Goal: Task Accomplishment & Management: Manage account settings

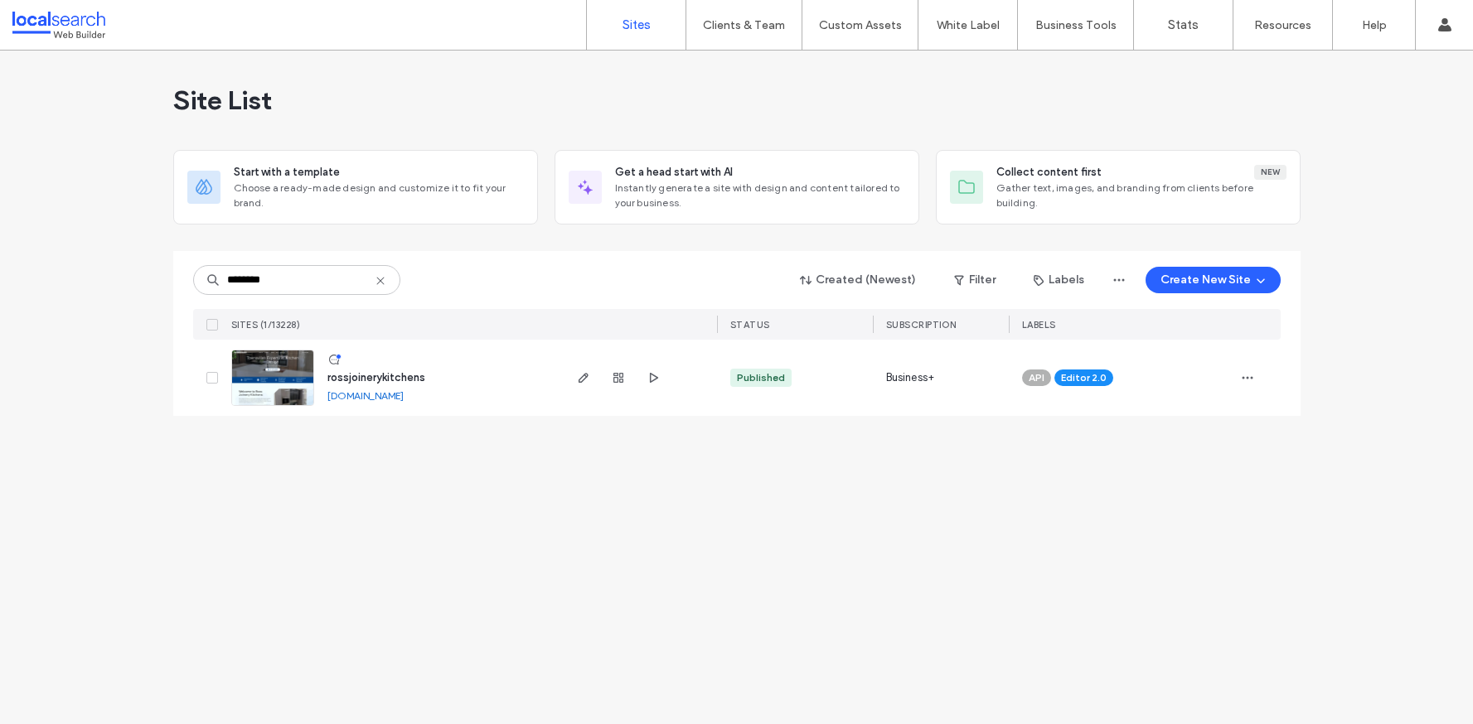
click at [454, 466] on div "Site List Start with a template Choose a ready-made design and customize it to …" at bounding box center [736, 388] width 1473 height 674
drag, startPoint x: 301, startPoint y: 282, endPoint x: 215, endPoint y: 279, distance: 86.2
click at [215, 280] on div "********" at bounding box center [296, 280] width 207 height 30
click at [274, 279] on input "********" at bounding box center [296, 280] width 207 height 30
click at [278, 281] on input "********" at bounding box center [296, 280] width 207 height 30
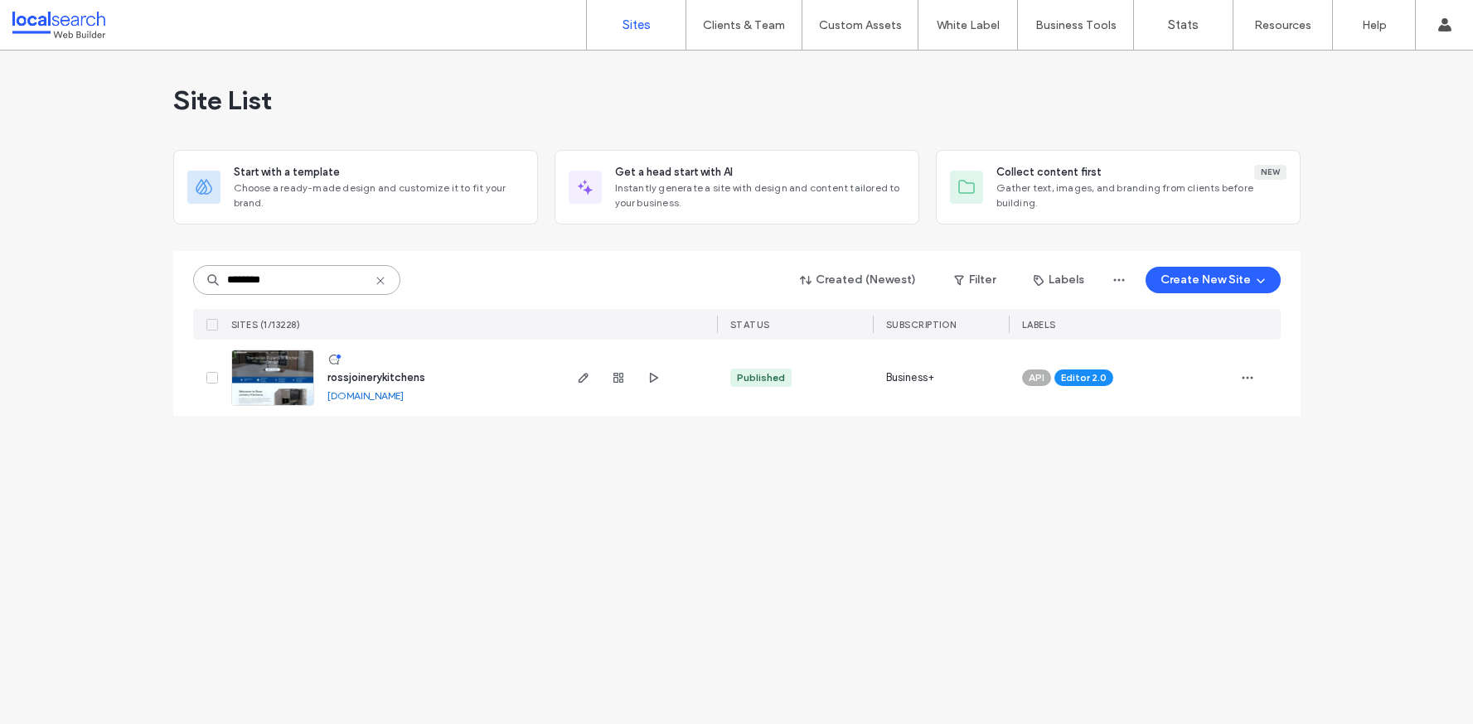
drag, startPoint x: 278, startPoint y: 281, endPoint x: 253, endPoint y: 281, distance: 24.9
click at [253, 280] on input "********" at bounding box center [296, 280] width 207 height 30
paste input
click at [303, 283] on input "********" at bounding box center [296, 280] width 207 height 30
drag, startPoint x: 301, startPoint y: 280, endPoint x: 209, endPoint y: 274, distance: 92.2
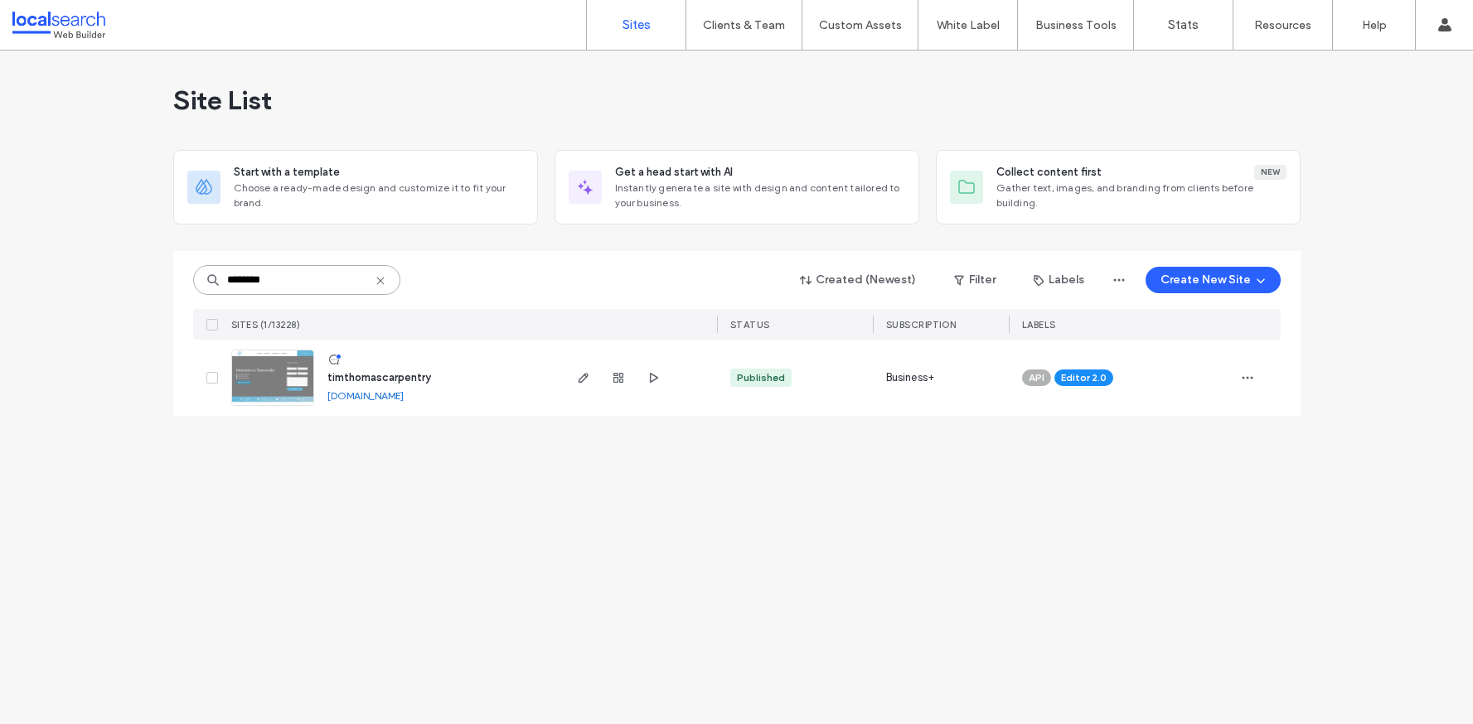
click at [209, 274] on div "********" at bounding box center [296, 280] width 207 height 30
paste input
click at [283, 274] on input "********" at bounding box center [296, 280] width 207 height 30
click at [278, 275] on input "********" at bounding box center [296, 280] width 207 height 30
drag, startPoint x: 283, startPoint y: 281, endPoint x: 200, endPoint y: 280, distance: 83.7
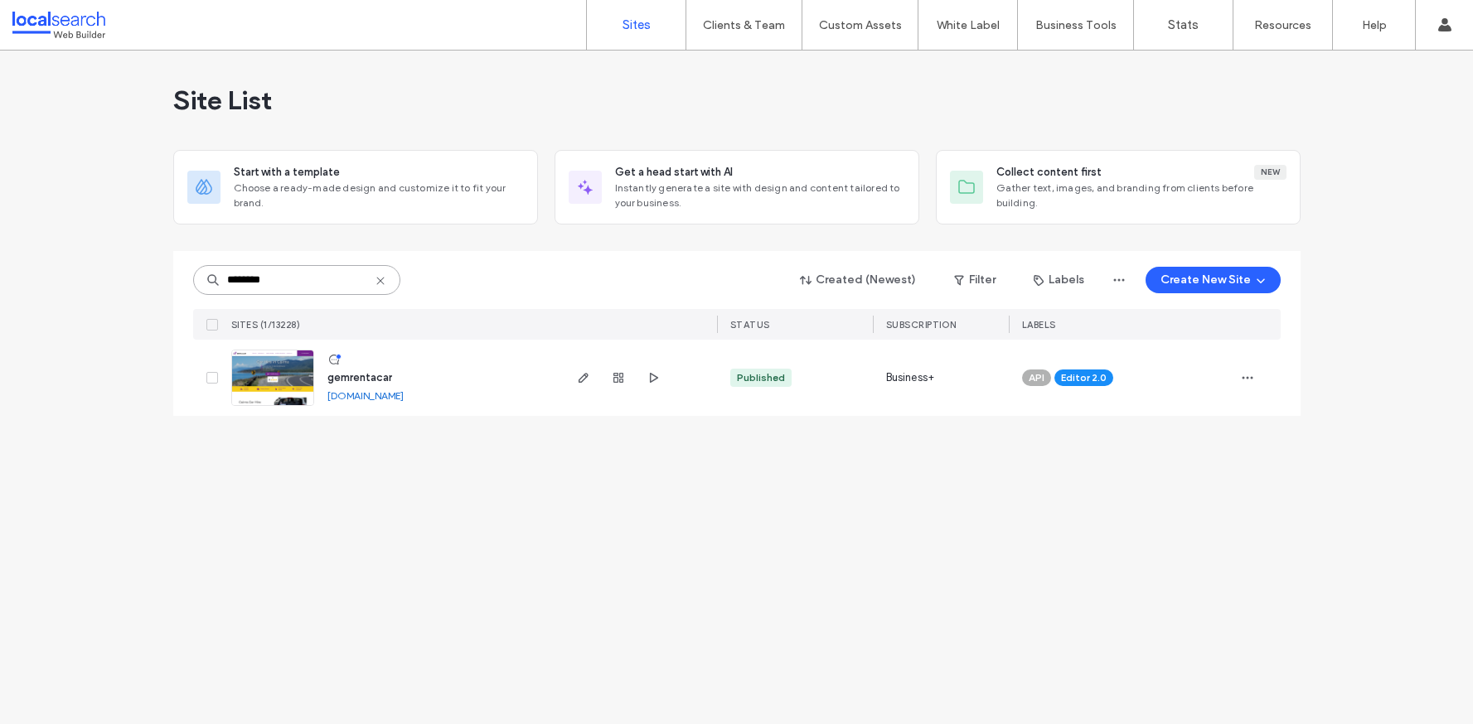
click at [200, 280] on input "********" at bounding box center [296, 280] width 207 height 30
paste input
drag, startPoint x: 317, startPoint y: 279, endPoint x: 207, endPoint y: 277, distance: 110.3
click at [207, 277] on div "********" at bounding box center [296, 280] width 207 height 30
paste input
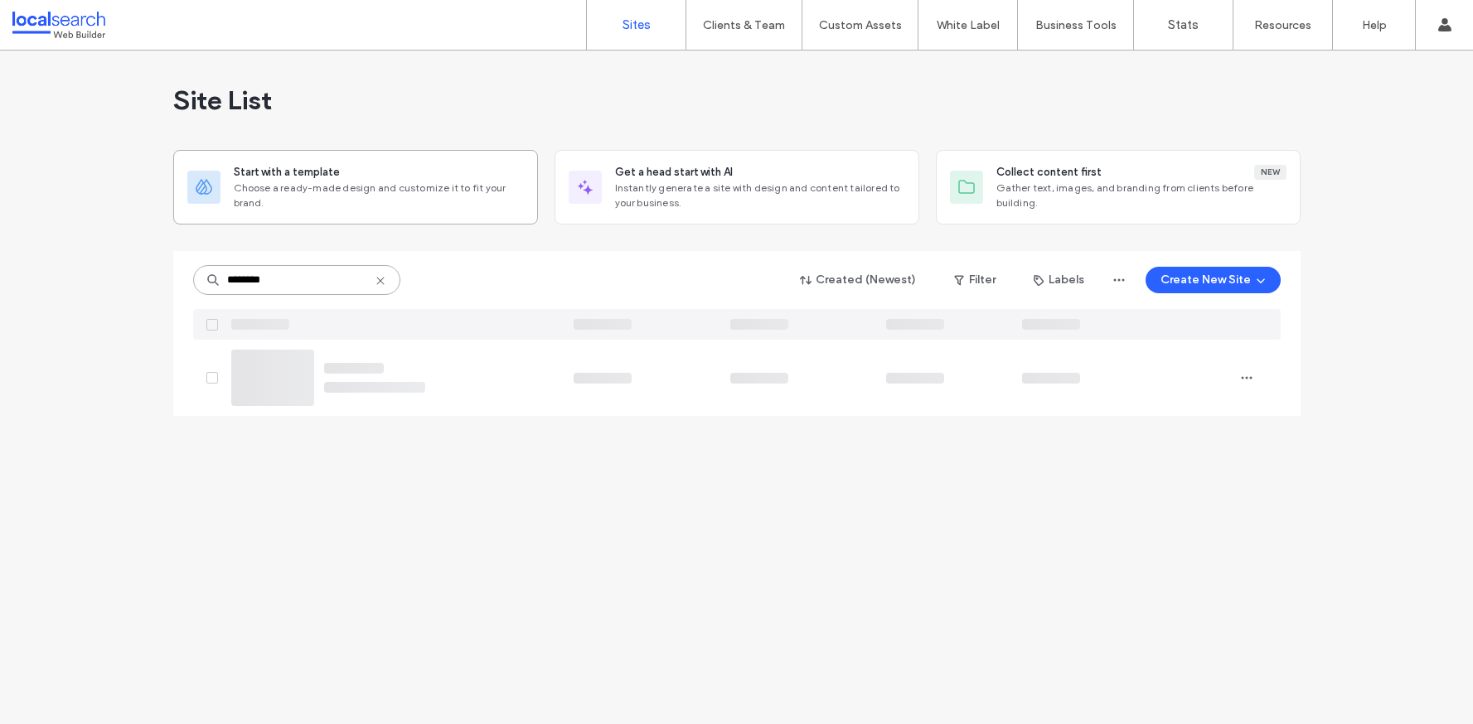
type input "********"
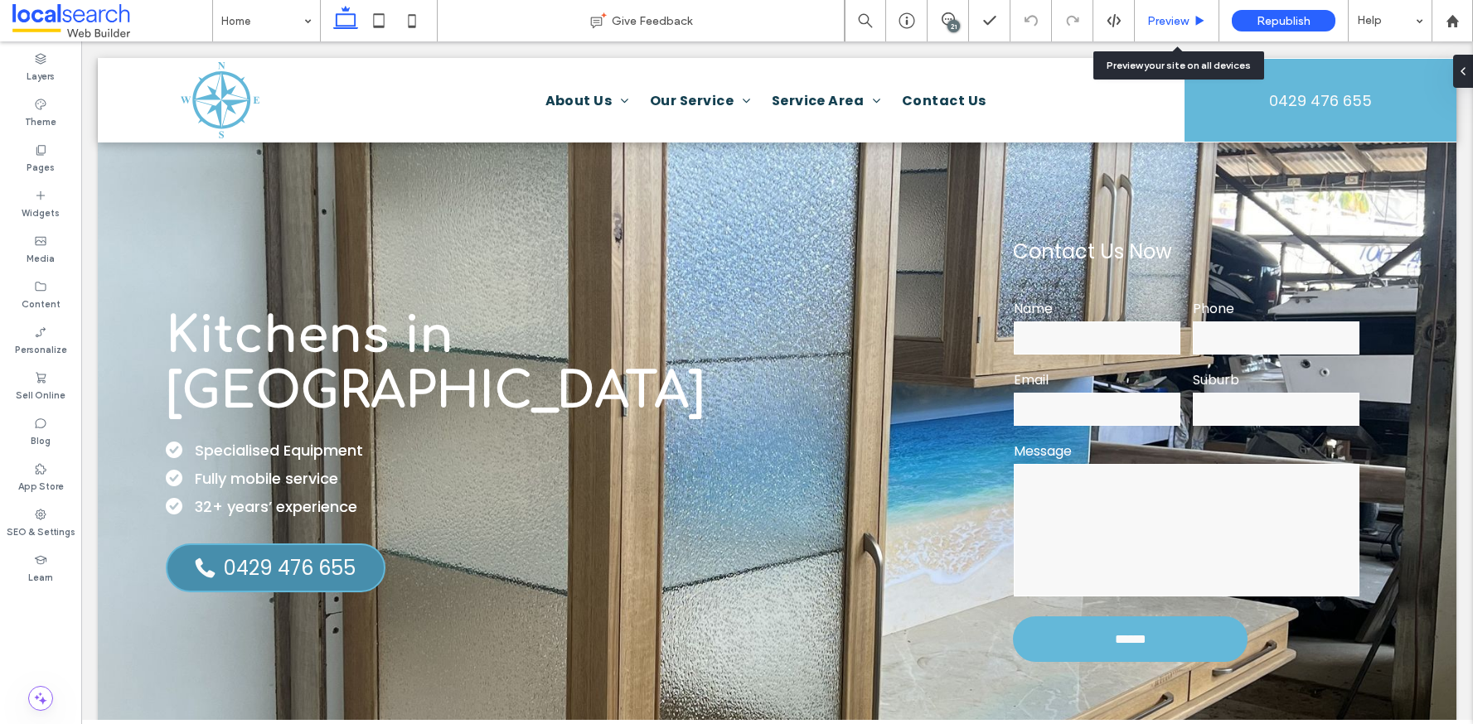
click at [1174, 25] on span "Preview" at bounding box center [1167, 21] width 41 height 14
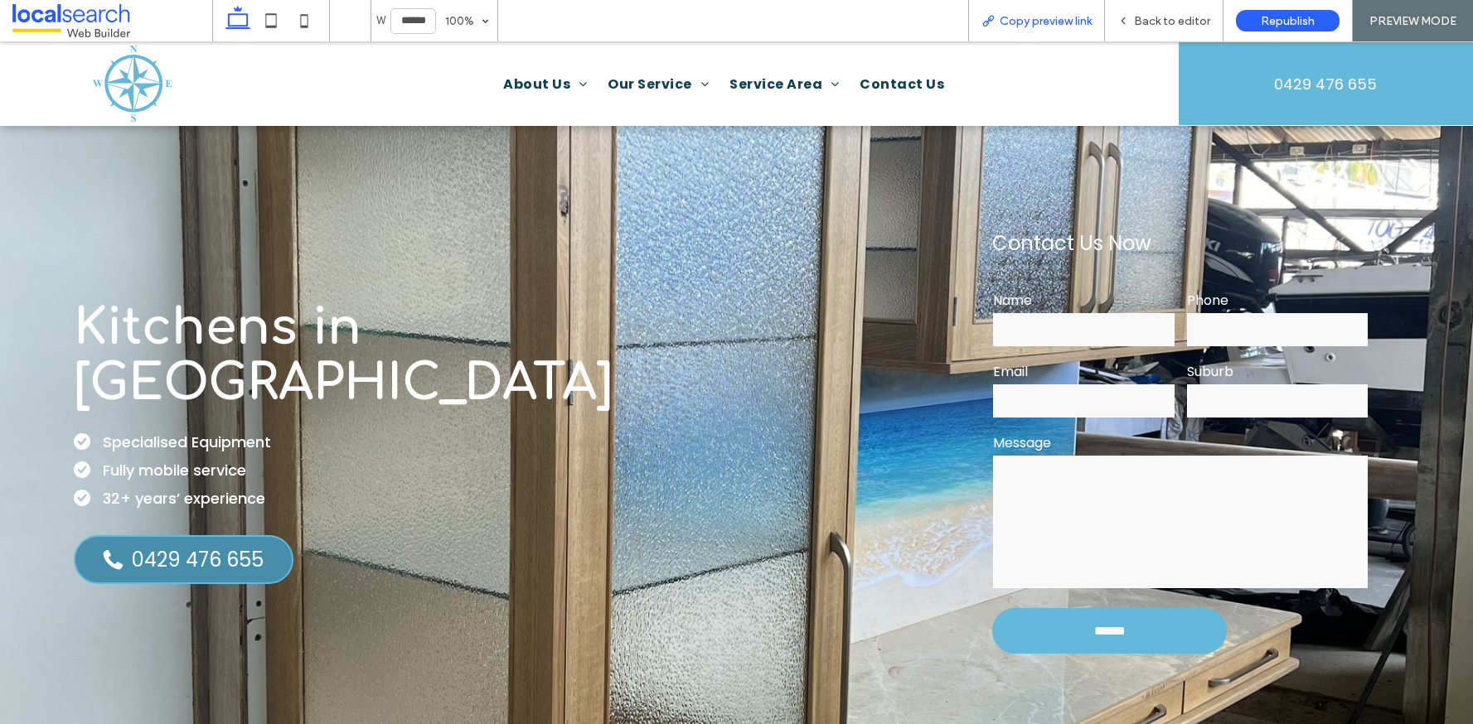
click at [1062, 15] on span "Copy preview link" at bounding box center [1046, 21] width 92 height 14
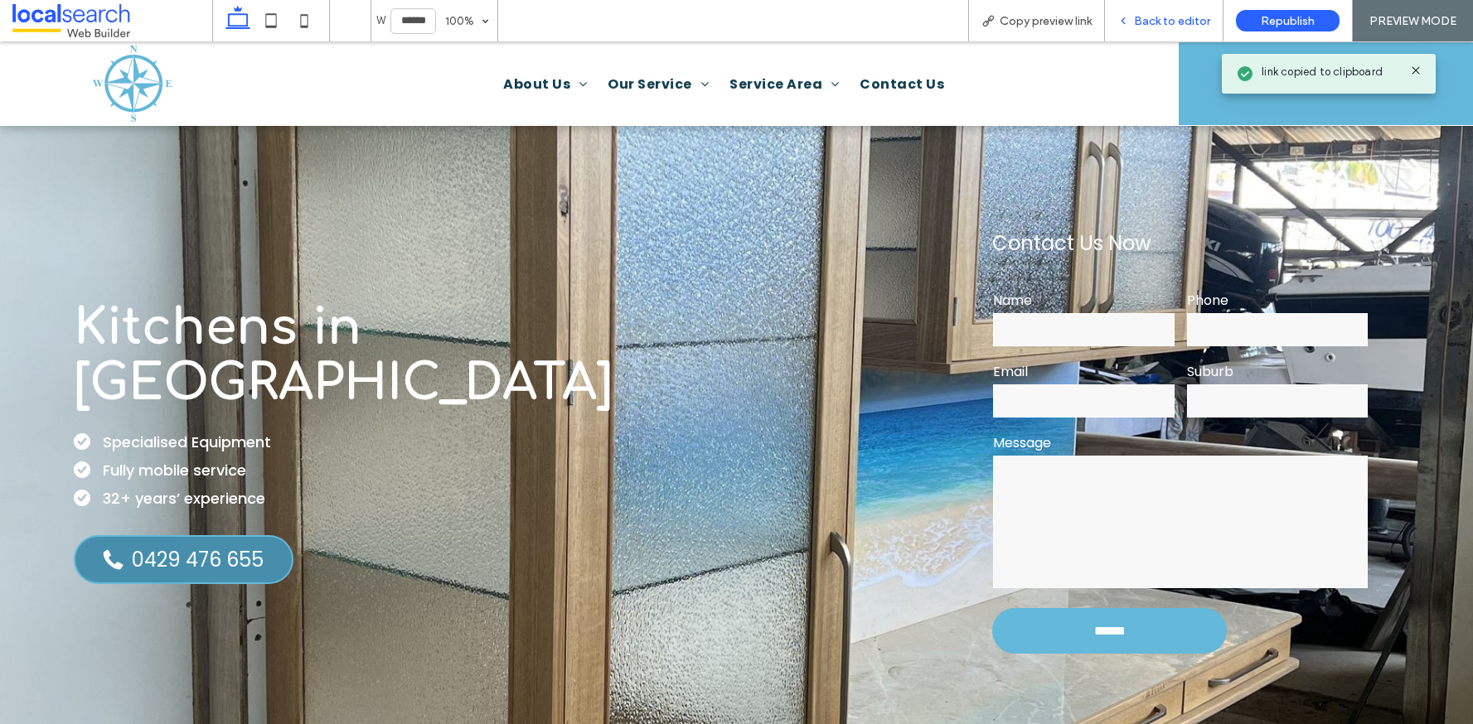
click at [1153, 17] on span "Back to editor" at bounding box center [1172, 21] width 76 height 14
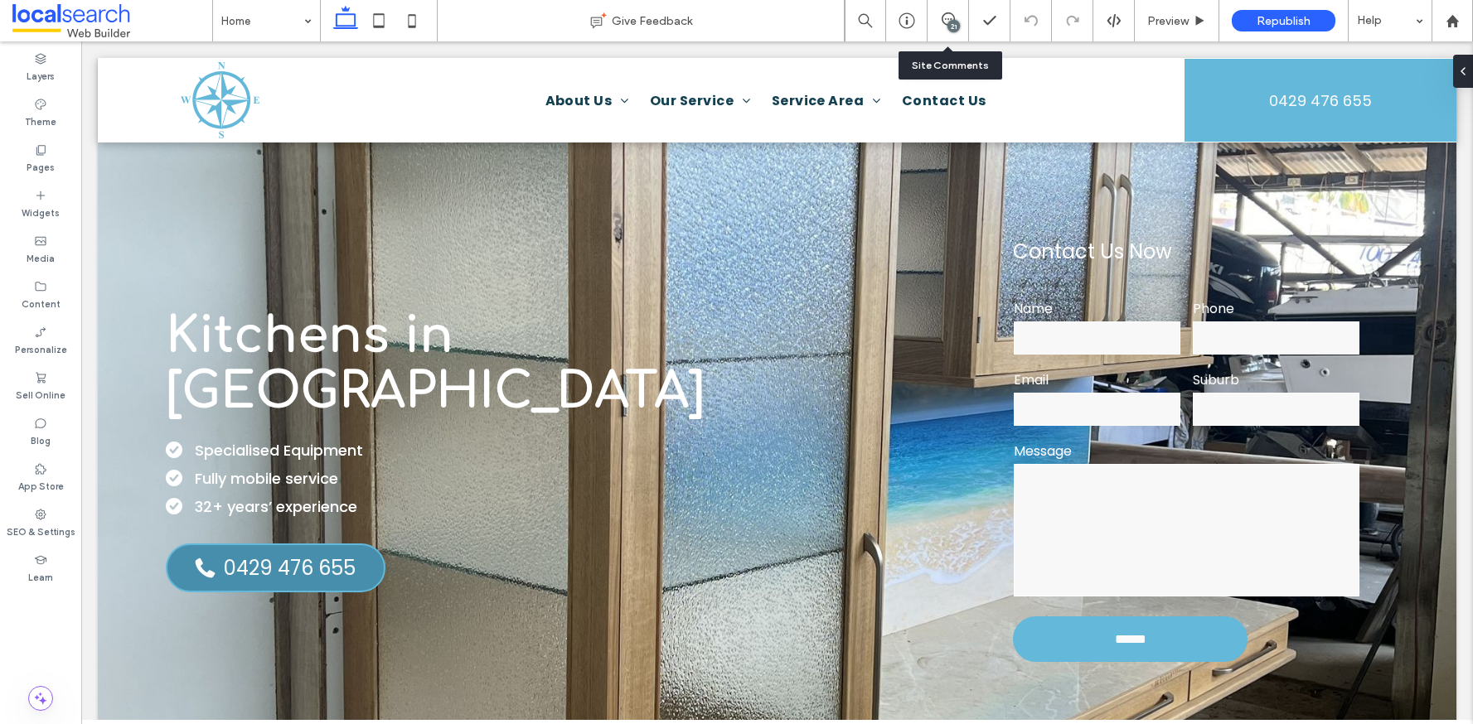
click at [948, 26] on div "21" at bounding box center [953, 26] width 12 height 12
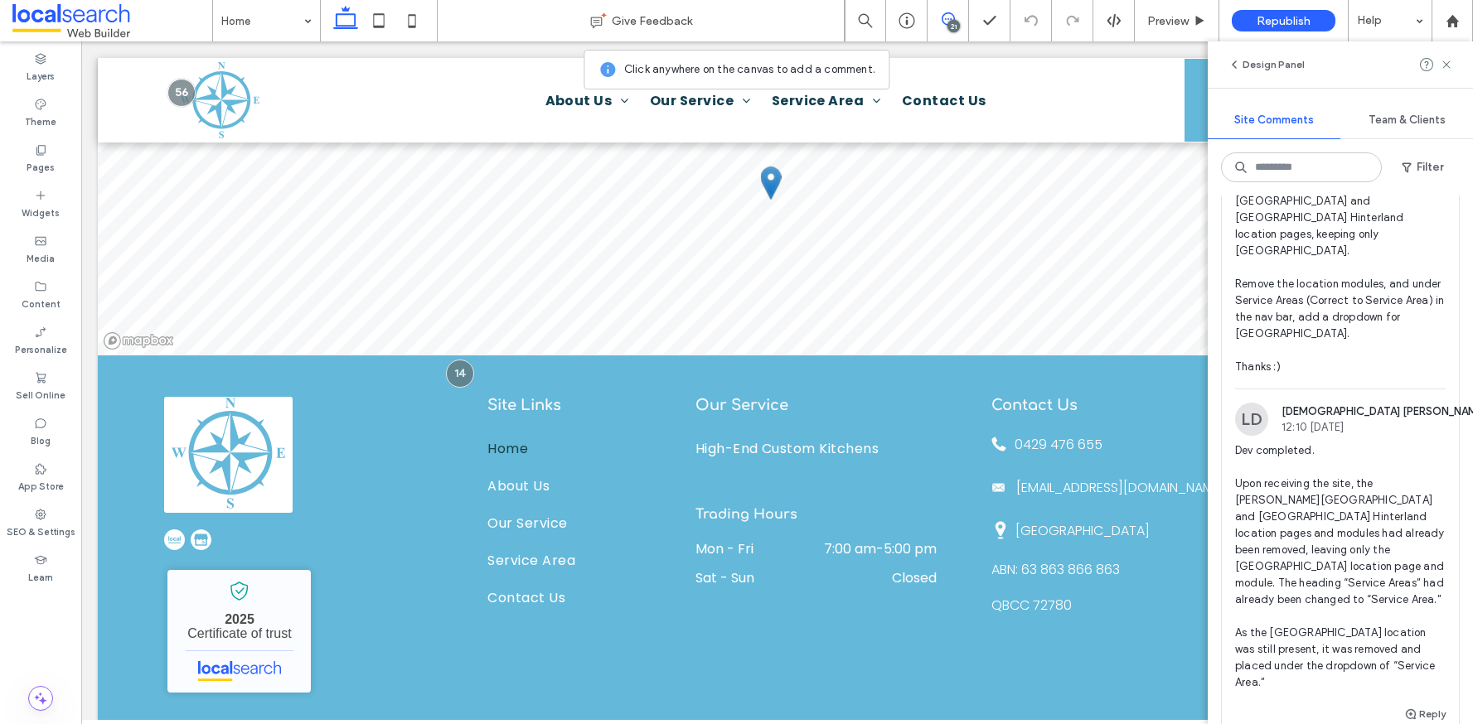
scroll to position [5247, 0]
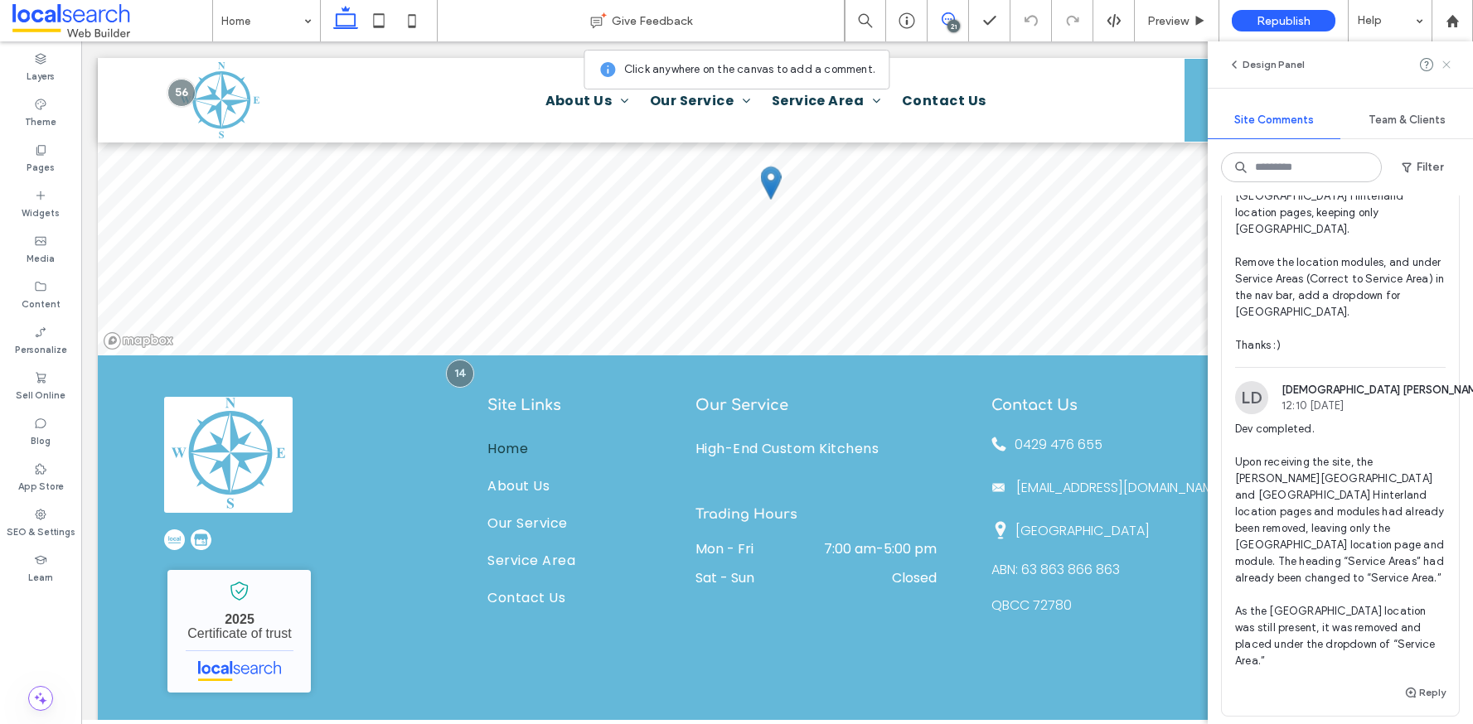
click at [1449, 67] on use at bounding box center [1445, 64] width 7 height 7
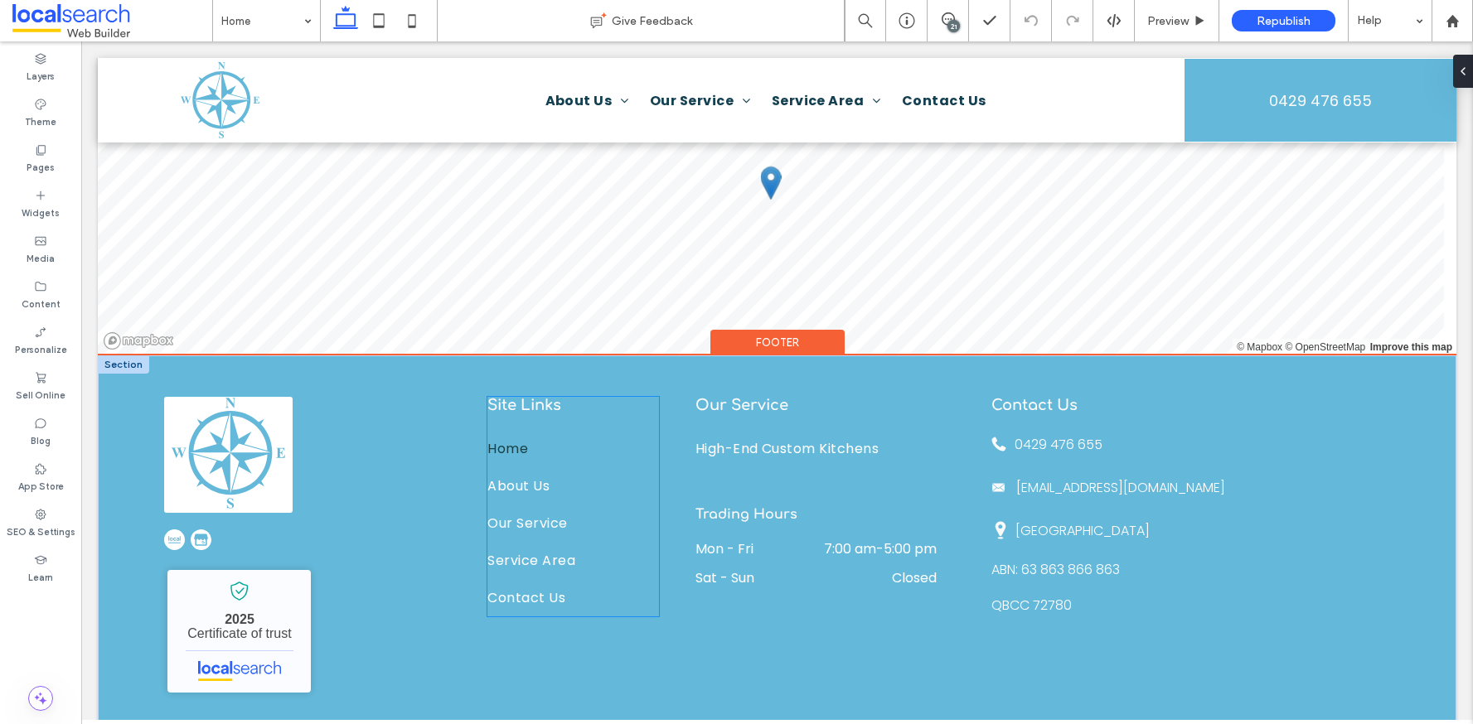
click at [503, 398] on span "Site Links" at bounding box center [524, 405] width 74 height 17
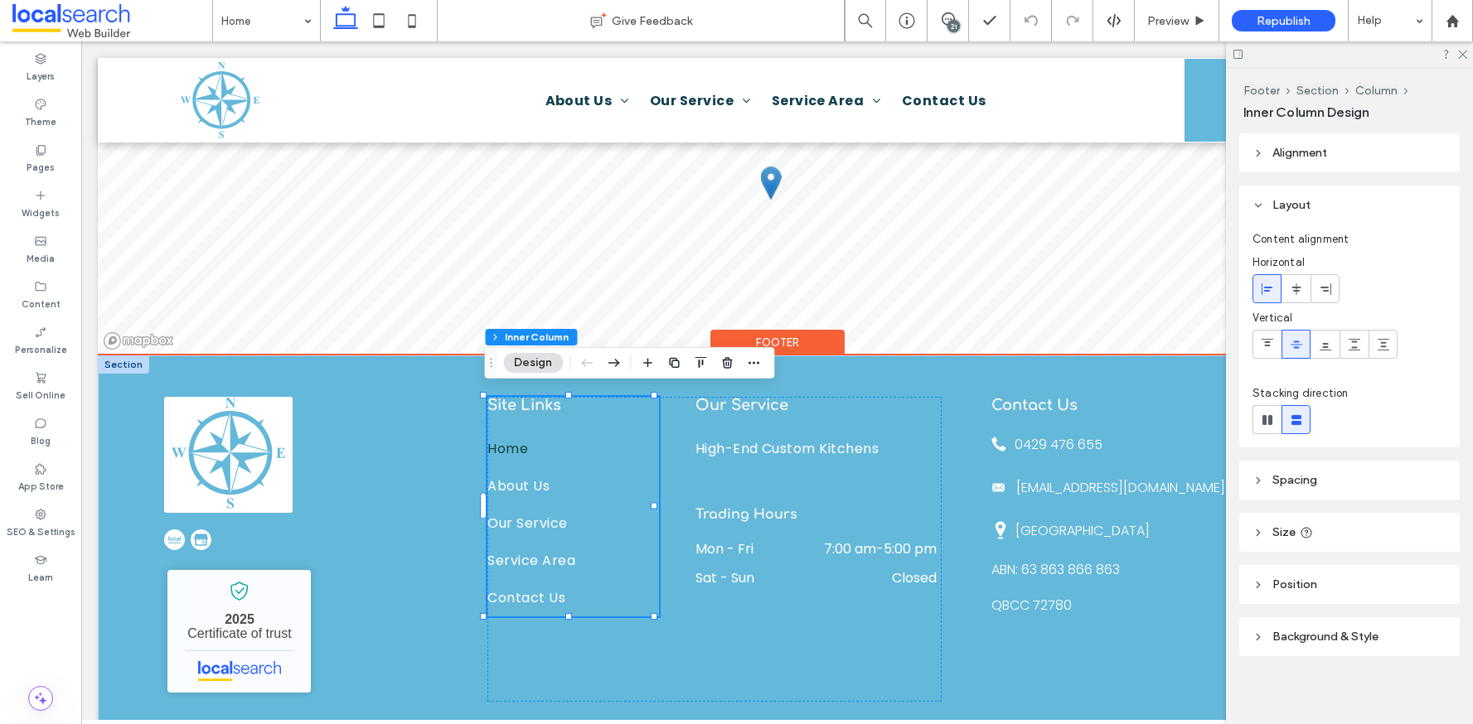
click at [504, 397] on span "Site Links" at bounding box center [524, 405] width 74 height 17
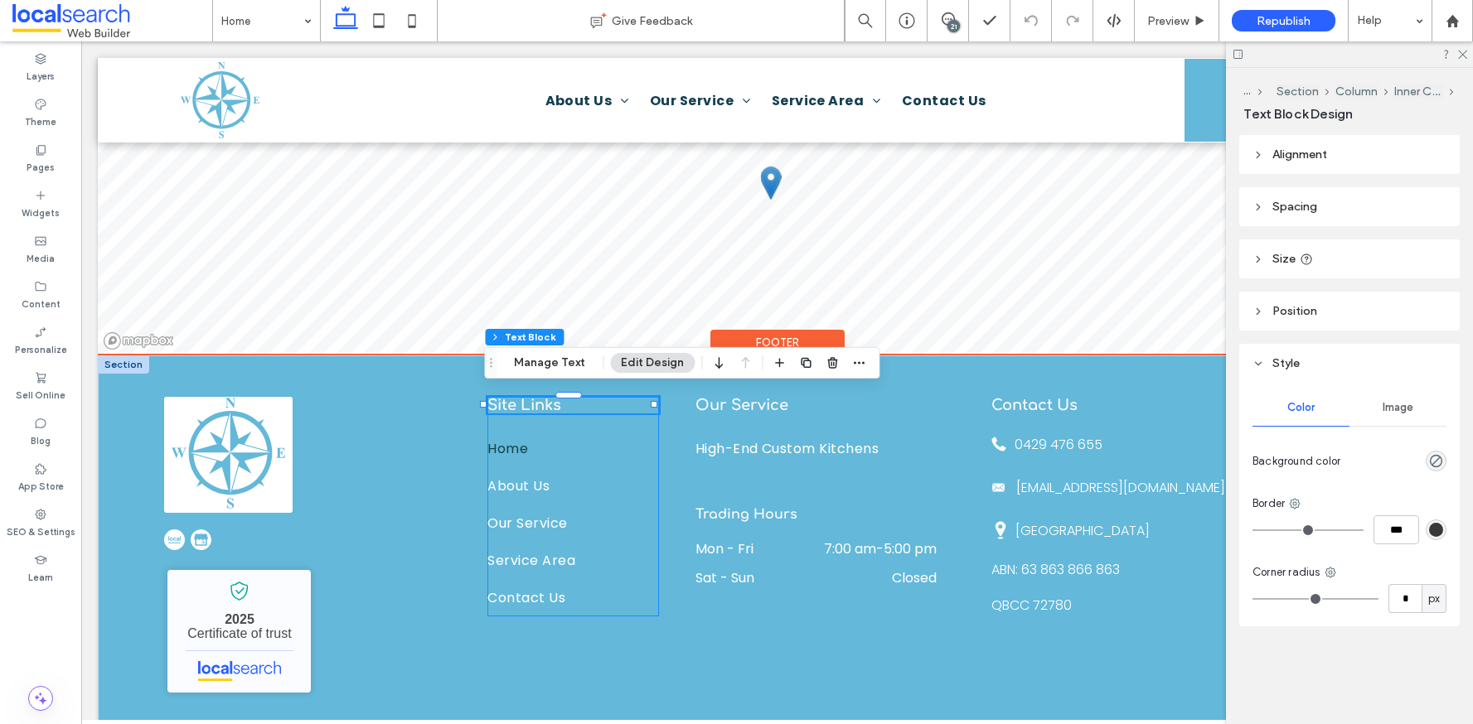
click at [506, 397] on span "Site Links" at bounding box center [524, 405] width 74 height 17
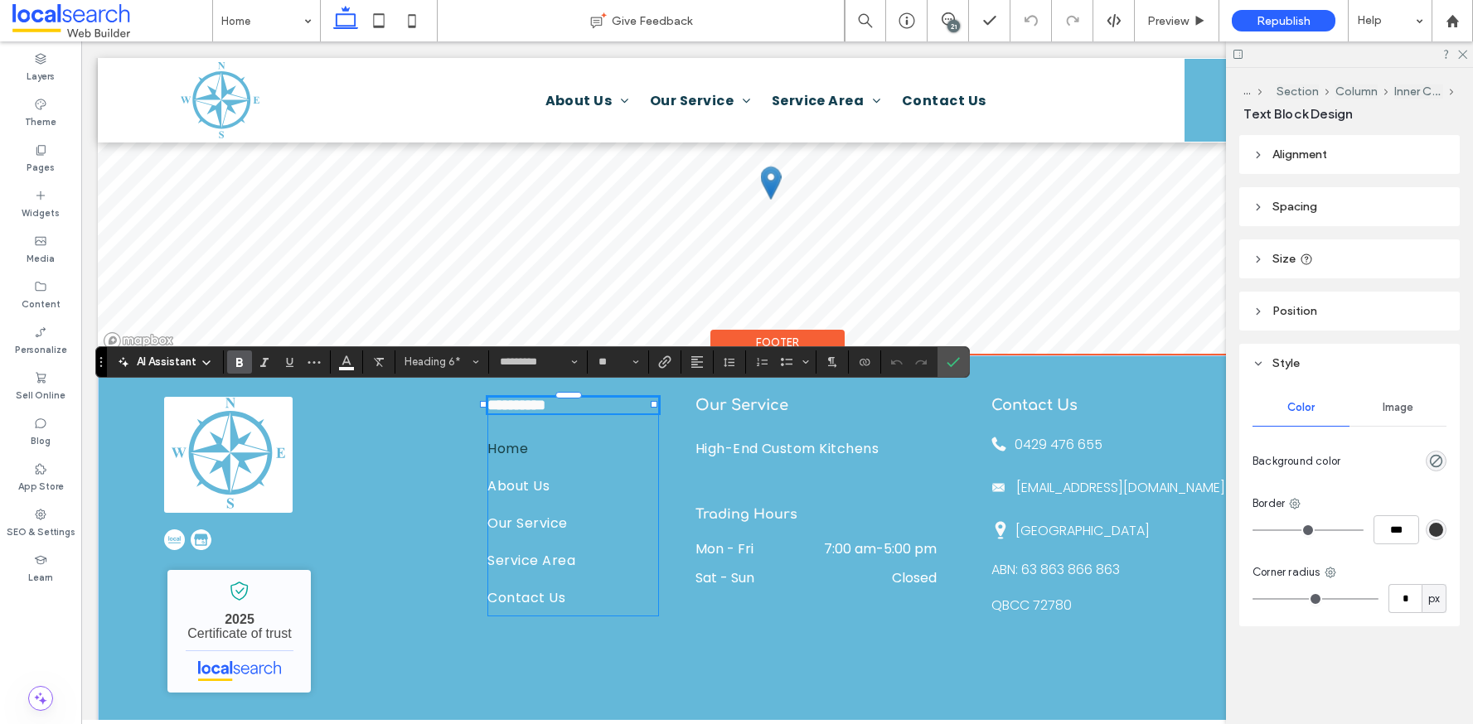
click at [578, 400] on h6 "**********" at bounding box center [572, 405] width 171 height 17
click at [731, 400] on span "Our Service" at bounding box center [741, 405] width 93 height 17
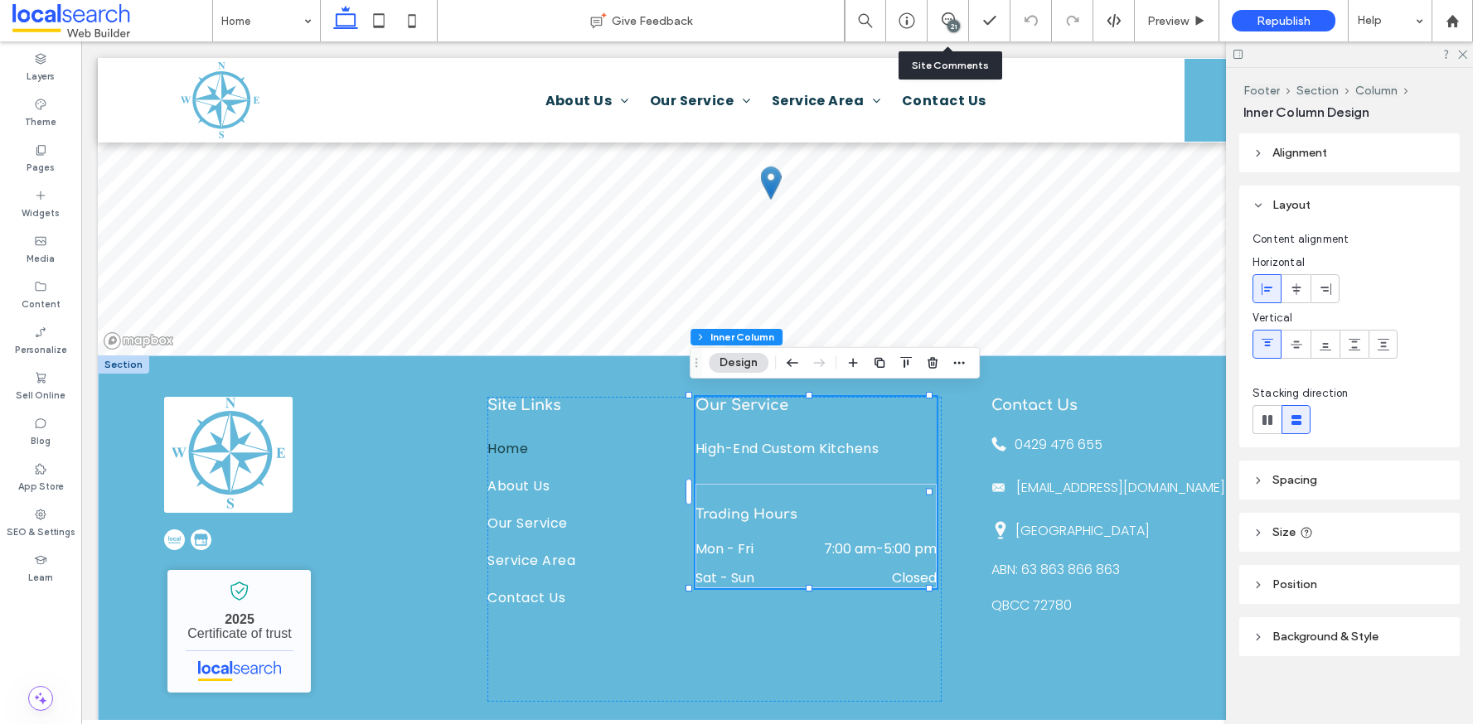
click at [955, 27] on div "21" at bounding box center [953, 26] width 12 height 12
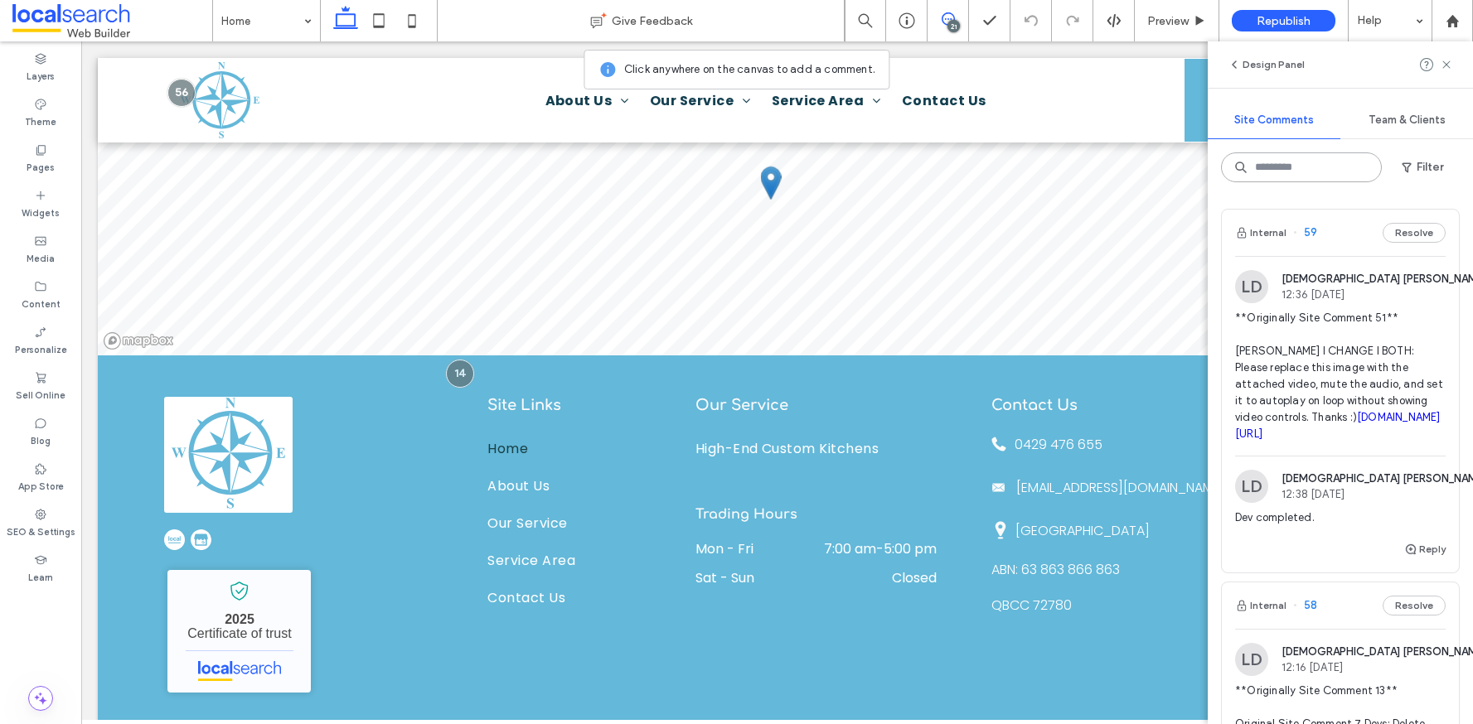
click at [1303, 157] on input at bounding box center [1301, 168] width 161 height 30
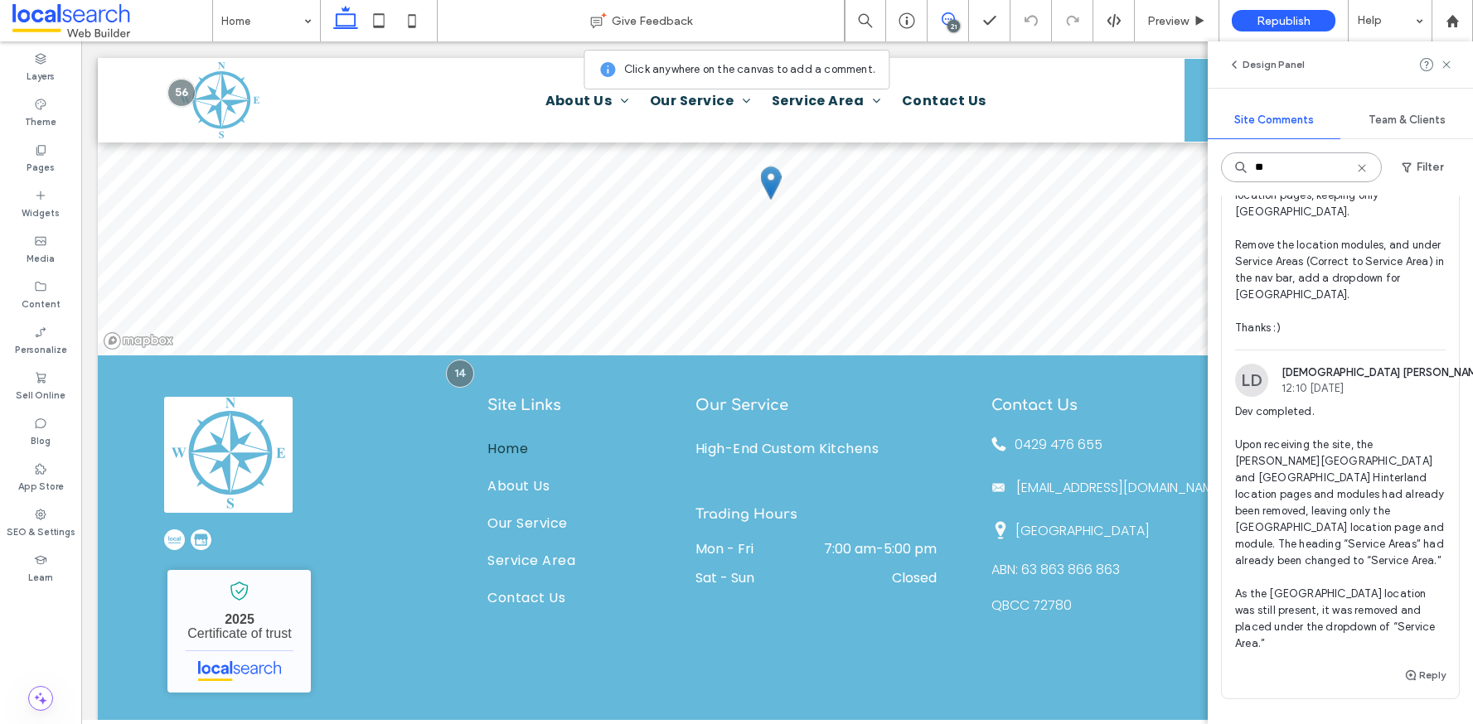
scroll to position [197, 0]
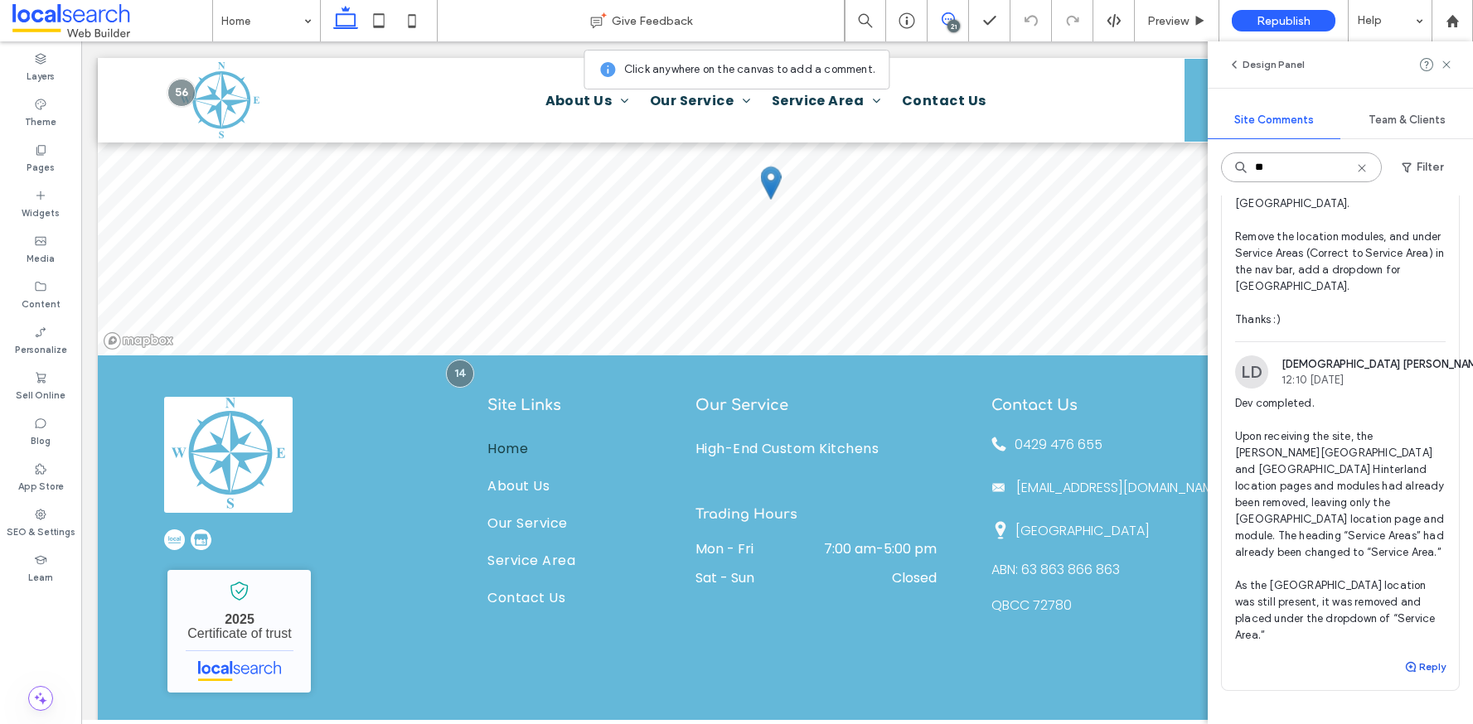
type input "**"
click at [1410, 657] on button "Reply" at bounding box center [1424, 667] width 41 height 20
click at [1353, 657] on textarea at bounding box center [1340, 698] width 211 height 83
type textarea "**********"
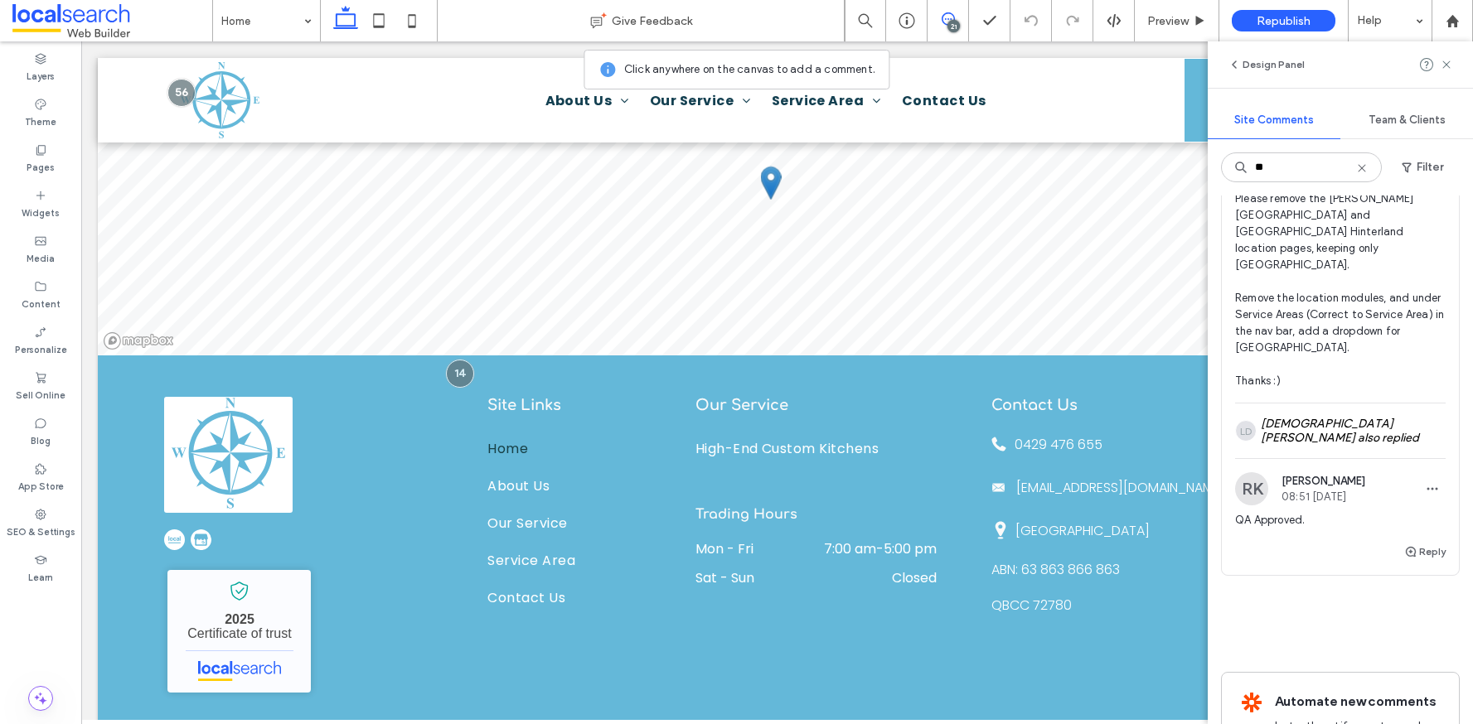
scroll to position [0, 0]
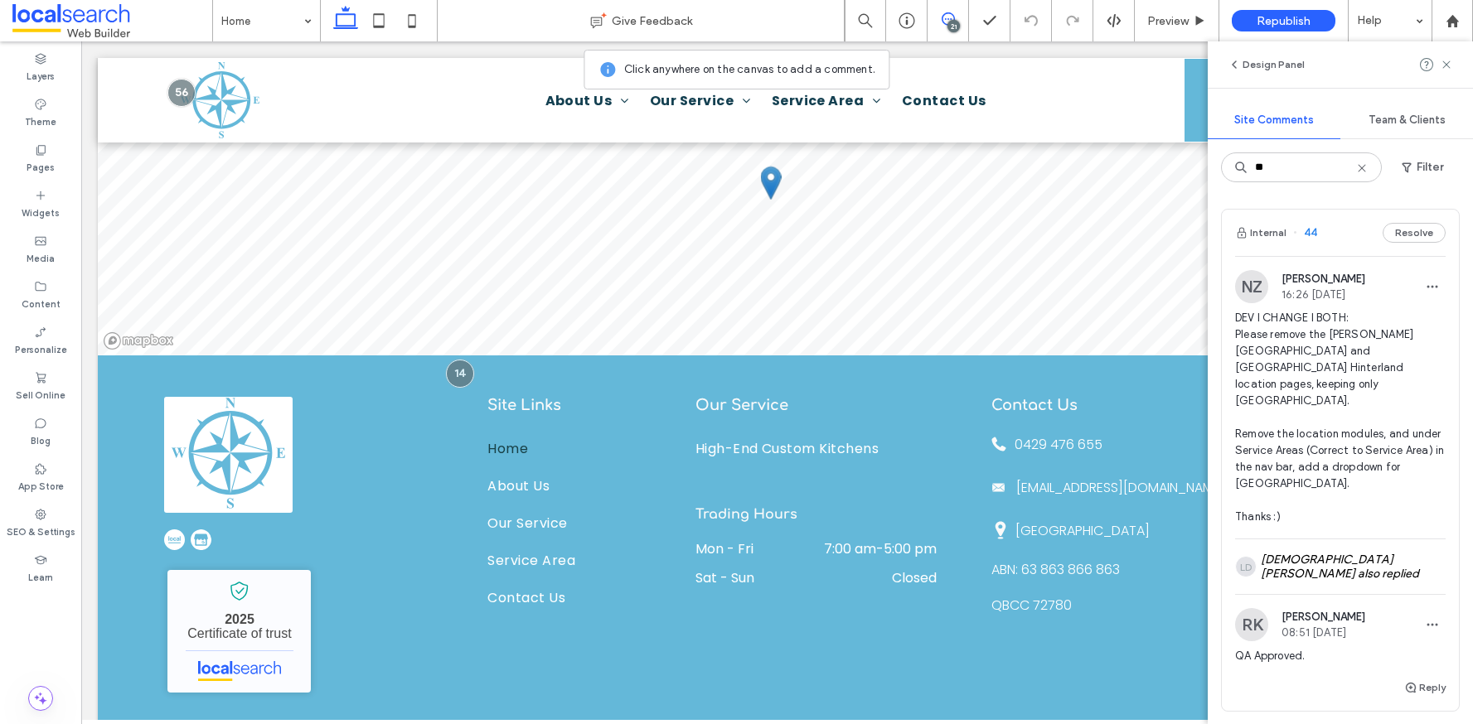
click at [1359, 170] on use at bounding box center [1361, 167] width 7 height 7
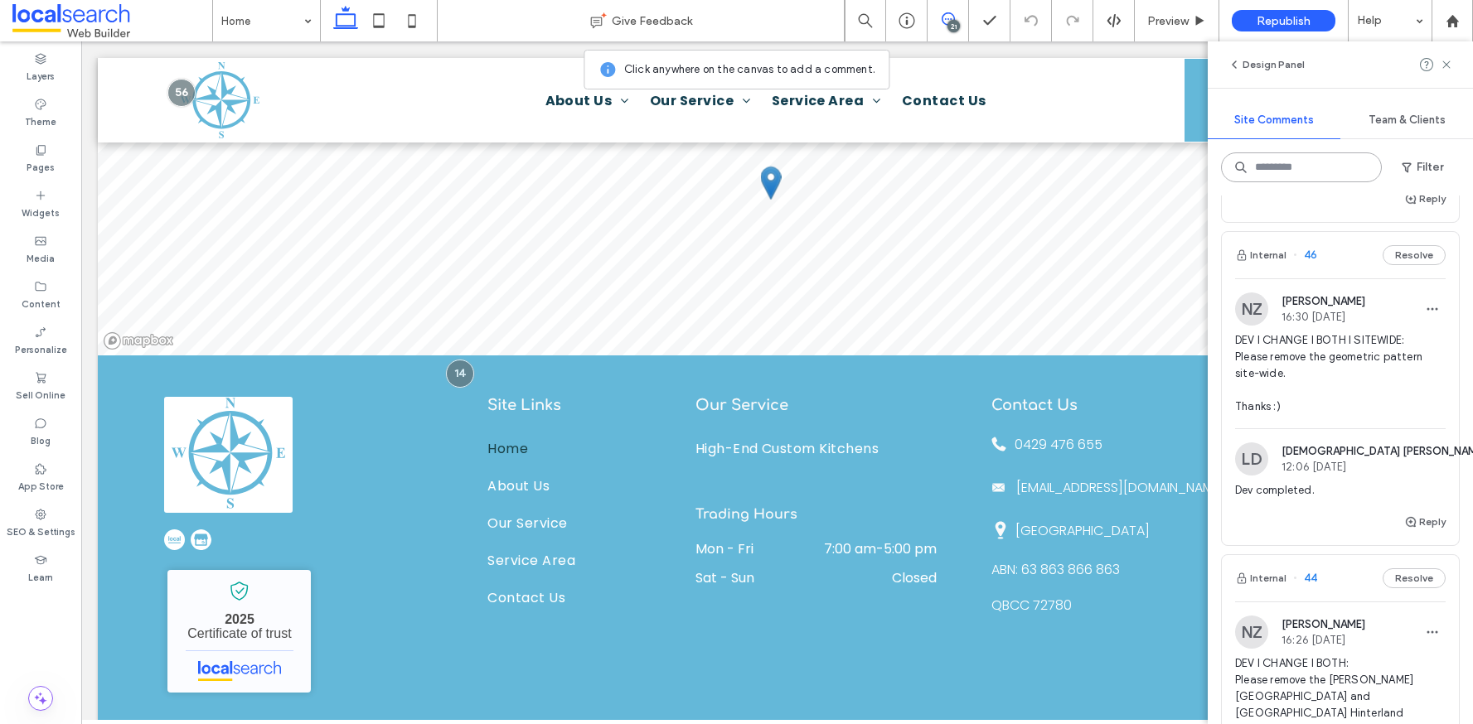
scroll to position [4720, 0]
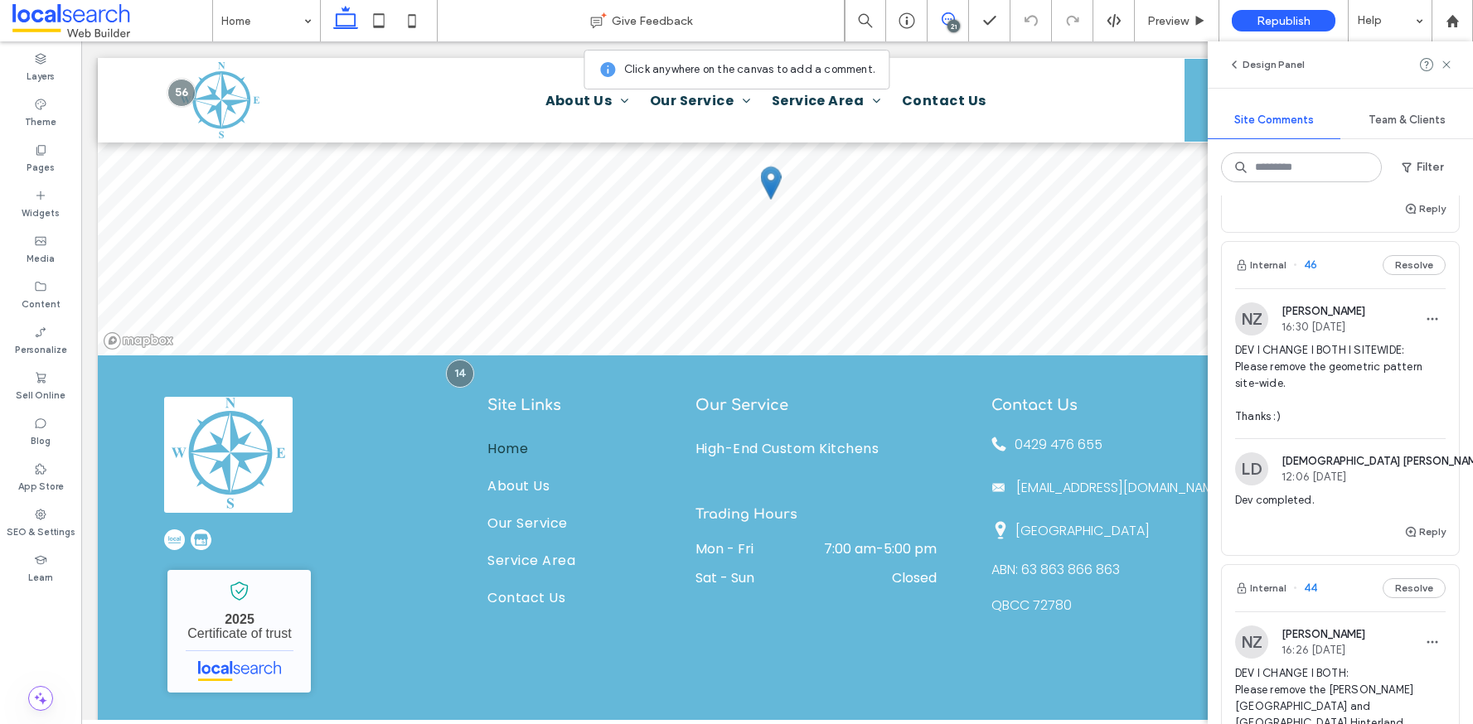
click at [1344, 288] on div "Internal 46 Resolve" at bounding box center [1340, 265] width 237 height 46
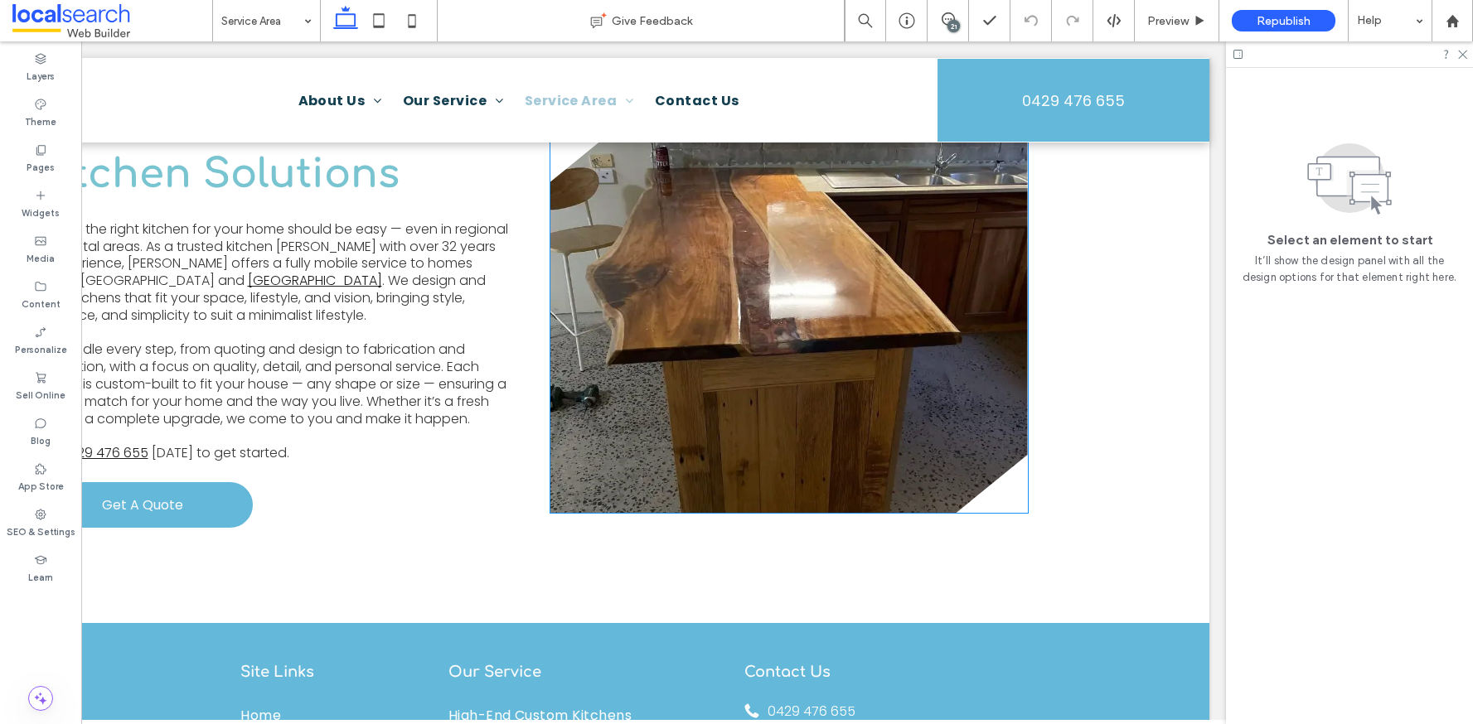
scroll to position [566, 0]
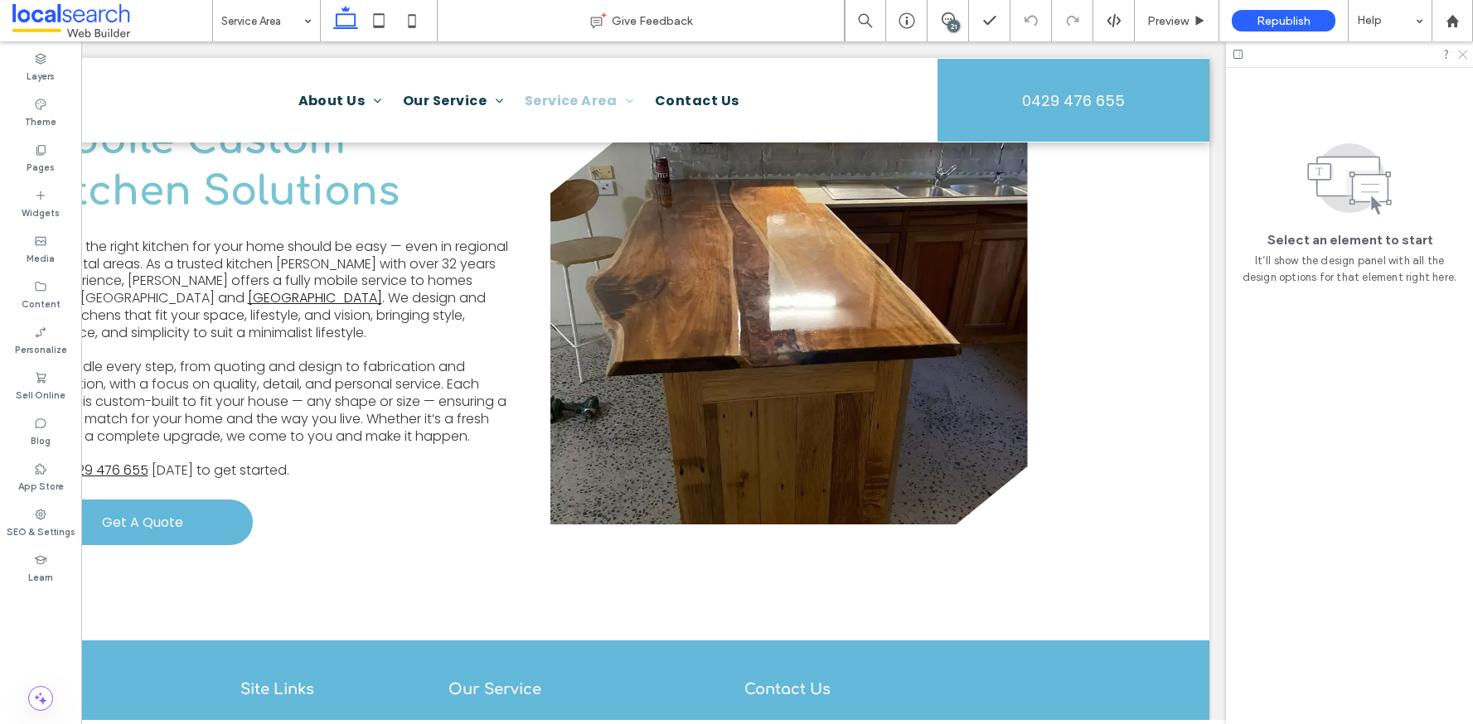
click at [1465, 51] on use at bounding box center [1462, 55] width 9 height 9
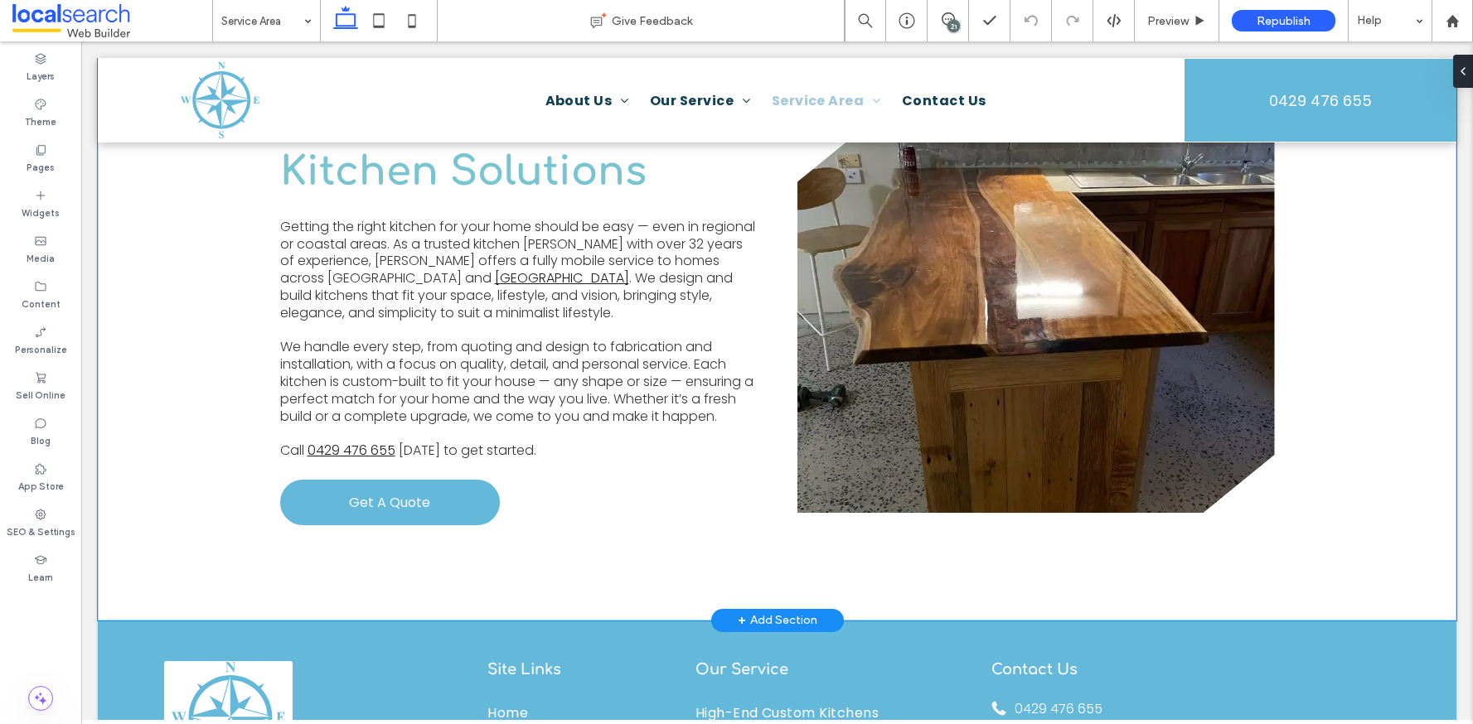
scroll to position [597, 0]
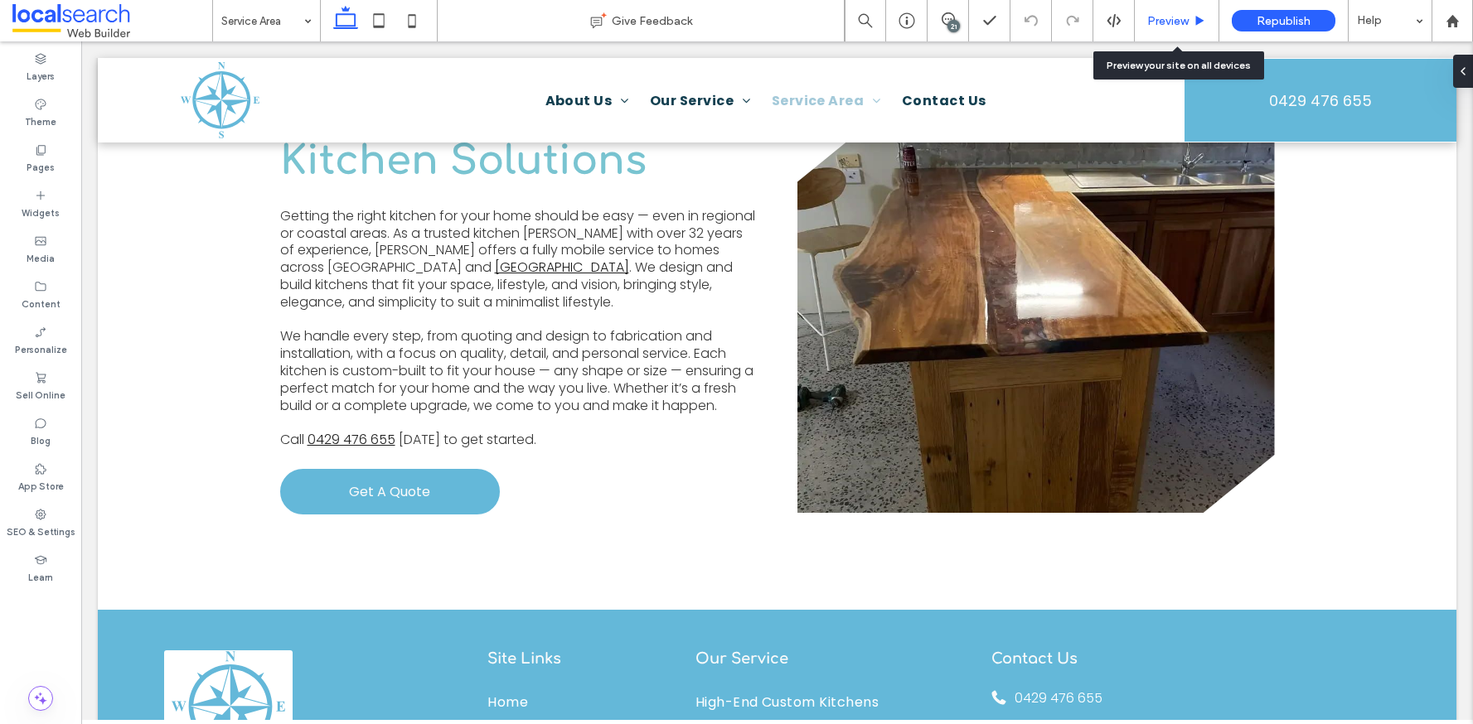
click at [1179, 17] on span "Preview" at bounding box center [1167, 21] width 41 height 14
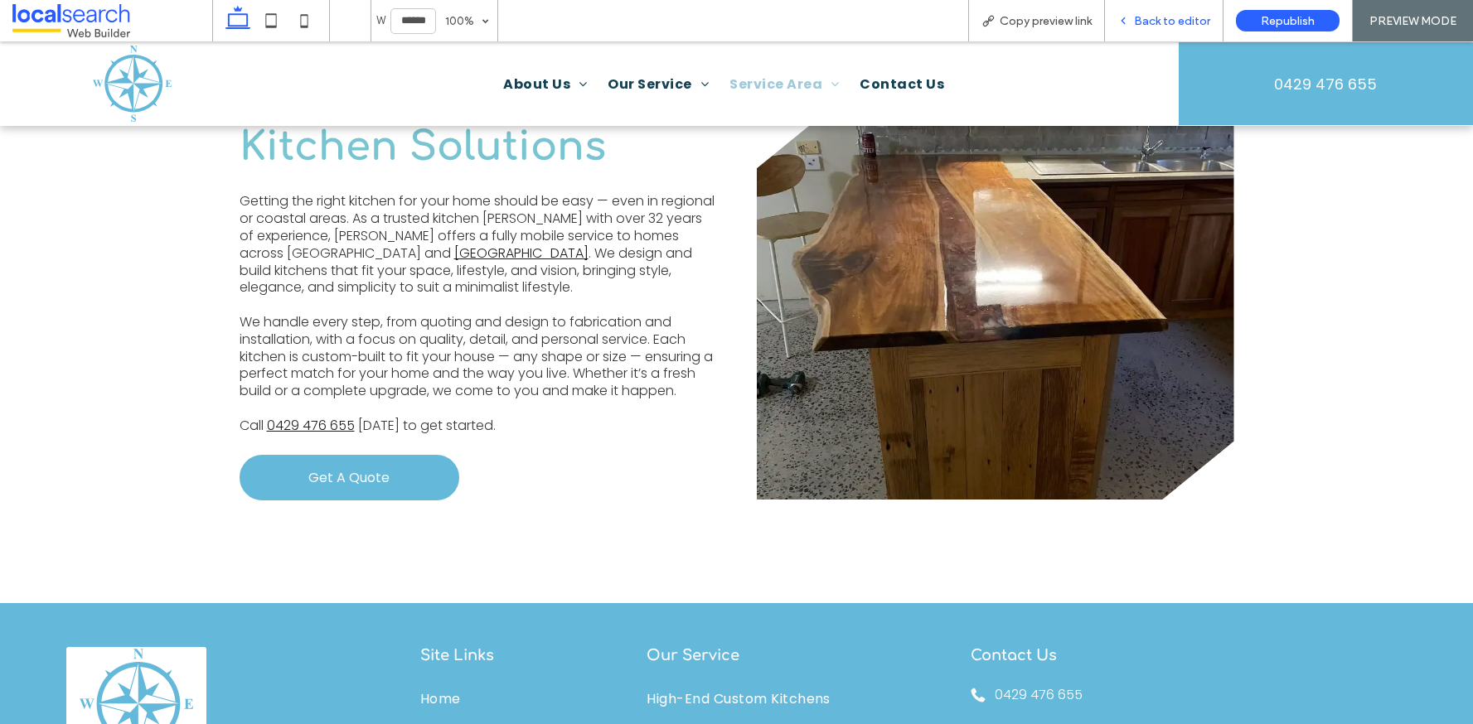
click at [1127, 21] on icon at bounding box center [1123, 21] width 12 height 12
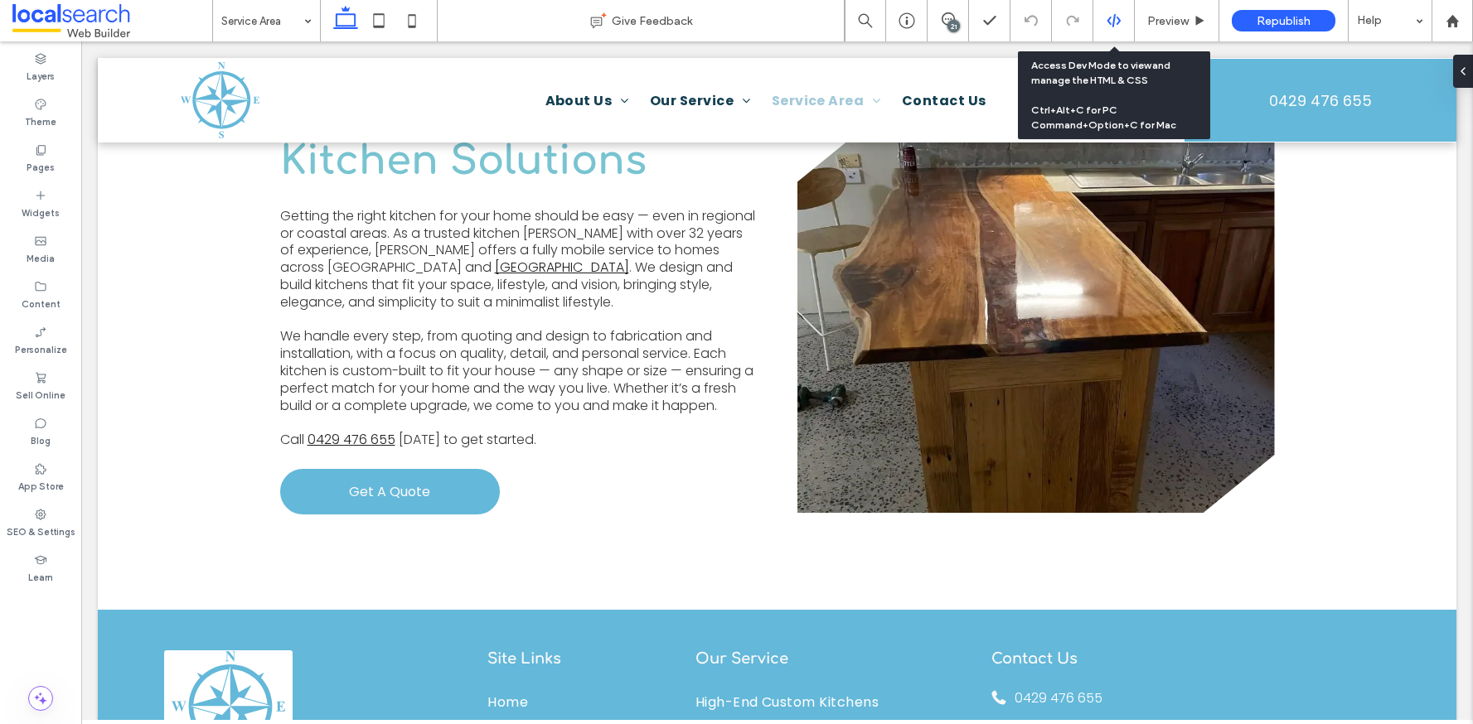
click at [1123, 20] on div at bounding box center [1113, 20] width 41 height 15
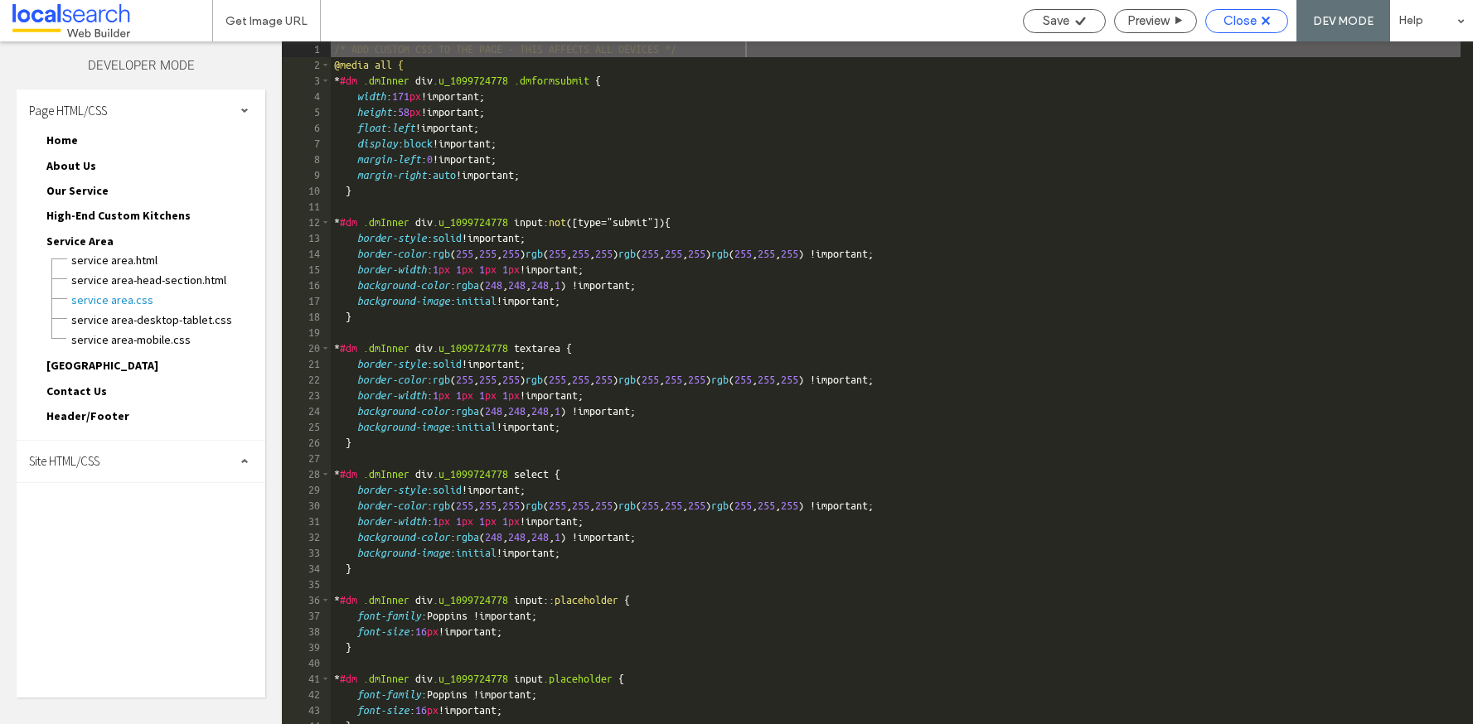
click at [1241, 29] on div "Close" at bounding box center [1246, 21] width 83 height 24
click at [1270, 27] on div "Close" at bounding box center [1246, 20] width 81 height 15
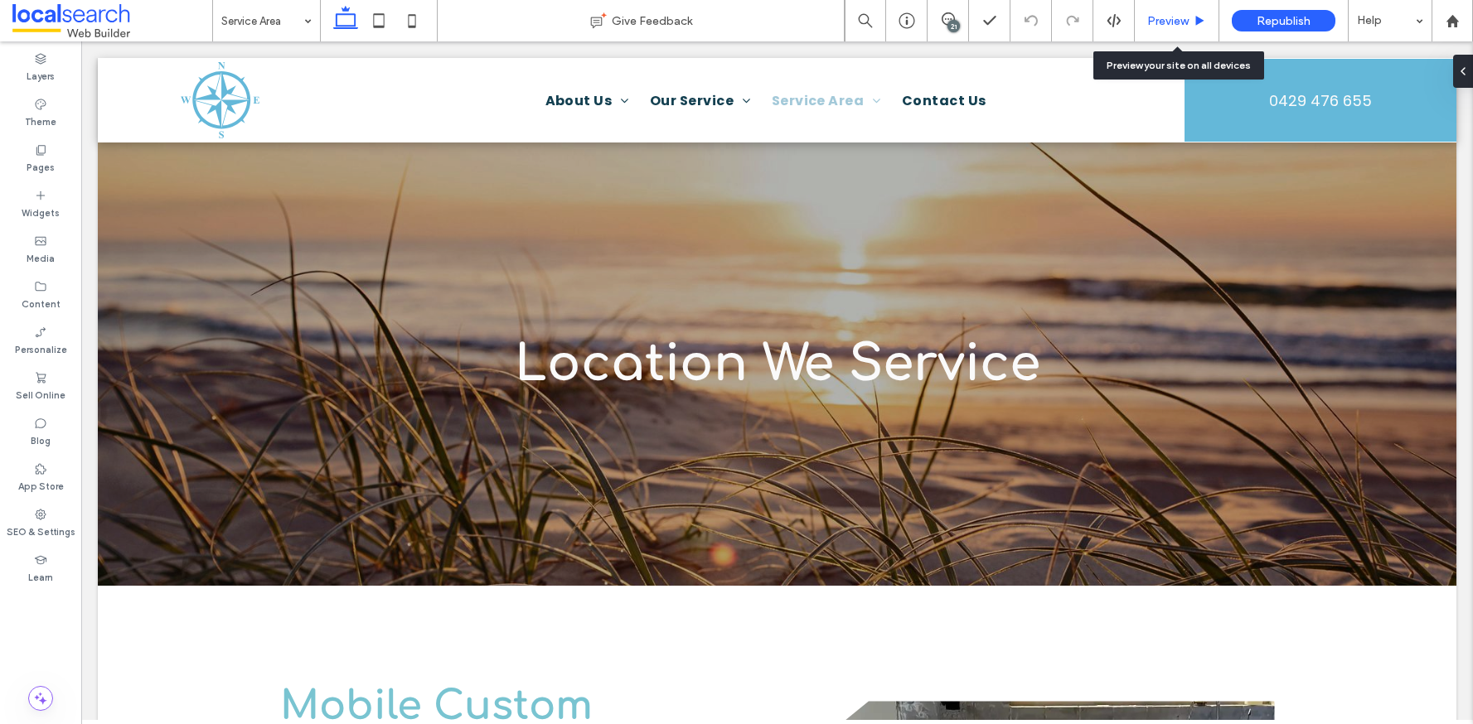
click at [1194, 14] on div "Preview" at bounding box center [1177, 21] width 84 height 14
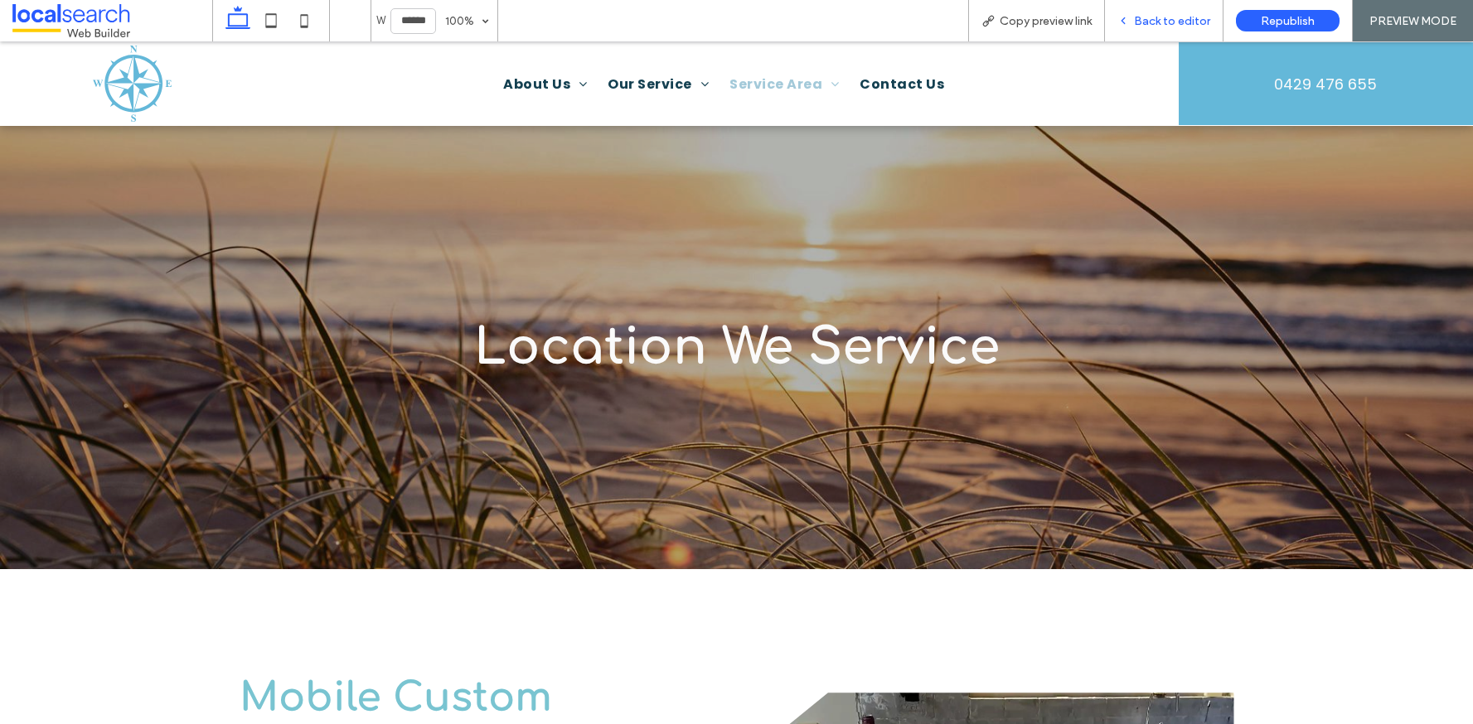
click at [1172, 25] on span "Back to editor" at bounding box center [1172, 21] width 76 height 14
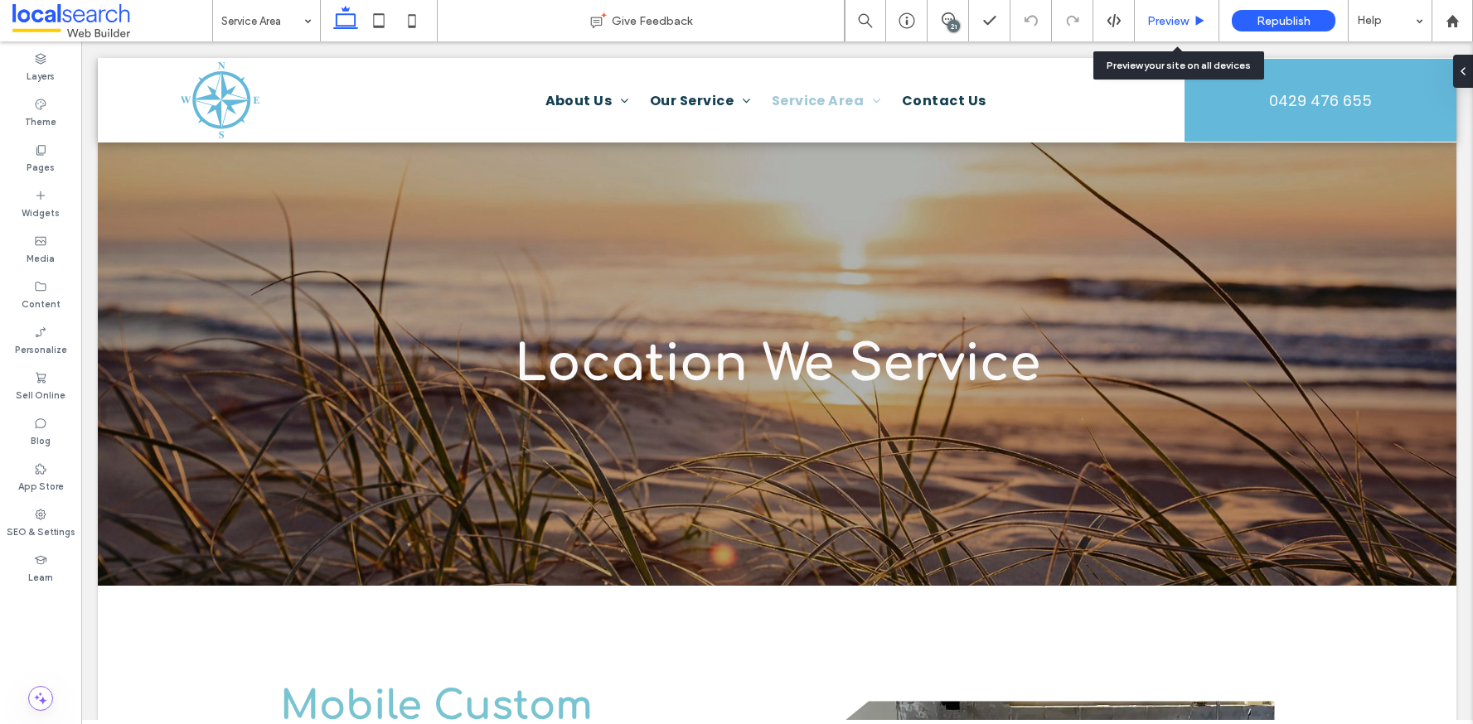
click at [1174, 20] on span "Preview" at bounding box center [1167, 21] width 41 height 14
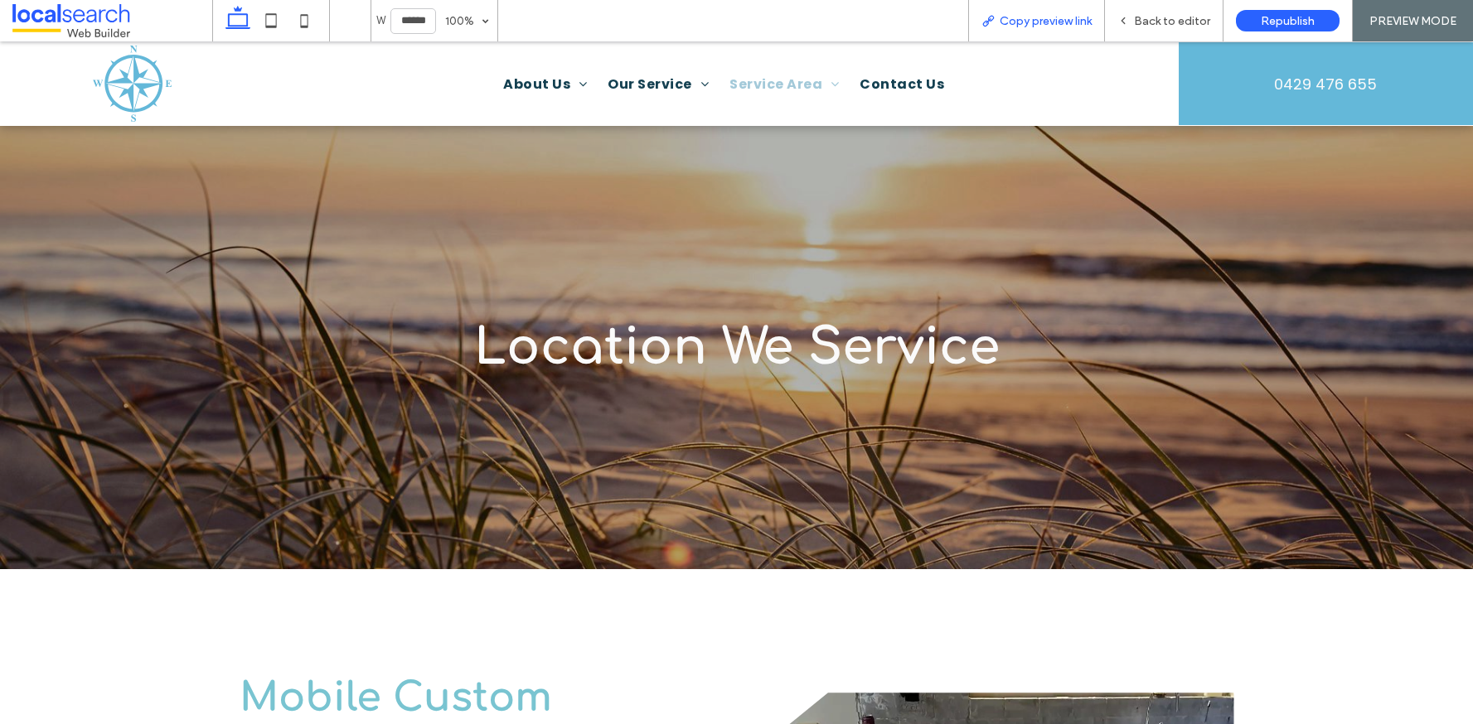
click at [1039, 14] on span "Copy preview link" at bounding box center [1046, 21] width 92 height 14
click at [1127, 12] on div "Back to editor" at bounding box center [1164, 20] width 119 height 41
click at [1184, 27] on span "Back to editor" at bounding box center [1172, 21] width 76 height 14
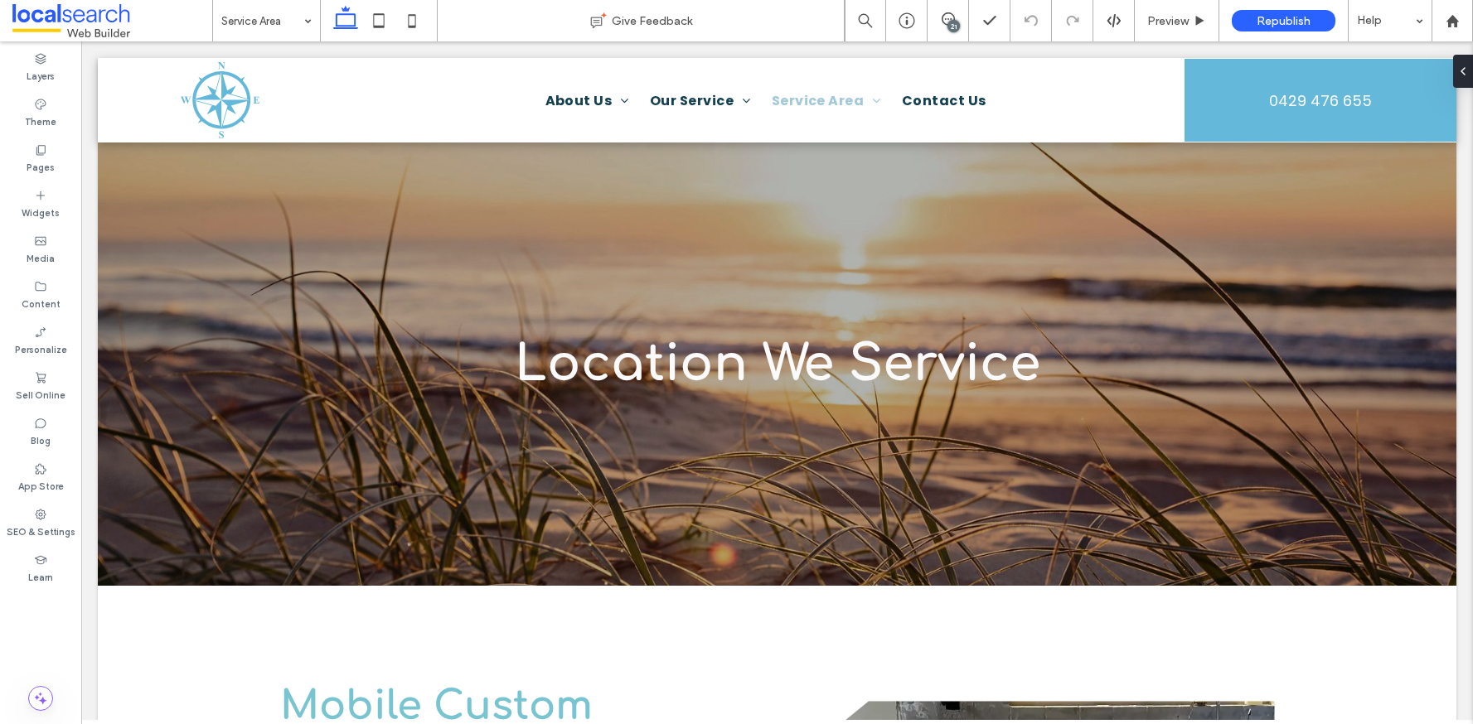
click at [952, 27] on div "21" at bounding box center [953, 26] width 12 height 12
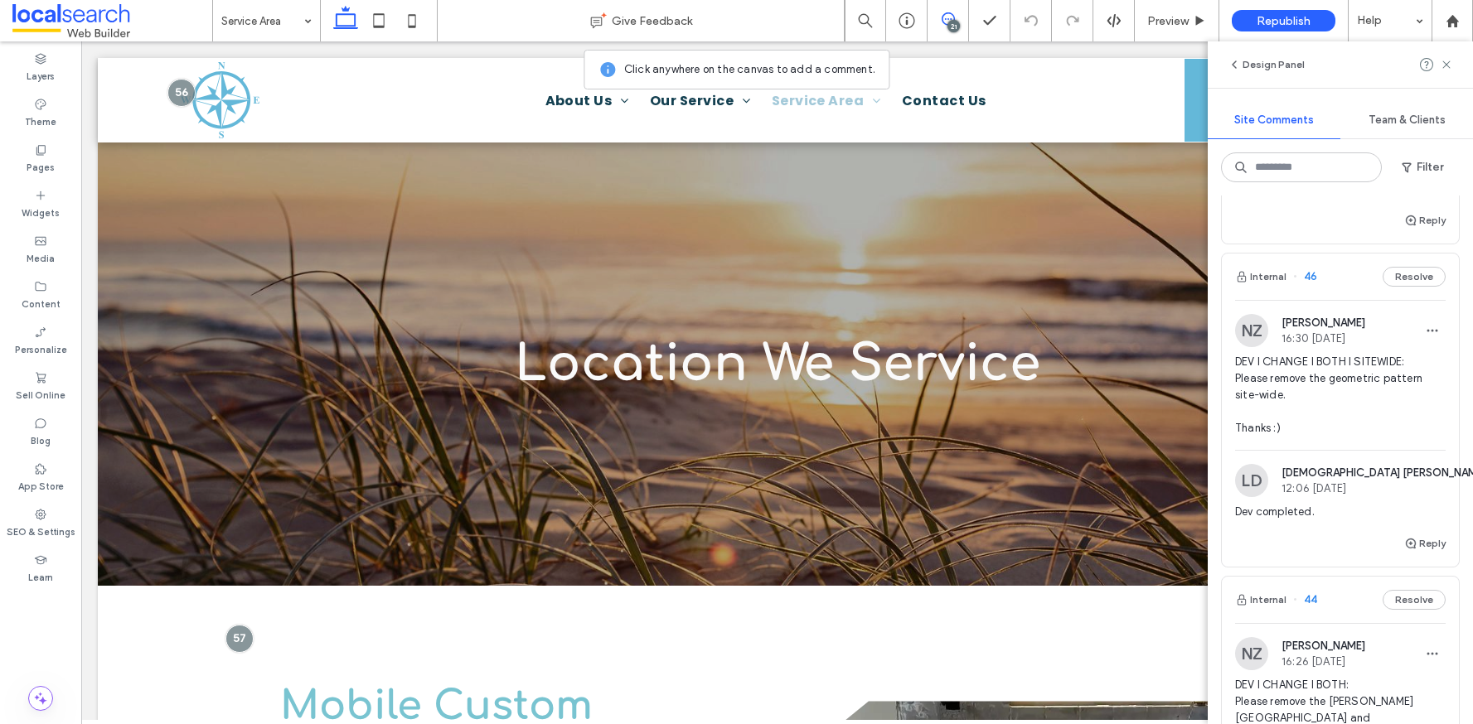
scroll to position [4710, 0]
click at [1409, 553] on button "Reply" at bounding box center [1424, 543] width 41 height 20
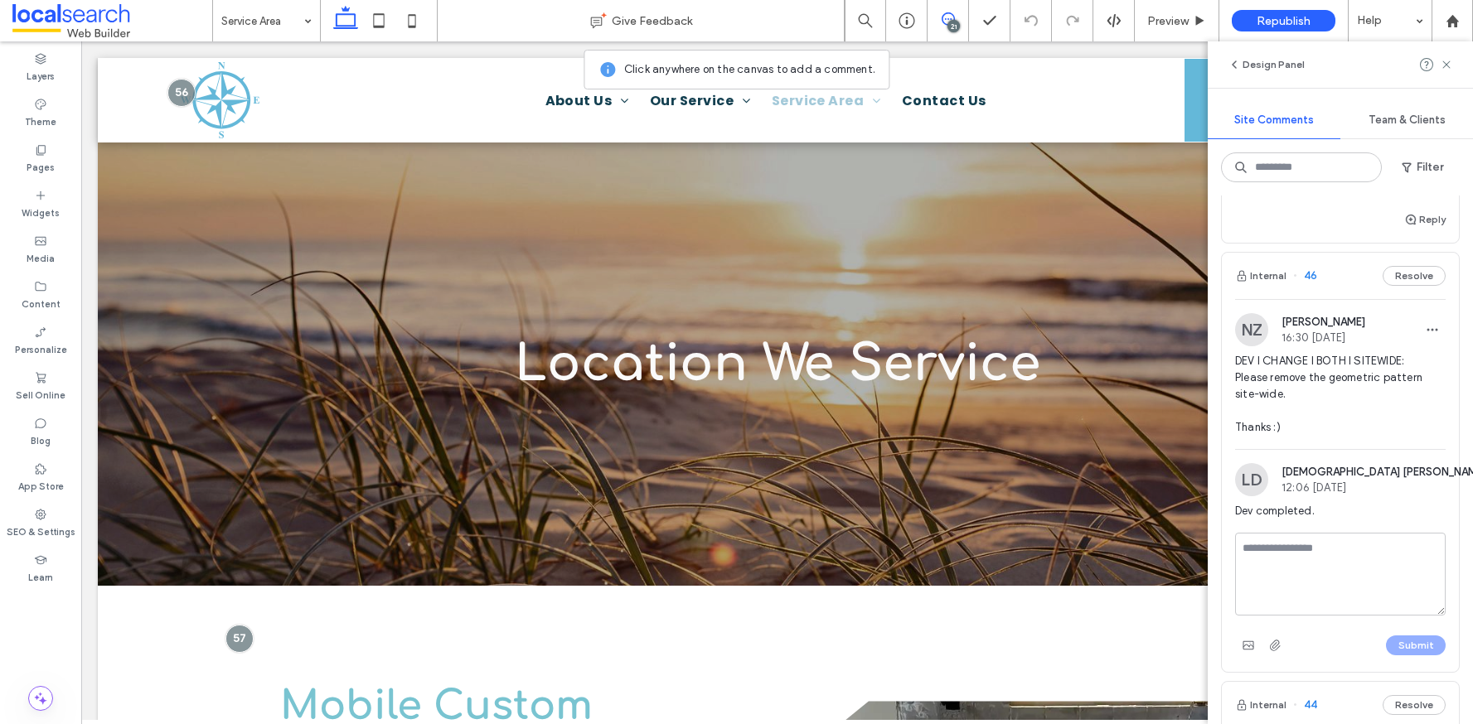
click at [1361, 606] on textarea at bounding box center [1340, 574] width 211 height 83
type textarea "**********"
click at [1387, 656] on button "Submit" at bounding box center [1416, 646] width 60 height 20
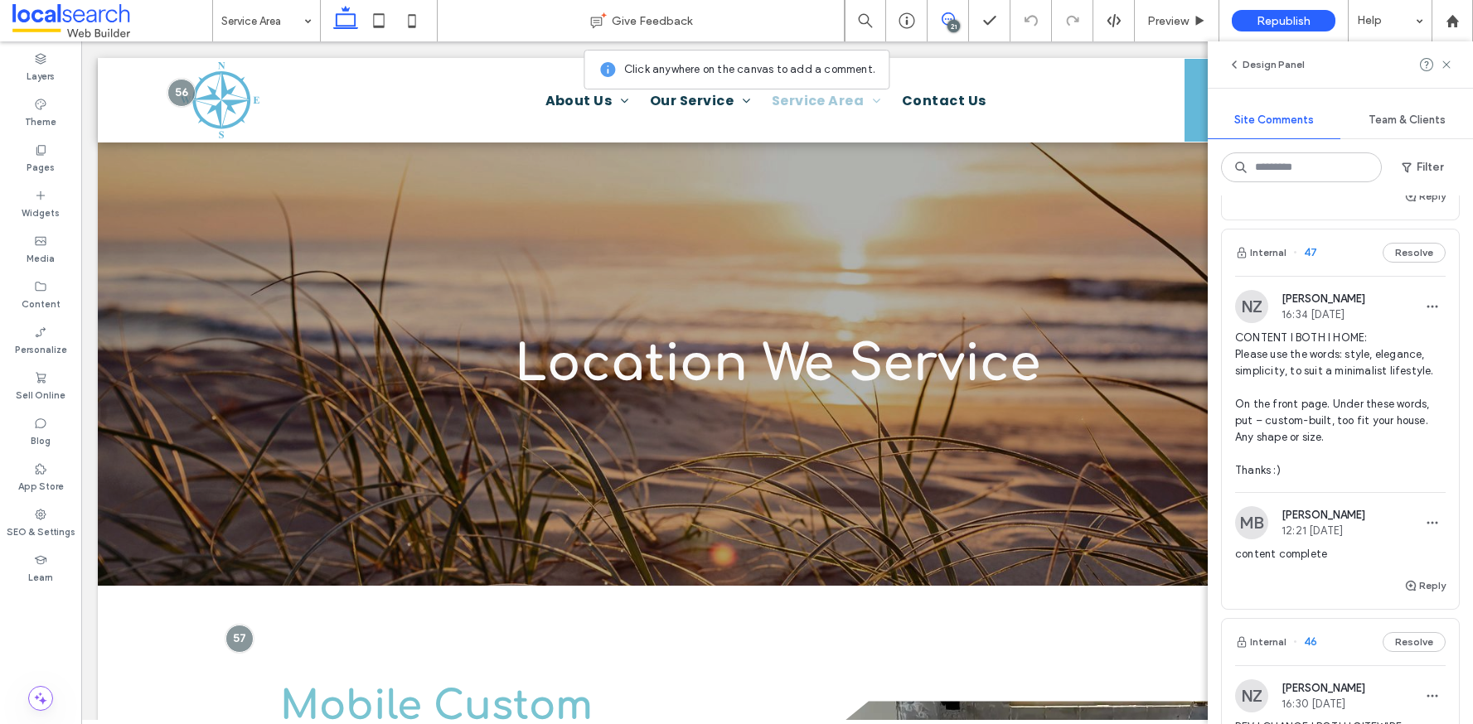
scroll to position [4332, 0]
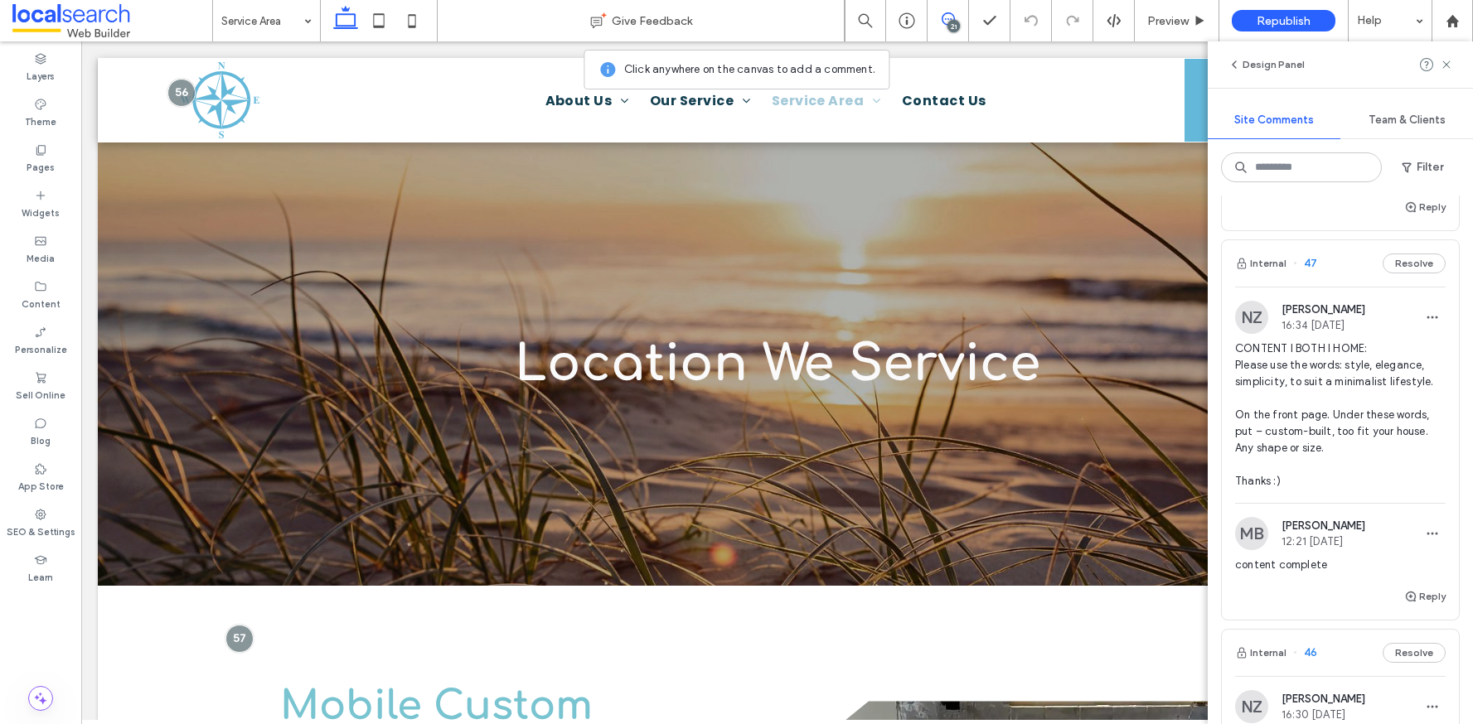
click at [1325, 287] on div "Internal 47 Resolve" at bounding box center [1340, 263] width 237 height 46
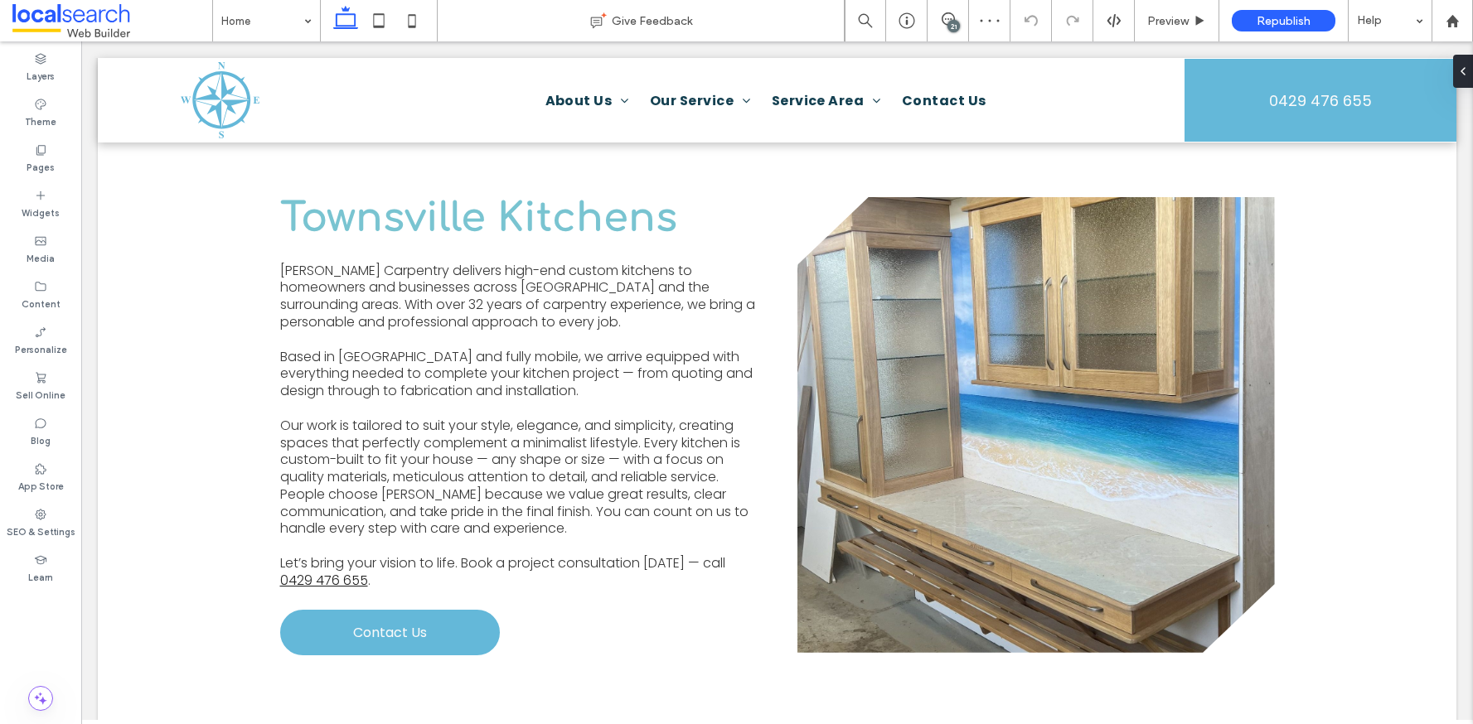
click at [952, 22] on div "21" at bounding box center [953, 26] width 12 height 12
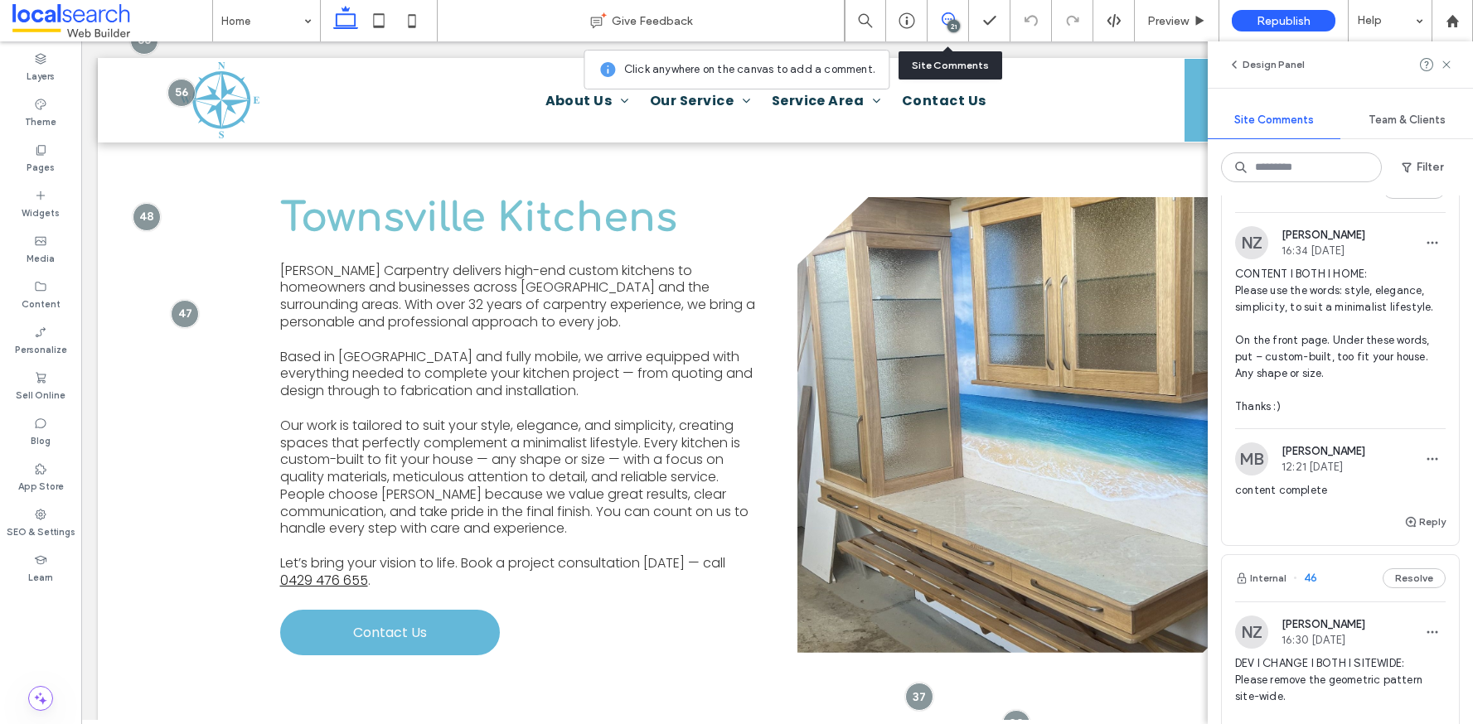
scroll to position [4394, 0]
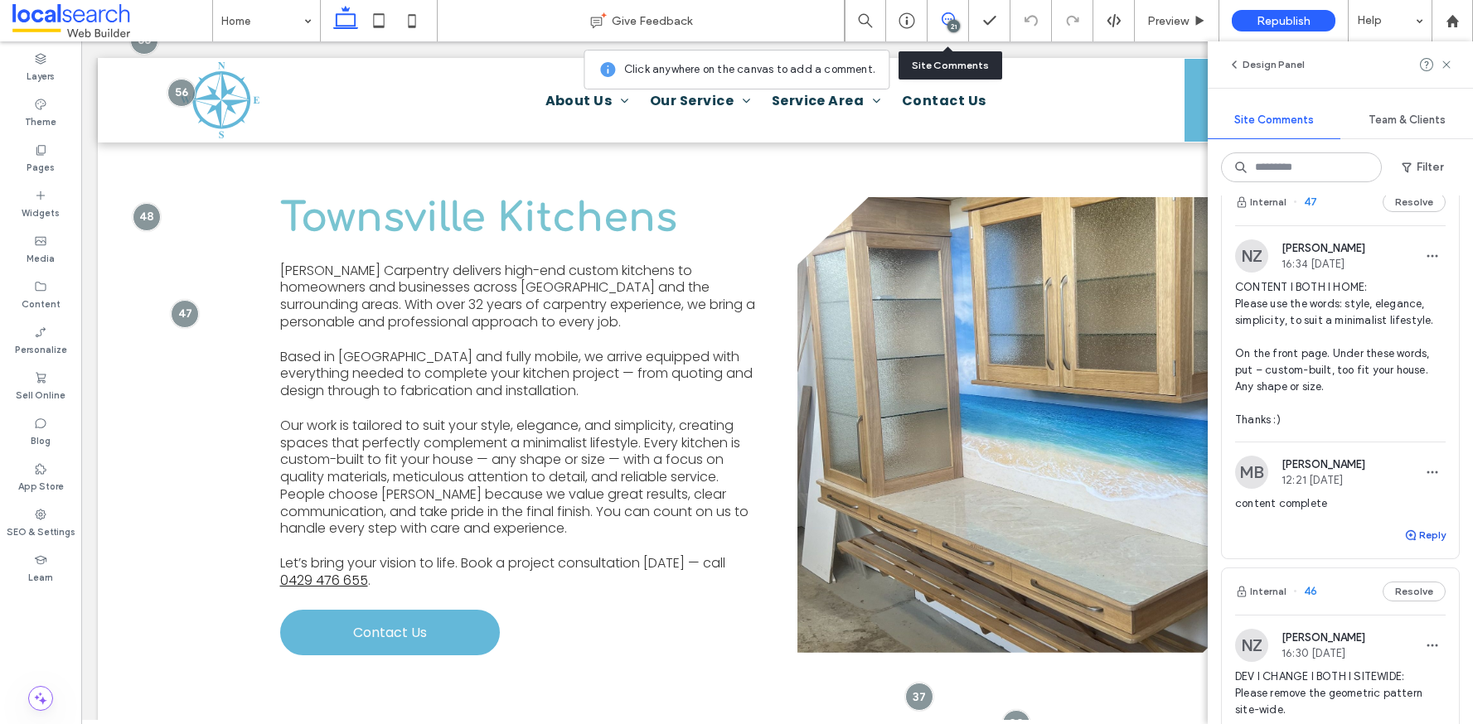
click at [1419, 545] on button "Reply" at bounding box center [1424, 535] width 41 height 20
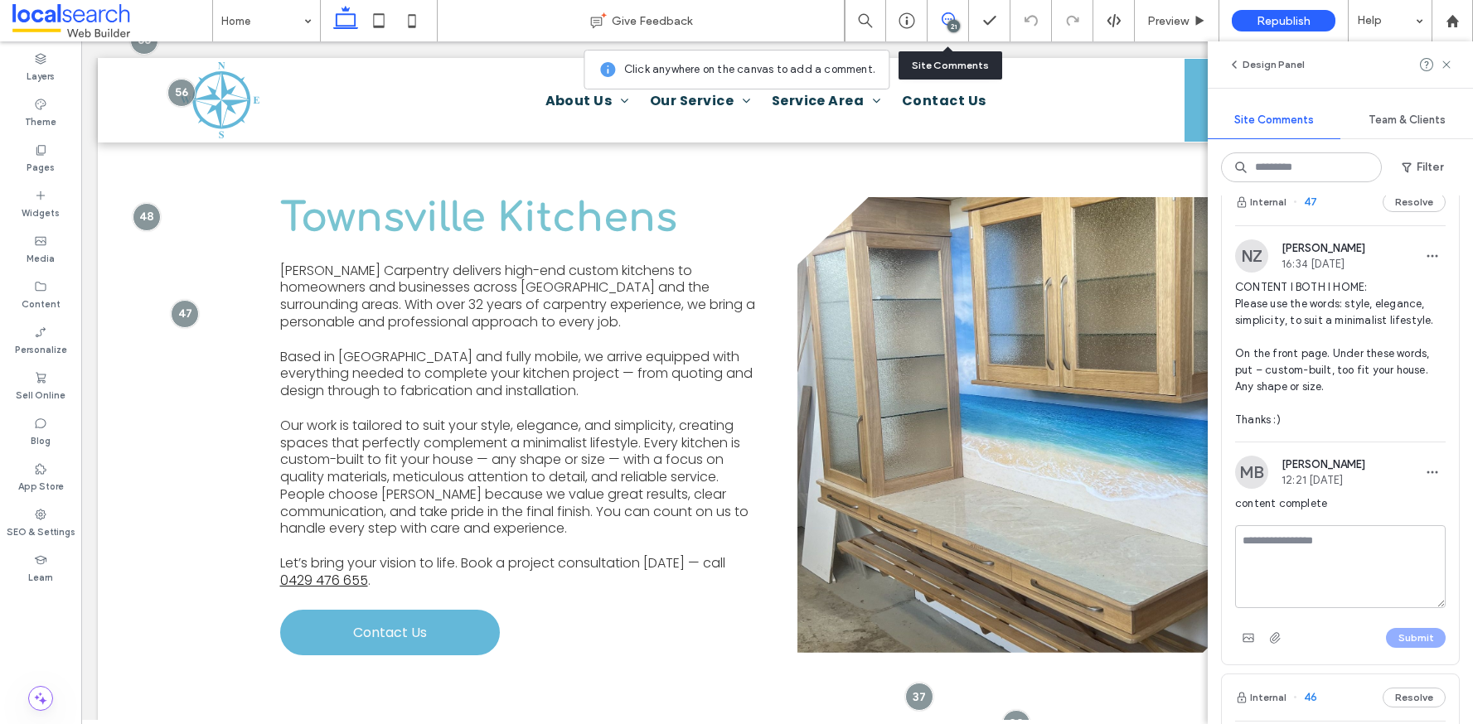
click at [1412, 592] on textarea at bounding box center [1340, 566] width 211 height 83
type textarea "**********"
click at [1417, 648] on button "Submit" at bounding box center [1416, 638] width 60 height 20
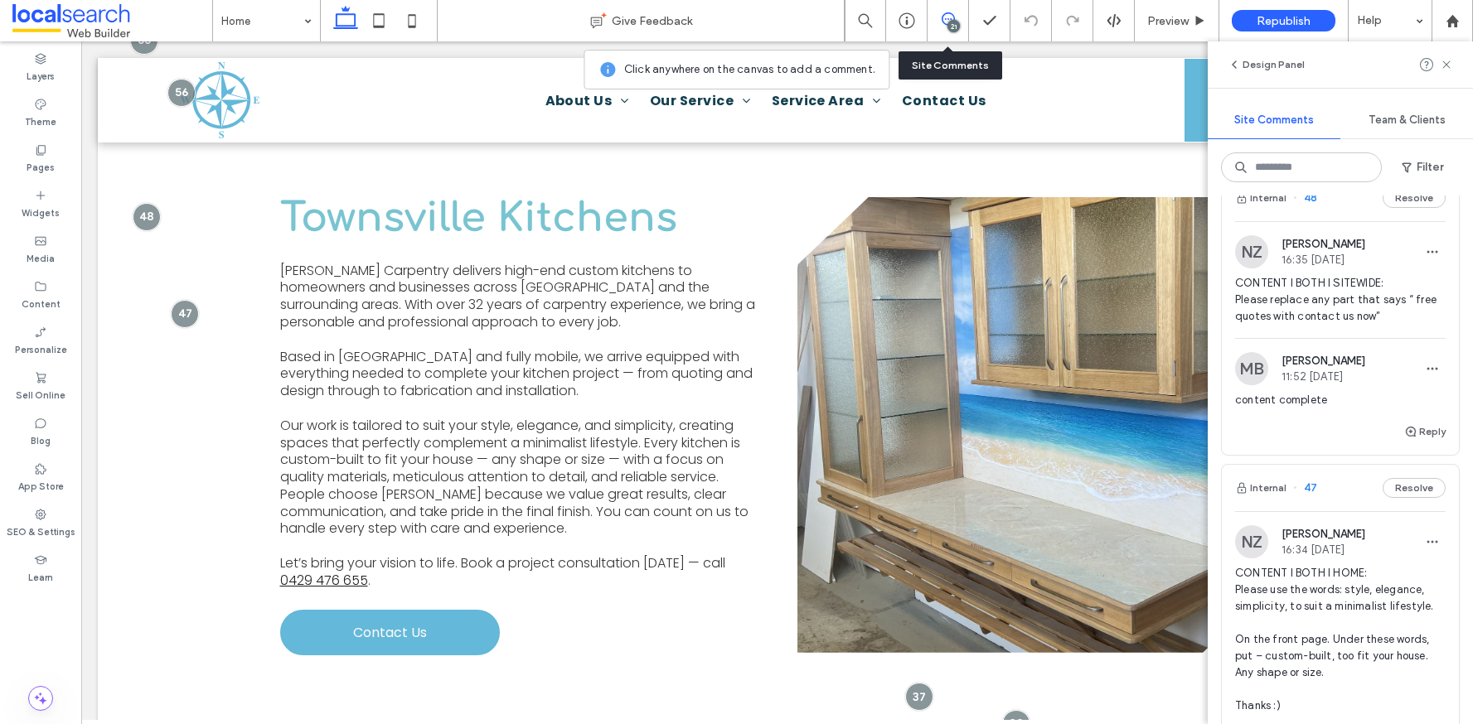
scroll to position [4075, 0]
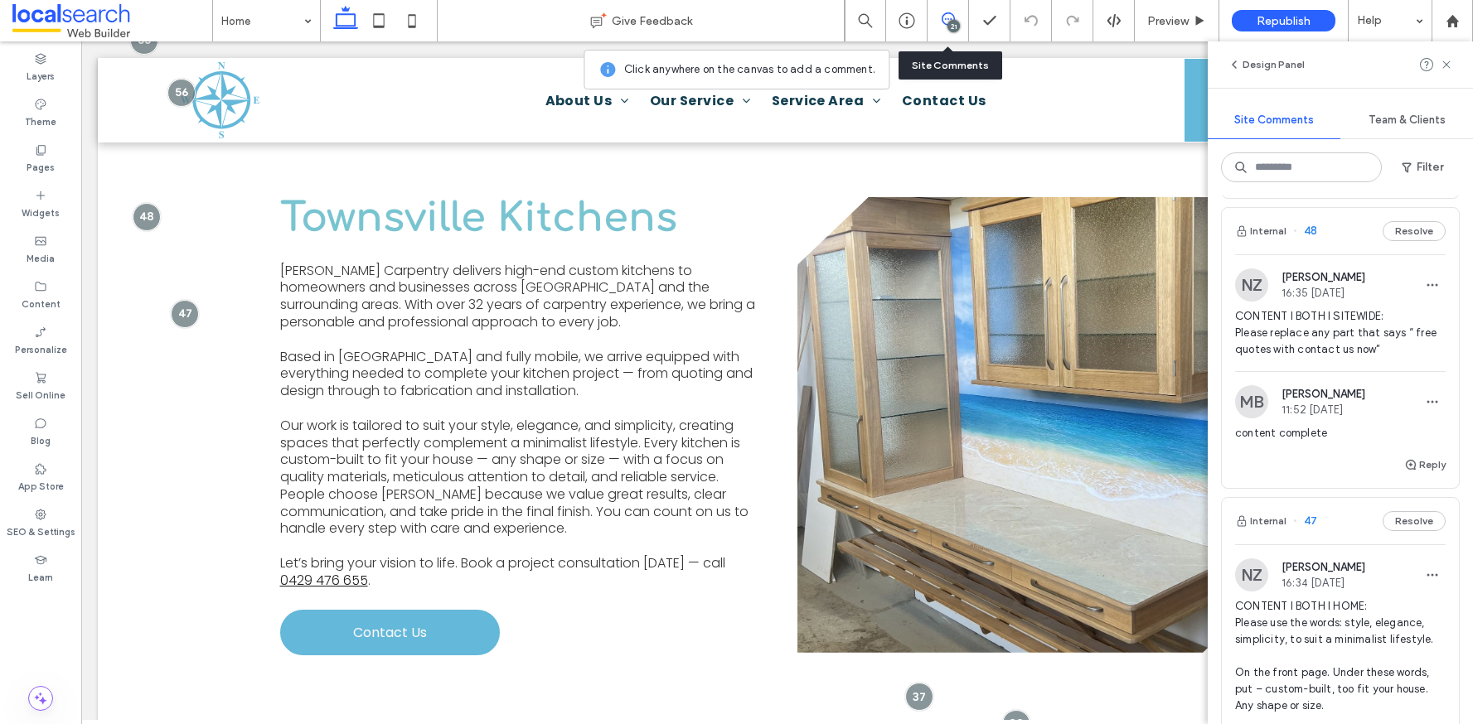
click at [1333, 254] on div "Internal 48 Resolve" at bounding box center [1340, 231] width 237 height 46
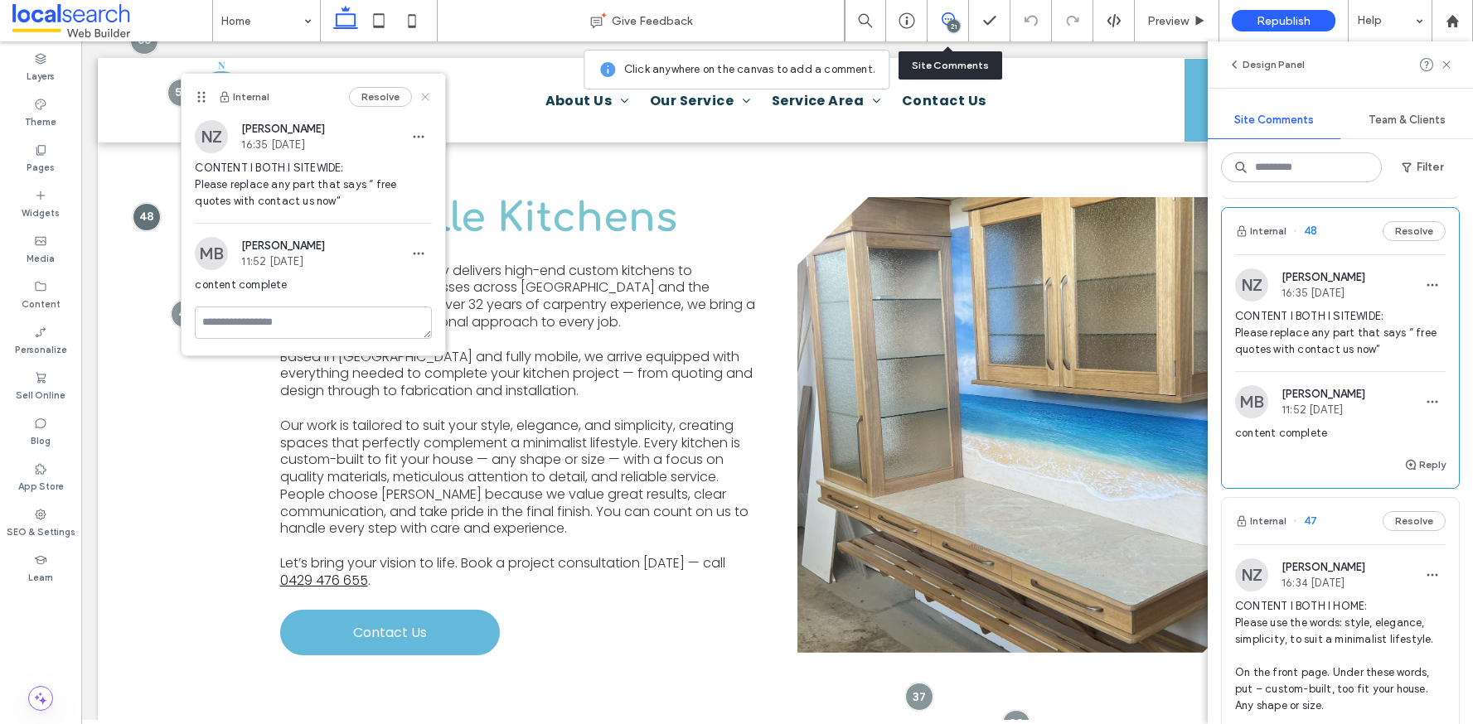
click at [423, 95] on use at bounding box center [425, 97] width 7 height 7
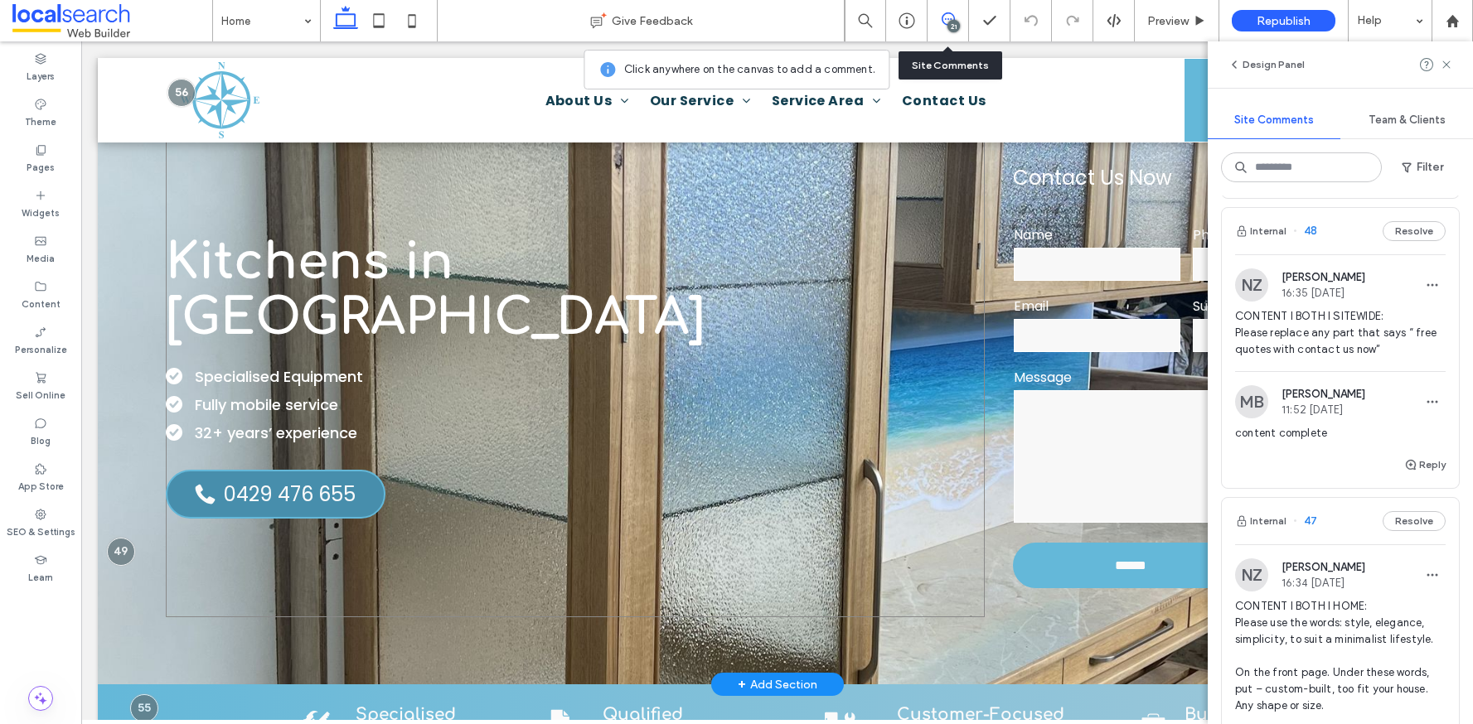
scroll to position [0, 0]
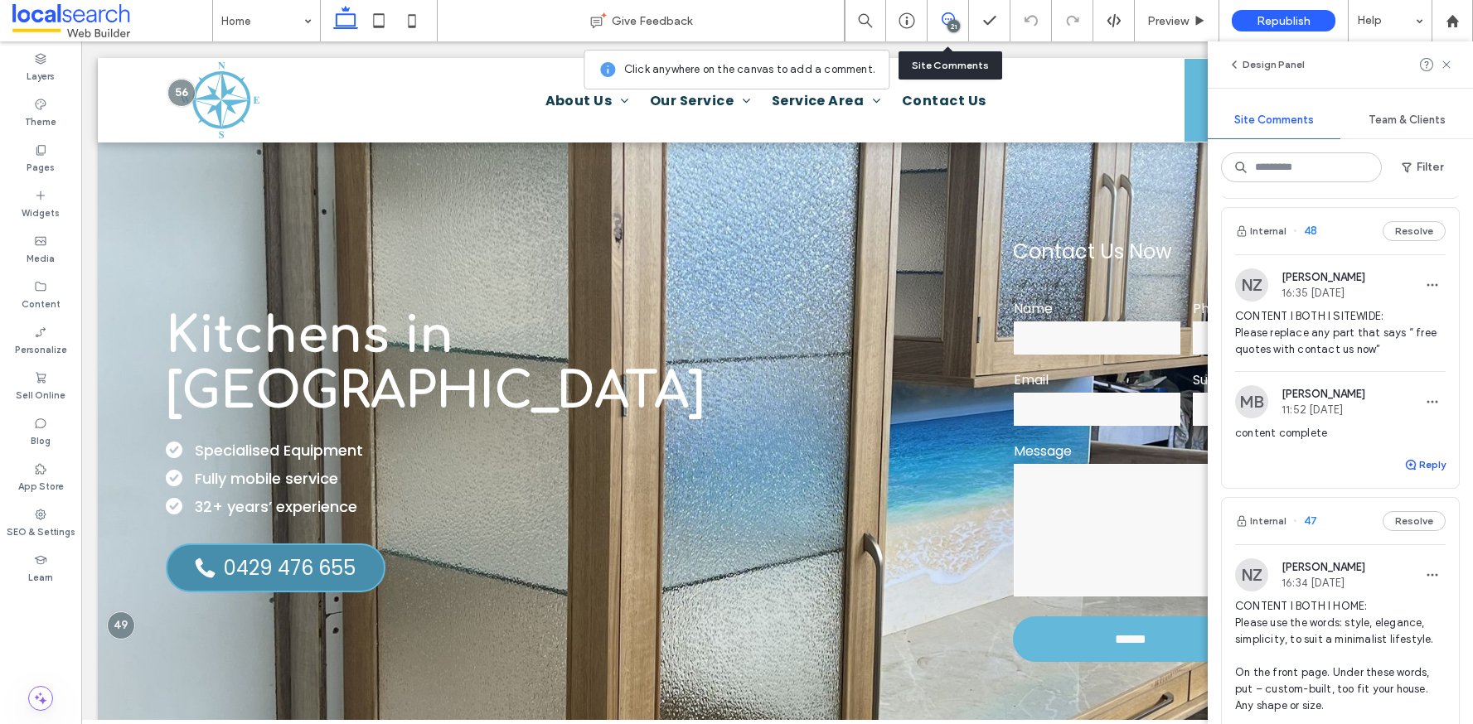
click at [1413, 475] on button "Reply" at bounding box center [1424, 465] width 41 height 20
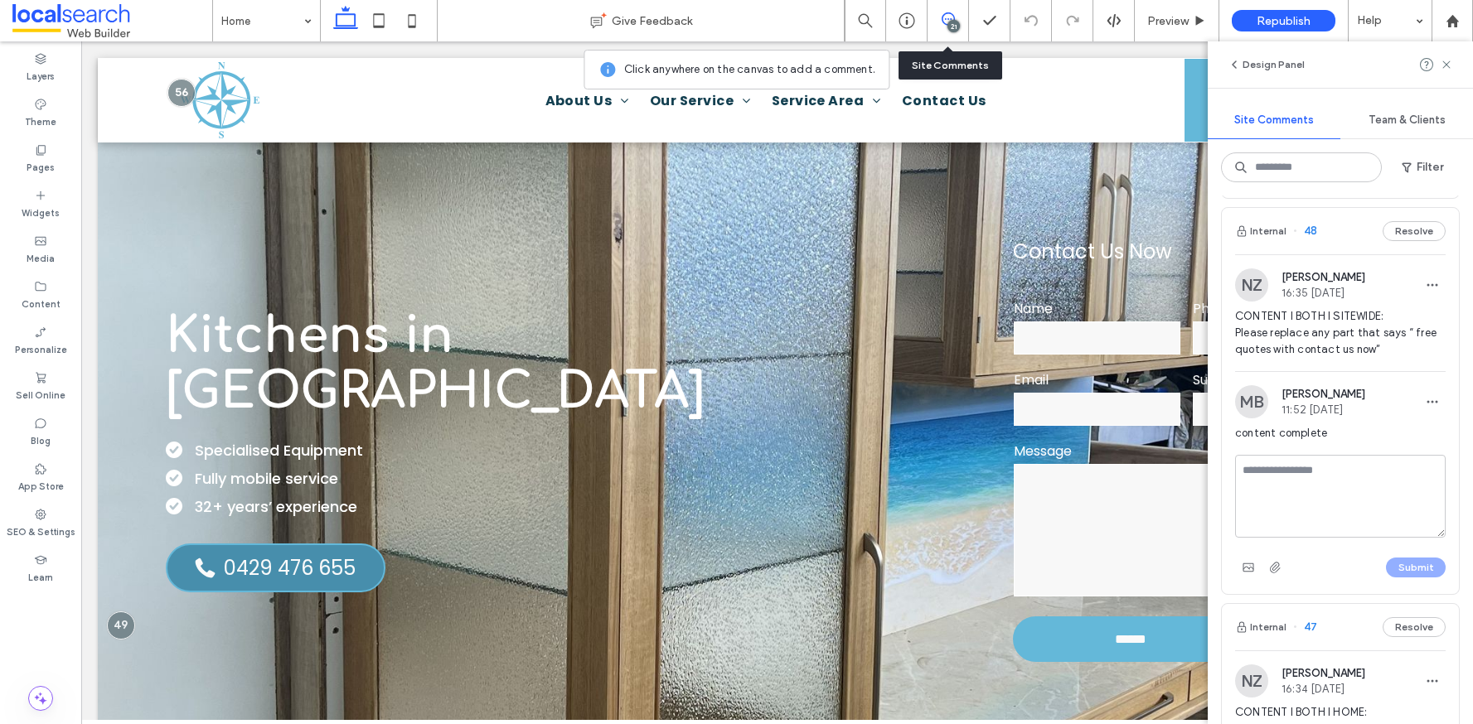
click at [1338, 538] on textarea at bounding box center [1340, 496] width 211 height 83
type textarea "**********"
click at [1398, 578] on button "Submit" at bounding box center [1416, 568] width 60 height 20
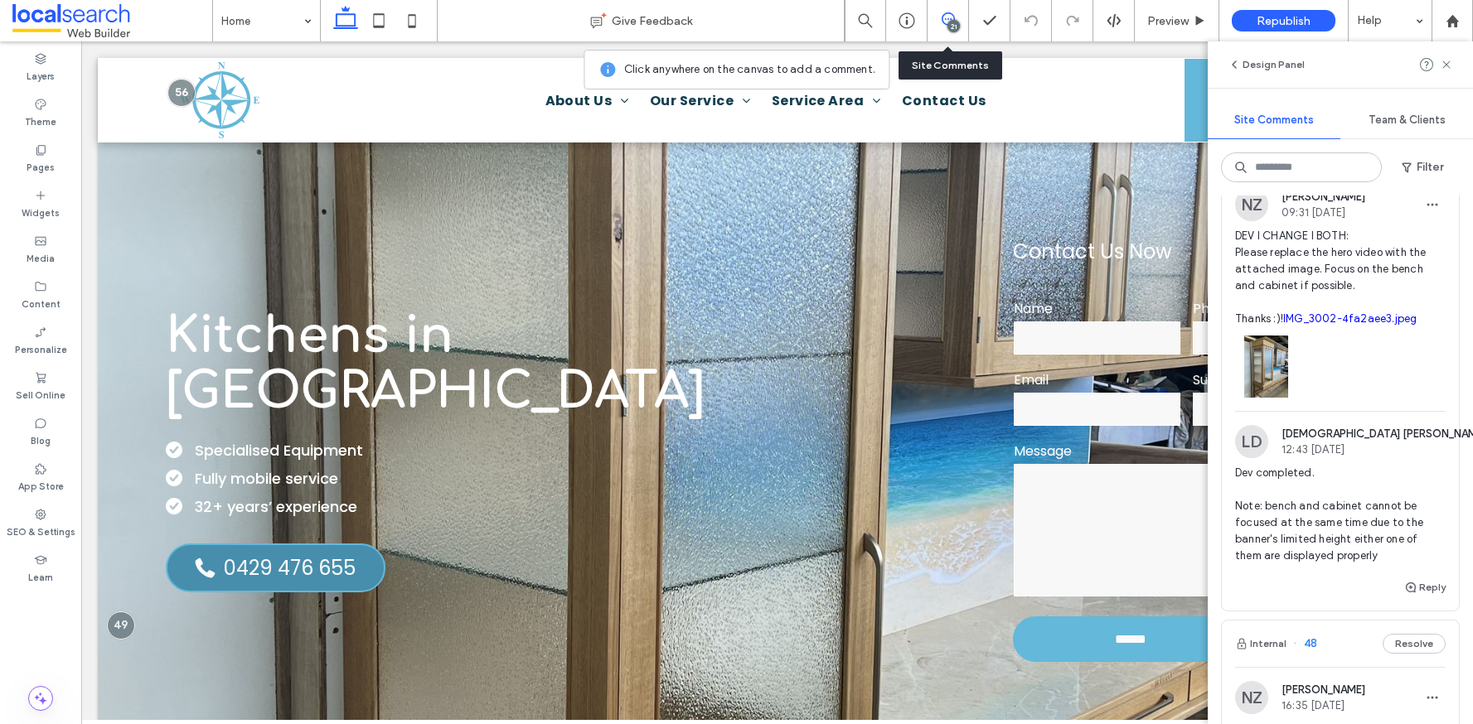
scroll to position [3660, 0]
click at [1350, 176] on div "Internal 49 Resolve" at bounding box center [1340, 152] width 237 height 46
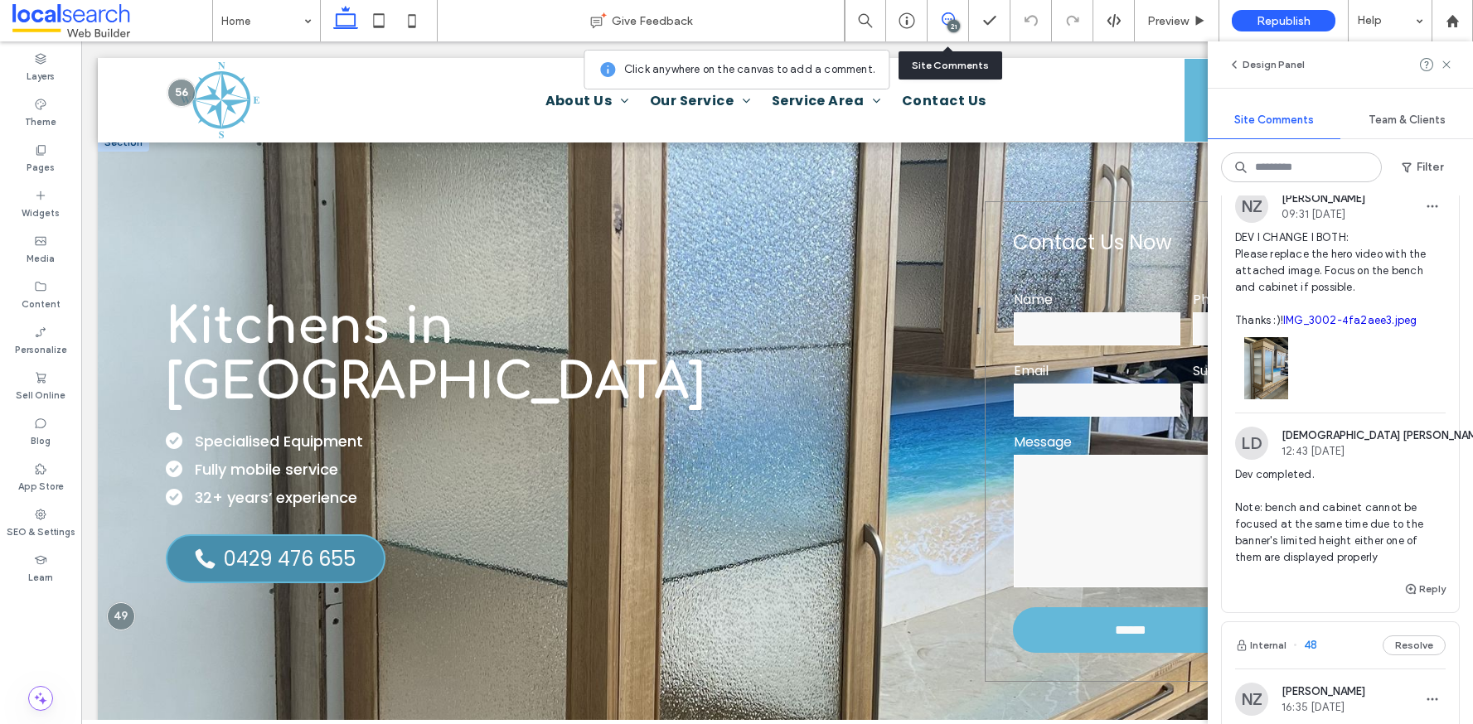
scroll to position [0, 0]
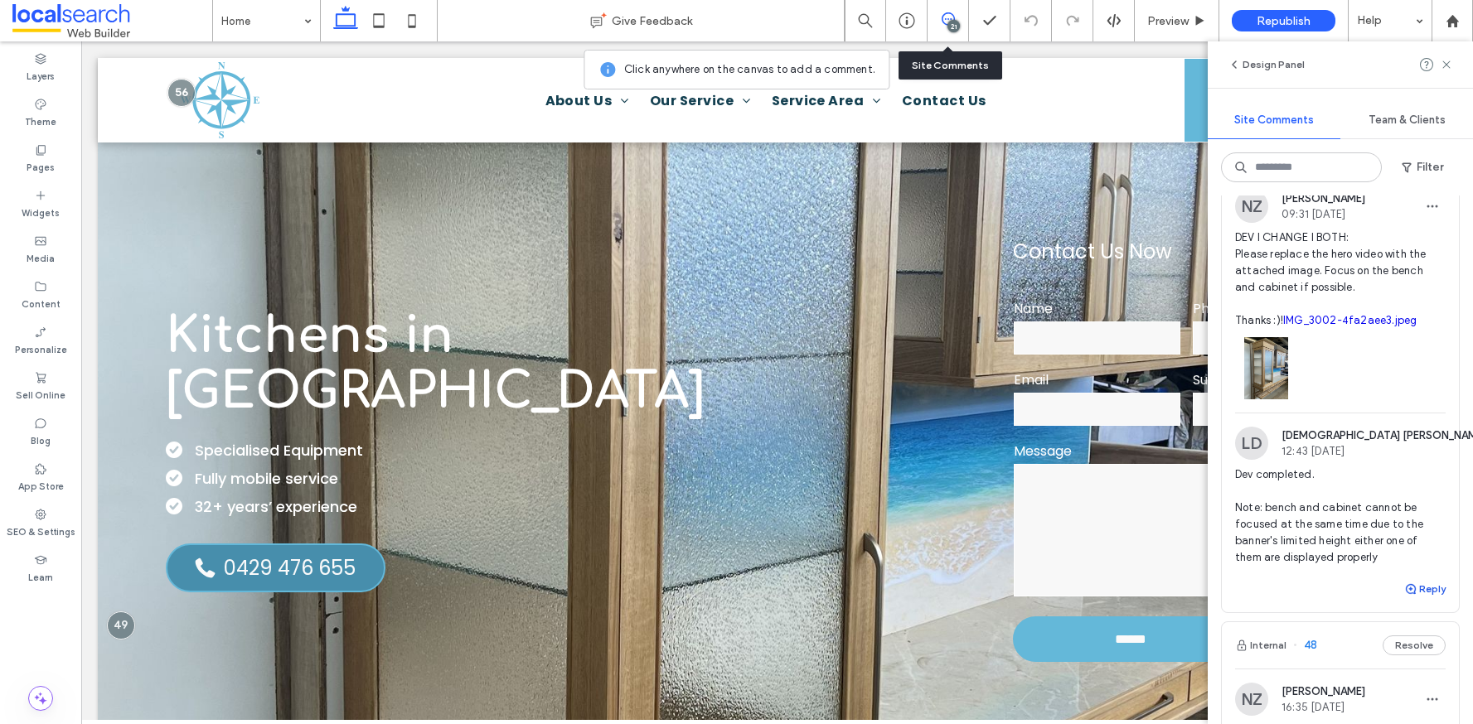
click at [1408, 599] on button "Reply" at bounding box center [1424, 589] width 41 height 20
click at [1351, 641] on textarea at bounding box center [1340, 620] width 211 height 83
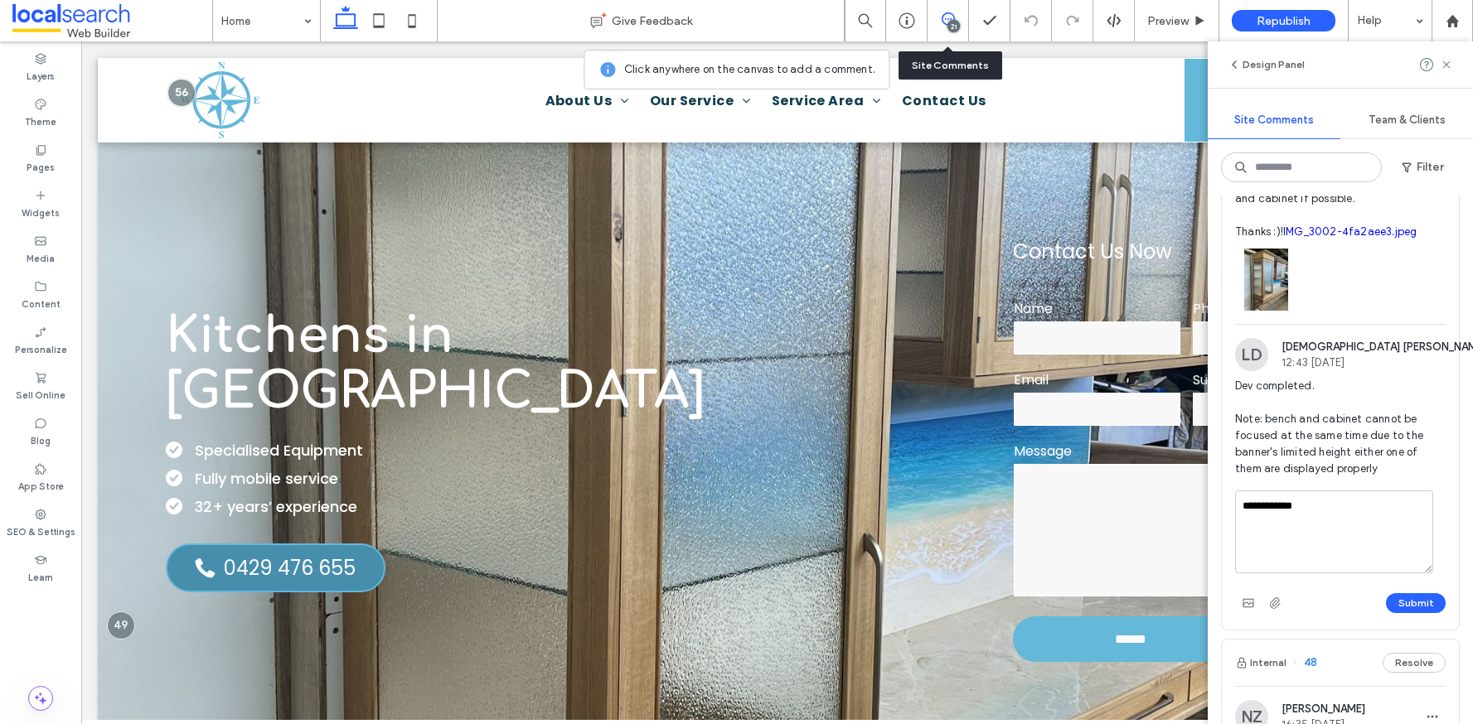
scroll to position [3813, 0]
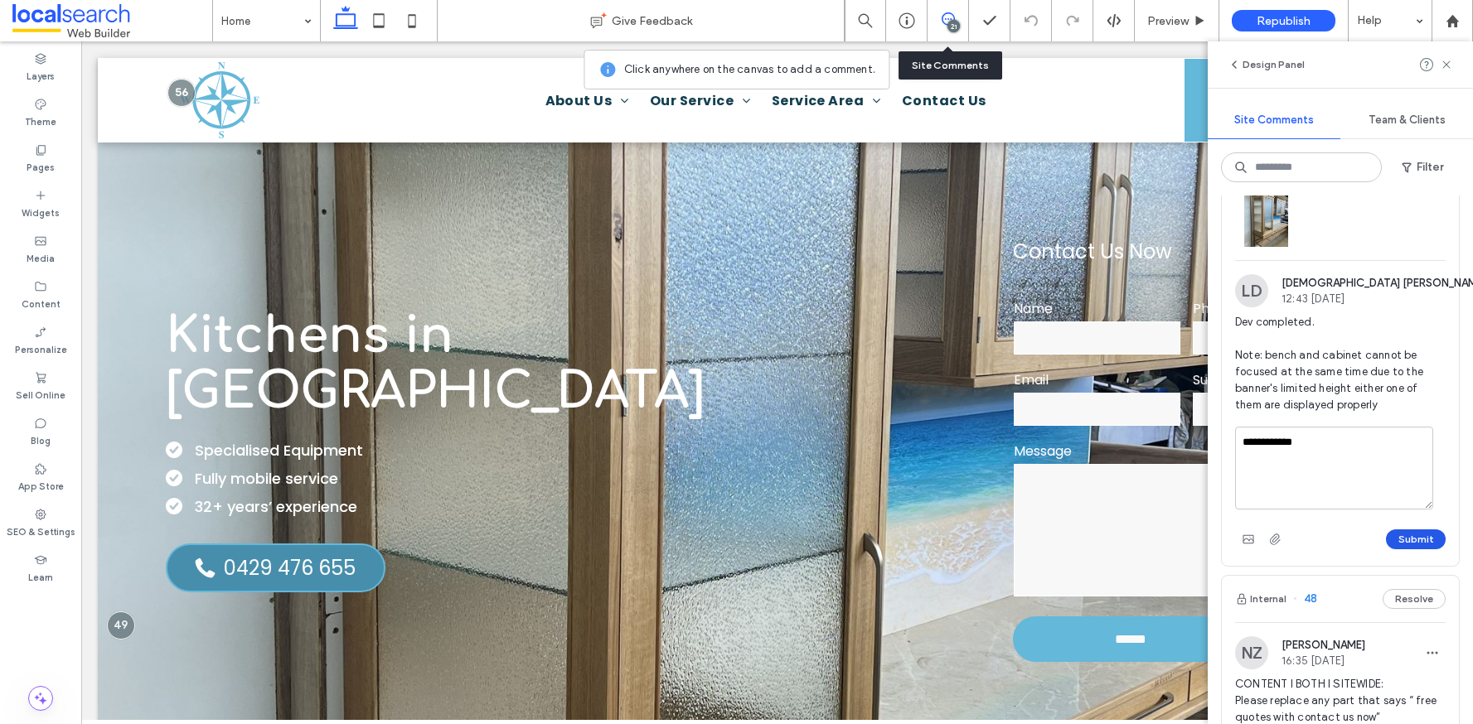
type textarea "**********"
click at [1397, 550] on button "Submit" at bounding box center [1416, 540] width 60 height 20
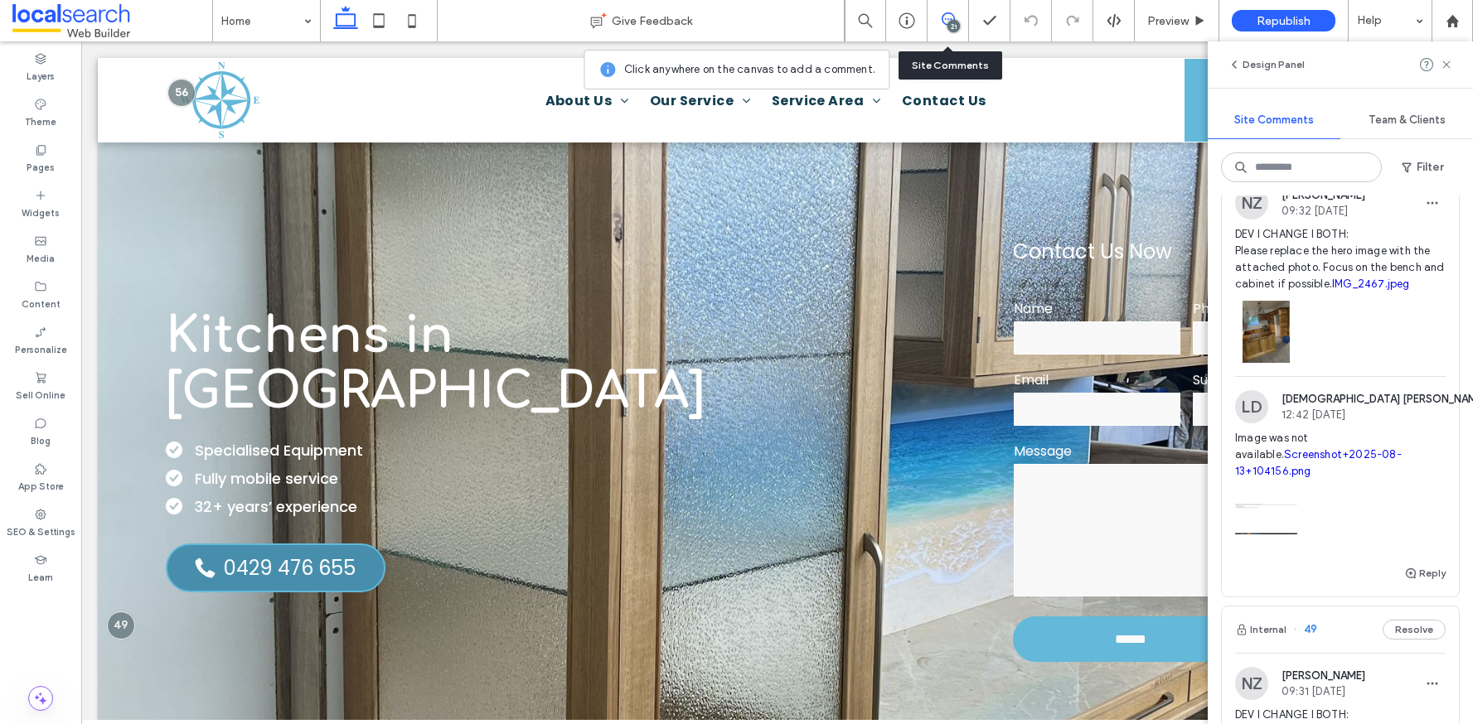
scroll to position [3182, 0]
click at [1390, 291] on link "IMG_2467.jpeg" at bounding box center [1371, 284] width 78 height 12
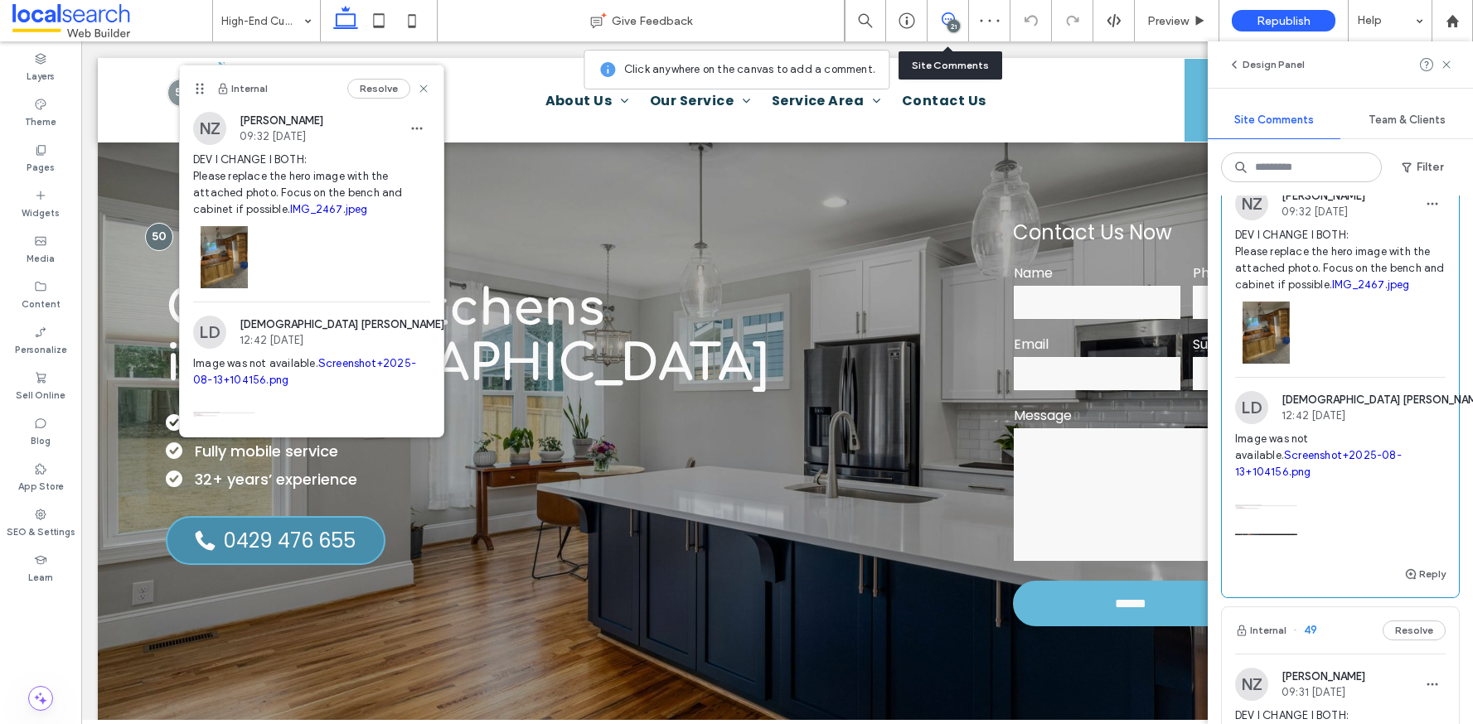
click at [1364, 478] on link "Screenshot+2025-08-13+104156.png" at bounding box center [1318, 463] width 167 height 29
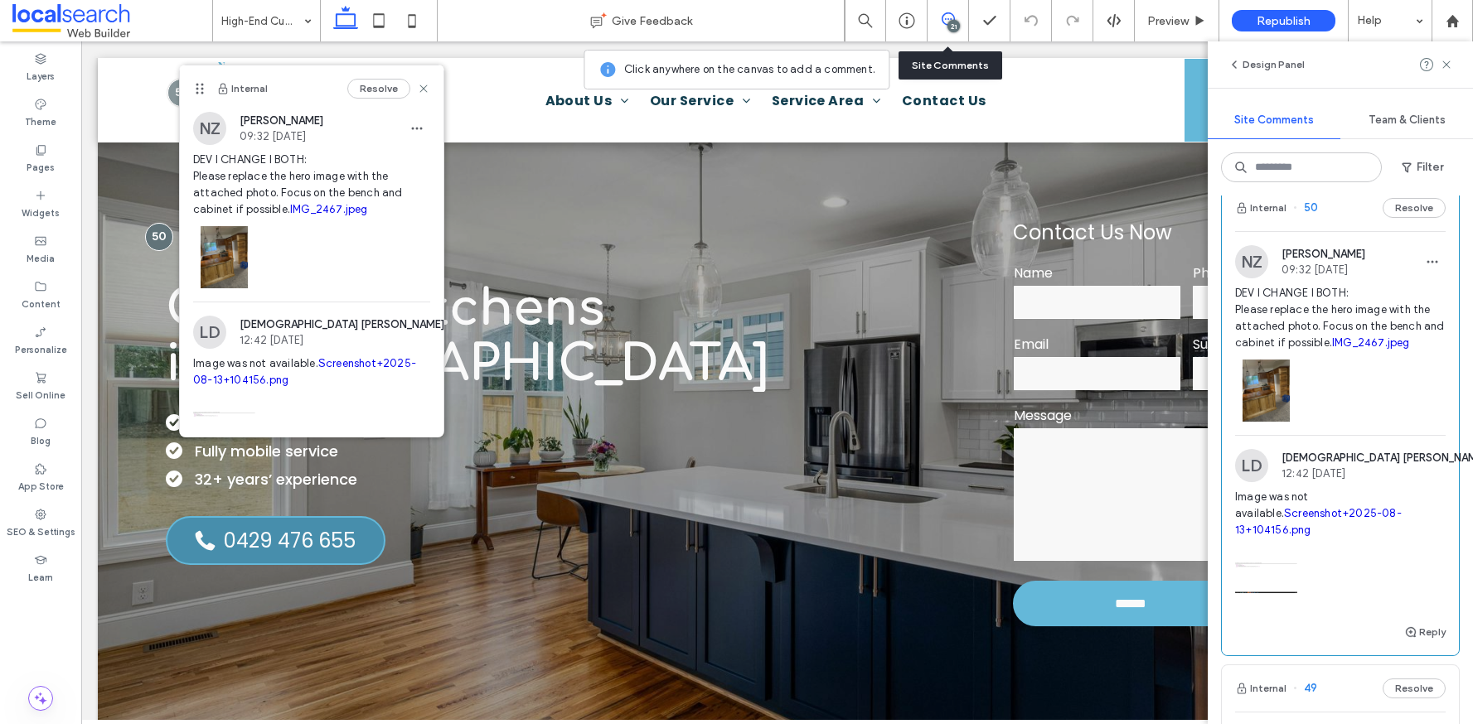
scroll to position [3132, 0]
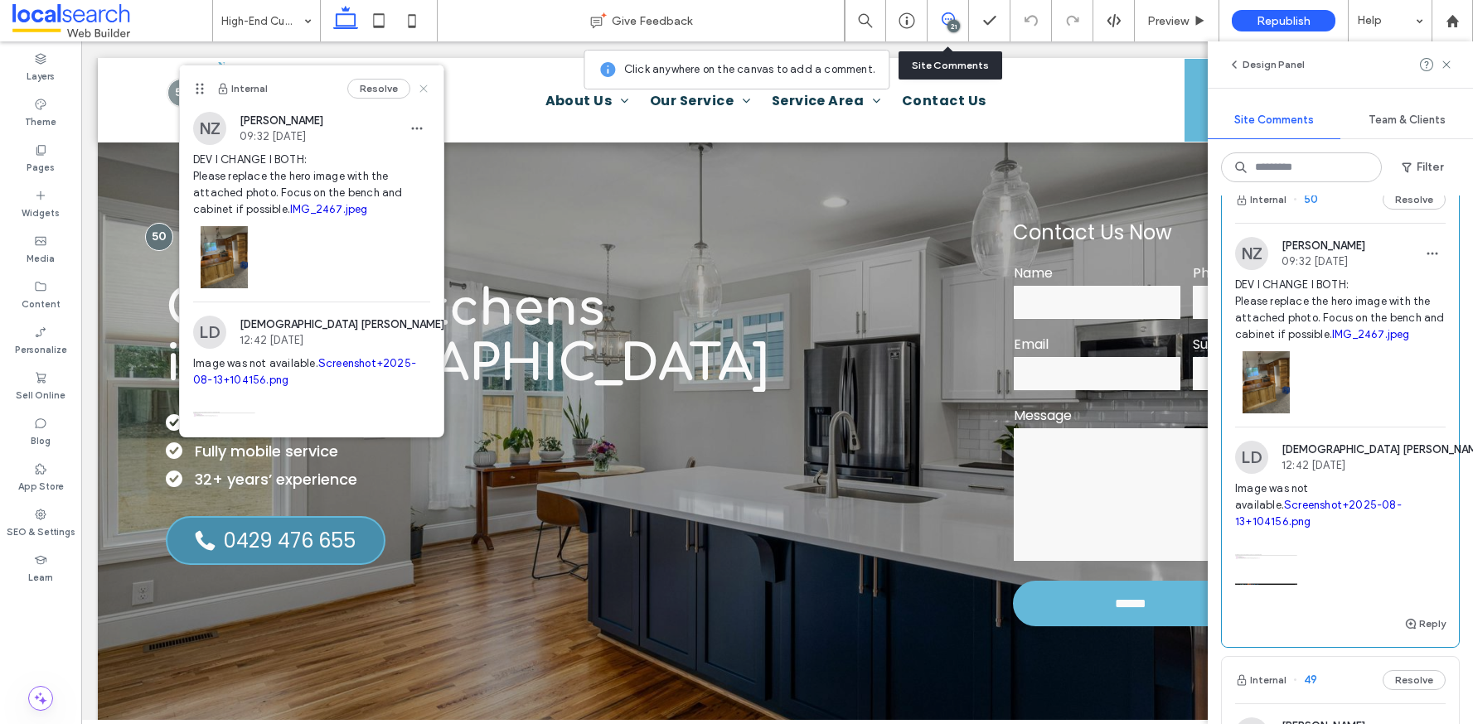
drag, startPoint x: 411, startPoint y: 88, endPoint x: 400, endPoint y: 55, distance: 35.1
click at [419, 88] on use at bounding box center [422, 88] width 7 height 7
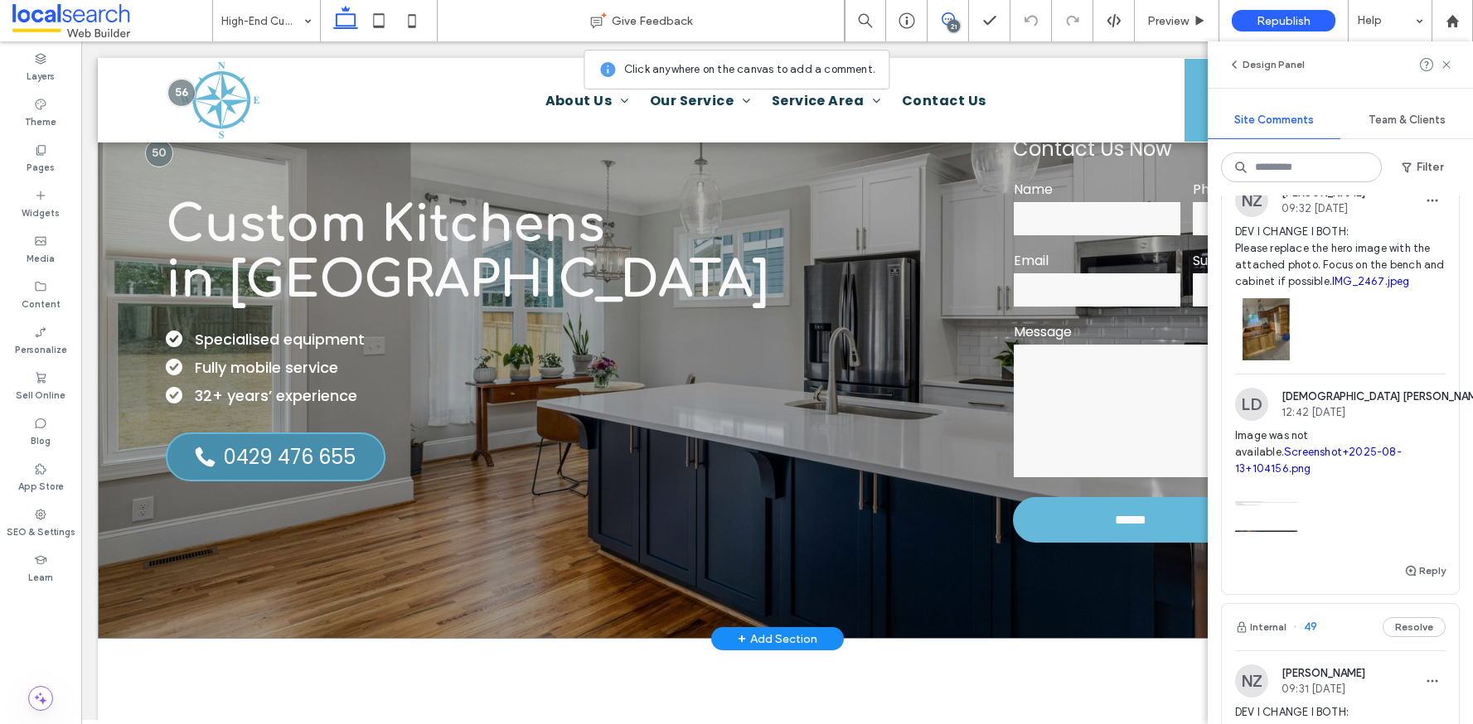
scroll to position [172, 0]
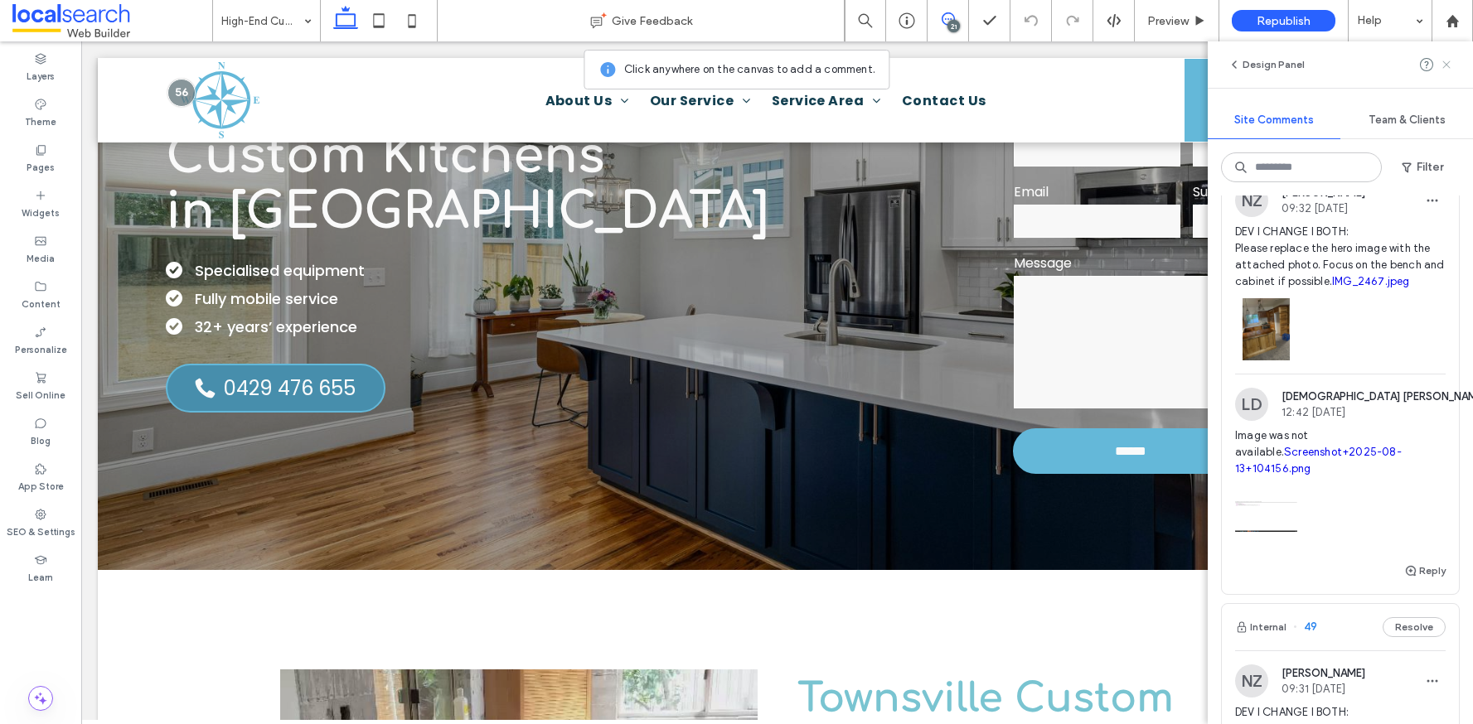
click at [1449, 61] on use at bounding box center [1445, 64] width 7 height 7
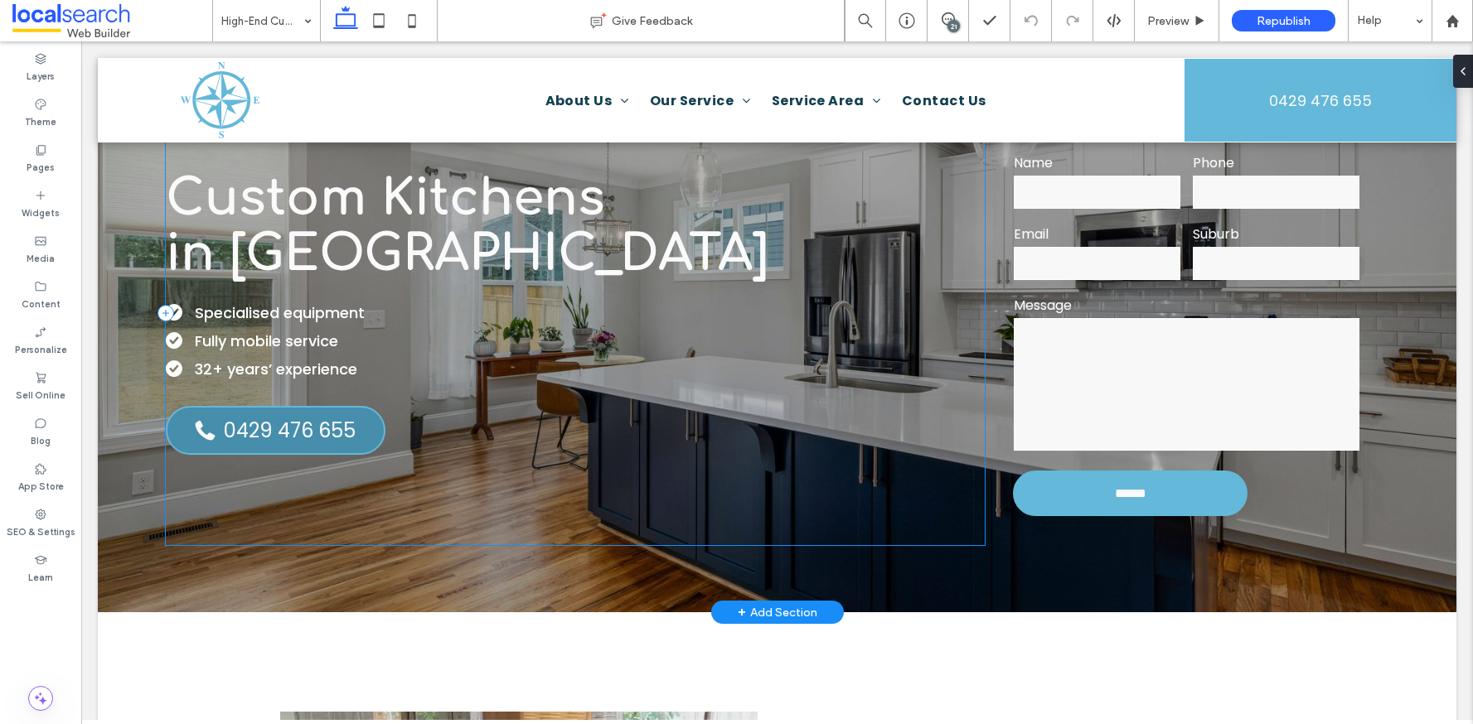
scroll to position [35, 0]
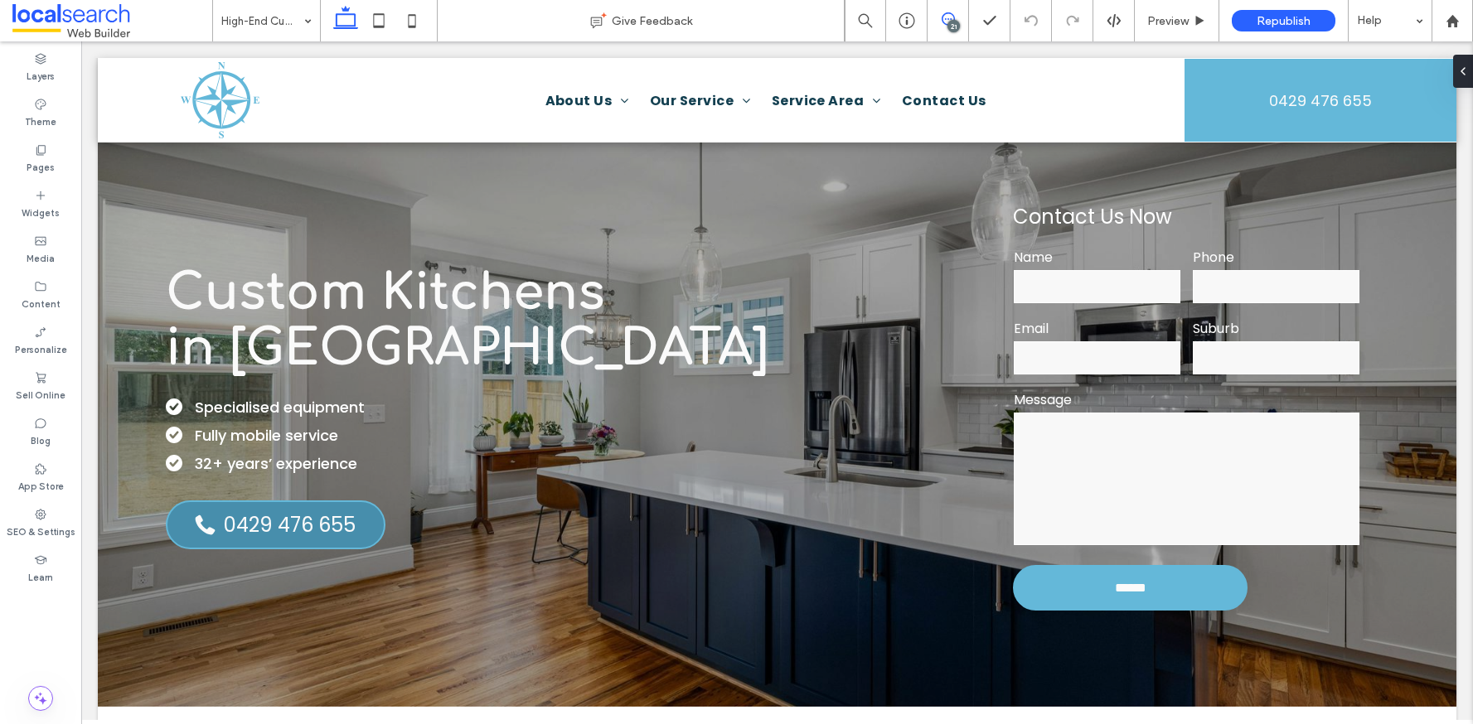
click at [958, 17] on span at bounding box center [947, 18] width 41 height 13
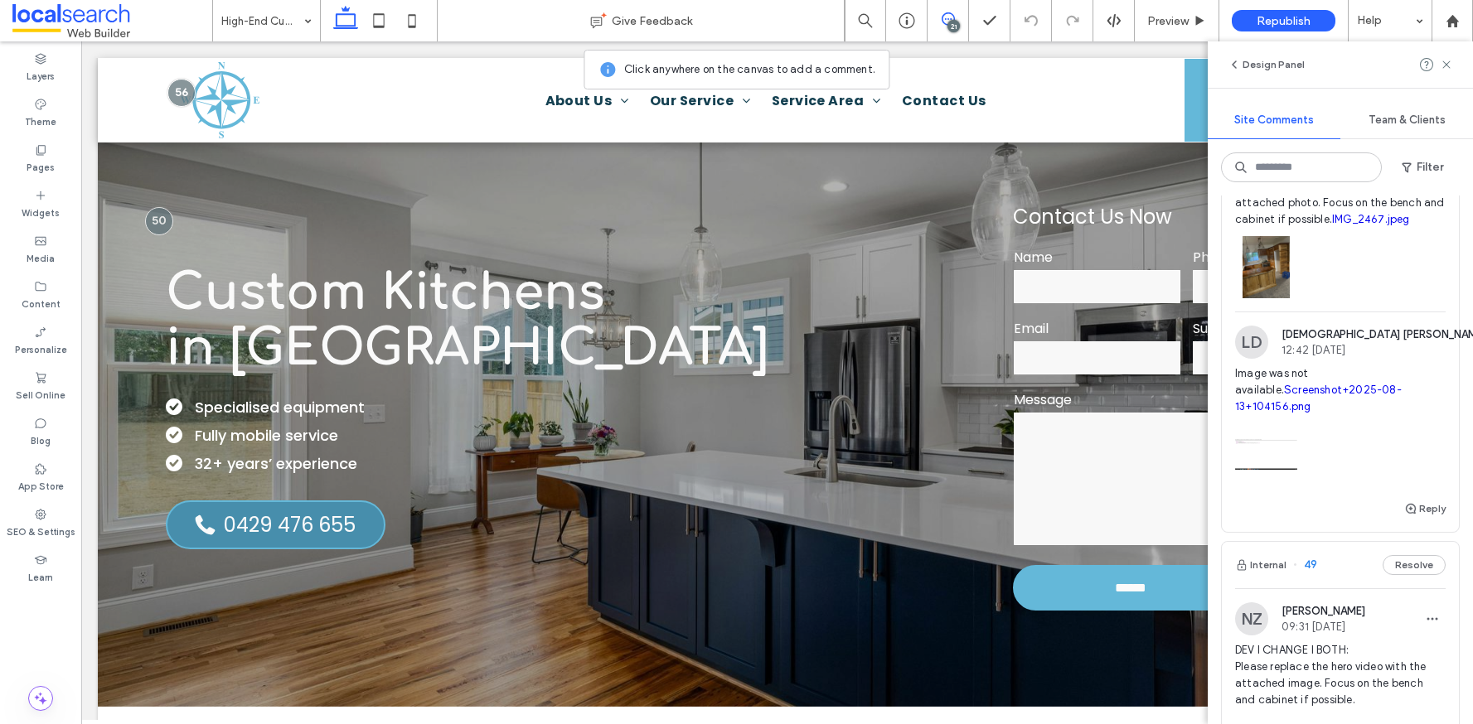
scroll to position [3050, 0]
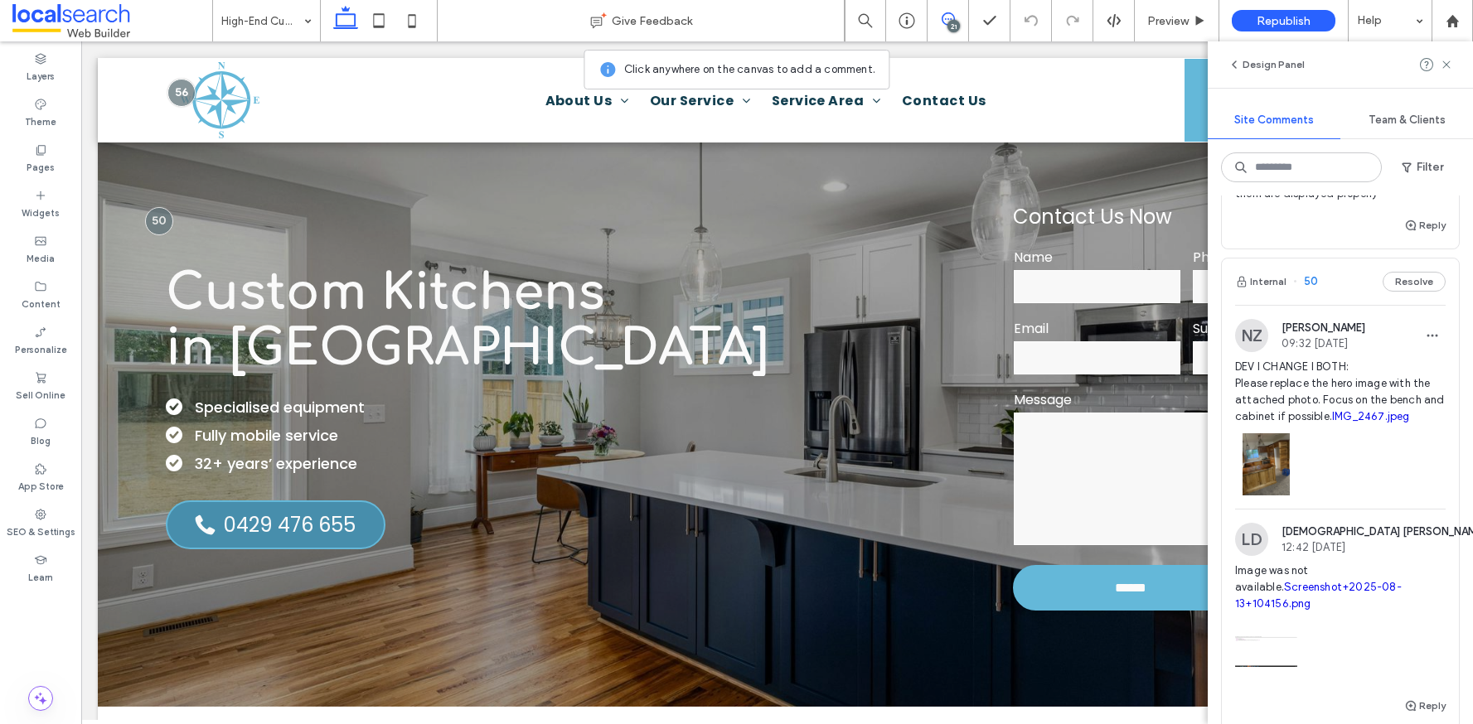
click at [1329, 305] on div "Internal 50 Resolve" at bounding box center [1340, 282] width 237 height 46
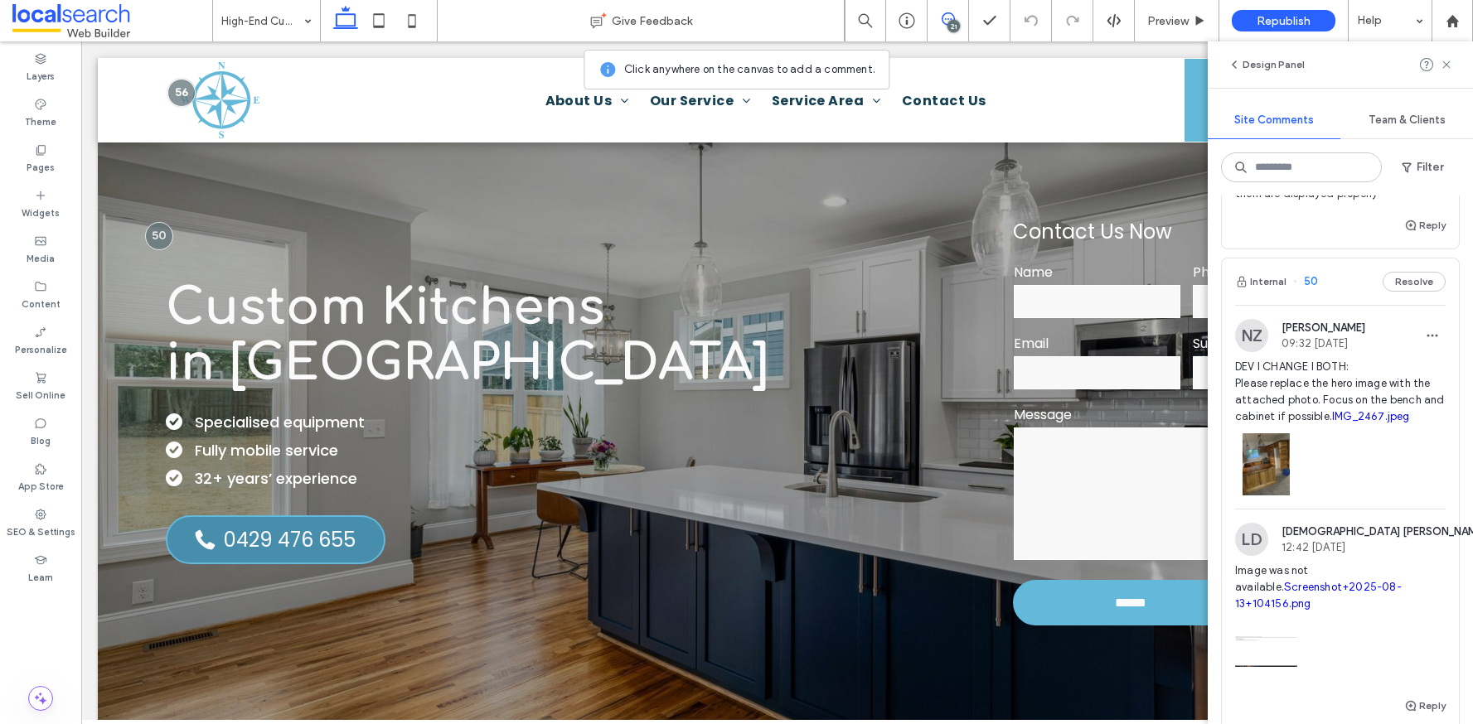
scroll to position [19, 0]
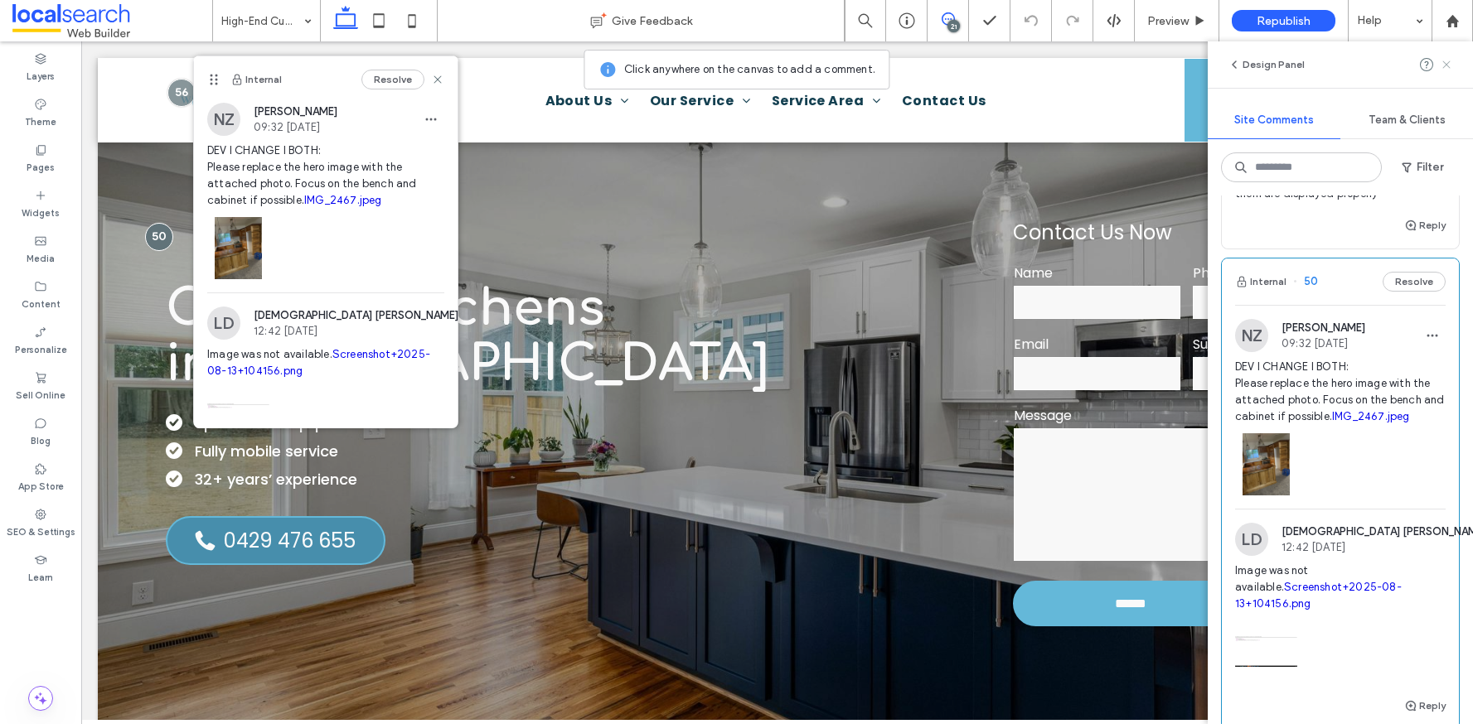
click at [1447, 67] on icon at bounding box center [1446, 64] width 13 height 13
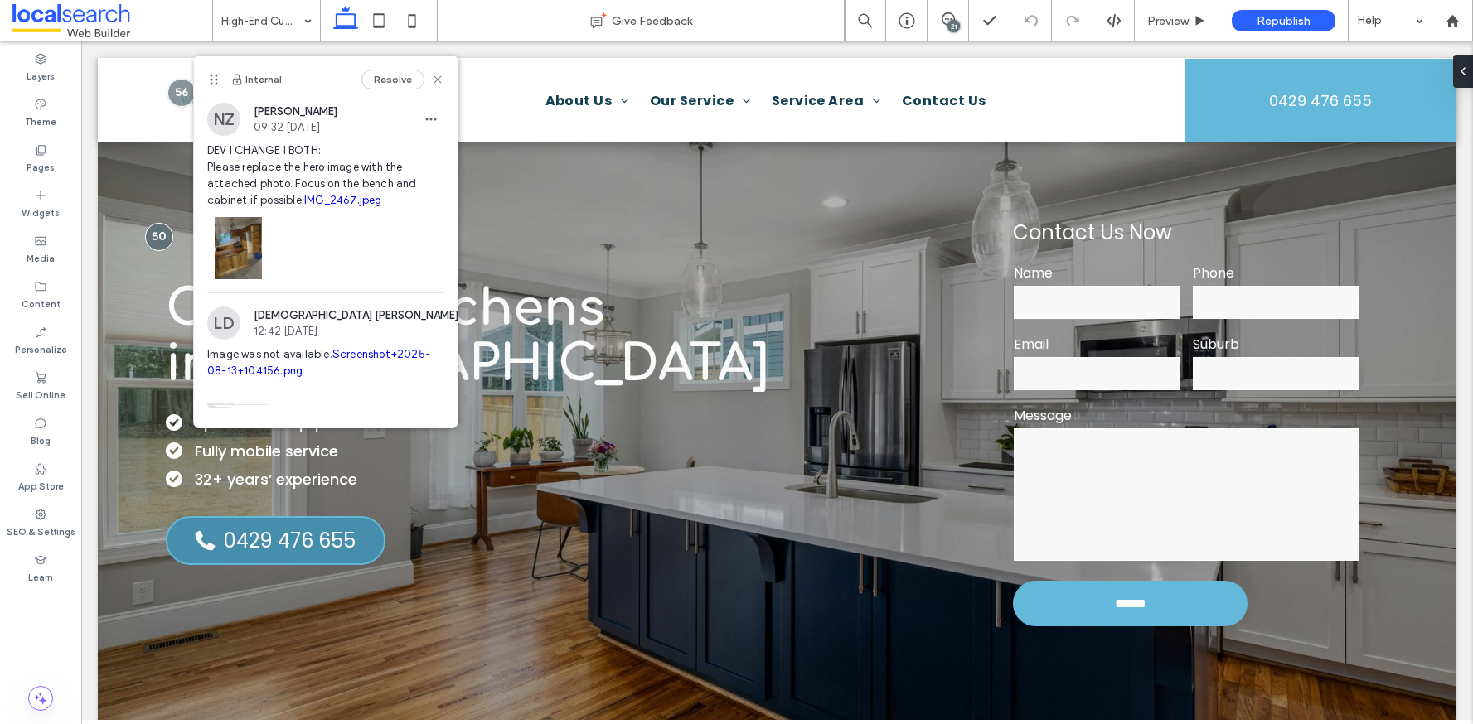
scroll to position [0, 0]
click at [431, 76] on icon at bounding box center [437, 79] width 13 height 13
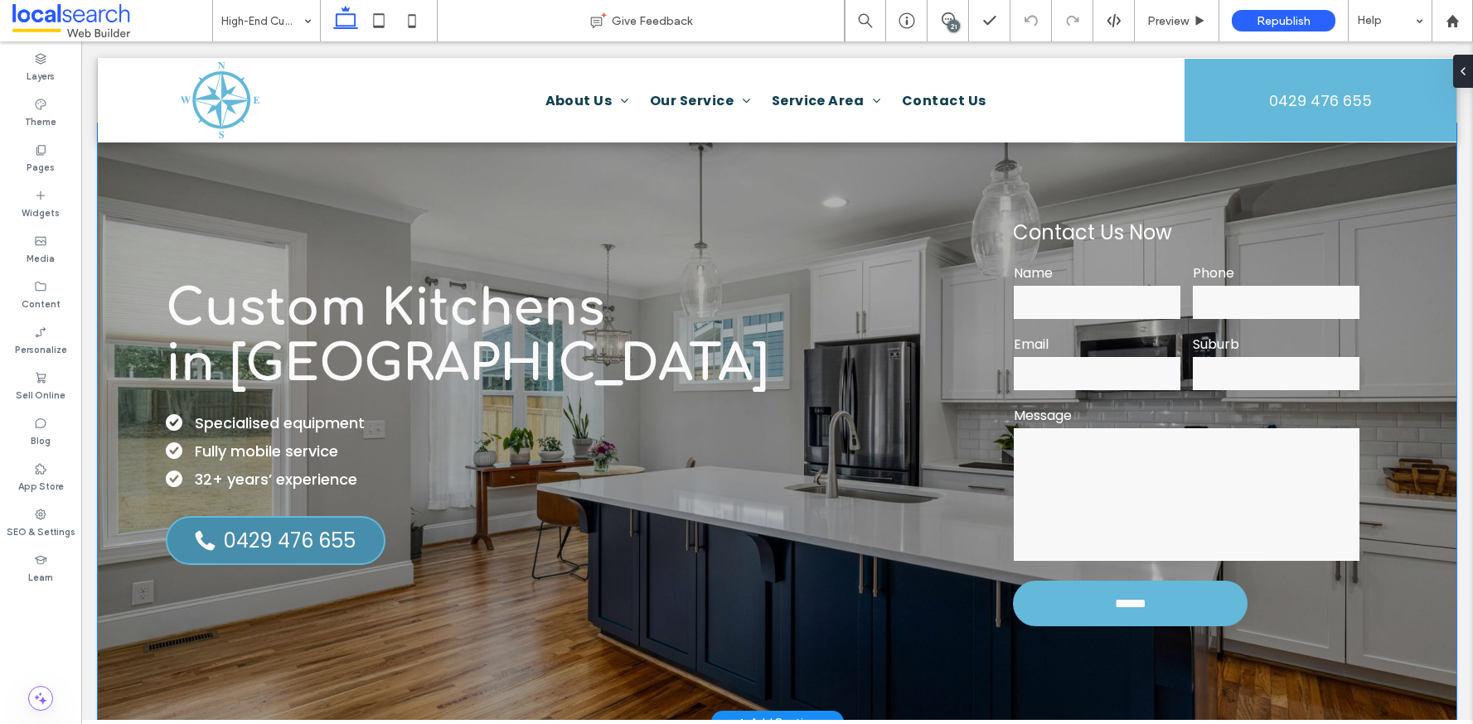
click at [130, 341] on div "Custom Kitchens ﻿ in Townsville Specialised equipment Fully mobile service 32+ …" at bounding box center [777, 422] width 1358 height 599
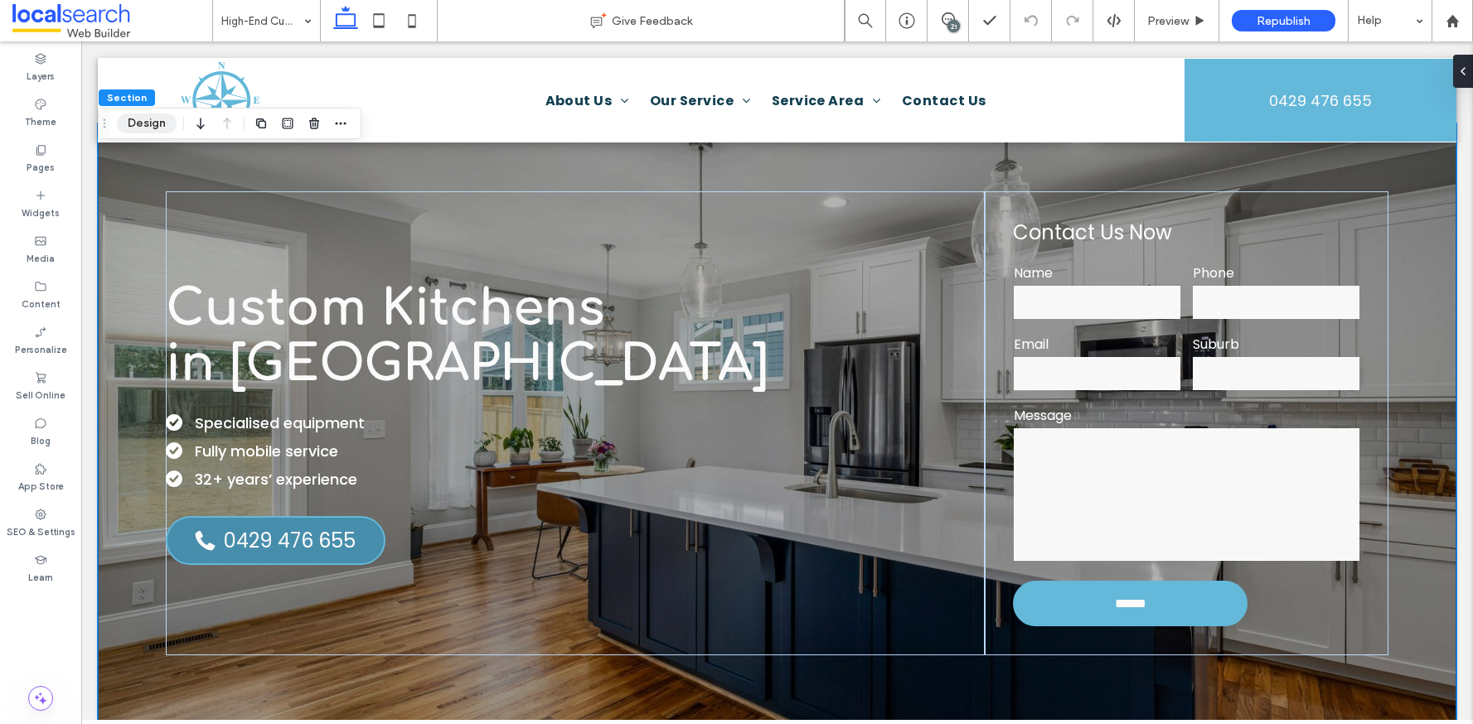
click at [153, 128] on button "Design" at bounding box center [147, 124] width 60 height 20
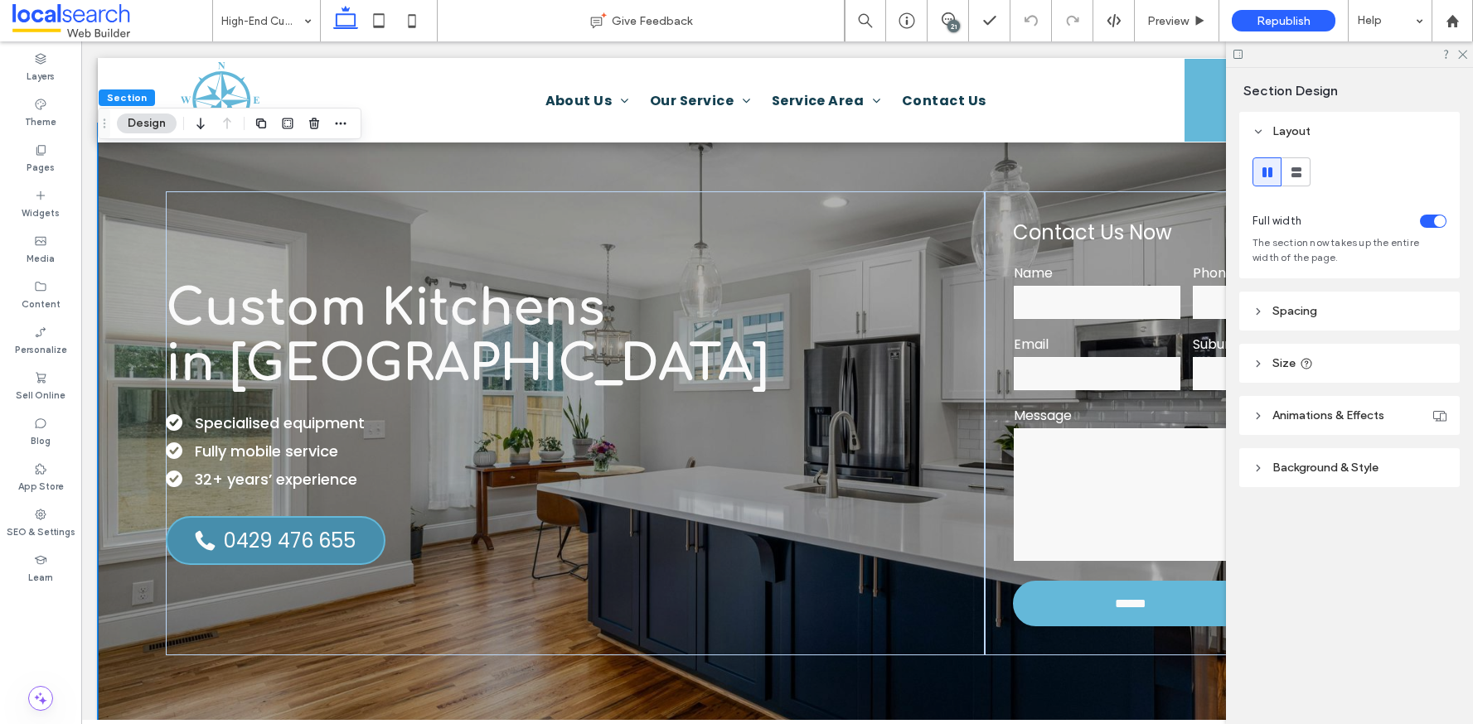
click at [1317, 459] on header "Background & Style" at bounding box center [1349, 467] width 220 height 39
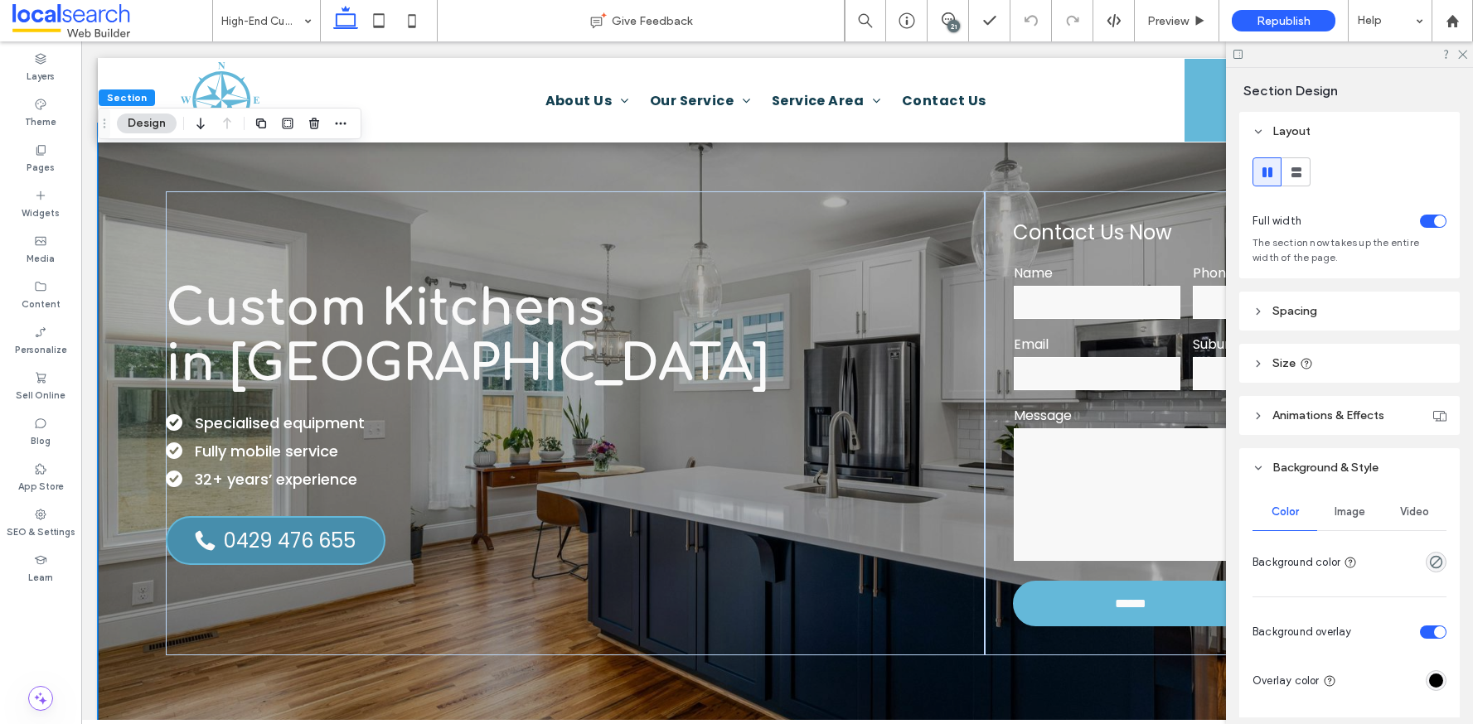
click at [1336, 515] on span "Image" at bounding box center [1349, 512] width 31 height 13
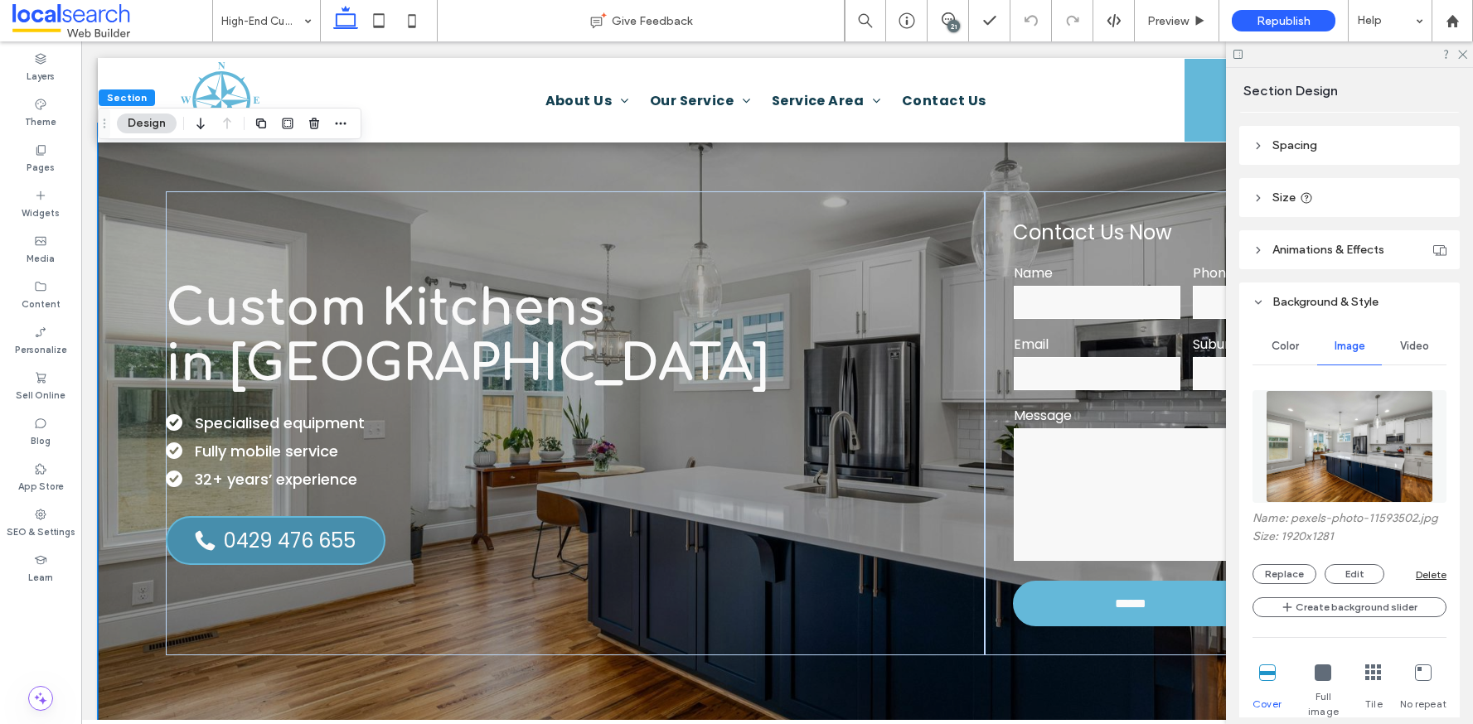
scroll to position [184, 0]
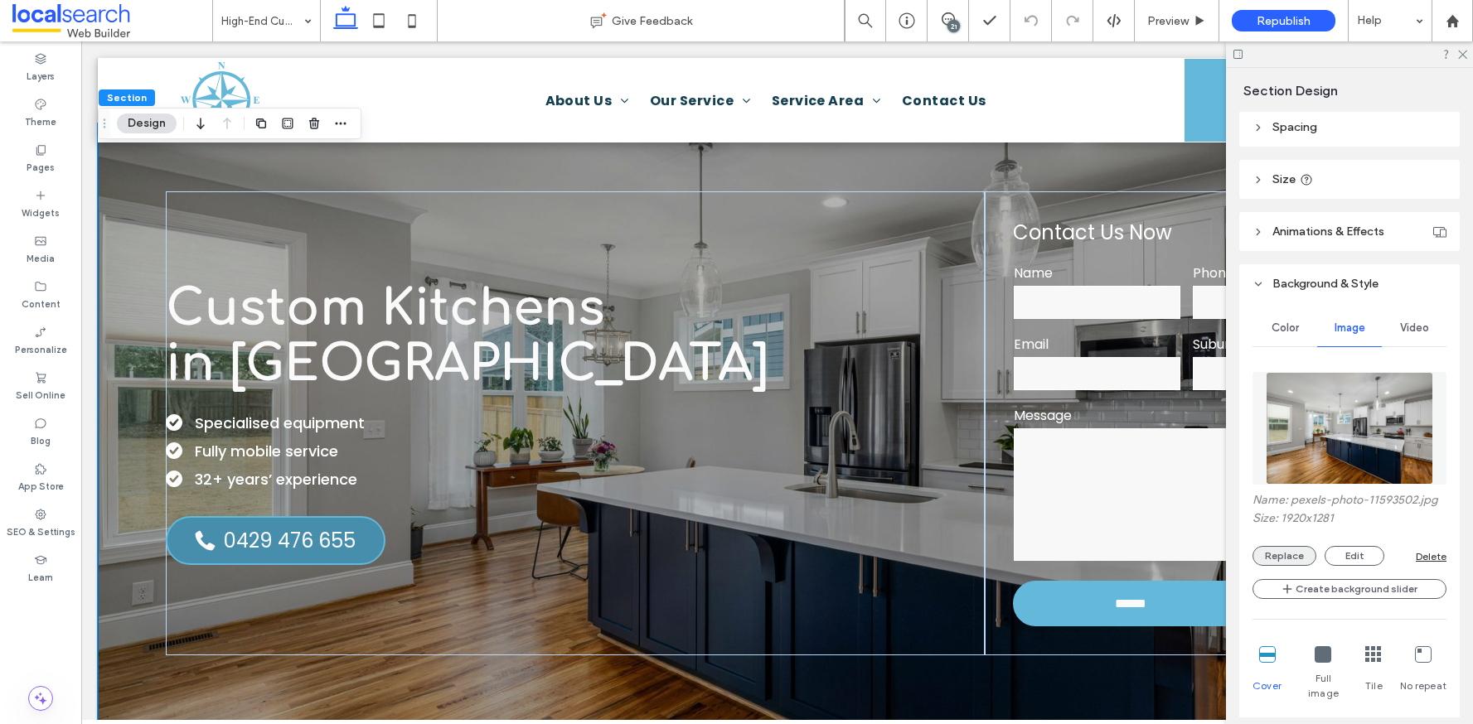
click at [1279, 552] on button "Replace" at bounding box center [1284, 556] width 64 height 20
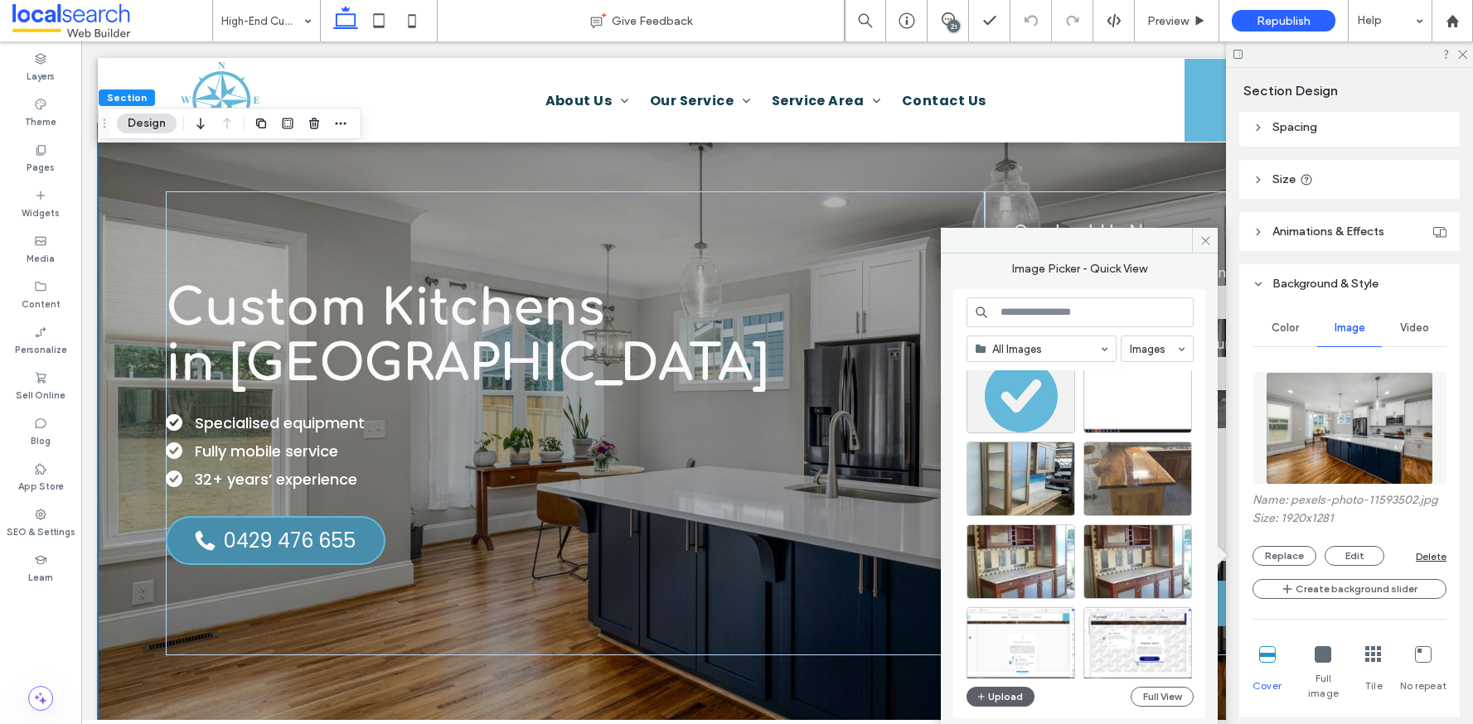
scroll to position [0, 0]
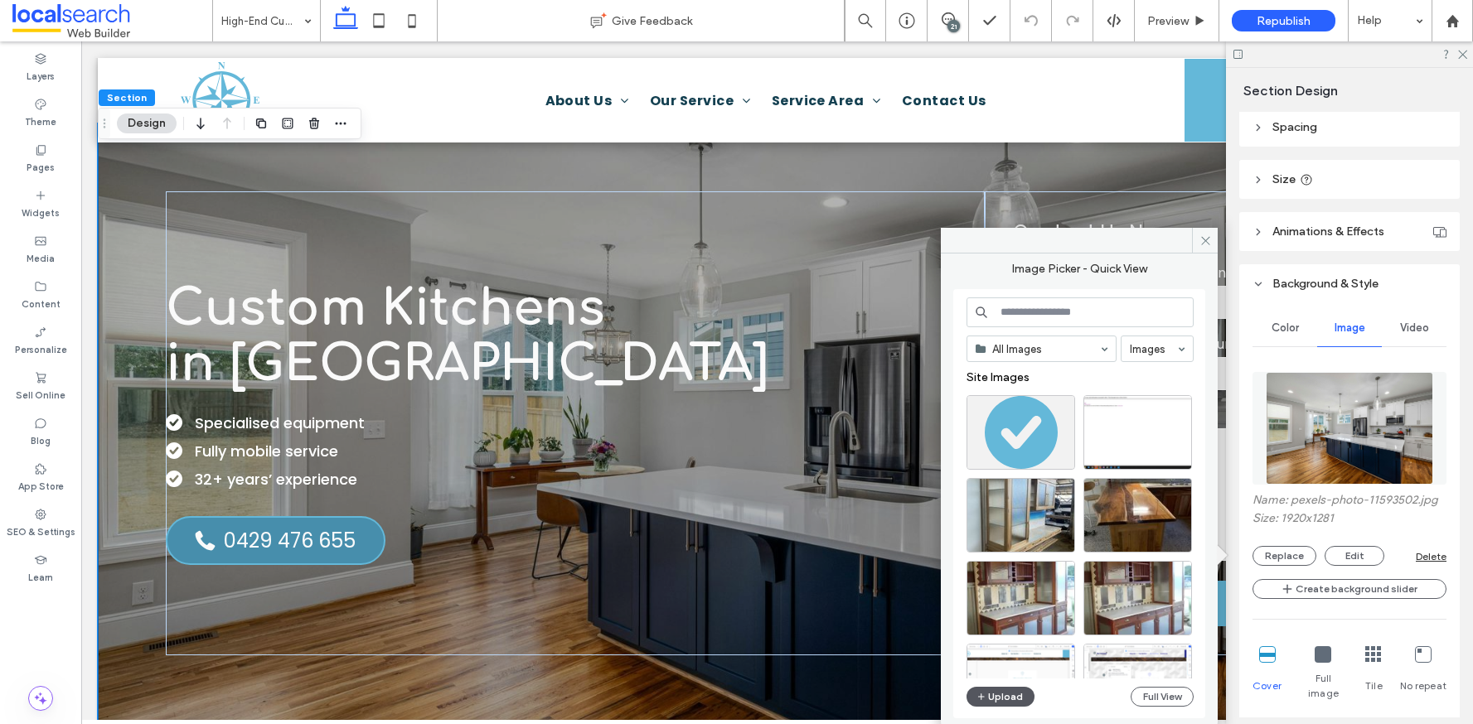
click at [999, 695] on button "Upload" at bounding box center [1000, 697] width 68 height 20
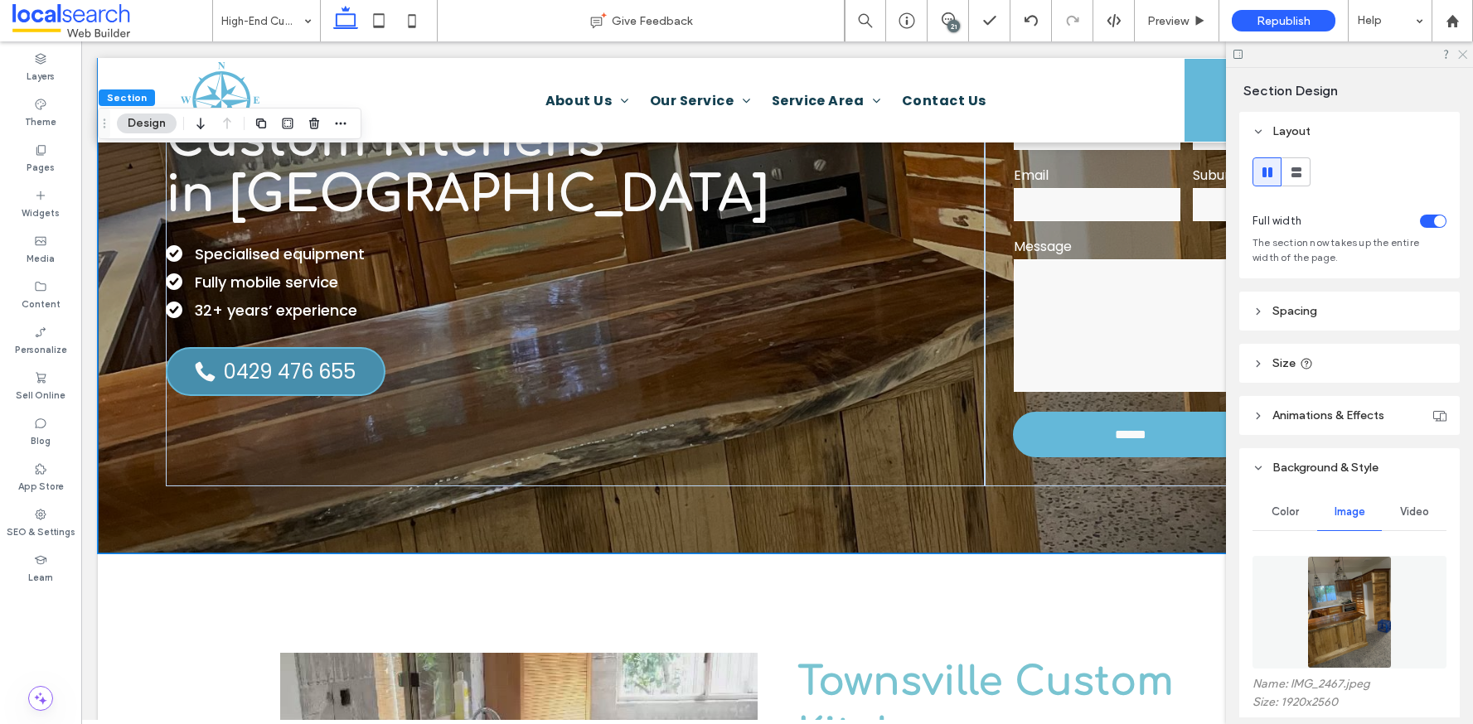
drag, startPoint x: 1466, startPoint y: 53, endPoint x: 1376, endPoint y: 73, distance: 92.5
click at [1466, 53] on icon at bounding box center [1461, 53] width 11 height 11
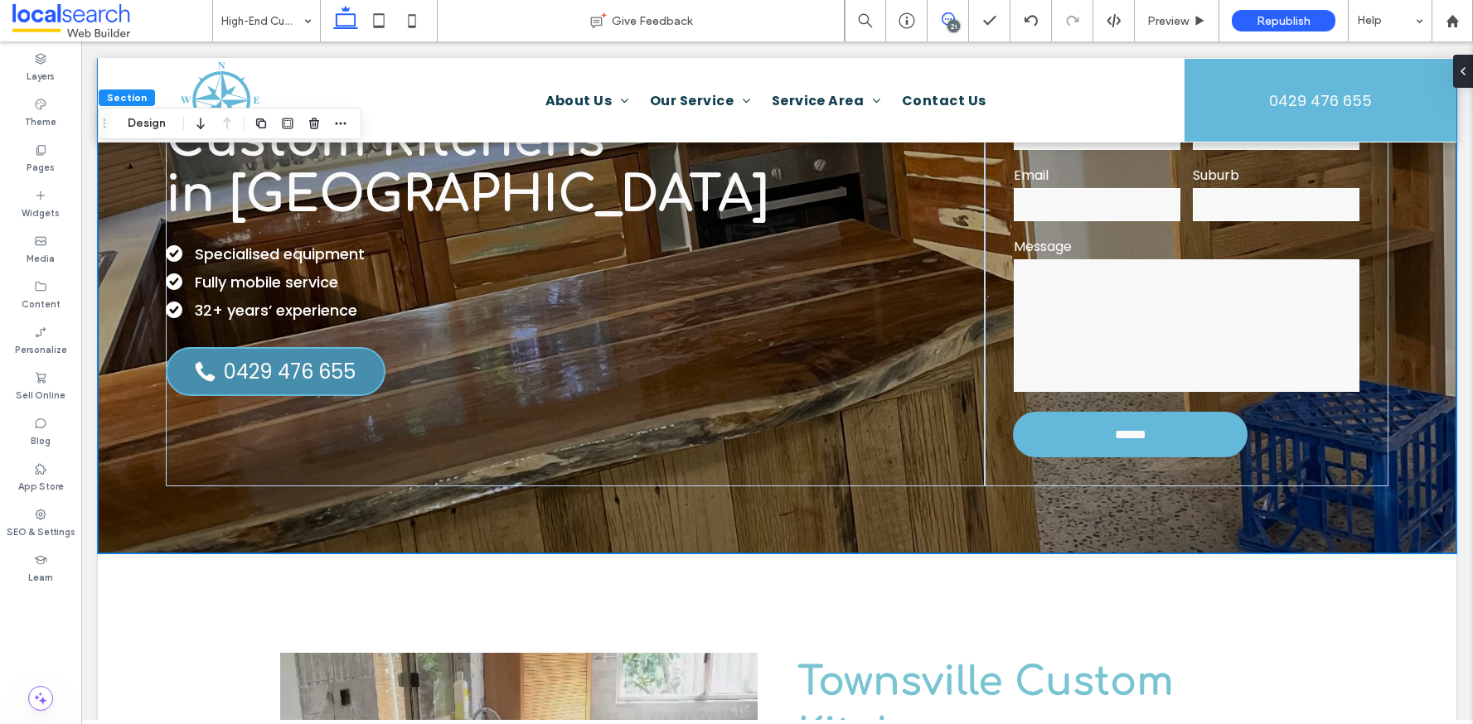
click at [945, 20] on icon at bounding box center [948, 18] width 13 height 13
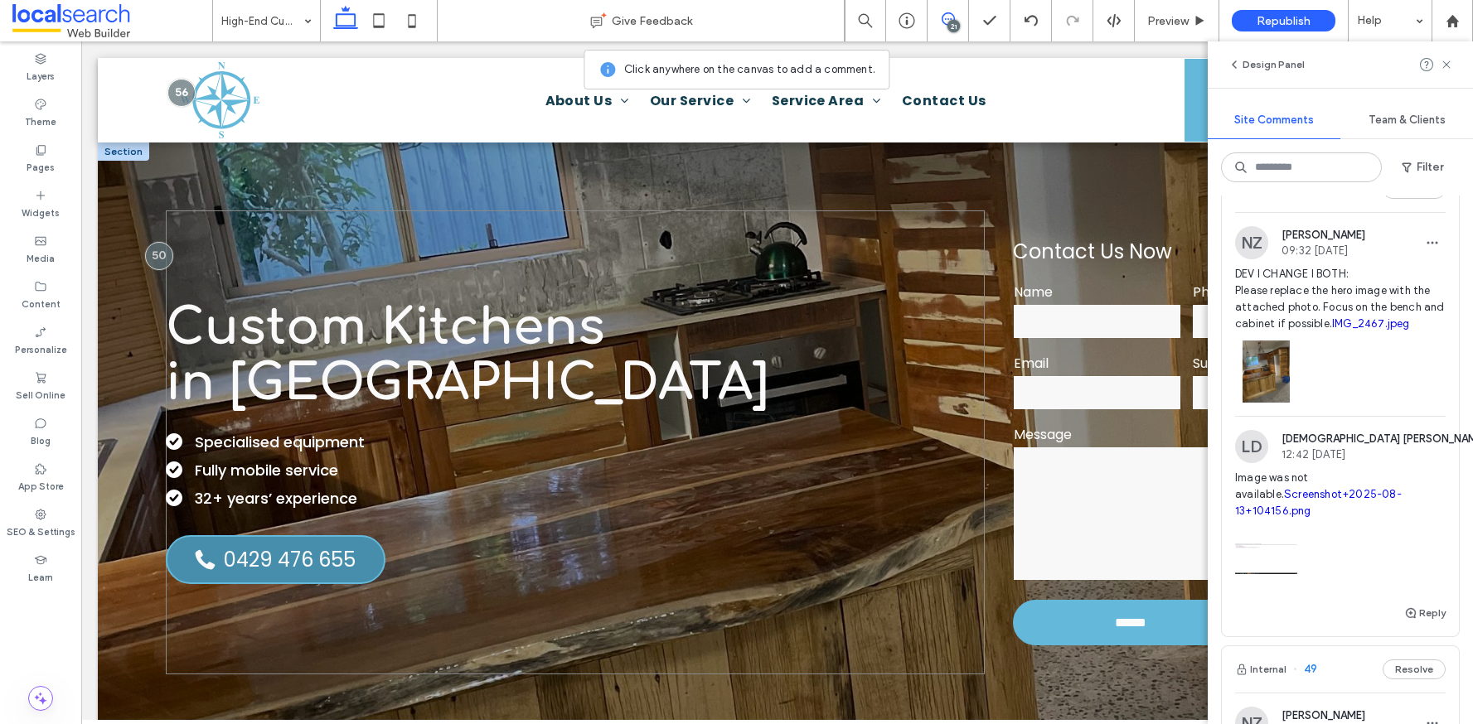
scroll to position [3, 0]
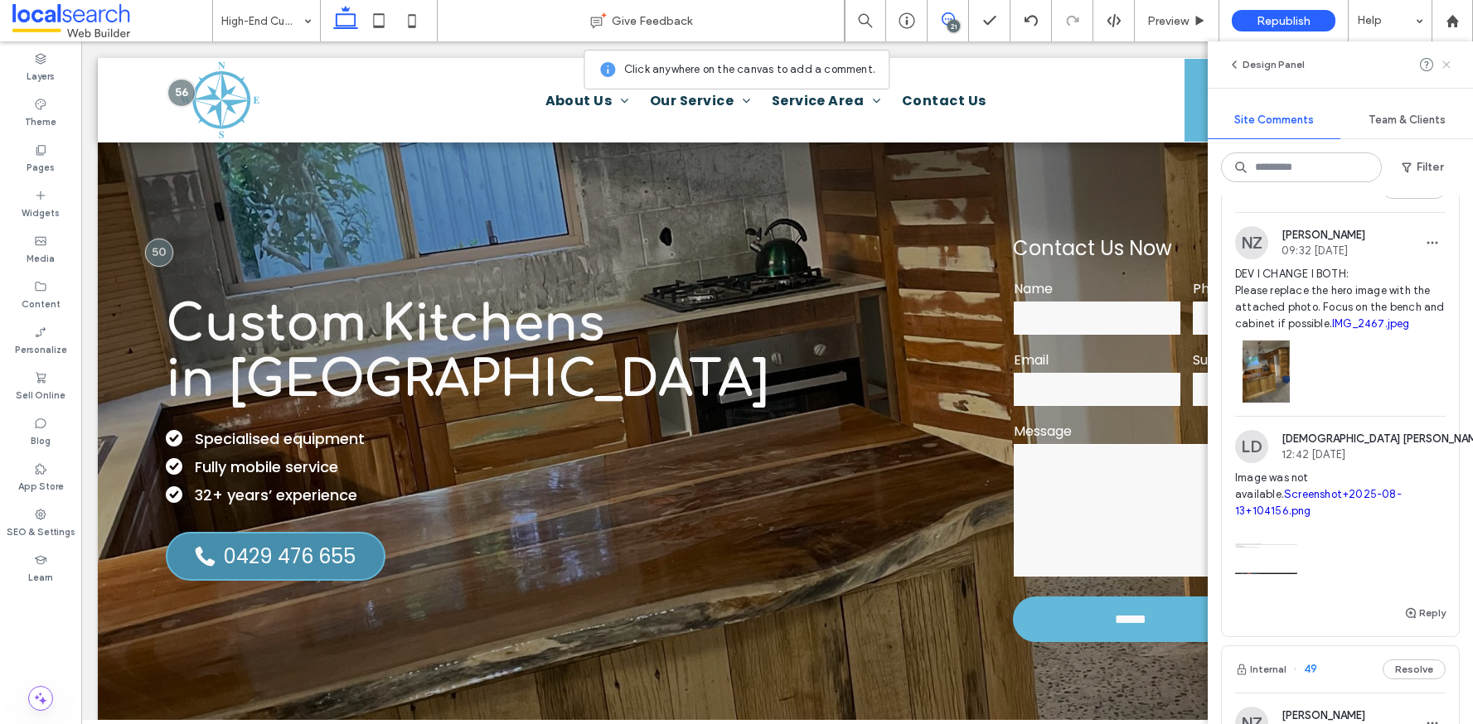
click at [1445, 59] on icon at bounding box center [1446, 64] width 13 height 13
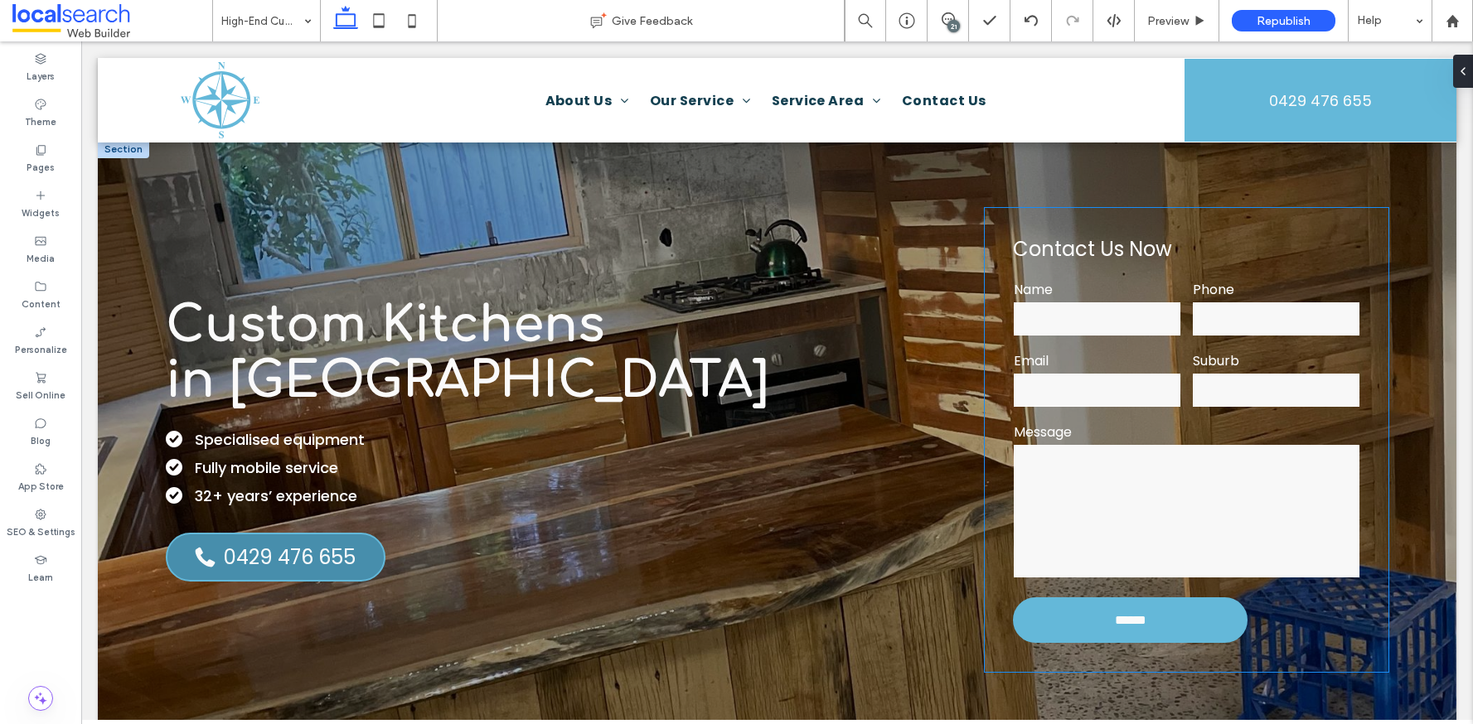
scroll to position [0, 0]
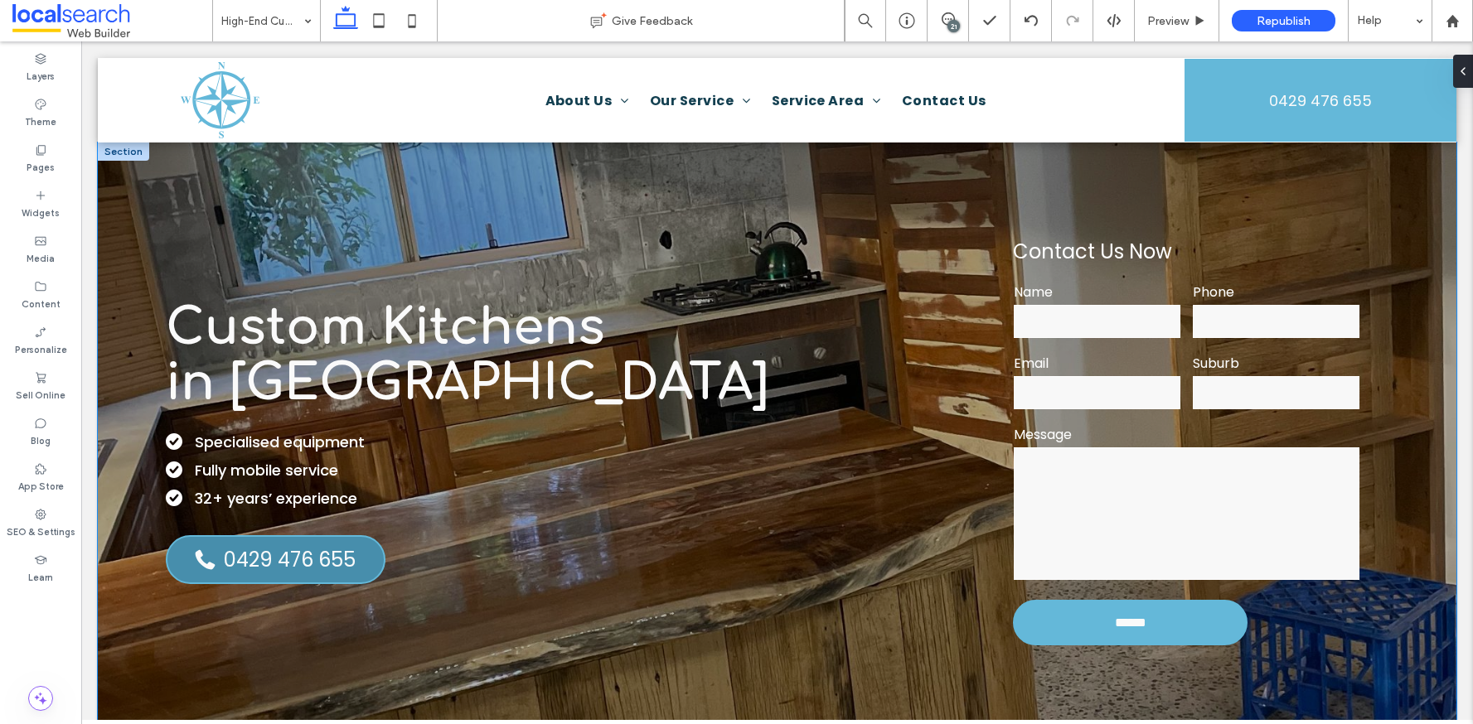
click at [695, 186] on div "Custom Kitchens ﻿ in Townsville Specialised equipment Fully mobile service 32+ …" at bounding box center [777, 442] width 1358 height 599
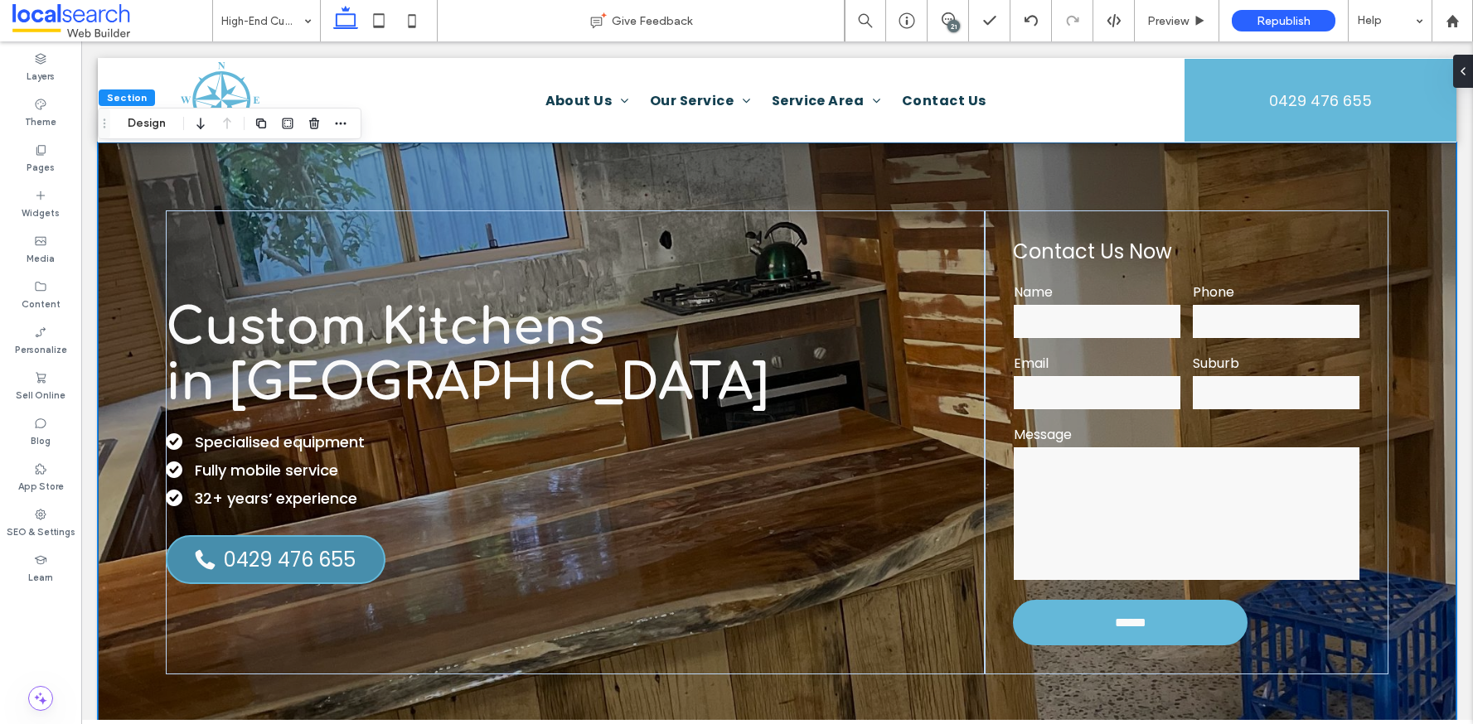
click at [934, 165] on div "Custom Kitchens ﻿ in Townsville Specialised equipment Fully mobile service 32+ …" at bounding box center [777, 442] width 1358 height 599
click at [138, 128] on button "Design" at bounding box center [147, 124] width 60 height 20
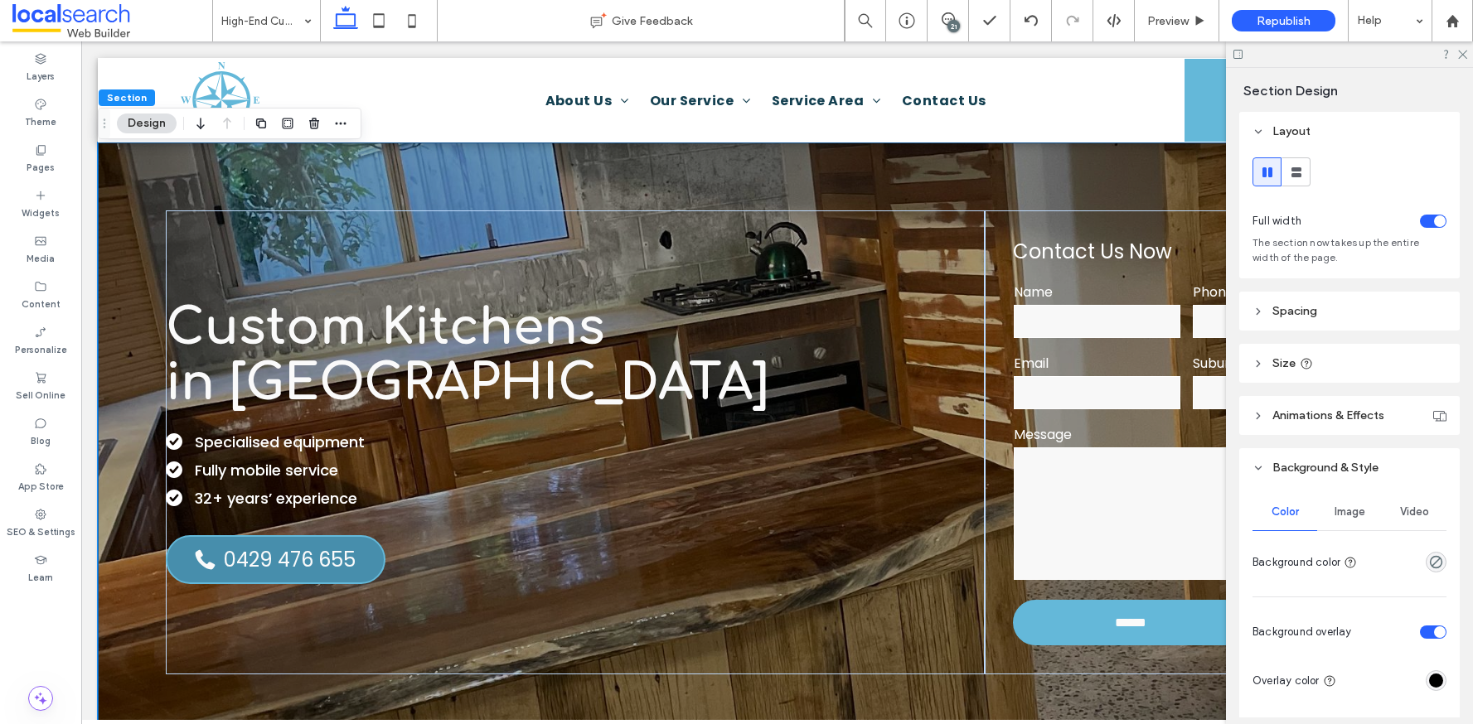
click at [1340, 518] on span "Image" at bounding box center [1349, 512] width 31 height 13
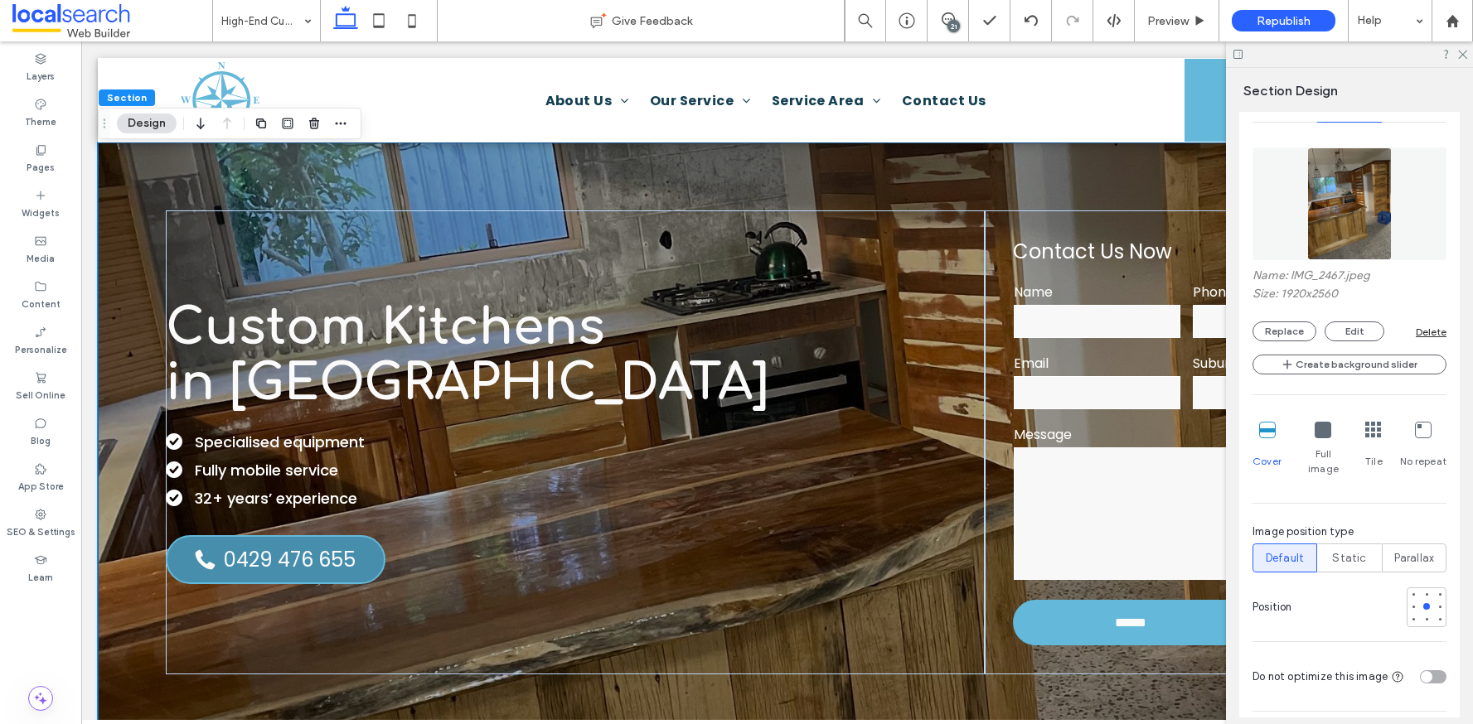
scroll to position [418, 0]
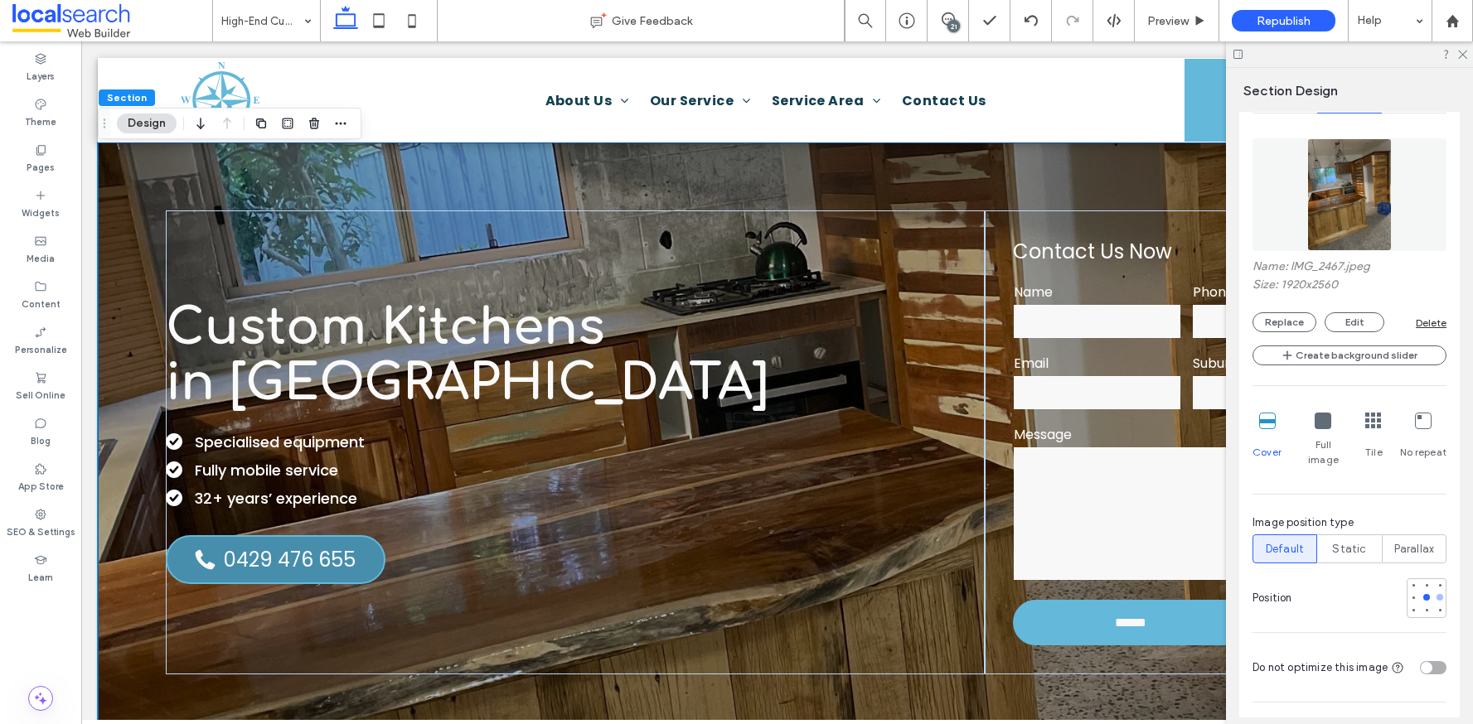
click at [1436, 594] on div at bounding box center [1439, 597] width 7 height 7
click at [1434, 579] on div at bounding box center [1440, 585] width 12 height 12
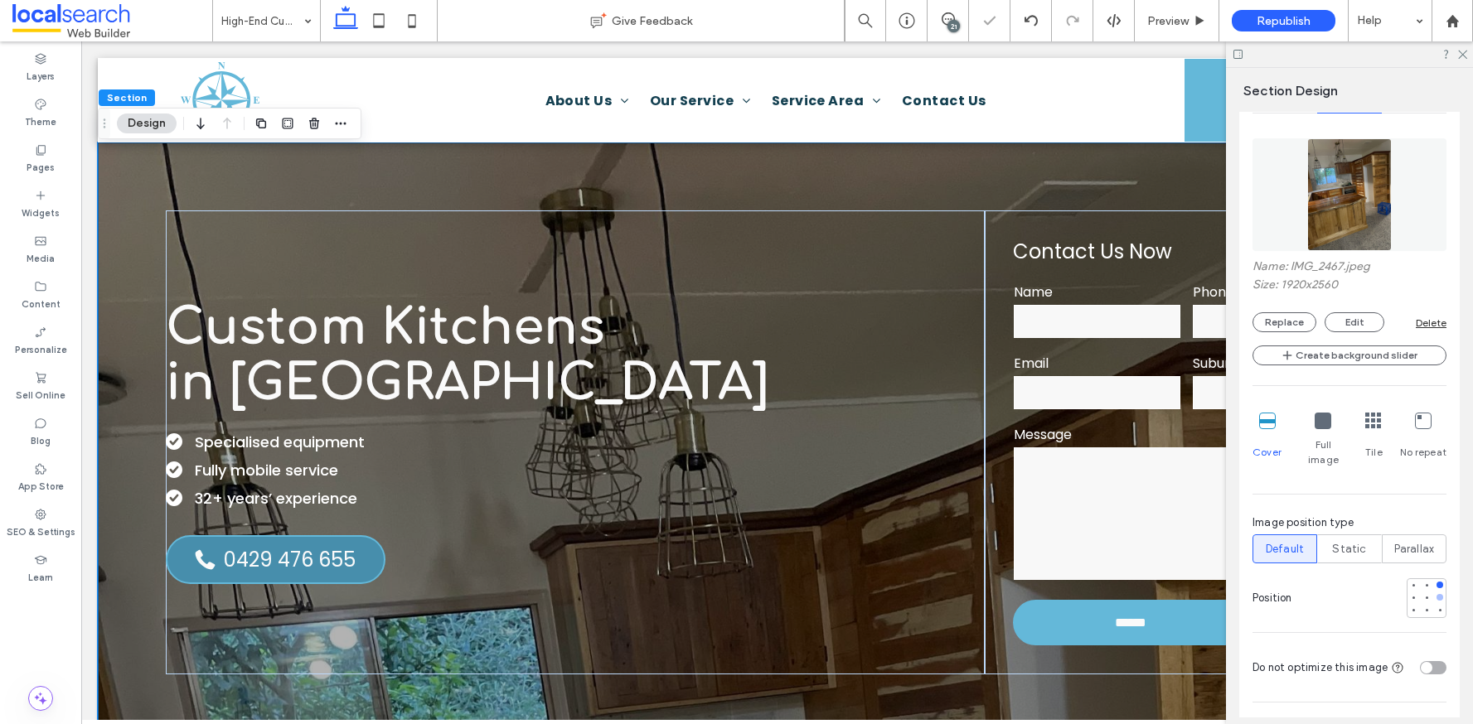
click at [1434, 592] on div at bounding box center [1440, 598] width 12 height 12
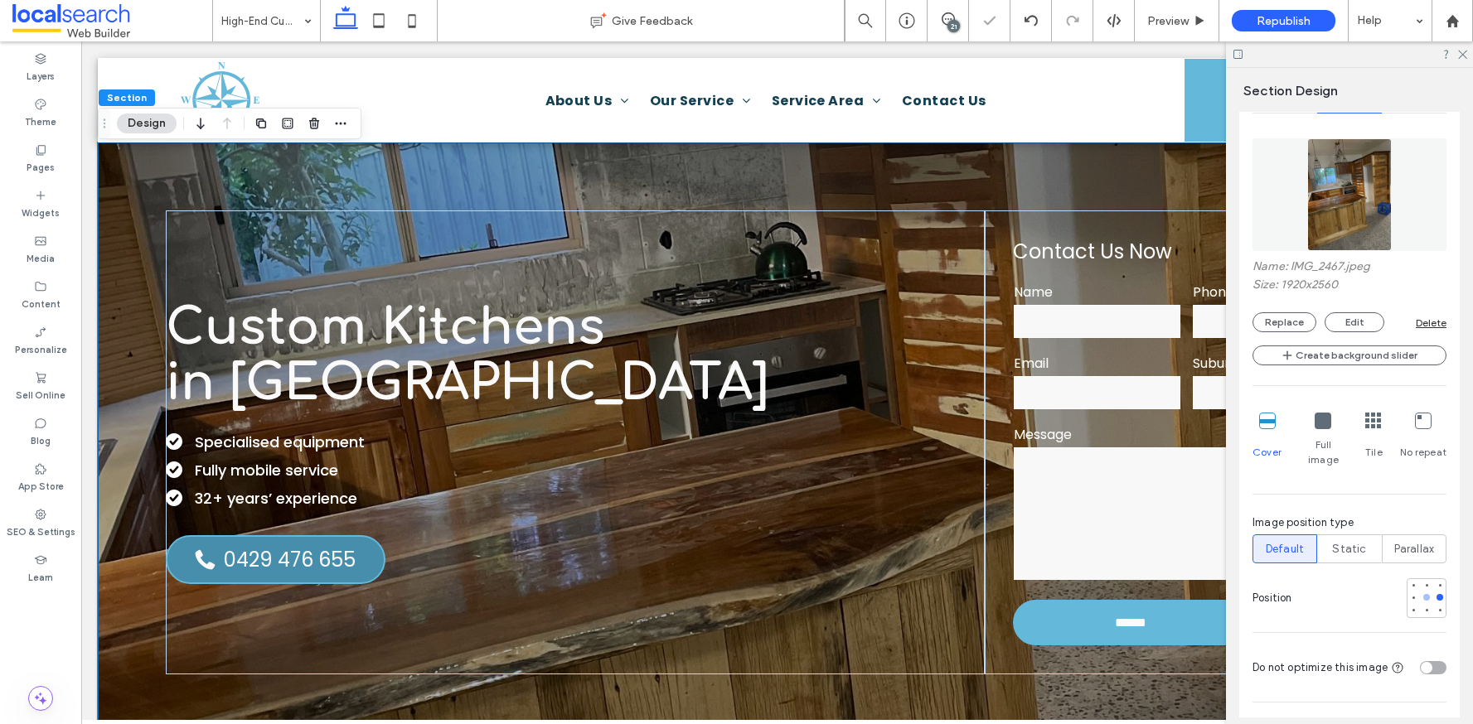
click at [1421, 592] on div at bounding box center [1427, 598] width 12 height 12
click at [1463, 51] on icon at bounding box center [1461, 53] width 11 height 11
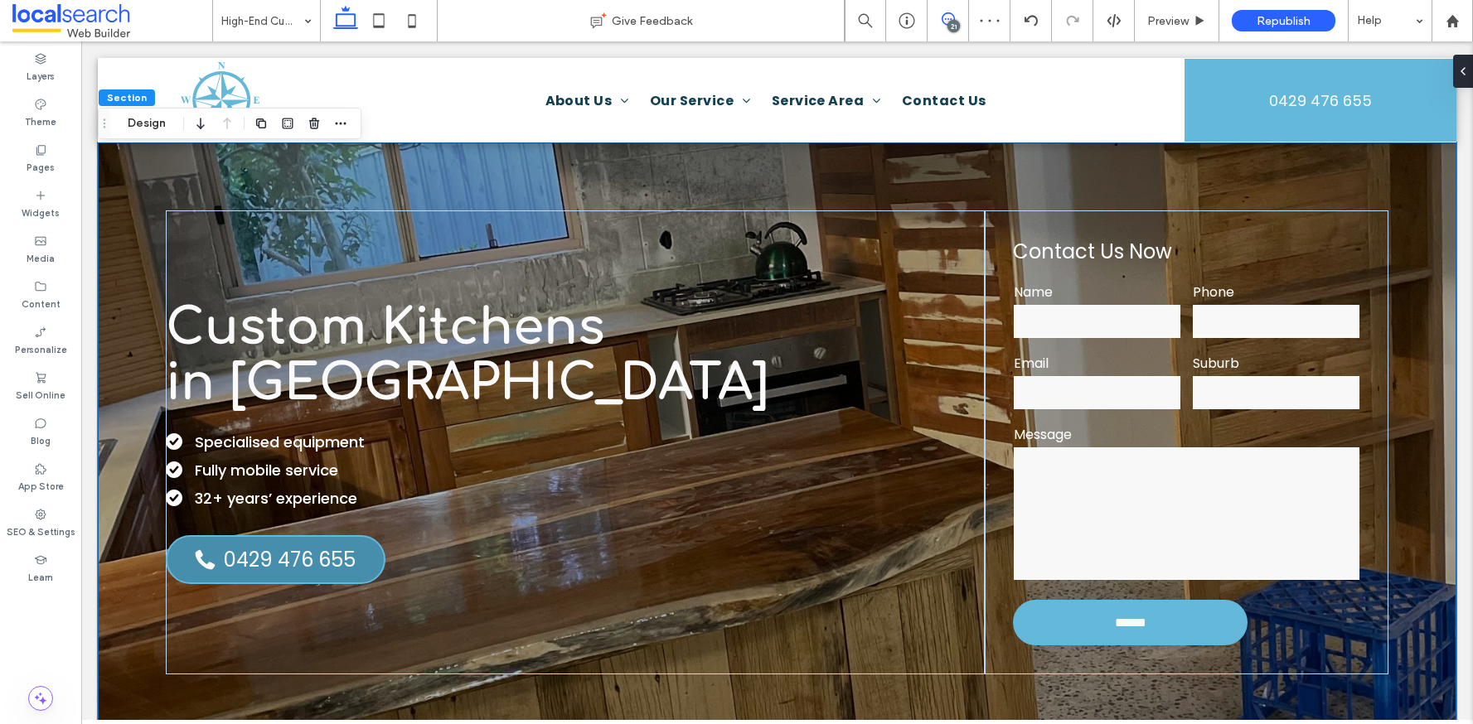
click at [954, 12] on icon at bounding box center [948, 18] width 13 height 13
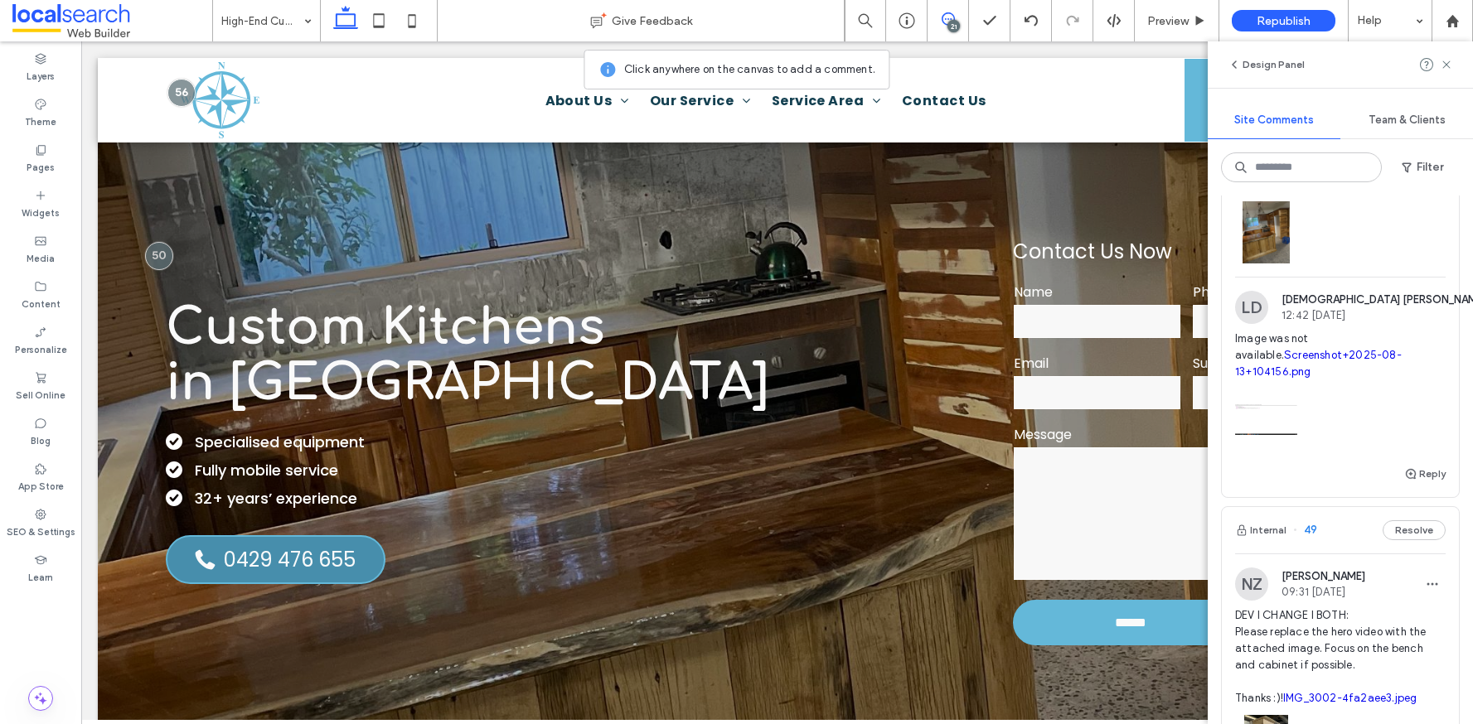
scroll to position [3301, 0]
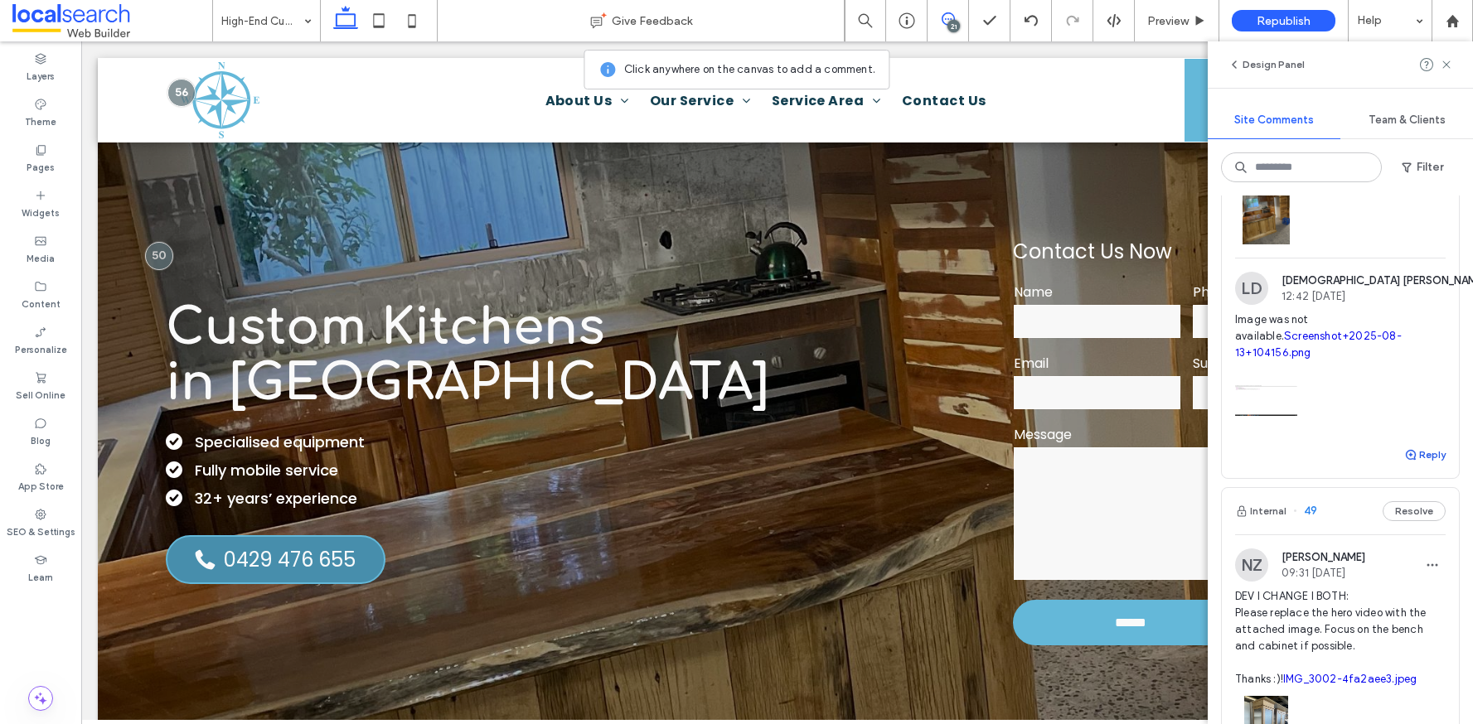
click at [1420, 465] on button "Reply" at bounding box center [1424, 455] width 41 height 20
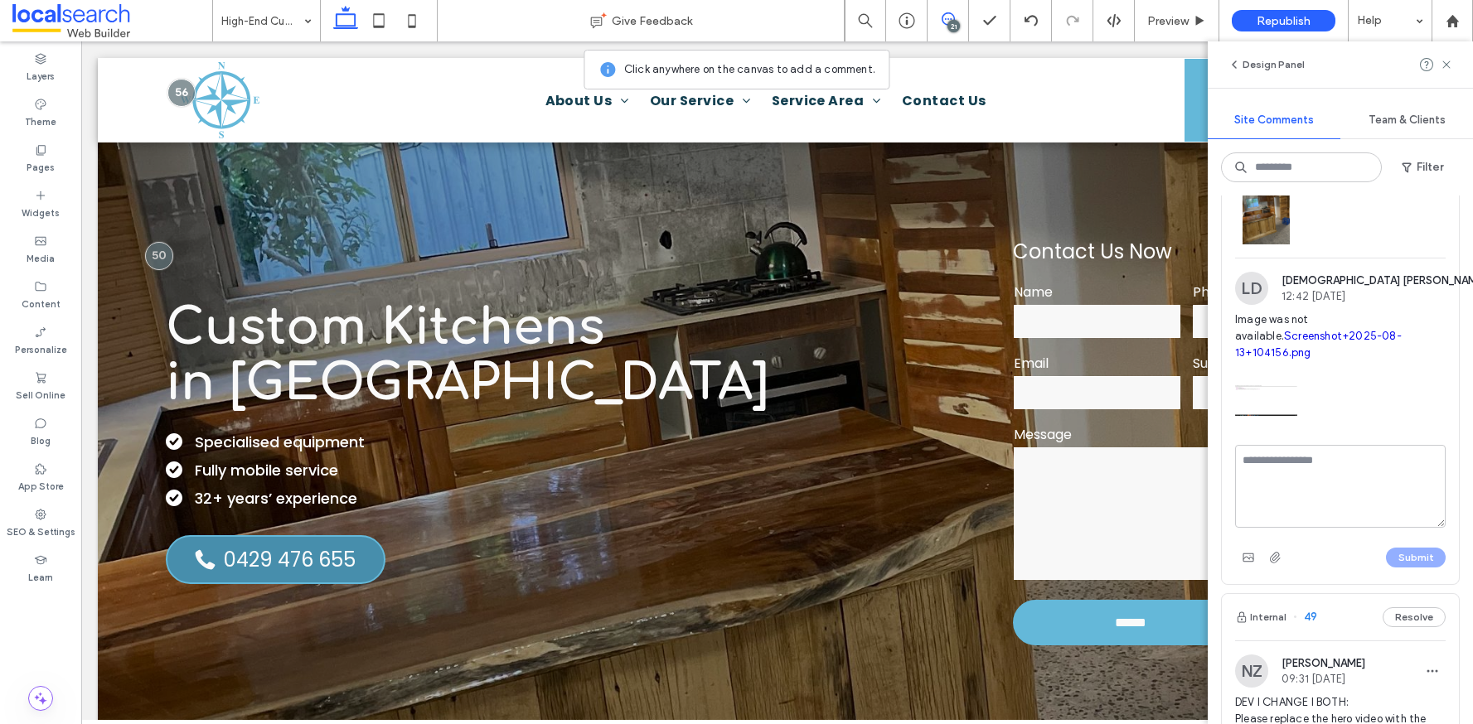
click at [1384, 528] on textarea at bounding box center [1340, 486] width 211 height 83
type textarea "**********"
click at [1387, 568] on button "Submit" at bounding box center [1416, 558] width 60 height 20
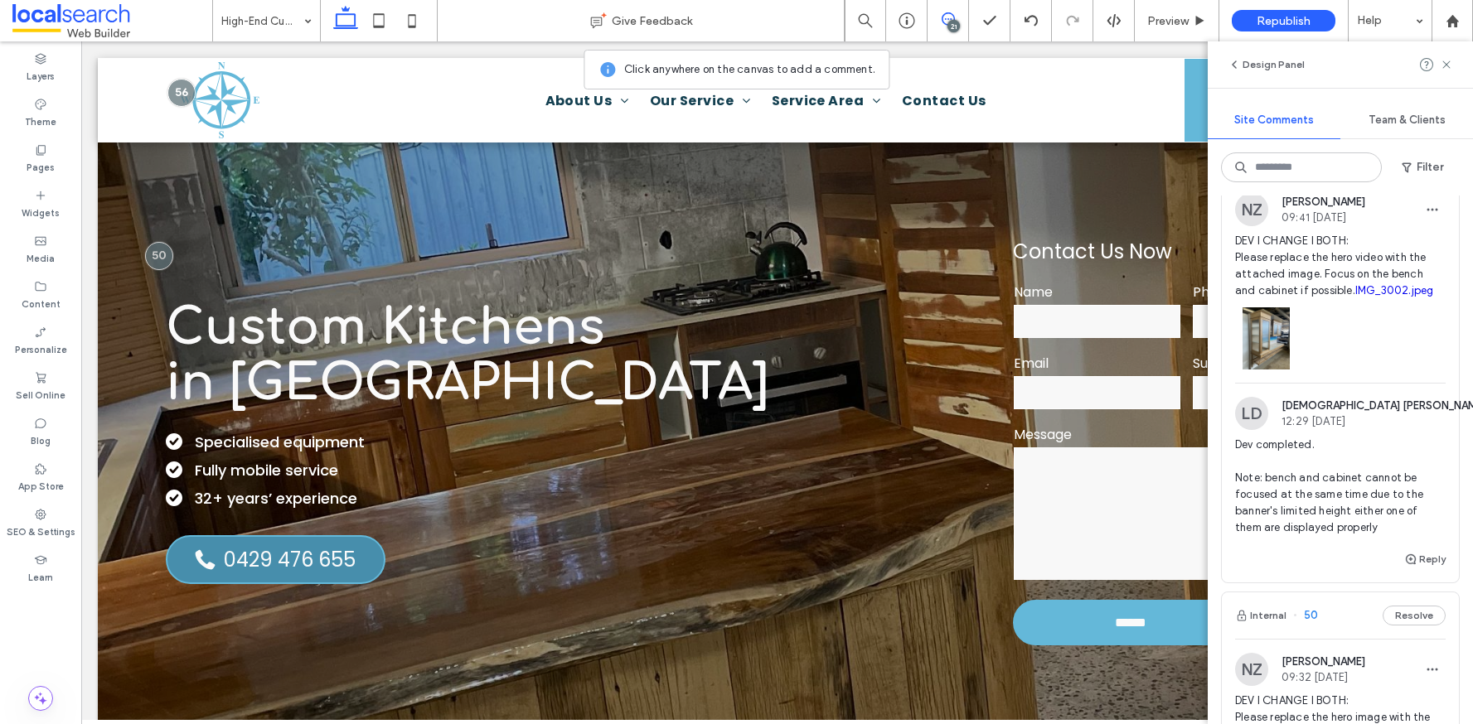
scroll to position [2705, 0]
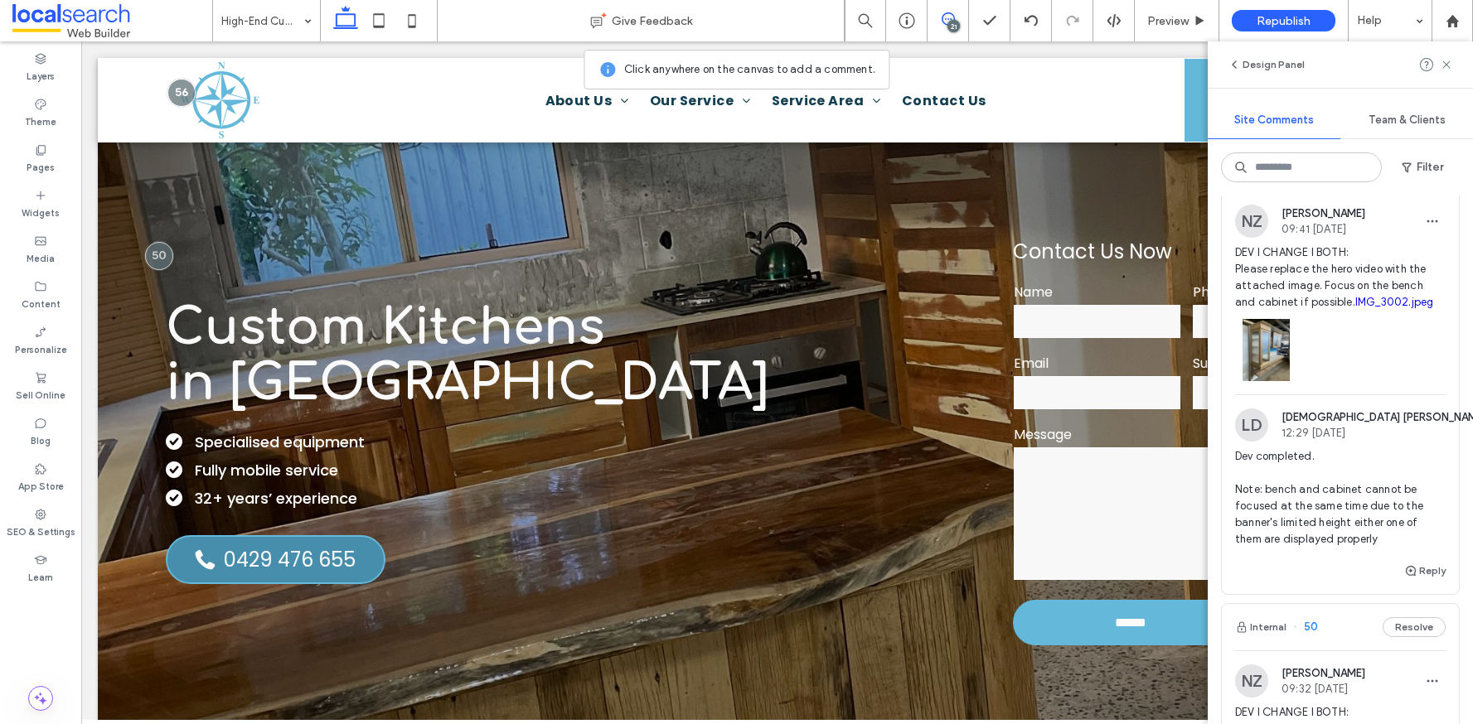
click at [1339, 191] on div "Internal 52 Resolve" at bounding box center [1340, 167] width 237 height 46
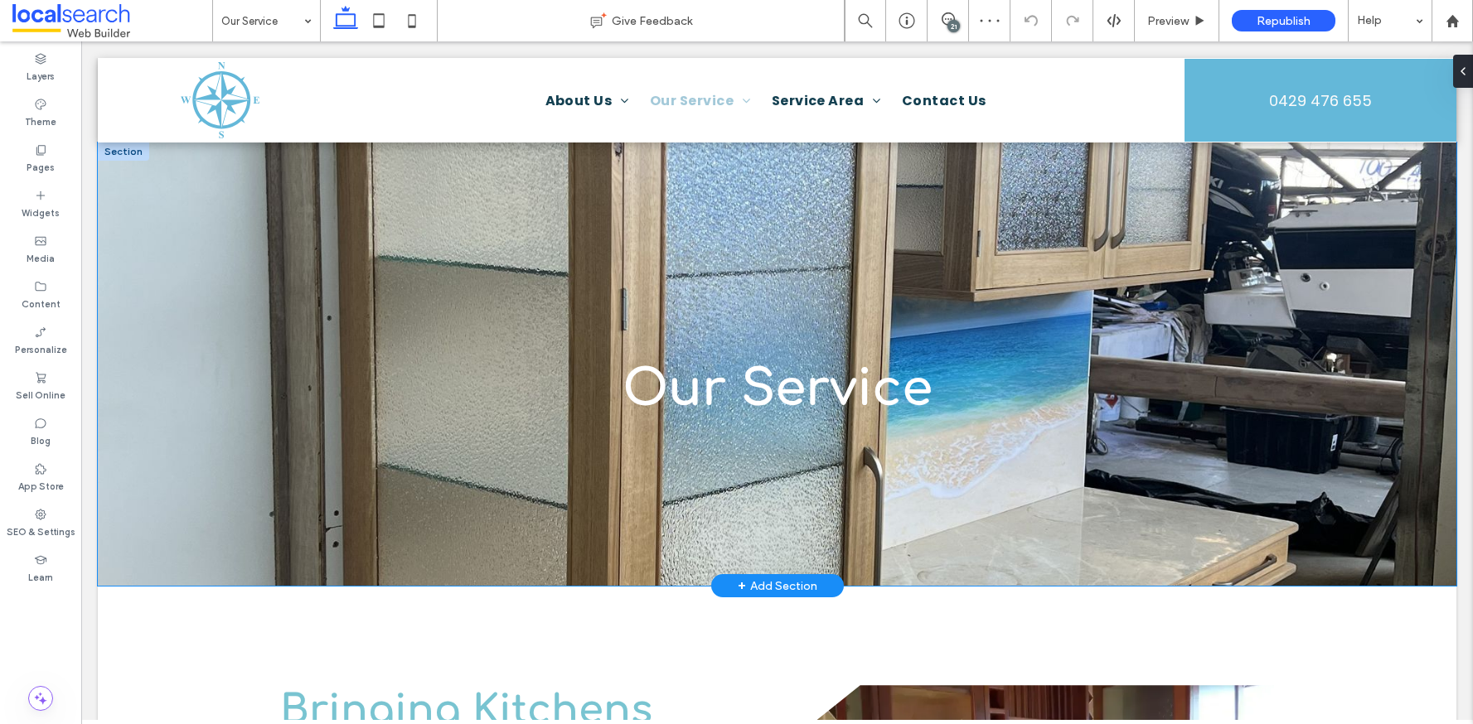
click at [1087, 219] on div "Our Service" at bounding box center [777, 364] width 1358 height 443
click at [216, 209] on div "Our Service" at bounding box center [777, 364] width 1358 height 443
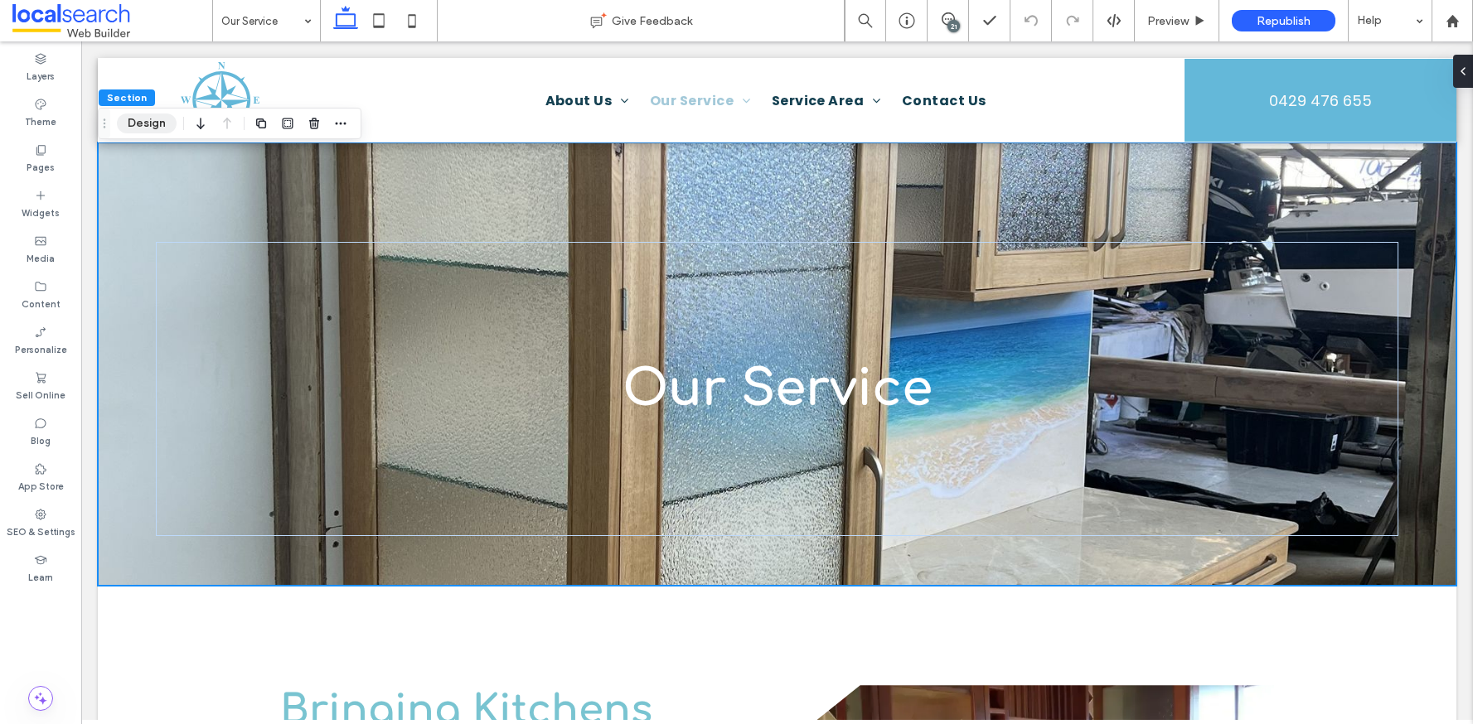
drag, startPoint x: 142, startPoint y: 128, endPoint x: 151, endPoint y: 112, distance: 18.9
click at [142, 128] on button "Design" at bounding box center [147, 124] width 60 height 20
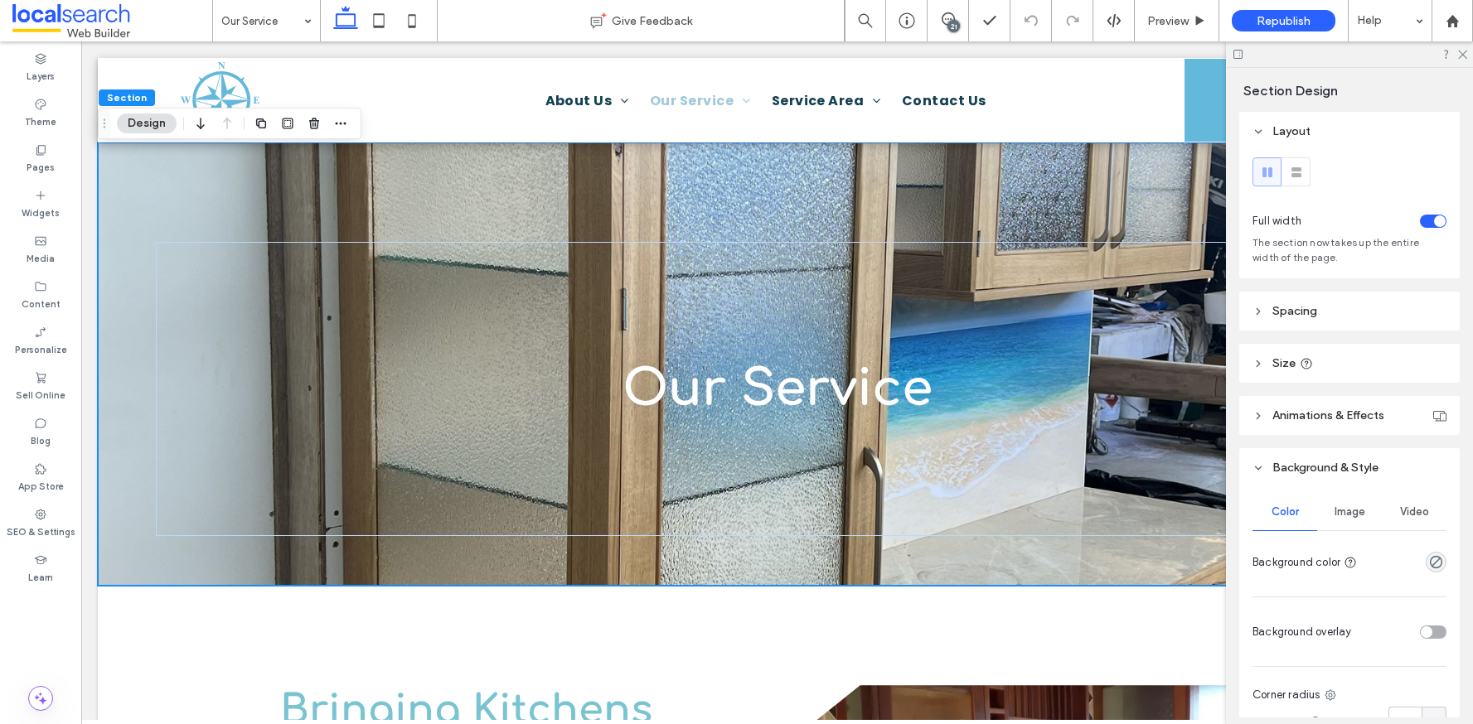
click at [1356, 517] on span "Image" at bounding box center [1349, 512] width 31 height 13
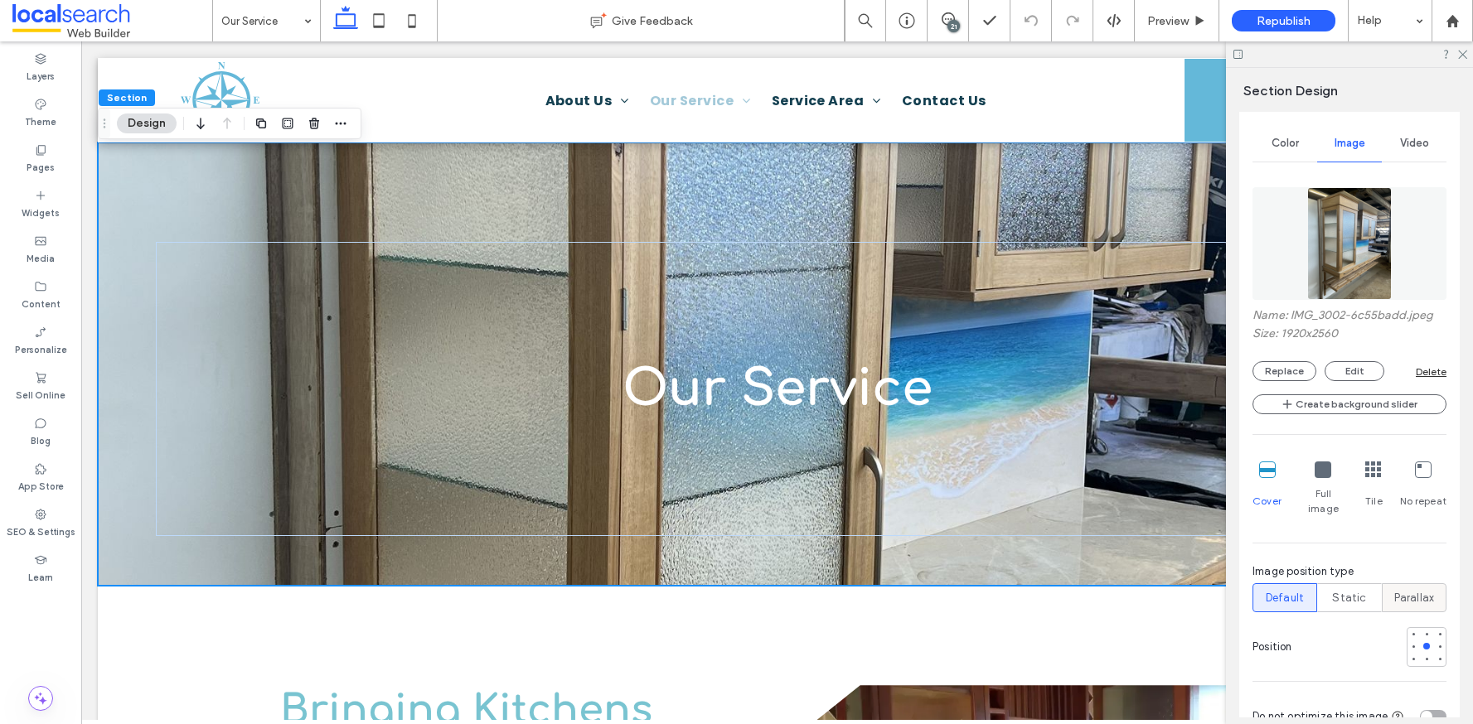
scroll to position [387, 0]
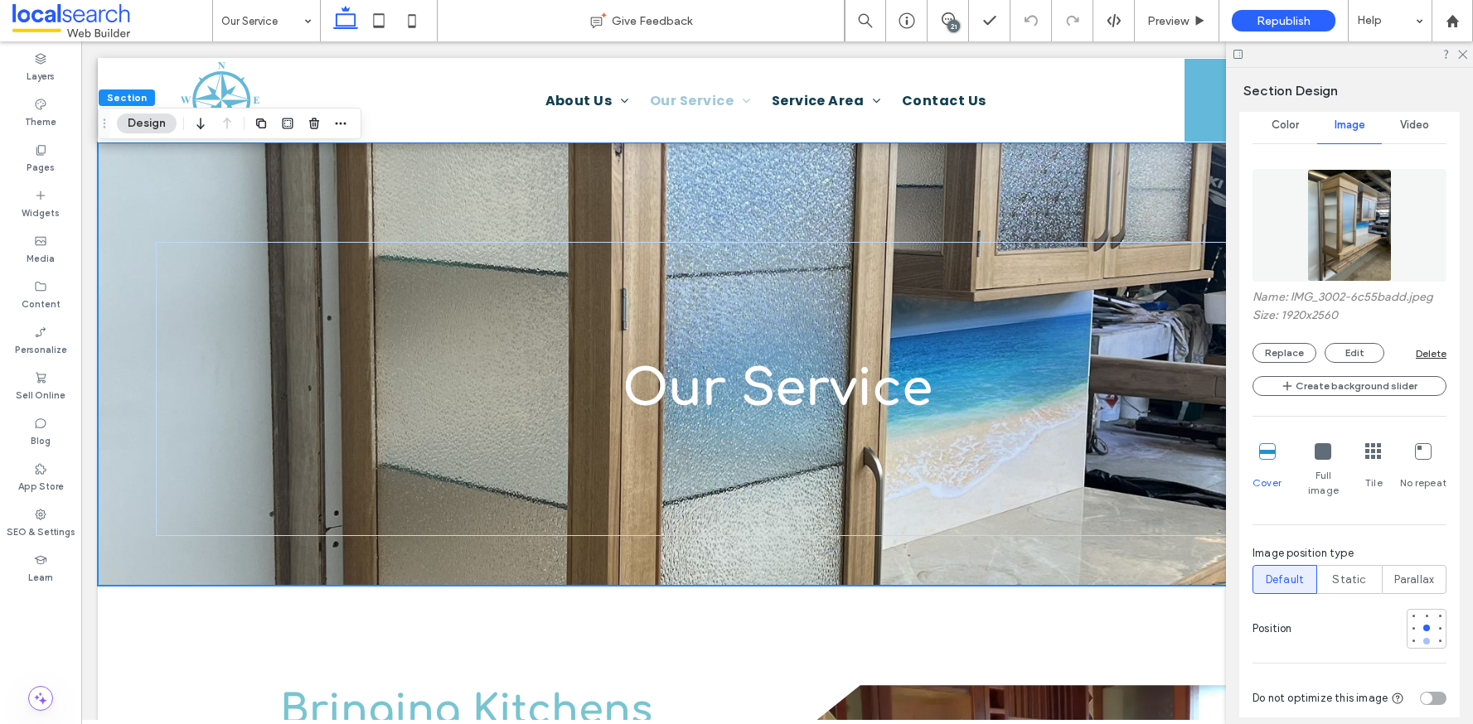
click at [1423, 638] on div at bounding box center [1426, 641] width 7 height 7
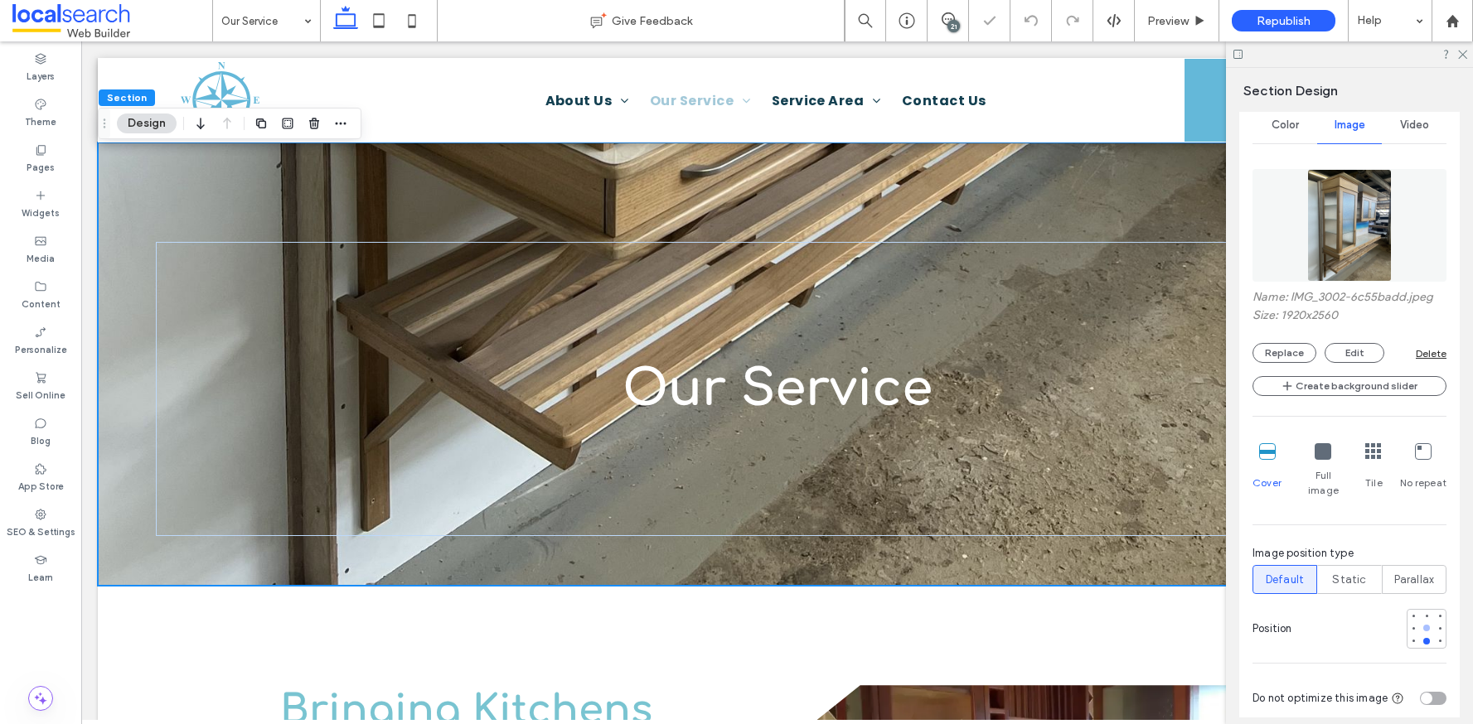
click at [1423, 625] on div at bounding box center [1426, 628] width 7 height 7
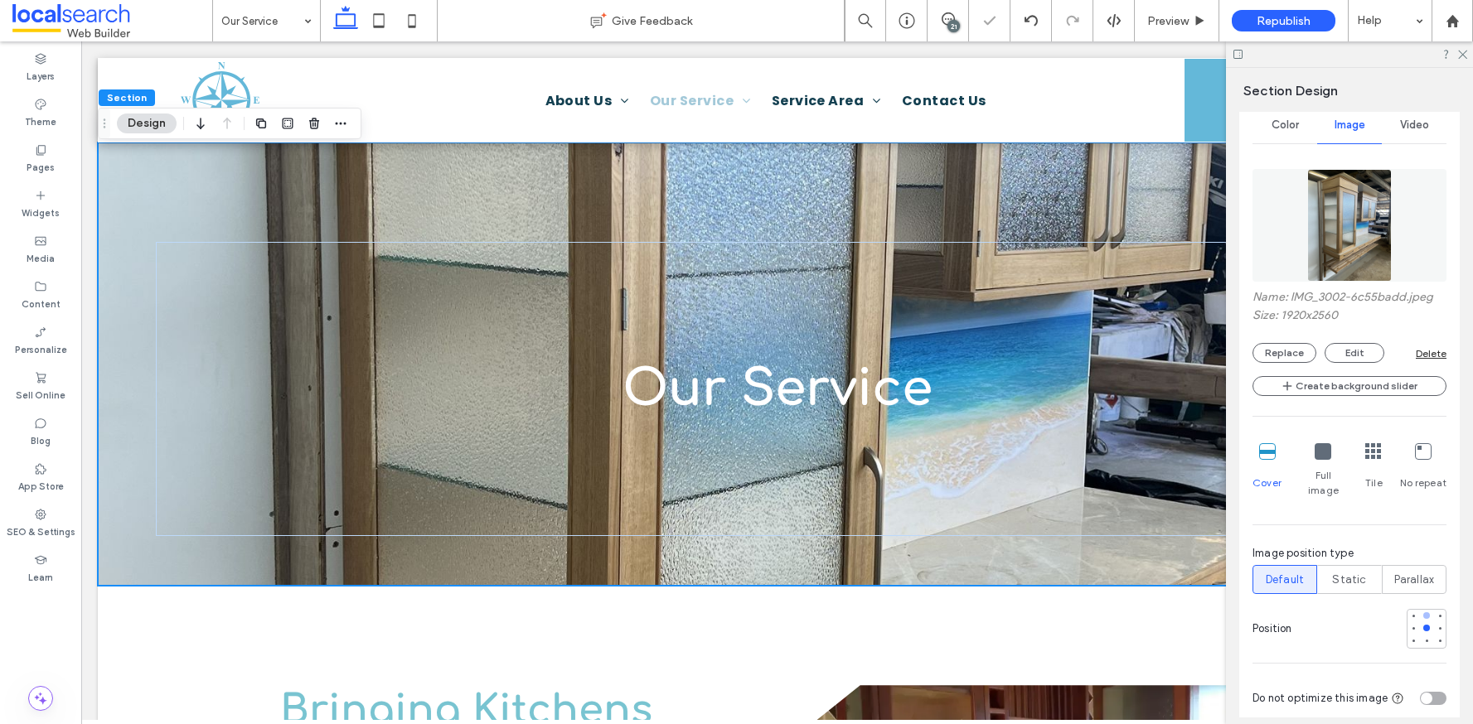
click at [1421, 610] on div at bounding box center [1427, 616] width 12 height 12
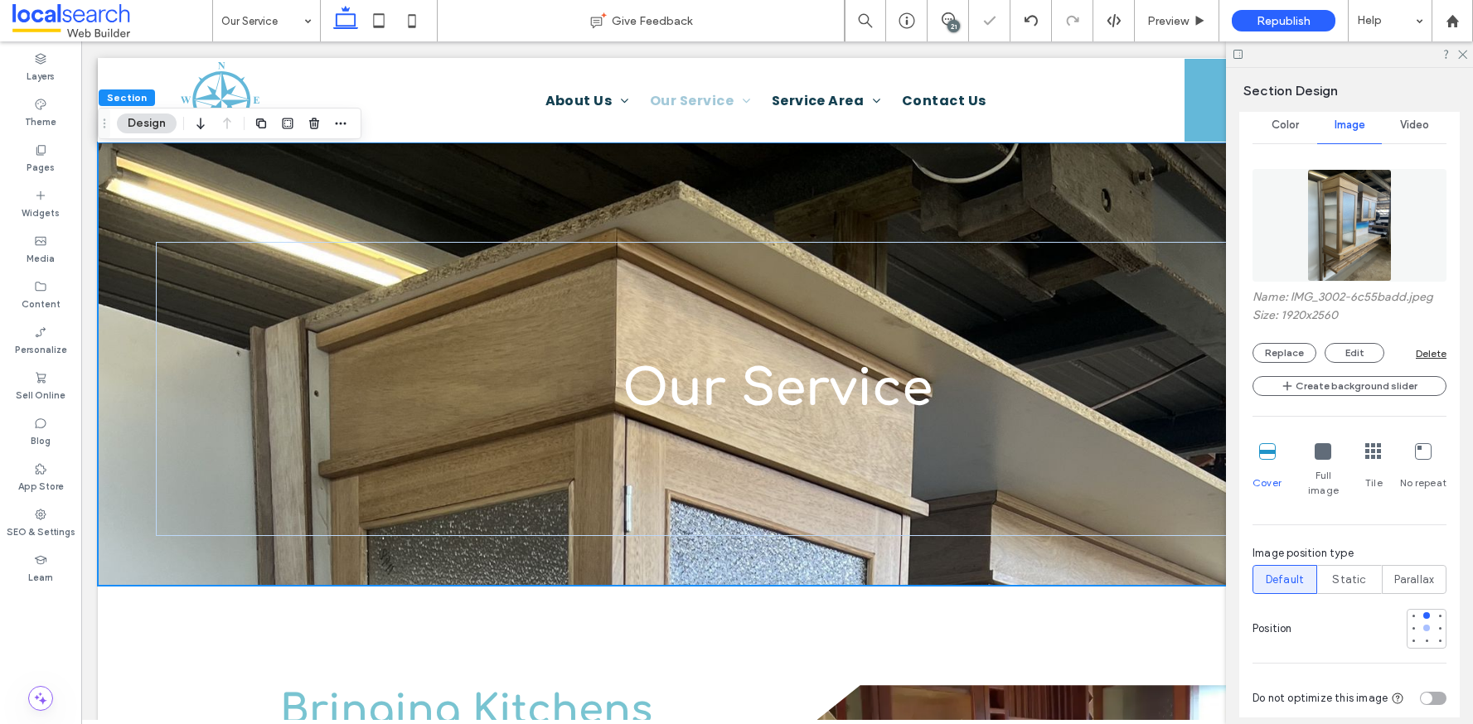
click at [1423, 625] on div at bounding box center [1426, 628] width 7 height 7
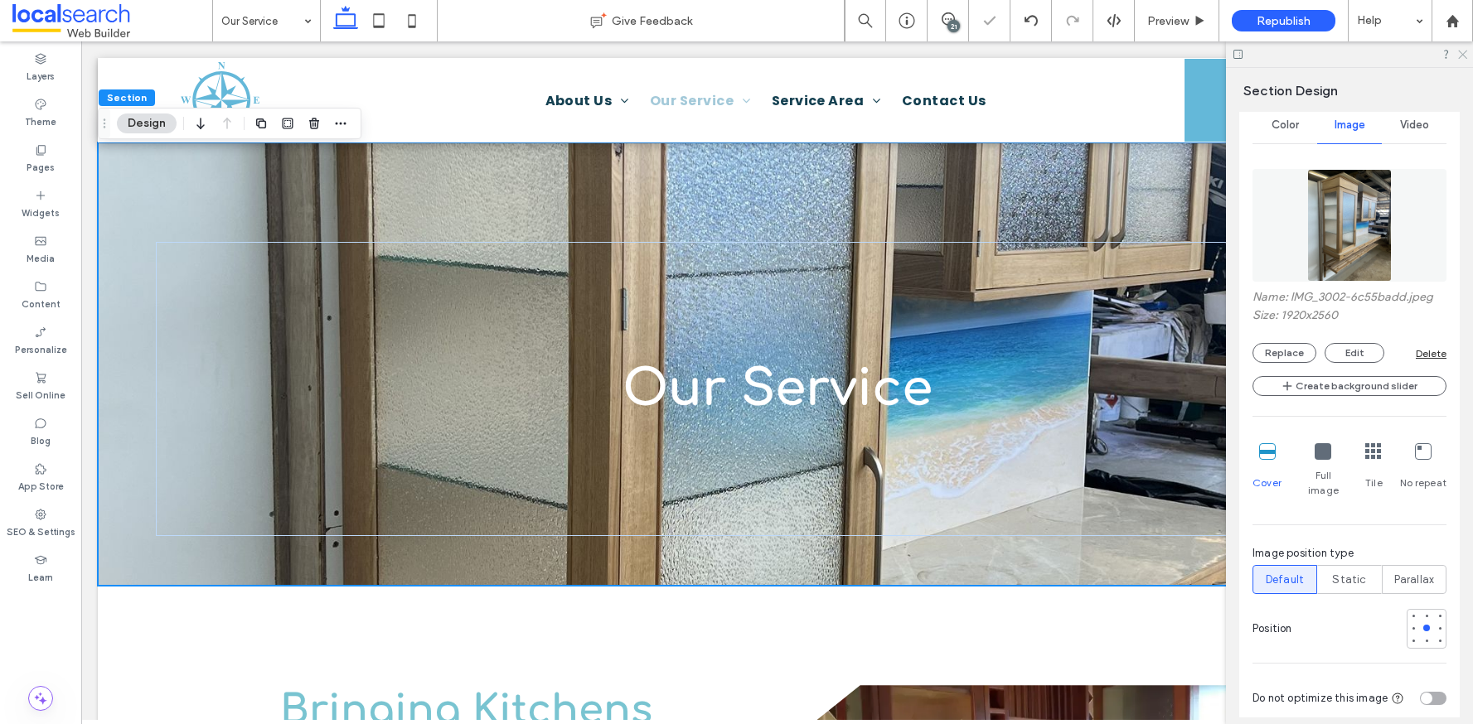
click at [1463, 56] on icon at bounding box center [1461, 53] width 11 height 11
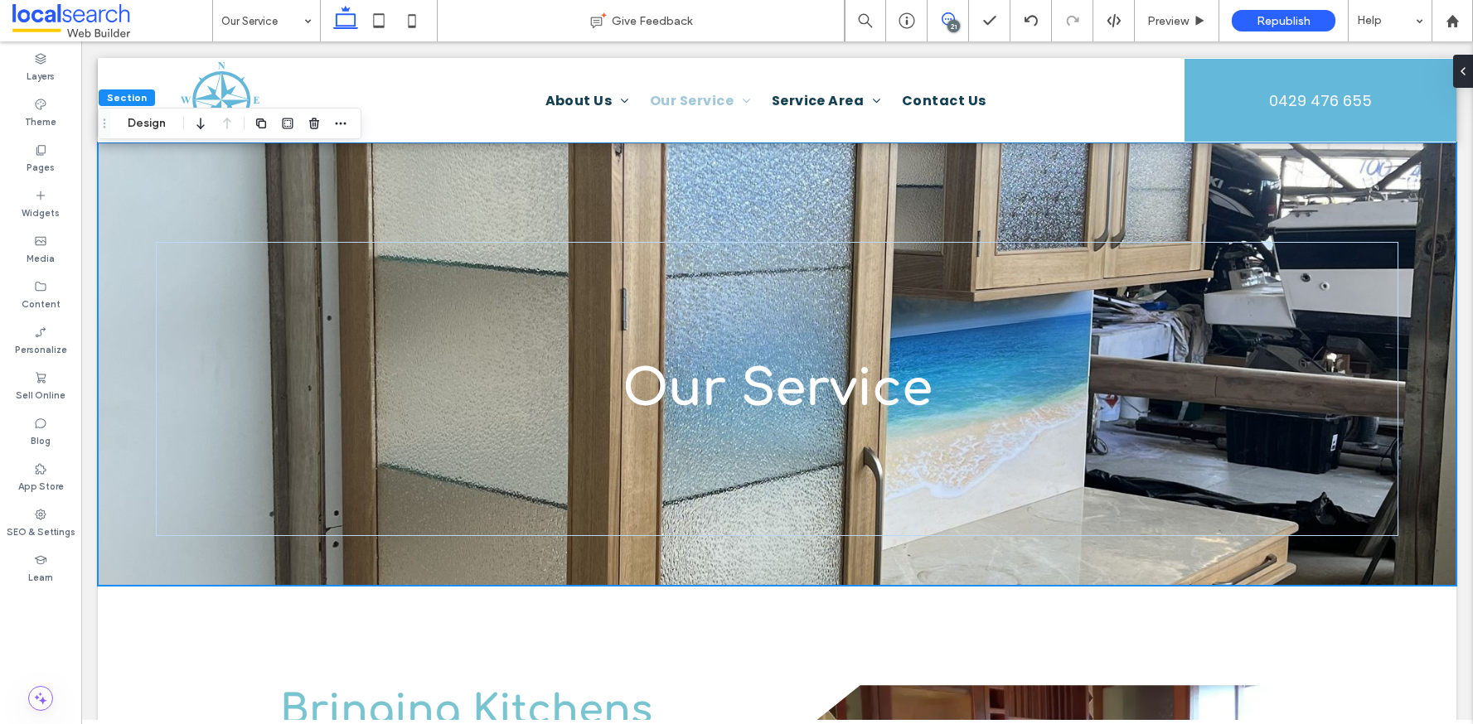
click at [953, 15] on icon at bounding box center [948, 18] width 13 height 13
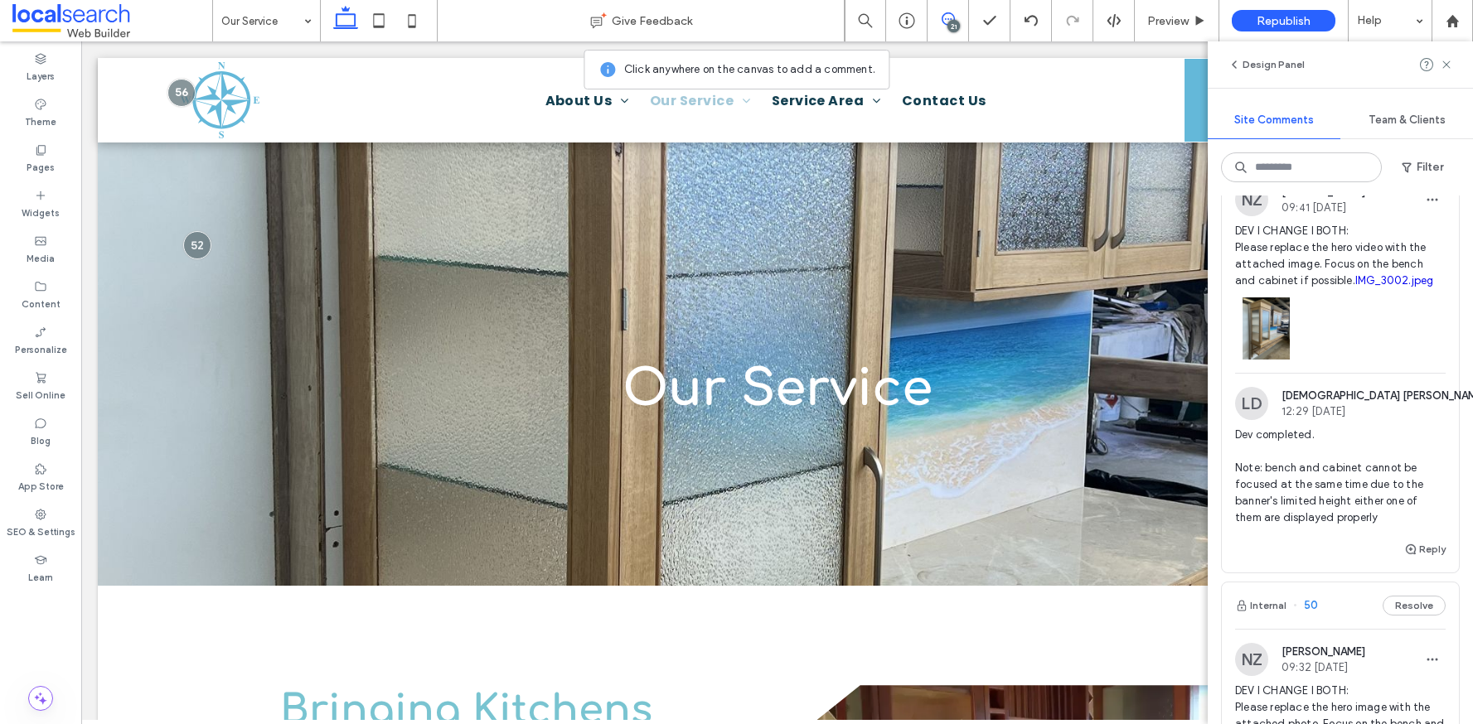
scroll to position [2719, 0]
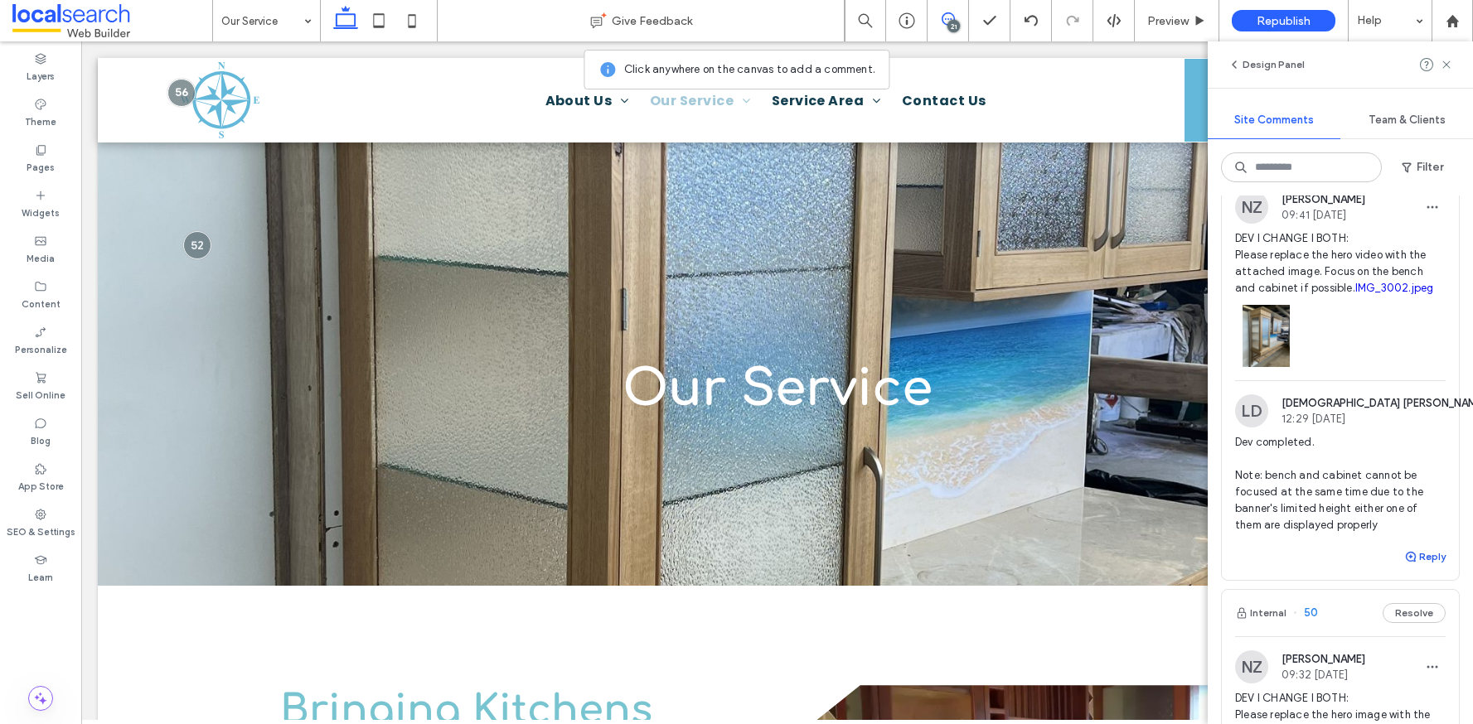
click at [1411, 567] on button "Reply" at bounding box center [1424, 557] width 41 height 20
click at [1382, 630] on textarea at bounding box center [1340, 588] width 211 height 83
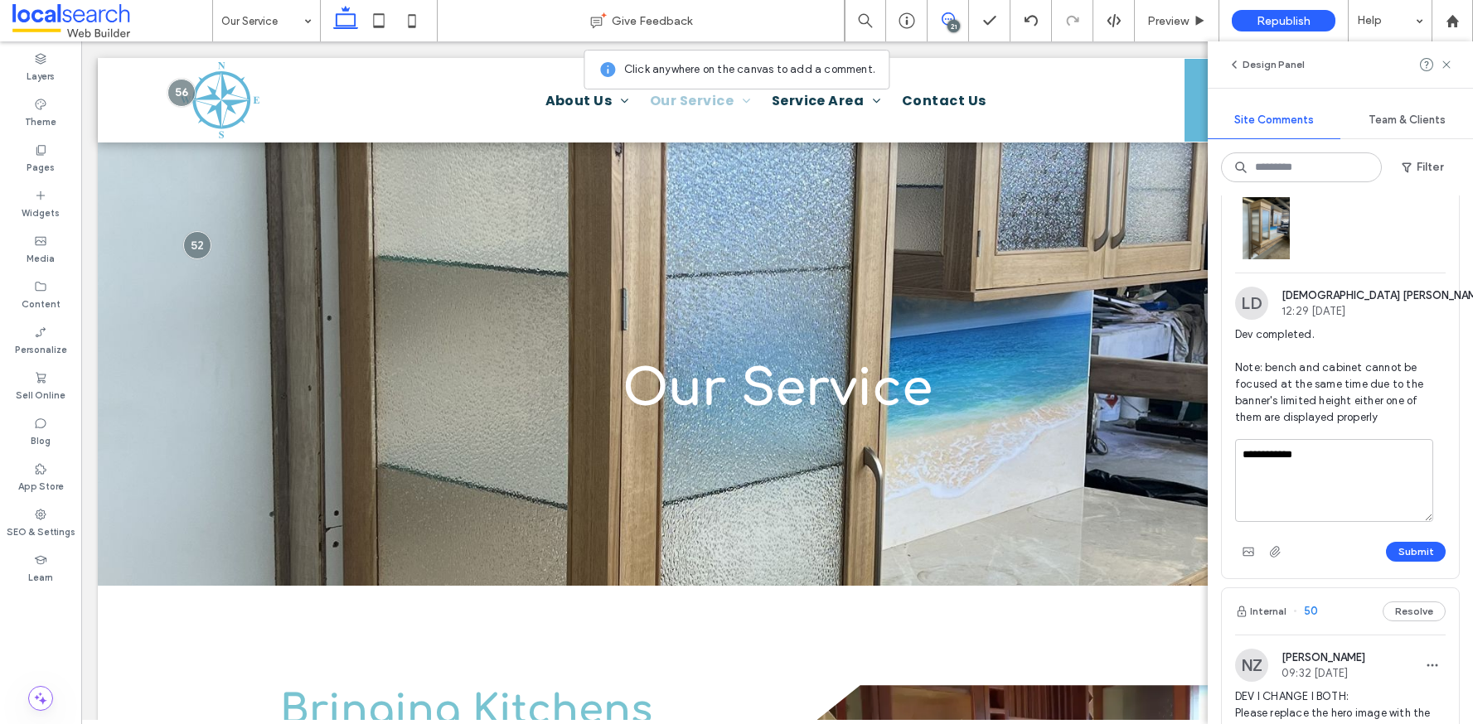
scroll to position [2840, 0]
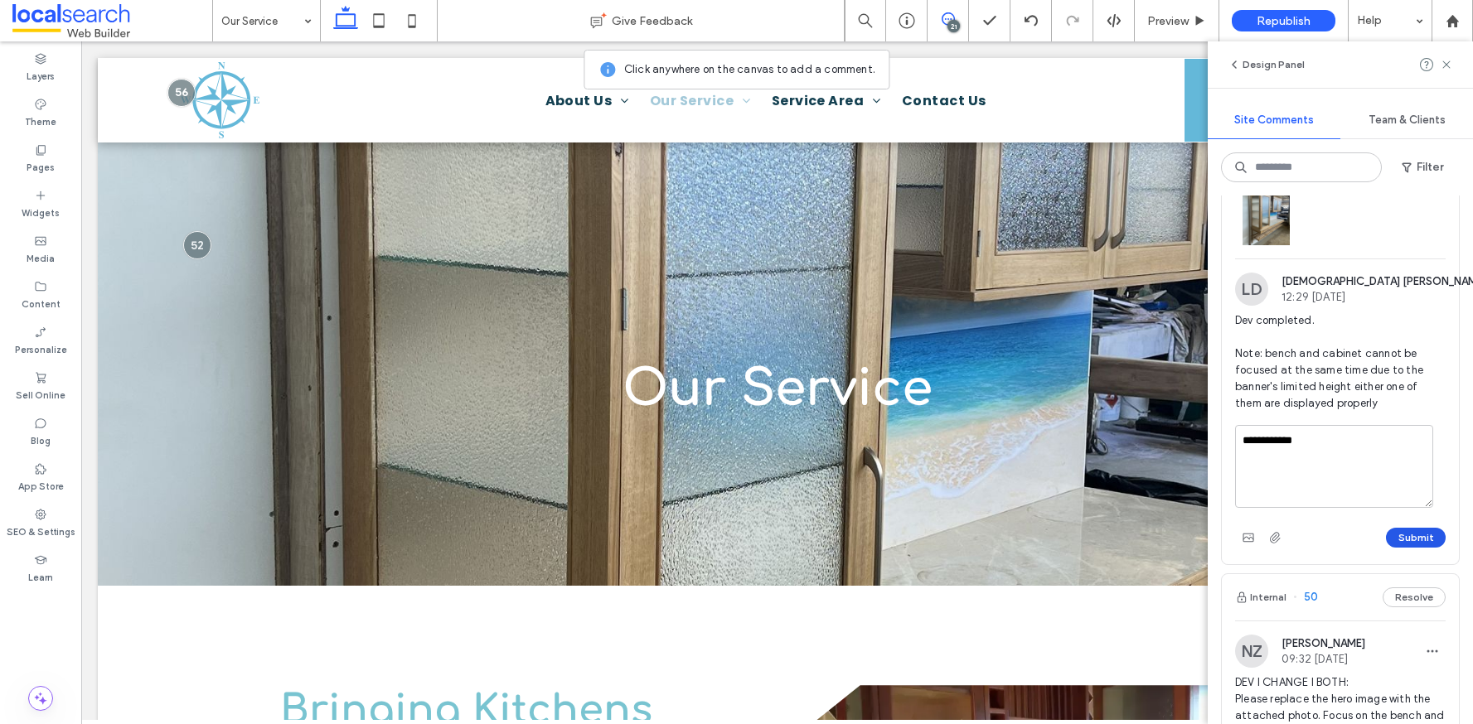
type textarea "**********"
click at [1407, 548] on button "Submit" at bounding box center [1416, 538] width 60 height 20
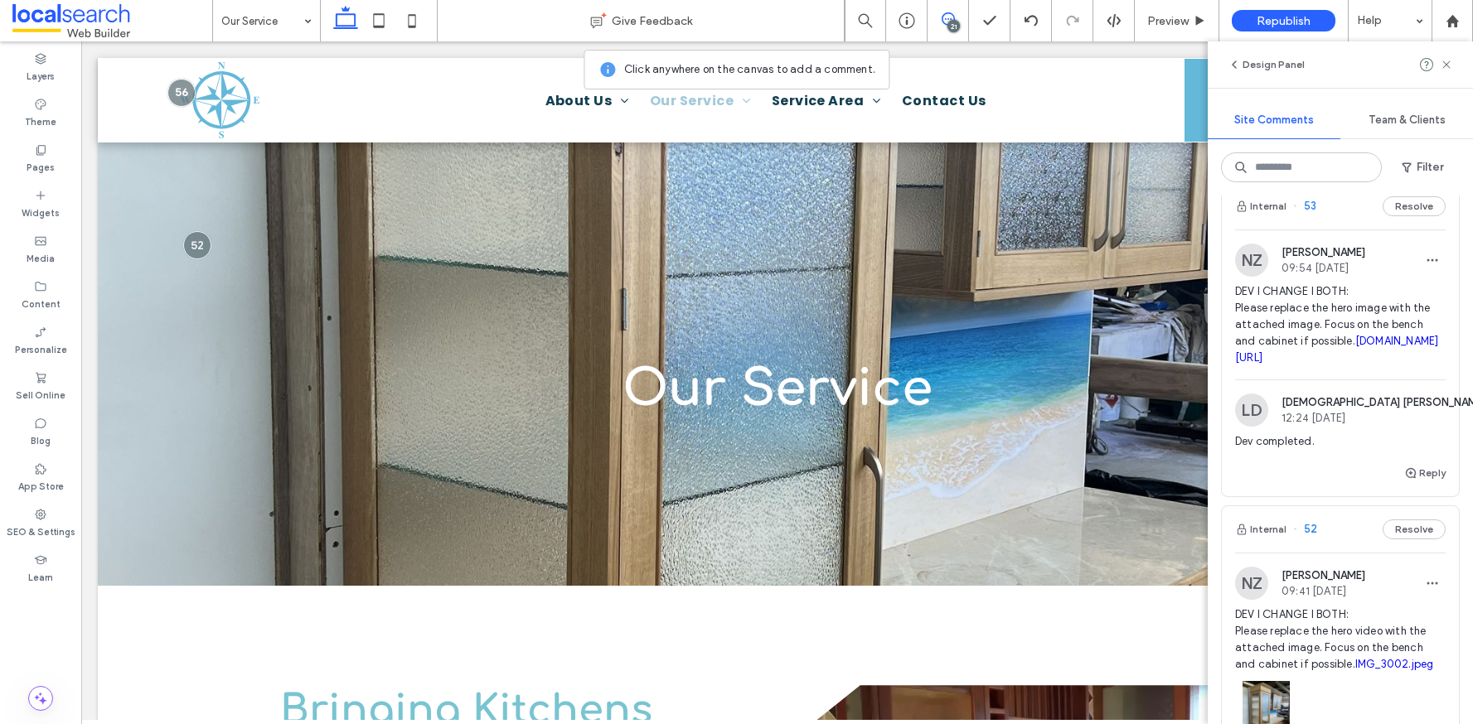
scroll to position [2308, 0]
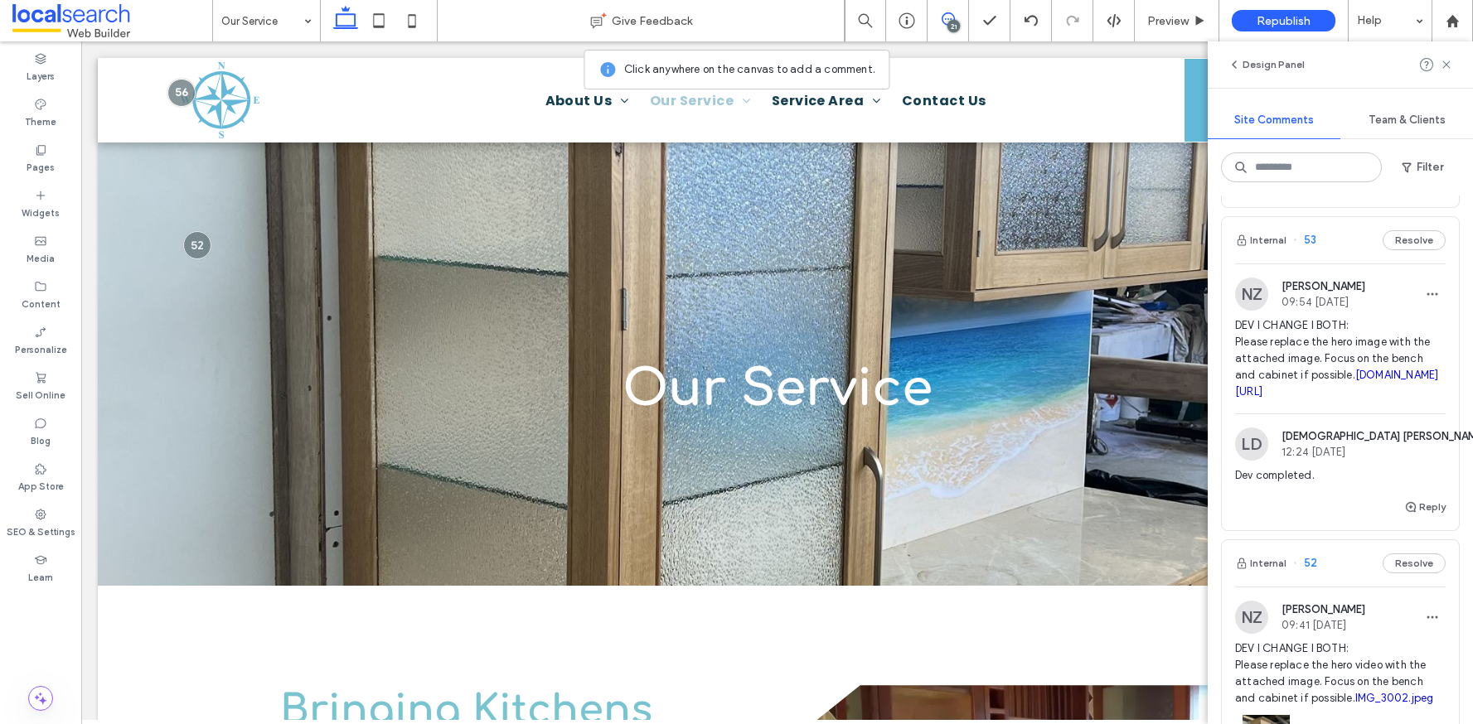
click at [1345, 264] on div "Internal 53 Resolve" at bounding box center [1340, 240] width 237 height 46
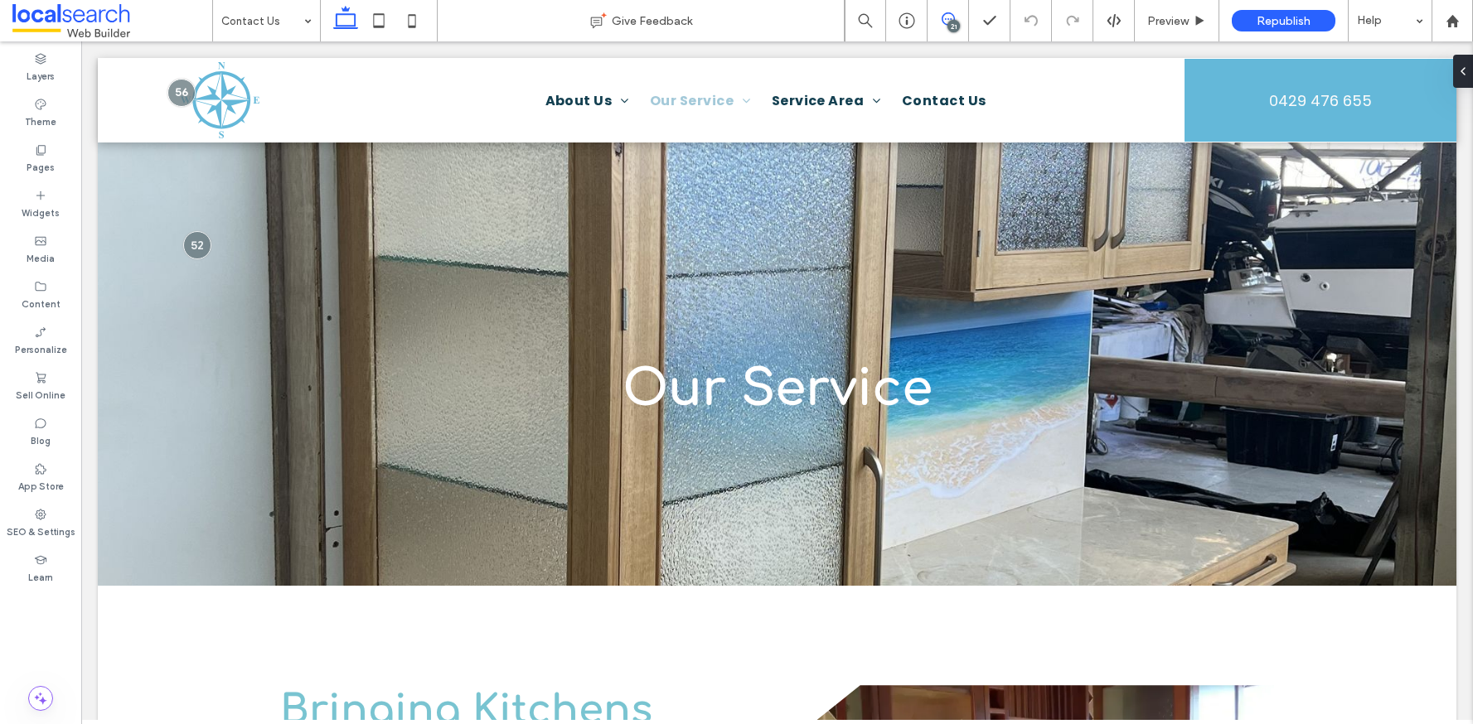
click at [952, 12] on icon at bounding box center [948, 18] width 13 height 13
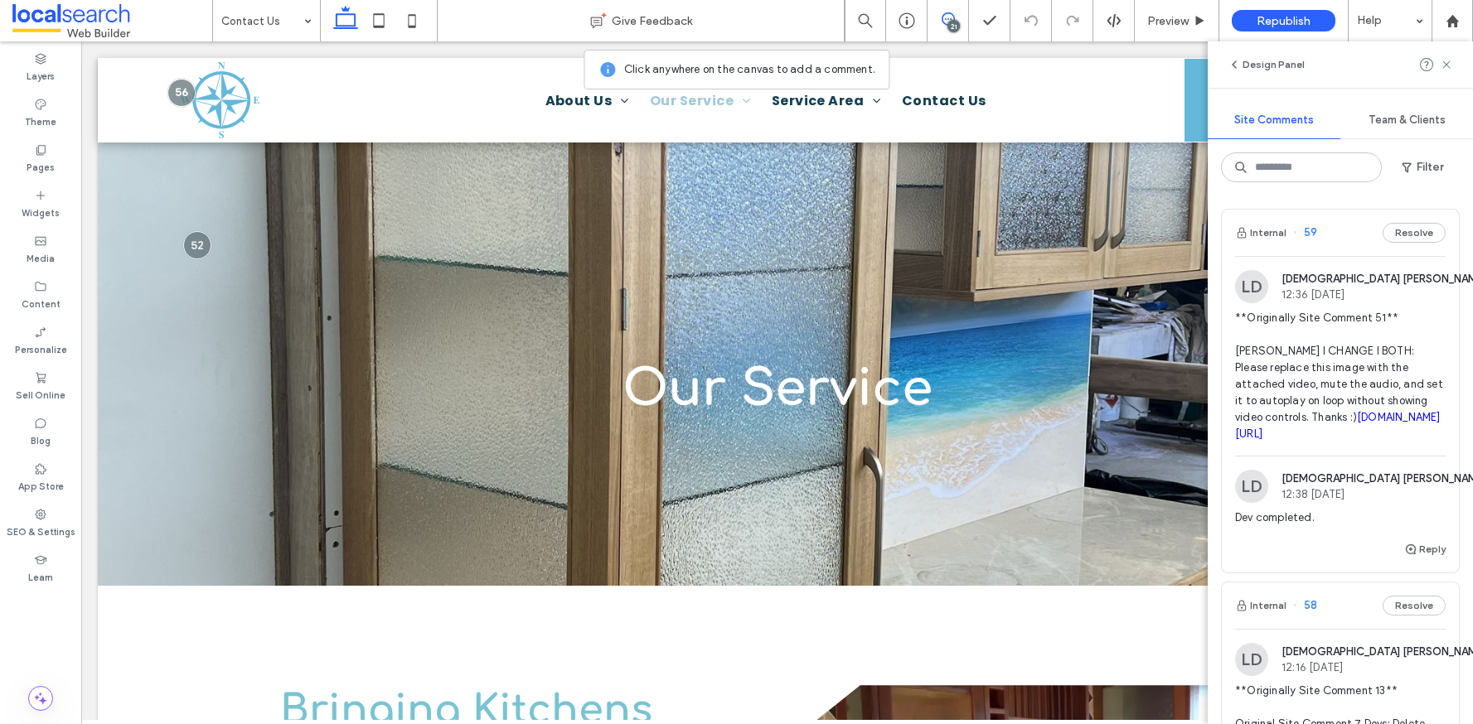
click at [1347, 438] on link "irp.cdn-website.com/63b9a835/files/uploaded/MicrosoftTeams-video.mp4" at bounding box center [1338, 425] width 206 height 29
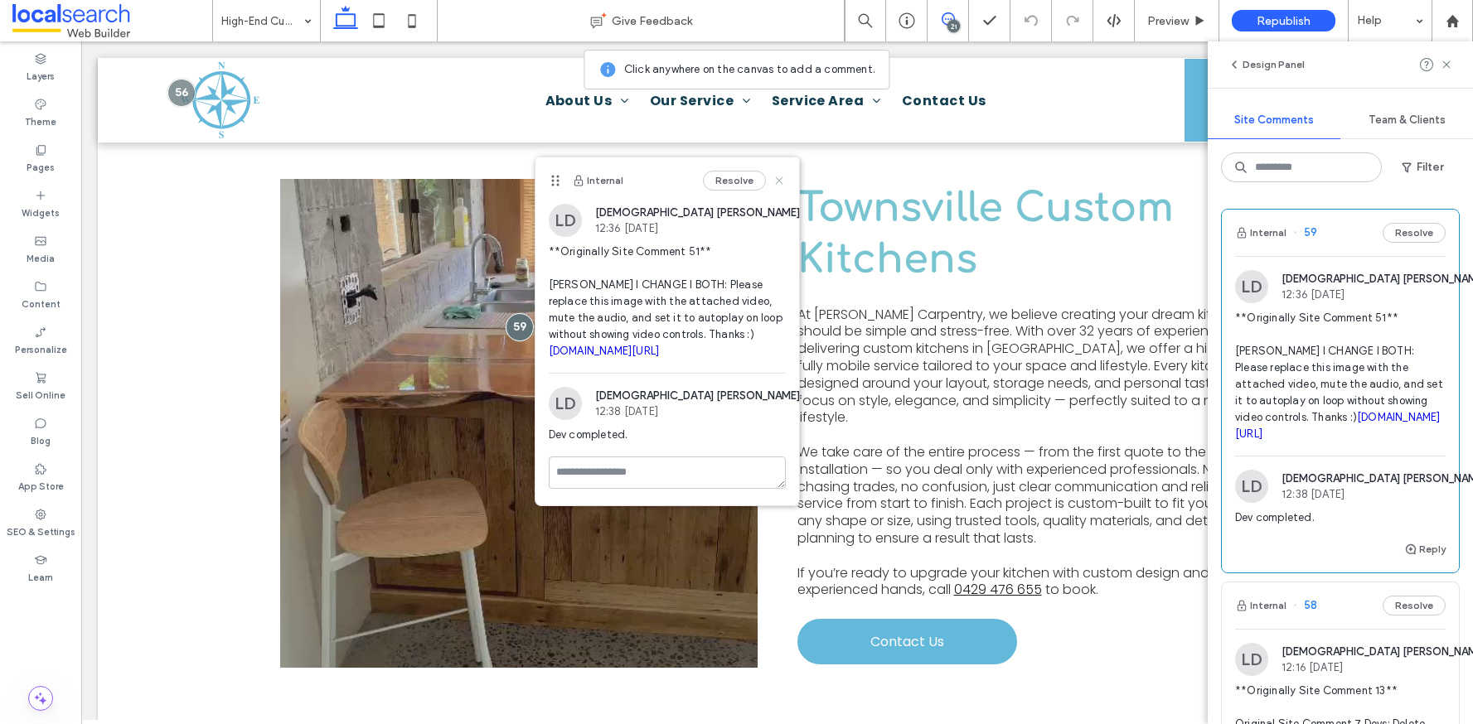
click at [775, 179] on icon at bounding box center [778, 180] width 13 height 13
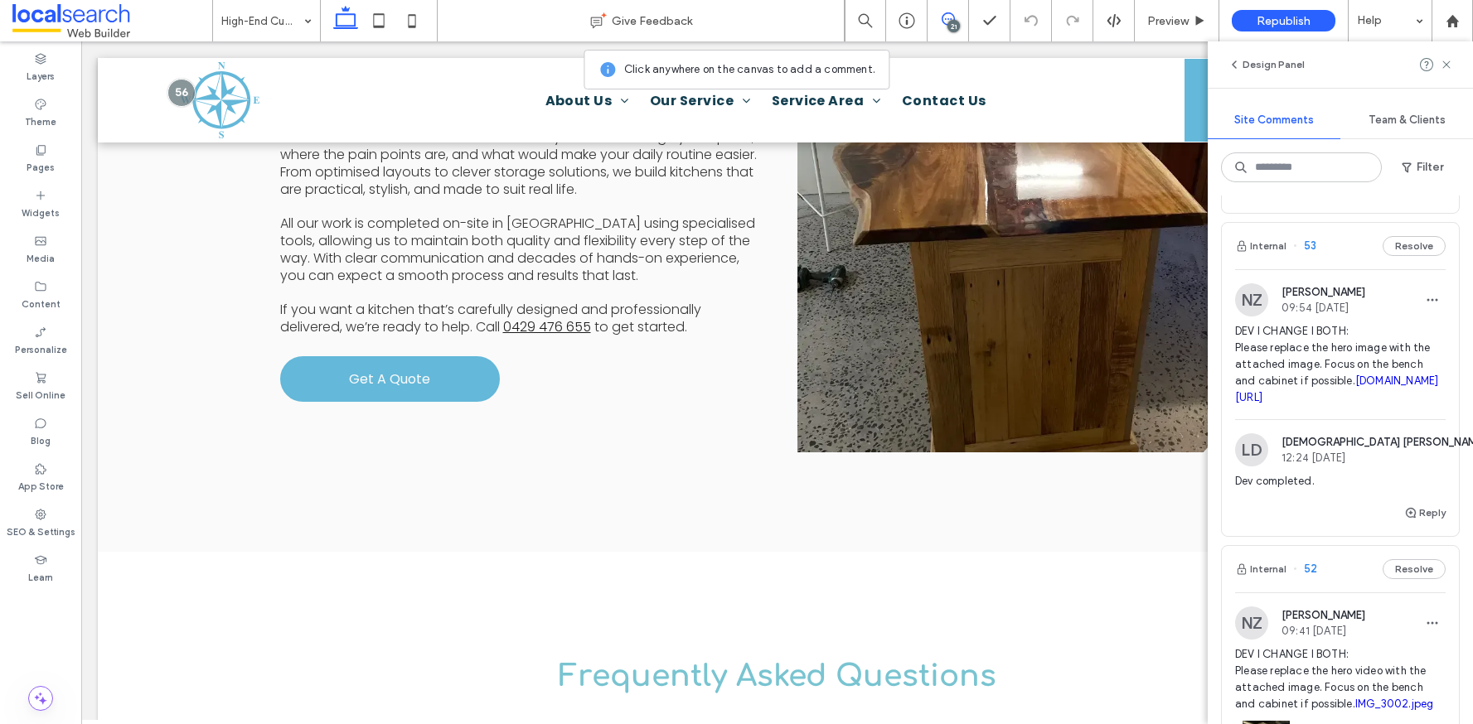
scroll to position [2294, 0]
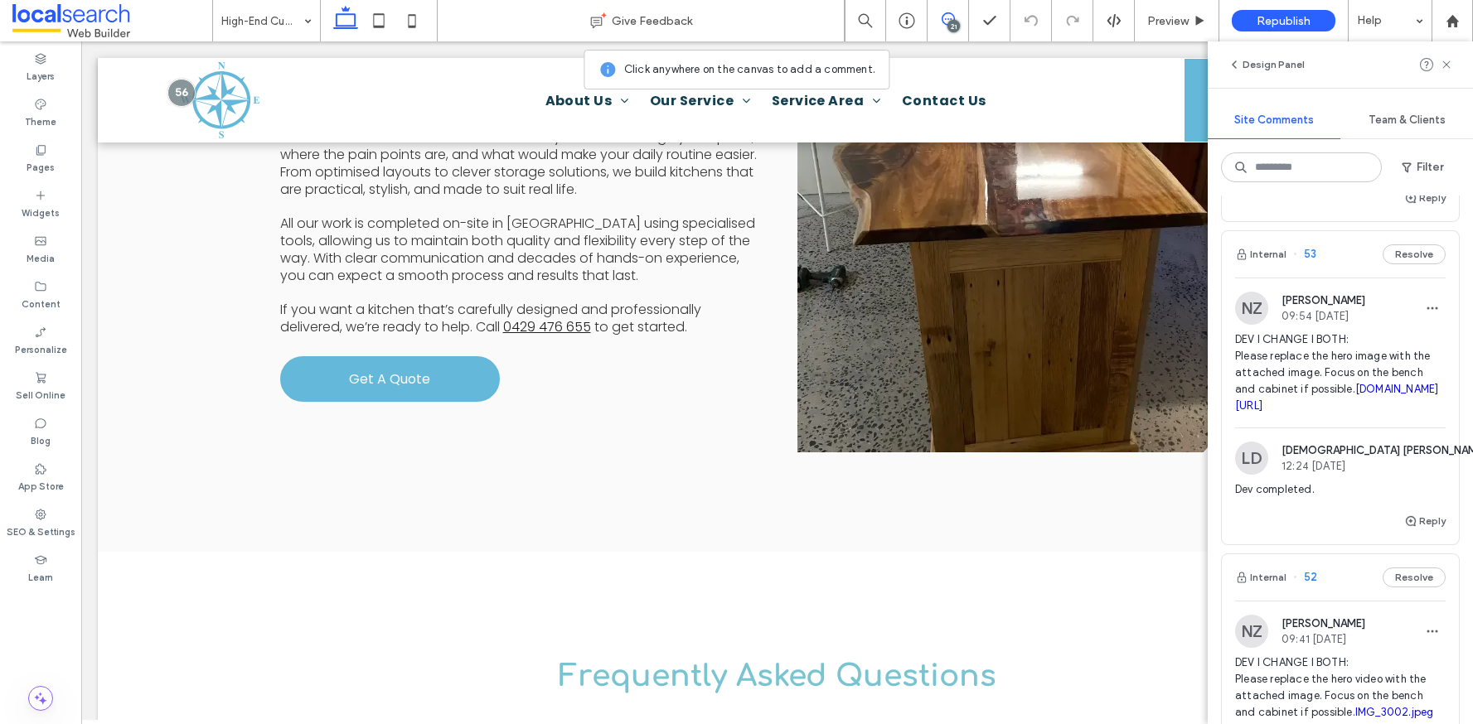
click at [1331, 278] on div "Internal 53 Resolve" at bounding box center [1340, 254] width 237 height 46
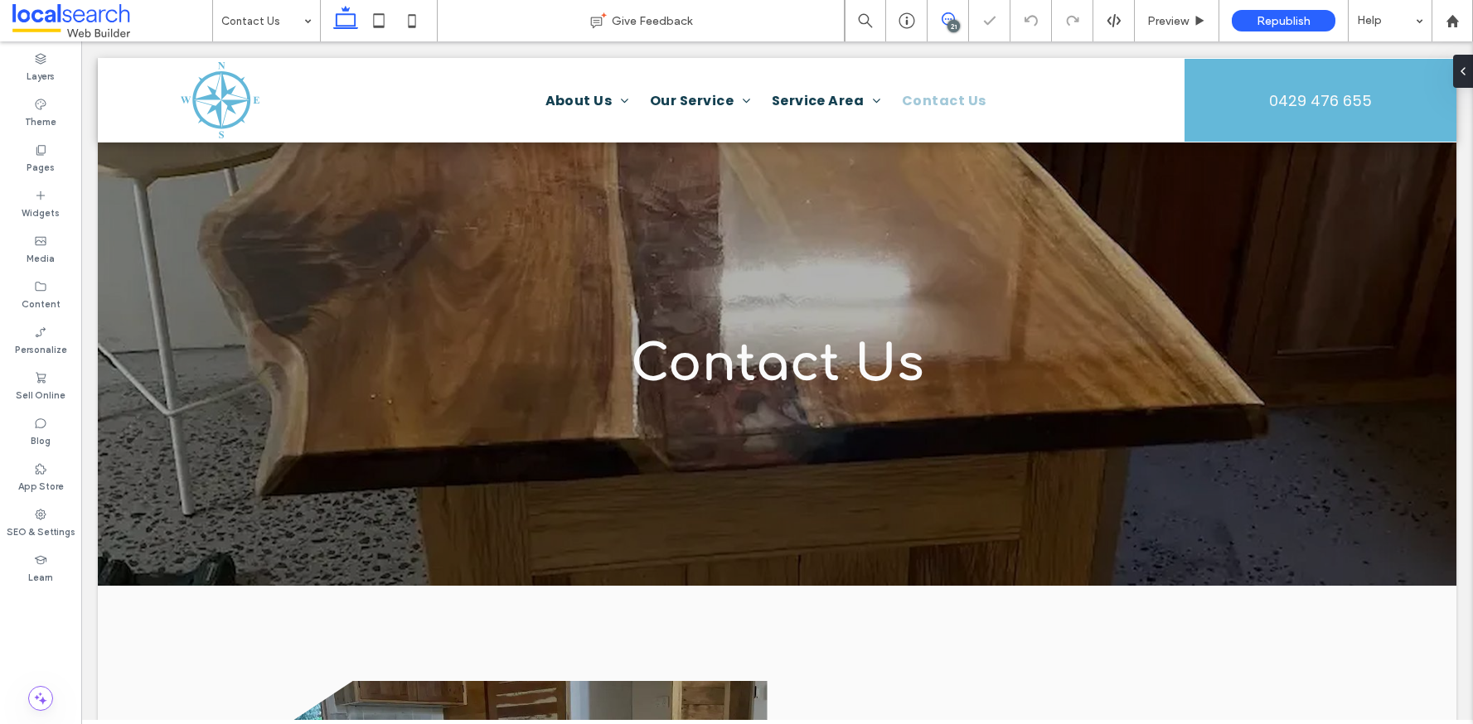
click at [943, 12] on icon at bounding box center [948, 18] width 13 height 13
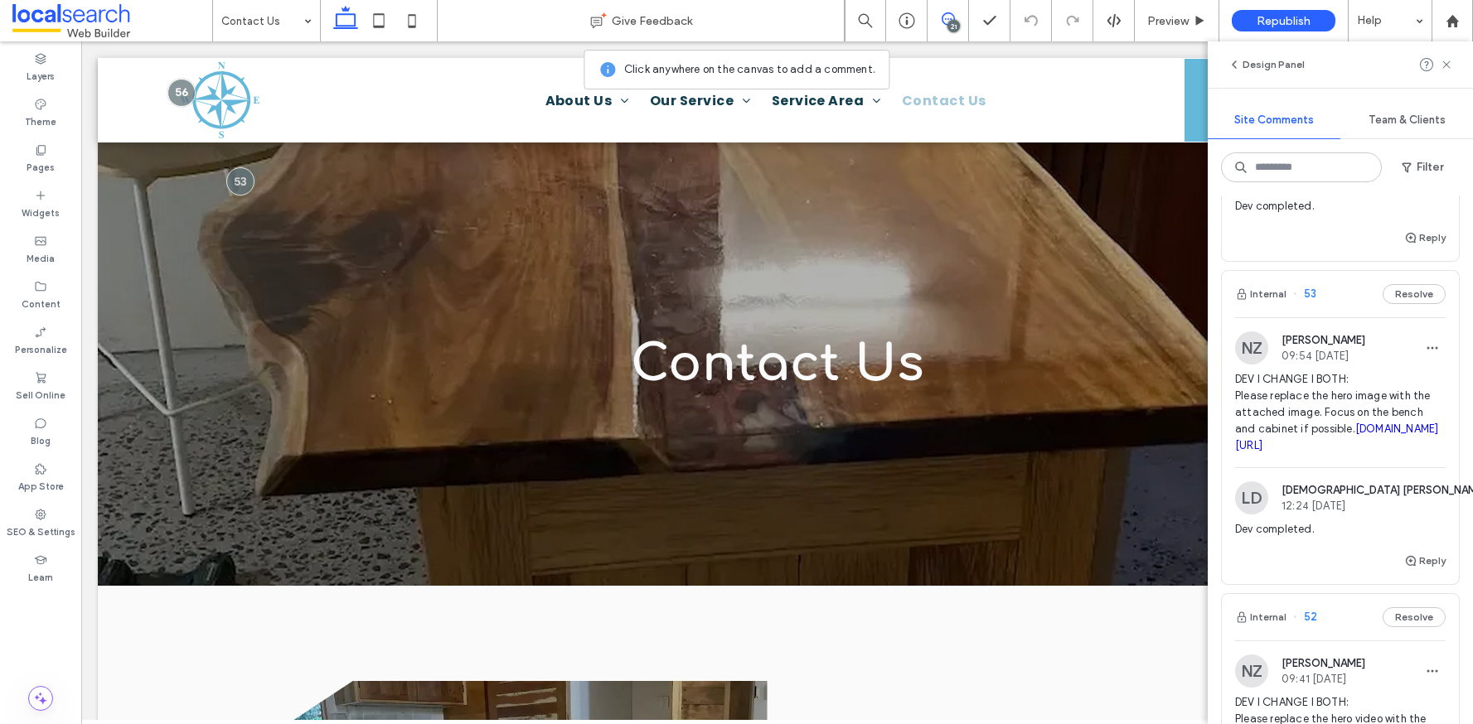
scroll to position [2342, 0]
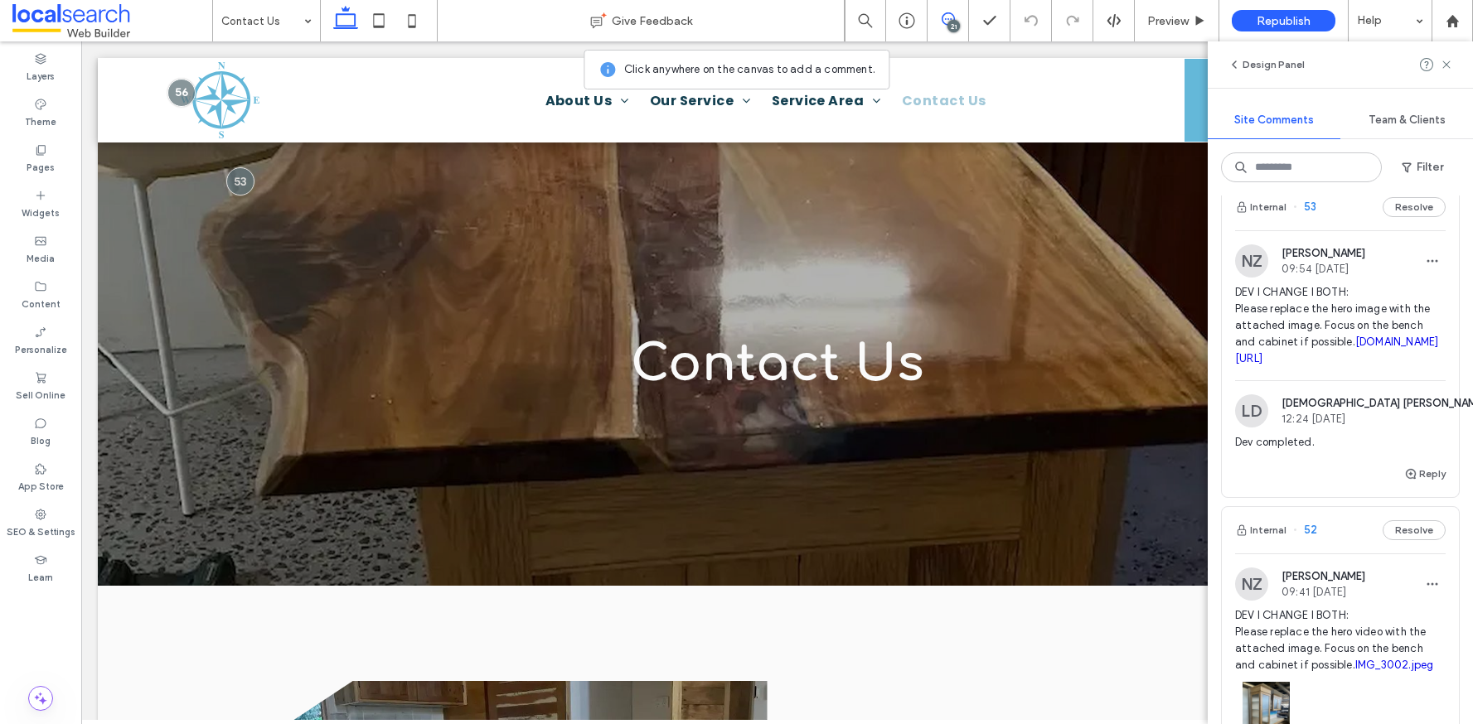
click at [1322, 365] on link "irp.cdn-website.com/63b9a835/dms3rep/multi/dark+timber.webp" at bounding box center [1336, 350] width 203 height 29
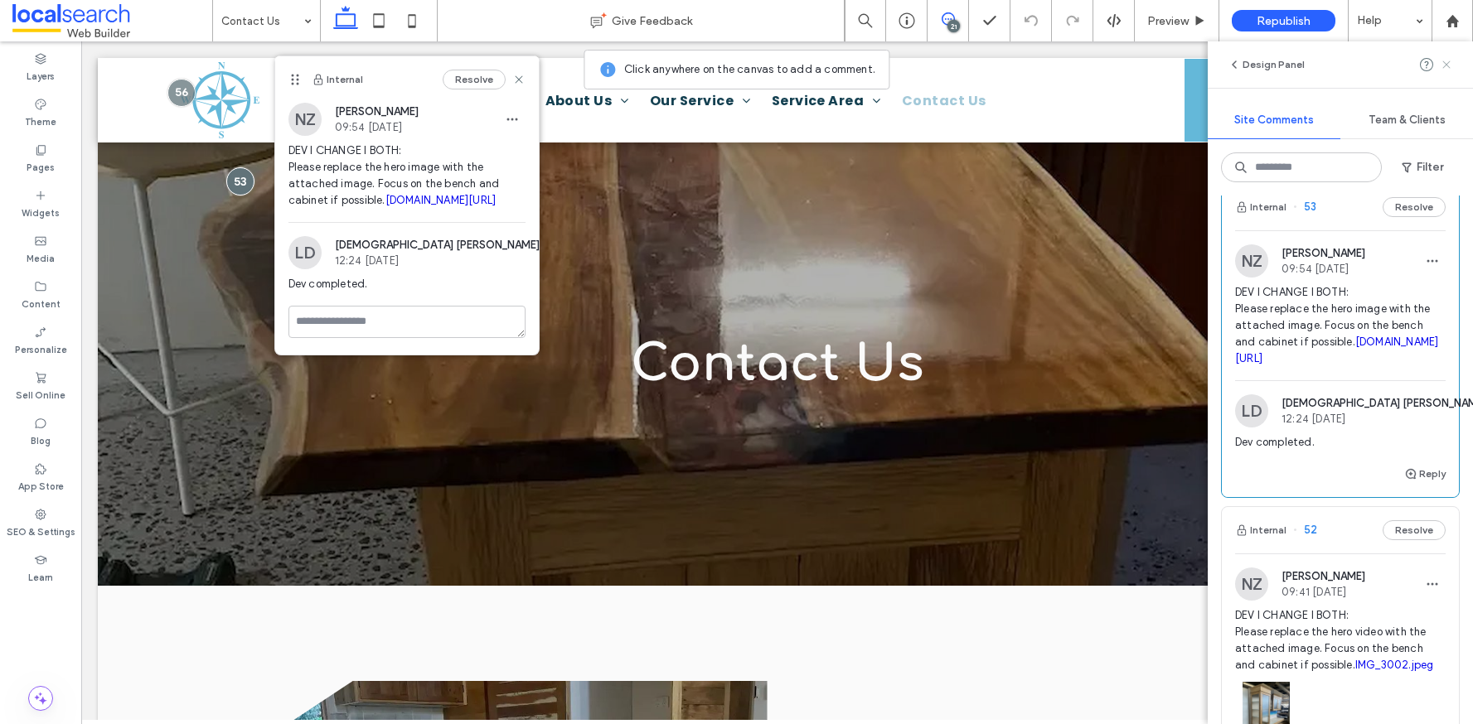
click at [1449, 65] on icon at bounding box center [1446, 64] width 13 height 13
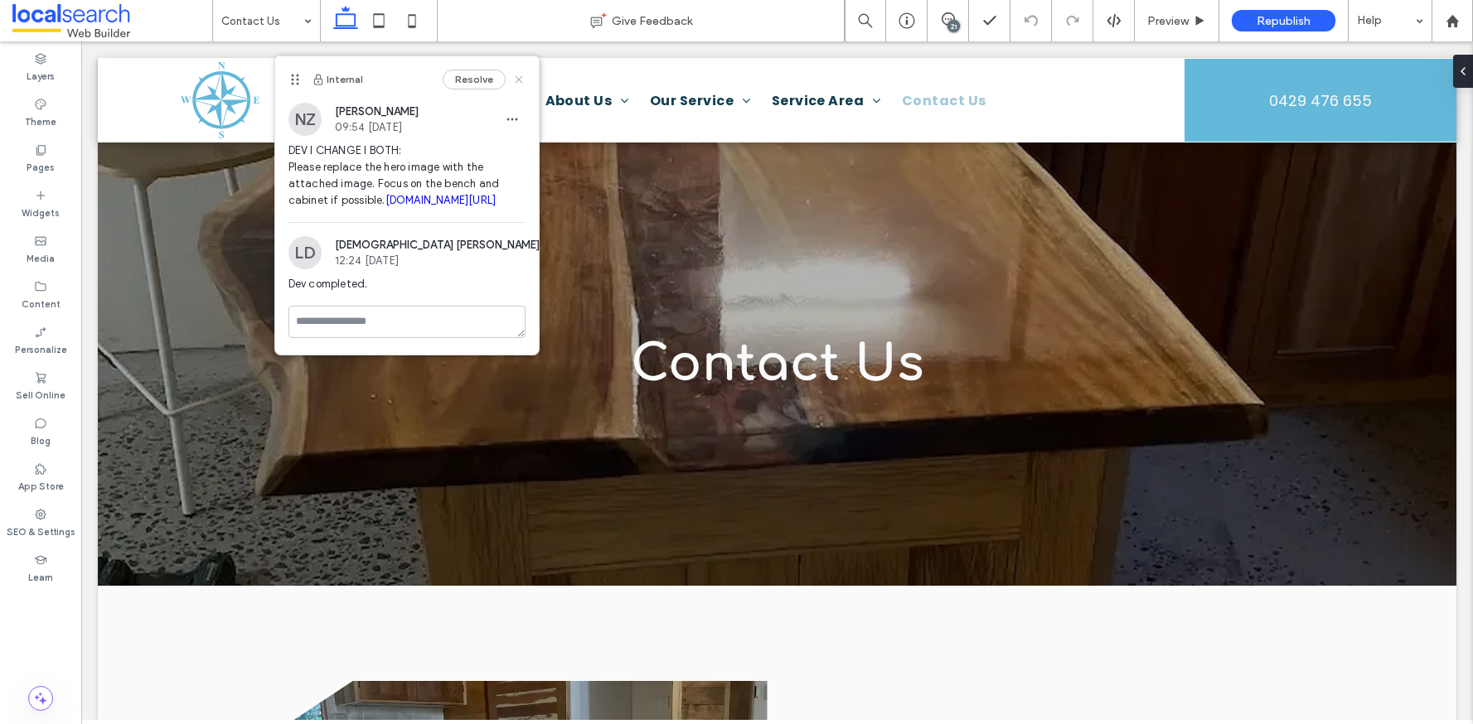
click at [523, 80] on icon at bounding box center [518, 79] width 13 height 13
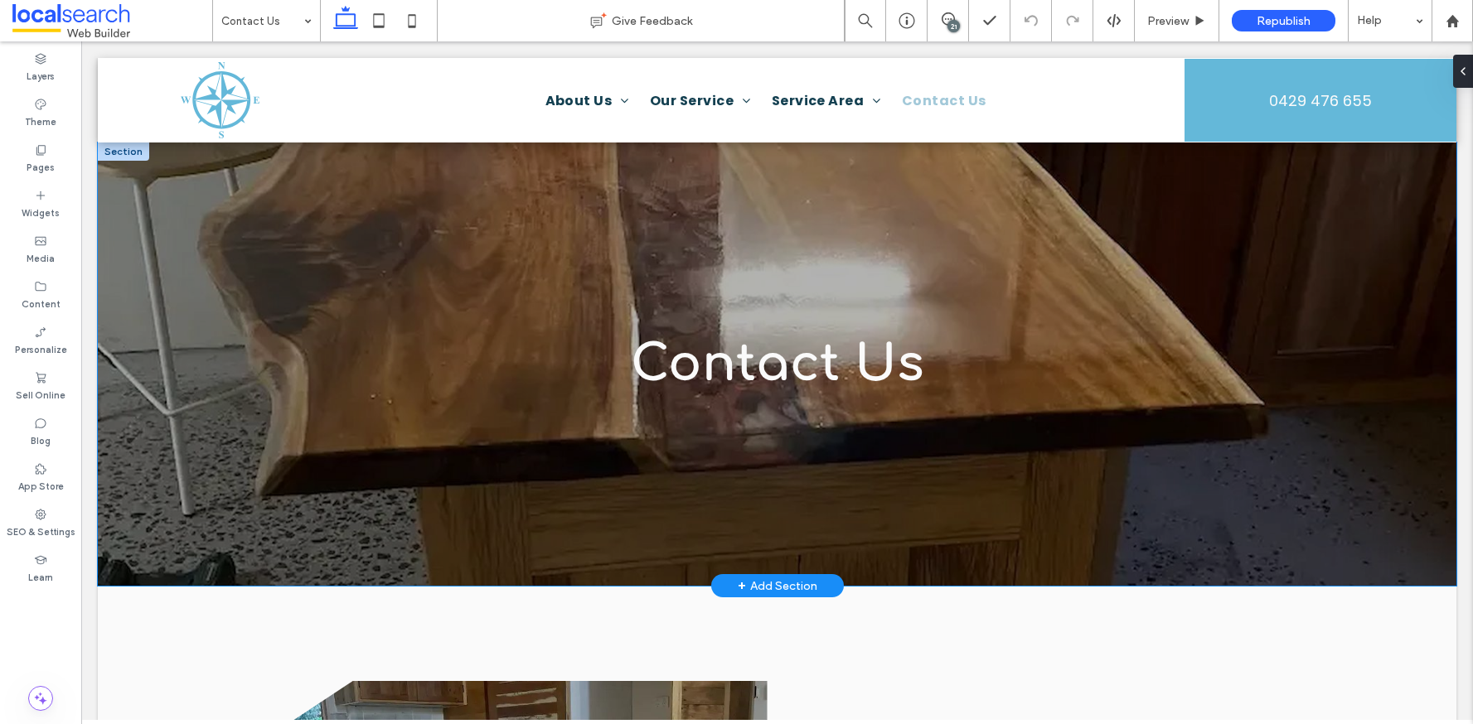
click at [131, 477] on div "Contact Us" at bounding box center [777, 364] width 1358 height 443
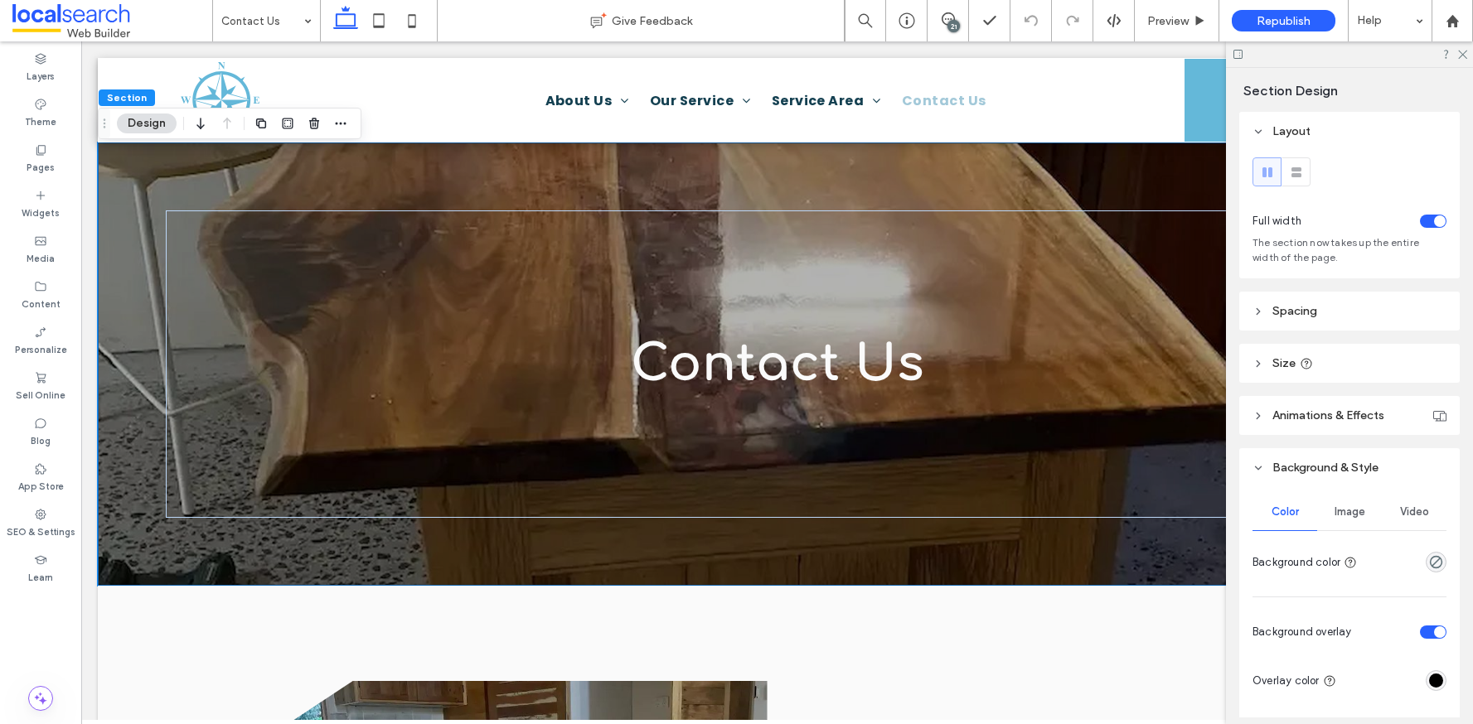
click at [1332, 503] on div "Image" at bounding box center [1349, 512] width 65 height 36
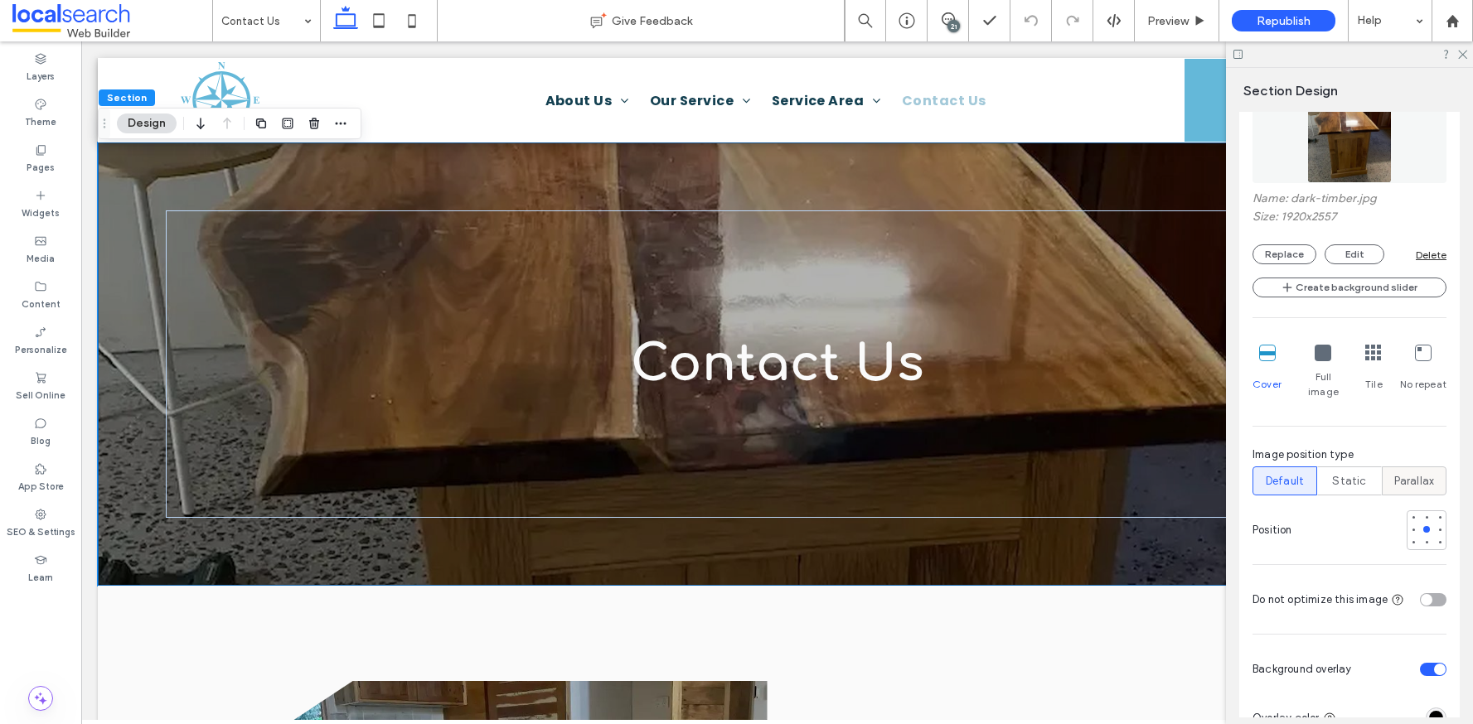
scroll to position [504, 0]
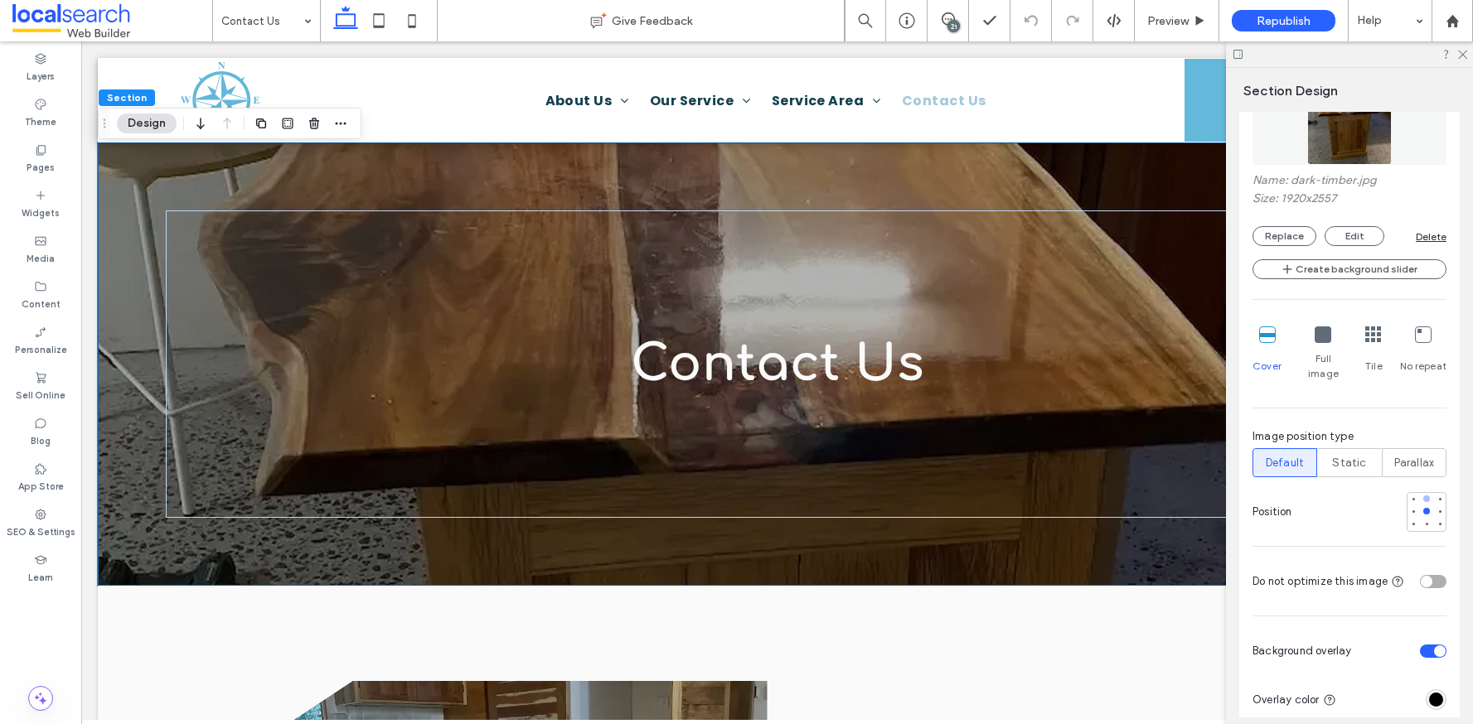
click at [1421, 493] on div at bounding box center [1427, 499] width 12 height 12
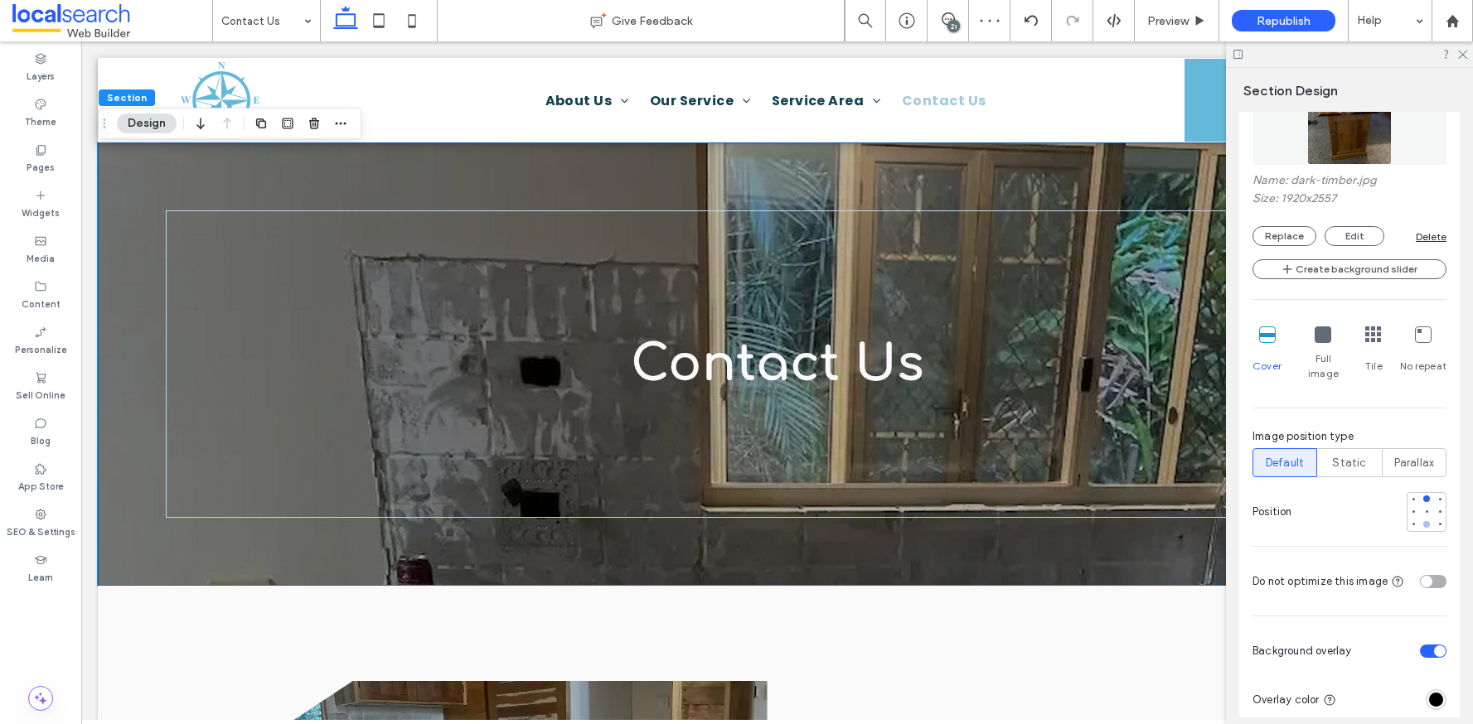
click at [1421, 519] on div at bounding box center [1427, 525] width 12 height 12
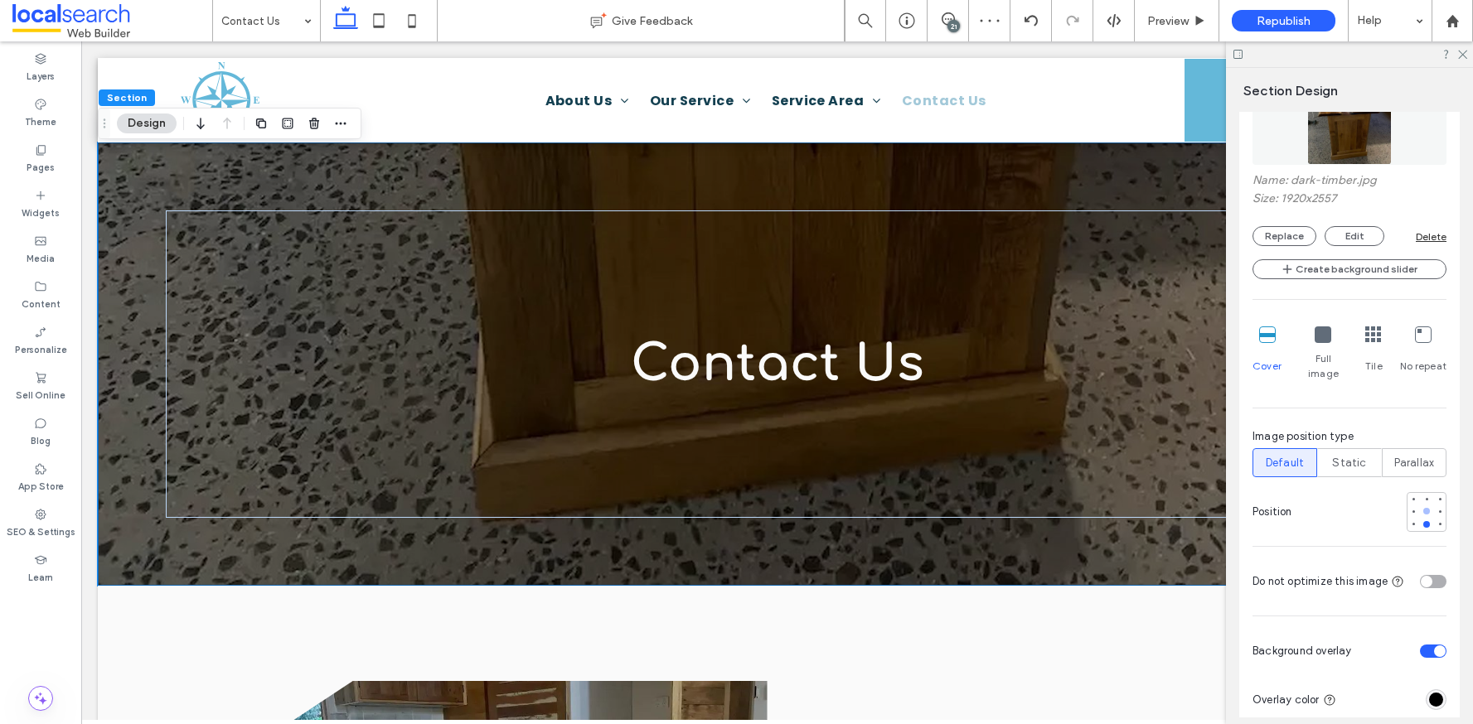
click at [1423, 508] on div at bounding box center [1426, 511] width 7 height 7
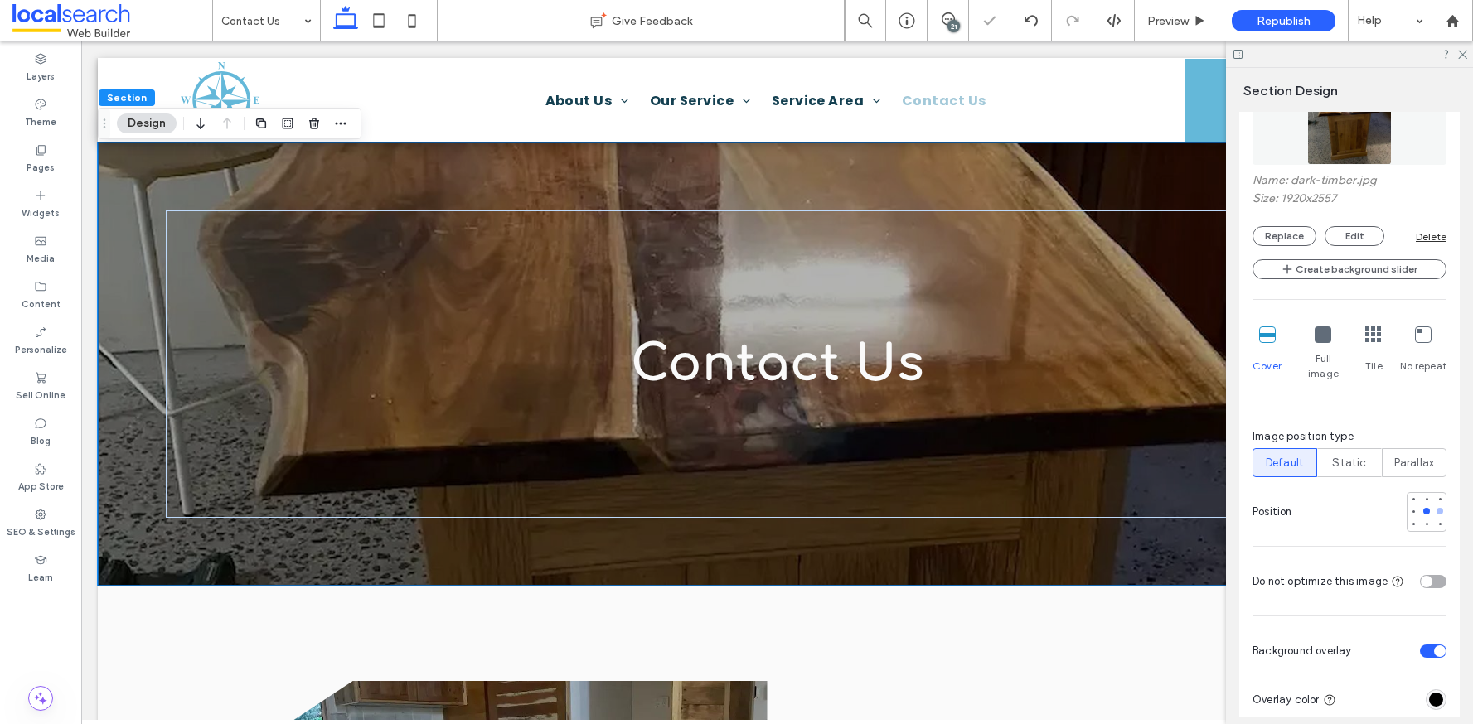
click at [1434, 506] on div at bounding box center [1440, 512] width 12 height 12
click at [1421, 506] on div at bounding box center [1427, 512] width 12 height 12
click at [1460, 50] on icon at bounding box center [1461, 53] width 11 height 11
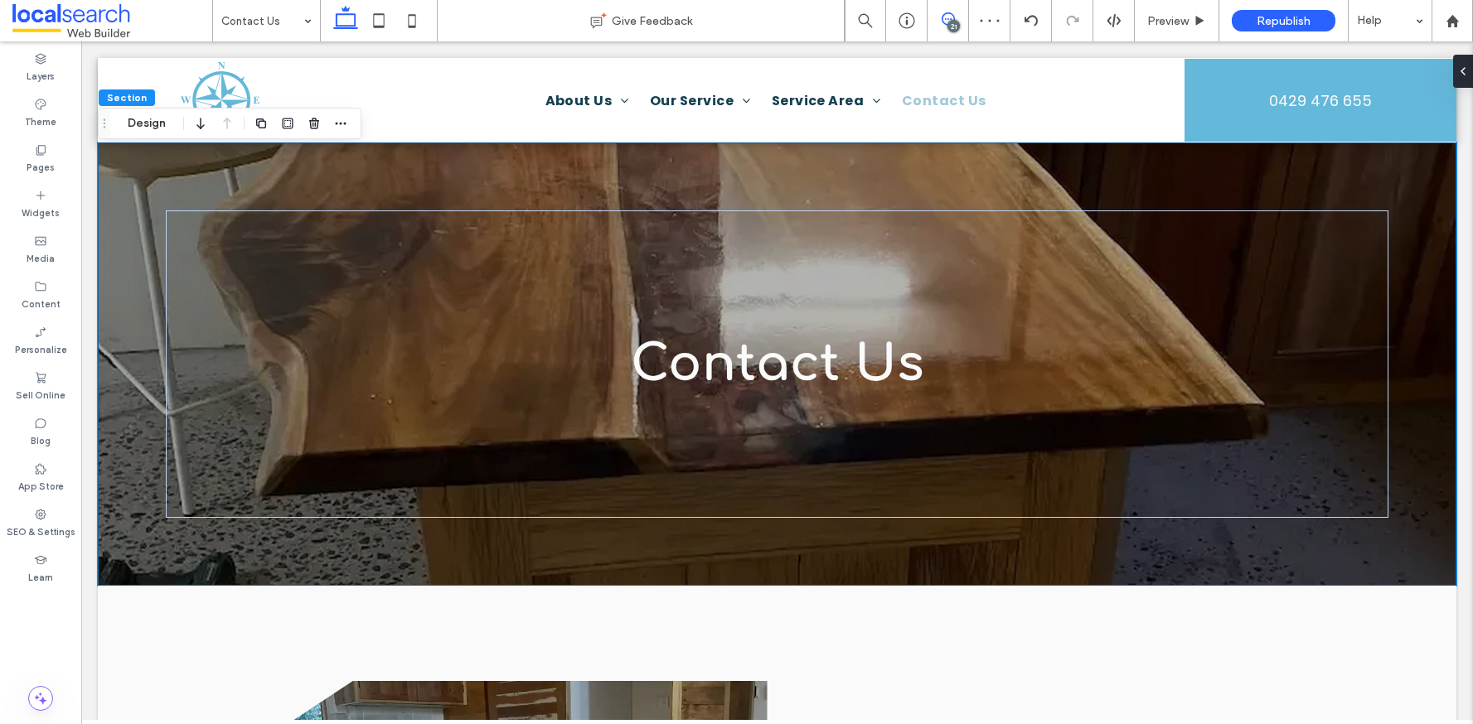
click at [942, 22] on icon at bounding box center [948, 18] width 13 height 13
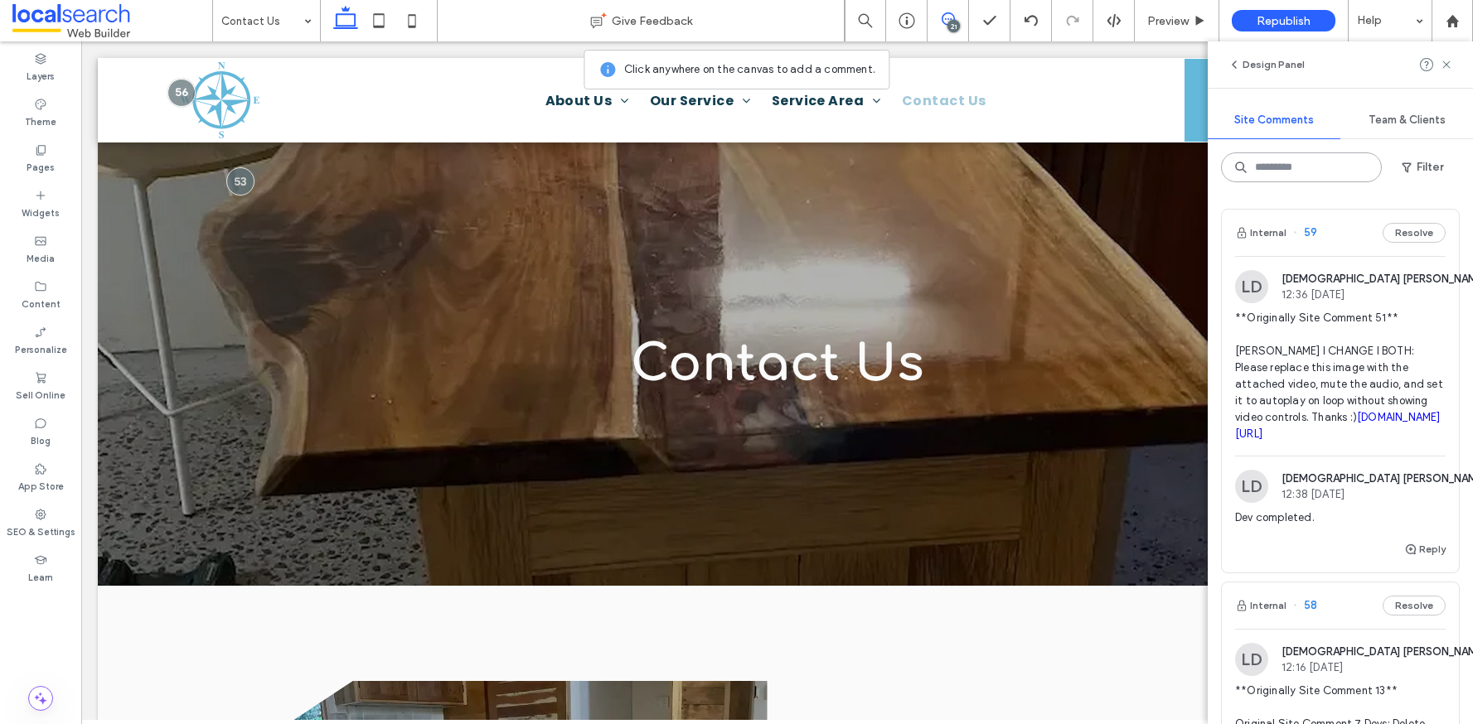
click at [1313, 173] on input at bounding box center [1301, 168] width 161 height 30
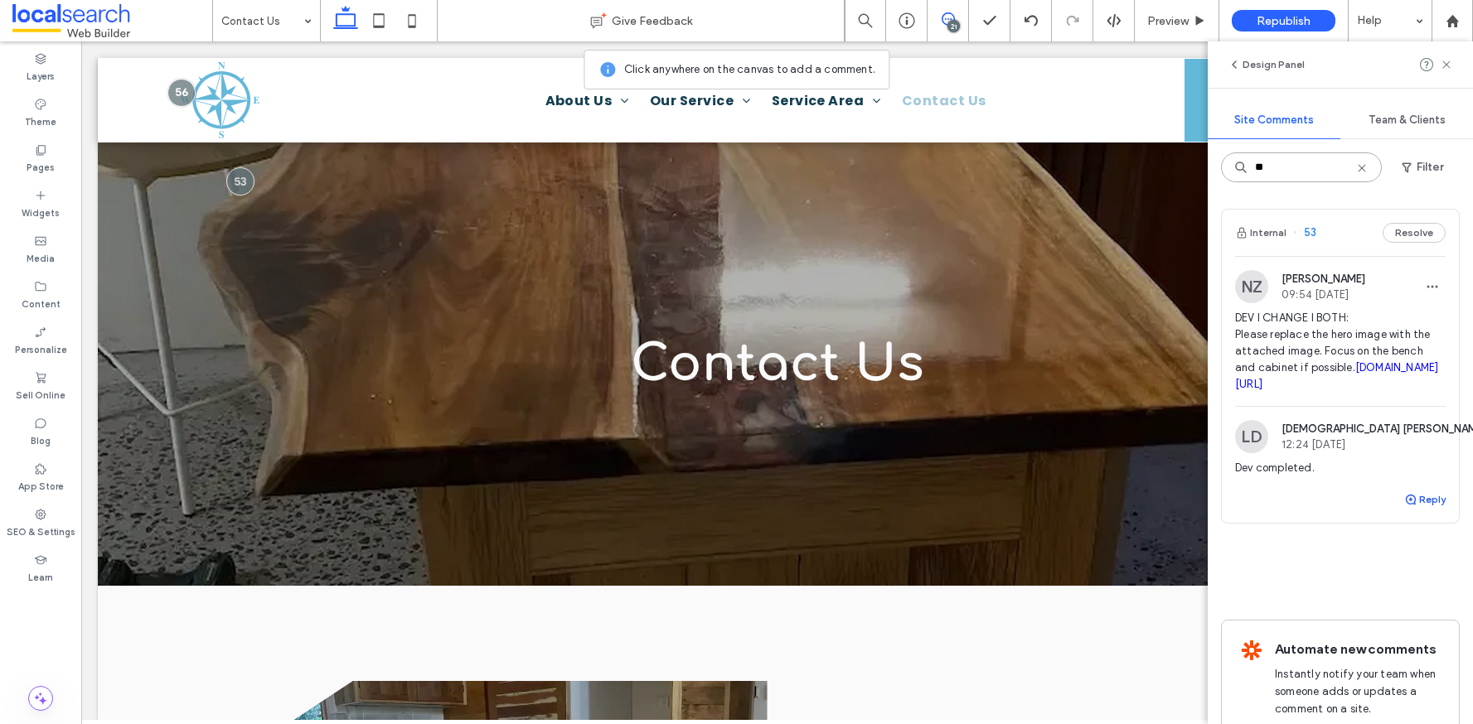
type input "**"
click at [1419, 510] on button "Reply" at bounding box center [1424, 500] width 41 height 20
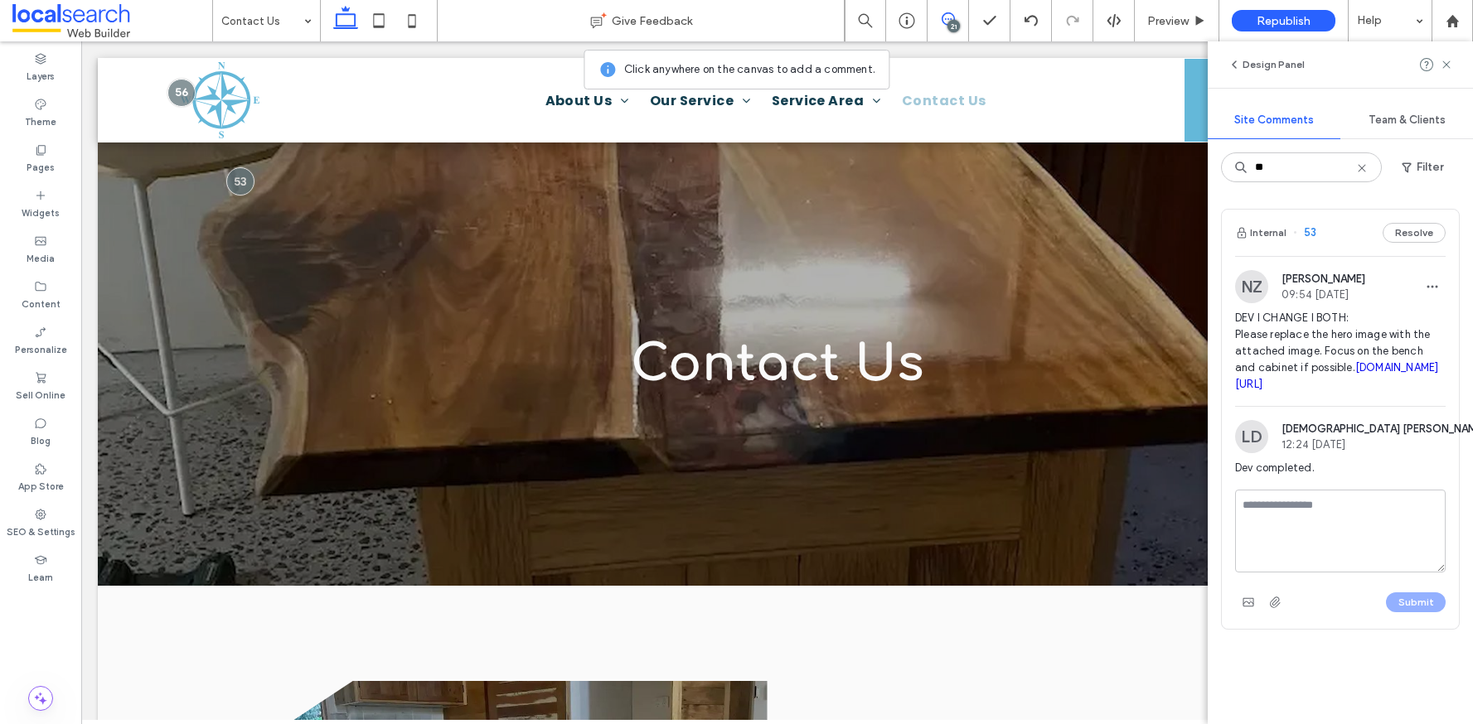
click at [1385, 536] on textarea at bounding box center [1340, 531] width 211 height 83
type textarea "**********"
click at [1398, 613] on button "Submit" at bounding box center [1416, 603] width 60 height 20
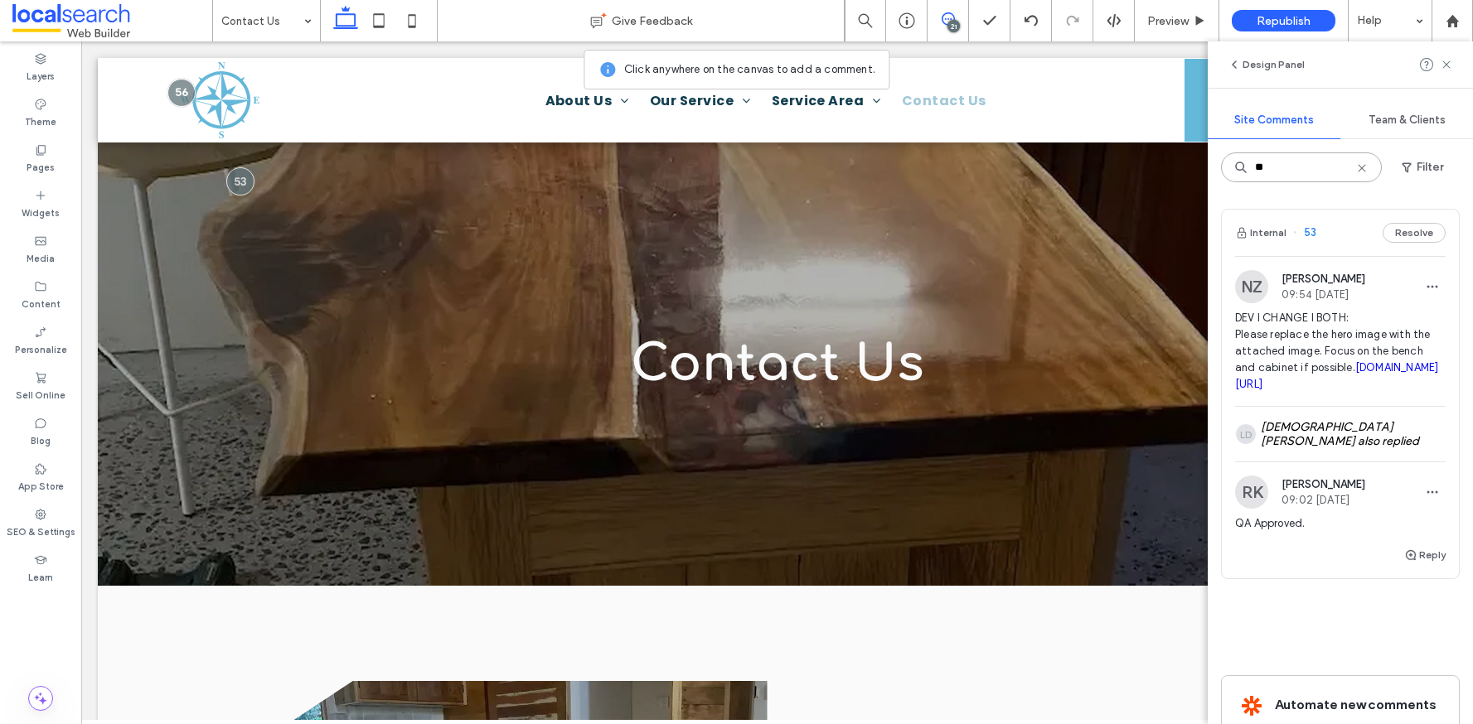
click at [1292, 173] on input "**" at bounding box center [1301, 168] width 161 height 30
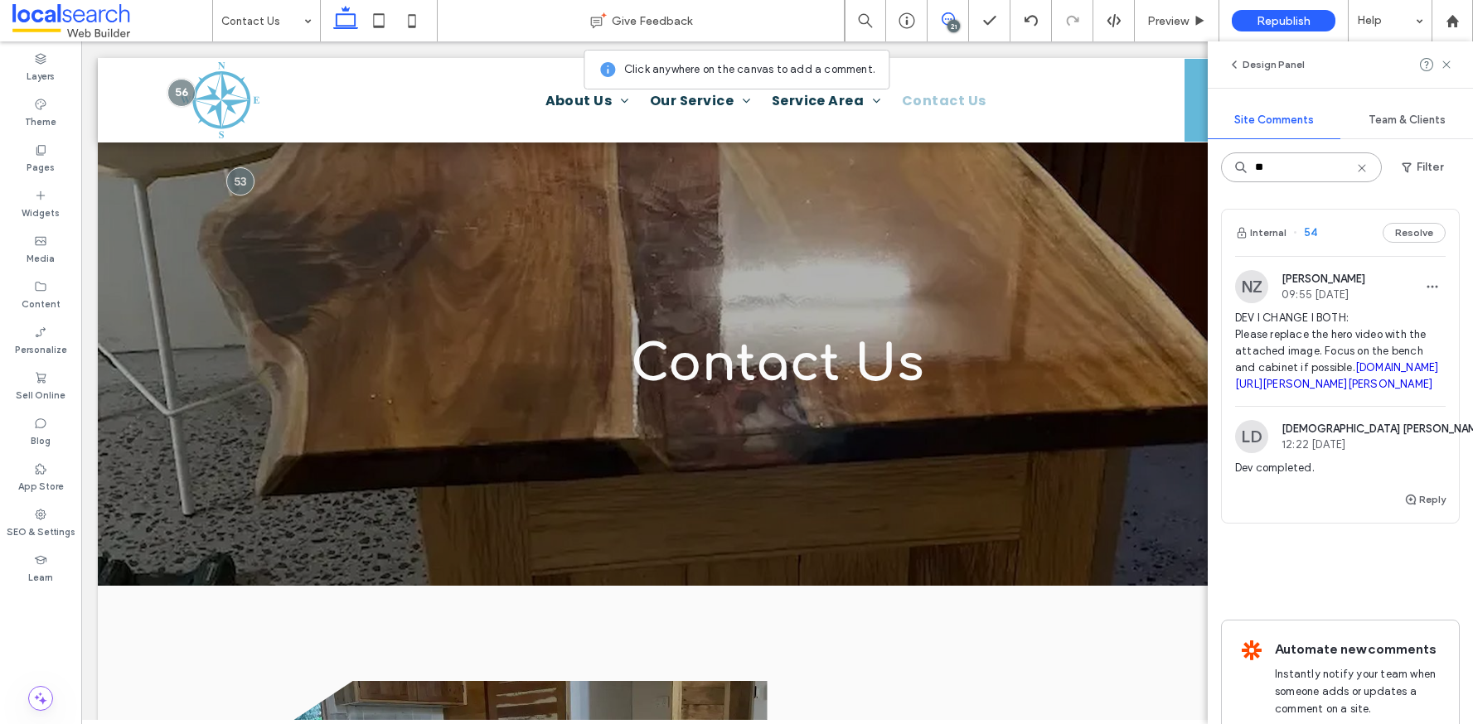
type input "**"
click at [1360, 390] on link "irp.cdn-website.com/63b9a835/dms3rep/multi/tim+thomas+kitchen.webp" at bounding box center [1336, 375] width 203 height 29
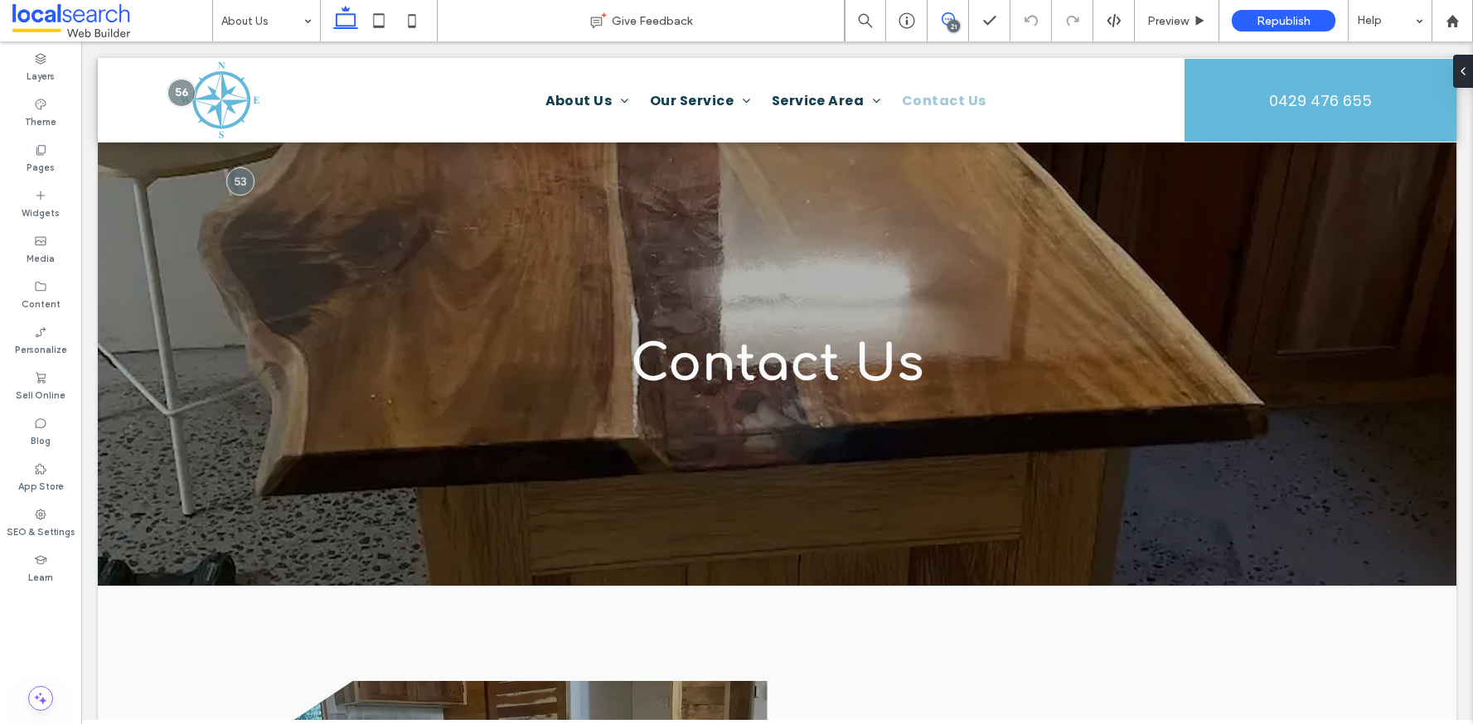
click at [950, 18] on use at bounding box center [948, 18] width 13 height 13
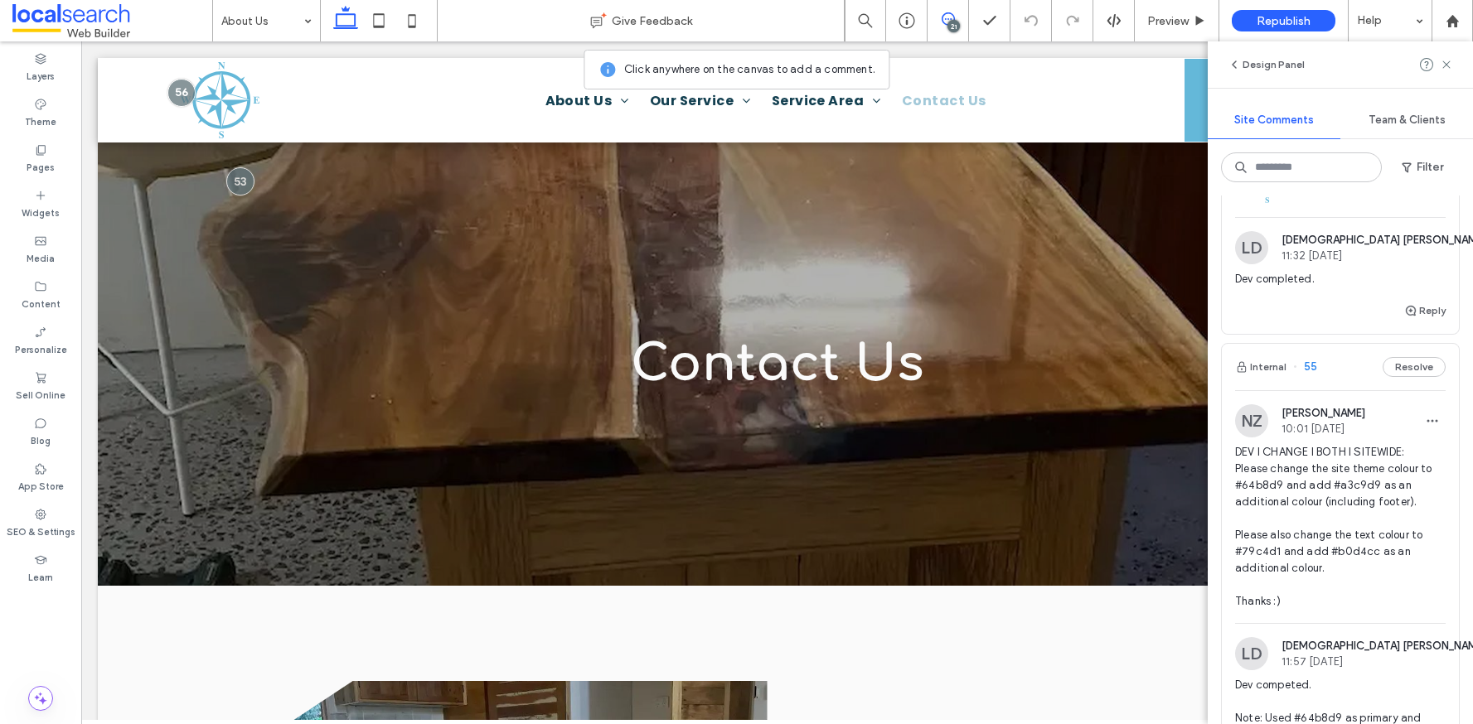
scroll to position [1512, 0]
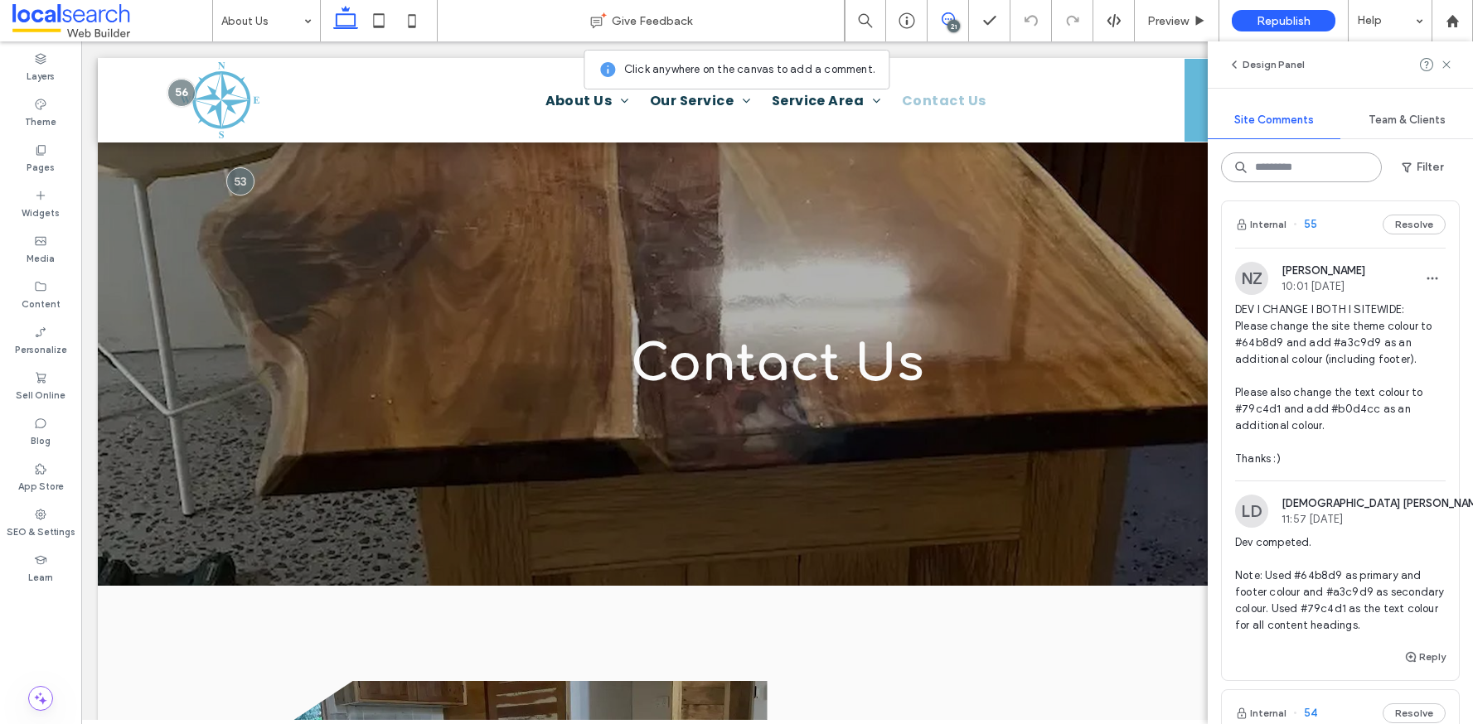
click at [1308, 166] on input at bounding box center [1301, 168] width 161 height 30
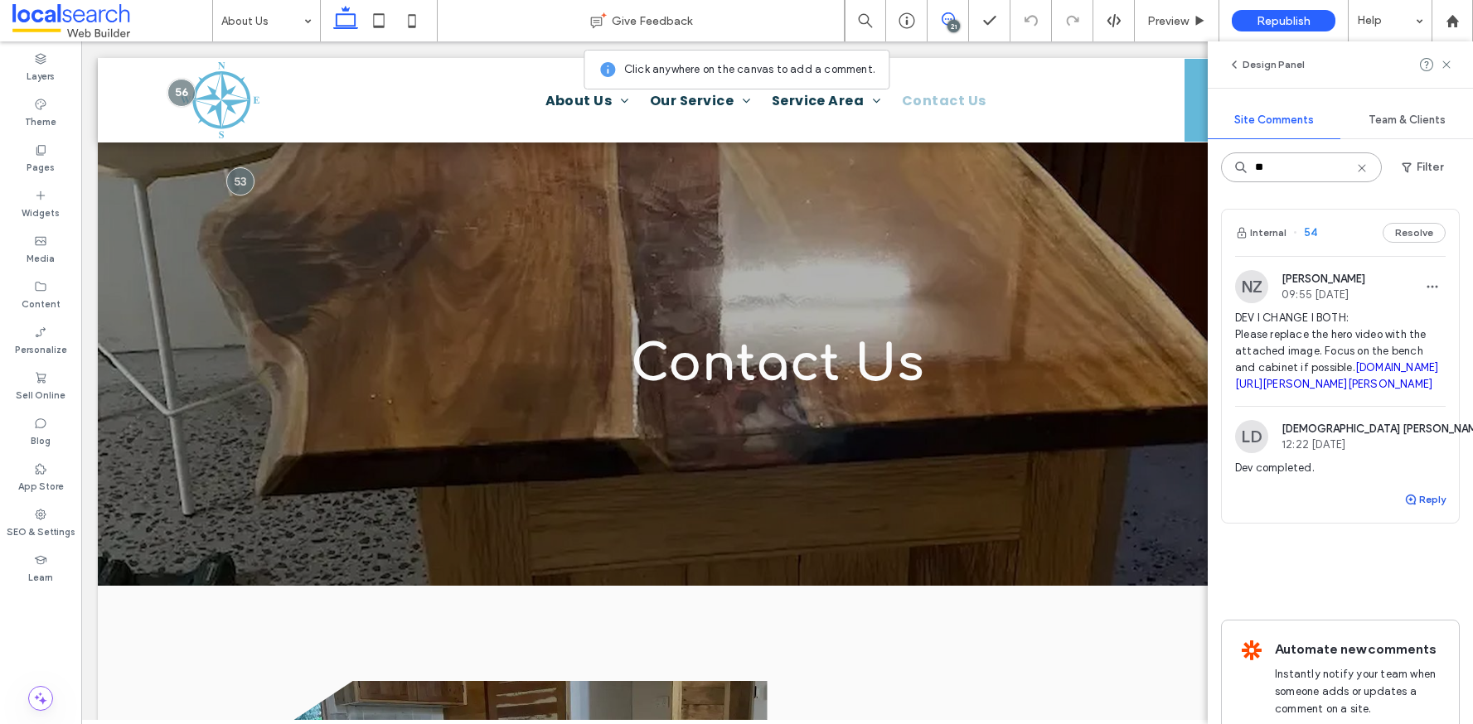
type input "**"
click at [1407, 510] on button "Reply" at bounding box center [1424, 500] width 41 height 20
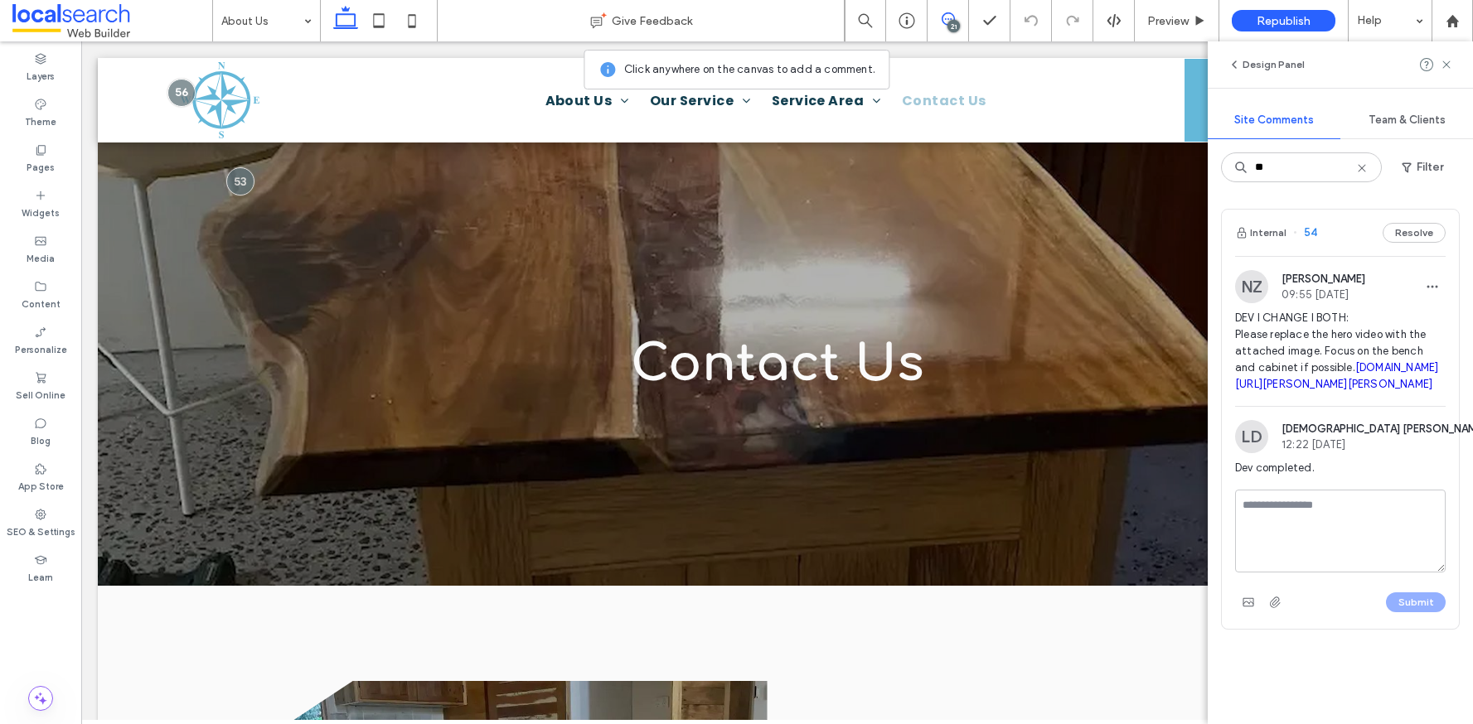
click at [1376, 534] on textarea at bounding box center [1340, 531] width 211 height 83
type textarea "**********"
drag, startPoint x: 1417, startPoint y: 617, endPoint x: 1383, endPoint y: 604, distance: 36.2
click at [1417, 613] on button "Submit" at bounding box center [1416, 603] width 60 height 20
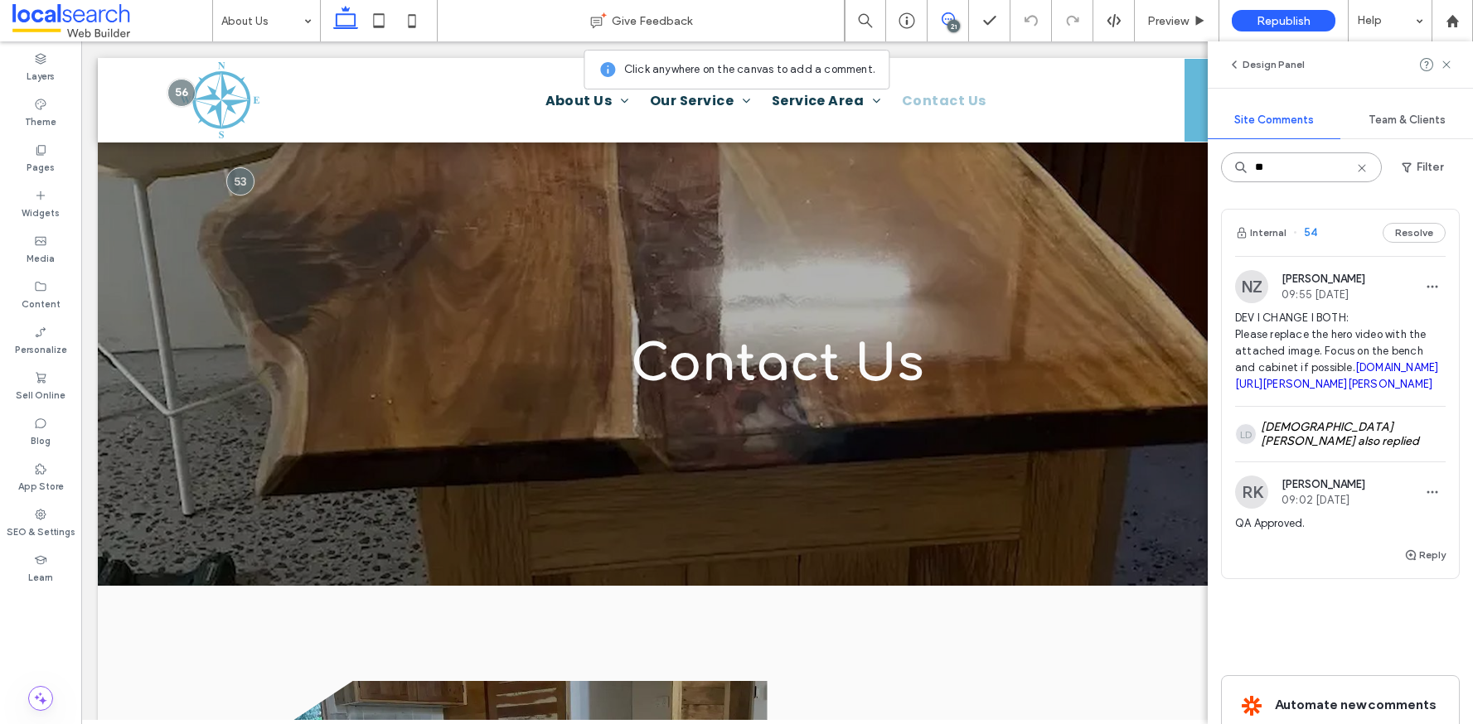
click at [1287, 164] on input "**" at bounding box center [1301, 168] width 161 height 30
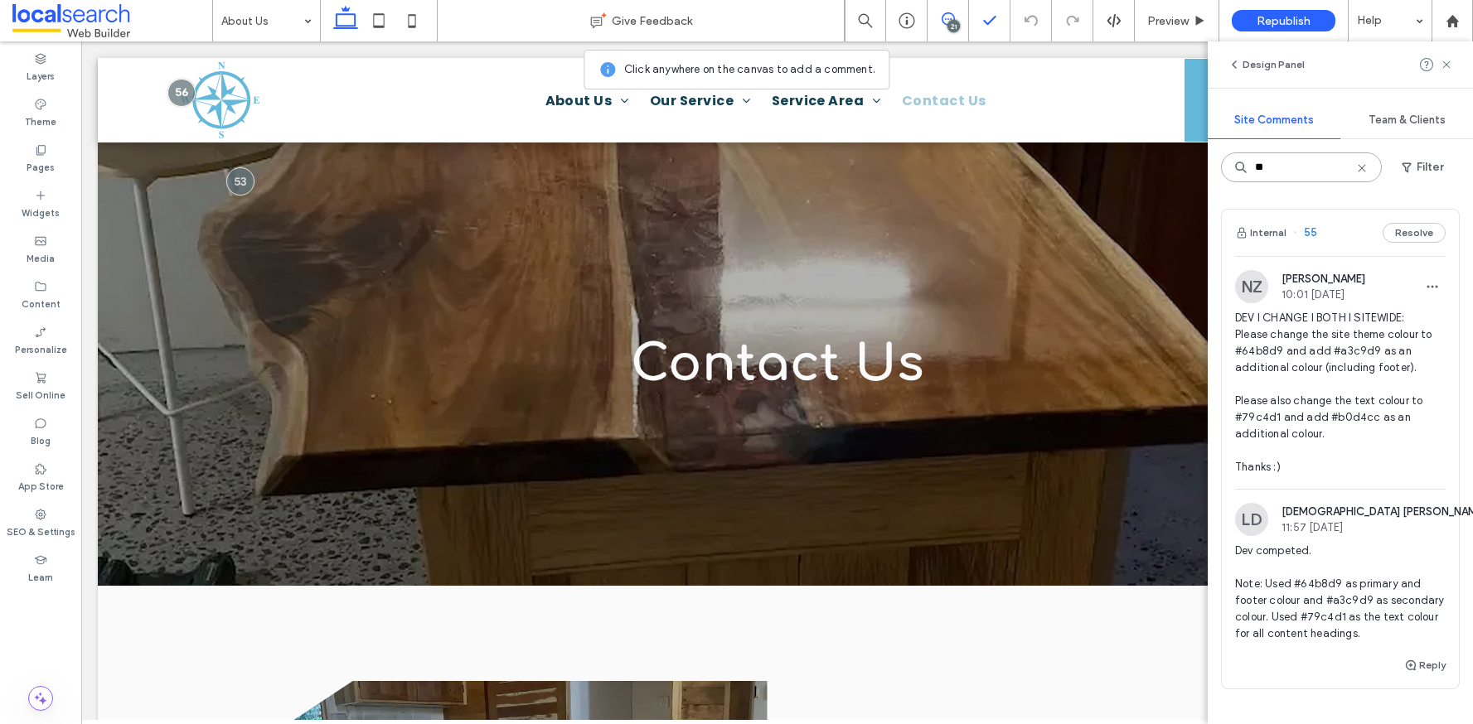
type input "**"
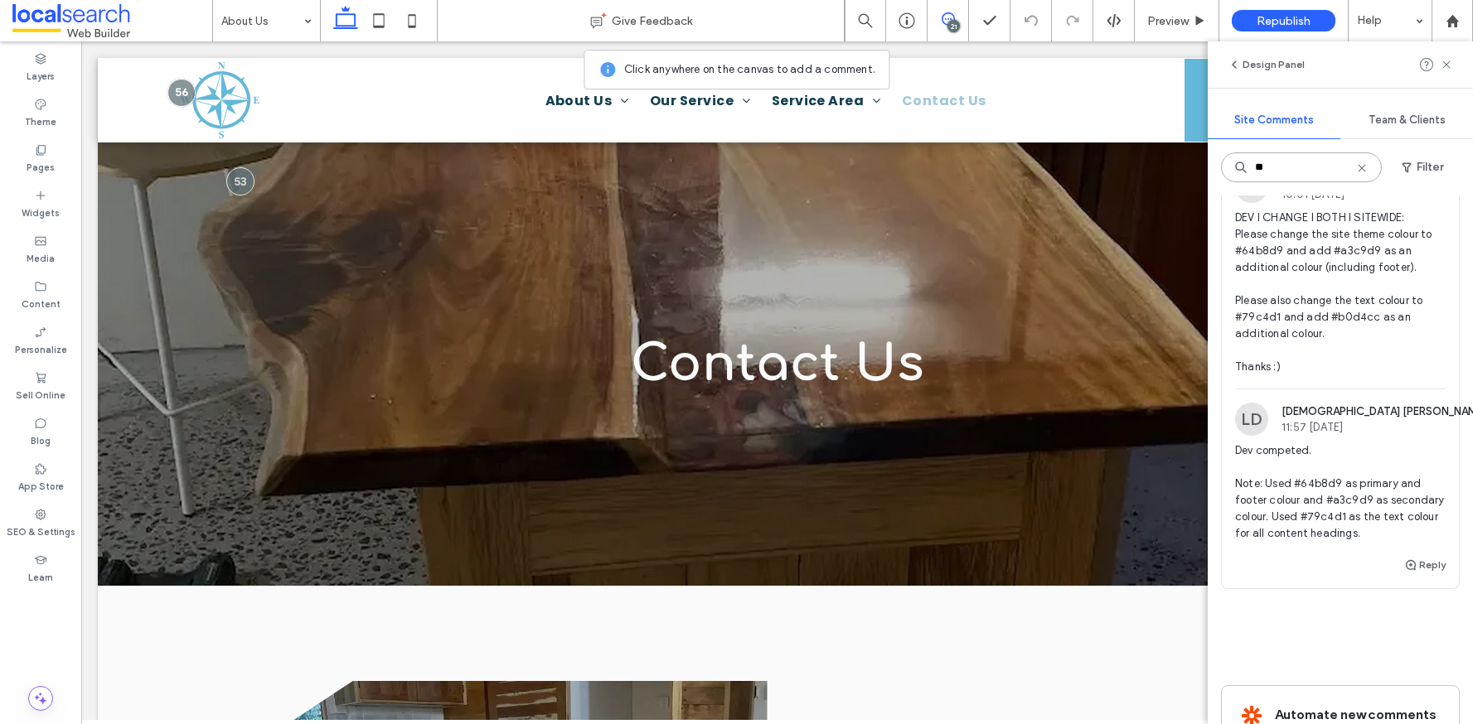
scroll to position [109, 0]
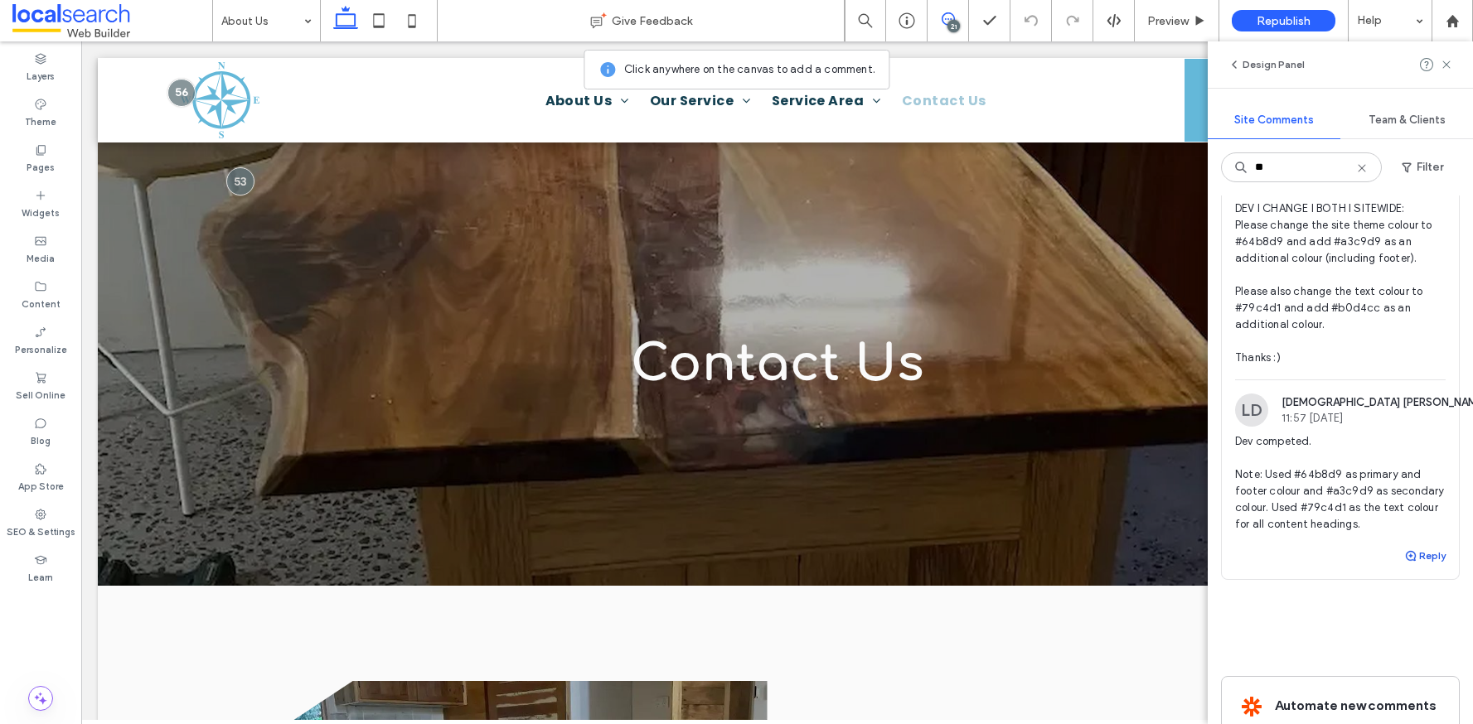
click at [1421, 554] on button "Reply" at bounding box center [1424, 556] width 41 height 20
click at [1387, 563] on textarea at bounding box center [1340, 587] width 211 height 83
type textarea "**********"
click at [1395, 655] on button "Submit" at bounding box center [1416, 659] width 60 height 20
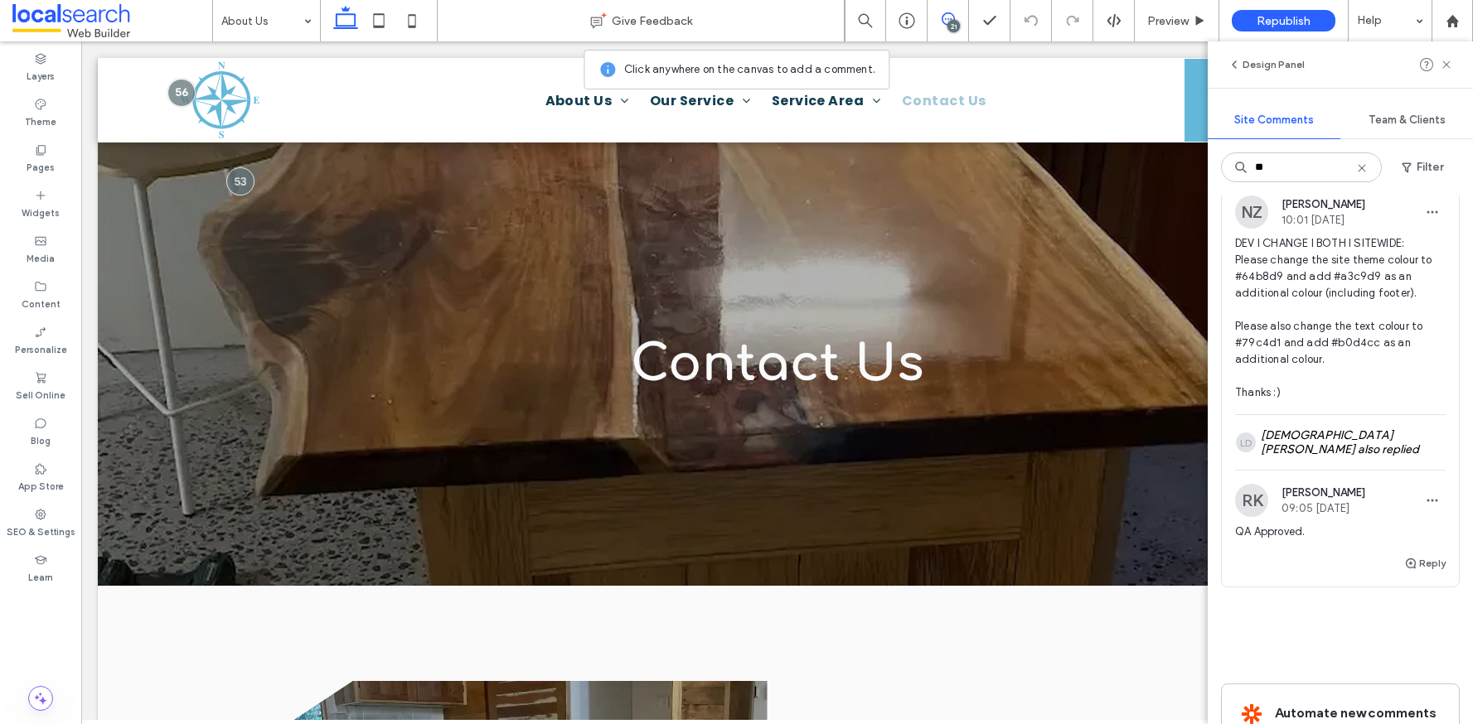
scroll to position [54, 0]
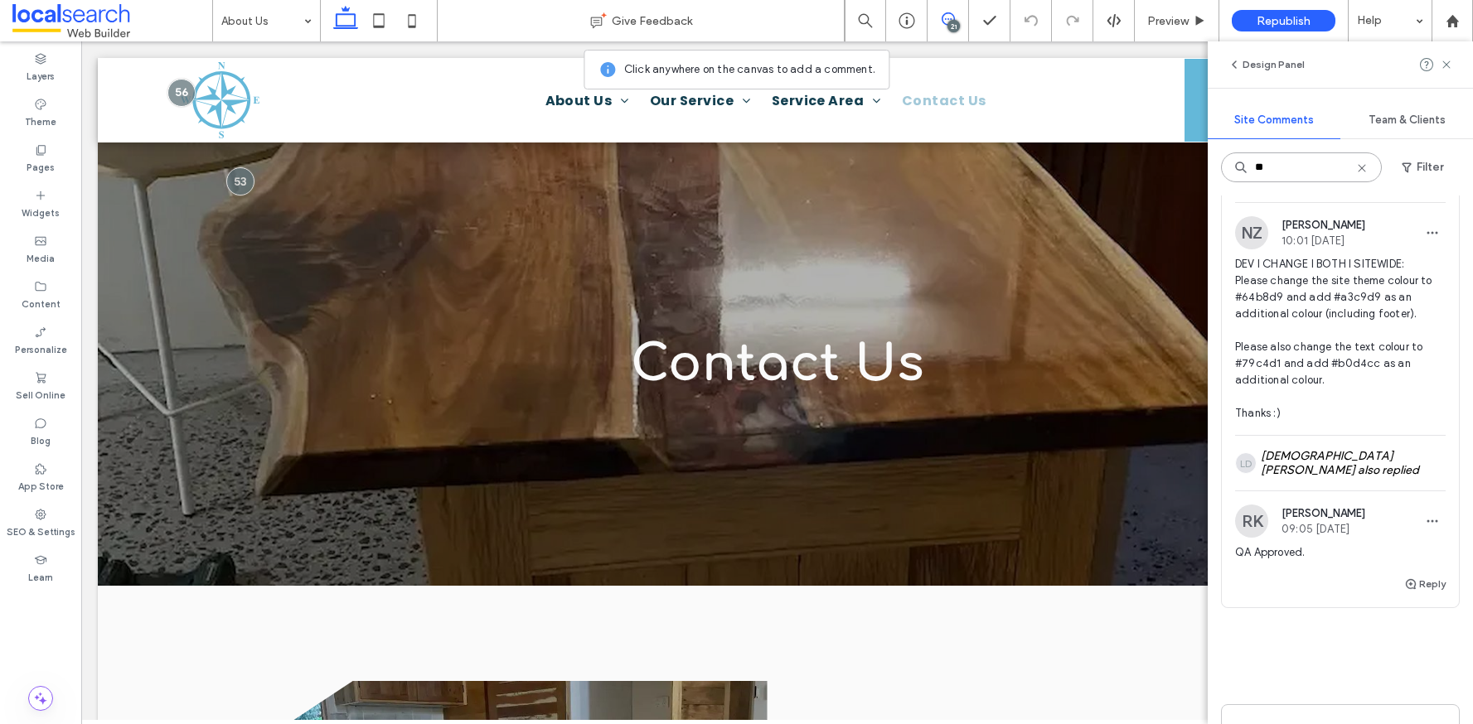
click at [1284, 171] on input "**" at bounding box center [1301, 168] width 161 height 30
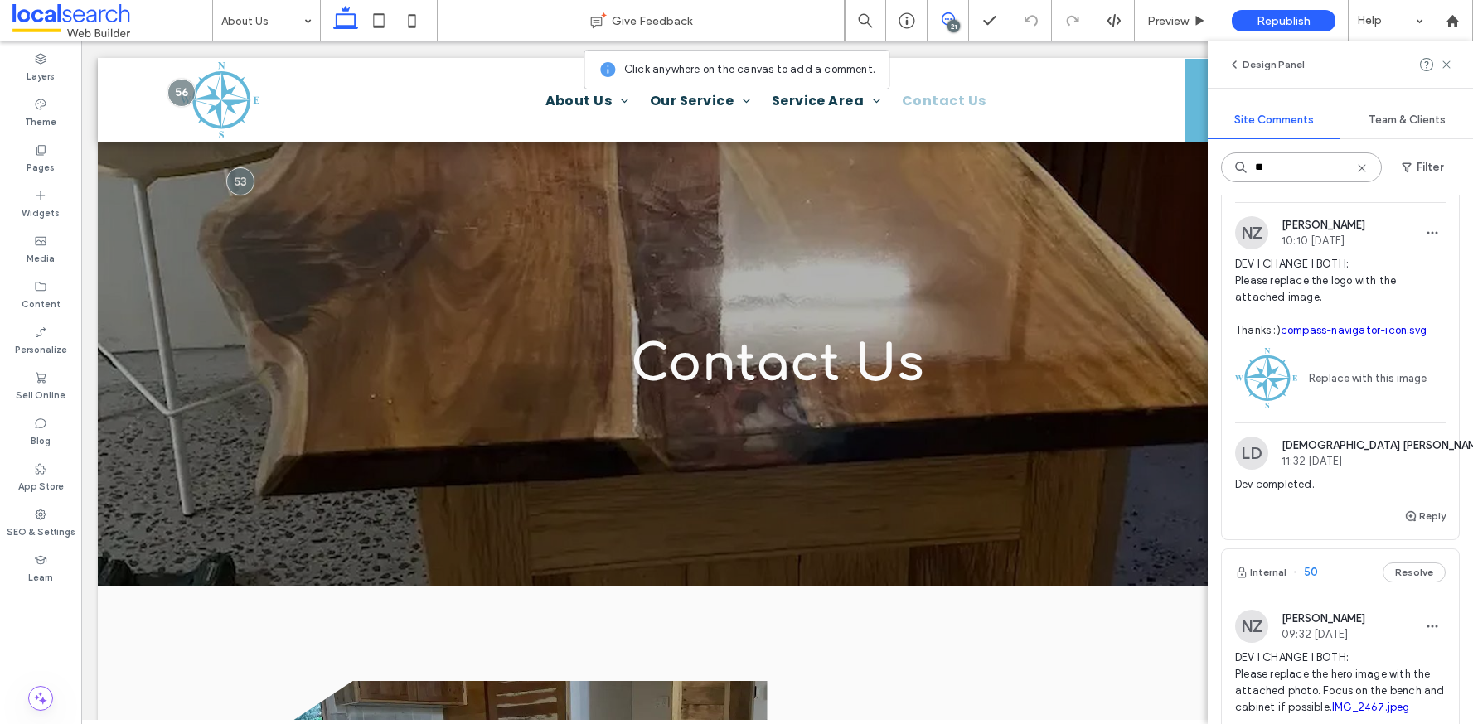
type input "**"
click at [1406, 518] on button "Reply" at bounding box center [1424, 516] width 41 height 20
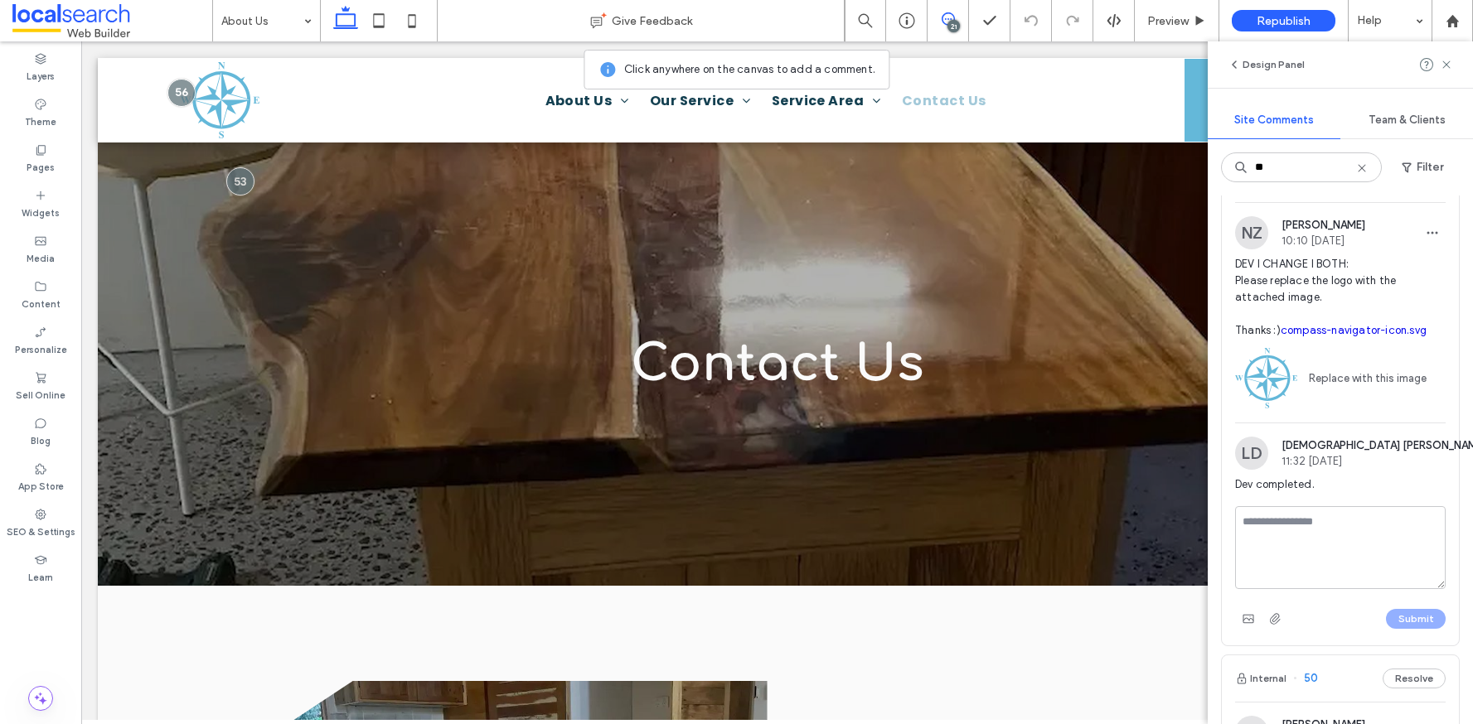
click at [1358, 546] on textarea at bounding box center [1340, 547] width 211 height 83
type textarea "**********"
click at [1413, 614] on button "Submit" at bounding box center [1416, 619] width 60 height 20
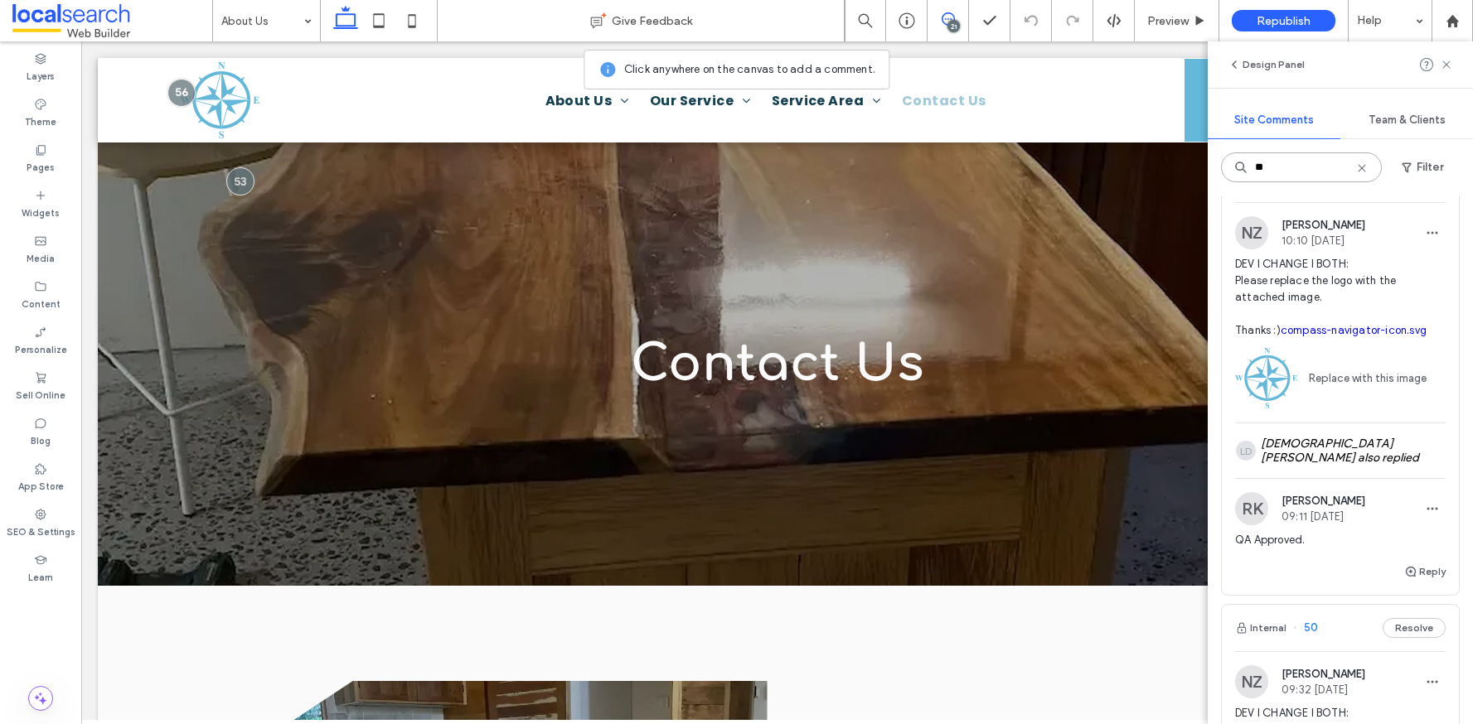
click at [1305, 179] on input "**" at bounding box center [1301, 168] width 161 height 30
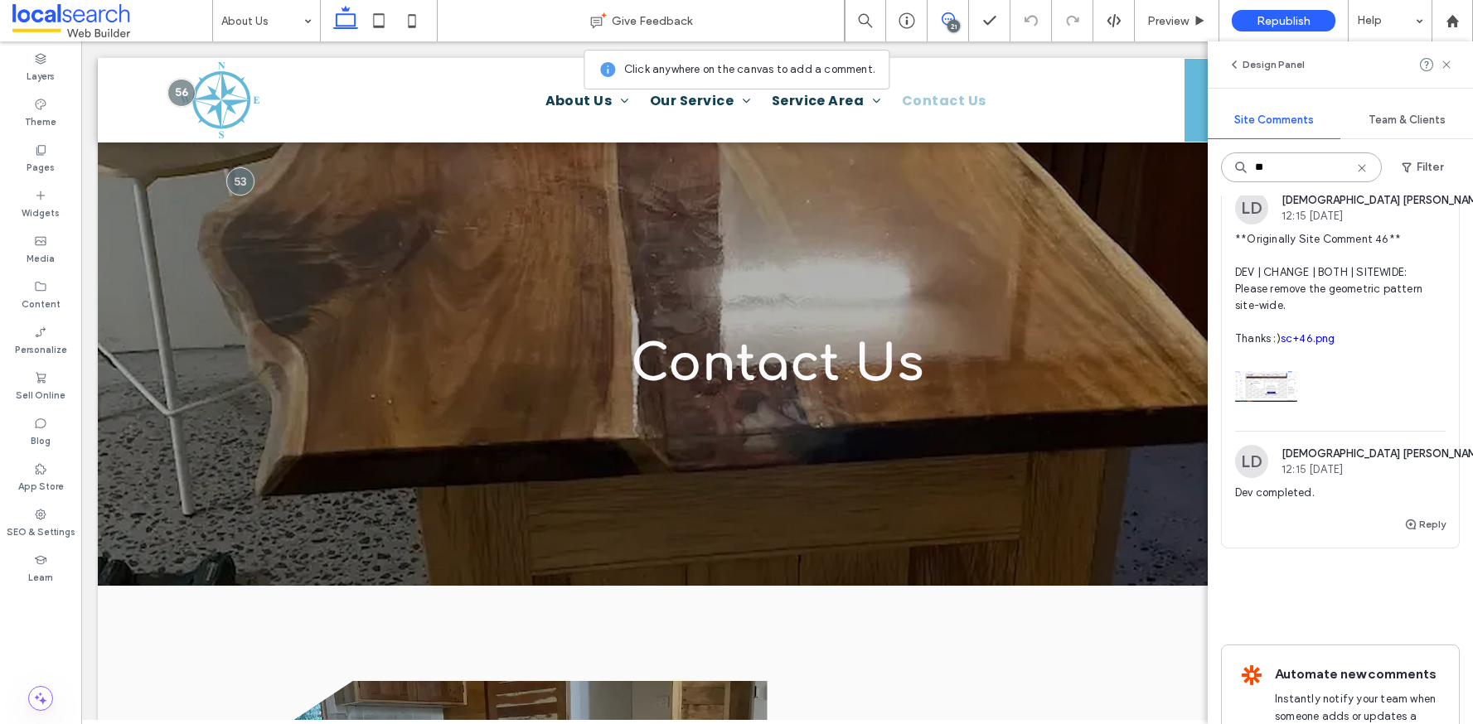
scroll to position [0, 0]
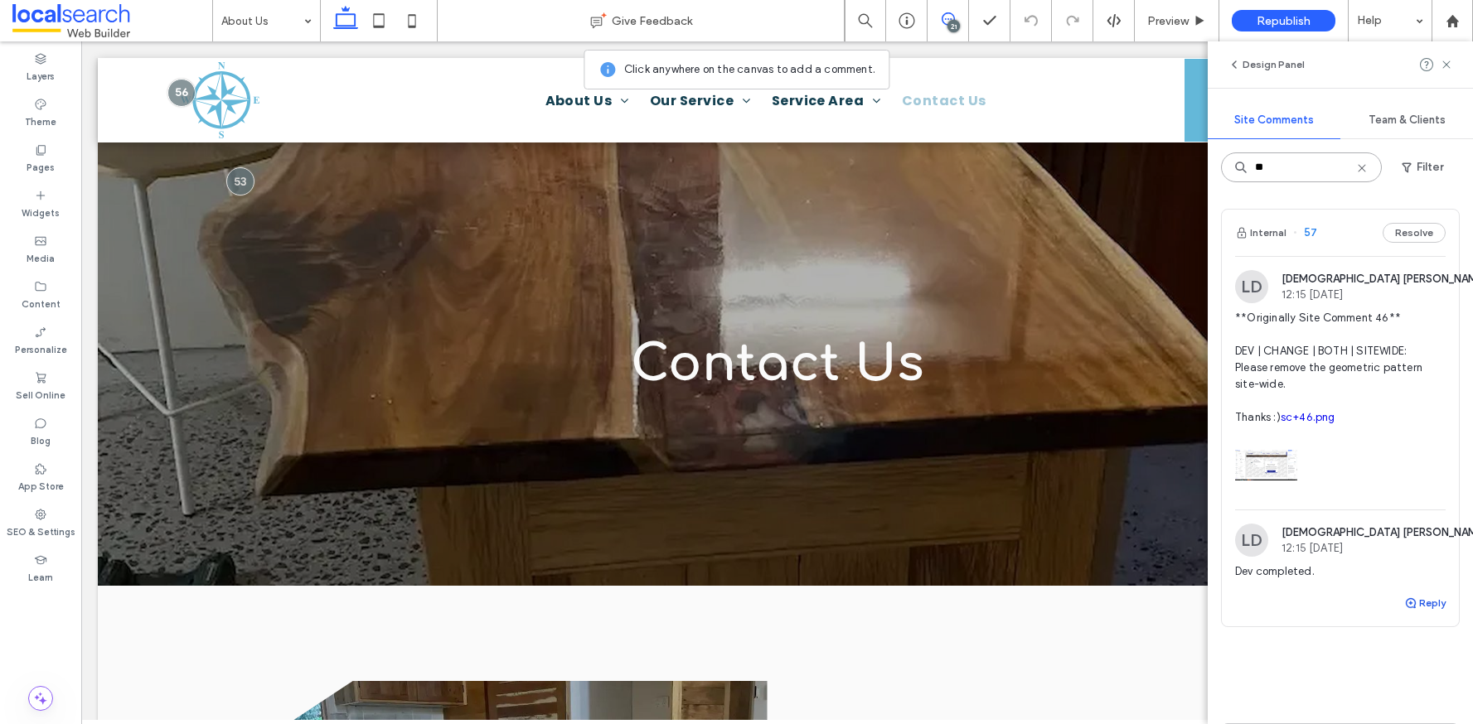
type input "**"
click at [1406, 608] on use "button" at bounding box center [1411, 603] width 10 height 10
click at [1373, 639] on textarea at bounding box center [1340, 634] width 211 height 83
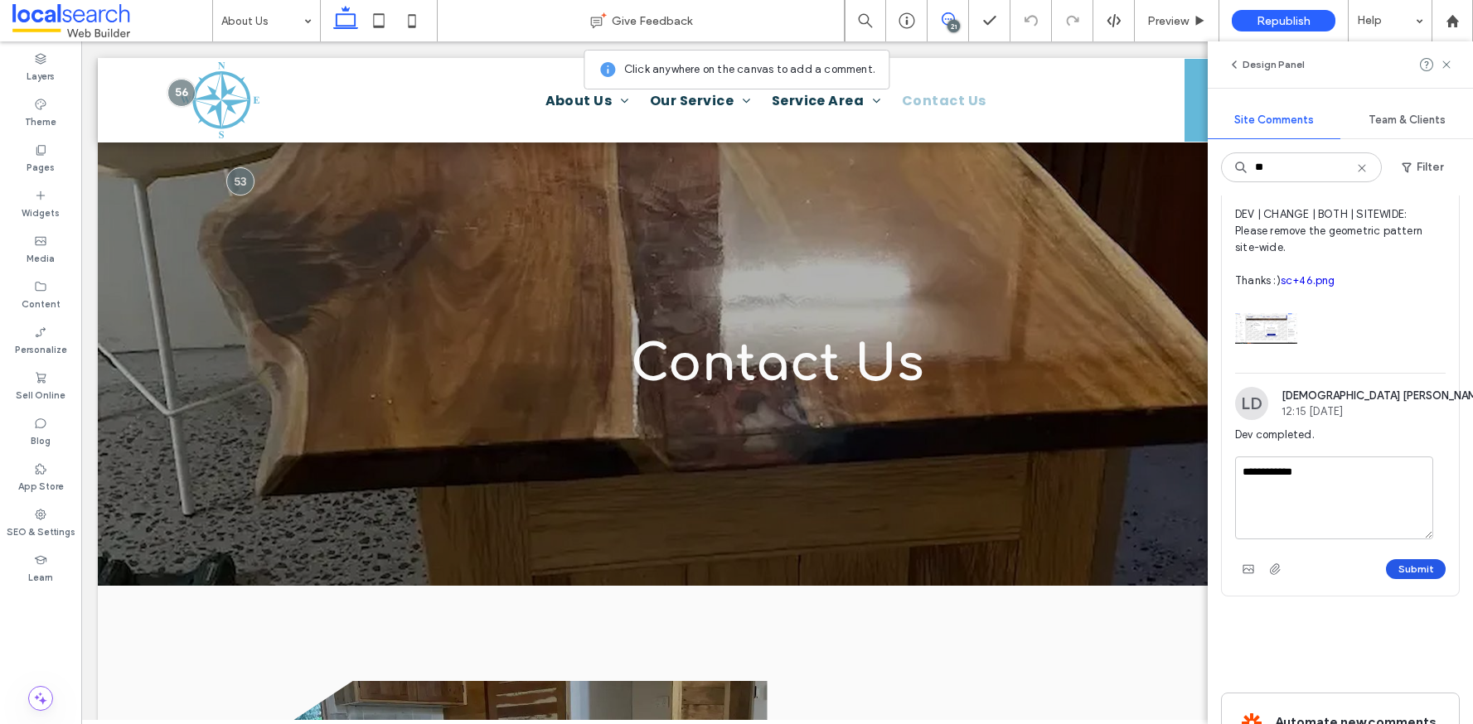
type textarea "**********"
click at [1391, 579] on button "Submit" at bounding box center [1416, 569] width 60 height 20
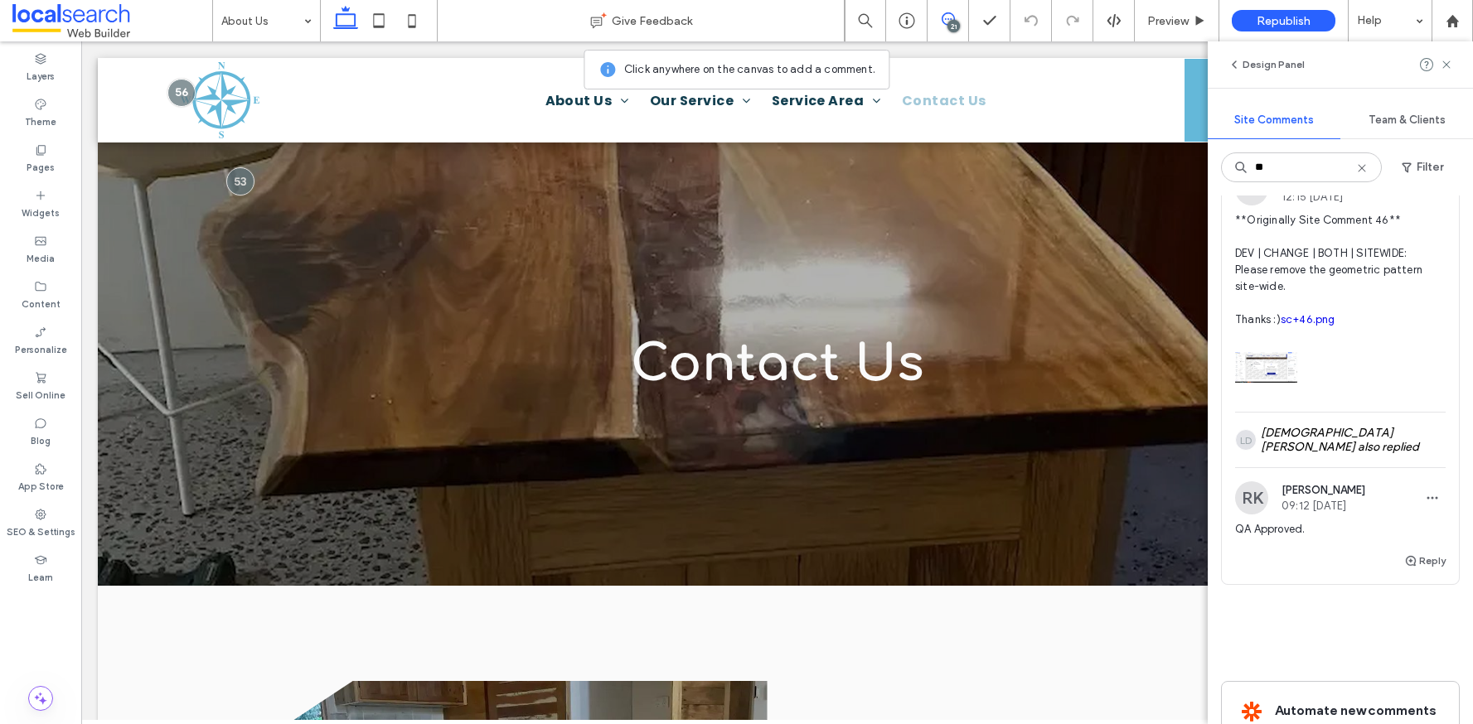
scroll to position [0, 0]
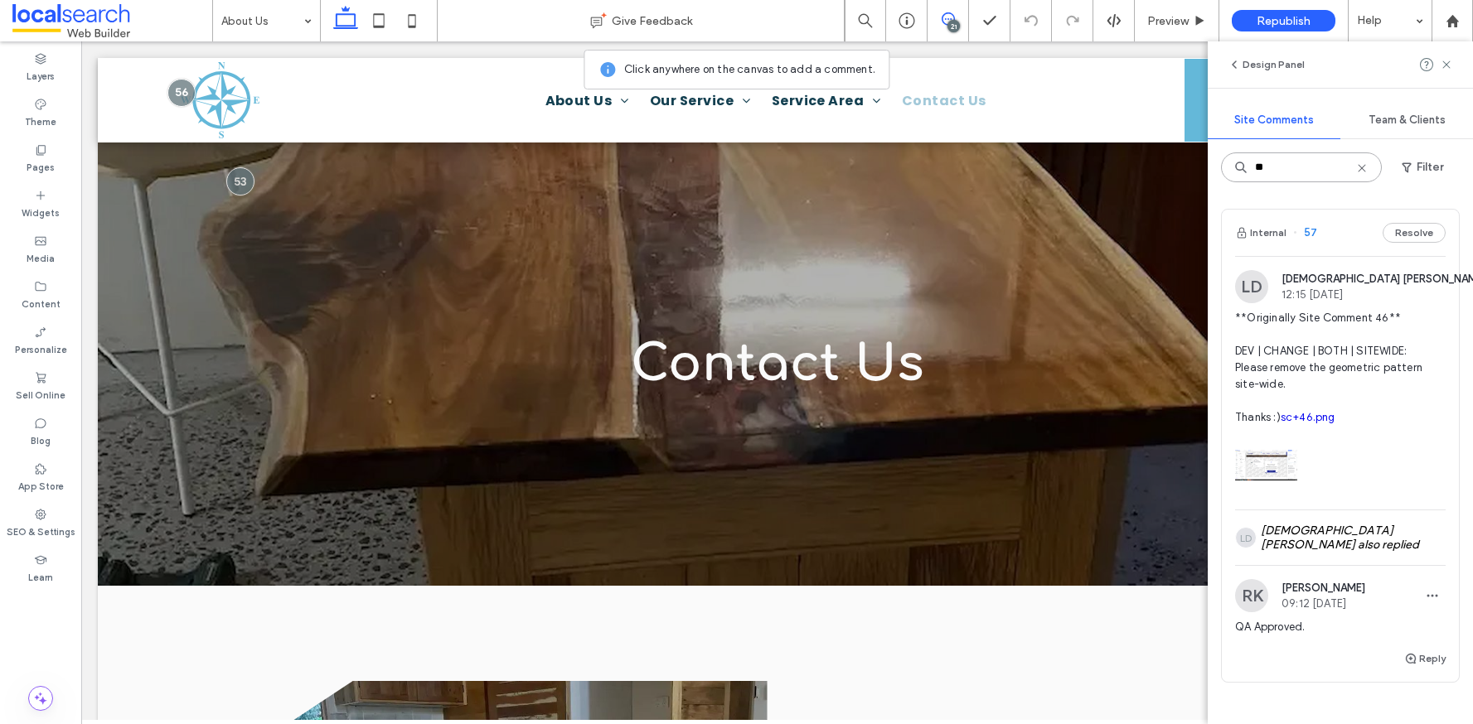
click at [1323, 174] on input "**" at bounding box center [1301, 168] width 161 height 30
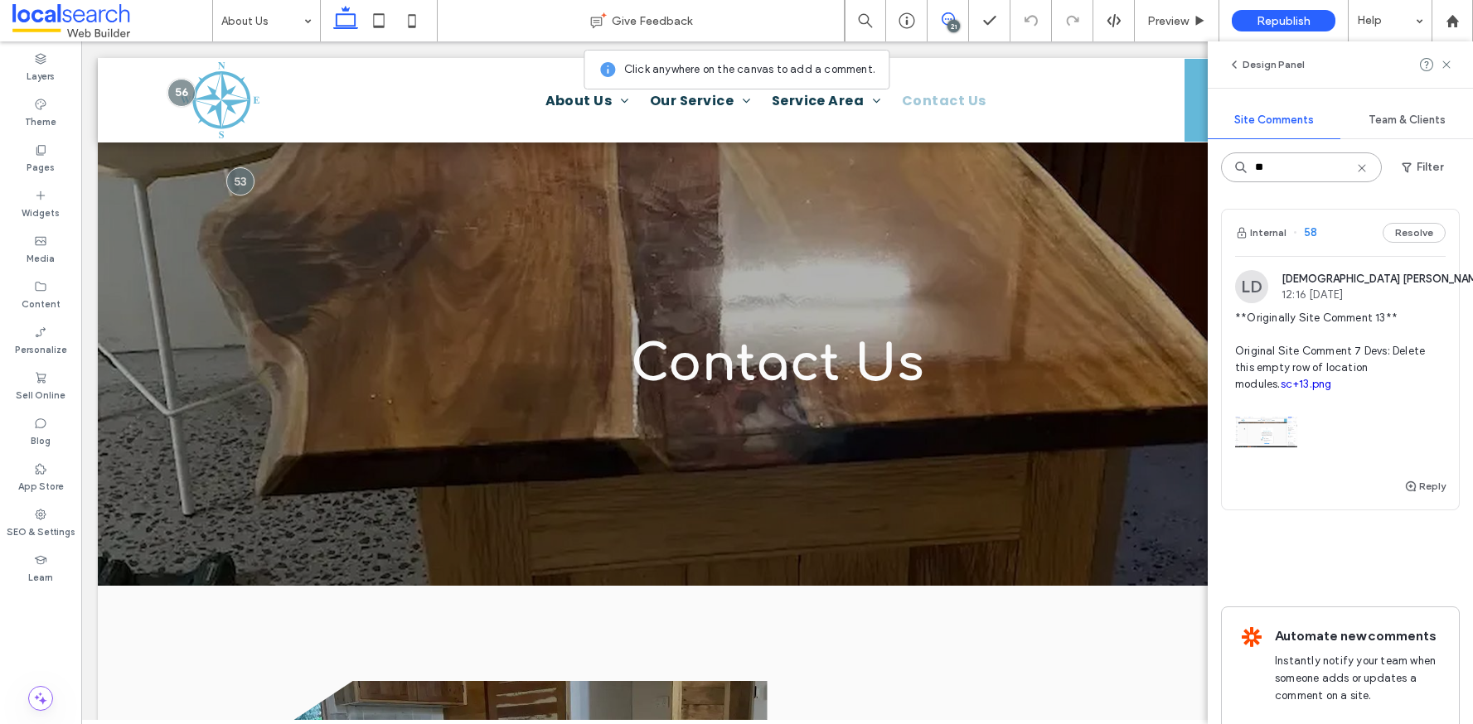
type input "**"
click at [1332, 248] on div "Internal 58 Resolve" at bounding box center [1340, 233] width 237 height 46
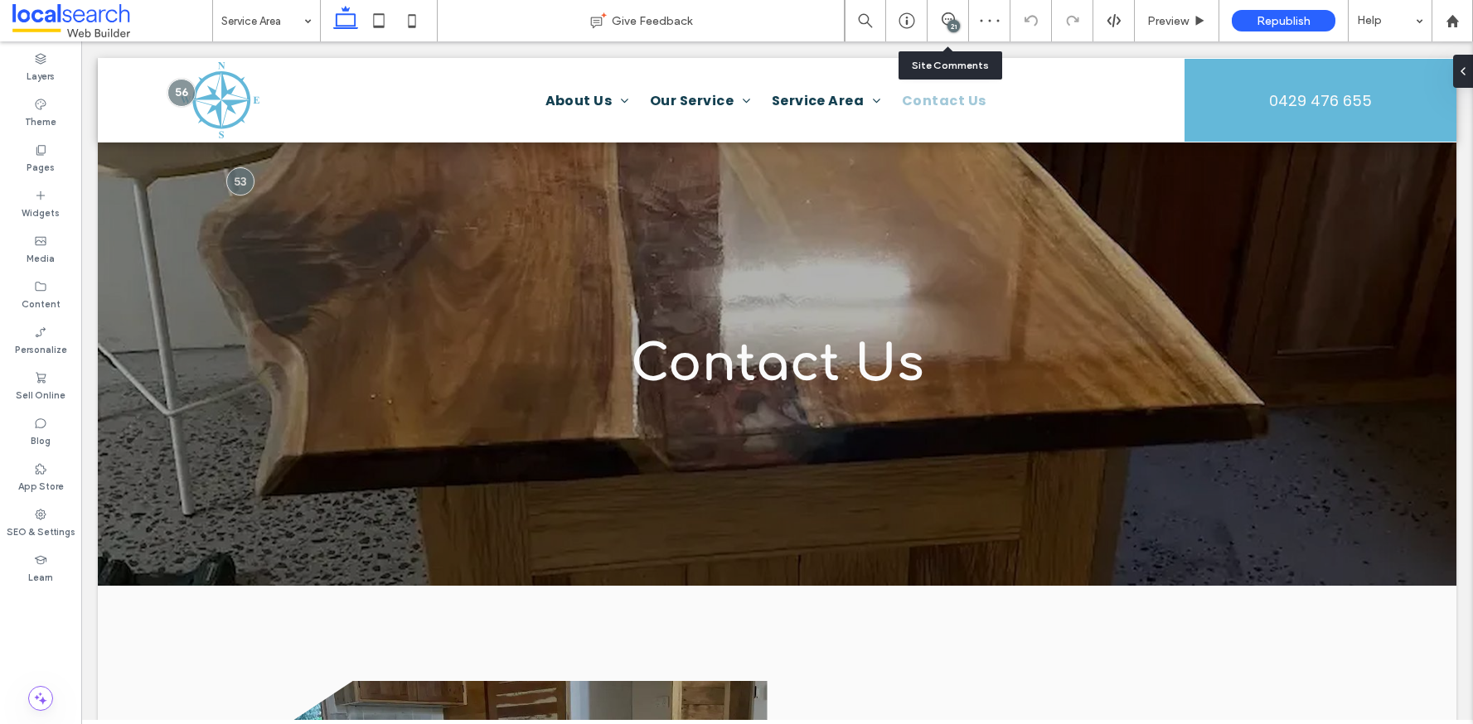
click at [942, 10] on div "21" at bounding box center [947, 20] width 41 height 41
click at [942, 24] on icon at bounding box center [948, 18] width 13 height 13
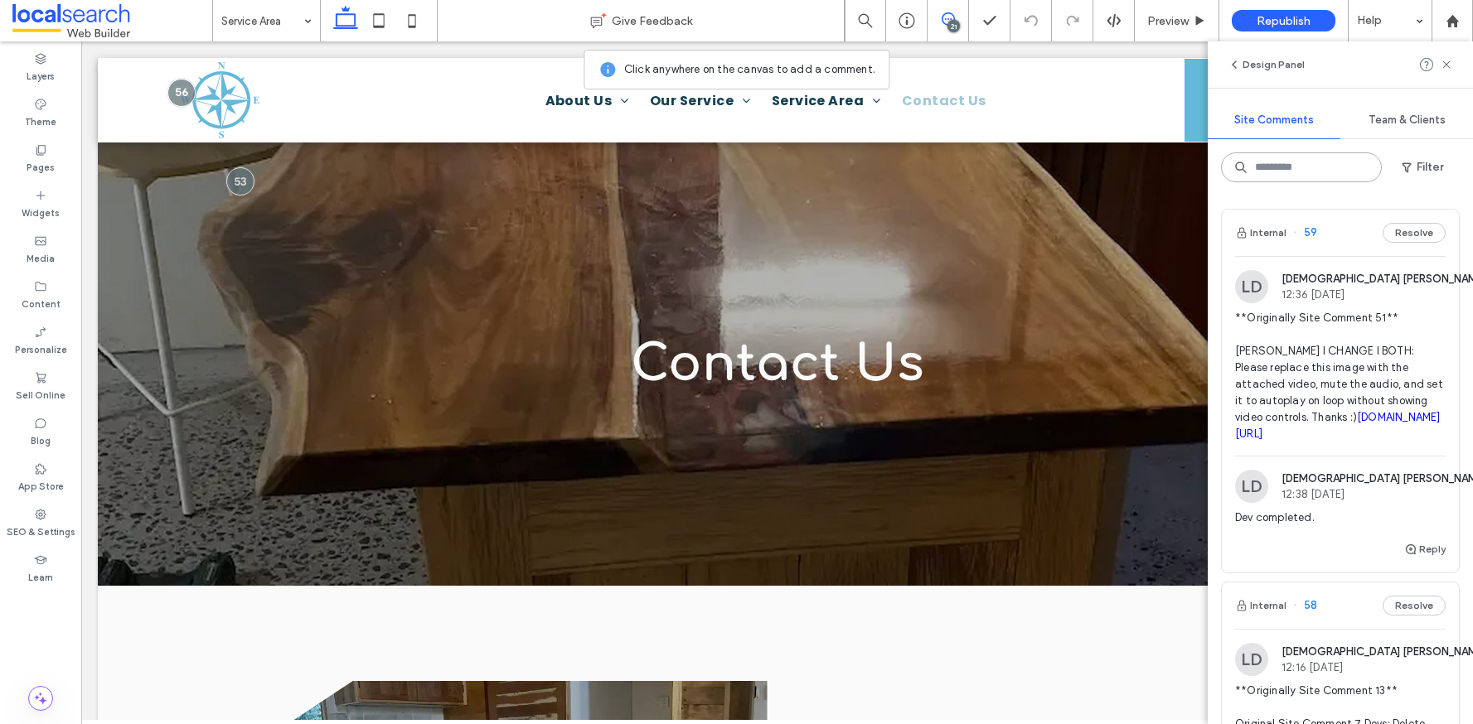
click at [1301, 156] on input at bounding box center [1301, 168] width 161 height 30
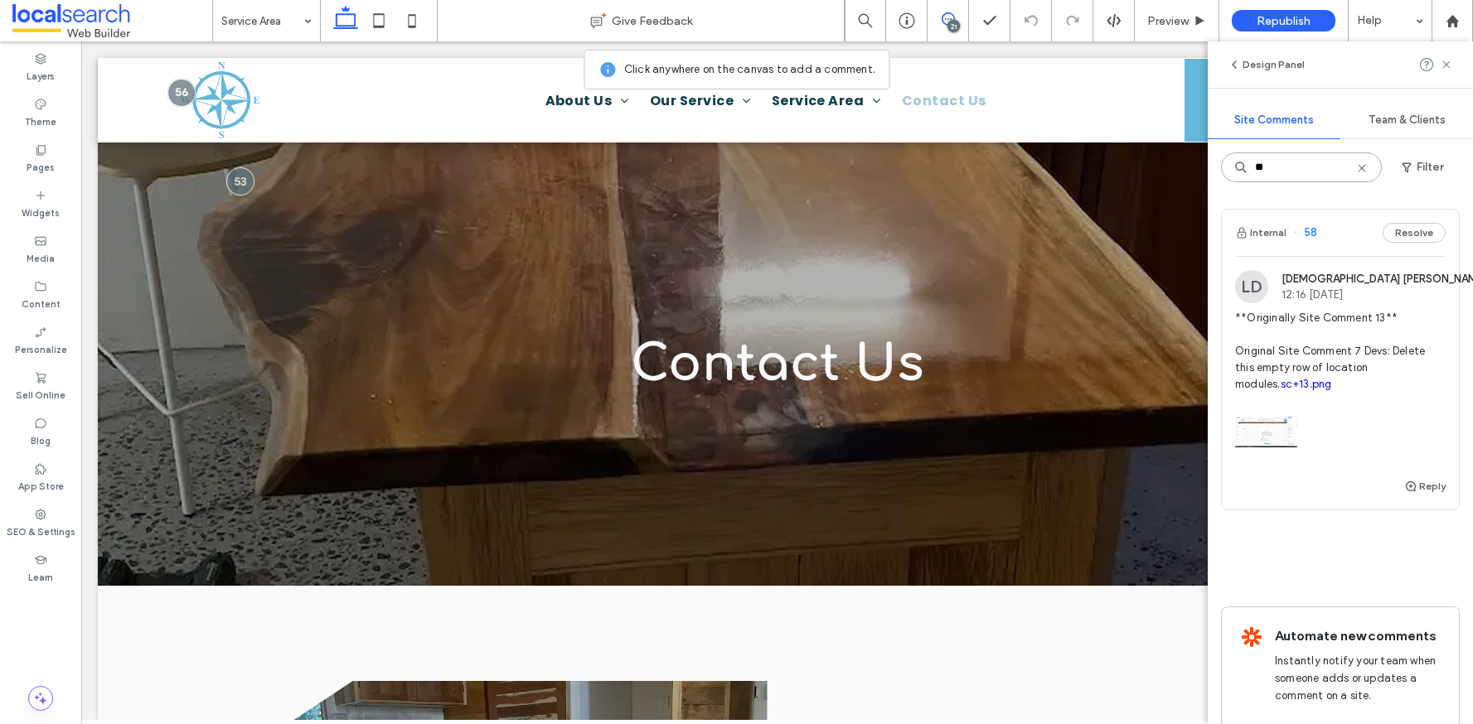
type input "**"
click at [1281, 386] on link "sc+13.png" at bounding box center [1306, 384] width 51 height 12
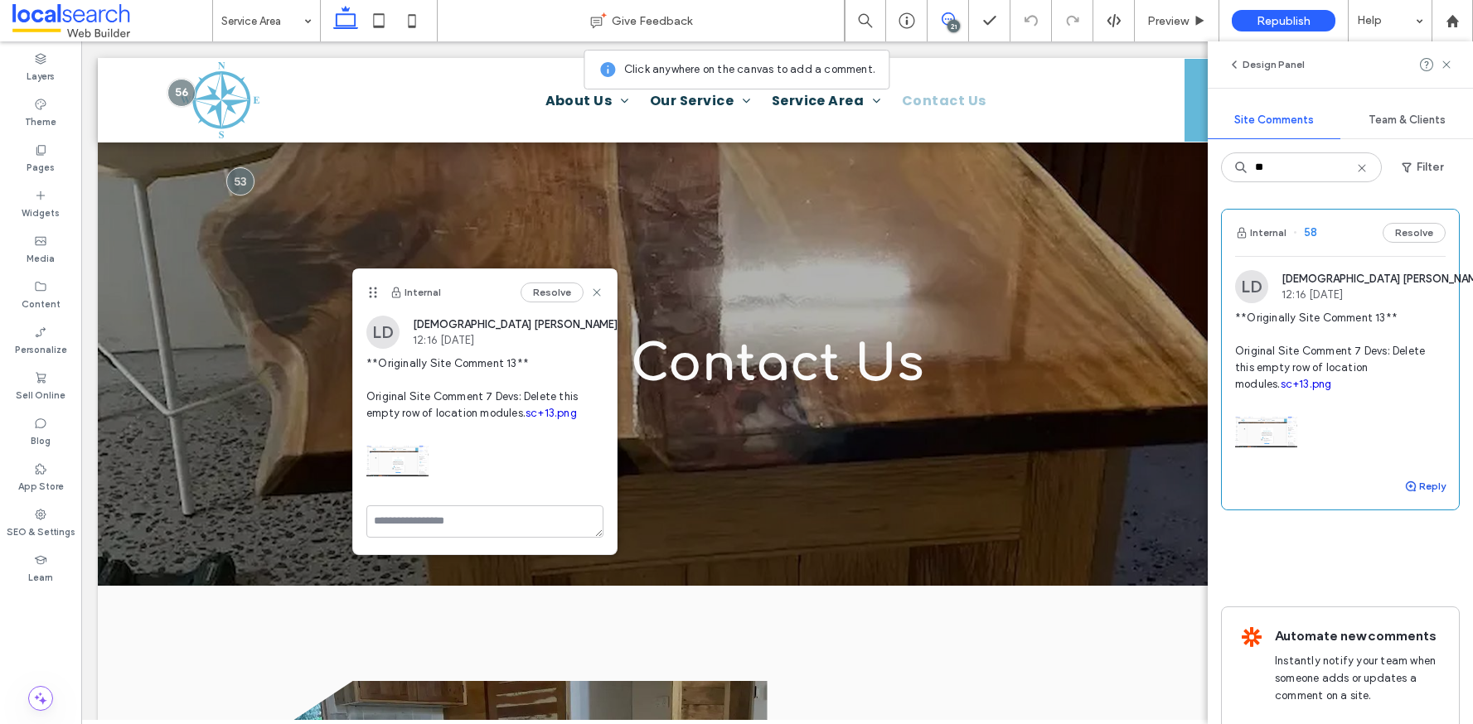
click at [1404, 483] on icon "button" at bounding box center [1410, 486] width 13 height 13
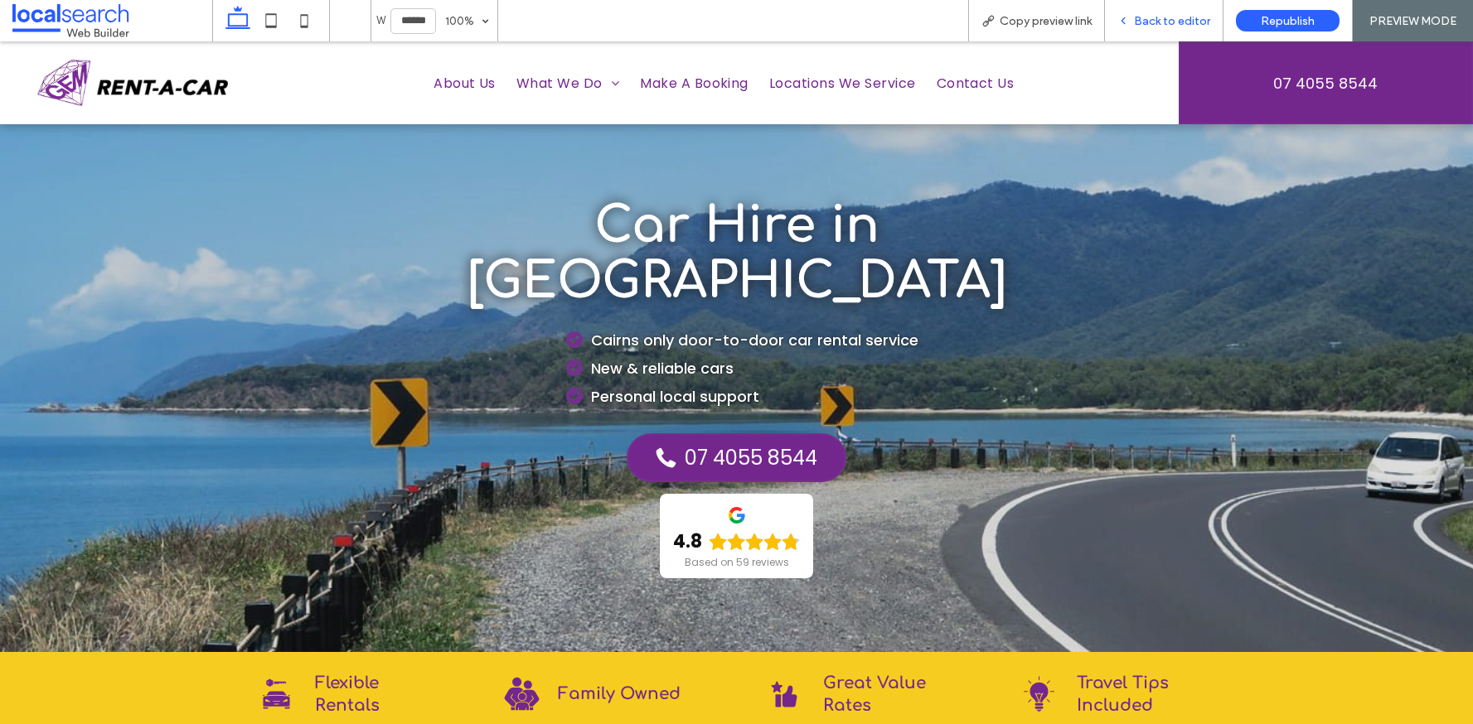
click at [1148, 22] on span "Back to editor" at bounding box center [1172, 21] width 76 height 14
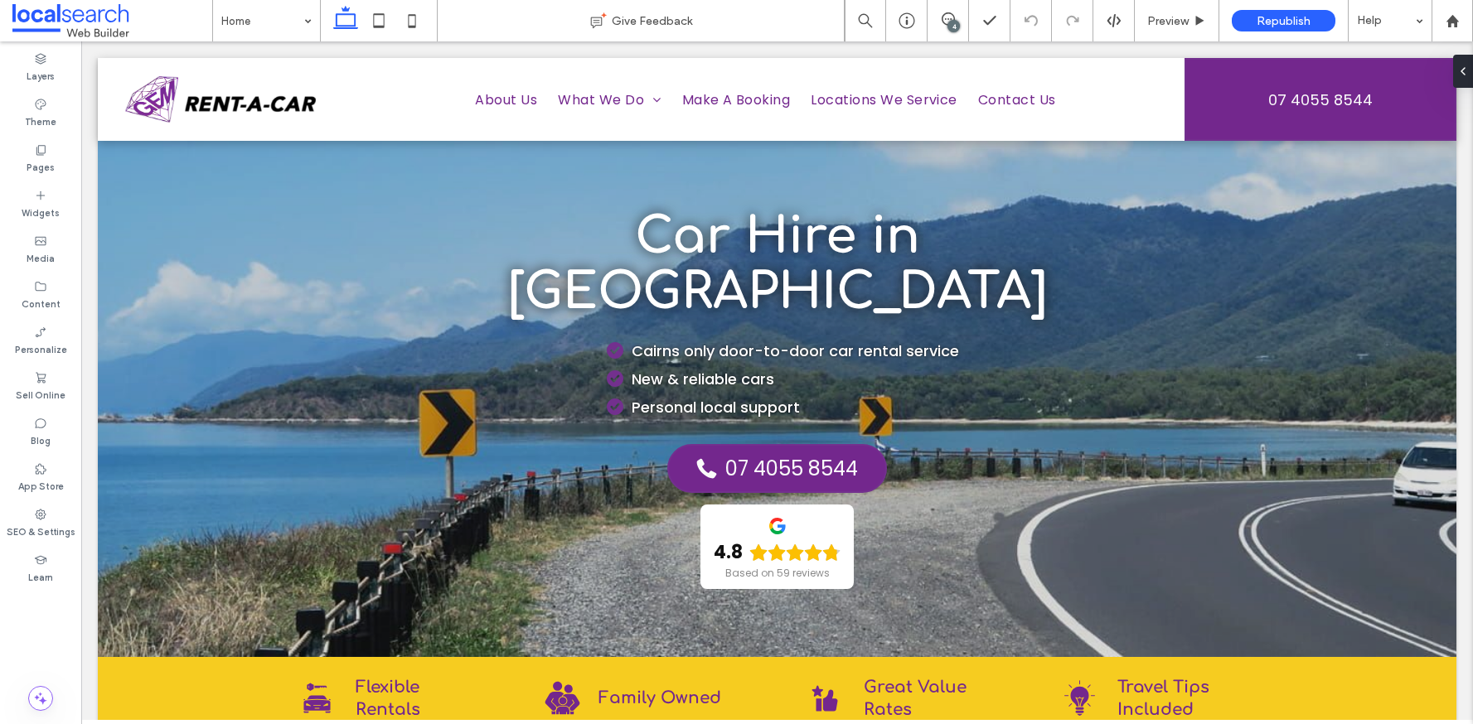
click at [955, 23] on div "4" at bounding box center [953, 26] width 12 height 12
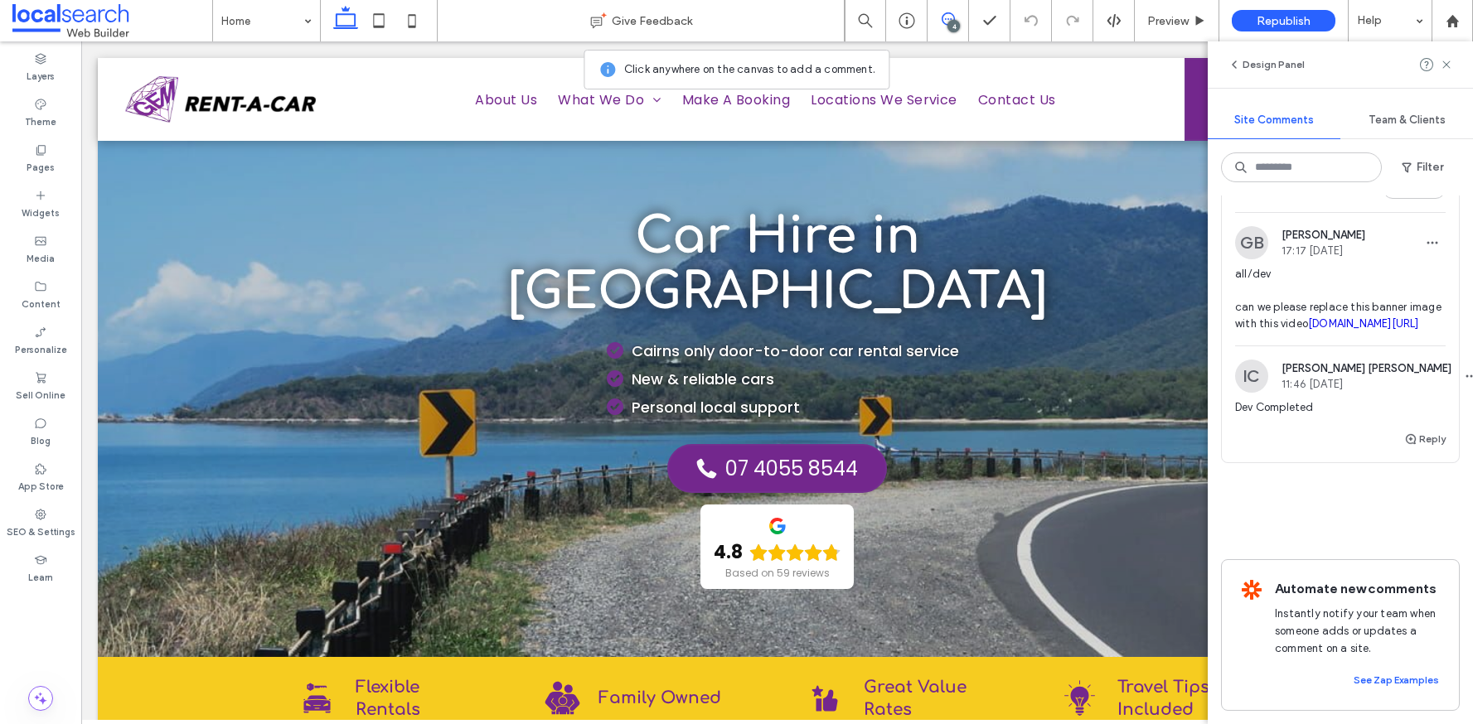
scroll to position [884, 0]
click at [1338, 212] on div "Internal 16 Resolve" at bounding box center [1340, 189] width 237 height 46
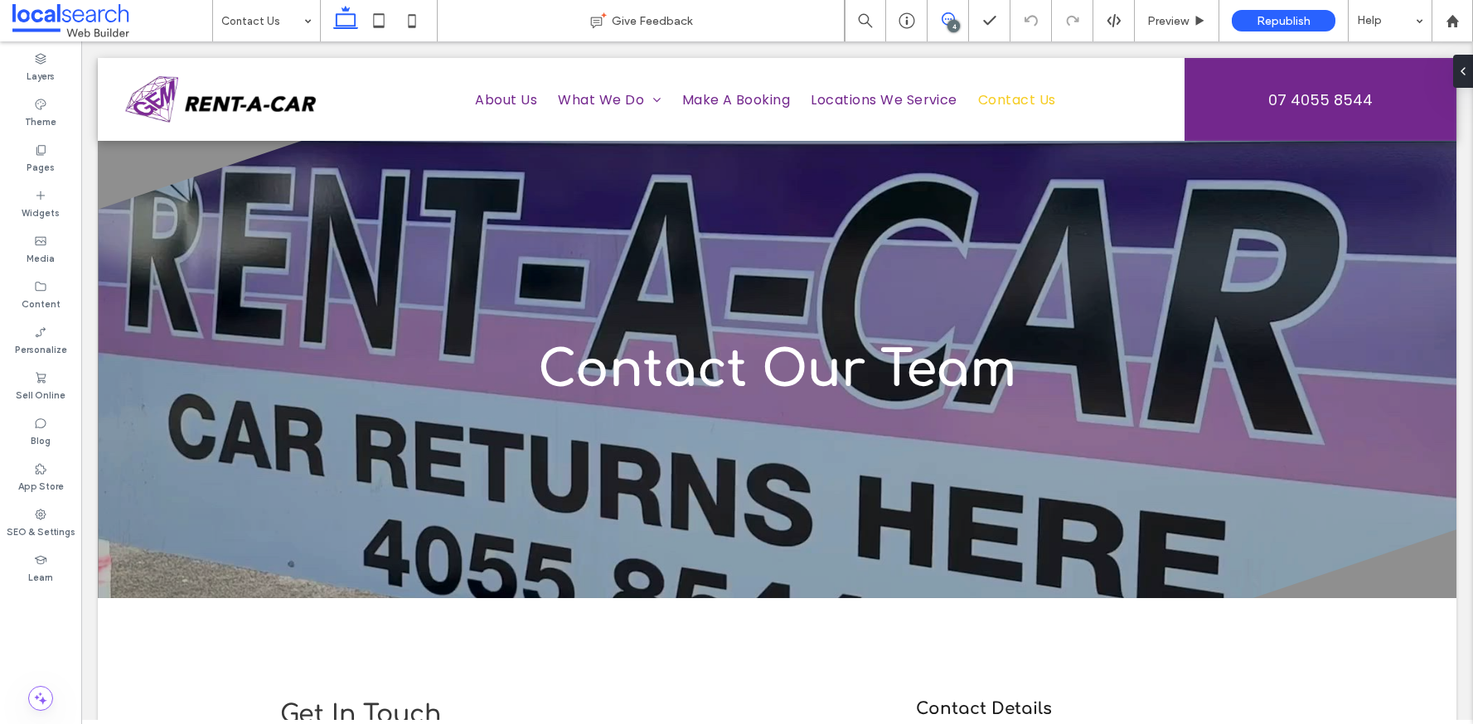
click at [947, 13] on icon at bounding box center [948, 18] width 13 height 13
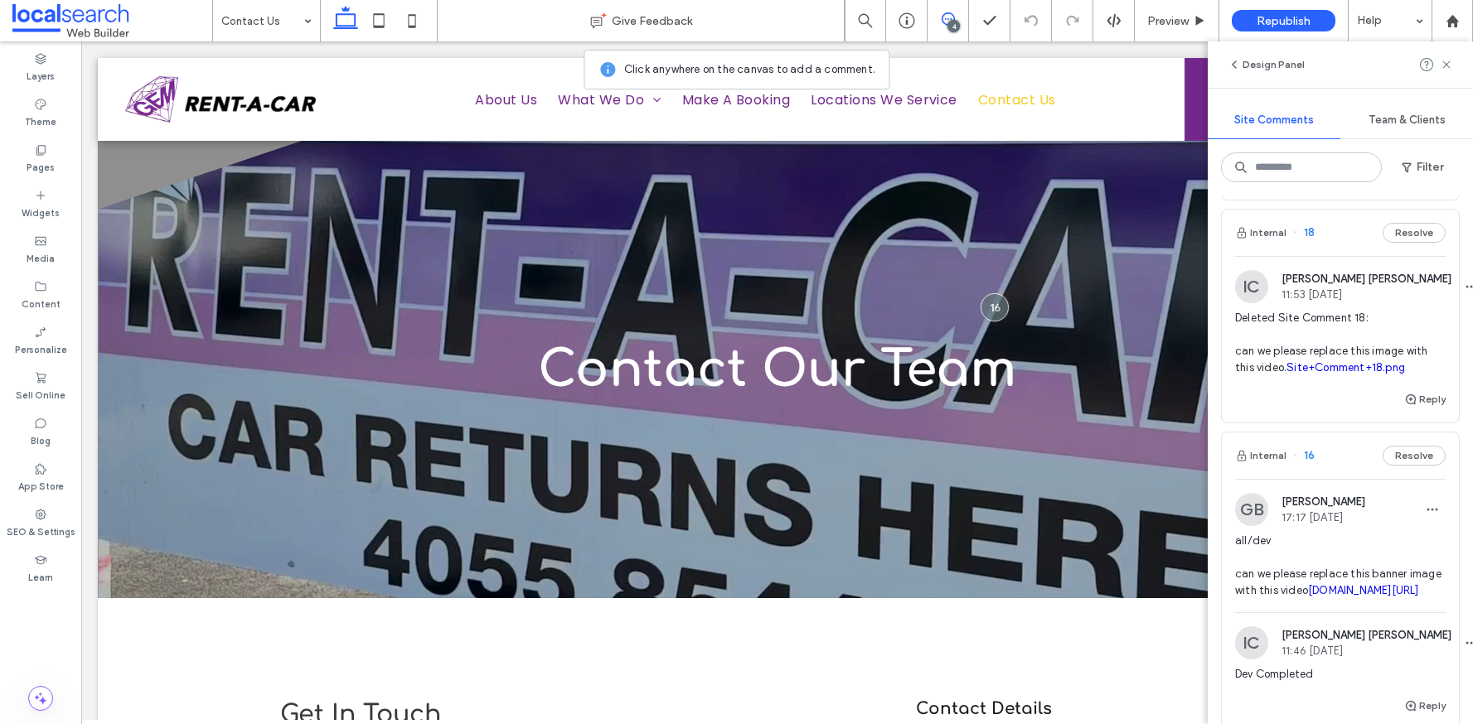
scroll to position [1063, 0]
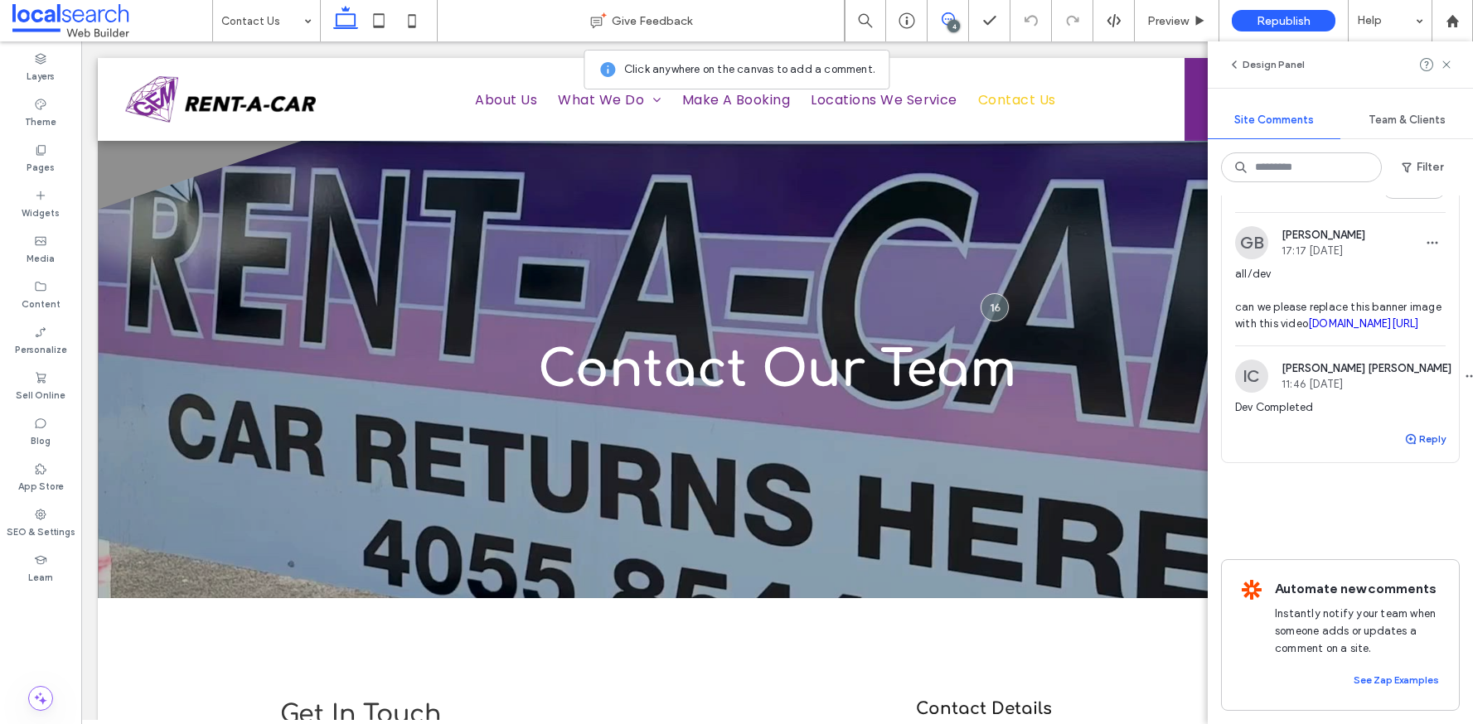
click at [1417, 429] on button "Reply" at bounding box center [1424, 439] width 41 height 20
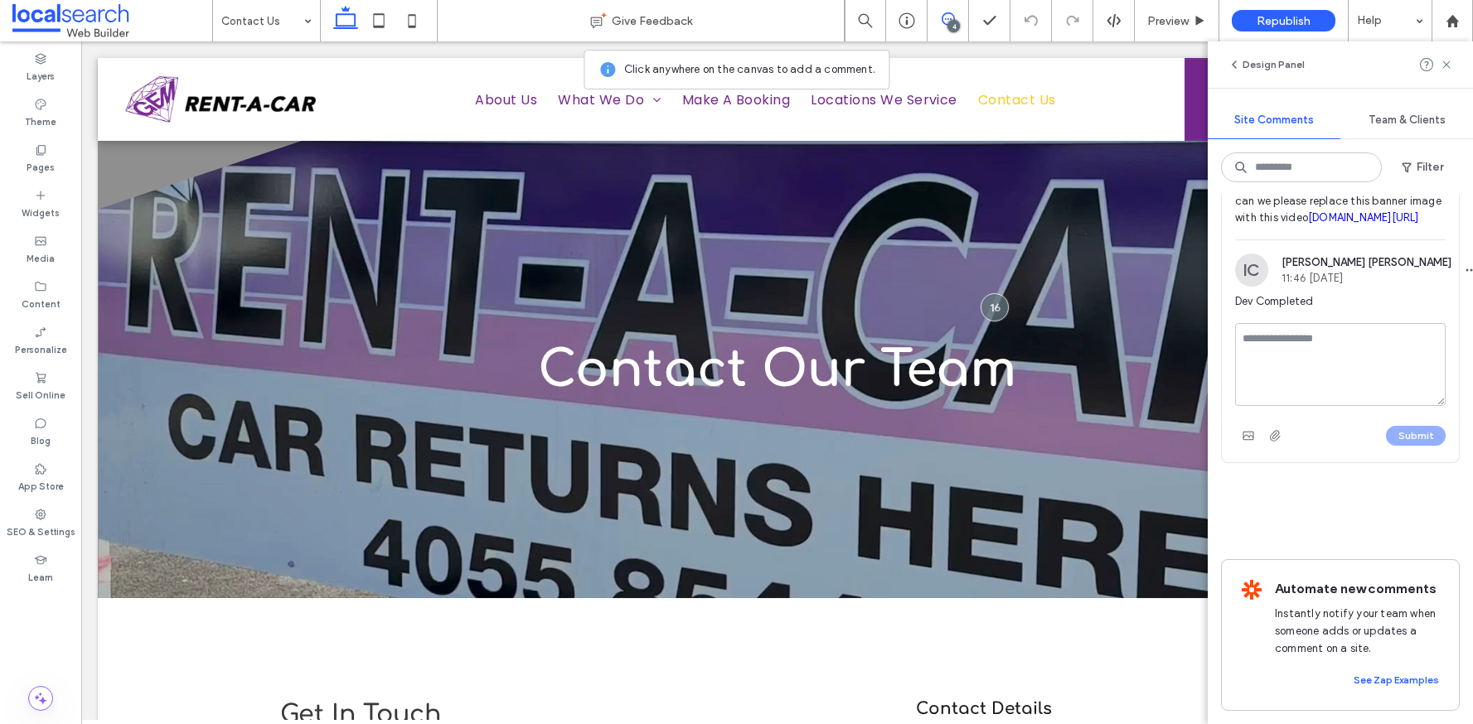
click at [1398, 406] on textarea at bounding box center [1340, 364] width 211 height 83
type textarea "**********"
click at [1402, 446] on button "Submit" at bounding box center [1416, 436] width 60 height 20
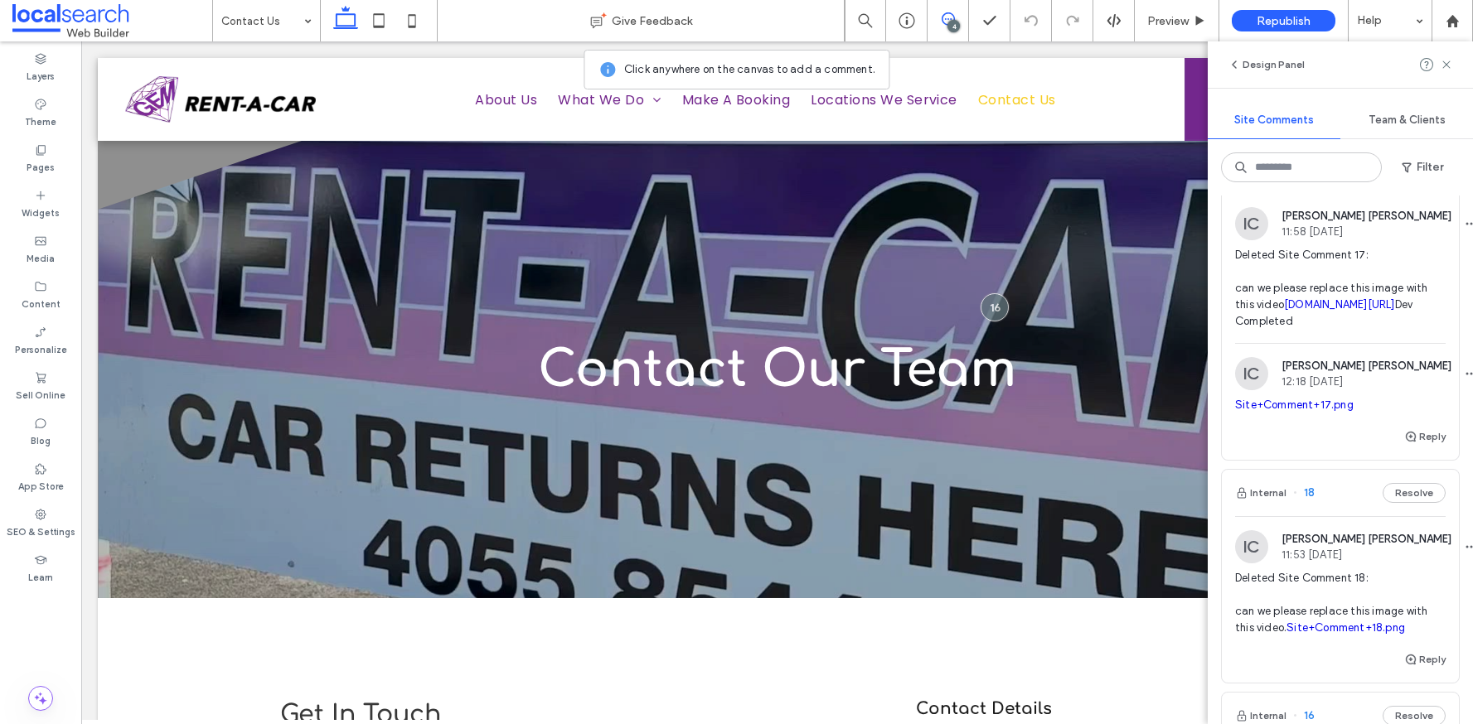
scroll to position [332, 0]
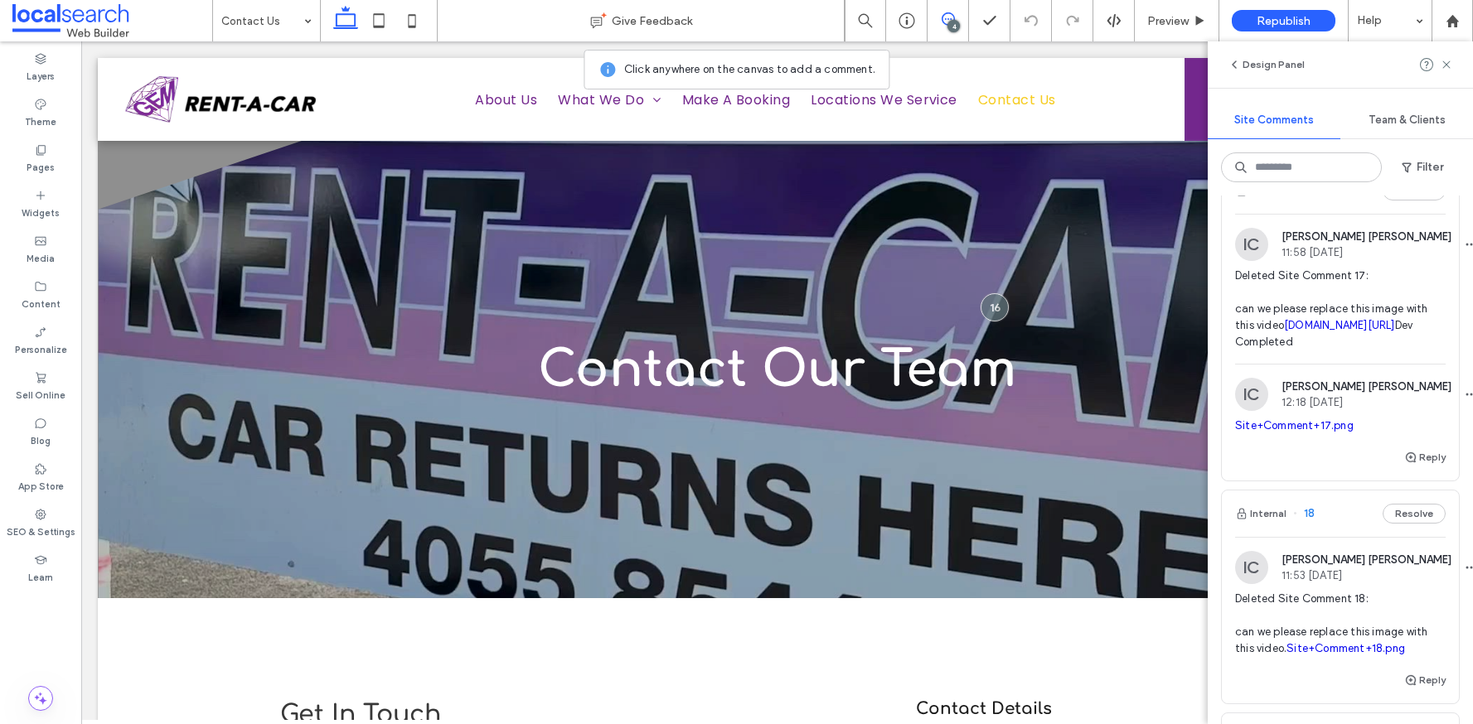
click at [1337, 537] on div "Internal 18 Resolve" at bounding box center [1340, 514] width 237 height 46
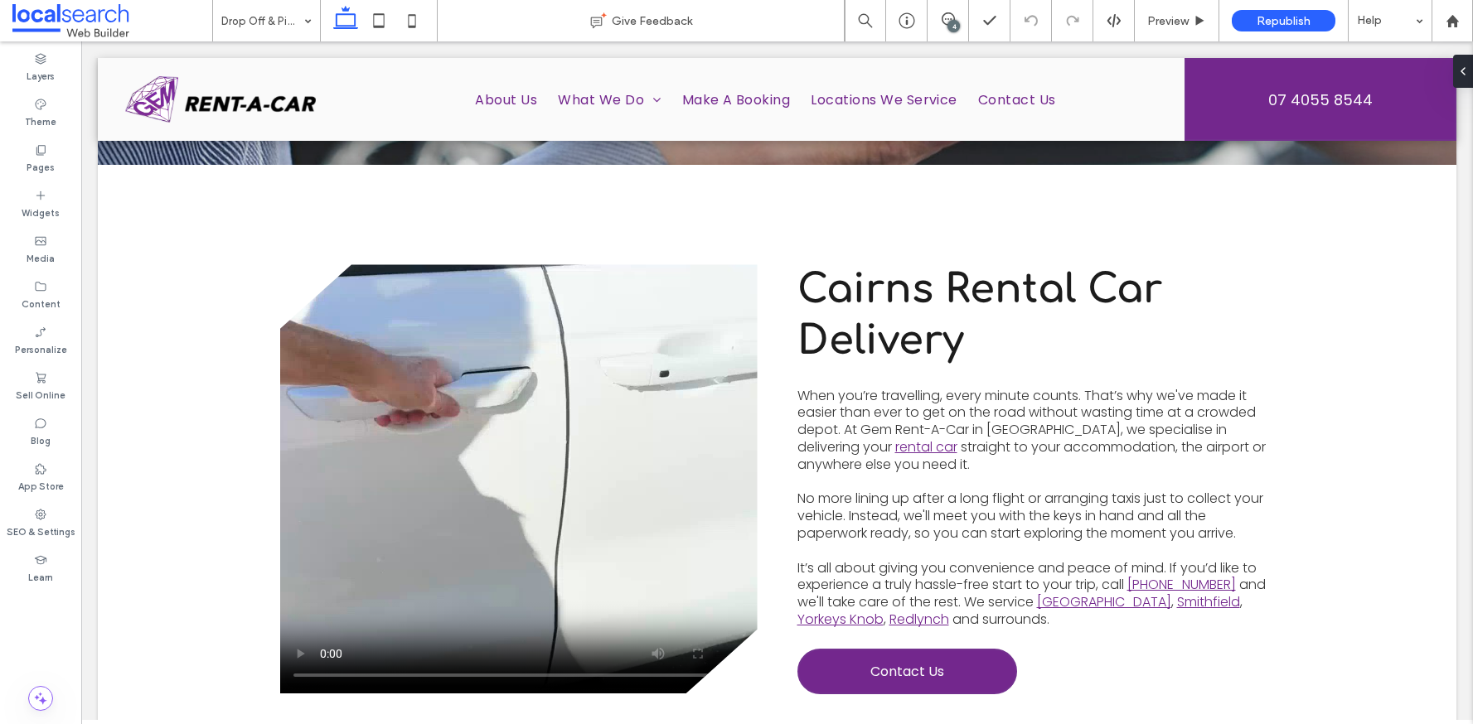
click at [951, 22] on div "4" at bounding box center [953, 26] width 12 height 12
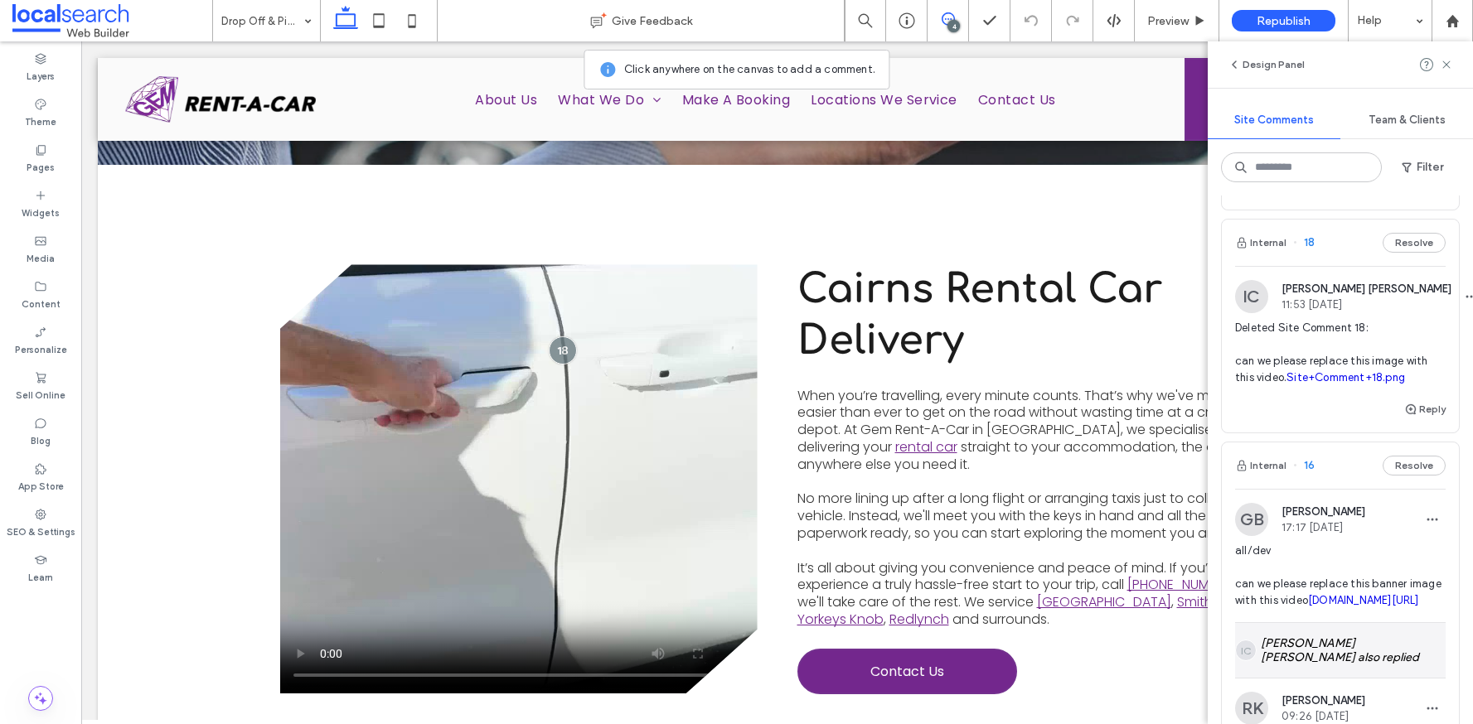
scroll to position [601, 0]
click at [1291, 385] on link "Site+Comment+18.png" at bounding box center [1345, 379] width 119 height 12
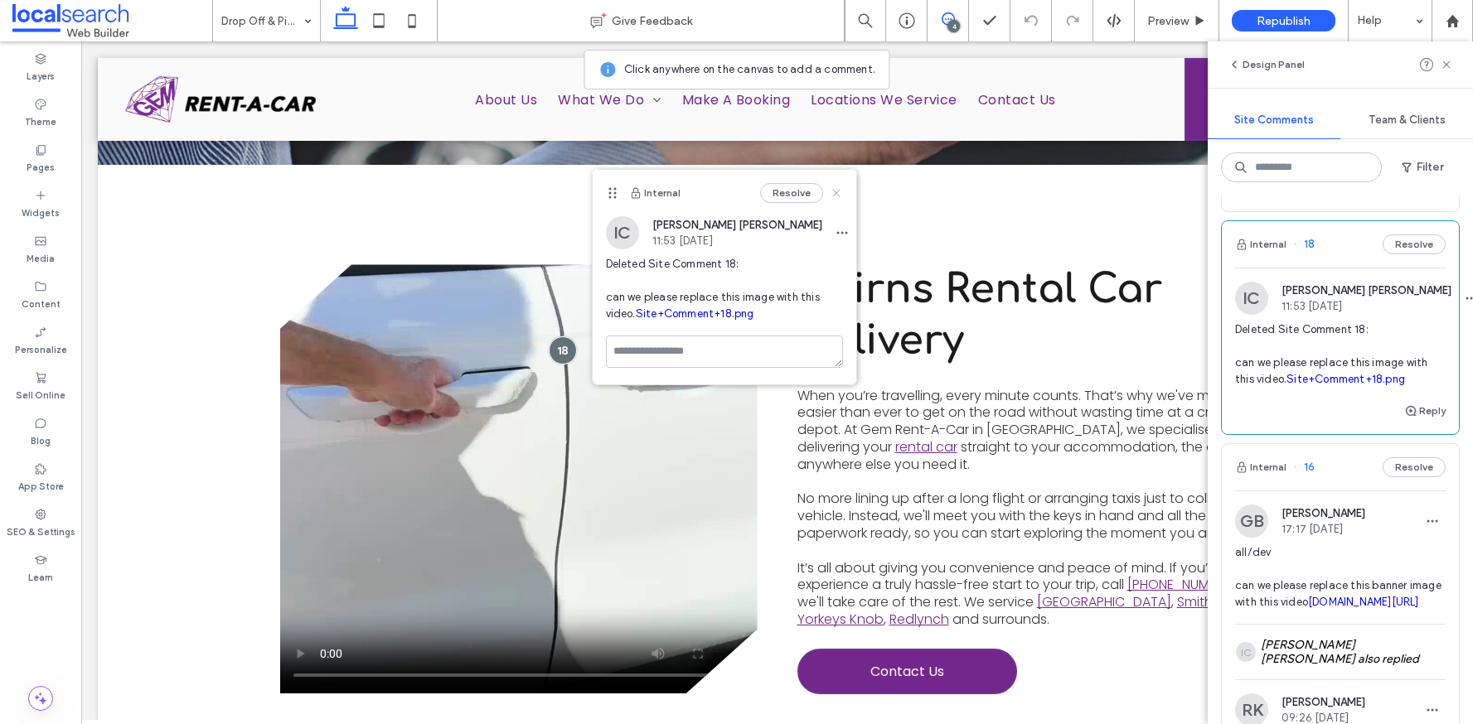
drag, startPoint x: 837, startPoint y: 189, endPoint x: 478, endPoint y: 458, distance: 448.2
click at [837, 189] on icon at bounding box center [836, 192] width 13 height 13
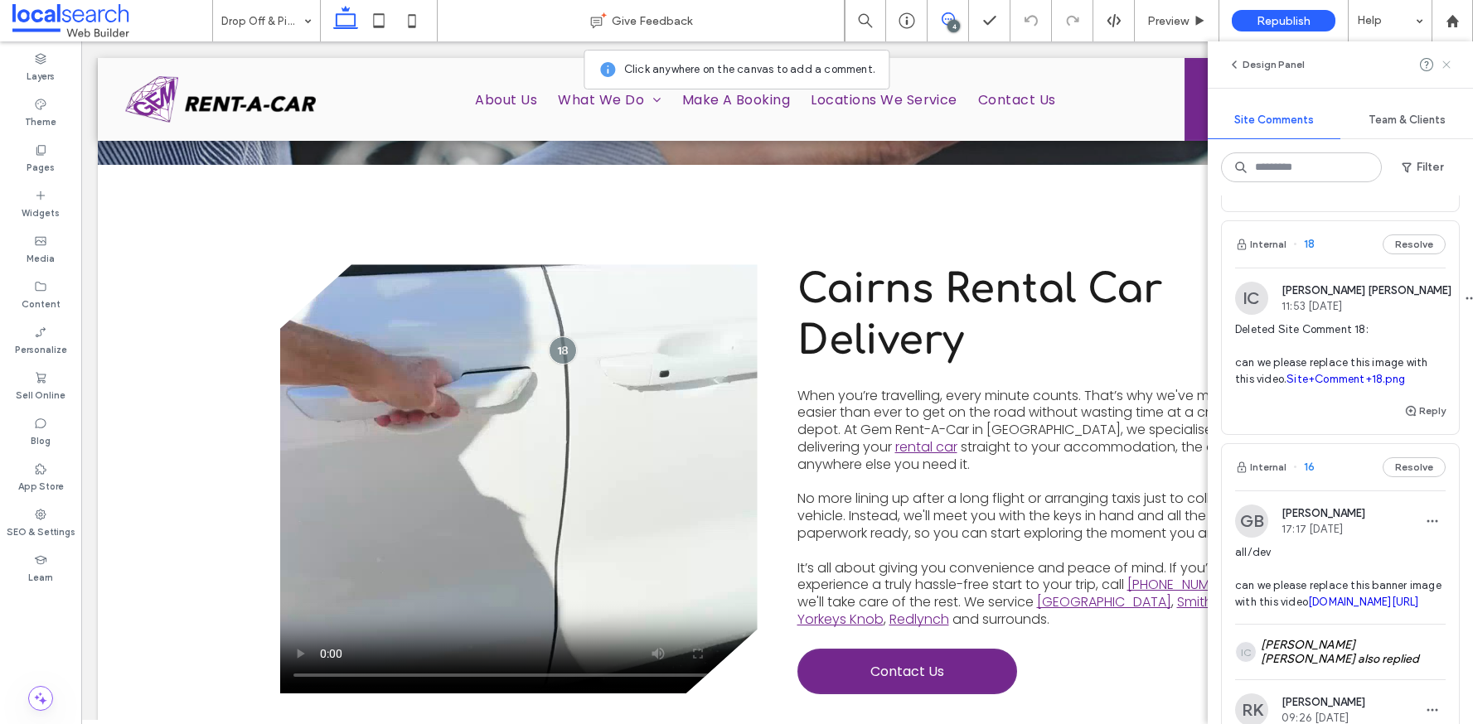
click at [1451, 63] on icon at bounding box center [1446, 64] width 13 height 13
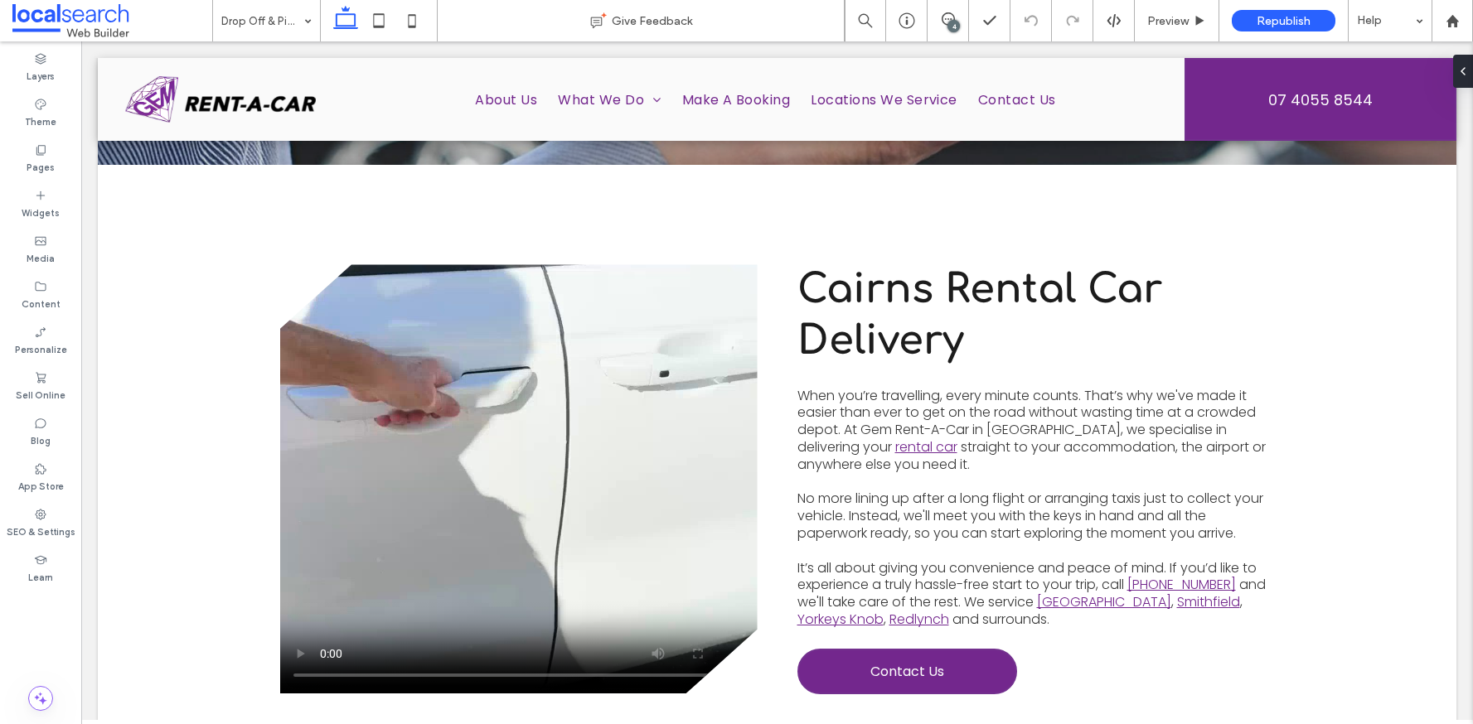
scroll to position [0, 0]
click at [511, 426] on video at bounding box center [518, 478] width 477 height 429
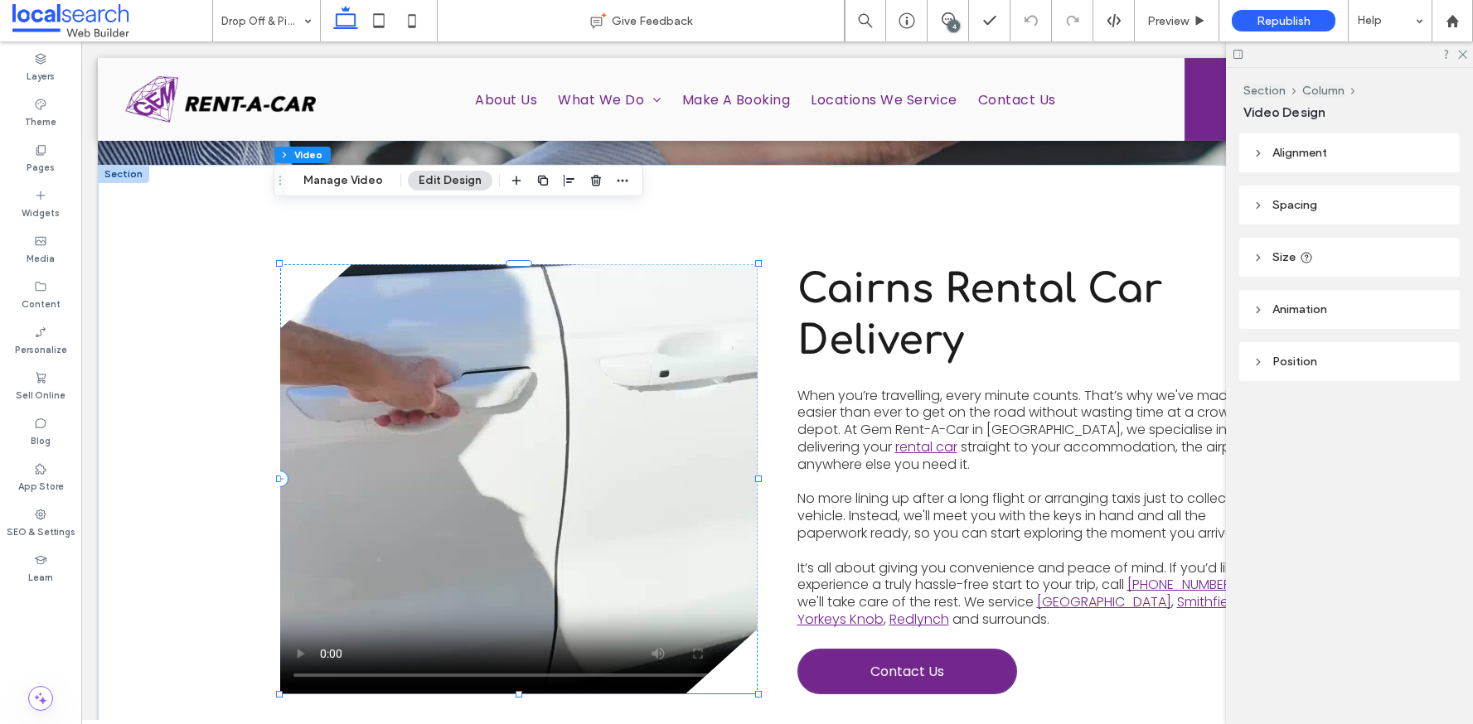
click at [643, 392] on video at bounding box center [518, 478] width 477 height 429
click at [319, 176] on button "Manage Video" at bounding box center [343, 181] width 101 height 20
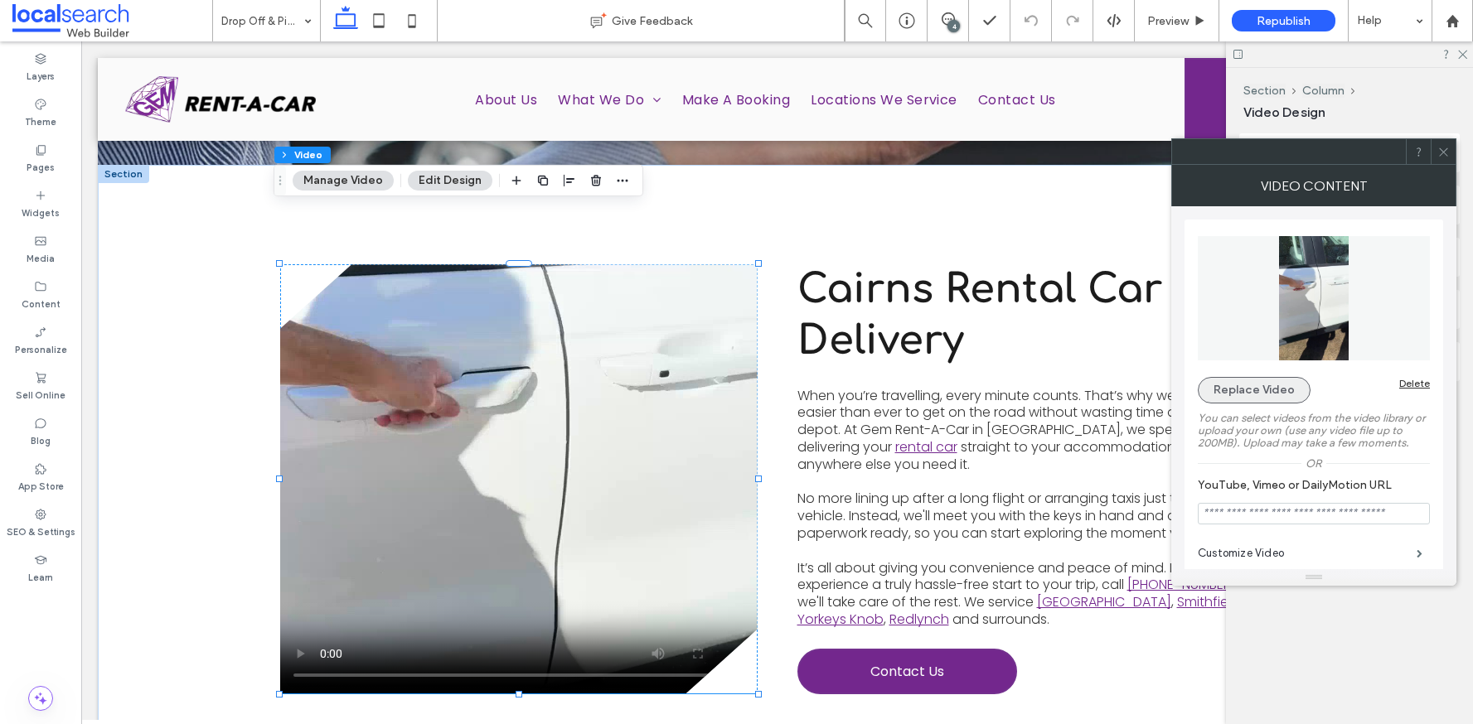
click at [1273, 390] on button "Replace Video" at bounding box center [1254, 390] width 113 height 27
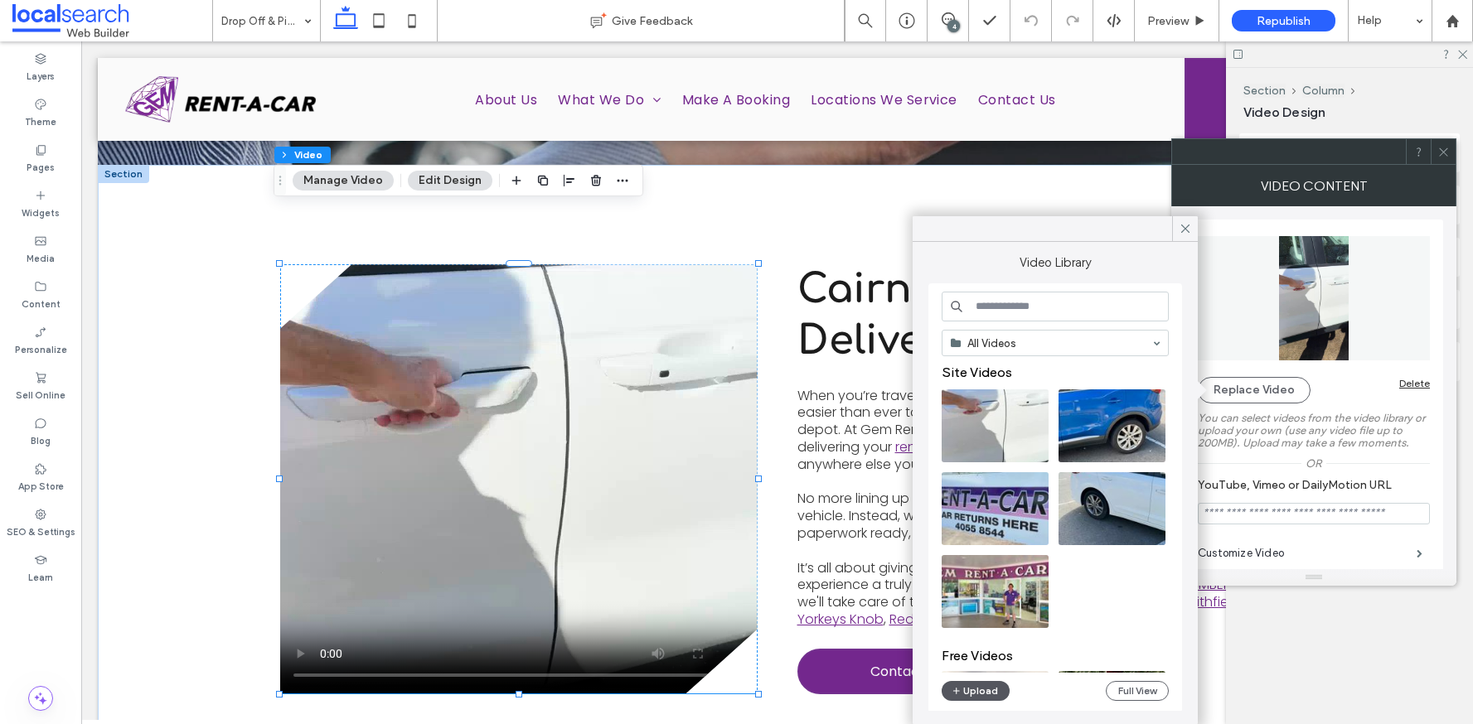
click at [955, 691] on icon "button" at bounding box center [957, 691] width 10 height 13
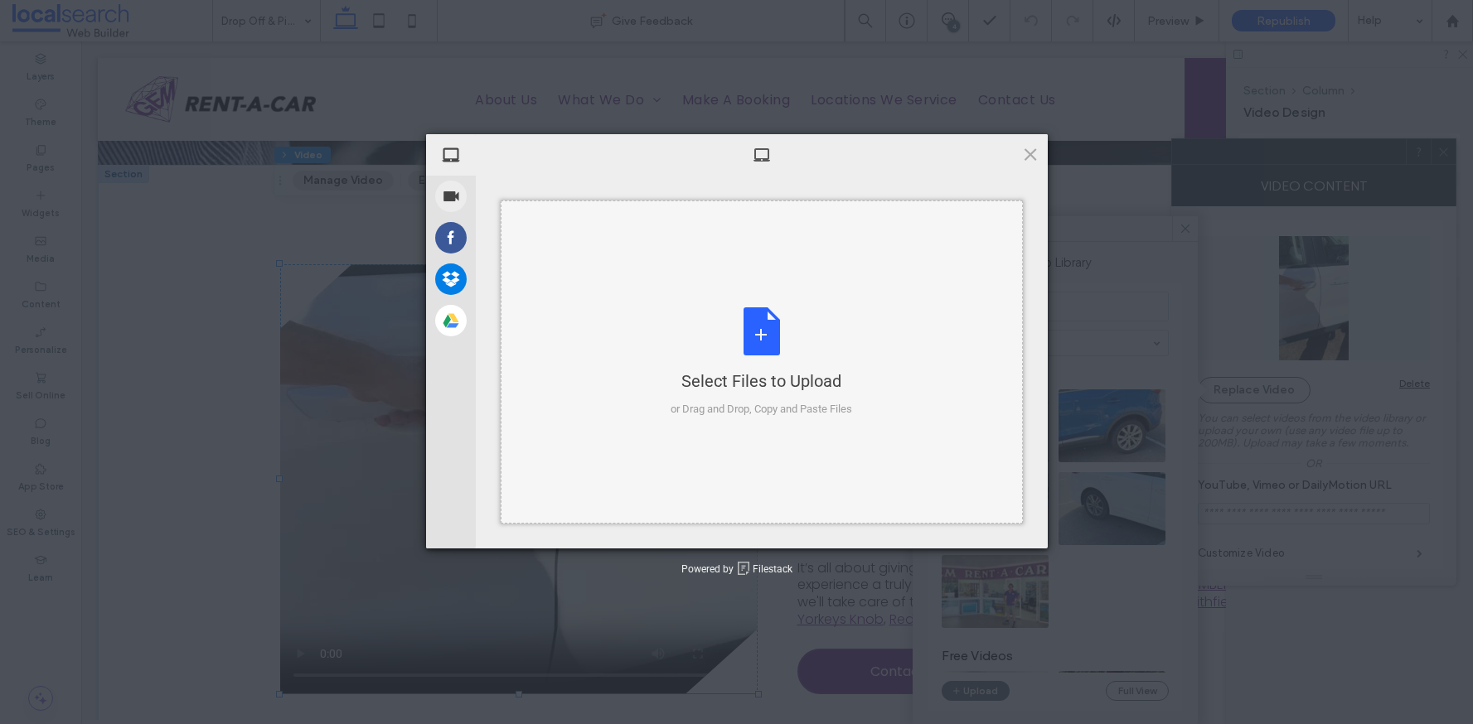
click at [802, 366] on div "Select Files to Upload or Drag and Drop, Copy and Paste Files" at bounding box center [762, 363] width 182 height 110
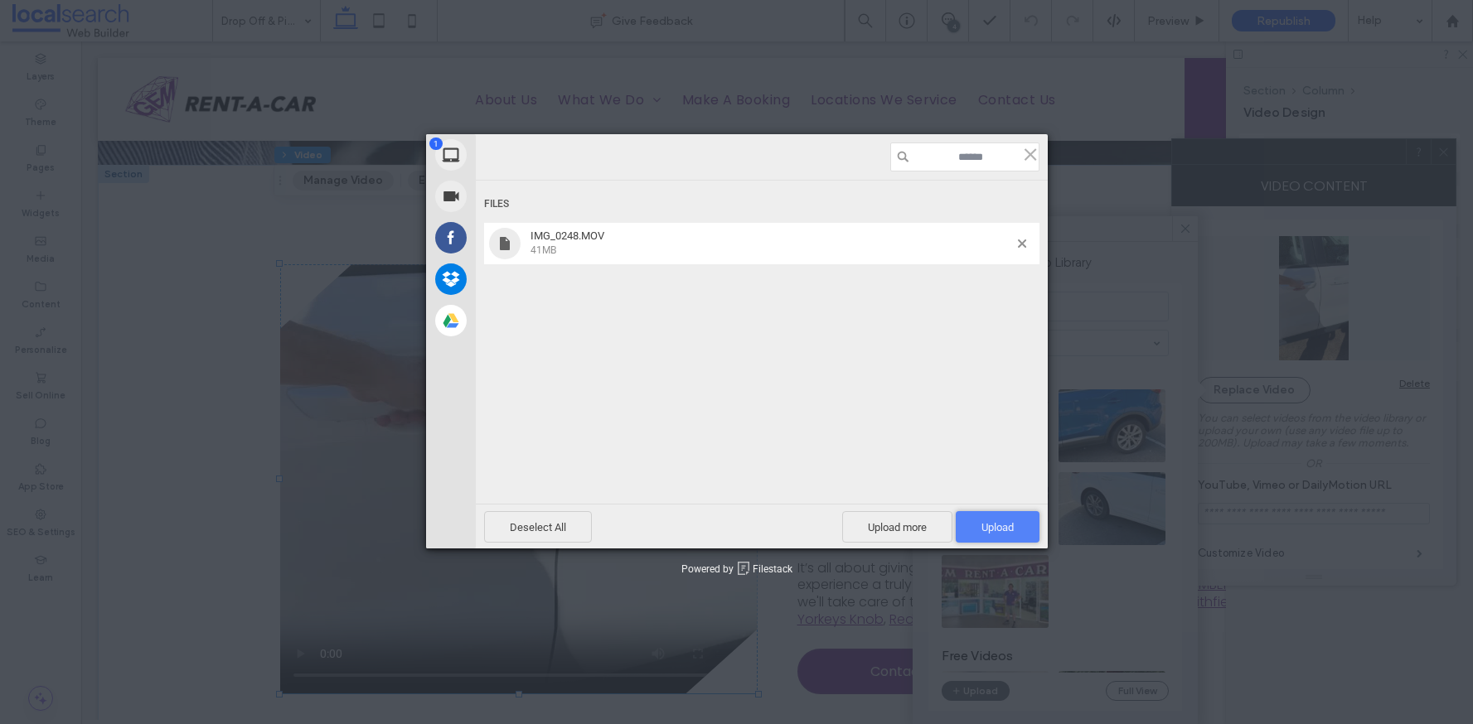
click at [1005, 526] on span "Upload 1" at bounding box center [997, 527] width 32 height 12
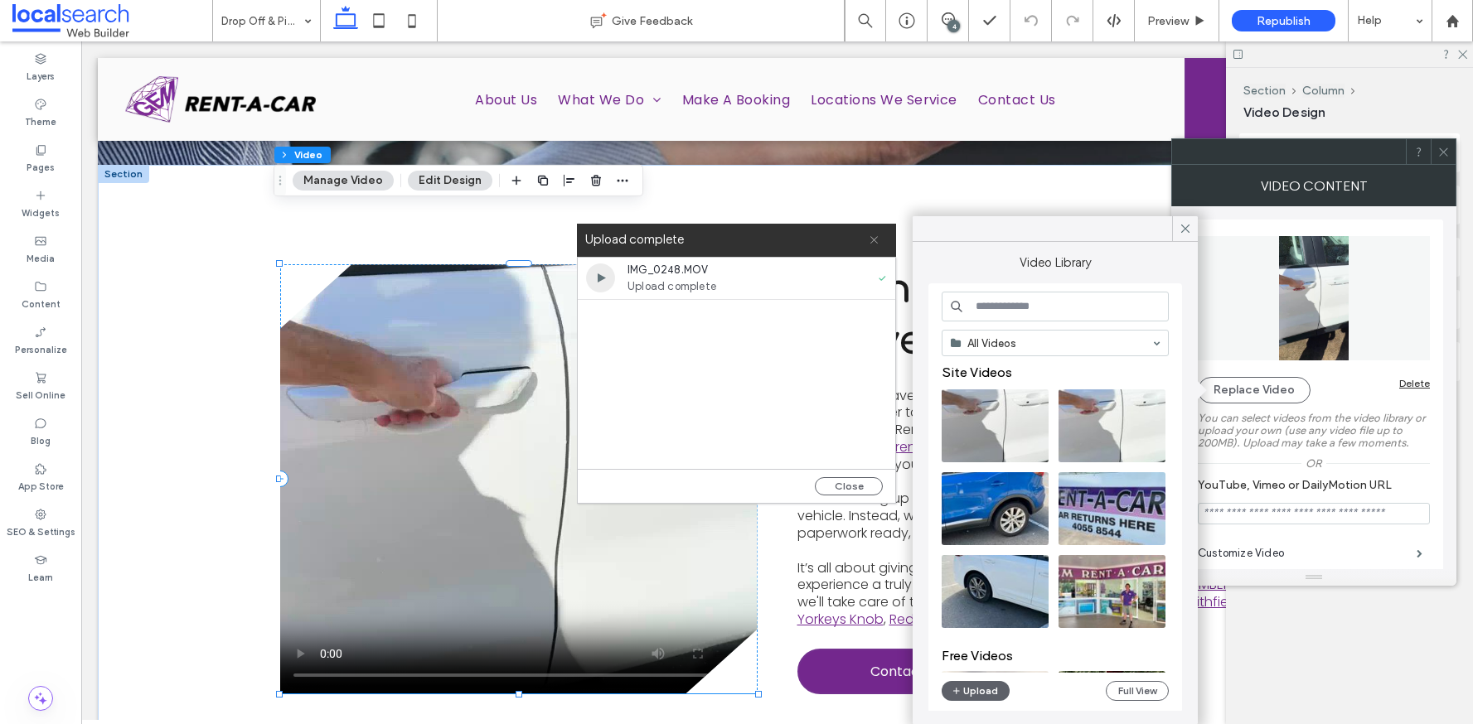
click at [874, 240] on icon at bounding box center [874, 240] width 11 height 11
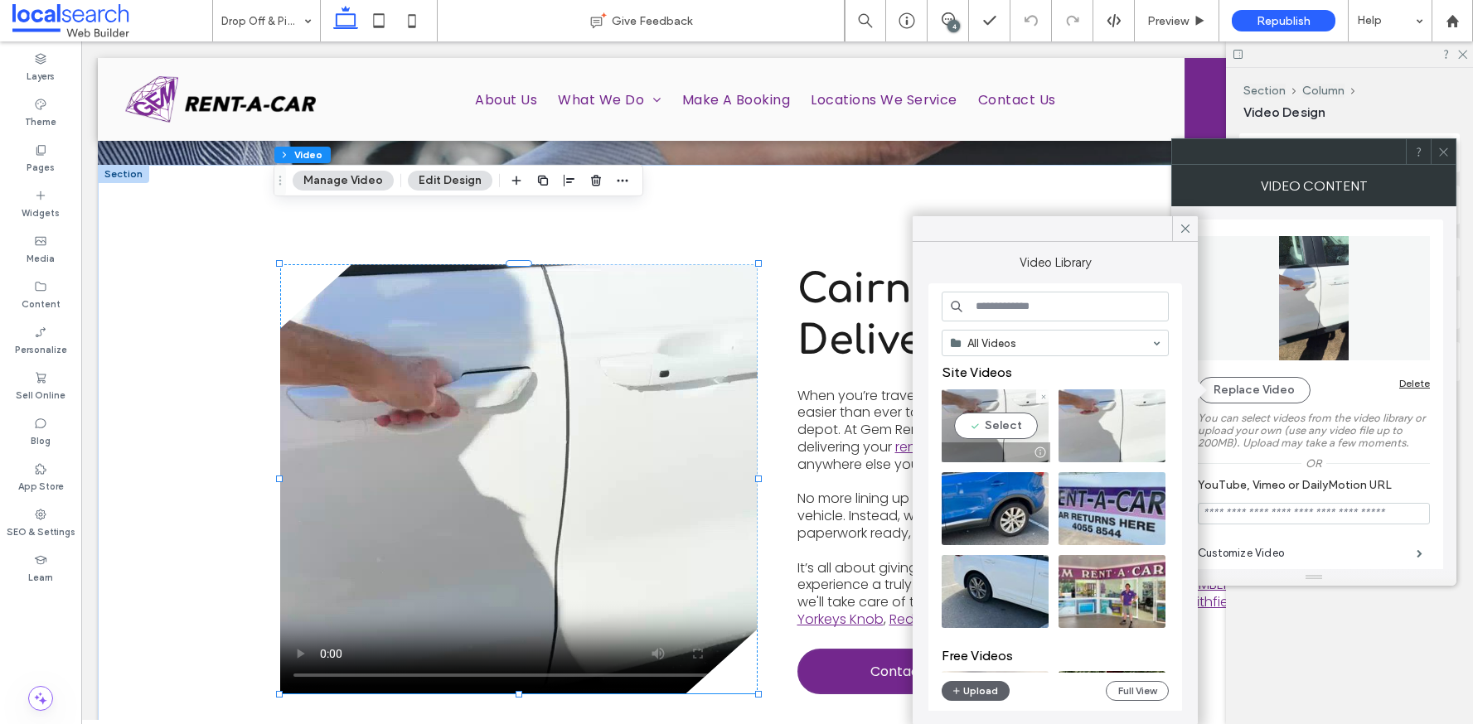
click at [986, 422] on video at bounding box center [995, 426] width 107 height 73
type input "**********"
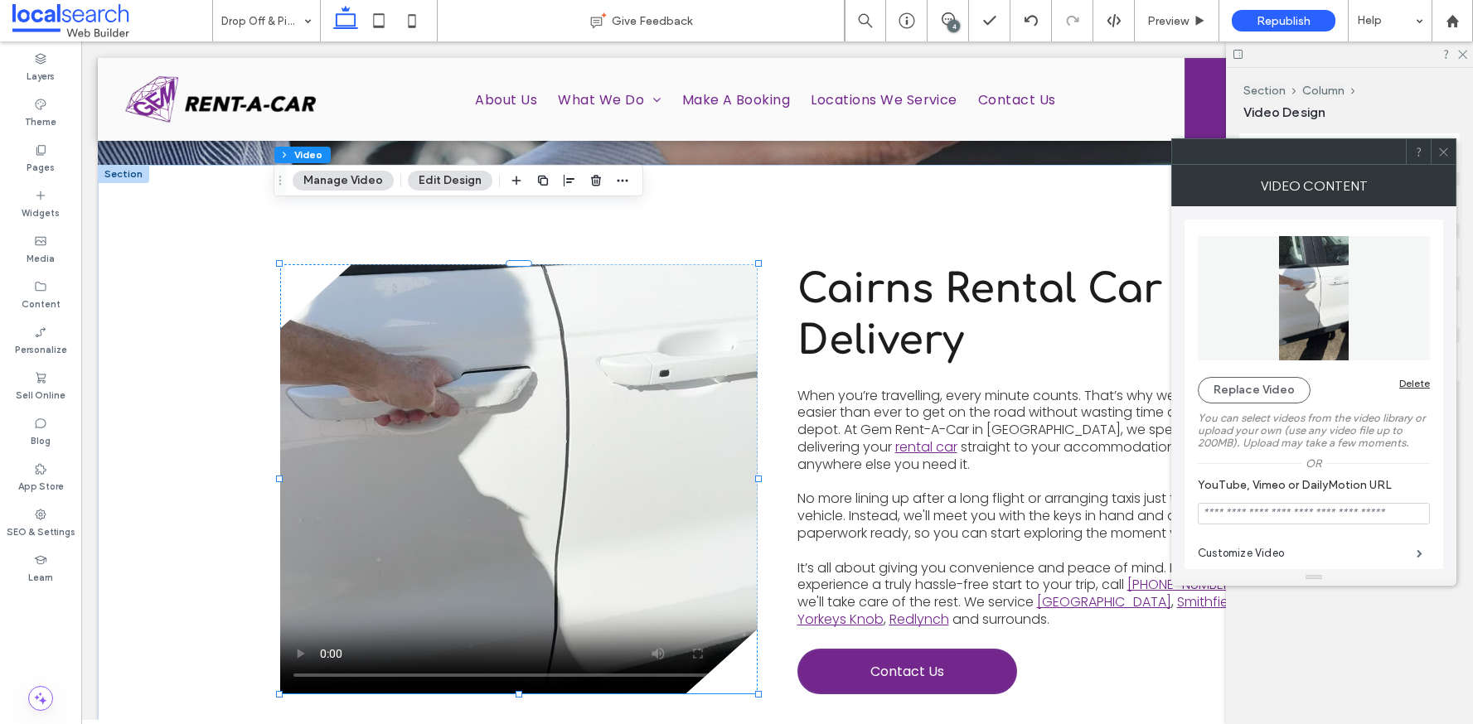
click at [1442, 152] on use at bounding box center [1443, 152] width 8 height 8
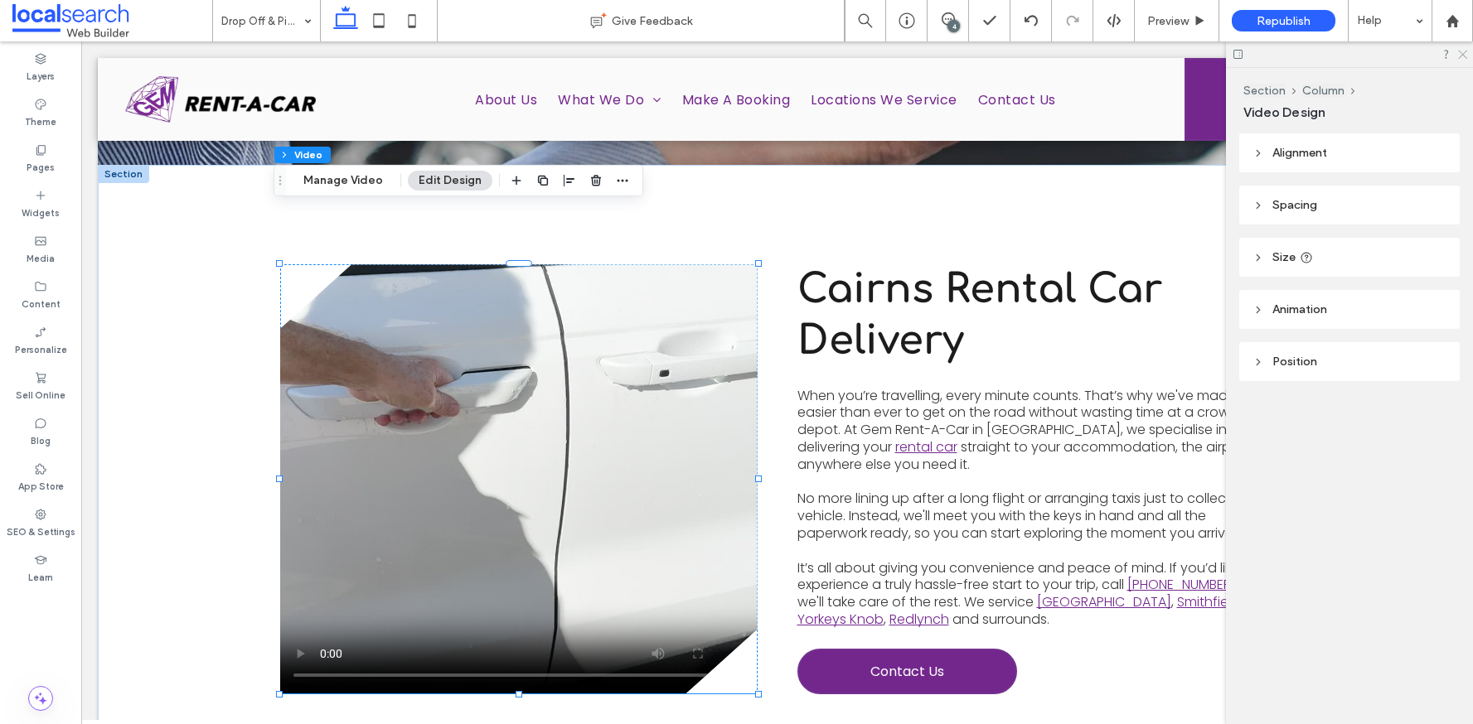
click at [1465, 55] on icon at bounding box center [1461, 53] width 11 height 11
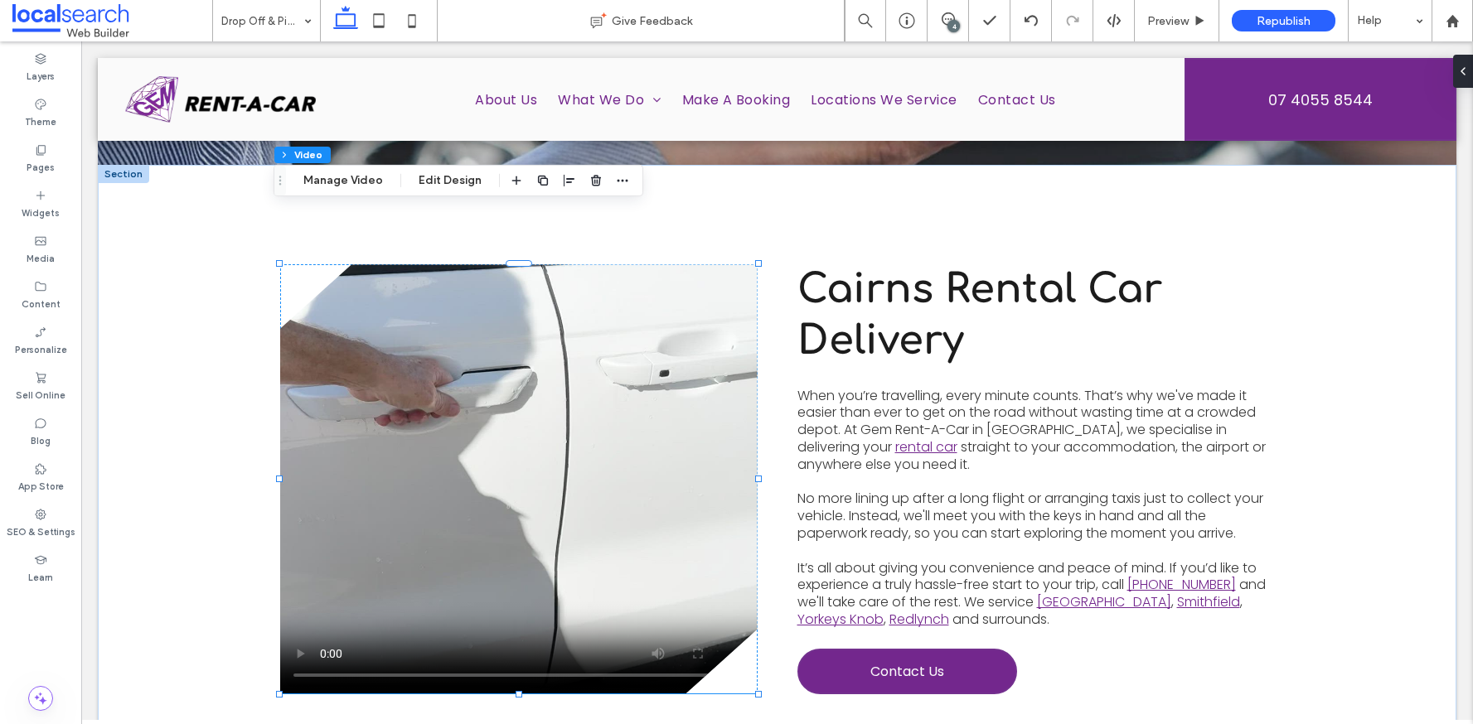
click at [952, 21] on div "4" at bounding box center [953, 26] width 12 height 12
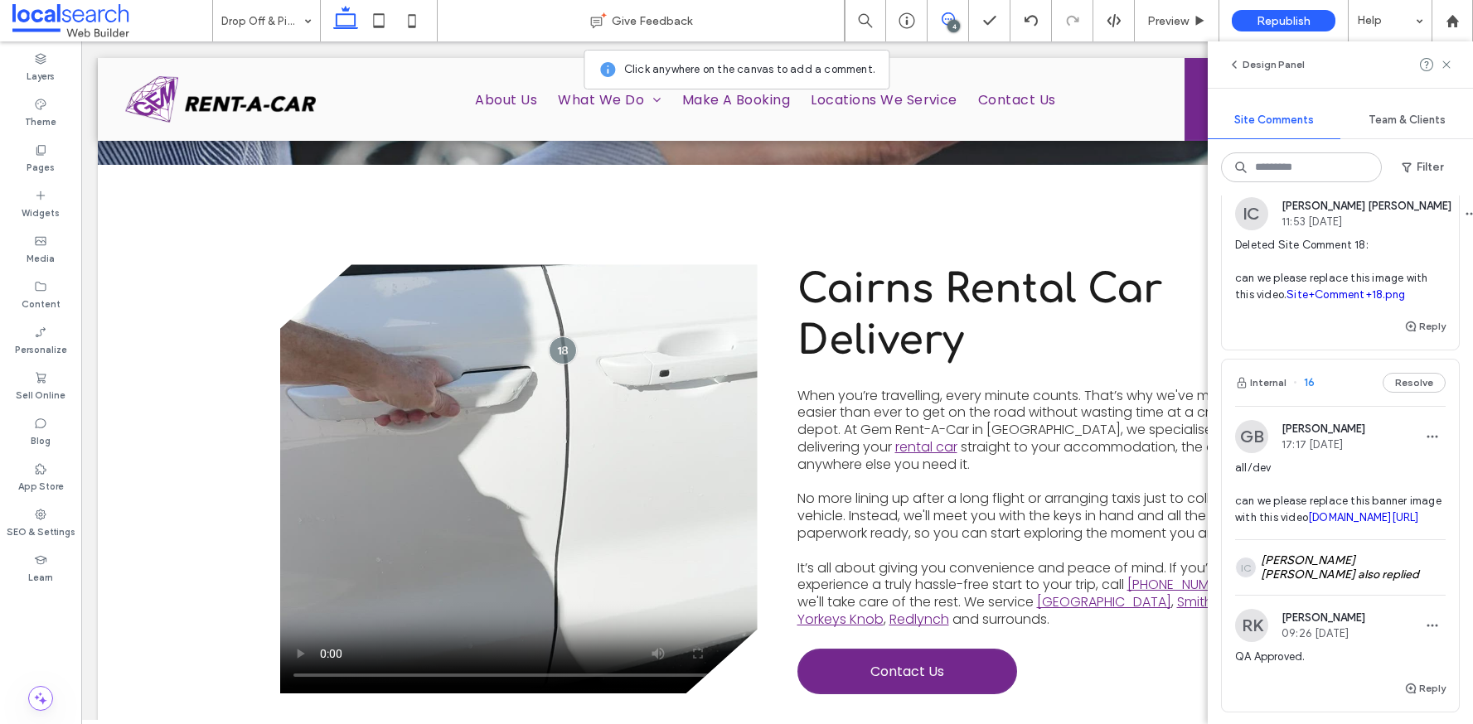
scroll to position [685, 0]
click at [1417, 337] on button "Reply" at bounding box center [1424, 327] width 41 height 20
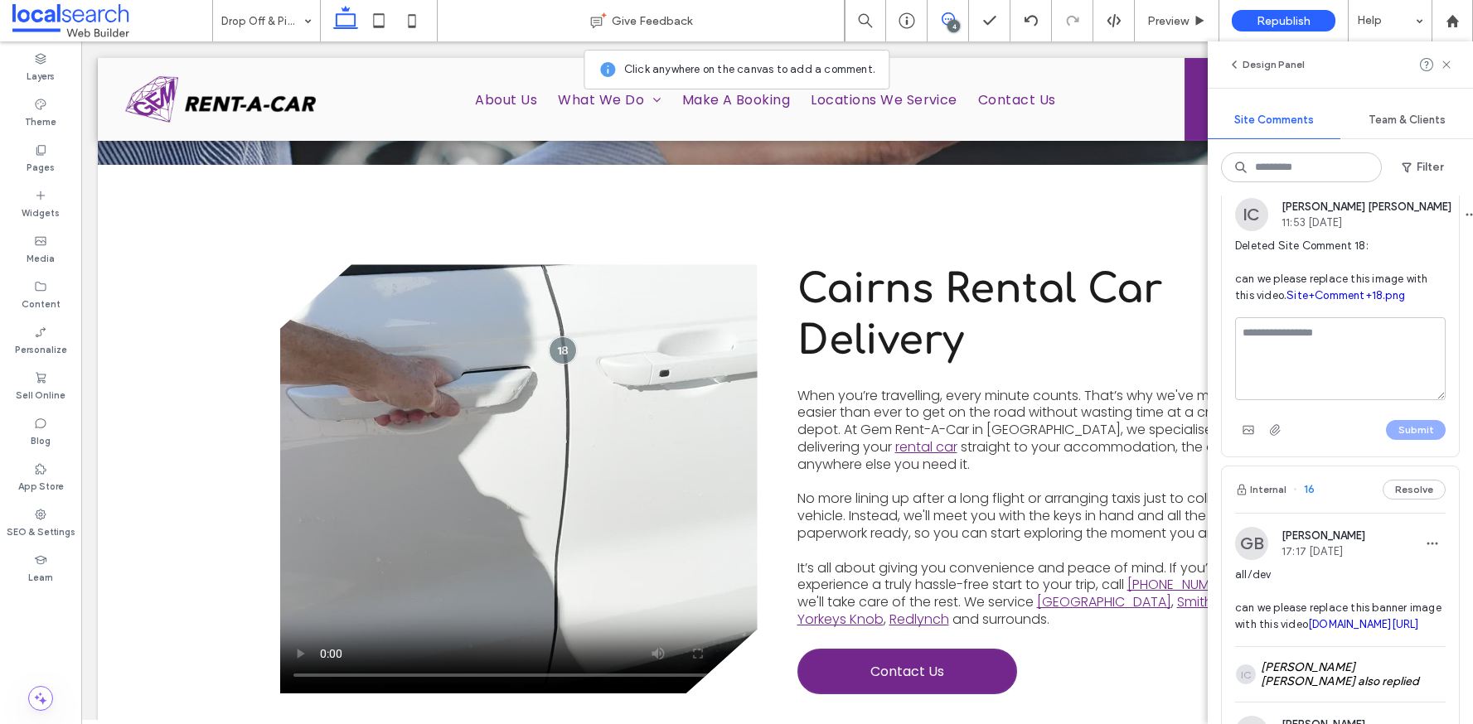
click at [1374, 400] on textarea at bounding box center [1340, 358] width 211 height 83
type textarea "**********"
click at [1407, 440] on button "Submit" at bounding box center [1416, 430] width 60 height 20
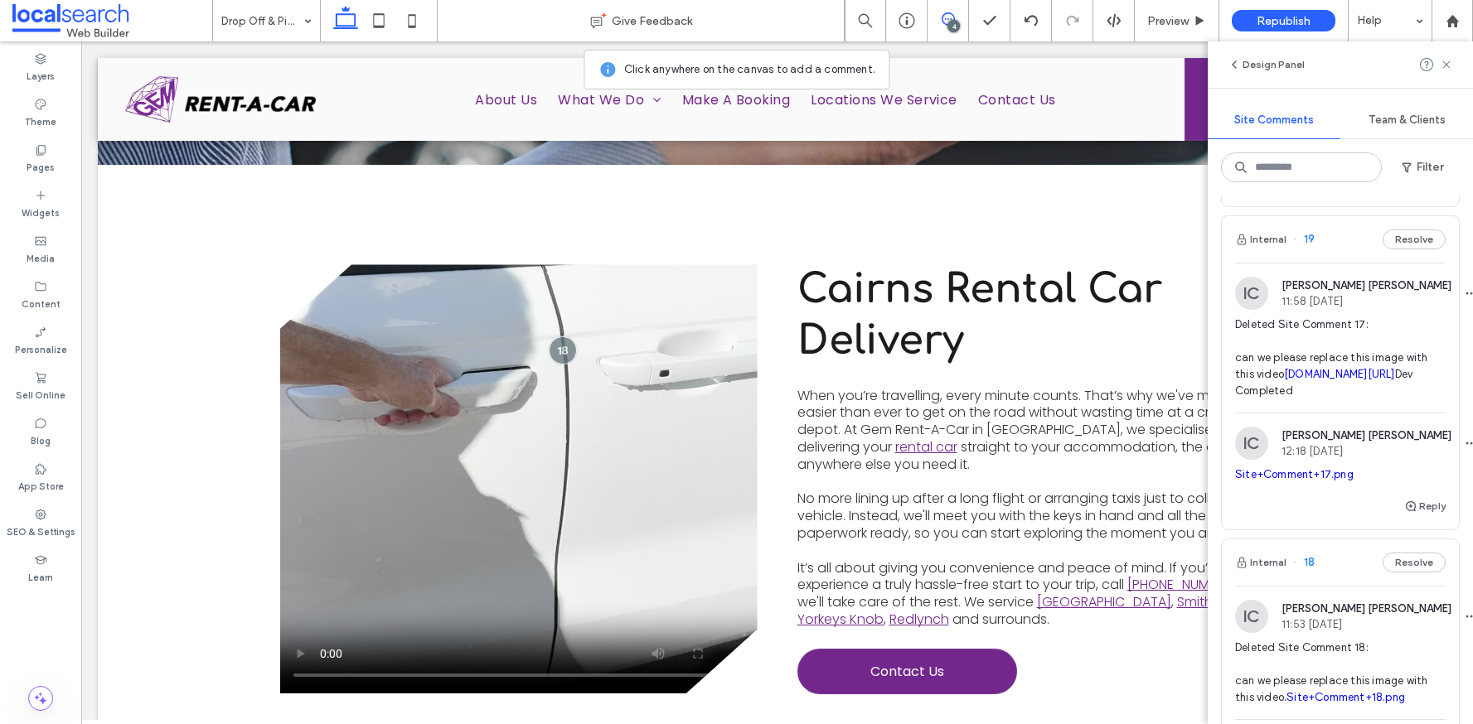
scroll to position [279, 0]
click at [1334, 266] on div "Internal 19 Resolve" at bounding box center [1340, 243] width 237 height 46
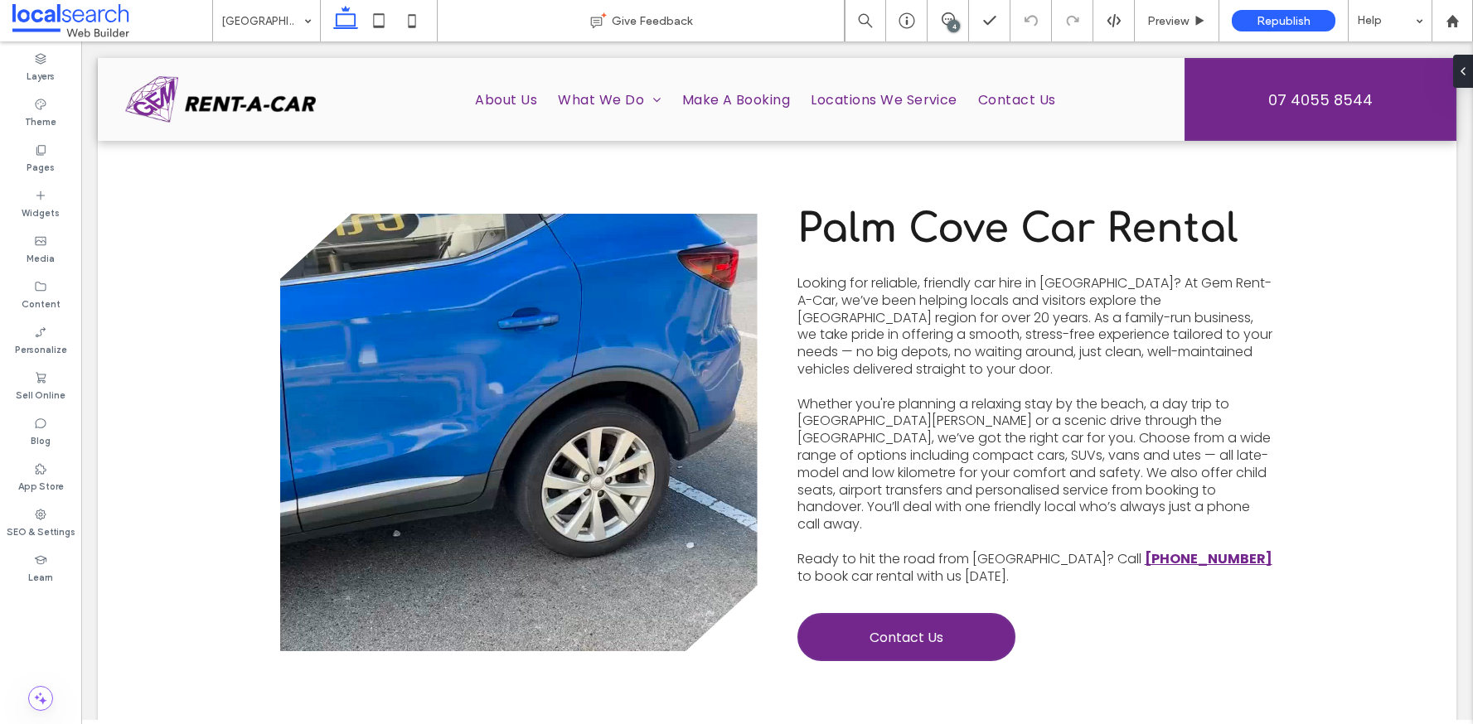
click at [954, 26] on div "4" at bounding box center [953, 26] width 12 height 12
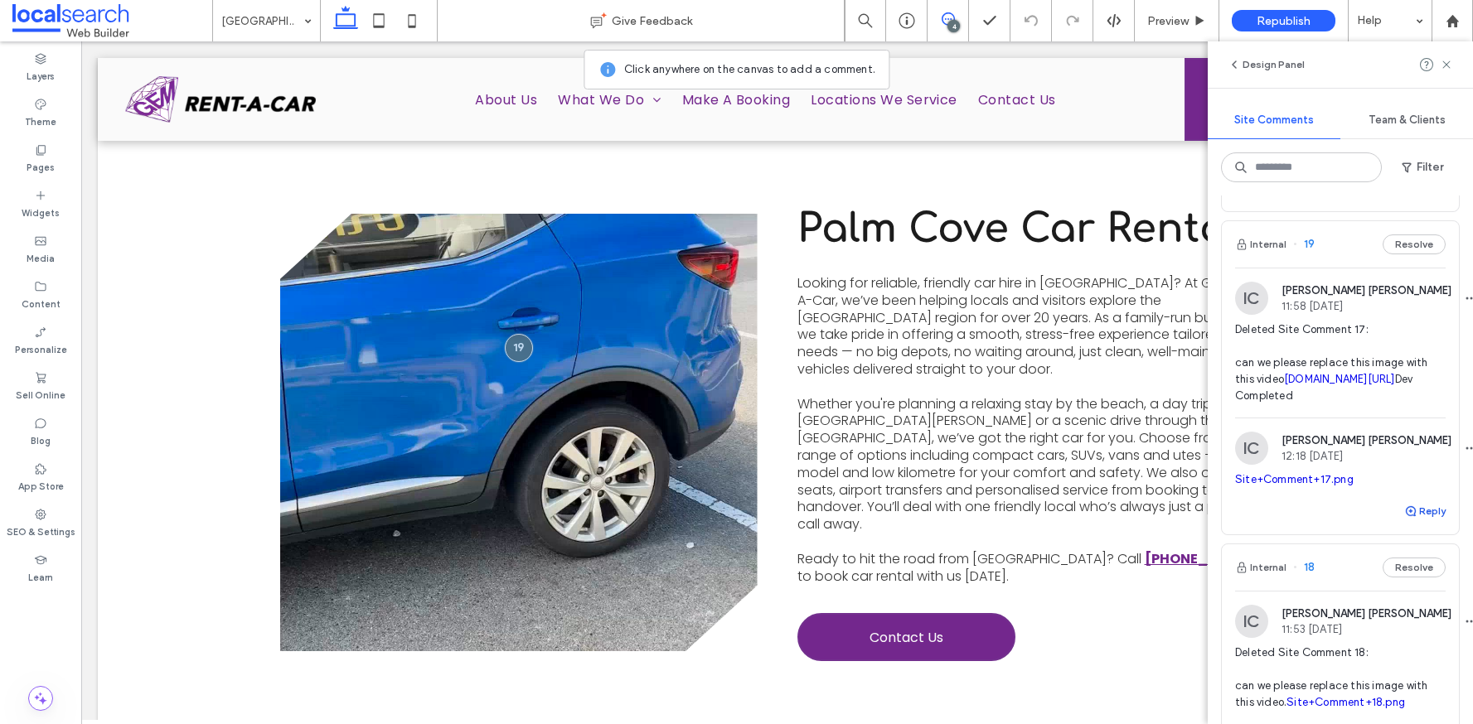
scroll to position [267, 0]
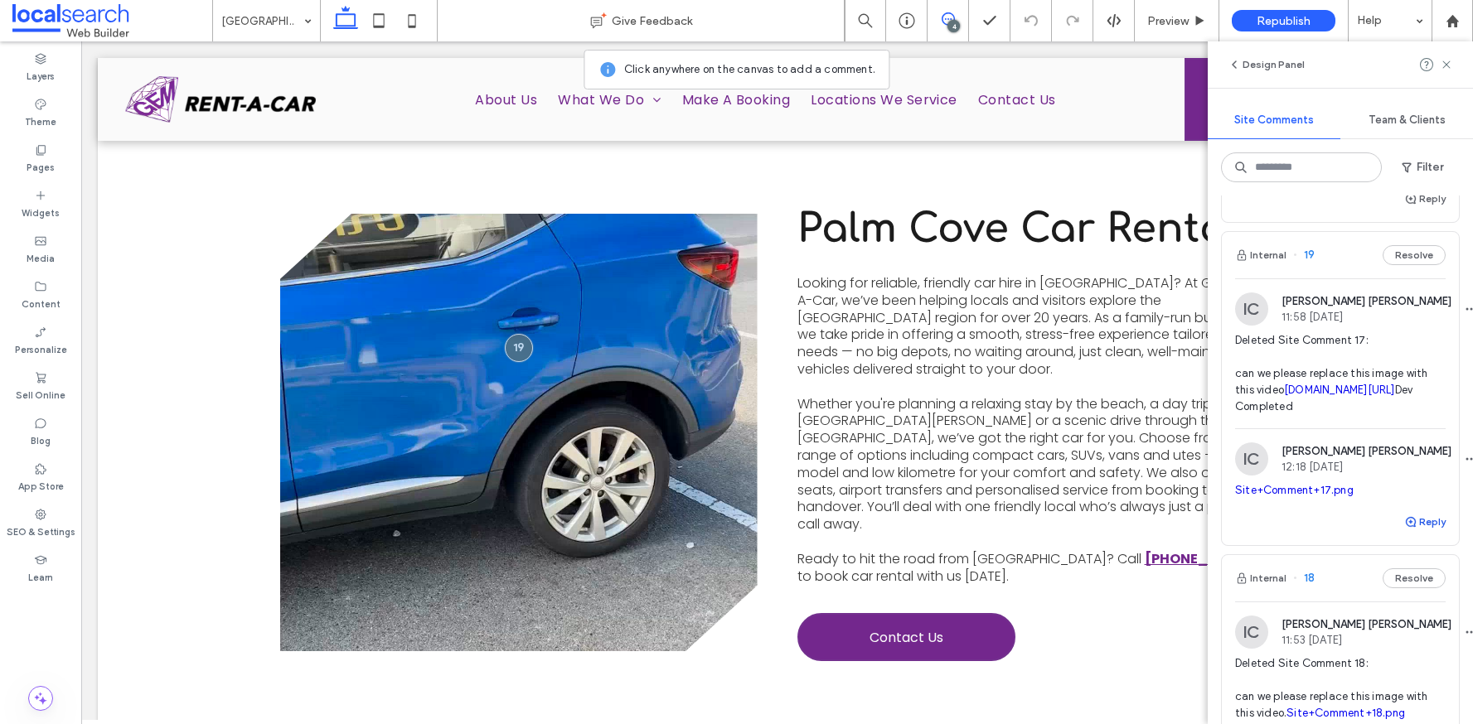
click at [1411, 532] on button "Reply" at bounding box center [1424, 522] width 41 height 20
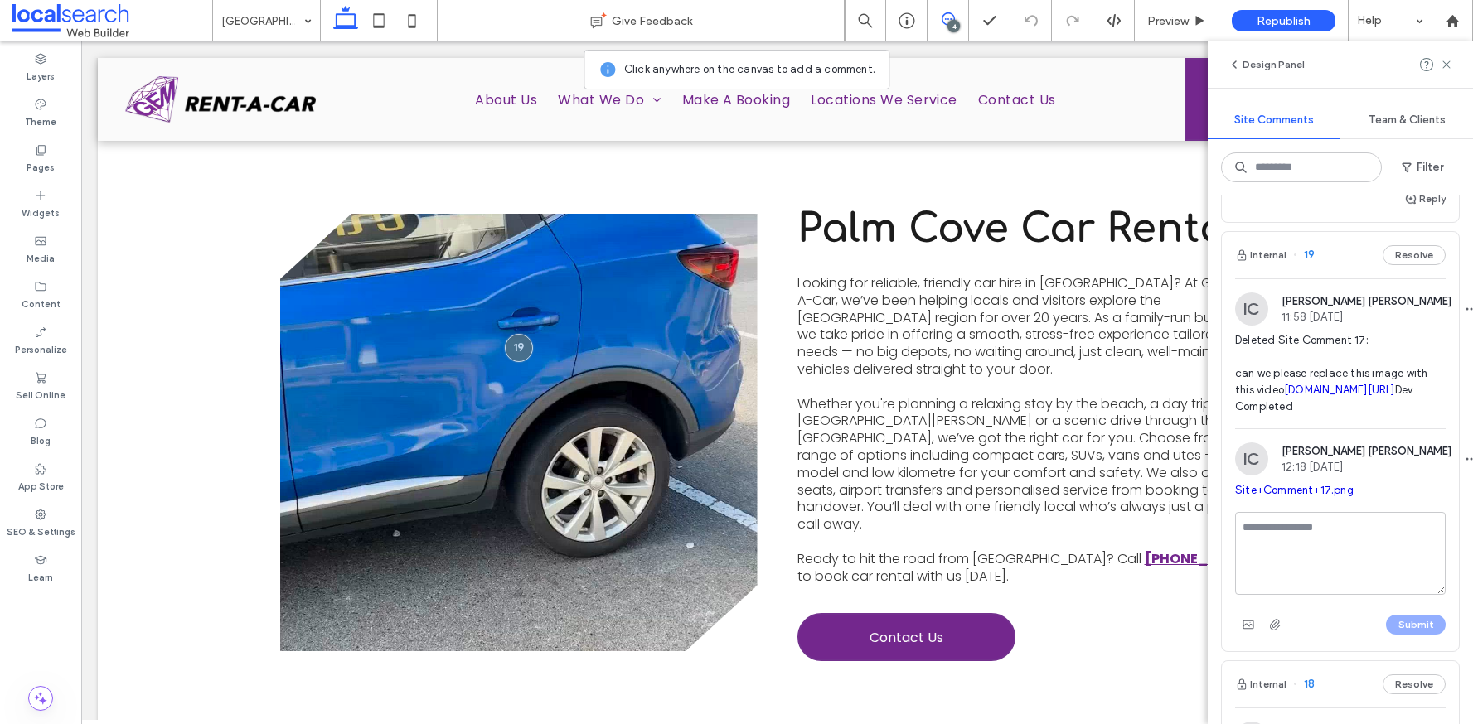
click at [1399, 595] on textarea at bounding box center [1340, 553] width 211 height 83
type textarea "**********"
click at [1401, 635] on button "Submit" at bounding box center [1416, 625] width 60 height 20
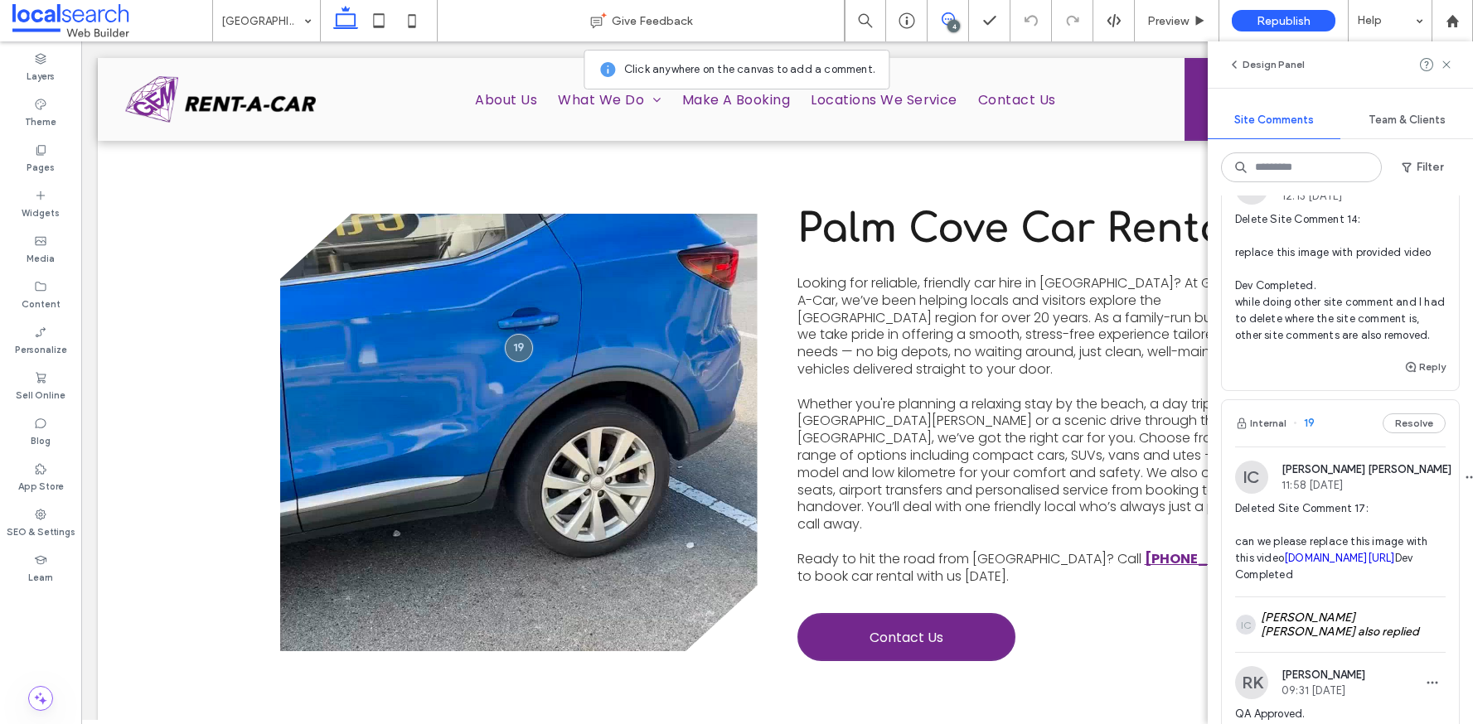
scroll to position [0, 0]
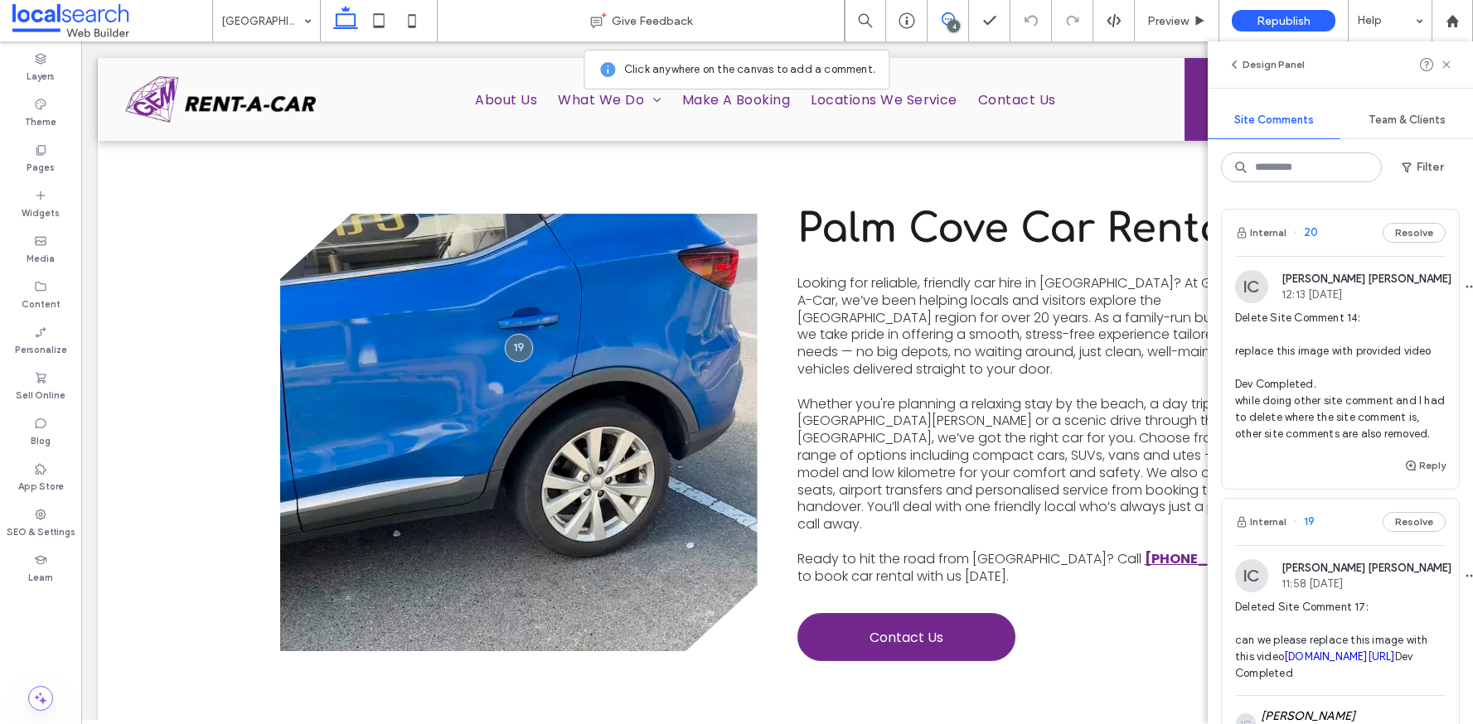
click at [1339, 240] on div "Internal 20 Resolve" at bounding box center [1340, 233] width 237 height 46
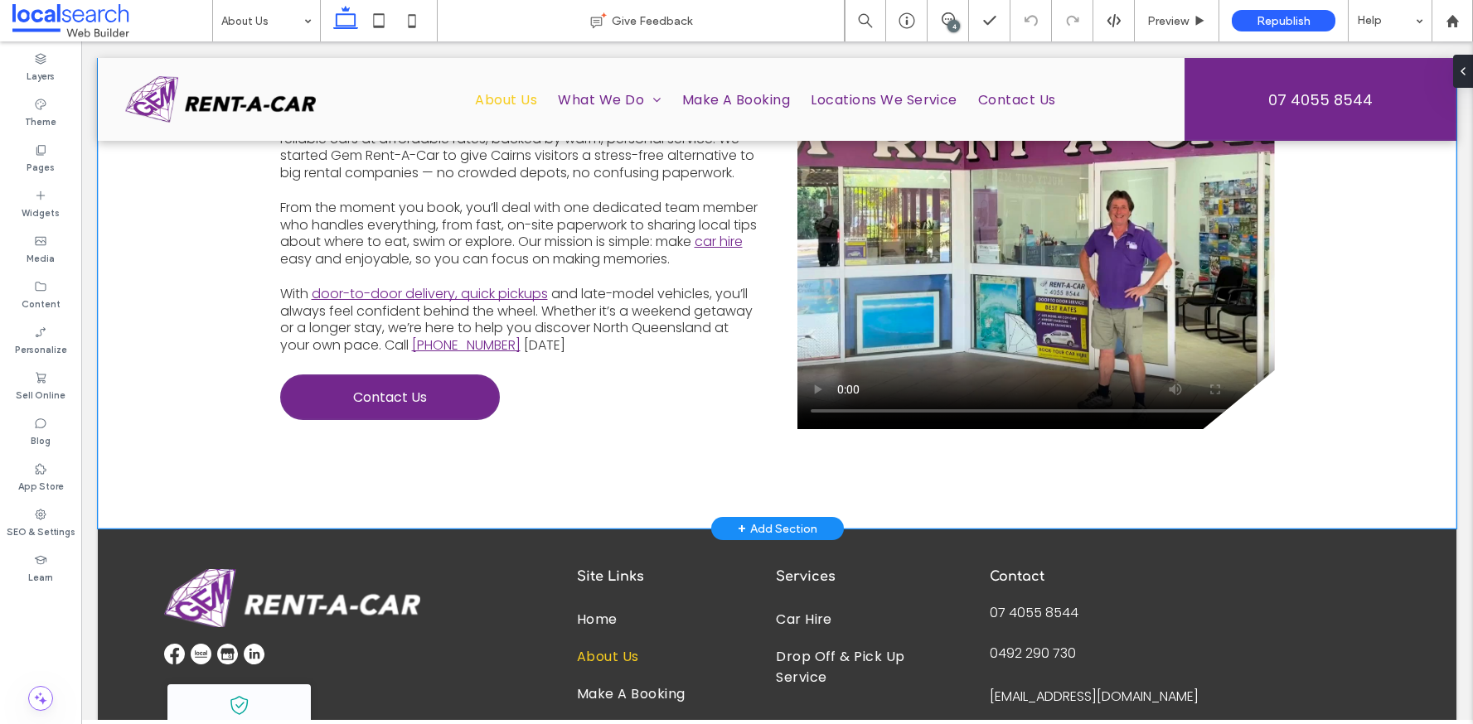
scroll to position [500, 0]
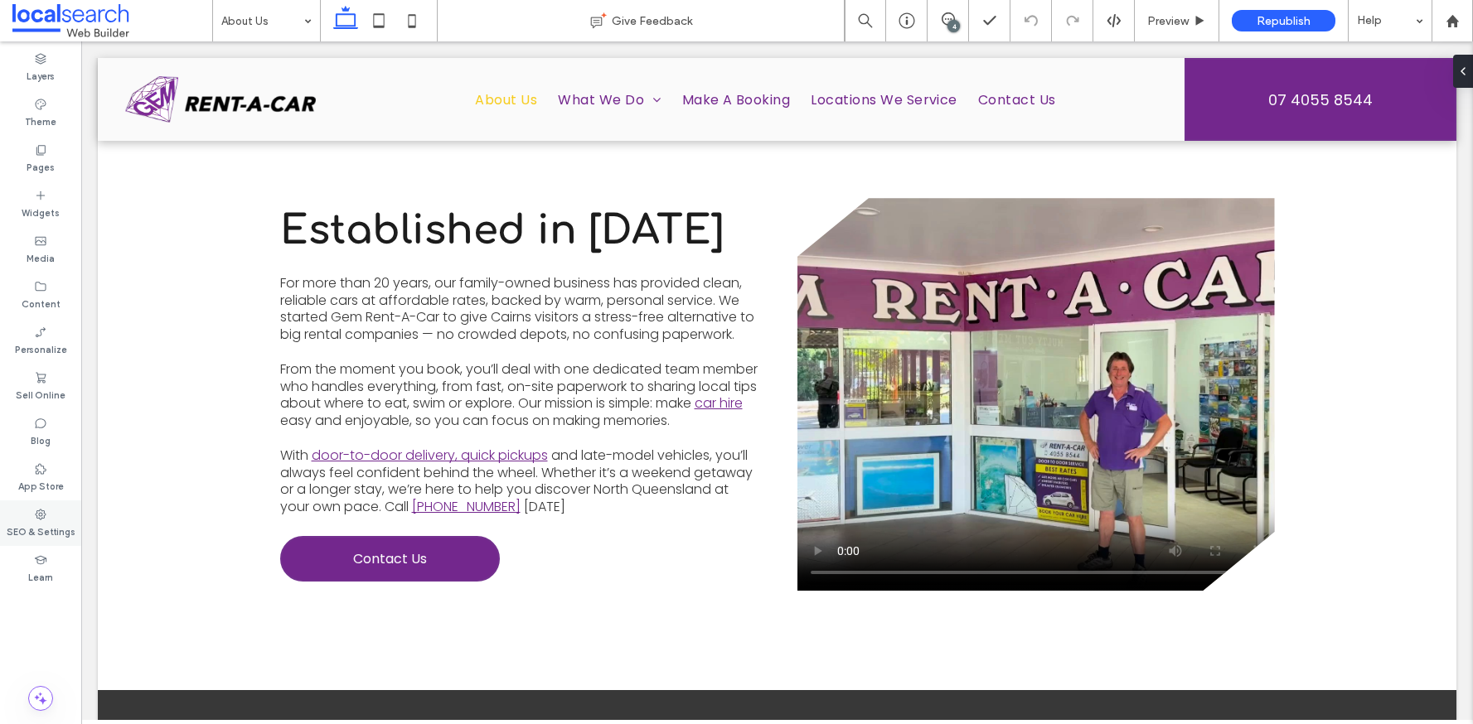
click at [49, 530] on label "SEO & Settings" at bounding box center [41, 530] width 69 height 18
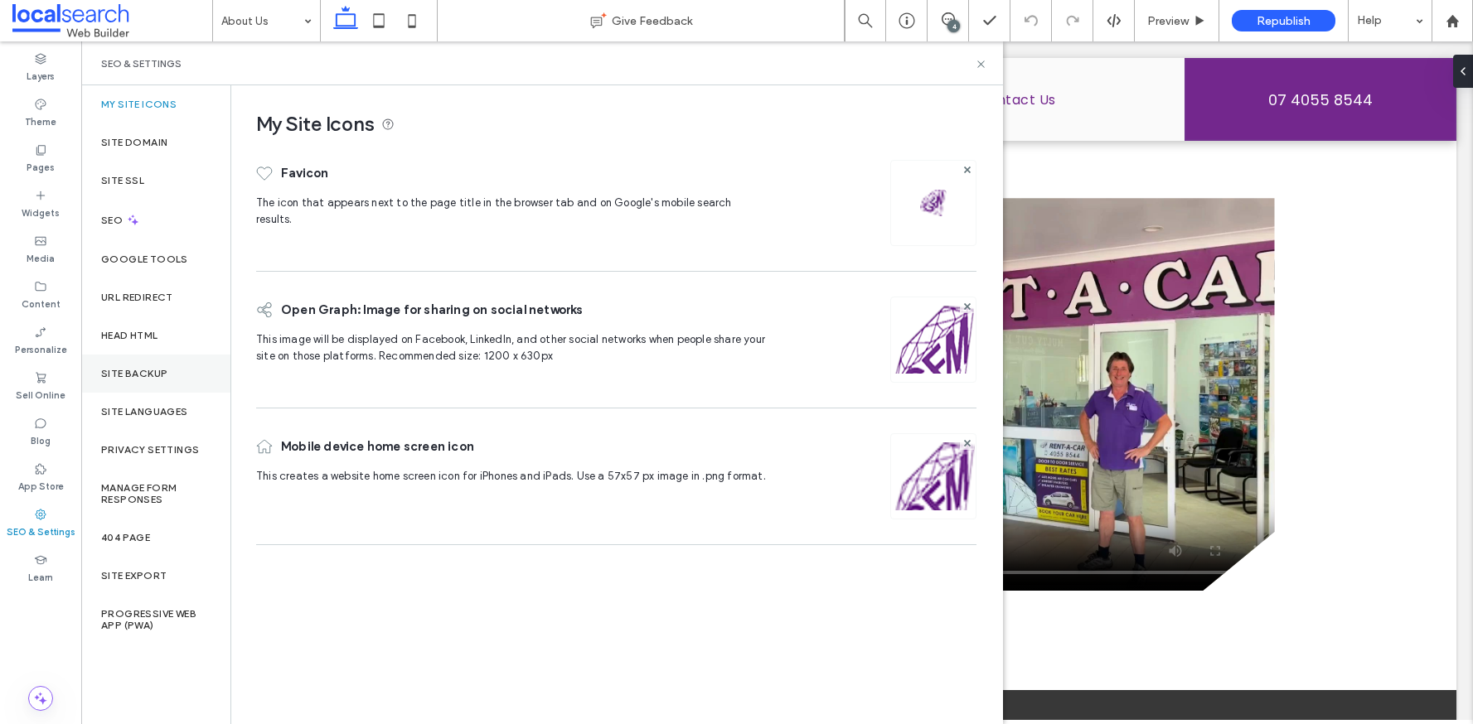
click at [140, 363] on div "Site Backup" at bounding box center [155, 374] width 149 height 38
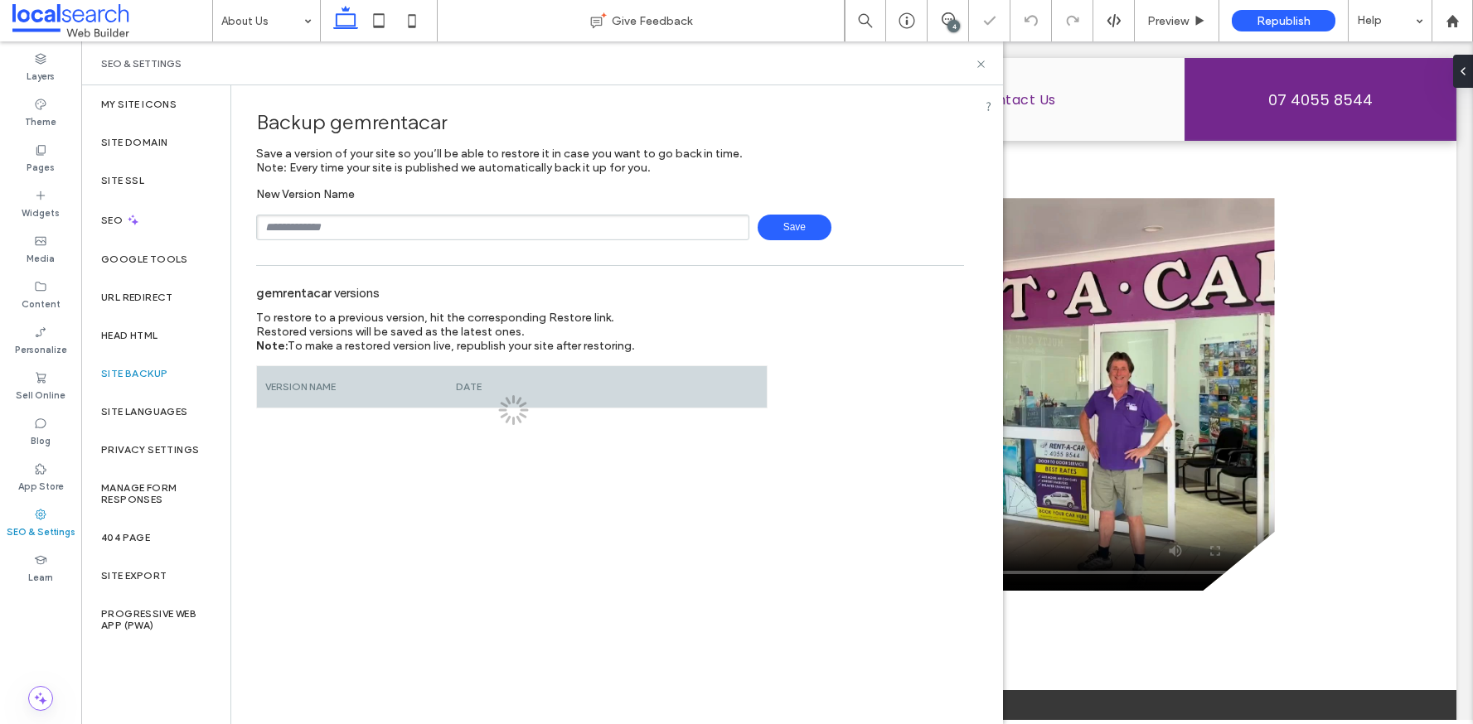
click at [338, 225] on input "text" at bounding box center [502, 228] width 493 height 26
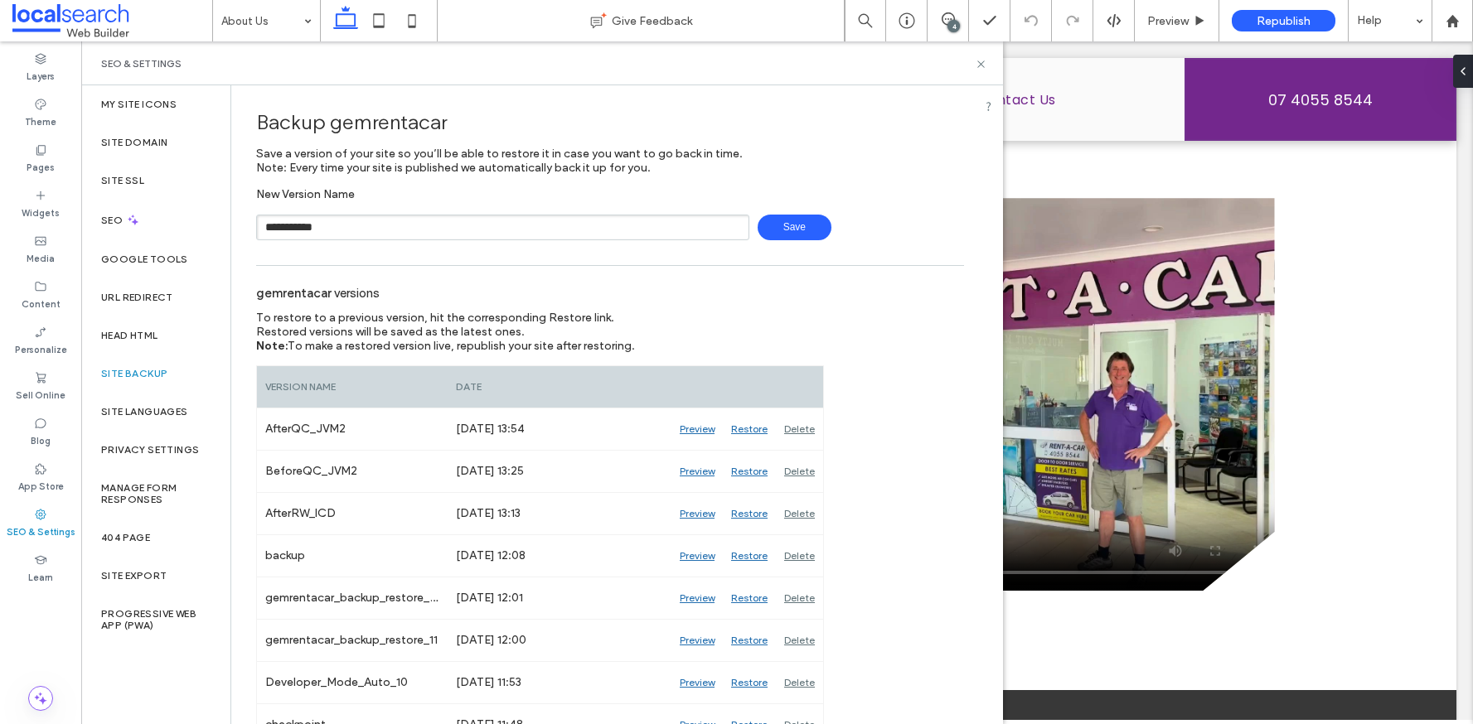
type input "**********"
click at [795, 230] on span "Save" at bounding box center [795, 228] width 74 height 26
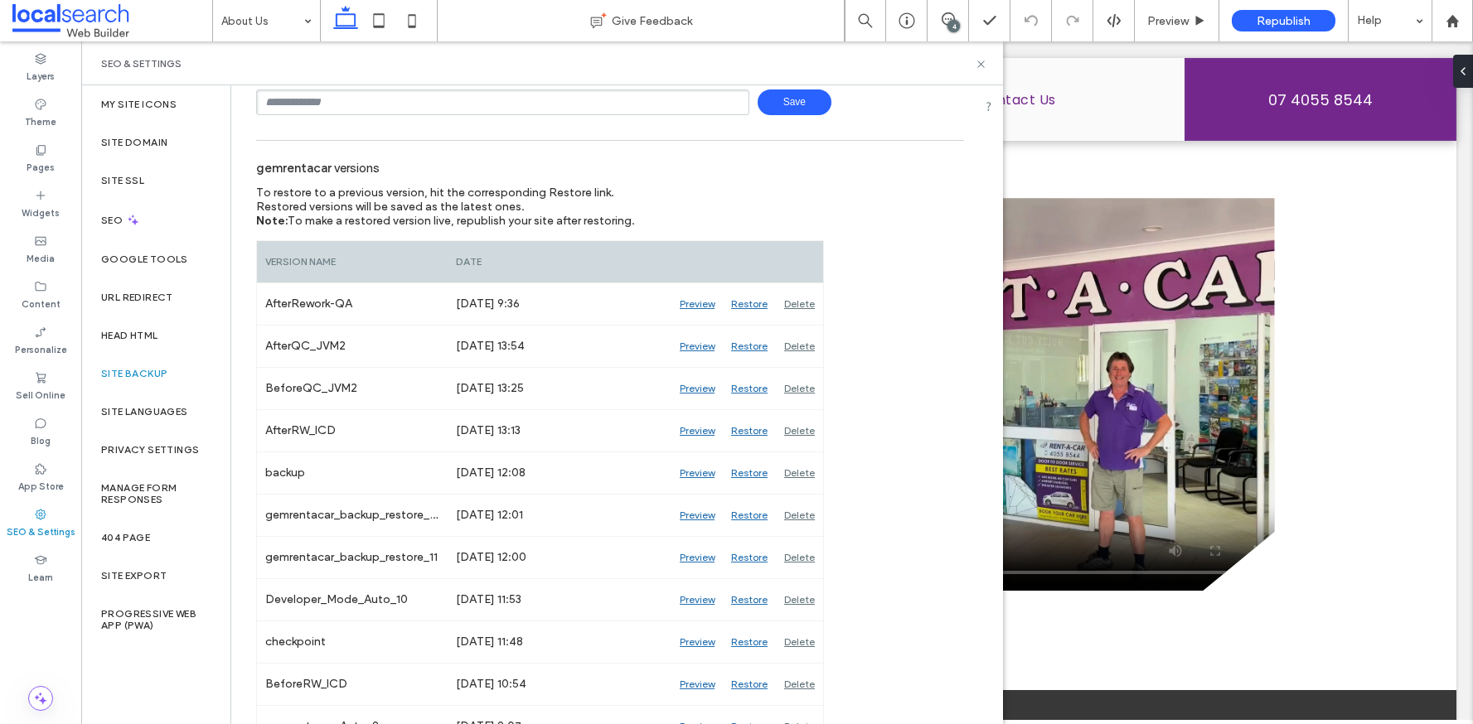
scroll to position [128, 0]
click at [955, 22] on div "4" at bounding box center [953, 26] width 12 height 12
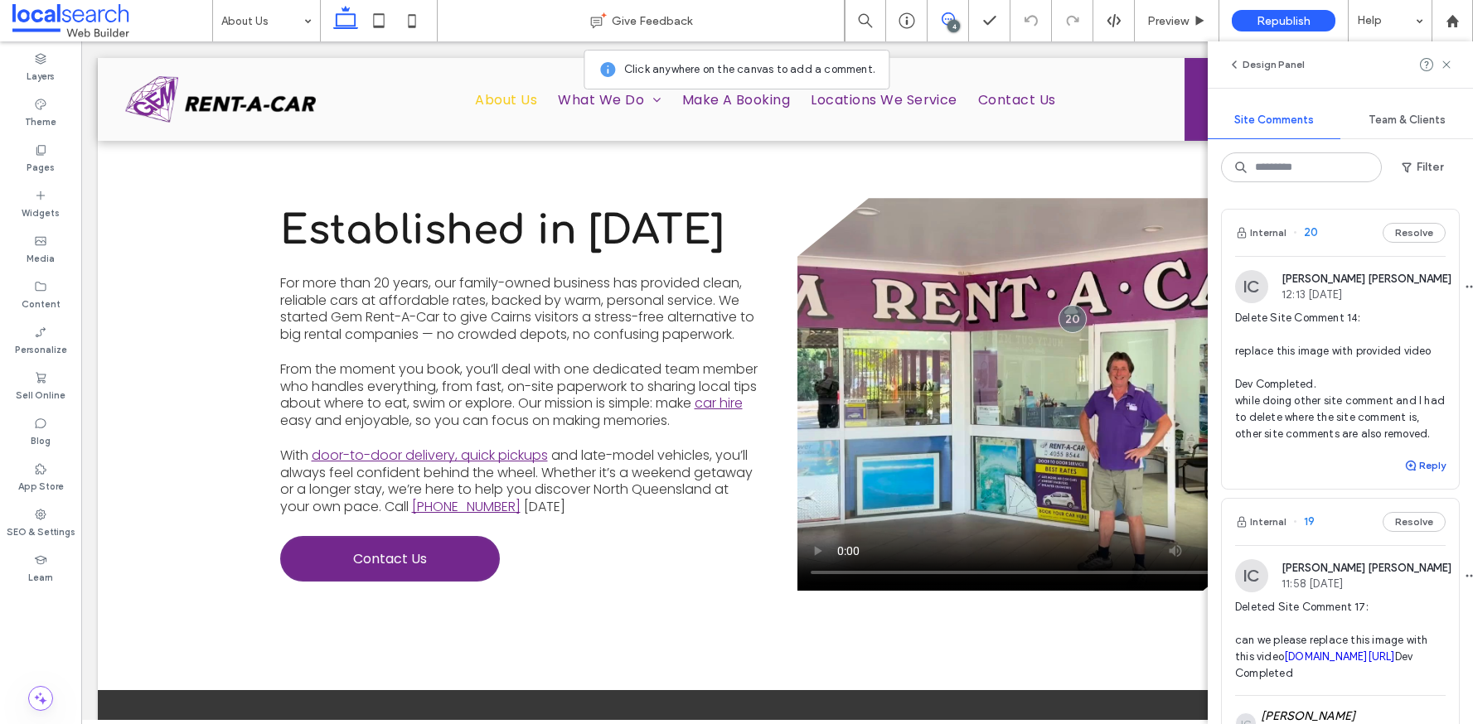
click at [1421, 476] on button "Reply" at bounding box center [1424, 466] width 41 height 20
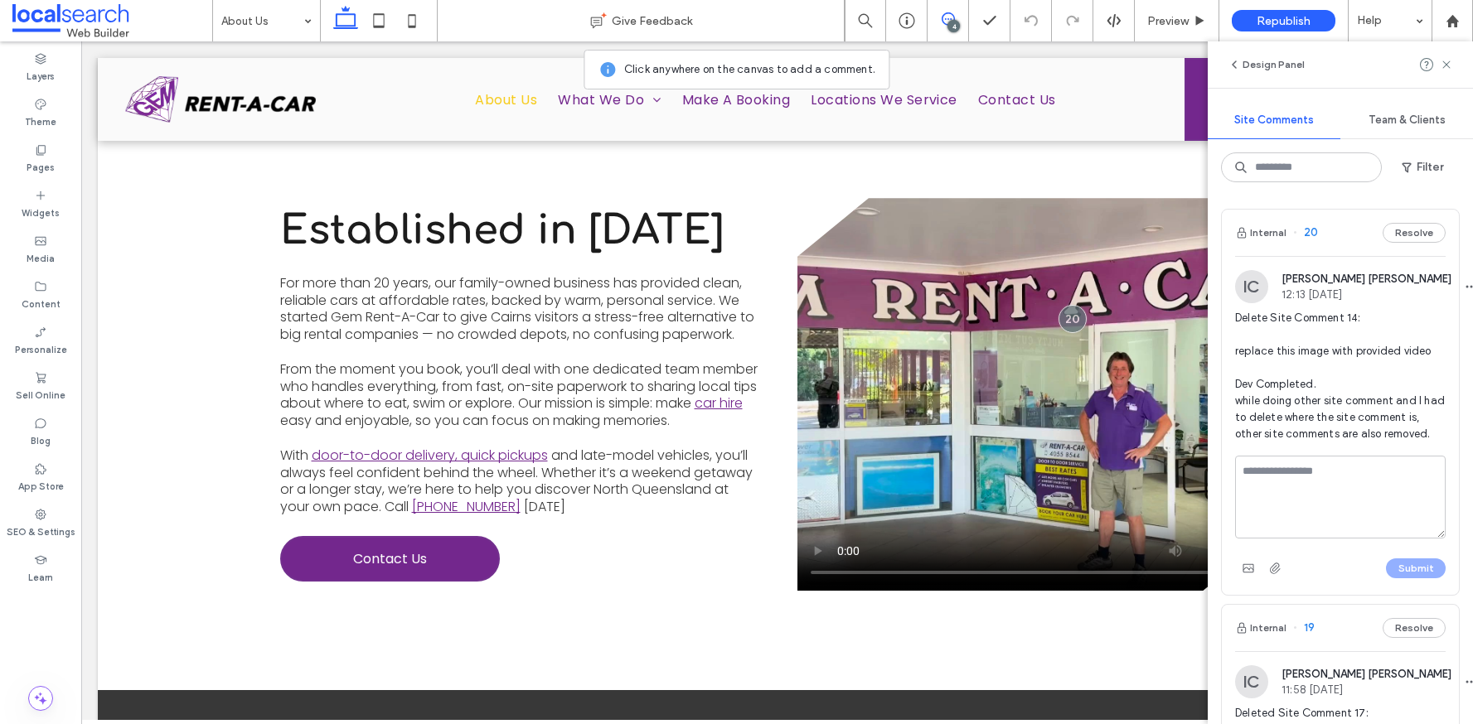
click at [1354, 516] on textarea at bounding box center [1340, 497] width 211 height 83
type textarea "**********"
click at [1393, 578] on button "Submit" at bounding box center [1416, 569] width 60 height 20
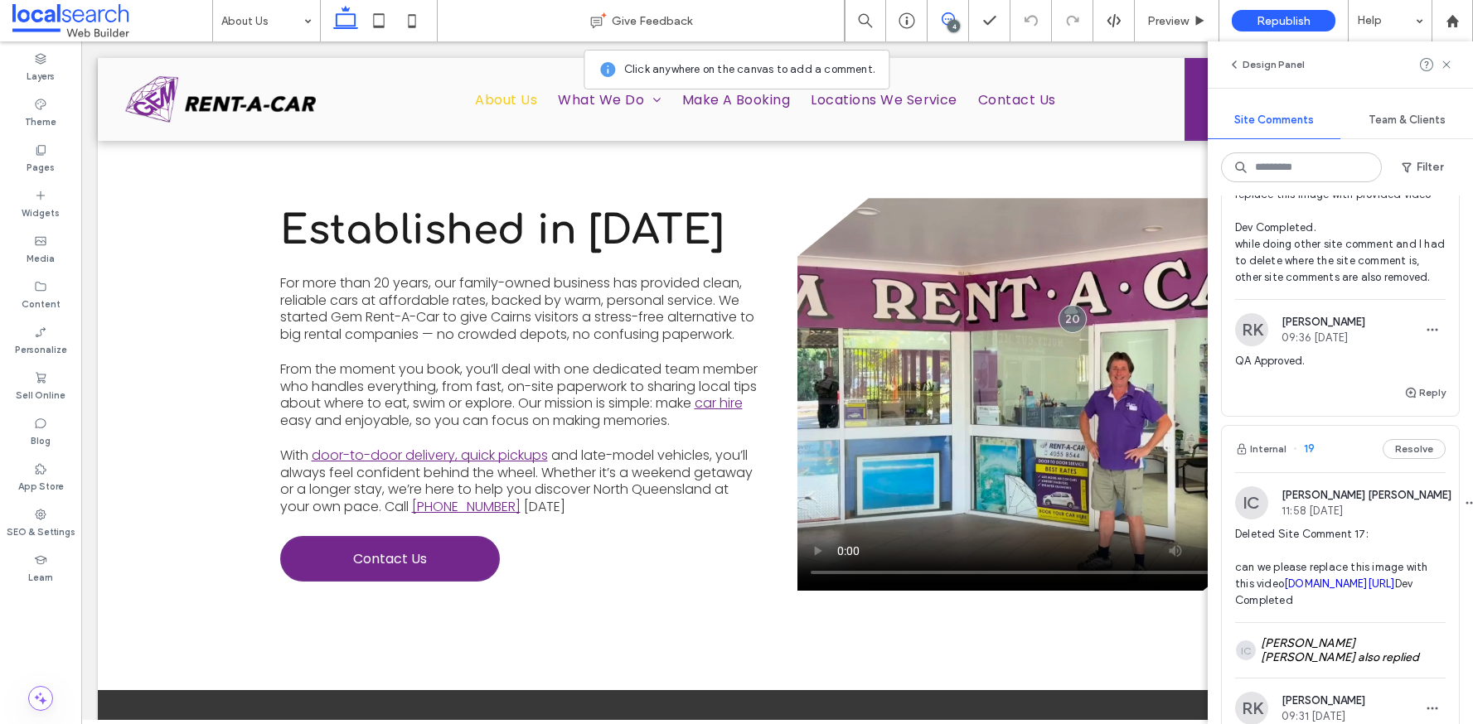
scroll to position [0, 0]
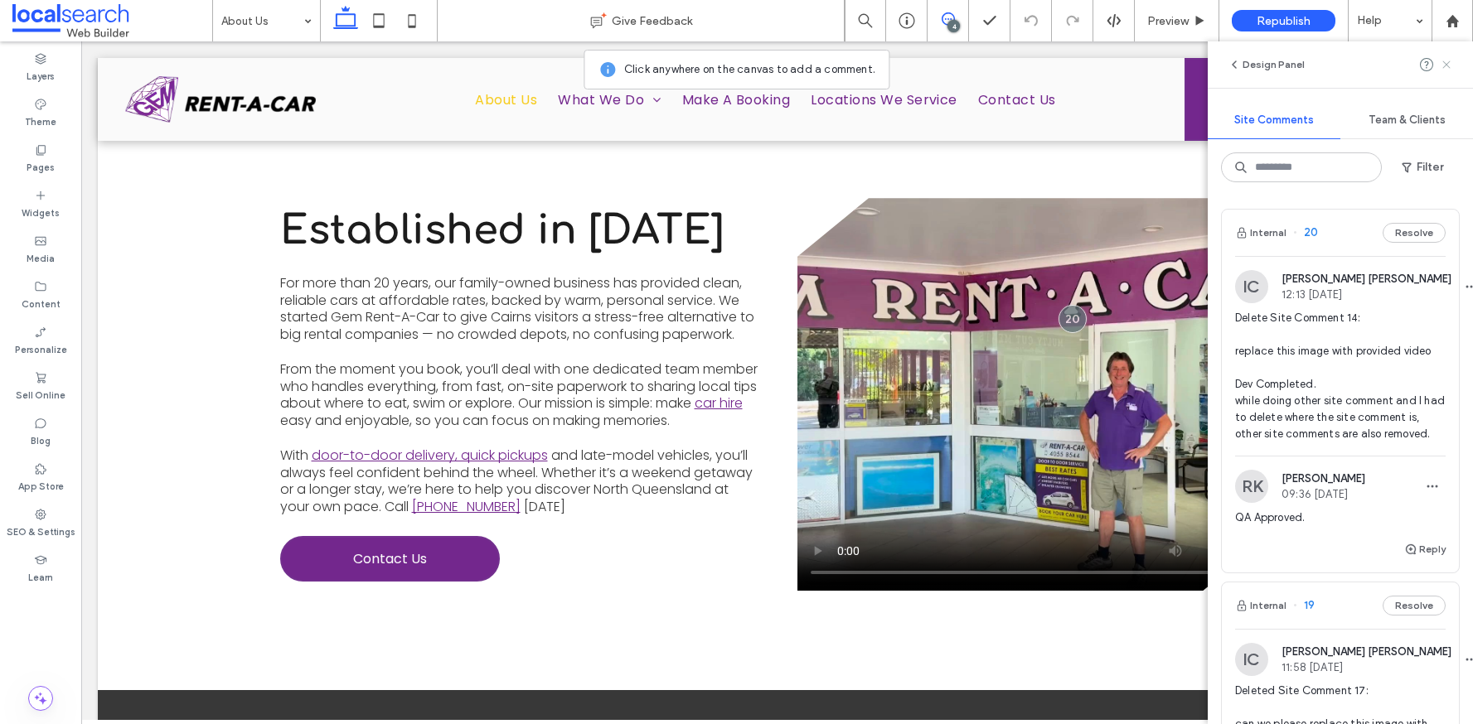
click at [1448, 67] on use at bounding box center [1445, 64] width 7 height 7
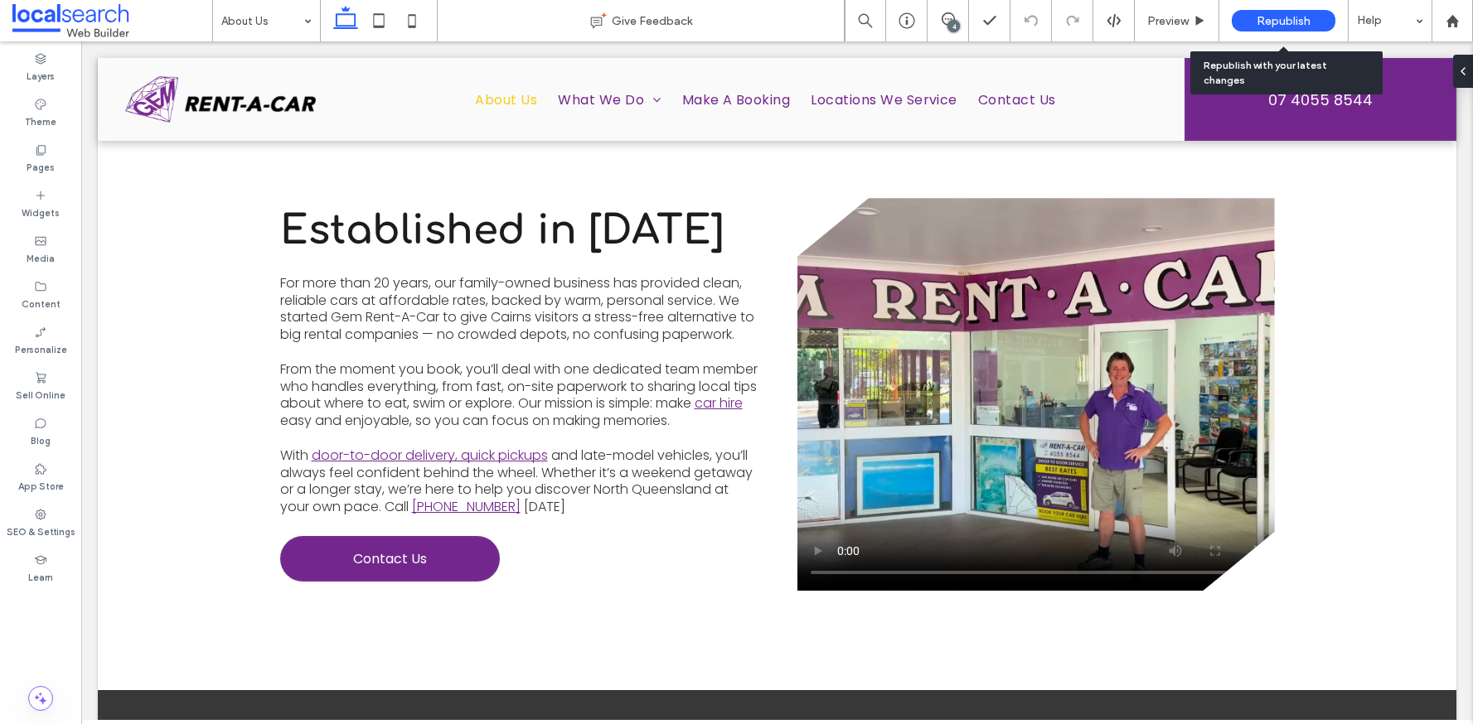
click at [1257, 21] on span "Republish" at bounding box center [1284, 21] width 54 height 14
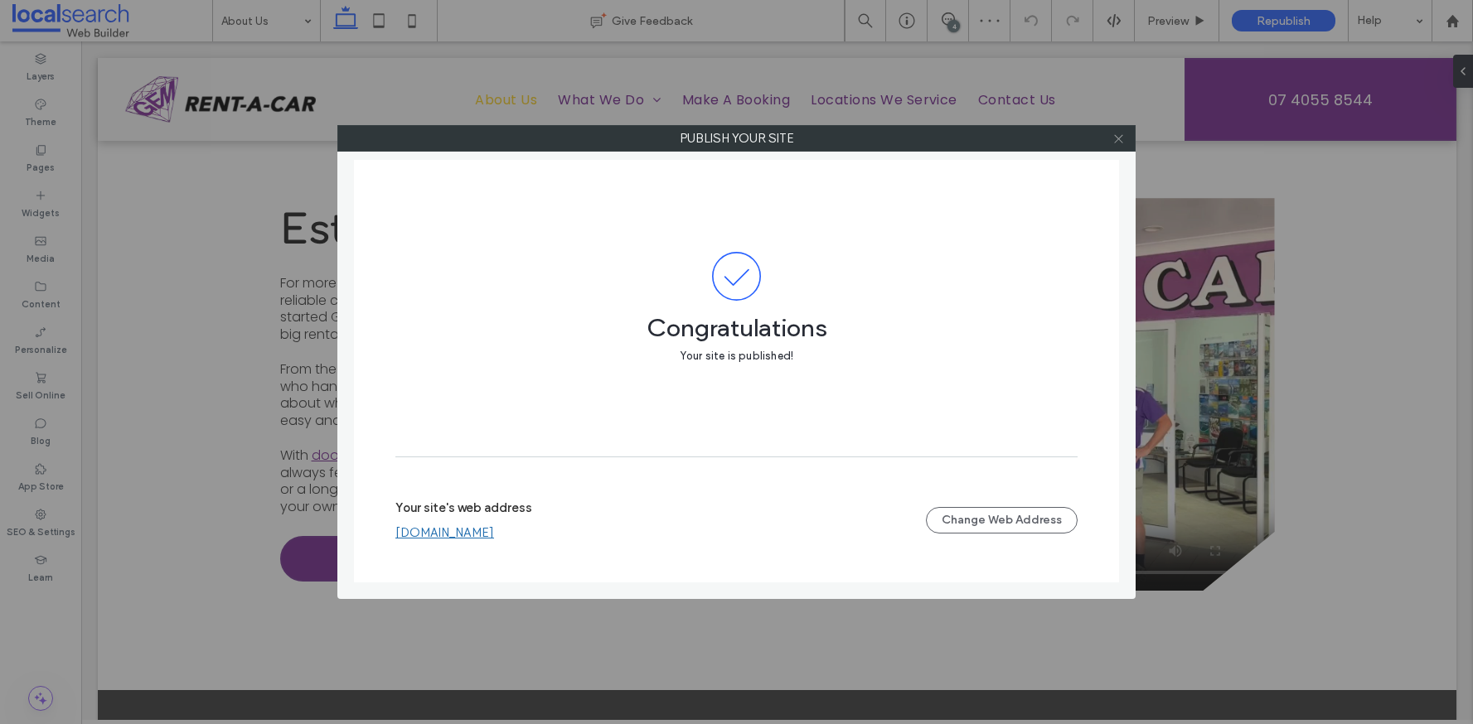
click at [1117, 138] on use at bounding box center [1118, 138] width 8 height 8
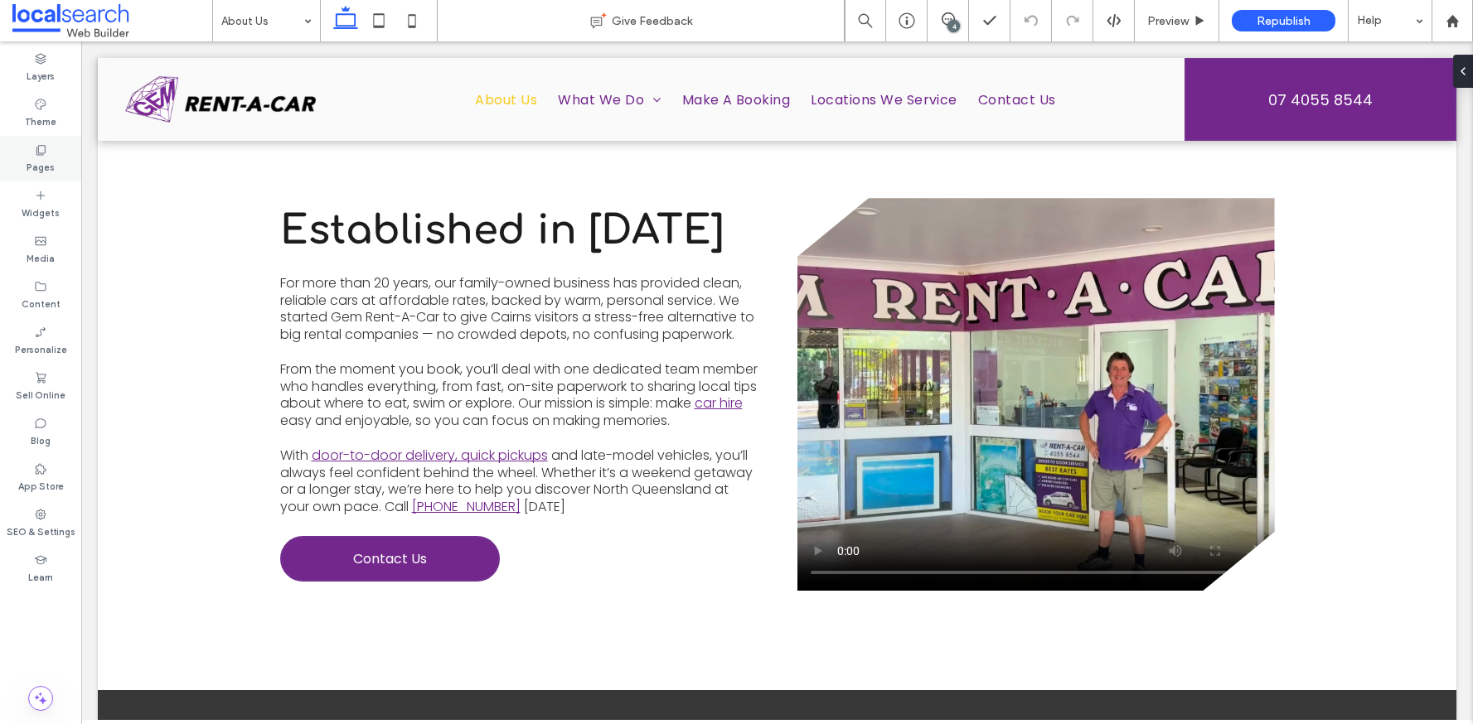
click at [46, 156] on icon at bounding box center [40, 149] width 13 height 13
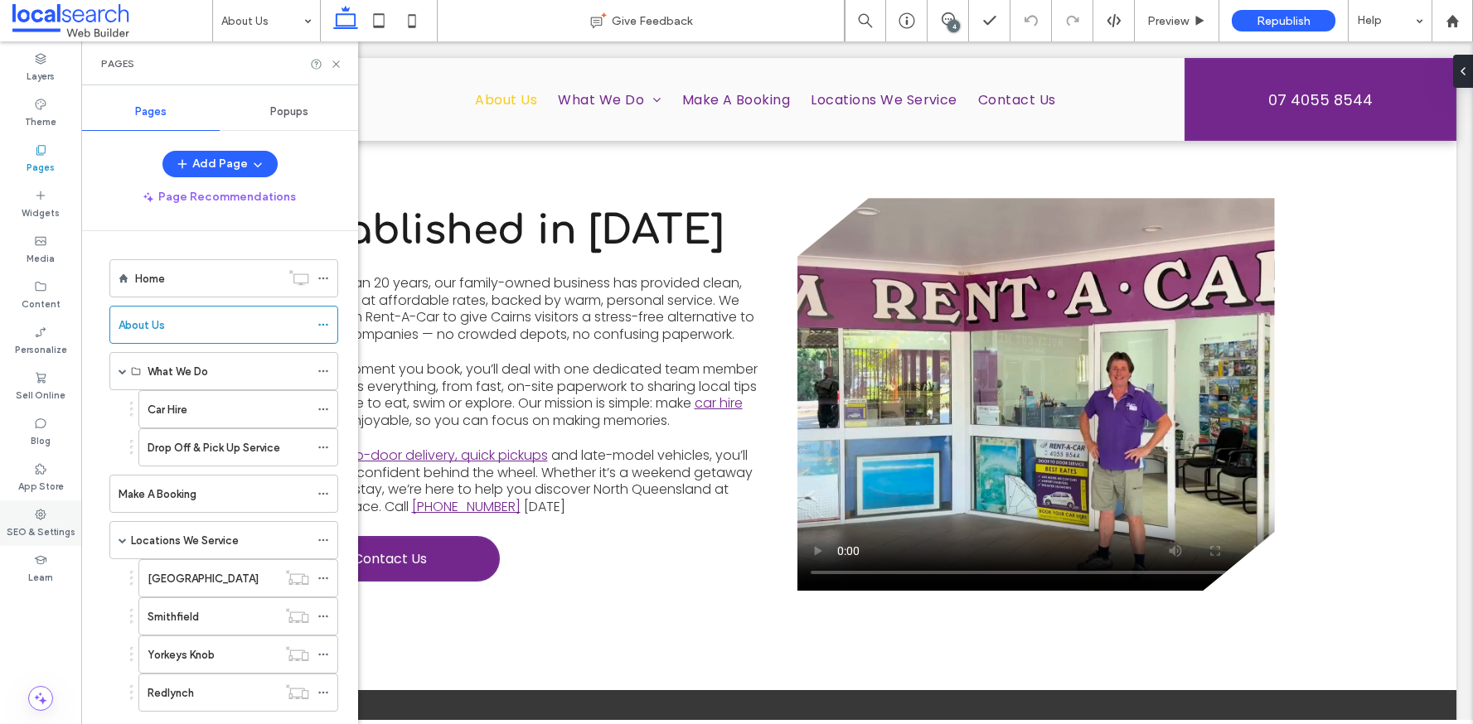
click at [46, 520] on icon at bounding box center [40, 514] width 13 height 13
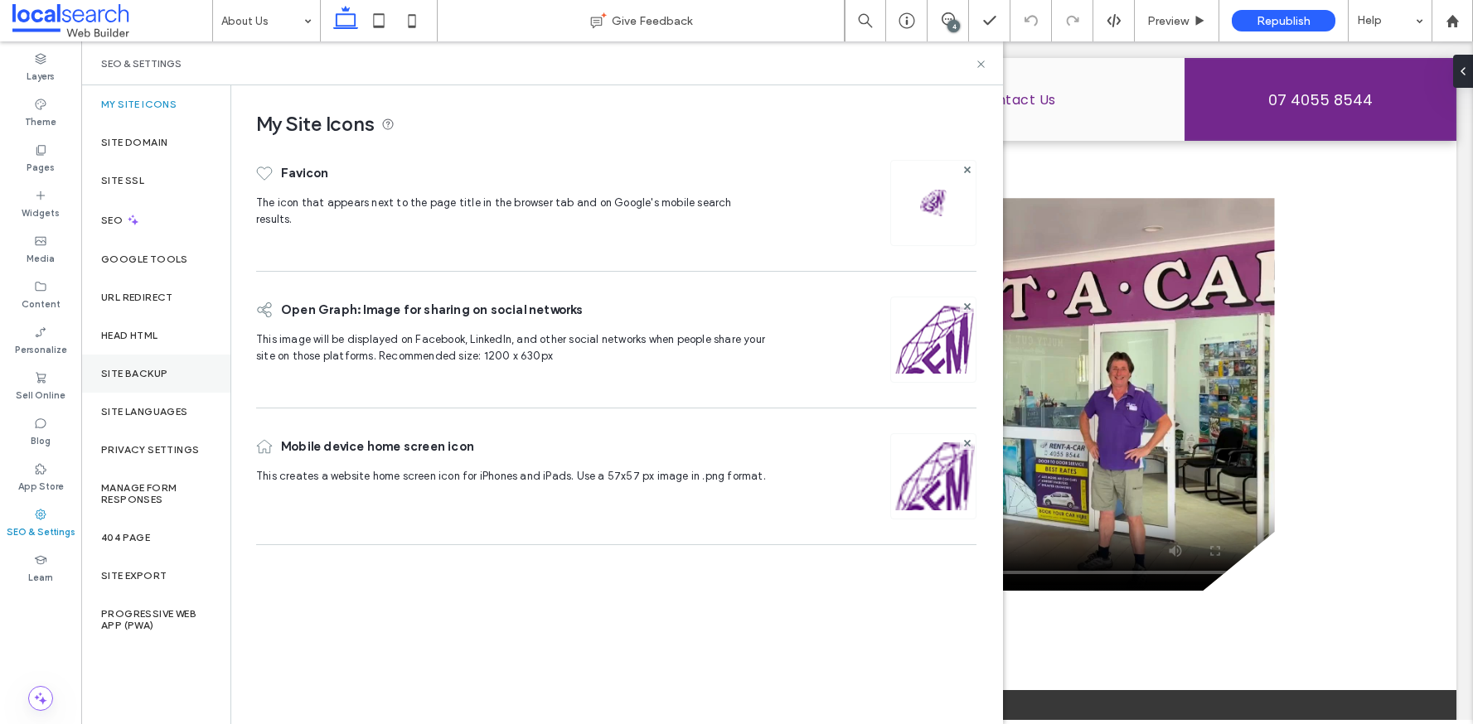
click at [147, 368] on label "Site Backup" at bounding box center [134, 374] width 66 height 12
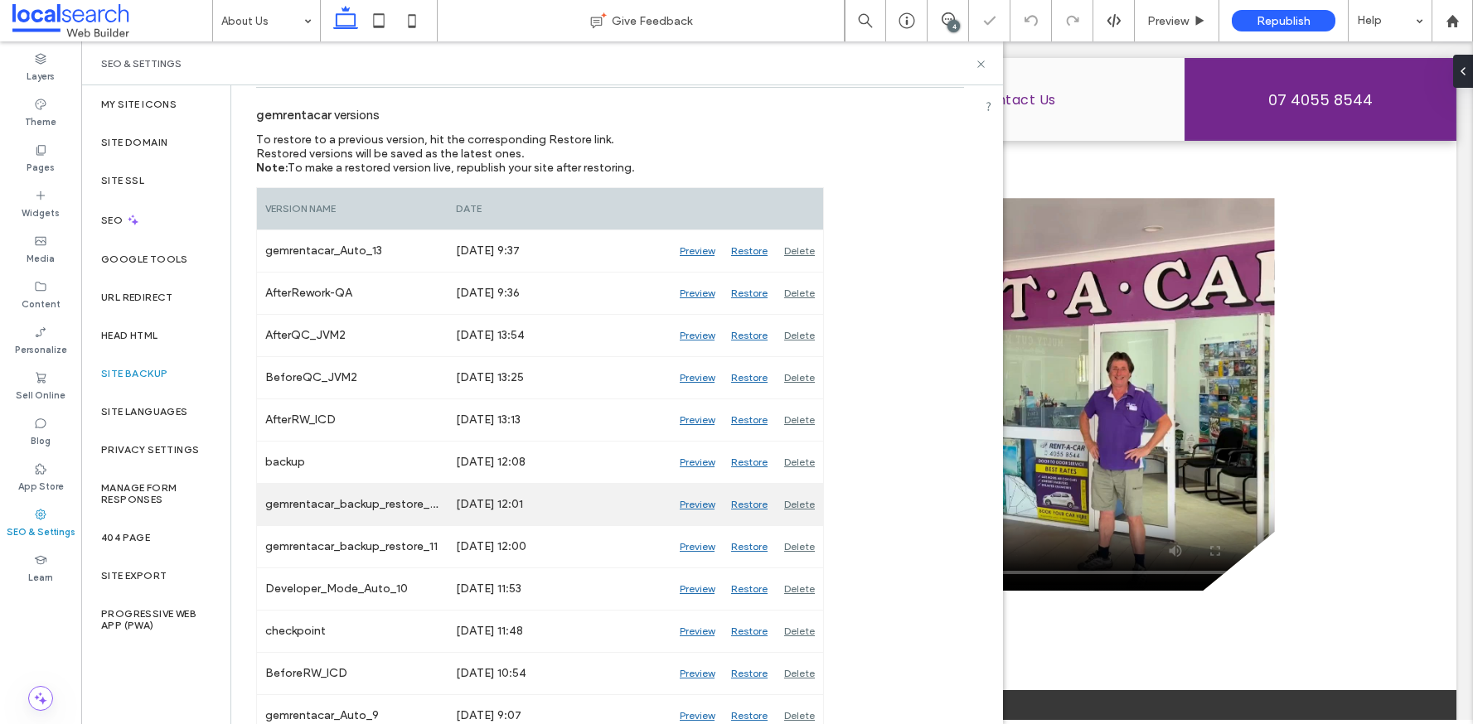
scroll to position [169, 0]
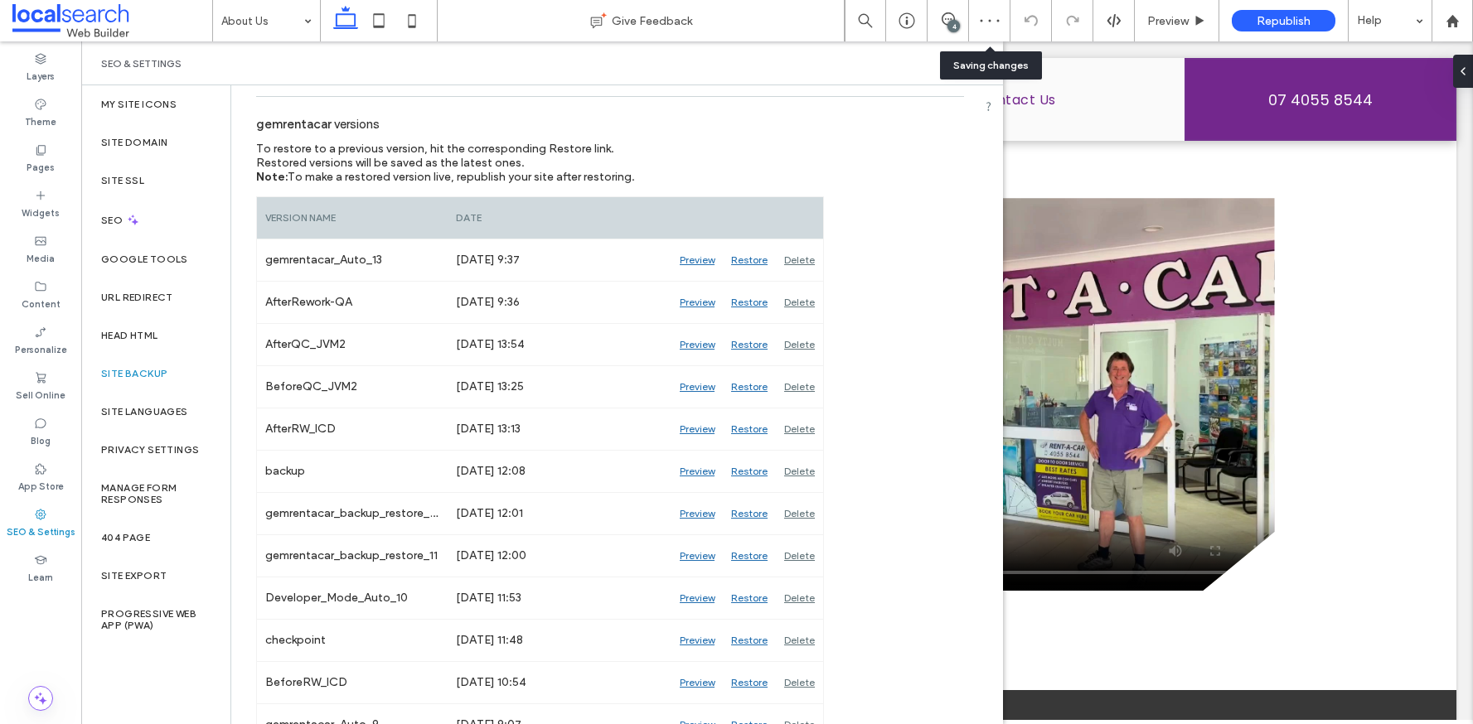
click at [951, 26] on div "4" at bounding box center [953, 26] width 12 height 12
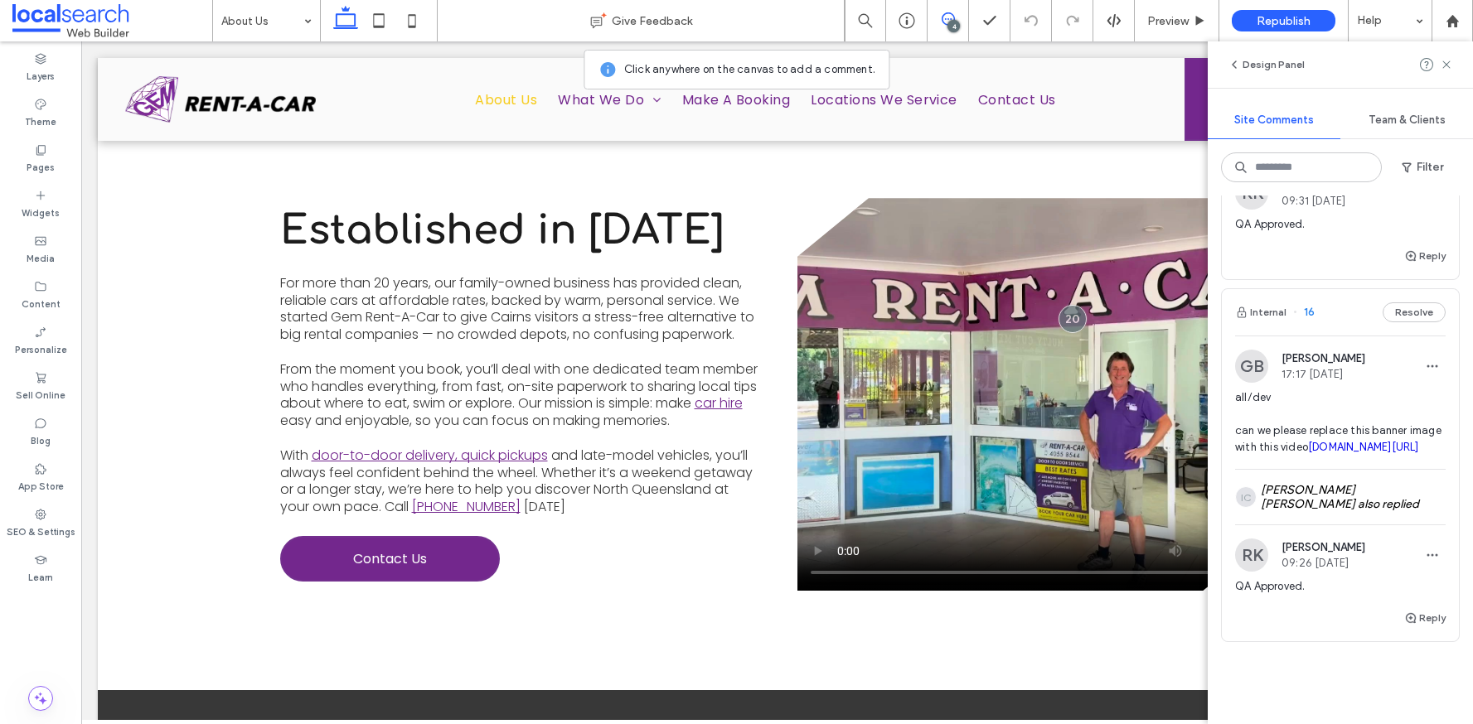
scroll to position [1240, 0]
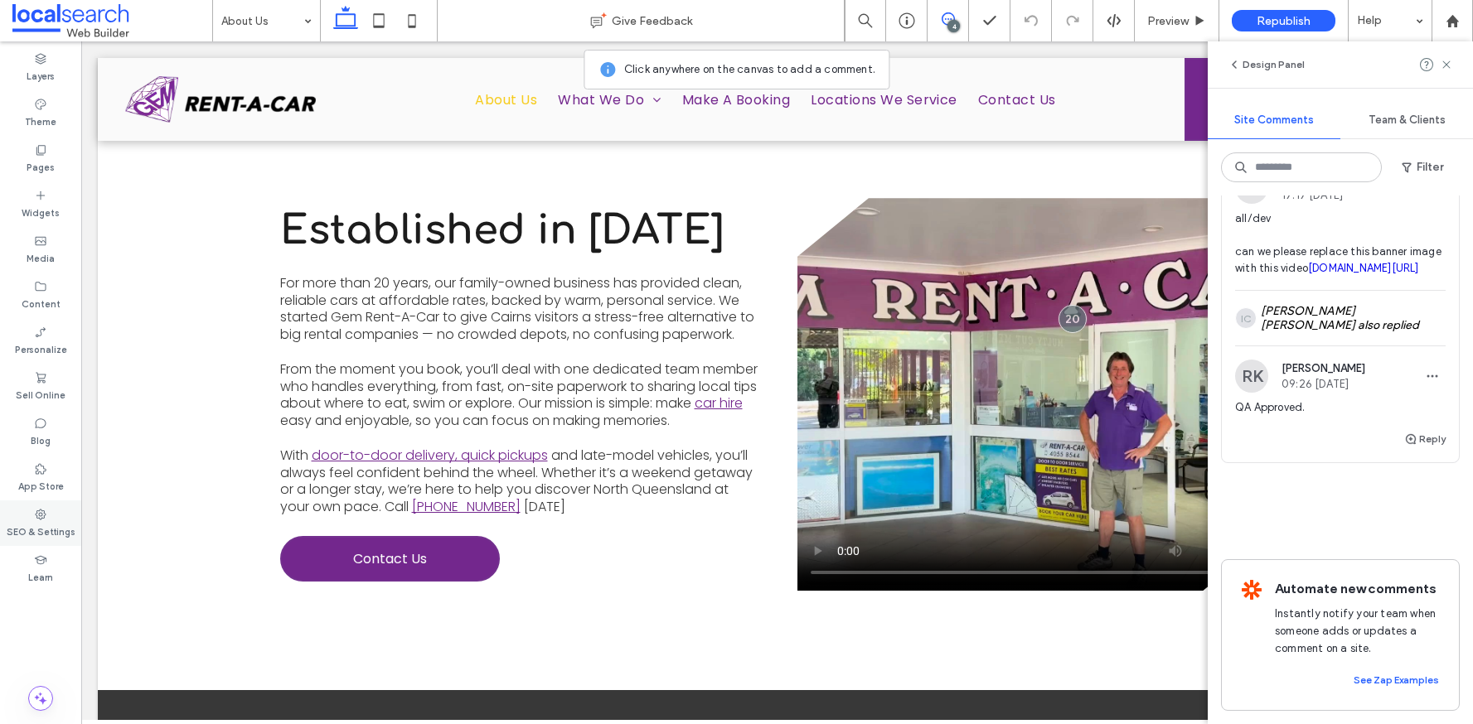
click at [47, 520] on div "SEO & Settings" at bounding box center [40, 524] width 81 height 46
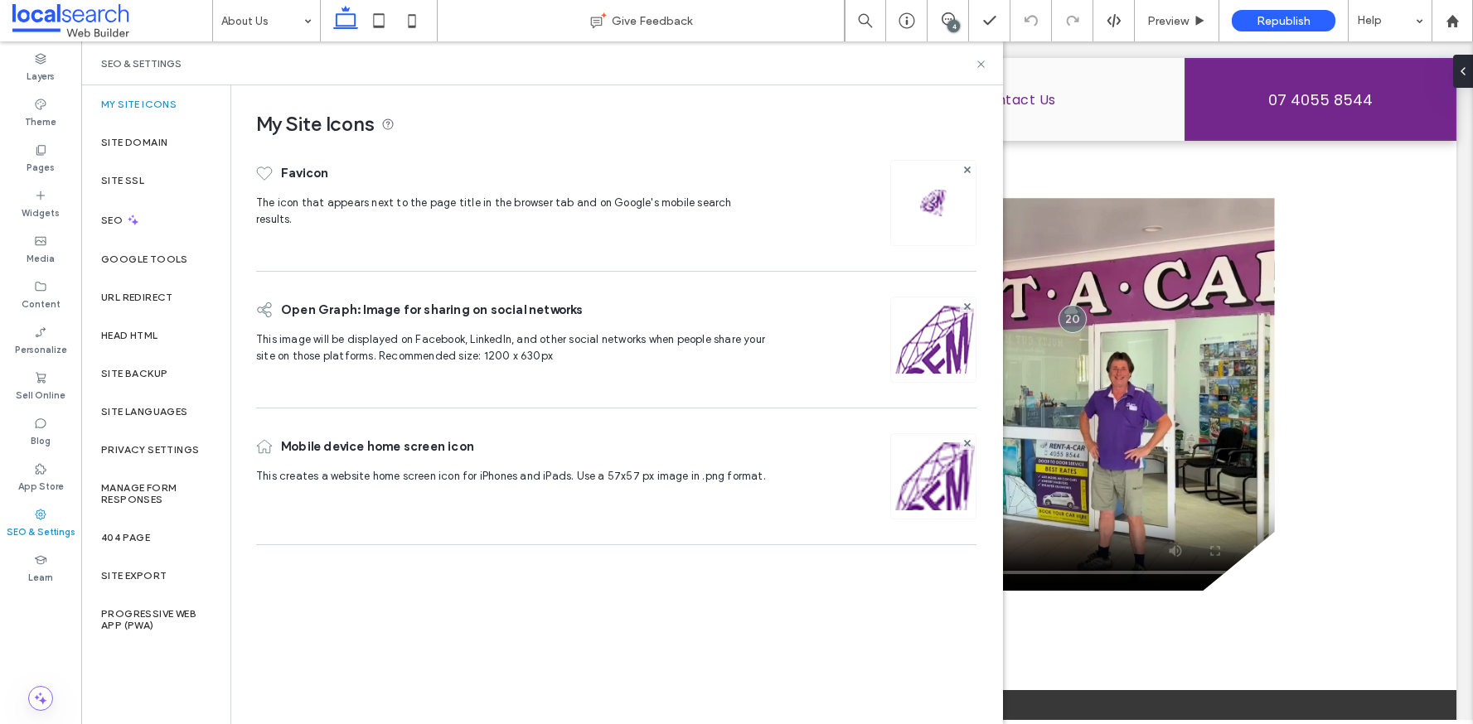
scroll to position [0, 0]
click at [143, 372] on label "Site Backup" at bounding box center [134, 374] width 66 height 12
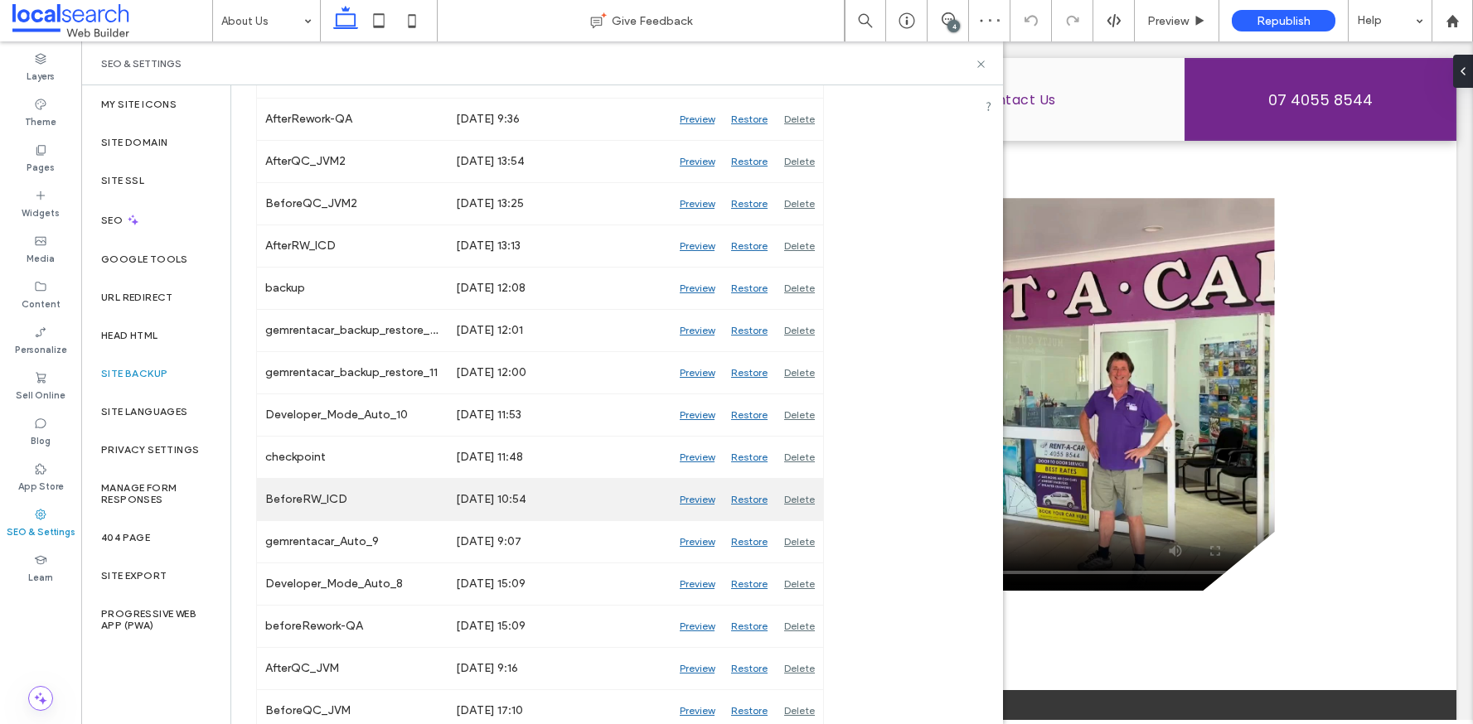
scroll to position [370, 0]
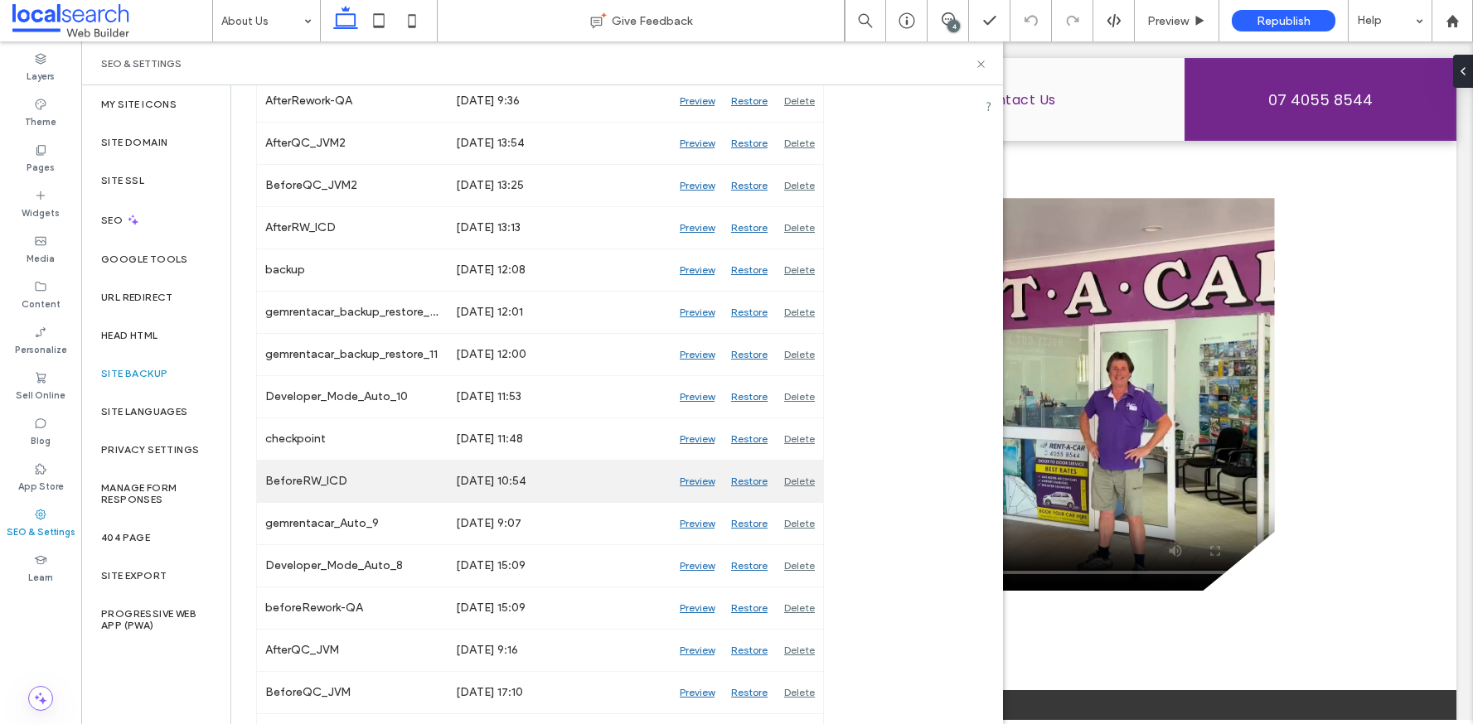
click at [748, 482] on div "Restore" at bounding box center [749, 481] width 53 height 41
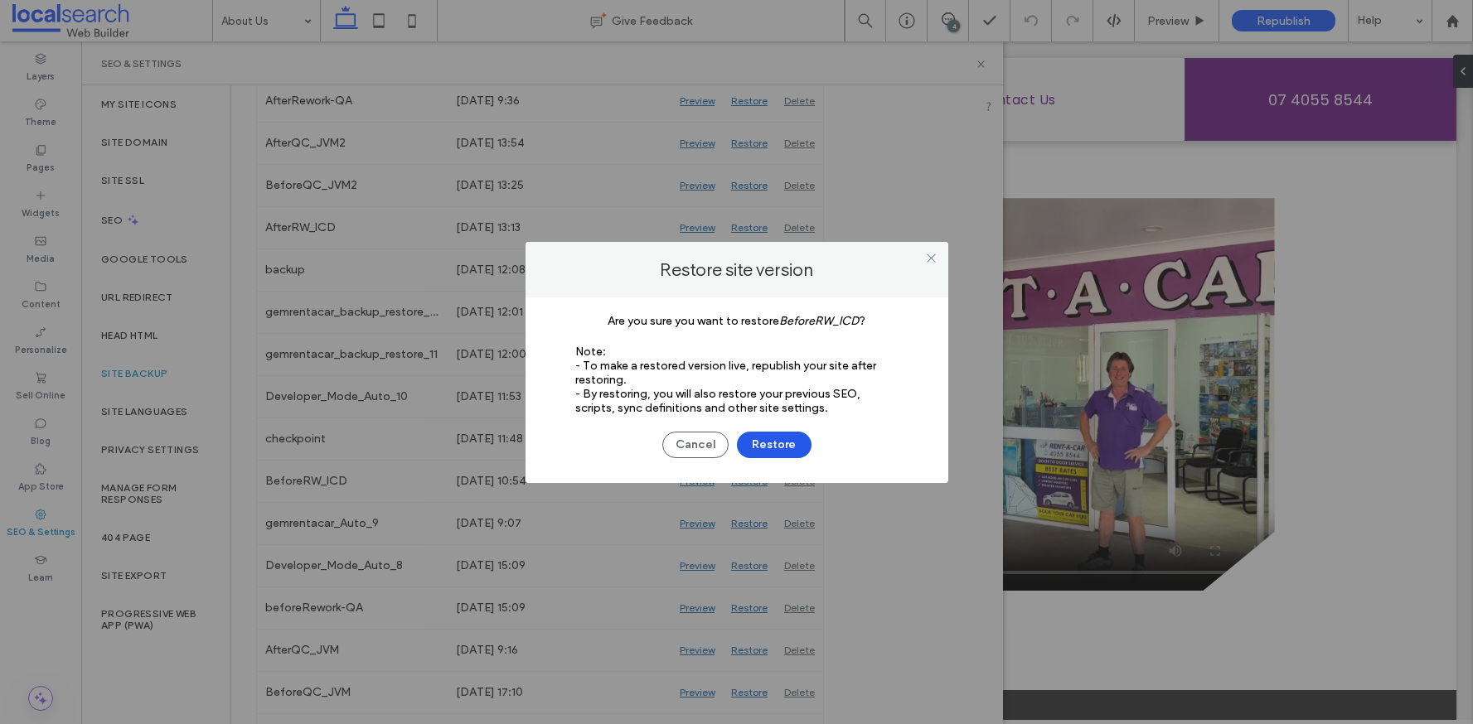
click at [769, 447] on button "Restore" at bounding box center [774, 445] width 75 height 27
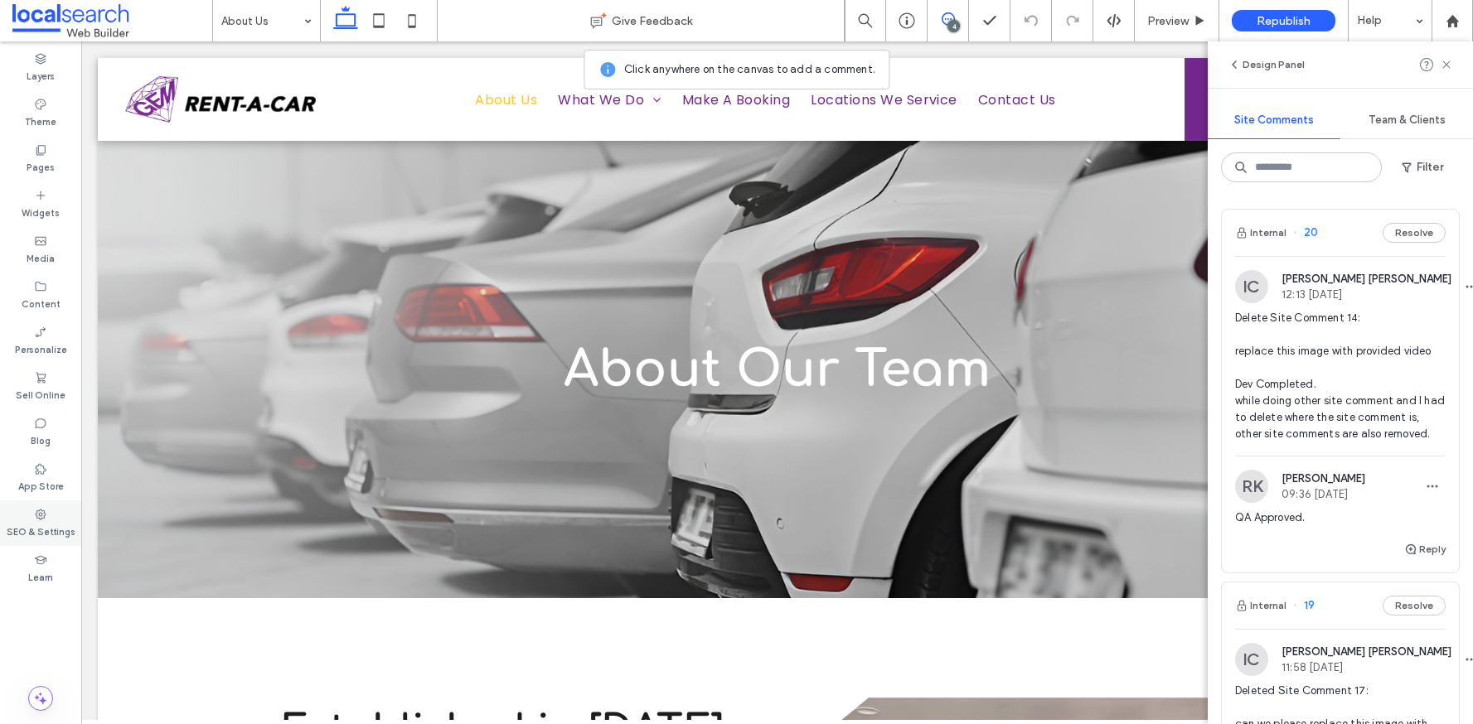
click at [51, 515] on div "SEO & Settings" at bounding box center [40, 524] width 81 height 46
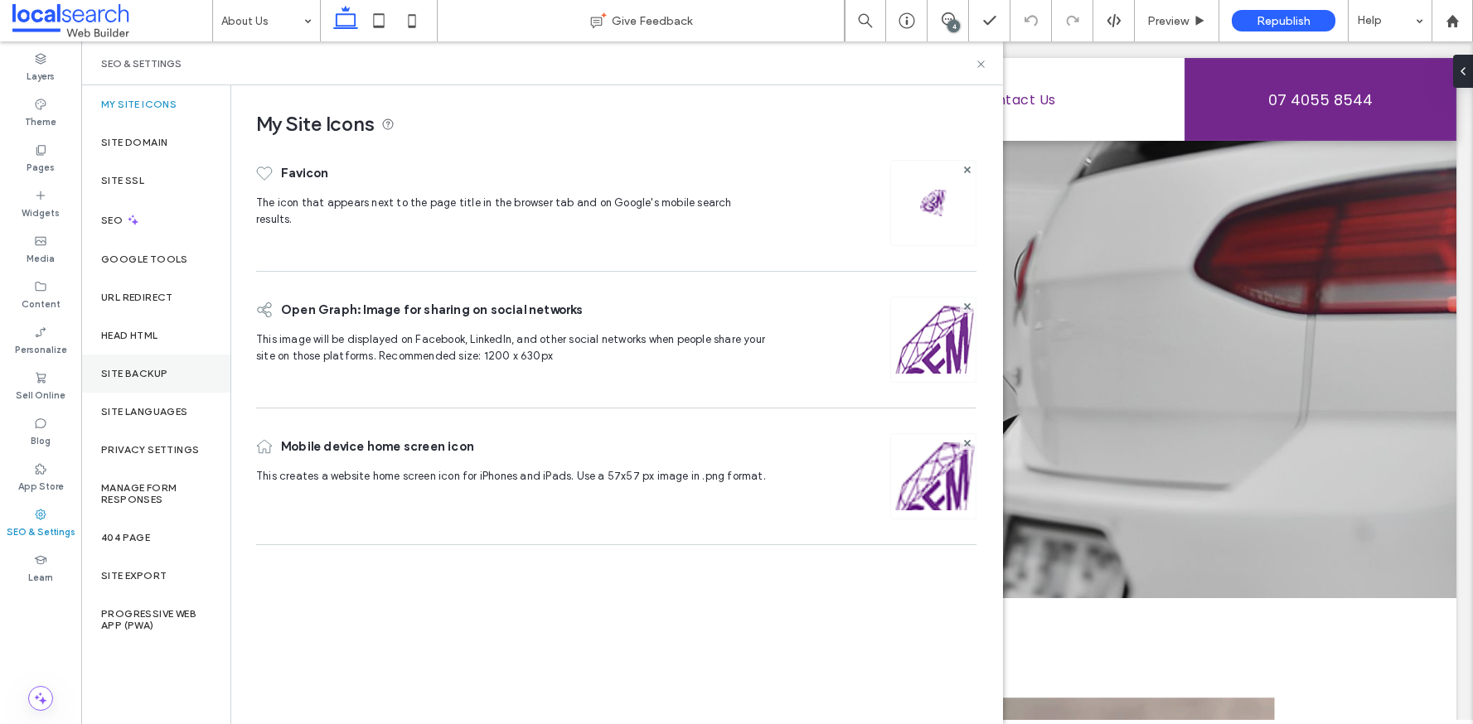
click at [141, 379] on label "Site Backup" at bounding box center [134, 374] width 66 height 12
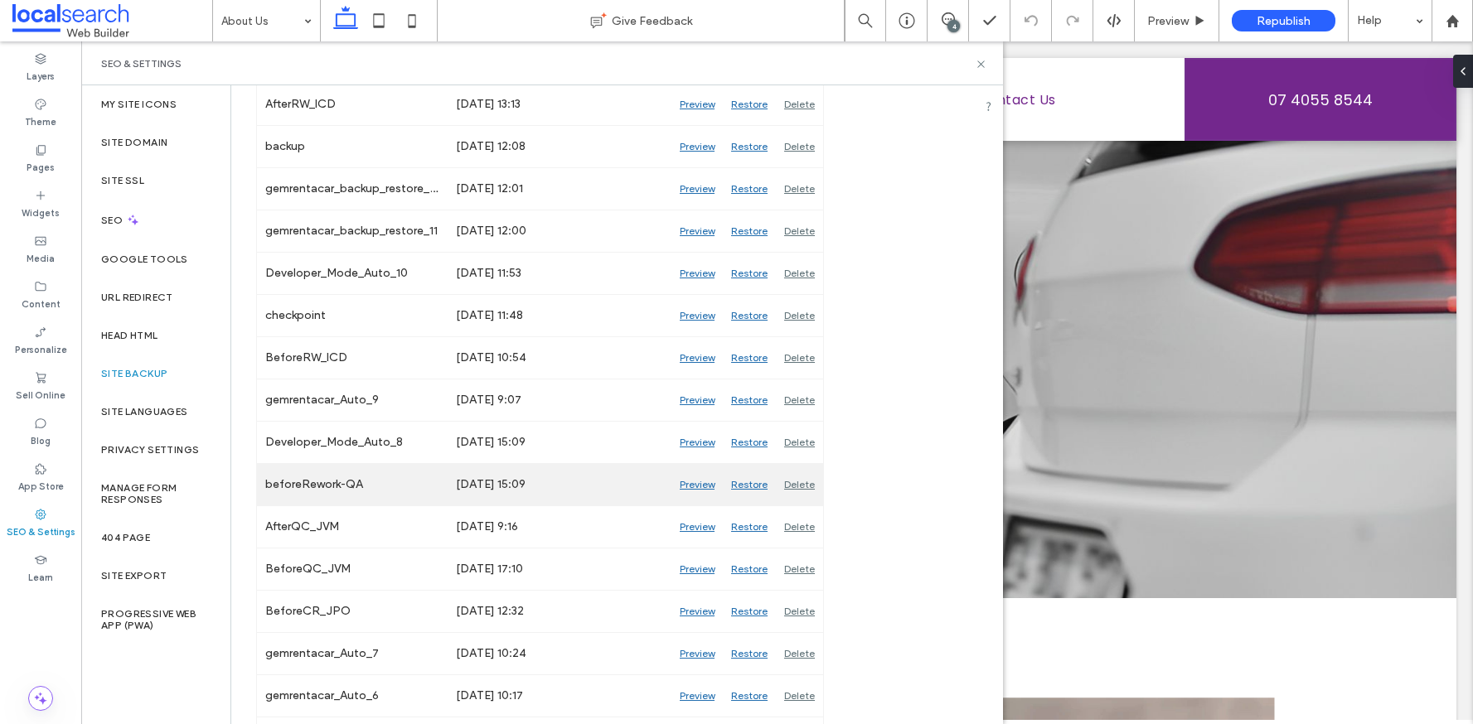
scroll to position [560, 0]
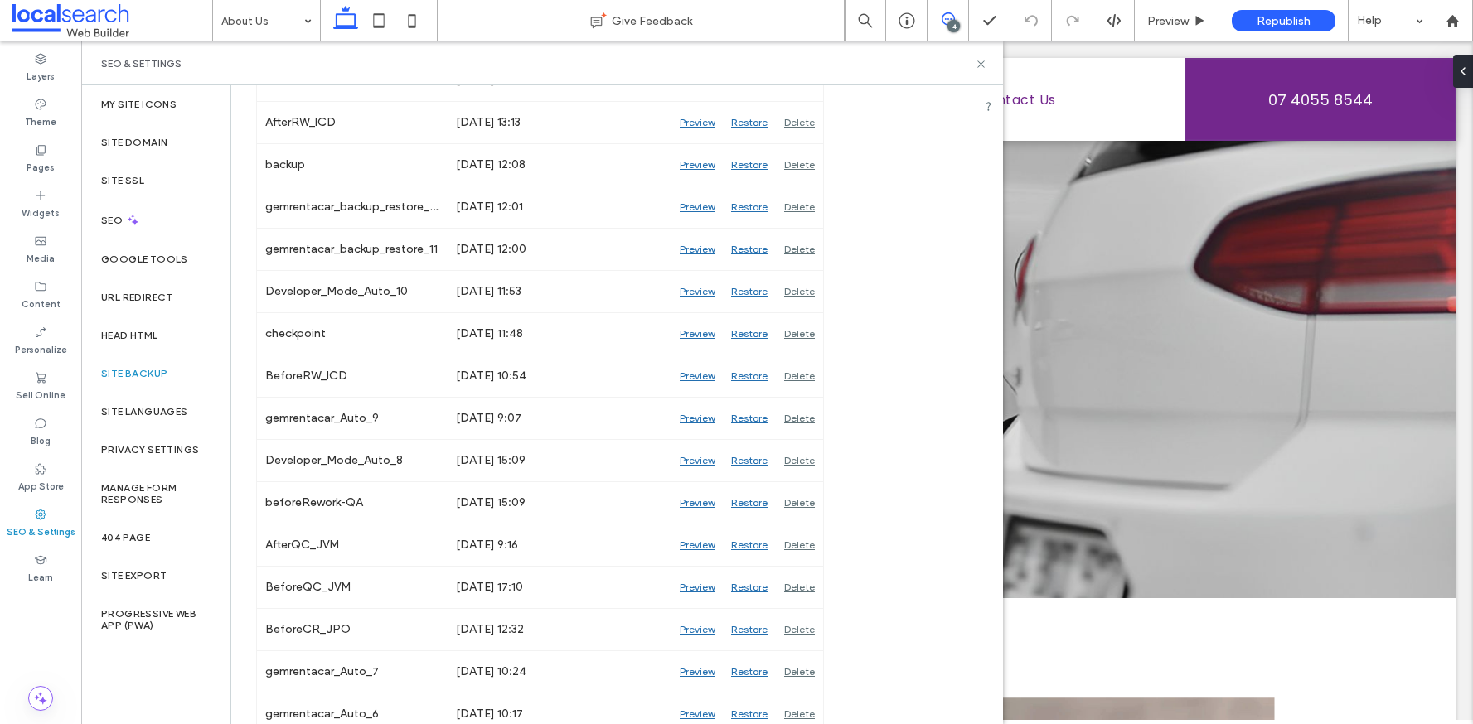
click at [959, 22] on span at bounding box center [947, 18] width 41 height 13
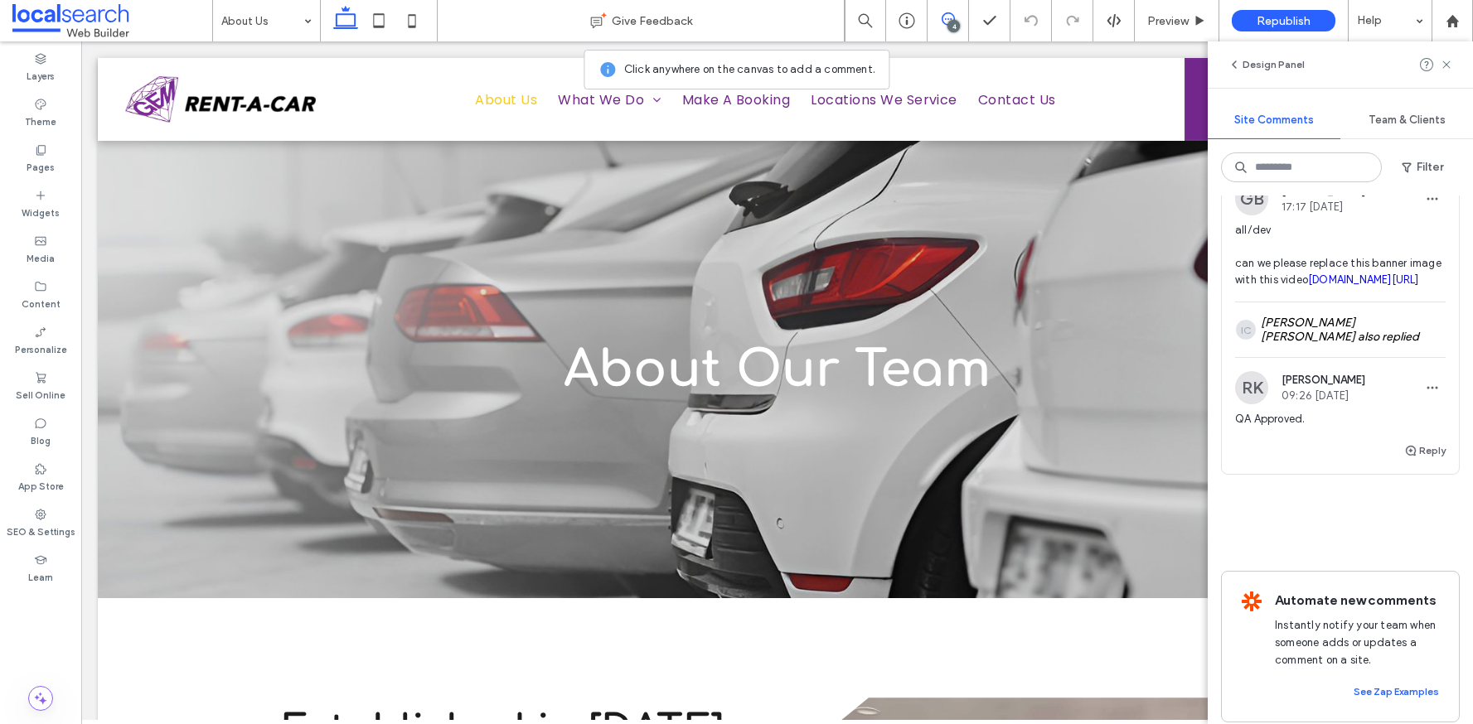
scroll to position [1180, 0]
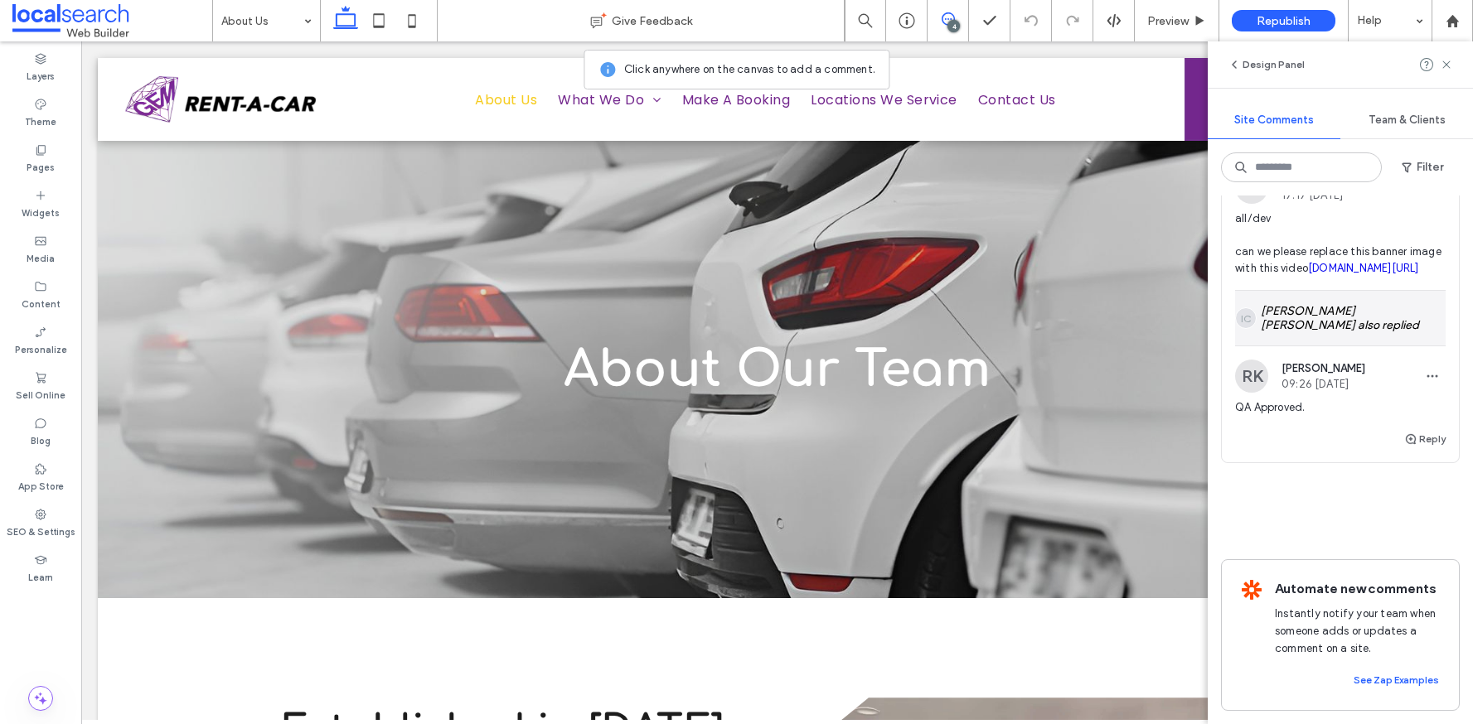
click at [1332, 346] on div "IC [PERSON_NAME] [PERSON_NAME] also replied" at bounding box center [1340, 318] width 211 height 55
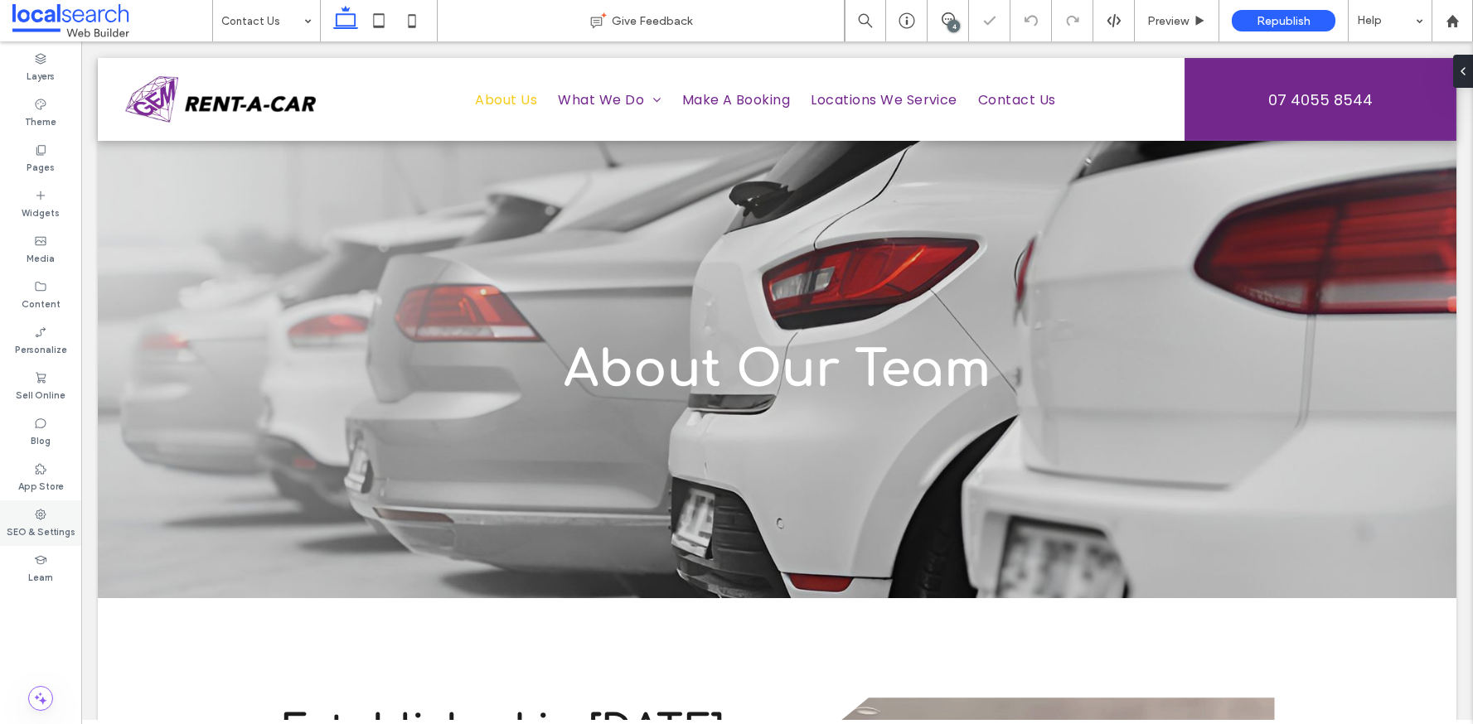
click at [46, 501] on div "SEO & Settings" at bounding box center [40, 524] width 81 height 46
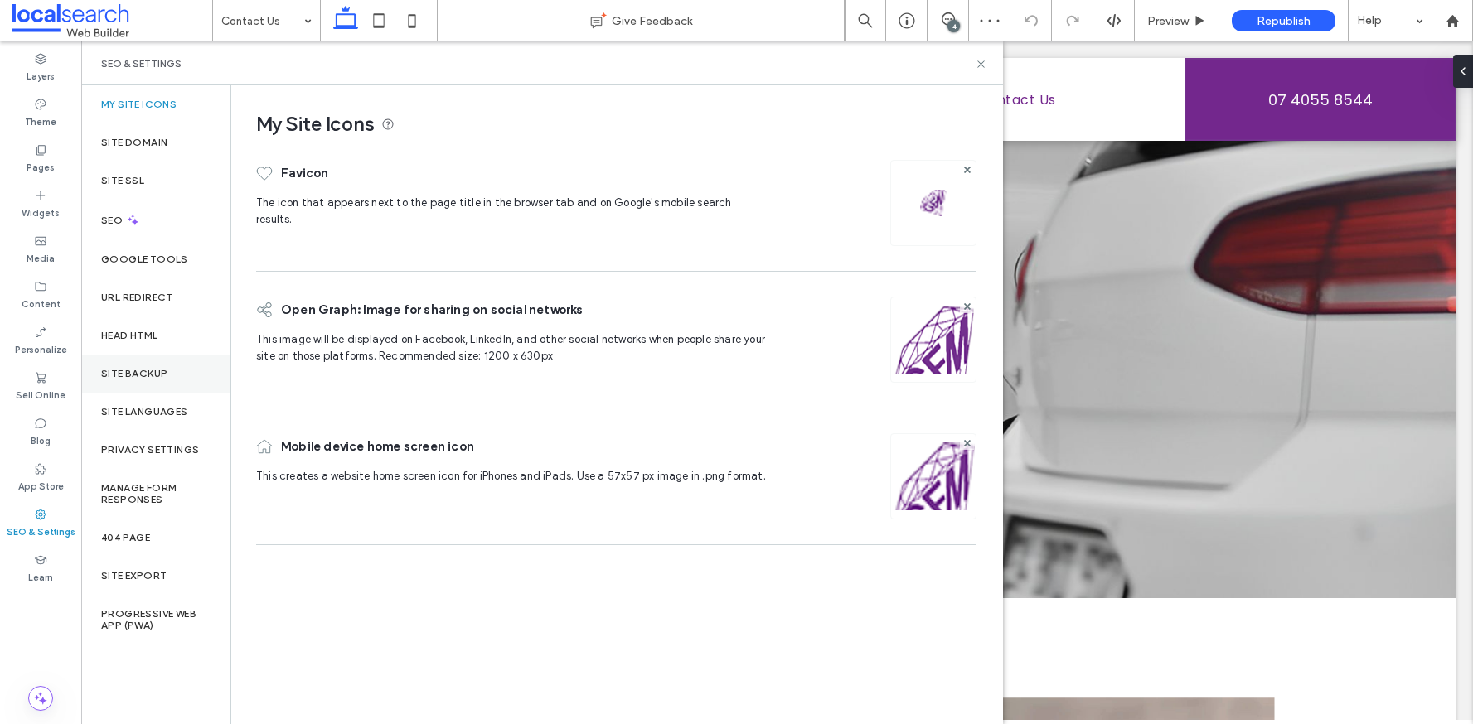
click at [162, 368] on label "Site Backup" at bounding box center [134, 374] width 66 height 12
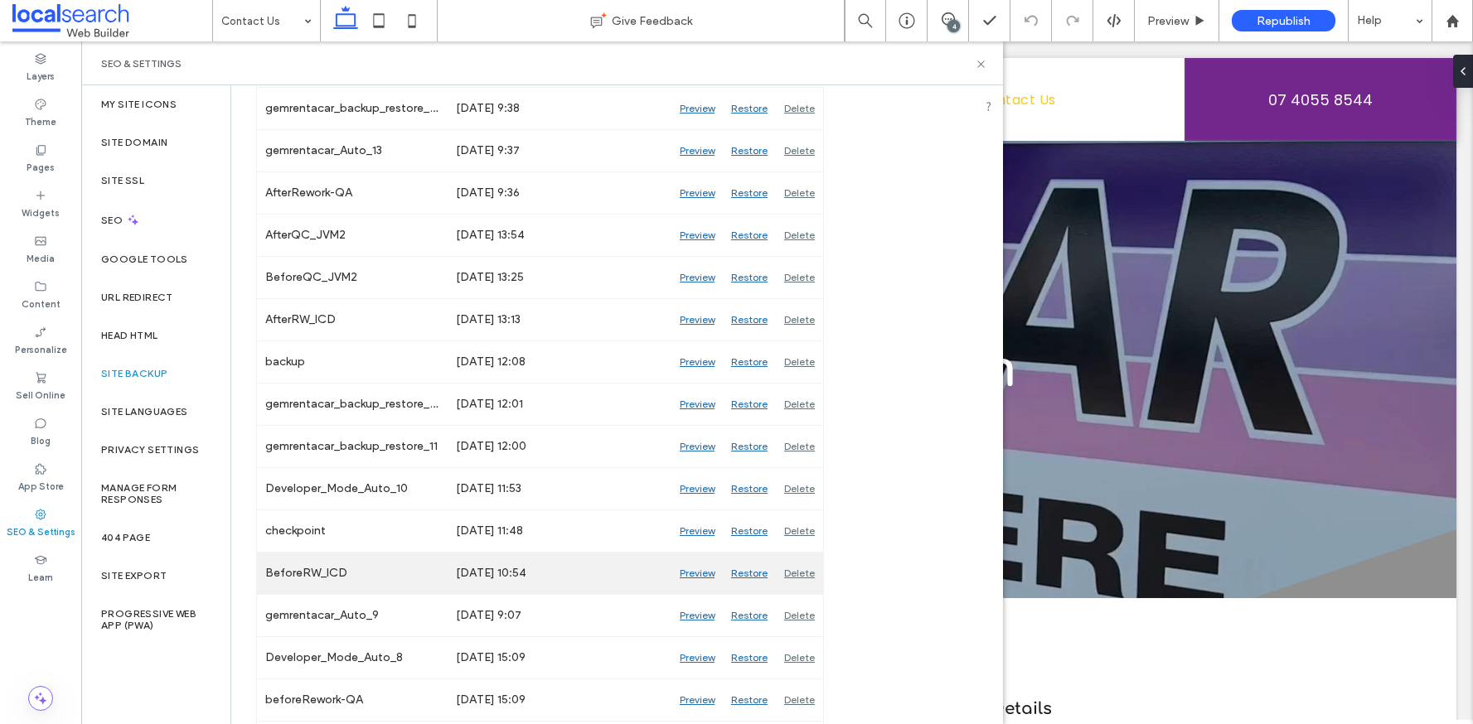
scroll to position [366, 0]
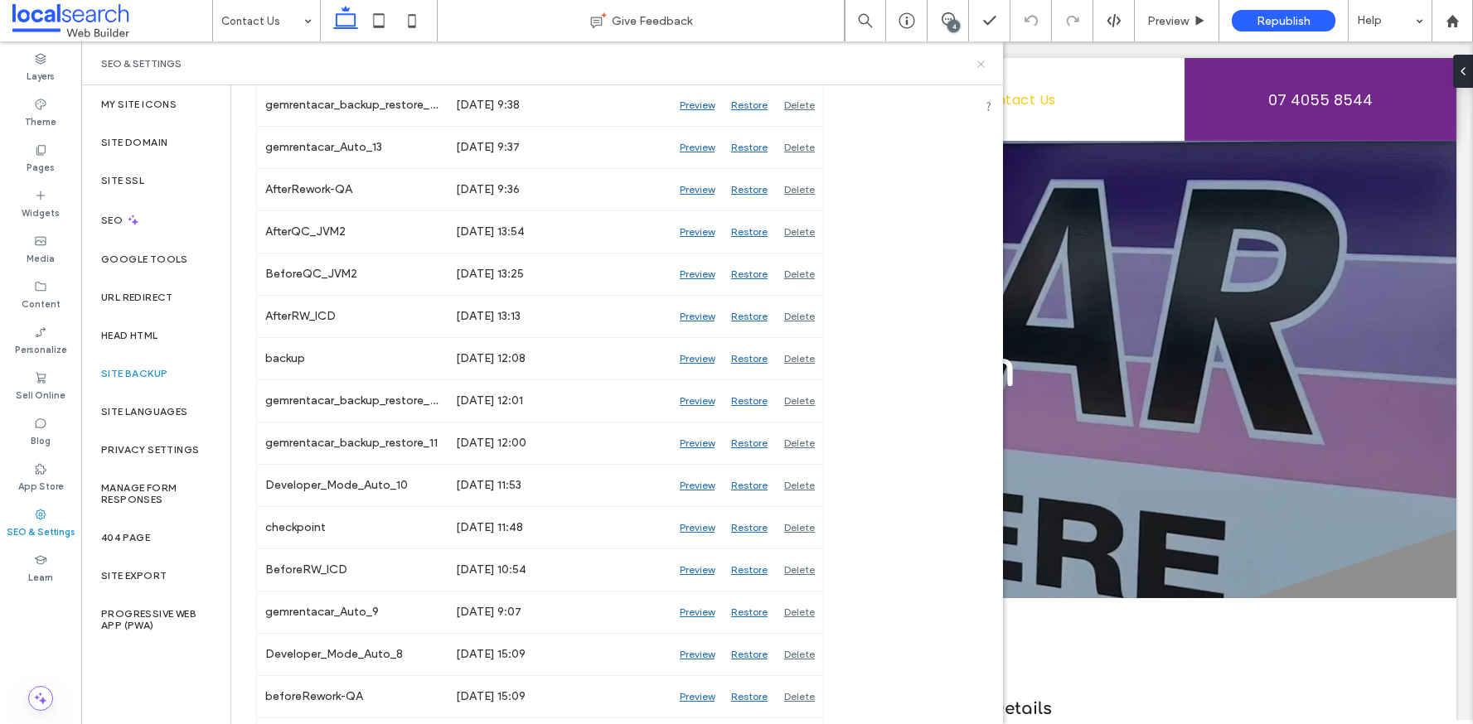
drag, startPoint x: 982, startPoint y: 65, endPoint x: 903, endPoint y: 15, distance: 93.1
click at [982, 65] on icon at bounding box center [981, 64] width 12 height 12
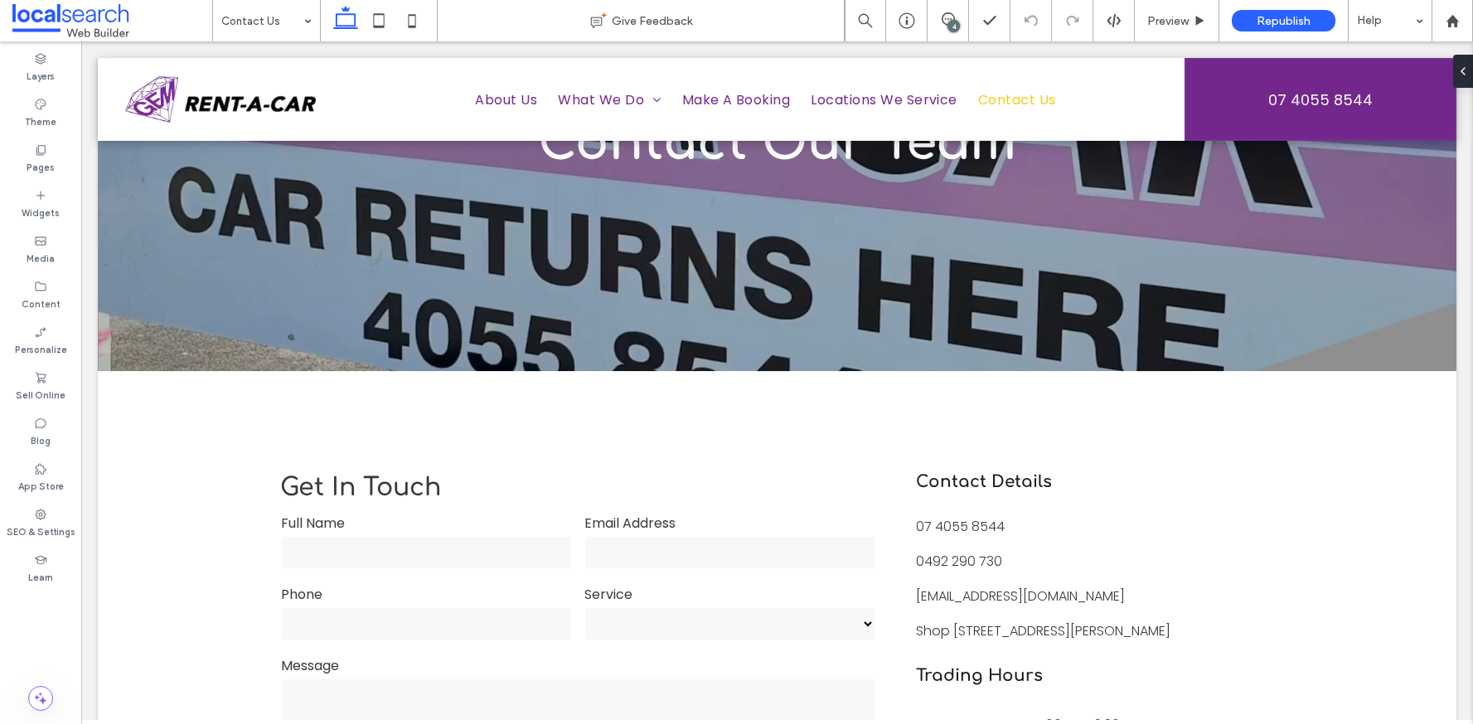
scroll to position [0, 0]
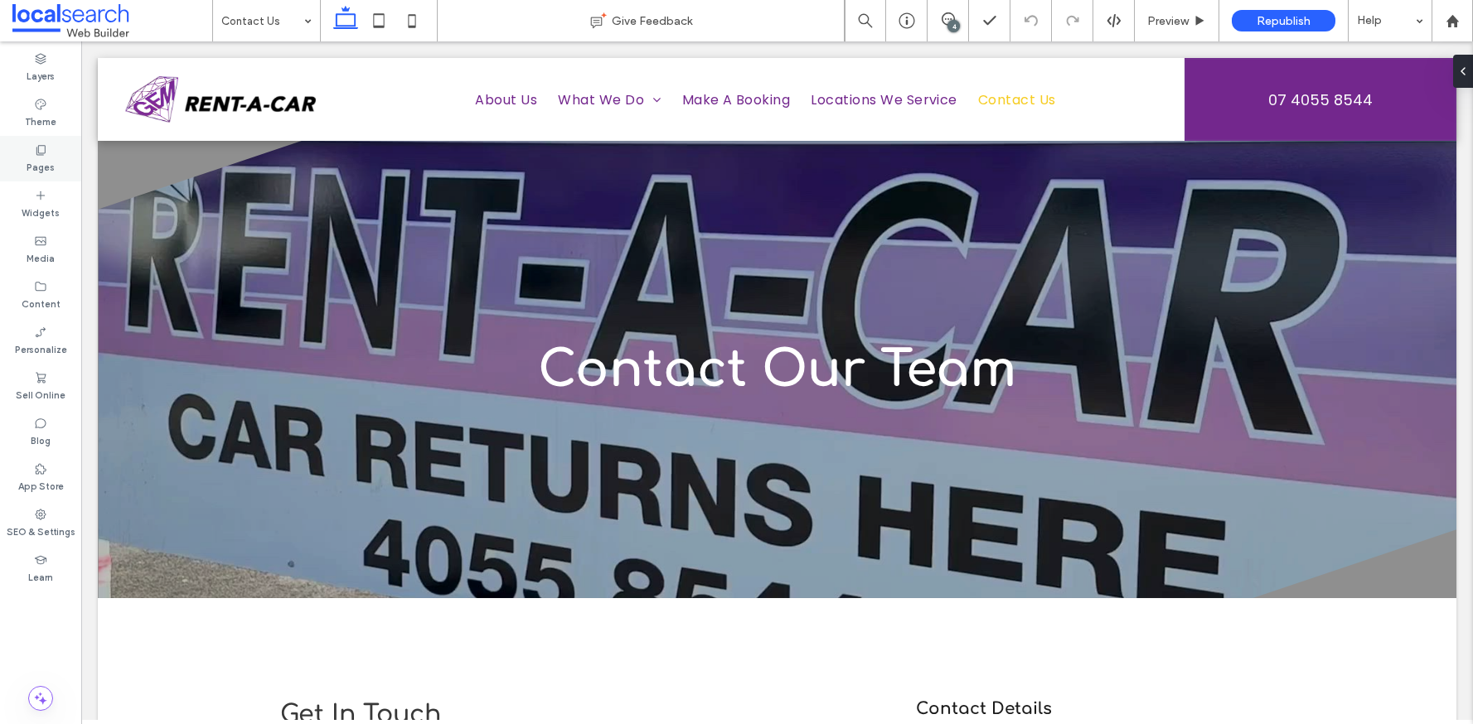
click at [22, 150] on div "Pages" at bounding box center [40, 159] width 81 height 46
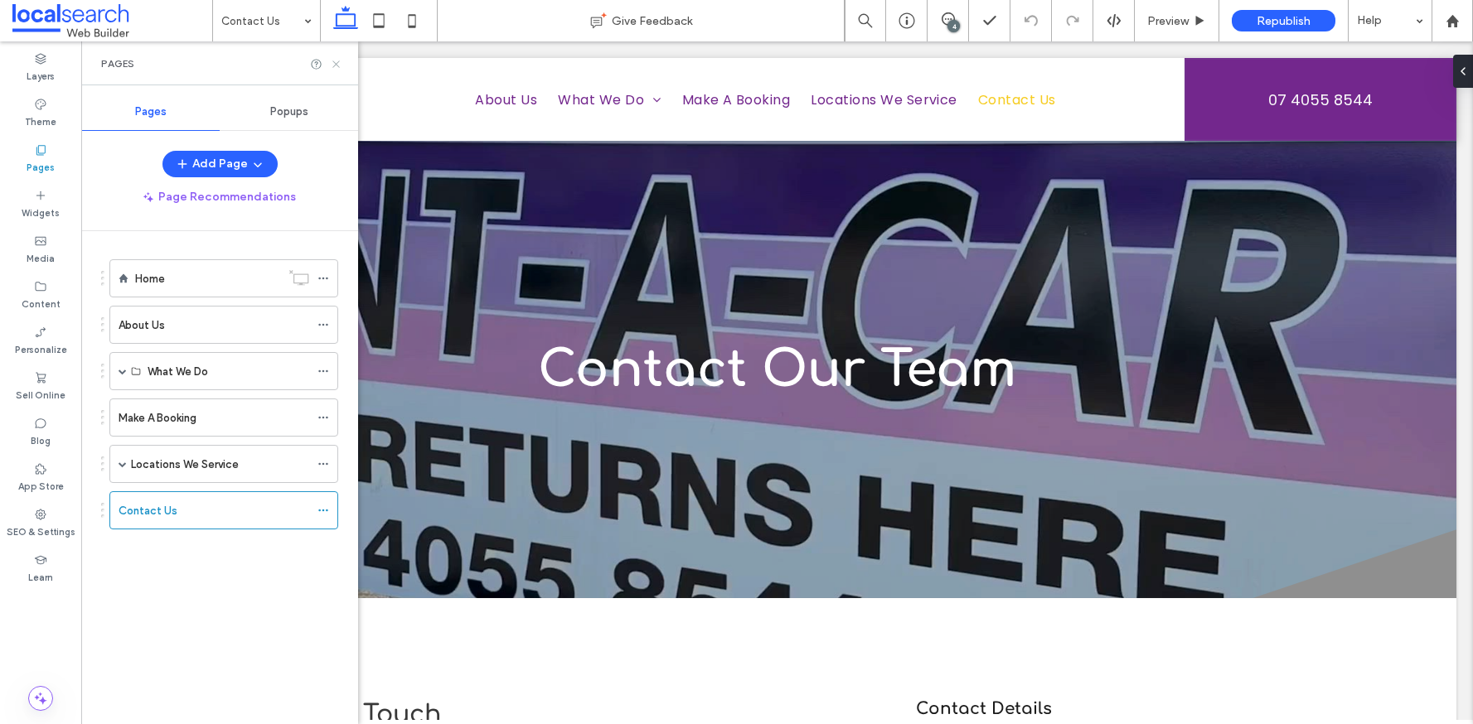
click at [334, 69] on icon at bounding box center [336, 64] width 12 height 12
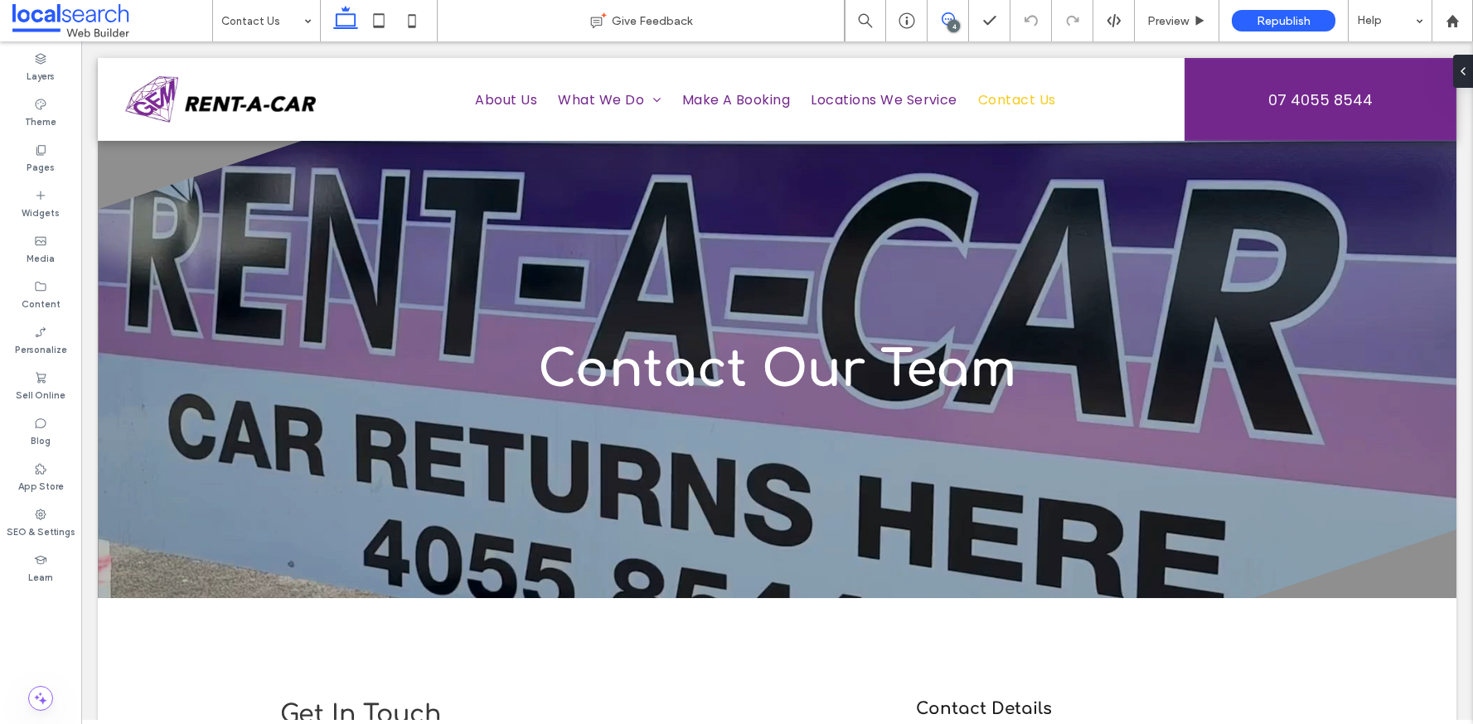
click at [952, 18] on icon at bounding box center [948, 18] width 13 height 13
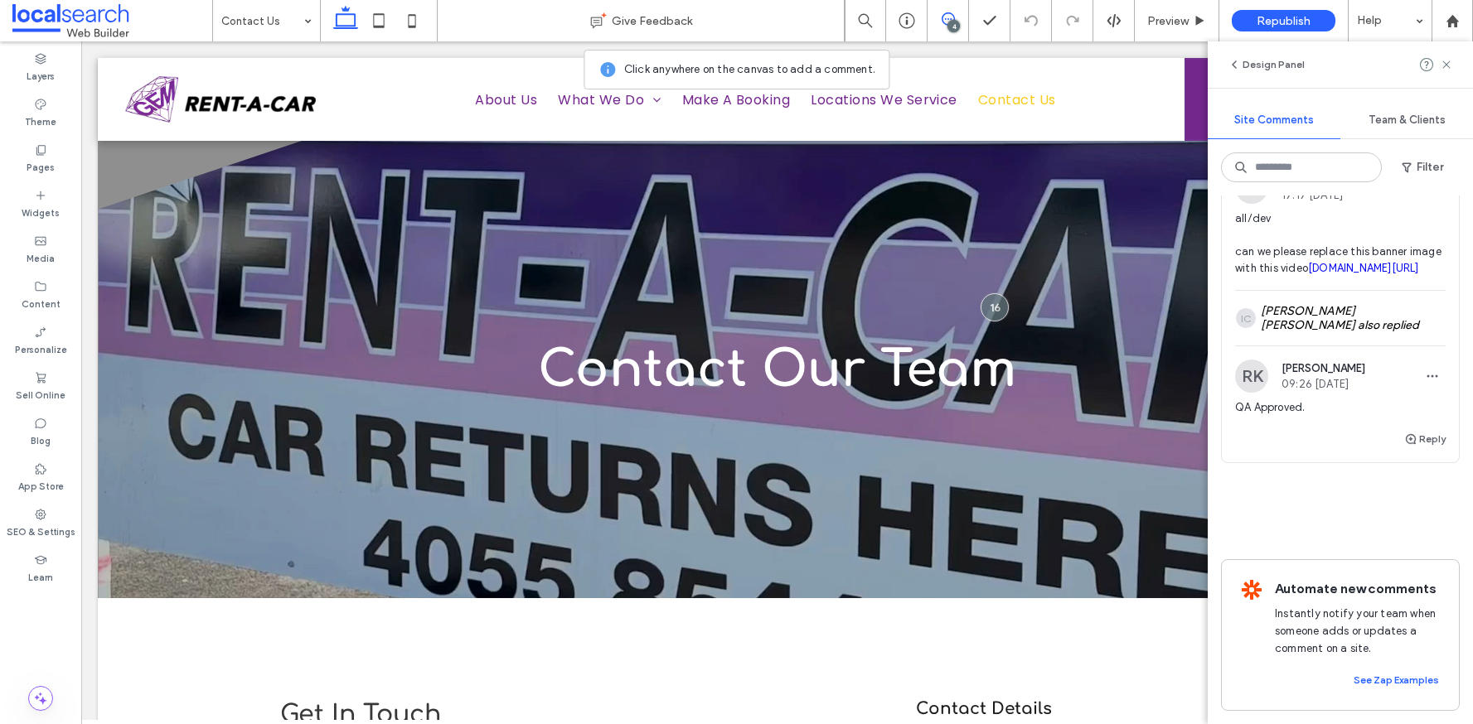
scroll to position [1342, 0]
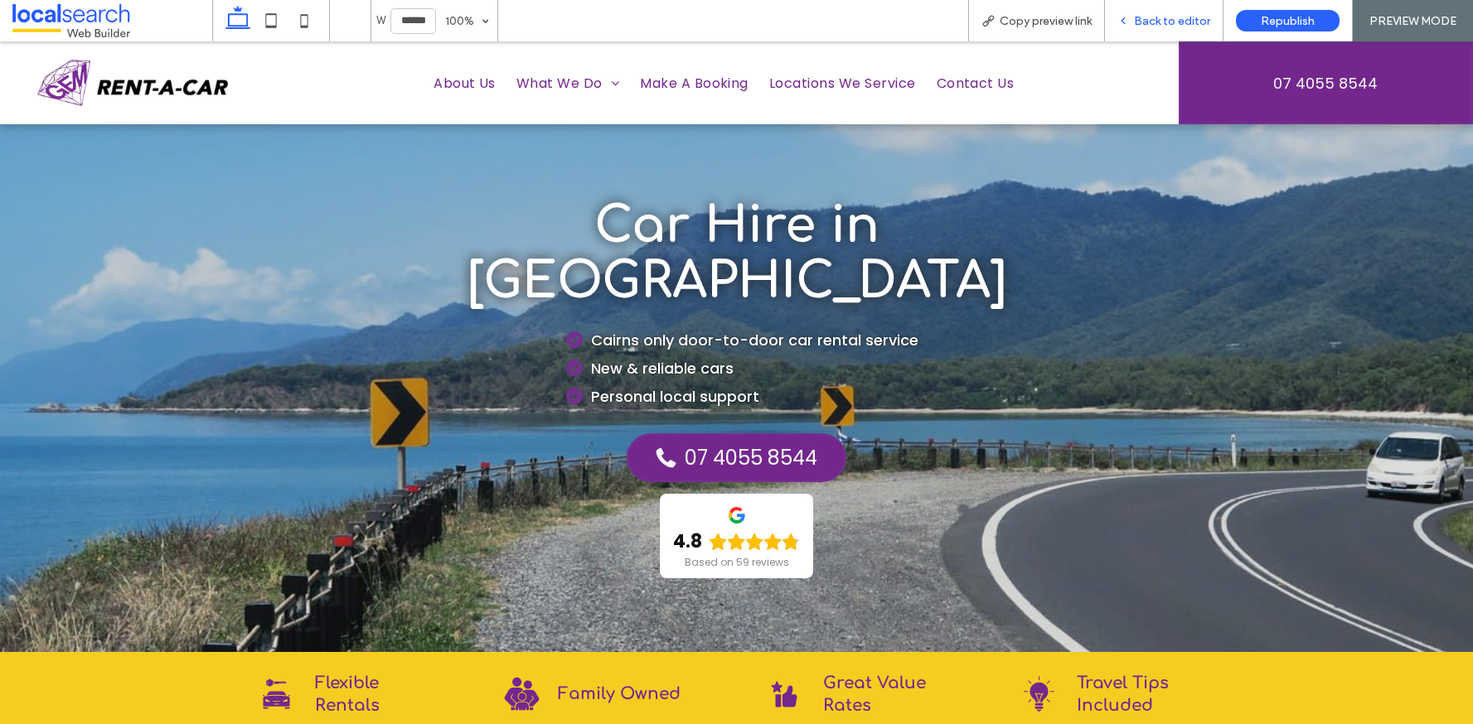
click at [1129, 23] on icon at bounding box center [1123, 21] width 12 height 12
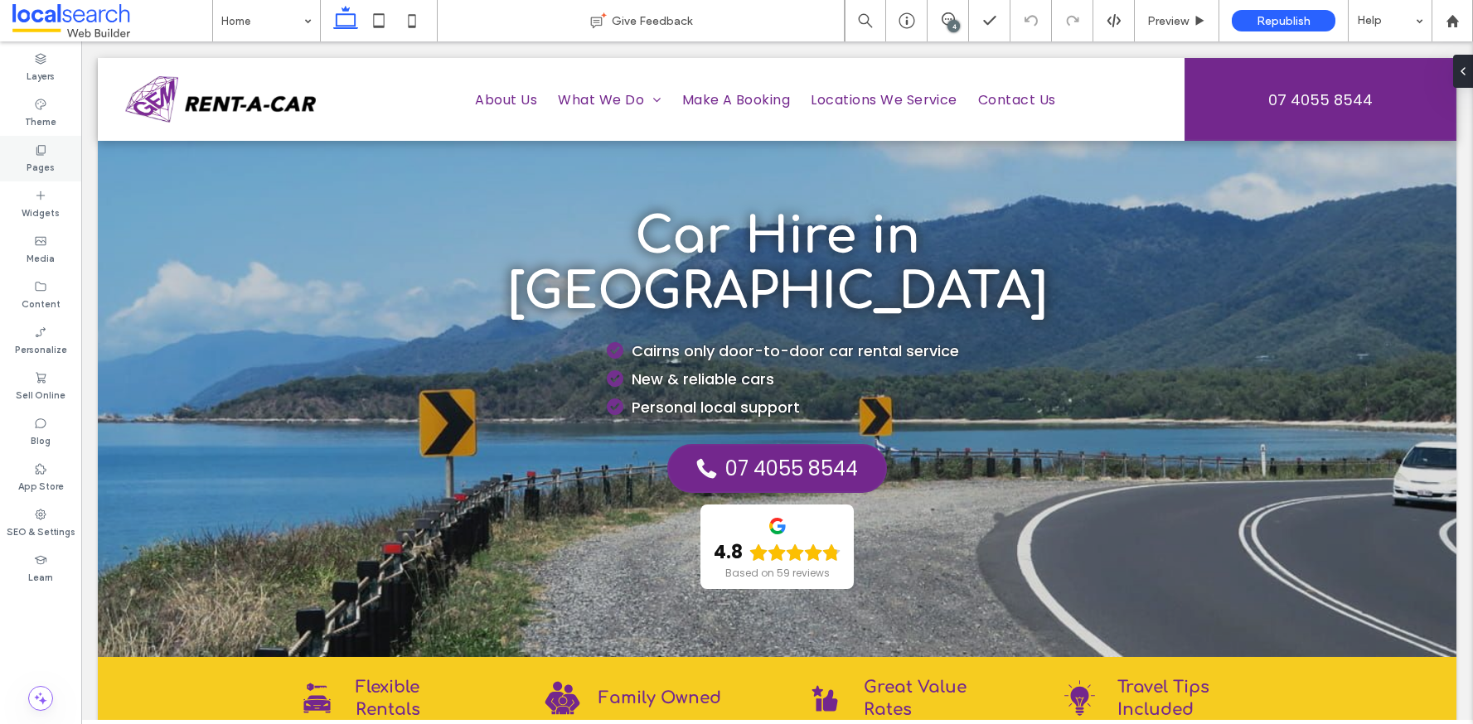
click at [30, 172] on label "Pages" at bounding box center [41, 166] width 28 height 18
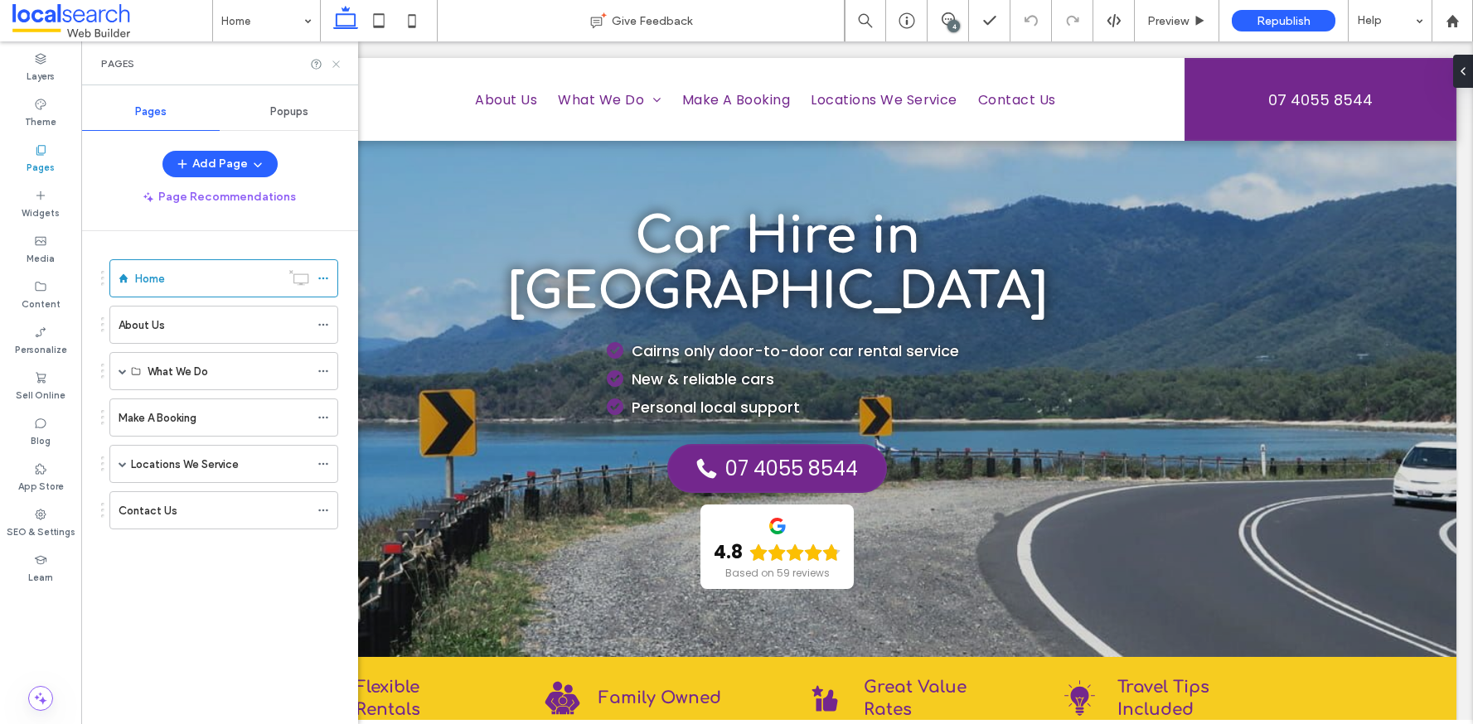
drag, startPoint x: 335, startPoint y: 66, endPoint x: 685, endPoint y: 62, distance: 350.6
click at [335, 66] on icon at bounding box center [336, 64] width 12 height 12
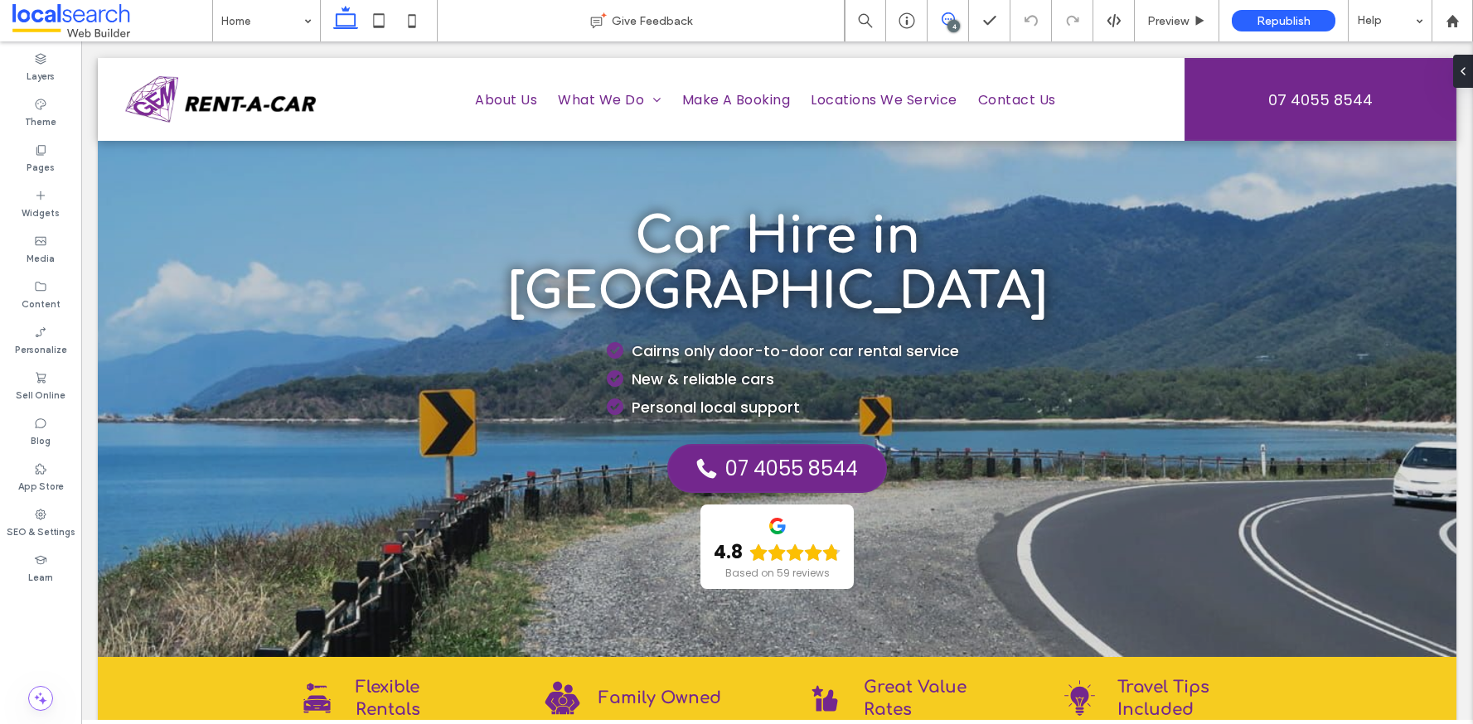
click at [952, 17] on icon at bounding box center [948, 18] width 13 height 13
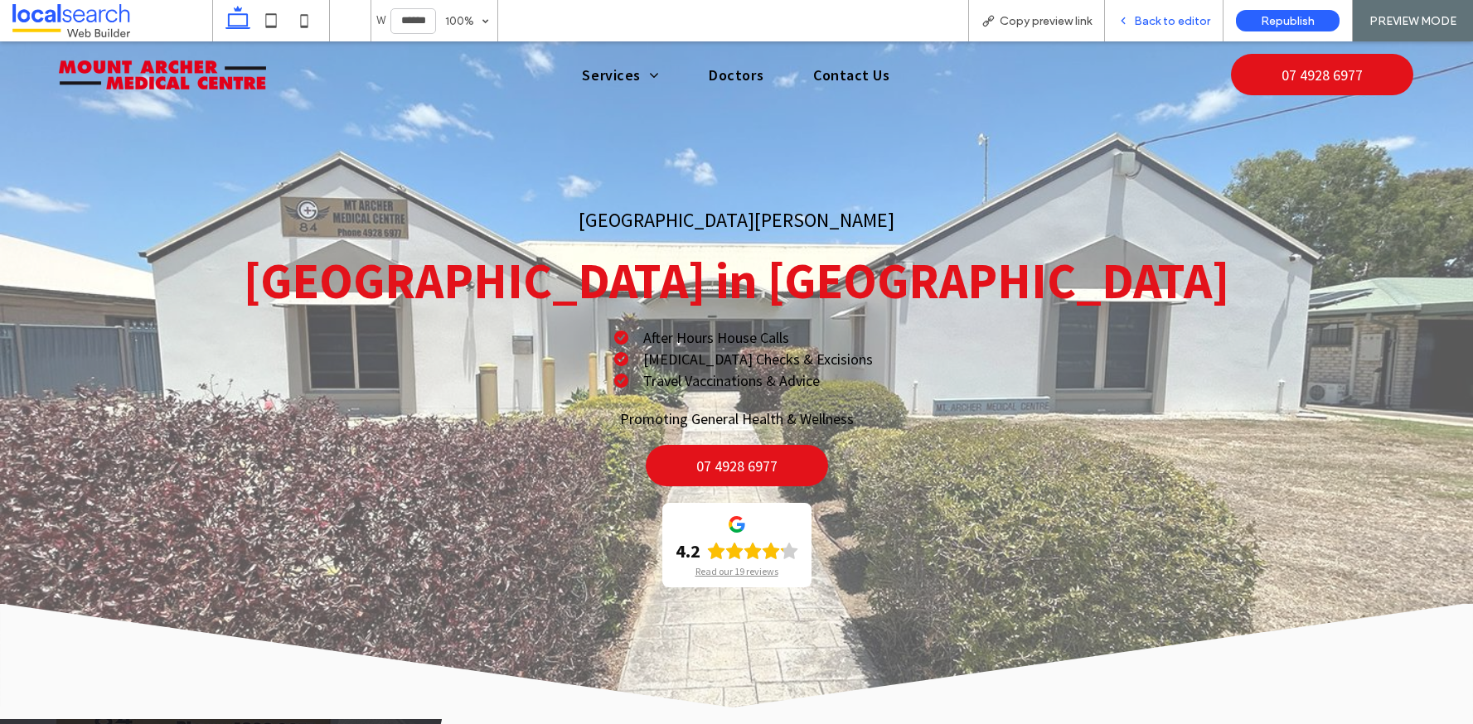
click at [1202, 17] on span "Back to editor" at bounding box center [1172, 21] width 76 height 14
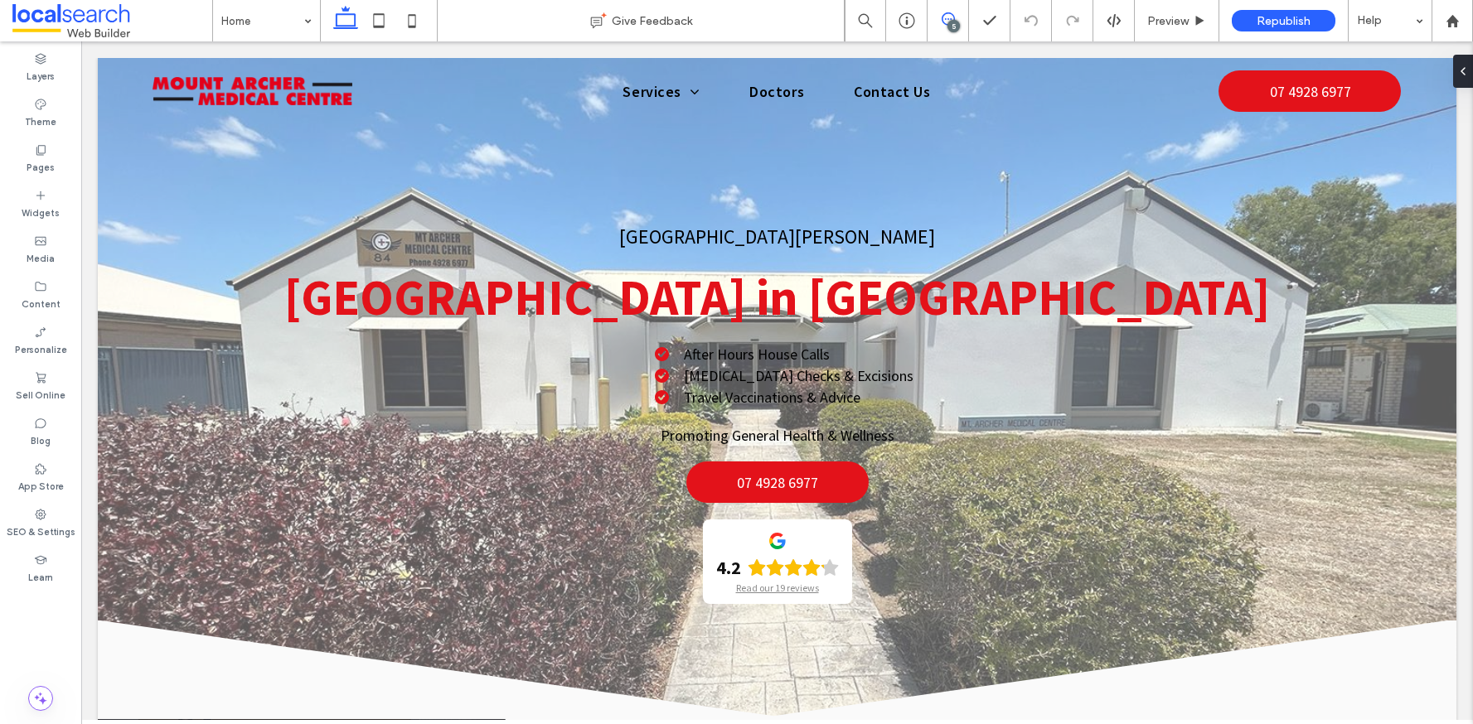
click at [940, 12] on span at bounding box center [947, 18] width 41 height 13
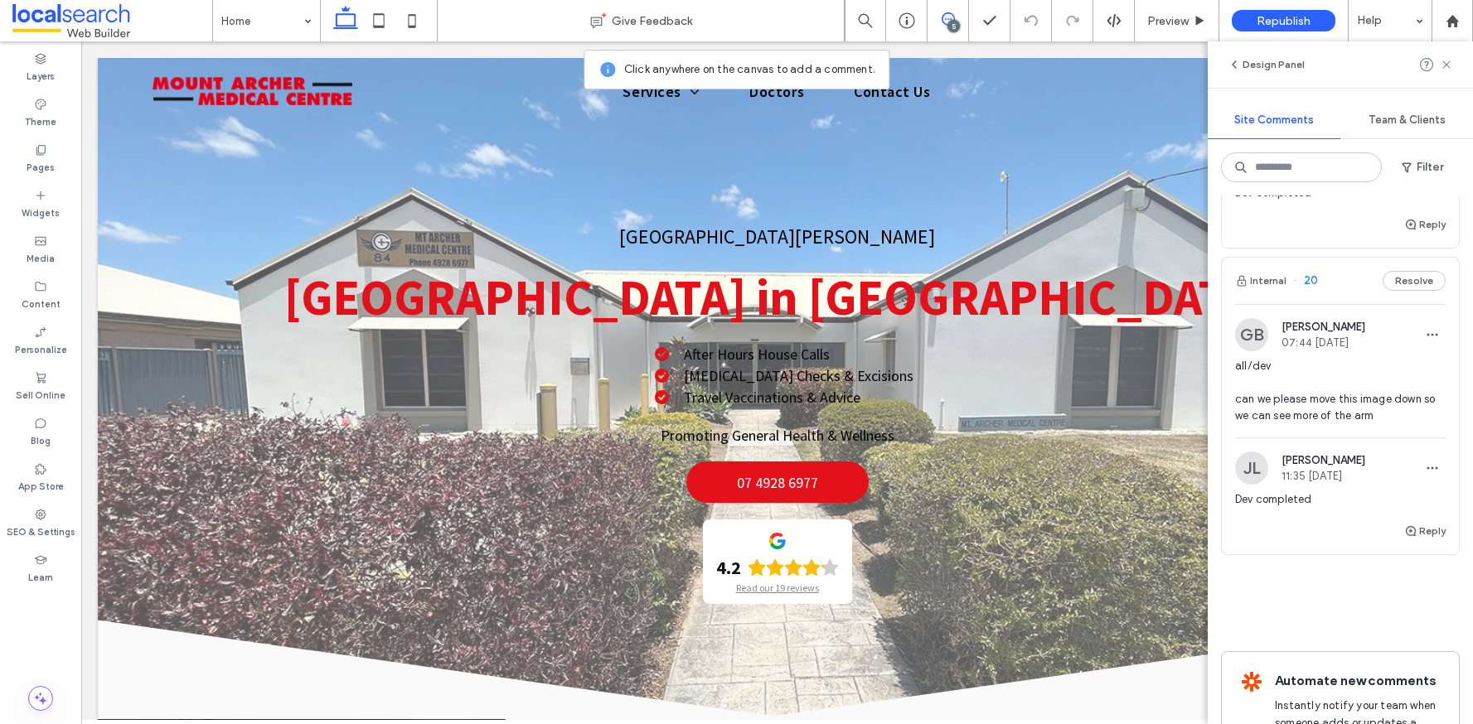
scroll to position [1709, 0]
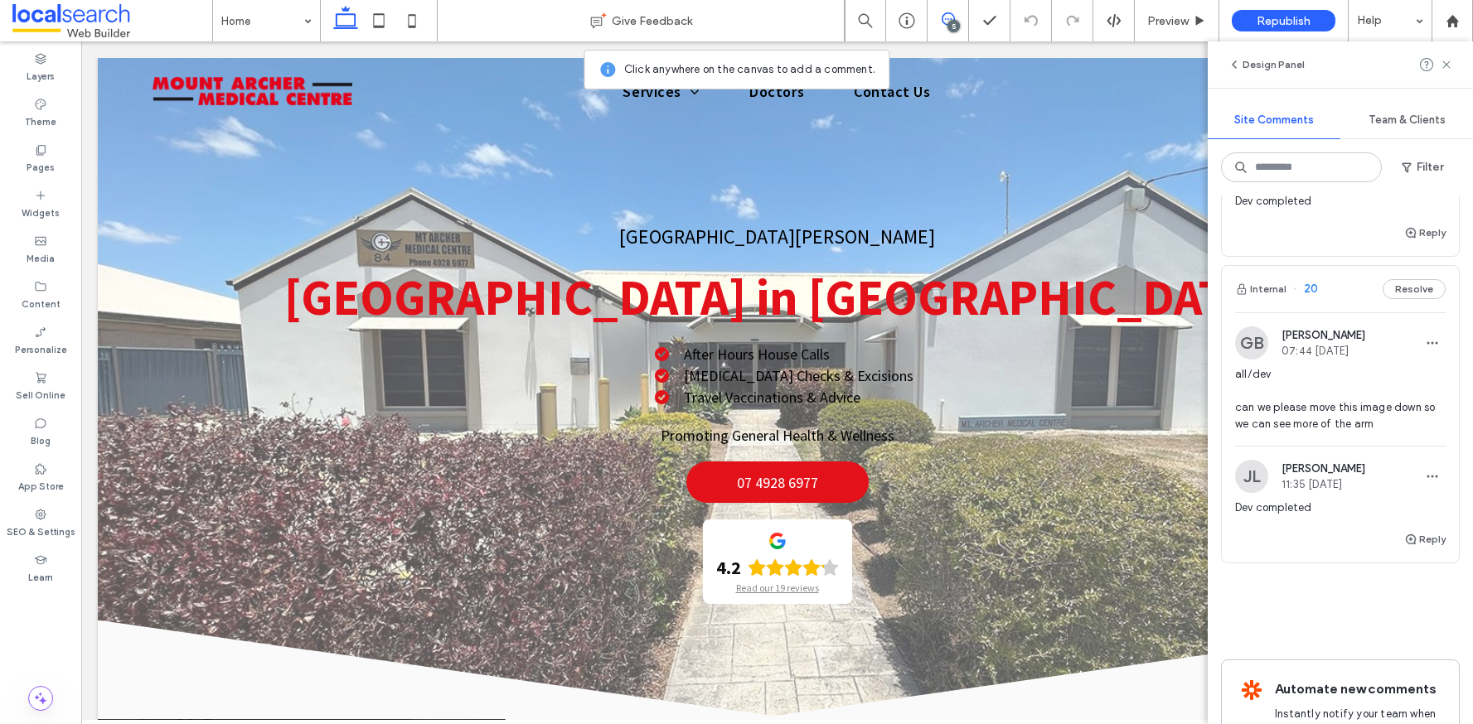
click at [1322, 312] on div "Internal 20 Resolve" at bounding box center [1340, 289] width 237 height 46
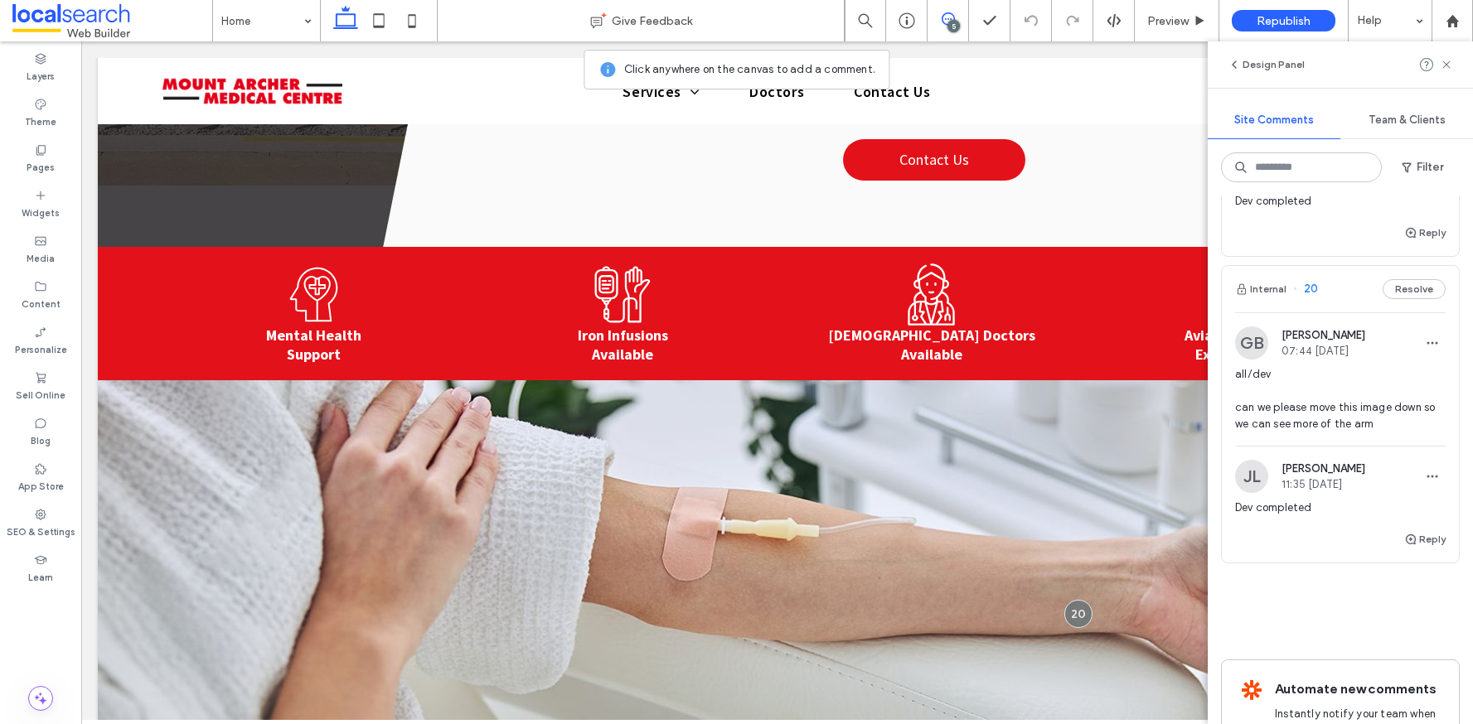
scroll to position [1250, 0]
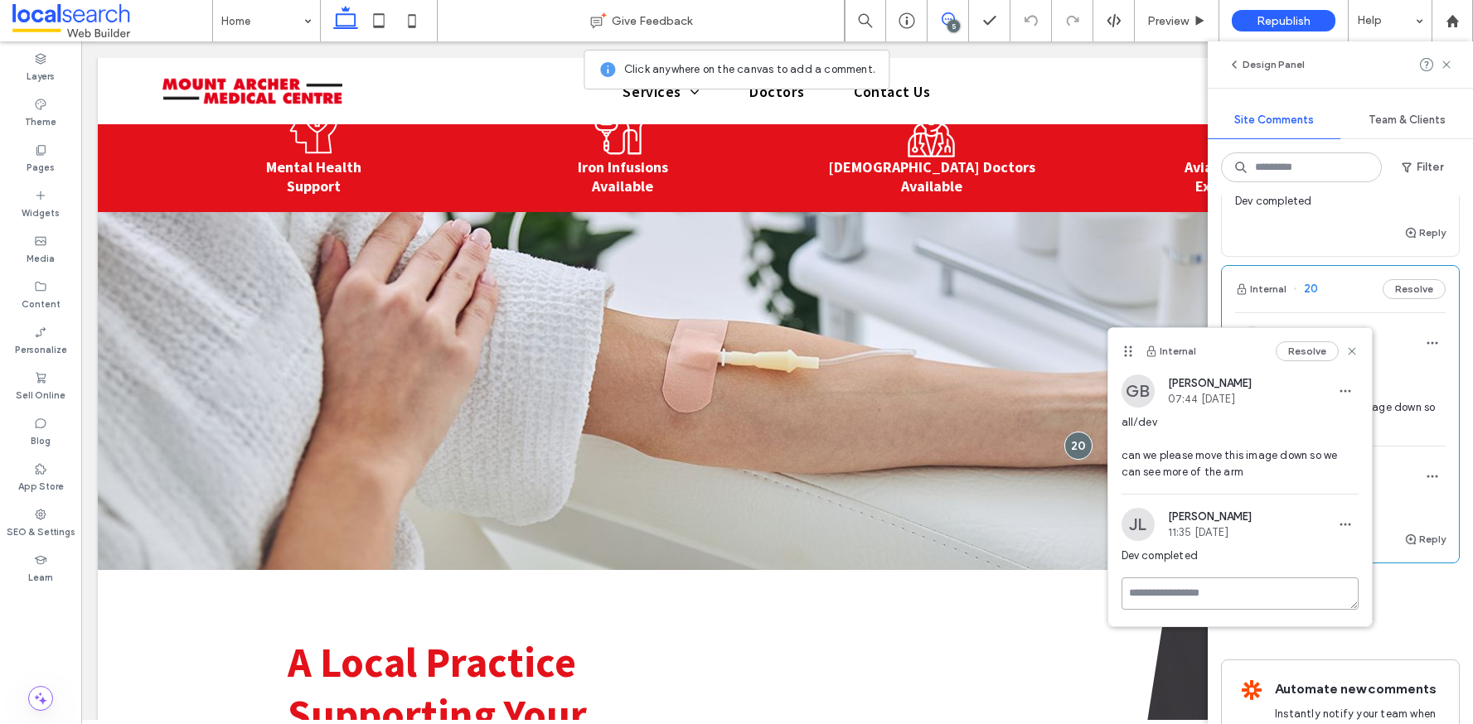
click at [1280, 591] on textarea at bounding box center [1239, 594] width 237 height 32
type textarea "**********"
click at [1314, 681] on button "Submit" at bounding box center [1329, 690] width 60 height 20
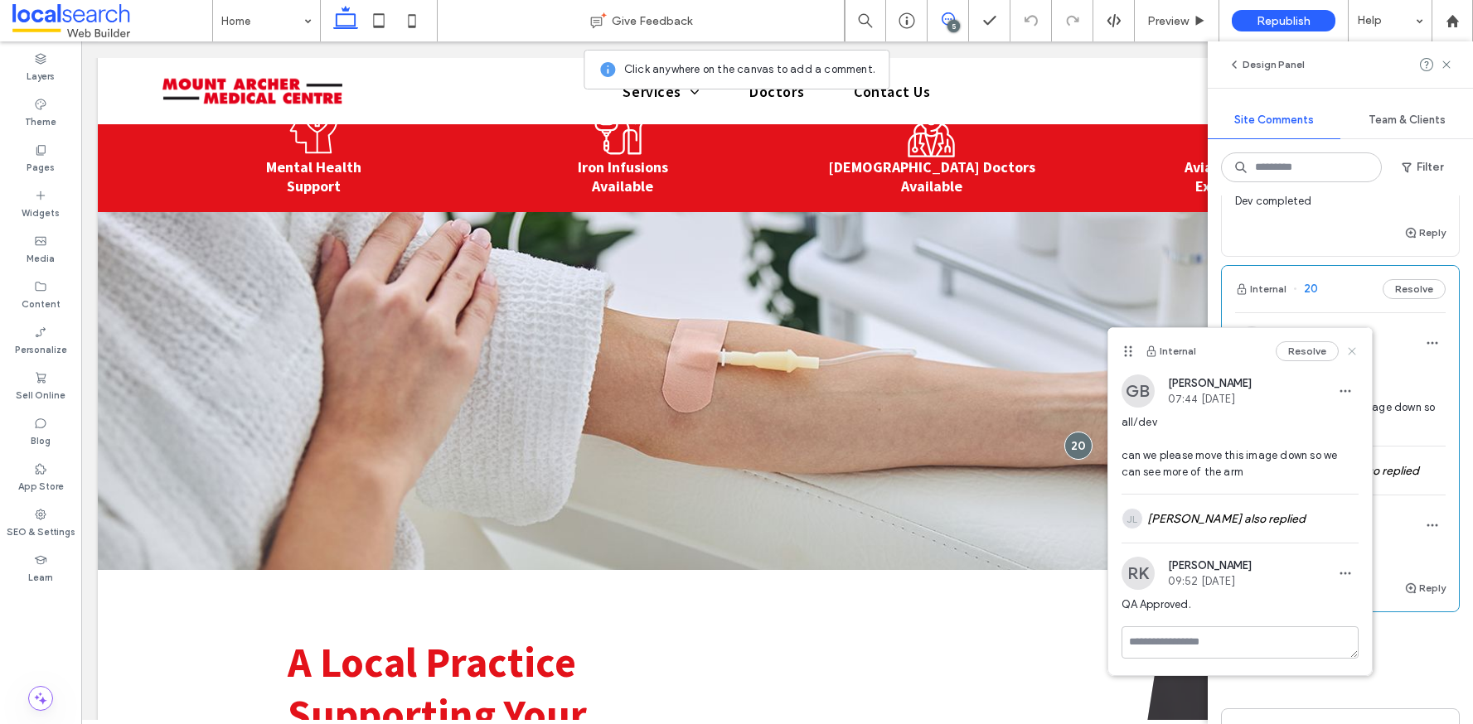
click at [1350, 349] on use at bounding box center [1351, 351] width 7 height 7
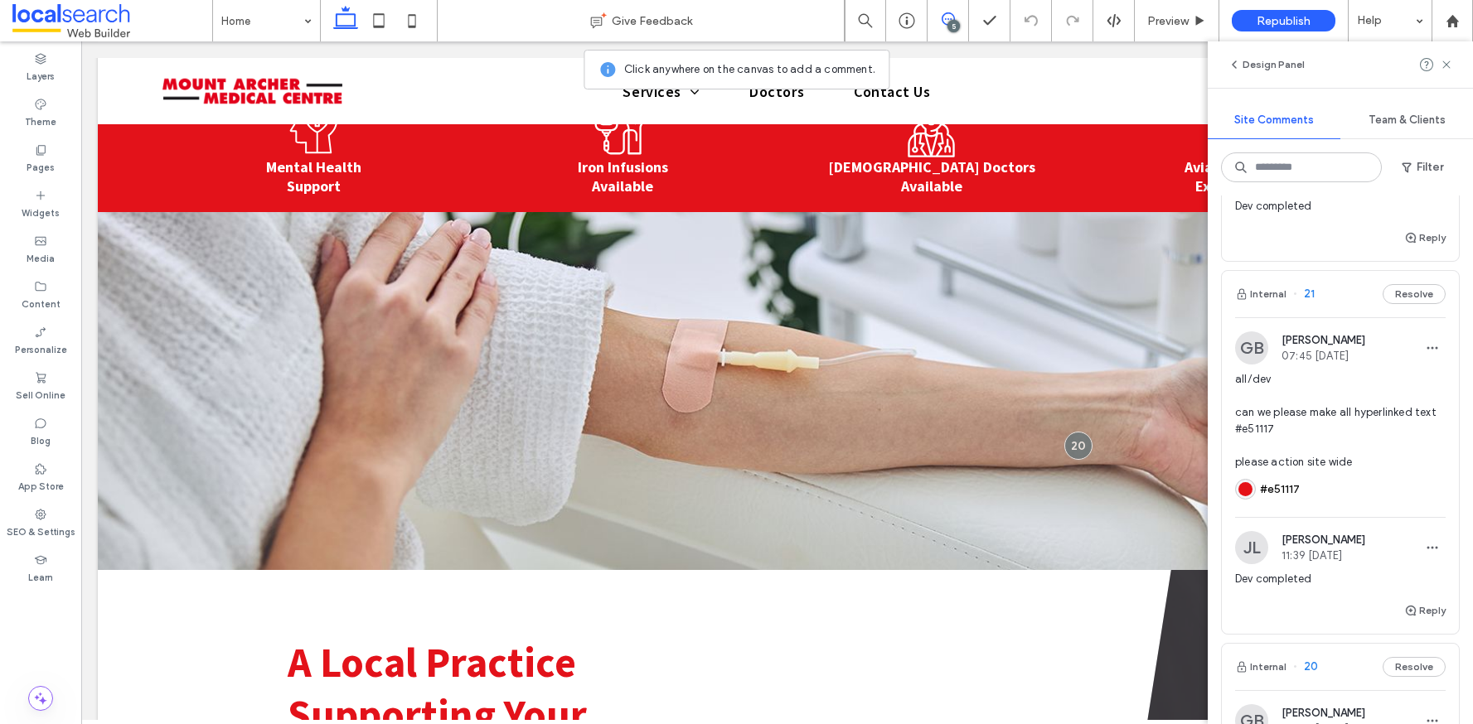
scroll to position [1332, 0]
click at [1338, 317] on div "Internal 21 Resolve" at bounding box center [1340, 293] width 237 height 46
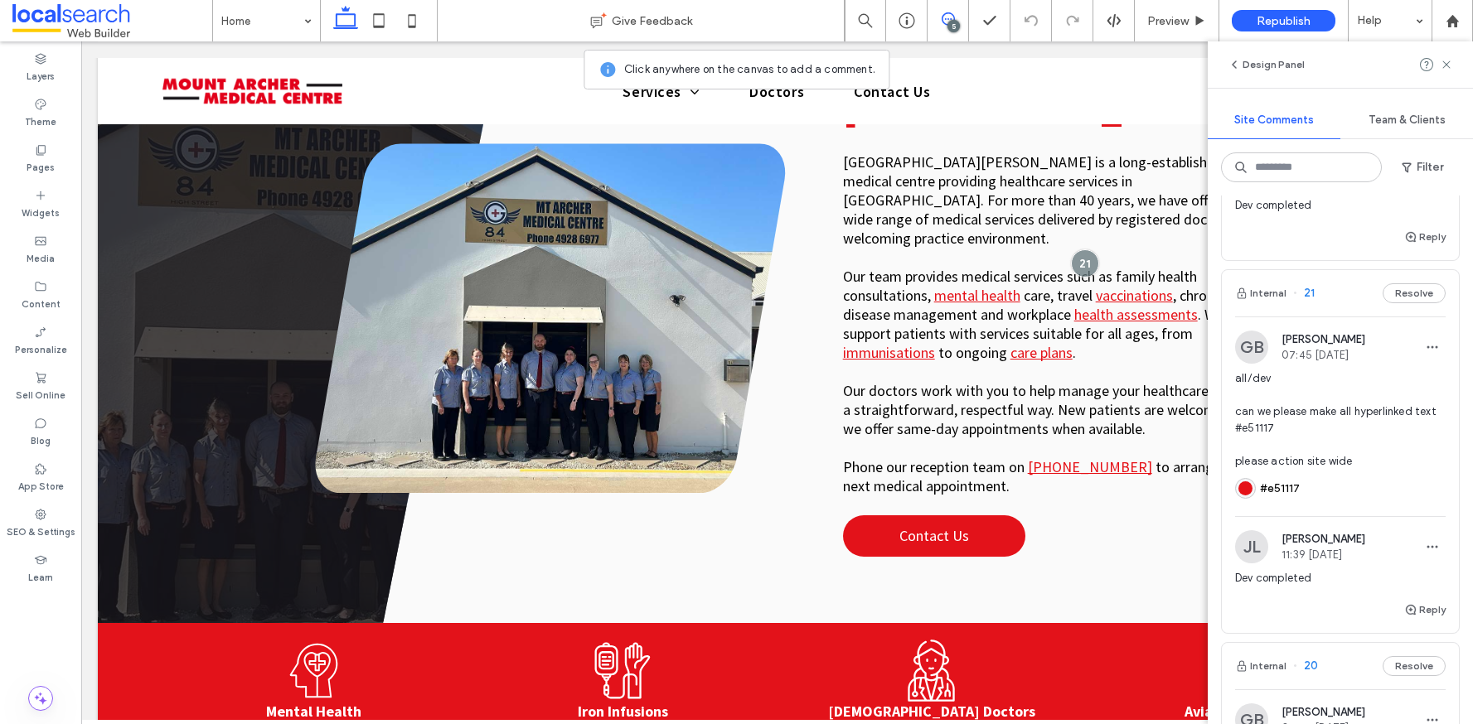
scroll to position [648, 0]
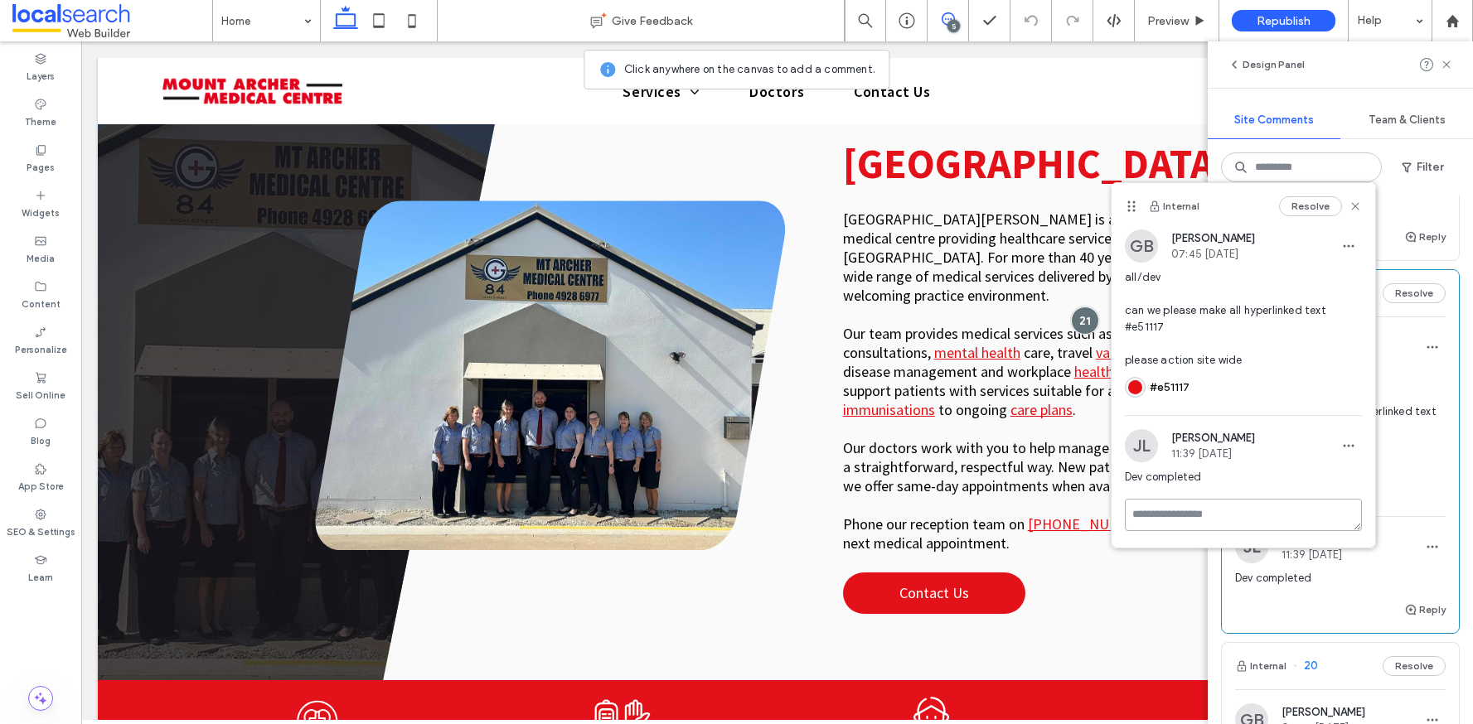
click at [1244, 519] on textarea at bounding box center [1243, 515] width 237 height 32
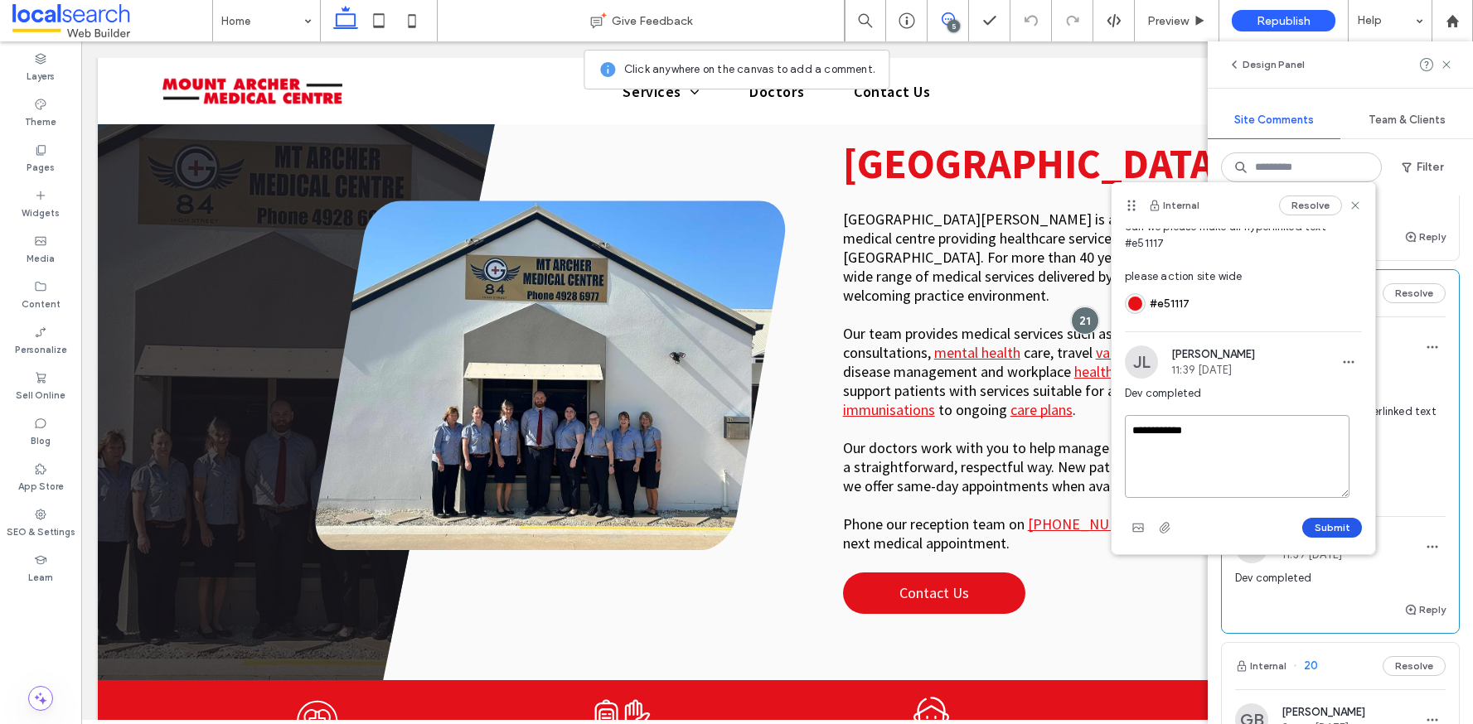
type textarea "**********"
click at [1330, 525] on button "Submit" at bounding box center [1332, 528] width 60 height 20
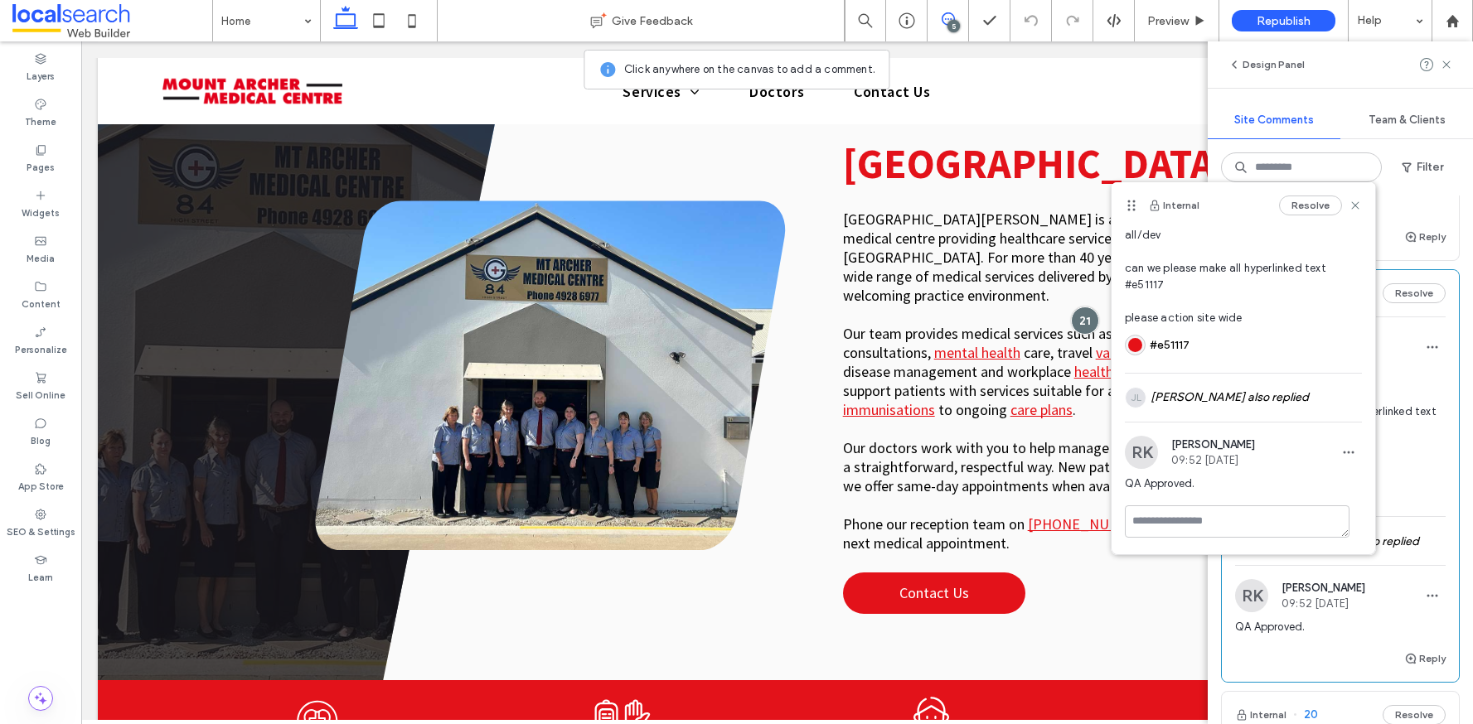
click at [1349, 203] on icon at bounding box center [1355, 205] width 13 height 13
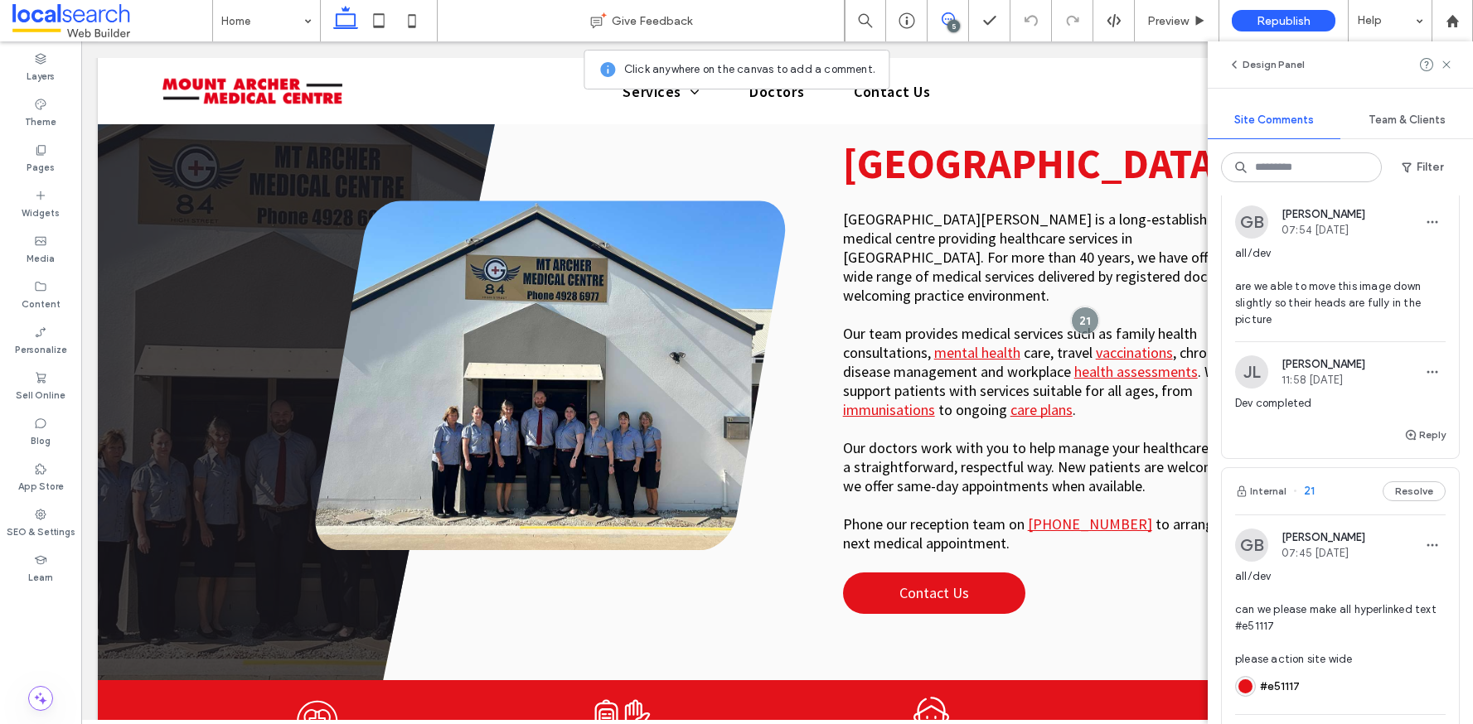
scroll to position [990, 0]
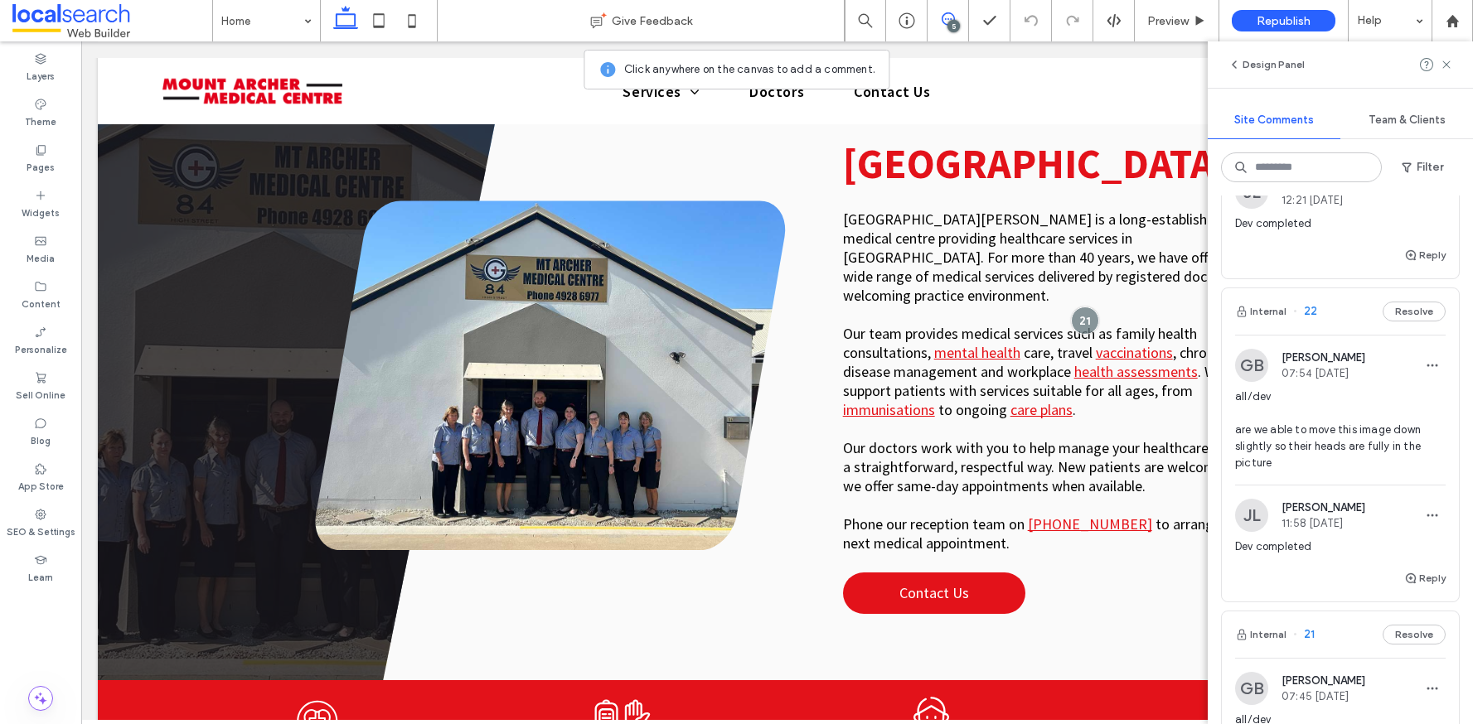
click at [1344, 335] on div "Internal 22 Resolve" at bounding box center [1340, 311] width 237 height 46
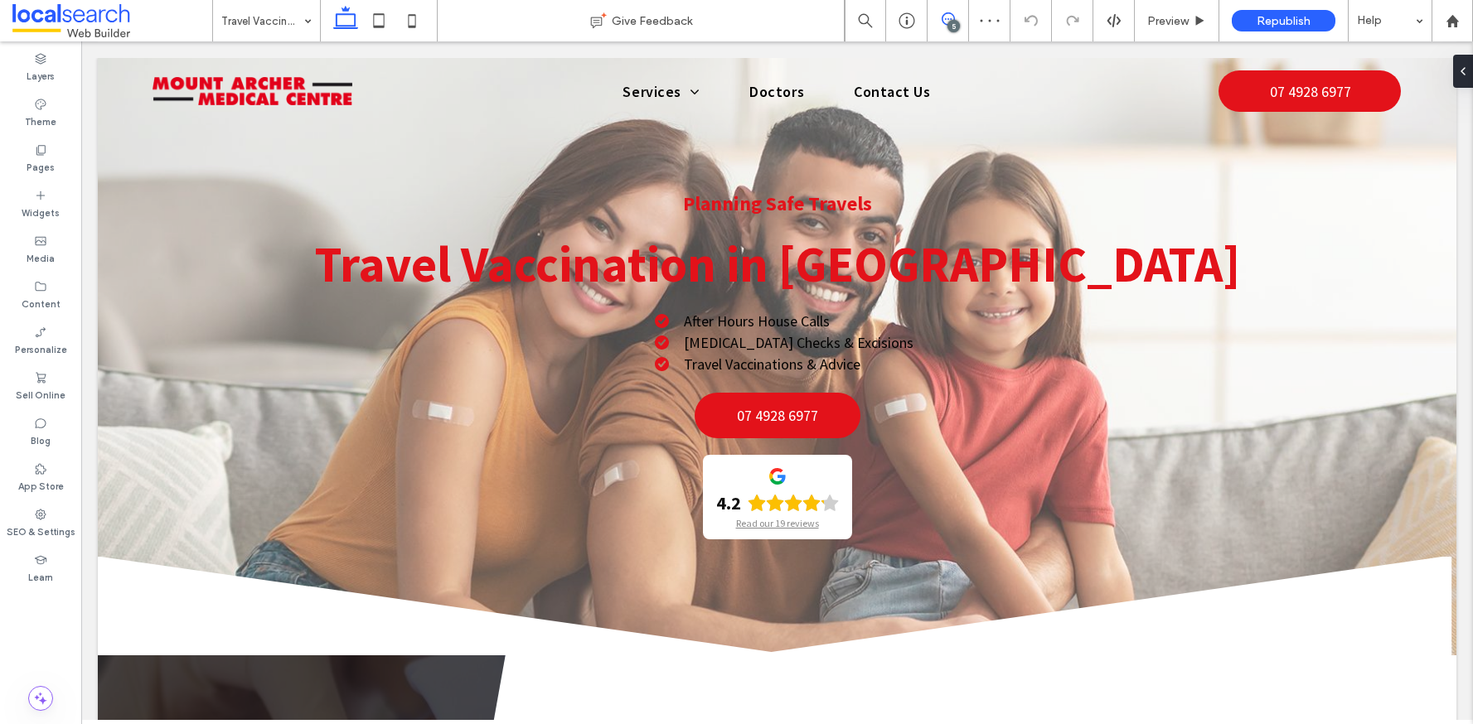
click at [950, 17] on icon at bounding box center [948, 18] width 13 height 13
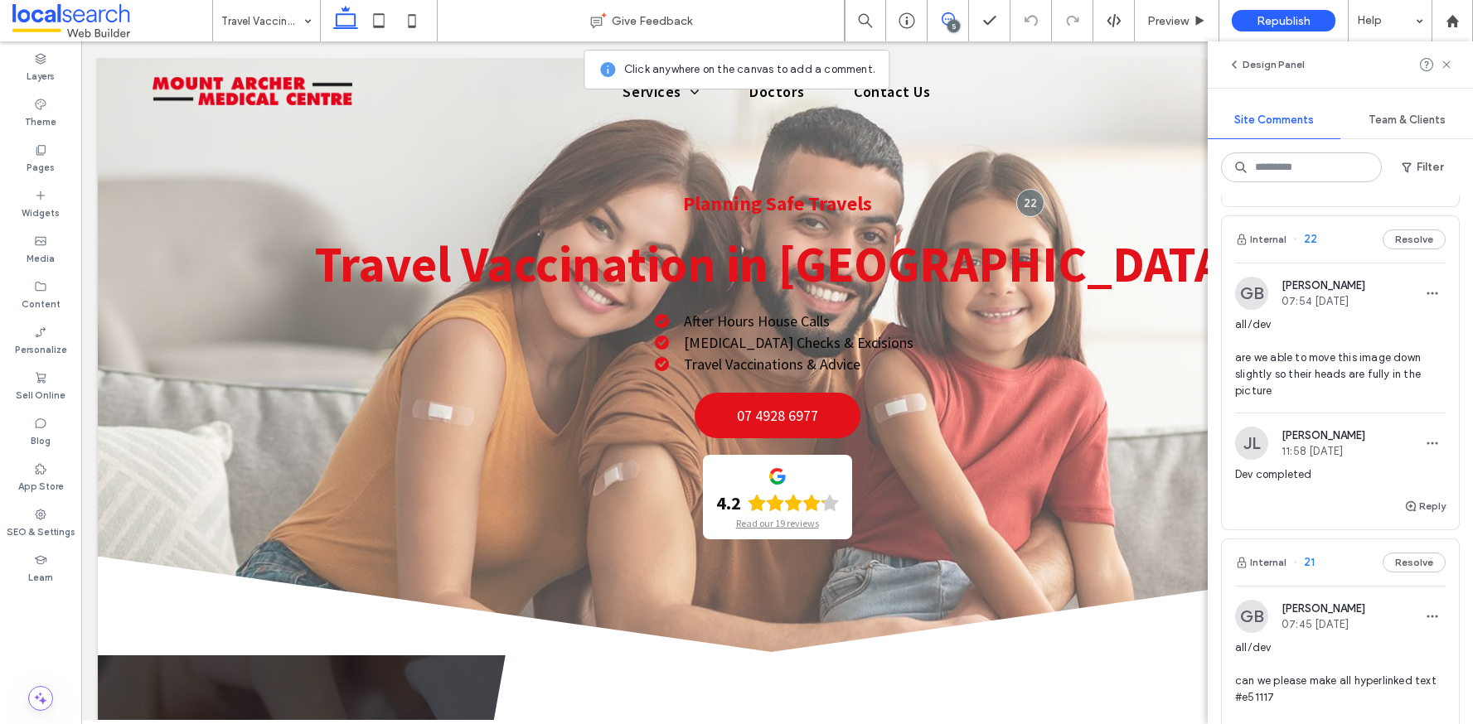
scroll to position [1055, 0]
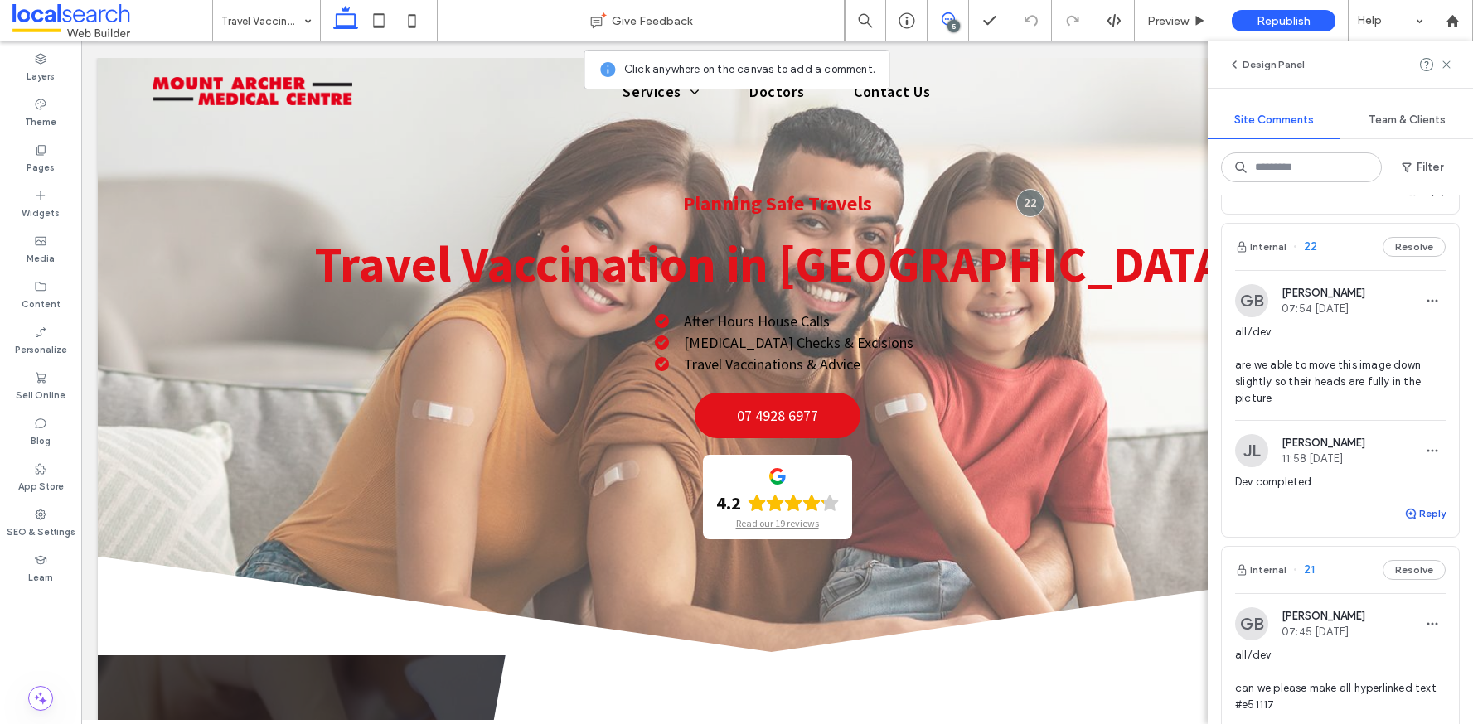
click at [1414, 524] on button "Reply" at bounding box center [1424, 514] width 41 height 20
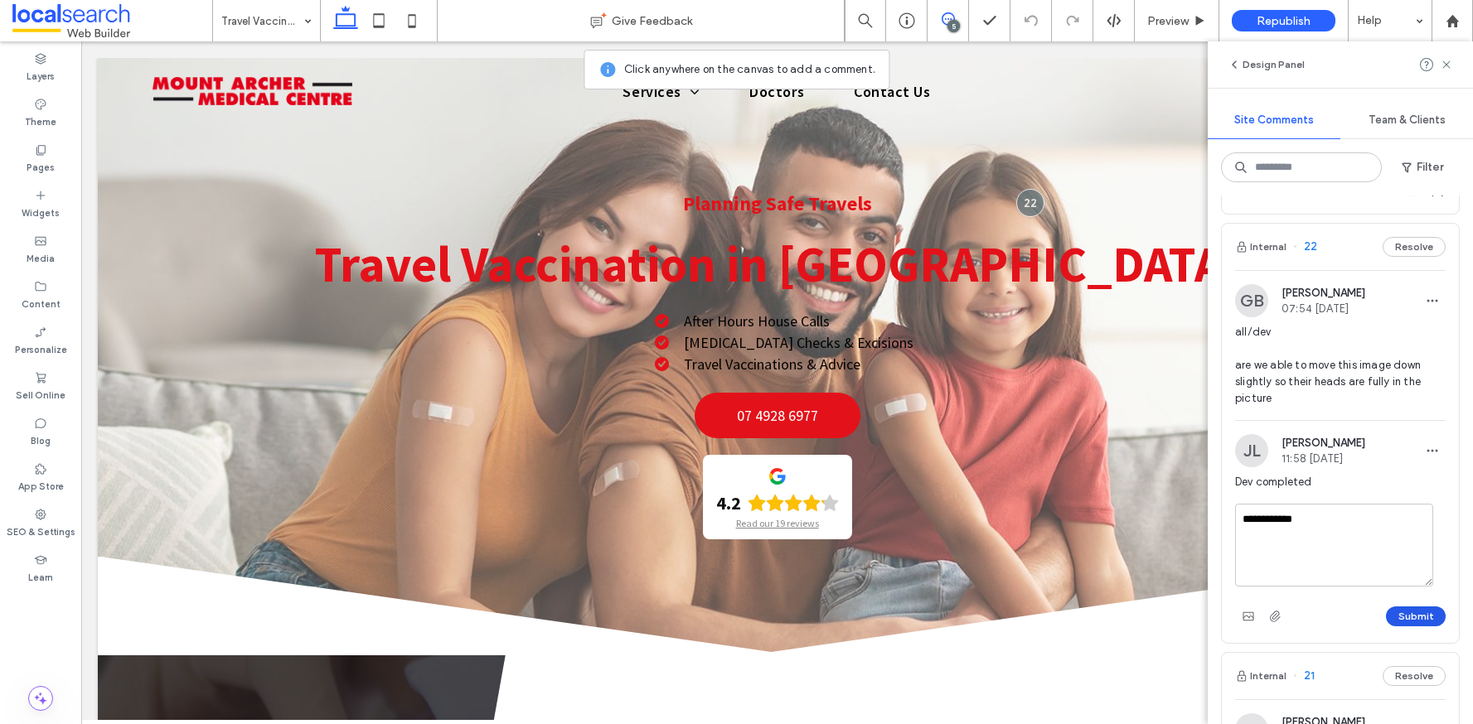
type textarea "**********"
click at [1407, 627] on button "Submit" at bounding box center [1416, 617] width 60 height 20
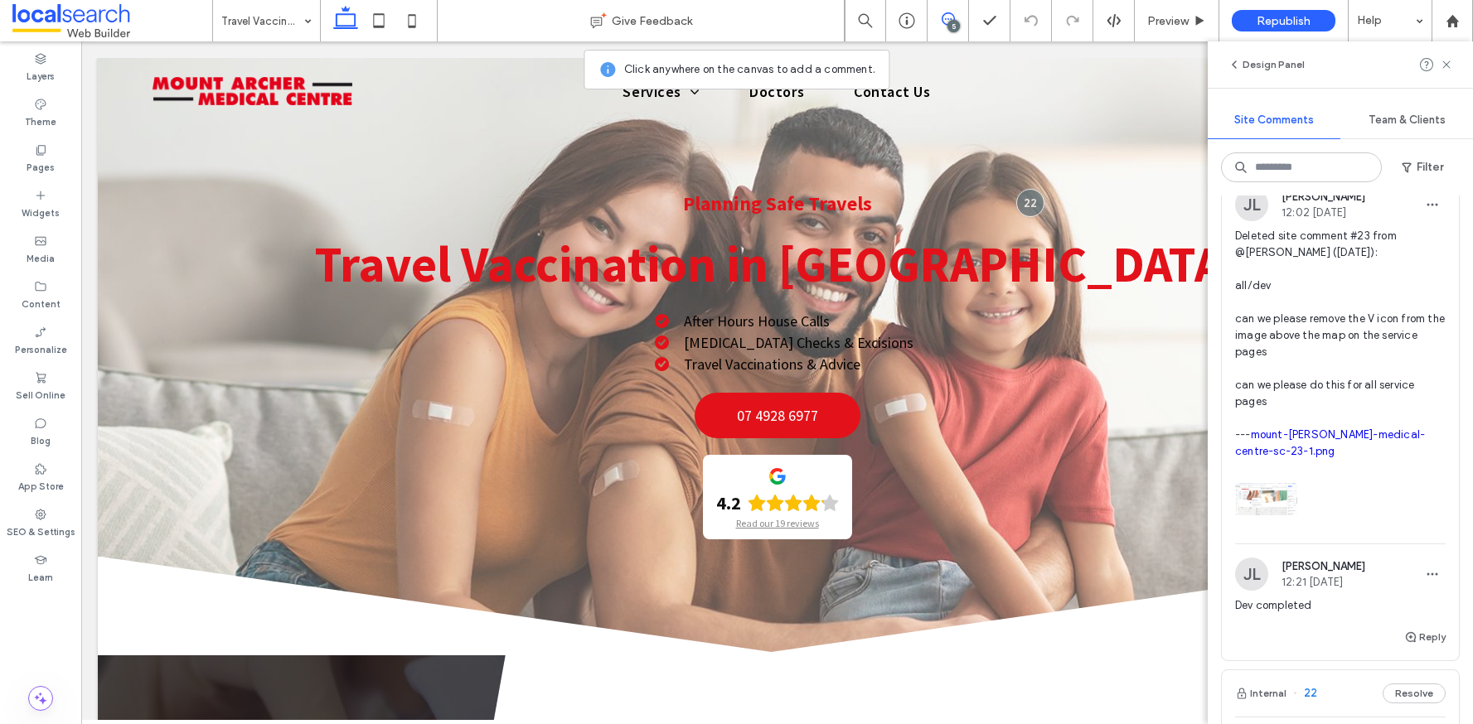
scroll to position [577, 0]
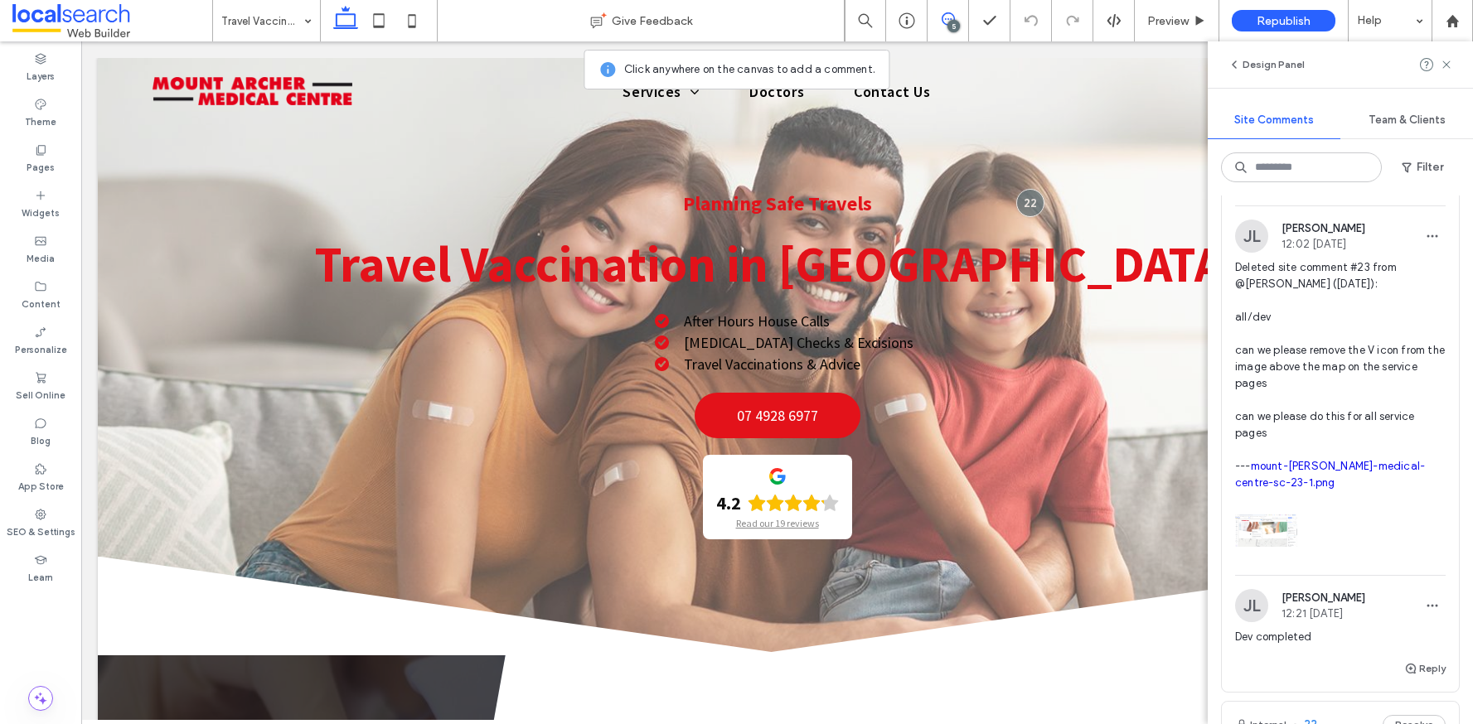
click at [1344, 489] on link "mount-archer-medical-centre-sc-23-1.png" at bounding box center [1330, 474] width 190 height 29
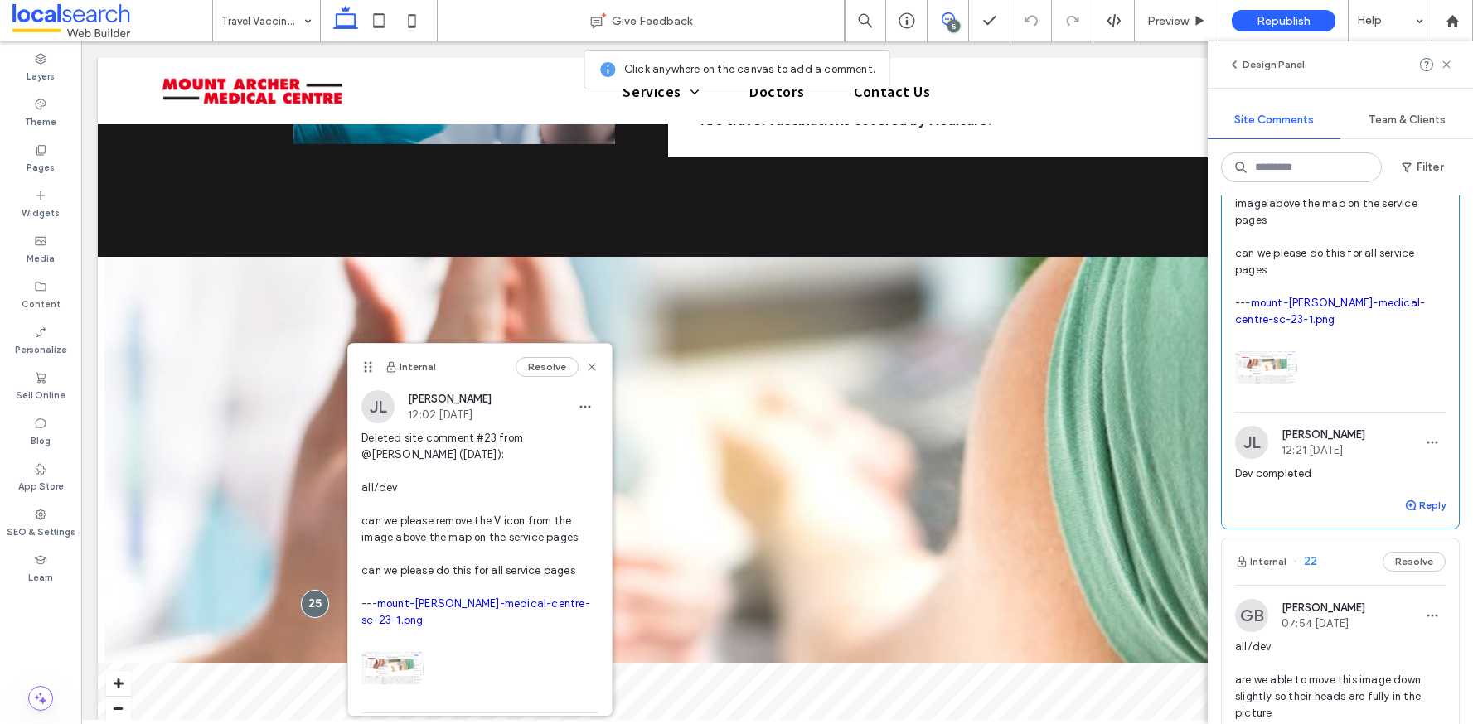
scroll to position [747, 0]
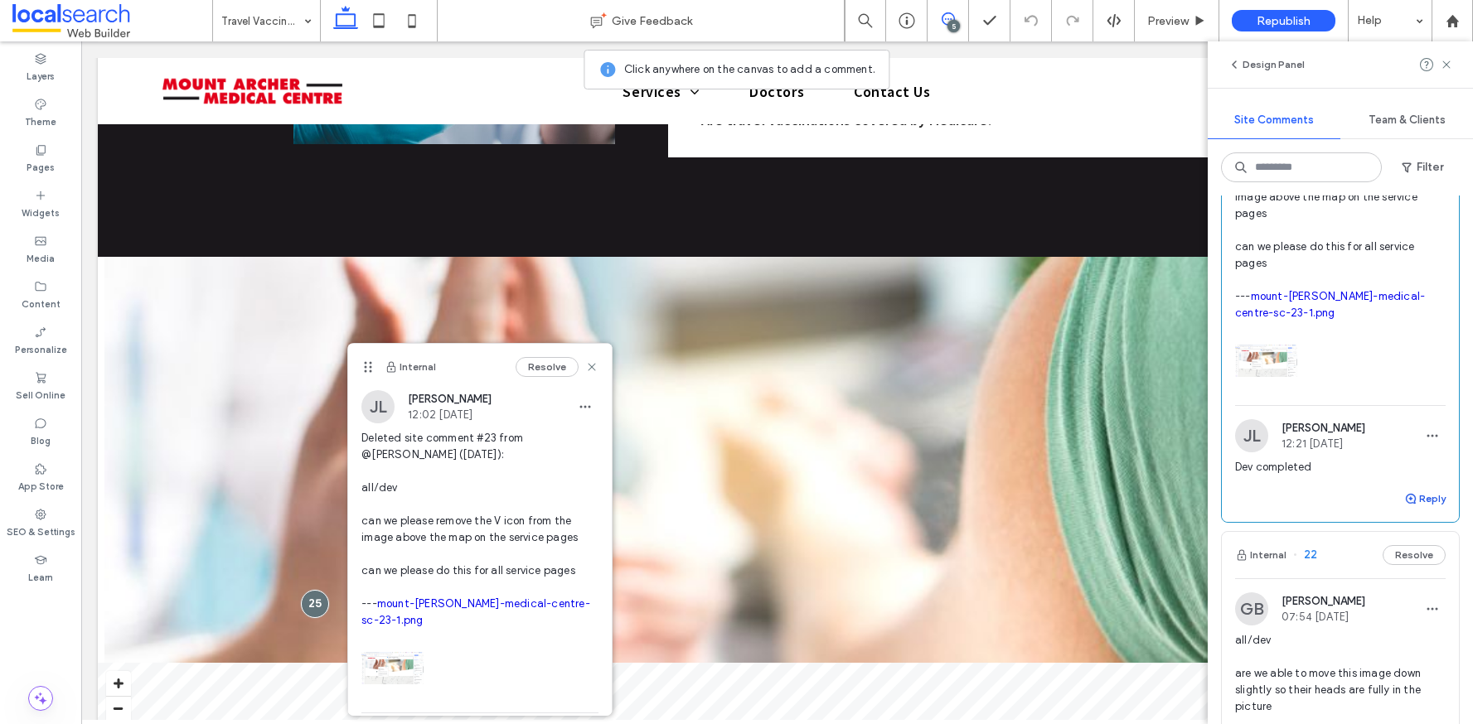
click at [1412, 509] on button "Reply" at bounding box center [1424, 499] width 41 height 20
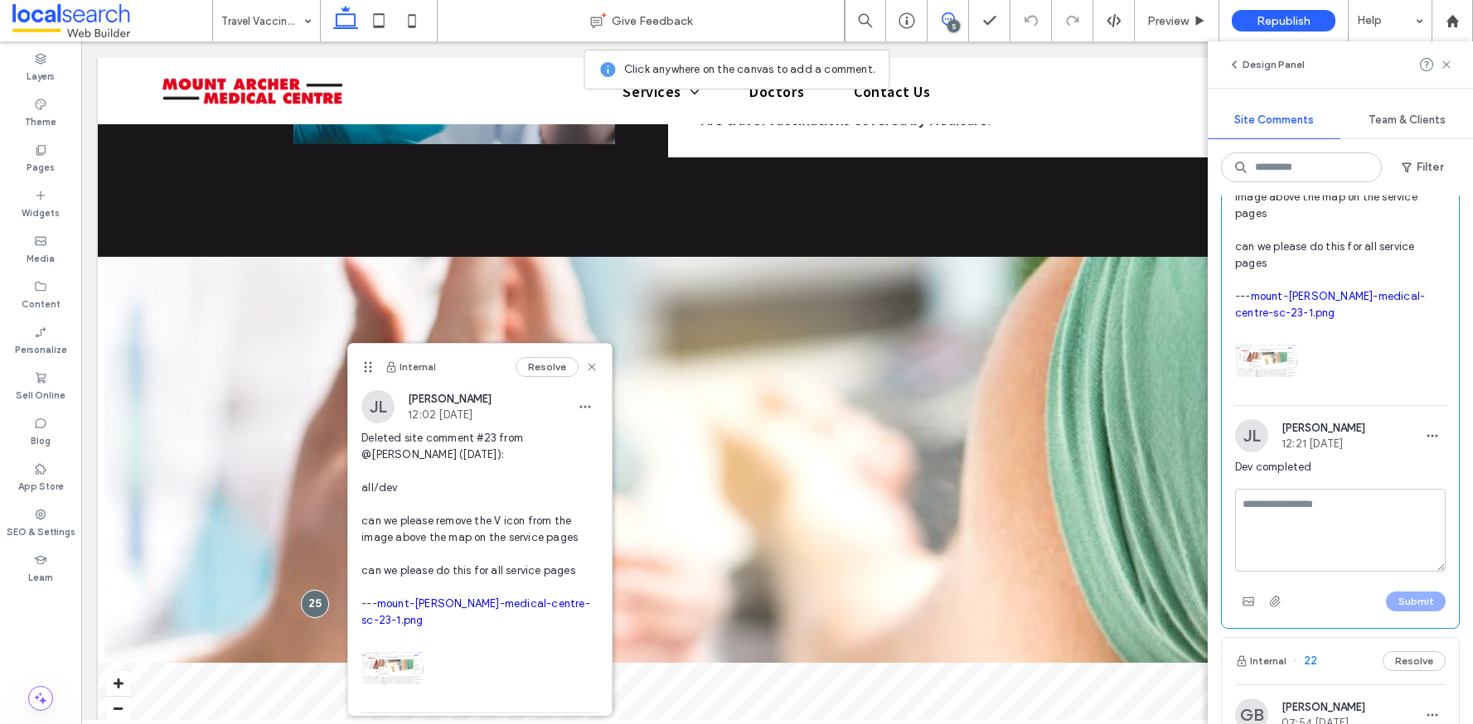
click at [1387, 548] on textarea at bounding box center [1340, 530] width 211 height 83
type textarea "**********"
click at [1414, 612] on button "Submit" at bounding box center [1416, 602] width 60 height 20
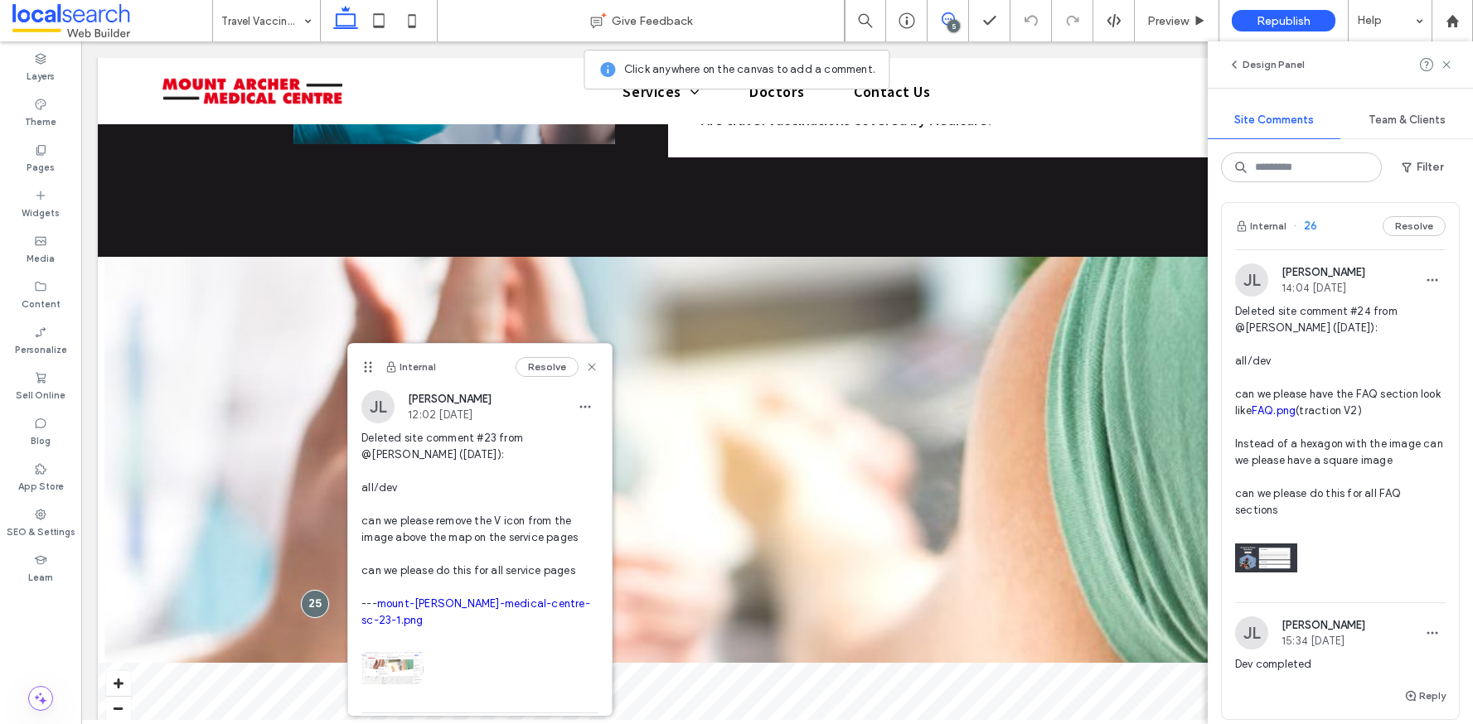
scroll to position [0, 0]
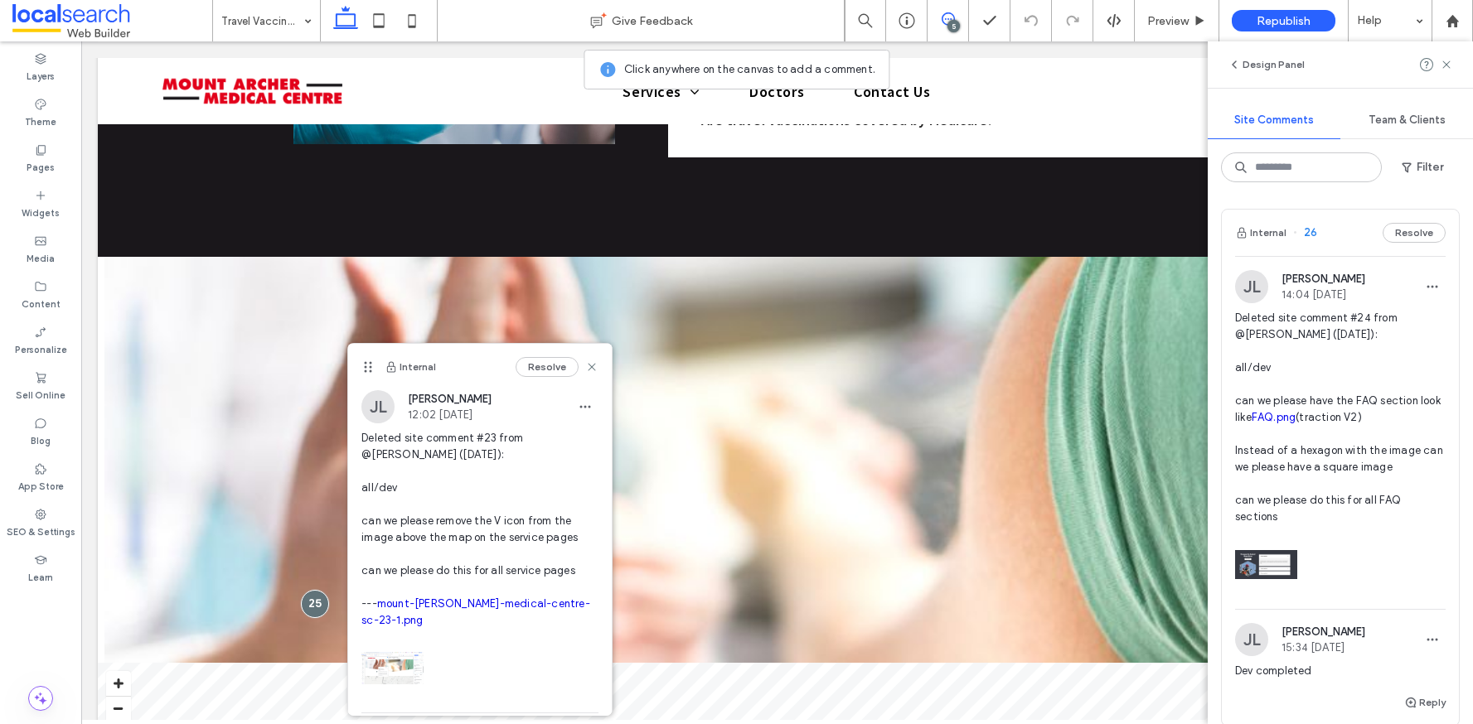
click at [1295, 419] on link "FAQ.png" at bounding box center [1274, 417] width 44 height 12
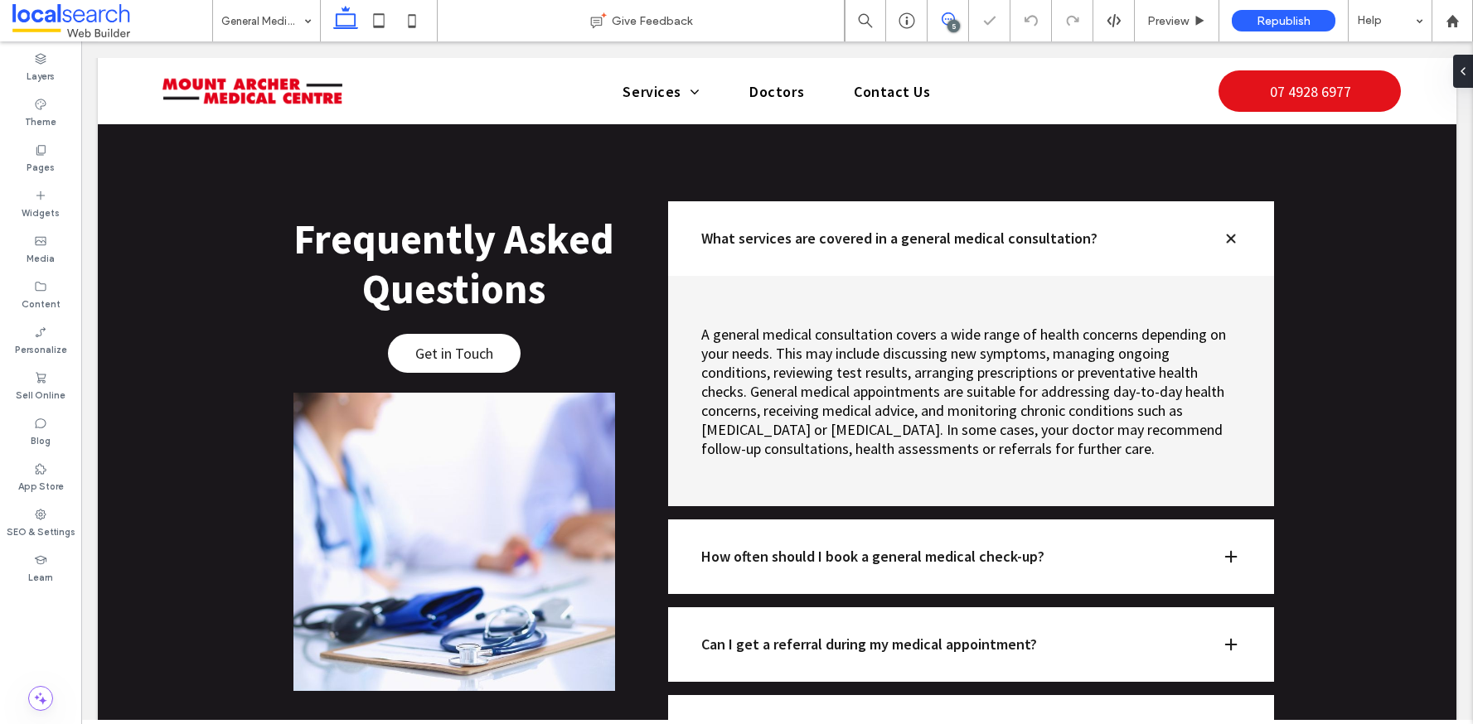
scroll to position [2104, 0]
click at [956, 20] on div "5" at bounding box center [953, 26] width 12 height 12
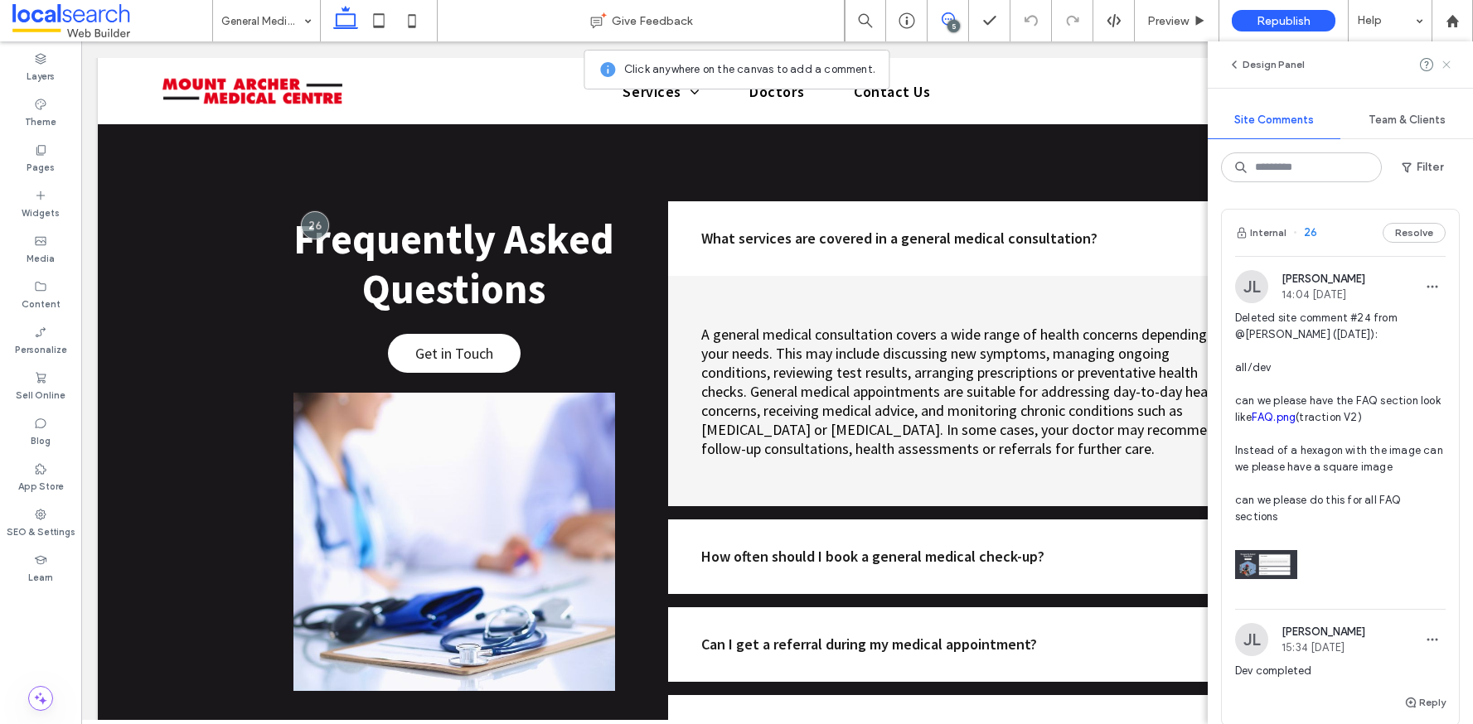
click at [1444, 68] on icon at bounding box center [1446, 64] width 13 height 13
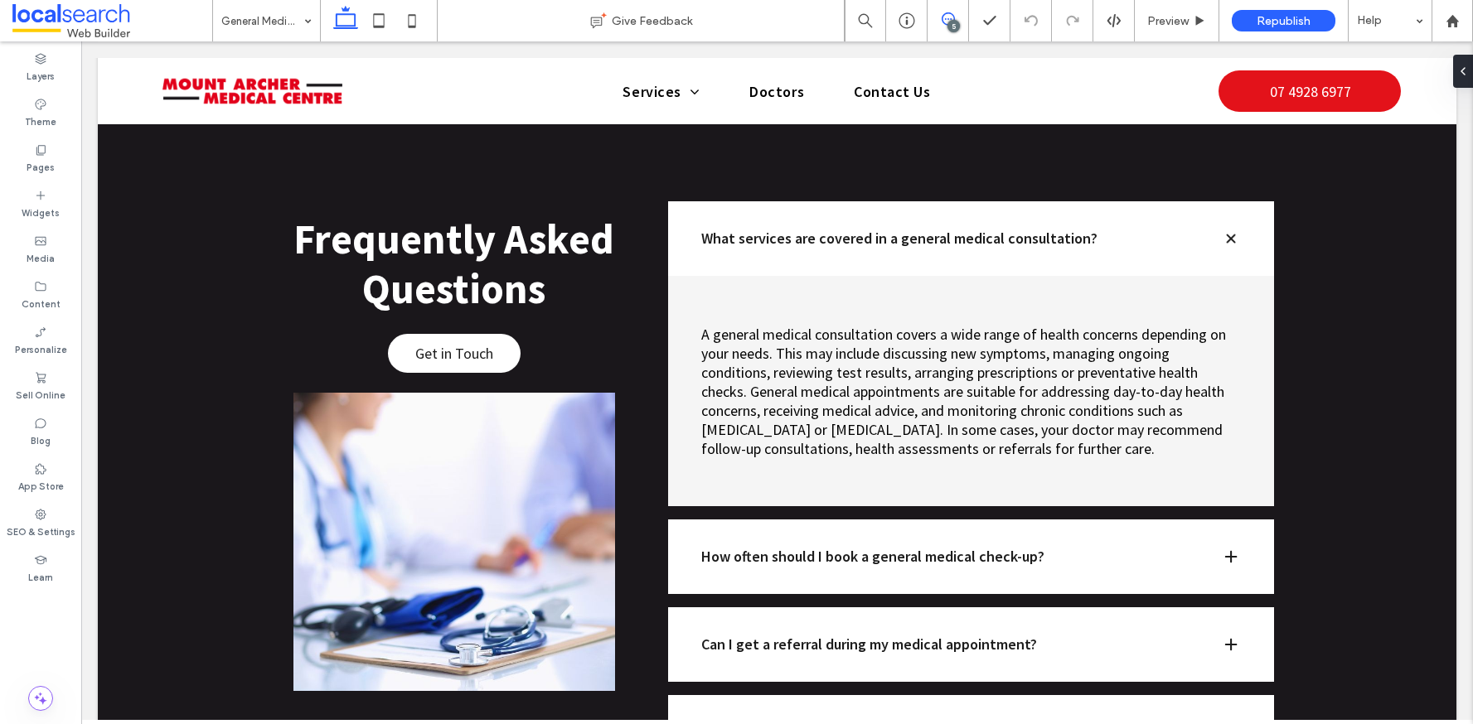
click at [942, 24] on icon at bounding box center [948, 18] width 13 height 13
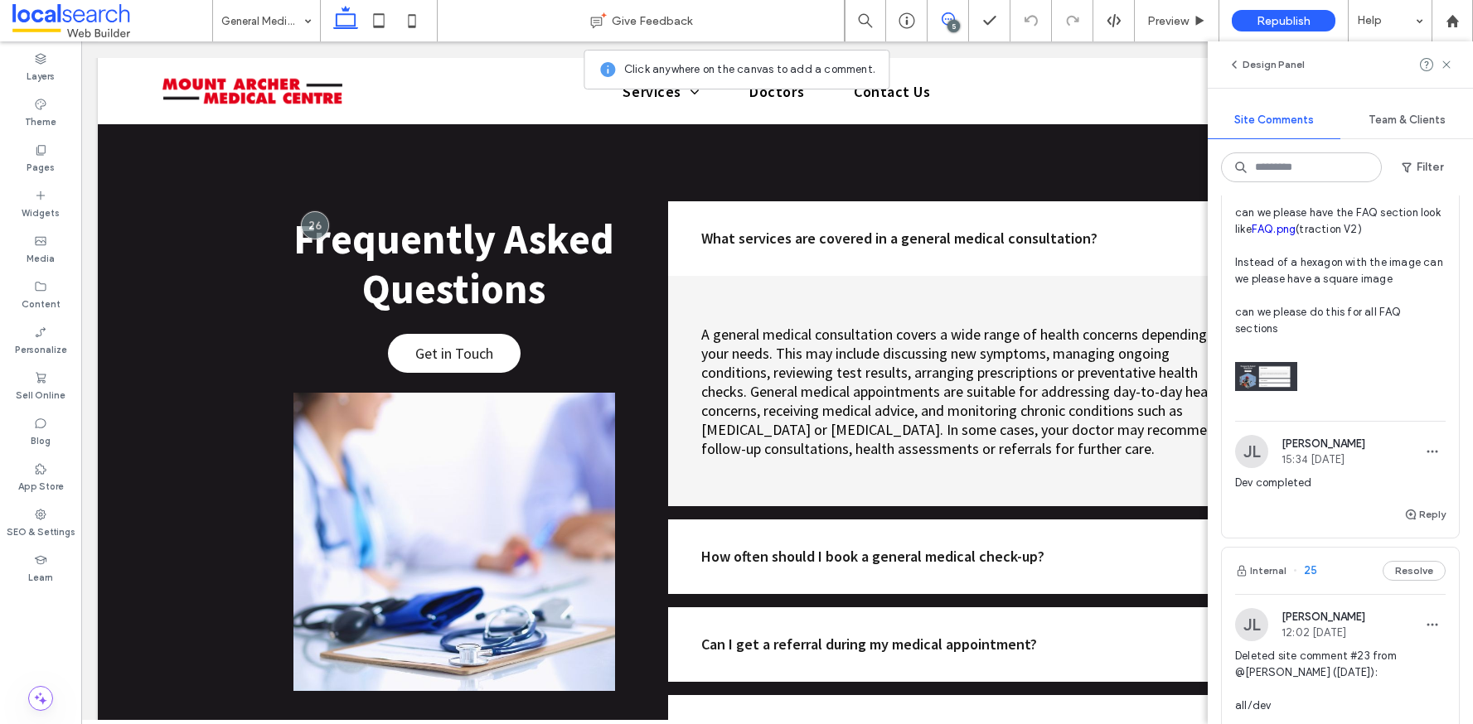
scroll to position [189, 0]
click at [1409, 516] on button "Reply" at bounding box center [1424, 514] width 41 height 20
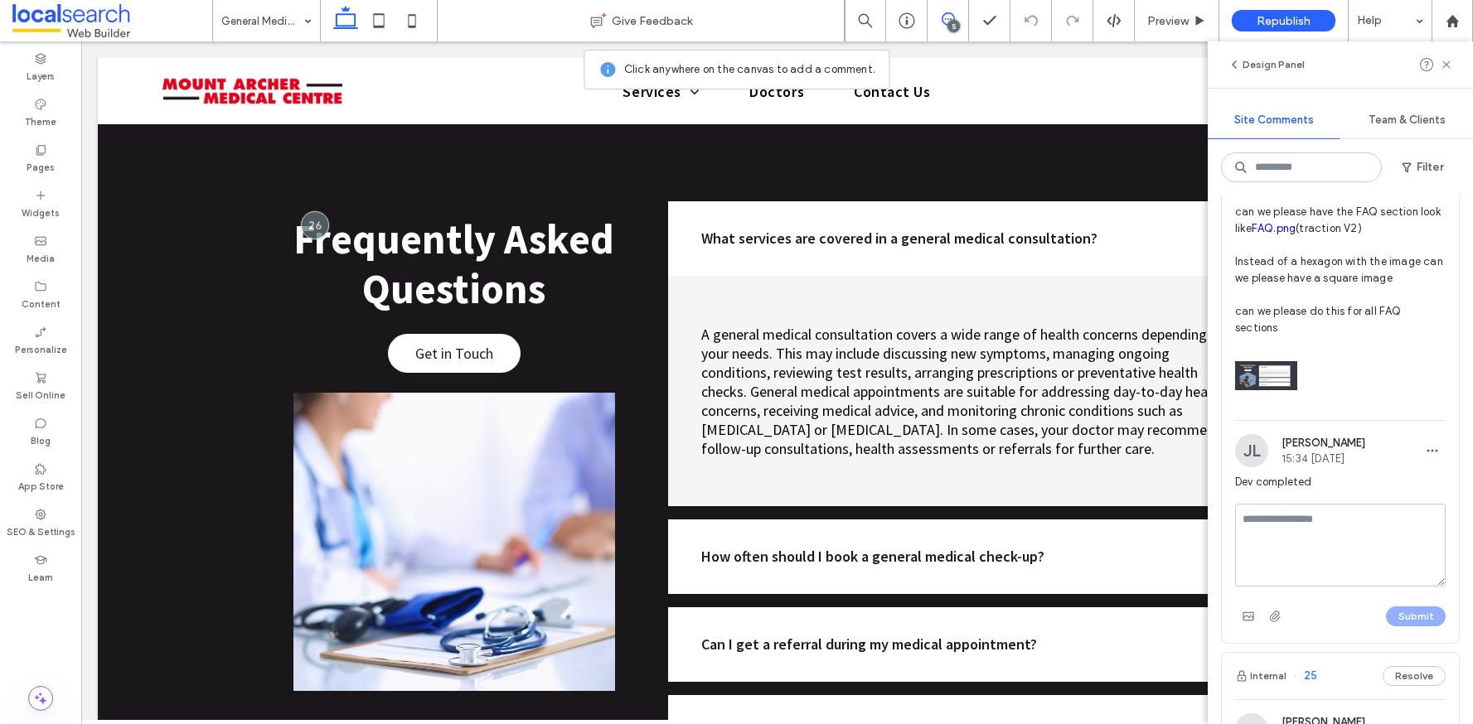
click at [1370, 535] on textarea at bounding box center [1340, 545] width 211 height 83
type textarea "**********"
click at [1396, 622] on button "Submit" at bounding box center [1416, 617] width 60 height 20
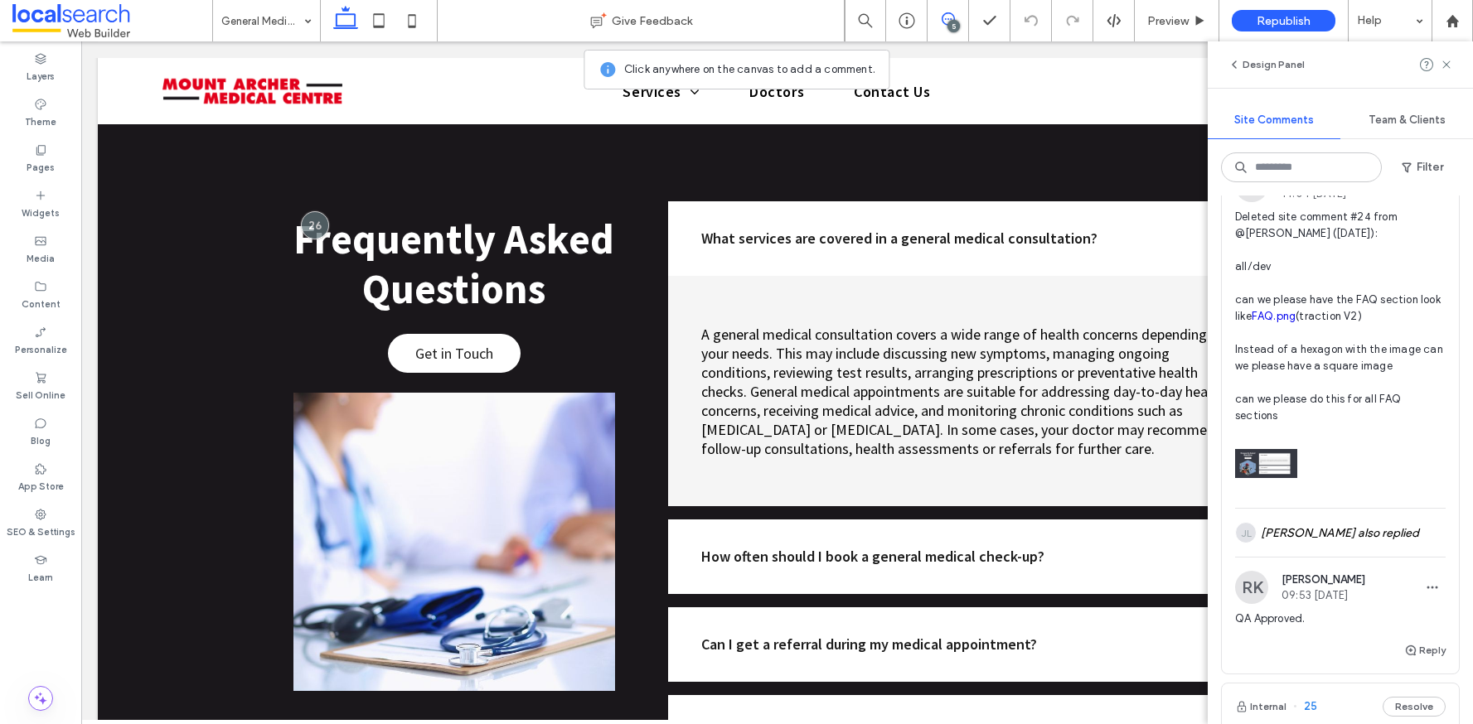
scroll to position [0, 0]
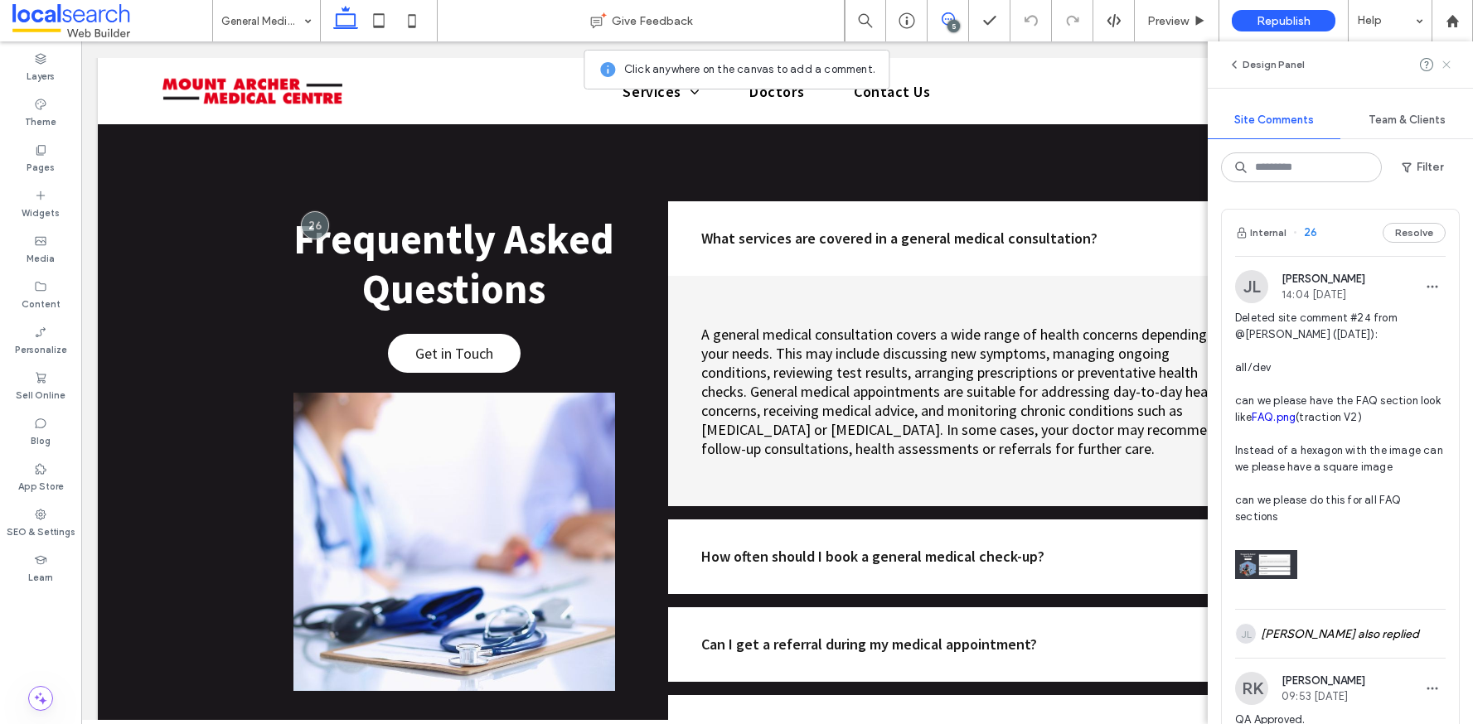
click at [1450, 64] on icon at bounding box center [1446, 64] width 13 height 13
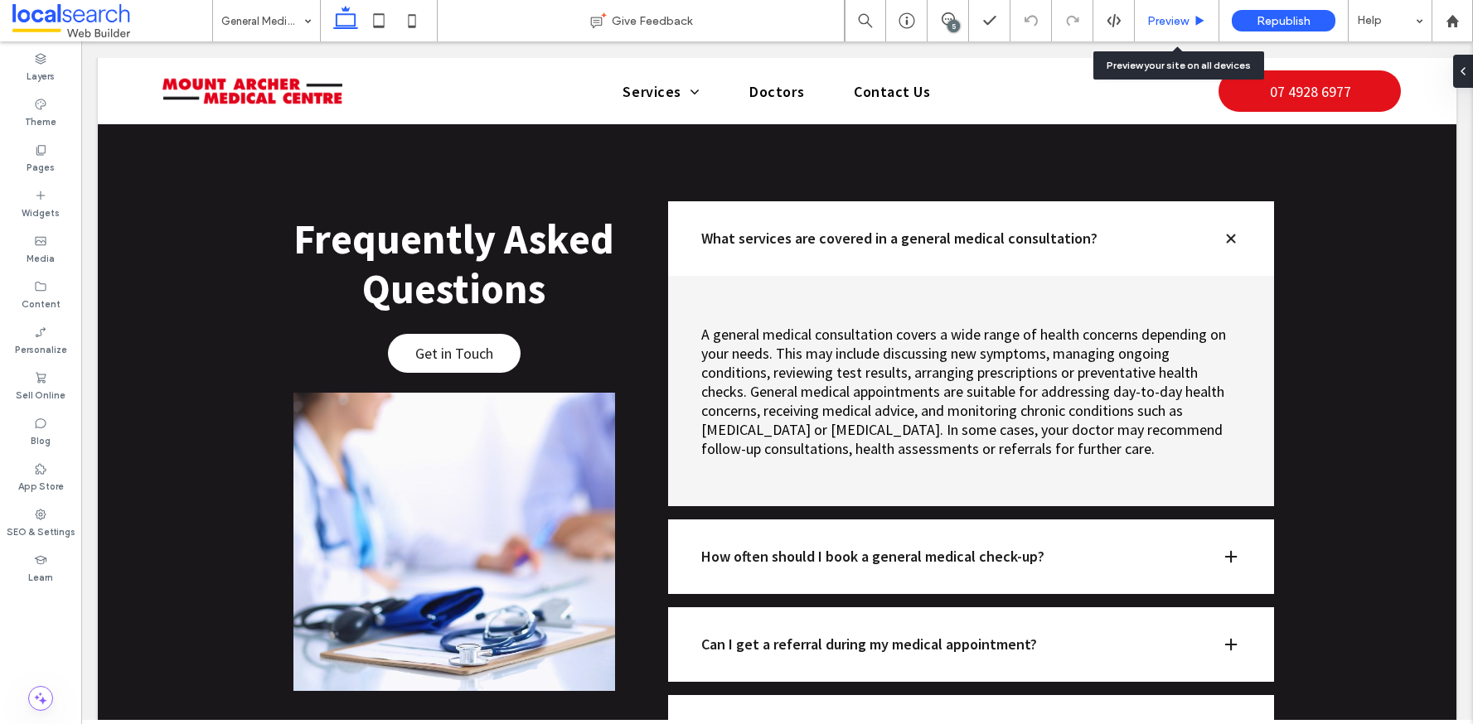
click at [1164, 8] on div "Preview" at bounding box center [1177, 20] width 85 height 41
click at [1171, 19] on span "Preview" at bounding box center [1167, 21] width 41 height 14
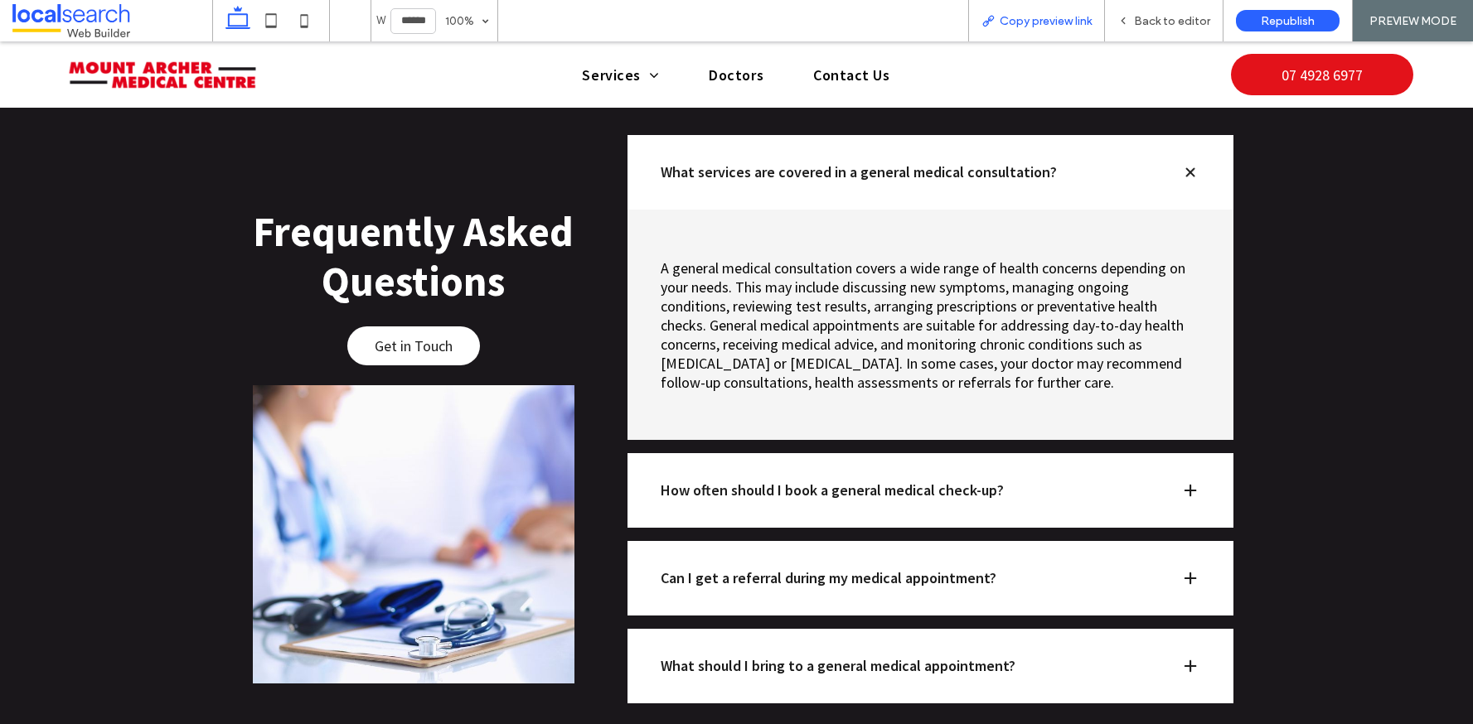
scroll to position [2116, 0]
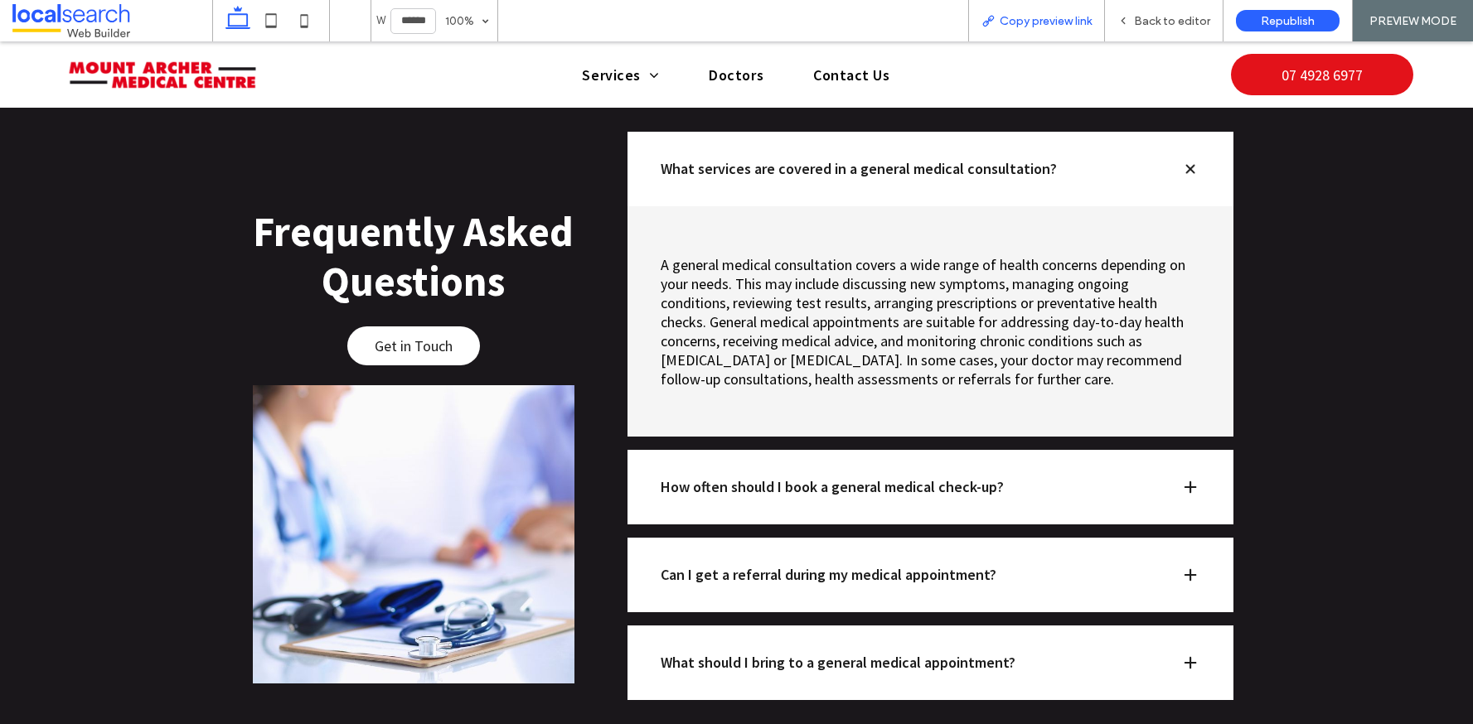
click at [1065, 25] on span "Copy preview link" at bounding box center [1046, 21] width 92 height 14
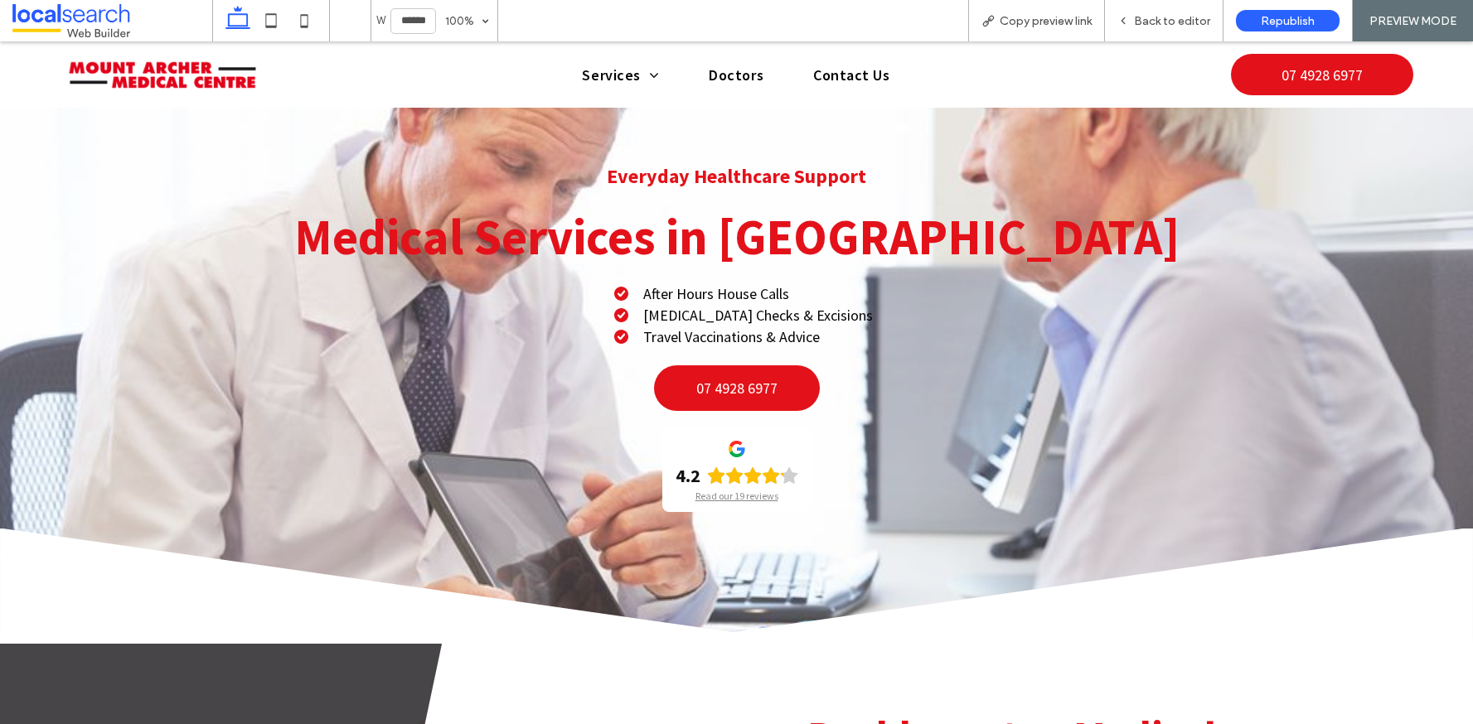
scroll to position [0, 0]
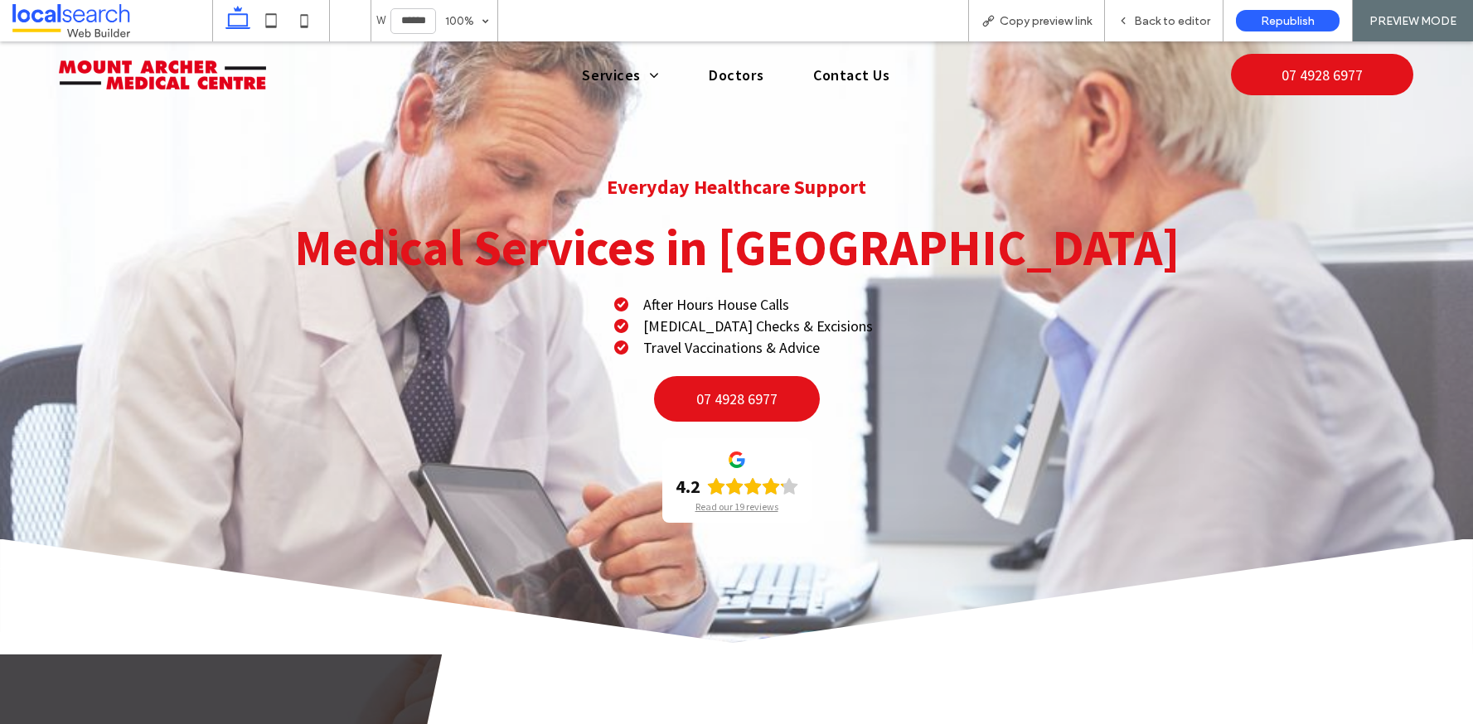
click at [177, 81] on img at bounding box center [162, 75] width 207 height 29
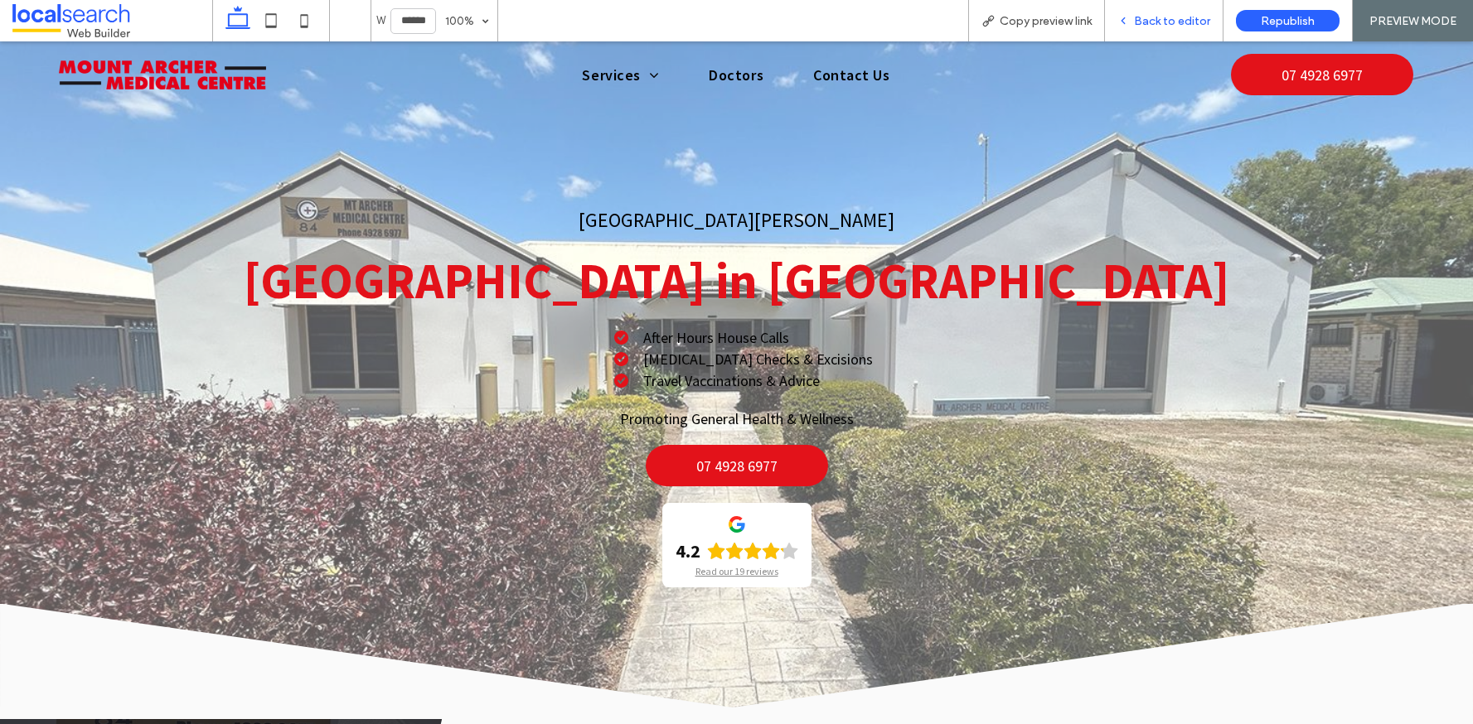
click at [1185, 18] on span "Back to editor" at bounding box center [1172, 21] width 76 height 14
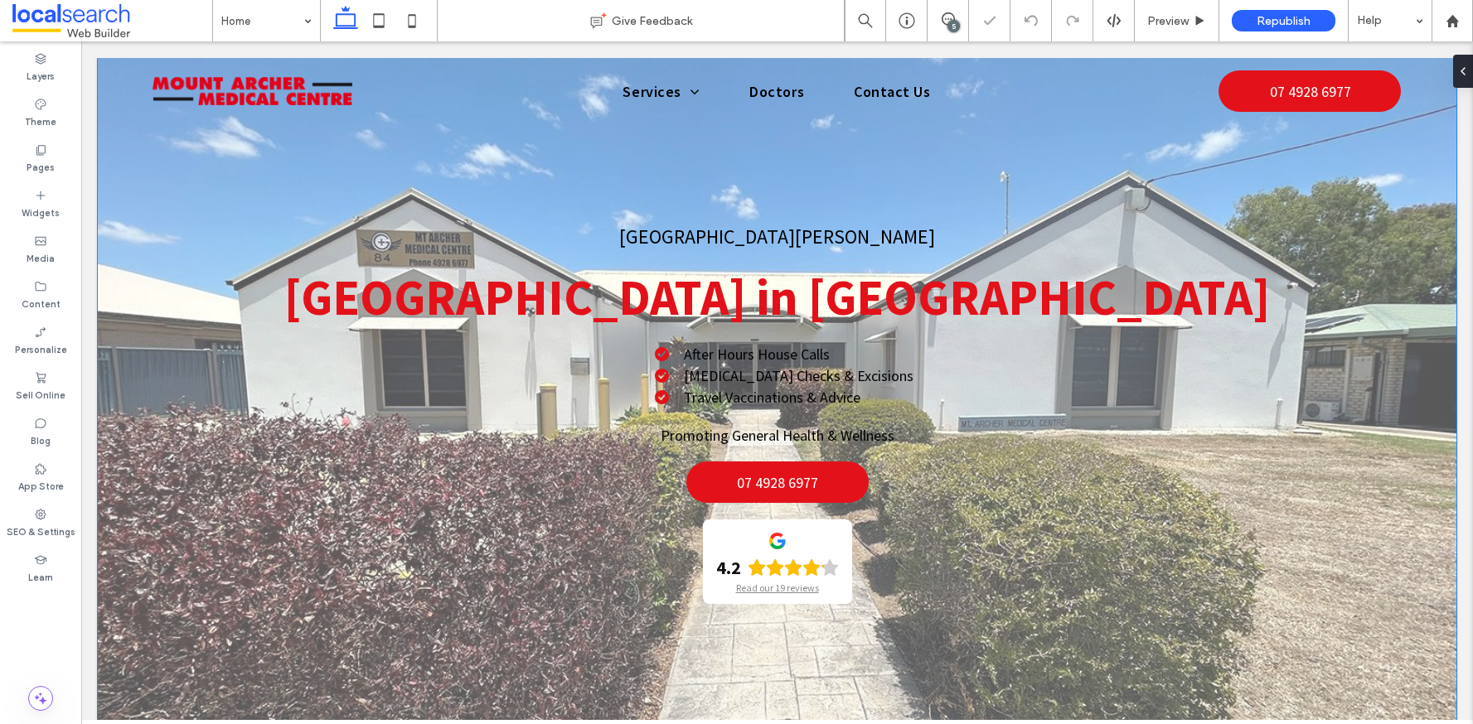
click at [171, 515] on div "Mount Archer Medical Centre Medical Centre in Rockhampton After Hours House Cal…" at bounding box center [777, 422] width 1358 height 729
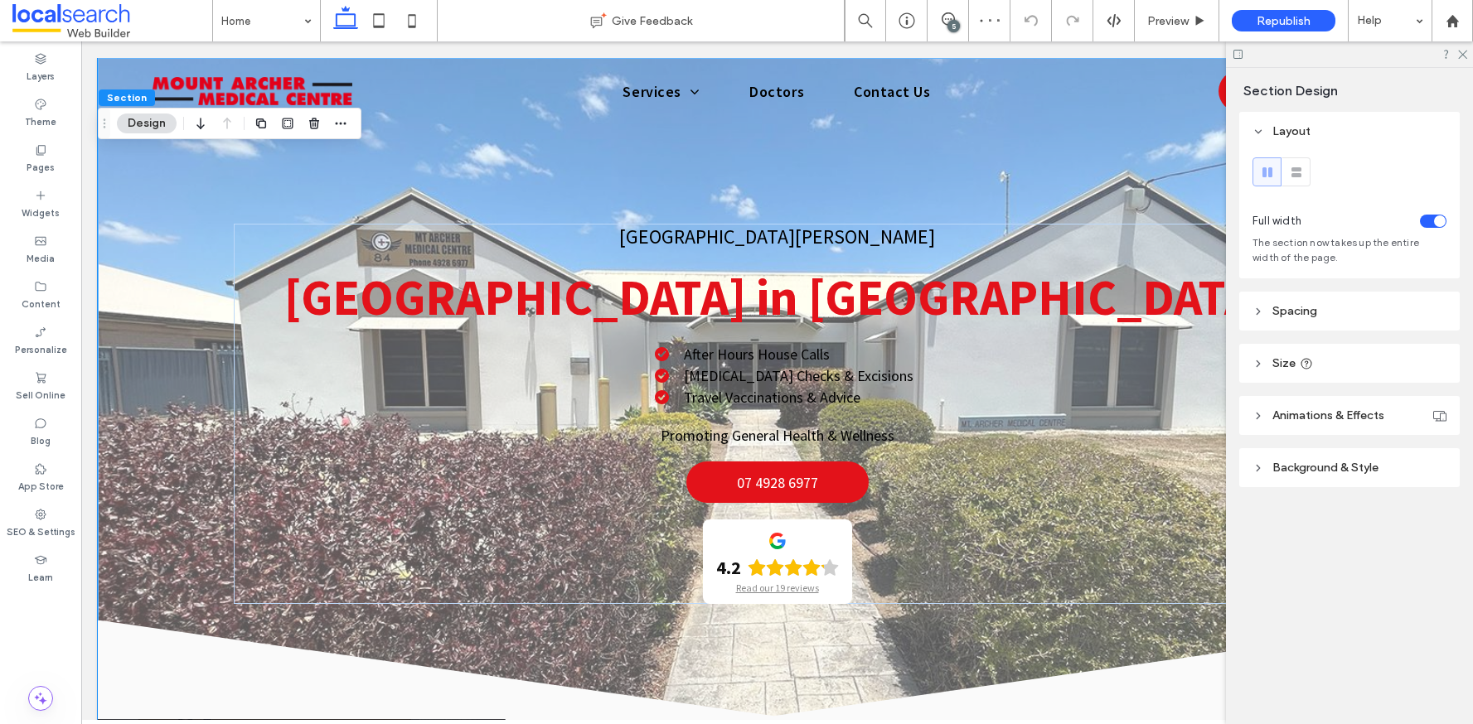
click at [1335, 471] on span "Background & Style" at bounding box center [1325, 468] width 106 height 14
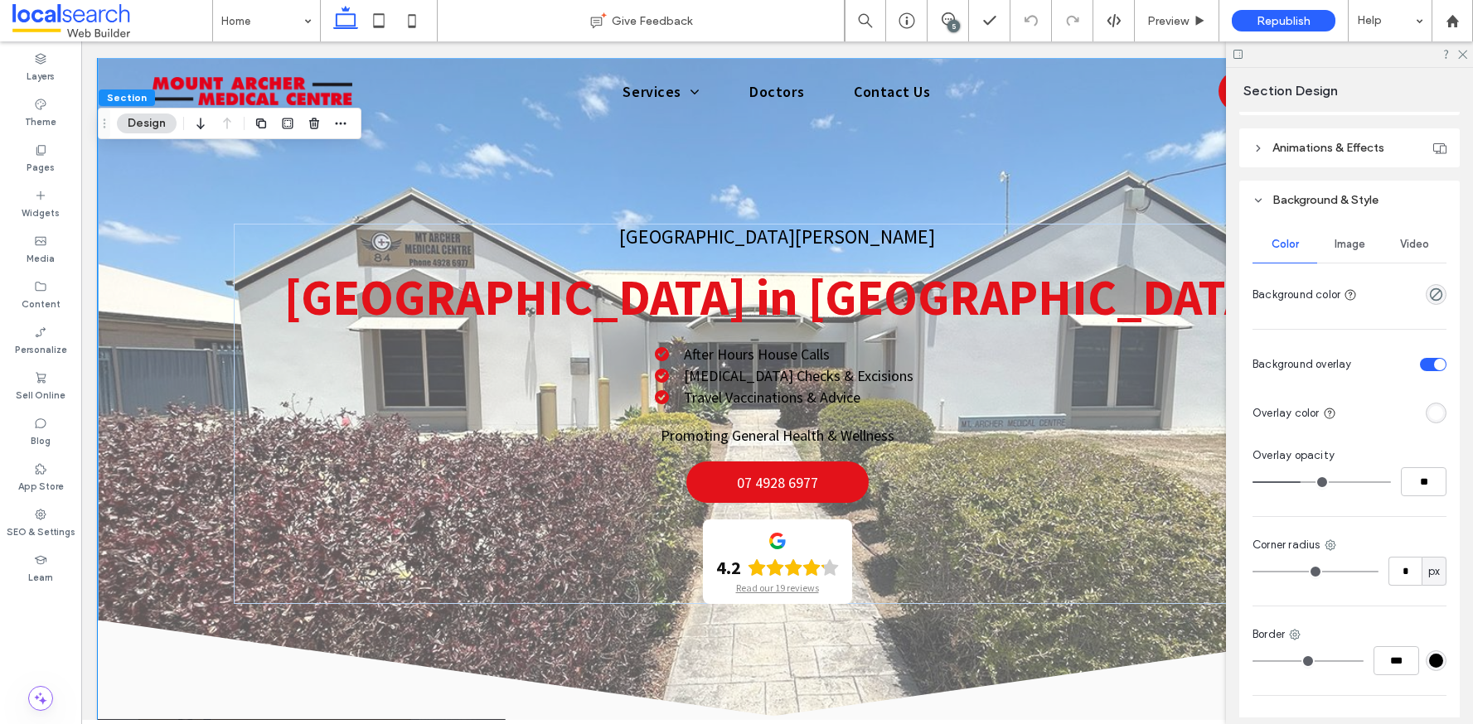
scroll to position [271, 0]
click at [1419, 481] on input "**" at bounding box center [1424, 478] width 46 height 29
type input "**"
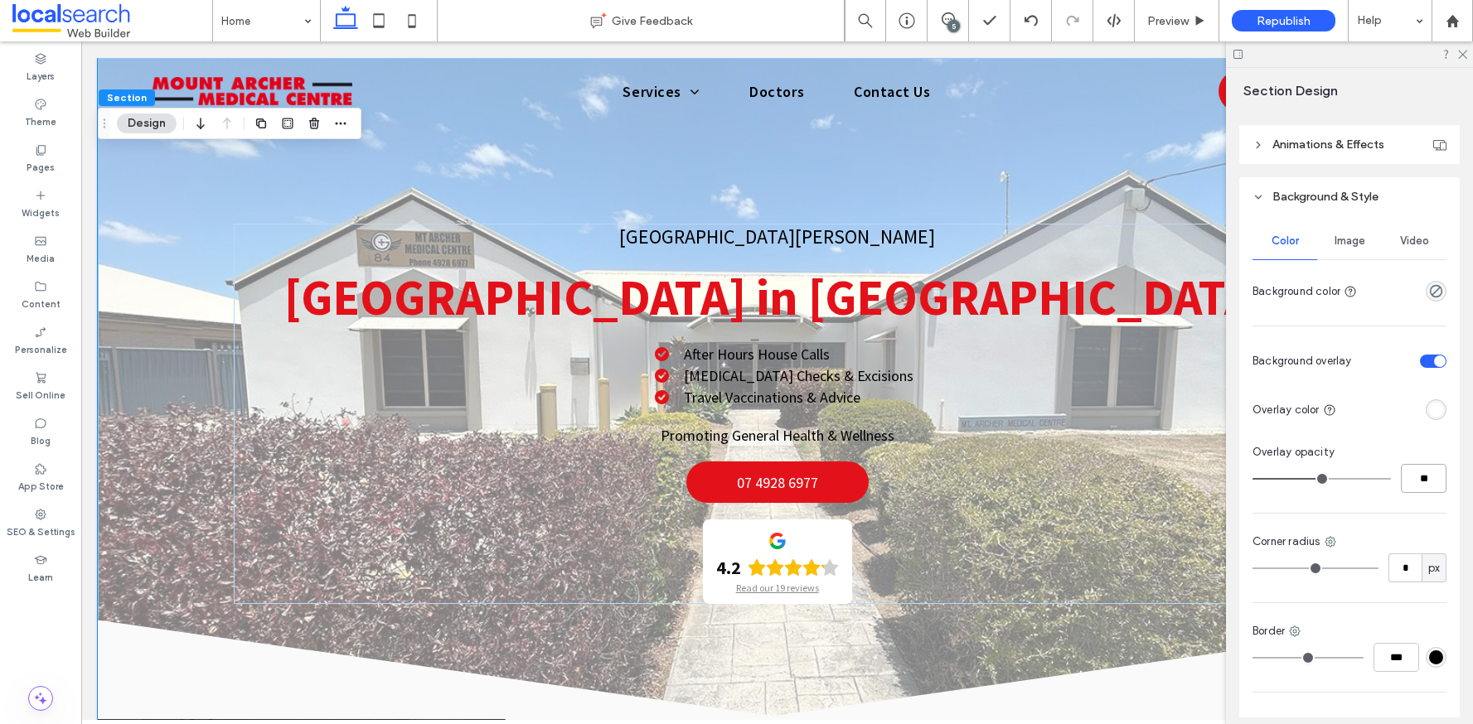
type input "*"
type input "**"
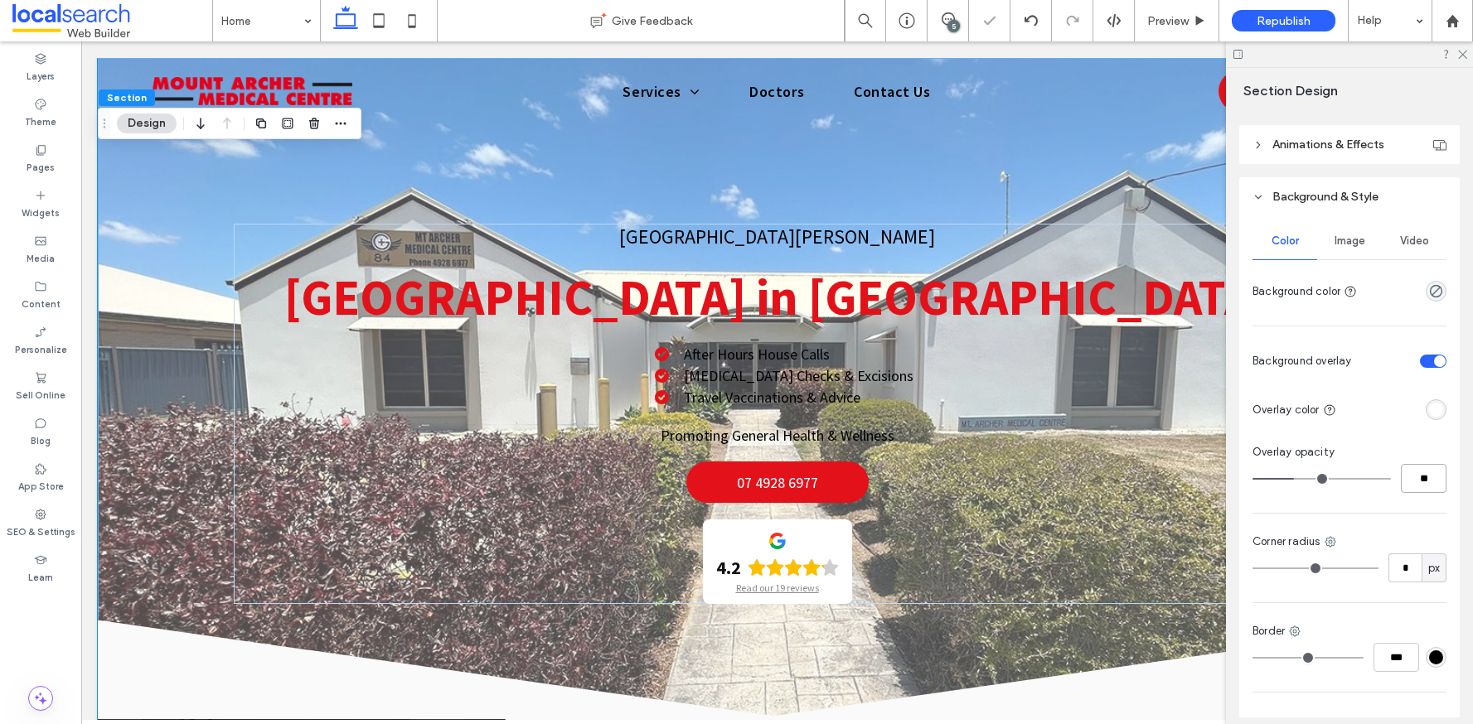
type input "*"
type input "**"
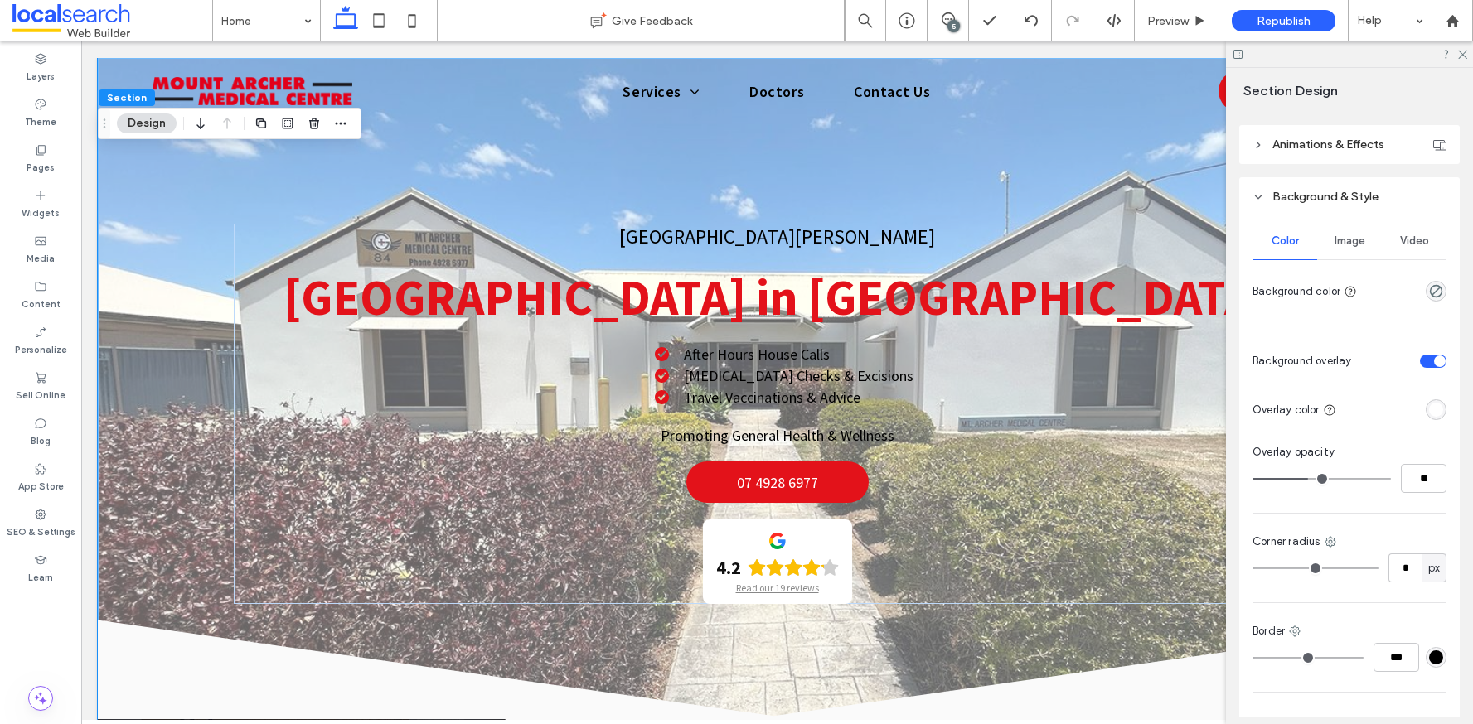
click at [1429, 416] on div "rgba(255, 255, 255, 1)" at bounding box center [1436, 410] width 14 height 14
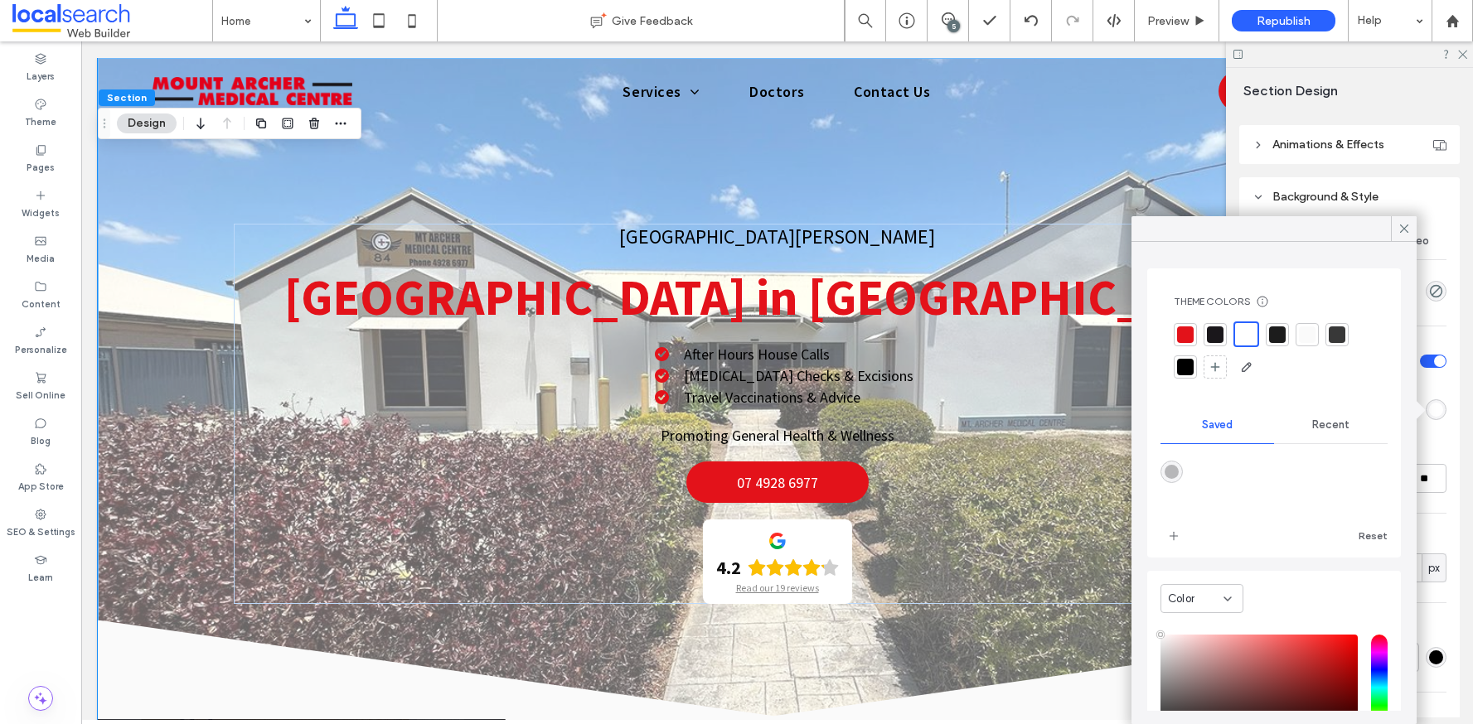
click at [1210, 341] on div at bounding box center [1215, 335] width 17 height 17
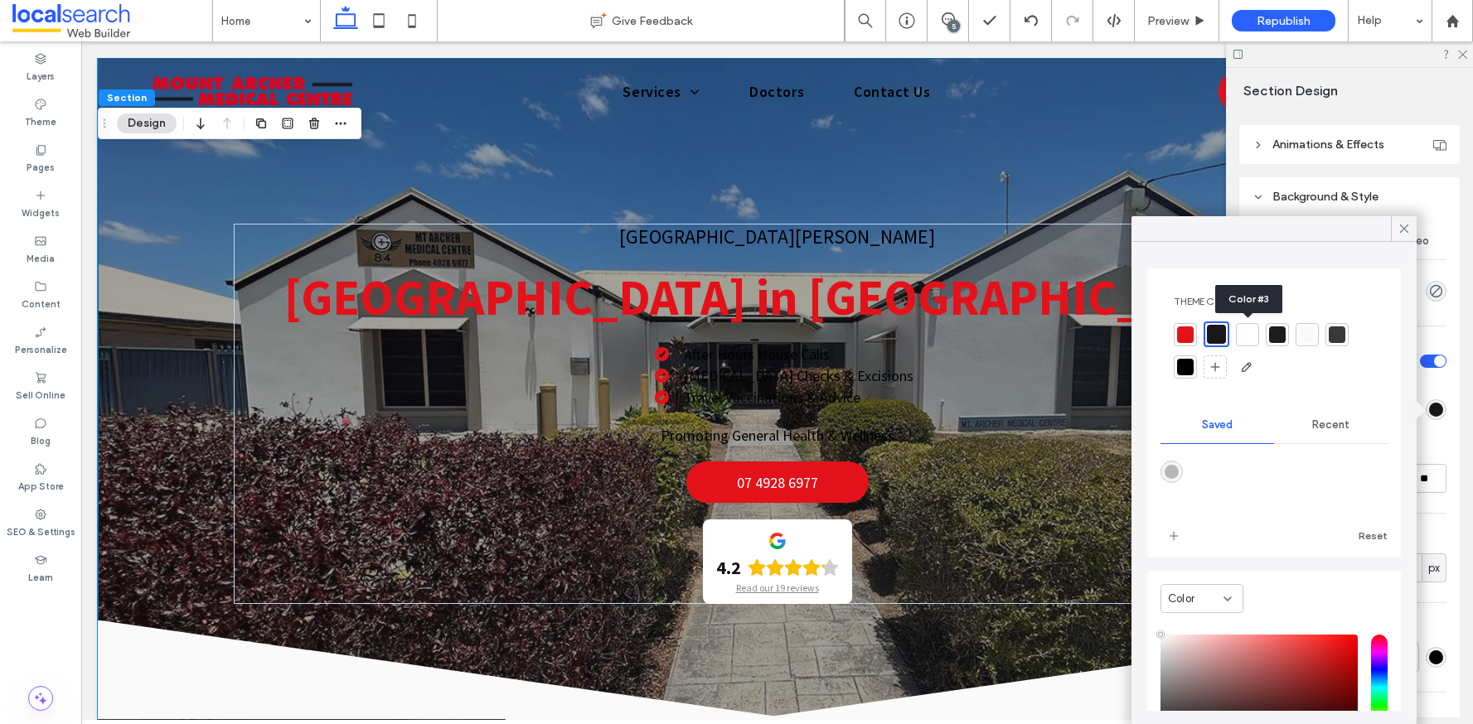
click at [1244, 337] on div at bounding box center [1247, 335] width 17 height 17
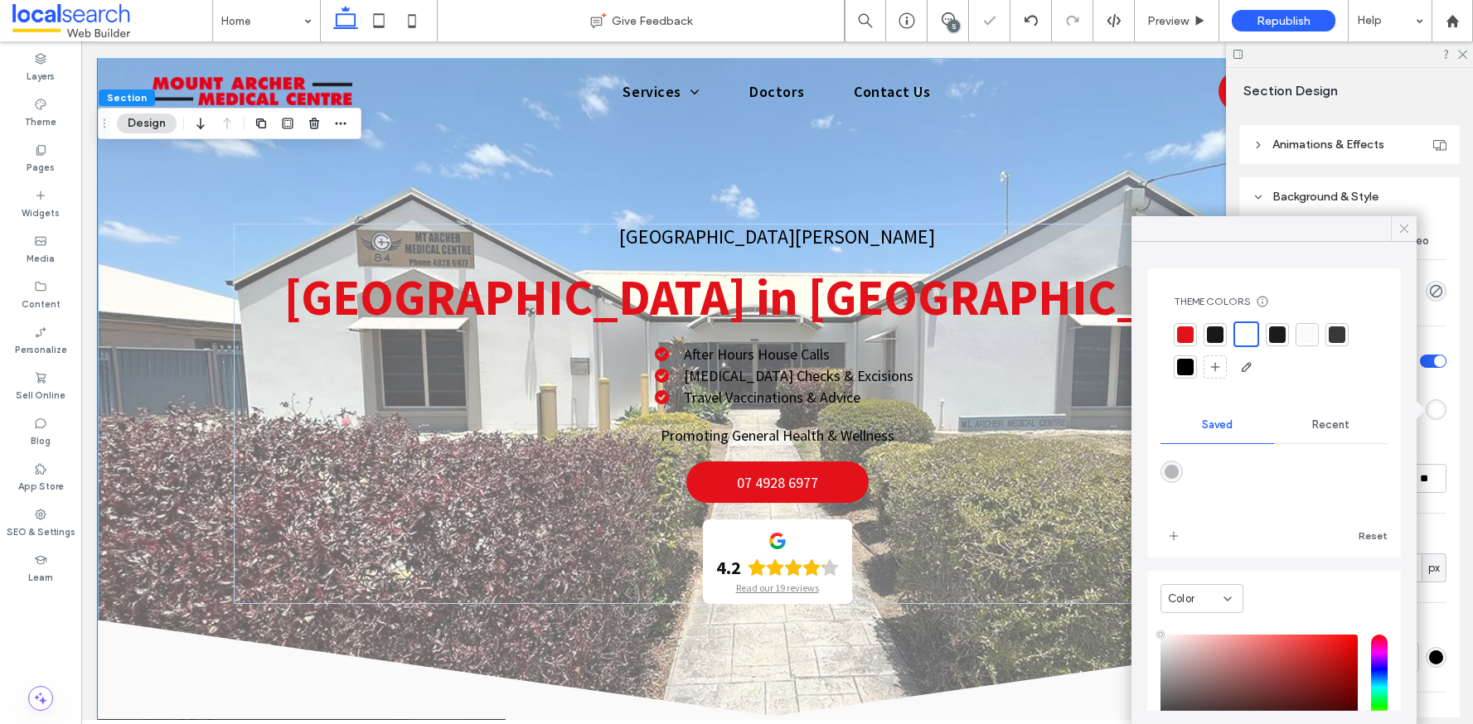
click at [1401, 226] on icon at bounding box center [1404, 228] width 15 height 15
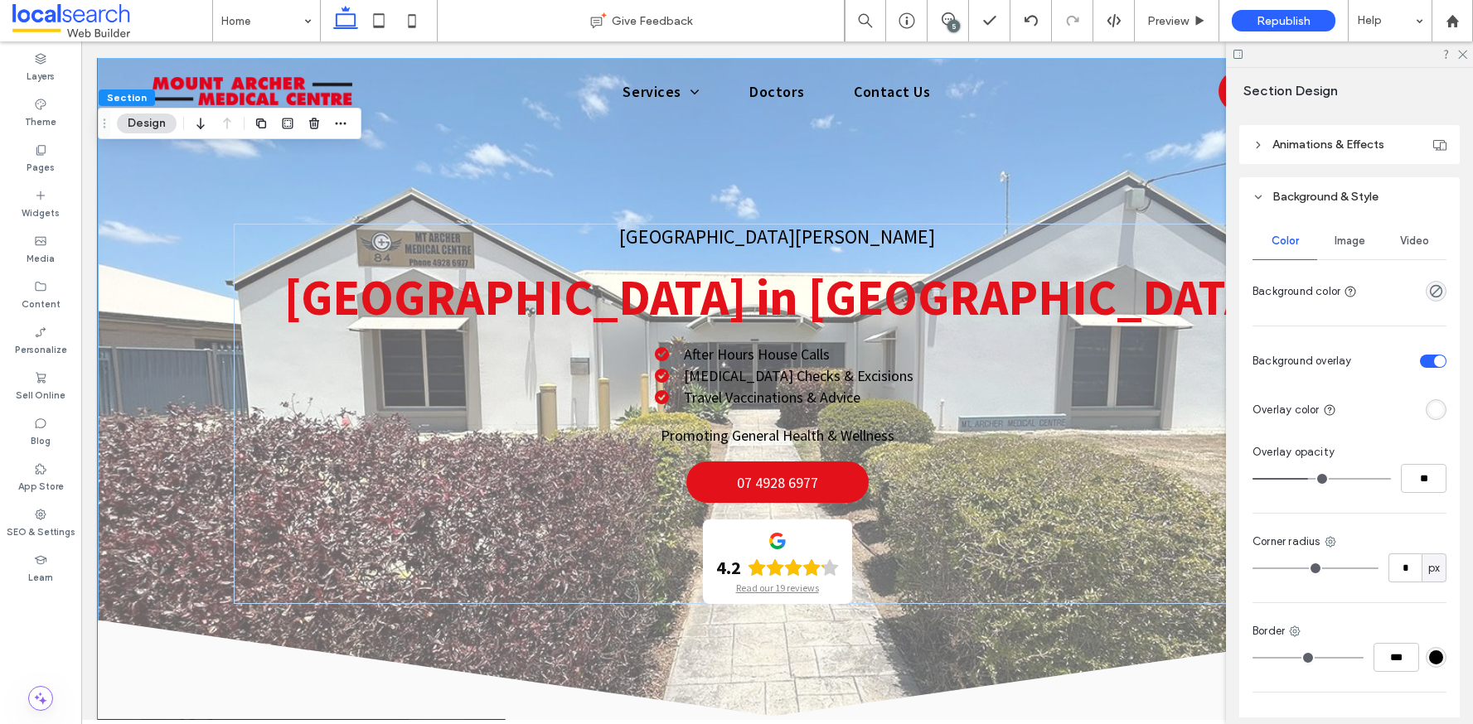
type input "**"
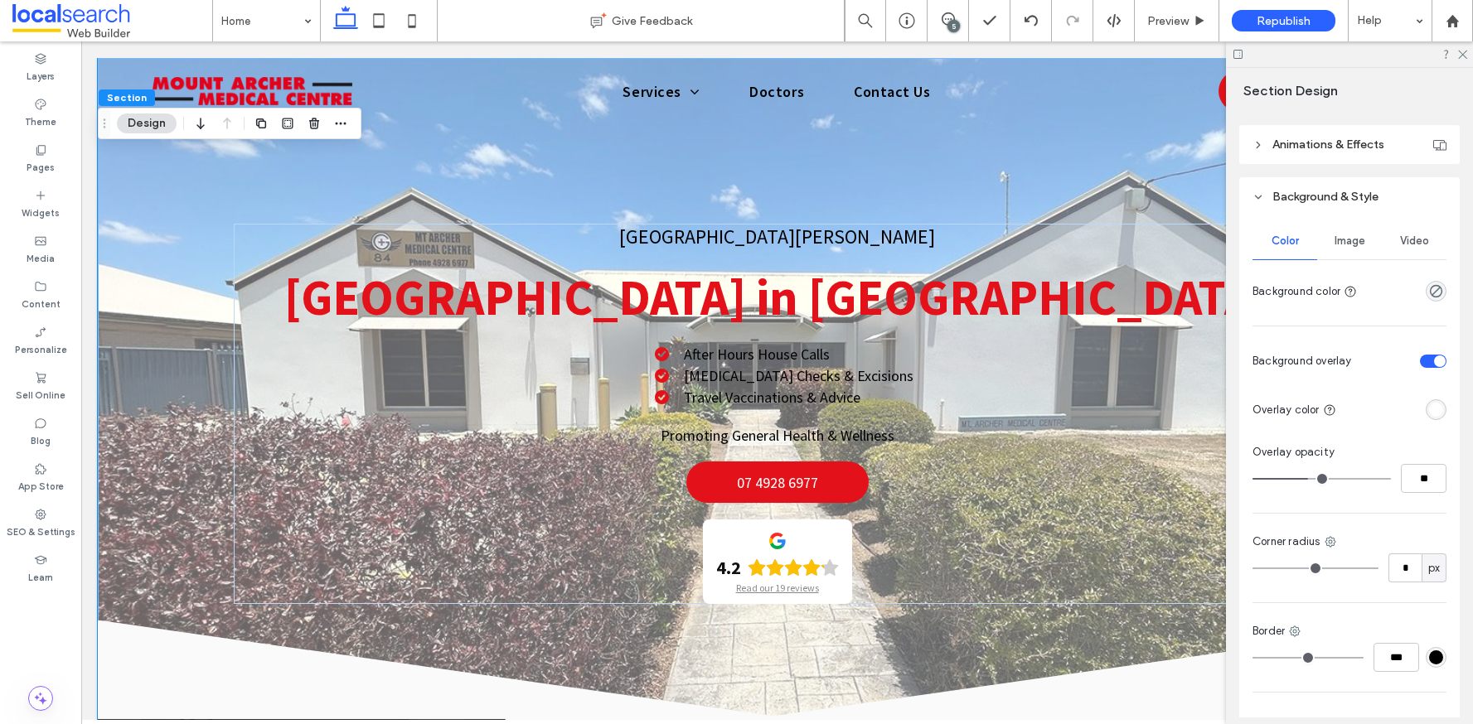
type input "**"
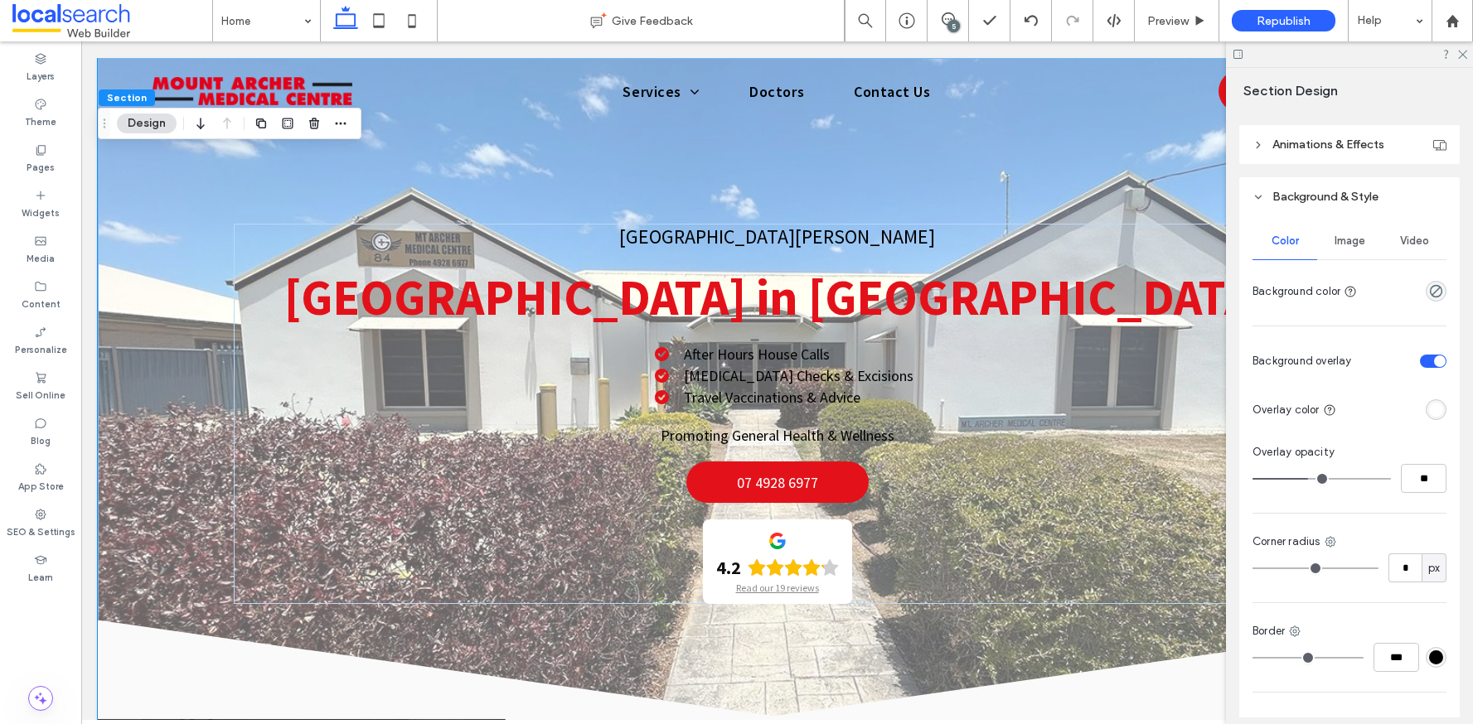
type input "**"
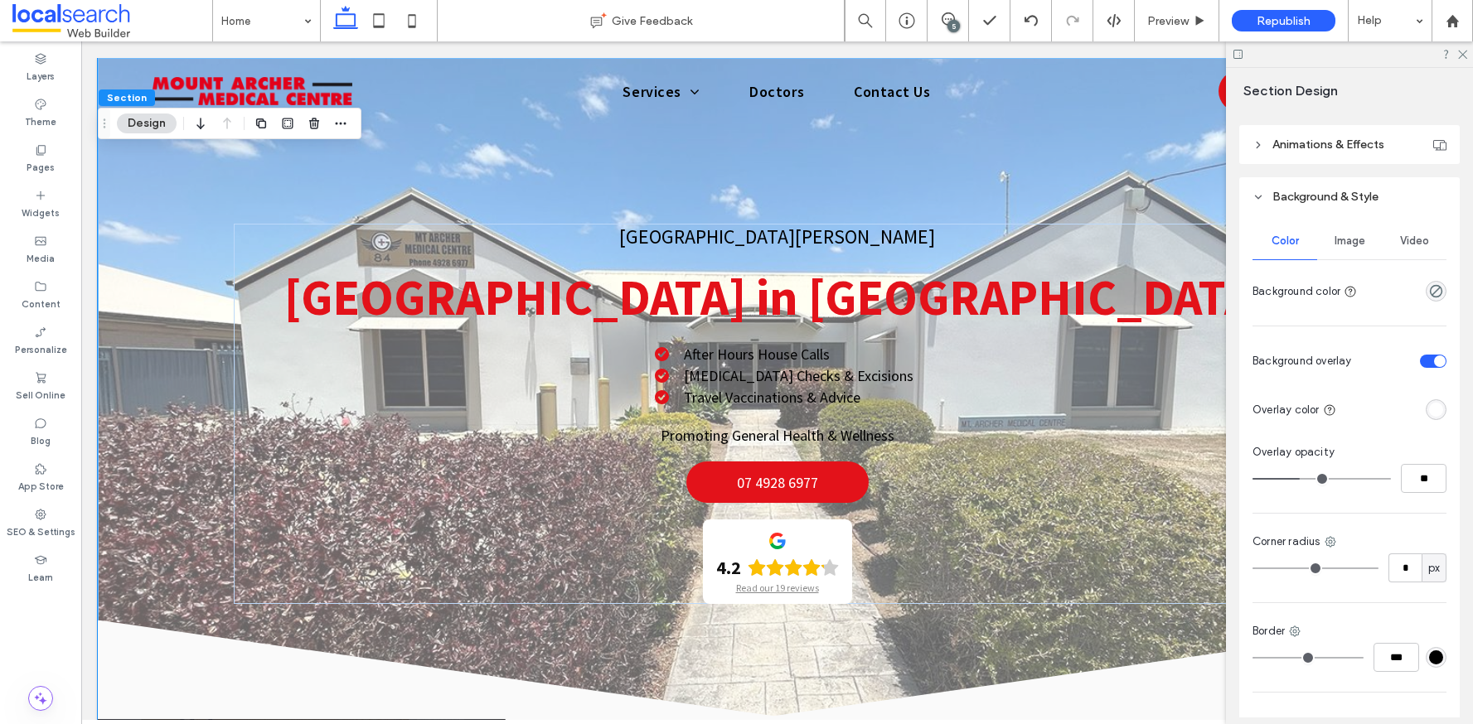
type input "**"
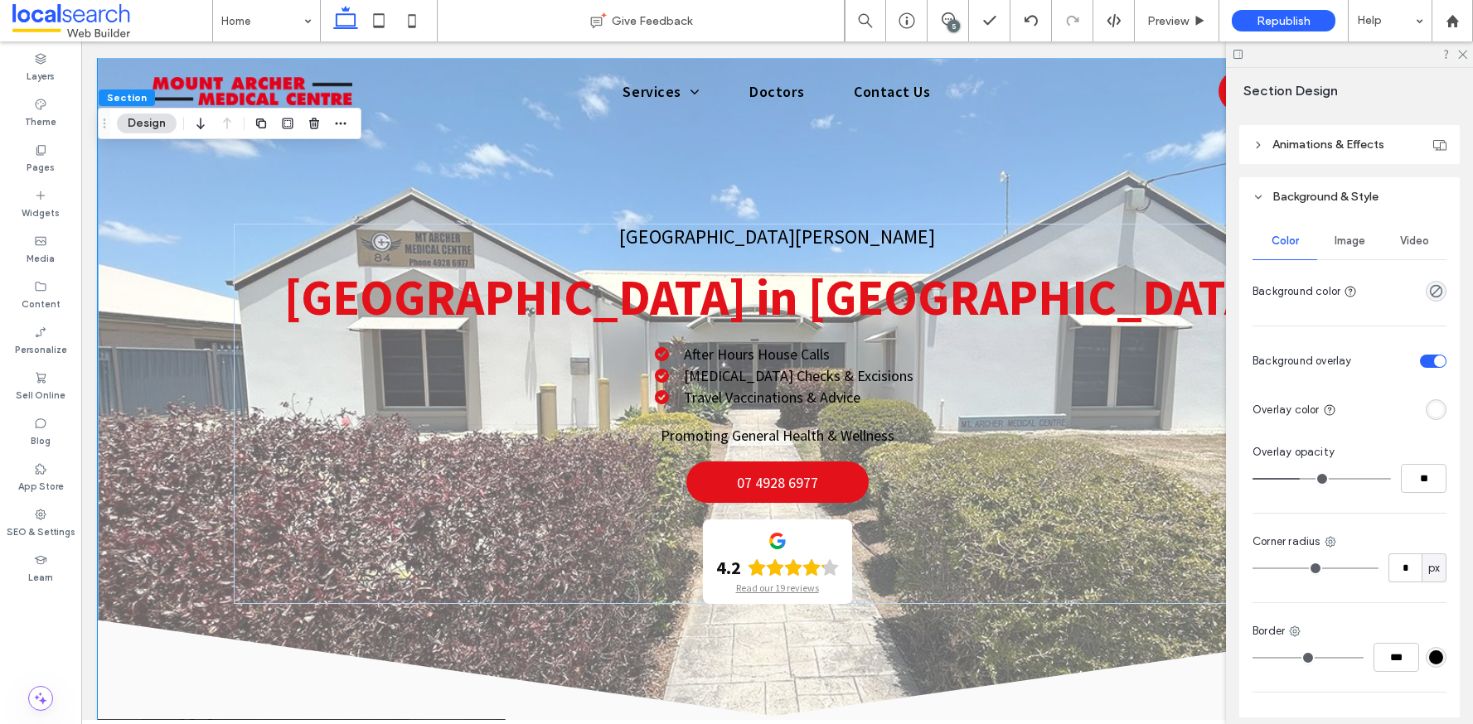
type input "**"
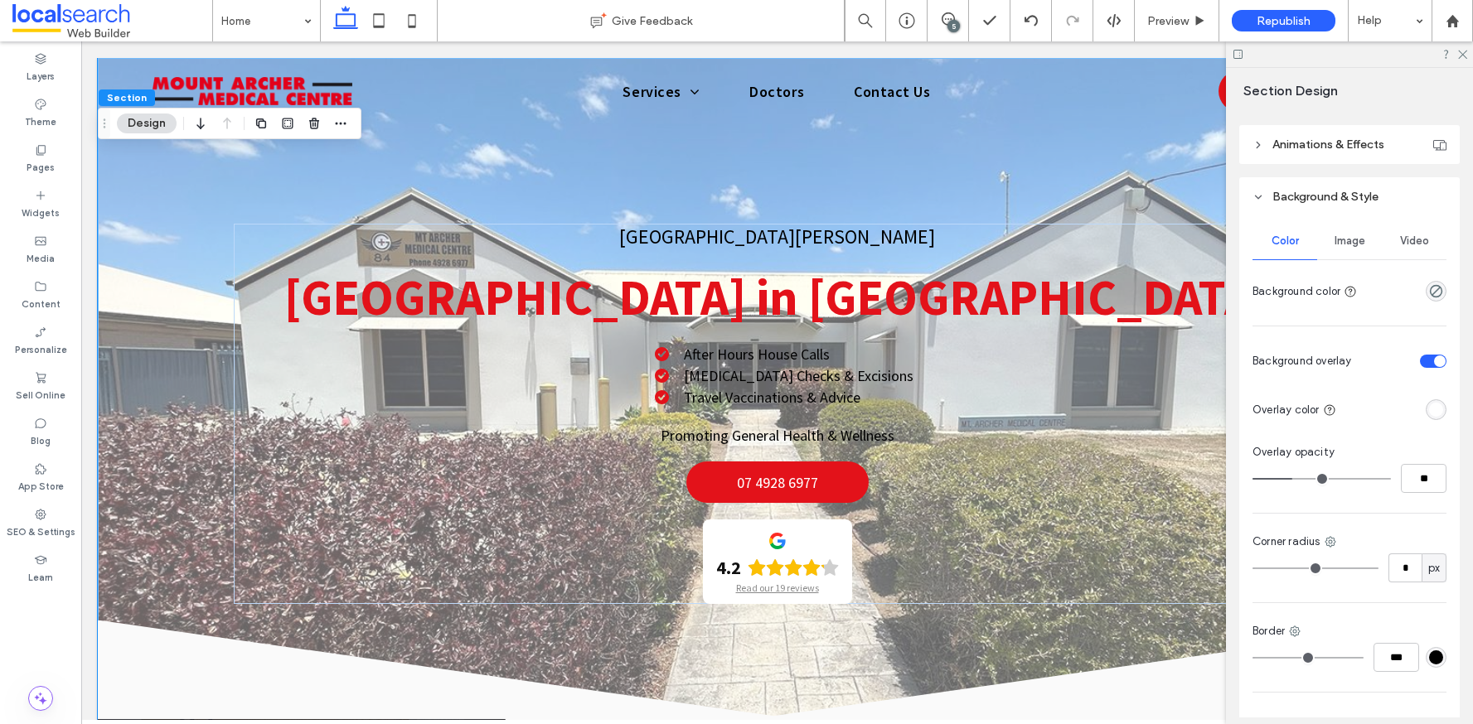
type input "**"
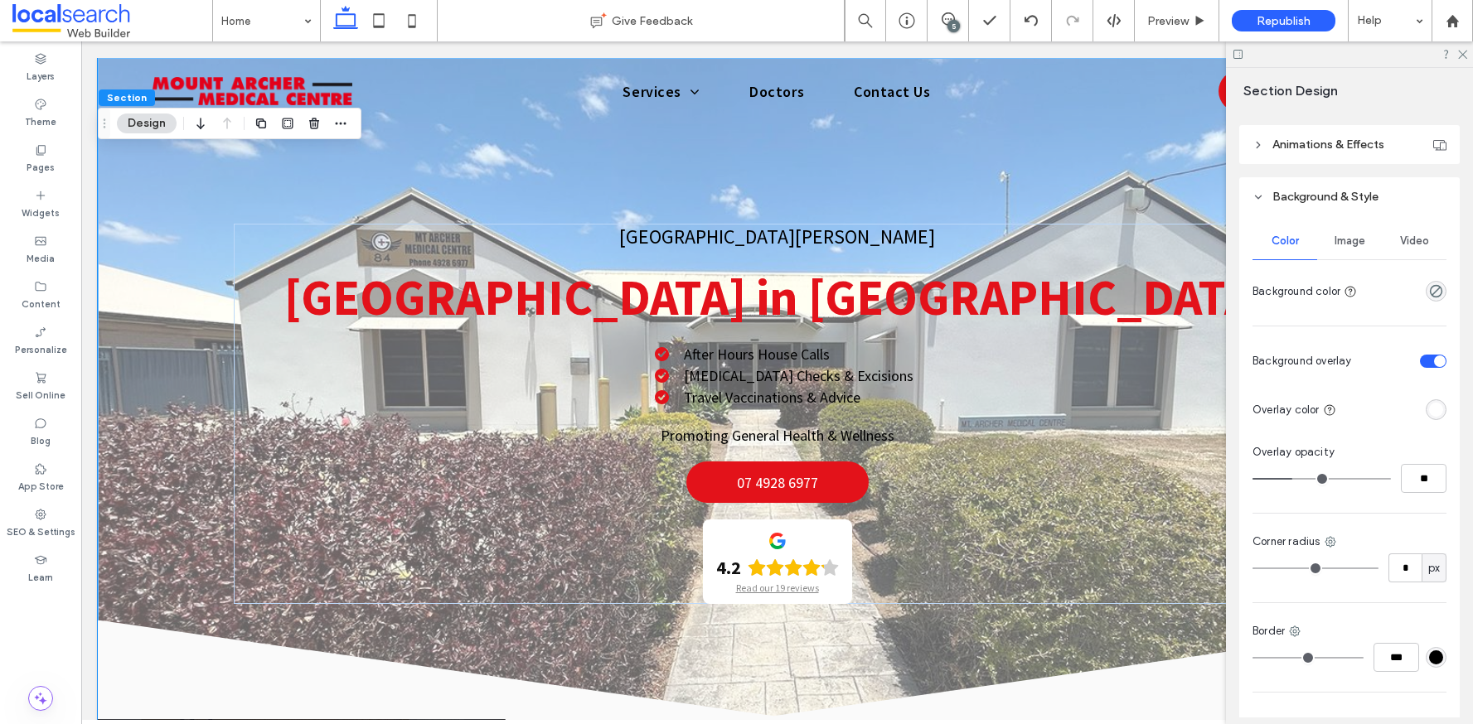
type input "**"
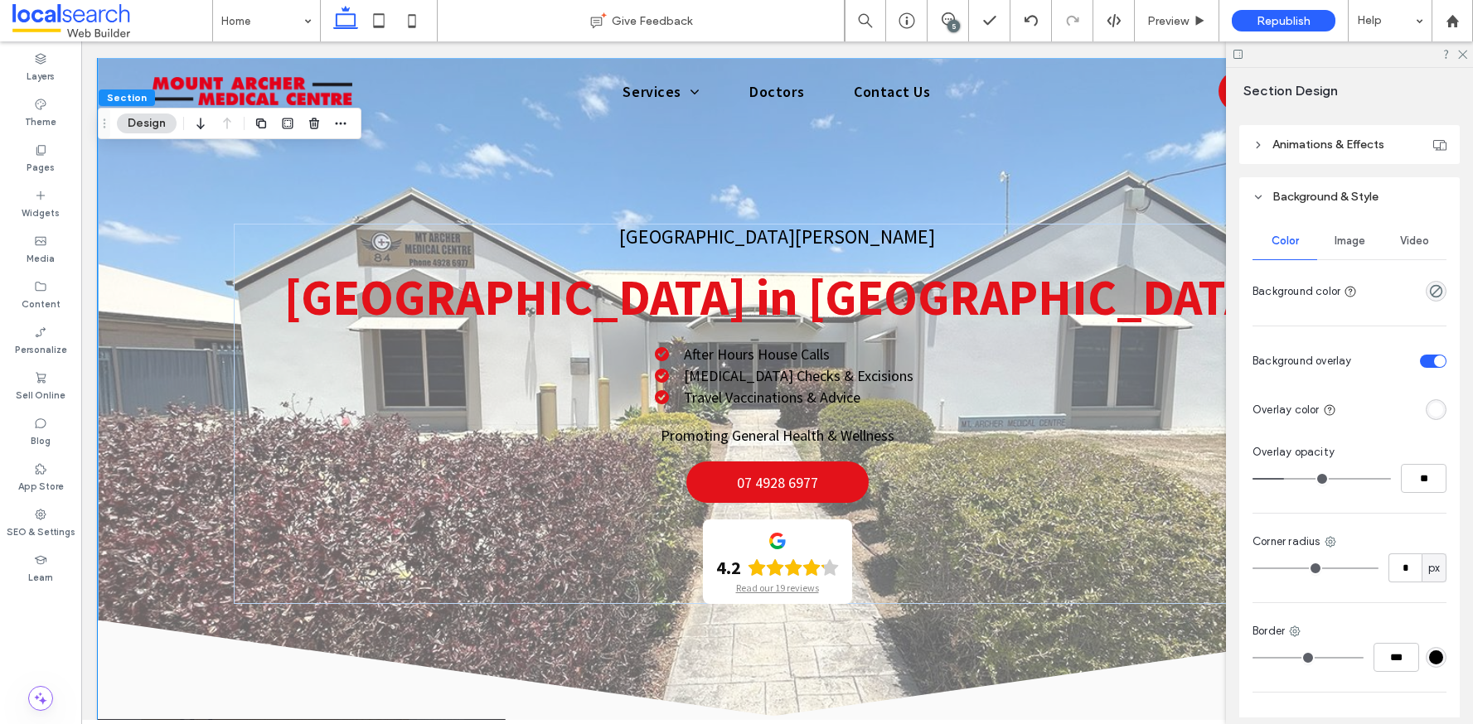
type input "**"
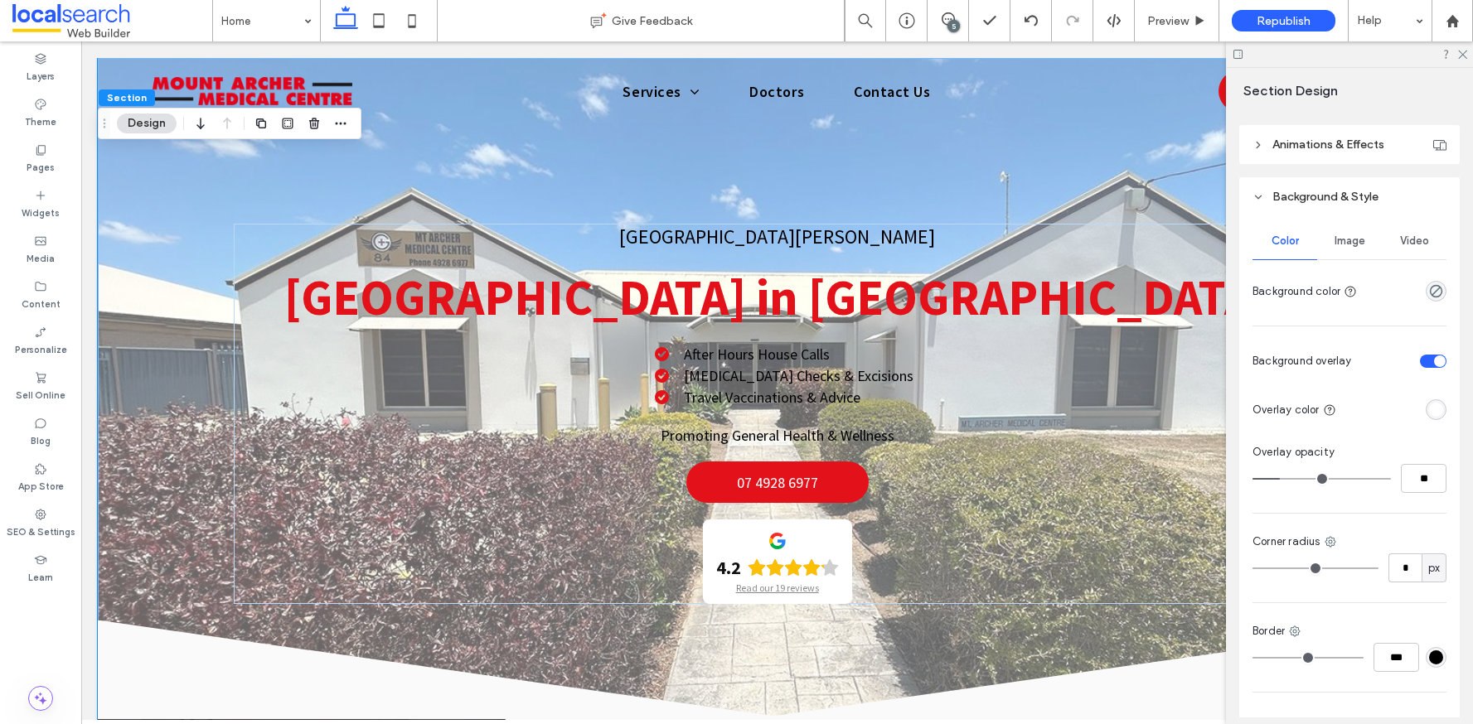
drag, startPoint x: 1305, startPoint y: 482, endPoint x: 1282, endPoint y: 482, distance: 22.4
click at [1282, 480] on input "range" at bounding box center [1321, 479] width 138 height 2
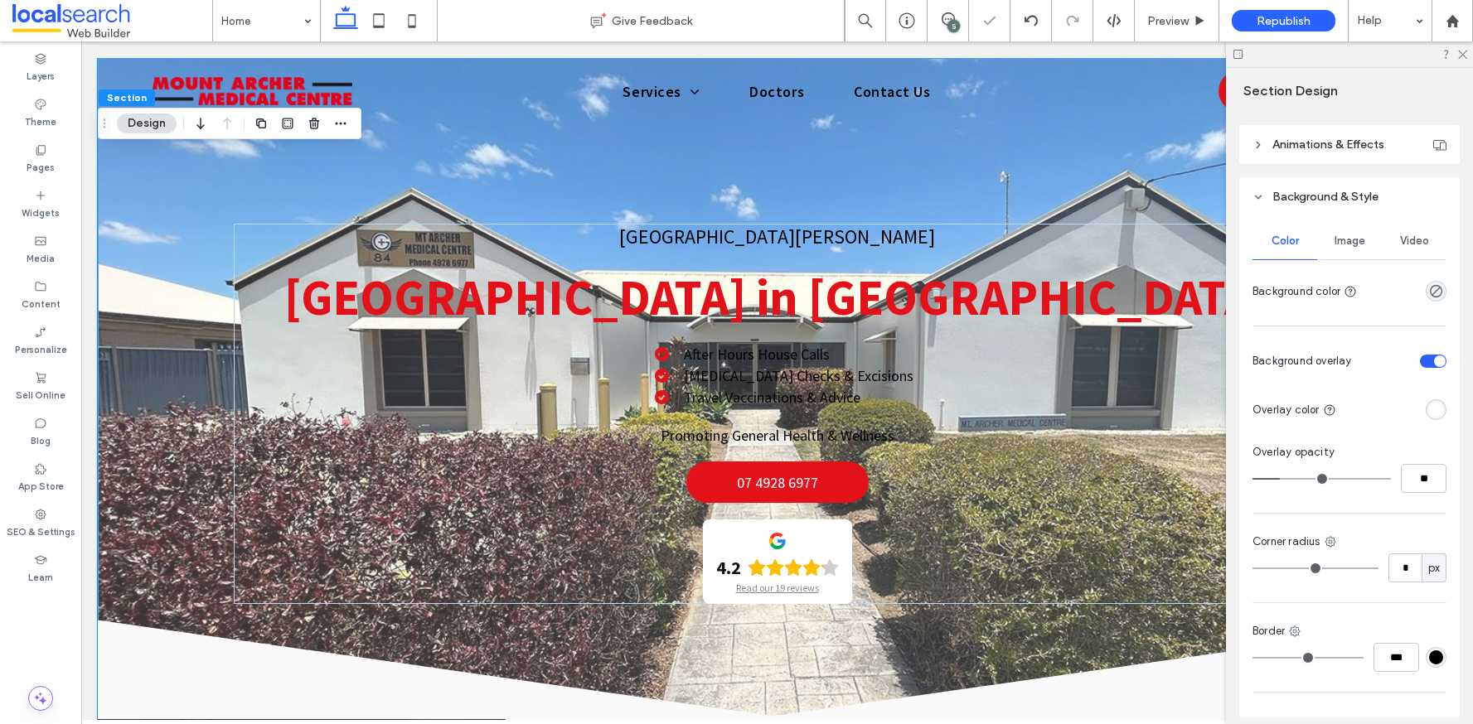
type input "**"
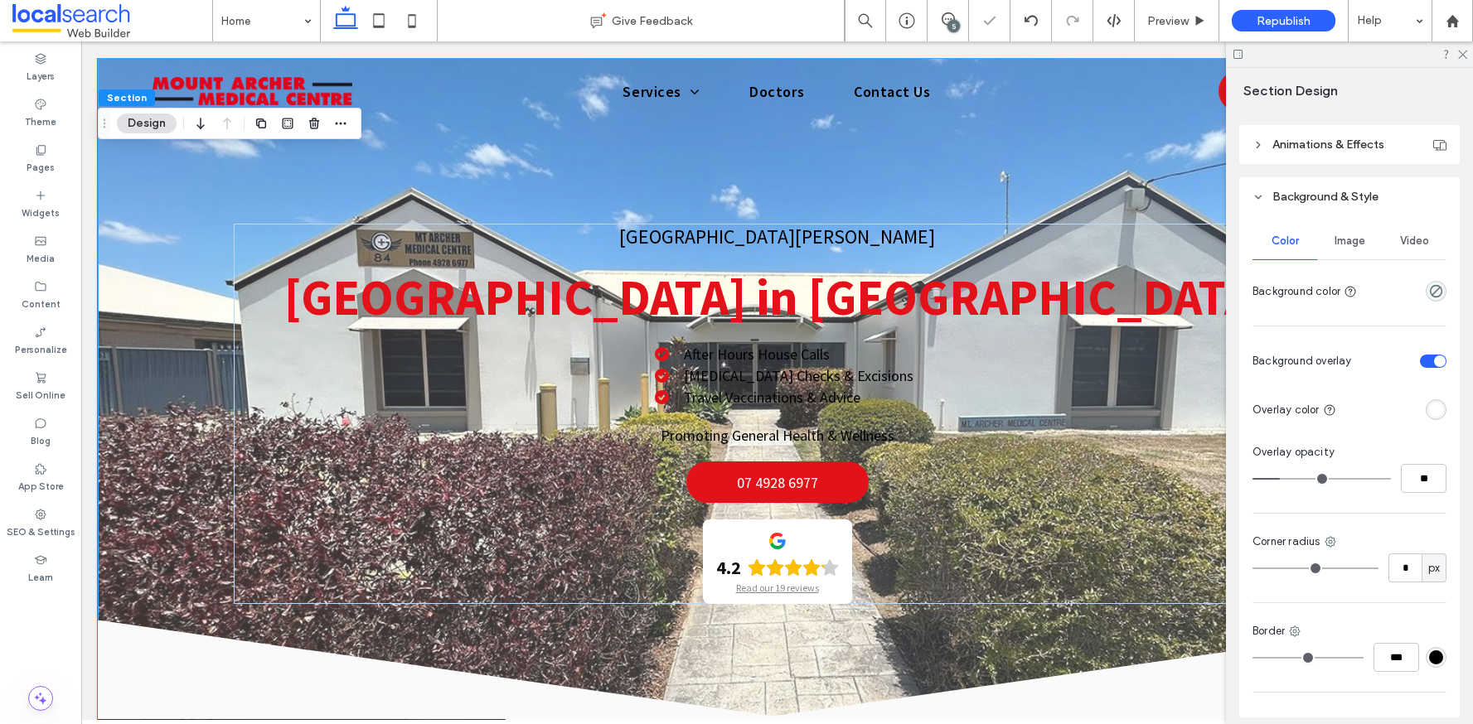
type input "**"
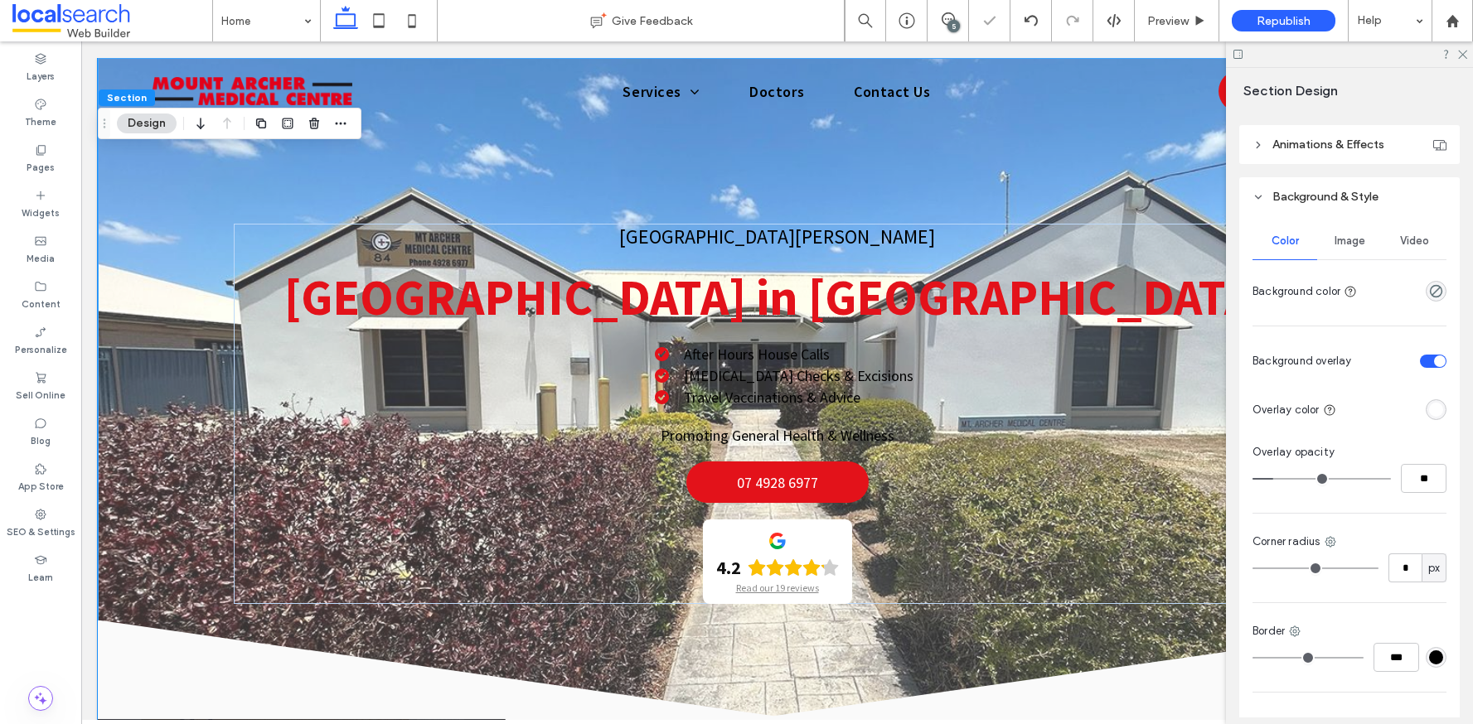
type input "**"
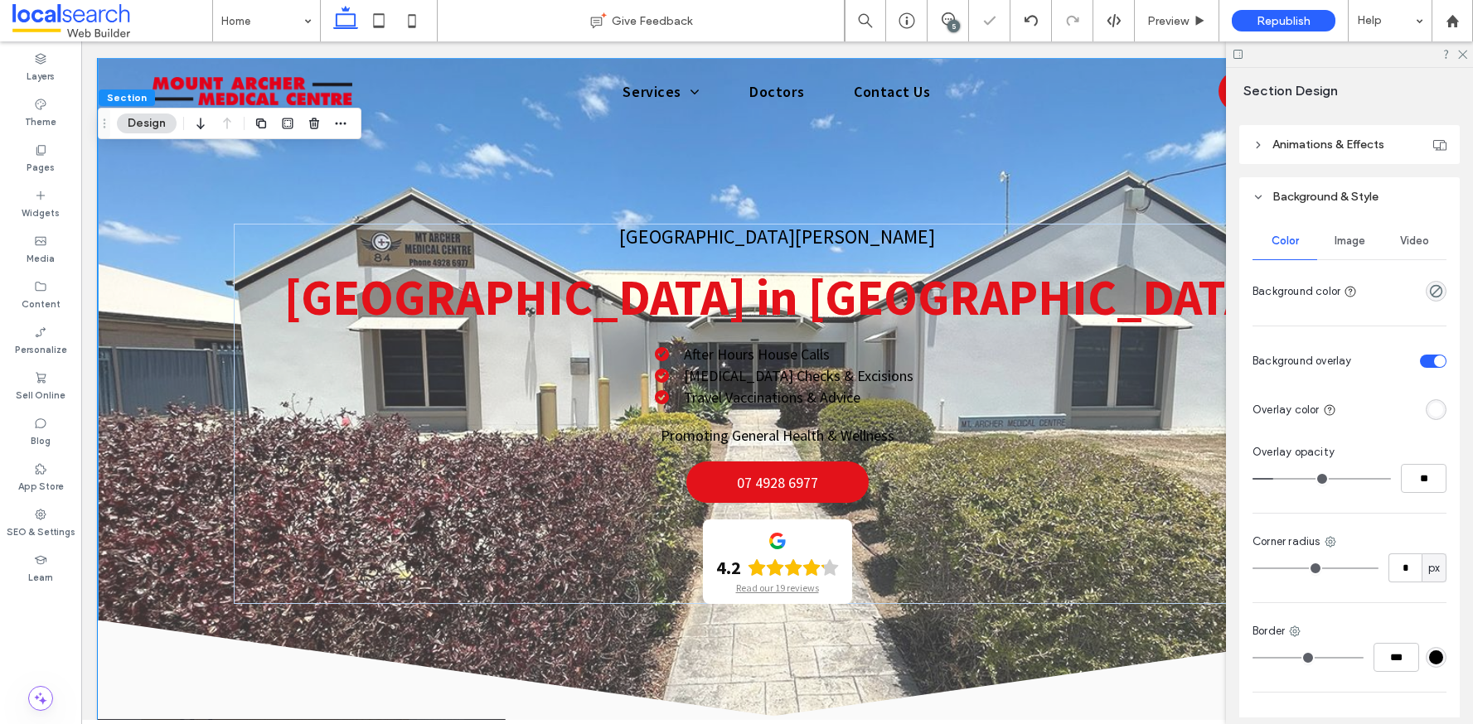
type input "**"
type input "*"
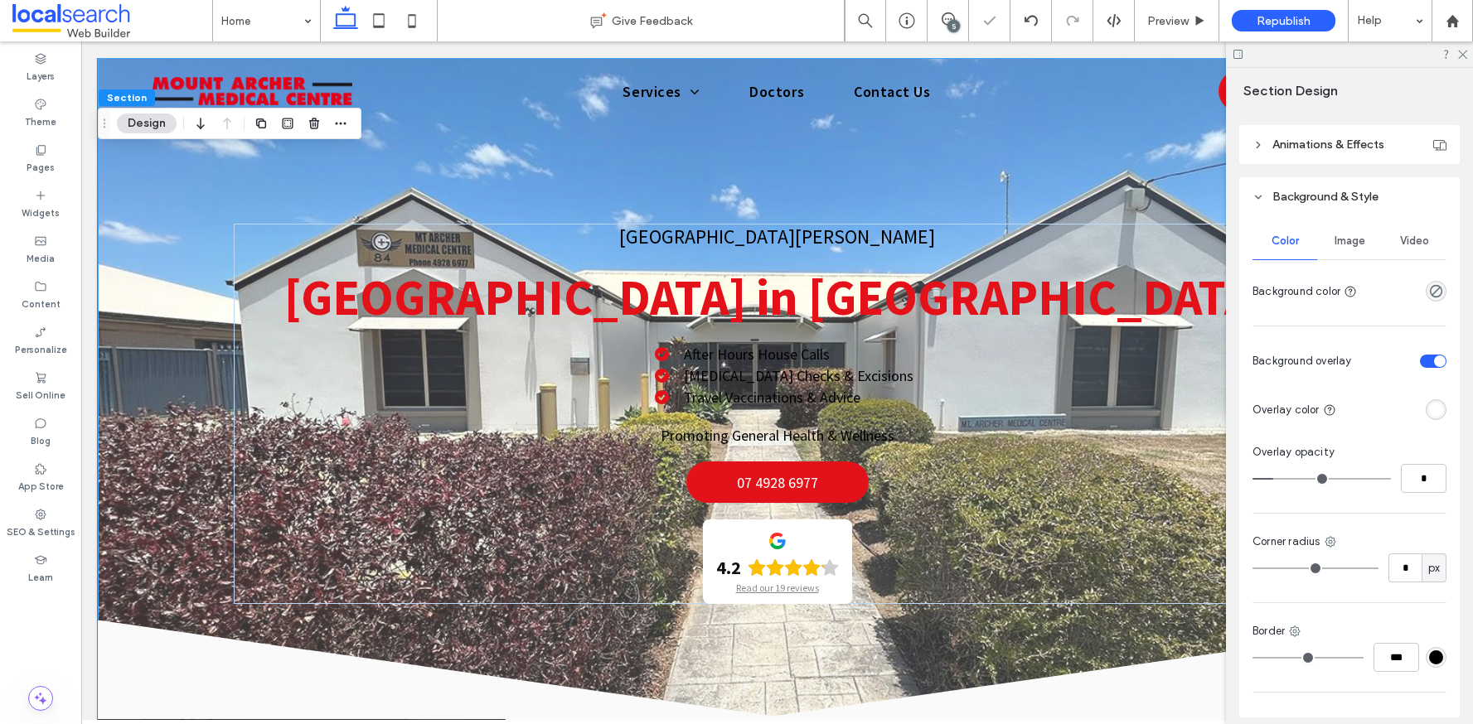
type input "*"
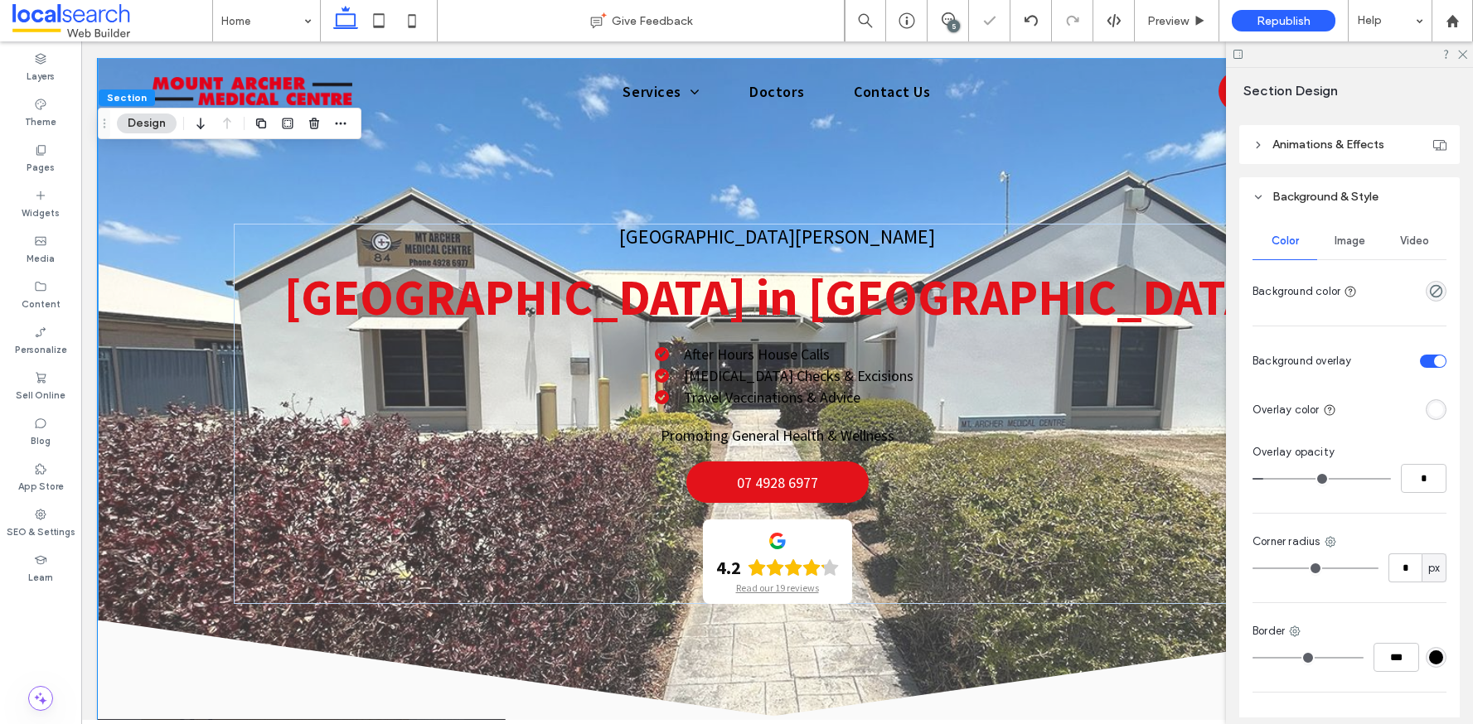
type input "*"
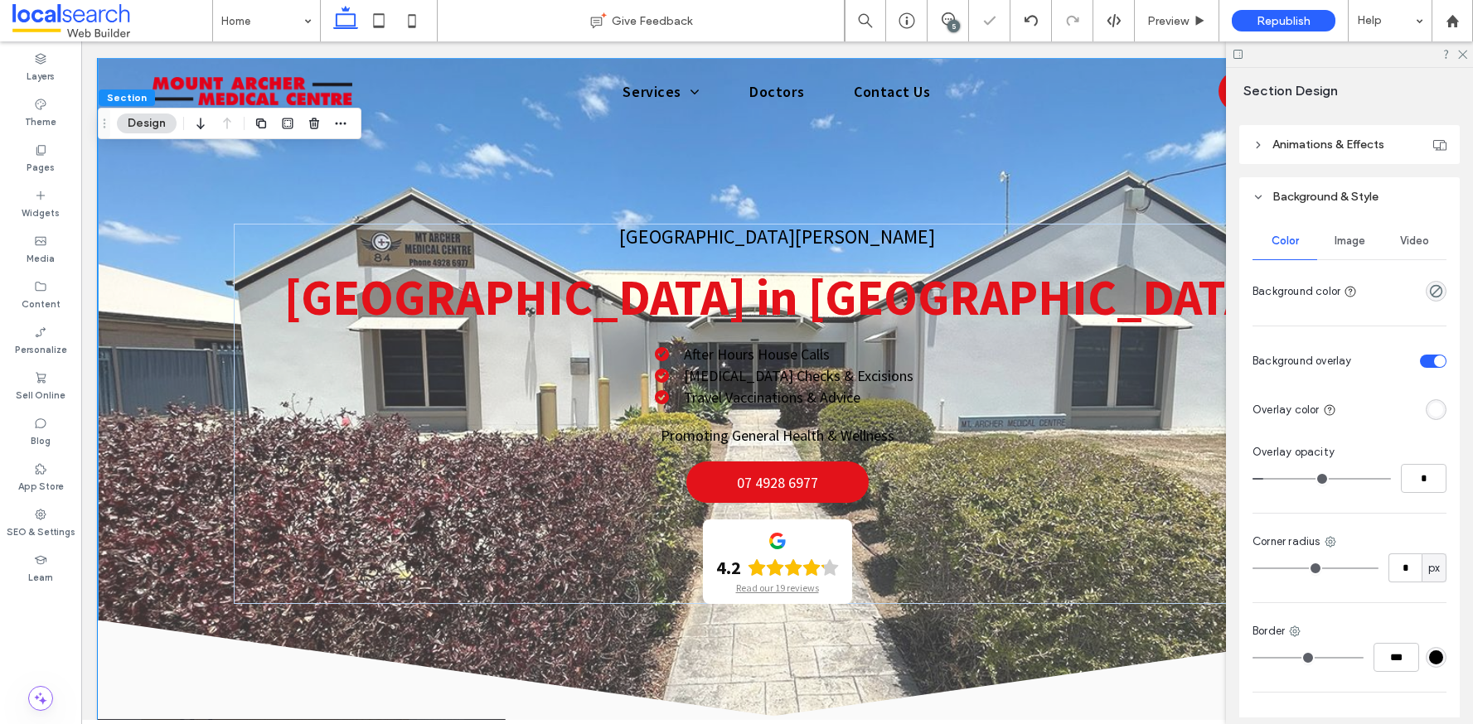
type input "*"
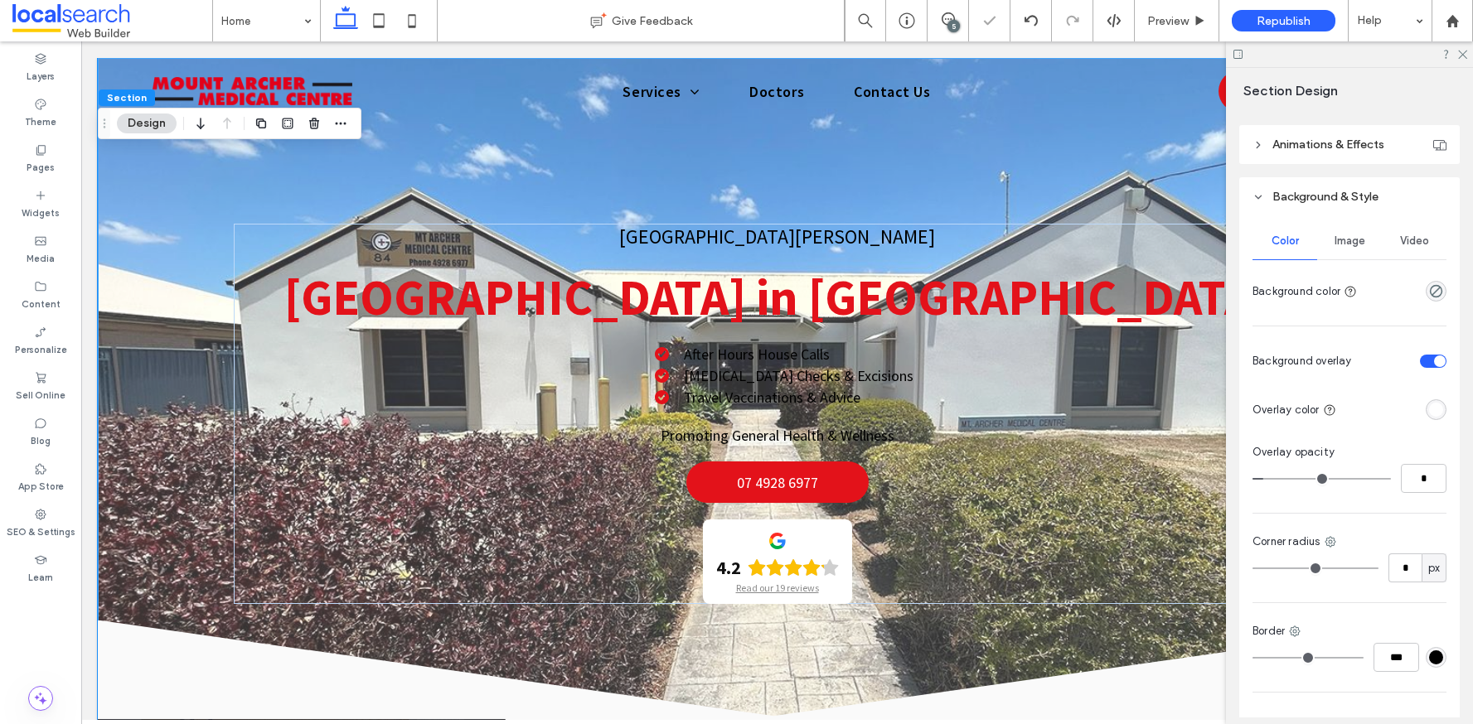
type input "*"
drag, startPoint x: 1282, startPoint y: 482, endPoint x: 1251, endPoint y: 483, distance: 31.5
click at [1252, 480] on input "range" at bounding box center [1321, 479] width 138 height 2
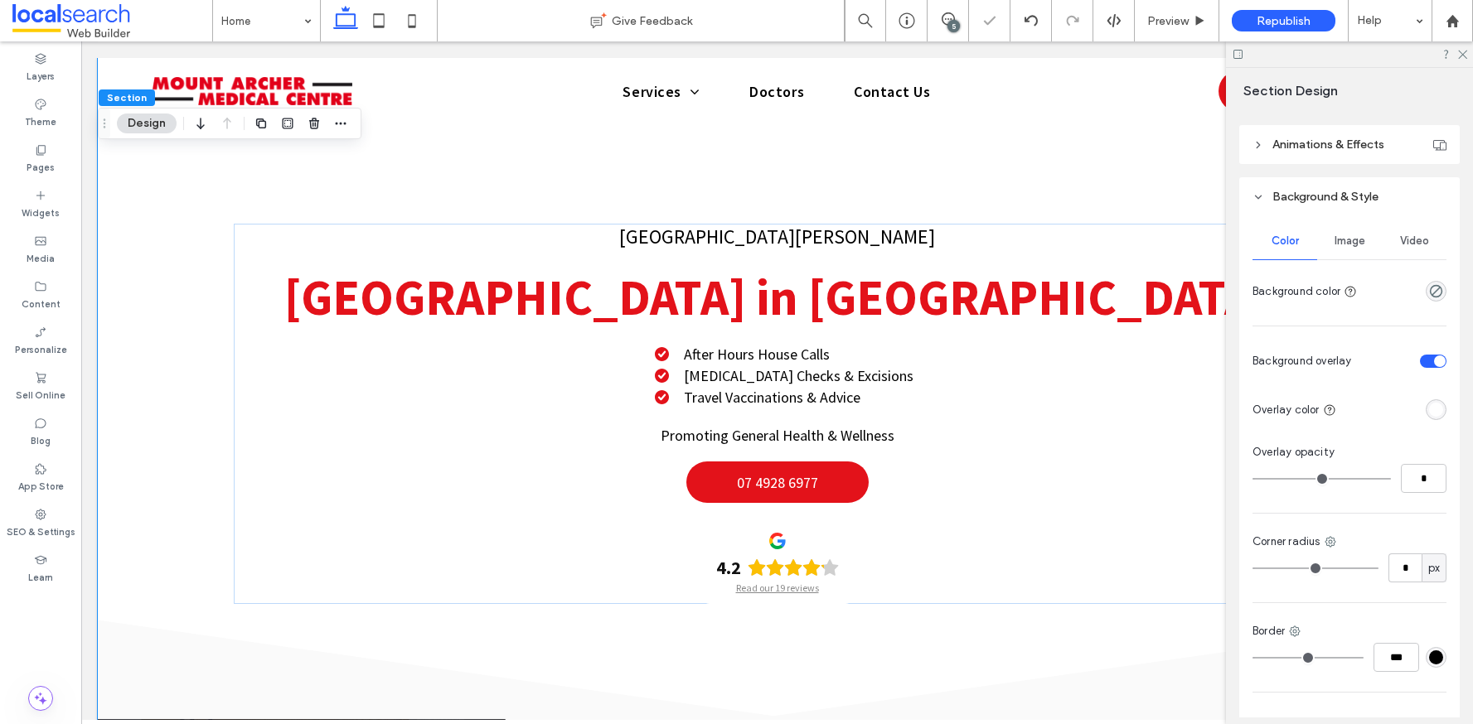
type input "*"
click at [1265, 479] on input "range" at bounding box center [1321, 479] width 138 height 2
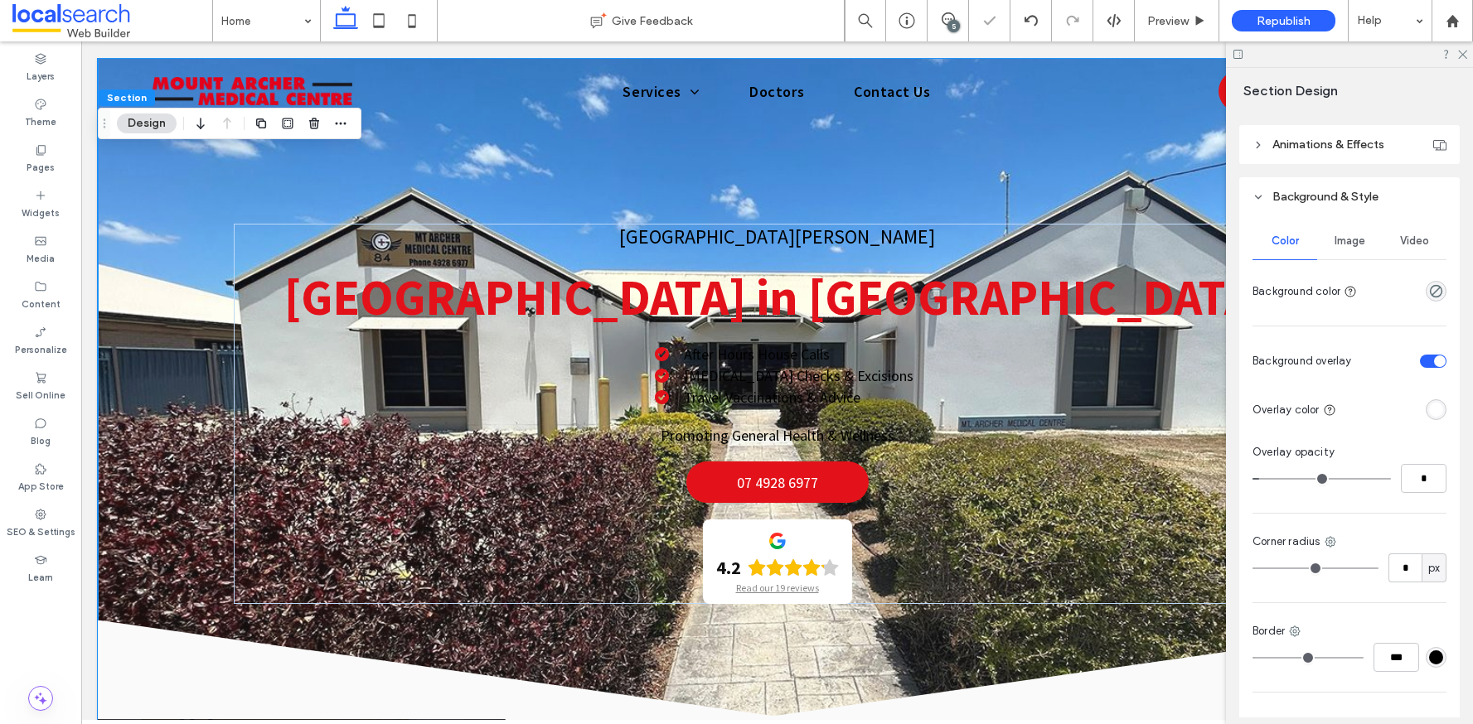
type input "*"
click at [1266, 479] on input "range" at bounding box center [1321, 479] width 138 height 2
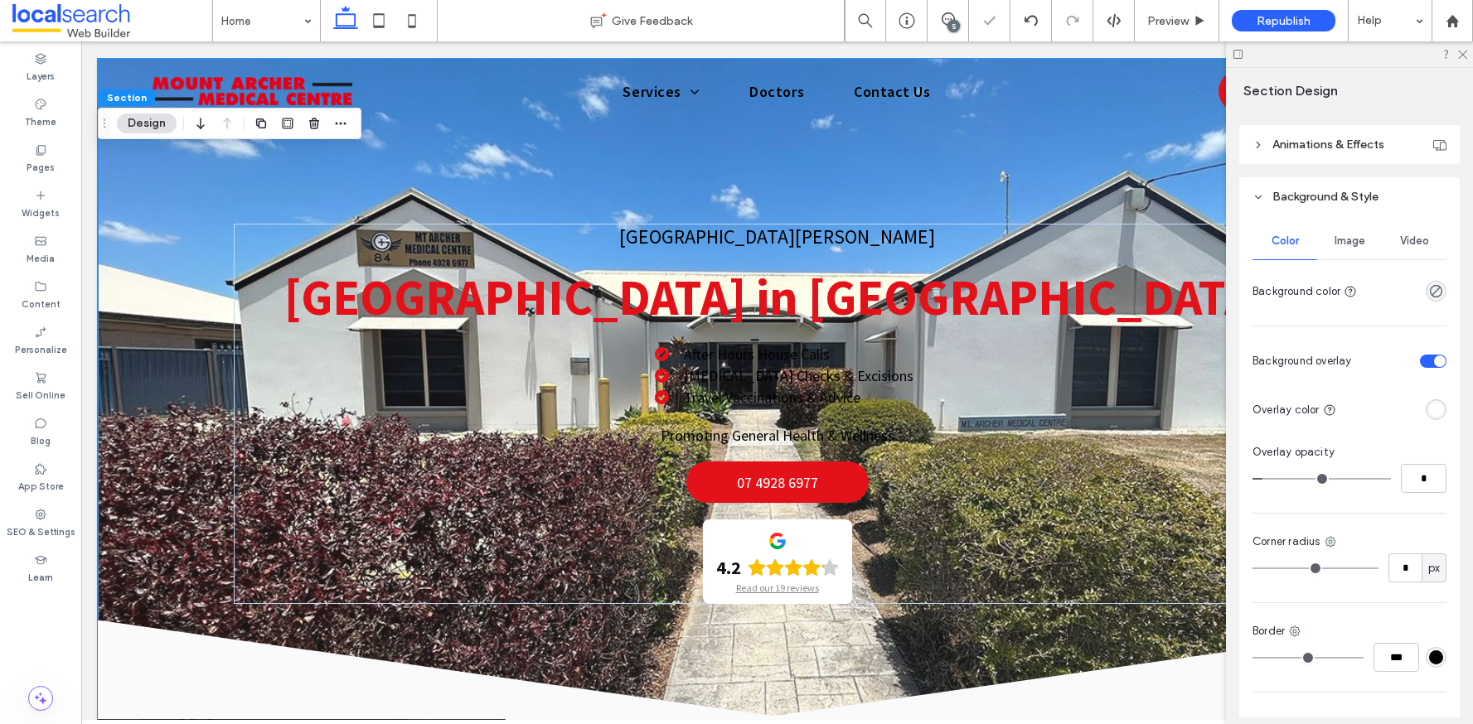
type input "*"
type input "**"
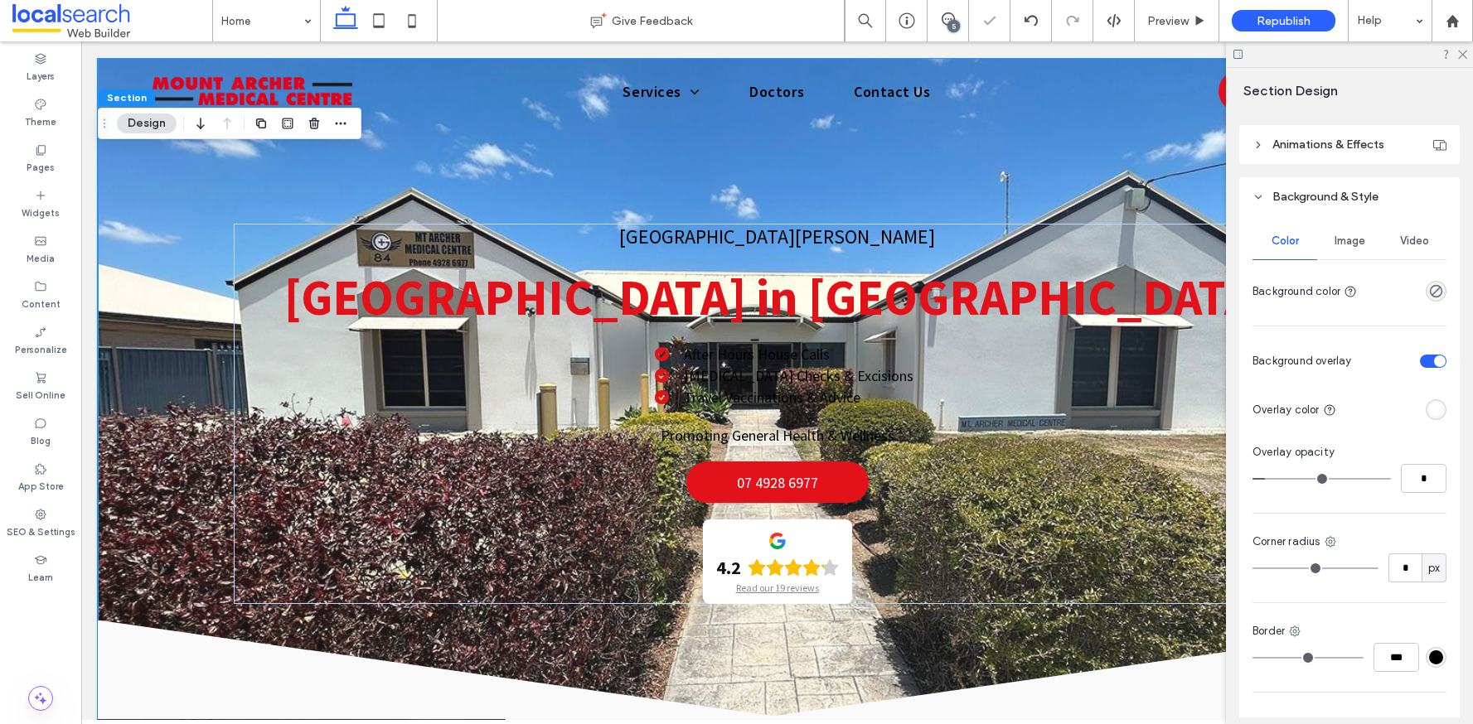
type input "**"
click at [1270, 480] on input "range" at bounding box center [1321, 479] width 138 height 2
type input "**"
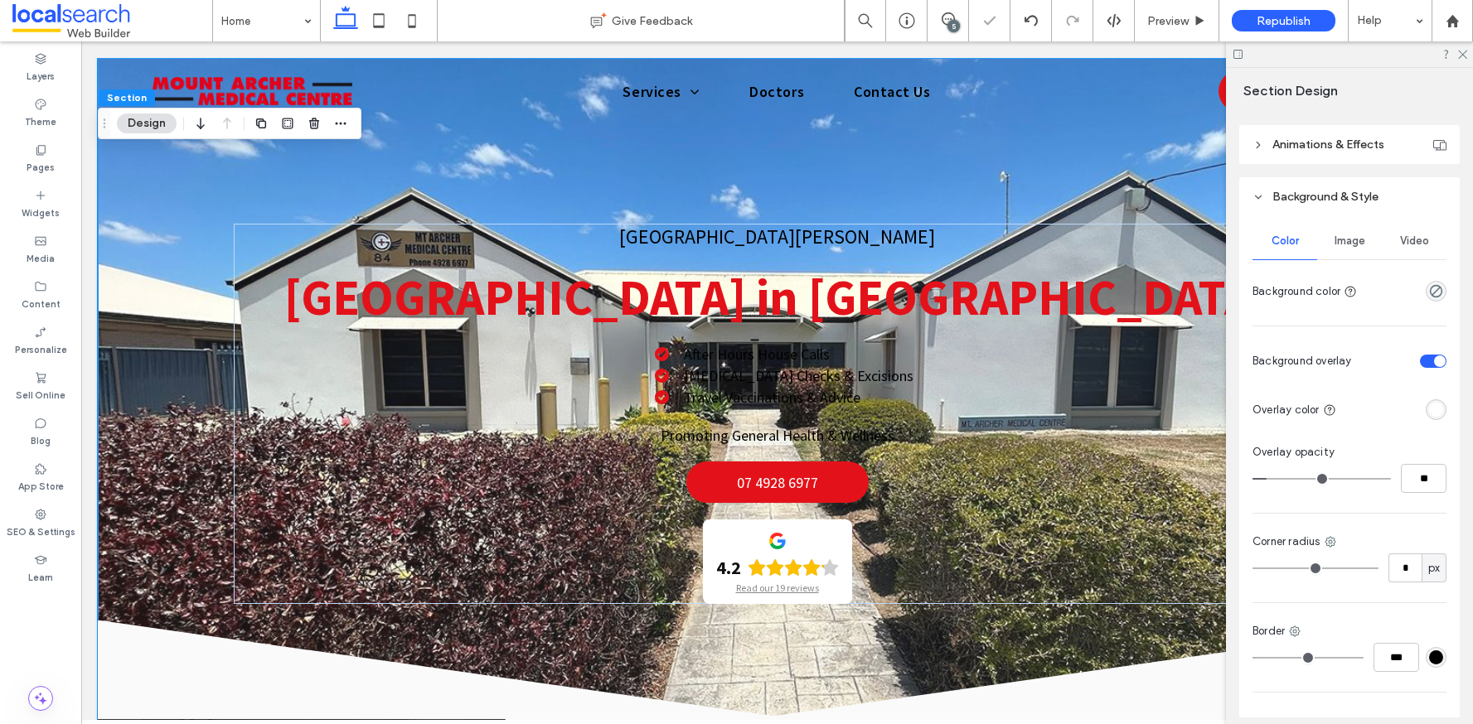
type input "**"
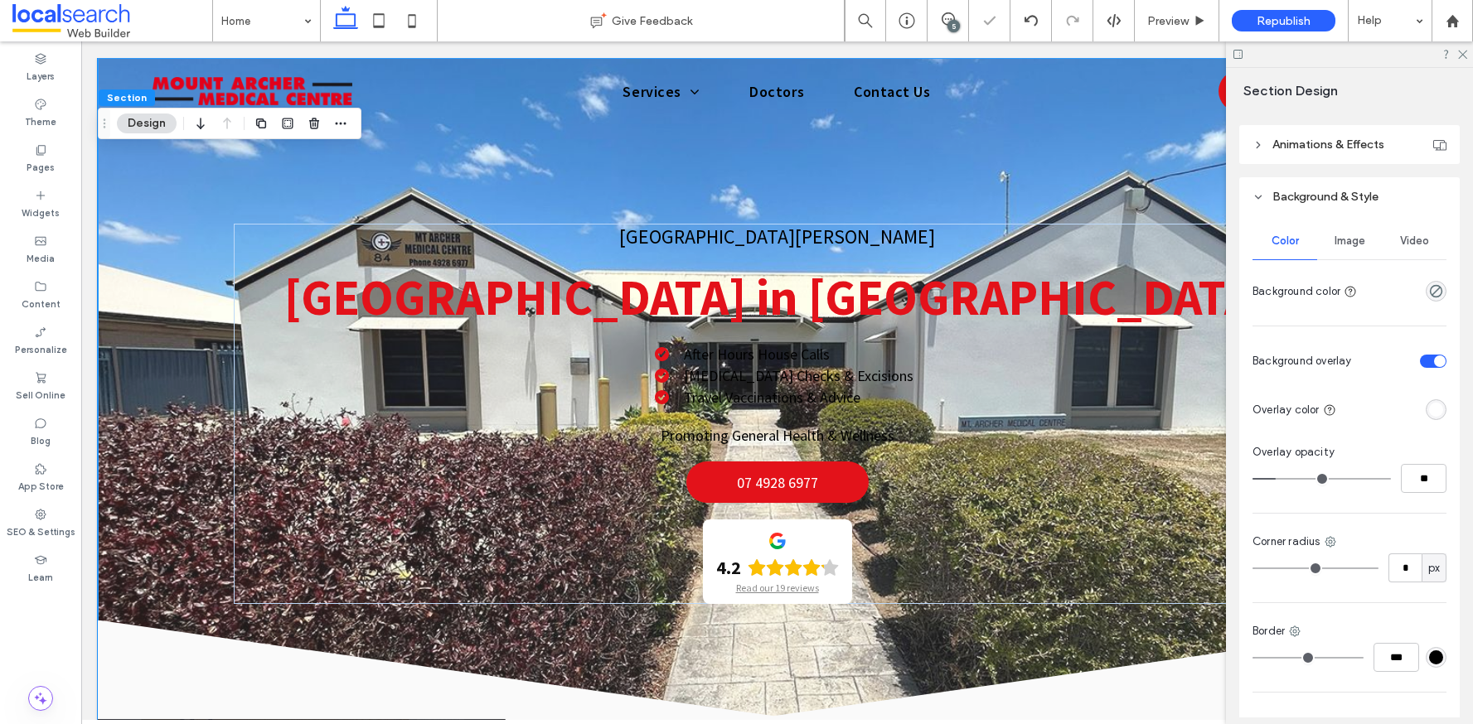
type input "**"
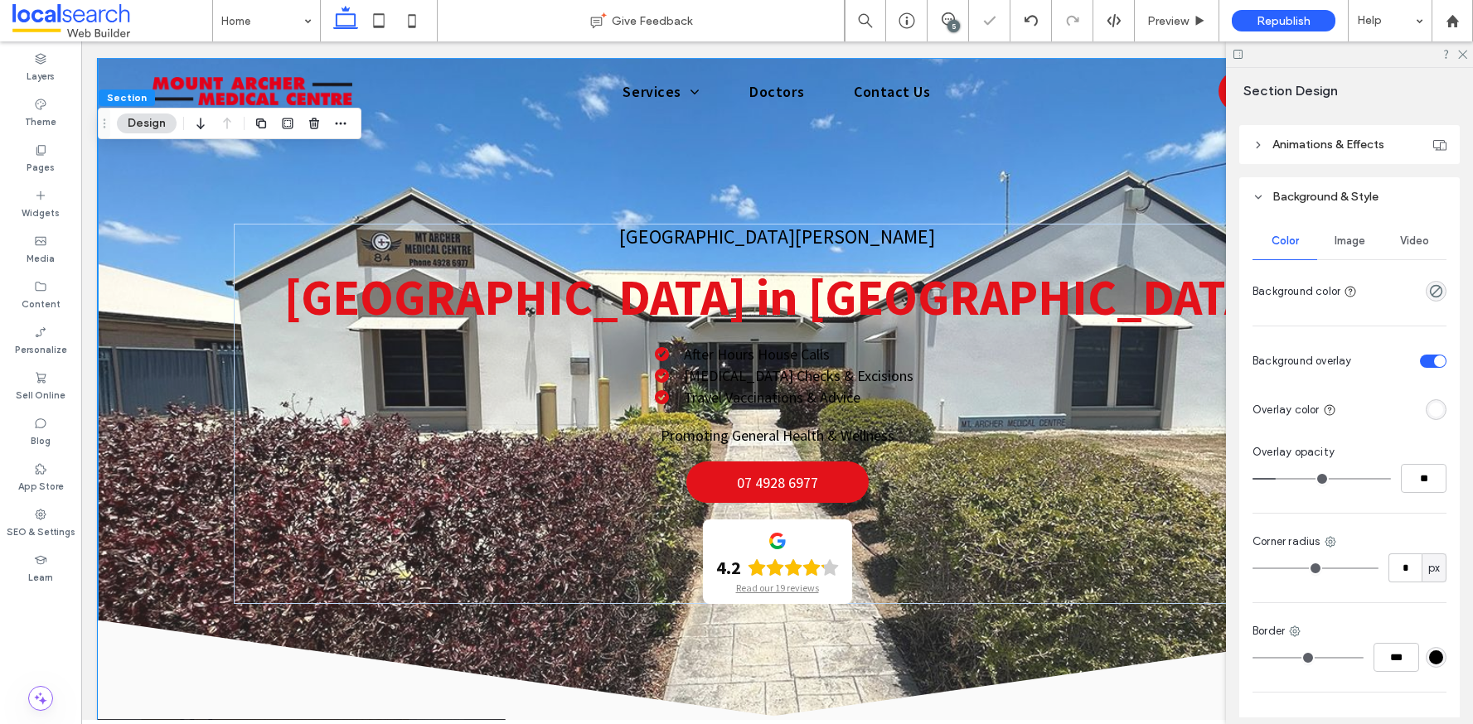
type input "**"
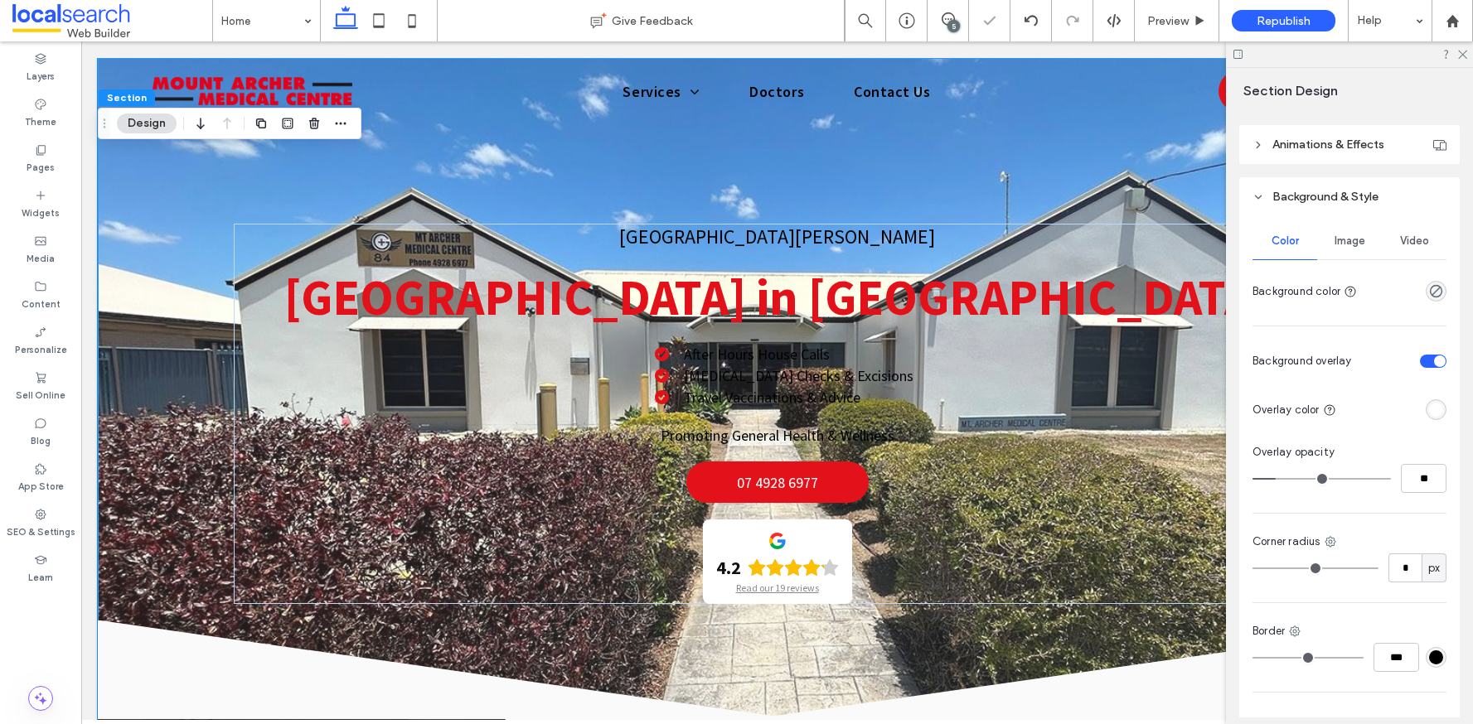
type input "**"
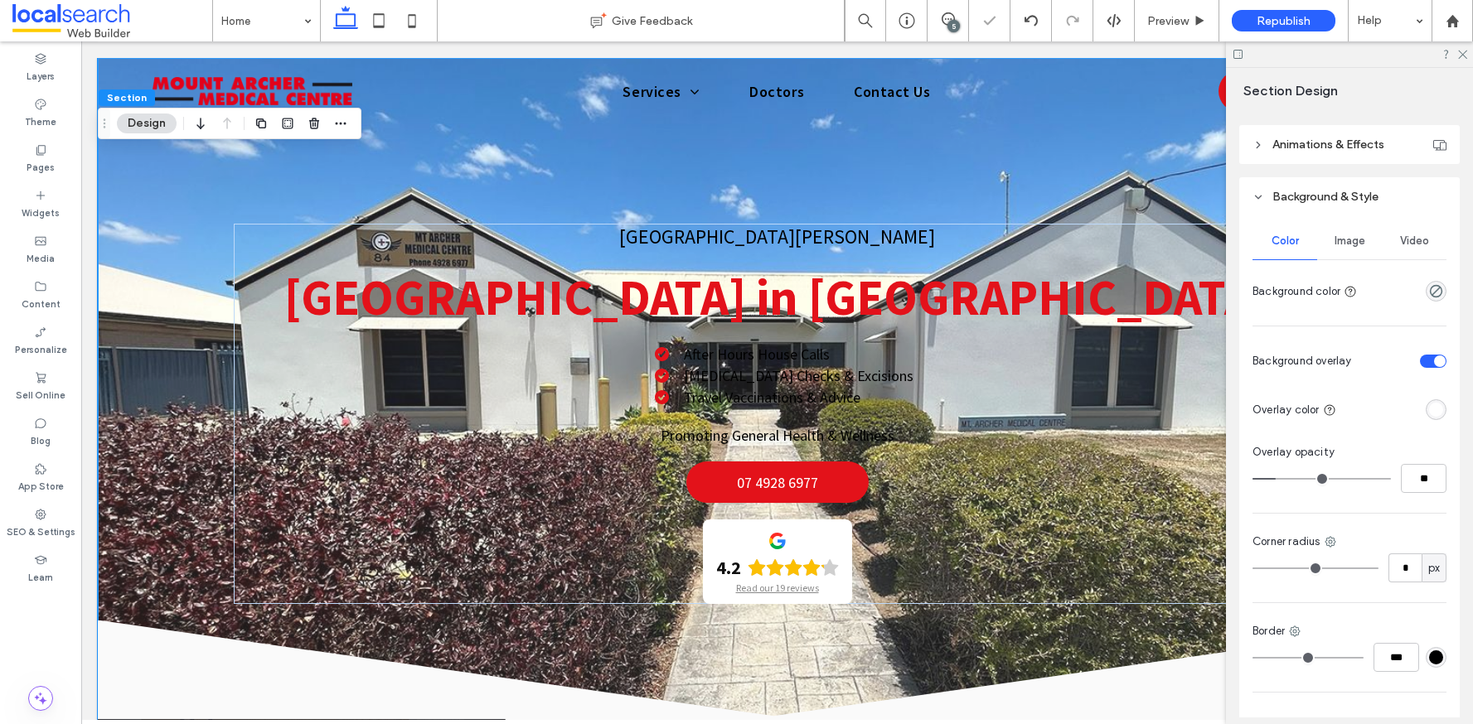
type input "**"
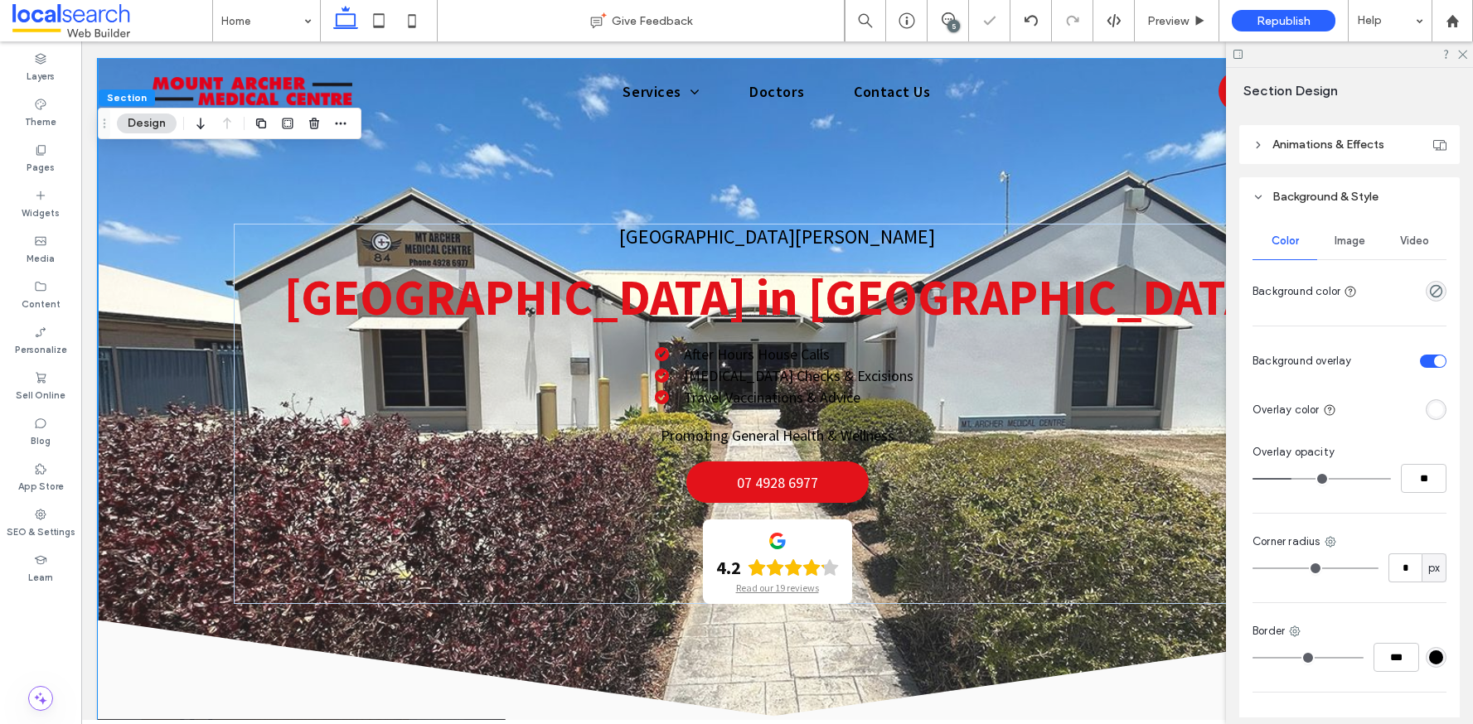
type input "**"
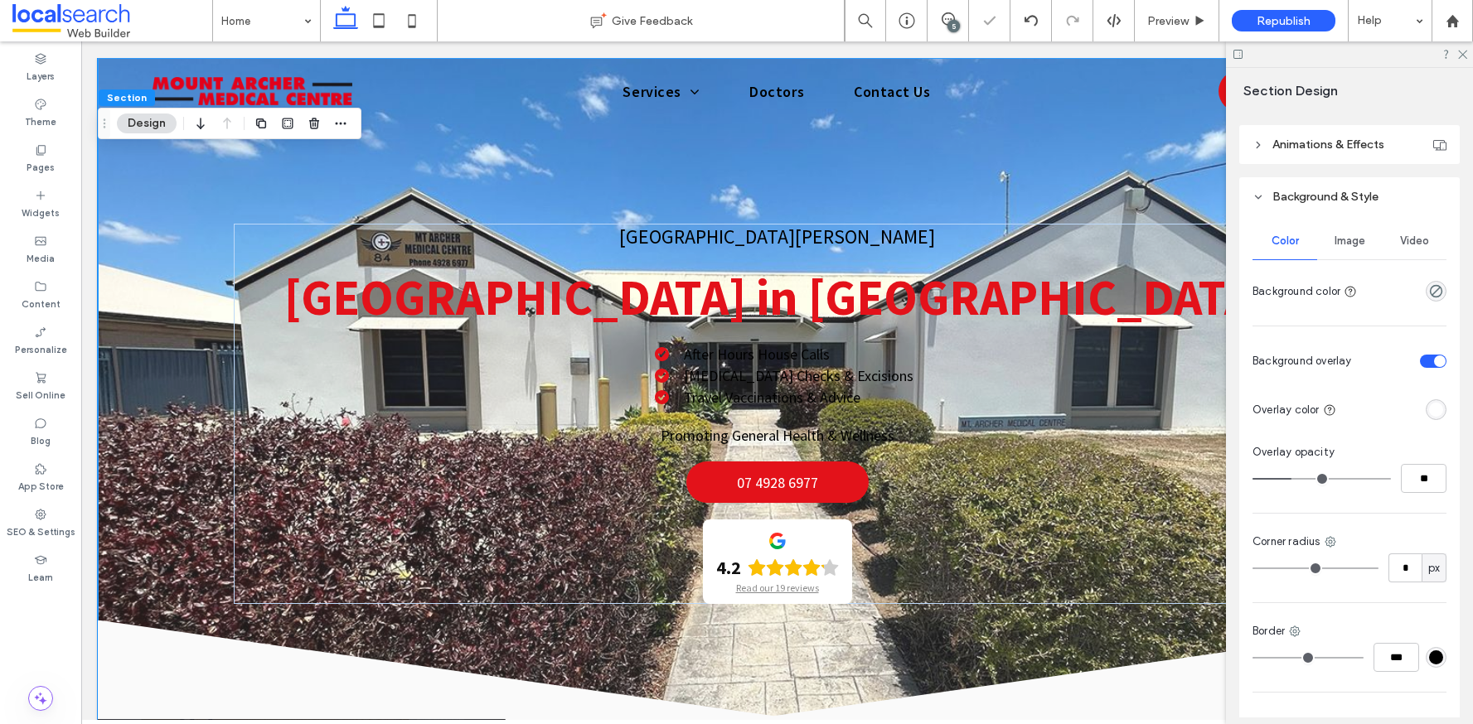
type input "**"
drag, startPoint x: 1276, startPoint y: 482, endPoint x: 1294, endPoint y: 482, distance: 17.4
click at [1294, 480] on input "range" at bounding box center [1321, 479] width 138 height 2
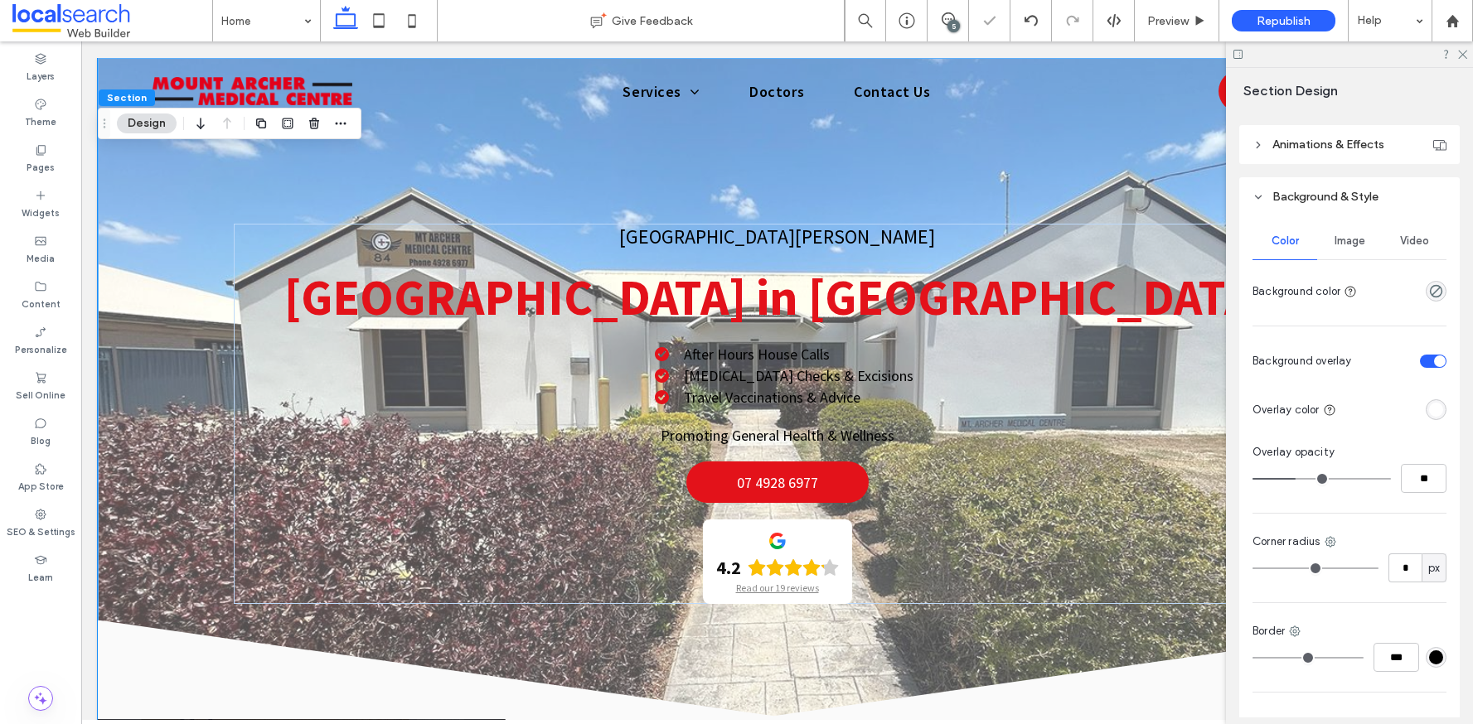
type input "**"
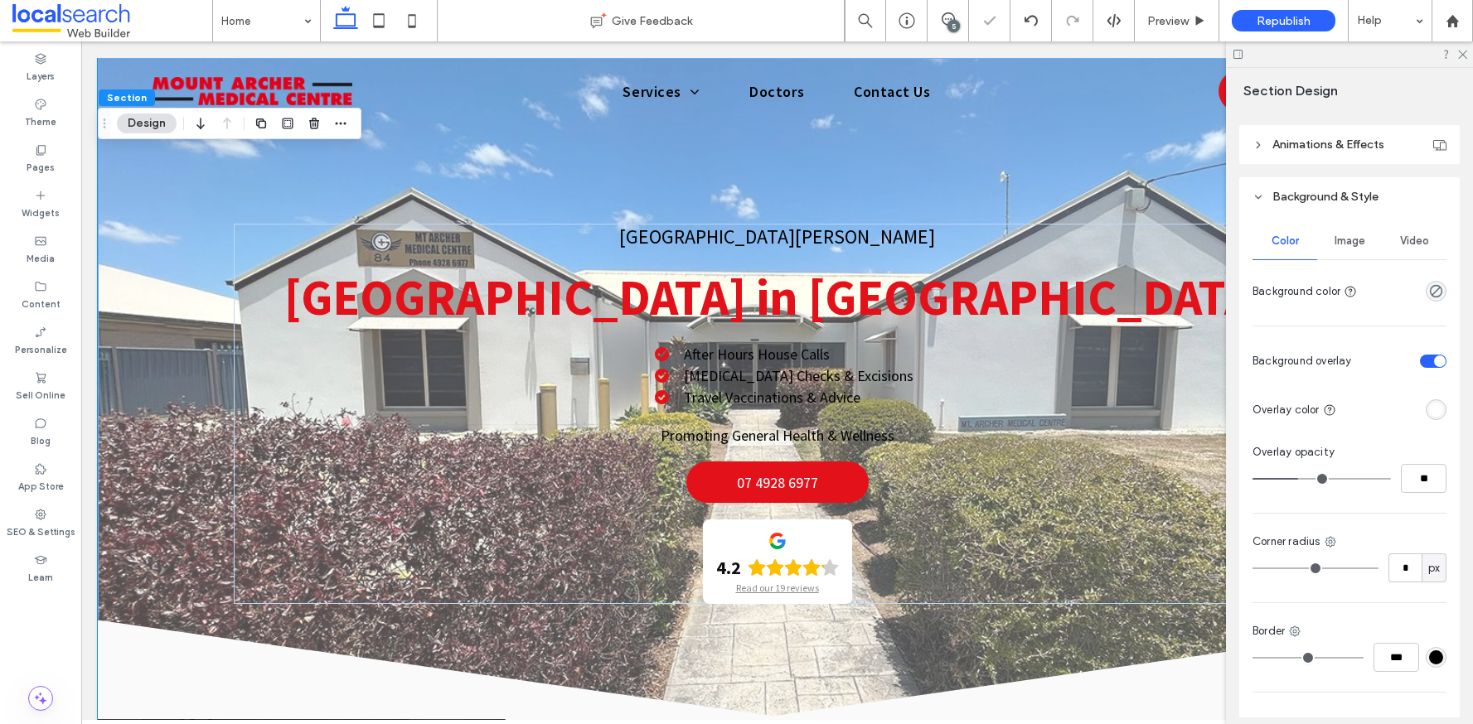
type input "**"
click at [1300, 480] on input "range" at bounding box center [1321, 479] width 138 height 2
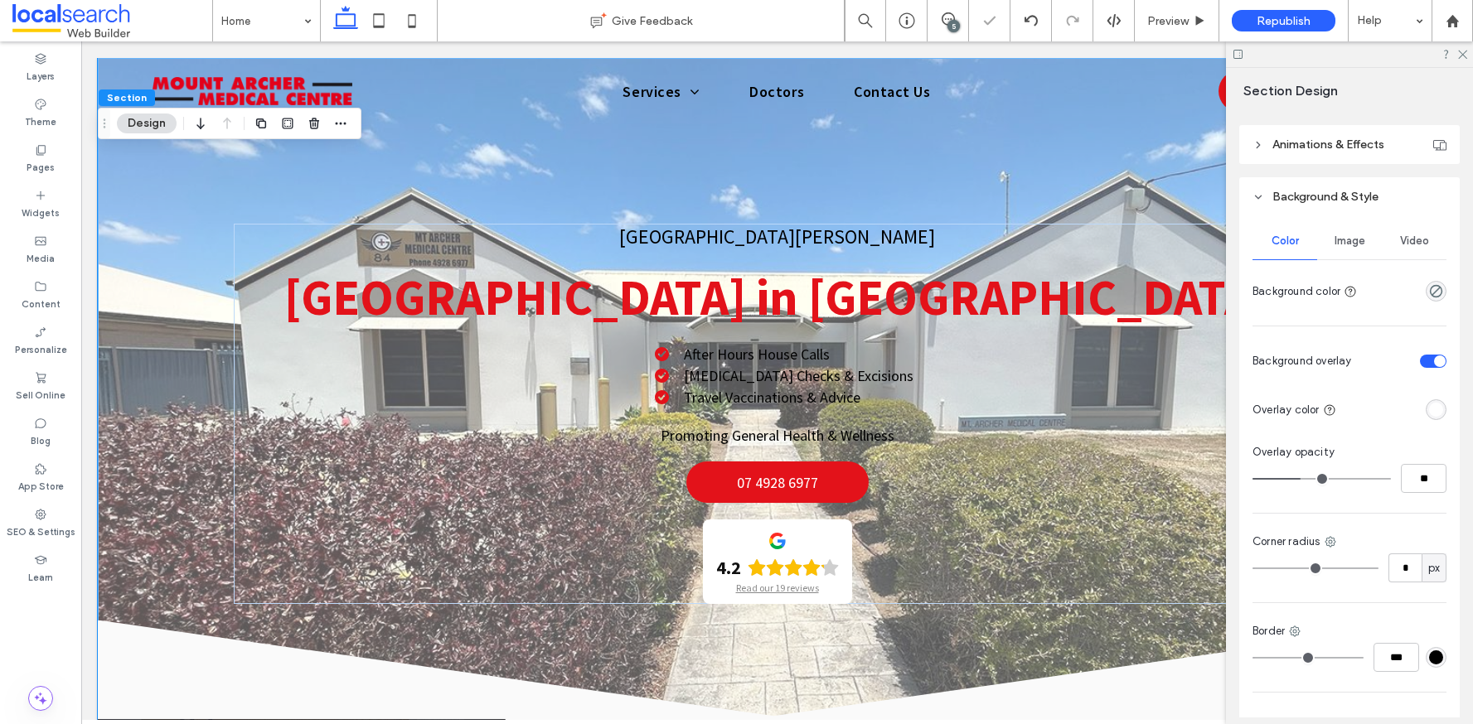
click at [1434, 359] on div "toggle" at bounding box center [1440, 362] width 12 height 12
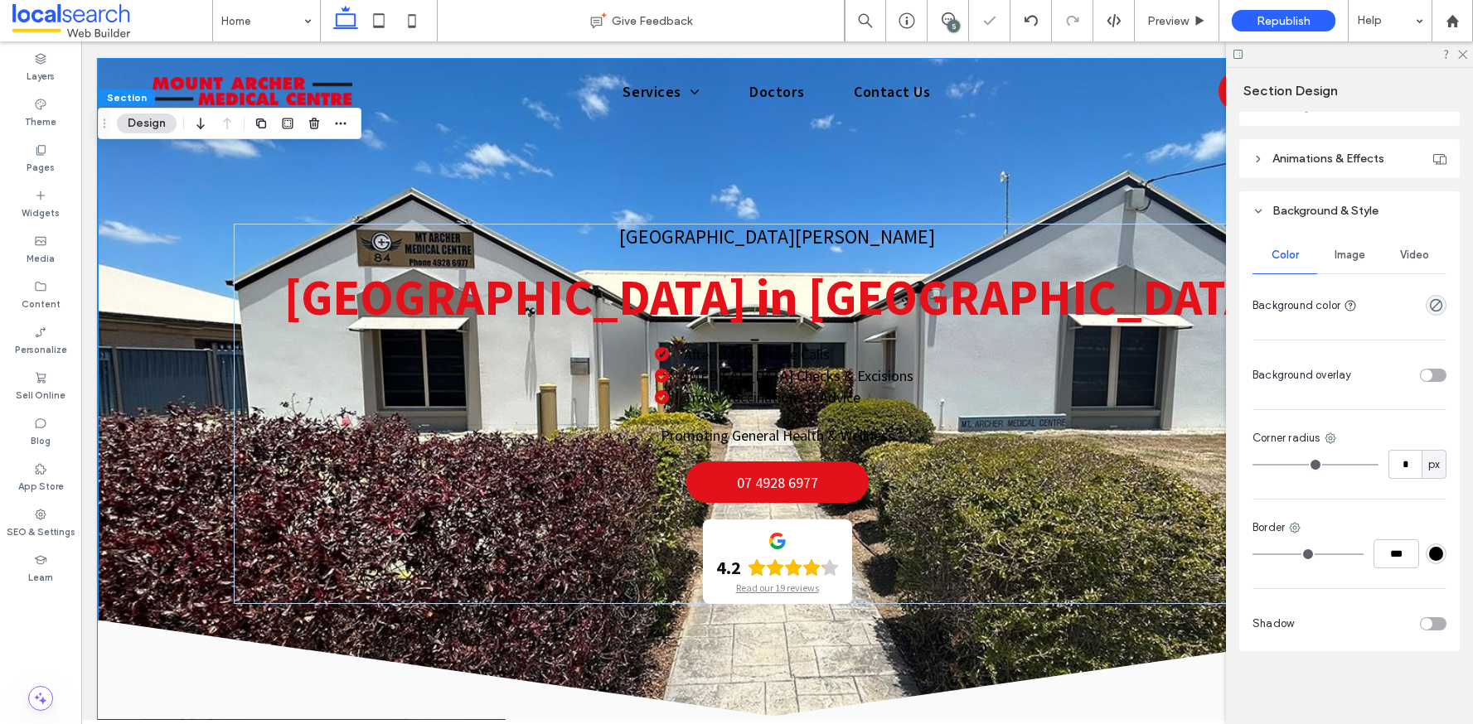
click at [1422, 374] on div "toggle" at bounding box center [1427, 376] width 12 height 12
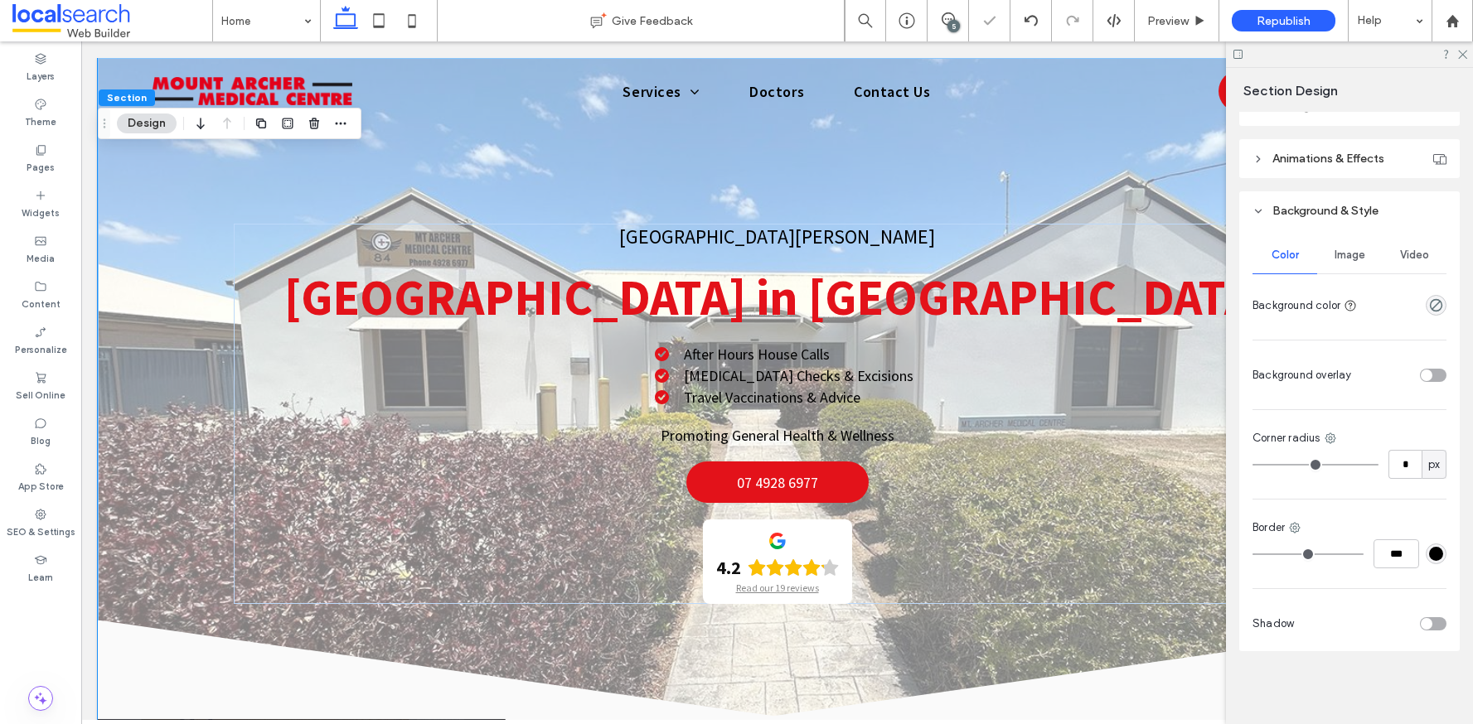
scroll to position [271, 0]
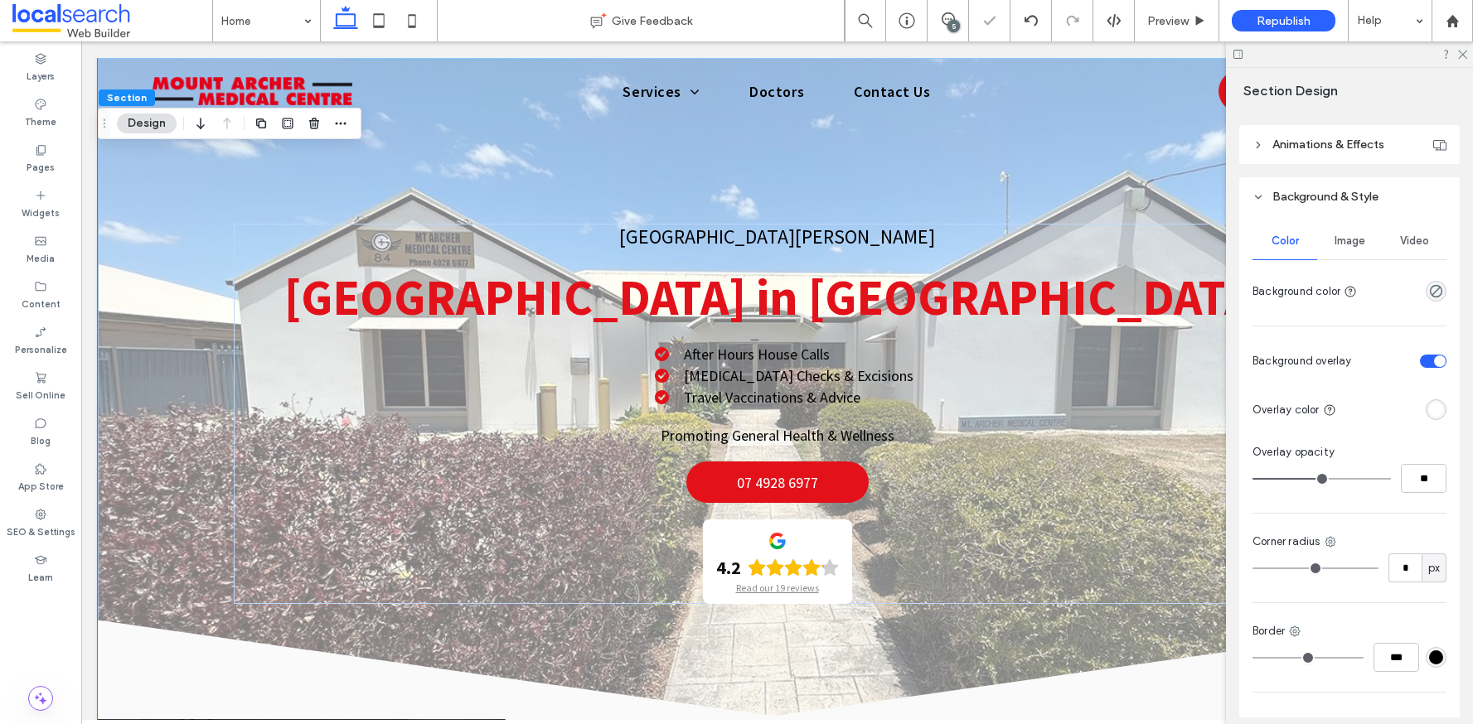
type input "**"
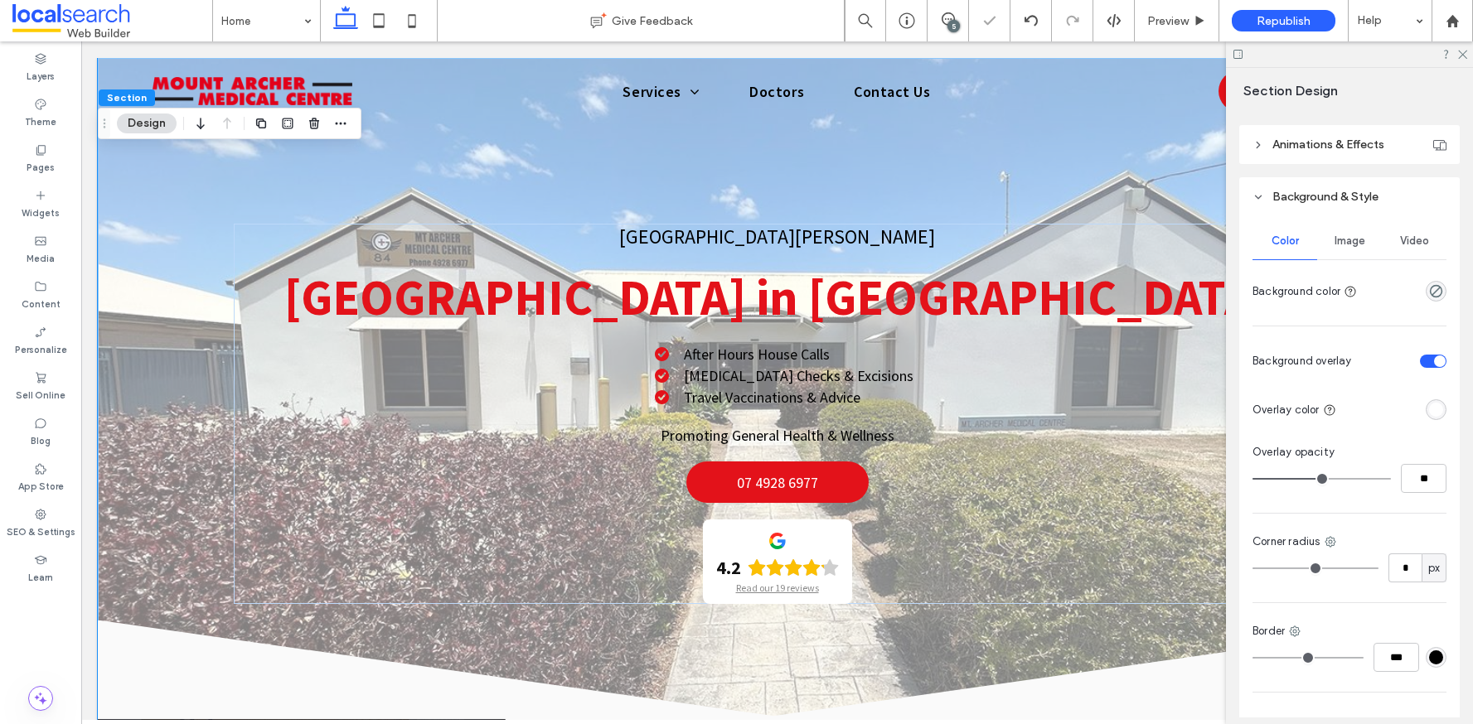
type input "**"
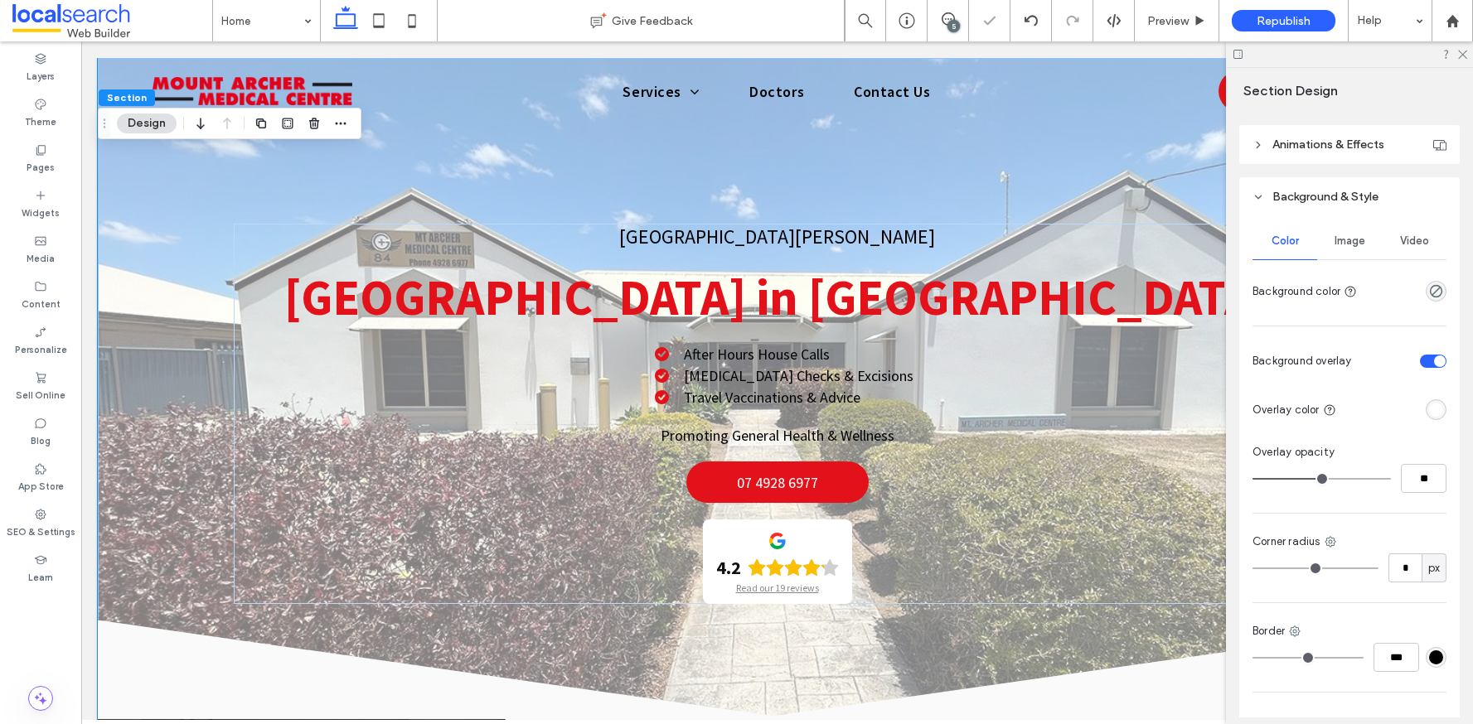
type input "**"
click at [1312, 479] on input "range" at bounding box center [1321, 479] width 138 height 2
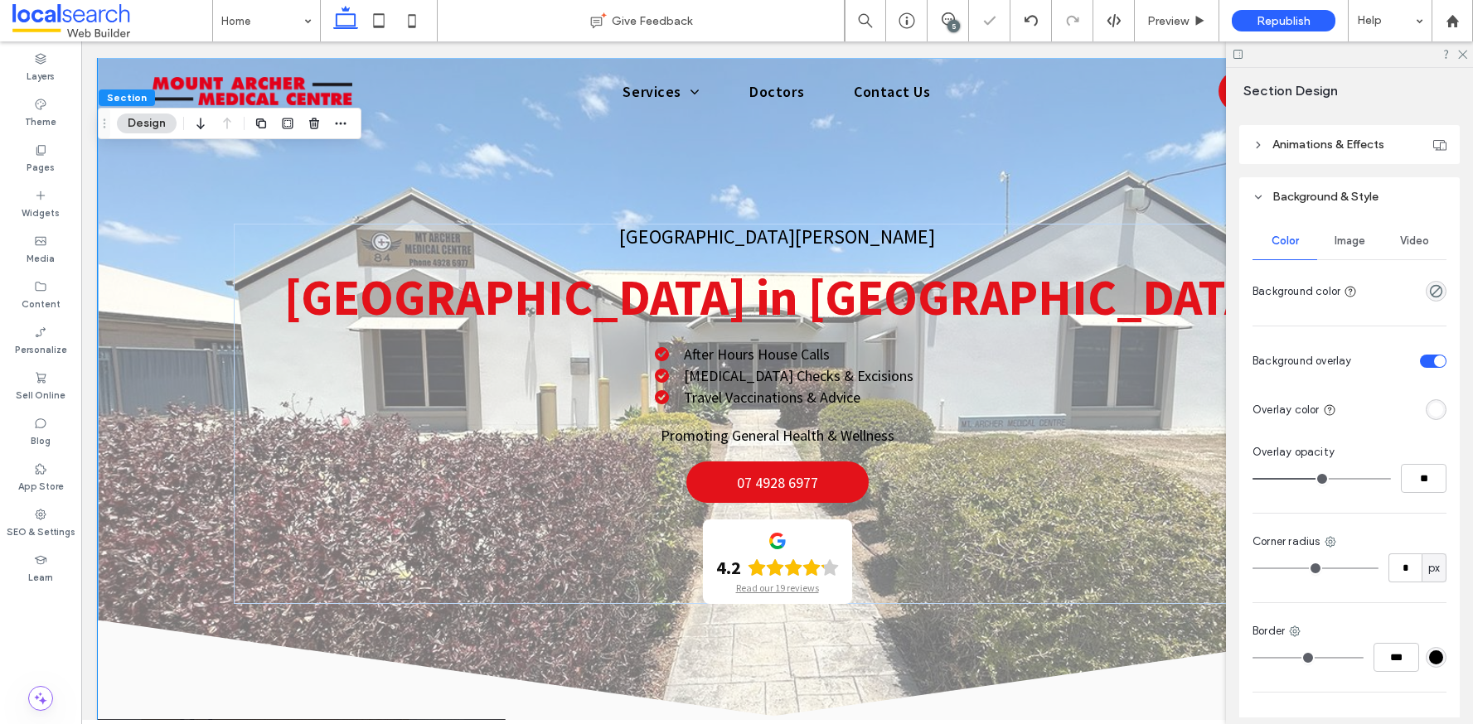
type input "**"
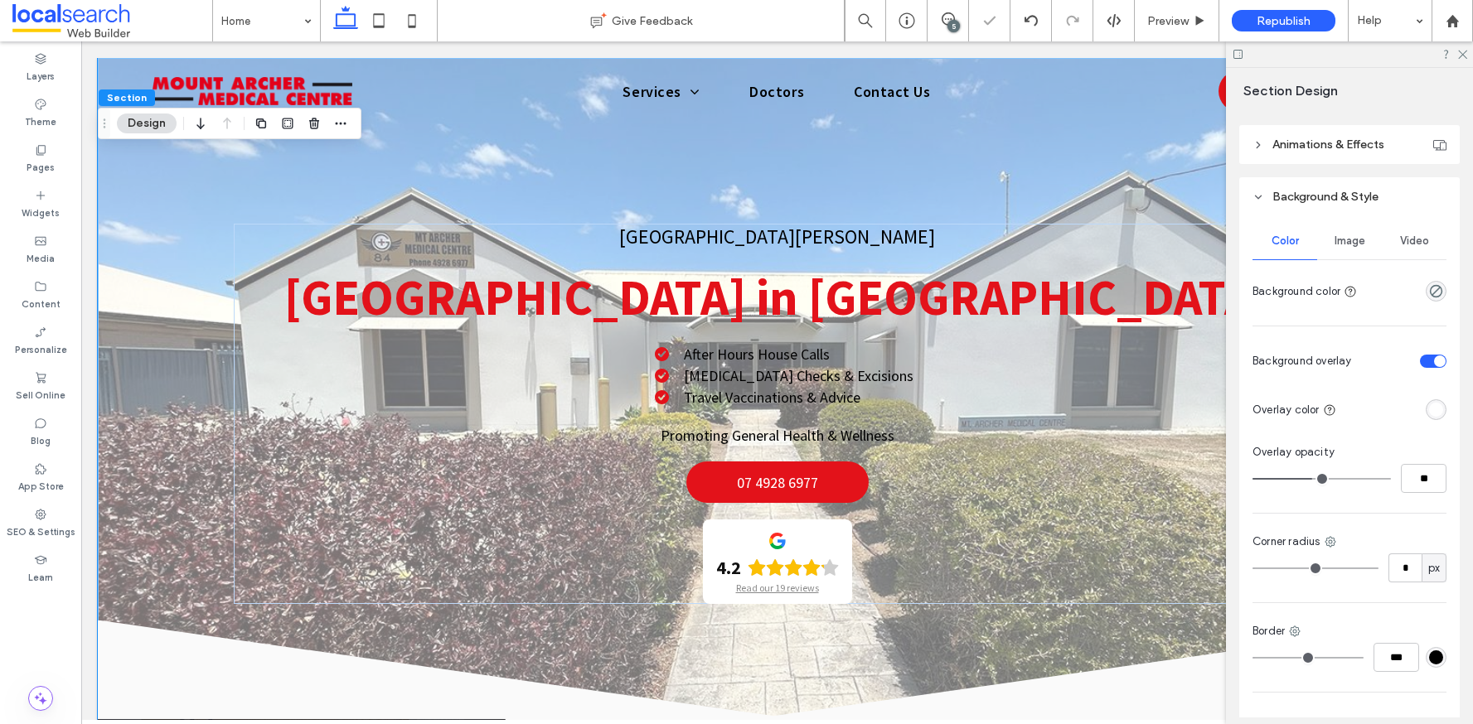
type input "**"
click at [1307, 480] on input "range" at bounding box center [1321, 479] width 138 height 2
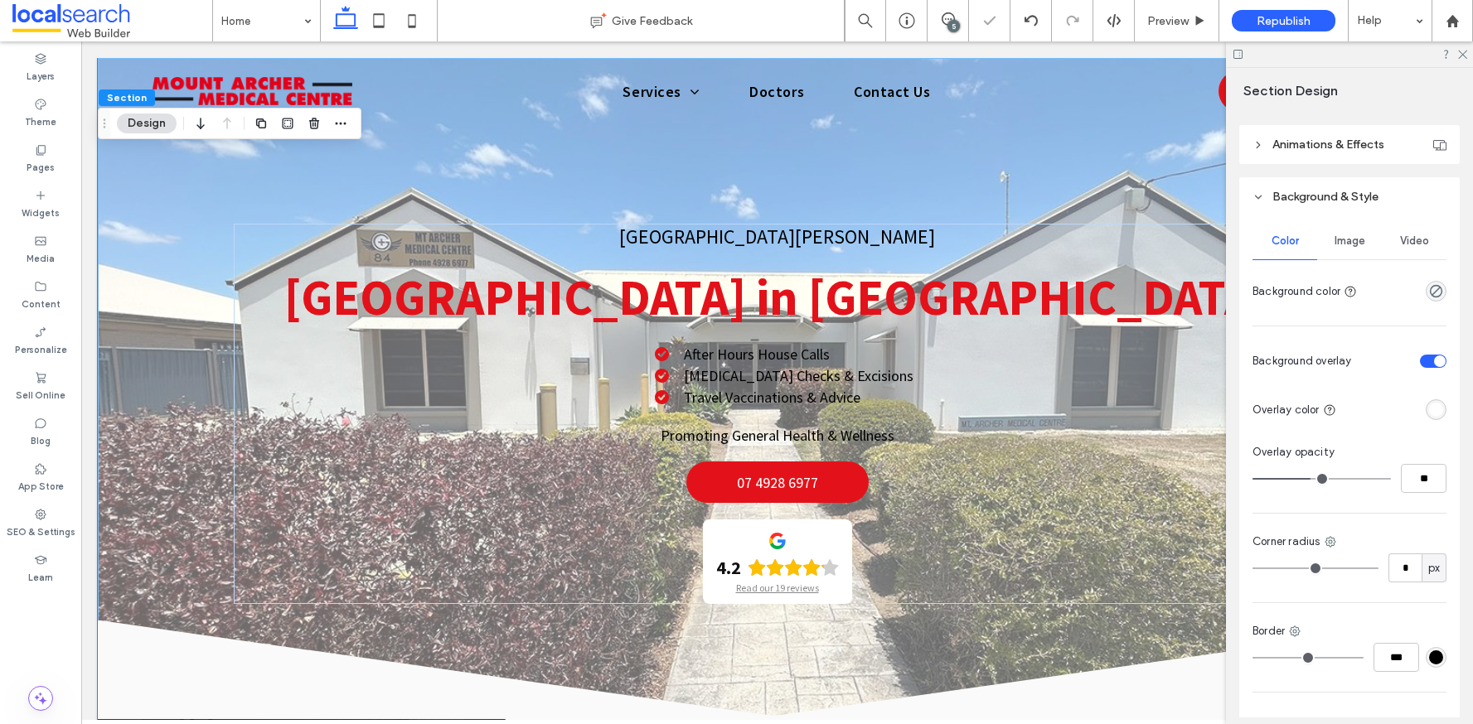
type input "**"
click at [1307, 480] on input "range" at bounding box center [1321, 479] width 138 height 2
type input "**"
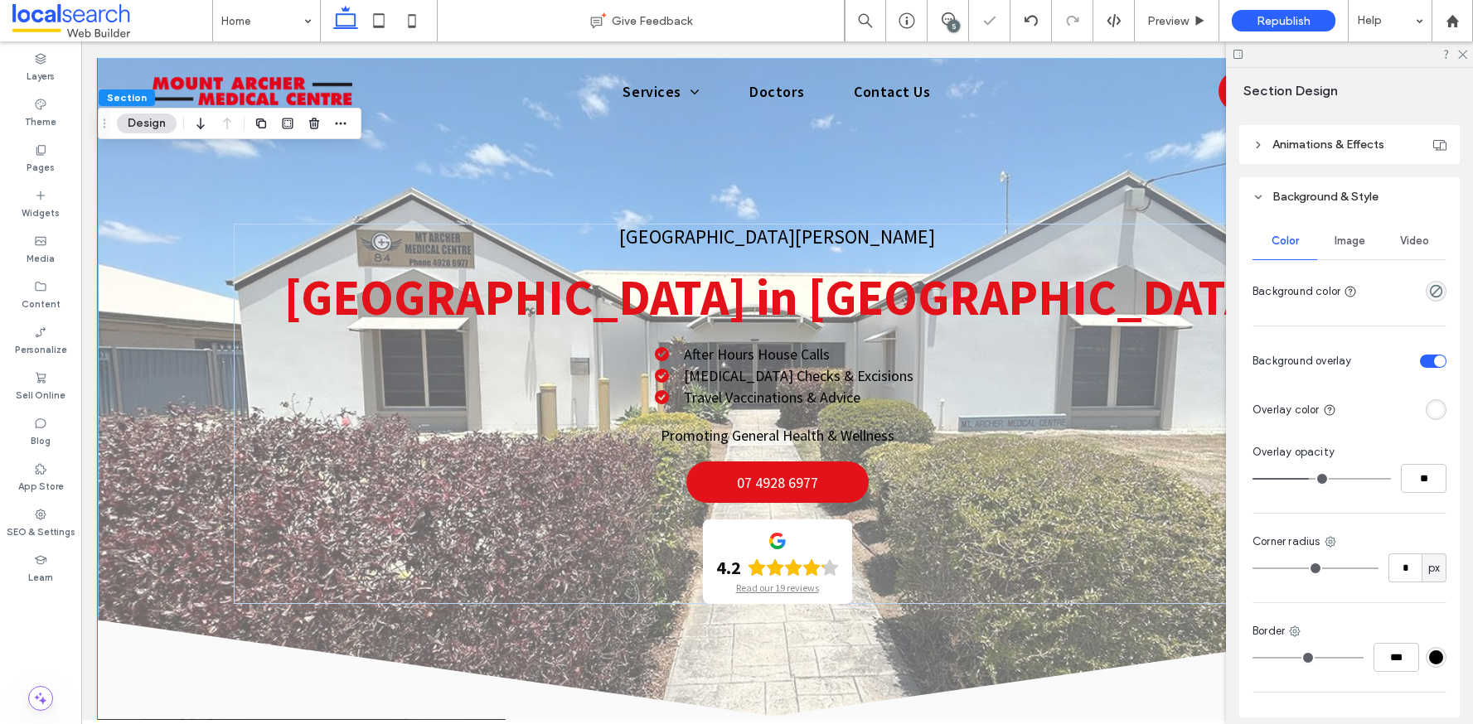
click at [1305, 480] on input "range" at bounding box center [1321, 479] width 138 height 2
type input "**"
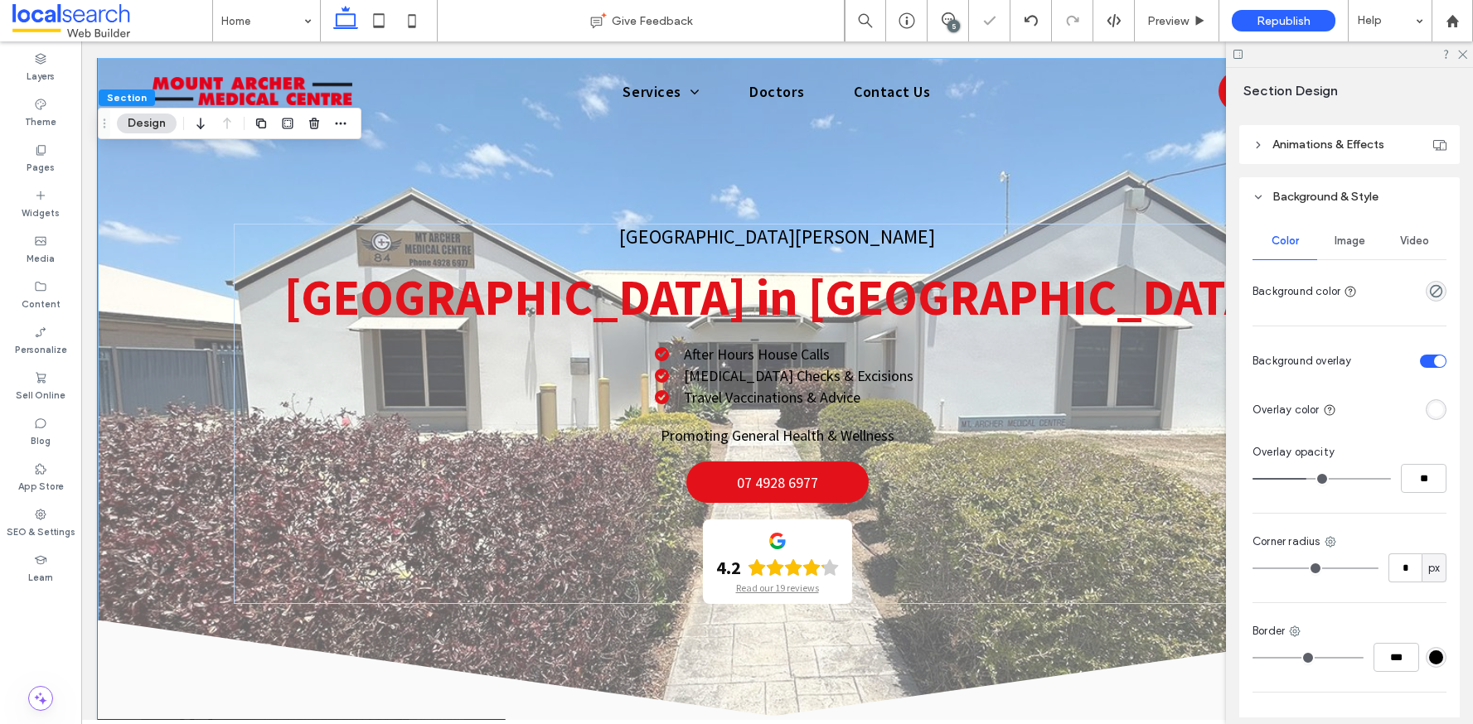
type input "**"
click at [1302, 480] on input "range" at bounding box center [1321, 479] width 138 height 2
type input "**"
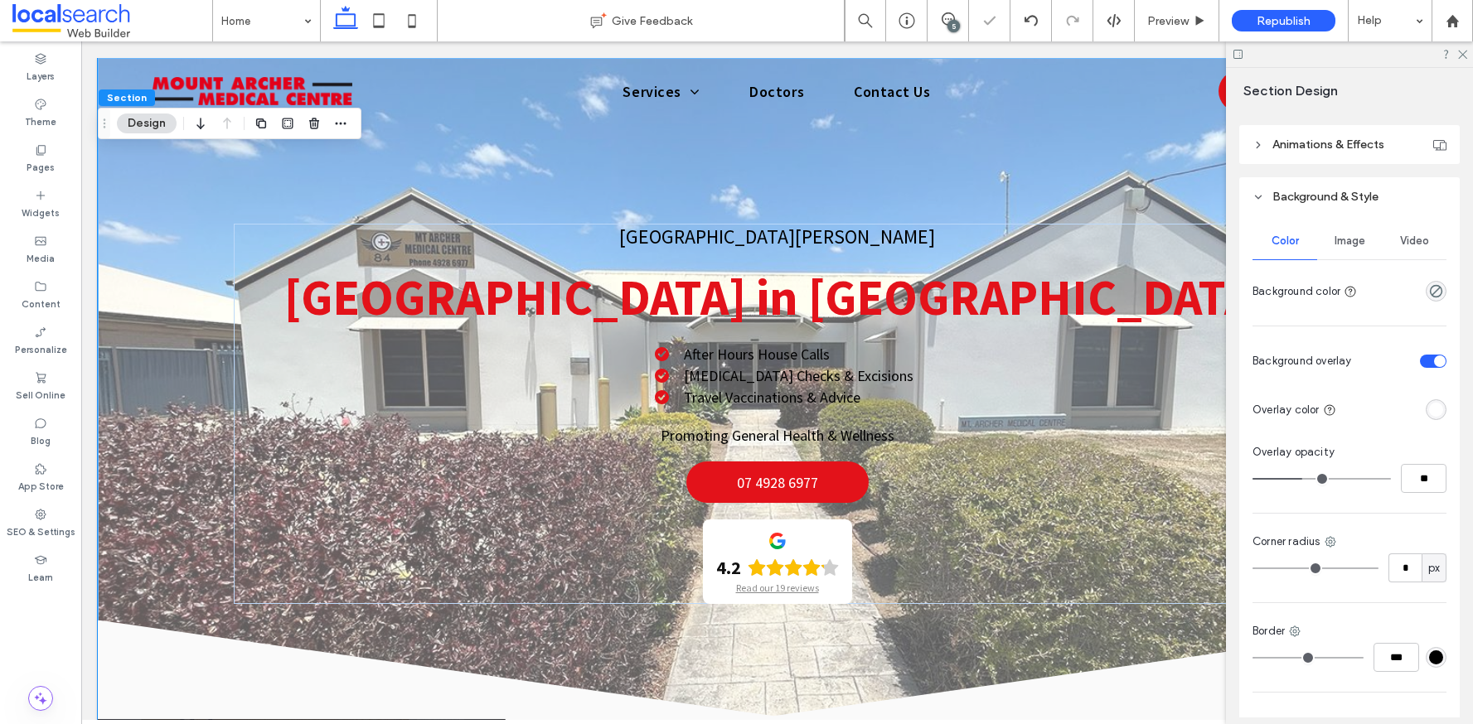
type input "**"
click at [1300, 480] on input "range" at bounding box center [1321, 479] width 138 height 2
type input "**"
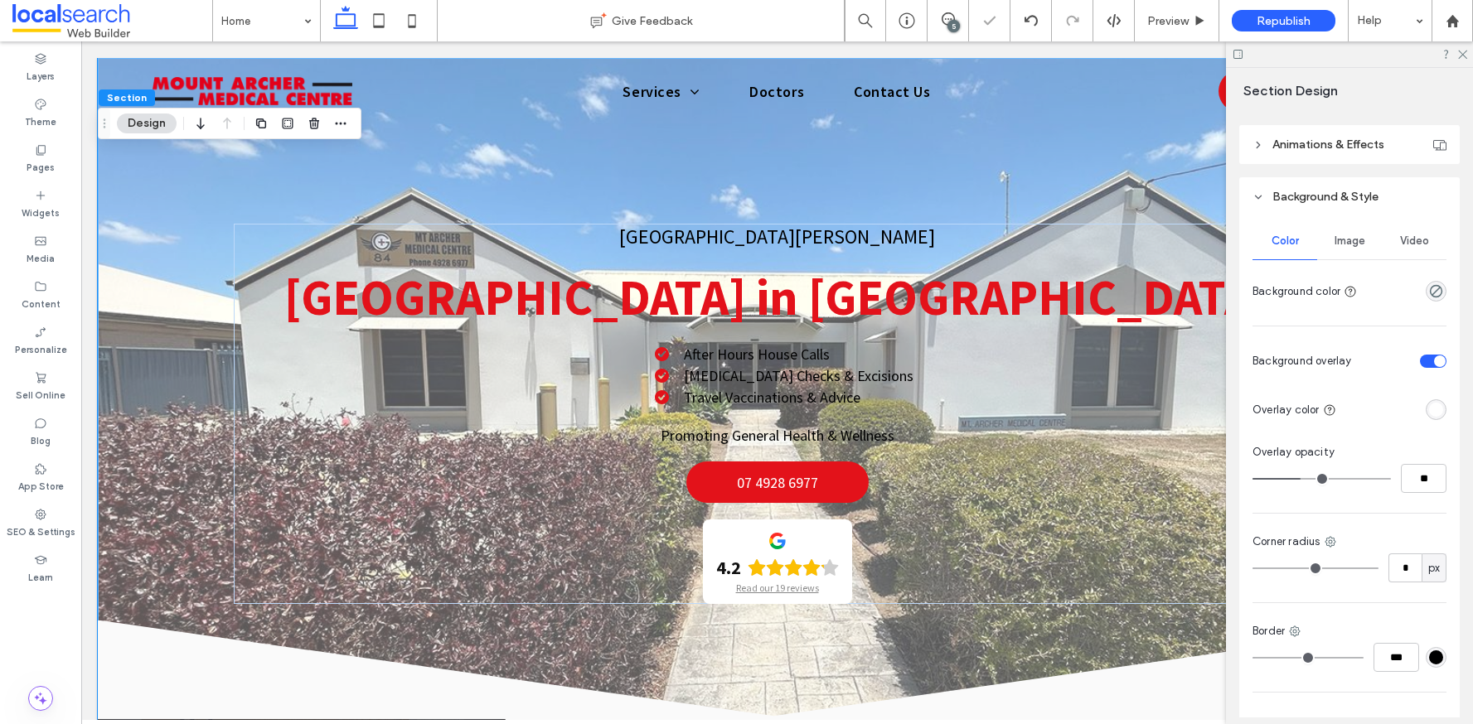
type input "**"
click at [1302, 480] on input "range" at bounding box center [1321, 479] width 138 height 2
type input "**"
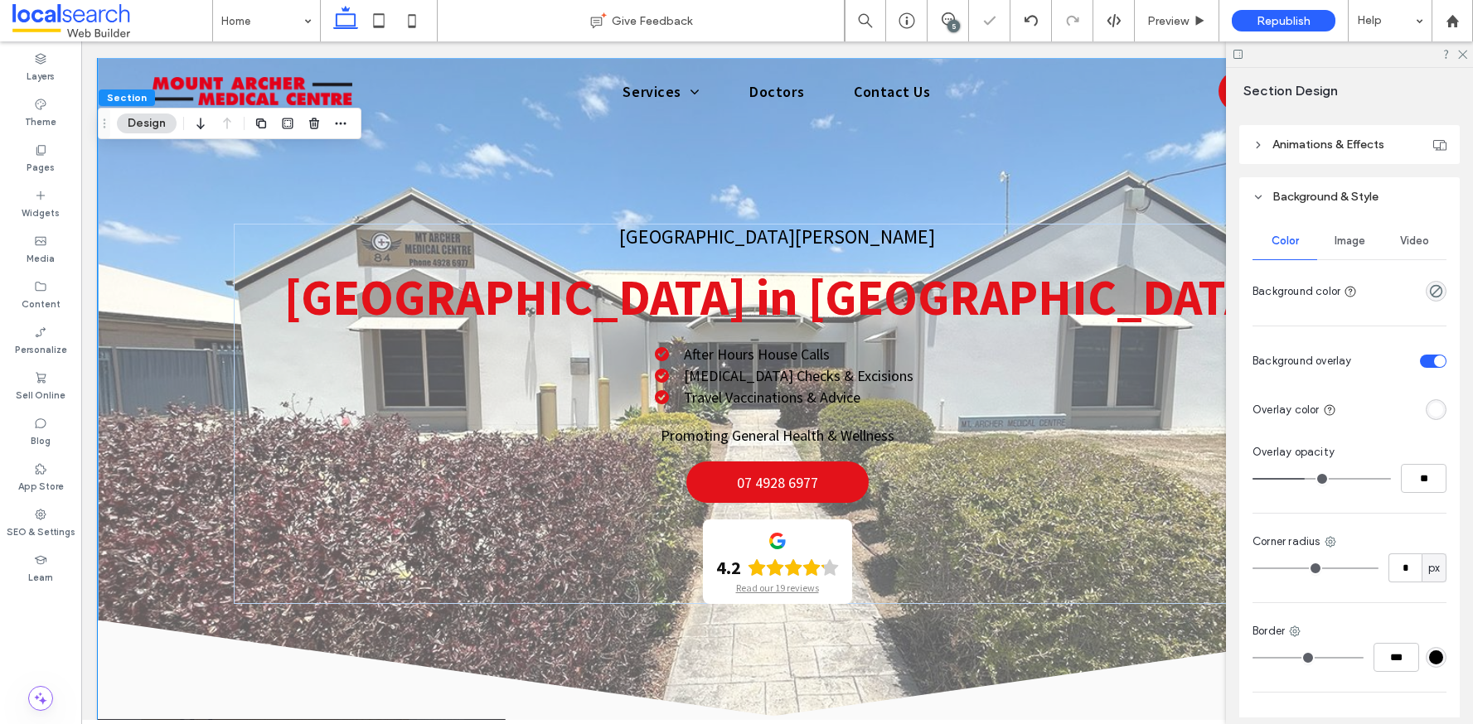
type input "**"
click at [1304, 480] on input "range" at bounding box center [1321, 479] width 138 height 2
click at [1305, 480] on input "range" at bounding box center [1321, 479] width 138 height 2
type input "**"
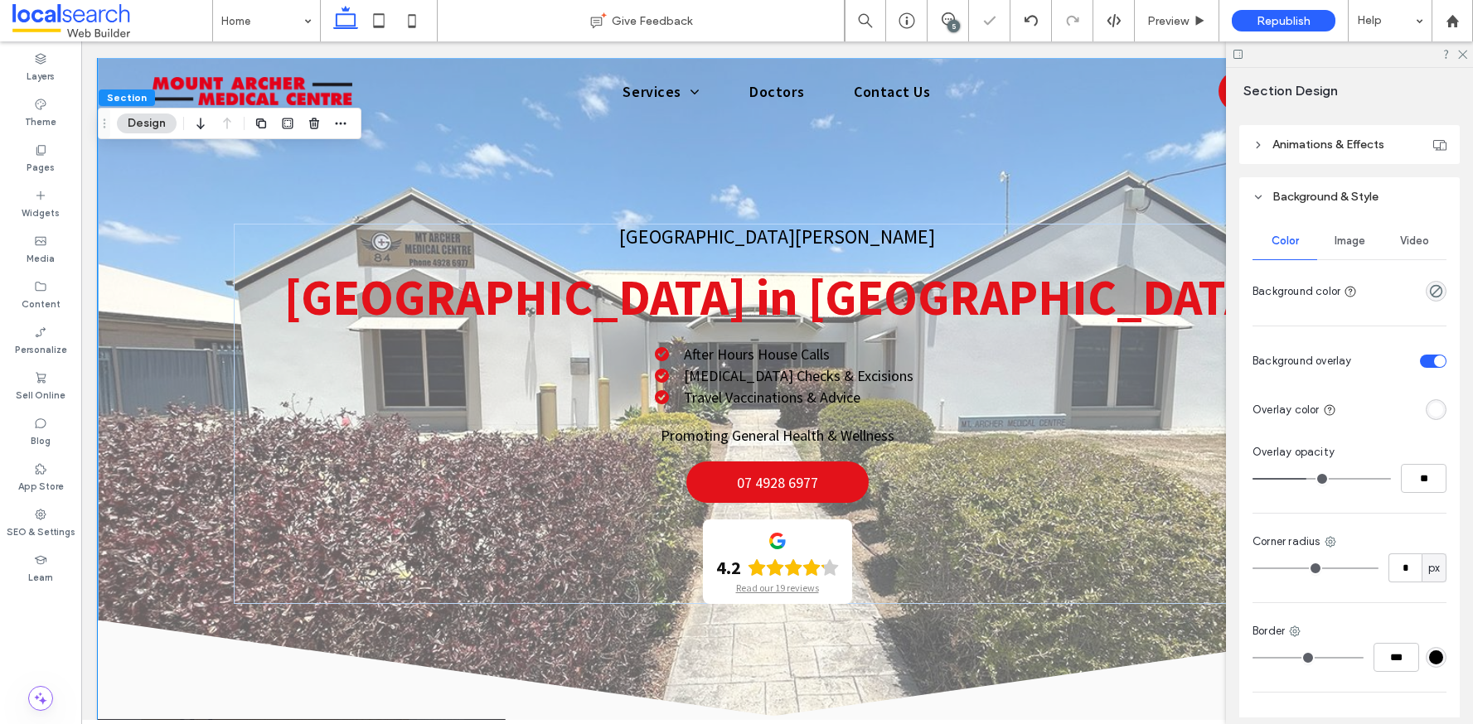
type input "**"
click at [1305, 480] on input "range" at bounding box center [1321, 479] width 138 height 2
click at [1461, 55] on use at bounding box center [1462, 55] width 9 height 9
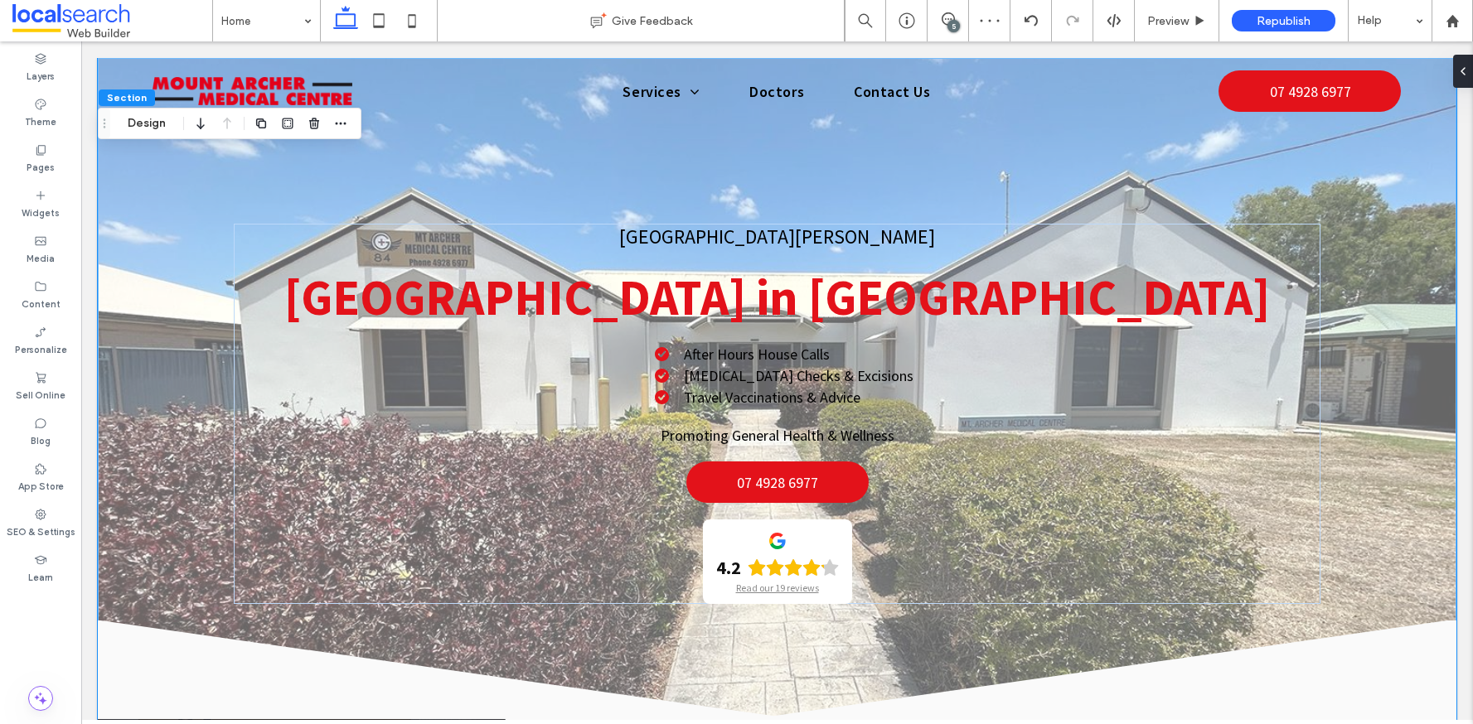
click at [955, 22] on div "5" at bounding box center [953, 26] width 12 height 12
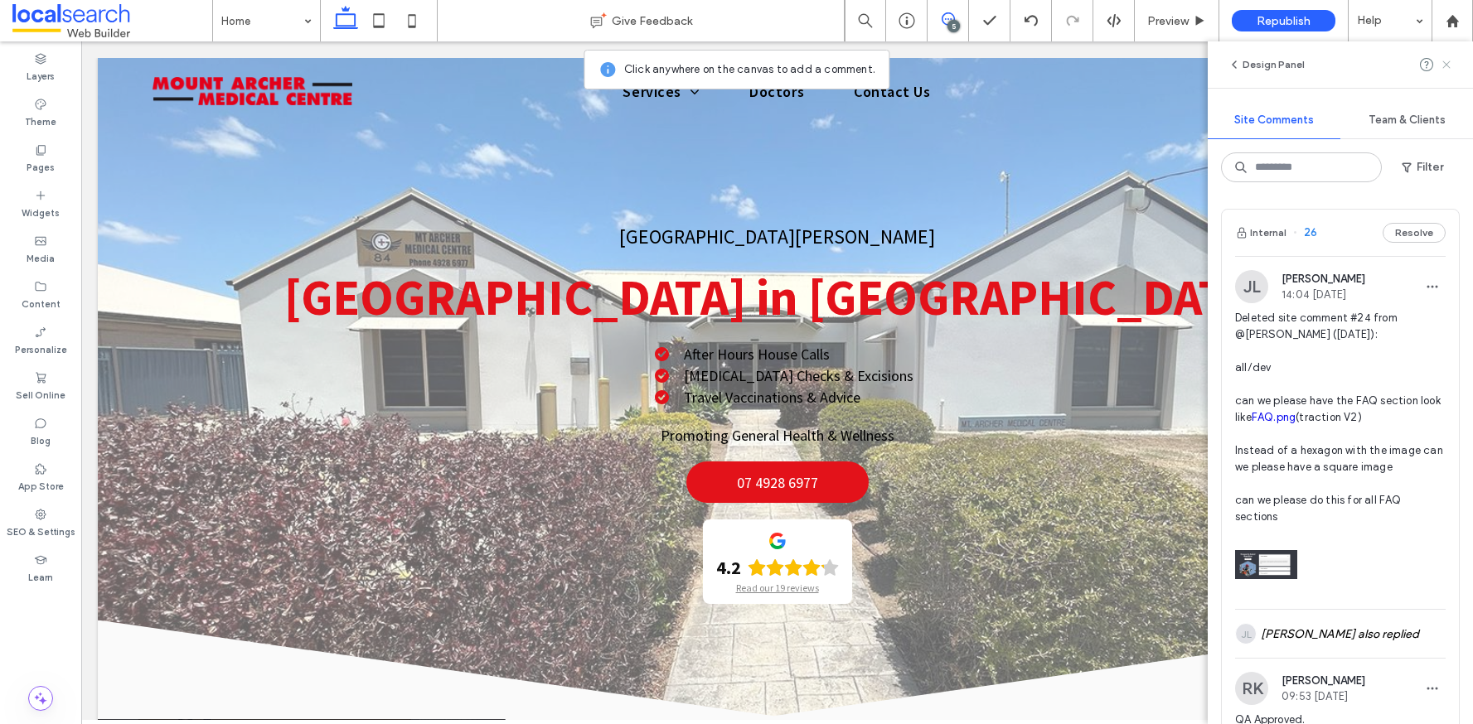
click at [1450, 62] on icon at bounding box center [1446, 64] width 13 height 13
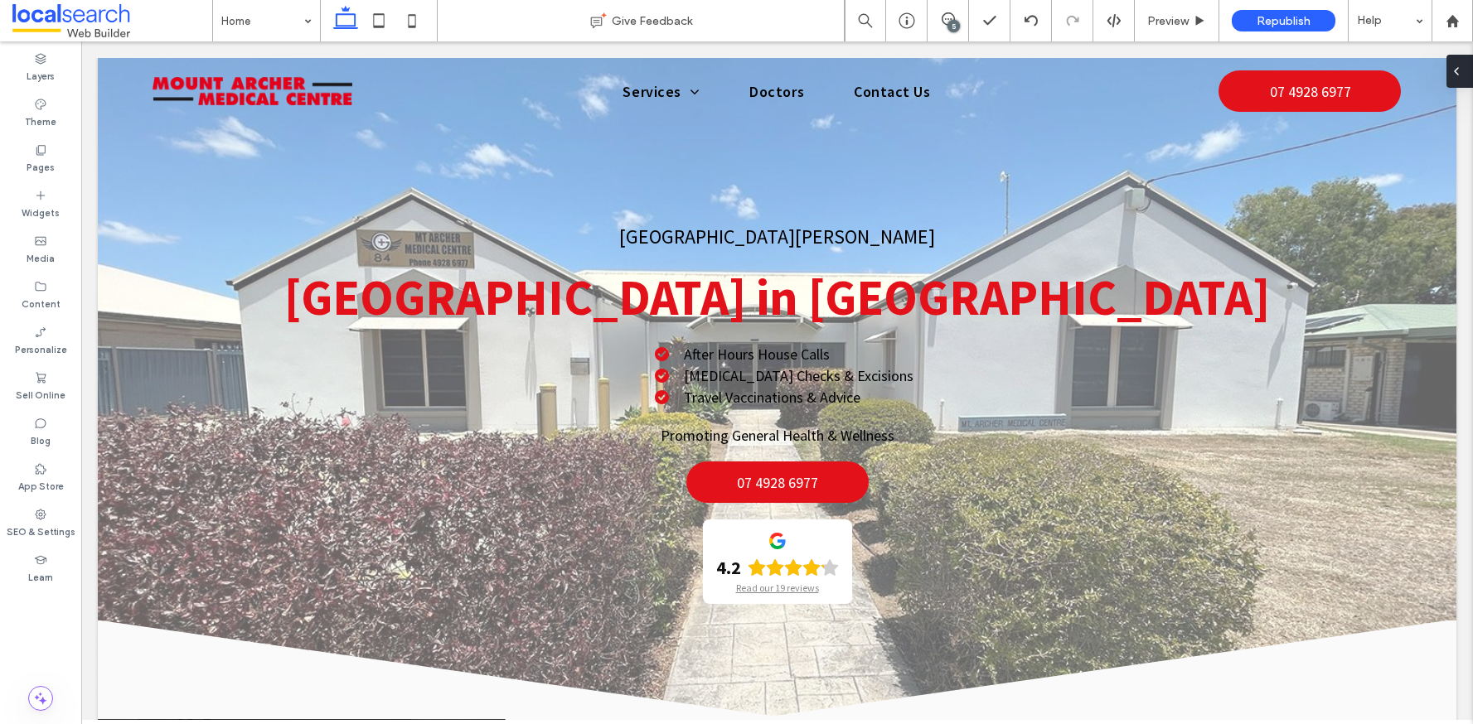
click at [1456, 65] on icon at bounding box center [1456, 71] width 13 height 13
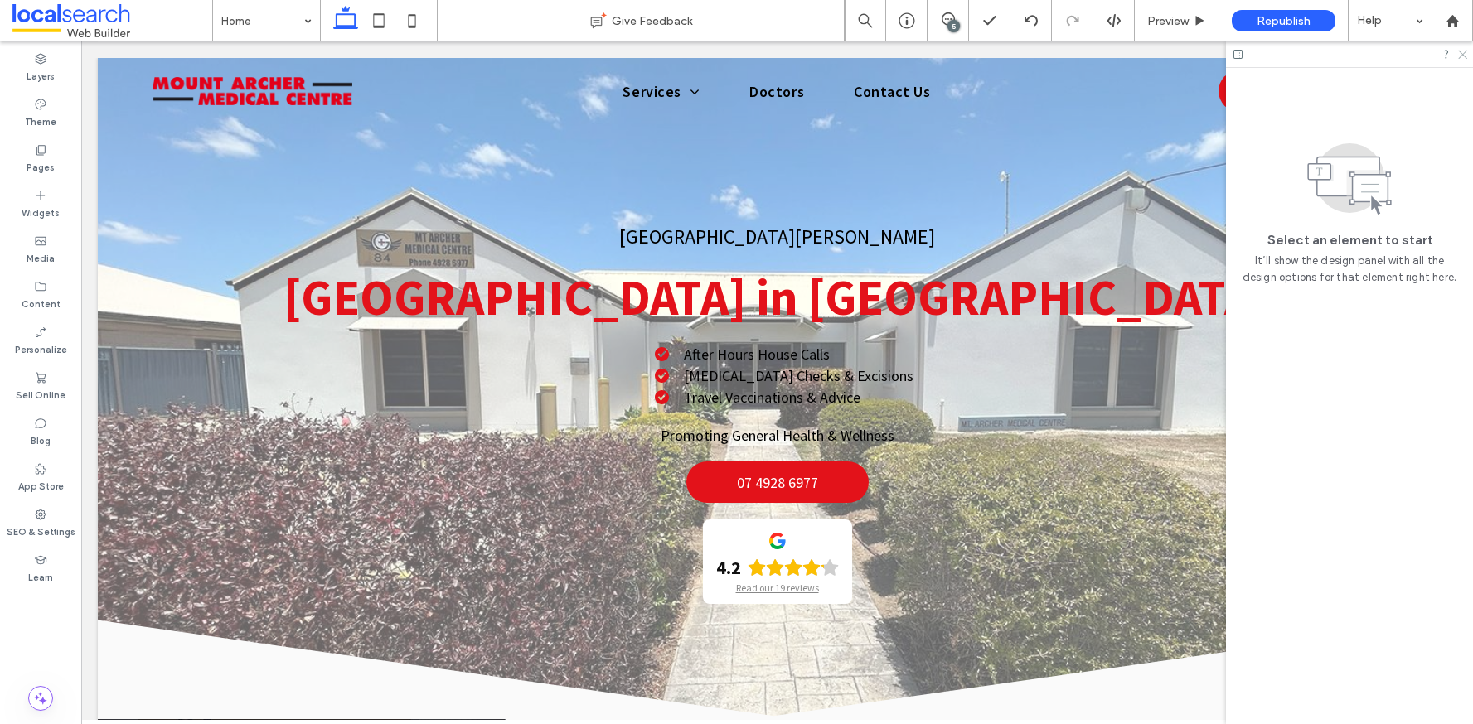
click at [1460, 52] on use at bounding box center [1462, 55] width 9 height 9
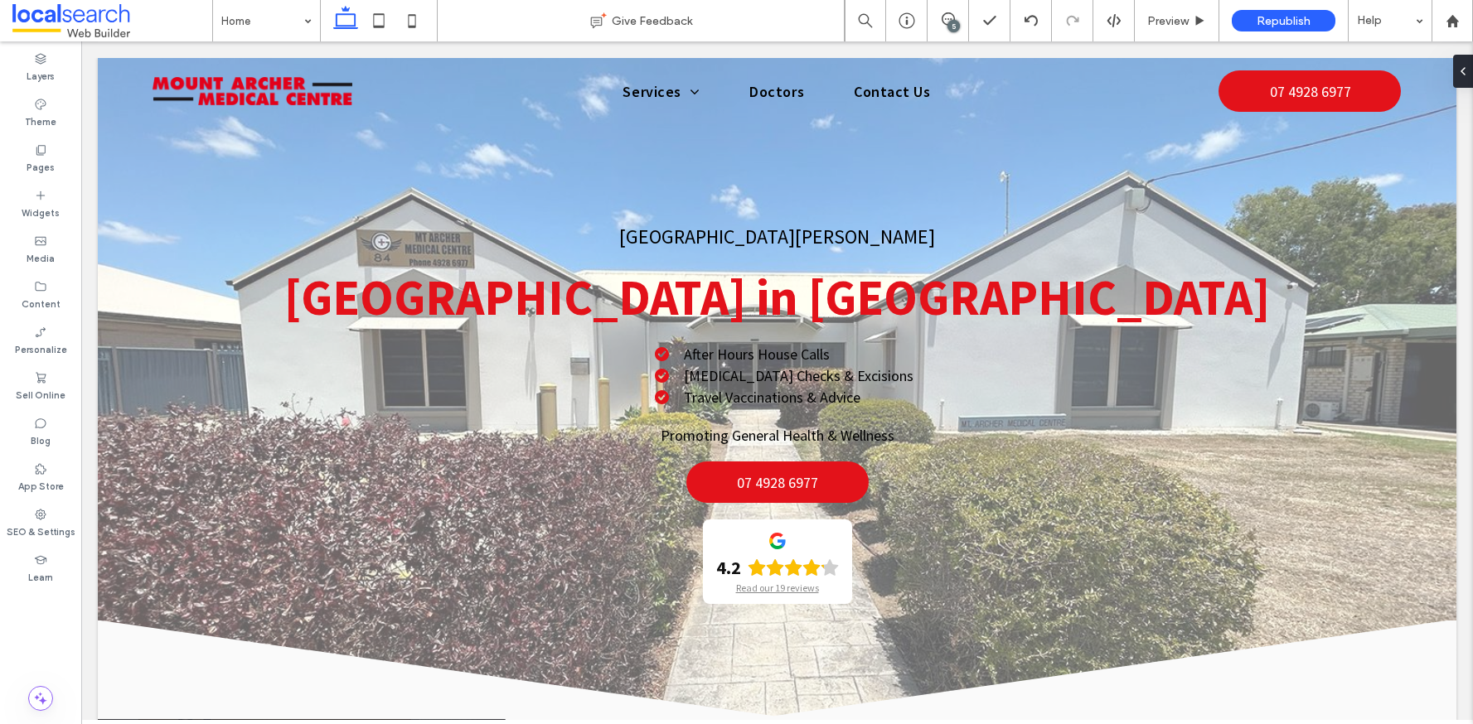
click at [949, 22] on div "5" at bounding box center [953, 26] width 12 height 12
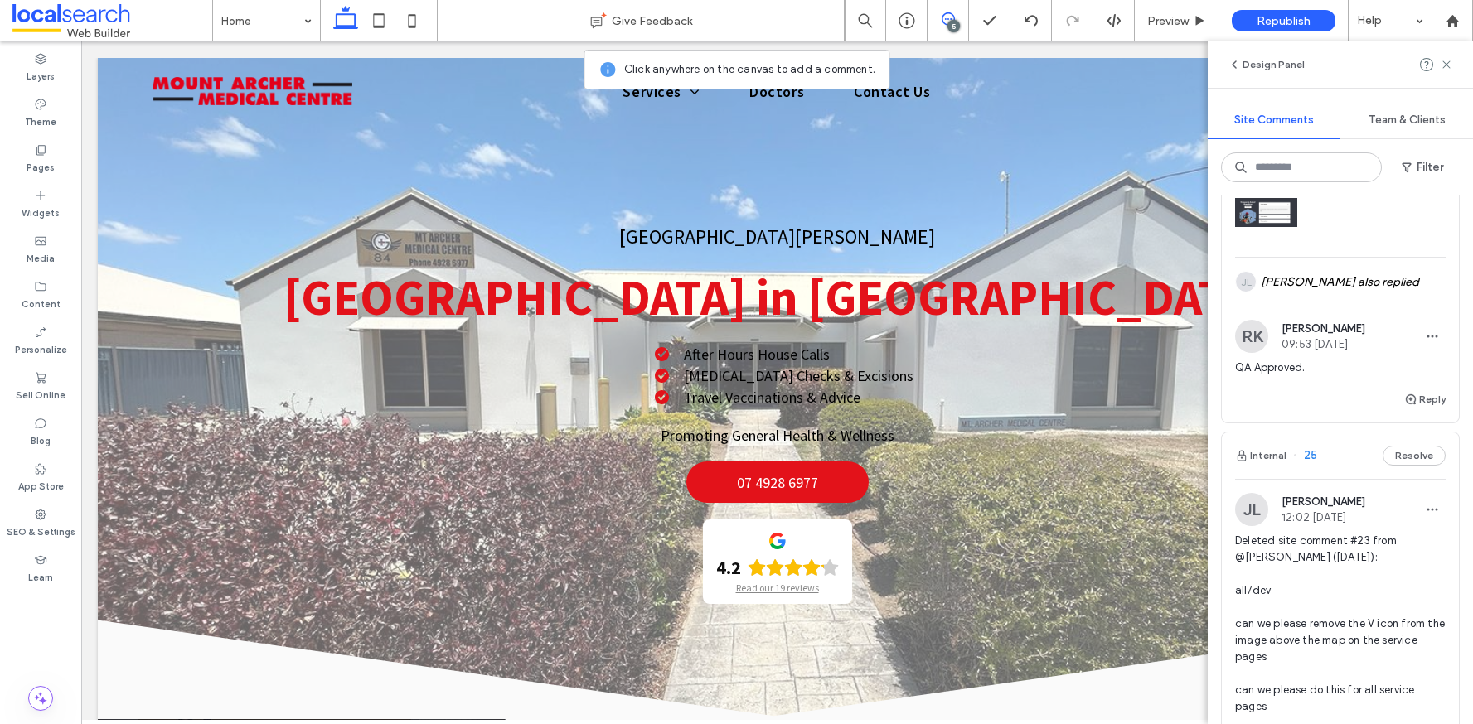
scroll to position [0, 0]
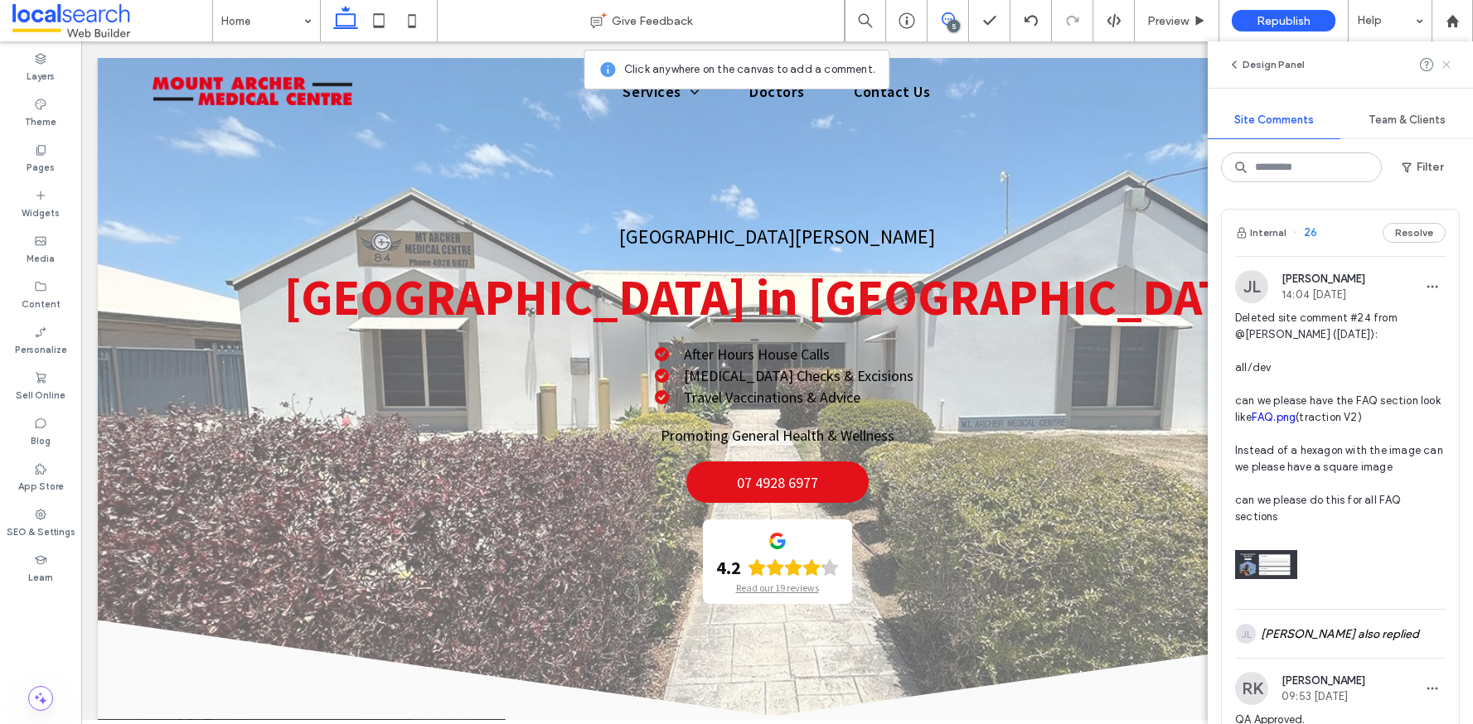
click at [1444, 68] on icon at bounding box center [1446, 64] width 13 height 13
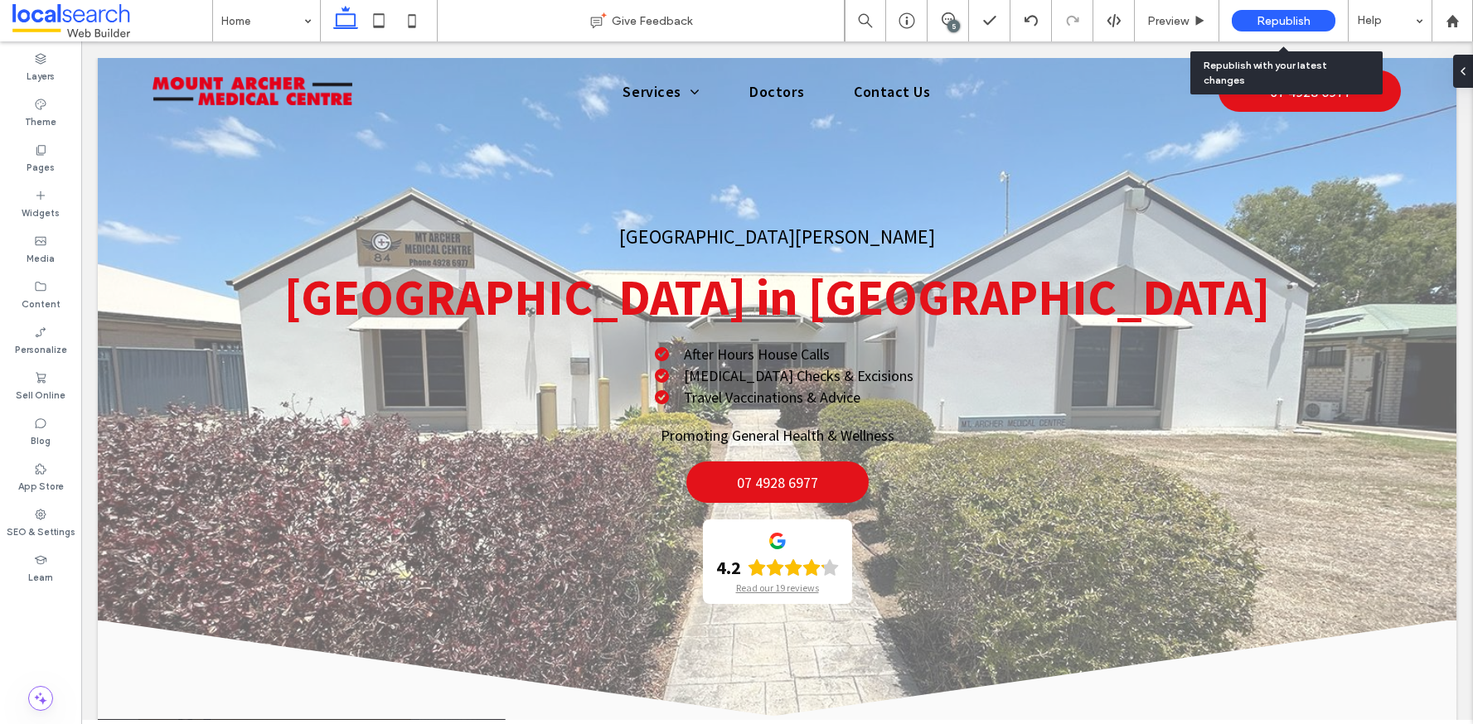
click at [1298, 21] on span "Republish" at bounding box center [1284, 21] width 54 height 14
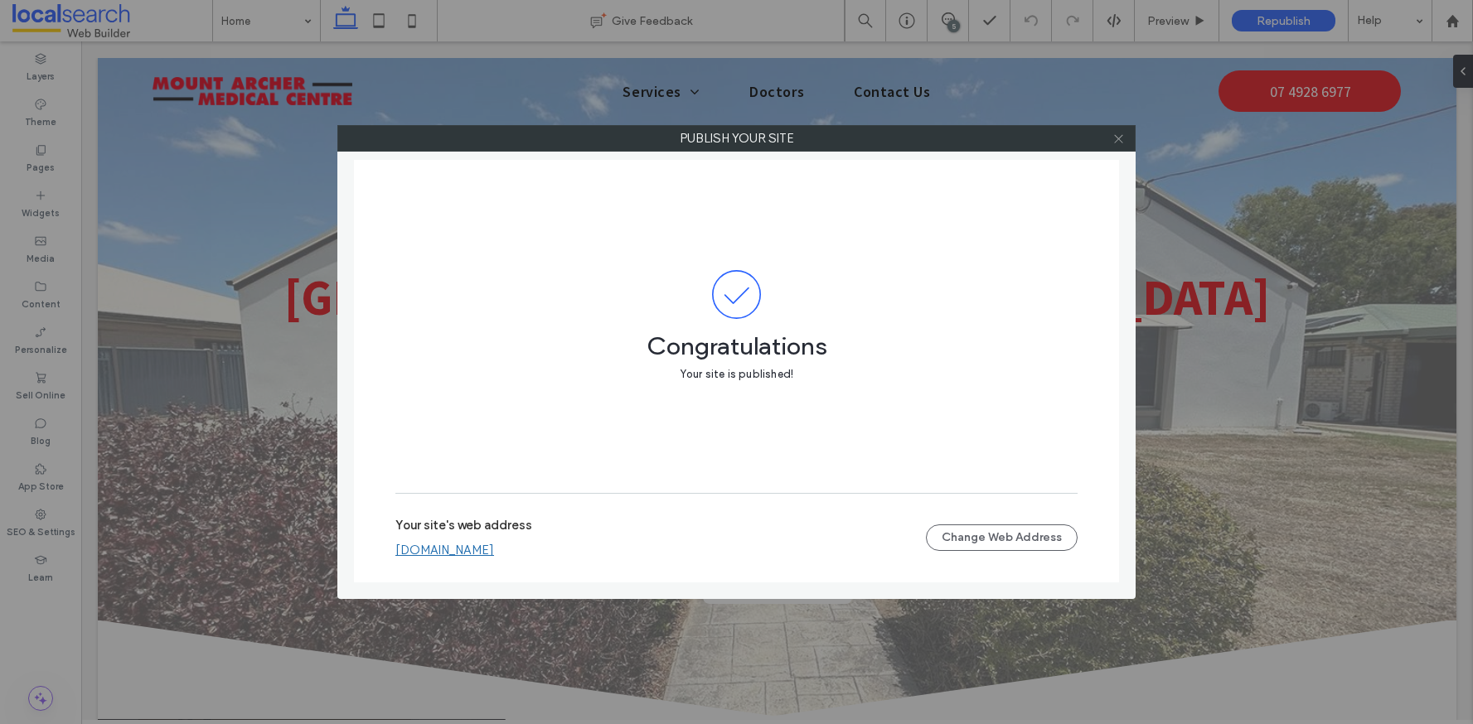
click at [1122, 141] on icon at bounding box center [1118, 139] width 12 height 12
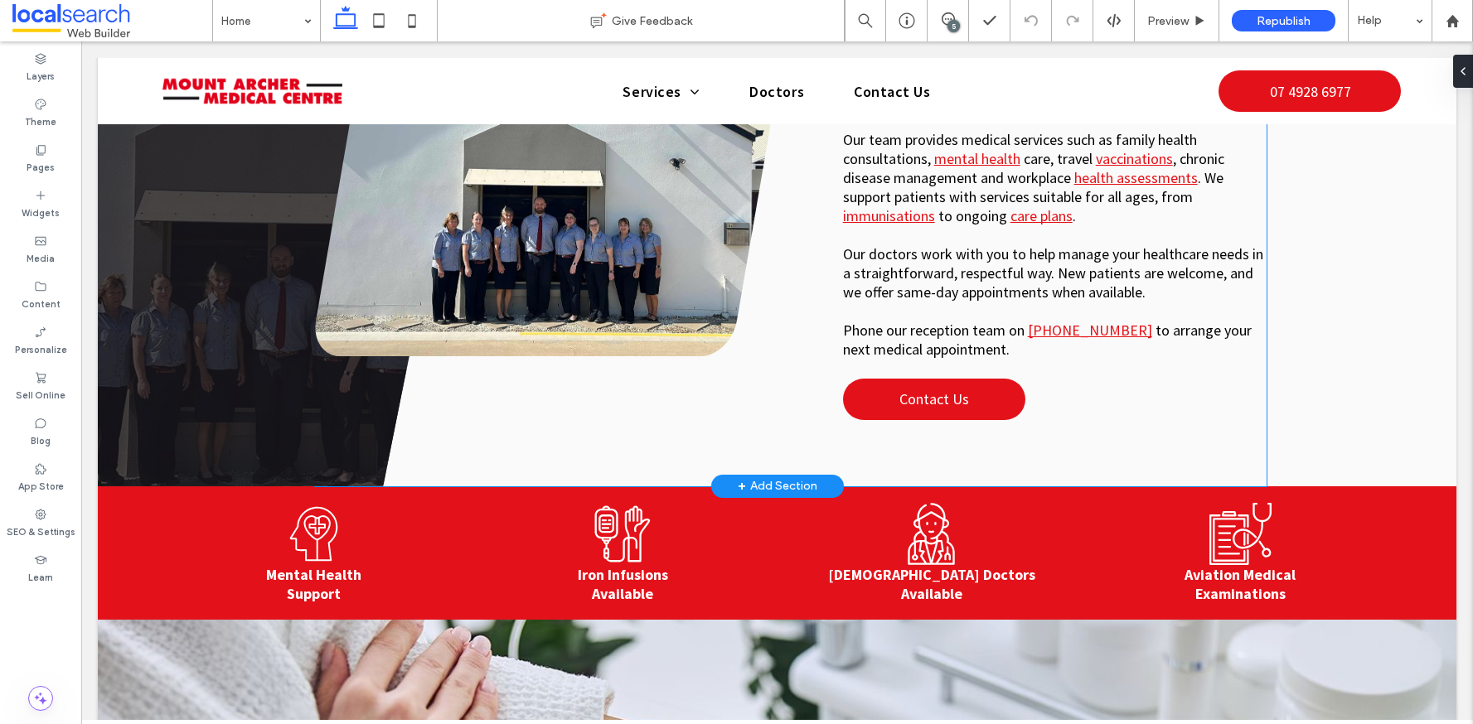
scroll to position [861, 0]
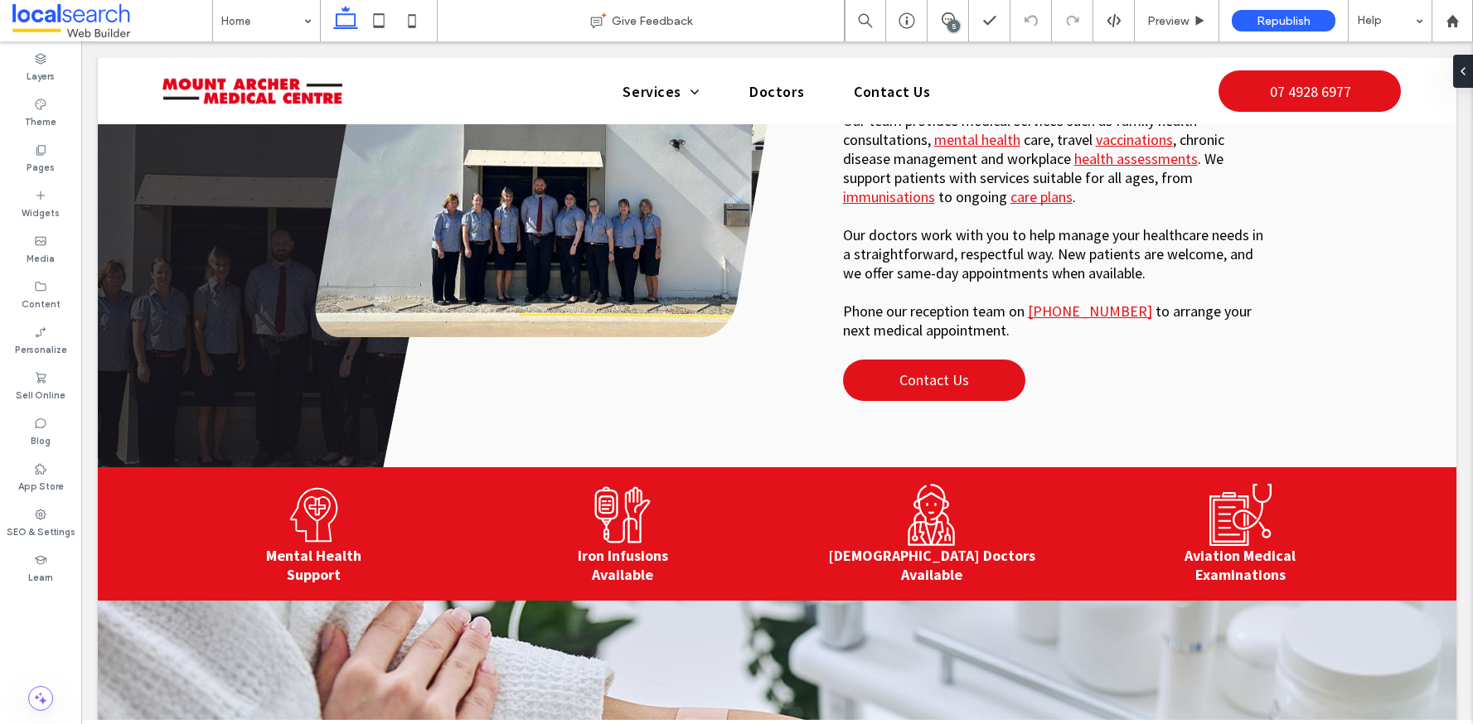
click at [956, 21] on div "5" at bounding box center [953, 26] width 12 height 12
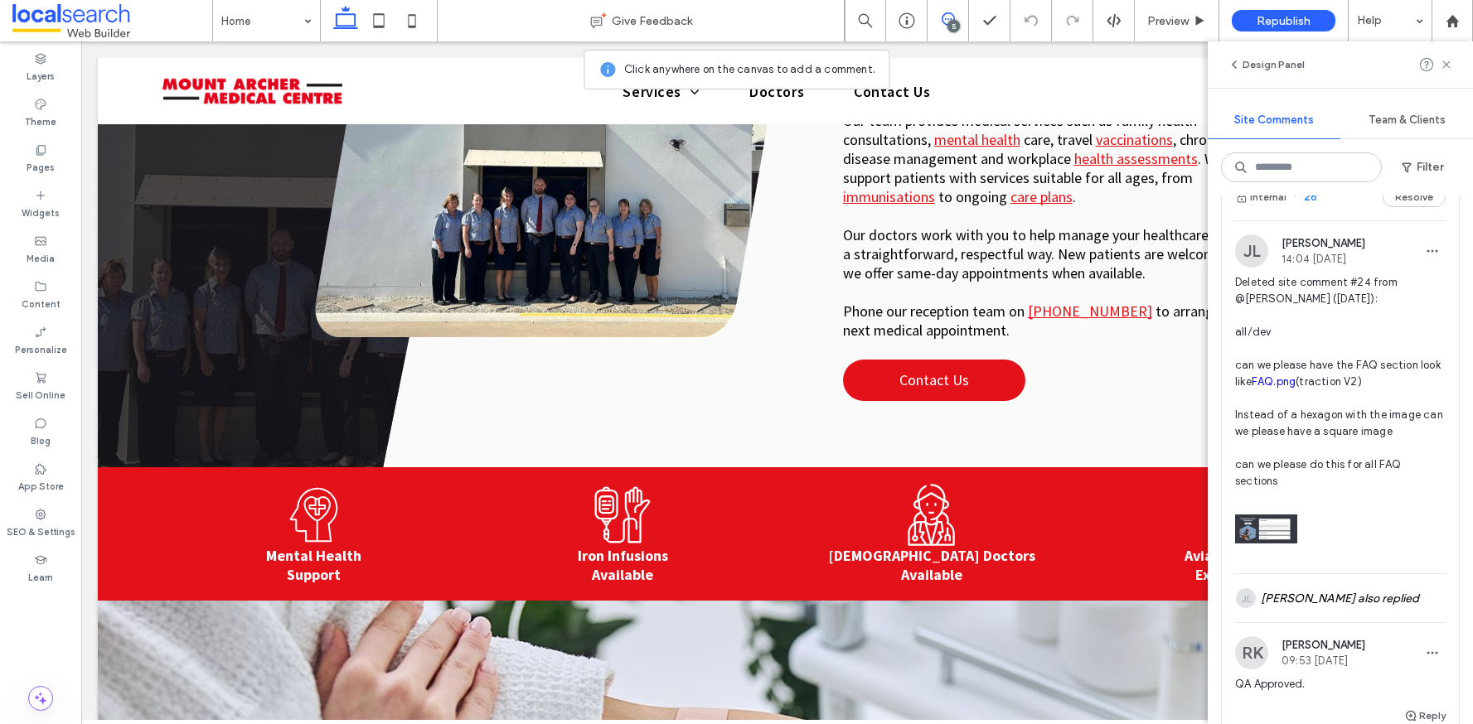
scroll to position [0, 0]
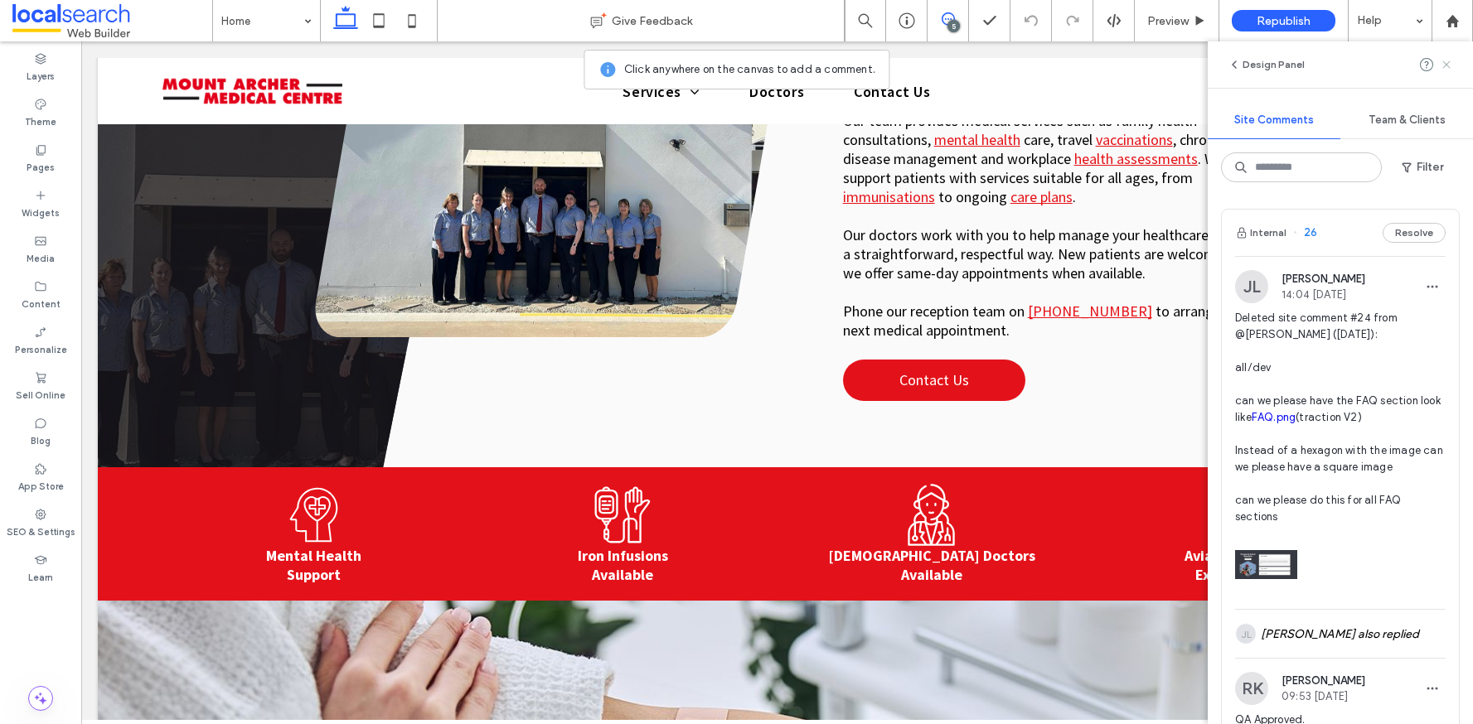
click at [1447, 70] on icon at bounding box center [1446, 64] width 13 height 13
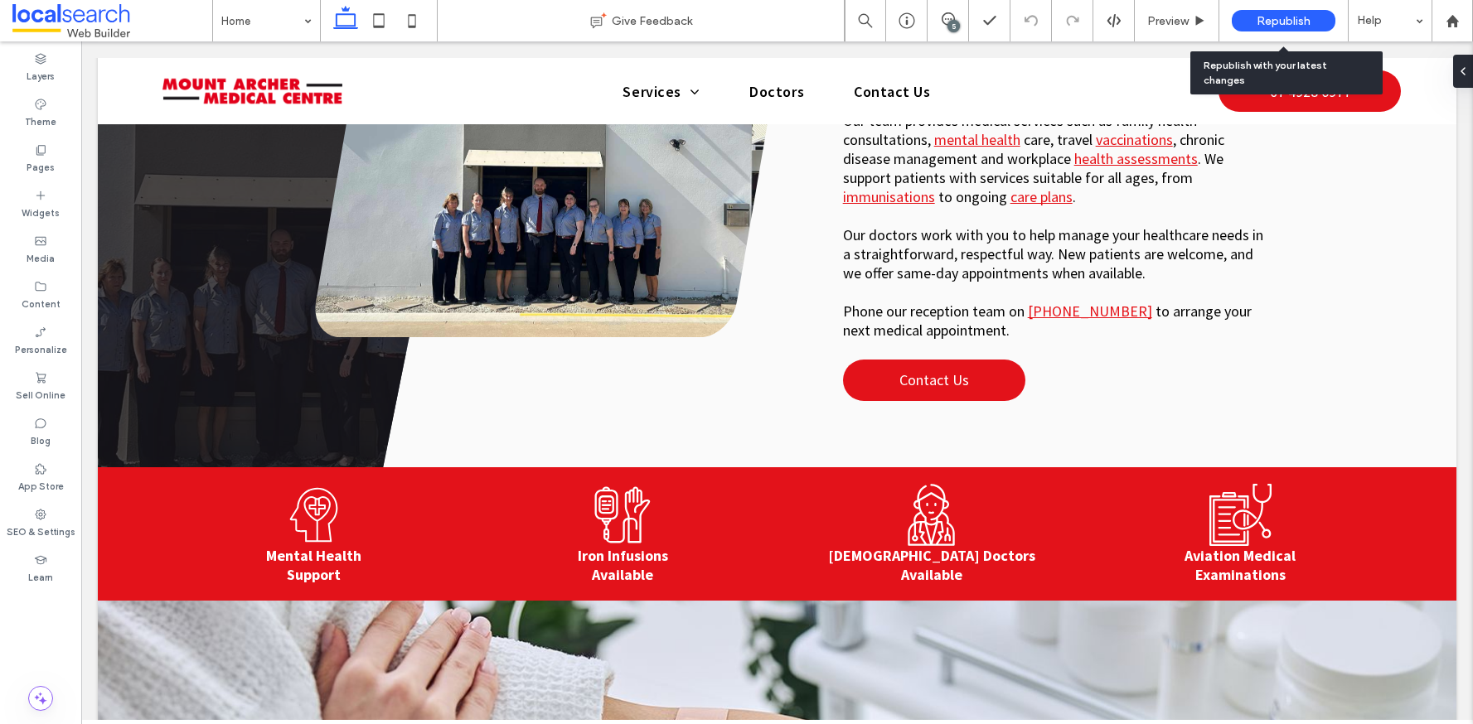
click at [1267, 27] on span "Republish" at bounding box center [1284, 21] width 54 height 14
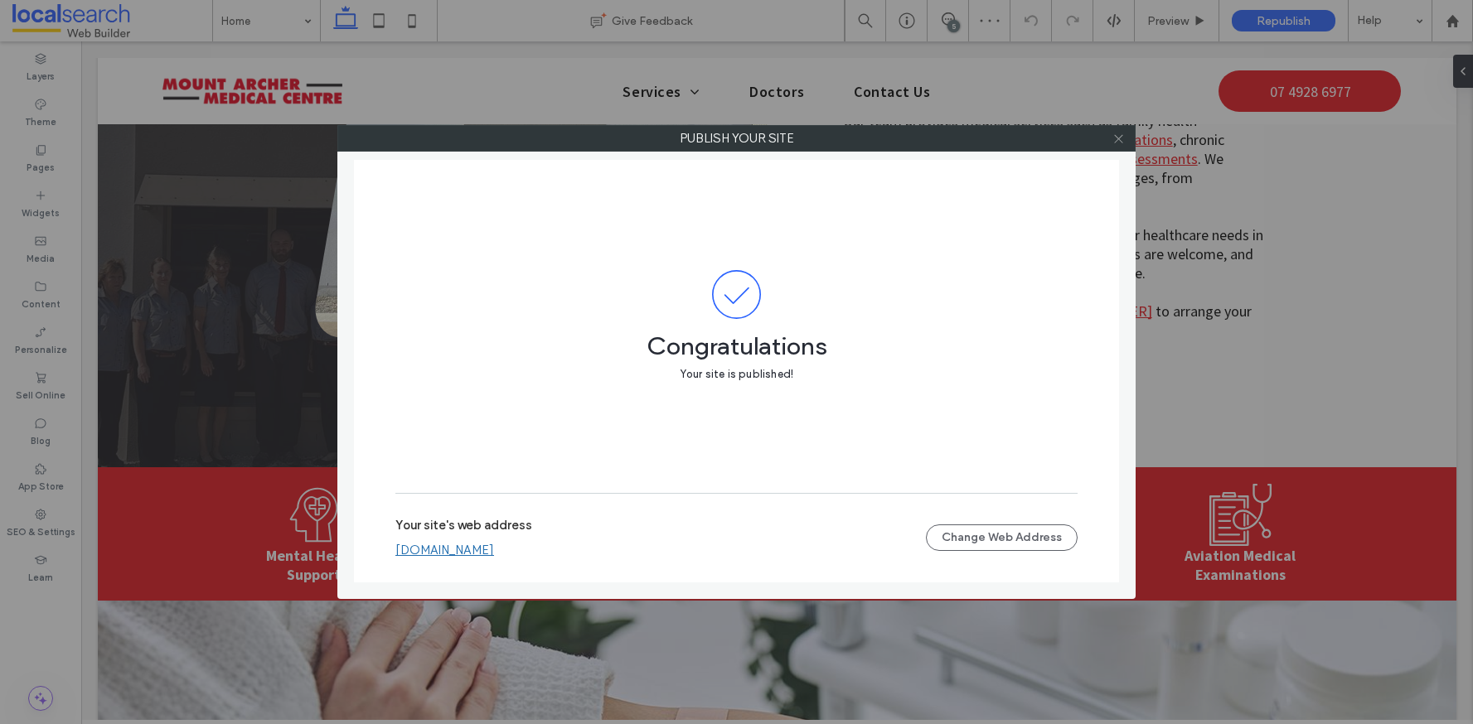
click at [1120, 139] on icon at bounding box center [1118, 139] width 12 height 12
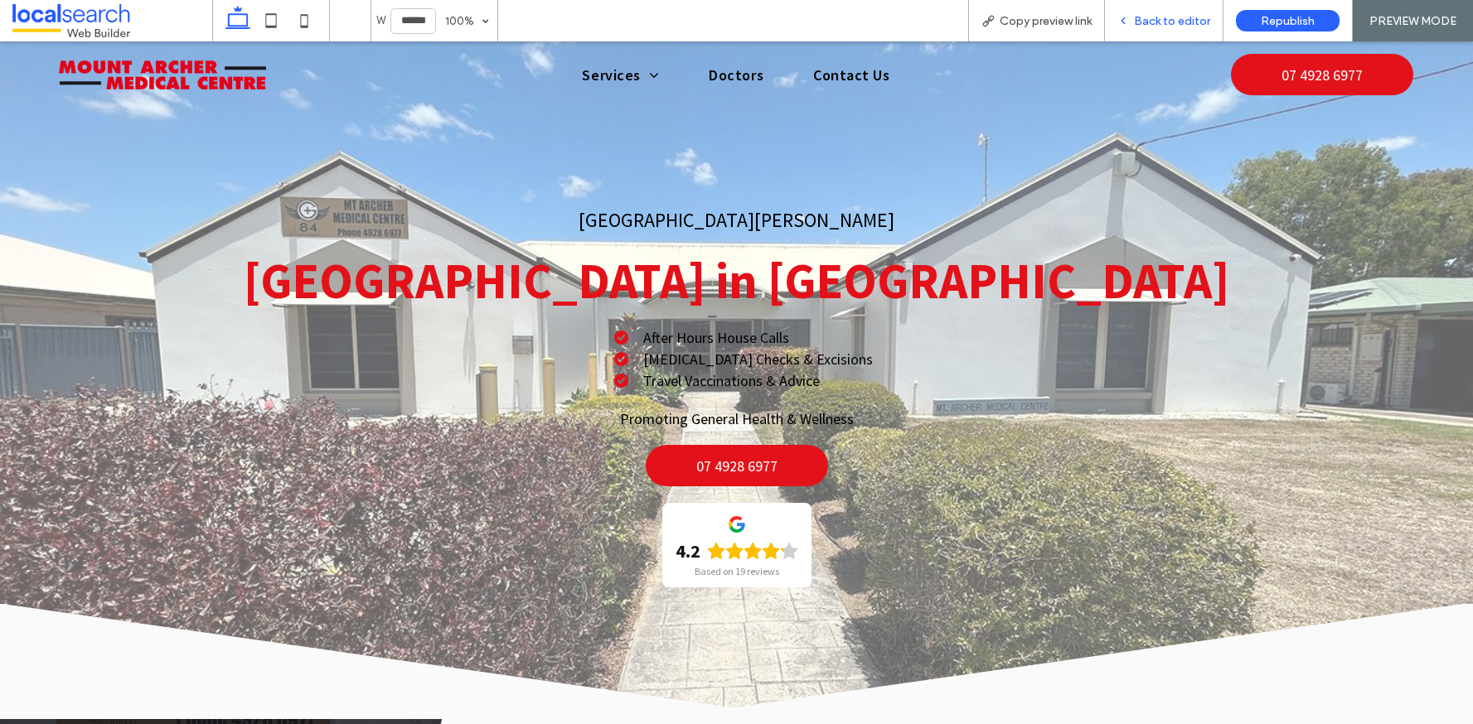
click at [1160, 18] on span "Back to editor" at bounding box center [1172, 21] width 76 height 14
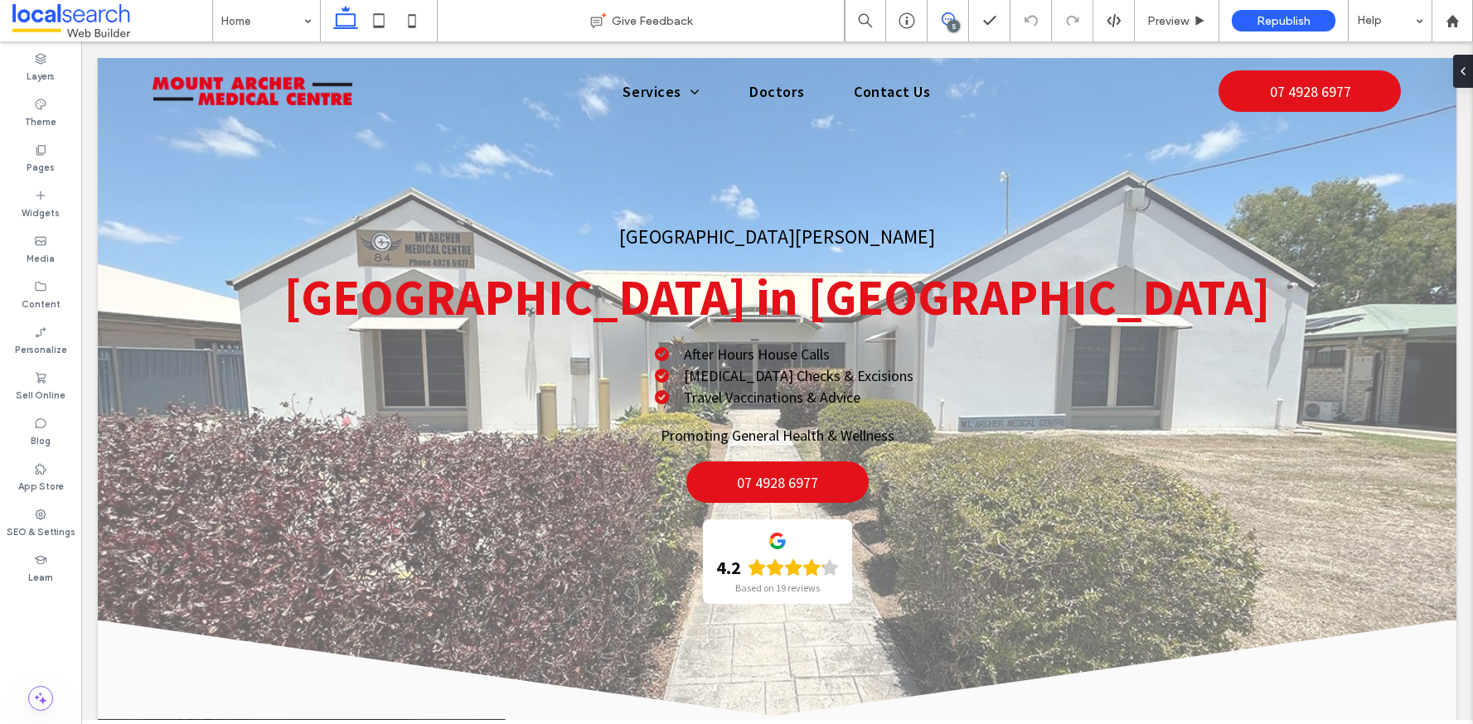
click at [943, 18] on icon at bounding box center [948, 18] width 13 height 13
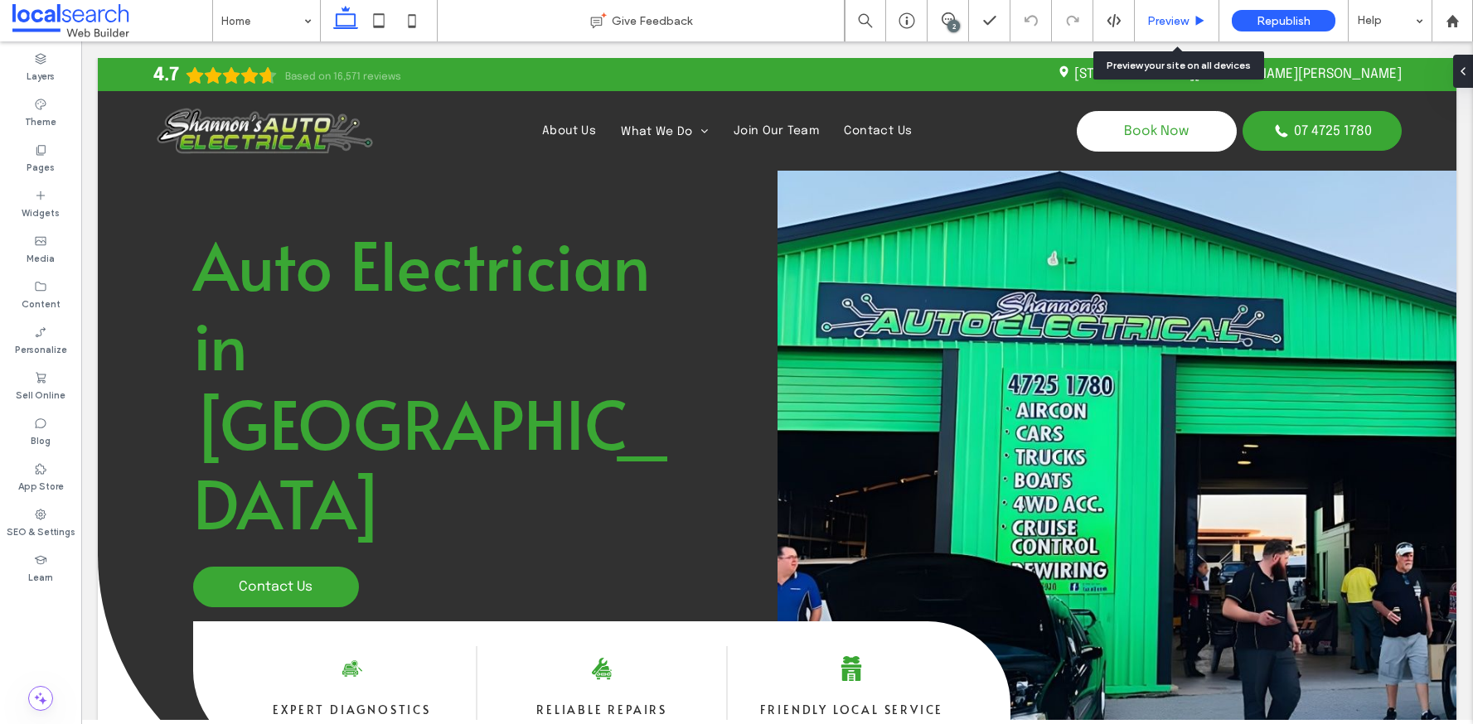
click at [1189, 20] on div "Preview" at bounding box center [1177, 21] width 84 height 14
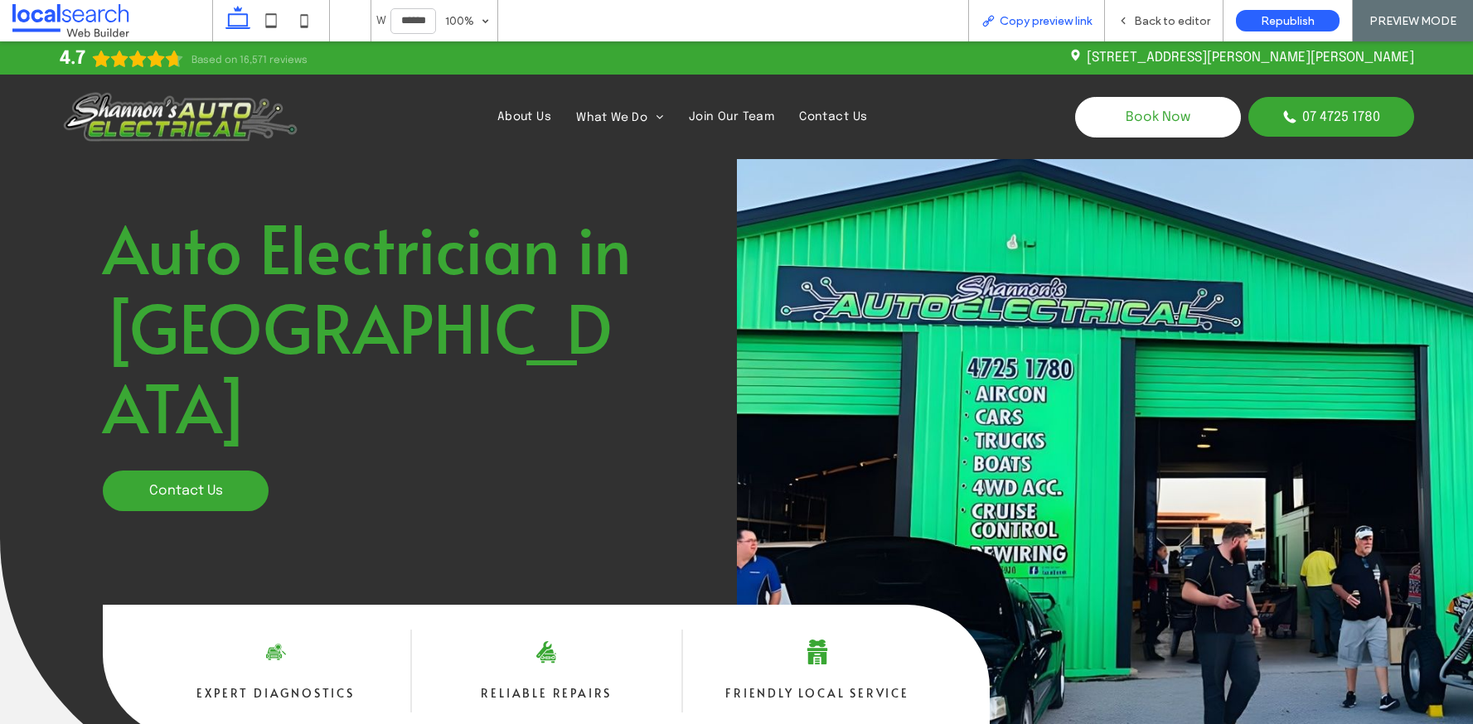
click at [1080, 17] on span "Copy preview link" at bounding box center [1046, 21] width 92 height 14
click at [1174, 12] on div "Back to editor" at bounding box center [1164, 20] width 119 height 41
click at [1165, 16] on span "Back to editor" at bounding box center [1172, 21] width 76 height 14
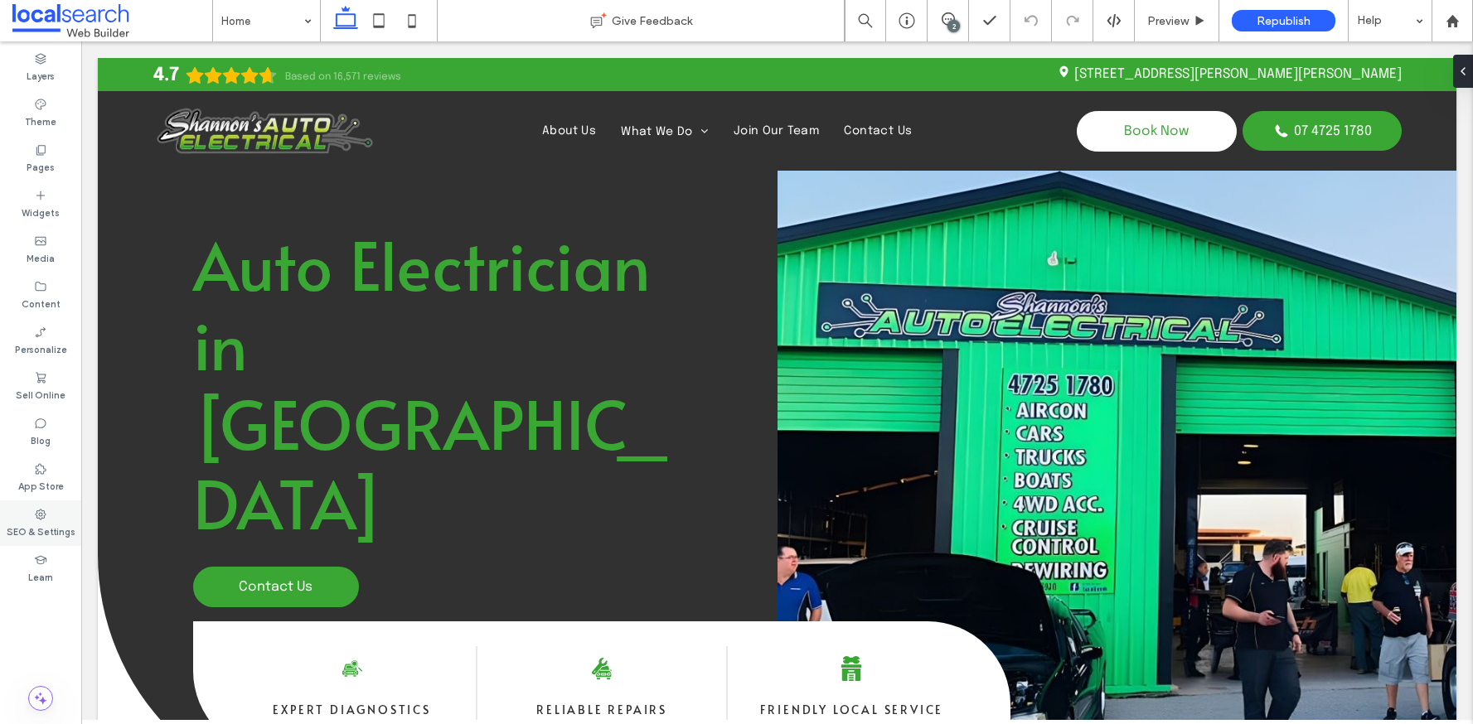
click at [43, 526] on label "SEO & Settings" at bounding box center [41, 530] width 69 height 18
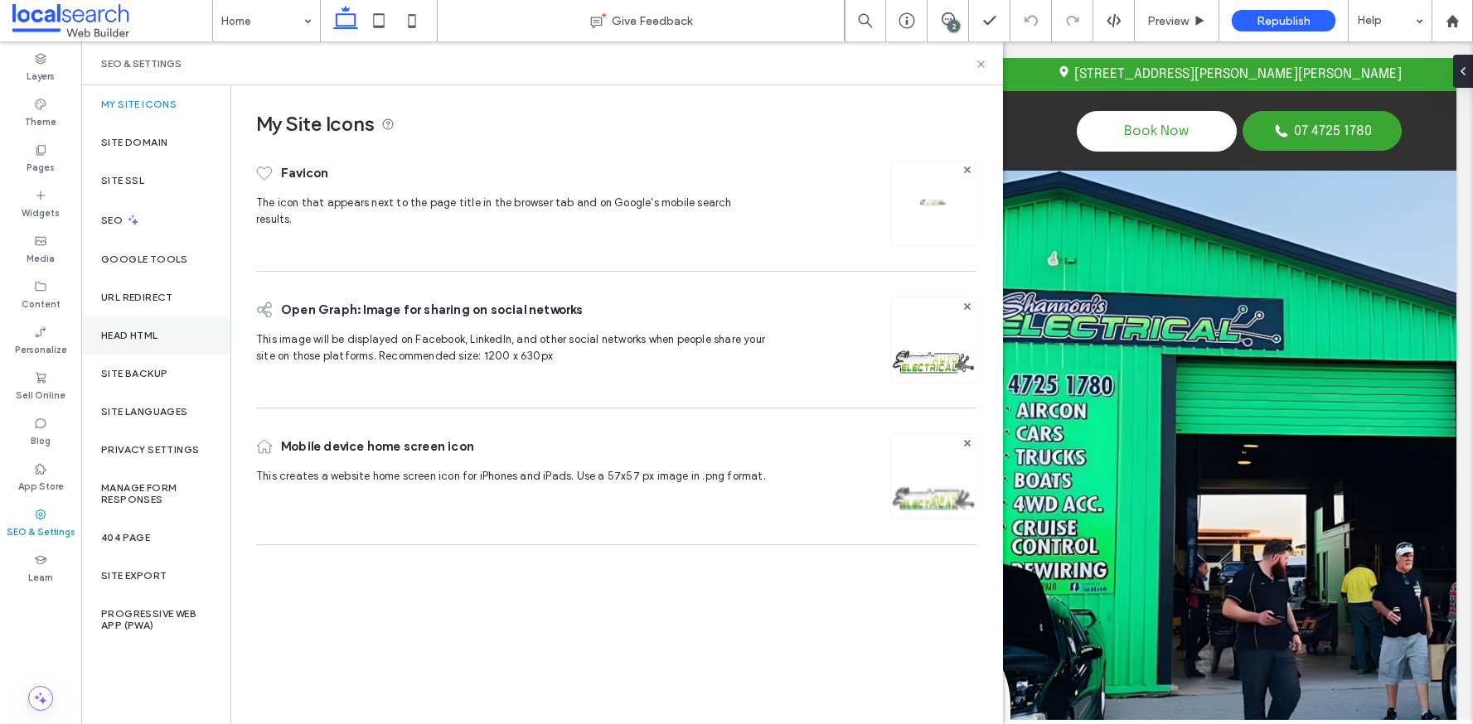
click at [156, 339] on label "Head HTML" at bounding box center [129, 336] width 57 height 12
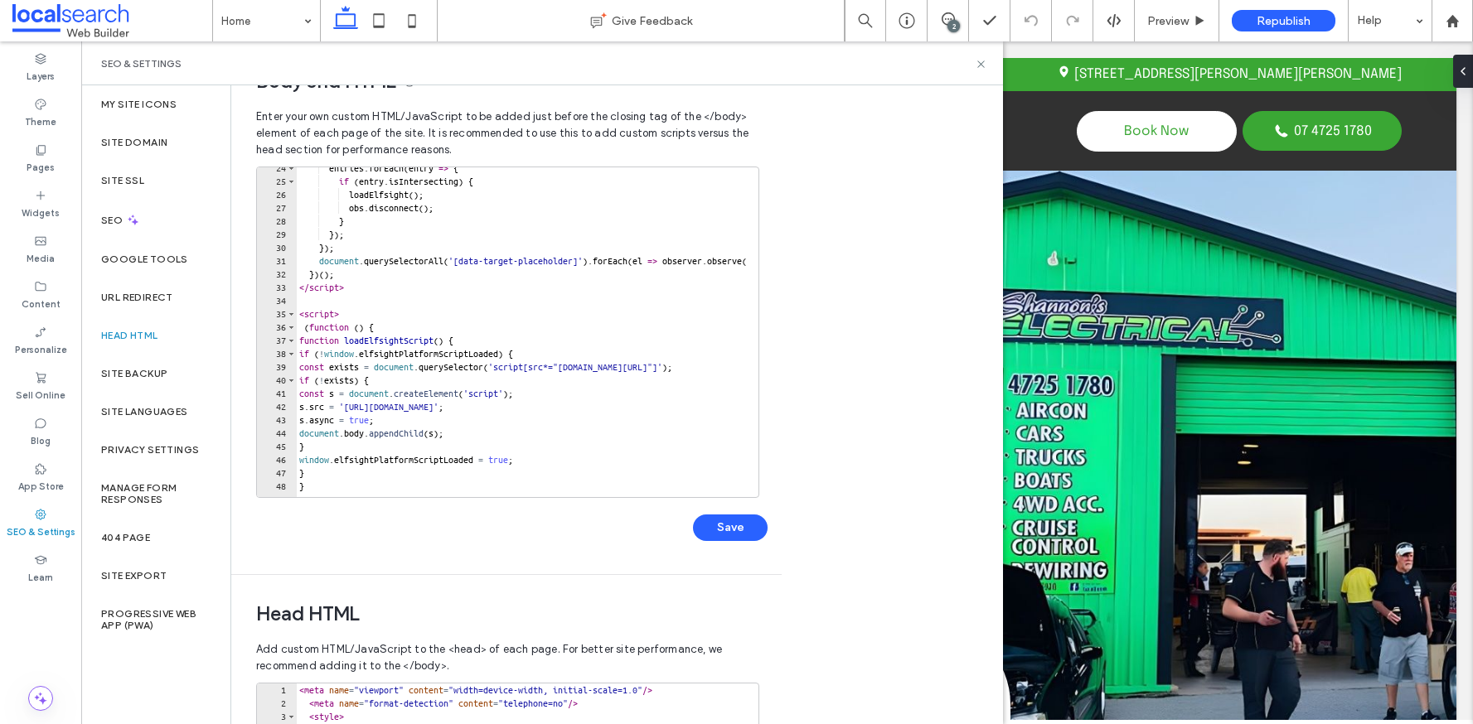
scroll to position [411, 0]
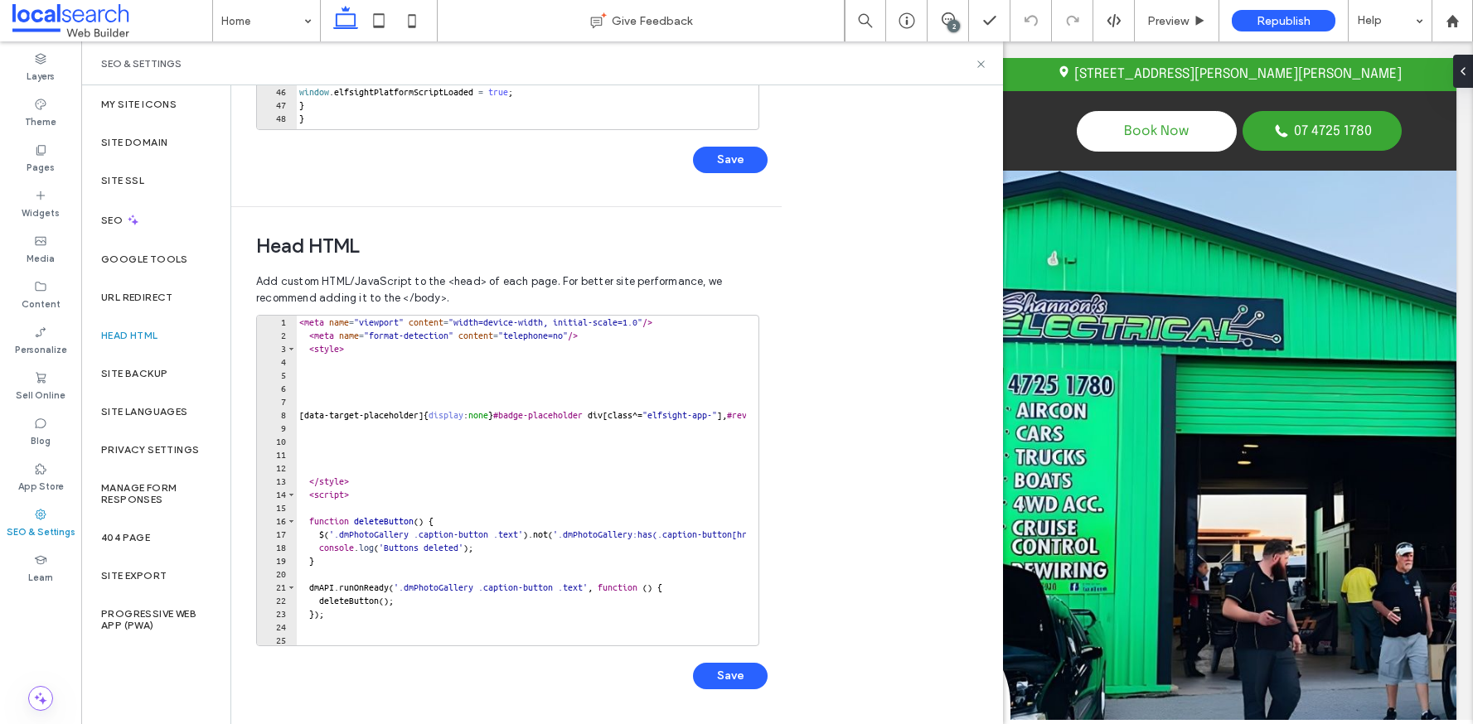
click at [302, 323] on div "< meta name = "viewport" content = "width=device-width, initial-scale=1.0" /> <…" at bounding box center [756, 488] width 920 height 344
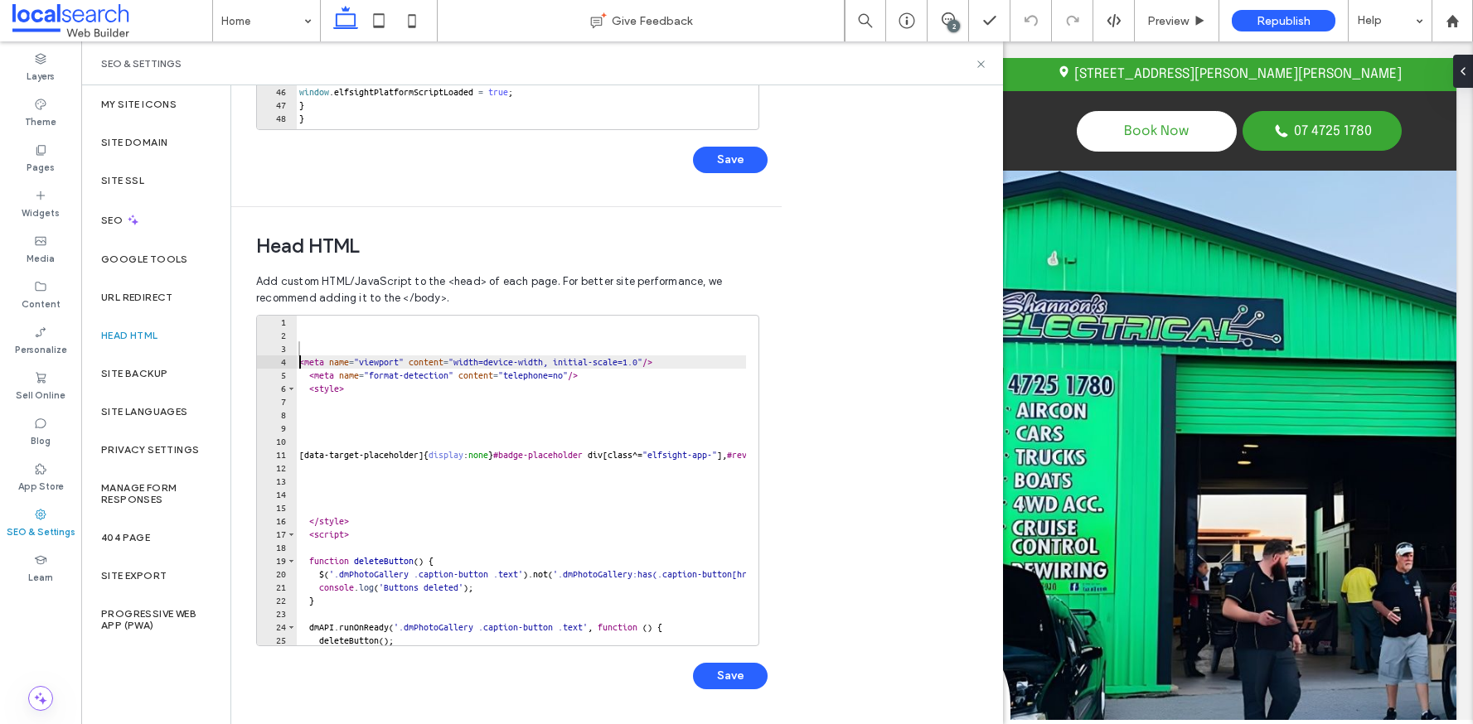
type textarea "**********"
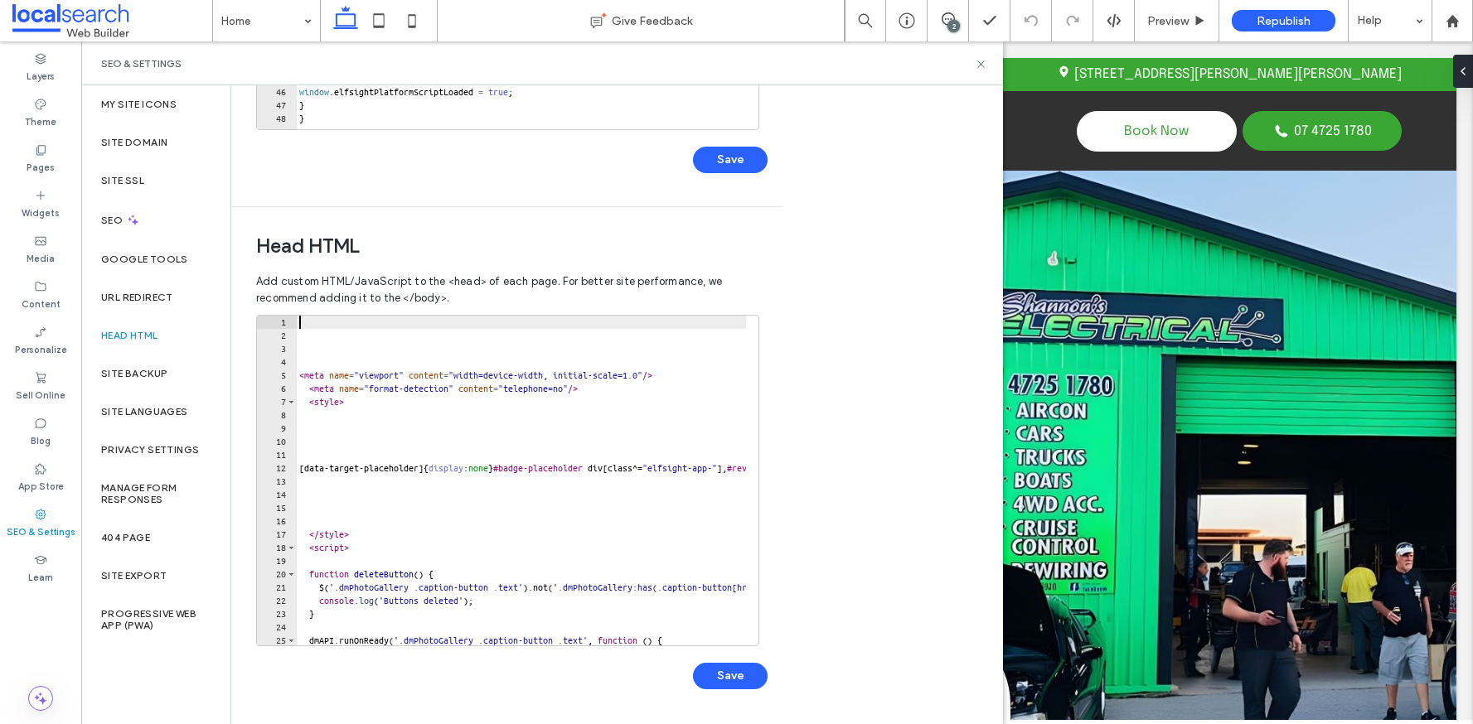
paste textarea "**********"
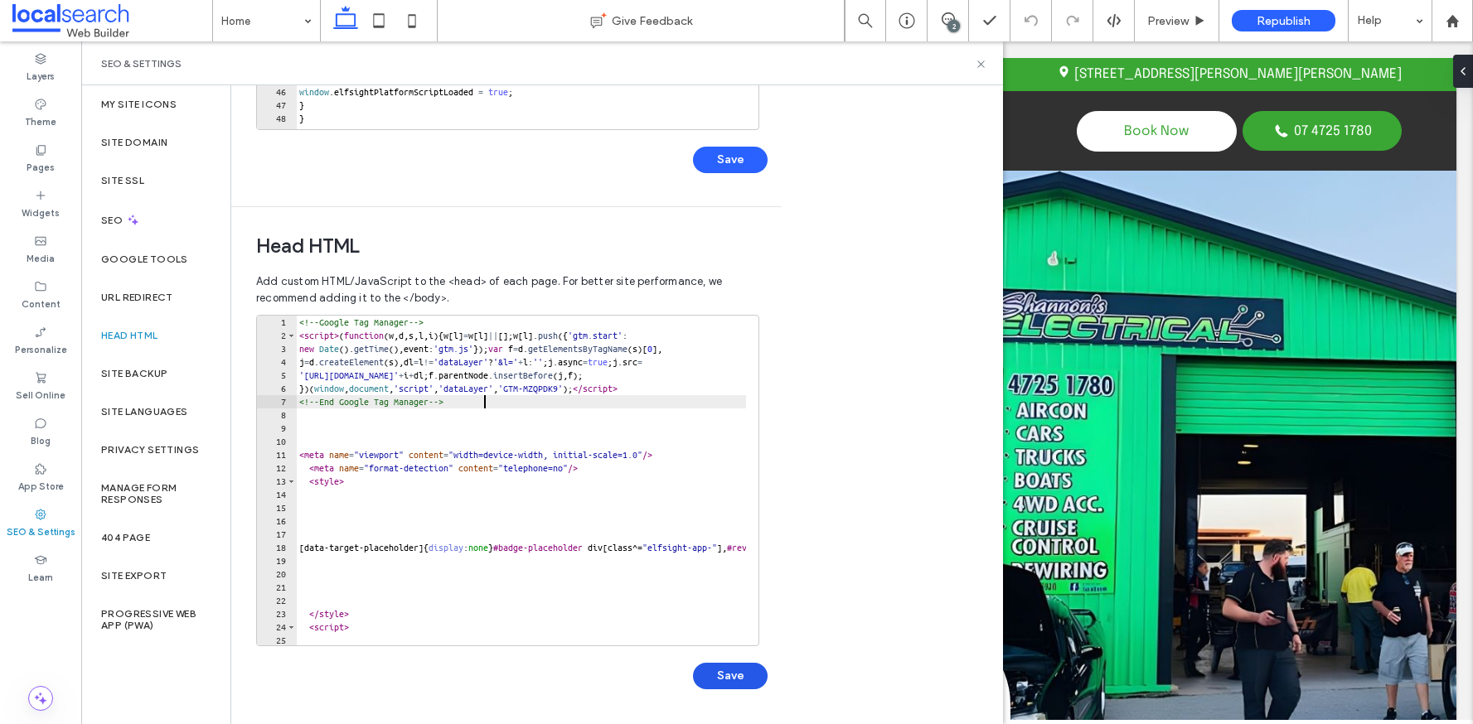
type textarea "**********"
click at [734, 673] on button "Save" at bounding box center [730, 676] width 75 height 27
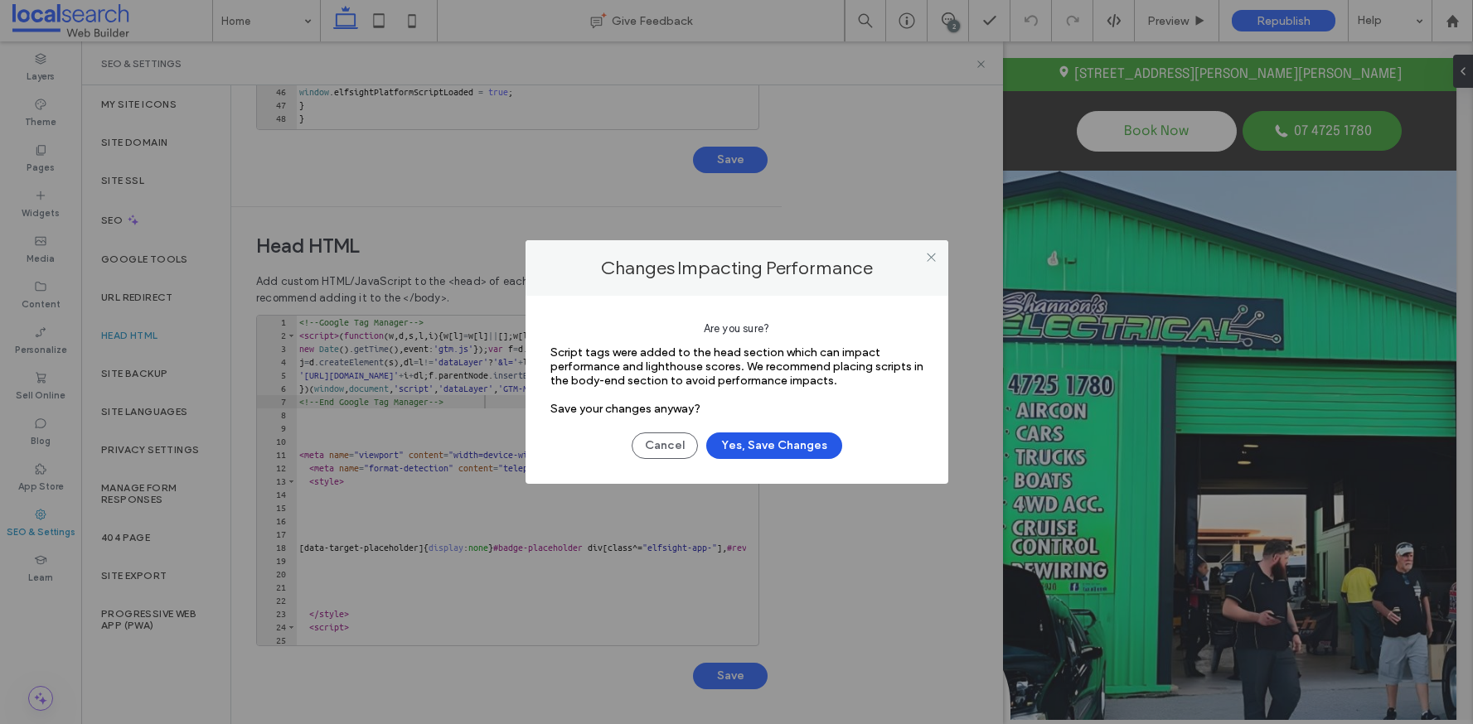
click at [786, 448] on button "Yes, Save Changes" at bounding box center [774, 446] width 136 height 27
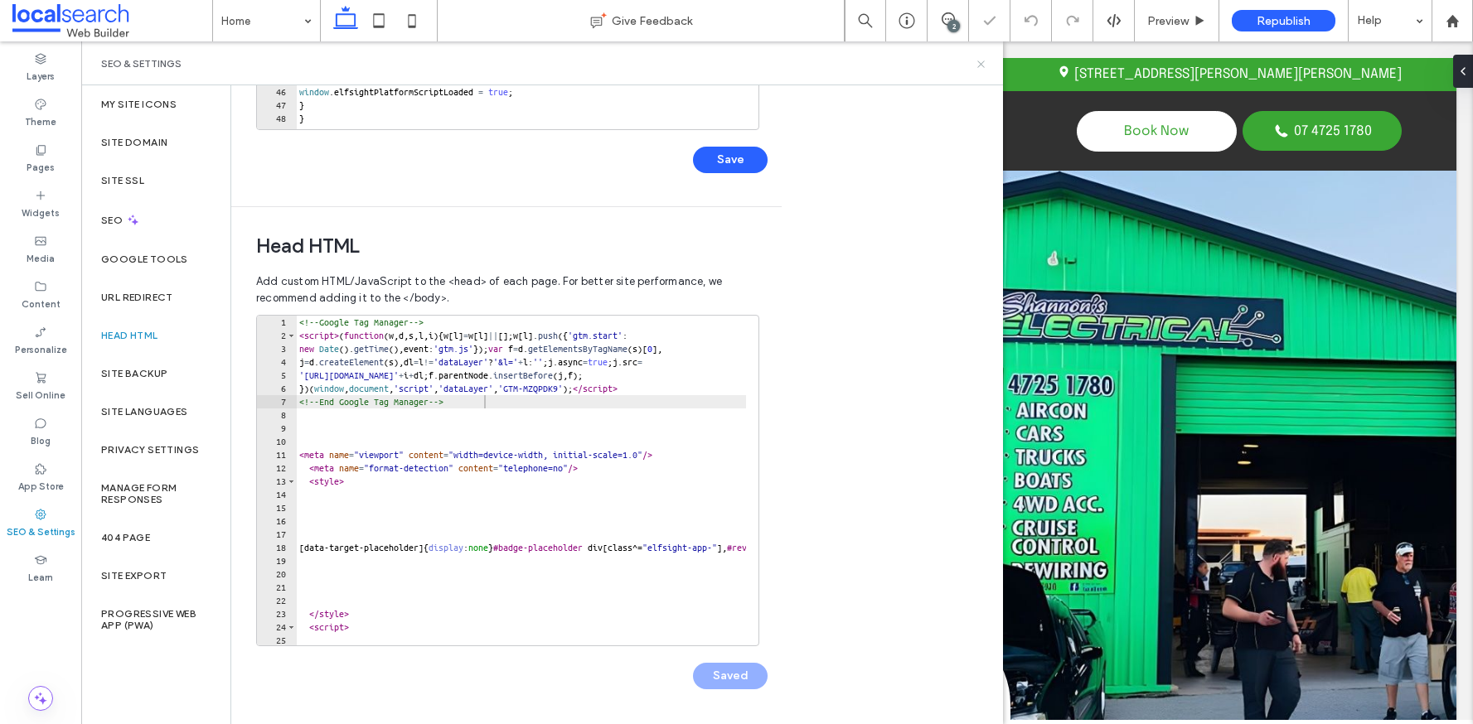
click at [984, 65] on icon at bounding box center [981, 64] width 12 height 12
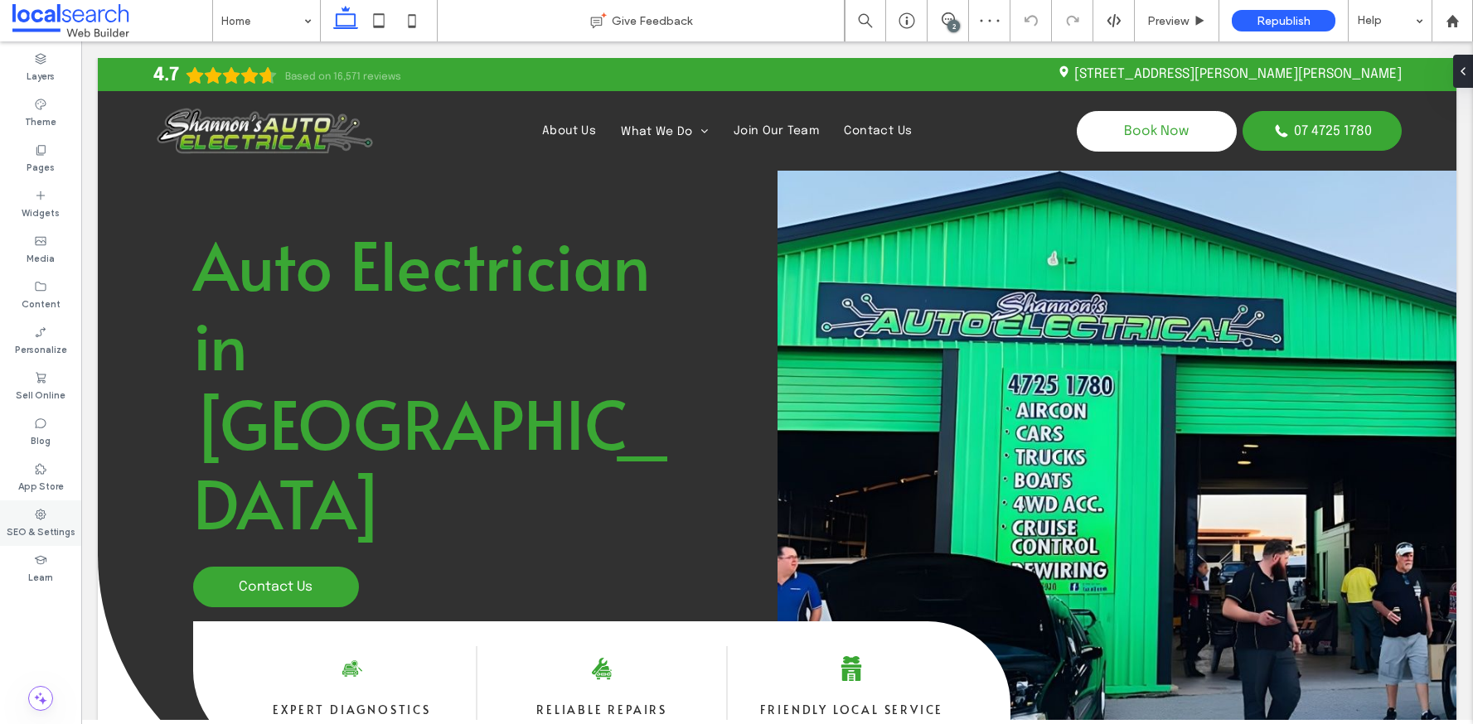
click at [45, 525] on label "SEO & Settings" at bounding box center [41, 530] width 69 height 18
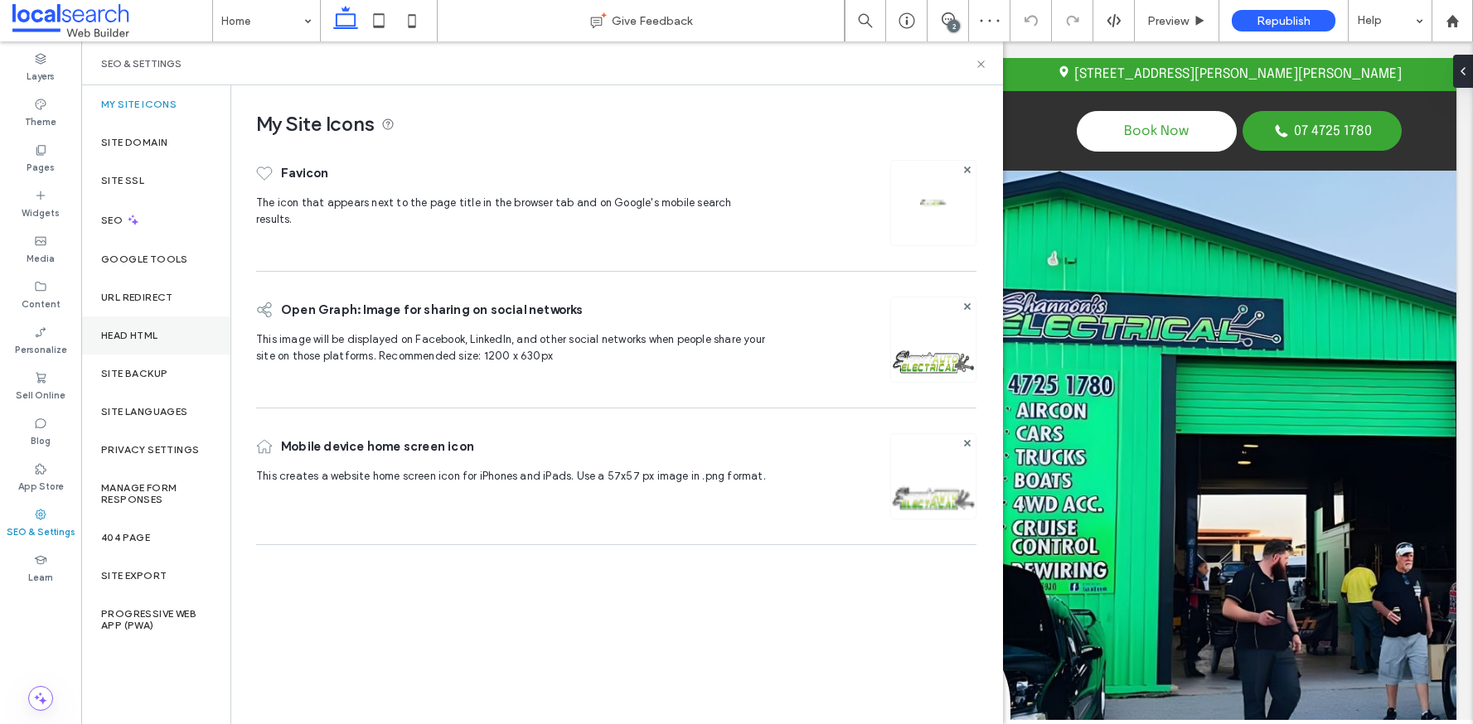
click at [143, 335] on label "Head HTML" at bounding box center [129, 336] width 57 height 12
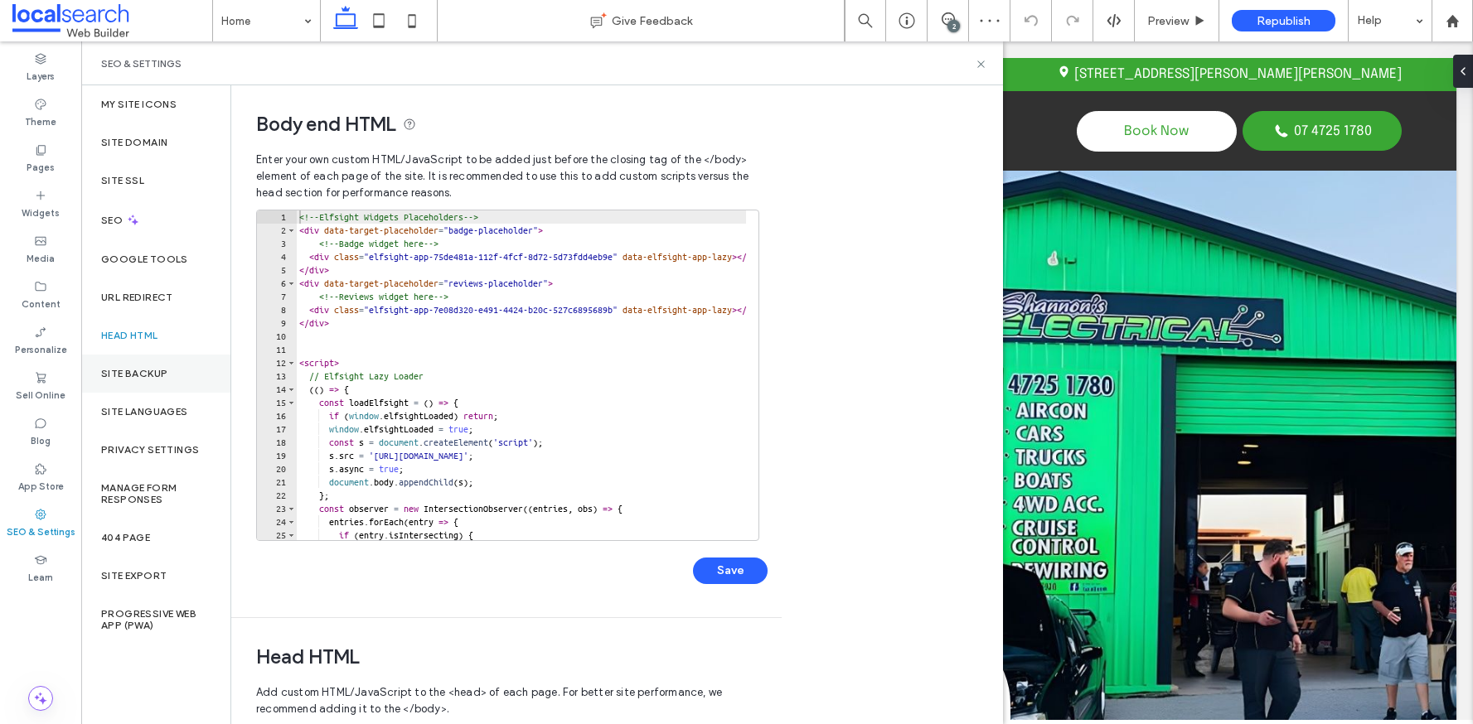
click at [151, 373] on label "Site Backup" at bounding box center [134, 374] width 66 height 12
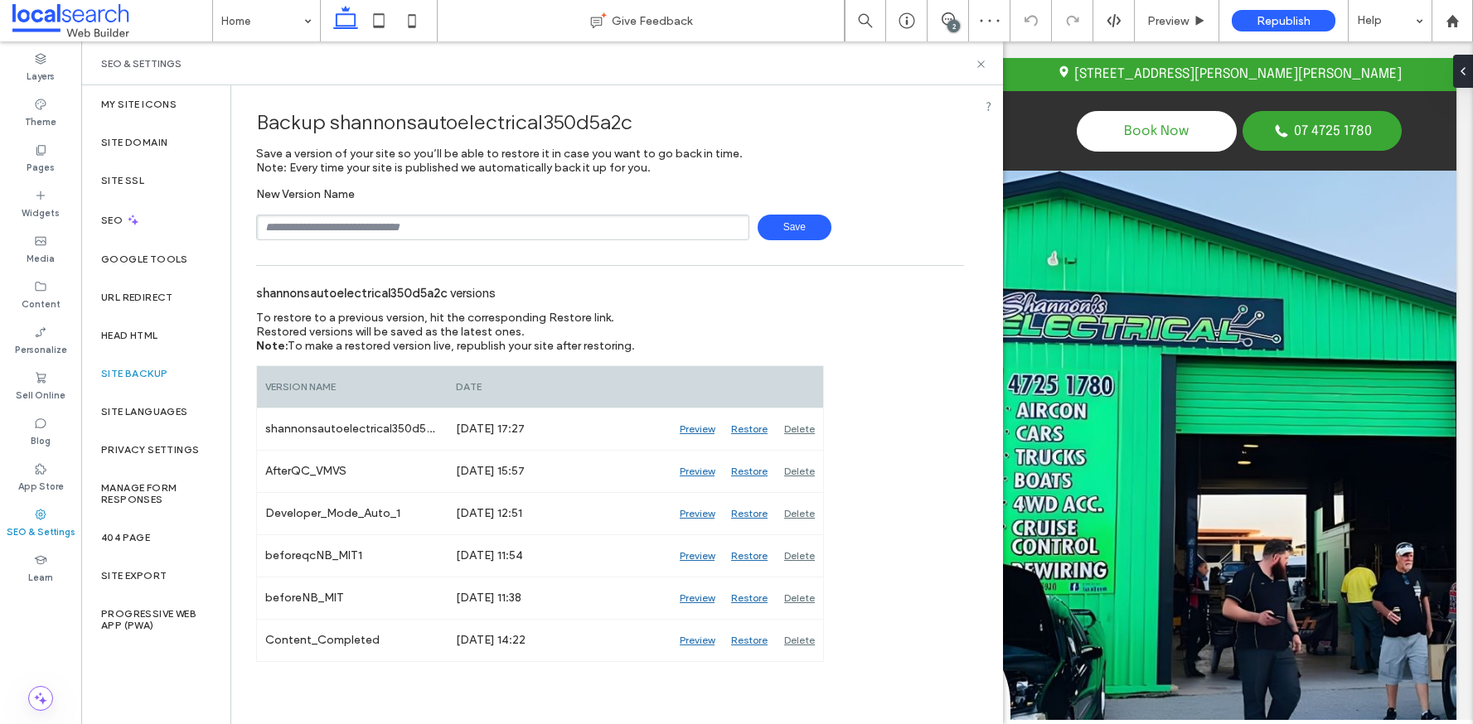
click at [418, 224] on input "text" at bounding box center [502, 228] width 493 height 26
type input "********"
click at [793, 236] on span "Save" at bounding box center [795, 228] width 74 height 26
click at [980, 65] on icon at bounding box center [981, 64] width 12 height 12
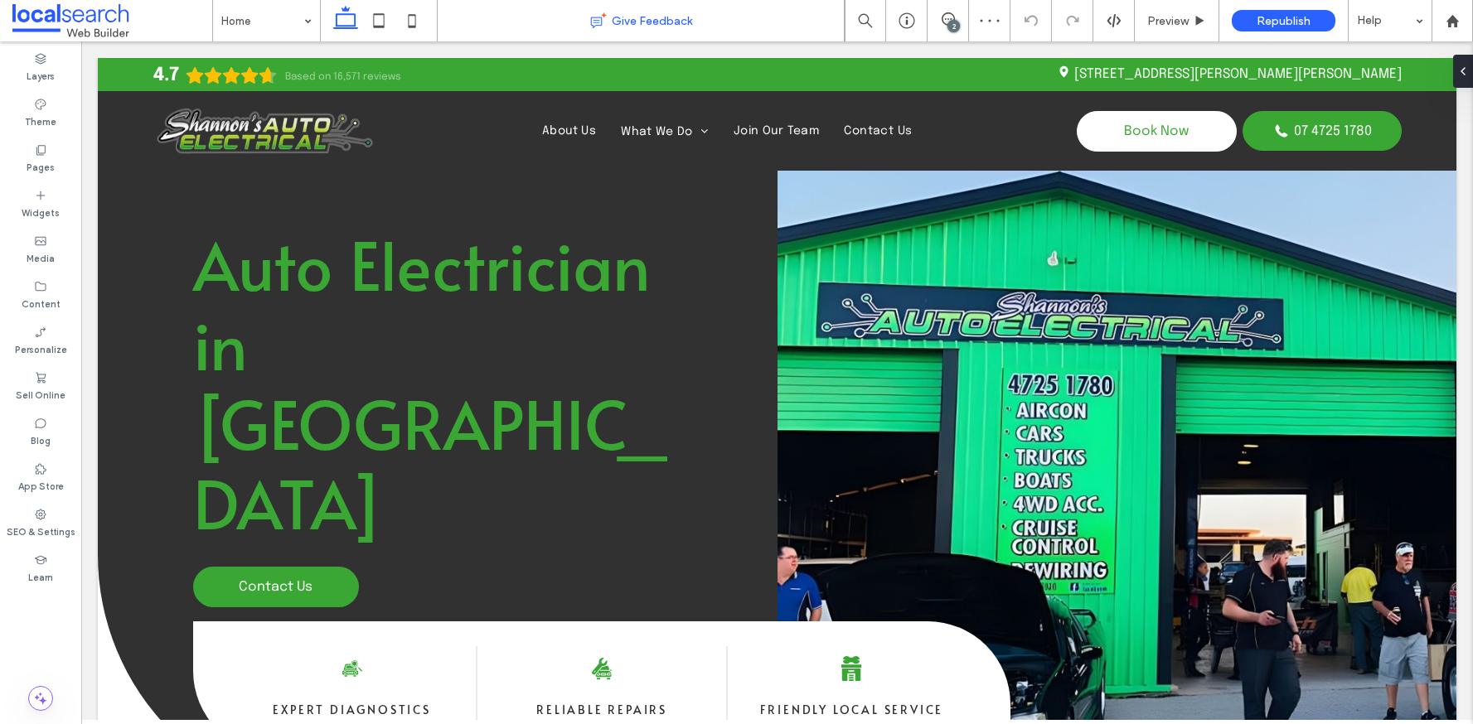
scroll to position [0, 0]
click at [1315, 22] on div "Republish" at bounding box center [1284, 21] width 104 height 22
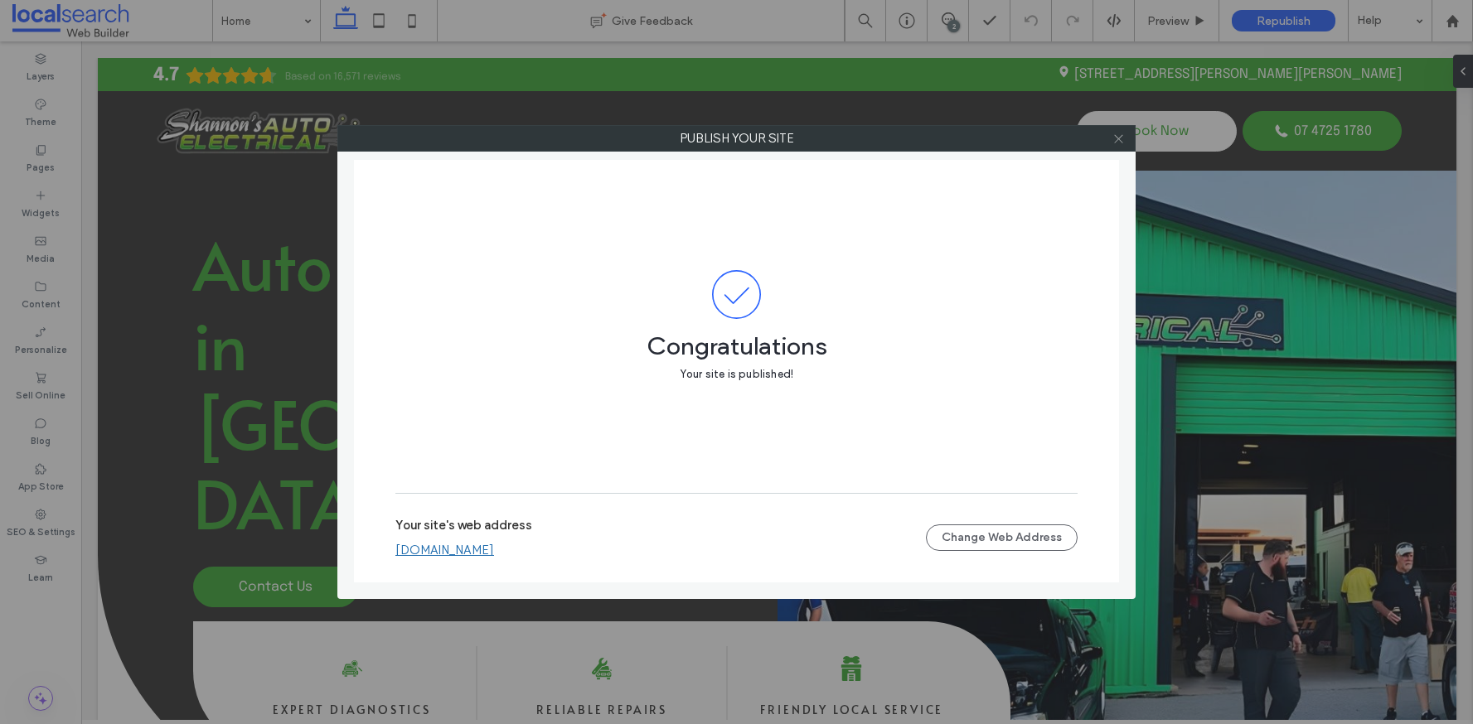
click at [1116, 138] on icon at bounding box center [1118, 139] width 12 height 12
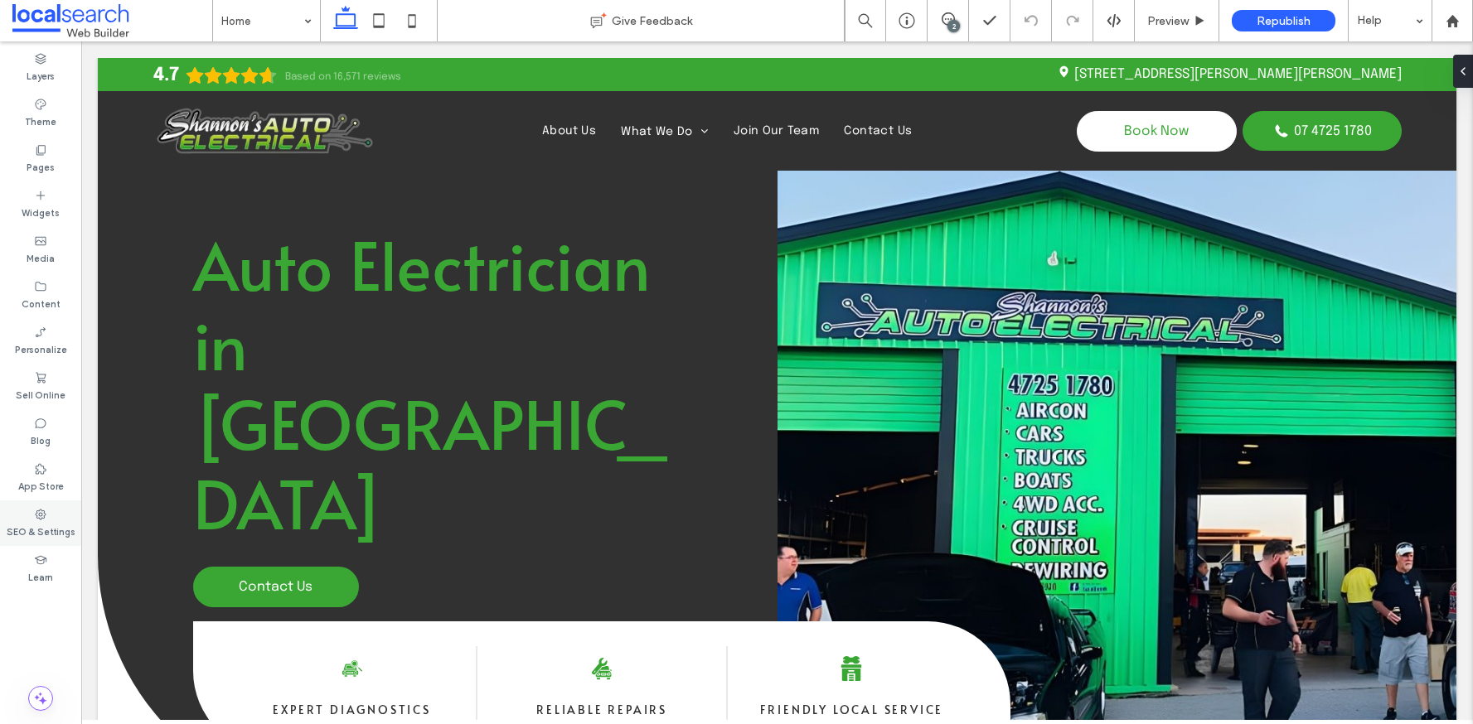
click at [37, 508] on icon at bounding box center [40, 514] width 13 height 13
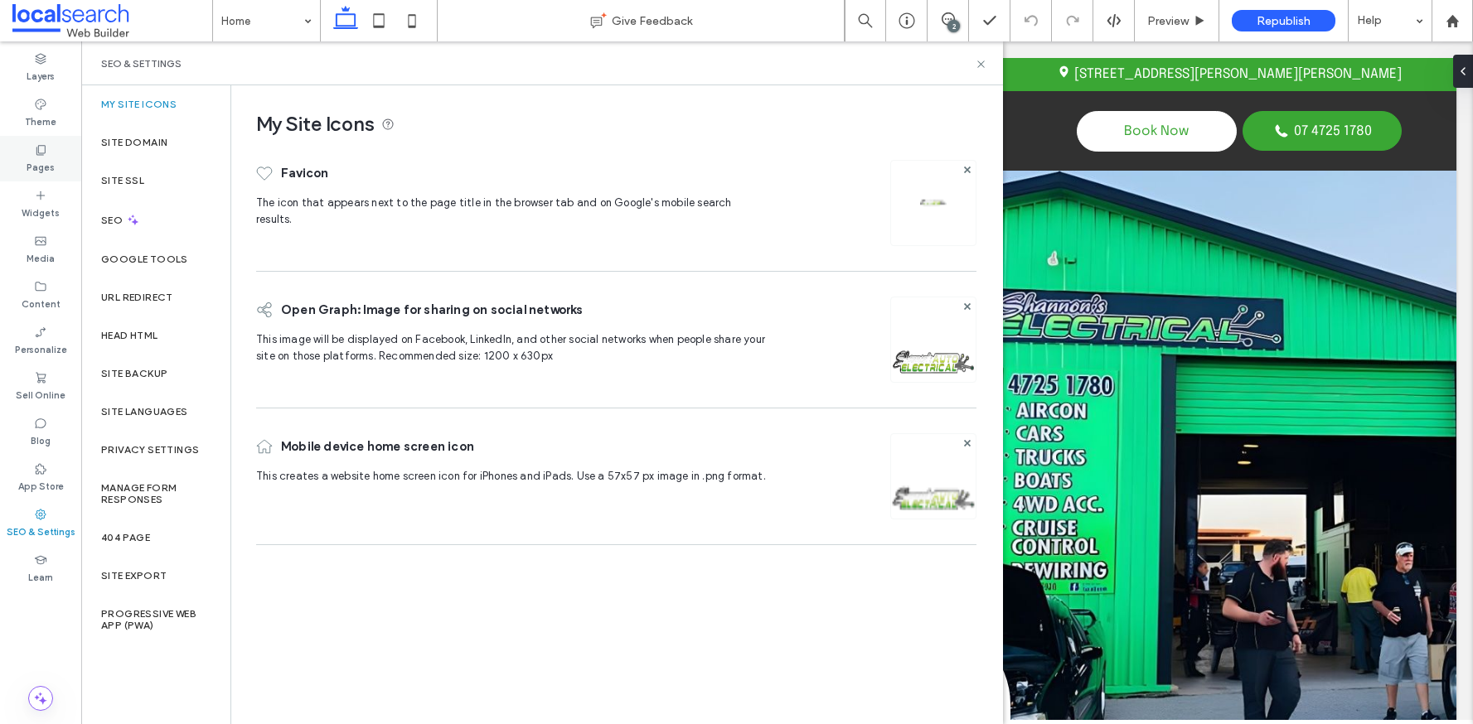
click at [49, 158] on label "Pages" at bounding box center [41, 166] width 28 height 18
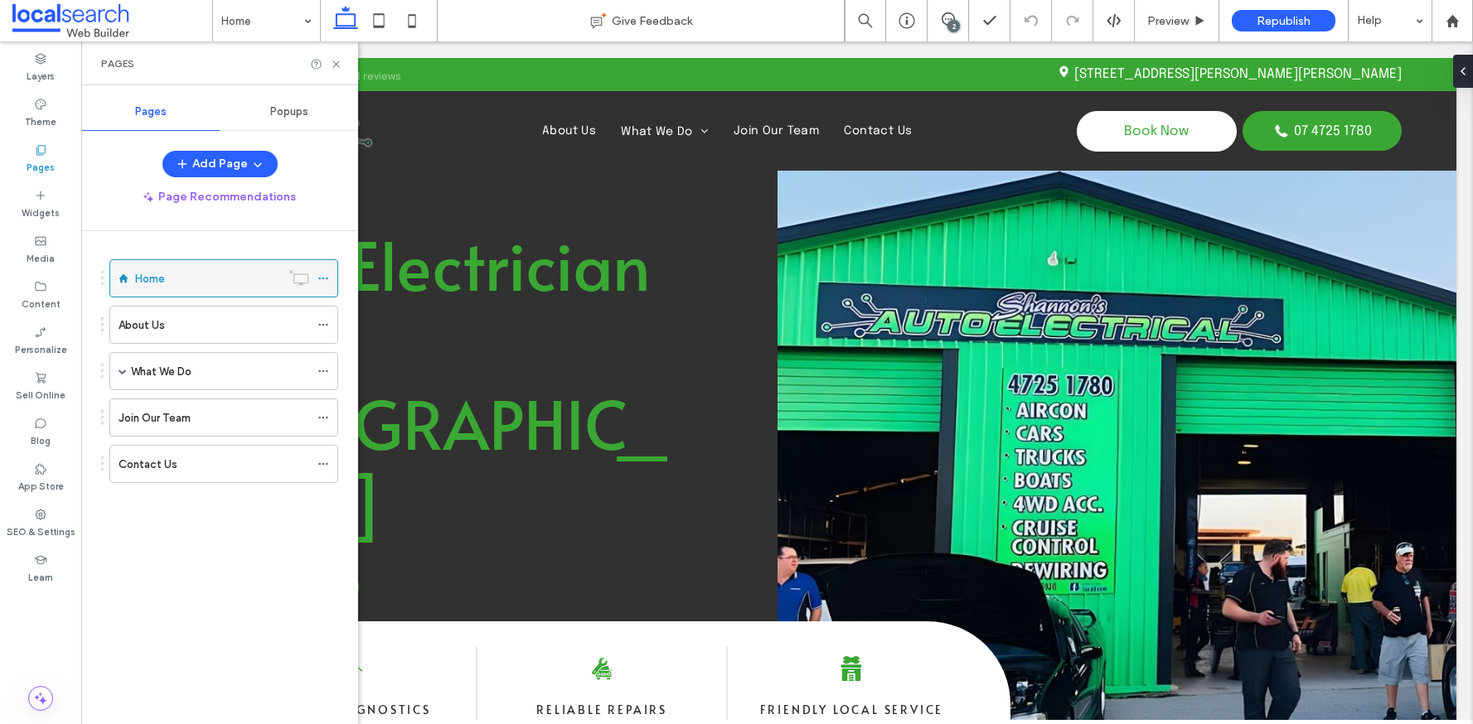
click at [325, 278] on icon at bounding box center [323, 279] width 12 height 12
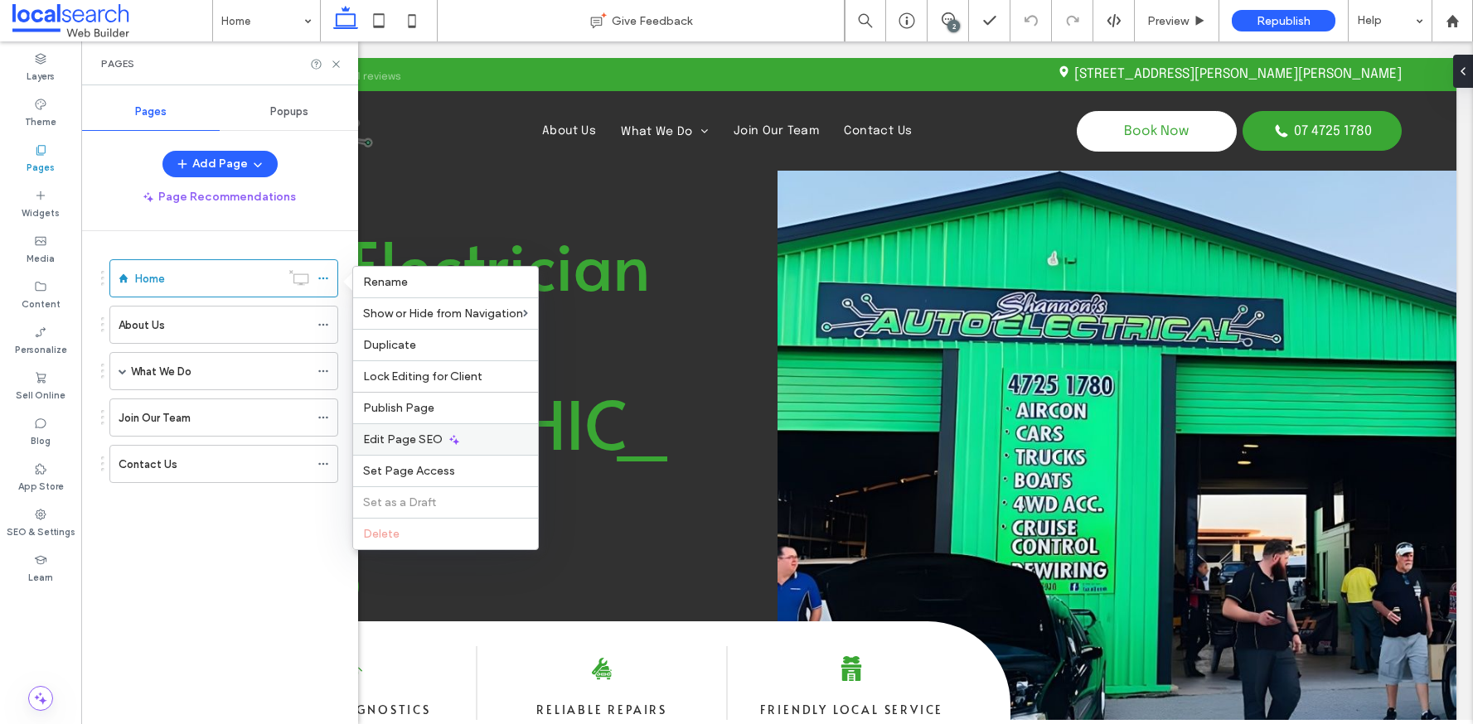
click at [453, 441] on use at bounding box center [454, 440] width 10 height 10
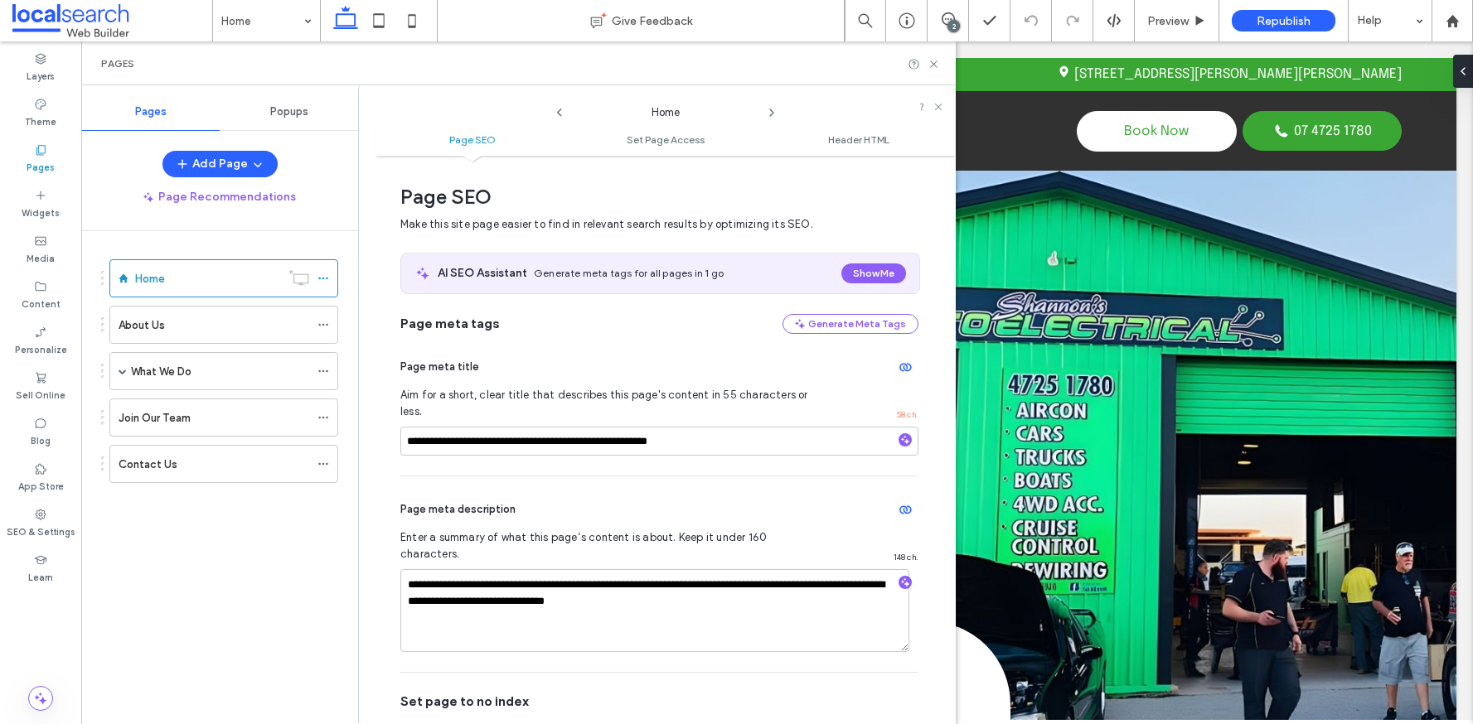
scroll to position [1771, 0]
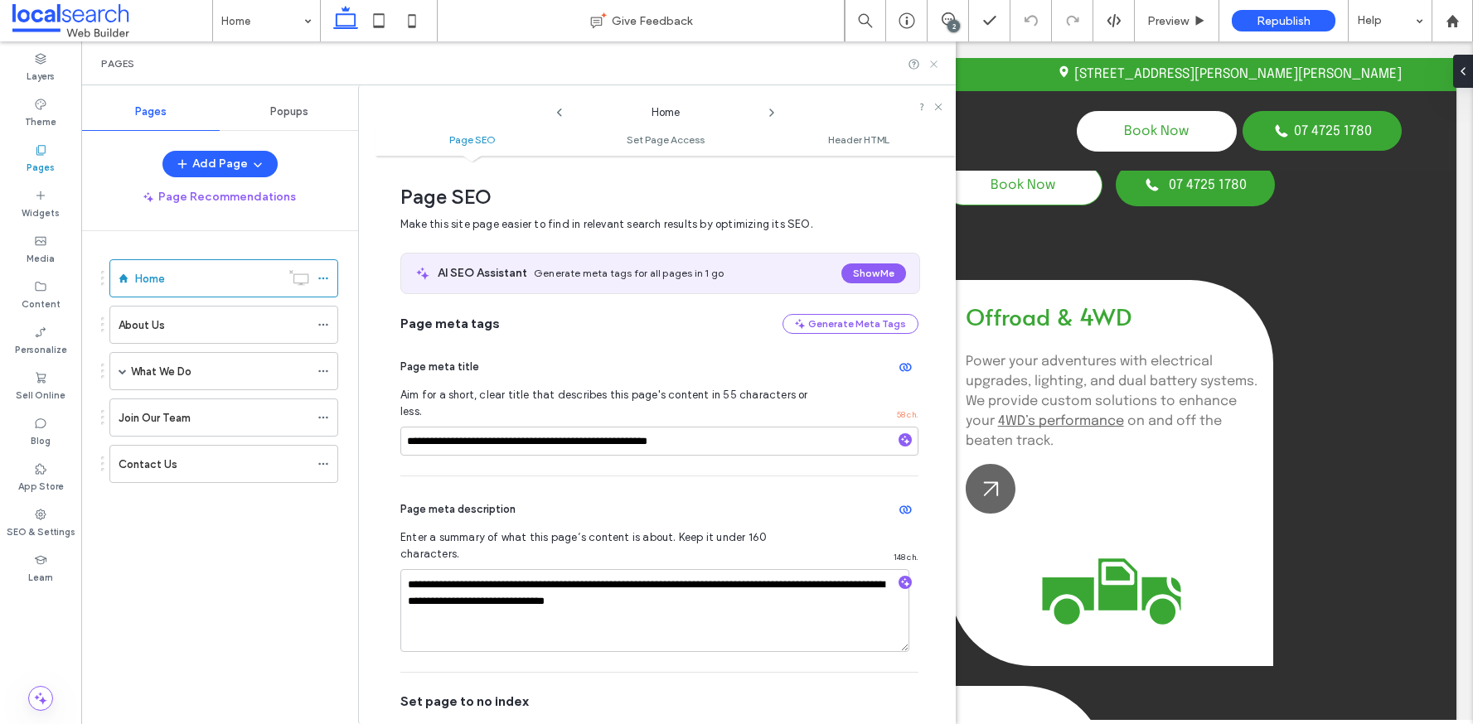
click at [933, 65] on icon at bounding box center [933, 64] width 12 height 12
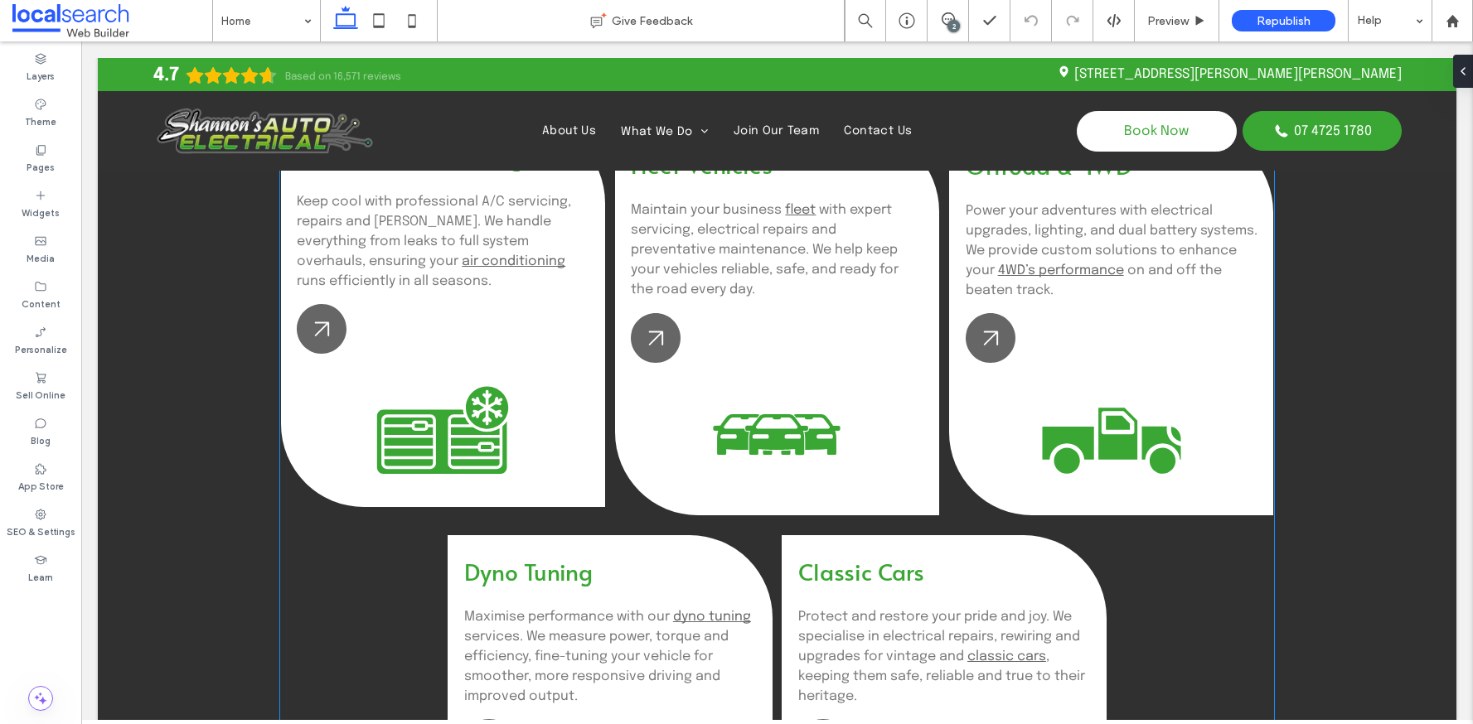
scroll to position [1767, 0]
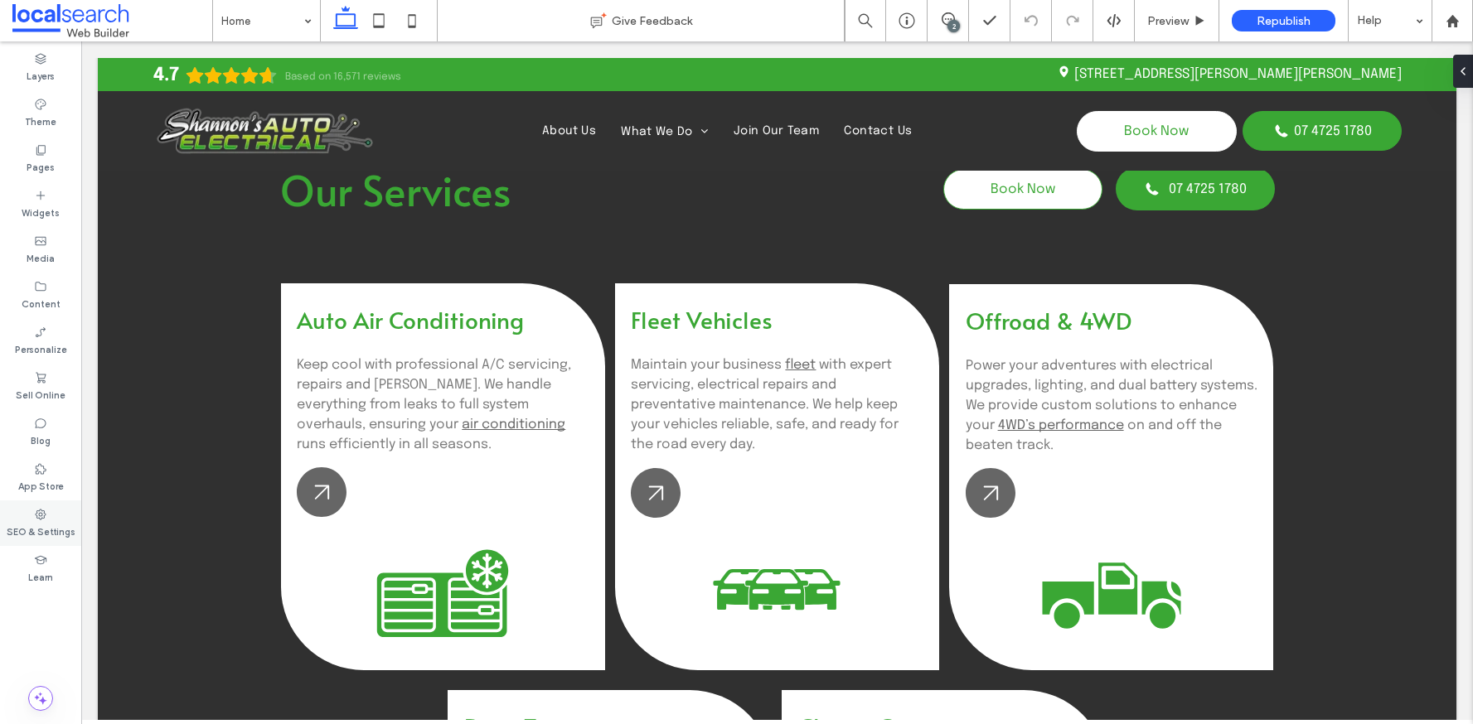
click at [61, 510] on div "SEO & Settings" at bounding box center [40, 524] width 81 height 46
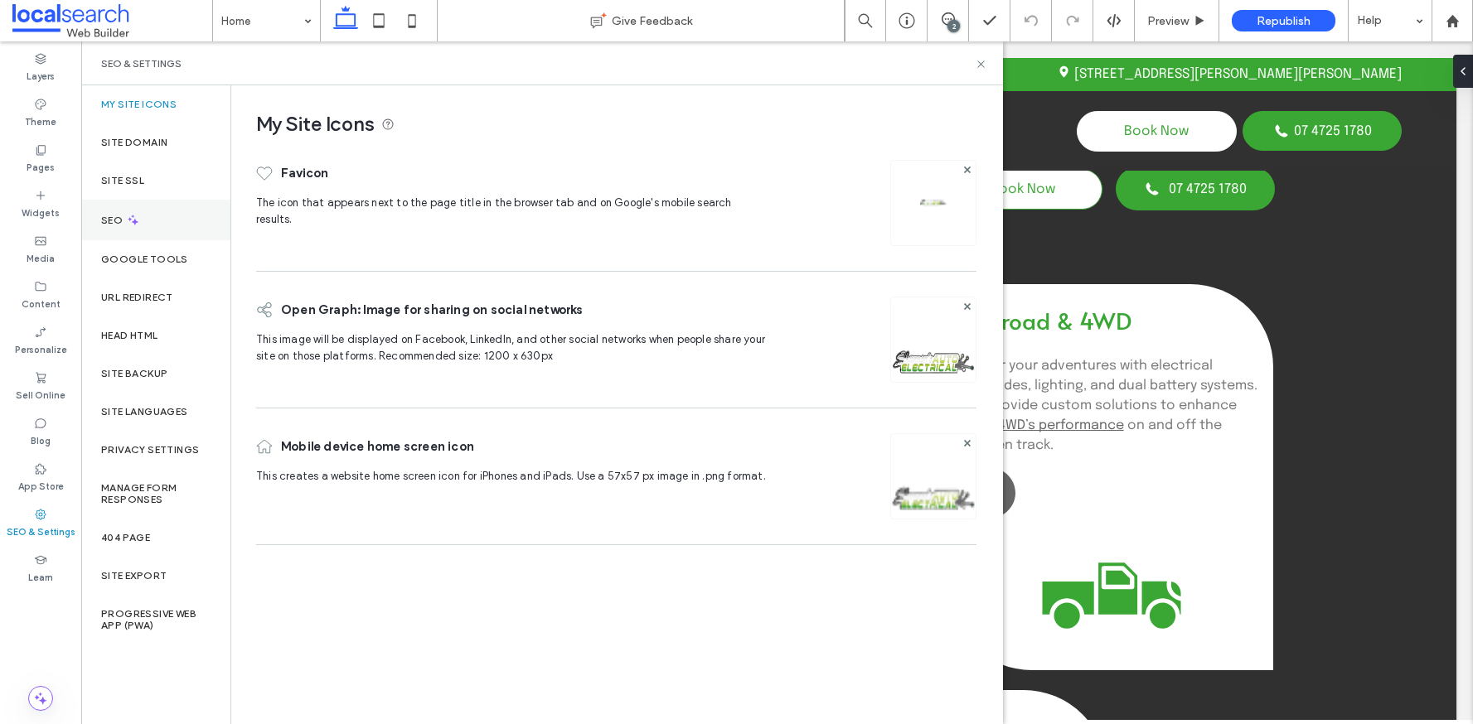
click at [157, 222] on div "SEO" at bounding box center [155, 220] width 149 height 41
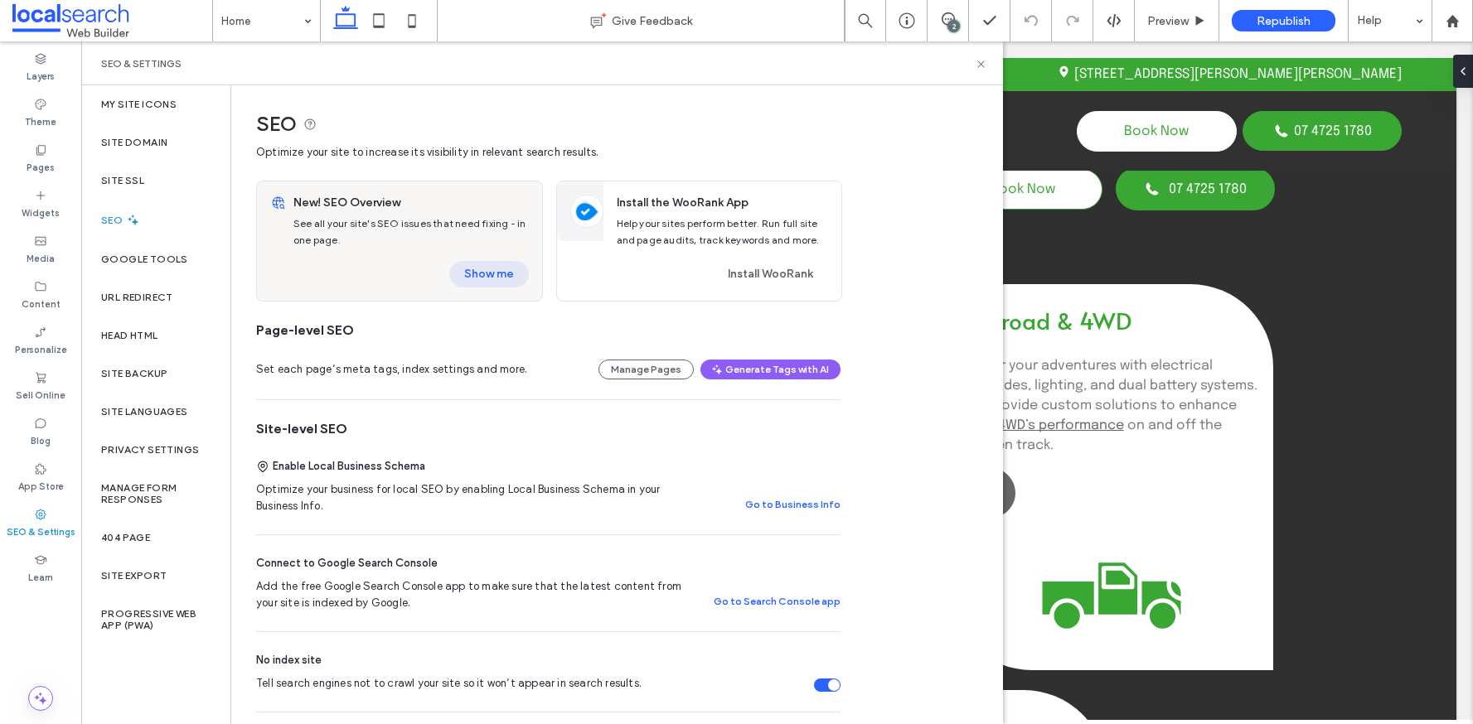
click at [490, 274] on button "Show me" at bounding box center [489, 274] width 80 height 27
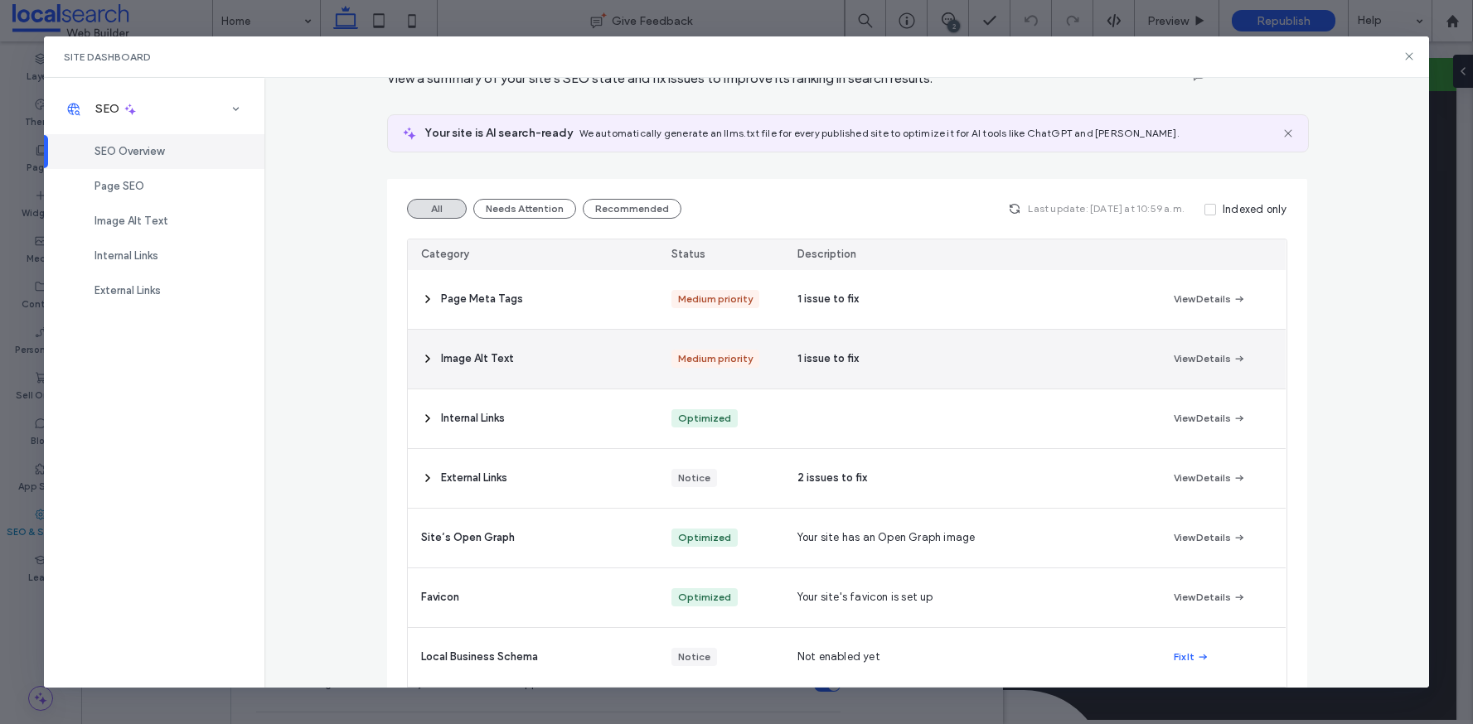
scroll to position [0, 0]
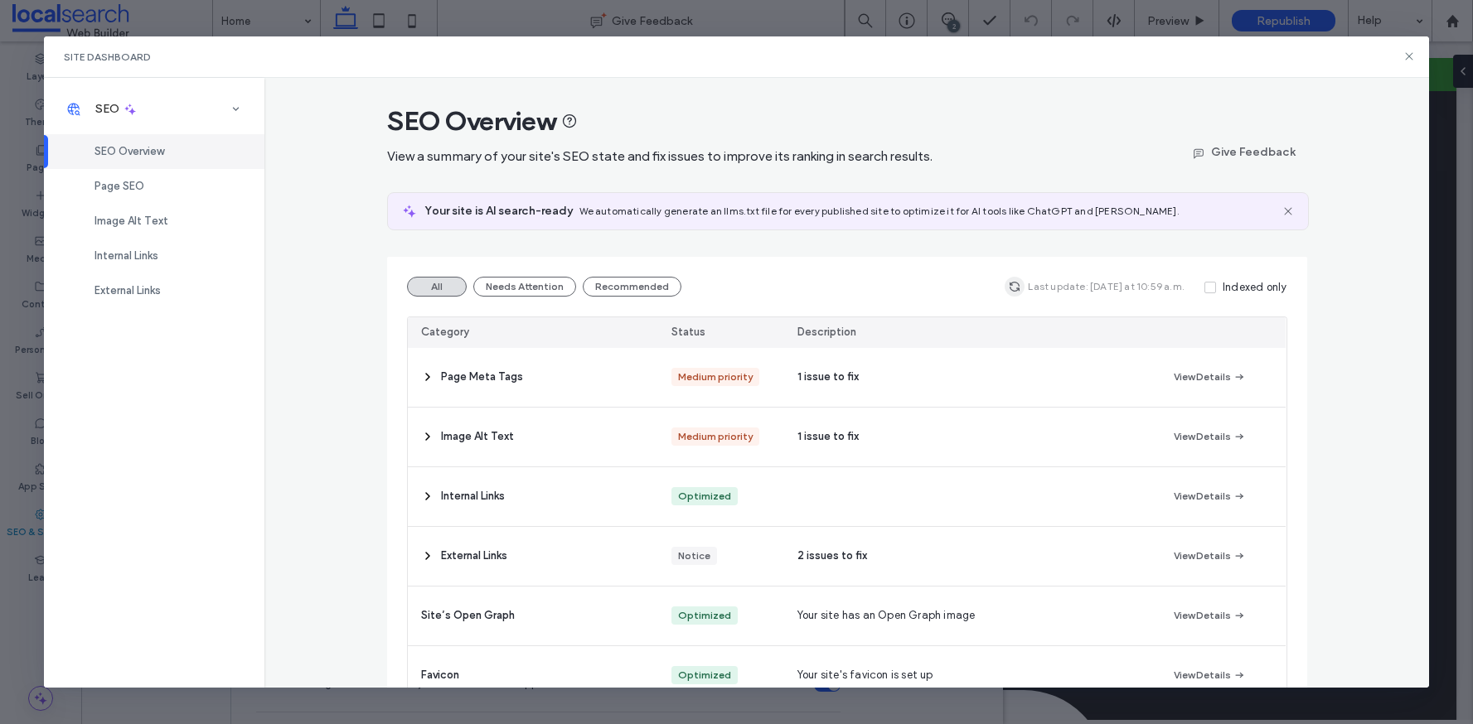
click at [1015, 281] on icon "button" at bounding box center [1014, 286] width 13 height 13
click at [162, 182] on div "Page SEO" at bounding box center [154, 186] width 220 height 35
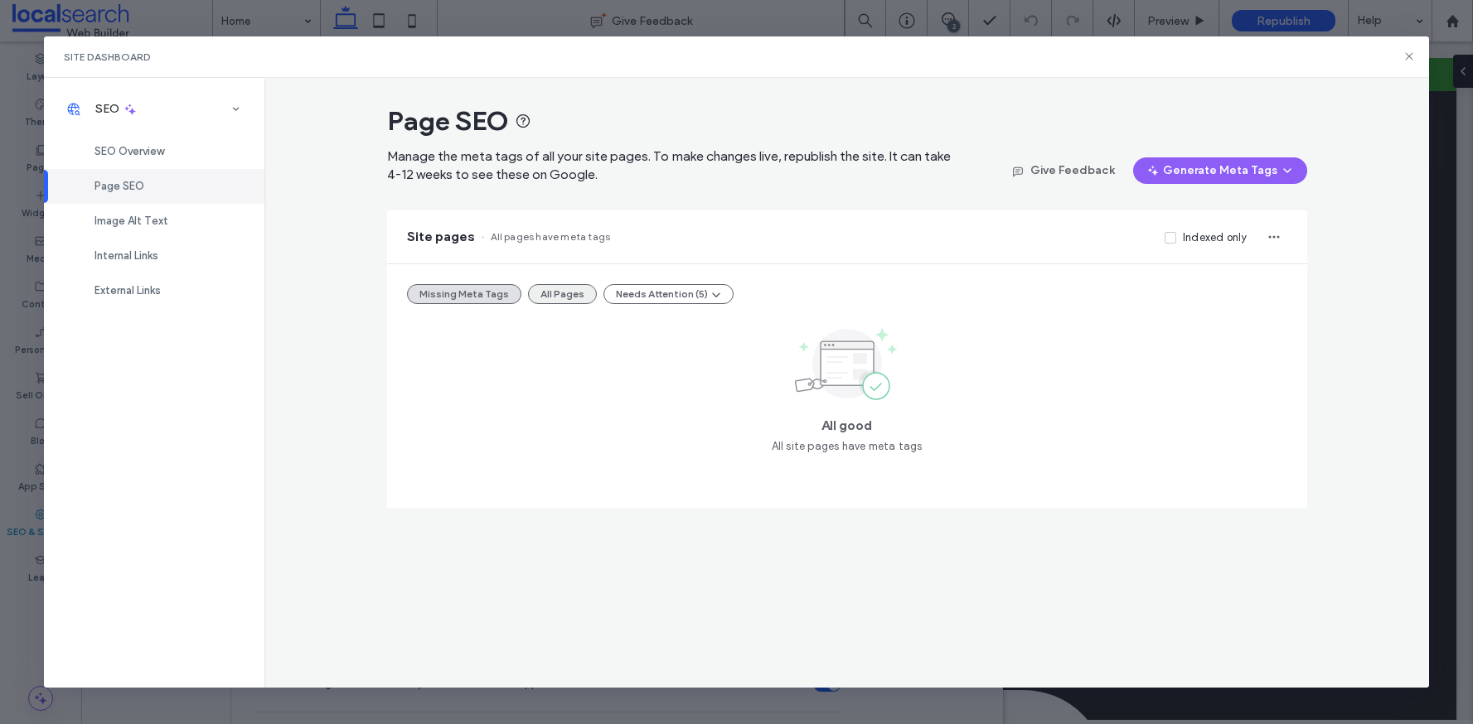
click at [559, 300] on button "All Pages" at bounding box center [562, 294] width 69 height 20
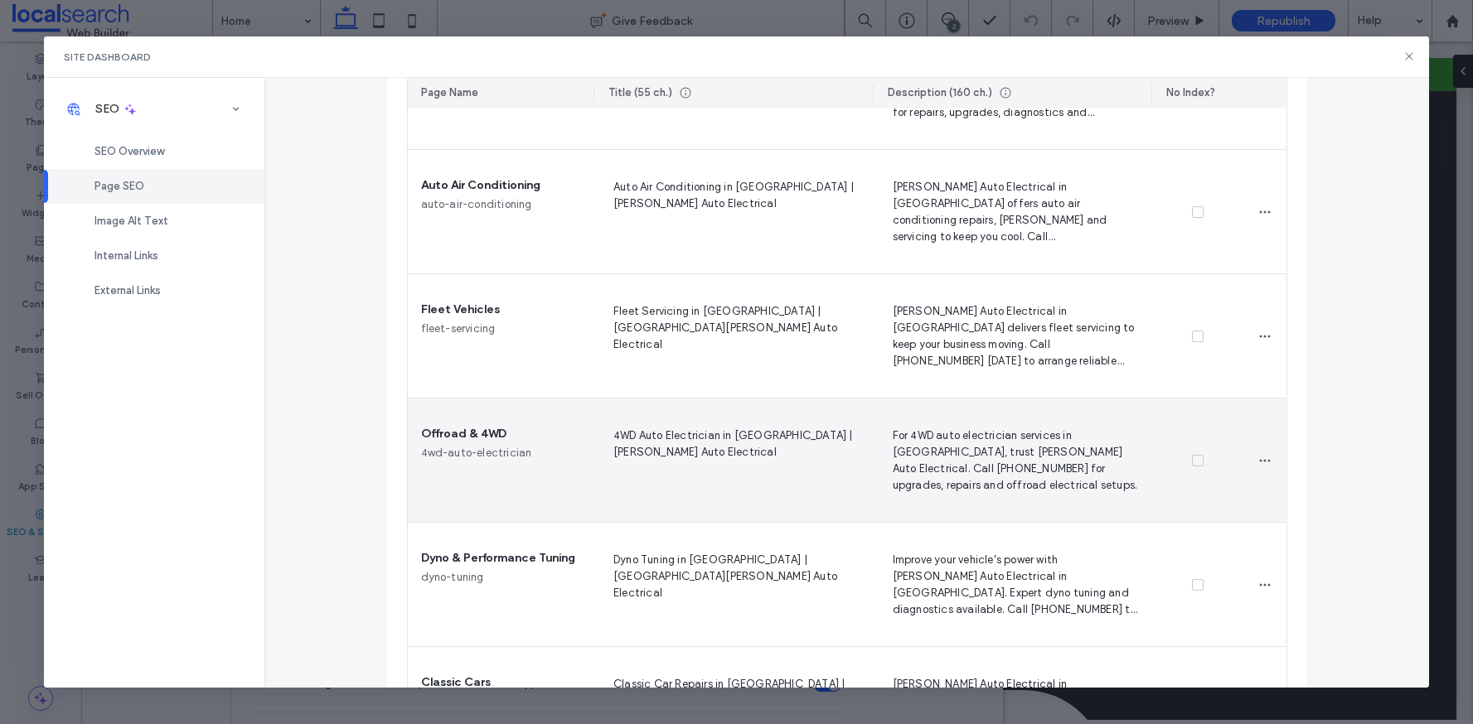
scroll to position [931, 0]
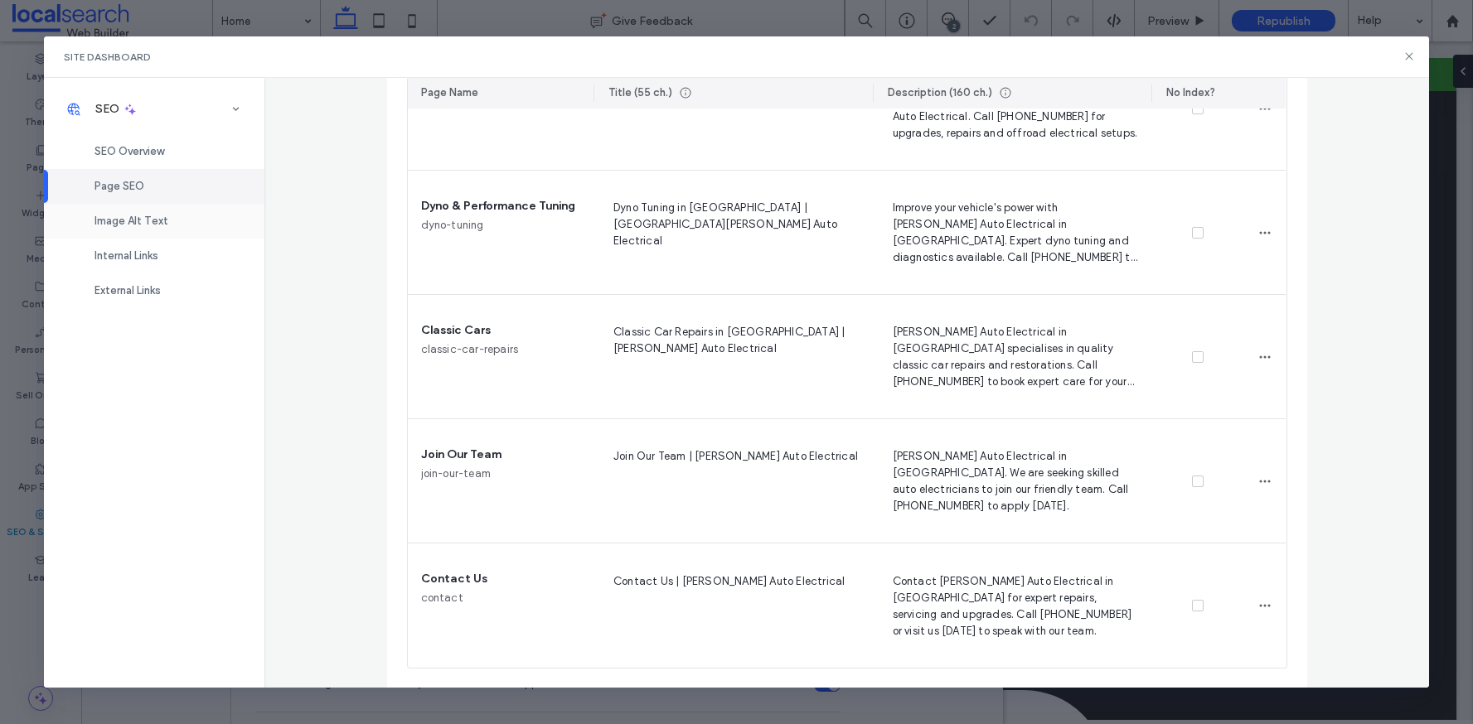
click at [134, 223] on span "Image Alt Text" at bounding box center [131, 221] width 74 height 12
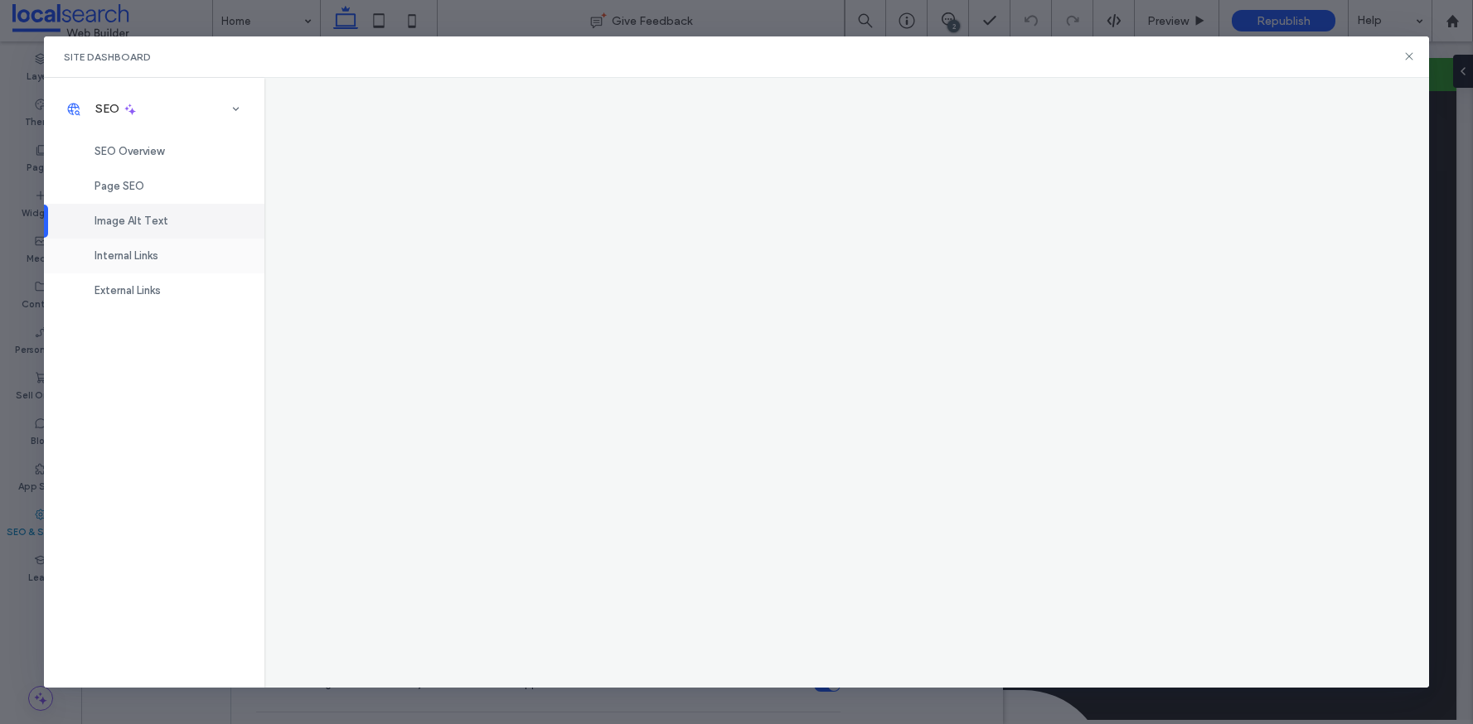
scroll to position [0, 0]
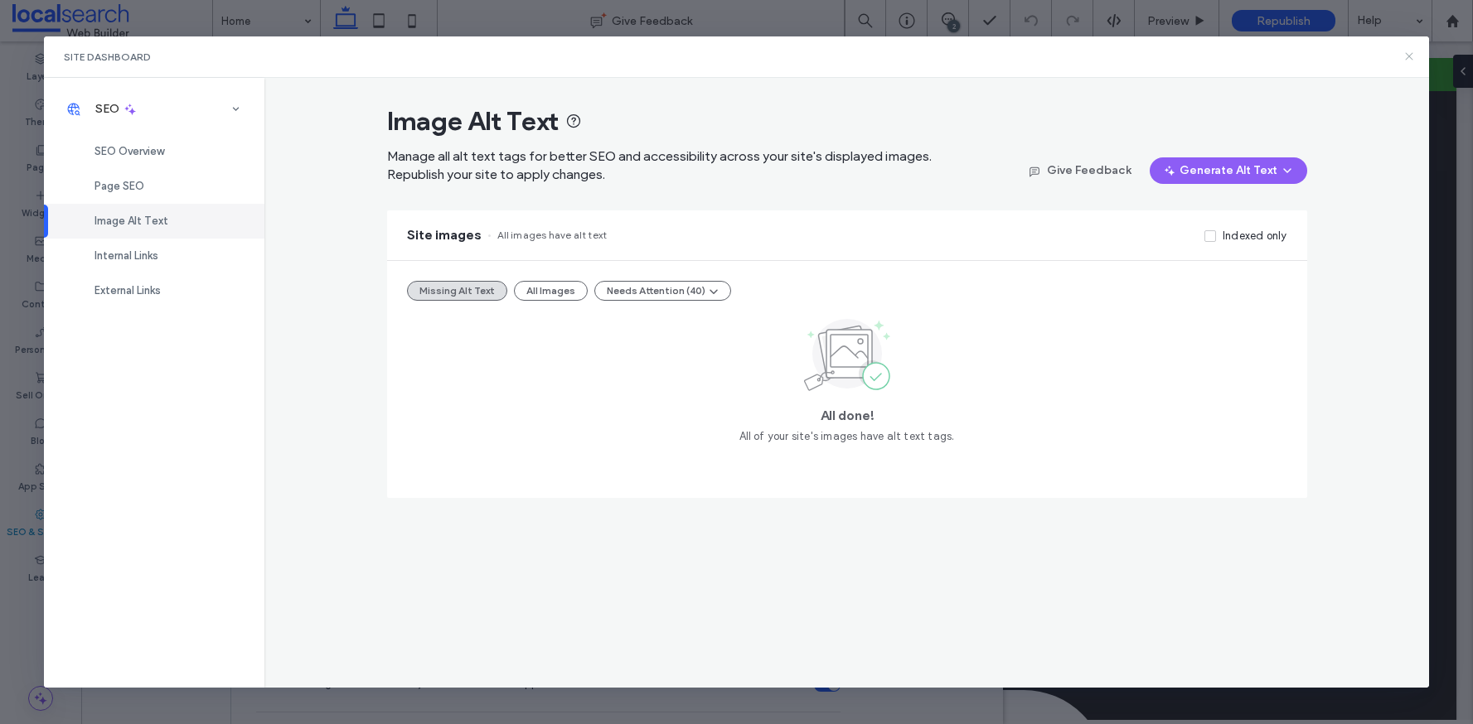
click at [1412, 55] on icon at bounding box center [1408, 56] width 13 height 13
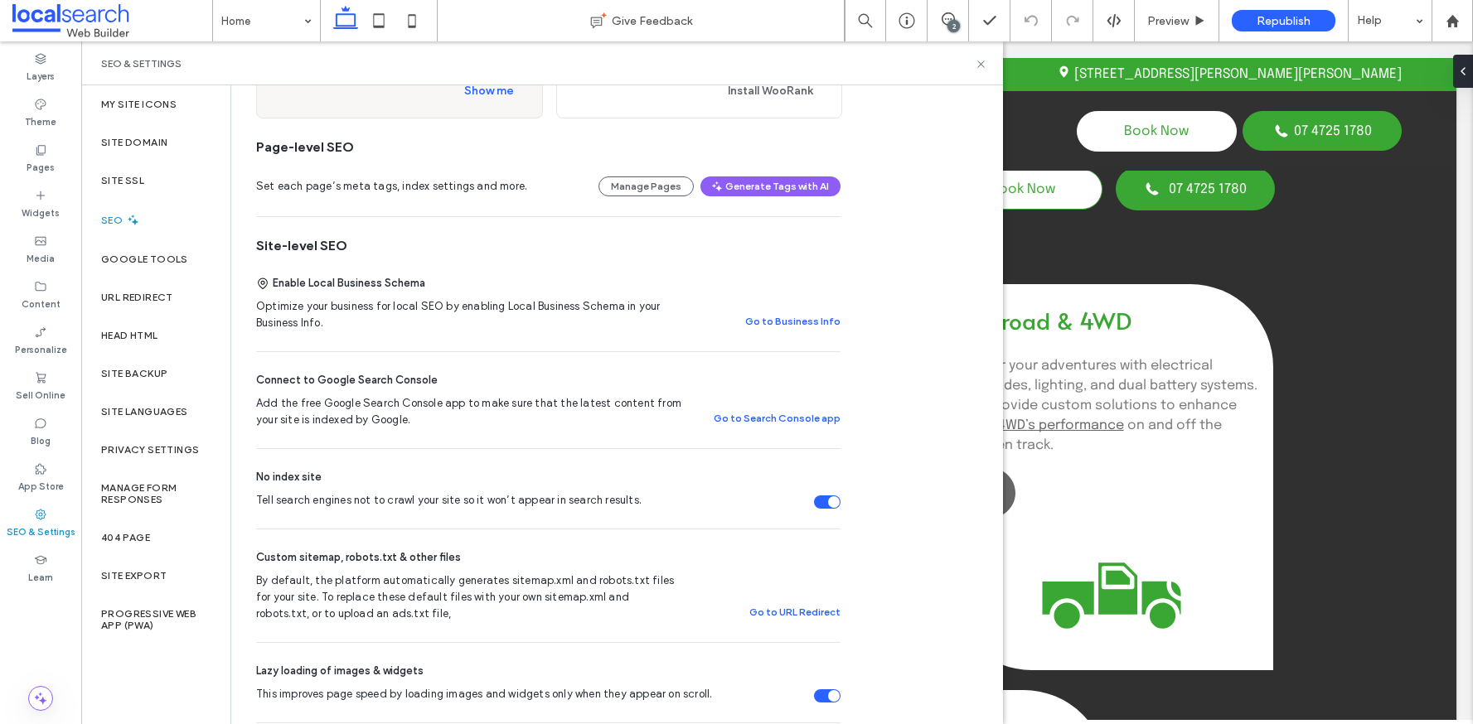
scroll to position [342, 0]
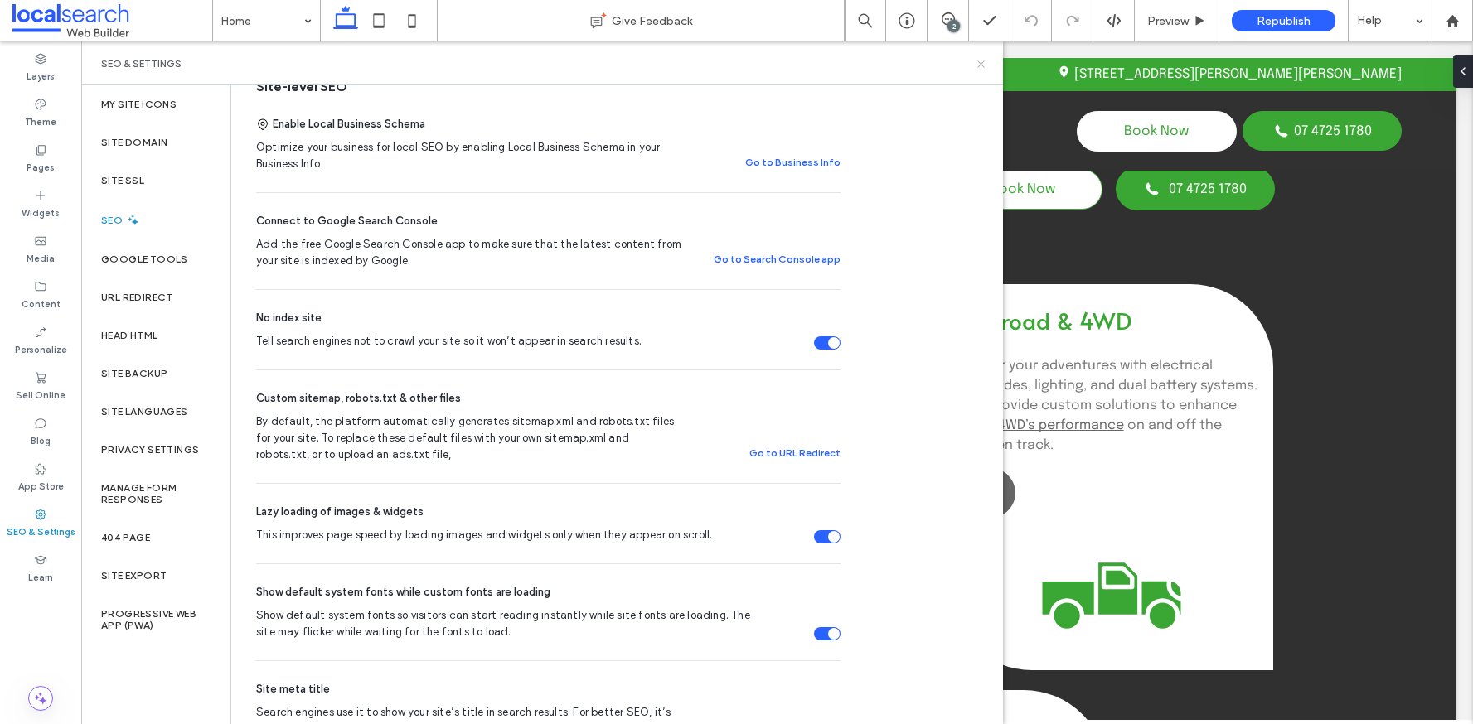
click at [981, 67] on icon at bounding box center [981, 64] width 12 height 12
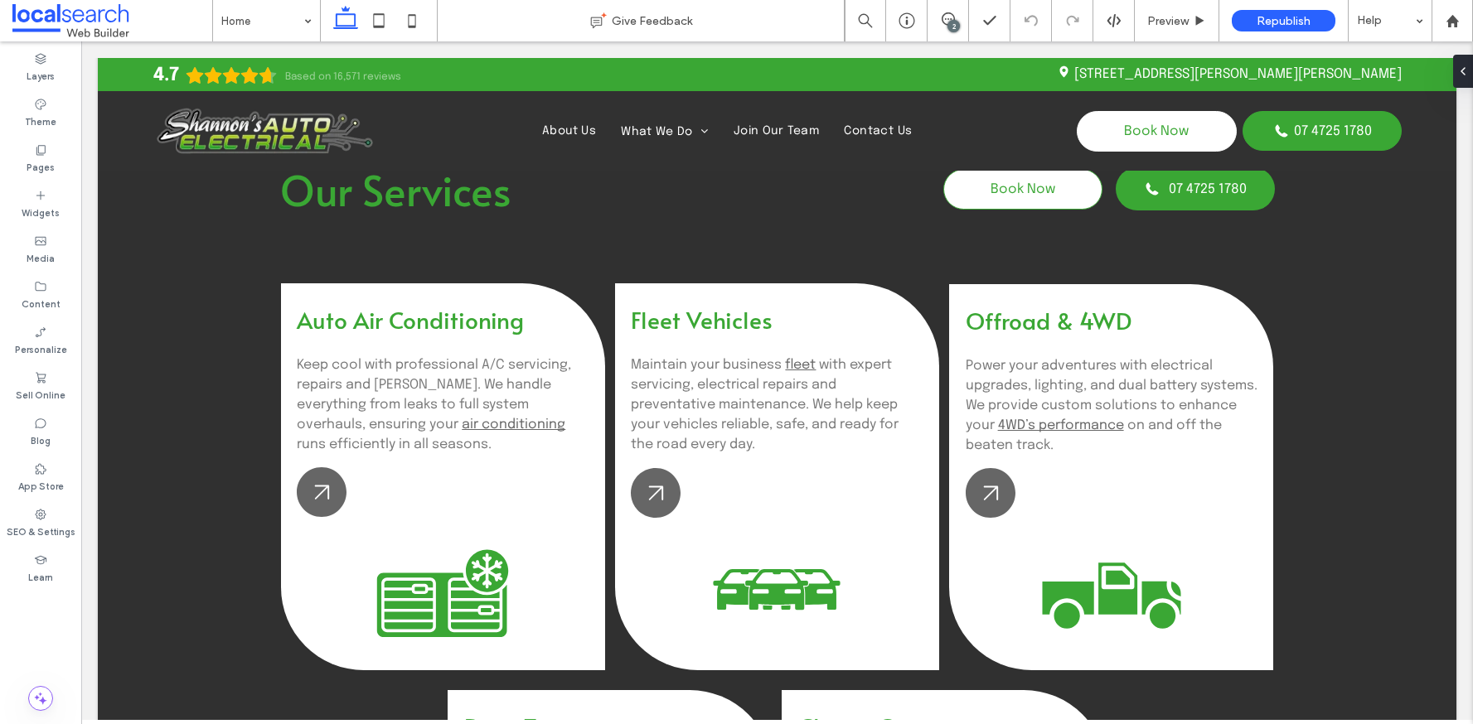
click at [952, 22] on div "2" at bounding box center [953, 26] width 12 height 12
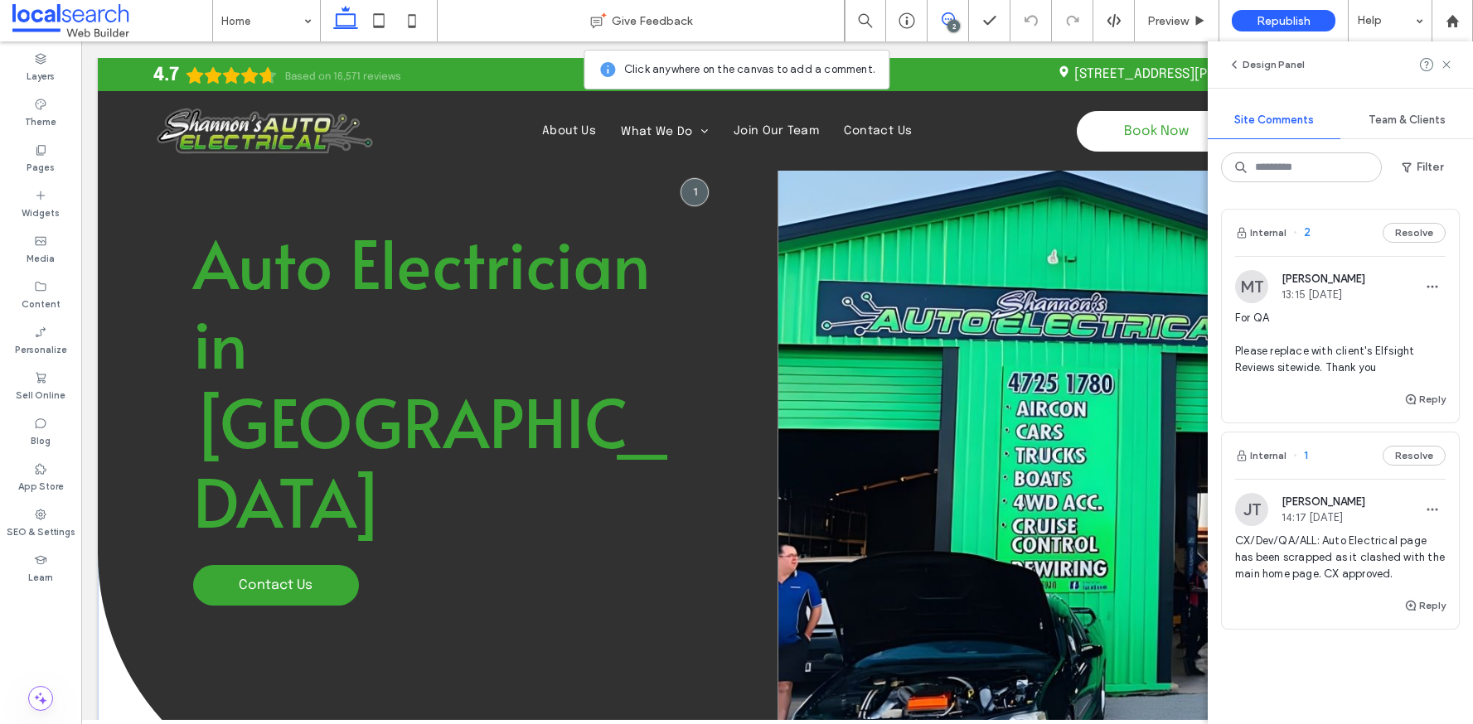
scroll to position [0, 0]
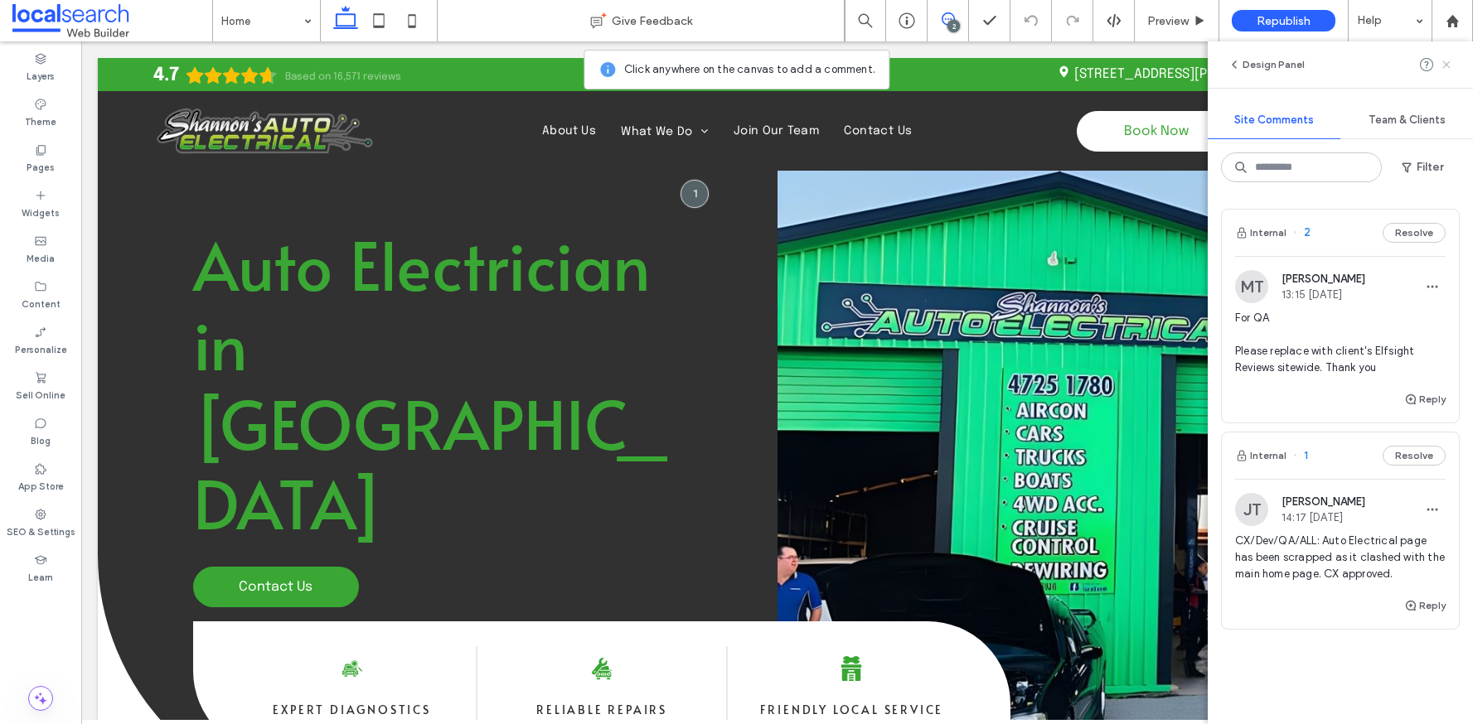
click at [1451, 64] on icon at bounding box center [1446, 64] width 13 height 13
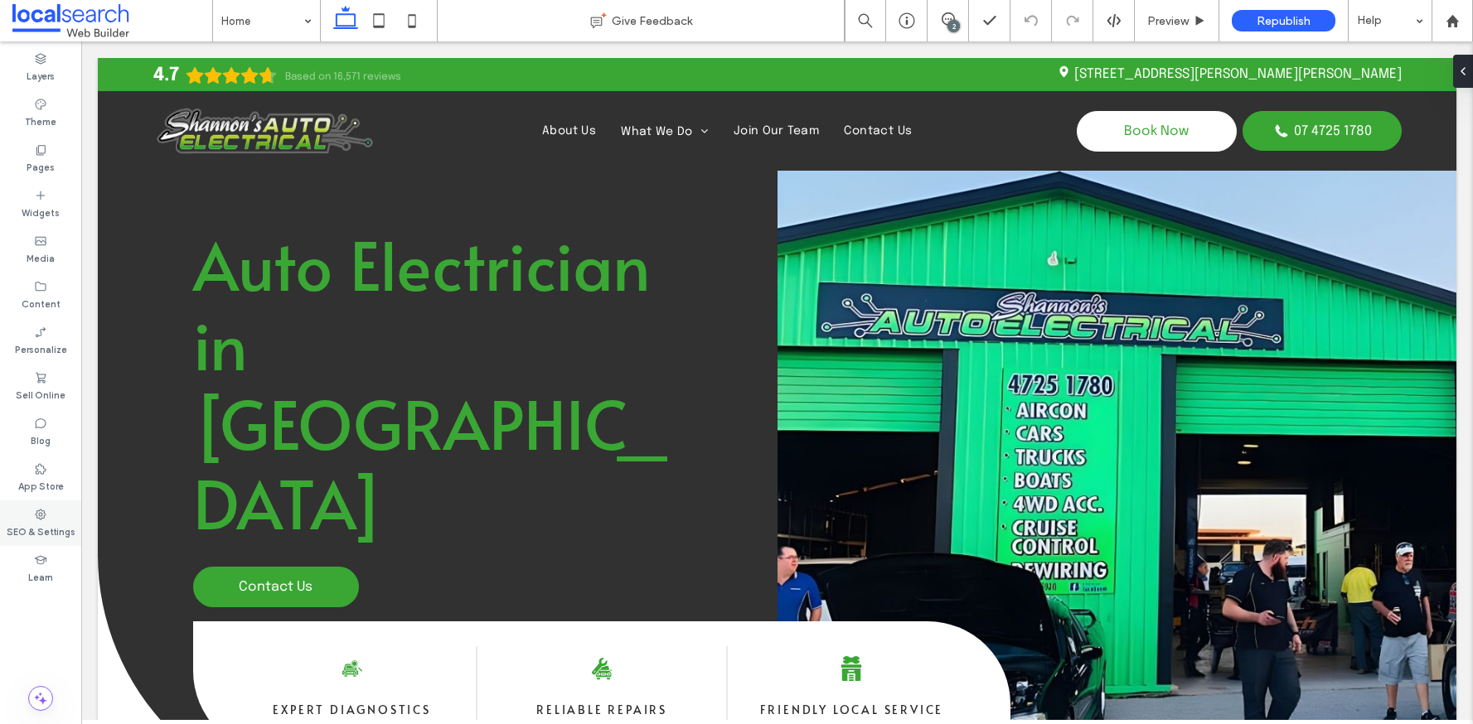
click at [46, 519] on icon at bounding box center [40, 514] width 13 height 13
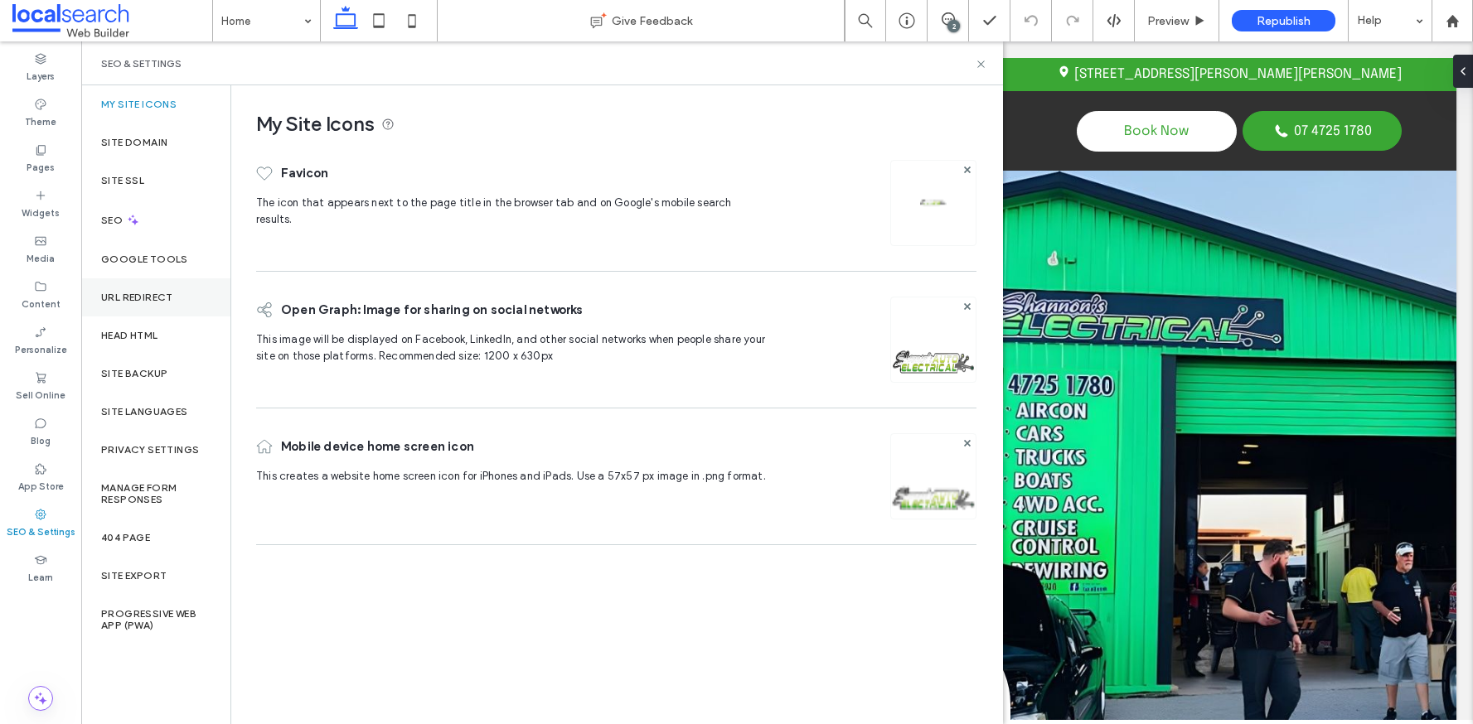
click at [154, 311] on div "URL Redirect" at bounding box center [155, 297] width 149 height 38
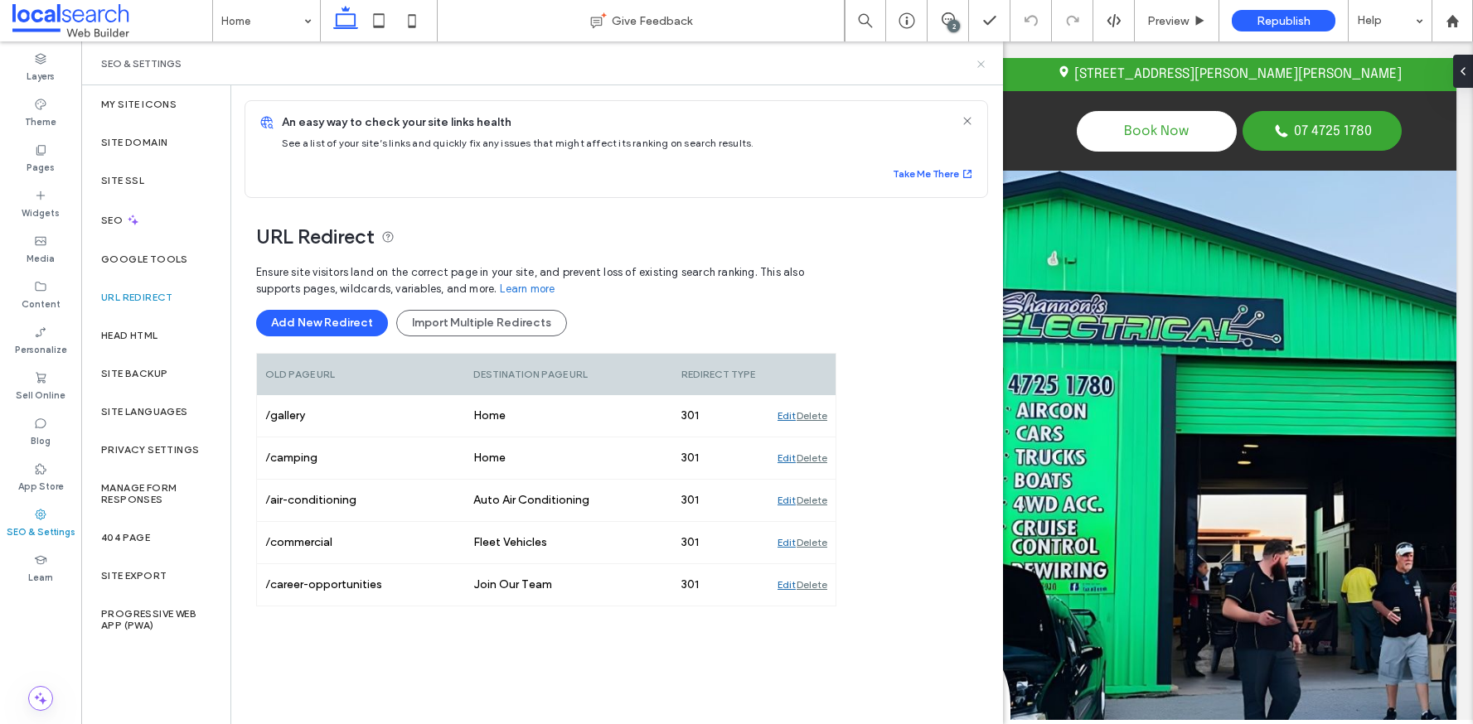
click at [983, 58] on icon at bounding box center [981, 64] width 12 height 12
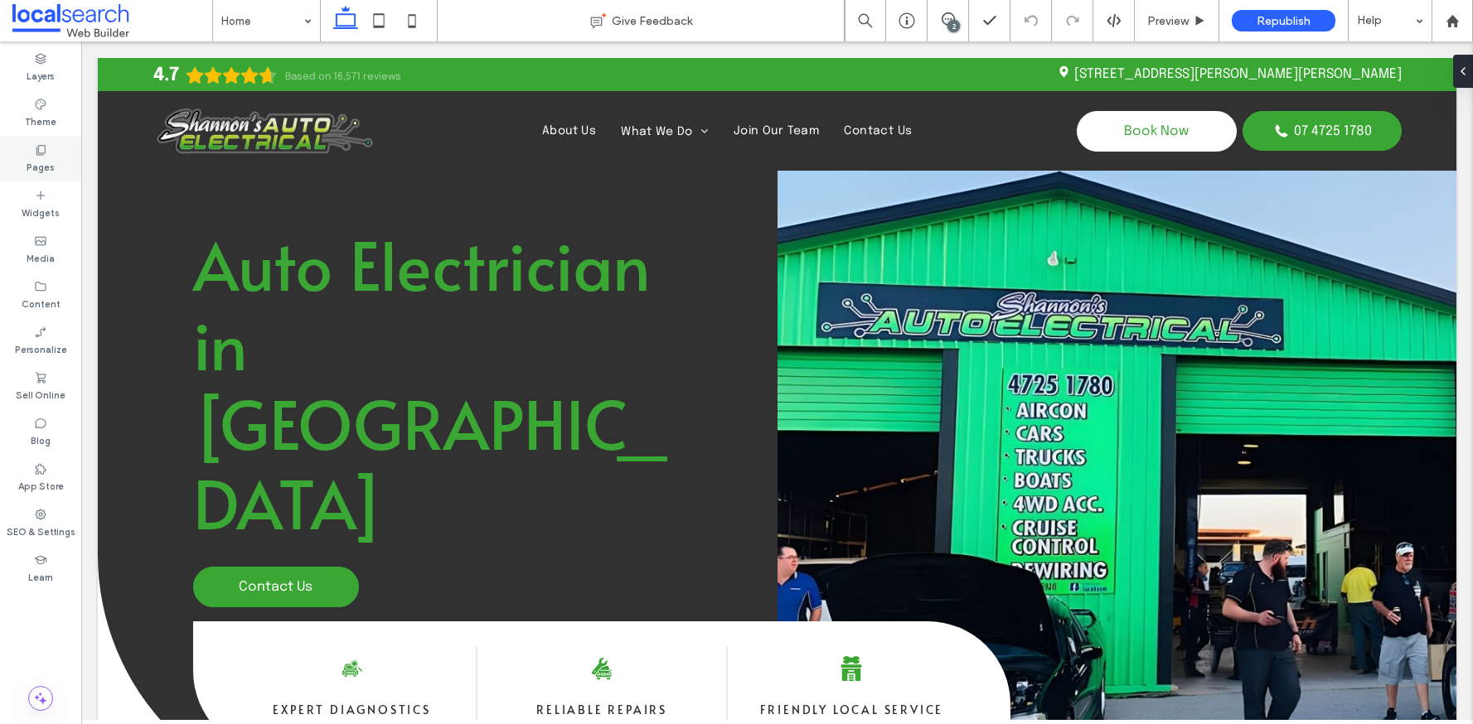
click at [32, 157] on label "Pages" at bounding box center [41, 166] width 28 height 18
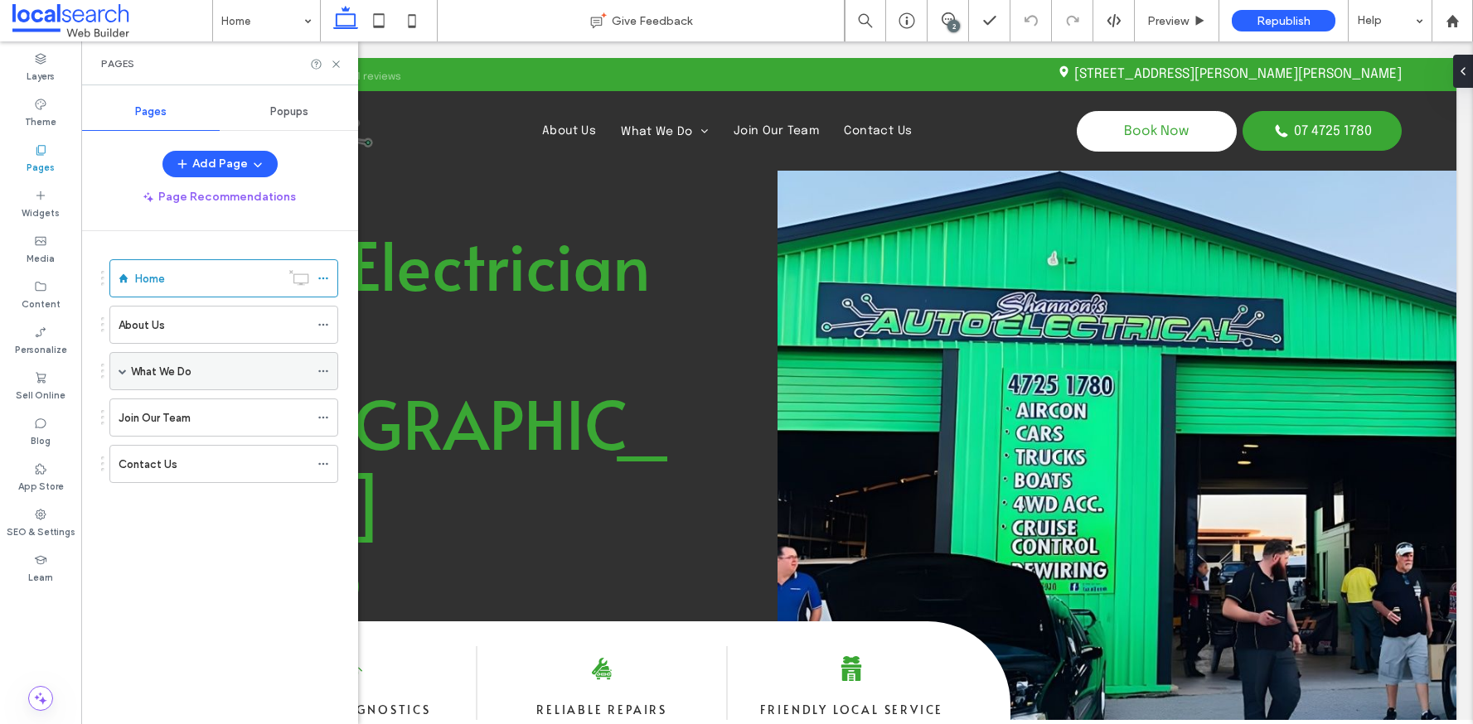
click at [121, 372] on span at bounding box center [123, 371] width 8 height 8
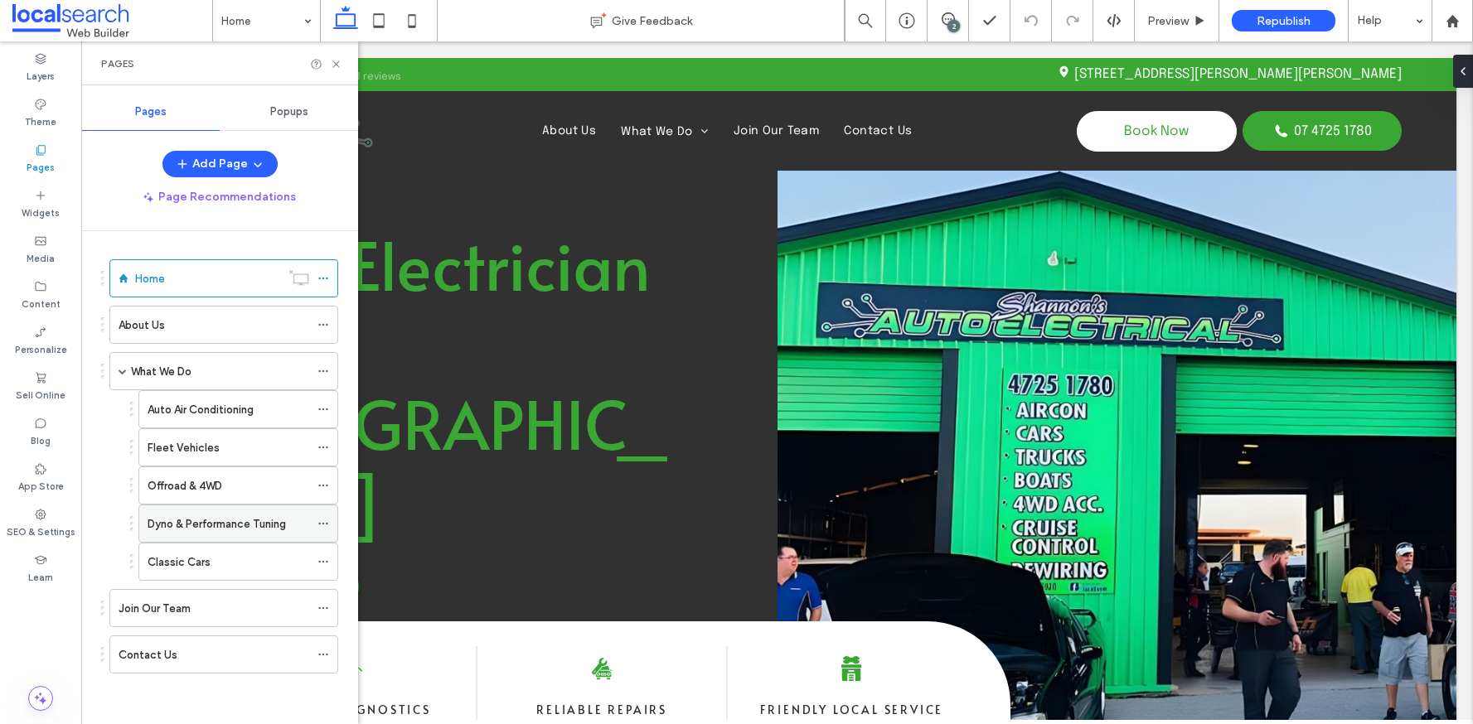
click at [229, 524] on label "Dyno & Performance Tuning" at bounding box center [217, 524] width 138 height 29
click at [135, 265] on div "Home" at bounding box center [207, 278] width 145 height 36
click at [330, 65] on icon at bounding box center [336, 64] width 12 height 12
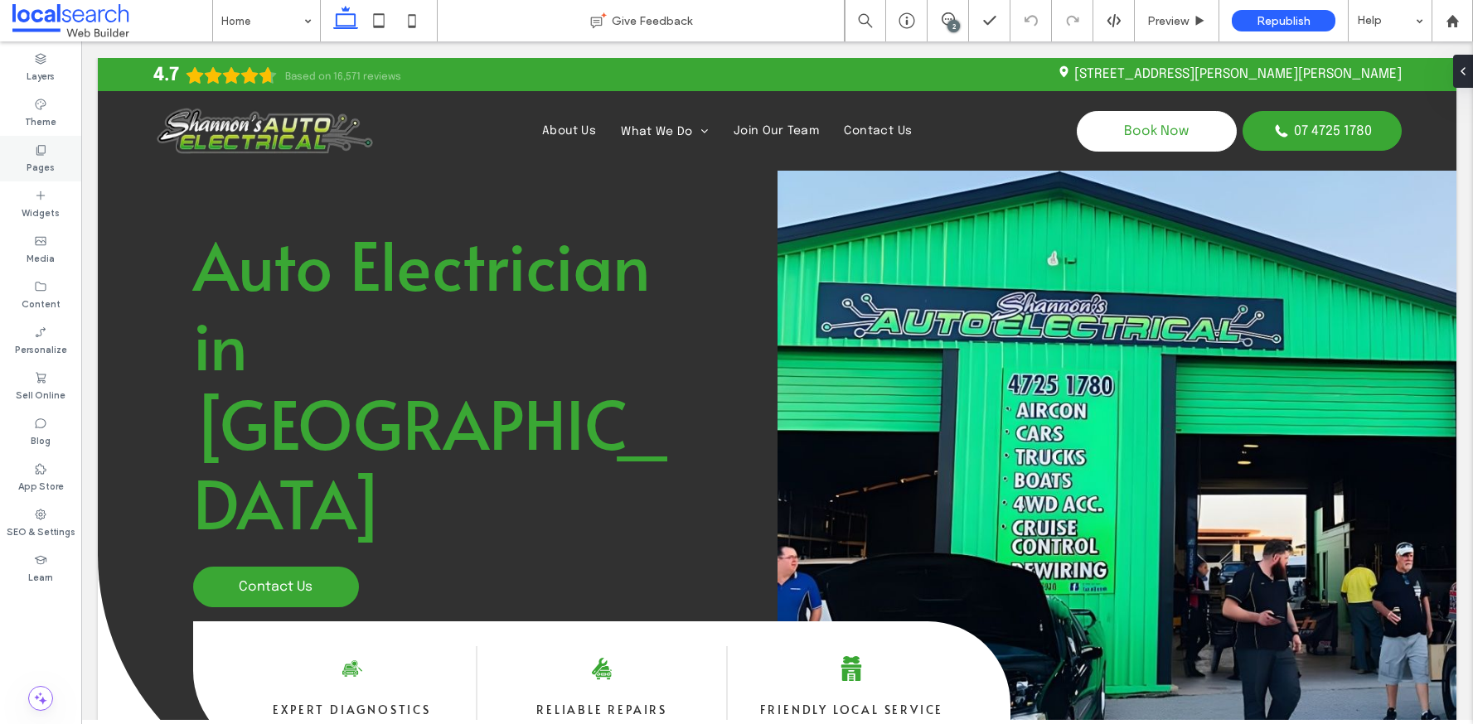
click at [41, 157] on label "Pages" at bounding box center [41, 166] width 28 height 18
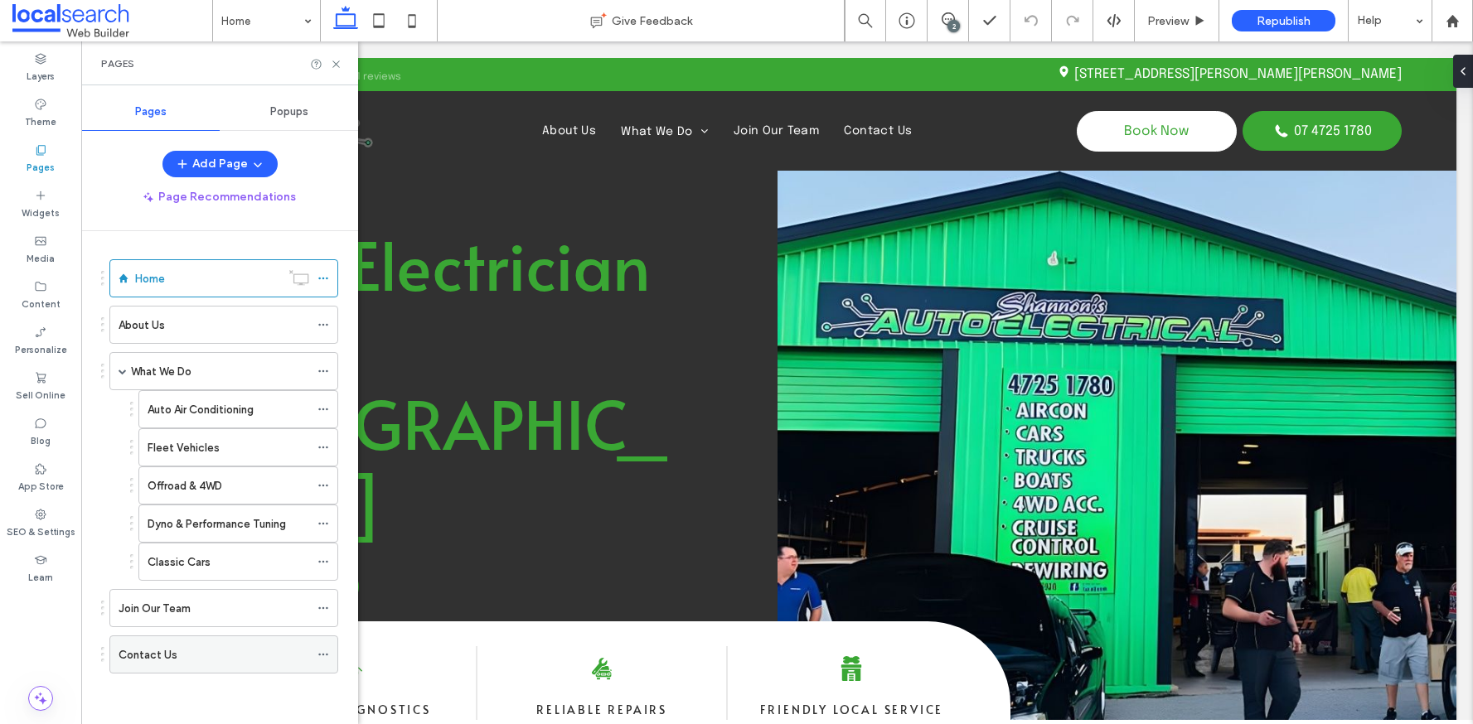
click at [198, 658] on div "Contact Us" at bounding box center [214, 655] width 191 height 17
click at [336, 65] on icon at bounding box center [336, 64] width 12 height 12
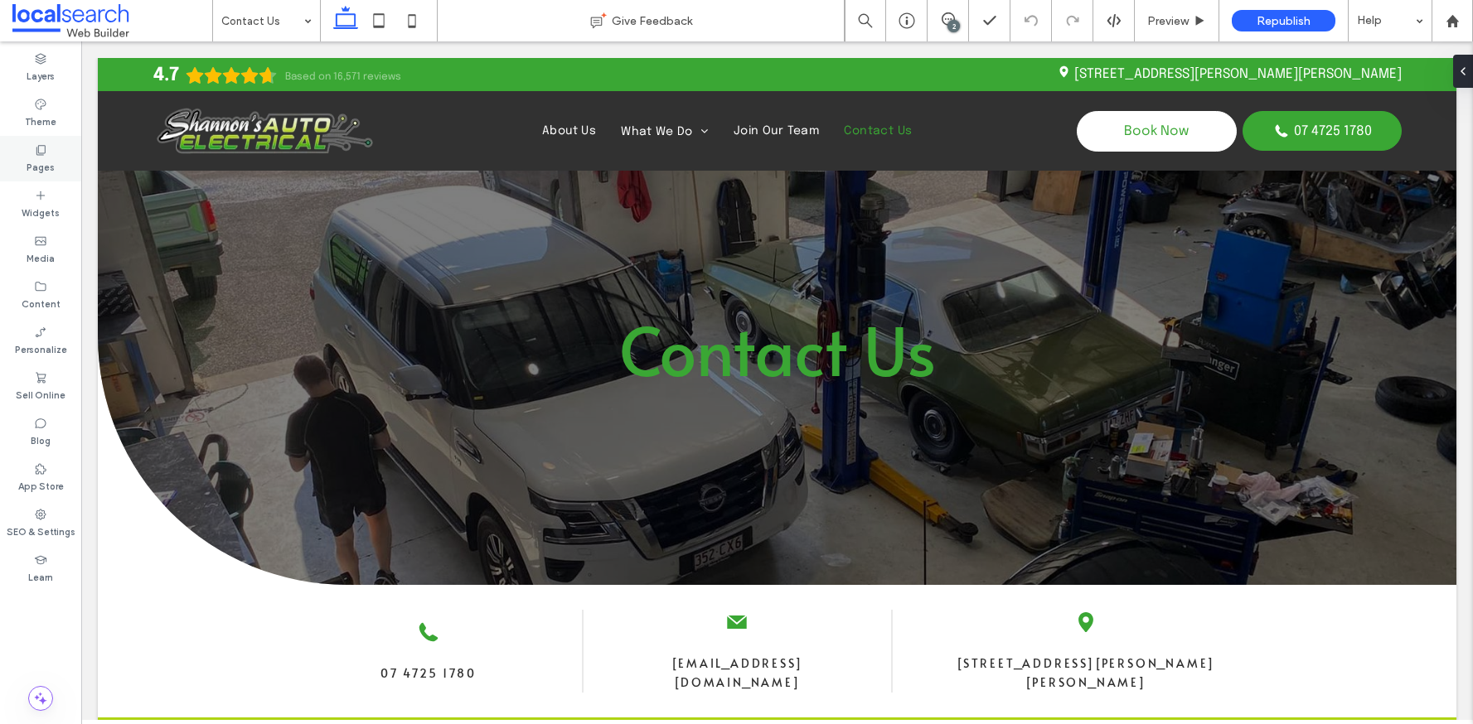
click at [36, 143] on icon at bounding box center [40, 149] width 13 height 13
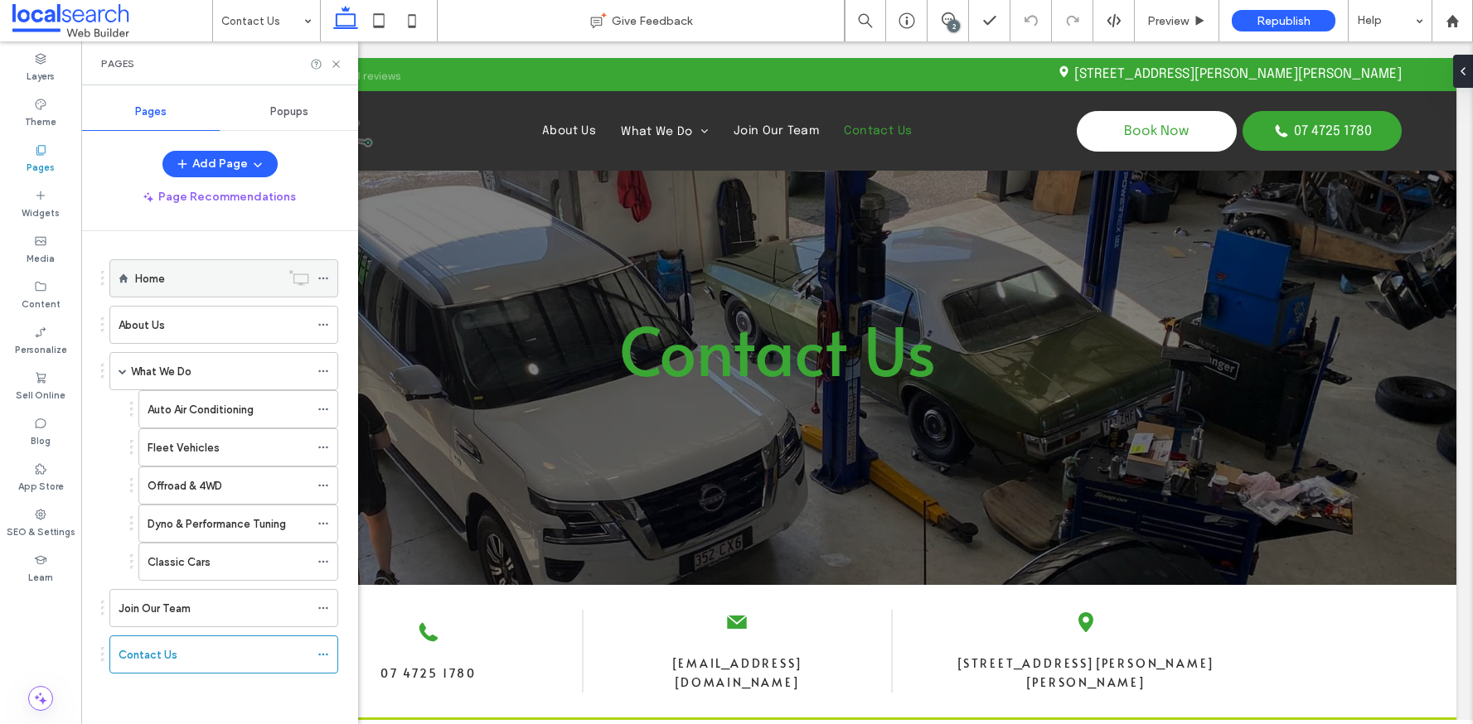
click at [214, 287] on div "Home" at bounding box center [207, 278] width 145 height 17
click at [337, 62] on icon at bounding box center [336, 64] width 12 height 12
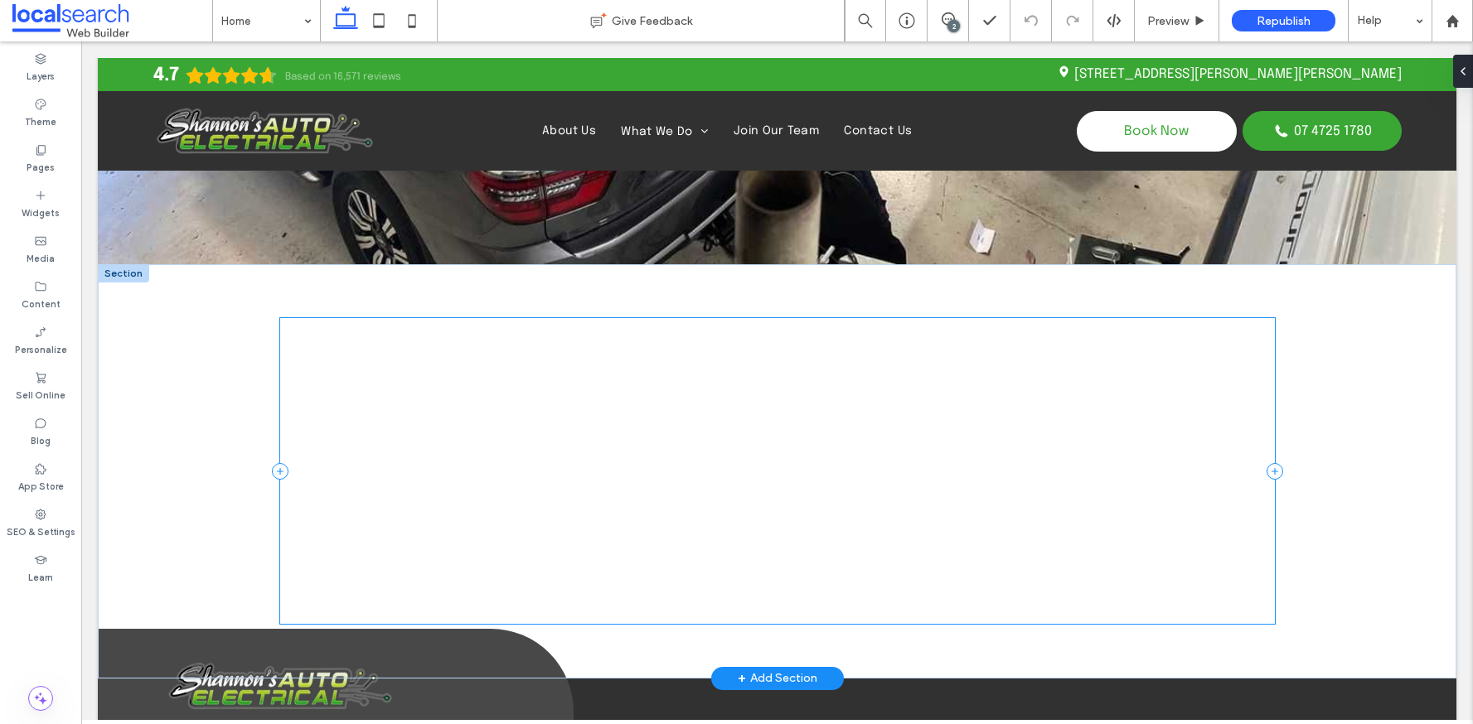
scroll to position [4319, 0]
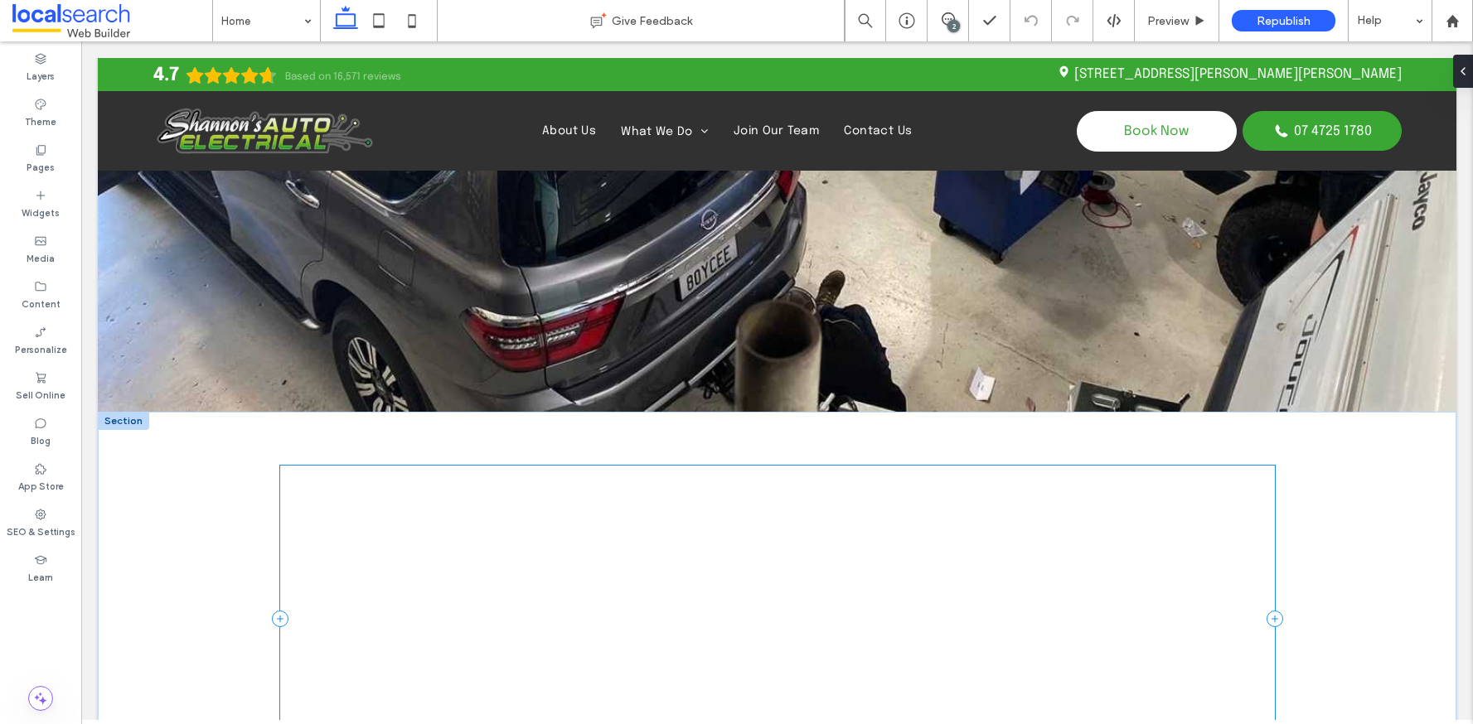
scroll to position [4208, 0]
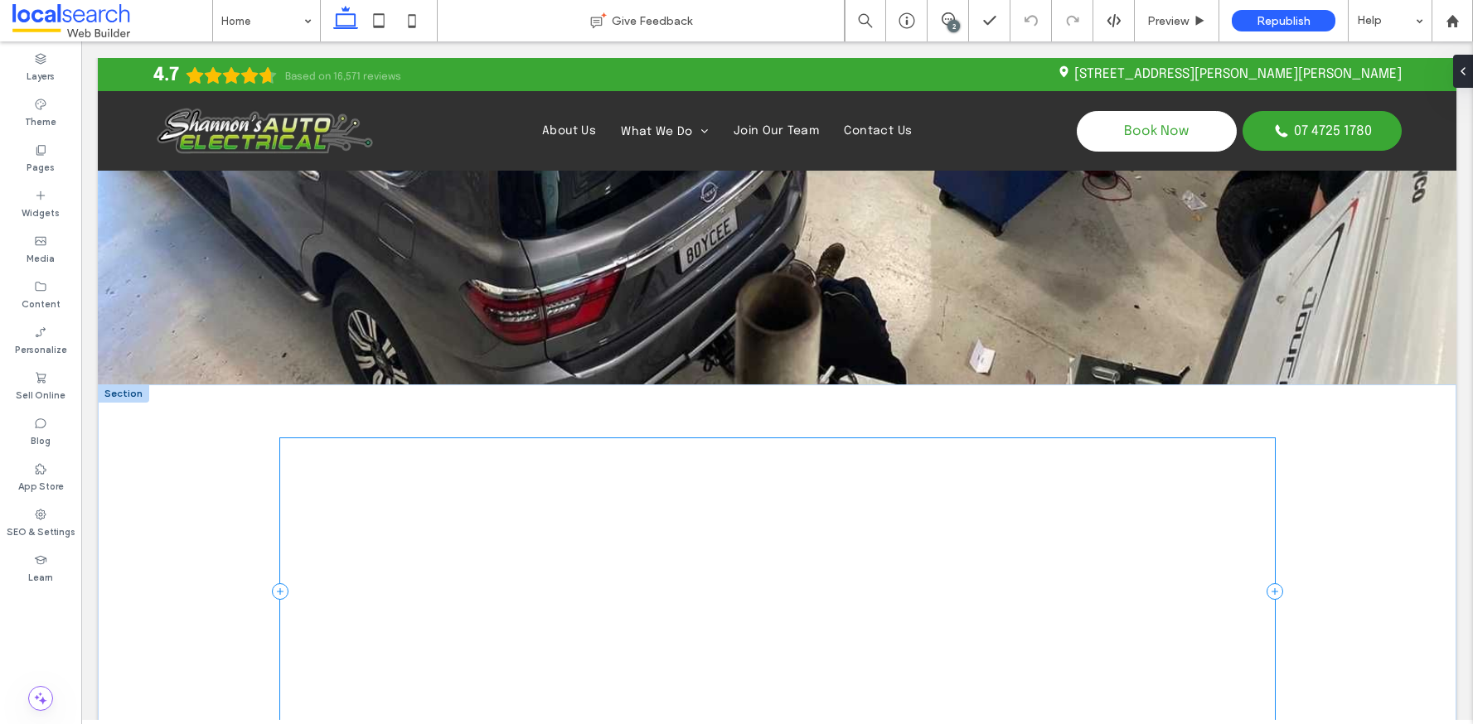
click at [642, 540] on div at bounding box center [777, 591] width 995 height 306
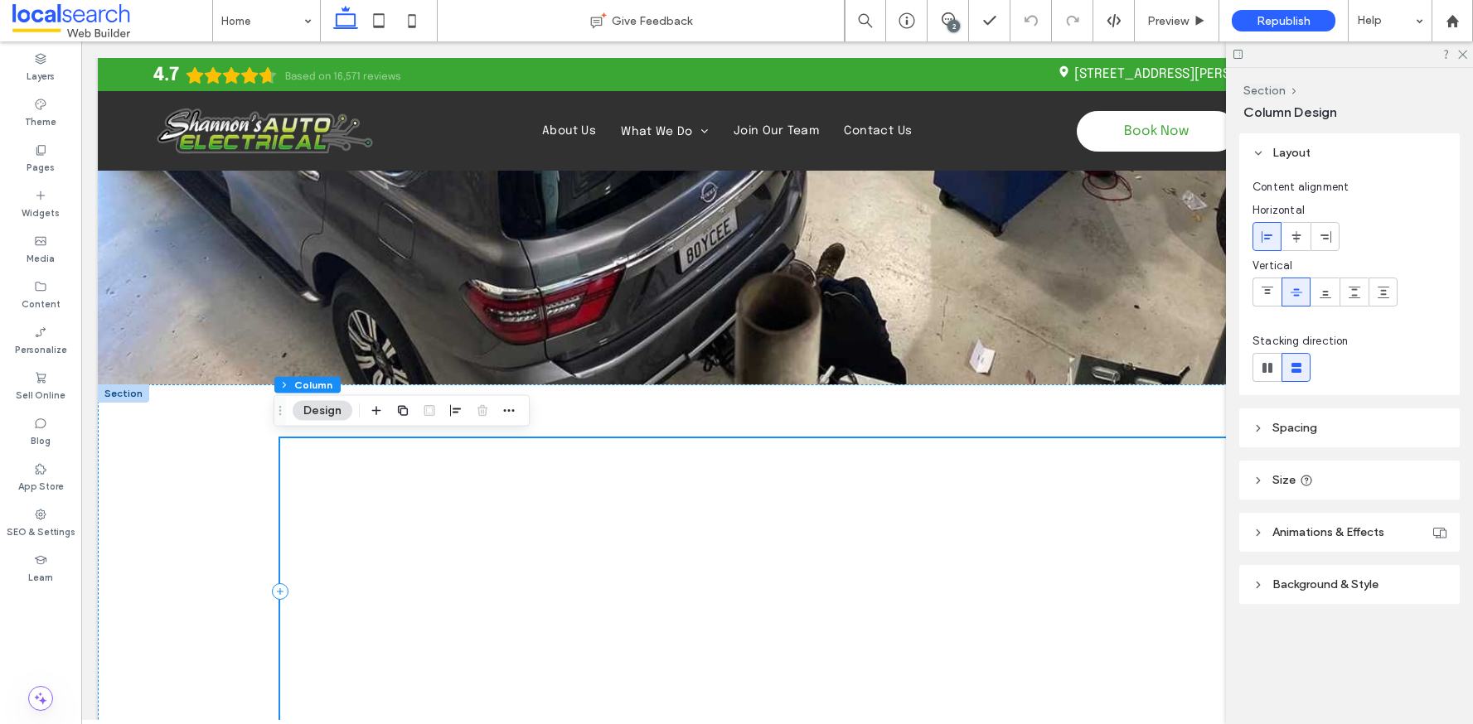
click at [559, 533] on div at bounding box center [777, 591] width 995 height 306
click at [489, 538] on div at bounding box center [777, 591] width 995 height 306
click at [366, 546] on div at bounding box center [777, 591] width 995 height 306
click at [182, 551] on div at bounding box center [777, 592] width 1358 height 414
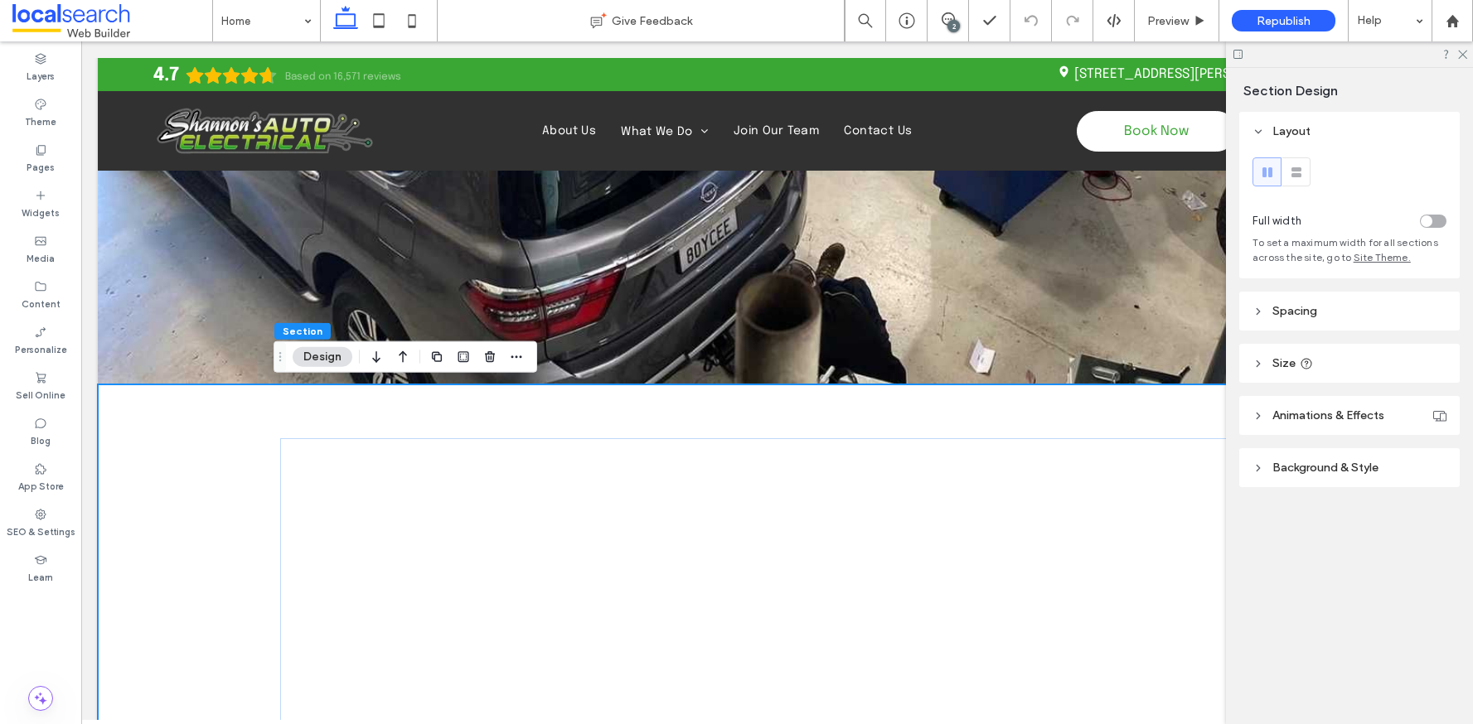
click at [202, 539] on div at bounding box center [777, 592] width 1358 height 414
click at [380, 539] on div at bounding box center [777, 591] width 995 height 306
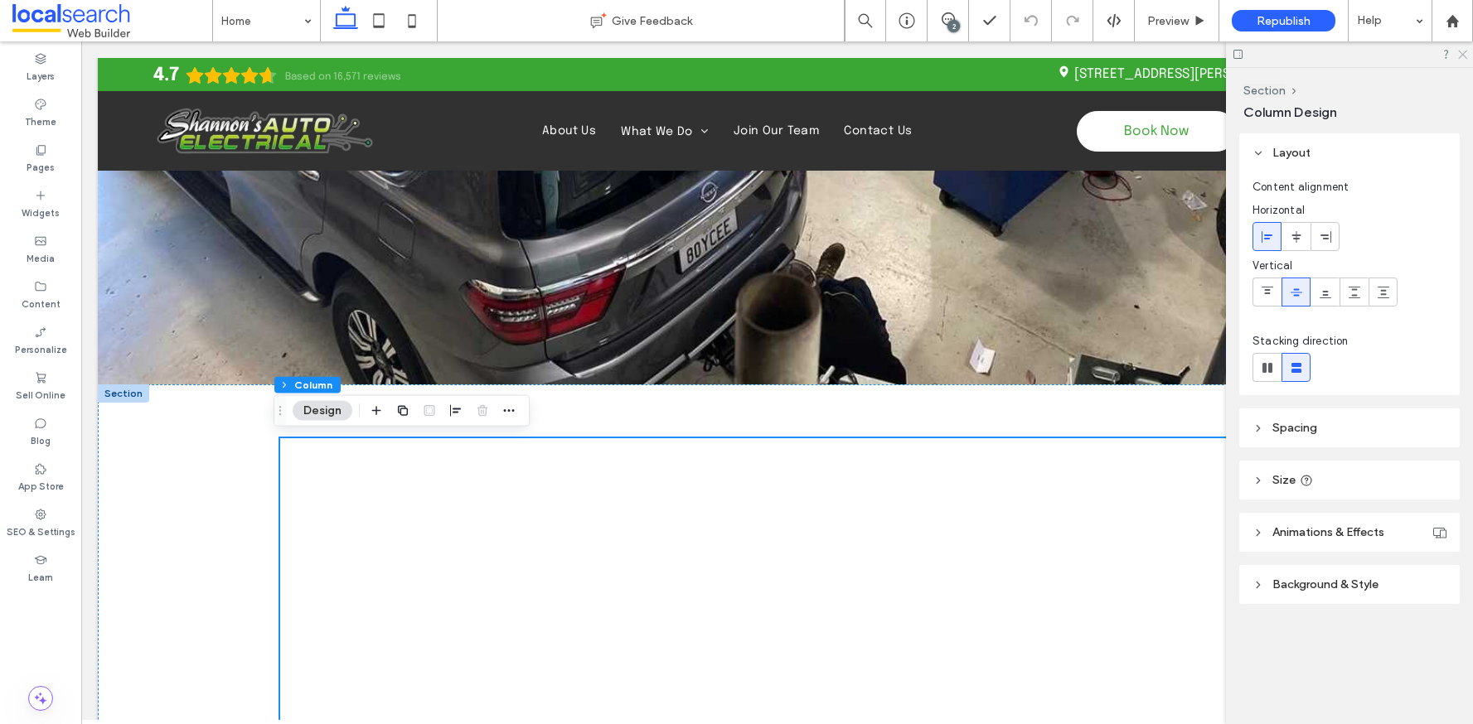
click at [1465, 56] on icon at bounding box center [1461, 53] width 11 height 11
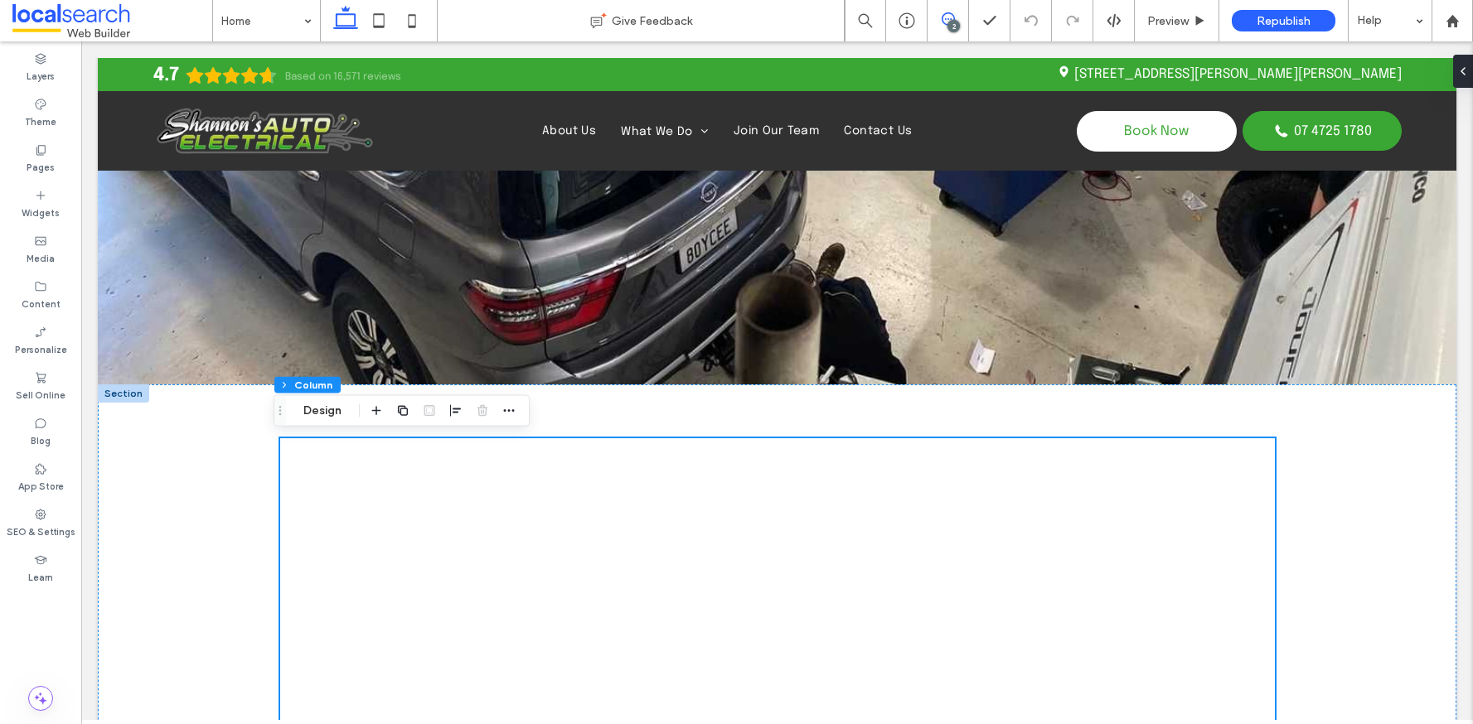
click at [945, 24] on use at bounding box center [948, 18] width 13 height 13
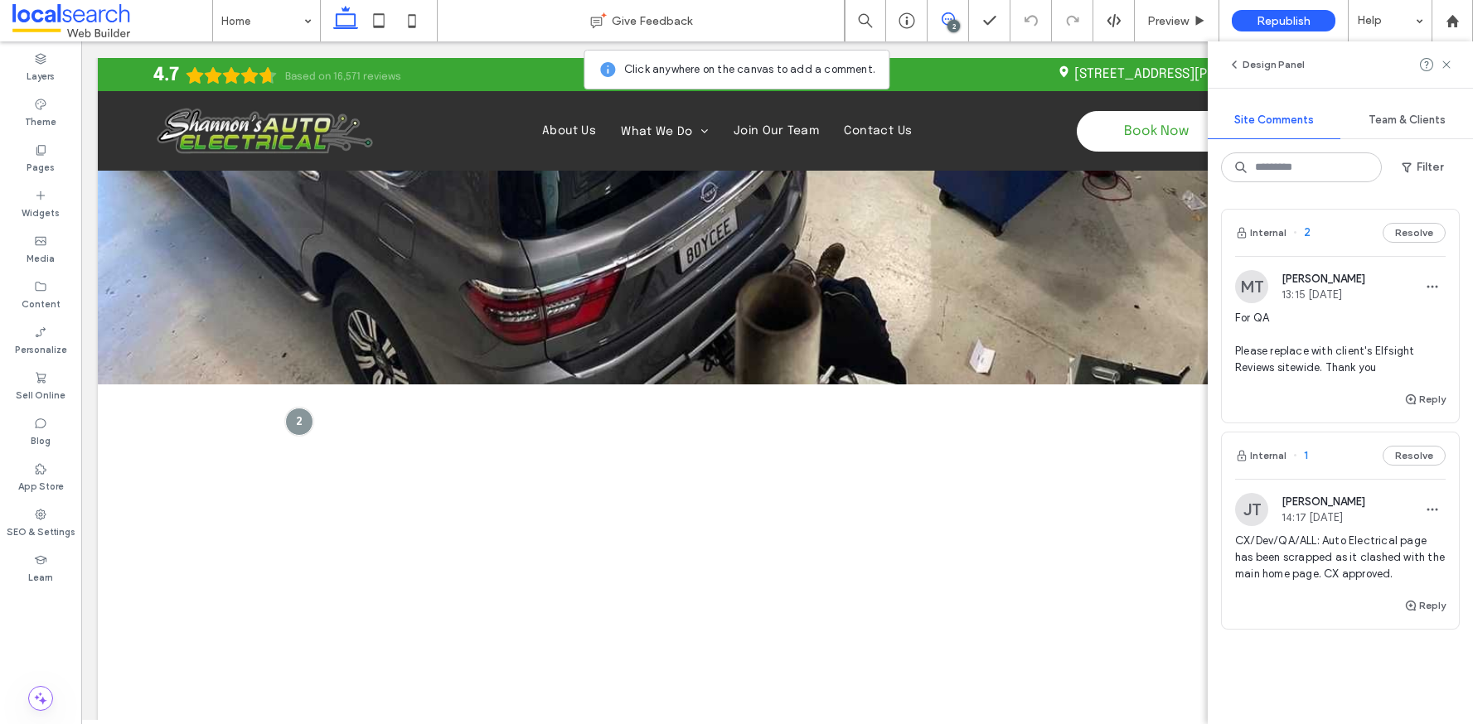
click at [1348, 231] on div "Internal 2 Resolve" at bounding box center [1340, 233] width 237 height 46
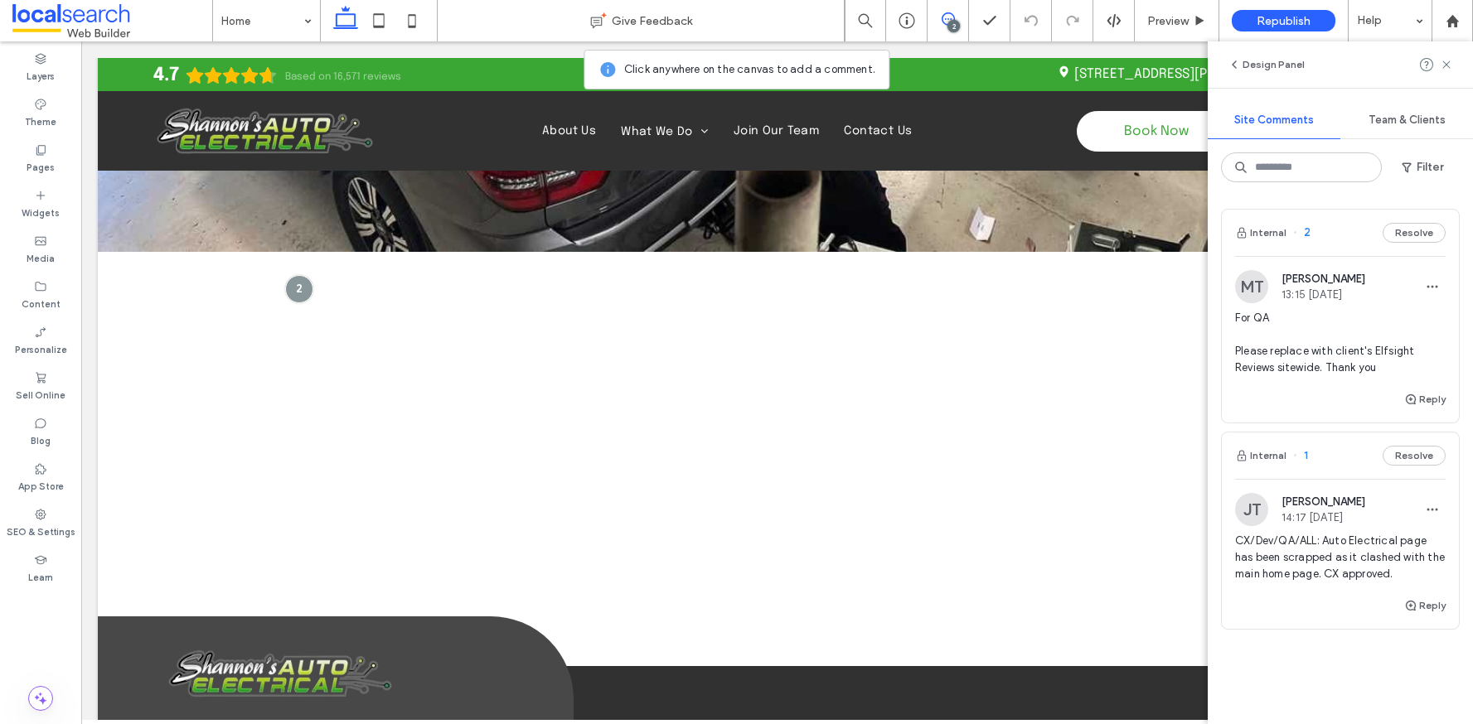
scroll to position [4377, 0]
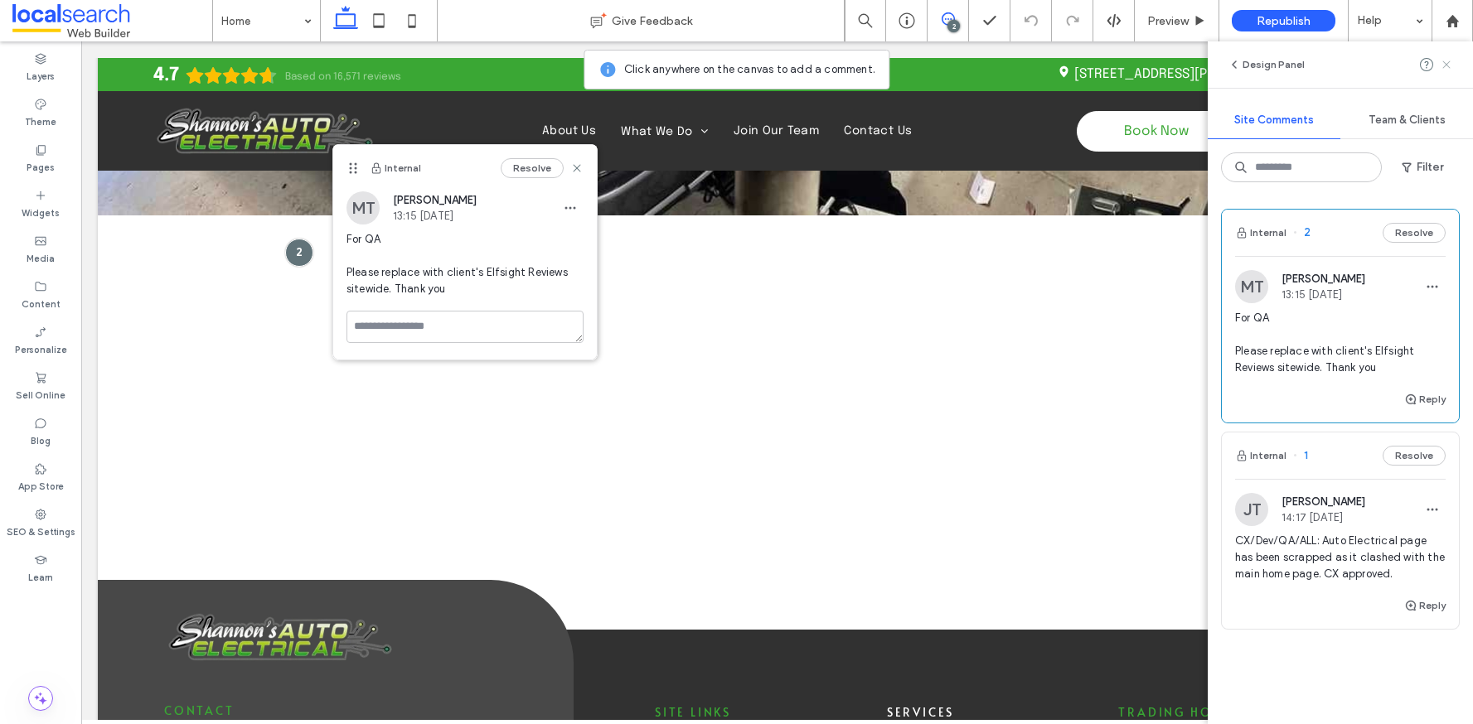
click at [1443, 69] on icon at bounding box center [1446, 64] width 13 height 13
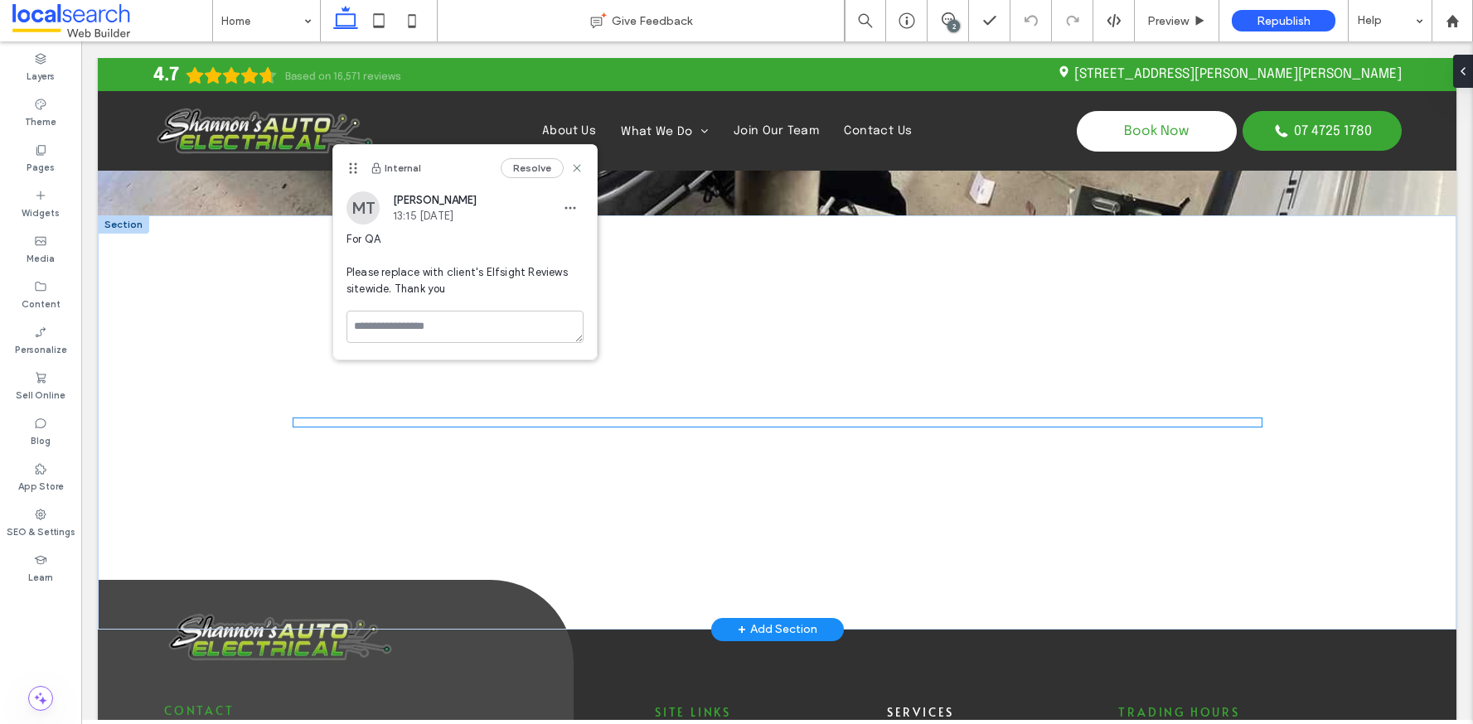
click at [428, 419] on div at bounding box center [777, 423] width 968 height 8
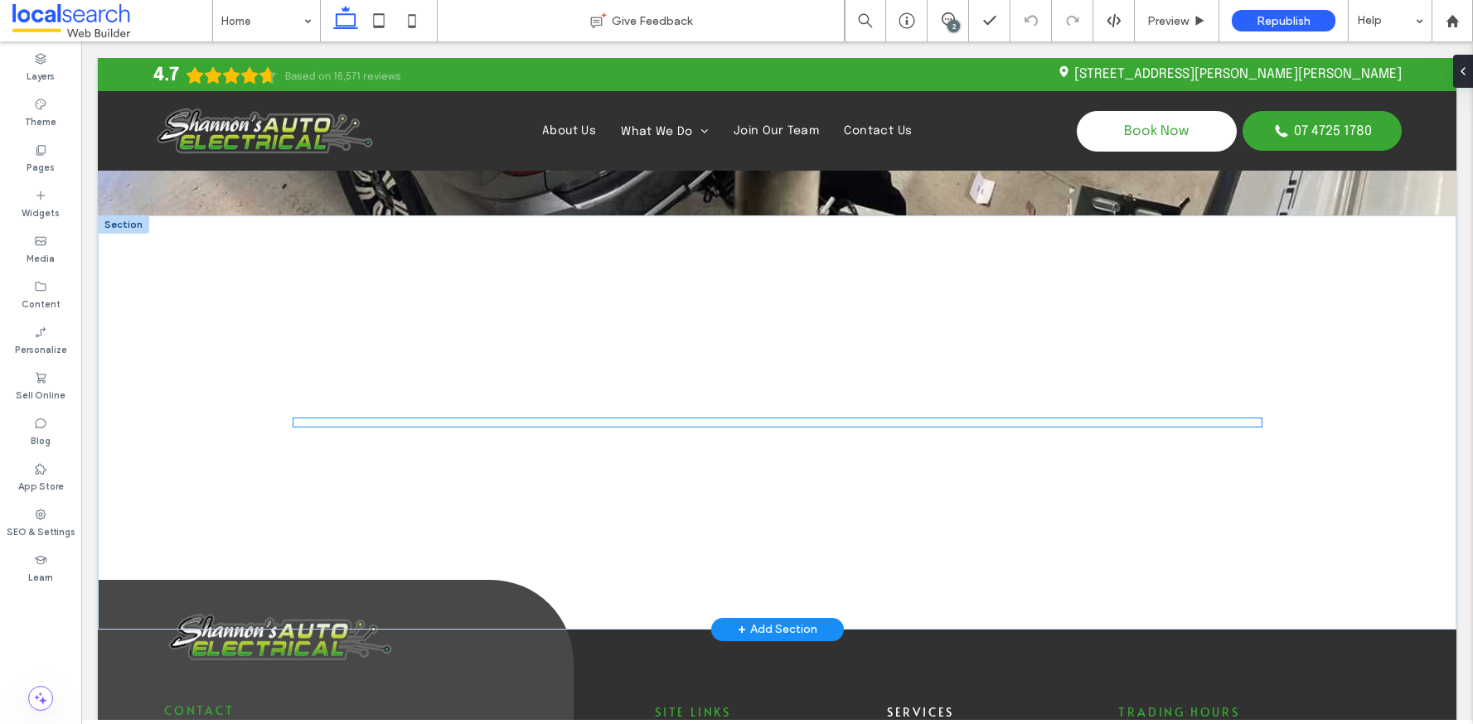
click at [427, 423] on div at bounding box center [777, 423] width 968 height 8
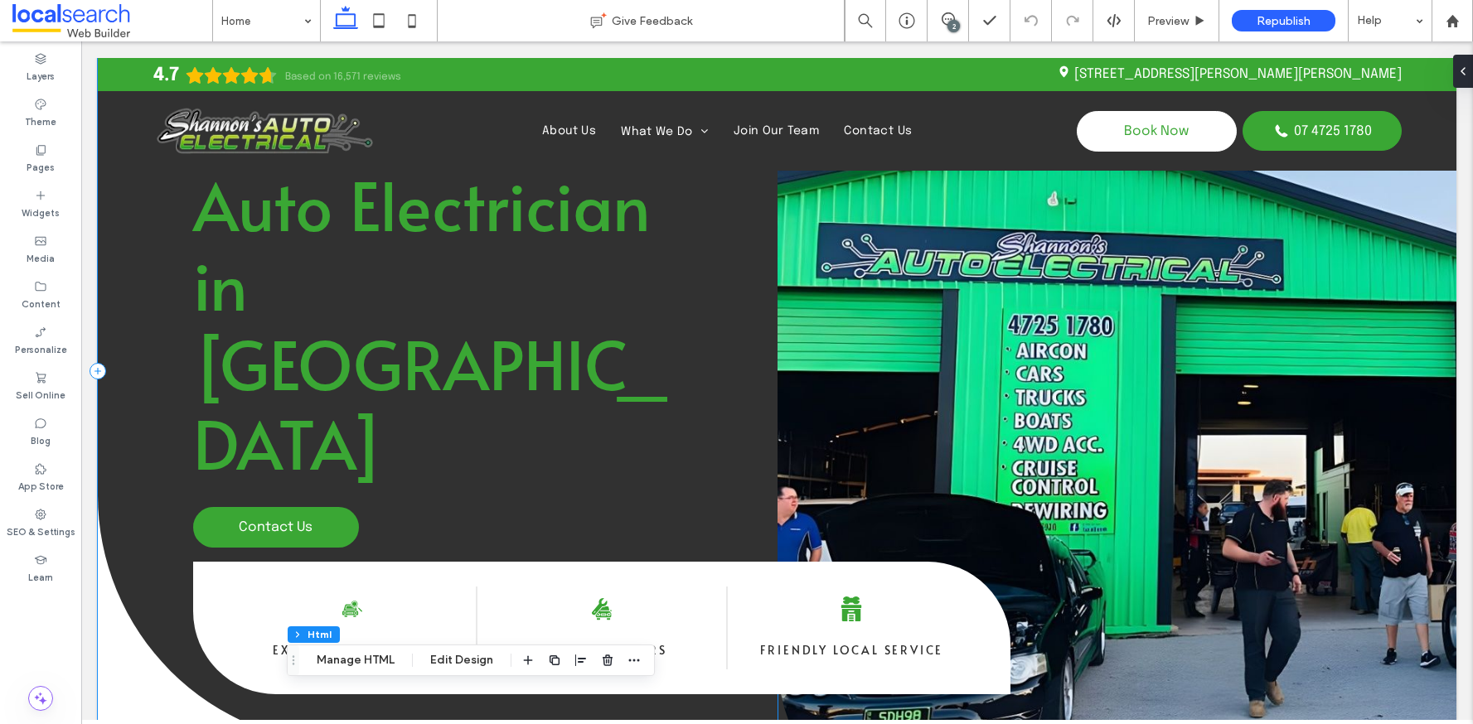
scroll to position [0, 0]
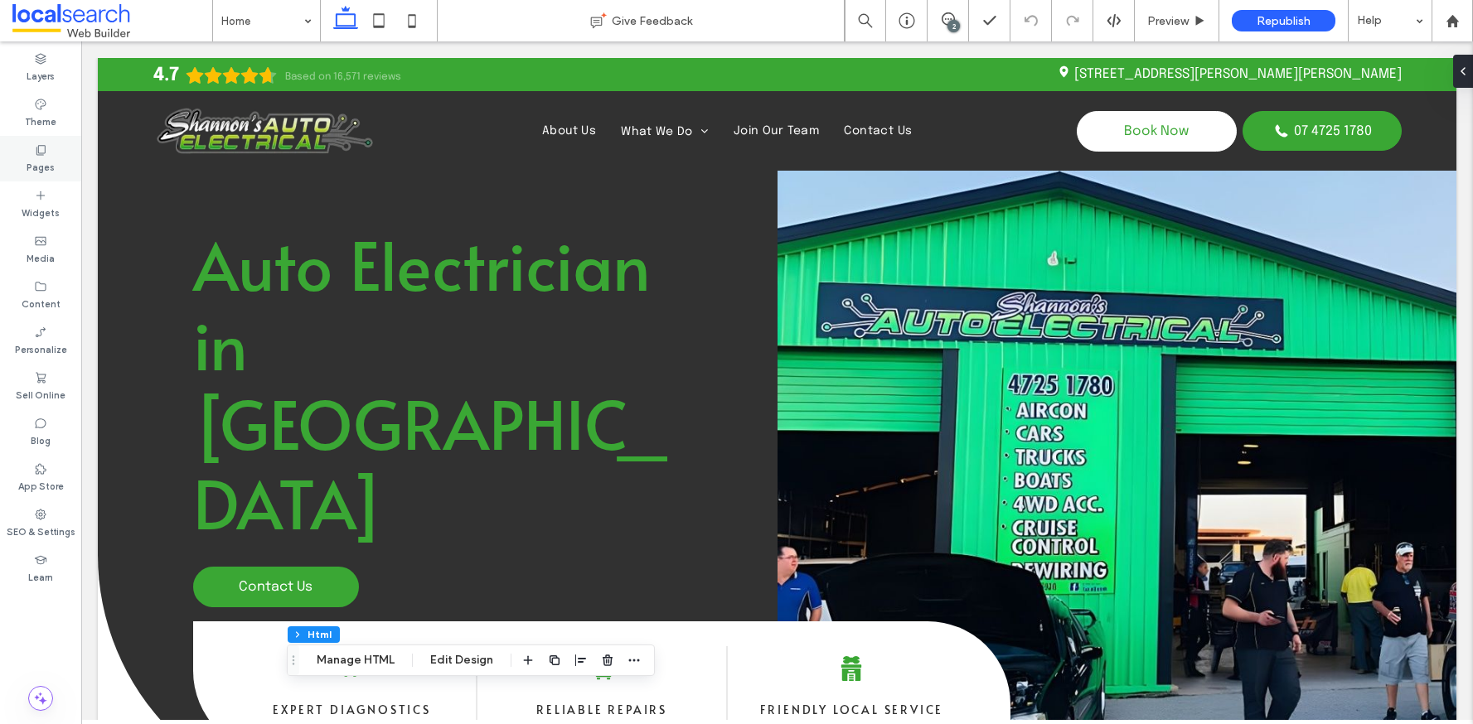
click at [47, 161] on label "Pages" at bounding box center [41, 166] width 28 height 18
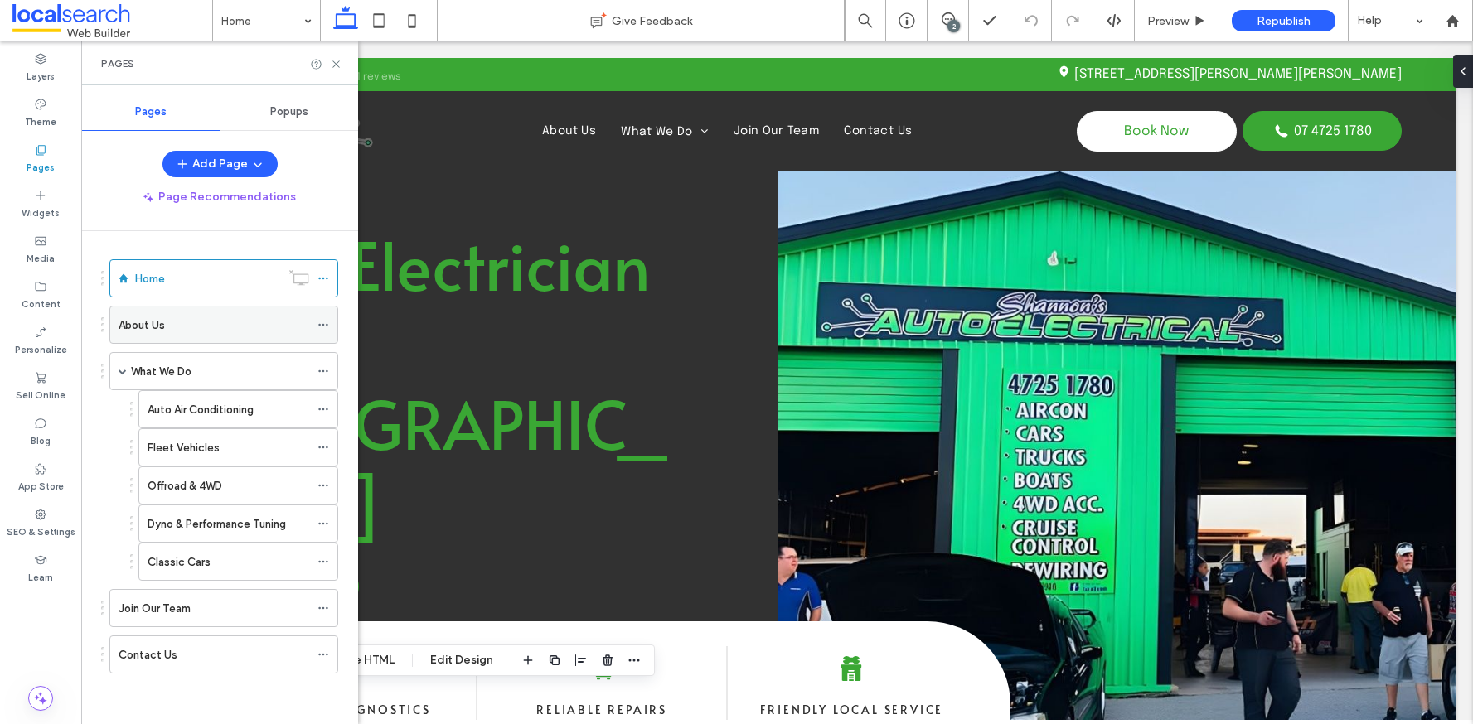
click at [203, 328] on div "About Us" at bounding box center [214, 325] width 191 height 17
click at [337, 60] on icon at bounding box center [336, 64] width 12 height 12
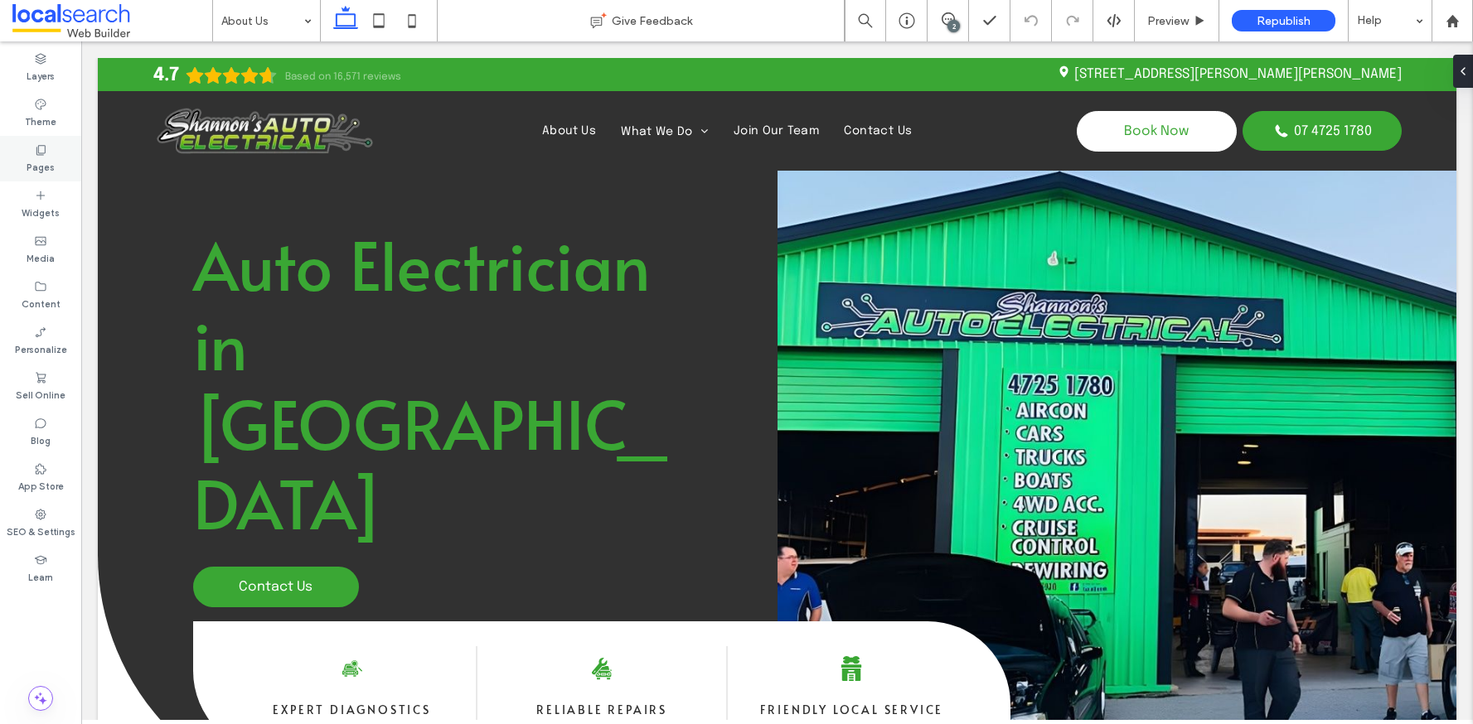
click at [27, 159] on label "Pages" at bounding box center [41, 166] width 28 height 18
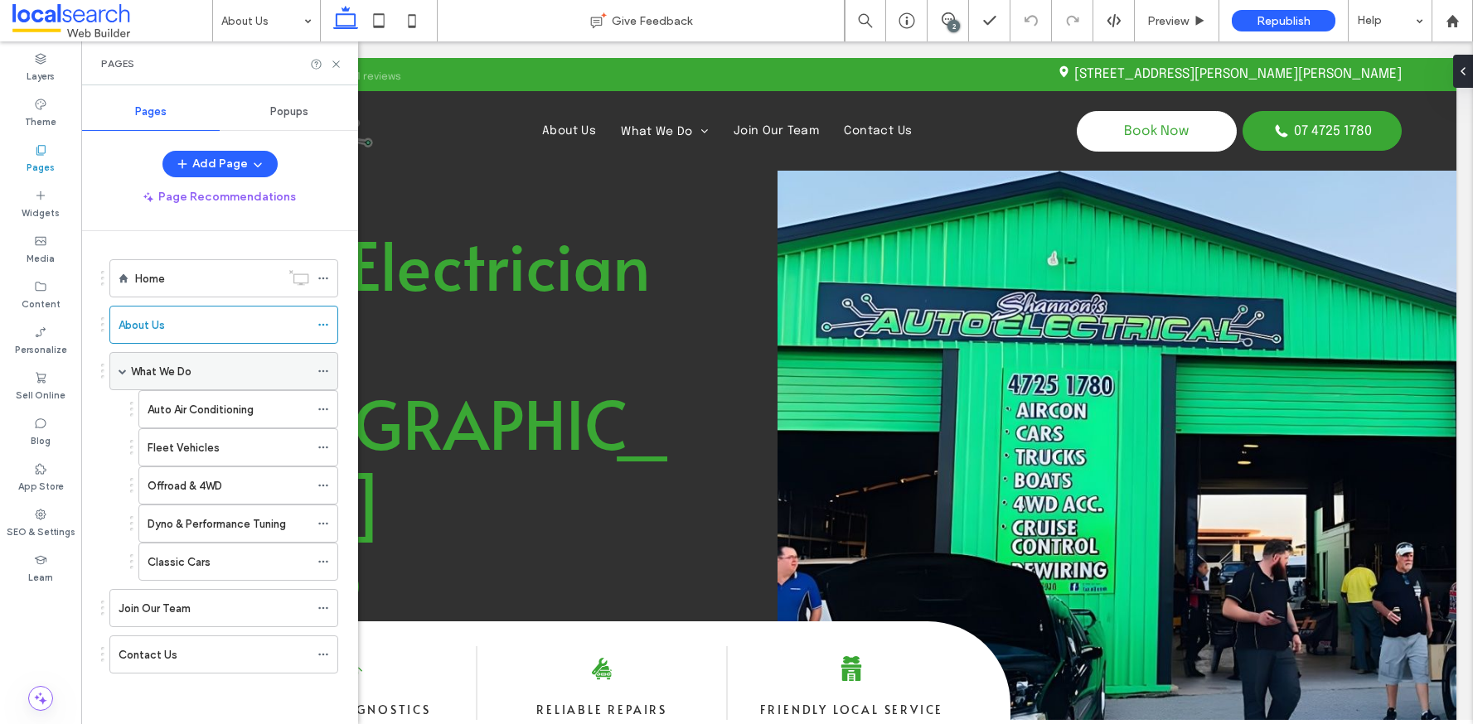
click at [206, 378] on div "What We Do" at bounding box center [220, 371] width 178 height 17
click at [337, 66] on icon at bounding box center [336, 64] width 12 height 12
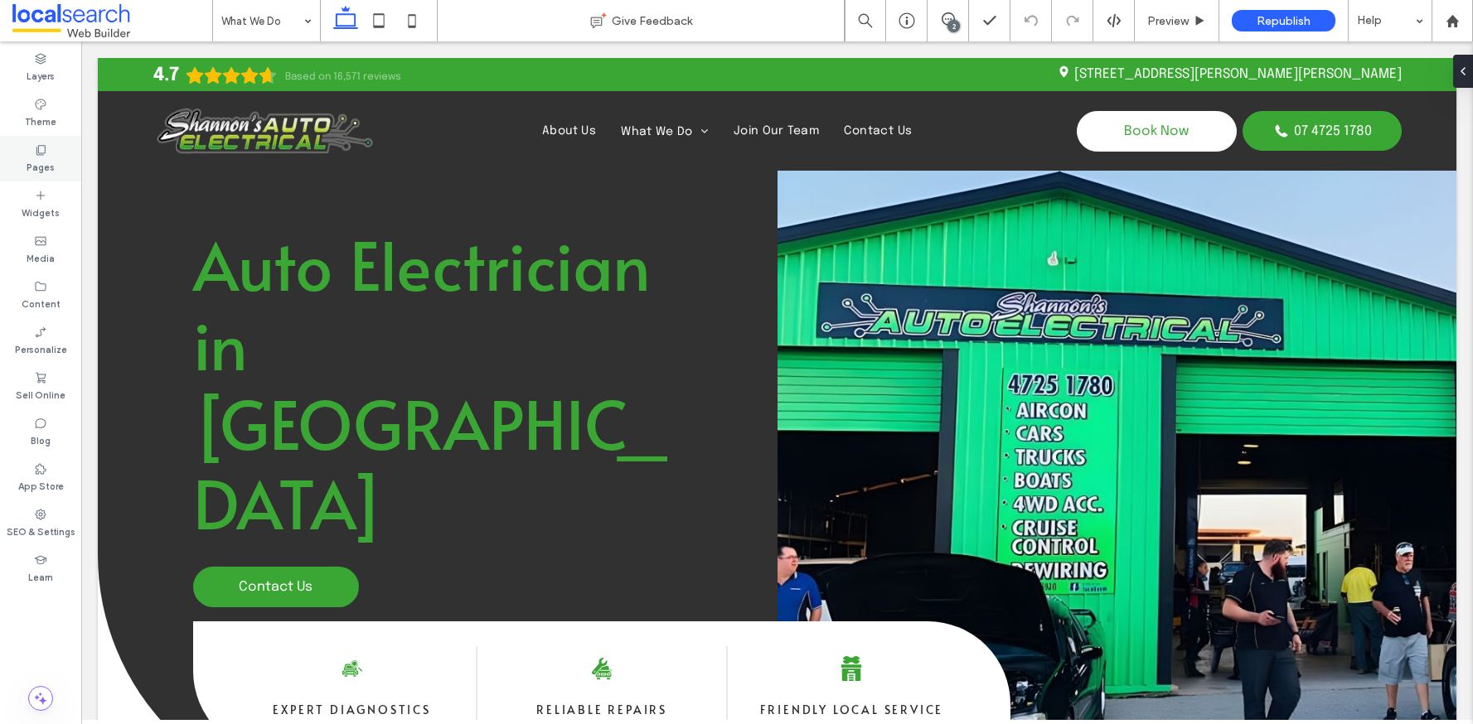
click at [46, 161] on label "Pages" at bounding box center [41, 166] width 28 height 18
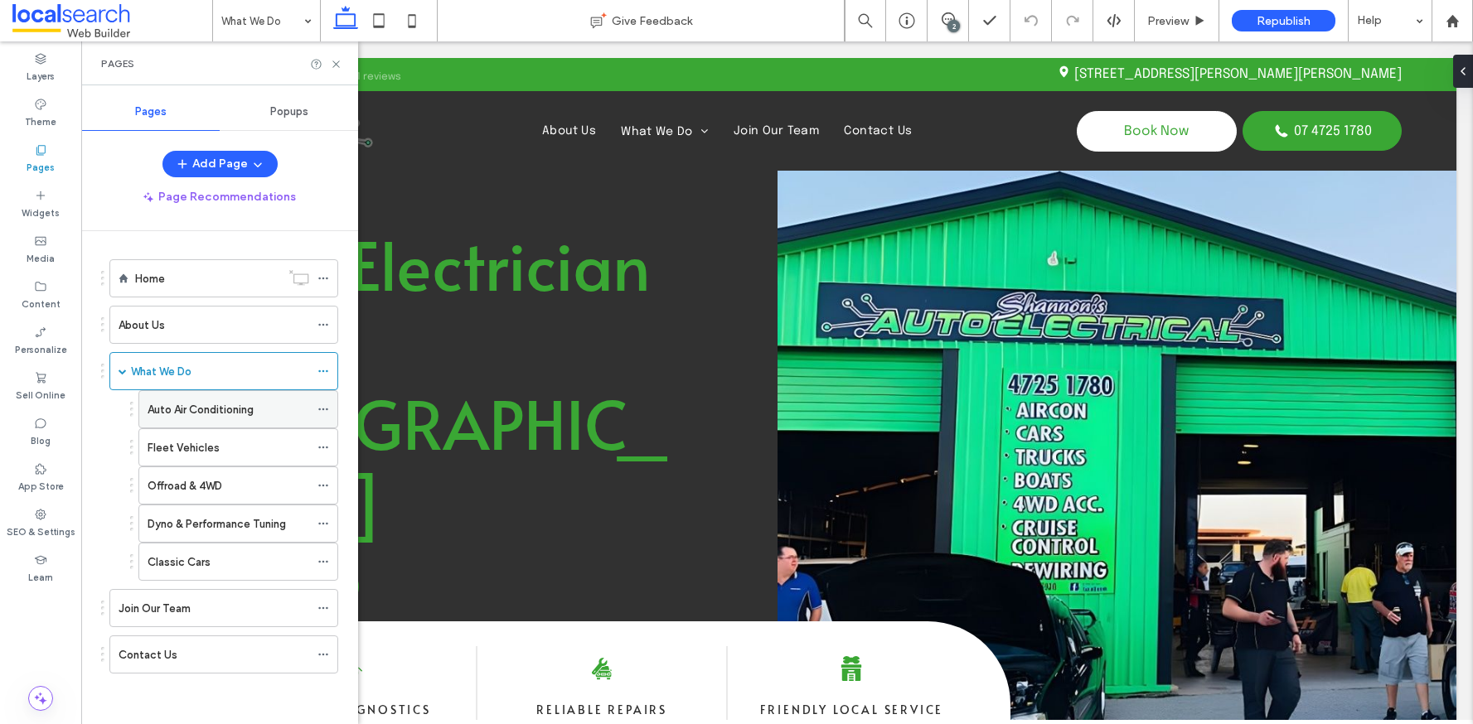
click at [216, 417] on label "Auto Air Conditioning" at bounding box center [201, 409] width 106 height 29
click at [337, 64] on icon at bounding box center [336, 64] width 12 height 12
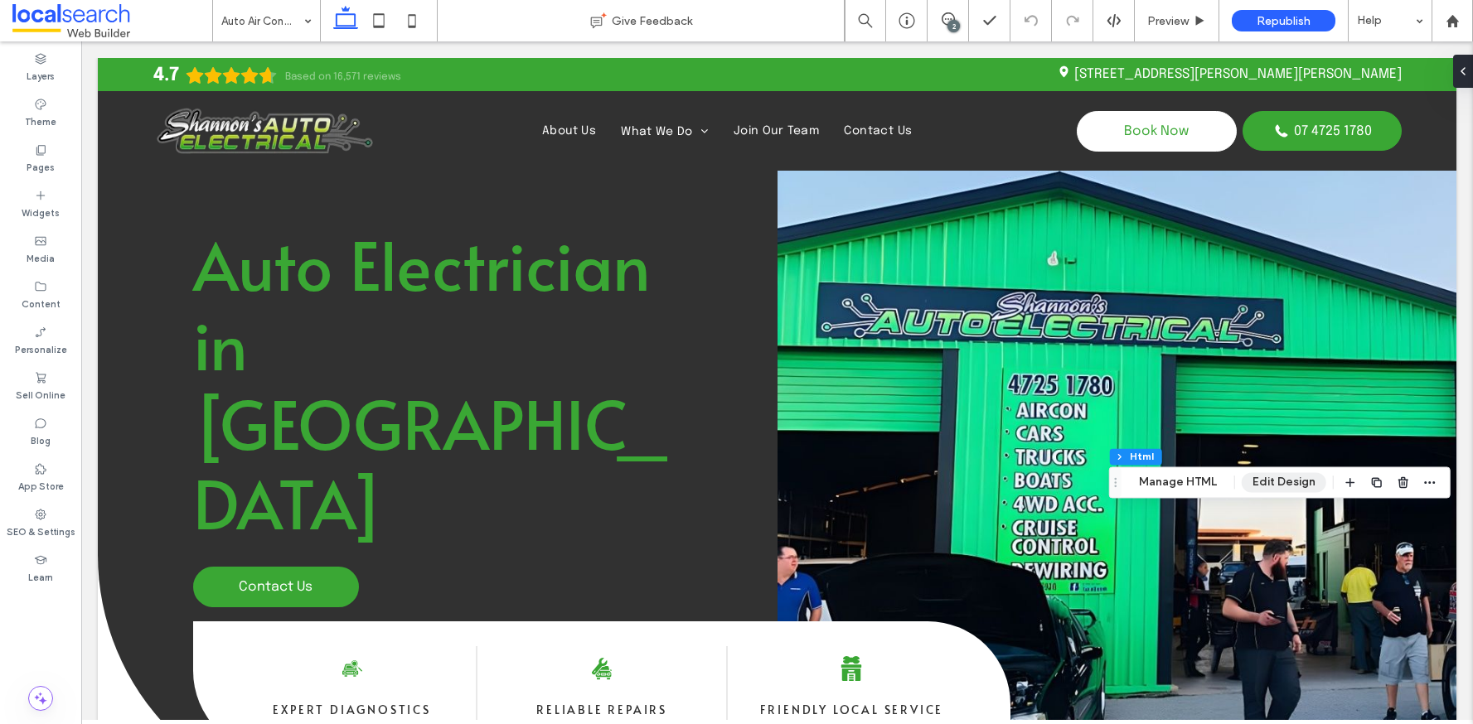
click at [1266, 485] on button "Edit Design" at bounding box center [1284, 482] width 85 height 20
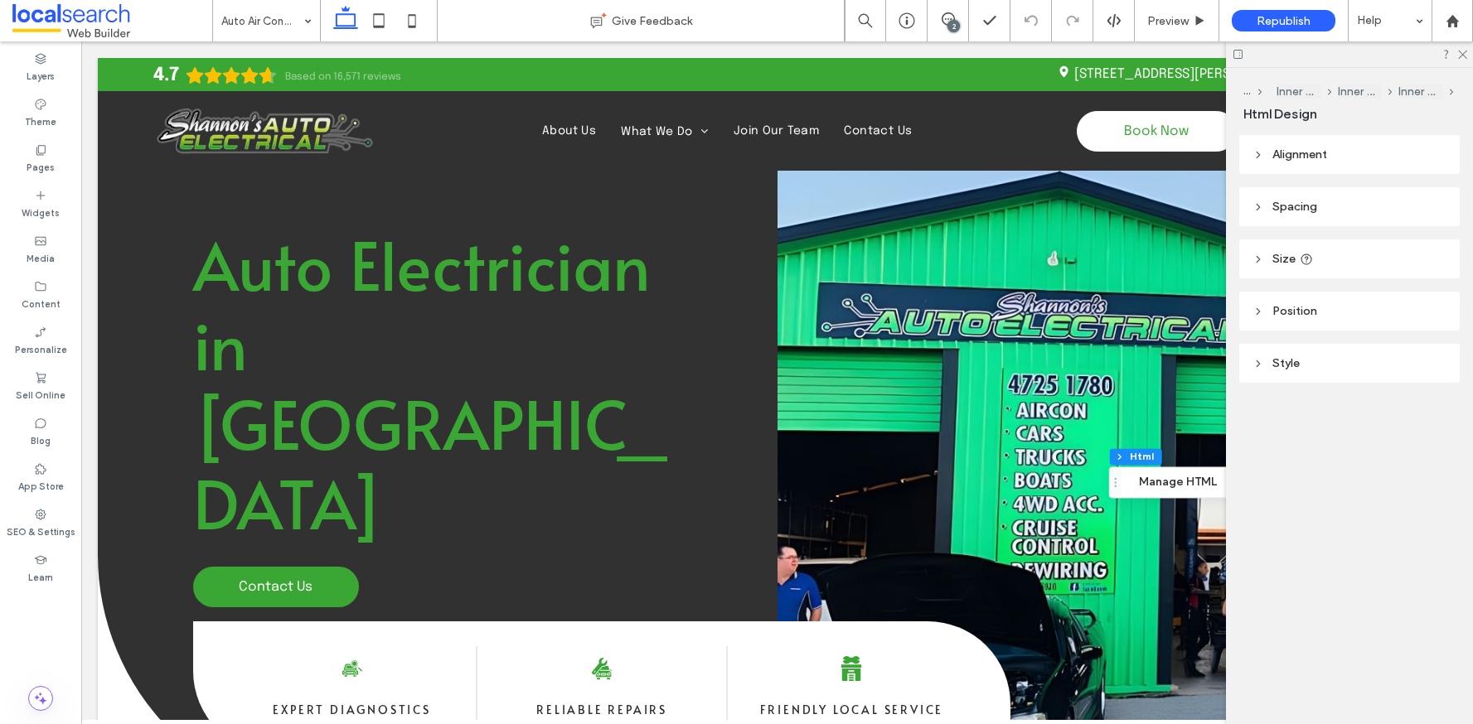
click at [1262, 268] on header "Size" at bounding box center [1349, 259] width 220 height 39
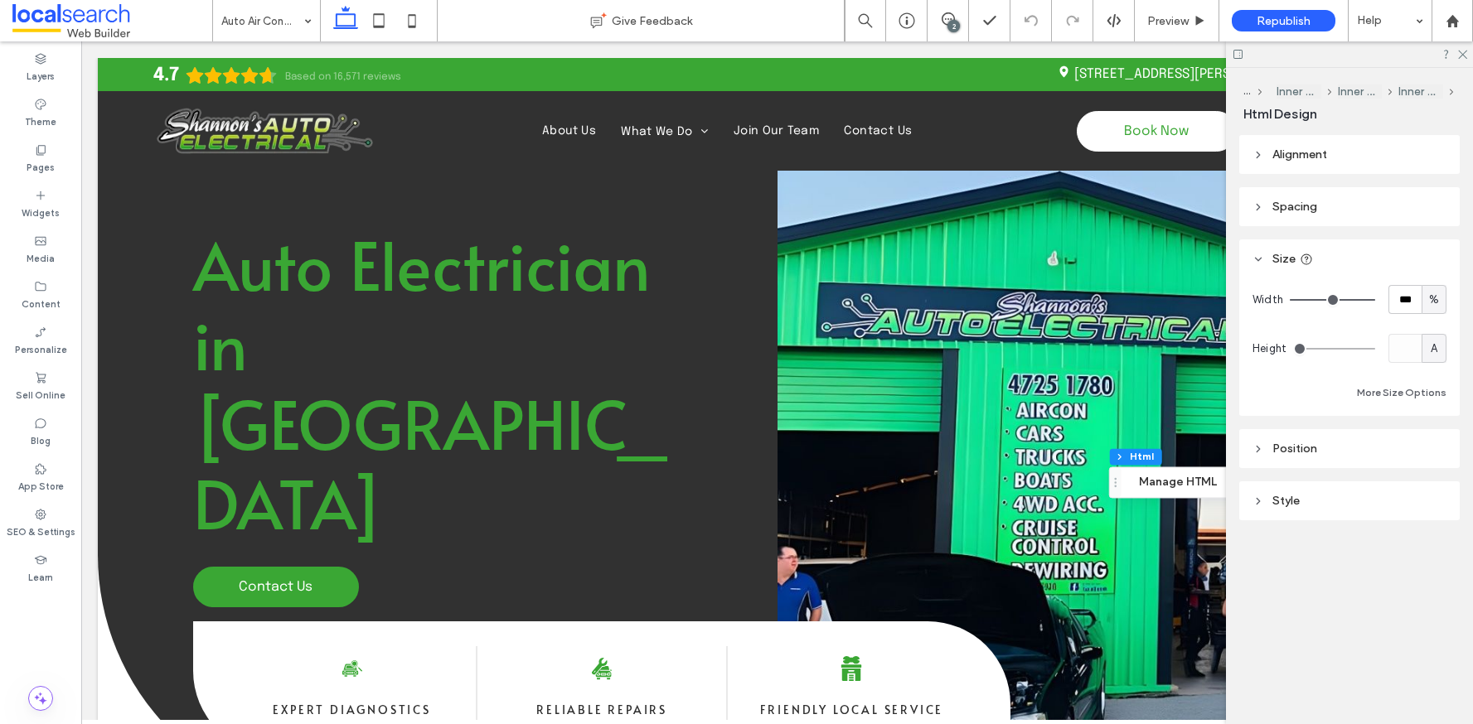
click at [1431, 293] on span "%" at bounding box center [1434, 300] width 10 height 17
click at [1431, 450] on span "A" at bounding box center [1434, 445] width 7 height 17
type input "*"
click at [1465, 56] on icon at bounding box center [1461, 53] width 11 height 11
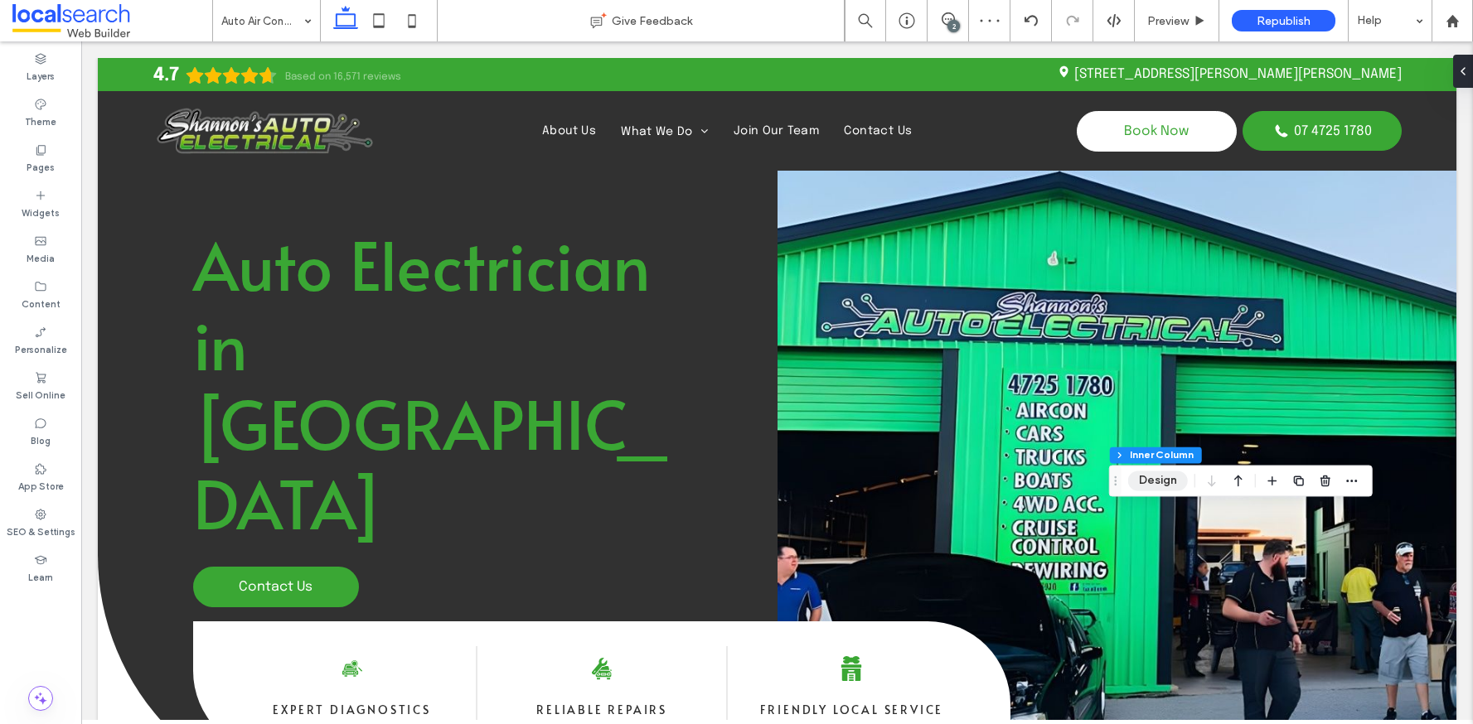
click at [1159, 481] on button "Design" at bounding box center [1158, 481] width 60 height 20
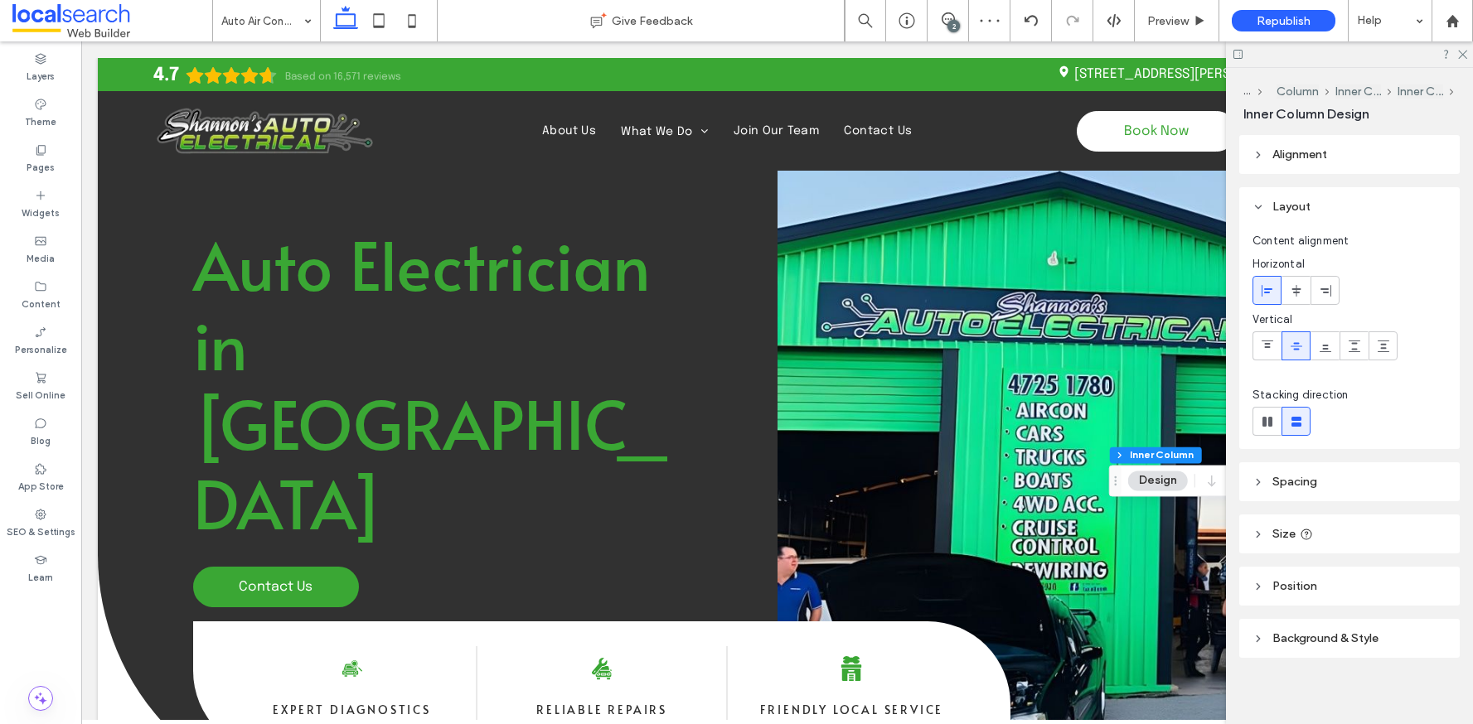
click at [1325, 534] on header "Size" at bounding box center [1349, 534] width 220 height 39
click at [1429, 576] on span "%" at bounding box center [1434, 575] width 10 height 17
click at [1423, 548] on span "A" at bounding box center [1424, 546] width 7 height 17
type input "*"
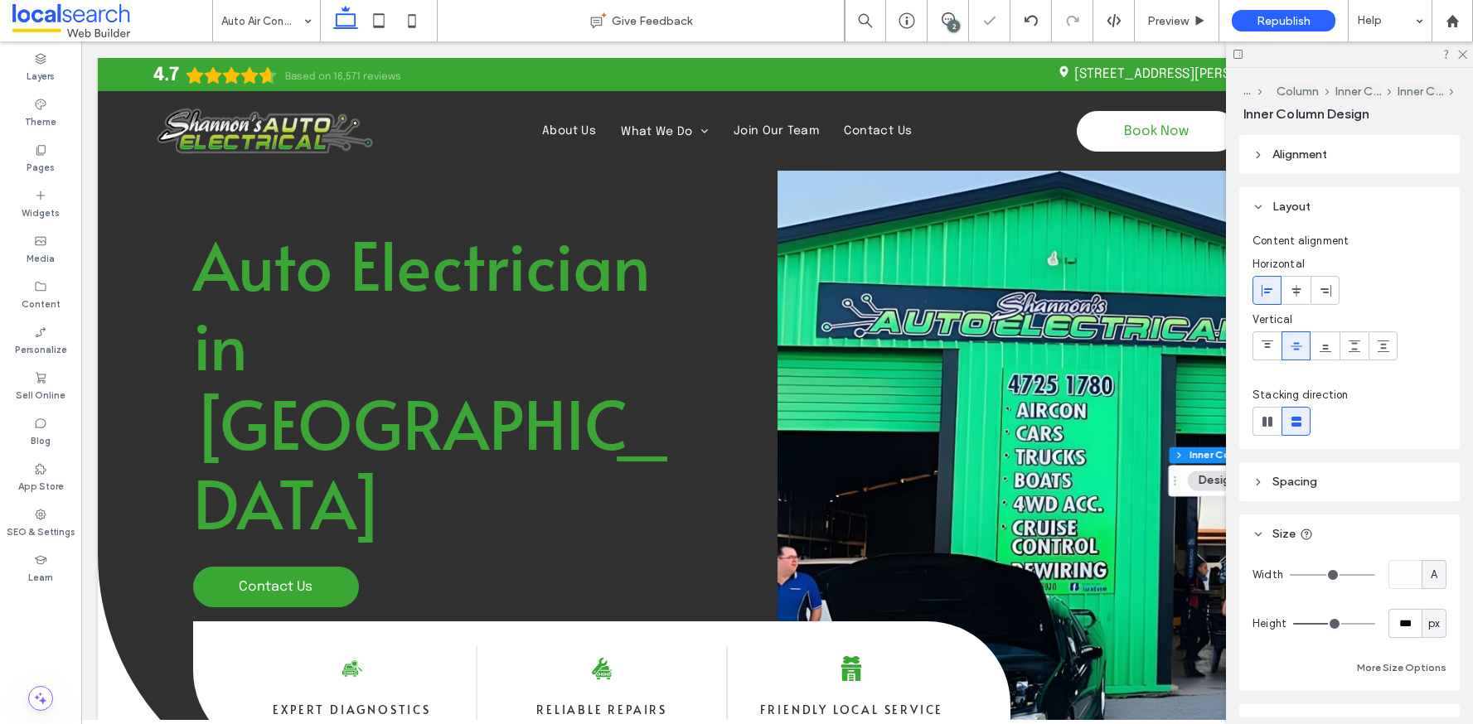
click at [1428, 631] on span "px" at bounding box center [1434, 624] width 12 height 17
click at [1436, 594] on div "px % vh vw A" at bounding box center [1424, 536] width 25 height 147
click at [1432, 595] on div "A" at bounding box center [1424, 594] width 23 height 29
type input "*"
click at [1457, 59] on div at bounding box center [1349, 54] width 247 height 26
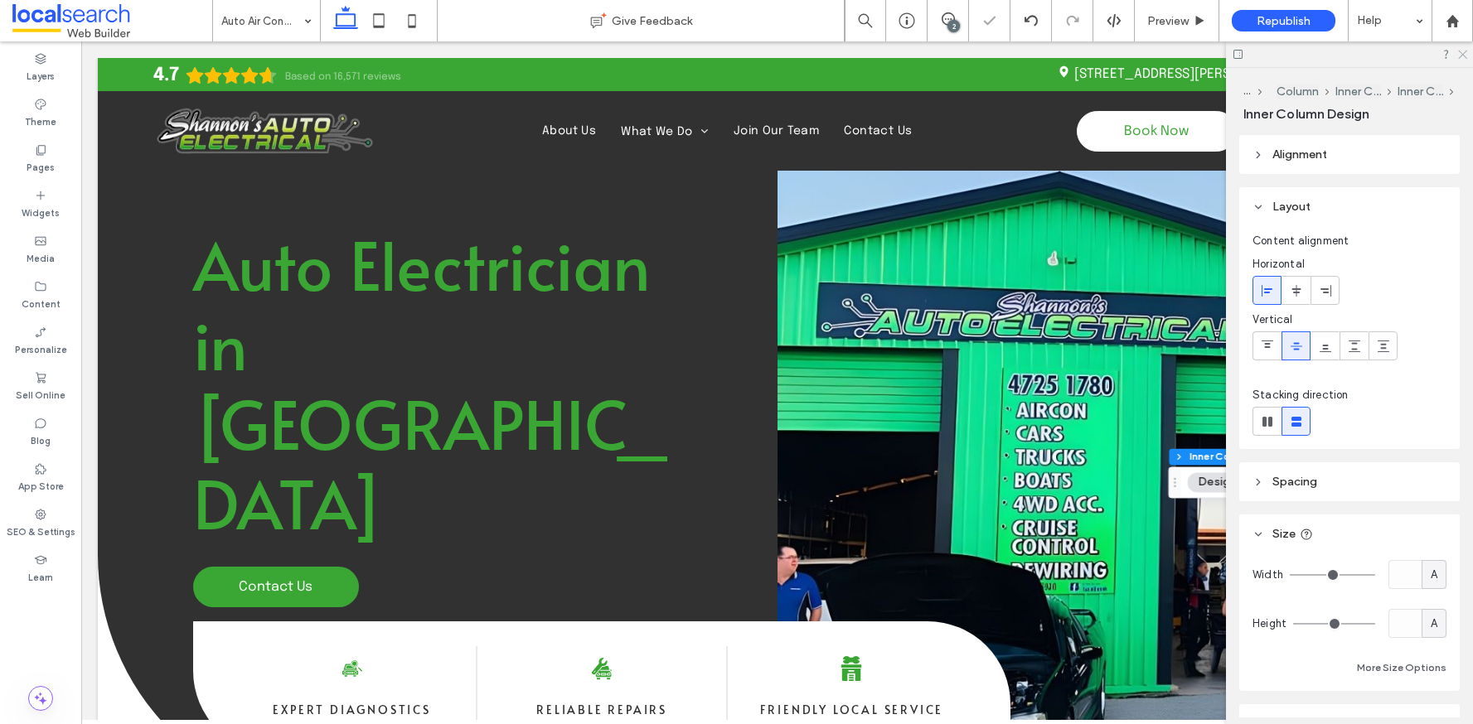
click at [1460, 54] on icon at bounding box center [1461, 53] width 11 height 11
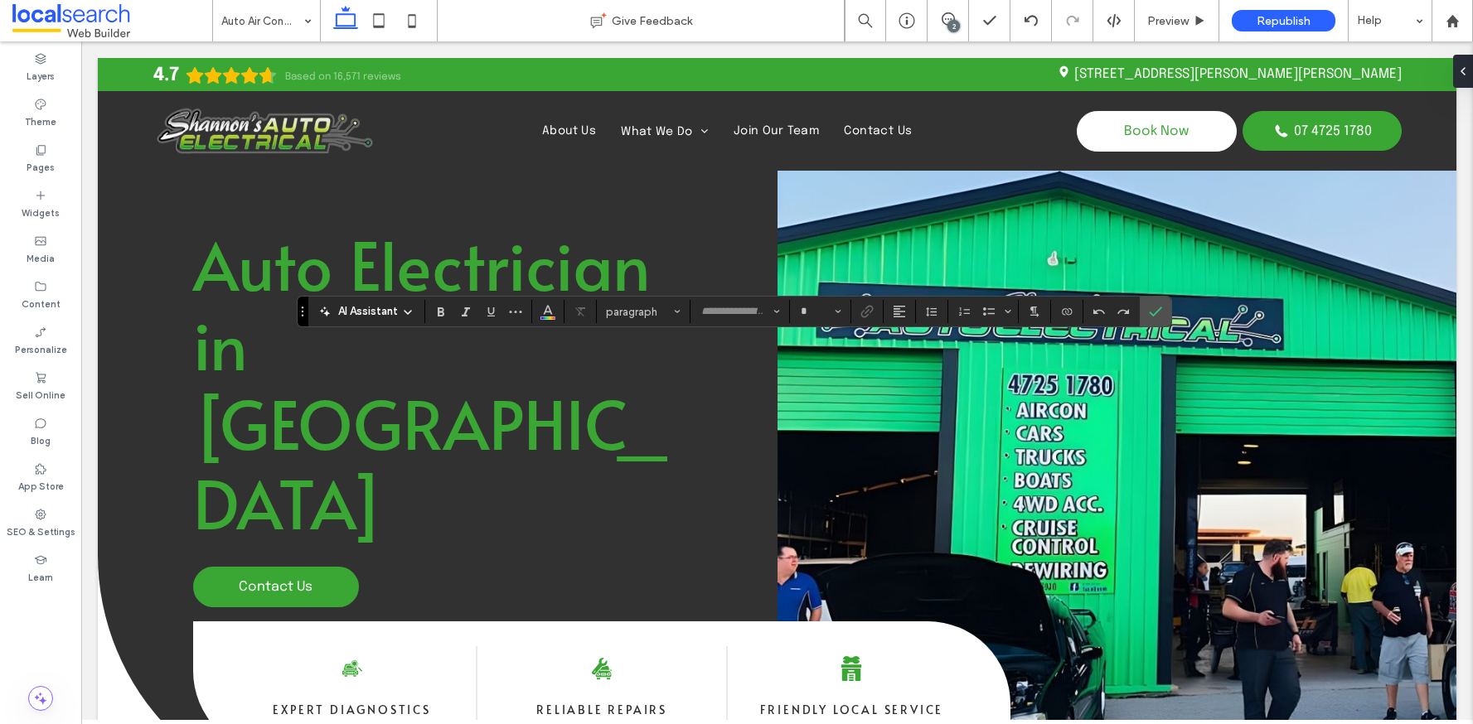
type input "*****"
type input "**"
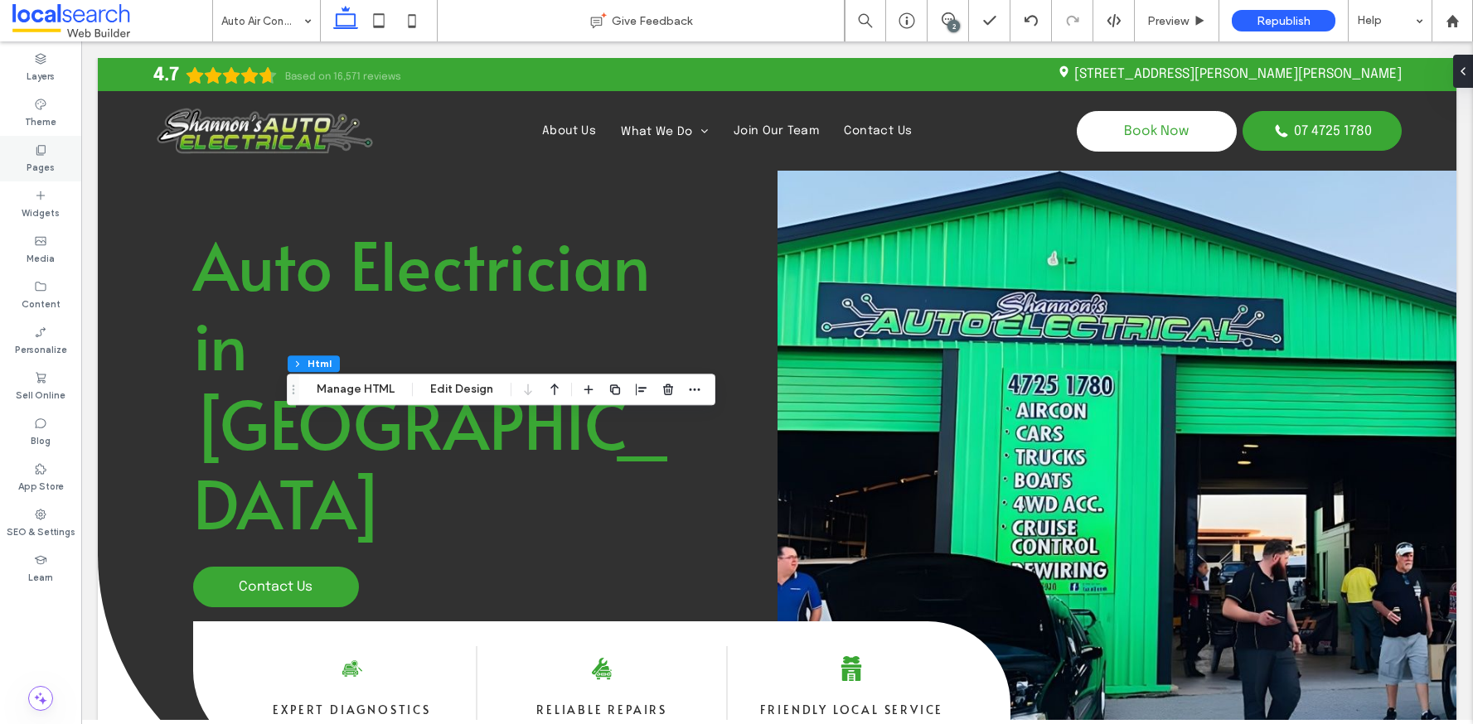
click at [32, 162] on label "Pages" at bounding box center [41, 166] width 28 height 18
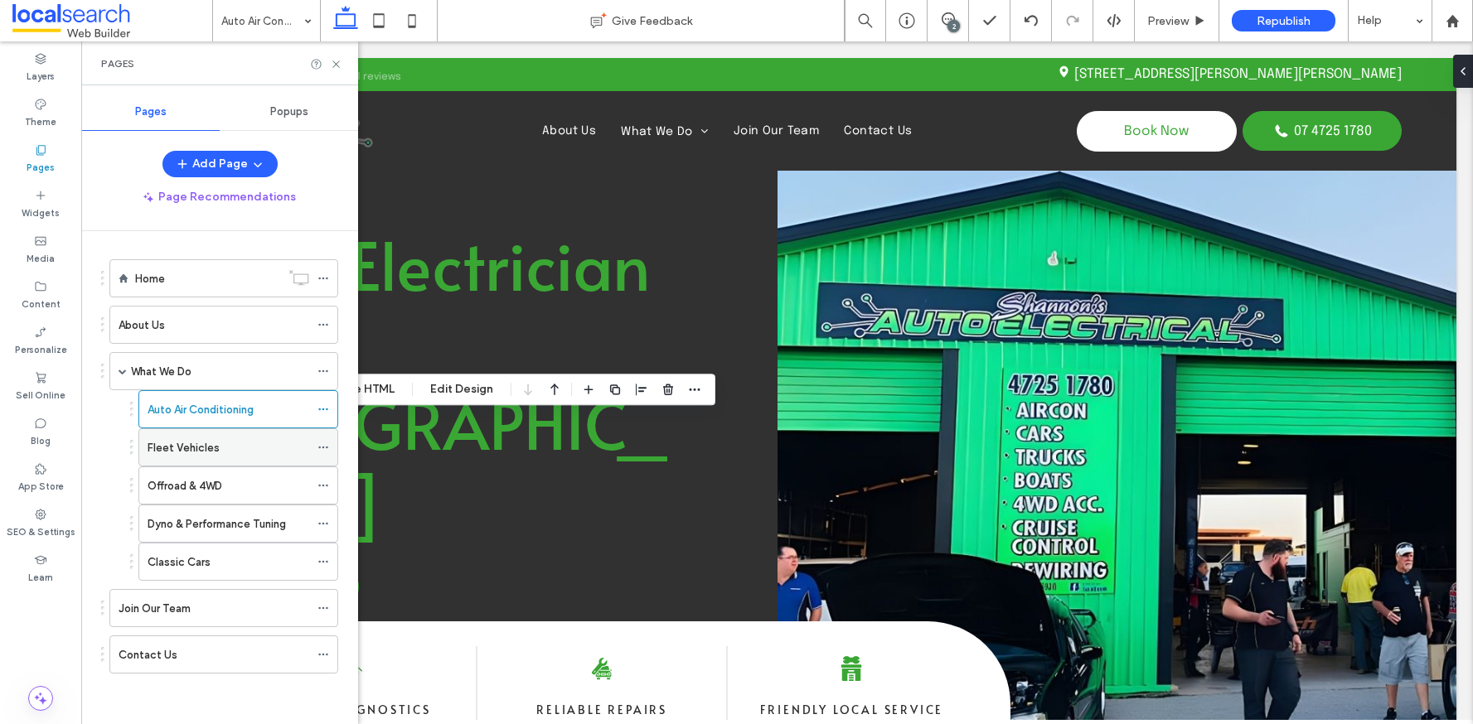
click at [216, 444] on label "Fleet Vehicles" at bounding box center [184, 447] width 72 height 29
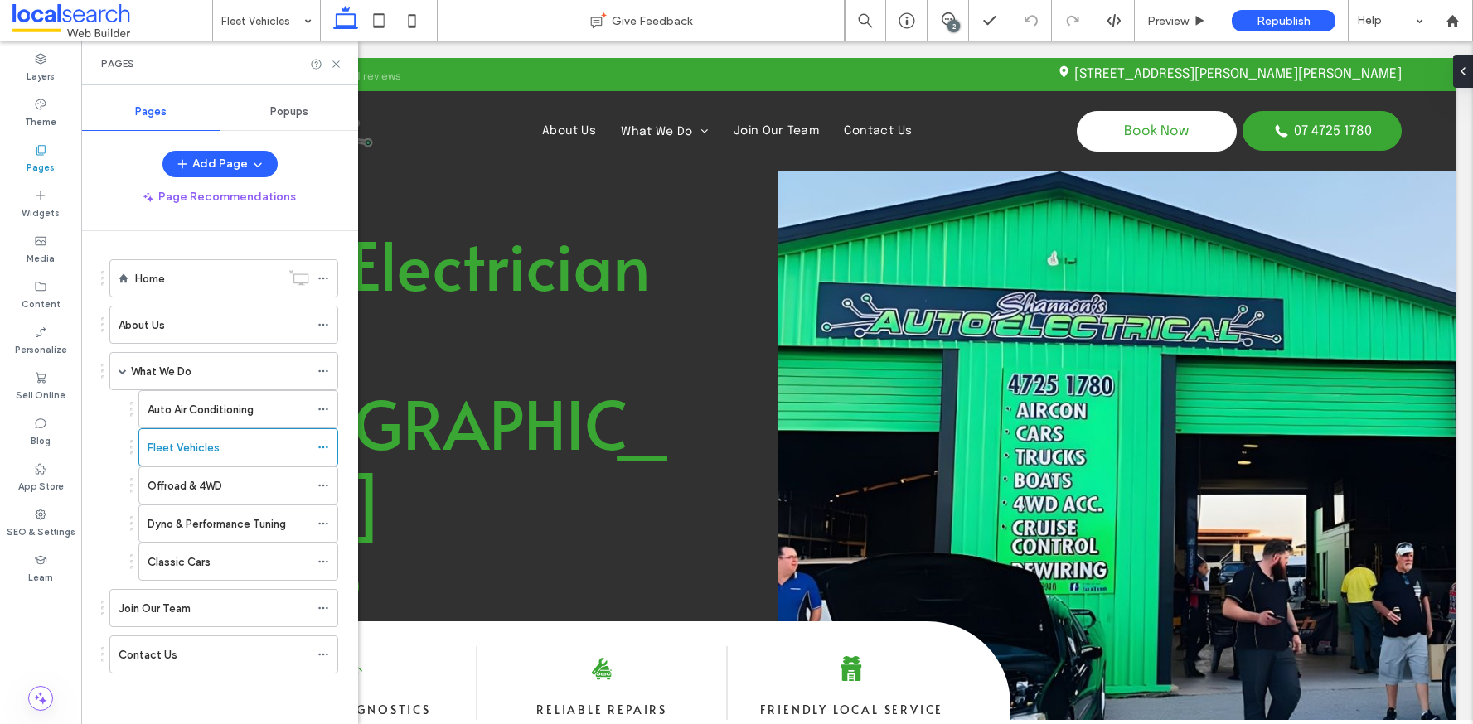
drag, startPoint x: 191, startPoint y: 276, endPoint x: 225, endPoint y: 268, distance: 35.0
click at [191, 276] on div "Home" at bounding box center [207, 278] width 145 height 17
click at [337, 64] on icon at bounding box center [336, 64] width 12 height 12
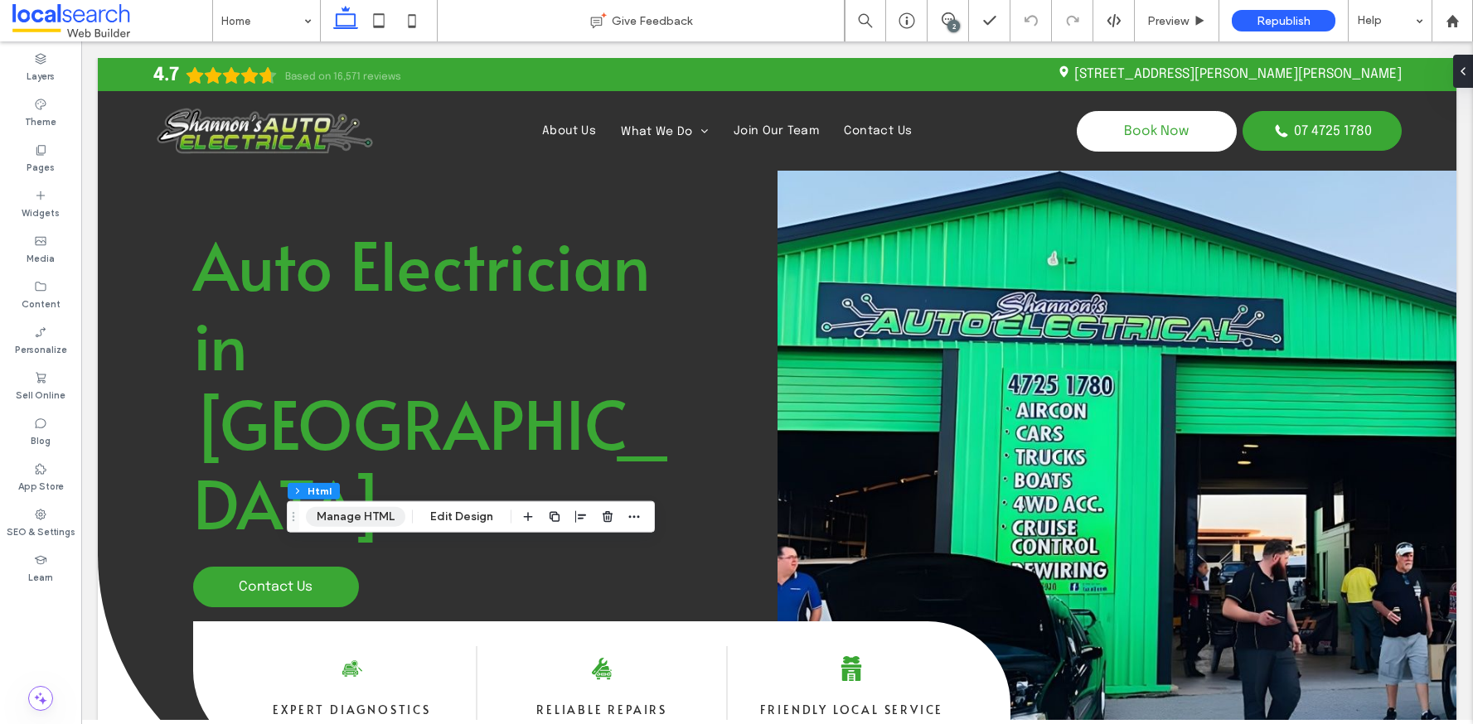
click at [366, 514] on button "Manage HTML" at bounding box center [355, 517] width 99 height 20
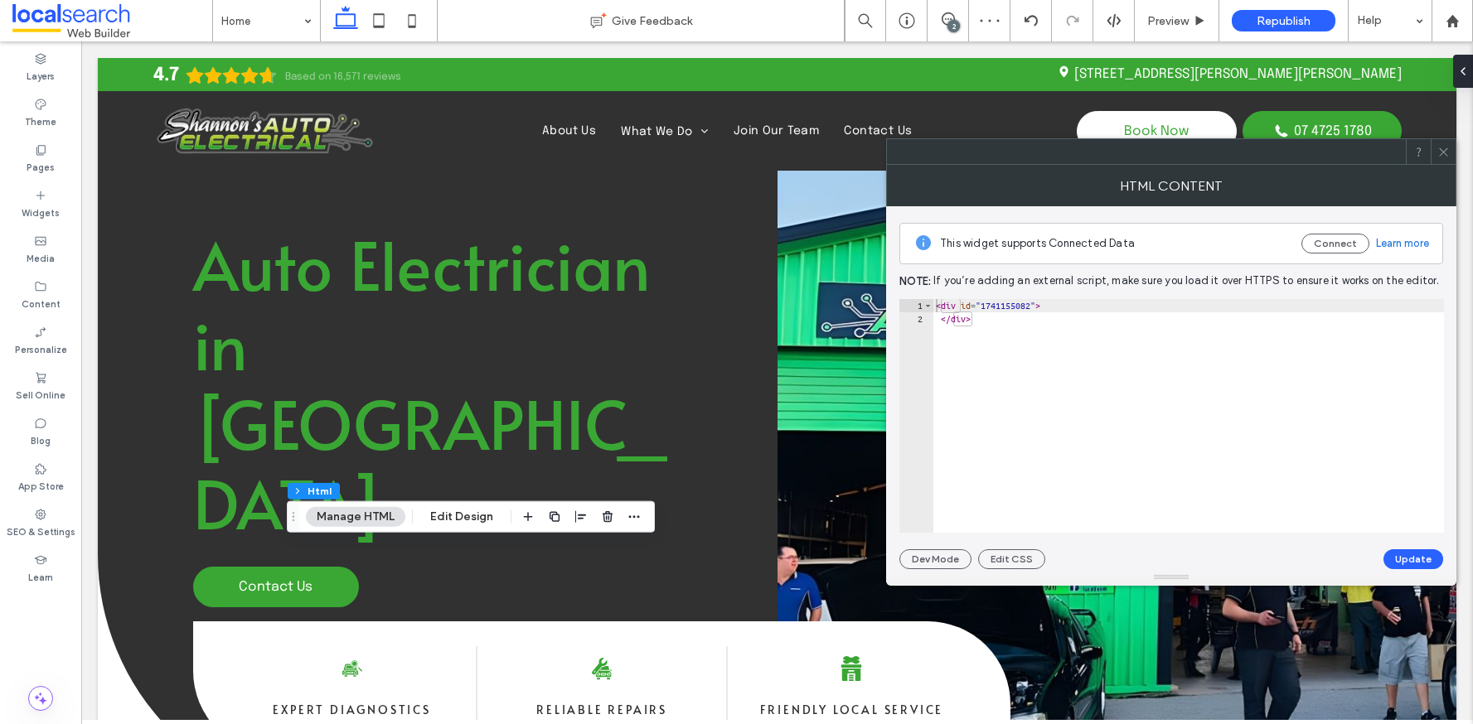
click at [1442, 151] on use at bounding box center [1443, 152] width 8 height 8
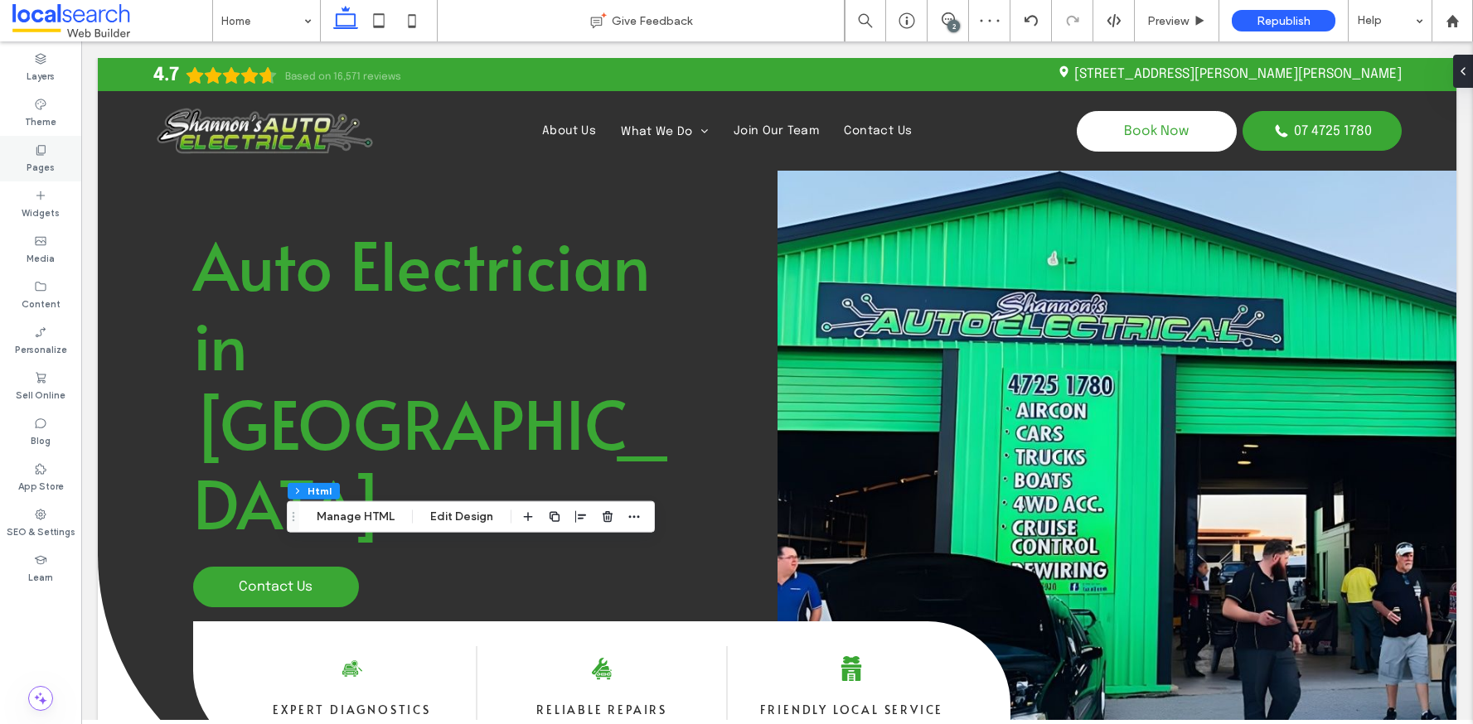
click at [20, 153] on div "Pages" at bounding box center [40, 159] width 81 height 46
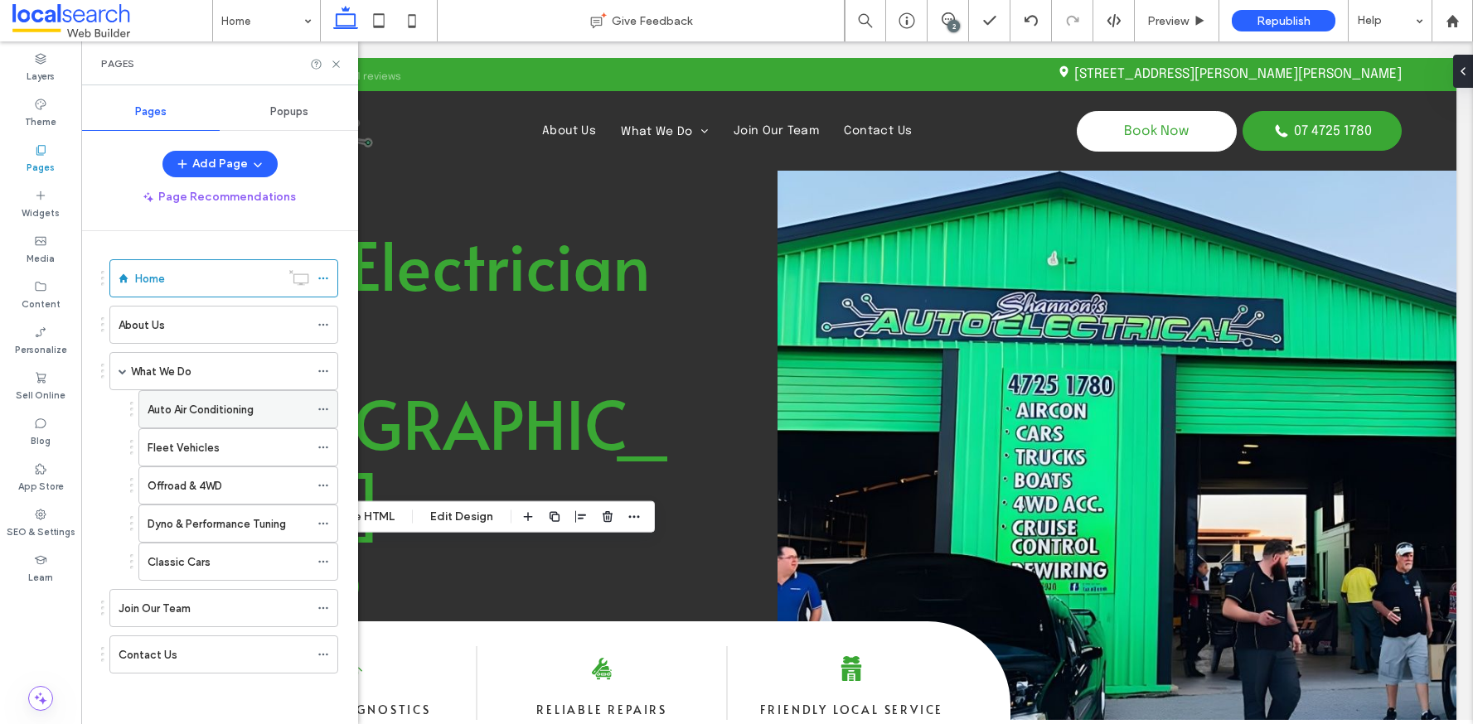
click at [226, 425] on div "Auto Air Conditioning" at bounding box center [229, 409] width 162 height 36
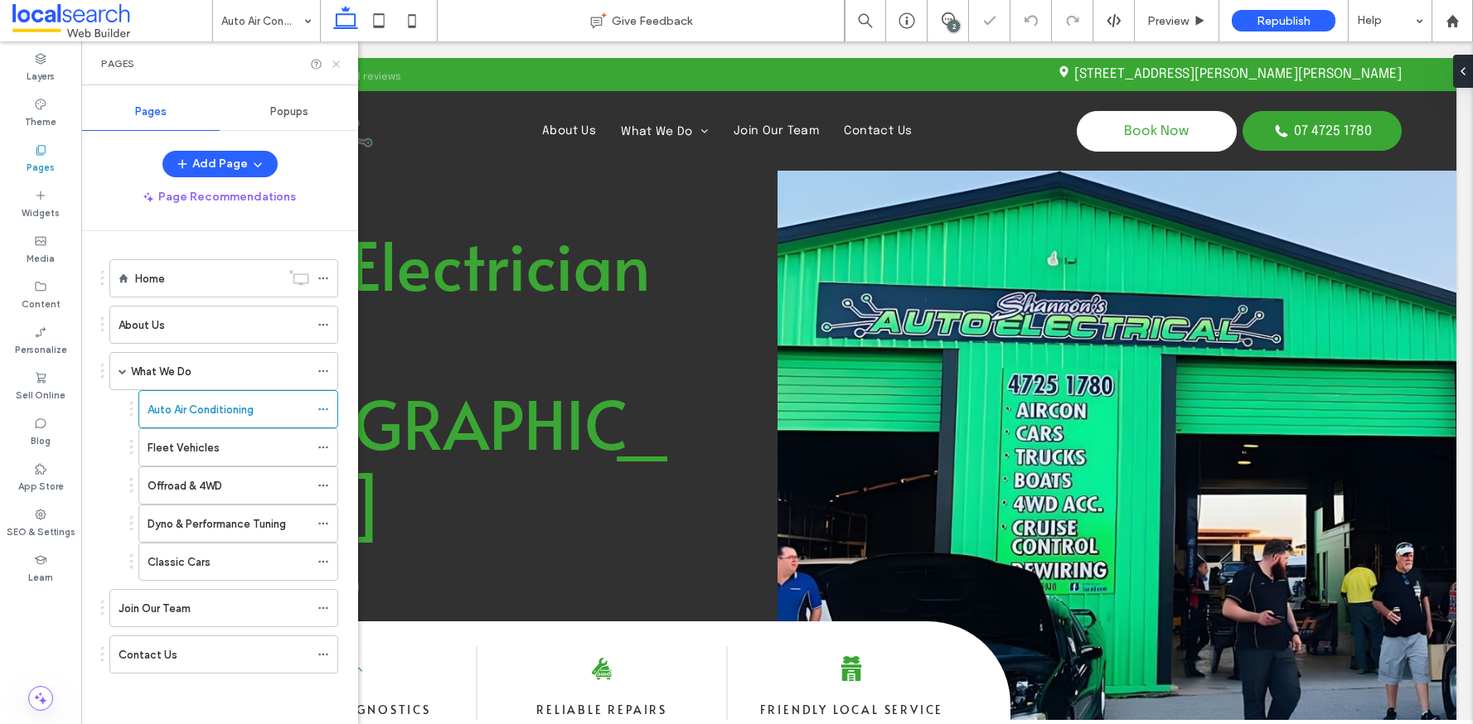
click at [333, 65] on icon at bounding box center [336, 64] width 12 height 12
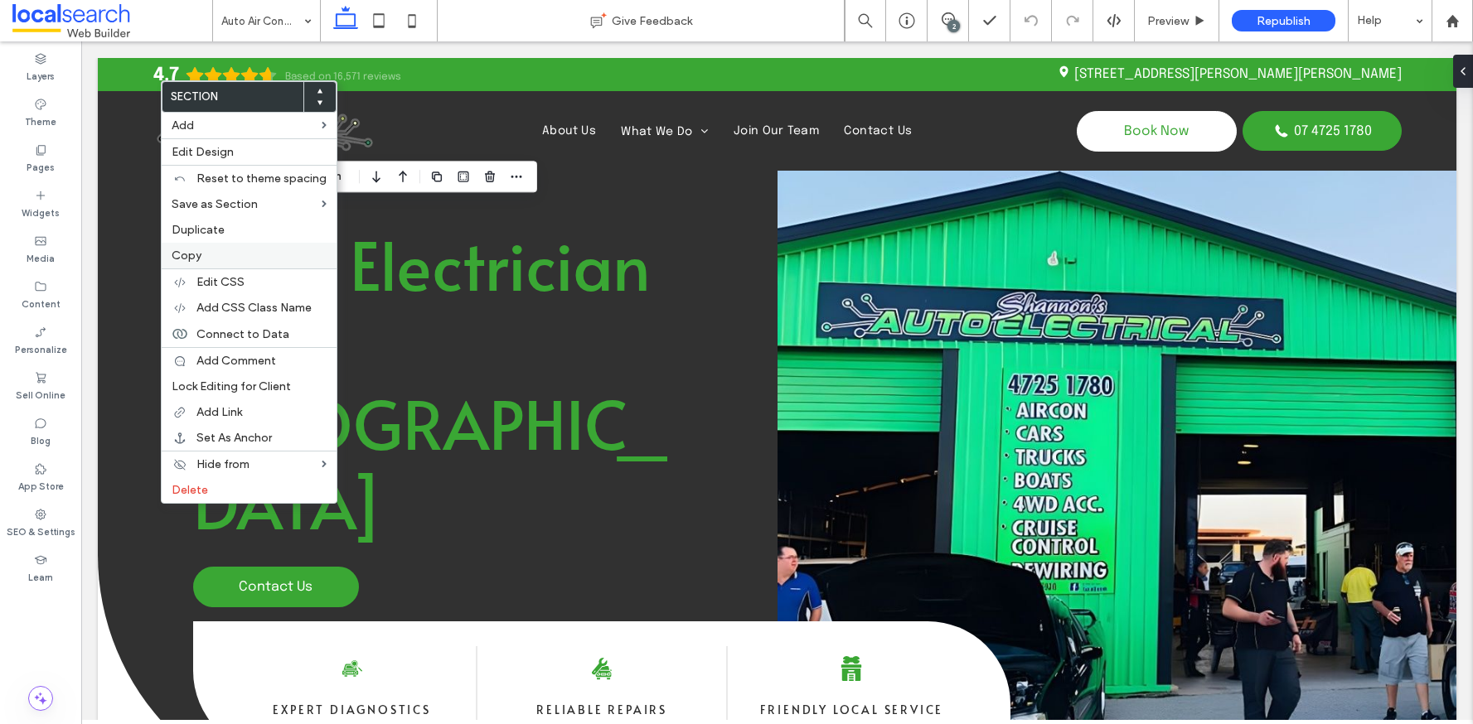
click at [214, 254] on label "Copy" at bounding box center [249, 256] width 155 height 14
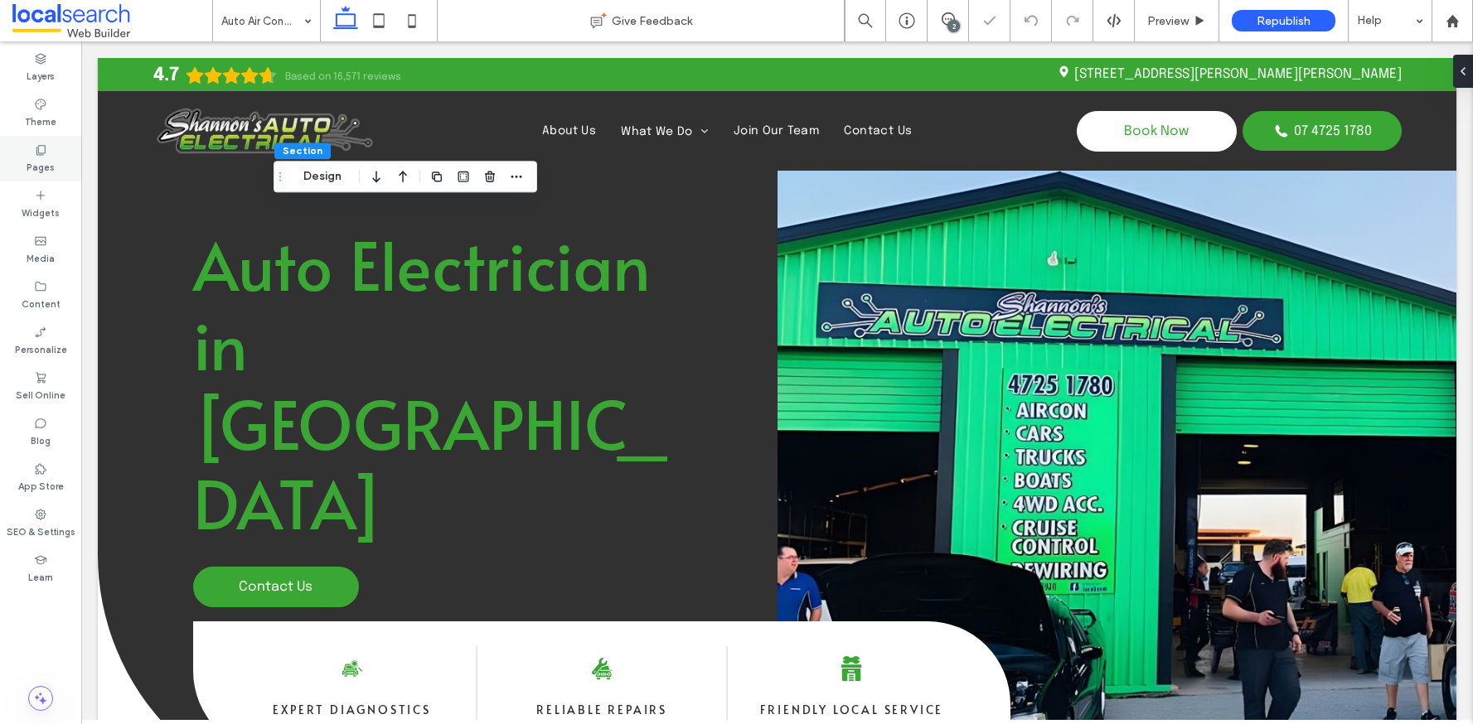
click at [56, 158] on div "Pages" at bounding box center [40, 159] width 81 height 46
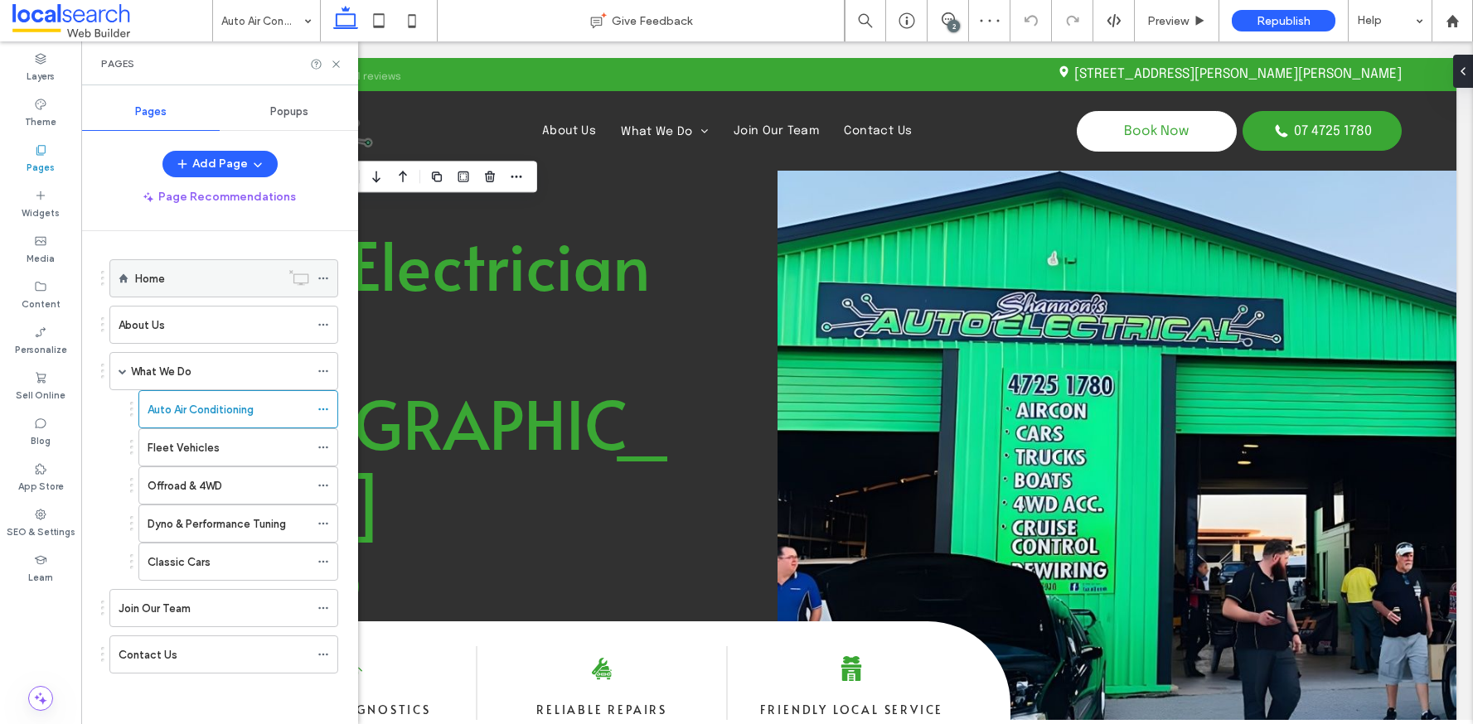
click at [172, 291] on div "Home" at bounding box center [207, 278] width 145 height 36
click at [334, 66] on icon at bounding box center [336, 64] width 12 height 12
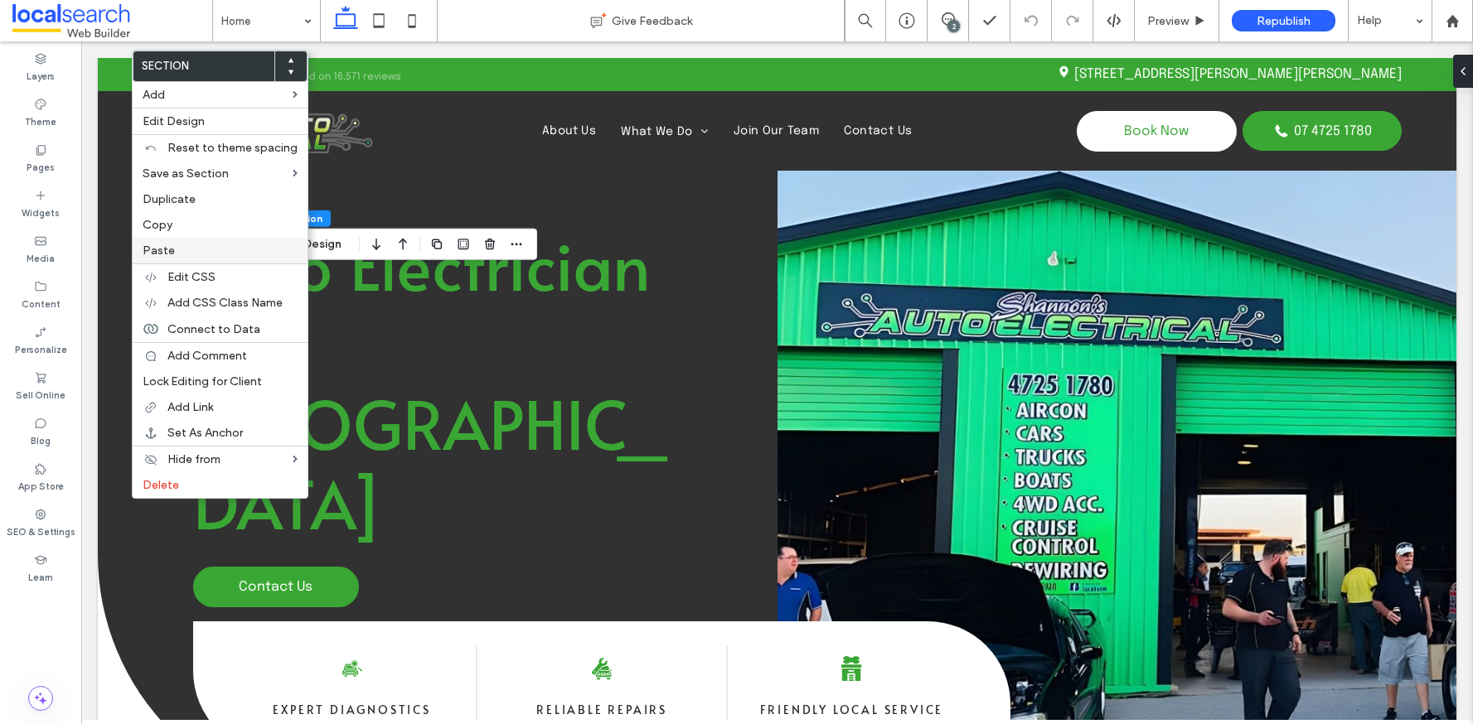
click at [182, 250] on label "Paste" at bounding box center [220, 251] width 155 height 14
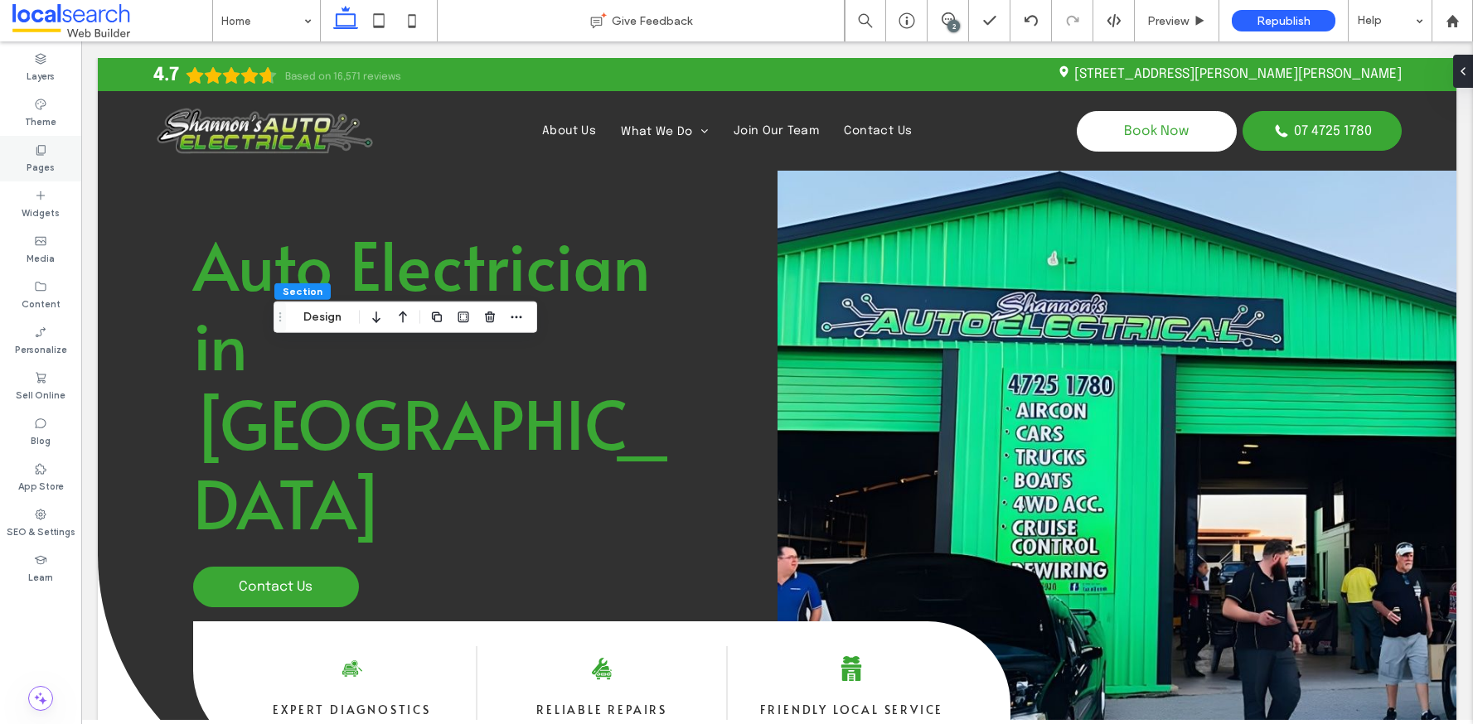
click at [49, 167] on label "Pages" at bounding box center [41, 166] width 28 height 18
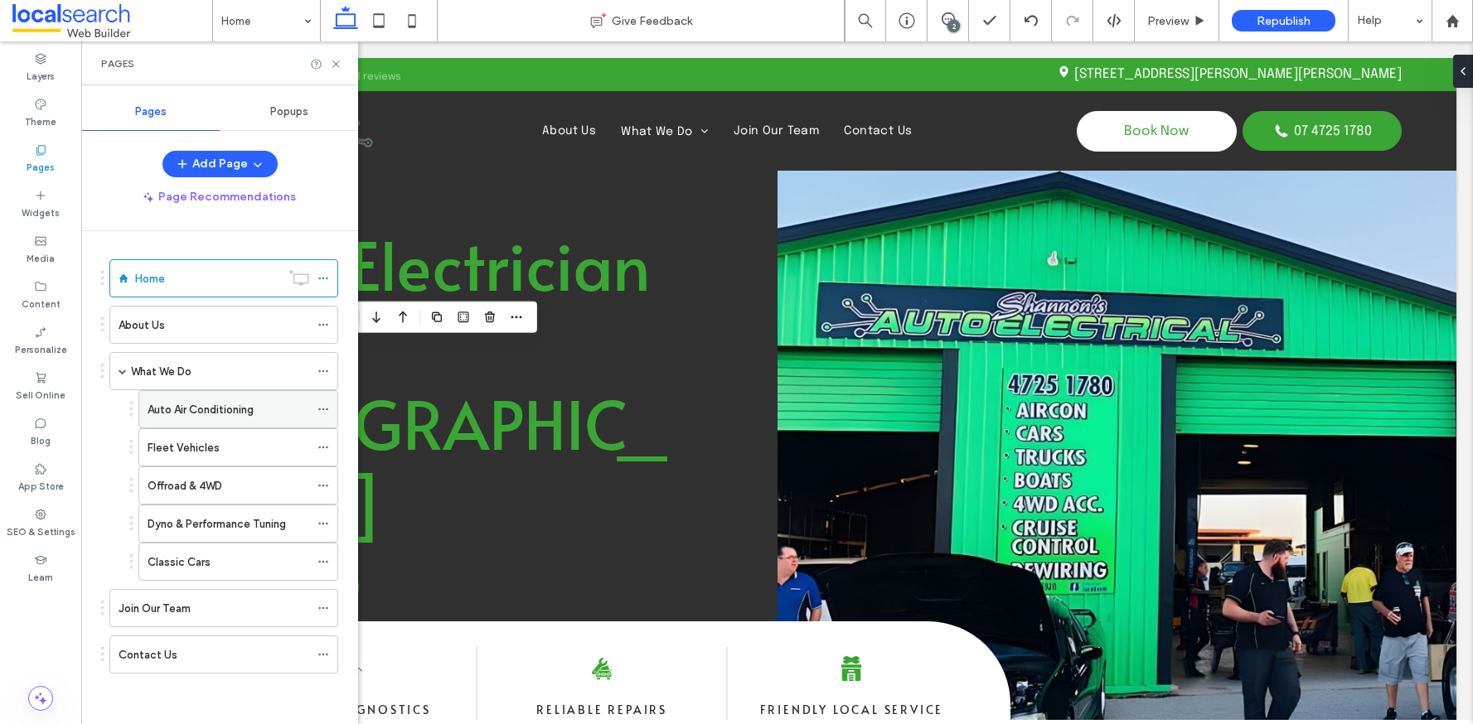
click at [206, 420] on div "Auto Air Conditioning" at bounding box center [229, 409] width 162 height 36
click at [335, 65] on icon at bounding box center [336, 64] width 12 height 12
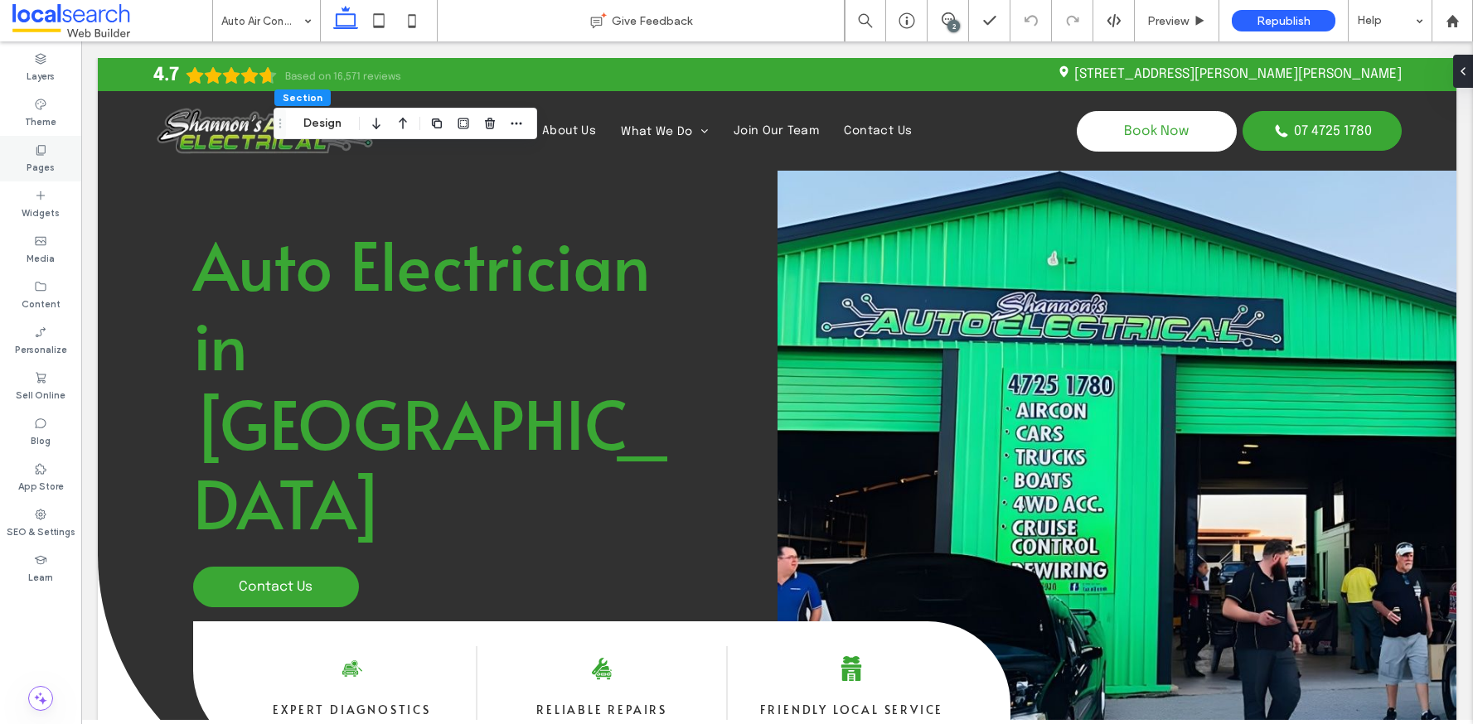
click at [31, 154] on div "Pages" at bounding box center [40, 159] width 81 height 46
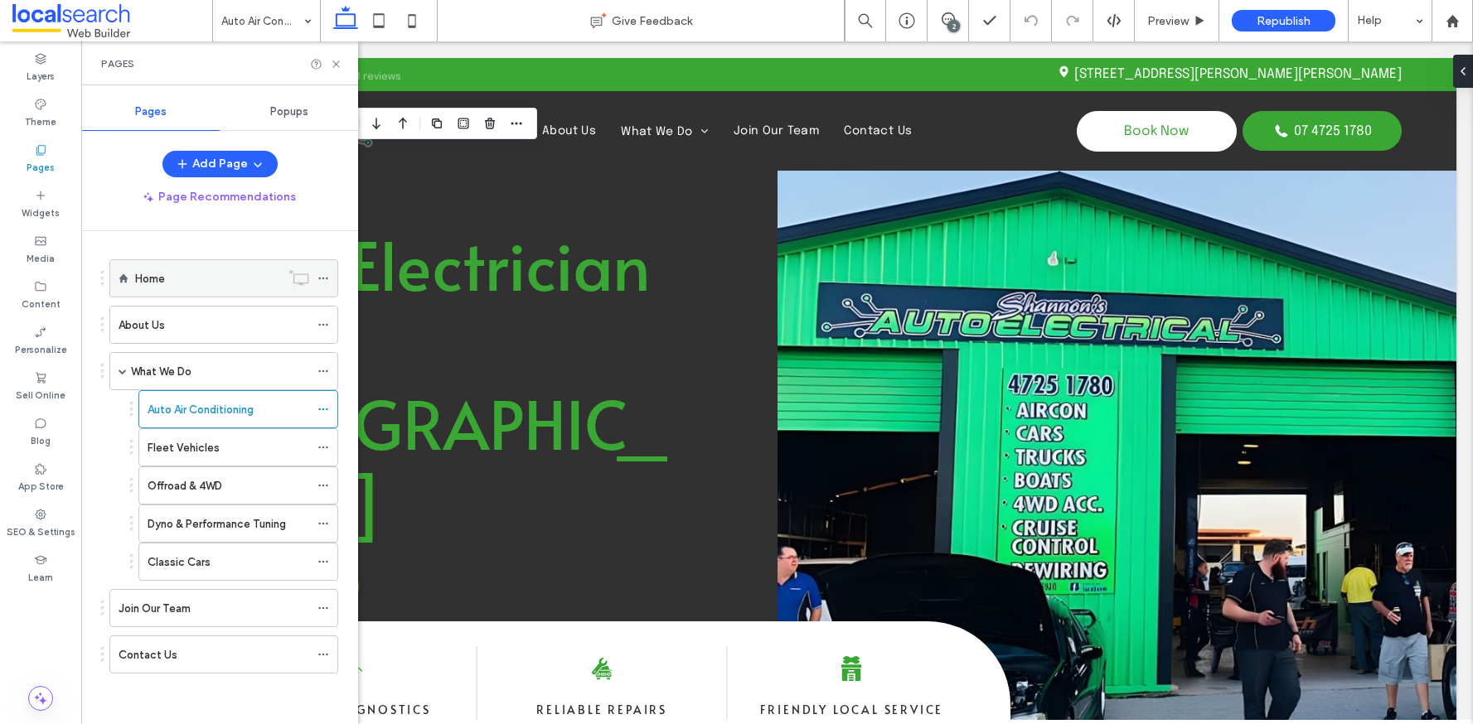
click at [186, 280] on div "Home" at bounding box center [207, 278] width 145 height 17
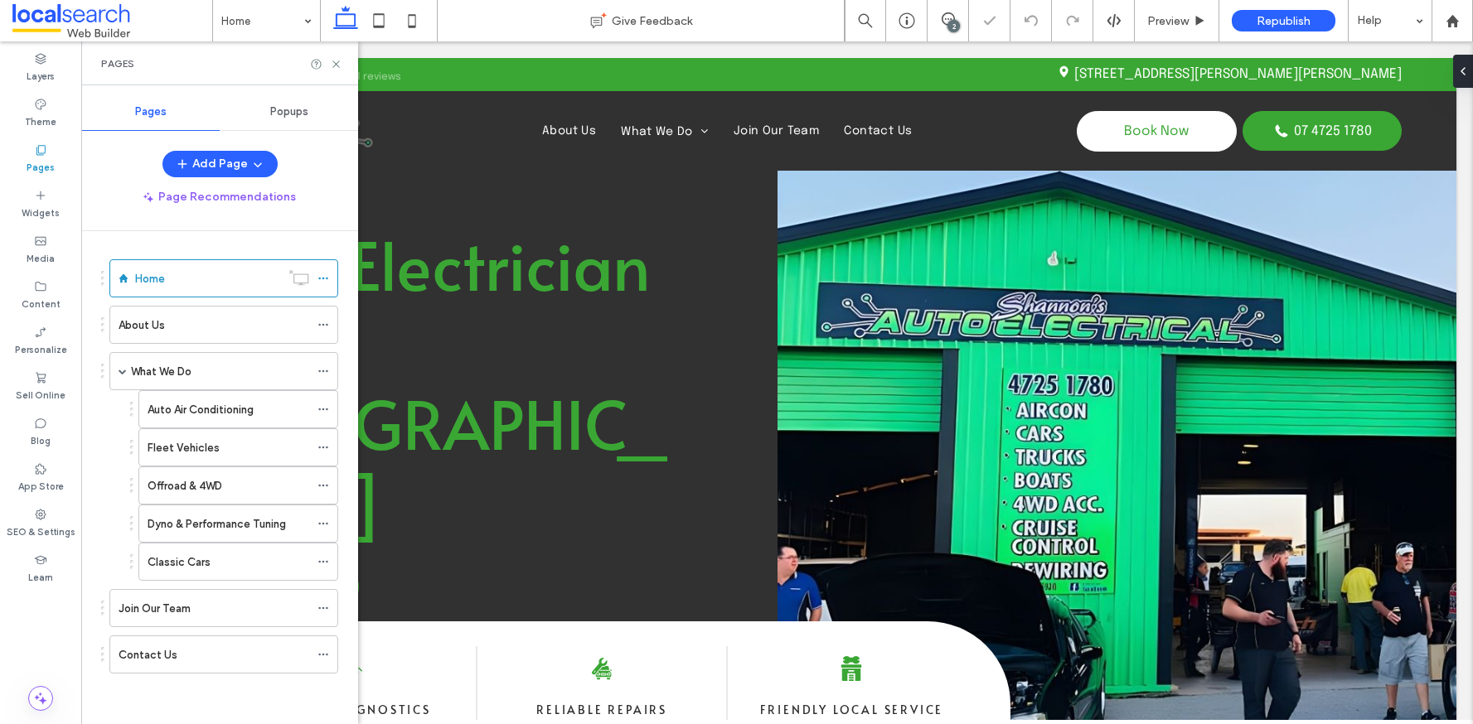
click at [335, 64] on icon at bounding box center [336, 64] width 12 height 12
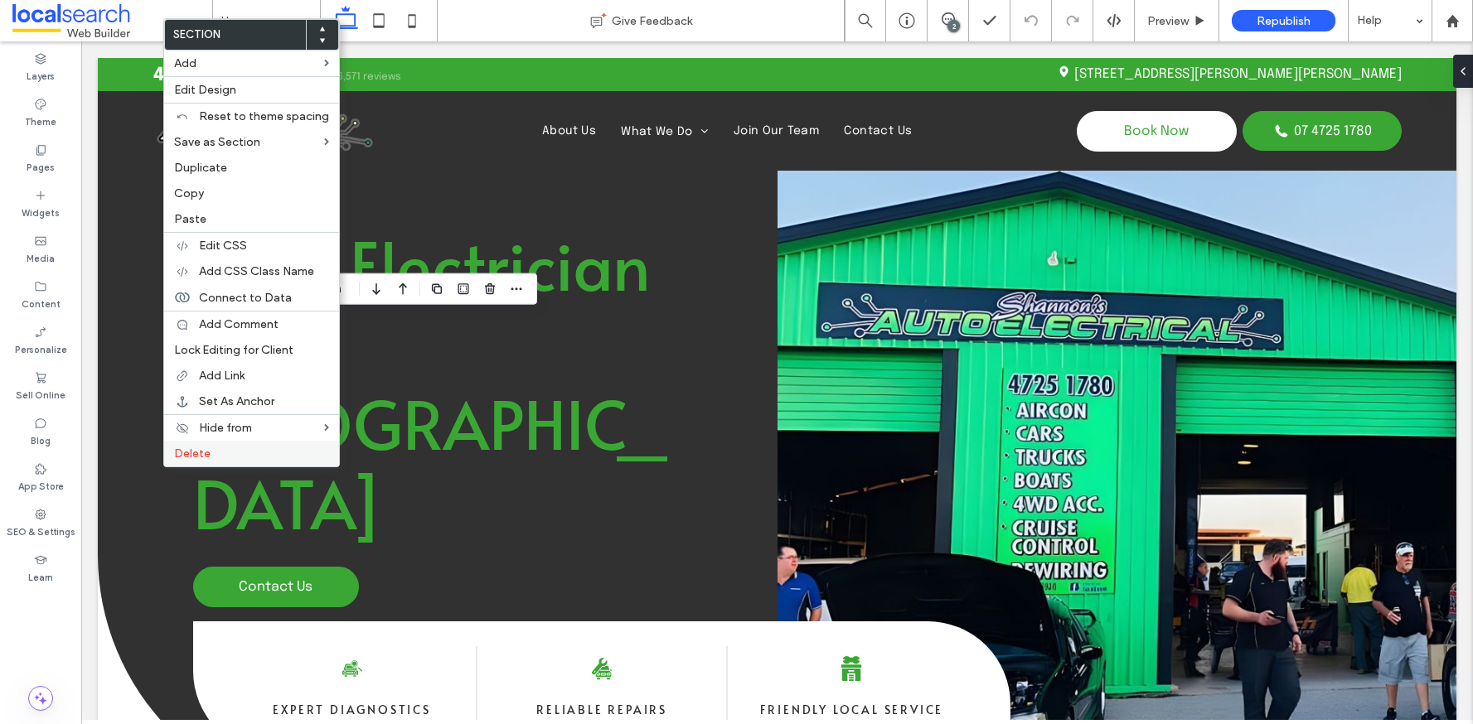
click at [220, 453] on label "Delete" at bounding box center [251, 454] width 155 height 14
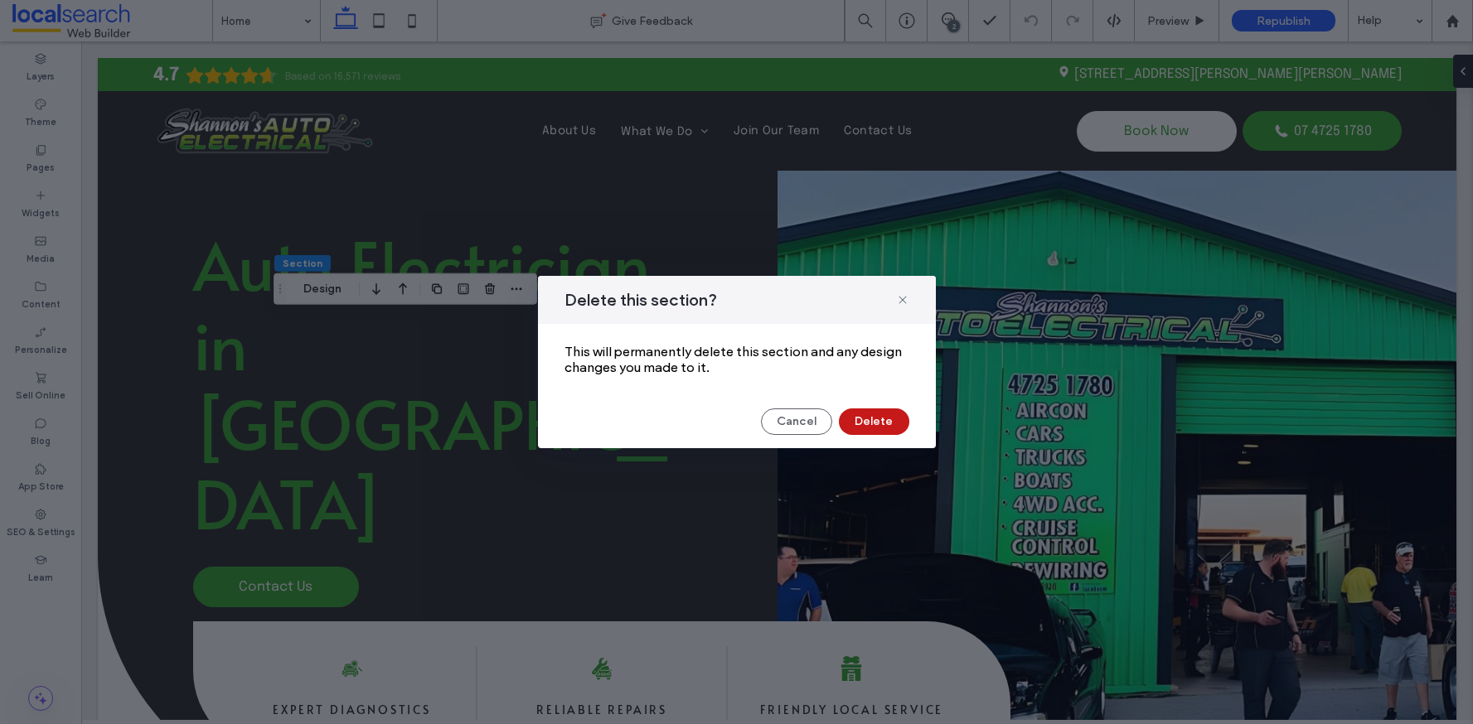
click at [872, 431] on button "Delete" at bounding box center [874, 422] width 70 height 27
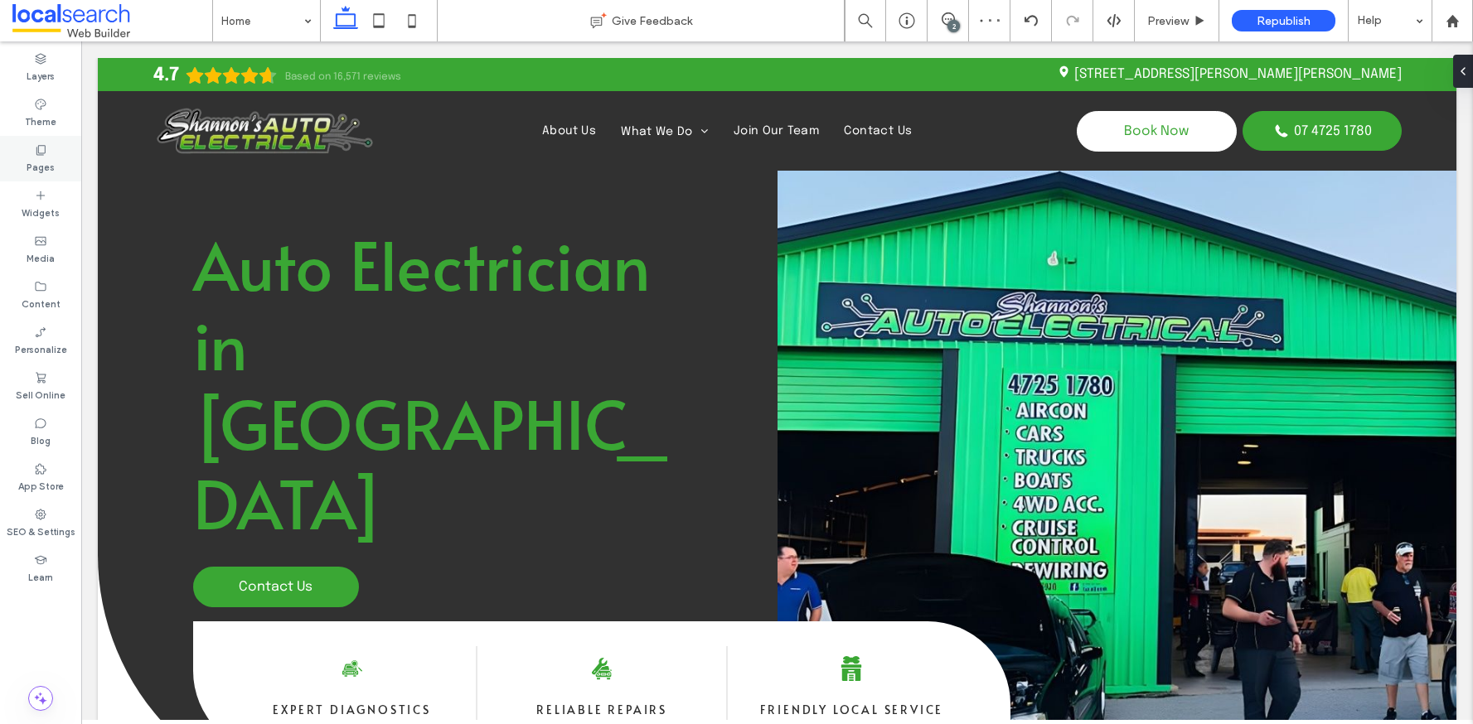
click at [47, 150] on div "Pages" at bounding box center [40, 159] width 81 height 46
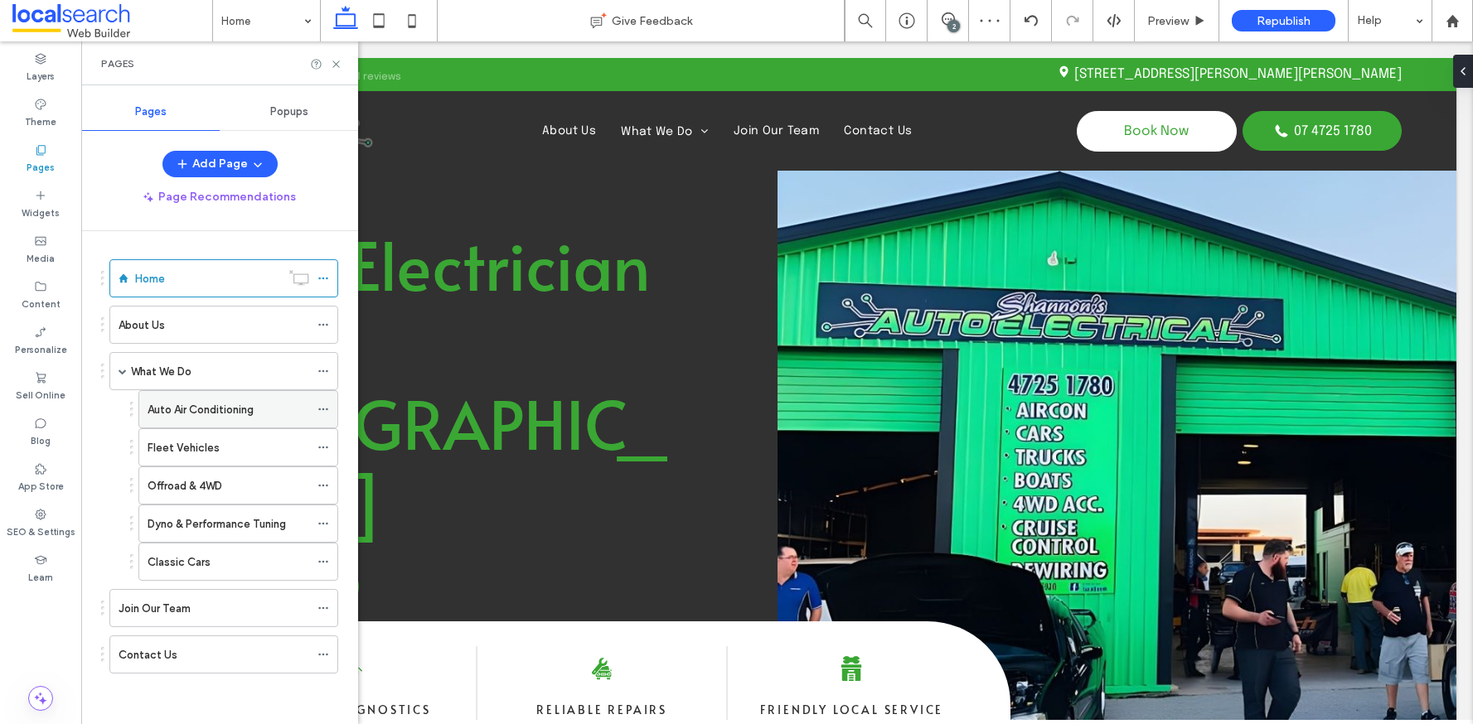
click at [199, 423] on div "Auto Air Conditioning" at bounding box center [229, 409] width 162 height 36
click at [333, 64] on icon at bounding box center [336, 64] width 12 height 12
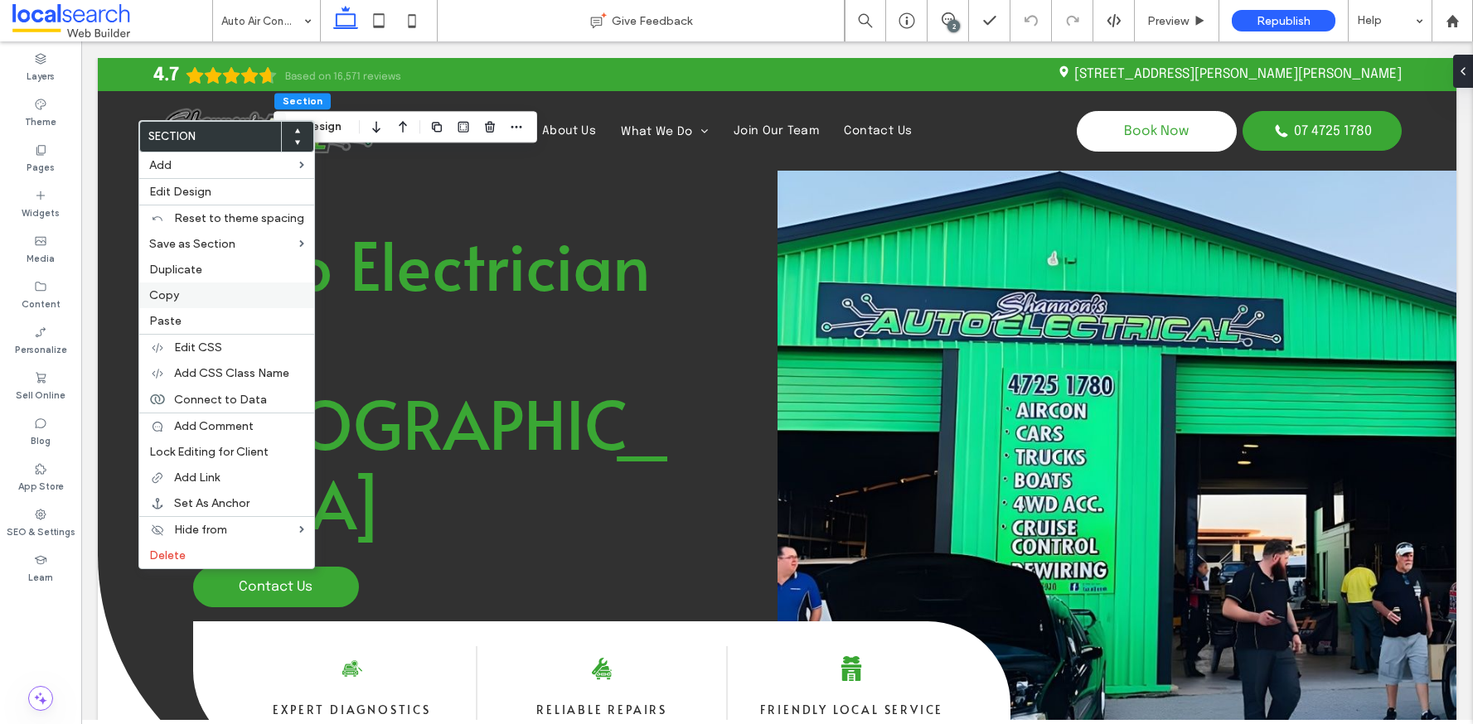
click at [190, 301] on label "Copy" at bounding box center [226, 295] width 155 height 14
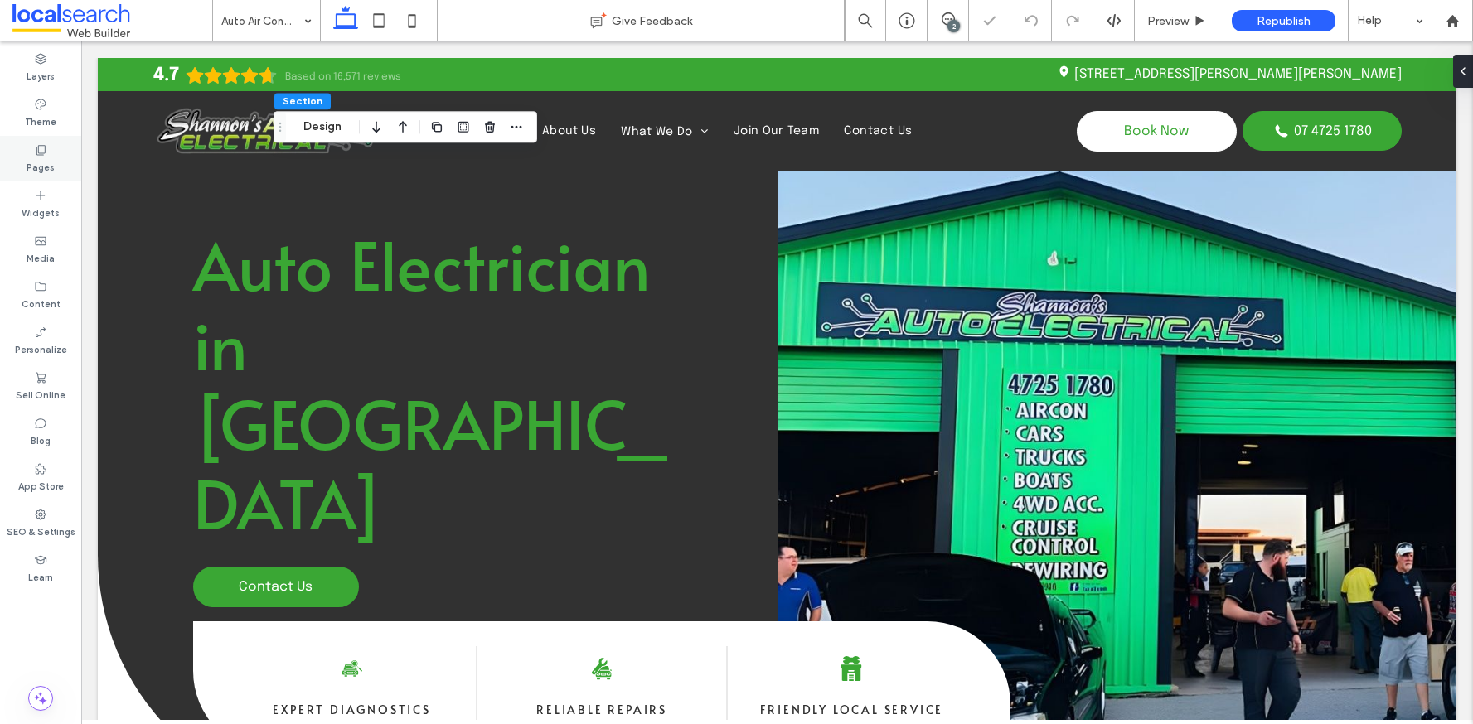
click at [44, 158] on label "Pages" at bounding box center [41, 166] width 28 height 18
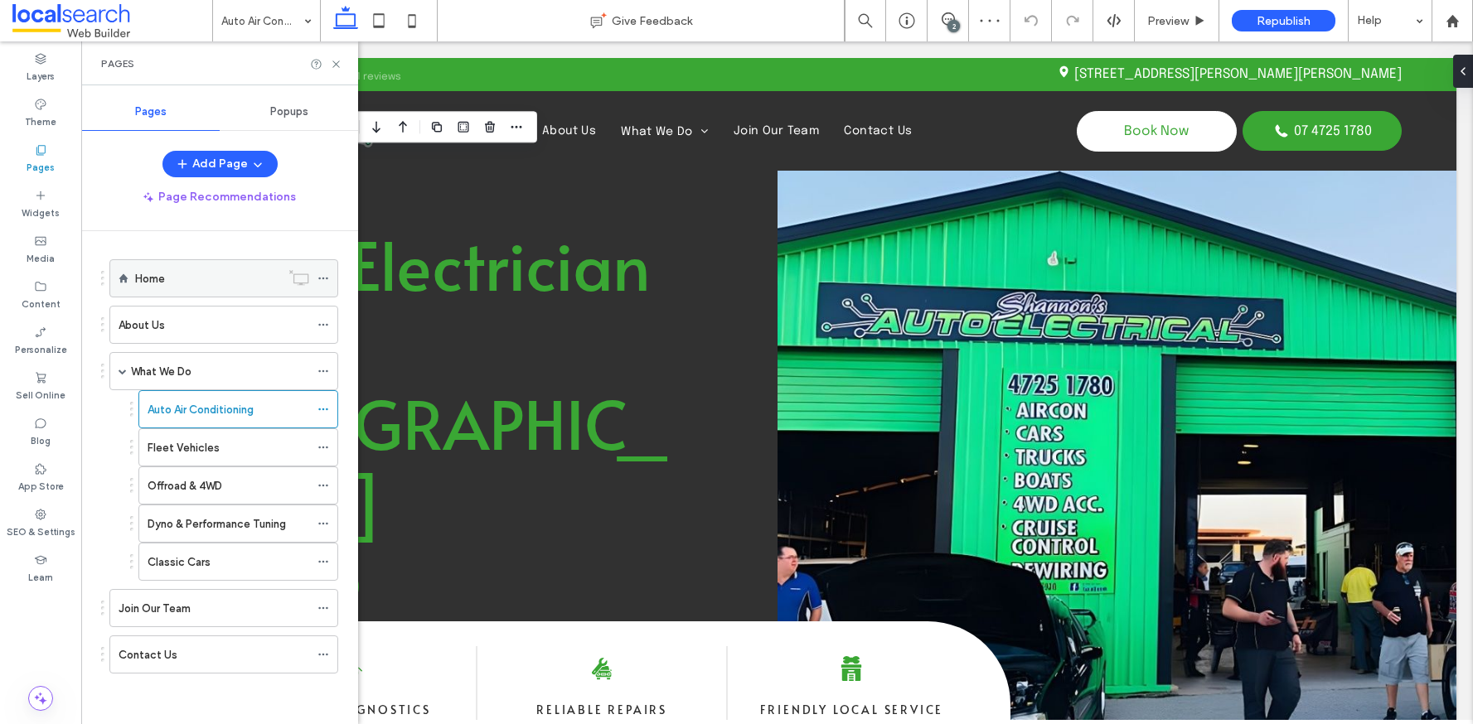
click at [187, 275] on div "Home" at bounding box center [207, 278] width 145 height 17
click at [337, 65] on use at bounding box center [335, 64] width 7 height 7
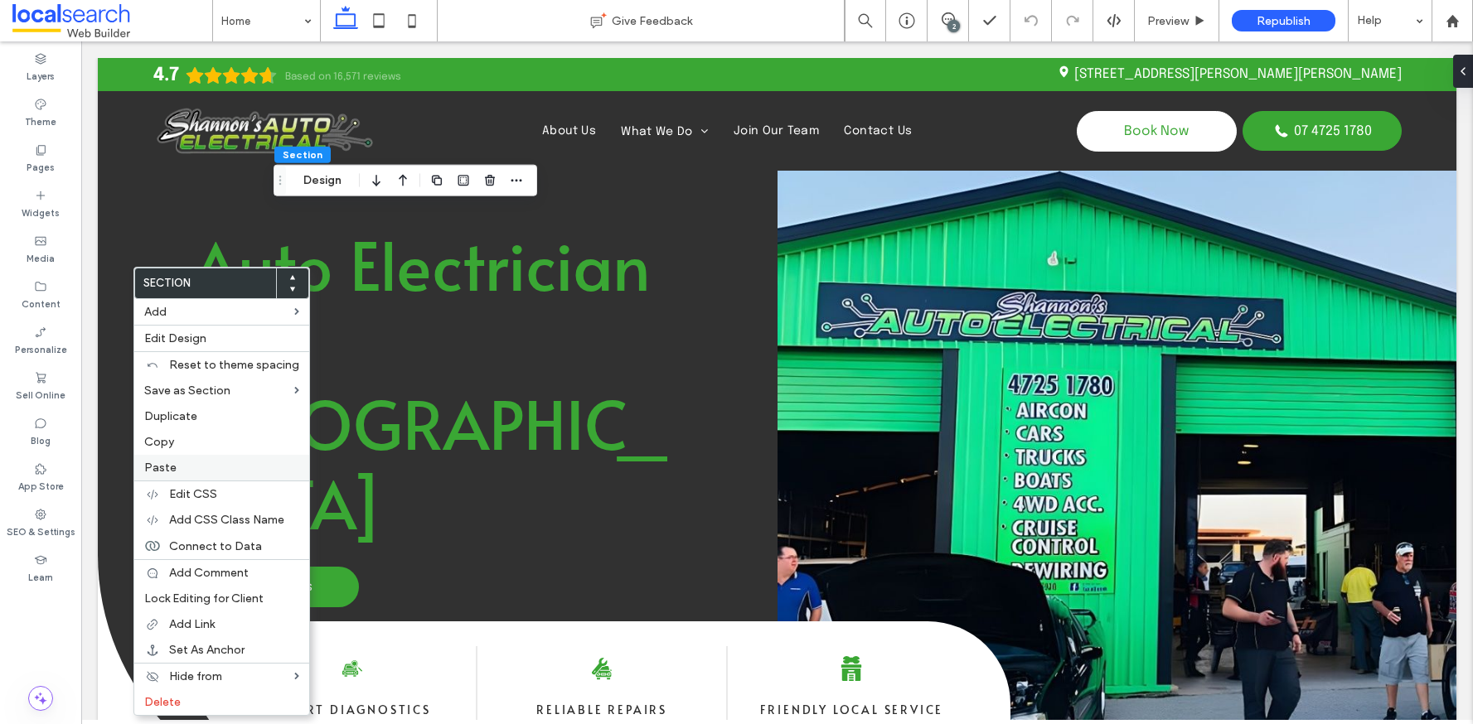
click at [199, 471] on label "Paste" at bounding box center [221, 468] width 155 height 14
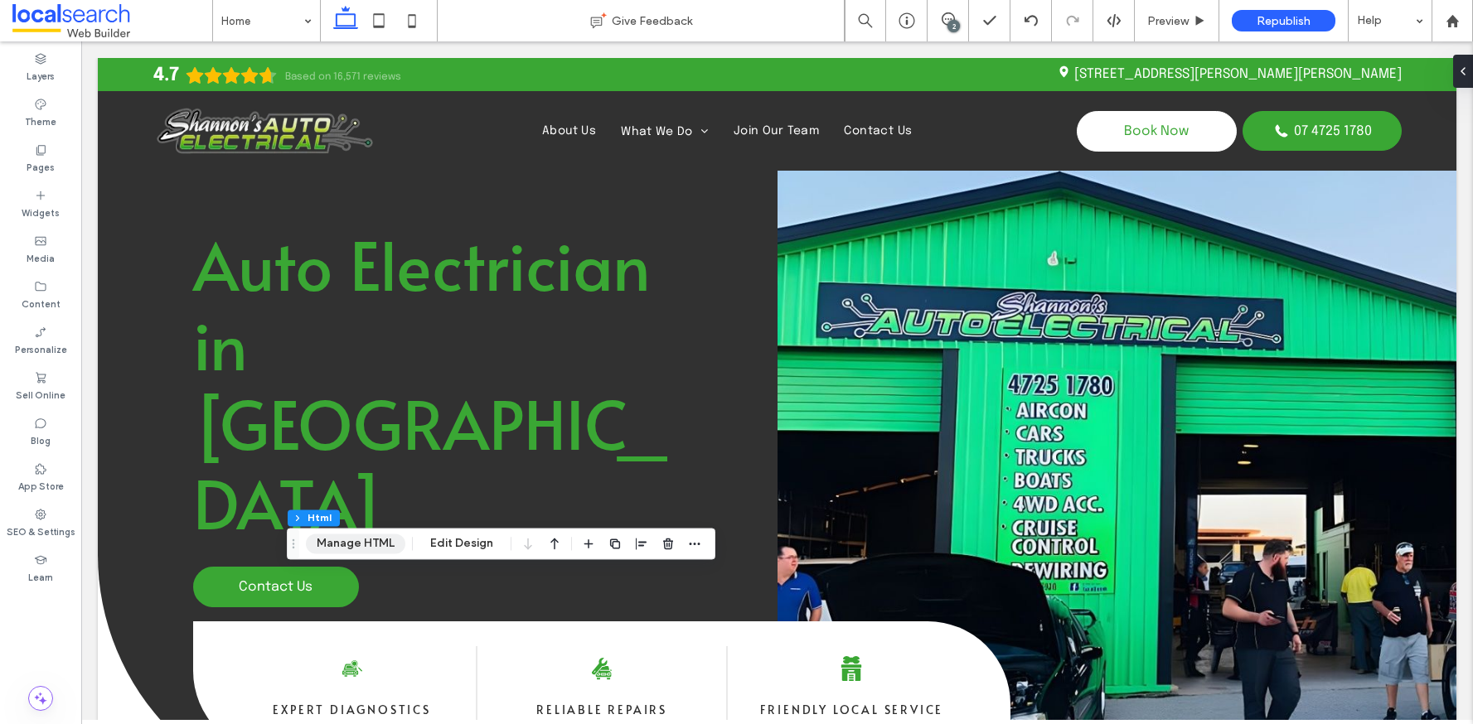
click at [331, 535] on button "Manage HTML" at bounding box center [355, 544] width 99 height 20
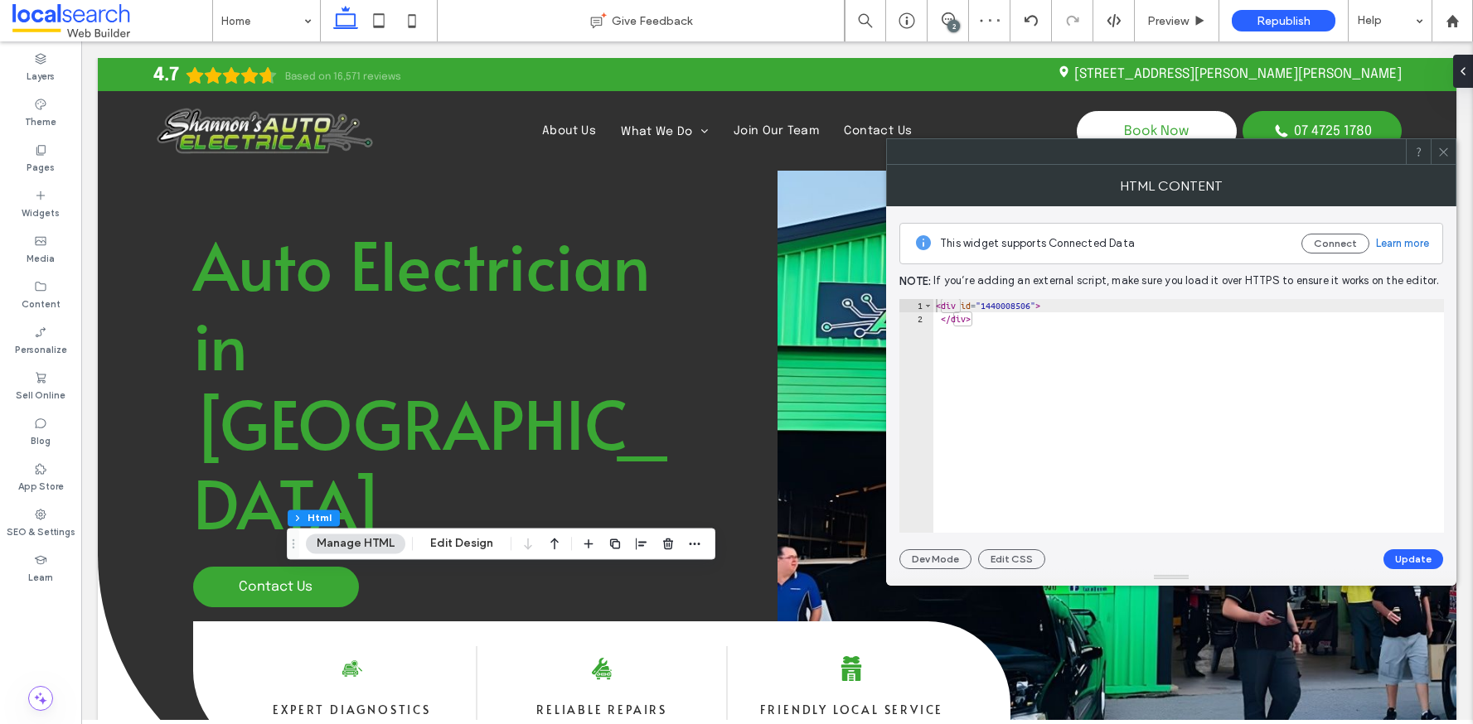
click at [1447, 153] on icon at bounding box center [1443, 152] width 12 height 12
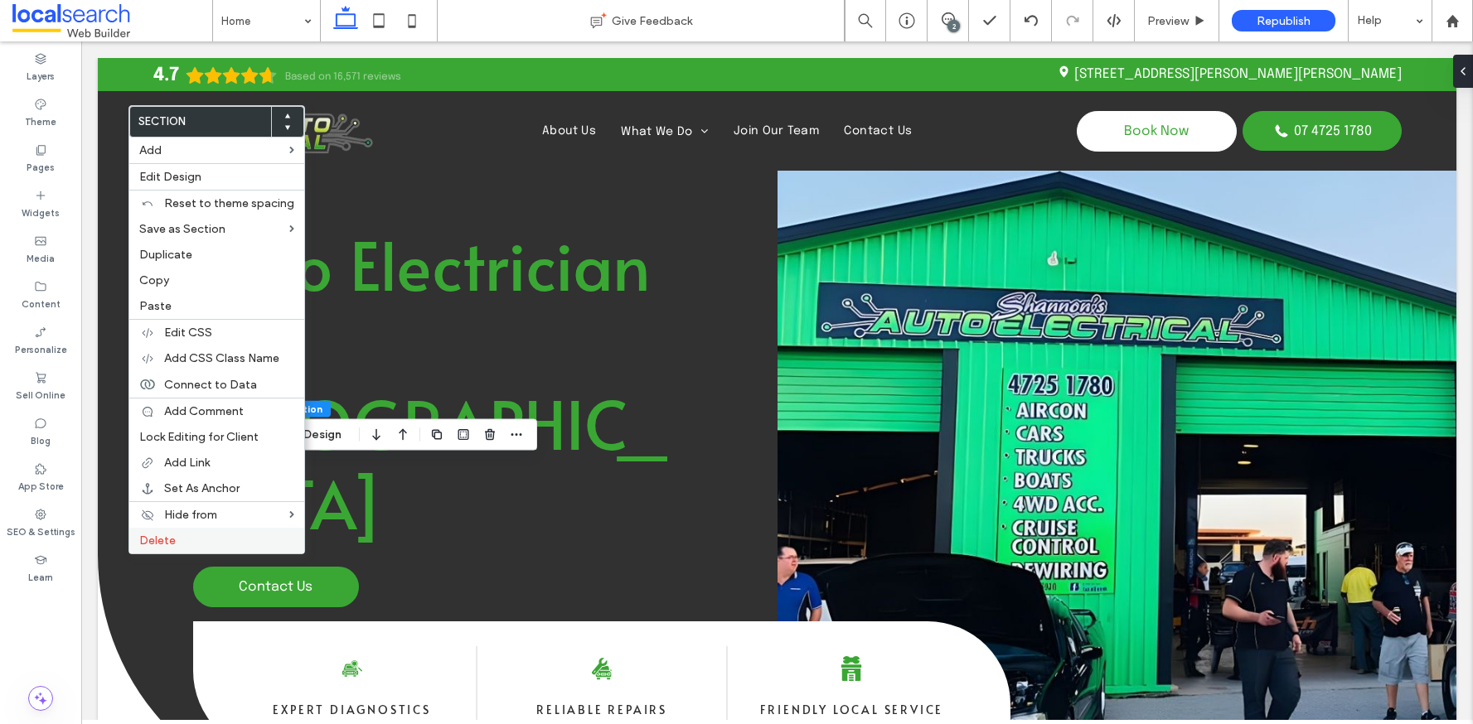
click at [175, 541] on label "Delete" at bounding box center [216, 541] width 155 height 14
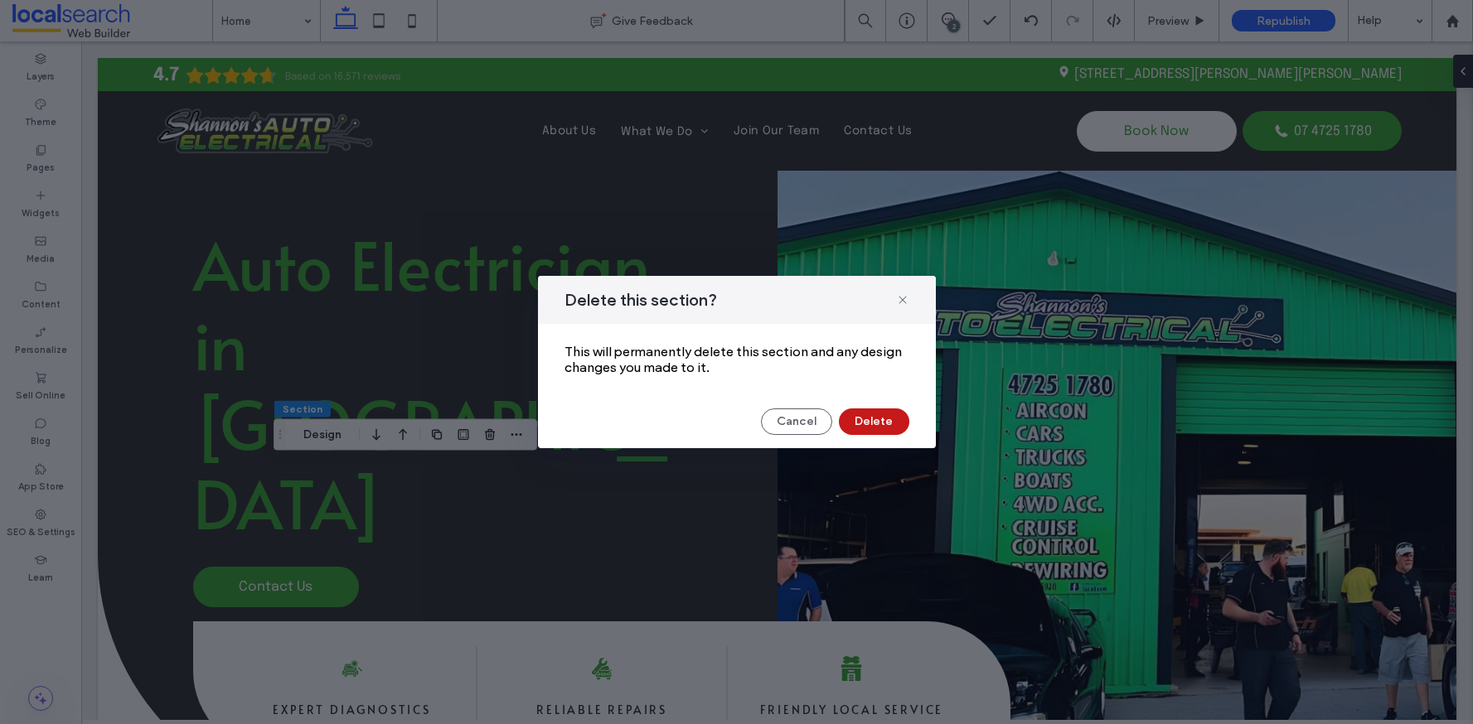
click at [855, 425] on button "Delete" at bounding box center [874, 422] width 70 height 27
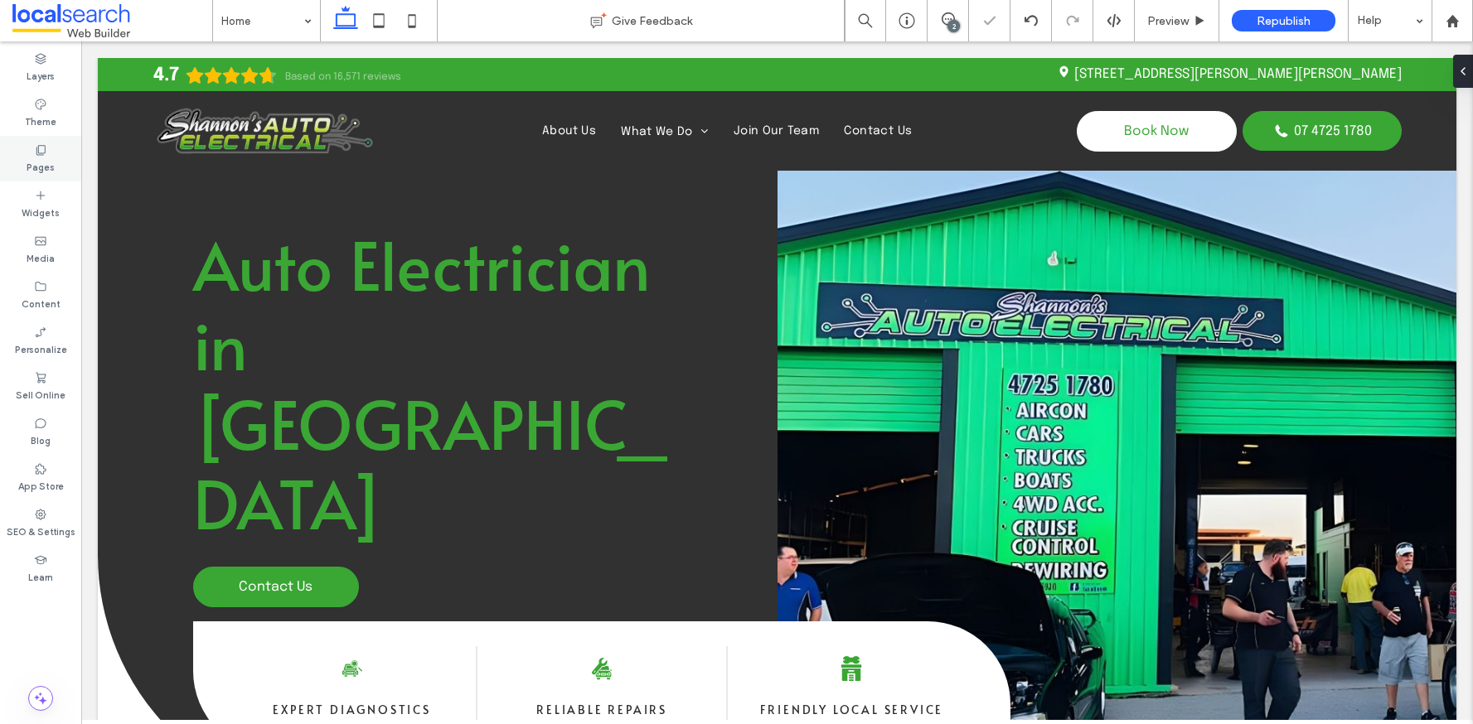
click at [50, 158] on label "Pages" at bounding box center [41, 166] width 28 height 18
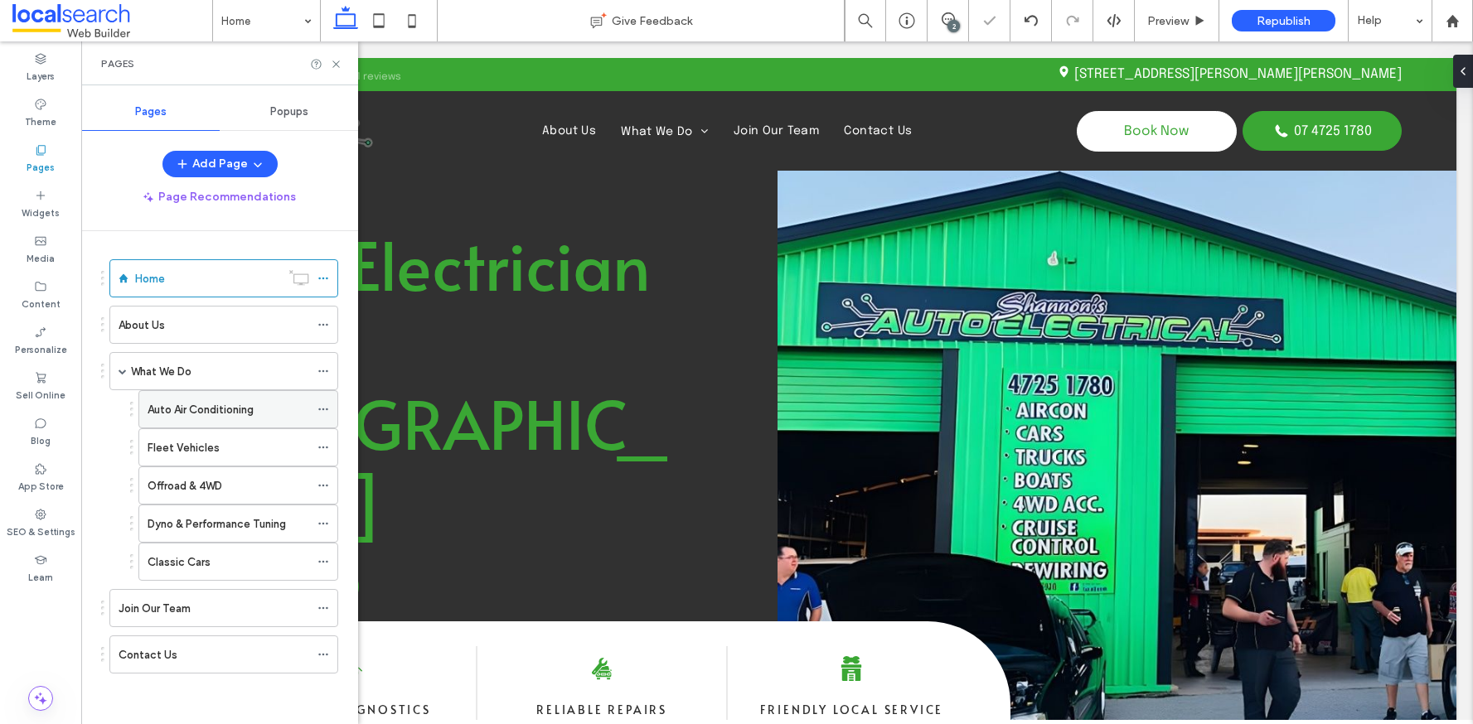
click at [220, 400] on label "Auto Air Conditioning" at bounding box center [201, 409] width 106 height 29
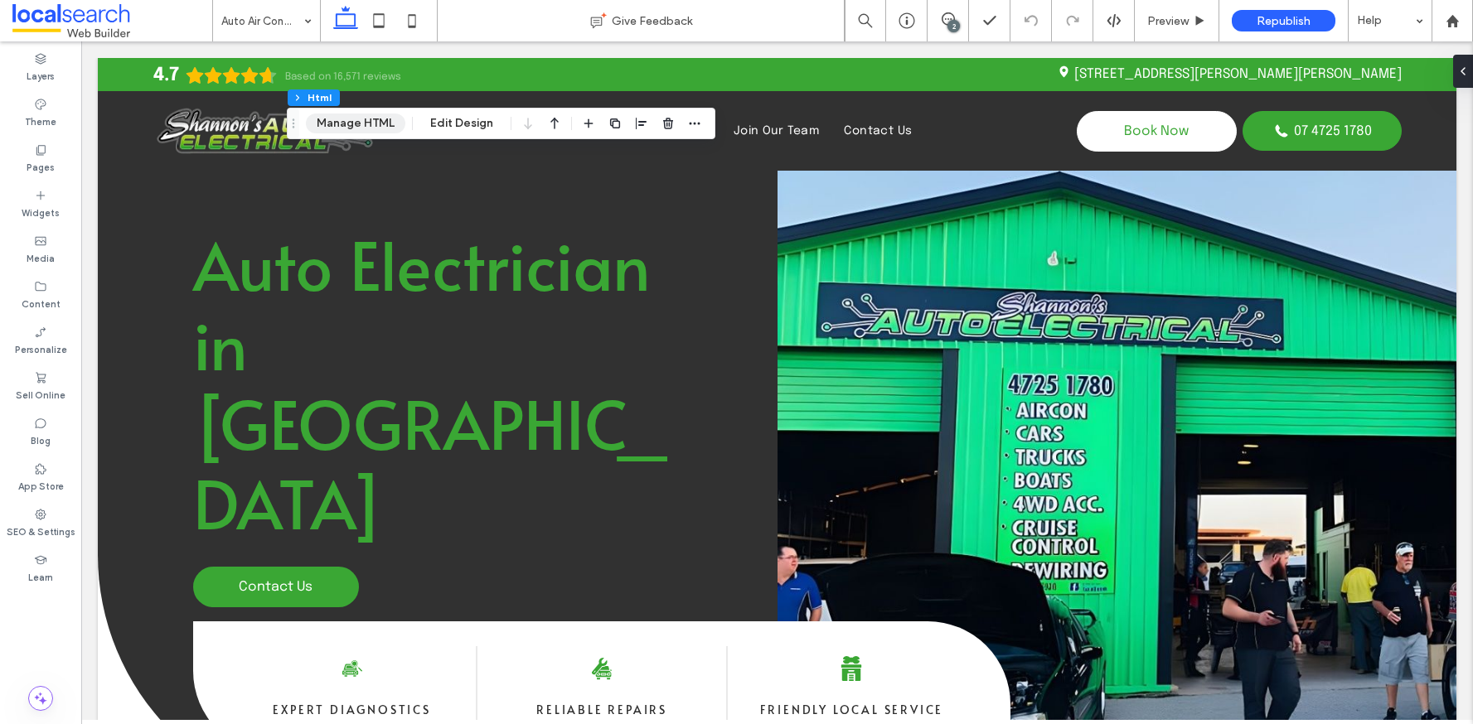
click at [341, 115] on button "Manage HTML" at bounding box center [355, 124] width 99 height 20
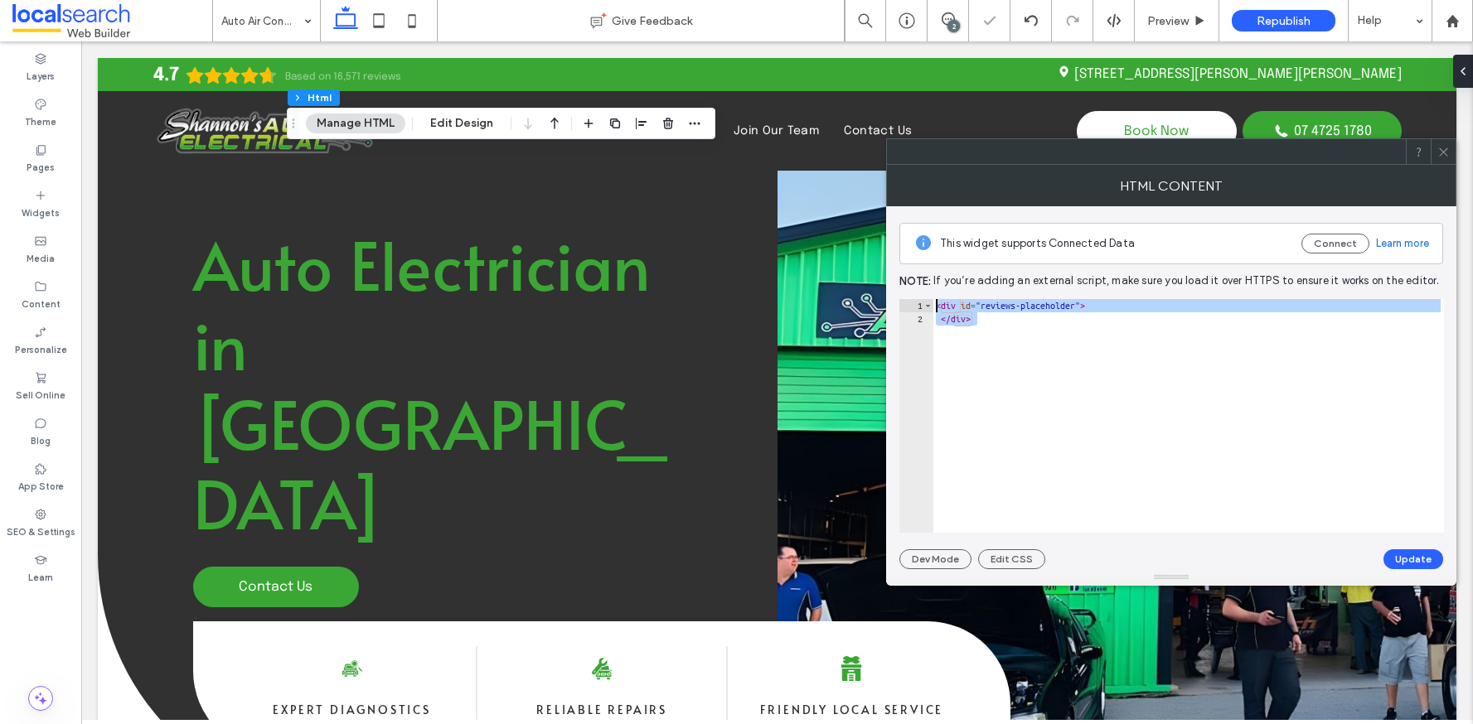
drag, startPoint x: 1060, startPoint y: 331, endPoint x: 892, endPoint y: 288, distance: 173.5
click at [893, 287] on div "This widget supports Connected Data Connect Learn more Note: If you’re adding a…" at bounding box center [1171, 387] width 570 height 363
type textarea "**********"
click at [1438, 155] on icon at bounding box center [1443, 152] width 12 height 12
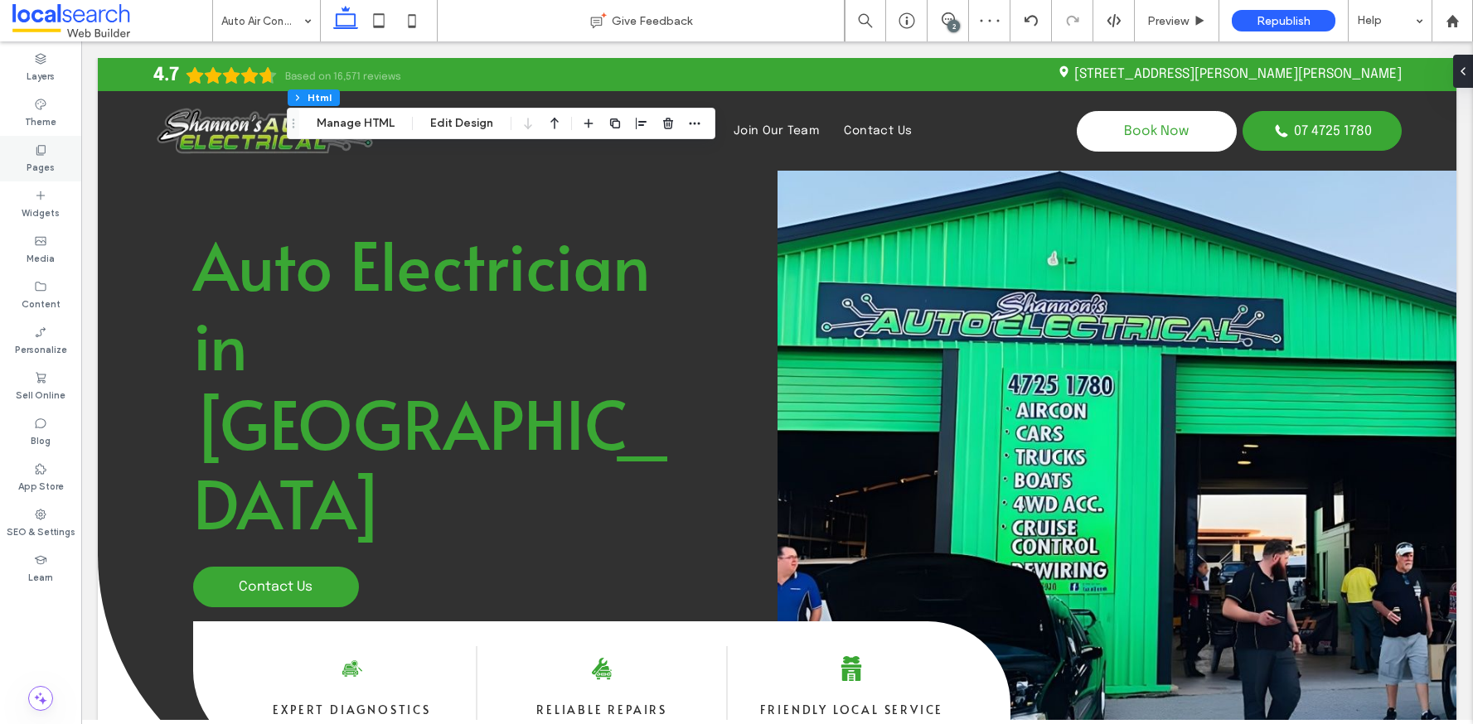
click at [24, 148] on div "Pages" at bounding box center [40, 159] width 81 height 46
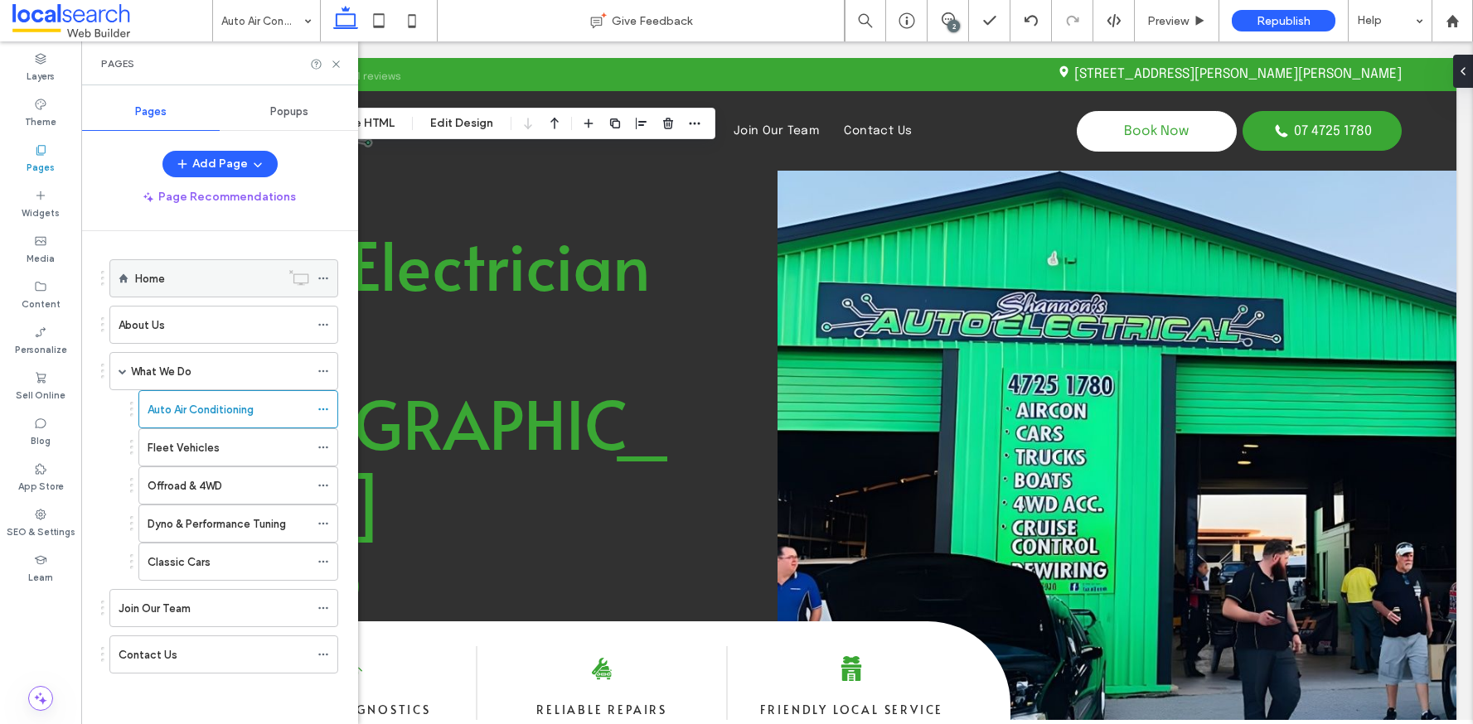
click at [167, 277] on div "Home" at bounding box center [207, 278] width 145 height 17
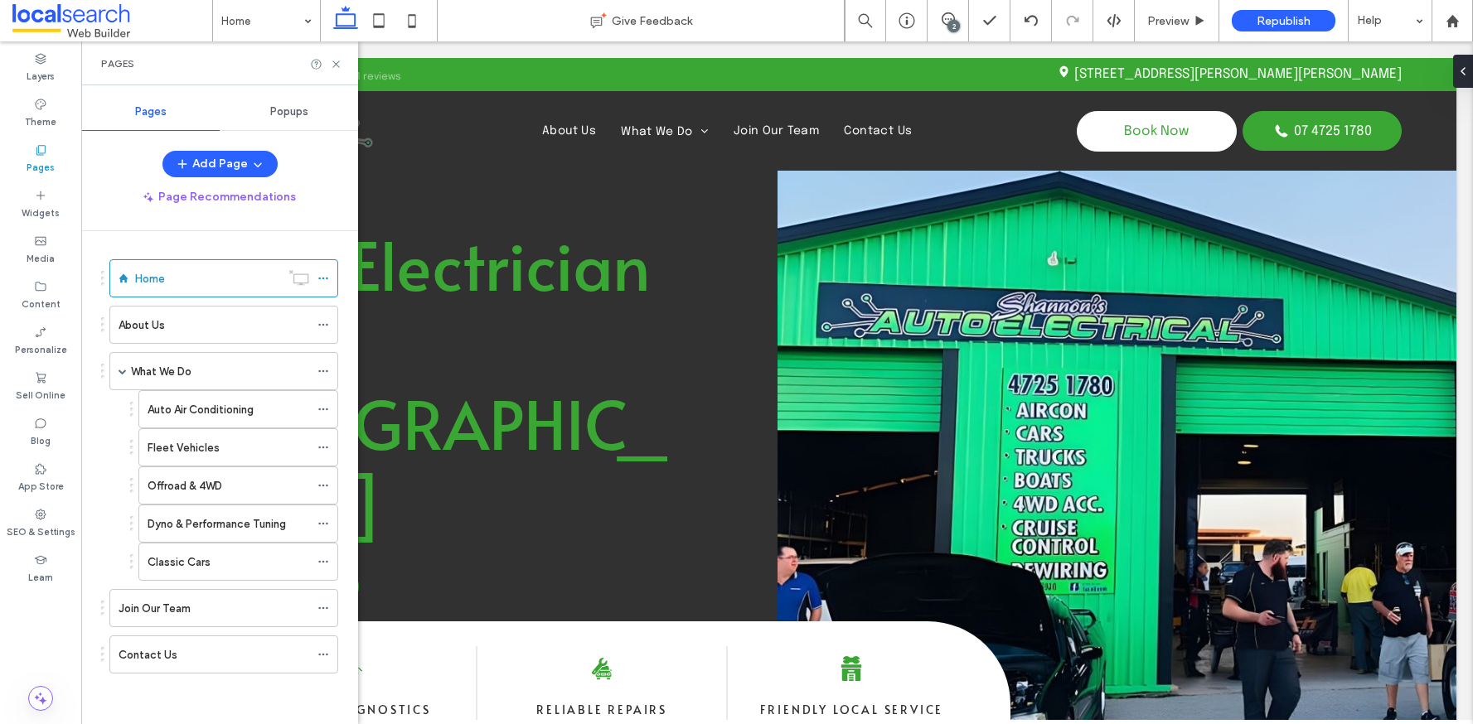
click at [335, 65] on use at bounding box center [335, 64] width 7 height 7
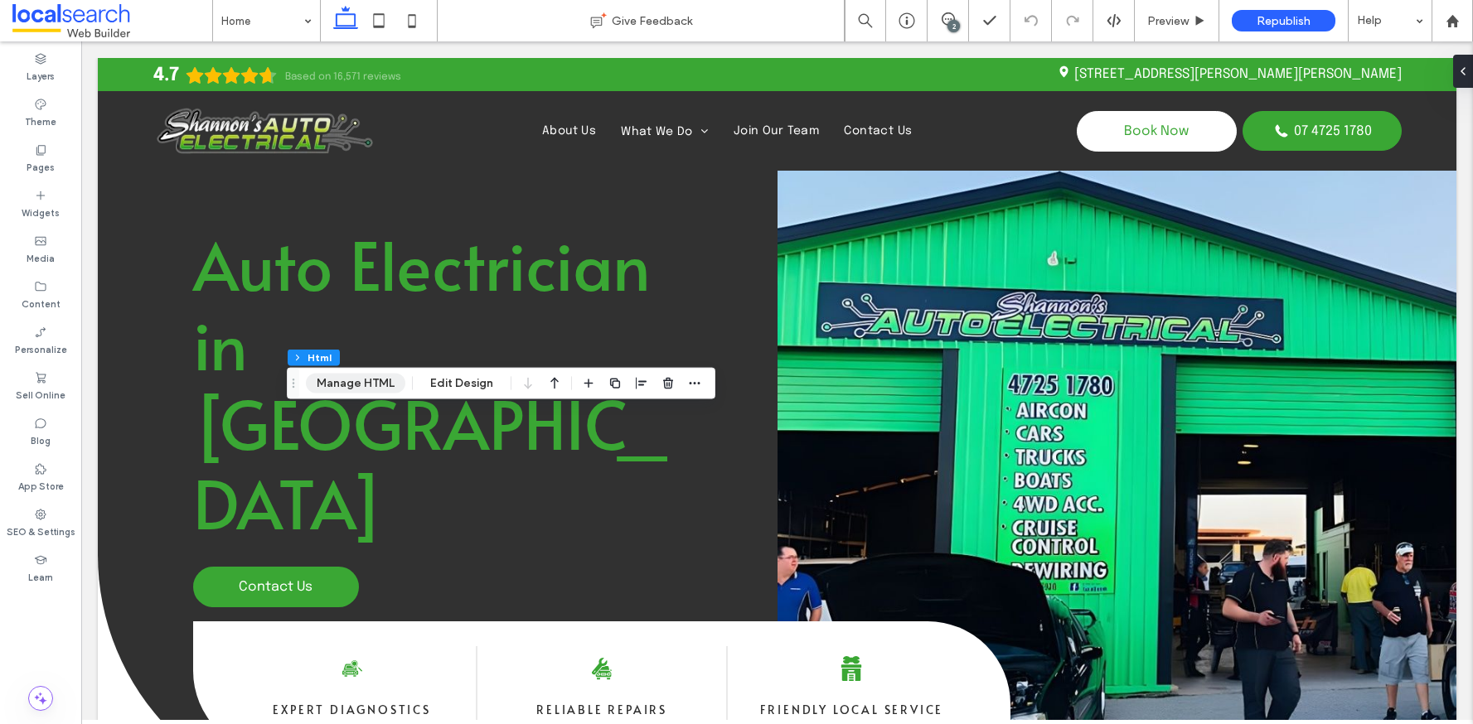
click at [334, 385] on button "Manage HTML" at bounding box center [355, 384] width 99 height 20
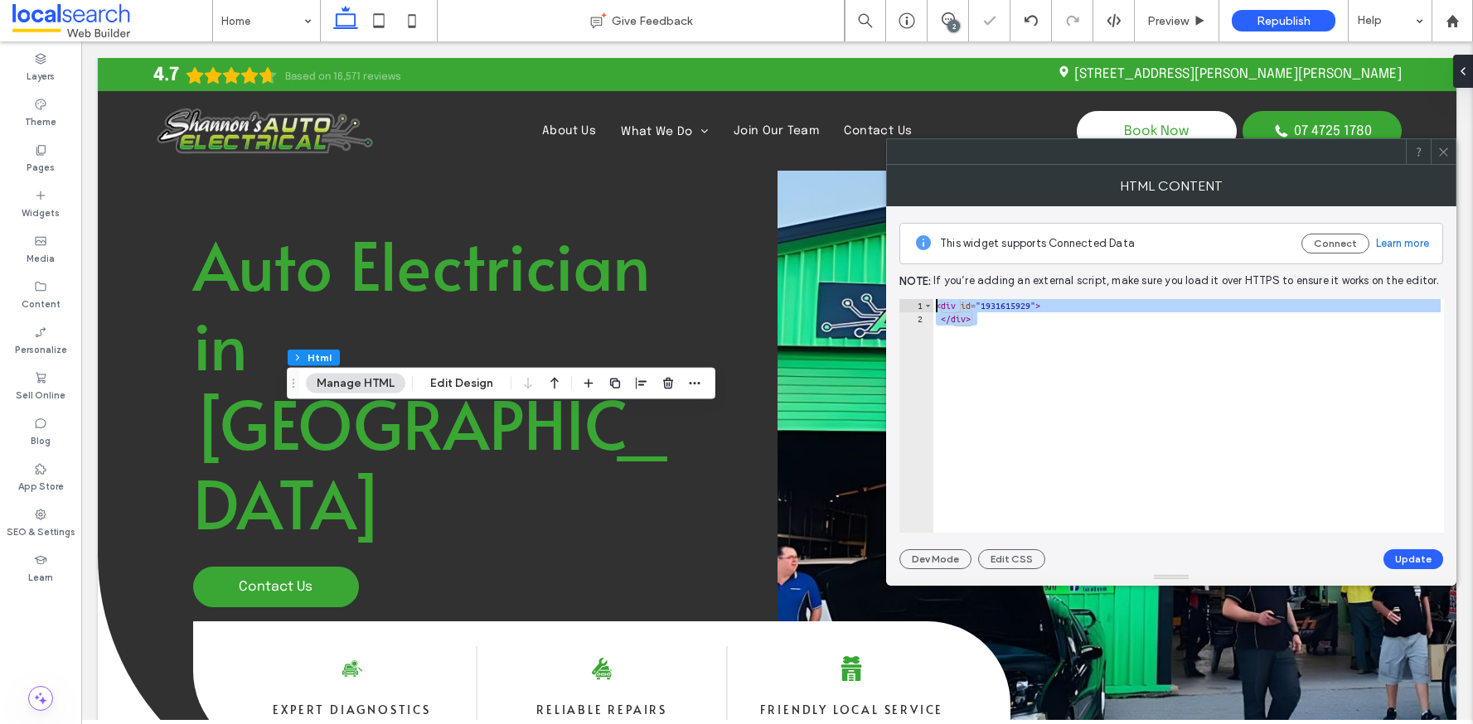
paste textarea "Cursor at row 1"
type textarea "******"
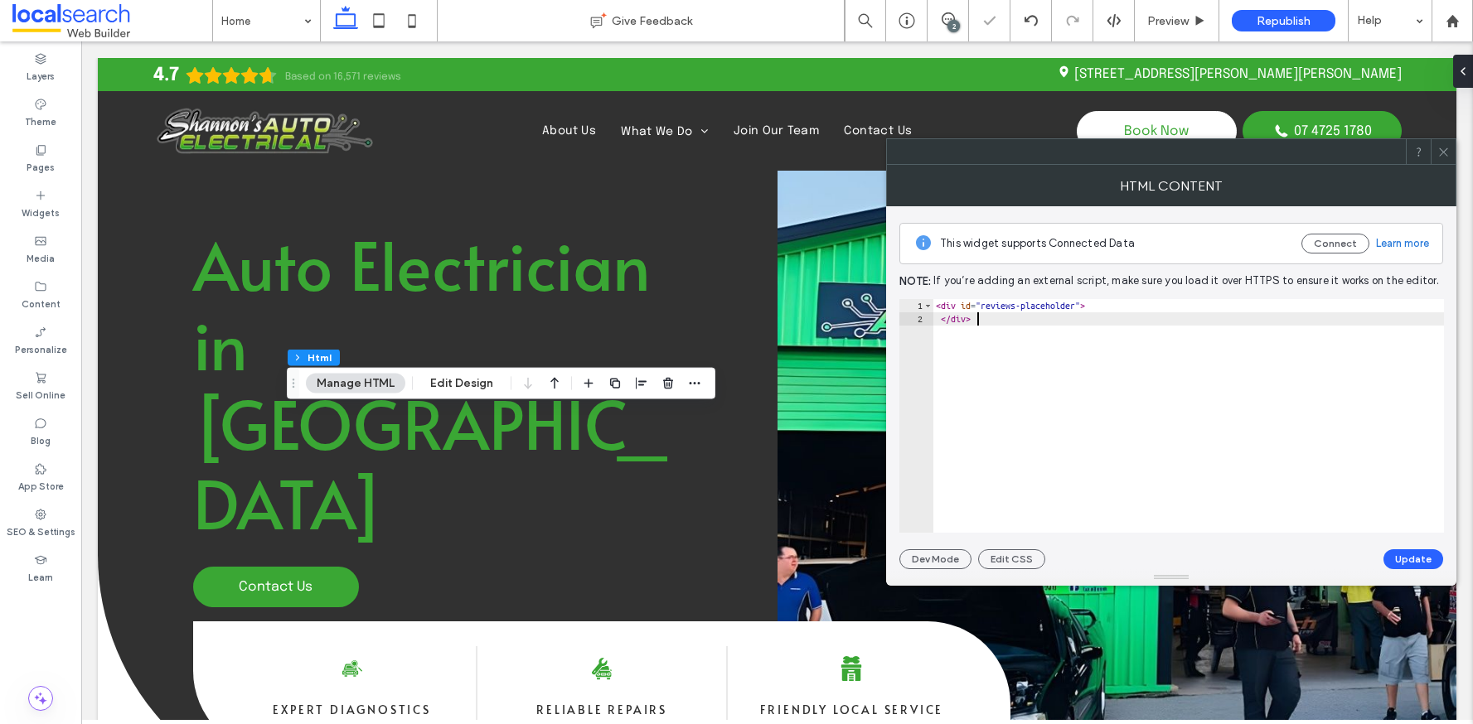
click at [1420, 557] on button "Update" at bounding box center [1413, 560] width 60 height 20
click at [1443, 153] on icon at bounding box center [1443, 152] width 12 height 12
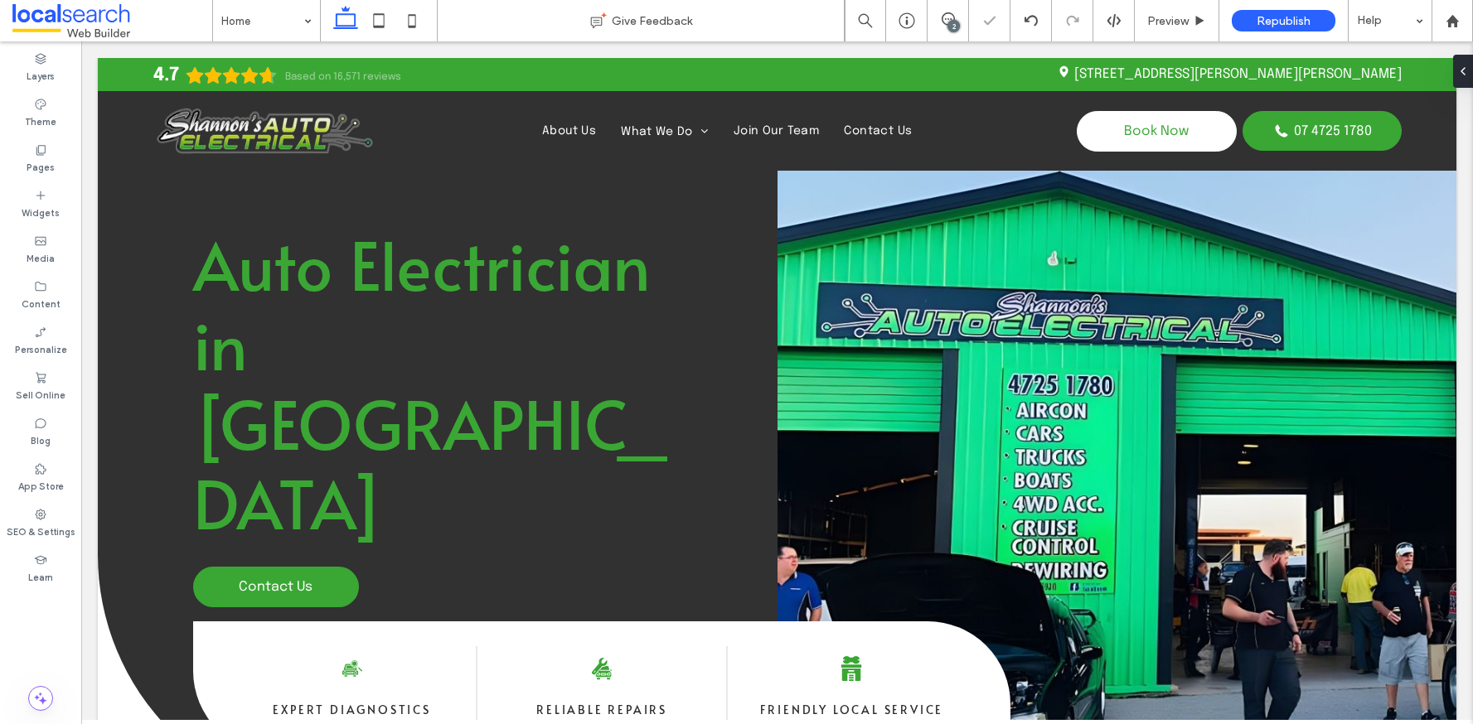
type input "***"
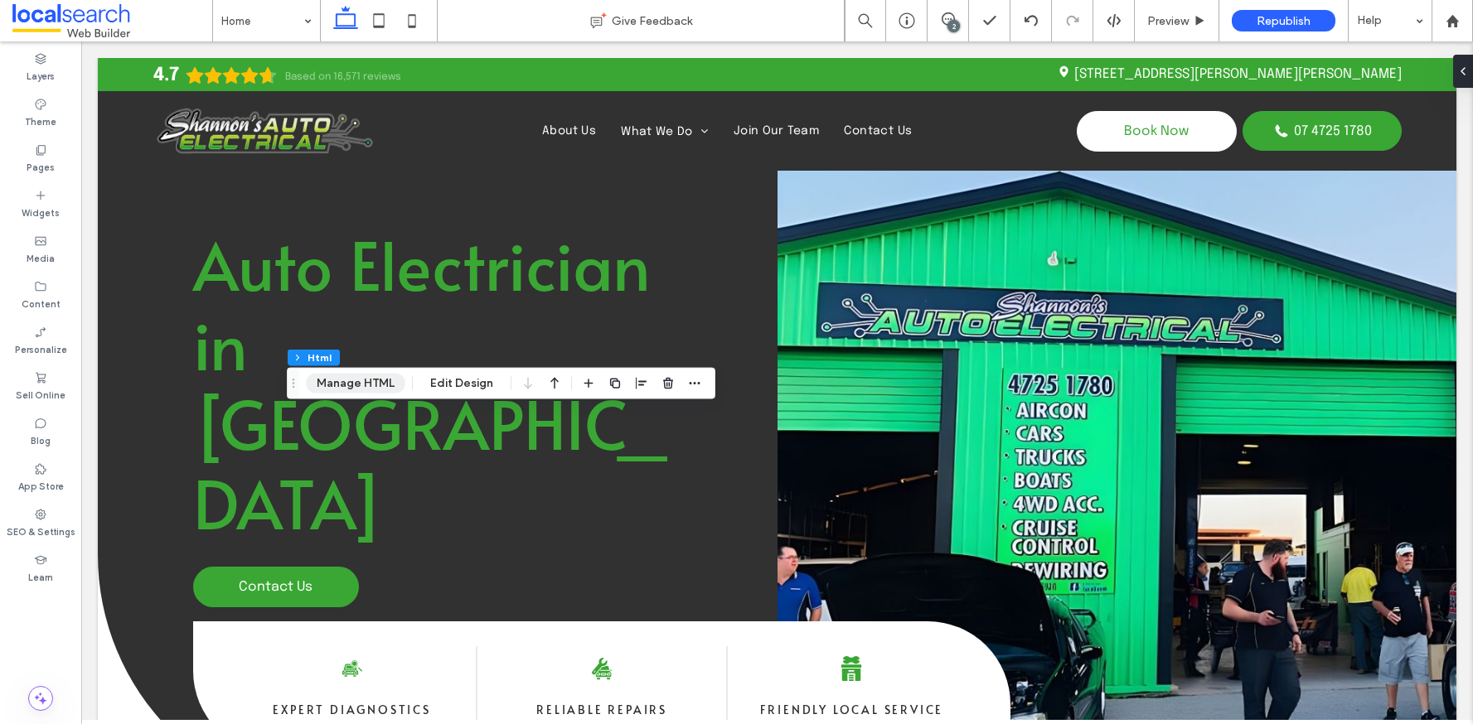
click at [380, 378] on button "Manage HTML" at bounding box center [355, 384] width 99 height 20
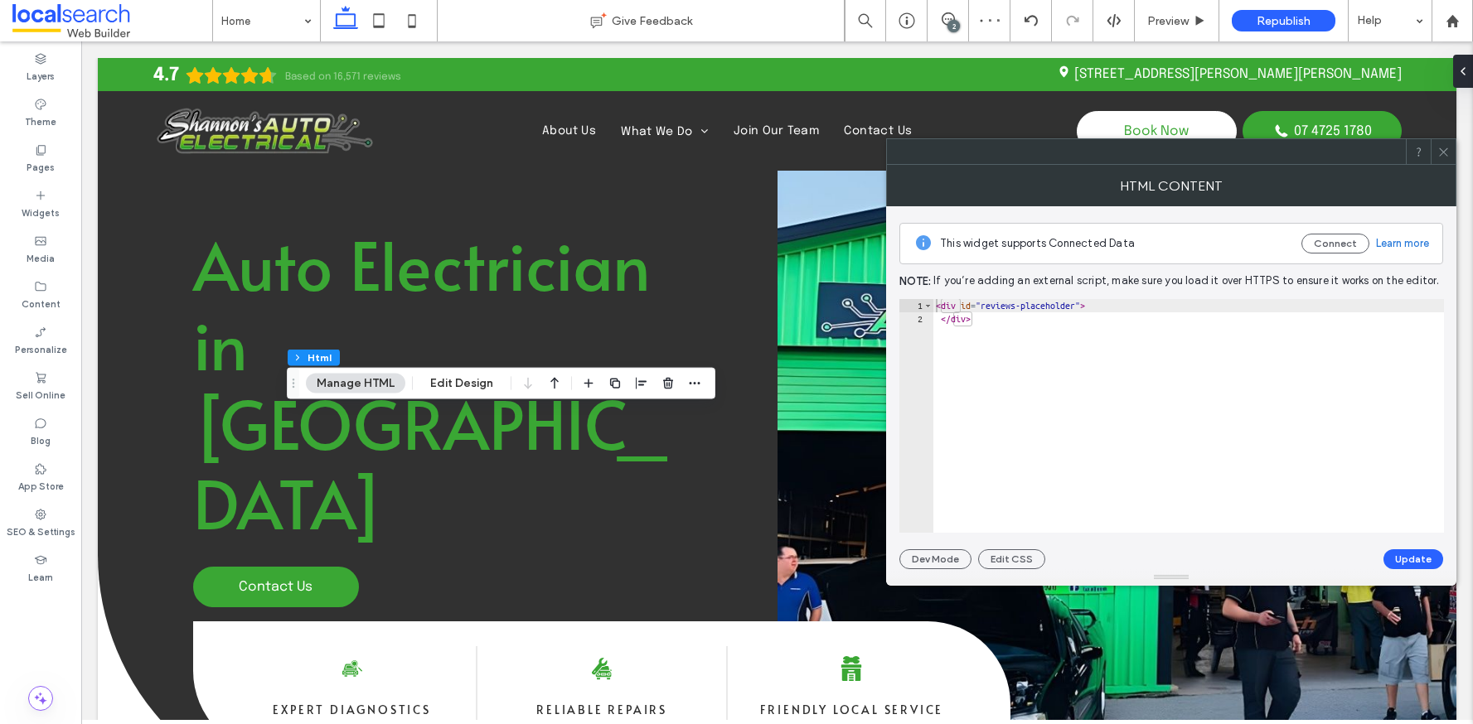
click at [1448, 155] on icon at bounding box center [1443, 152] width 12 height 12
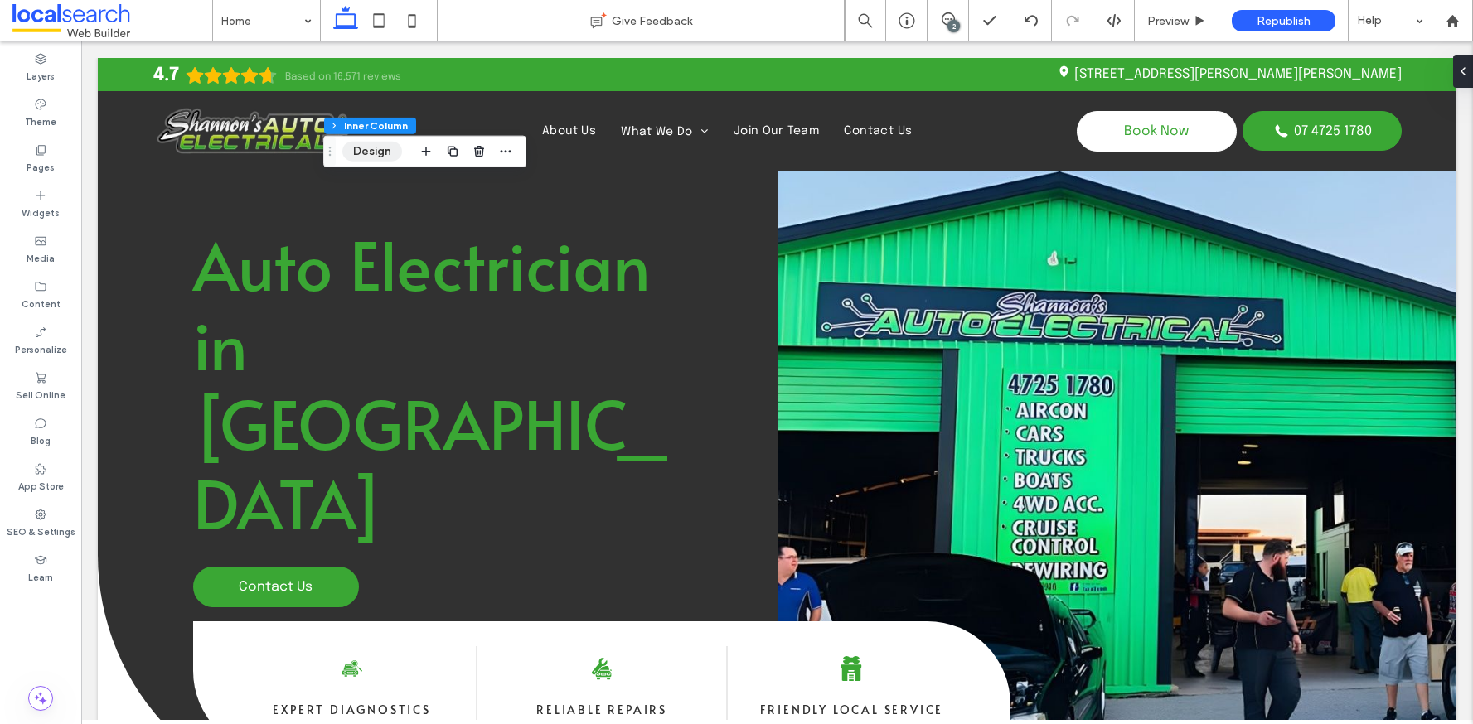
click at [361, 150] on button "Design" at bounding box center [372, 152] width 60 height 20
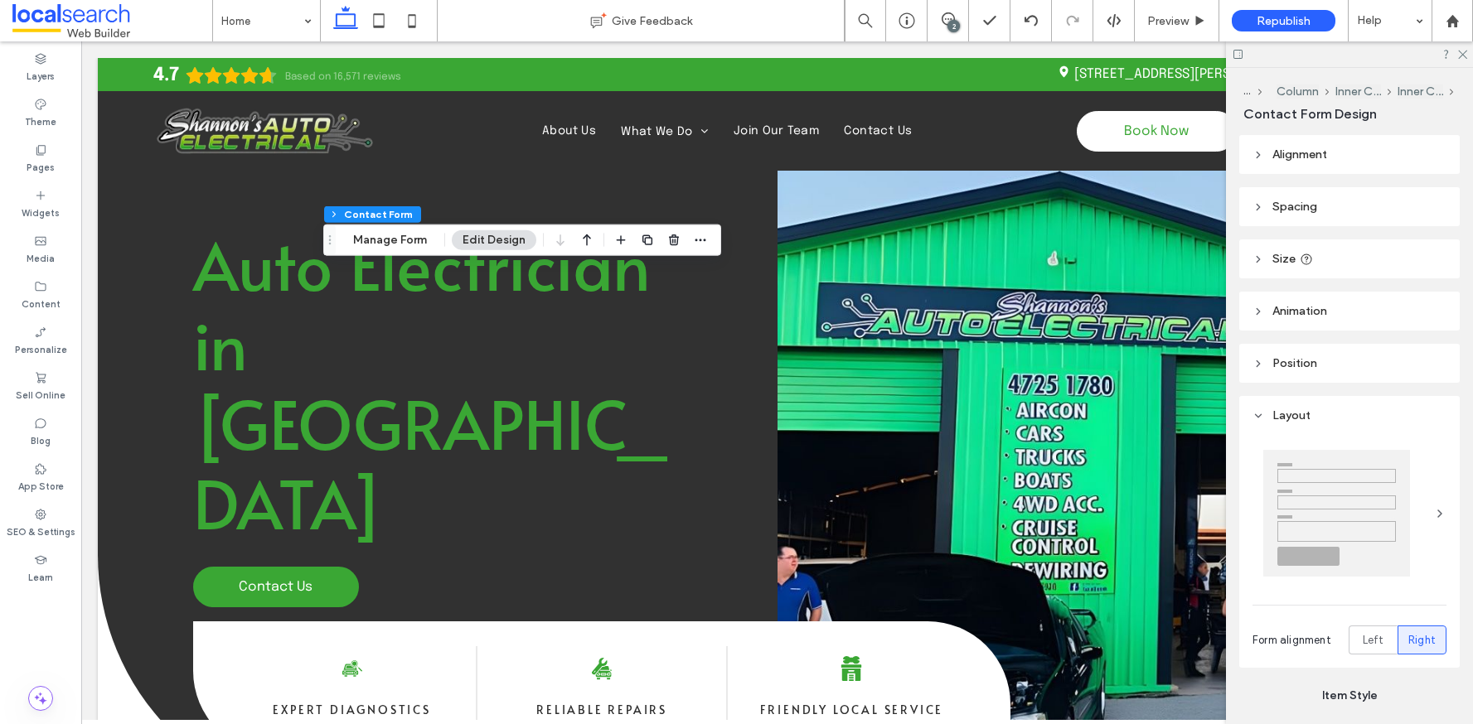
type input "*"
type input "***"
click at [378, 235] on button "Manage Form" at bounding box center [389, 240] width 95 height 20
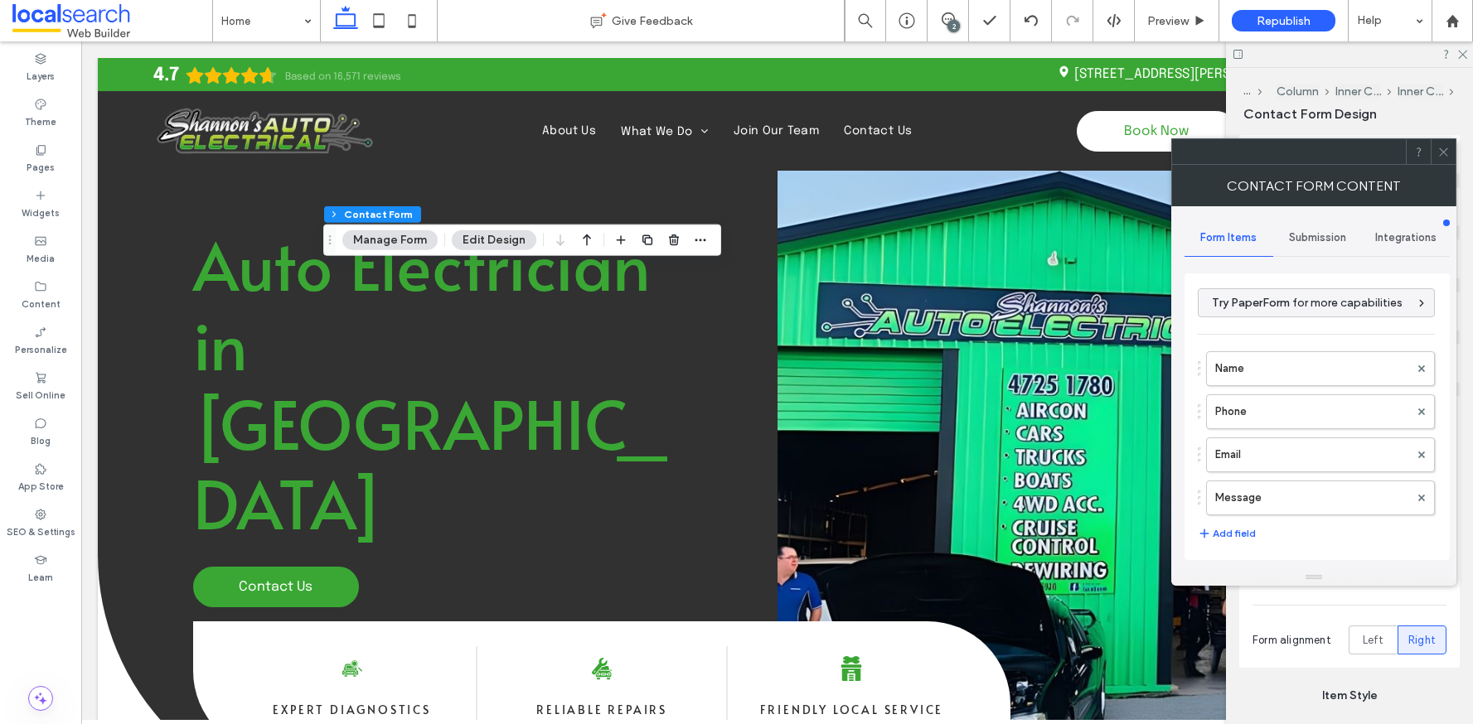
type input "********"
click at [1227, 537] on button "Add field" at bounding box center [1227, 534] width 58 height 20
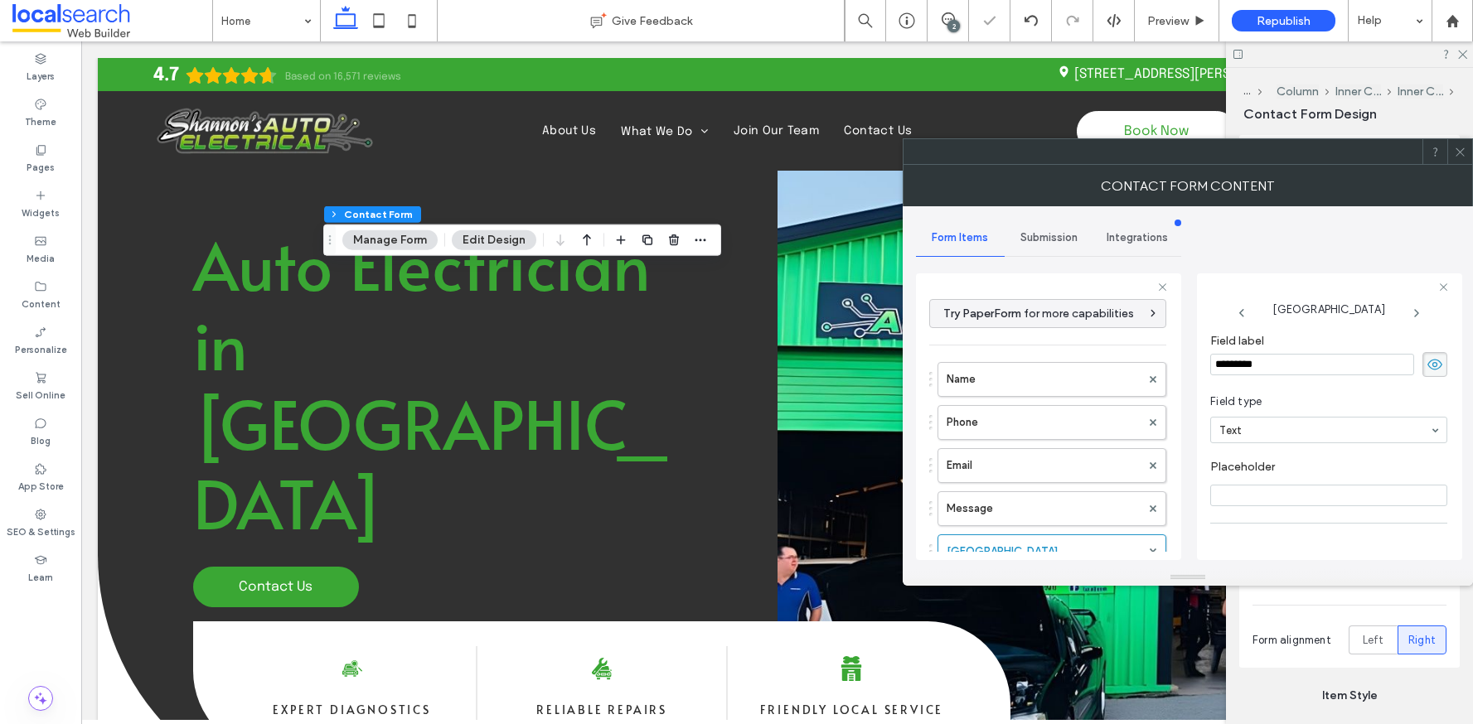
click at [1212, 534] on div "New Field Field label ********* Field type Text Placeholder Required field Star…" at bounding box center [1329, 417] width 265 height 287
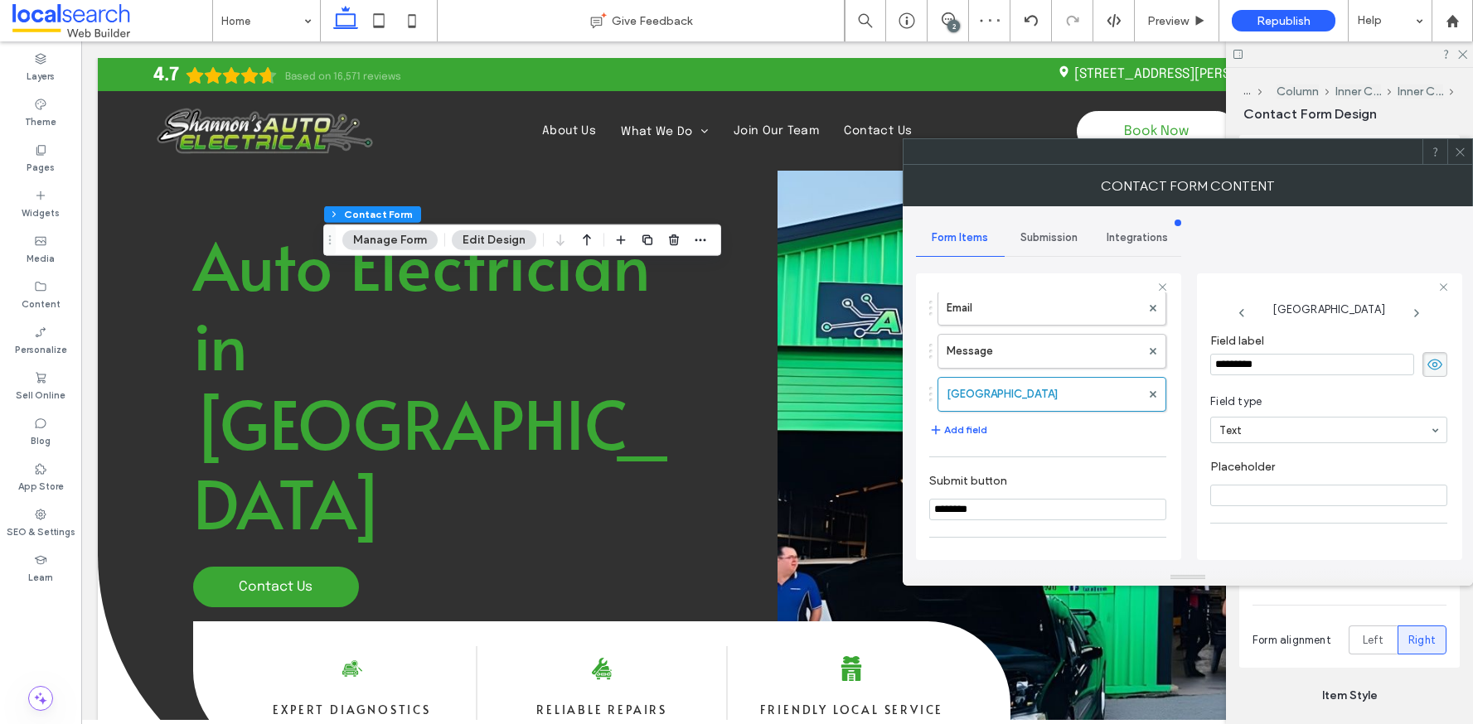
scroll to position [158, 0]
click at [941, 431] on icon "button" at bounding box center [935, 429] width 13 height 13
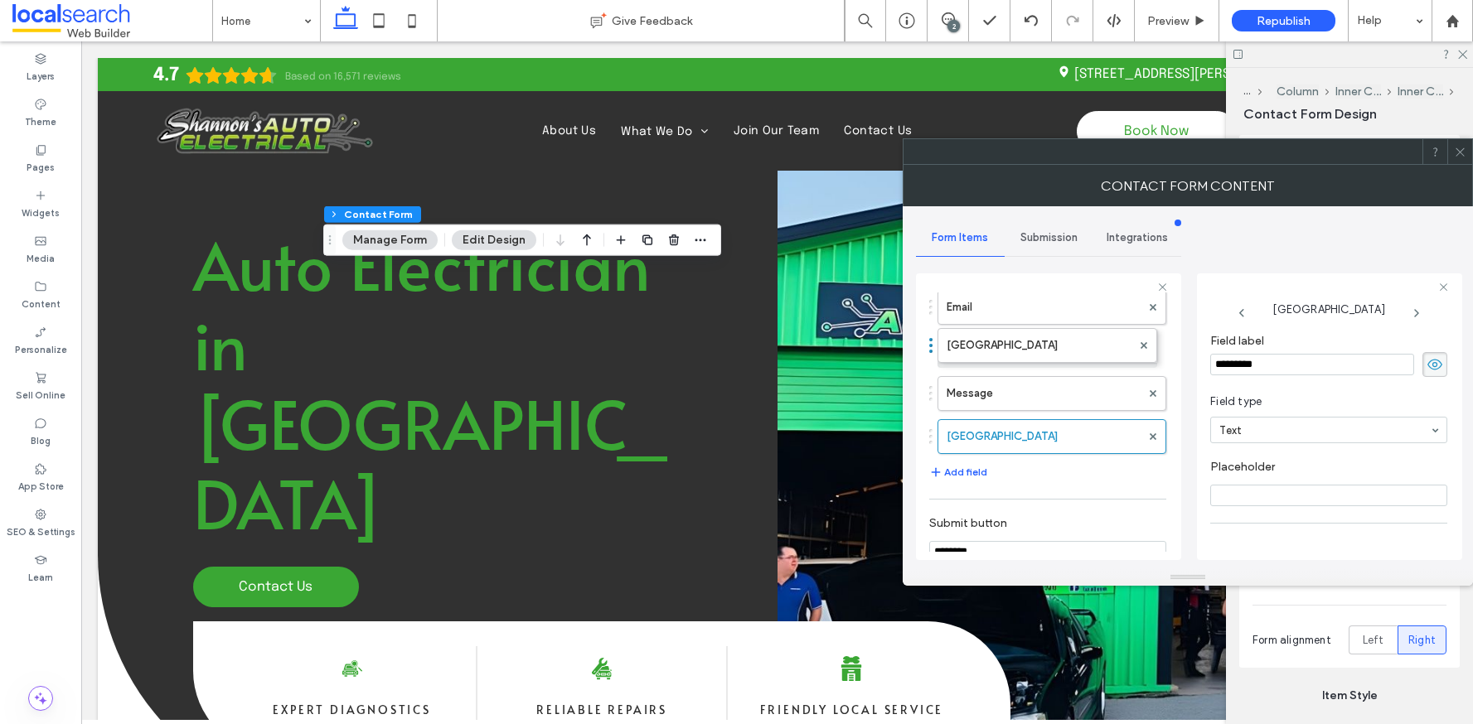
drag, startPoint x: 930, startPoint y: 397, endPoint x: 929, endPoint y: 340, distance: 57.2
drag, startPoint x: 930, startPoint y: 437, endPoint x: 929, endPoint y: 376, distance: 60.5
click at [983, 359] on label "New Field" at bounding box center [1044, 350] width 194 height 33
drag, startPoint x: 1281, startPoint y: 370, endPoint x: 1212, endPoint y: 363, distance: 69.2
click at [1212, 363] on input "*********" at bounding box center [1312, 365] width 204 height 22
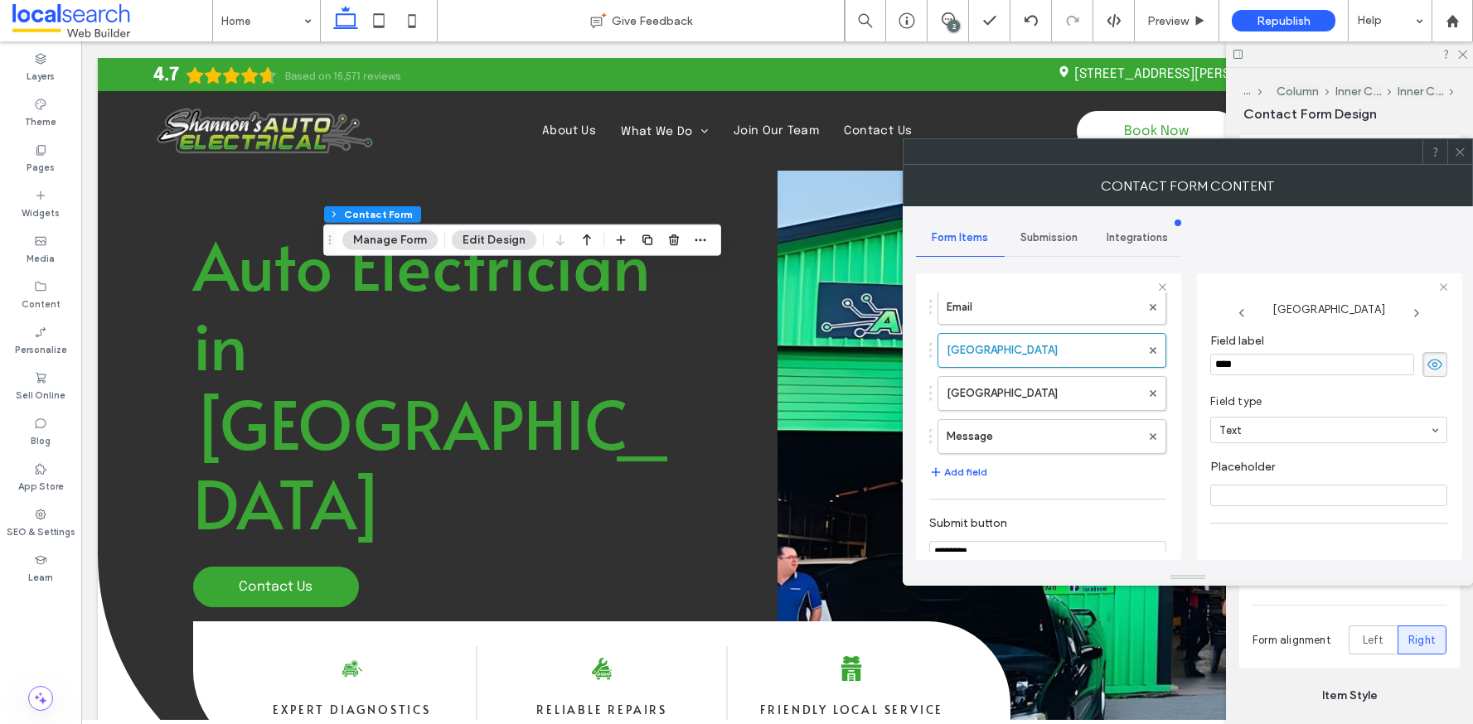
type input "*****"
click at [1334, 392] on section "Field type Text" at bounding box center [1328, 418] width 237 height 66
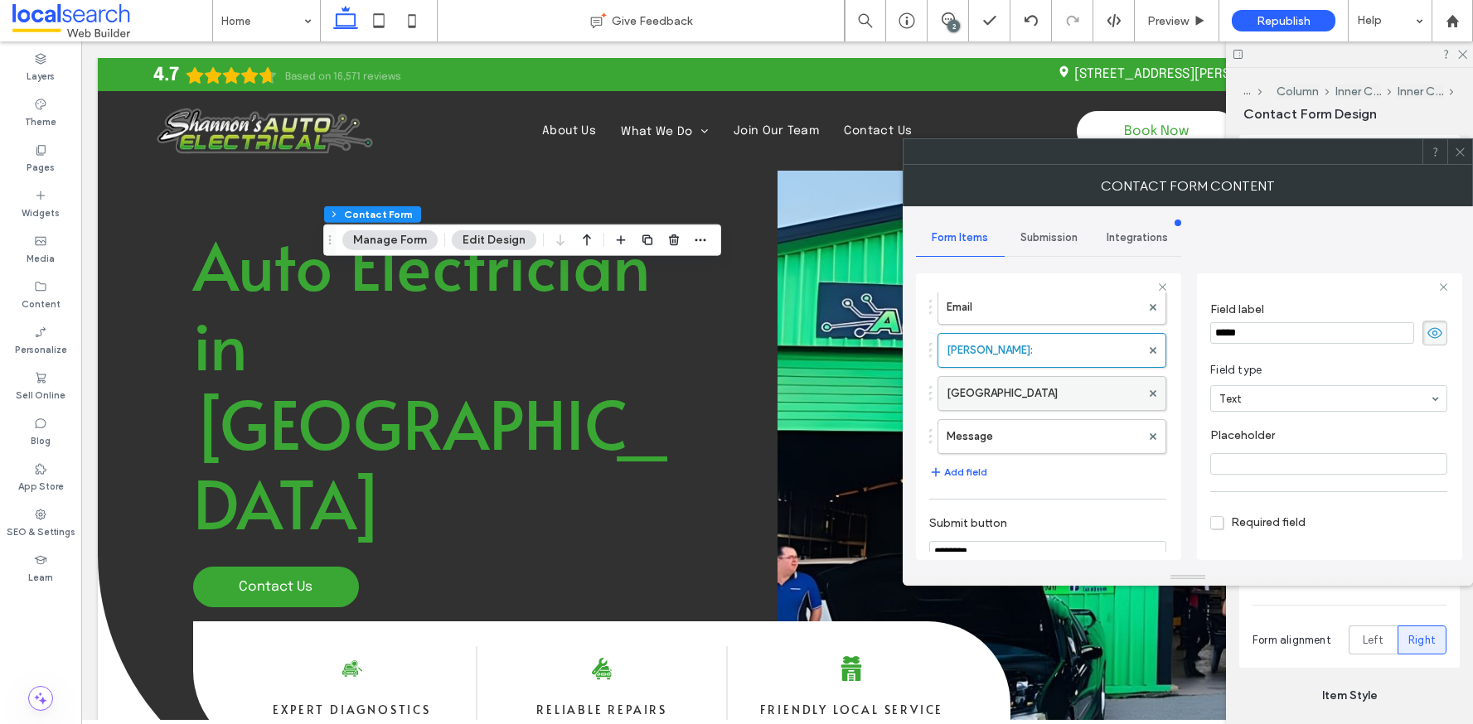
click at [1019, 387] on label "New Field" at bounding box center [1044, 393] width 194 height 33
drag, startPoint x: 1284, startPoint y: 332, endPoint x: 1198, endPoint y: 330, distance: 86.2
click at [1198, 330] on div "New Field Field label ********* Field type Text Placeholder Required field Star…" at bounding box center [1329, 417] width 265 height 287
type input "**********"
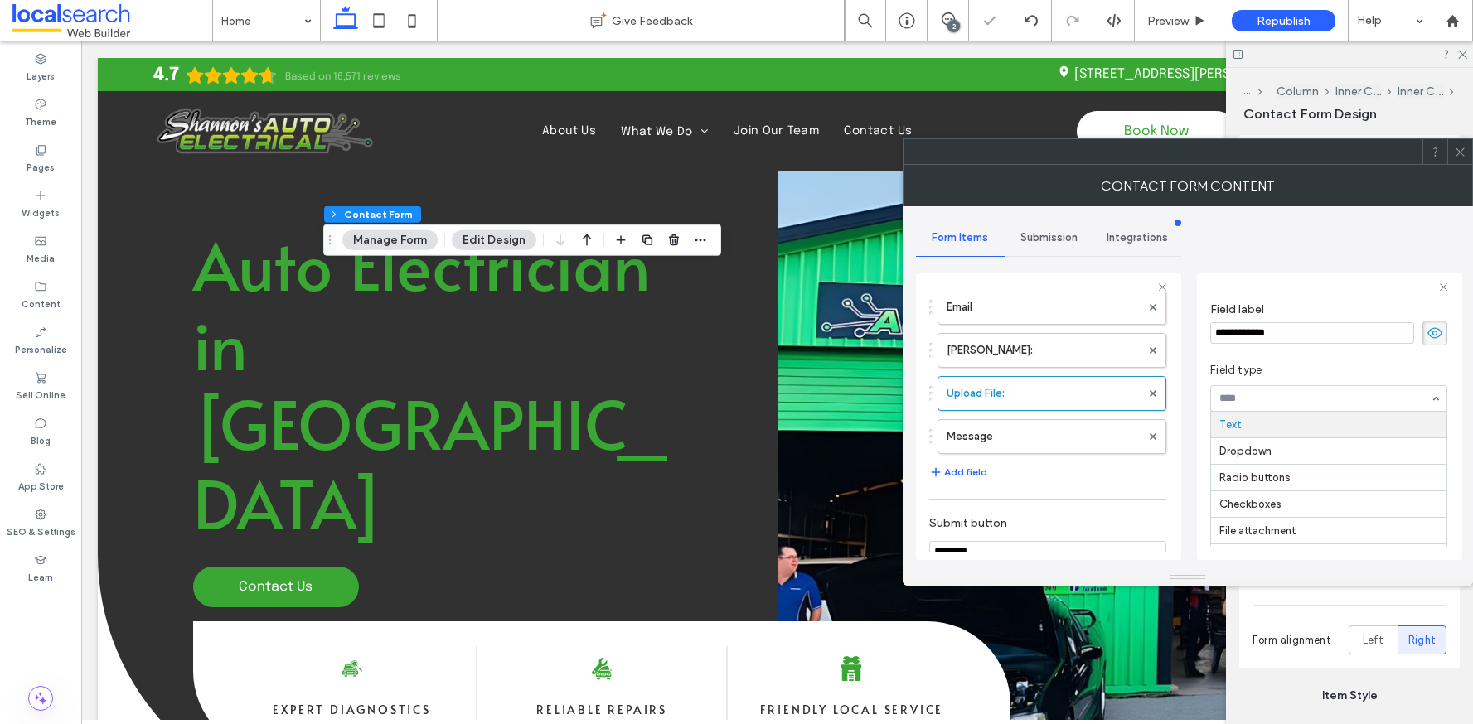
click at [1290, 369] on span "Field type" at bounding box center [1325, 370] width 230 height 17
click at [1281, 467] on input "**********" at bounding box center [1328, 464] width 237 height 22
drag, startPoint x: 1285, startPoint y: 462, endPoint x: 1208, endPoint y: 461, distance: 77.1
click at [1208, 461] on div "**********" at bounding box center [1329, 417] width 265 height 287
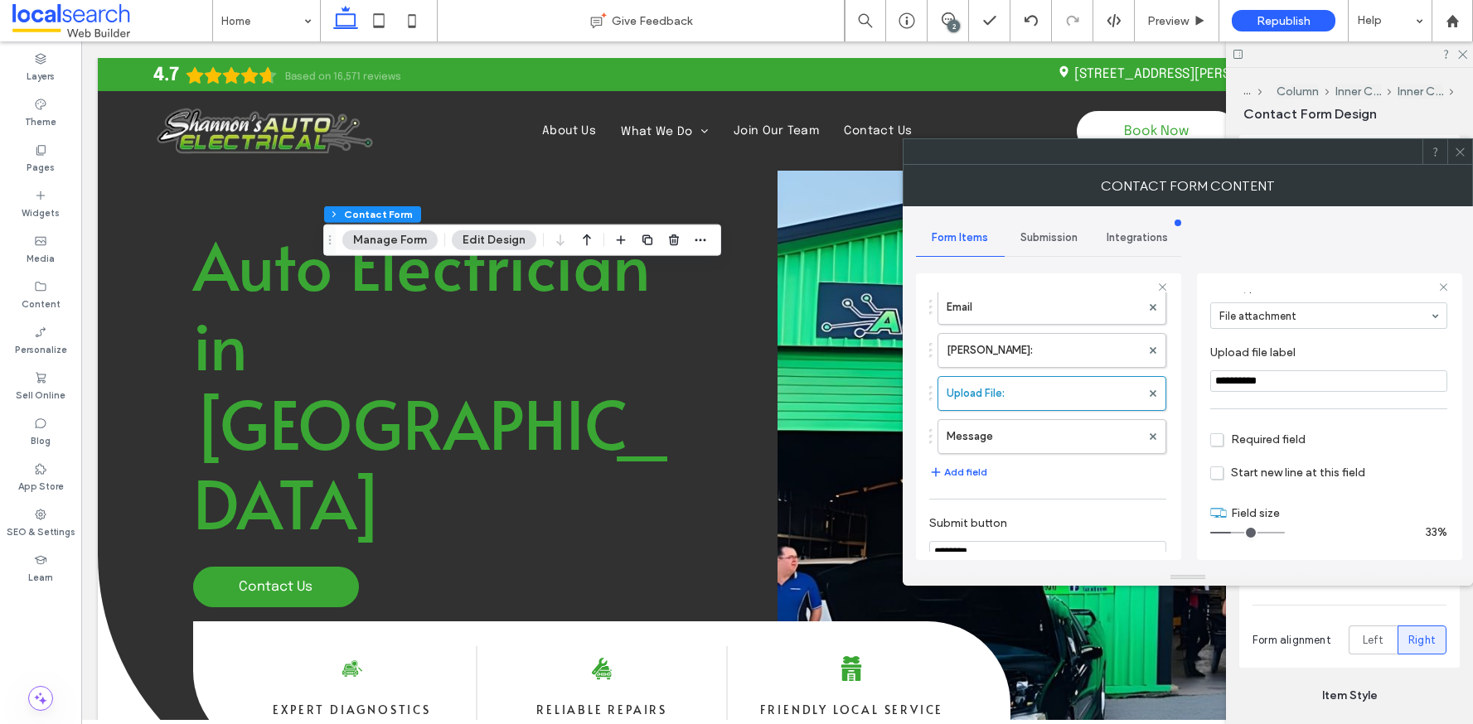
scroll to position [116, 0]
type input "**********"
click at [1242, 533] on input "range" at bounding box center [1247, 532] width 75 height 2
type input "*"
click at [1235, 531] on input "range" at bounding box center [1247, 532] width 75 height 2
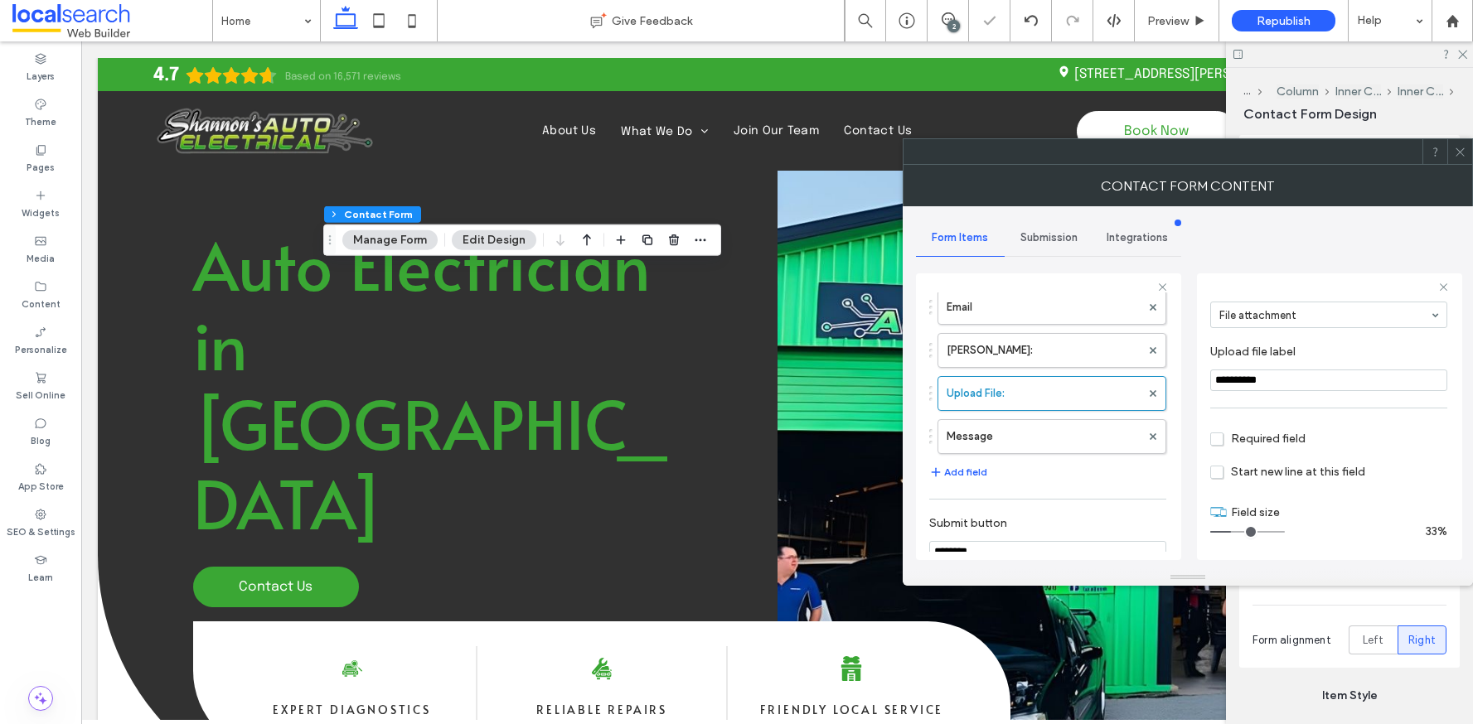
drag, startPoint x: 1465, startPoint y: 151, endPoint x: 1436, endPoint y: 174, distance: 37.8
click at [1465, 151] on icon at bounding box center [1460, 152] width 12 height 12
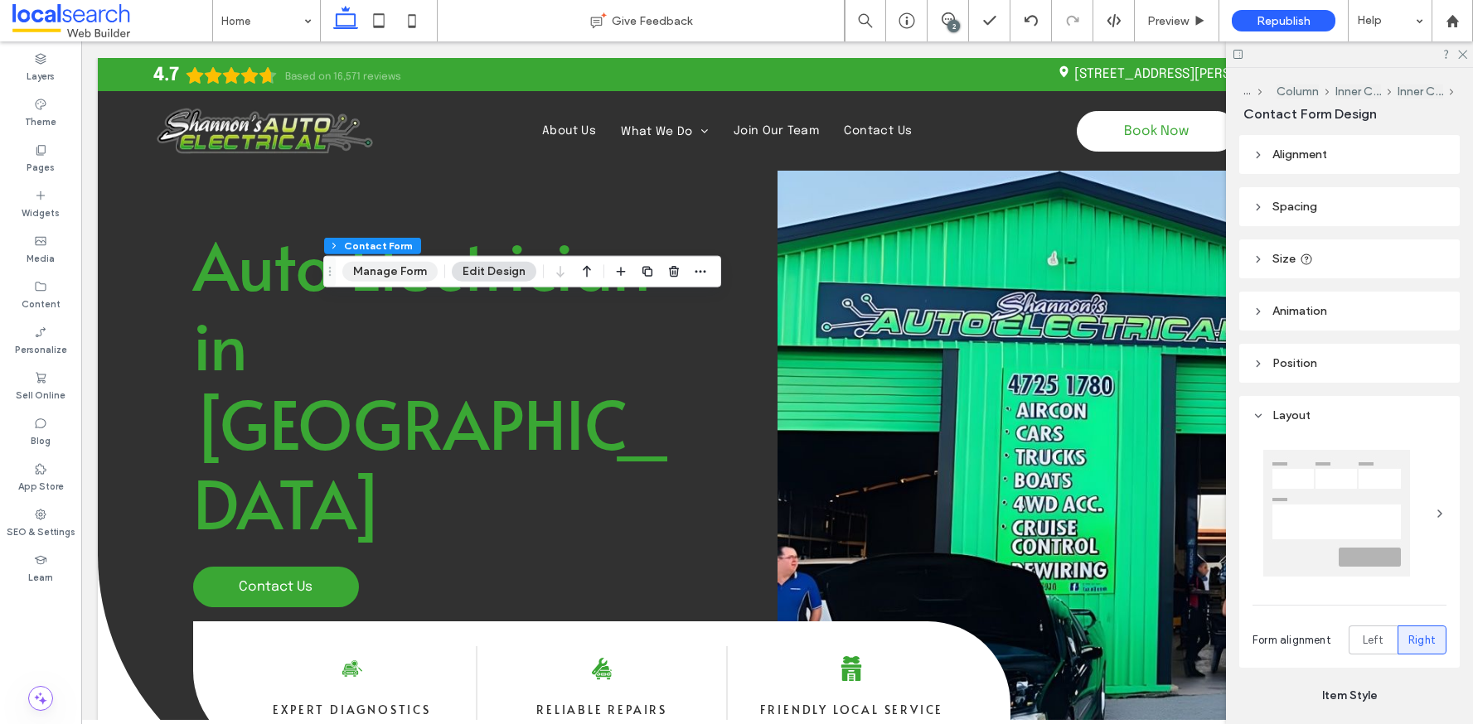
click at [409, 274] on button "Manage Form" at bounding box center [389, 272] width 95 height 20
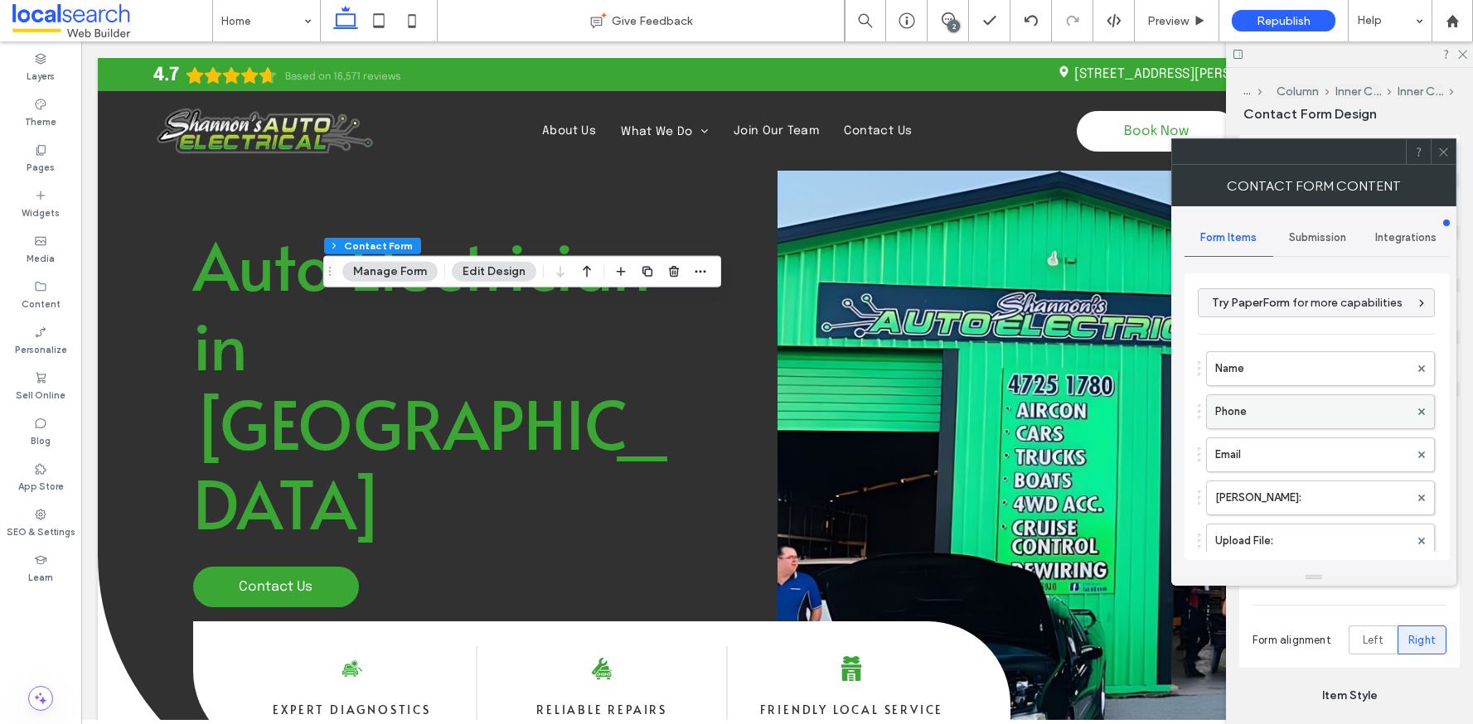
click at [1236, 411] on label "Phone" at bounding box center [1312, 411] width 194 height 33
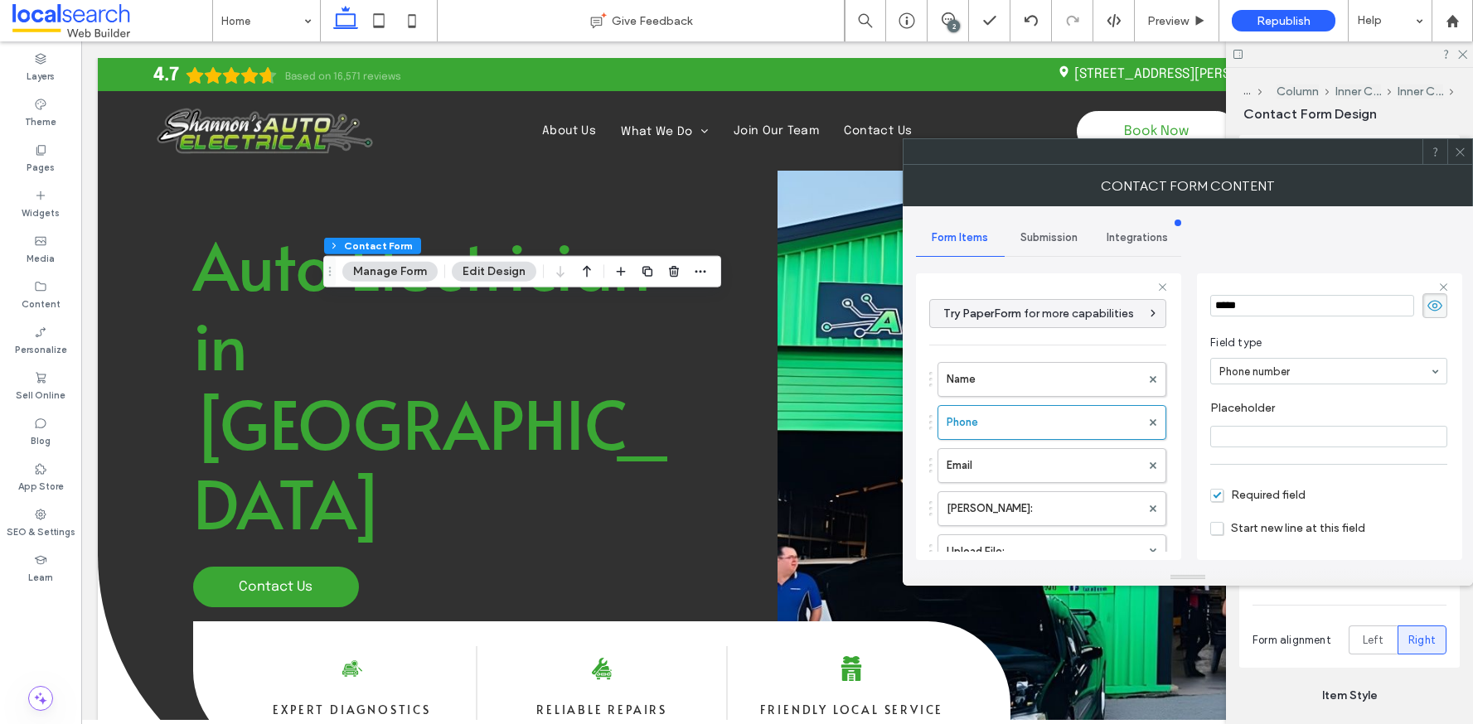
scroll to position [0, 0]
drag, startPoint x: 930, startPoint y: 421, endPoint x: 925, endPoint y: 450, distance: 29.4
click at [925, 450] on div "Try PaperForm for more capabilities Name Phone Email Rego: Upload File: Message…" at bounding box center [1048, 417] width 265 height 287
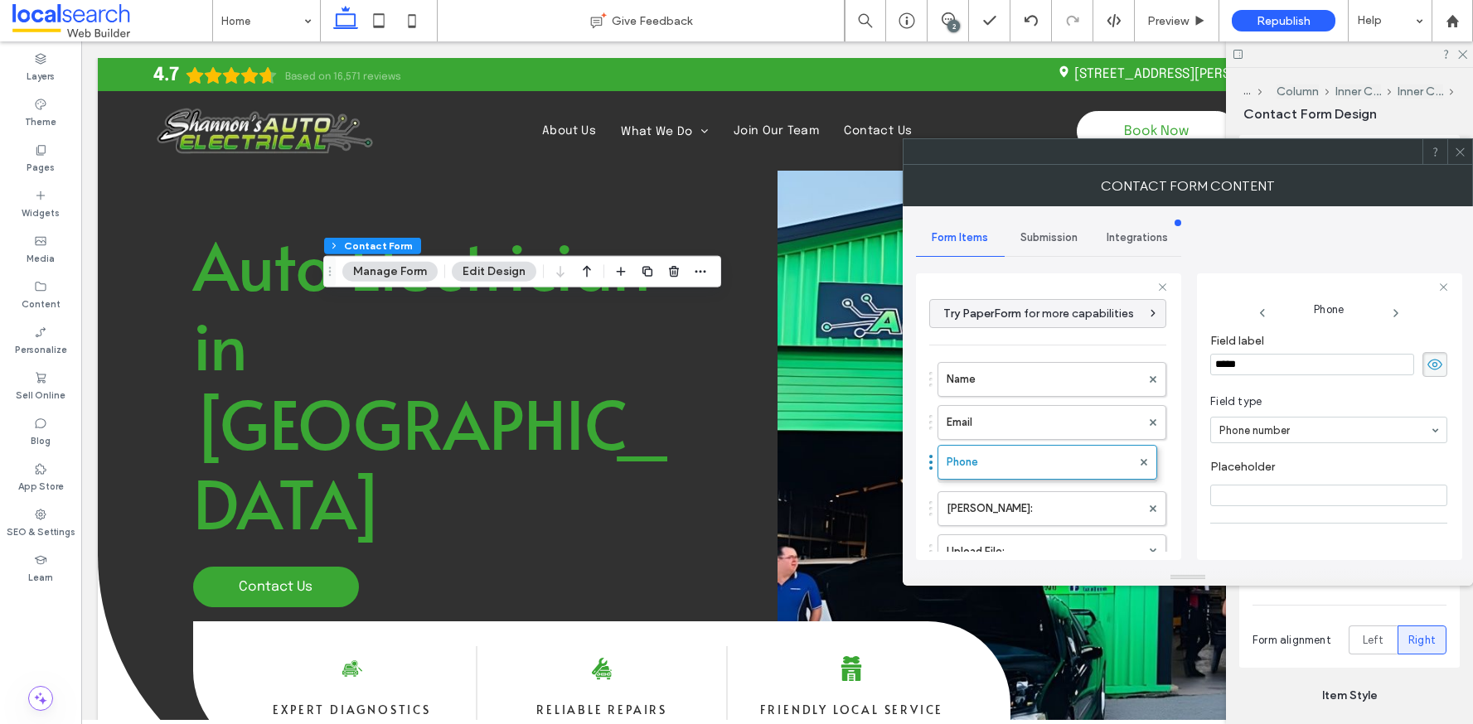
drag, startPoint x: 931, startPoint y: 426, endPoint x: 931, endPoint y: 458, distance: 31.5
click at [998, 416] on label "Email" at bounding box center [1044, 422] width 194 height 33
click at [1012, 390] on label "Name" at bounding box center [1044, 379] width 194 height 33
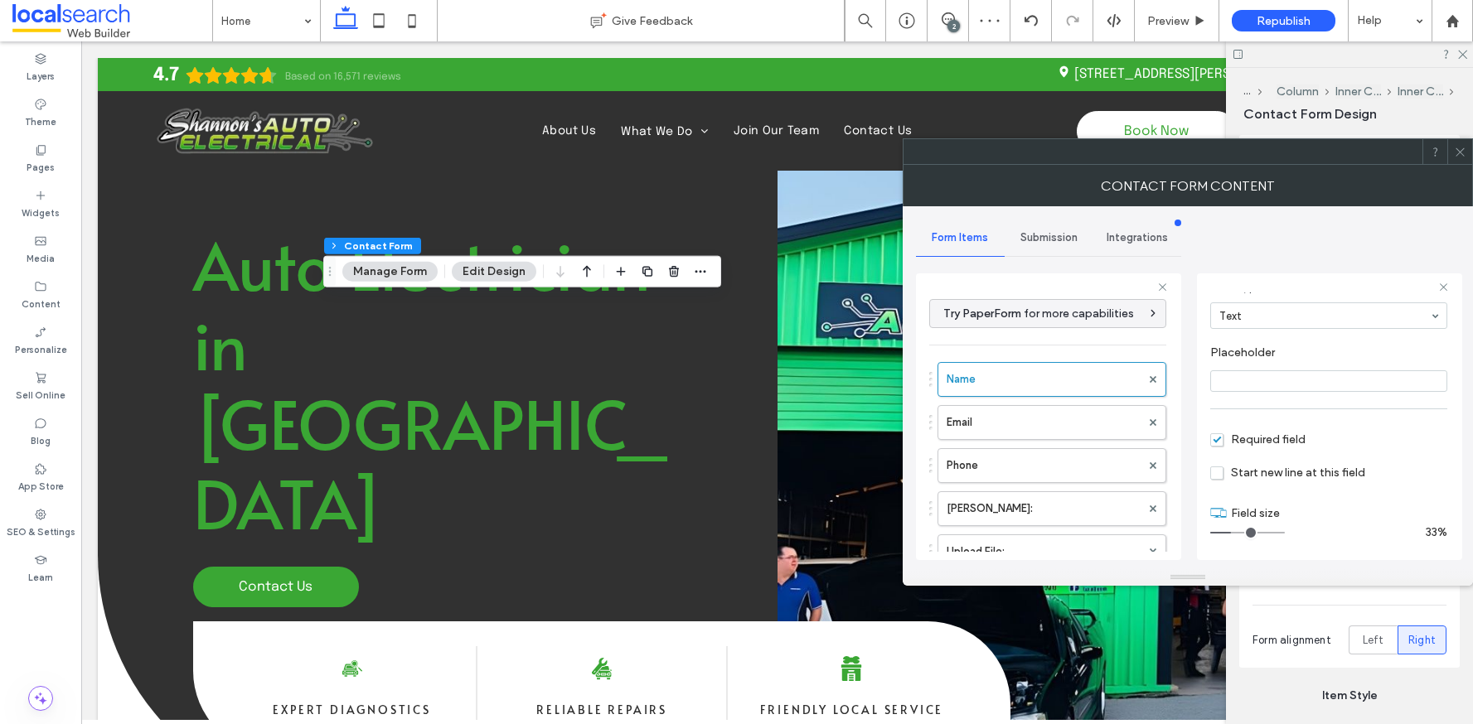
scroll to position [116, 0]
drag, startPoint x: 1232, startPoint y: 533, endPoint x: 1245, endPoint y: 532, distance: 13.3
click at [1245, 532] on input "range" at bounding box center [1247, 532] width 75 height 2
click at [1020, 419] on label "Email" at bounding box center [1044, 422] width 194 height 33
drag, startPoint x: 1233, startPoint y: 531, endPoint x: 1247, endPoint y: 531, distance: 14.1
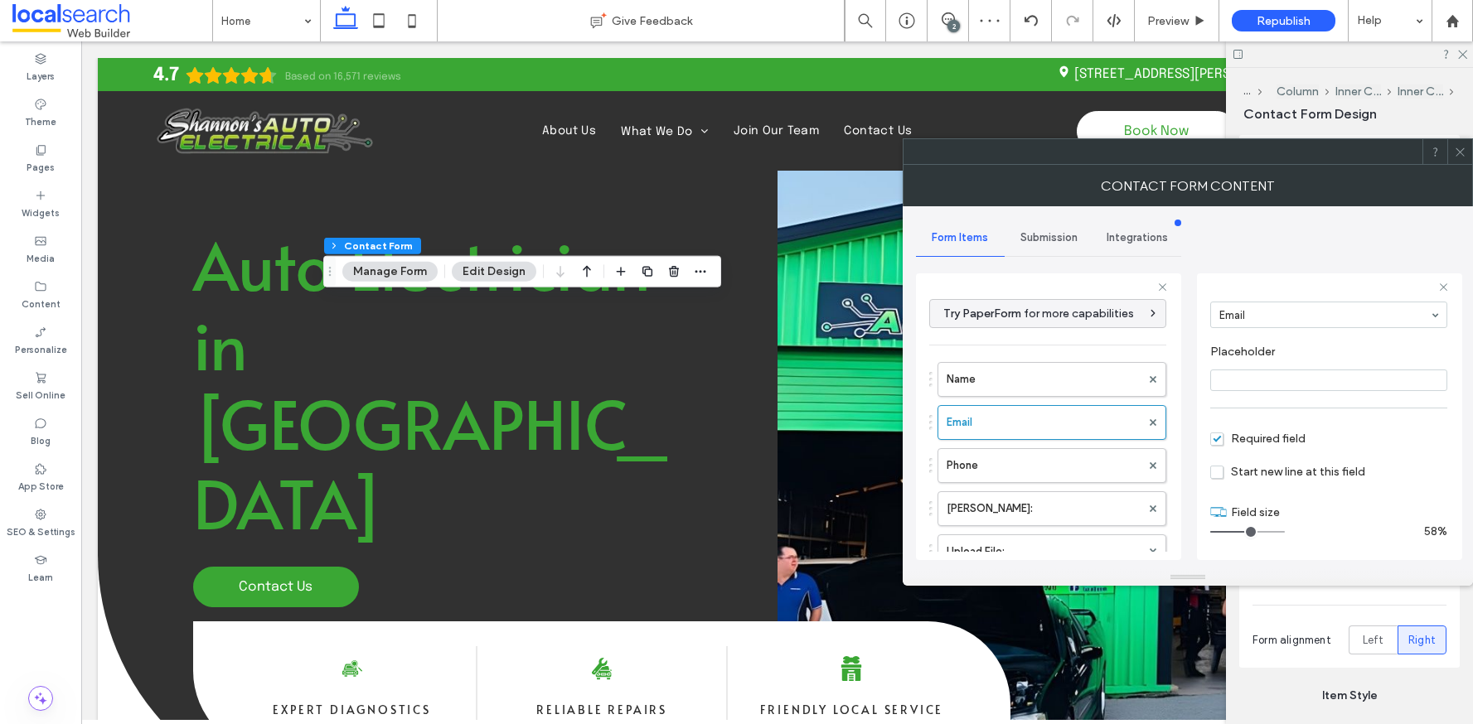
click at [1247, 531] on input "range" at bounding box center [1247, 532] width 75 height 2
type input "*"
click at [1246, 531] on input "range" at bounding box center [1247, 532] width 75 height 2
click at [1460, 157] on span at bounding box center [1460, 151] width 12 height 25
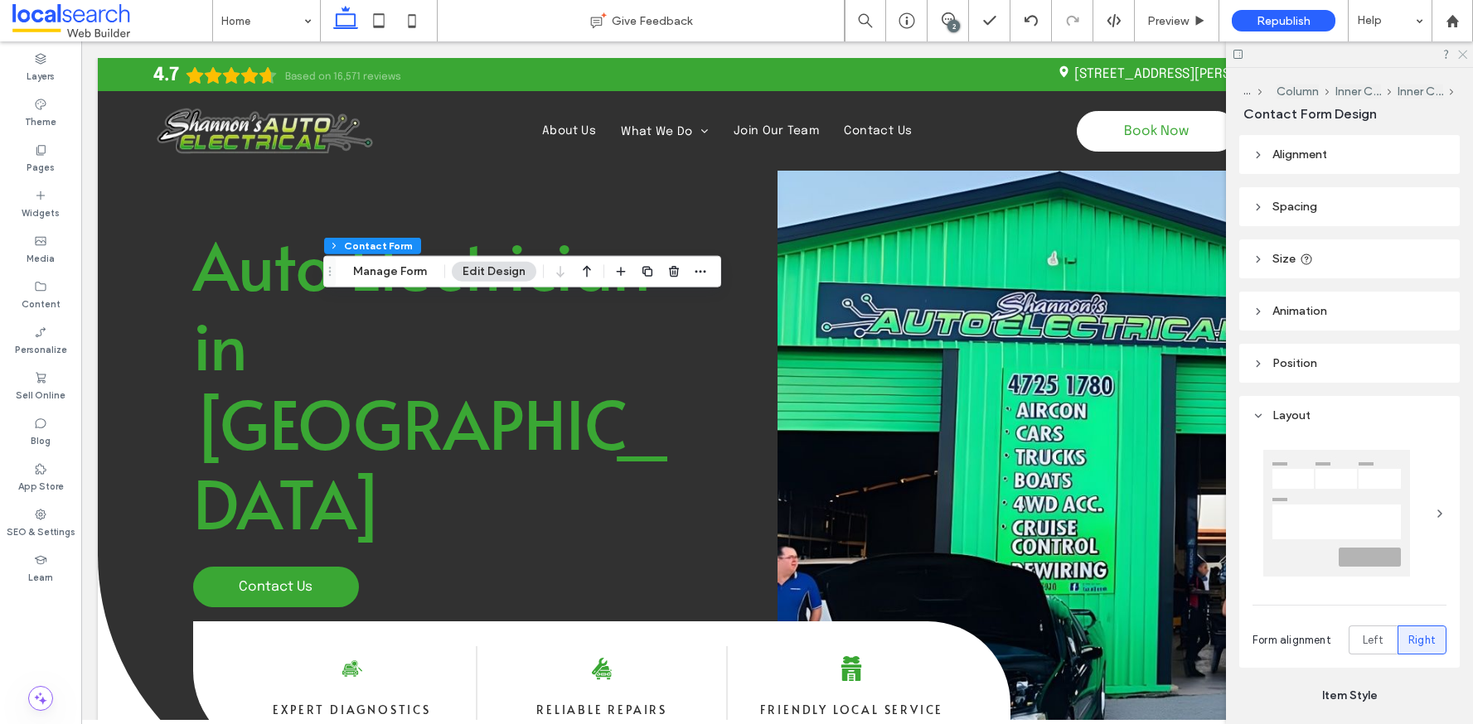
click at [1463, 57] on icon at bounding box center [1461, 53] width 11 height 11
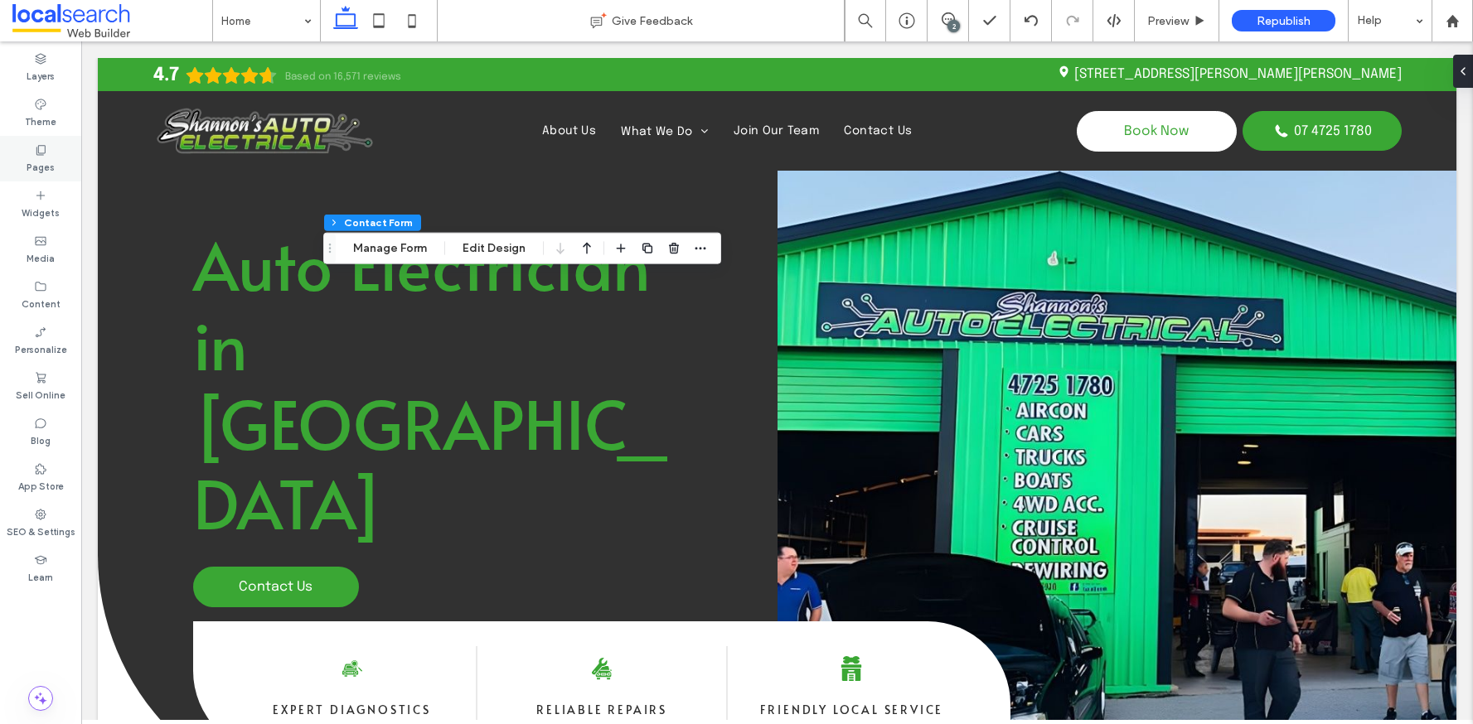
click at [36, 152] on use at bounding box center [40, 150] width 9 height 10
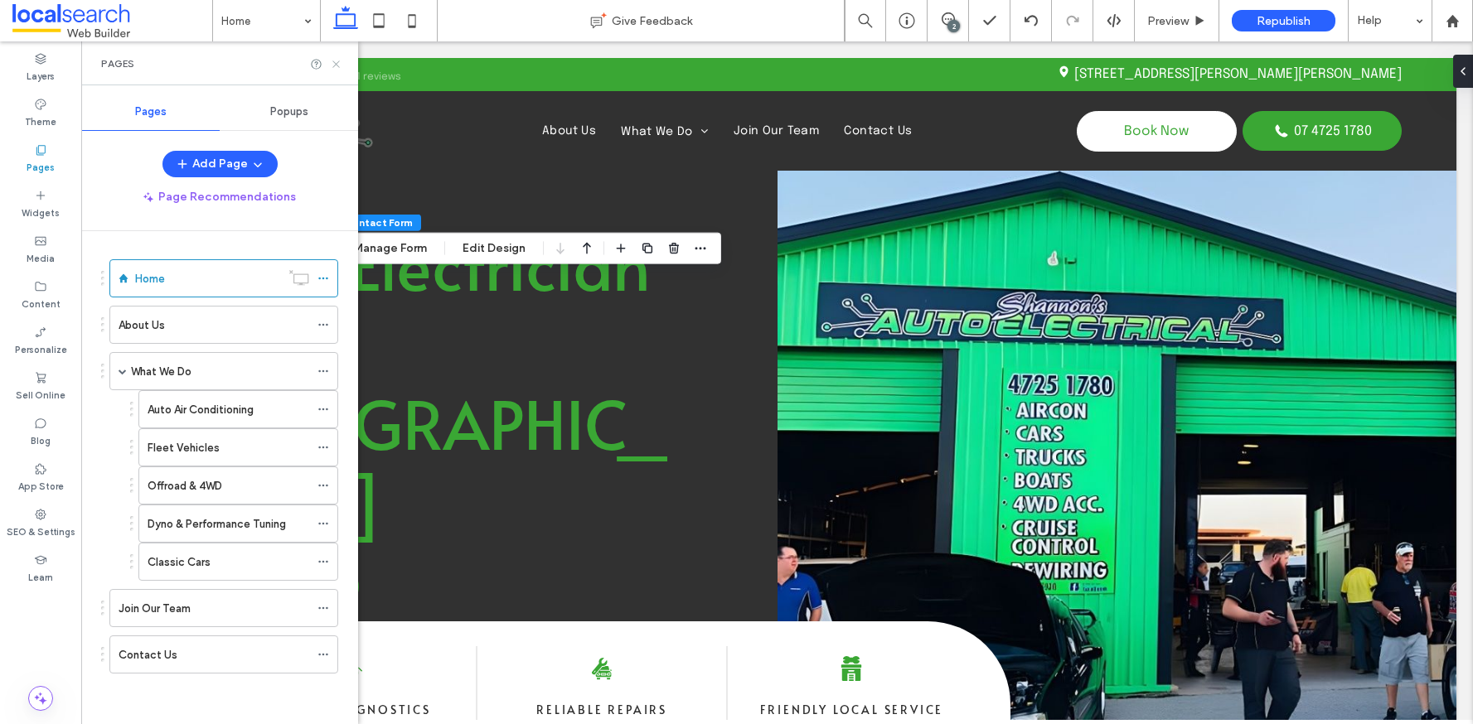
click at [337, 66] on icon at bounding box center [336, 64] width 12 height 12
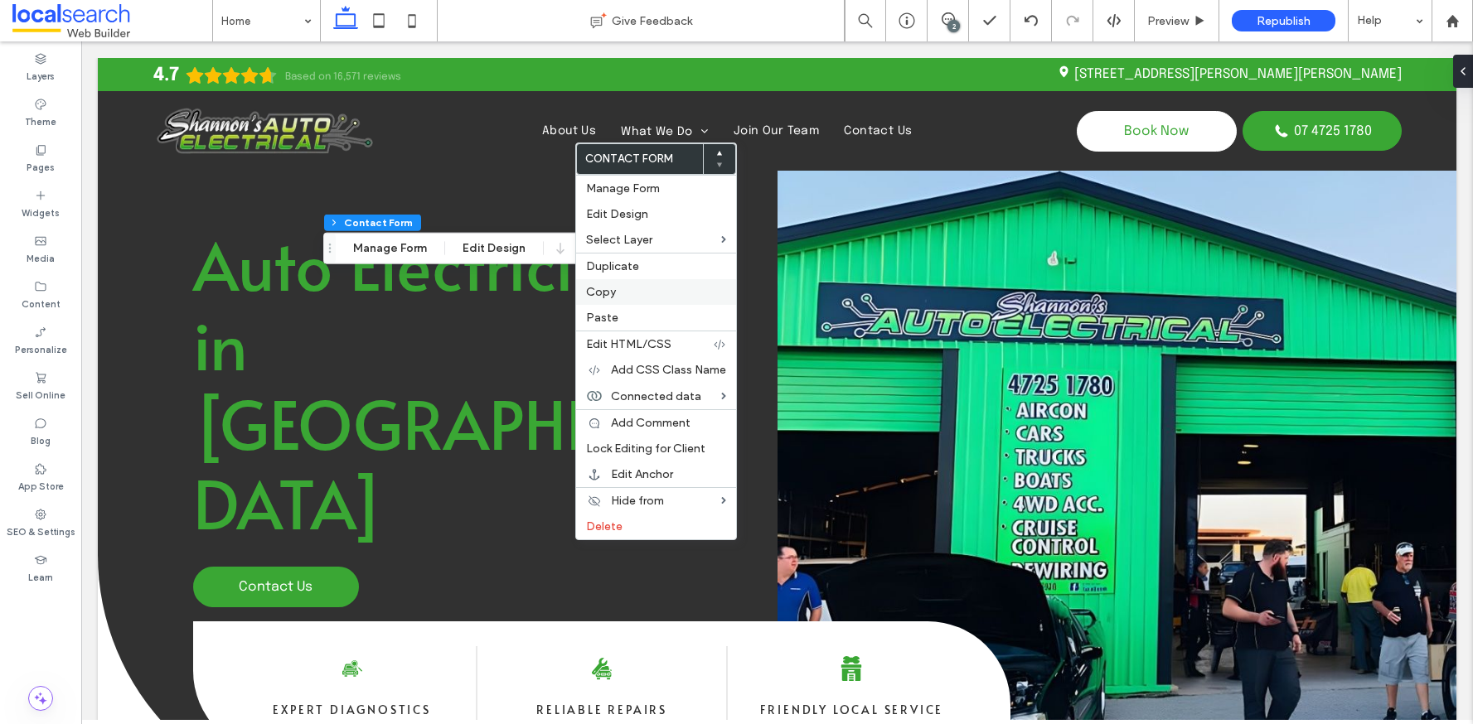
click at [622, 298] on label "Copy" at bounding box center [656, 292] width 140 height 14
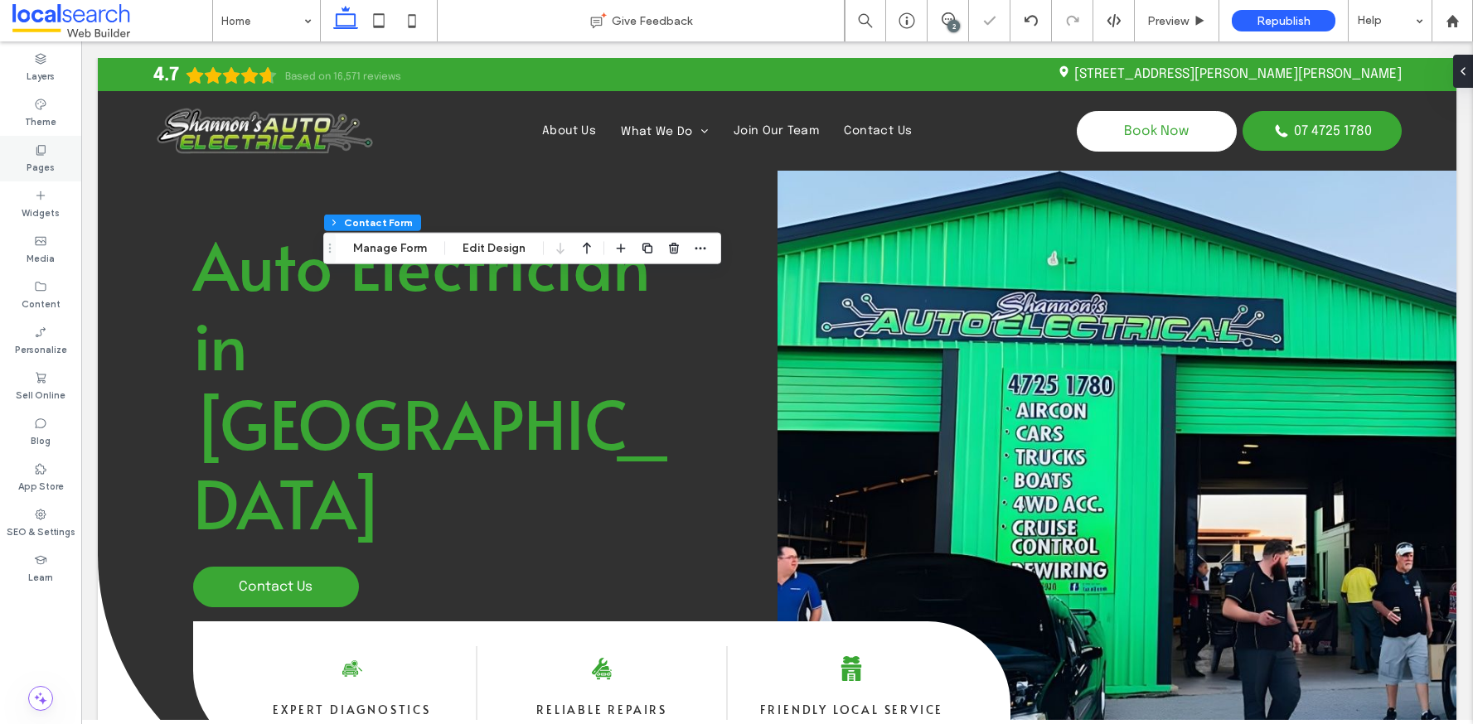
click at [39, 153] on icon at bounding box center [40, 149] width 13 height 13
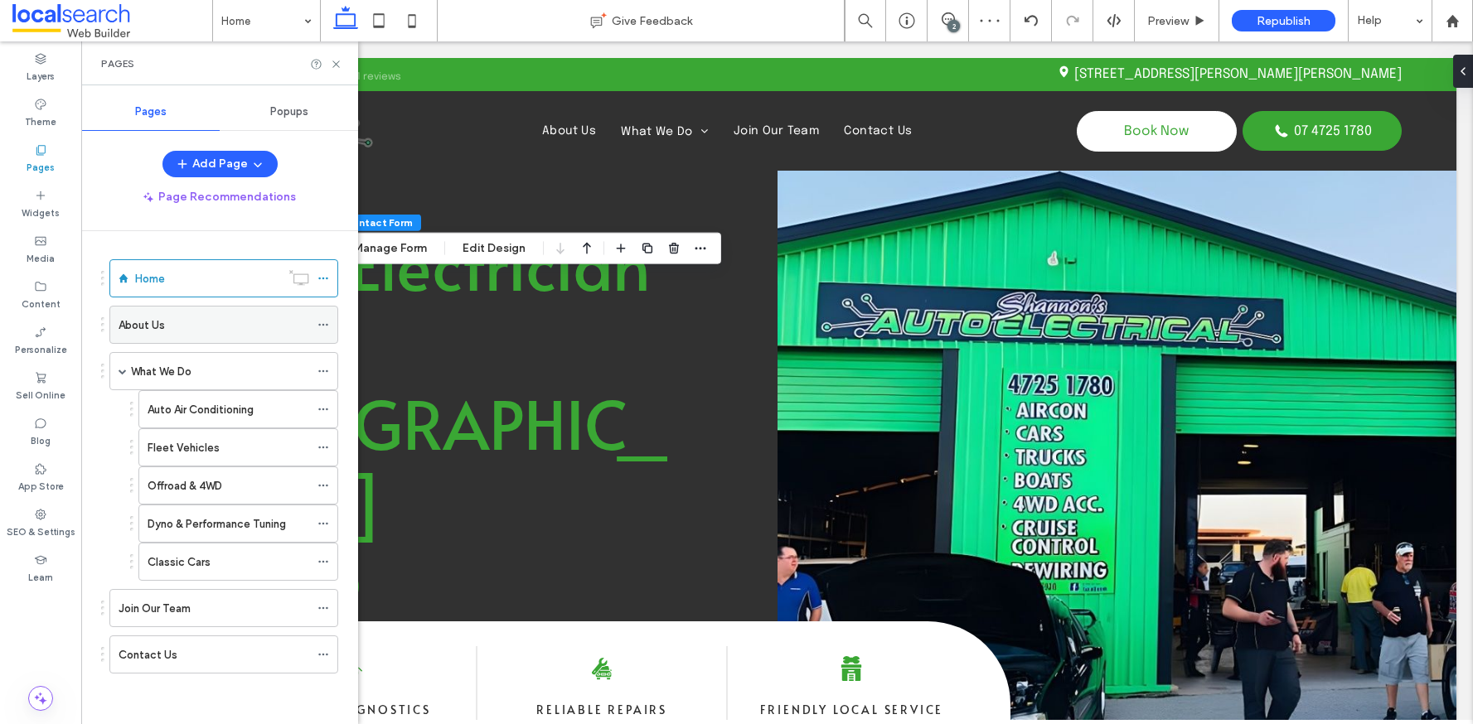
click at [213, 317] on div "About Us" at bounding box center [214, 325] width 191 height 17
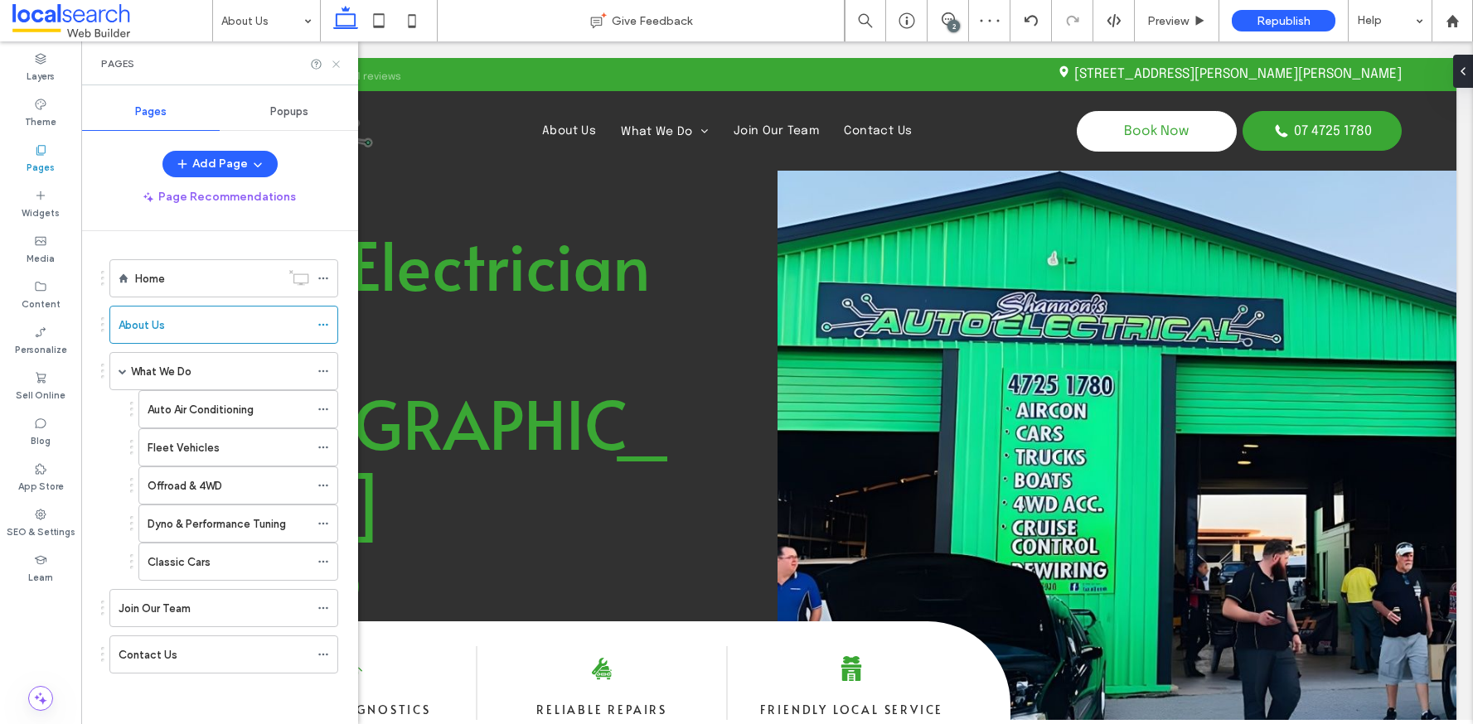
click at [332, 62] on icon at bounding box center [336, 64] width 12 height 12
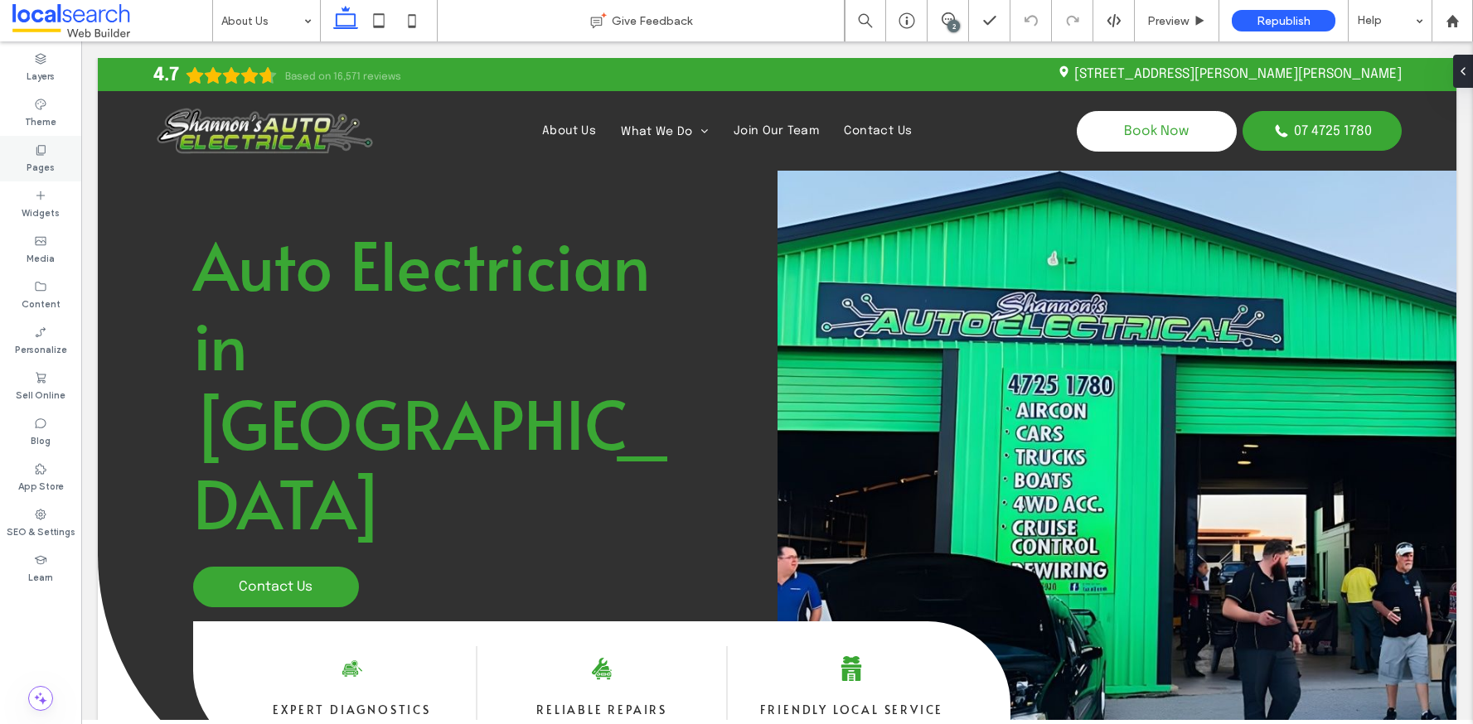
click at [31, 141] on div "Pages" at bounding box center [40, 159] width 81 height 46
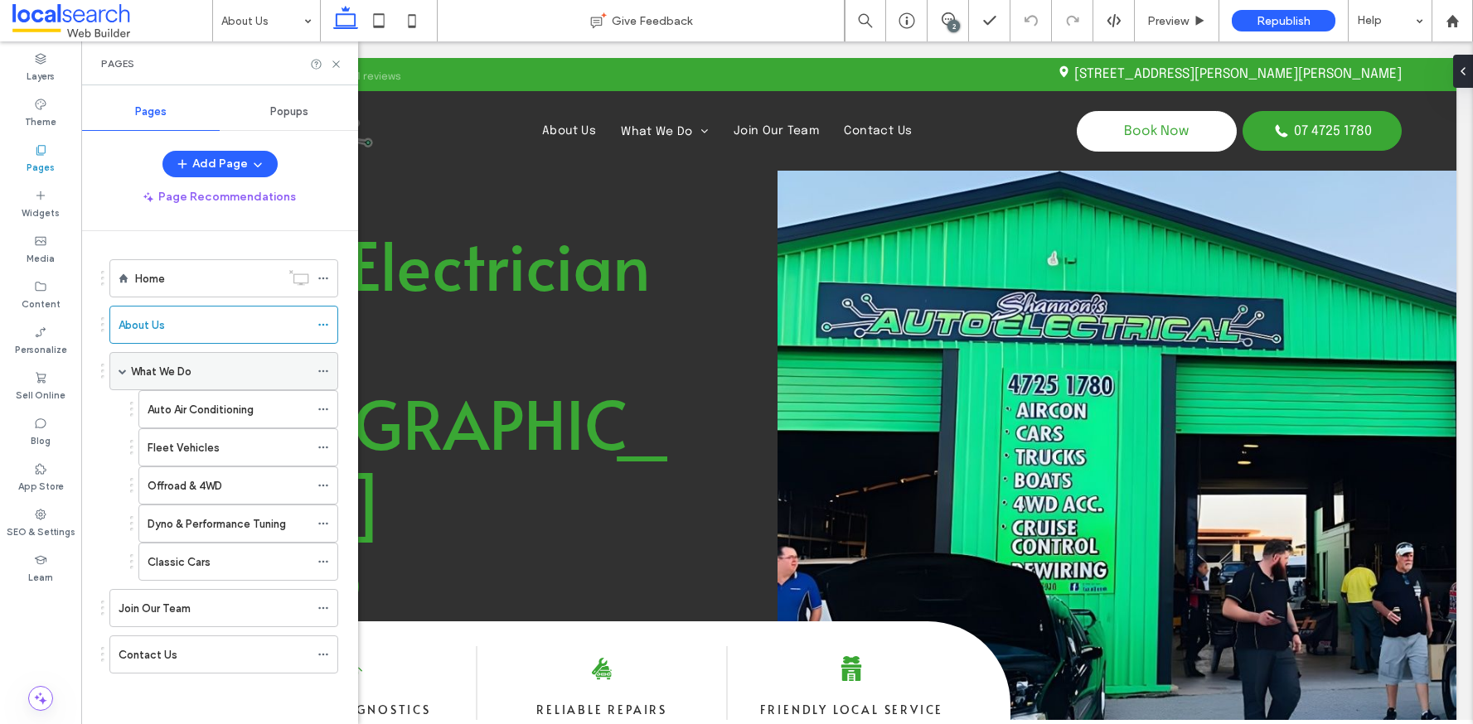
click at [201, 374] on div "What We Do" at bounding box center [220, 371] width 178 height 17
click at [337, 67] on icon at bounding box center [336, 64] width 12 height 12
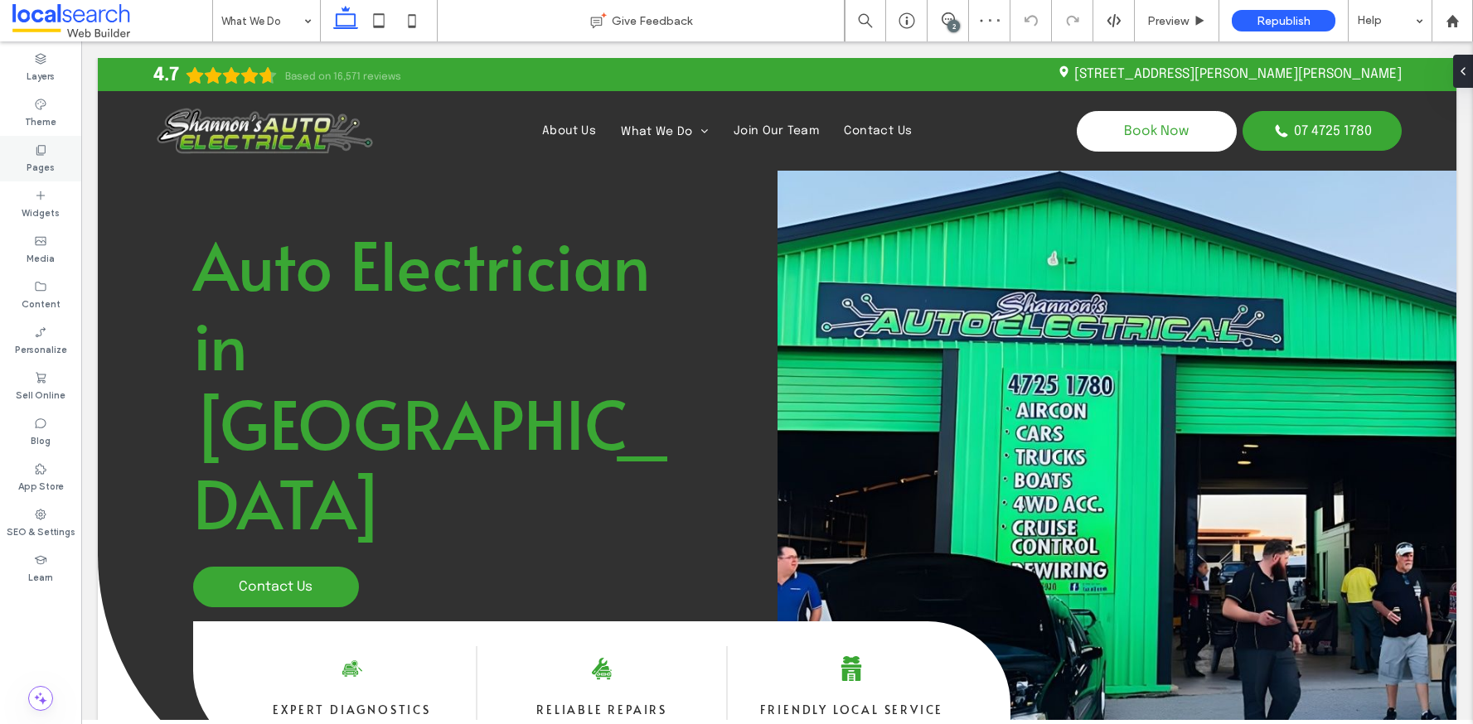
click at [51, 153] on div "Pages" at bounding box center [40, 159] width 81 height 46
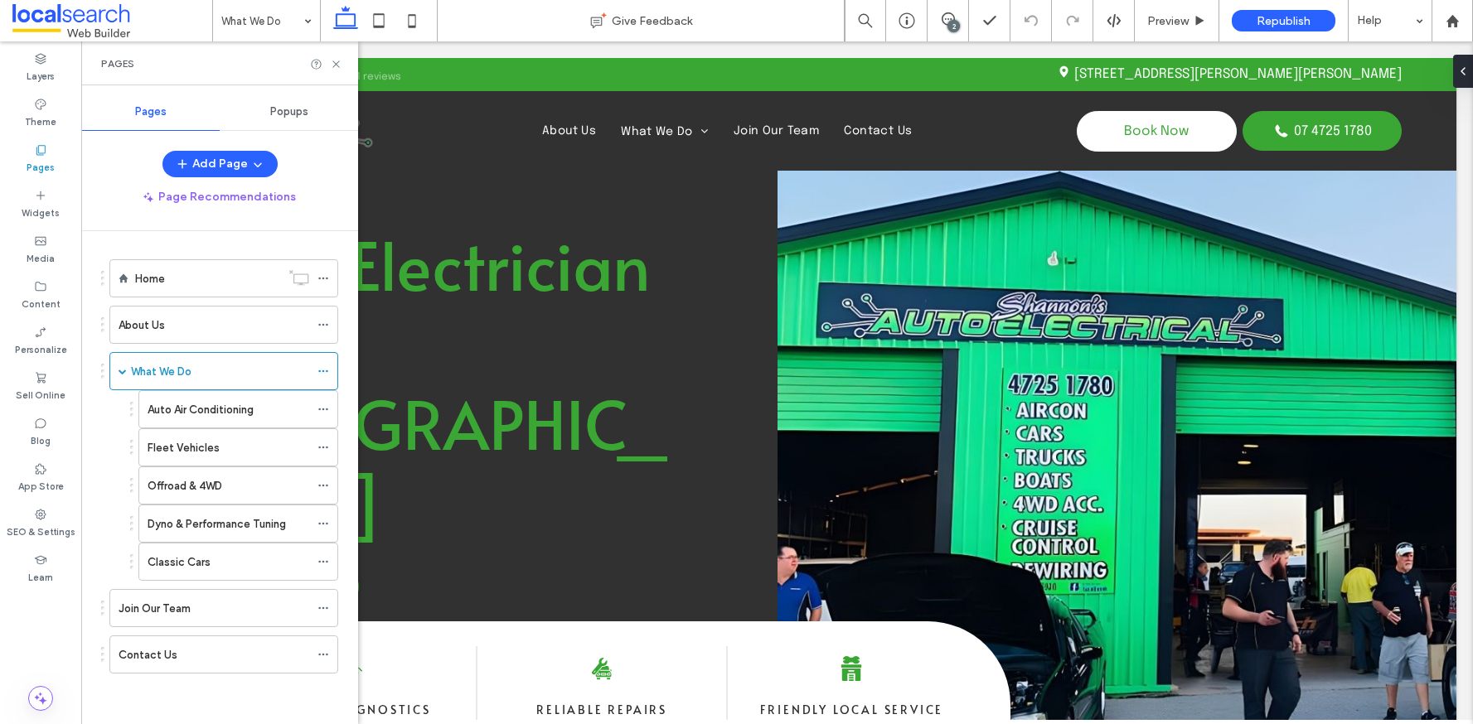
click at [207, 412] on label "Auto Air Conditioning" at bounding box center [201, 409] width 106 height 29
click at [335, 62] on use at bounding box center [335, 64] width 7 height 7
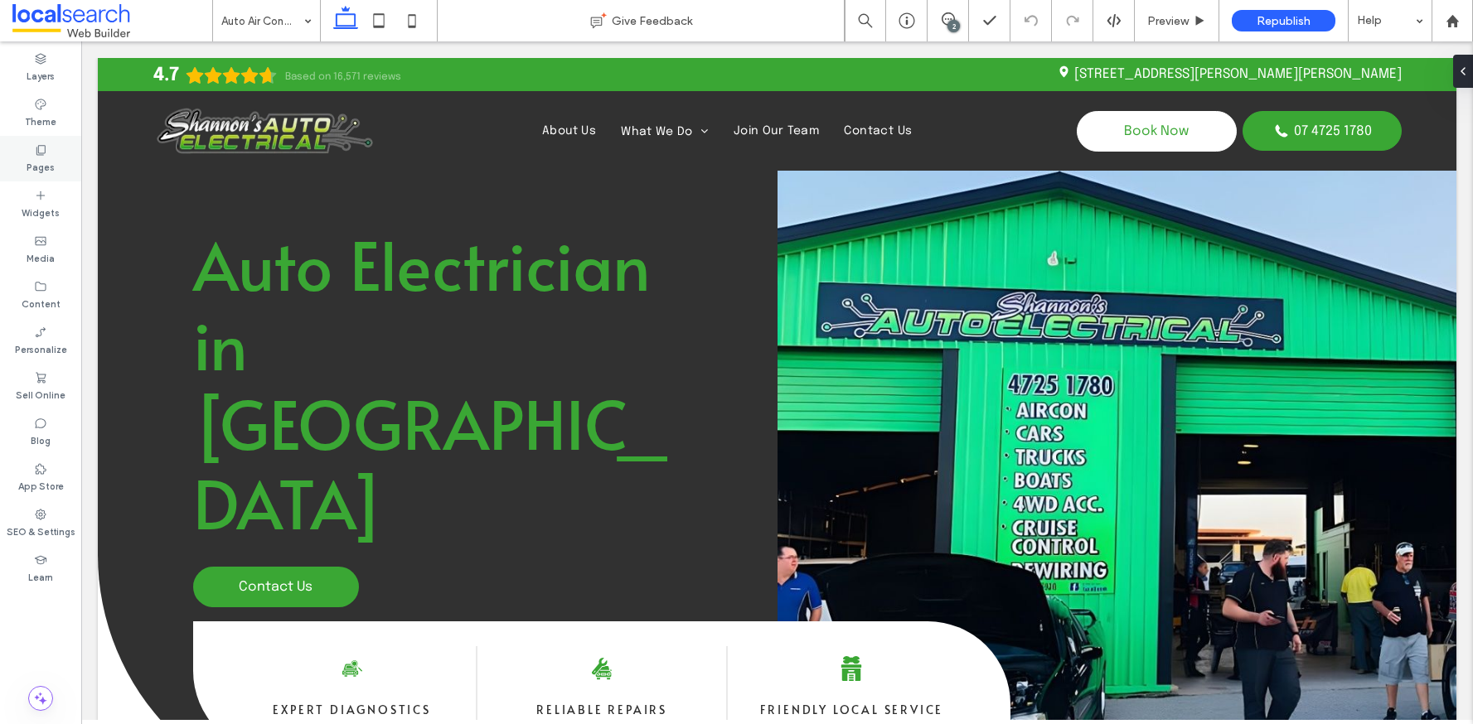
click at [59, 167] on div "Pages" at bounding box center [40, 159] width 81 height 46
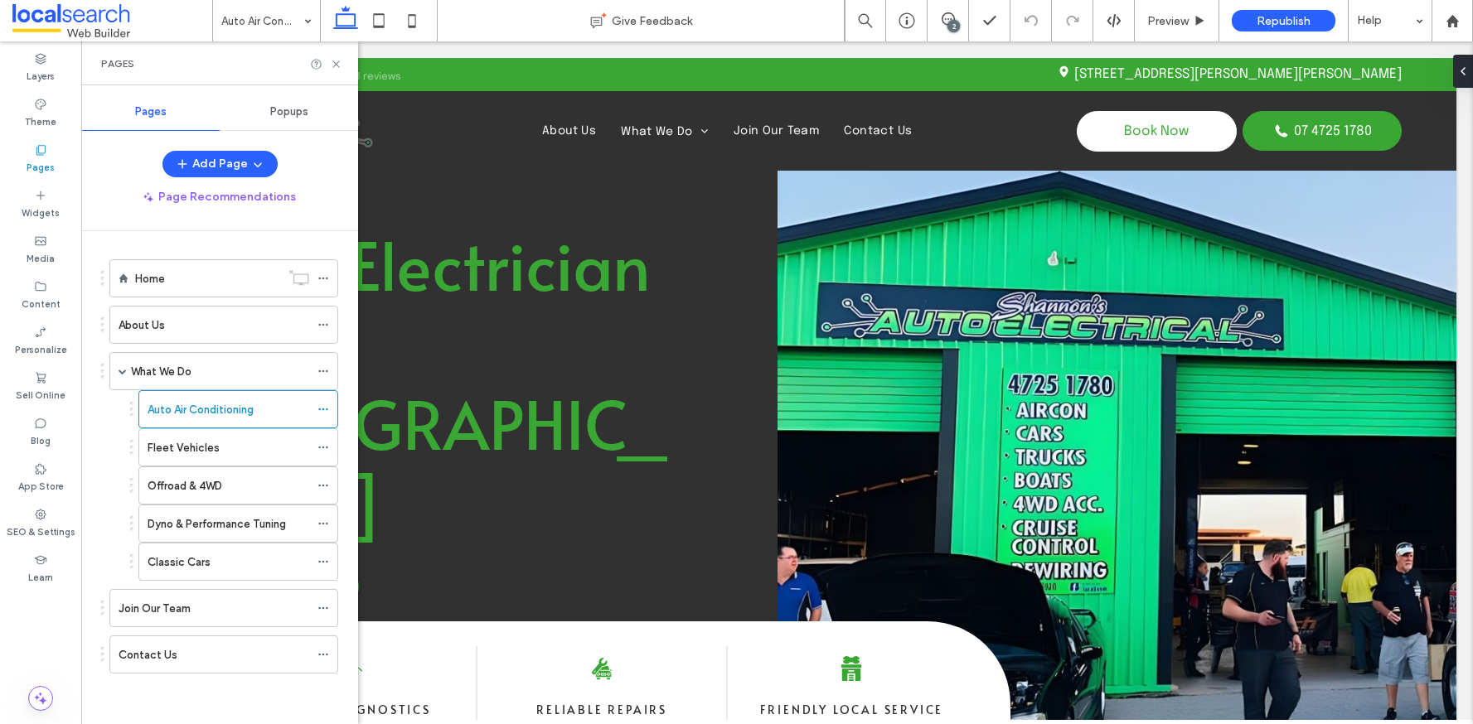
click at [170, 437] on div "Fleet Vehicles" at bounding box center [229, 447] width 162 height 36
click at [337, 61] on use at bounding box center [335, 64] width 7 height 7
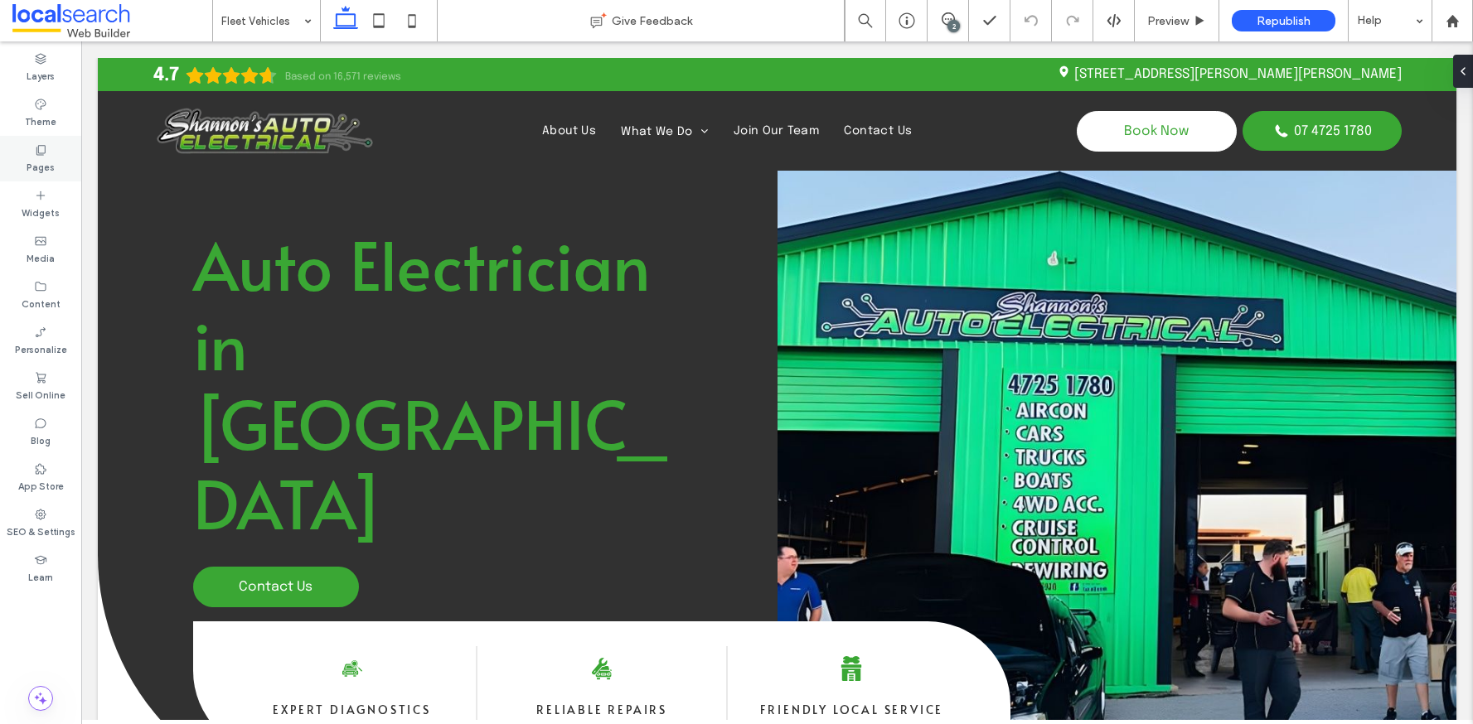
click at [46, 162] on label "Pages" at bounding box center [41, 166] width 28 height 18
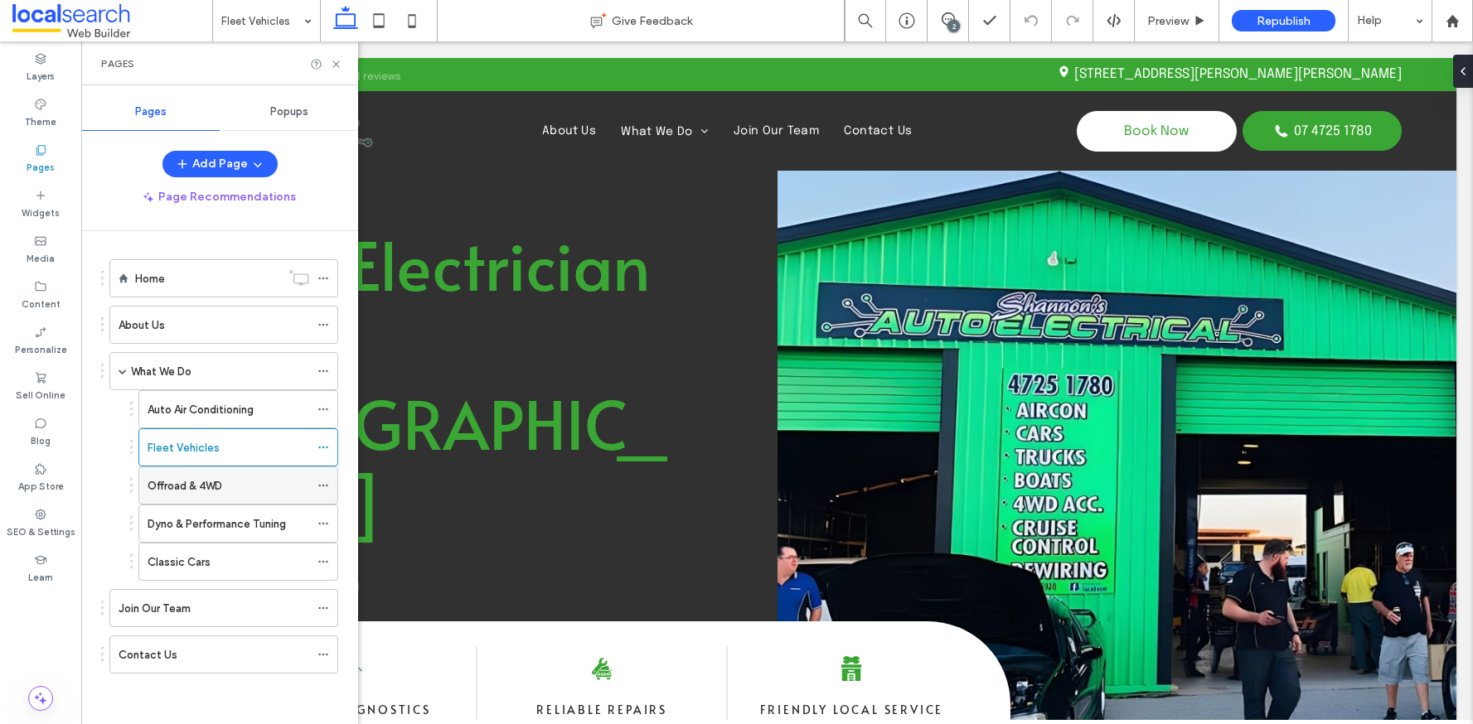
click at [200, 486] on label "Offroad & 4WD" at bounding box center [185, 486] width 75 height 29
click at [332, 65] on icon at bounding box center [336, 64] width 12 height 12
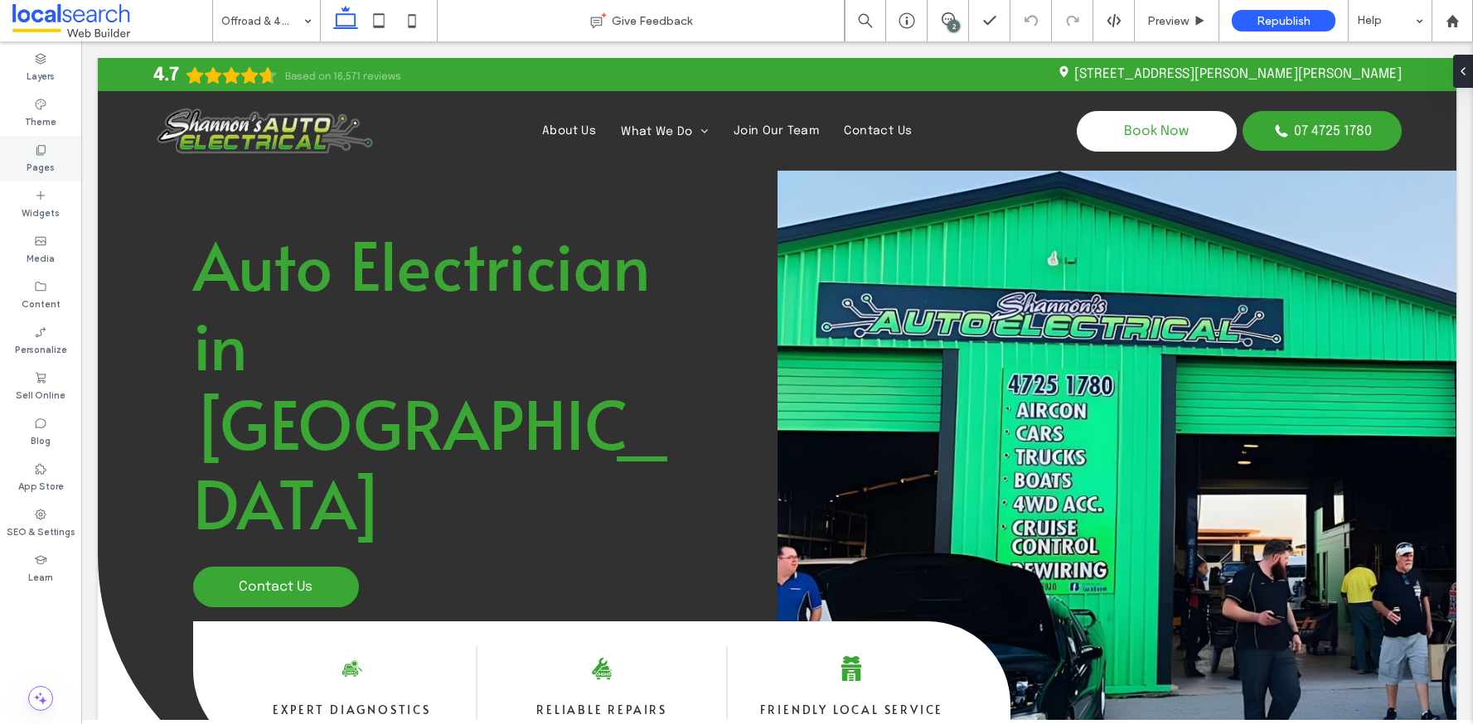
click at [32, 170] on label "Pages" at bounding box center [41, 166] width 28 height 18
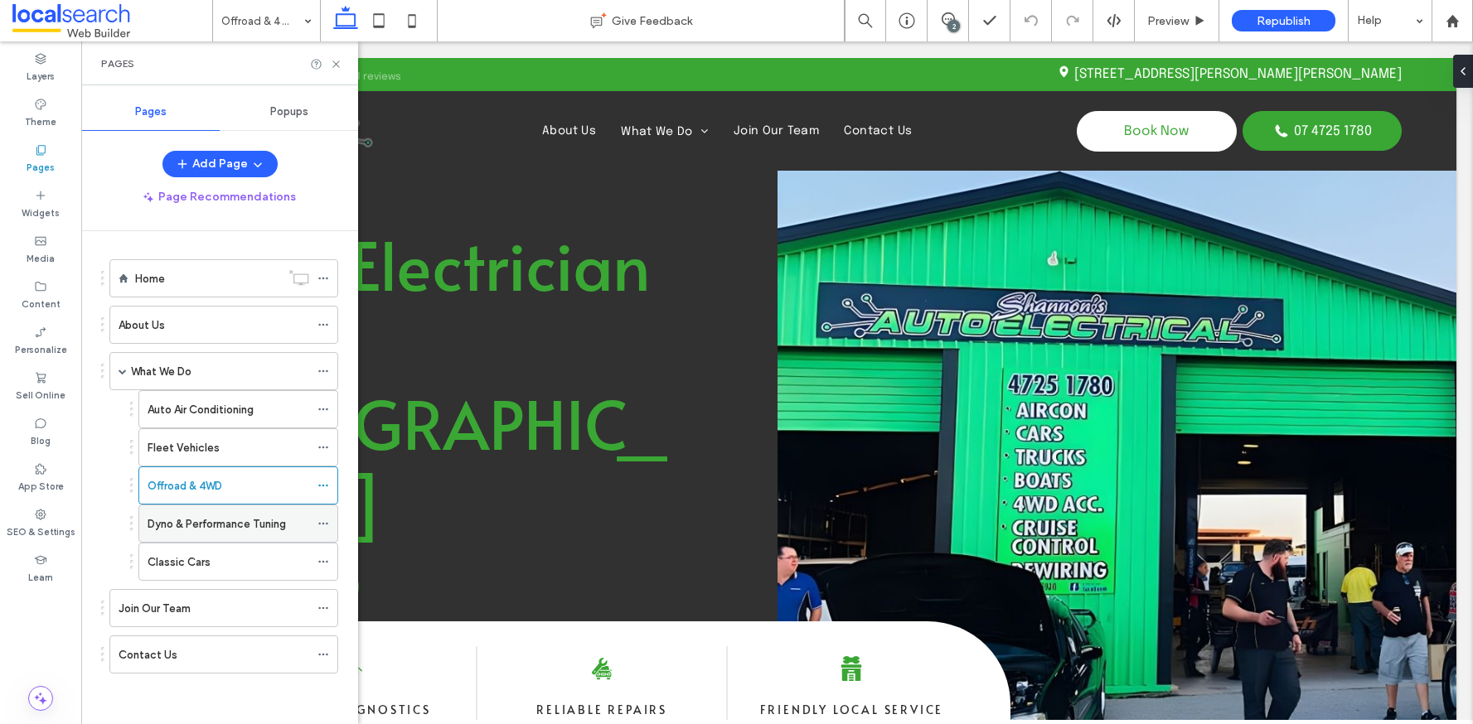
click at [199, 534] on div "Dyno & Performance Tuning" at bounding box center [229, 524] width 162 height 36
click at [340, 63] on icon at bounding box center [336, 64] width 12 height 12
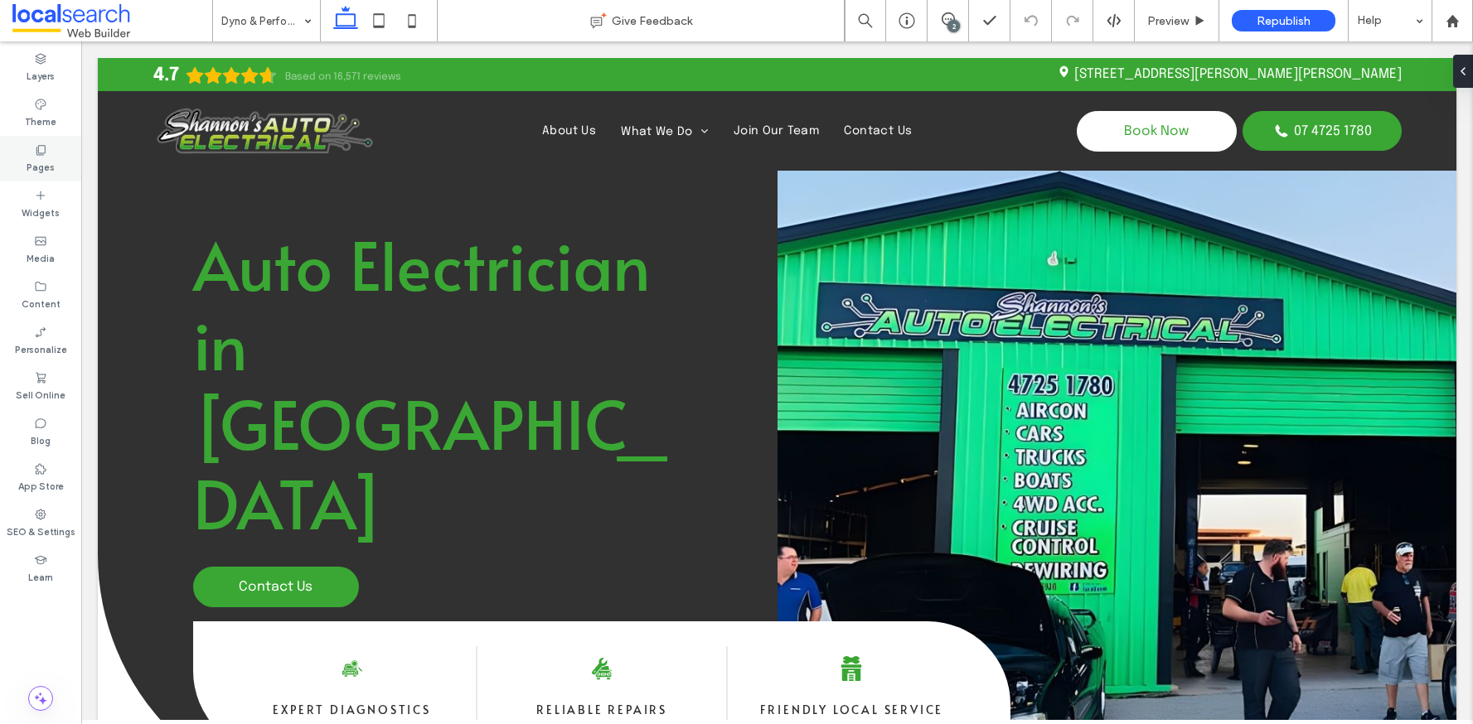
click at [38, 166] on label "Pages" at bounding box center [41, 166] width 28 height 18
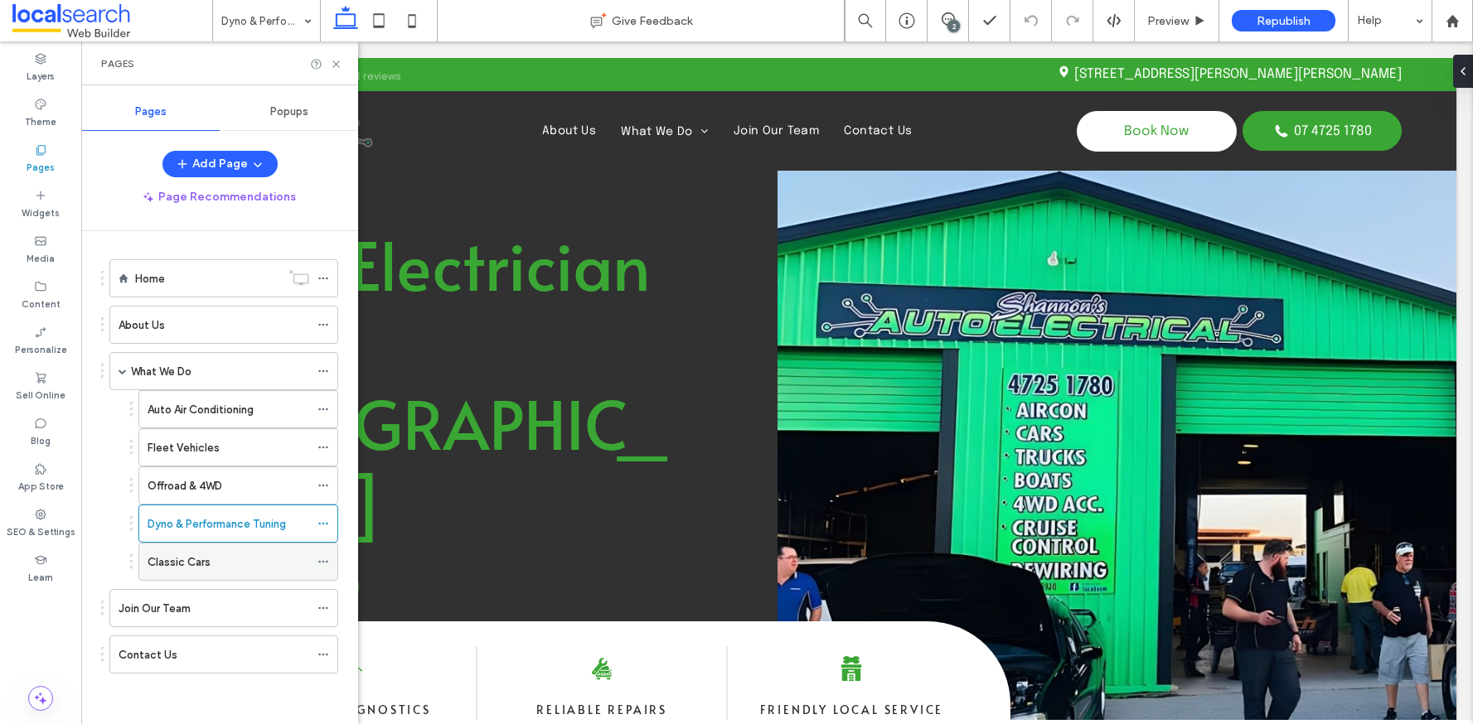
click at [216, 554] on div "Classic Cars" at bounding box center [229, 562] width 162 height 17
click at [337, 62] on use at bounding box center [335, 64] width 7 height 7
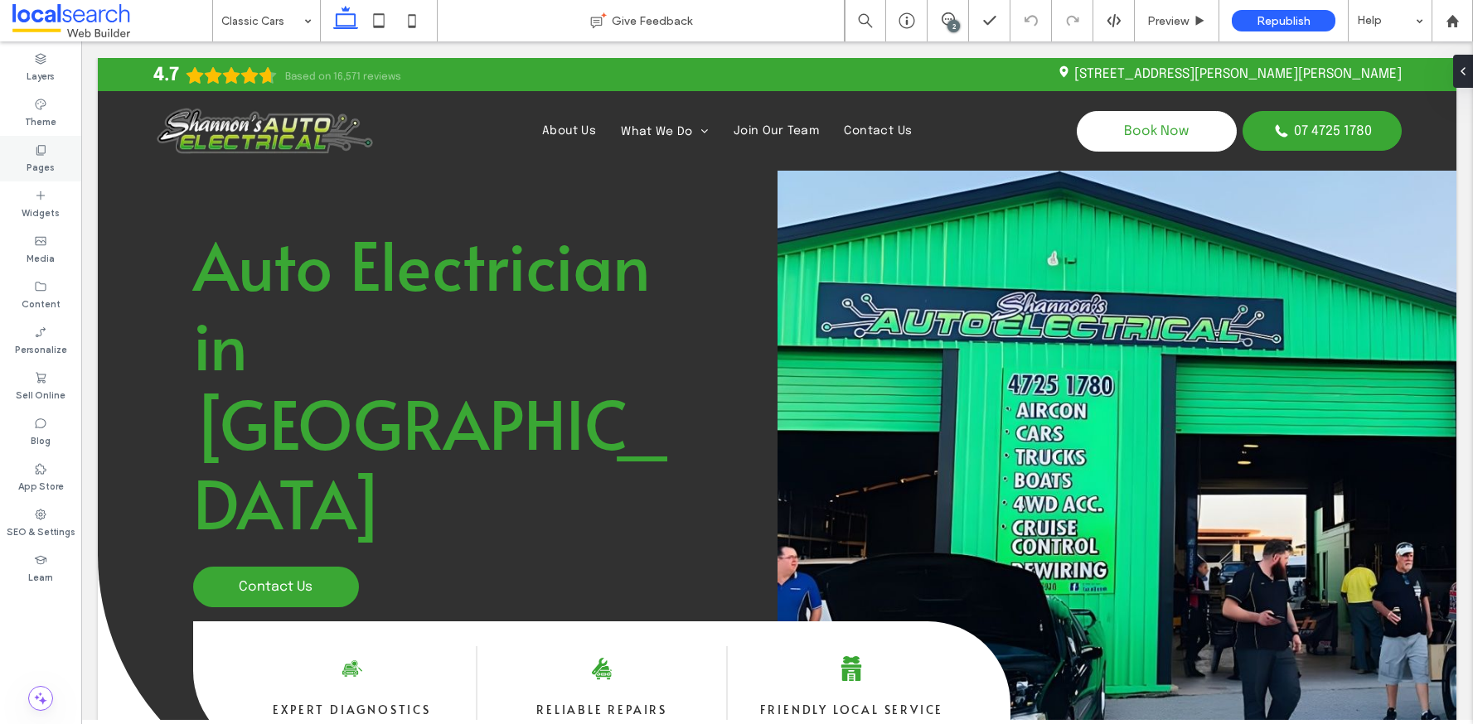
click at [31, 153] on div "Pages" at bounding box center [40, 159] width 81 height 46
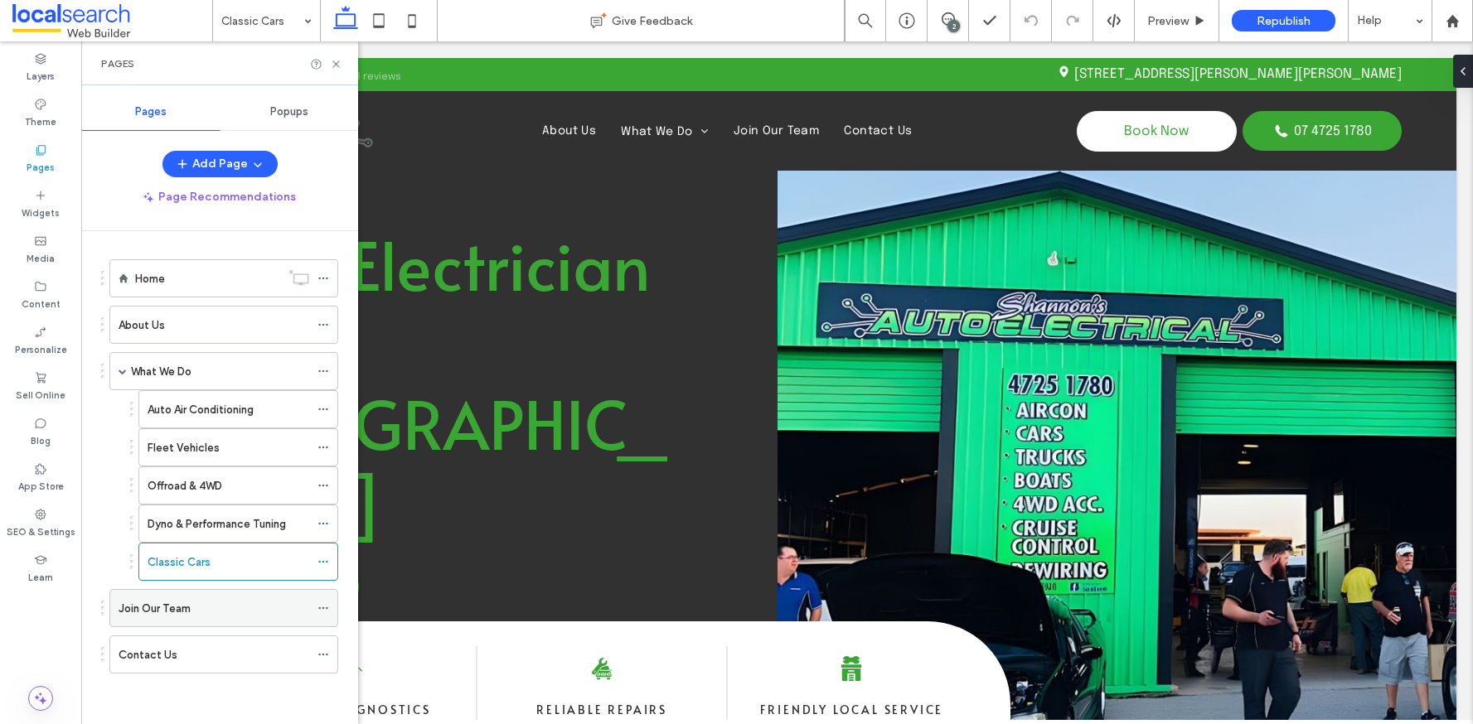
click at [217, 601] on div "Join Our Team" at bounding box center [214, 608] width 191 height 17
click at [337, 67] on icon at bounding box center [336, 64] width 12 height 12
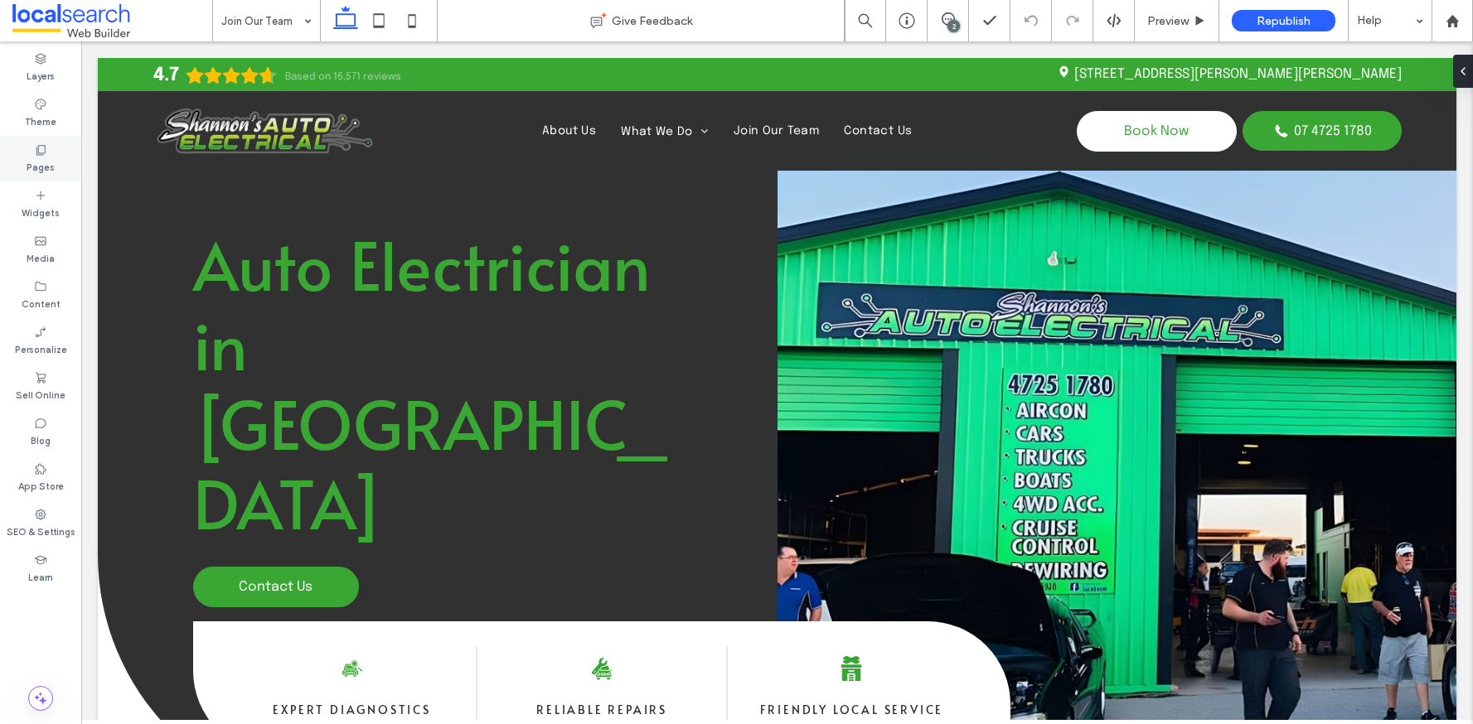
click at [29, 148] on div "Pages" at bounding box center [40, 159] width 81 height 46
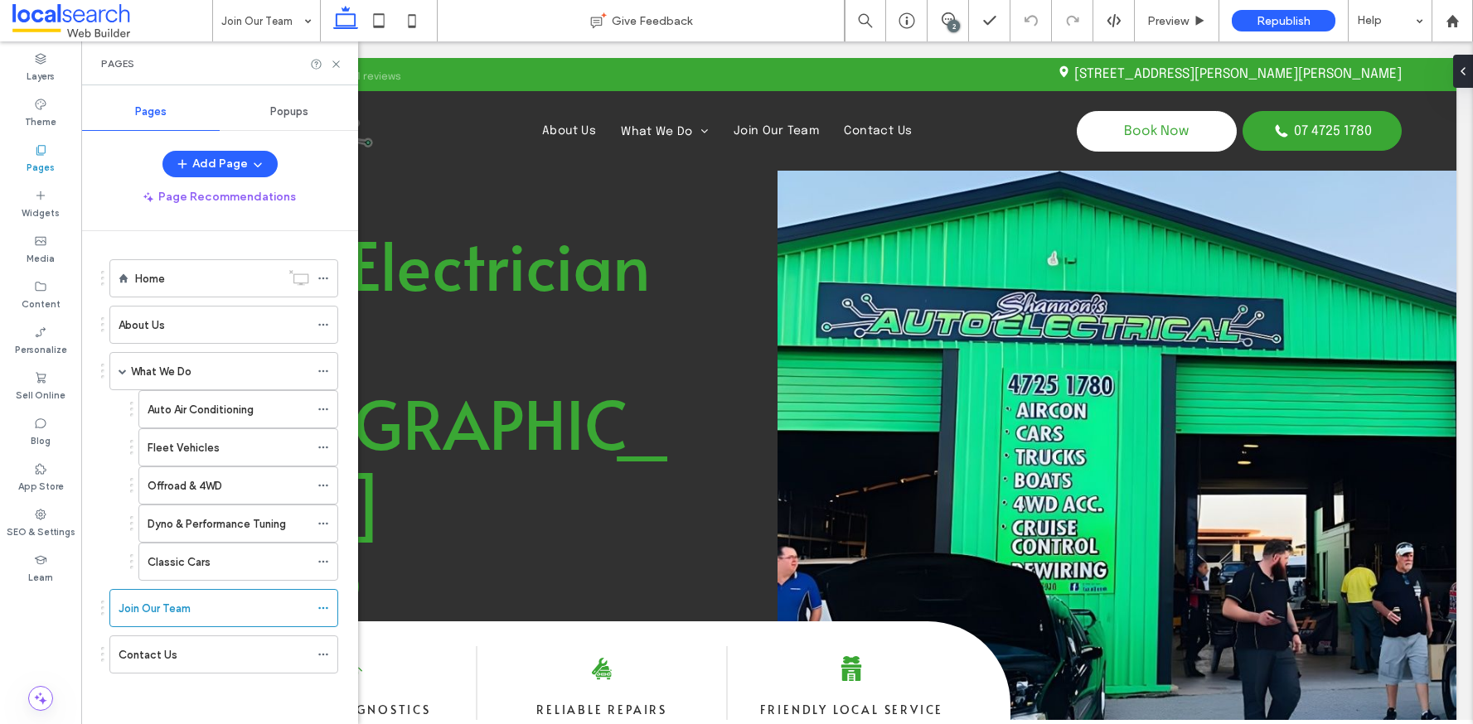
click at [178, 655] on div "Contact Us" at bounding box center [214, 655] width 191 height 17
click at [334, 63] on icon at bounding box center [336, 64] width 12 height 12
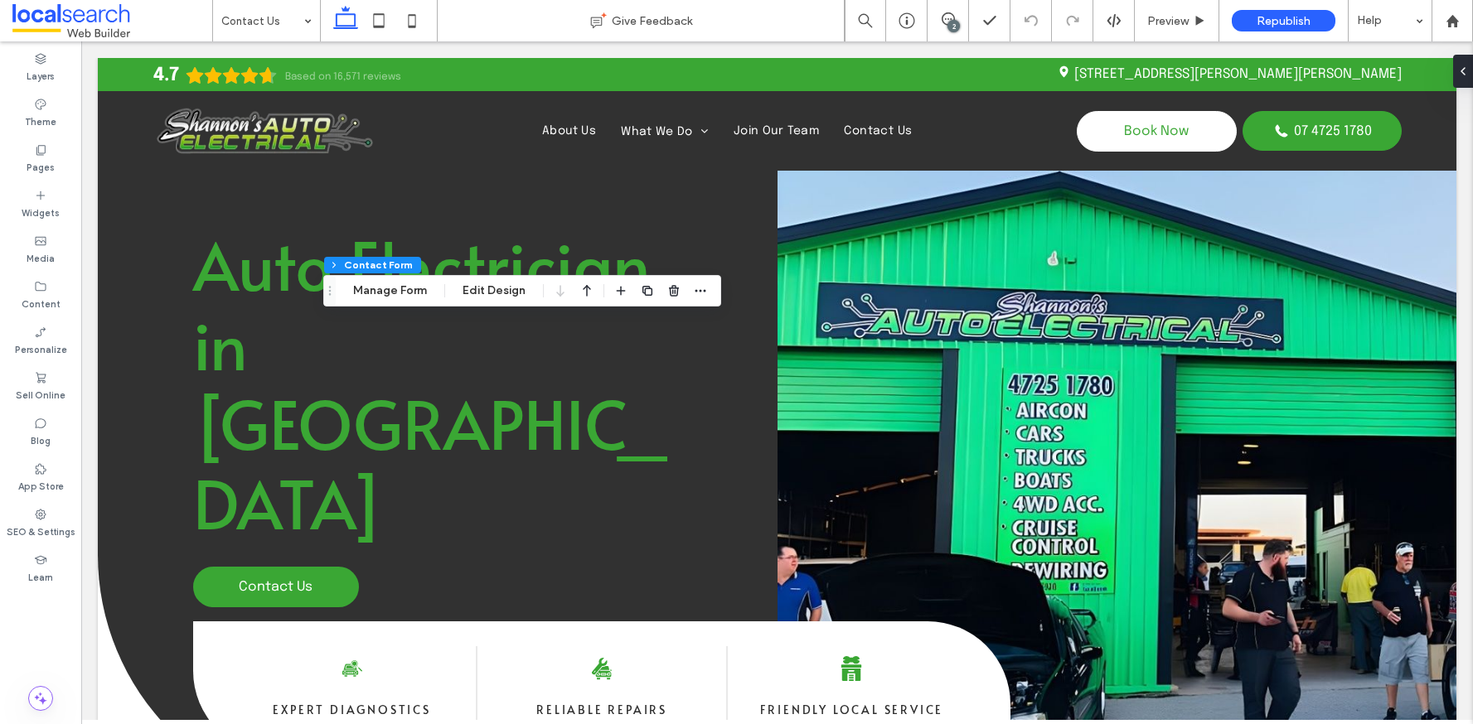
type input "*"
type input "***"
click at [427, 293] on button "Manage Form" at bounding box center [389, 291] width 95 height 20
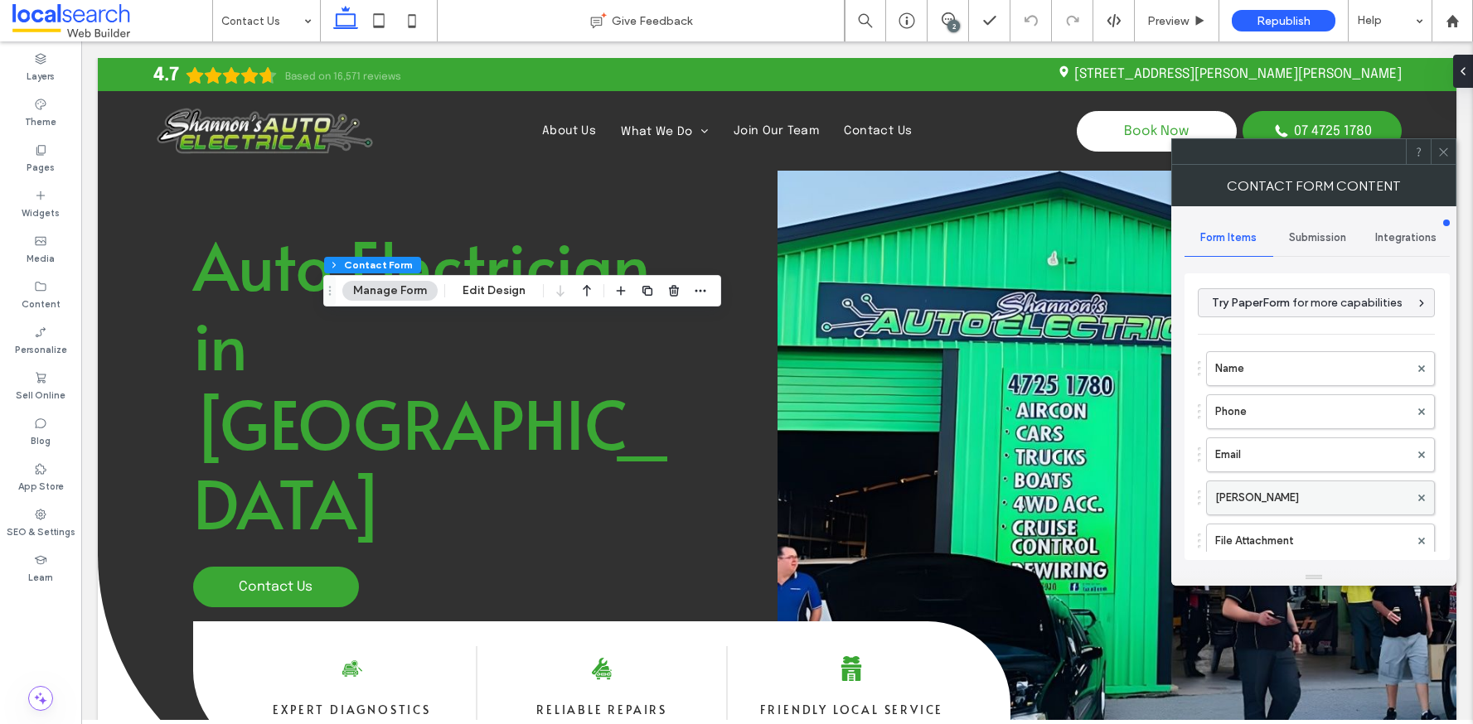
click at [1246, 492] on label "[PERSON_NAME]" at bounding box center [1312, 498] width 194 height 33
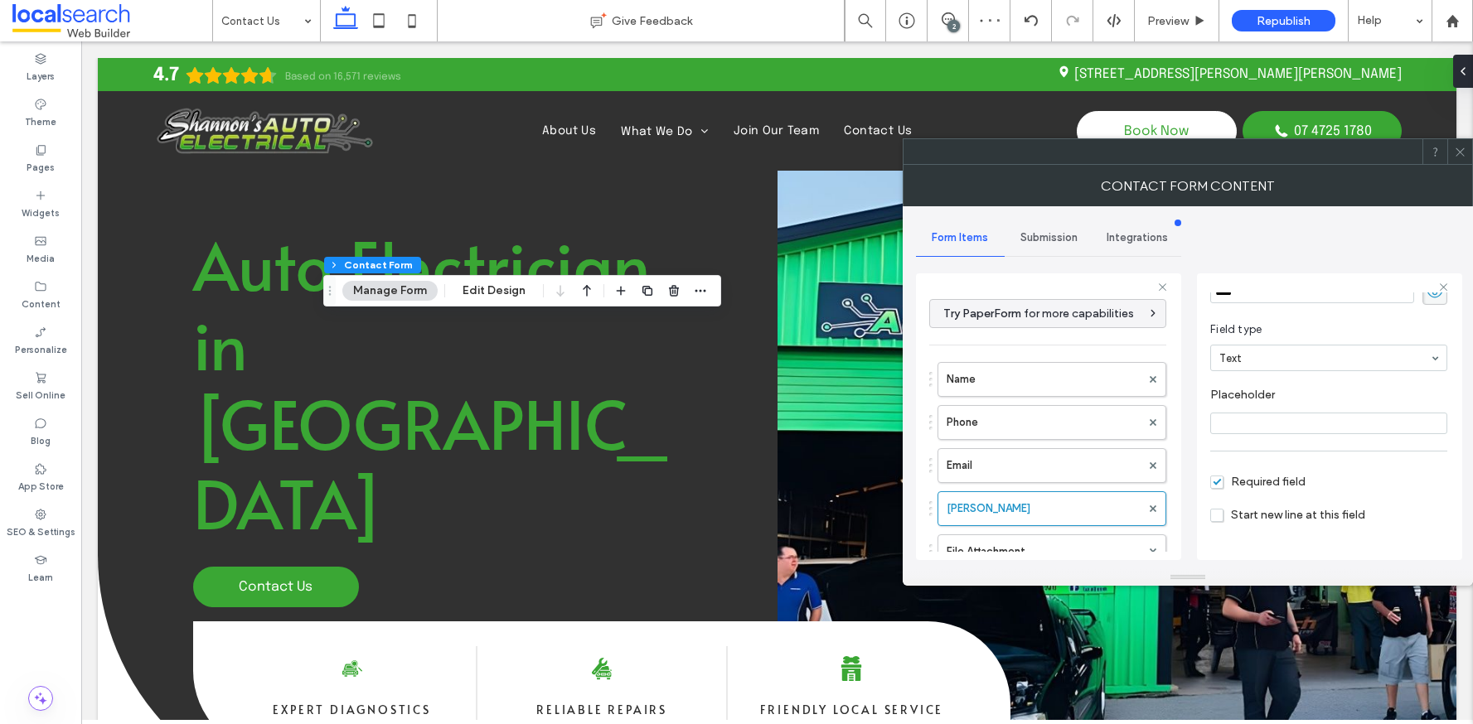
scroll to position [116, 0]
click at [1222, 440] on span "Required field" at bounding box center [1257, 439] width 95 height 14
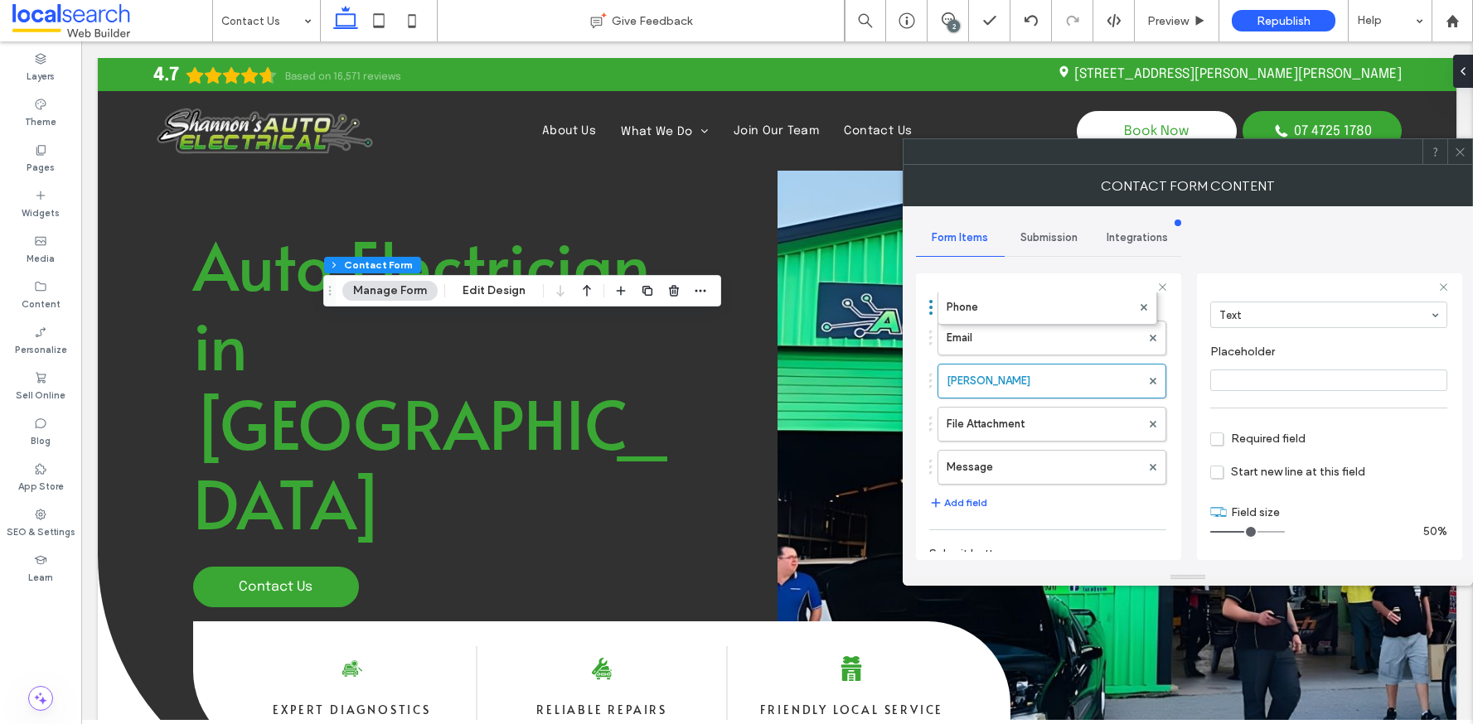
scroll to position [85, 0]
drag, startPoint x: 931, startPoint y: 298, endPoint x: 932, endPoint y: 370, distance: 71.3
click at [990, 296] on label "Name" at bounding box center [1044, 294] width 194 height 33
drag, startPoint x: 1233, startPoint y: 529, endPoint x: 1246, endPoint y: 530, distance: 12.5
click at [1246, 531] on input "range" at bounding box center [1247, 532] width 75 height 2
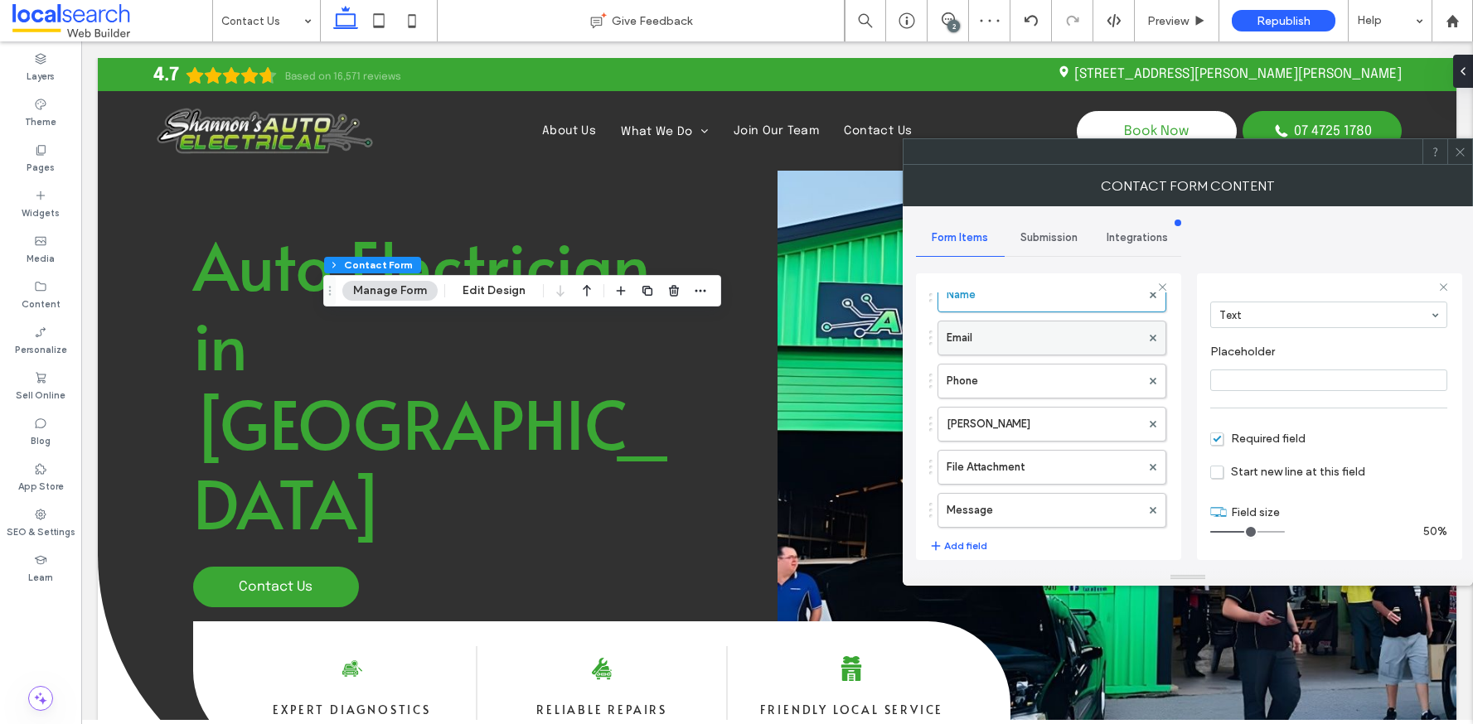
click at [1039, 343] on label "Email" at bounding box center [1044, 338] width 194 height 33
drag, startPoint x: 1234, startPoint y: 533, endPoint x: 1244, endPoint y: 534, distance: 10.0
click at [1244, 533] on input "range" at bounding box center [1247, 532] width 75 height 2
click at [1041, 381] on label "Phone" at bounding box center [1044, 381] width 194 height 33
drag, startPoint x: 1233, startPoint y: 535, endPoint x: 1247, endPoint y: 535, distance: 14.1
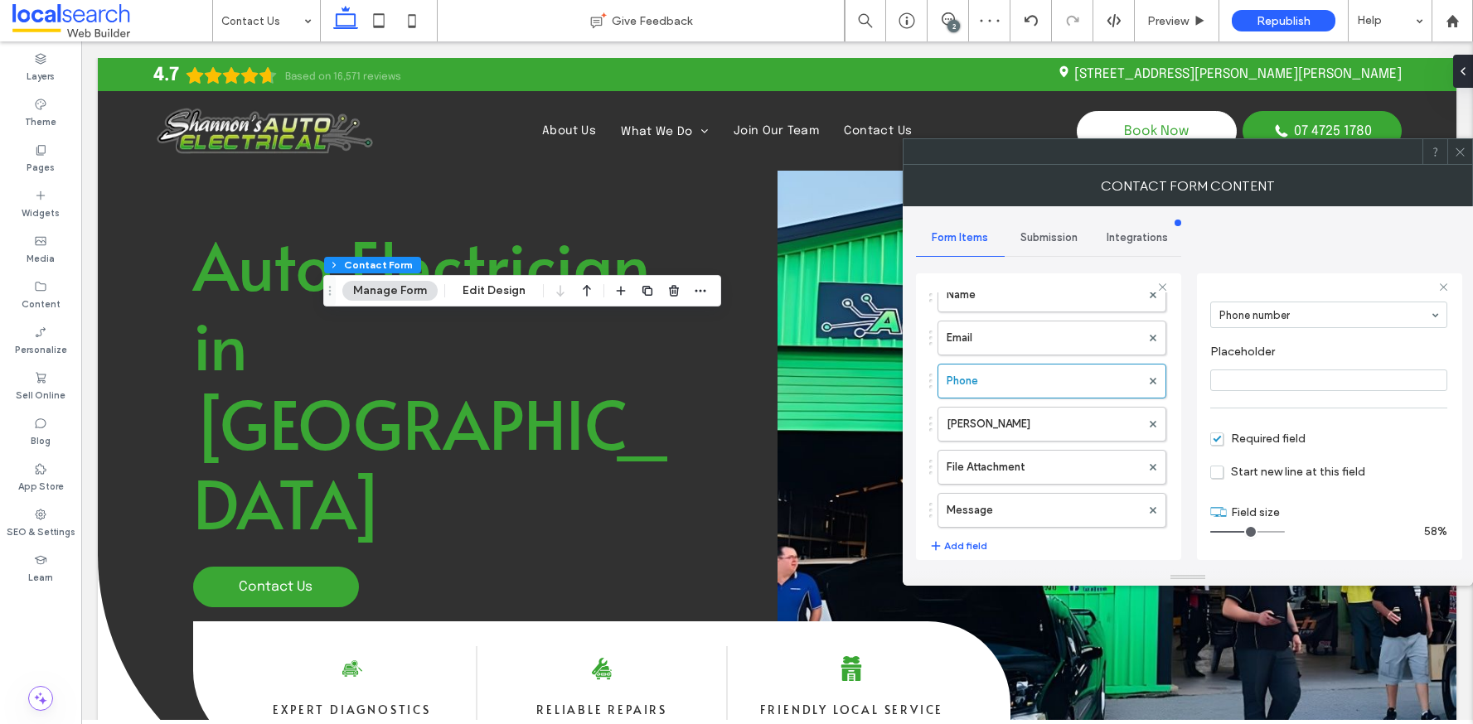
click at [1247, 533] on input "range" at bounding box center [1247, 532] width 75 height 2
click at [1034, 410] on label "[PERSON_NAME]" at bounding box center [1044, 424] width 194 height 33
click at [979, 394] on label "Phone" at bounding box center [1044, 381] width 194 height 33
type input "*"
click at [1244, 532] on input "range" at bounding box center [1247, 532] width 75 height 2
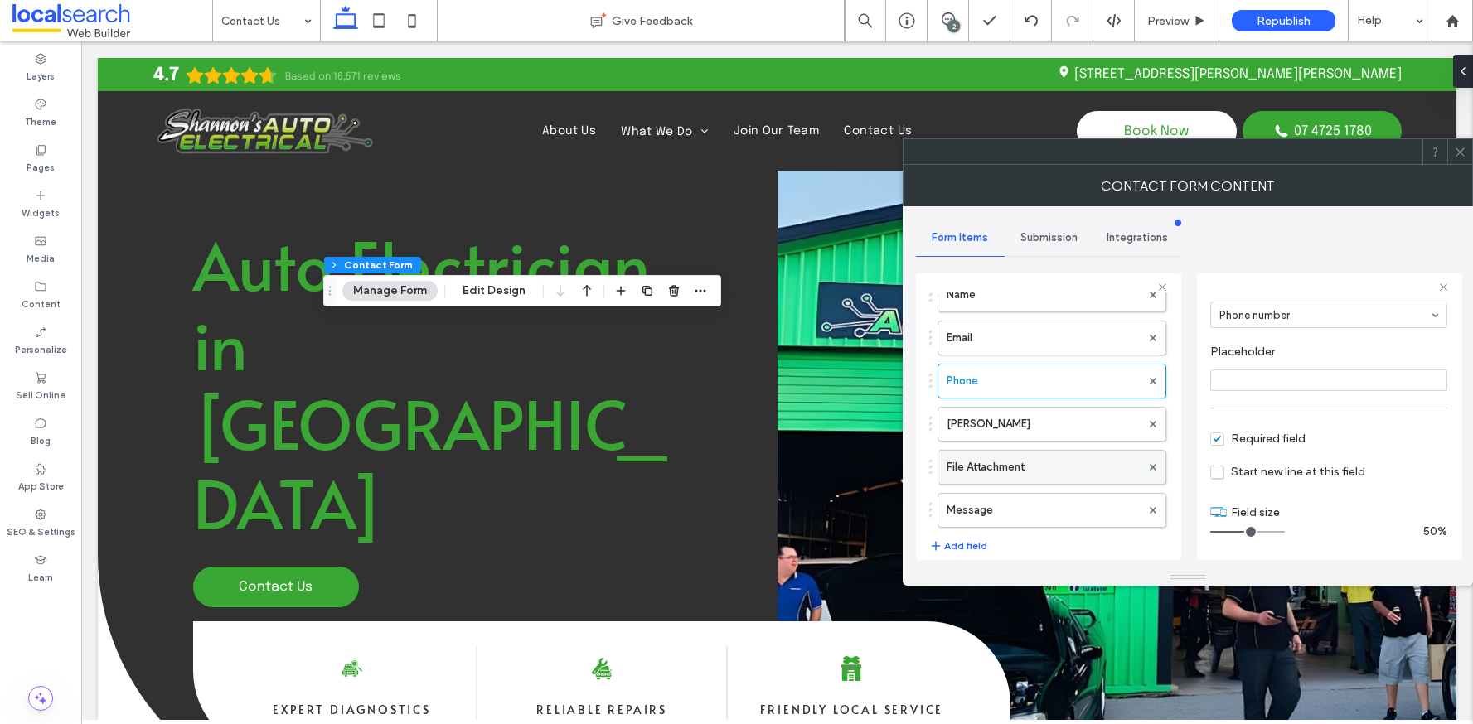
click at [1029, 462] on label "File Attachment" at bounding box center [1044, 467] width 194 height 33
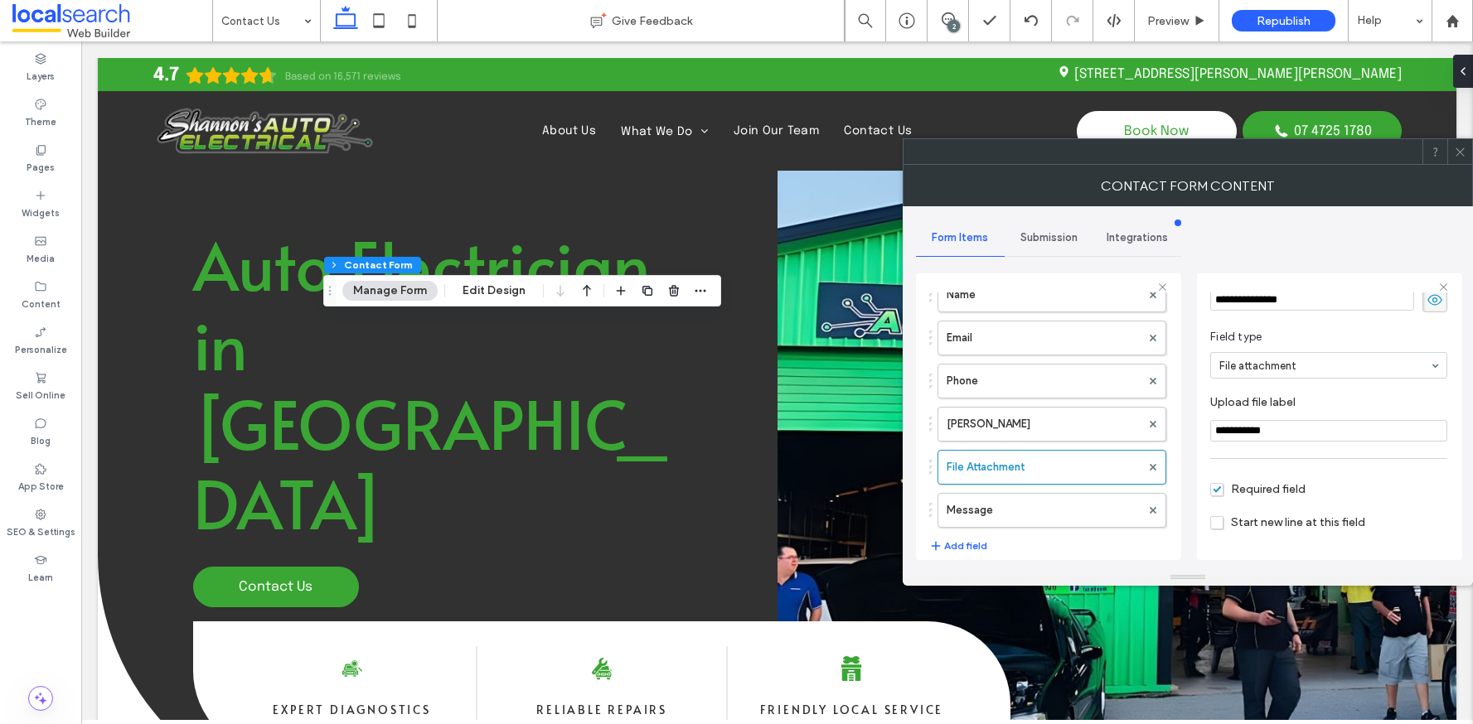
scroll to position [0, 0]
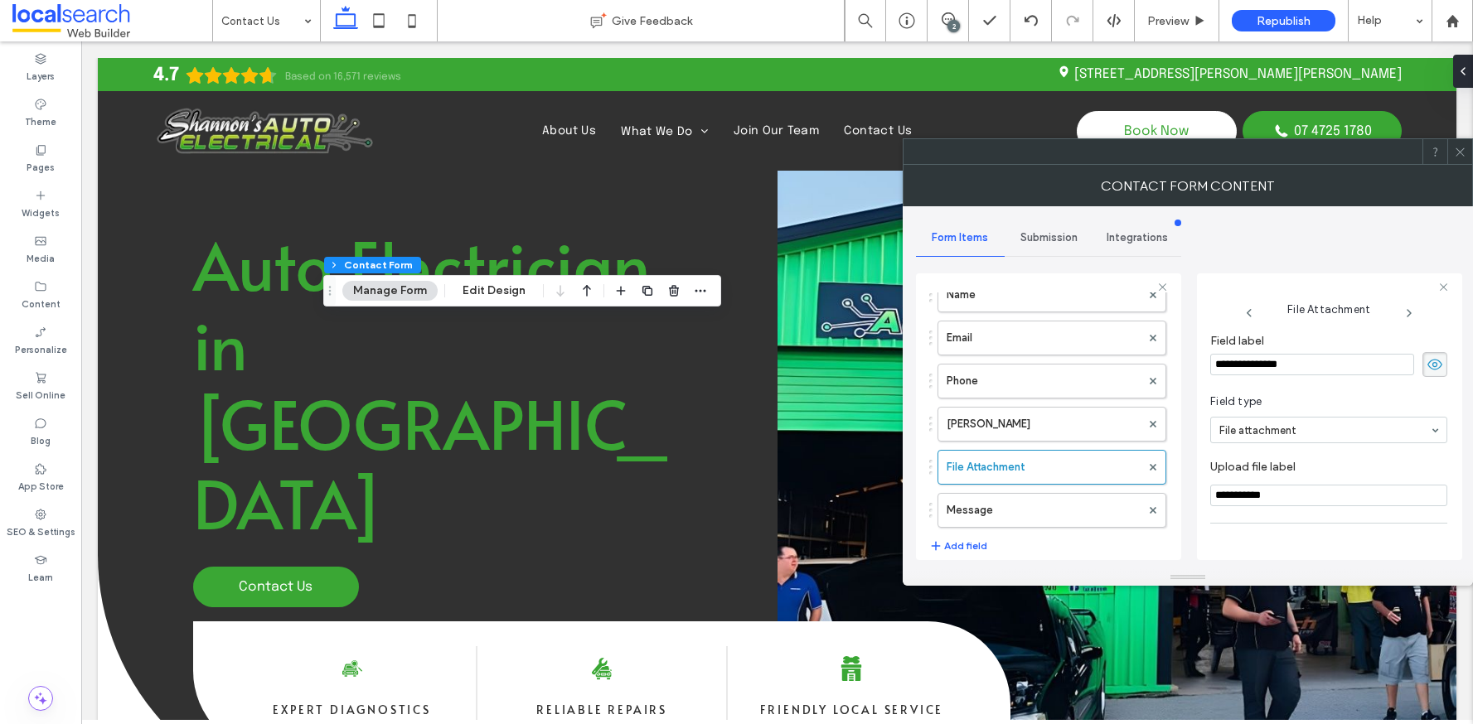
drag, startPoint x: 1312, startPoint y: 366, endPoint x: 1191, endPoint y: 367, distance: 121.0
click at [1191, 367] on div "**********" at bounding box center [1188, 387] width 544 height 363
type input "**********"
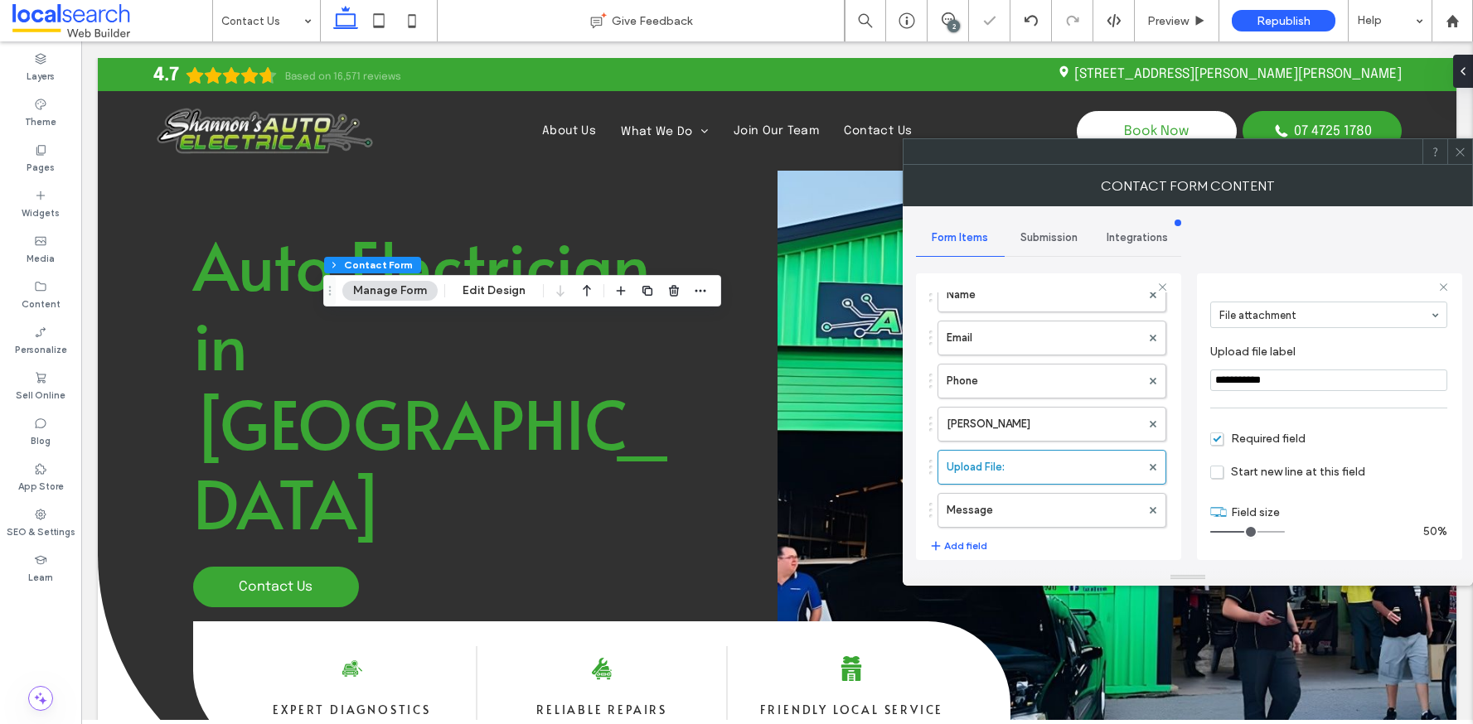
click at [1216, 442] on span "Required field" at bounding box center [1257, 439] width 95 height 14
drag, startPoint x: 1297, startPoint y: 439, endPoint x: 1182, endPoint y: 435, distance: 115.3
click at [1182, 435] on div "**********" at bounding box center [1188, 387] width 544 height 363
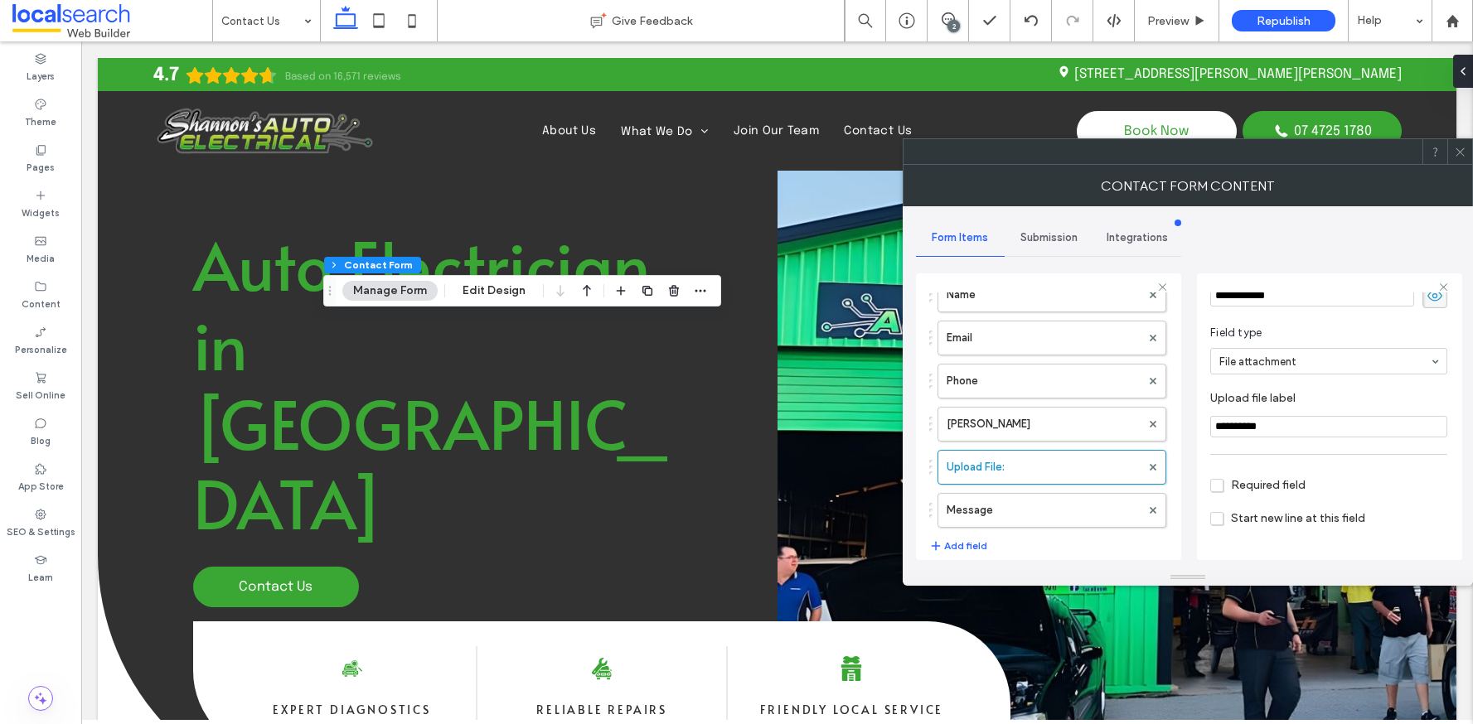
scroll to position [83, 0]
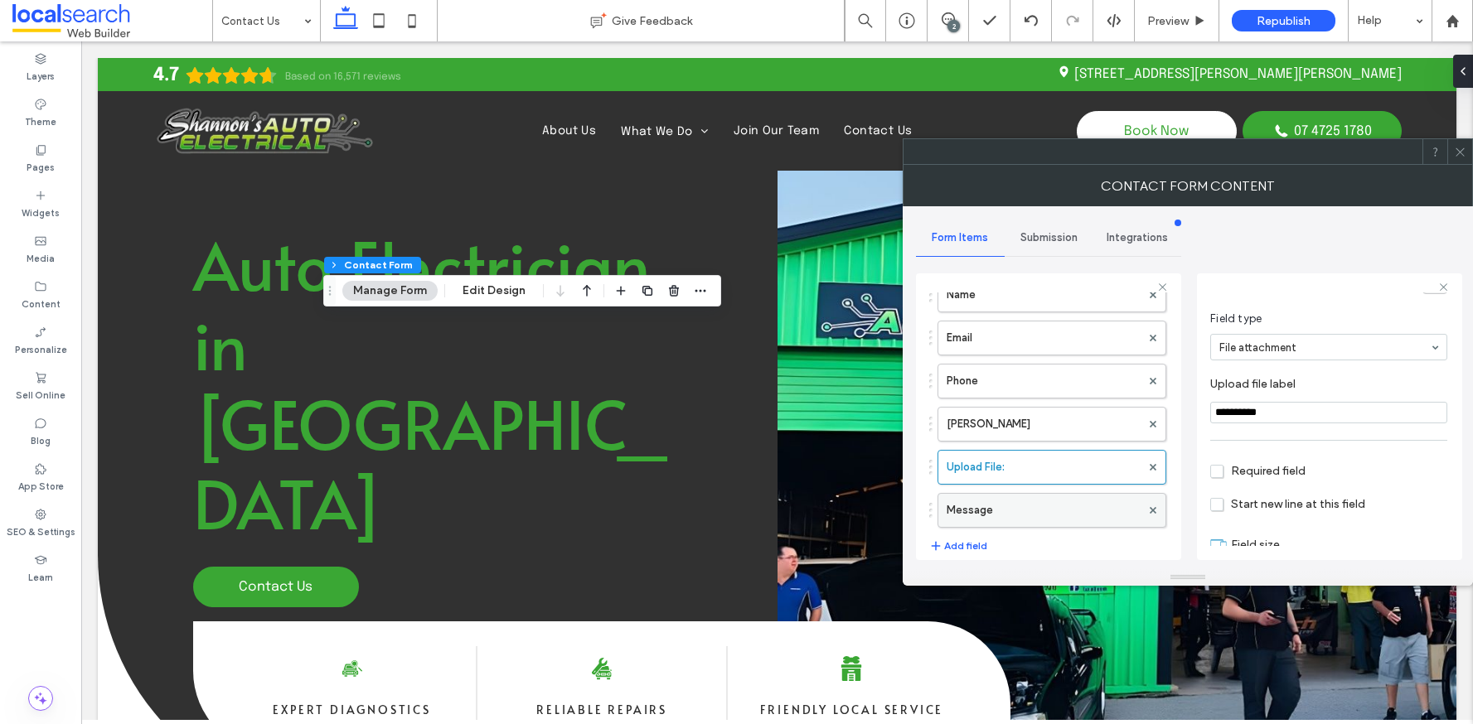
type input "**********"
click at [1017, 513] on label "Message" at bounding box center [1044, 510] width 194 height 33
click at [1219, 476] on span "Required field" at bounding box center [1257, 471] width 95 height 14
click at [1018, 470] on label "Upload File:" at bounding box center [1044, 467] width 194 height 33
type input "*"
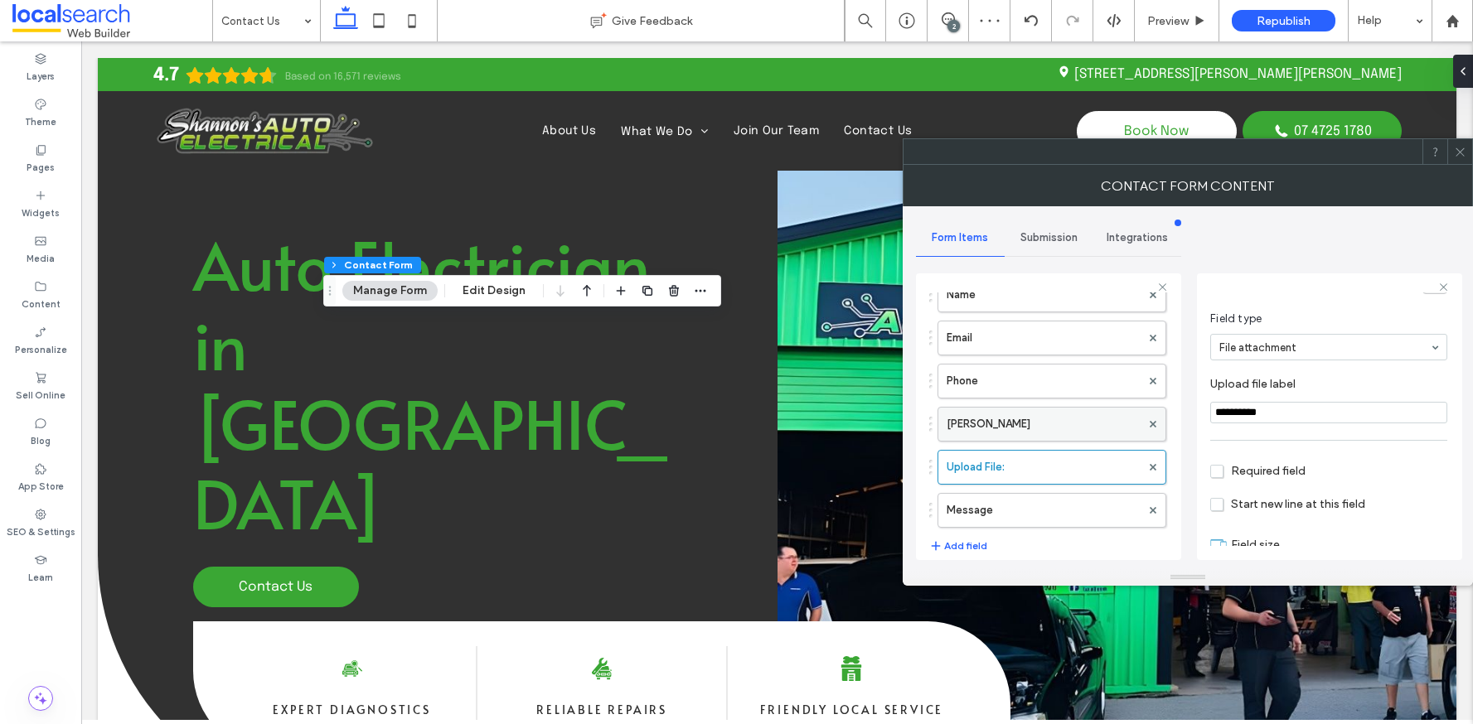
click at [1003, 428] on label "[PERSON_NAME]" at bounding box center [1044, 424] width 194 height 33
click at [1019, 392] on label "Phone" at bounding box center [1044, 381] width 194 height 33
click at [1027, 351] on label "Email" at bounding box center [1044, 338] width 194 height 33
click at [1033, 307] on label "Name" at bounding box center [1044, 294] width 194 height 33
click at [1463, 156] on icon at bounding box center [1460, 152] width 12 height 12
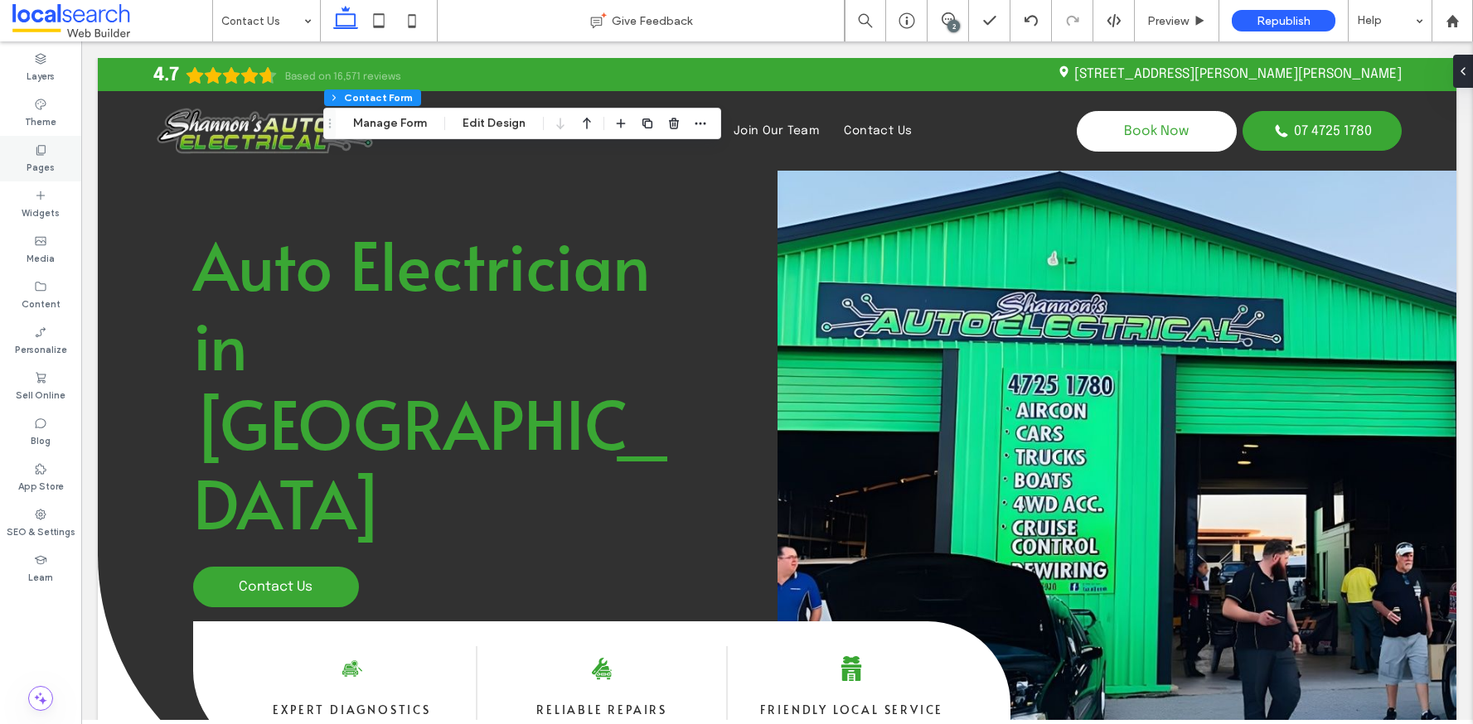
click at [56, 156] on div "Pages" at bounding box center [40, 159] width 81 height 46
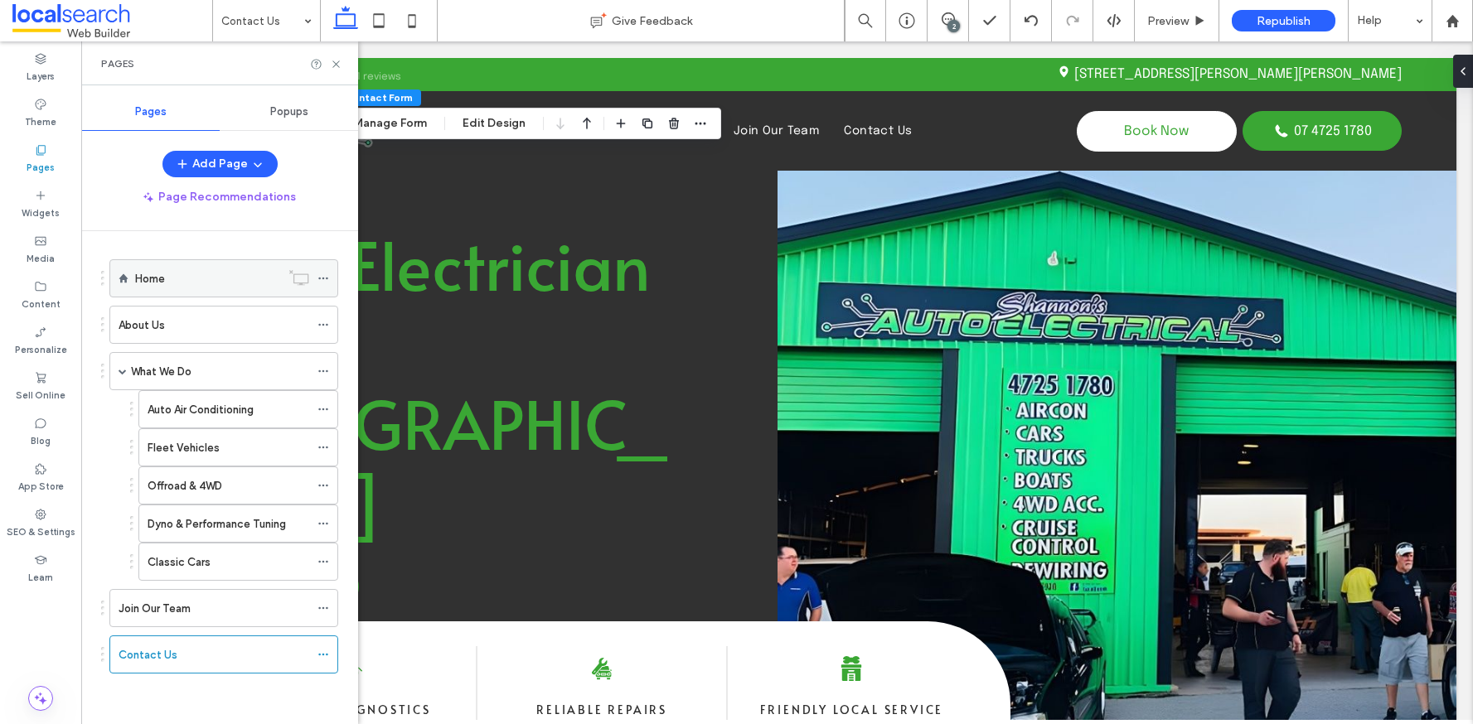
click at [177, 279] on div "Home" at bounding box center [207, 278] width 145 height 17
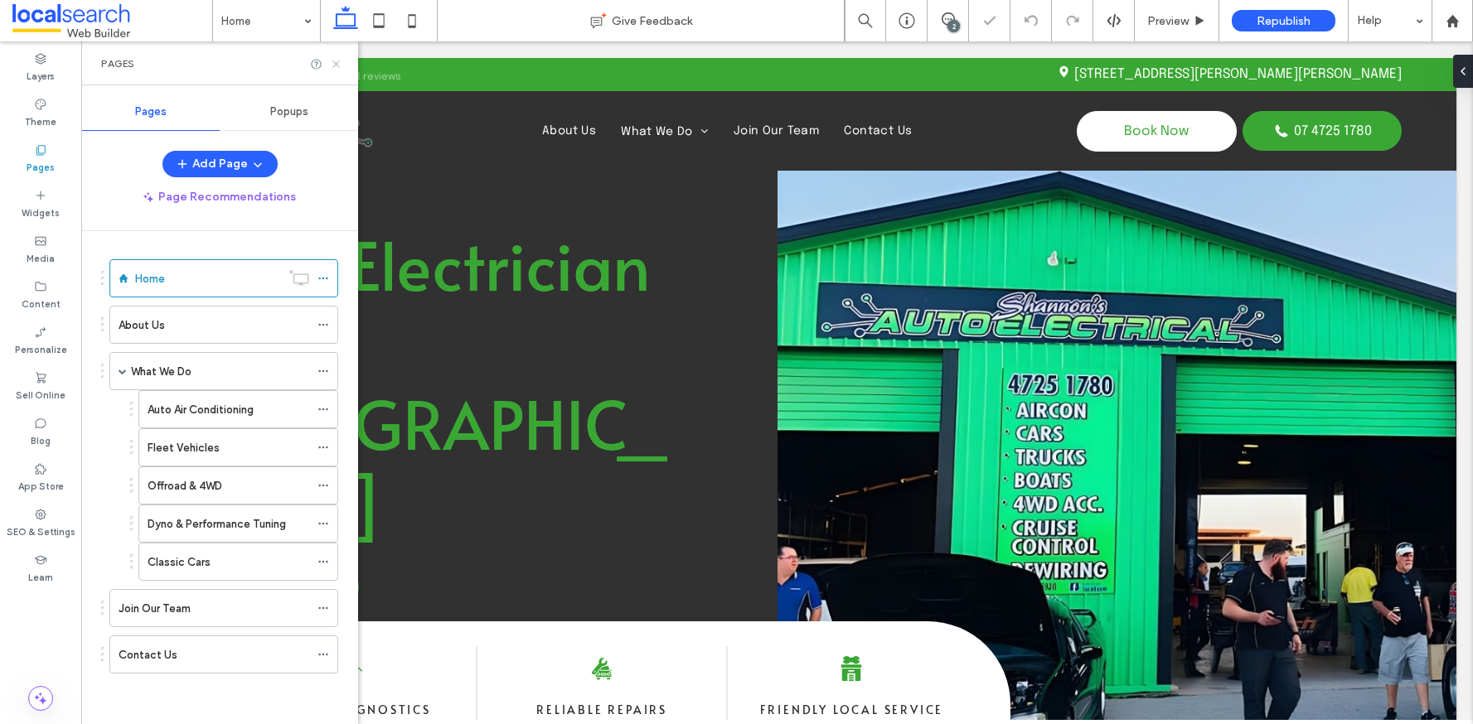
click at [338, 62] on icon at bounding box center [336, 64] width 12 height 12
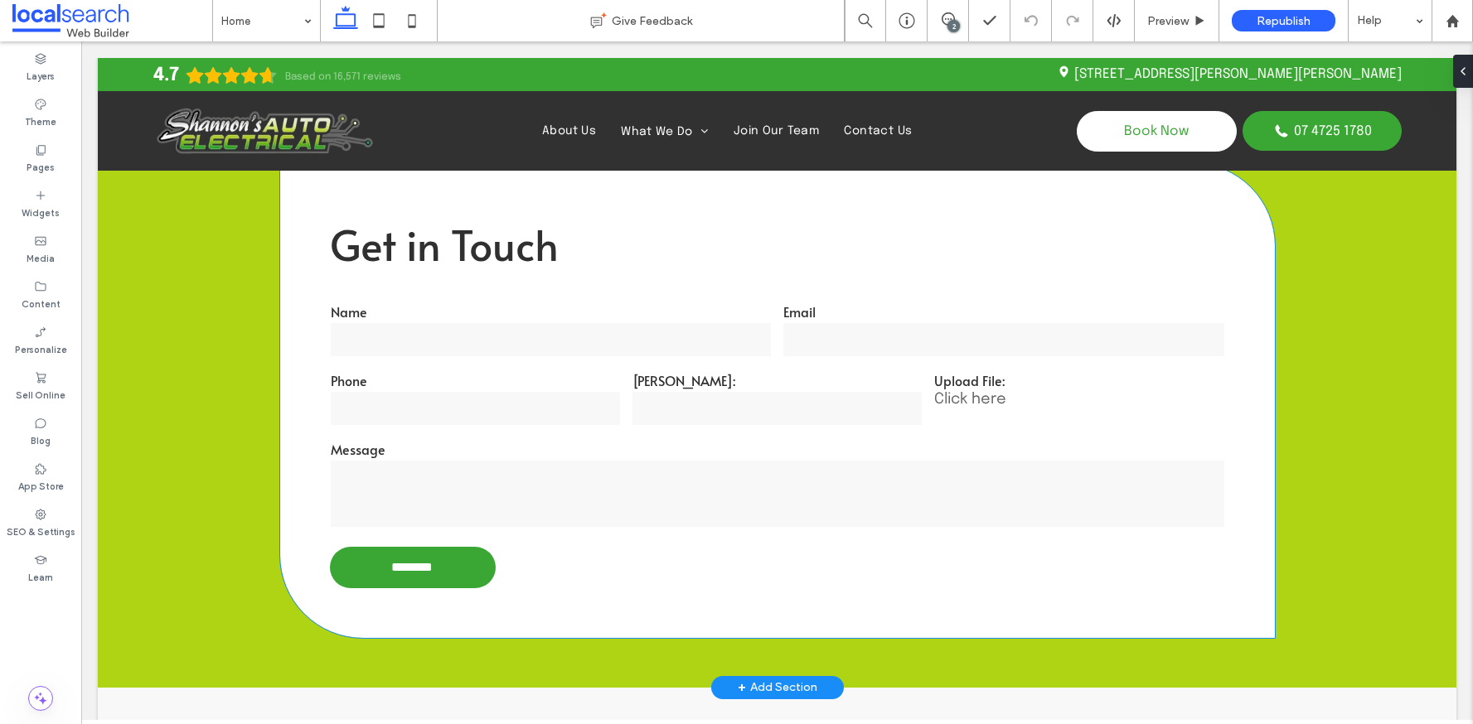
scroll to position [2902, 0]
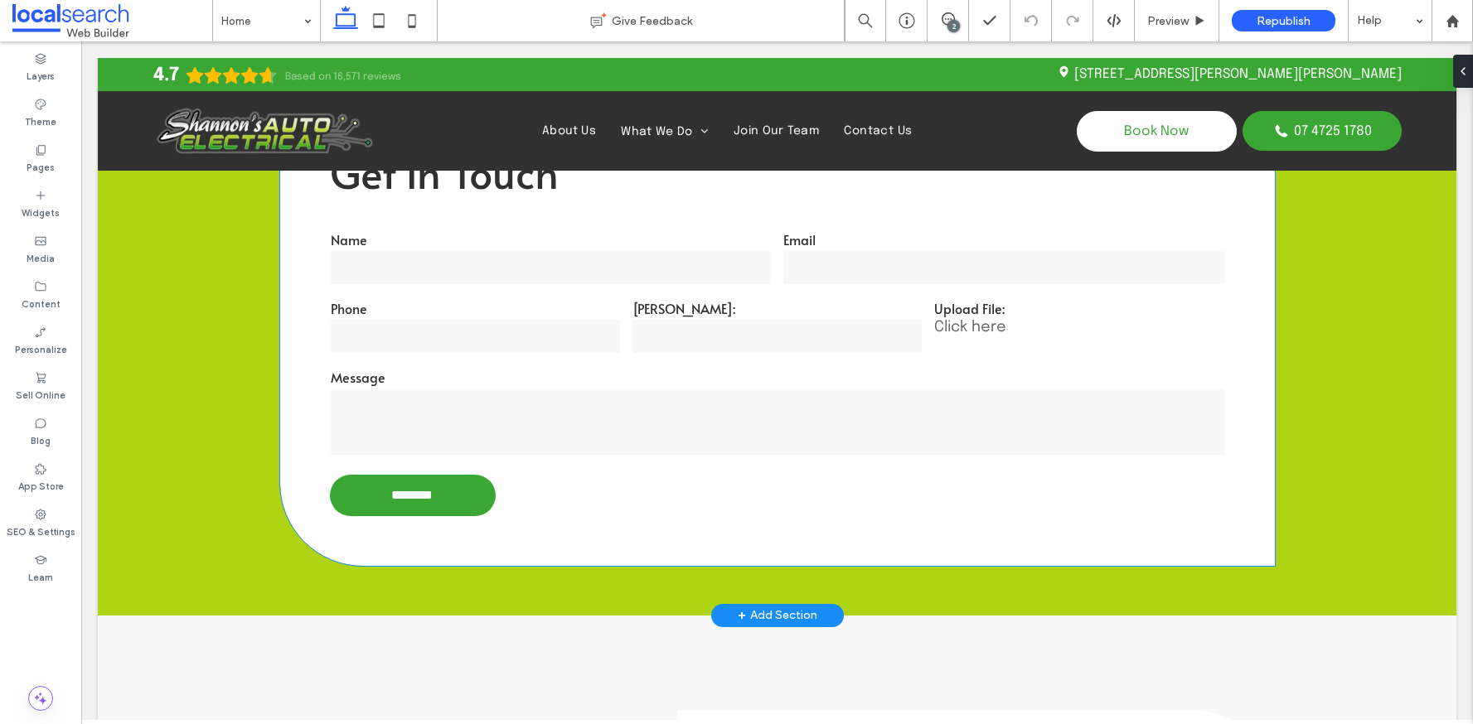
click at [779, 346] on input "text" at bounding box center [776, 336] width 289 height 33
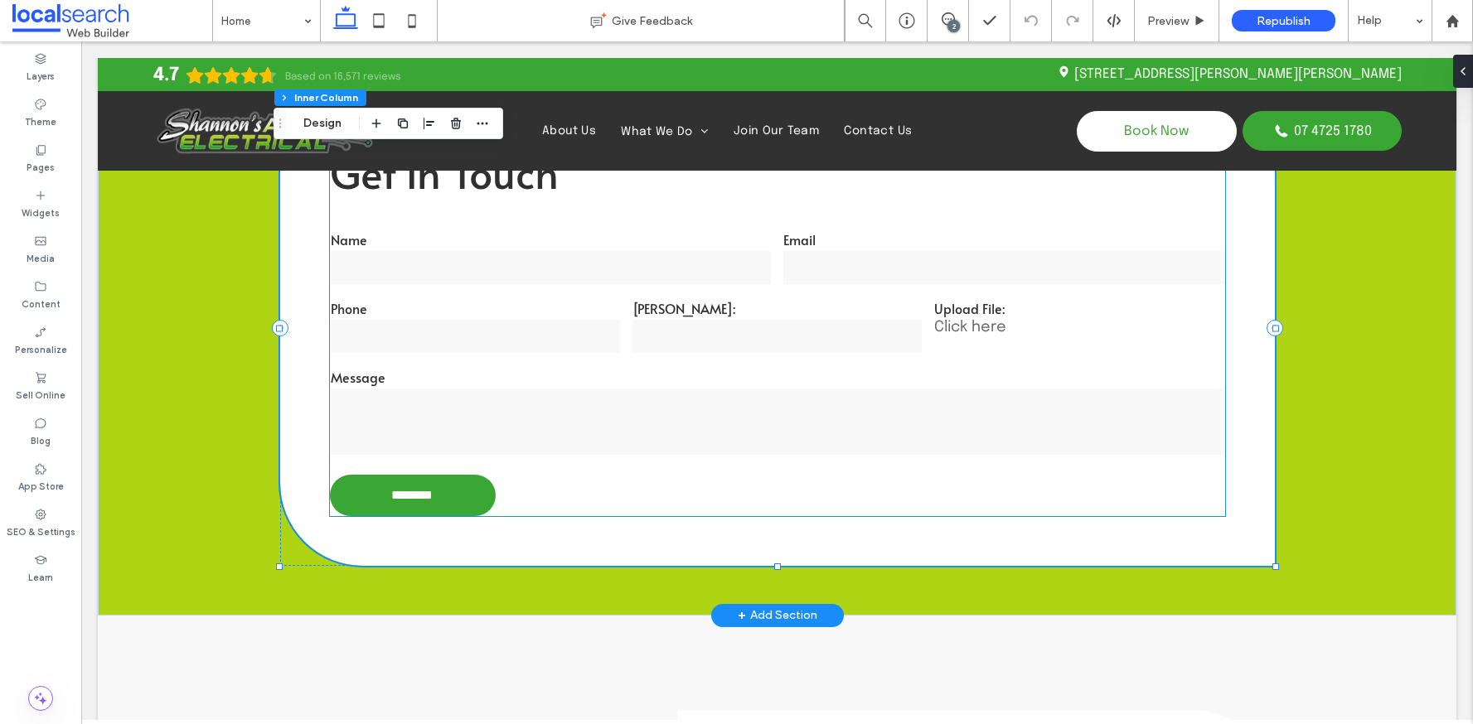
click at [762, 363] on div "Message" at bounding box center [777, 412] width 906 height 102
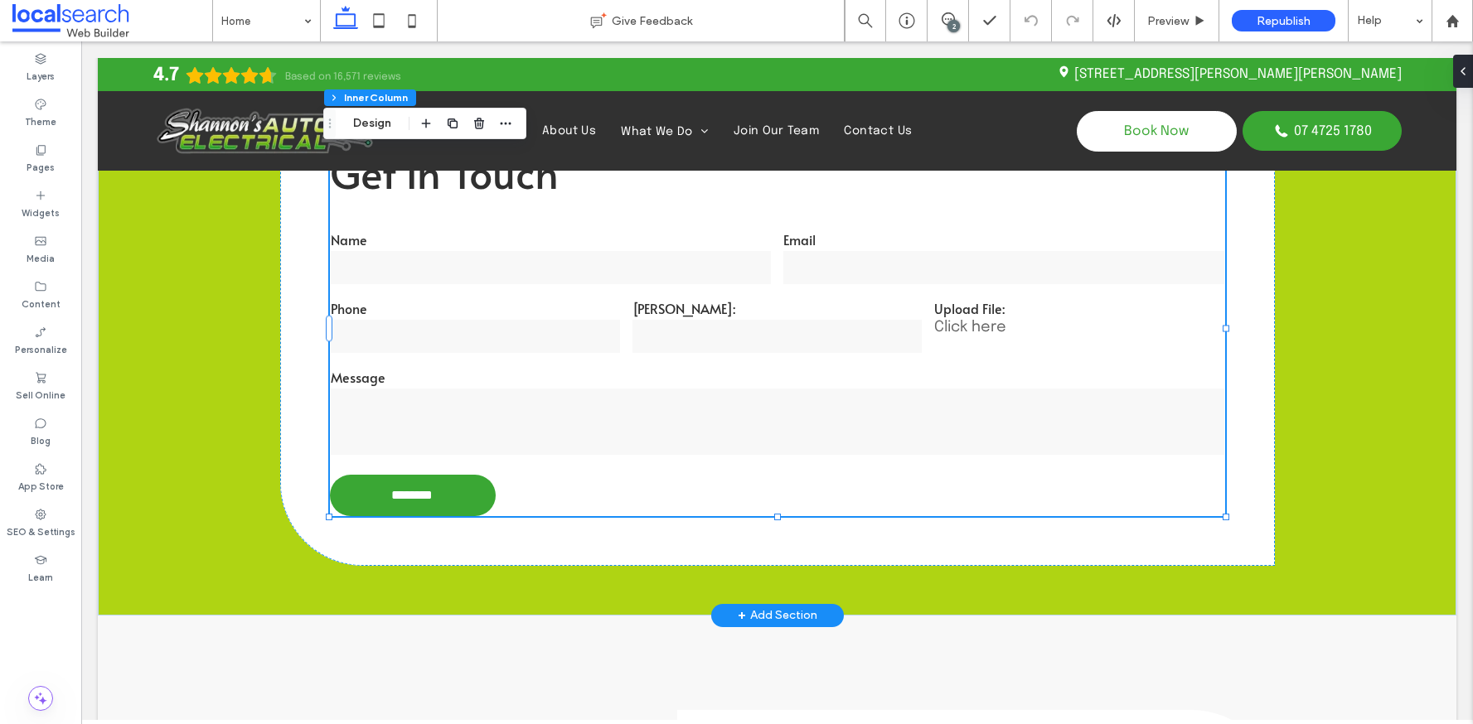
click at [761, 364] on div "Message" at bounding box center [777, 412] width 906 height 102
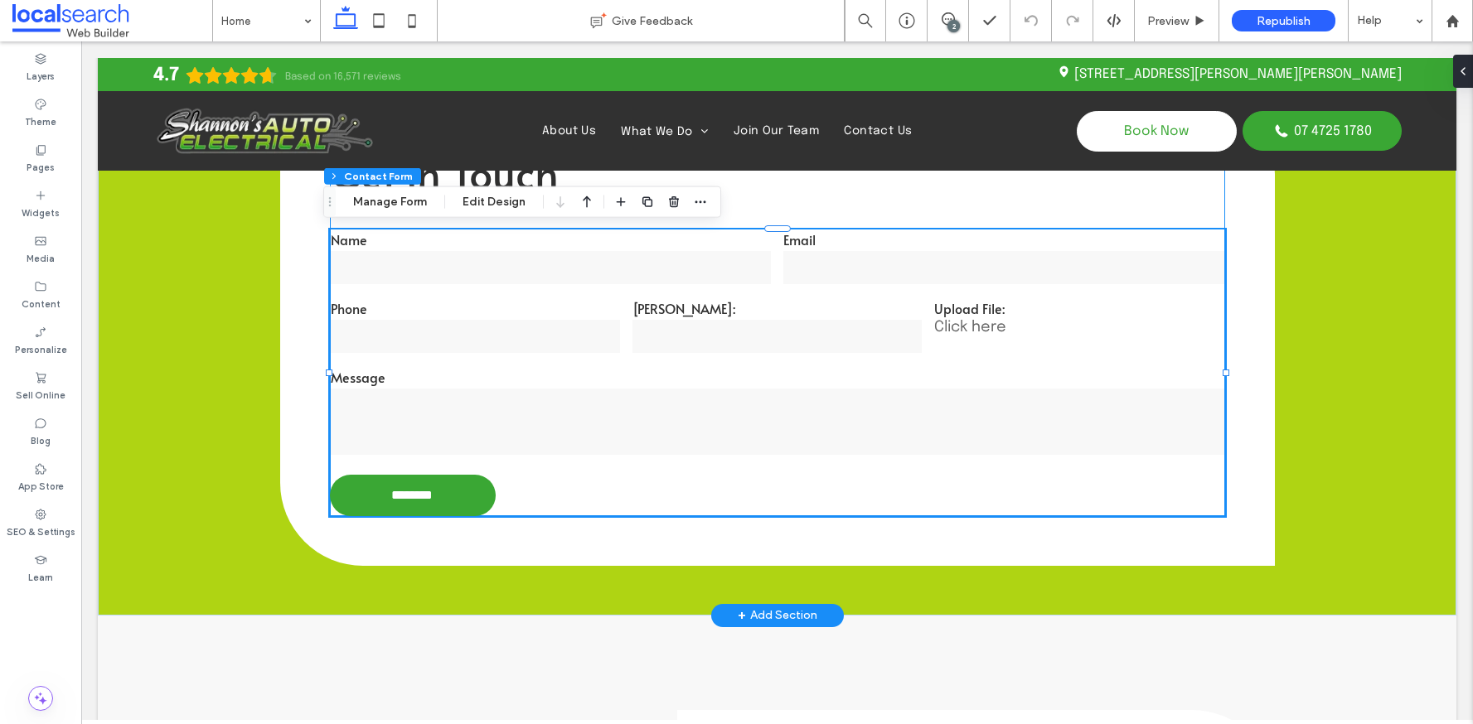
type input "*"
type input "***"
click at [392, 198] on button "Manage Form" at bounding box center [389, 202] width 95 height 20
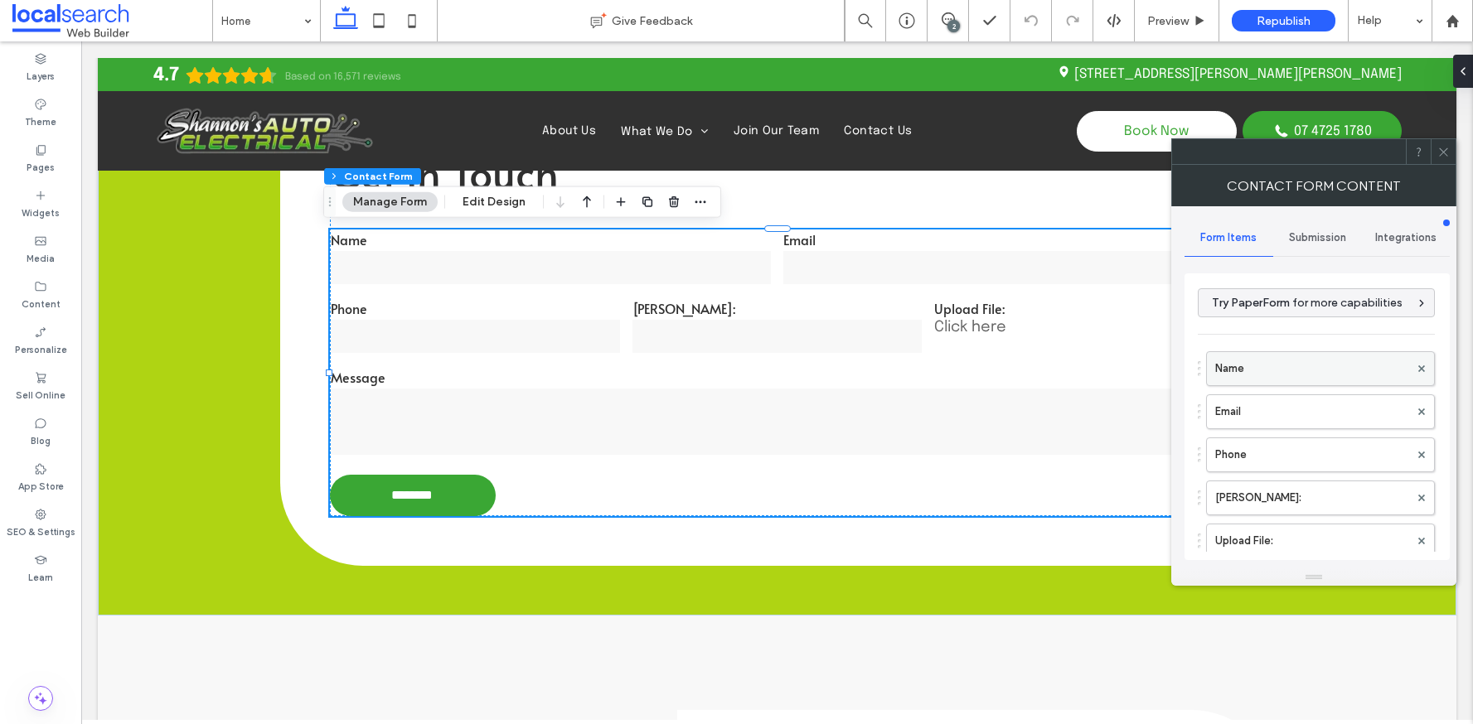
click at [1310, 378] on label "Name" at bounding box center [1312, 368] width 194 height 33
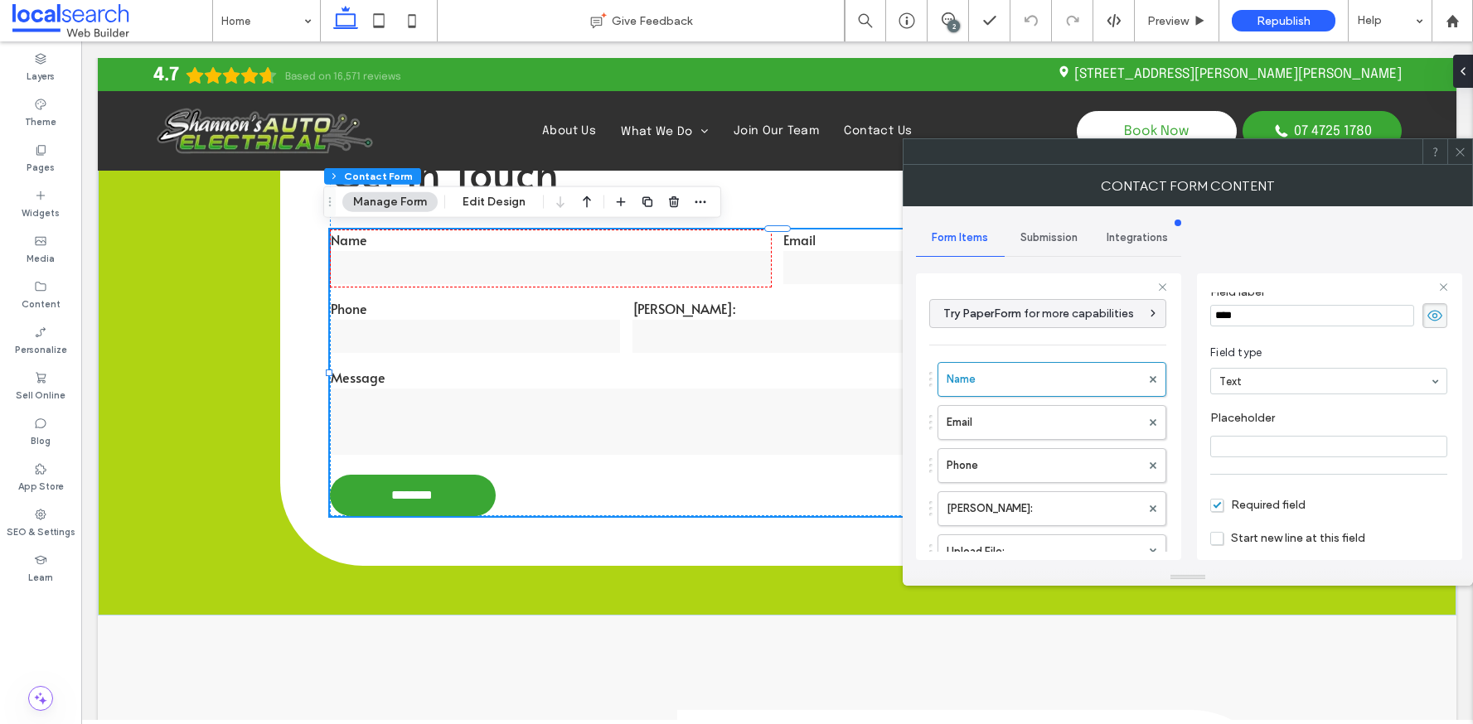
scroll to position [116, 0]
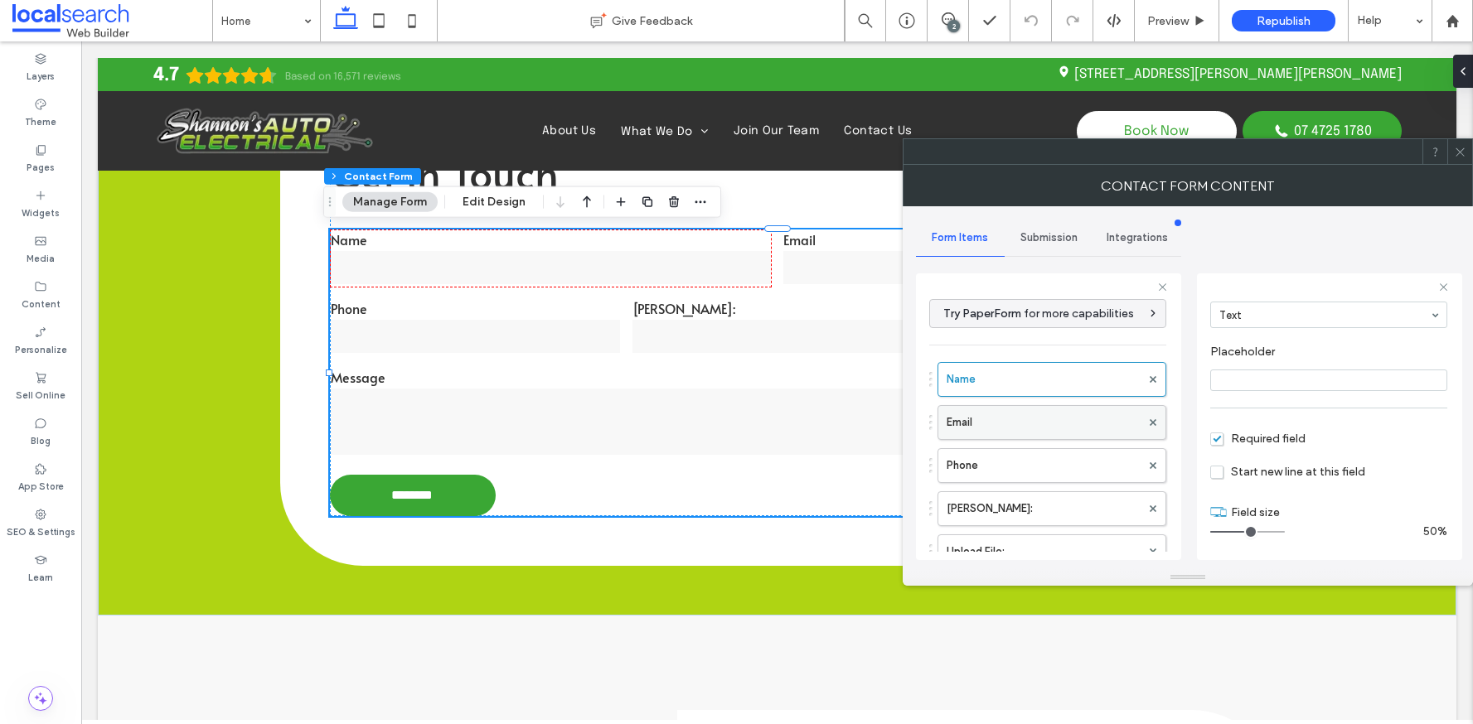
click at [1046, 409] on label "Email" at bounding box center [1044, 422] width 194 height 33
click at [1011, 456] on label "Phone" at bounding box center [1044, 465] width 194 height 33
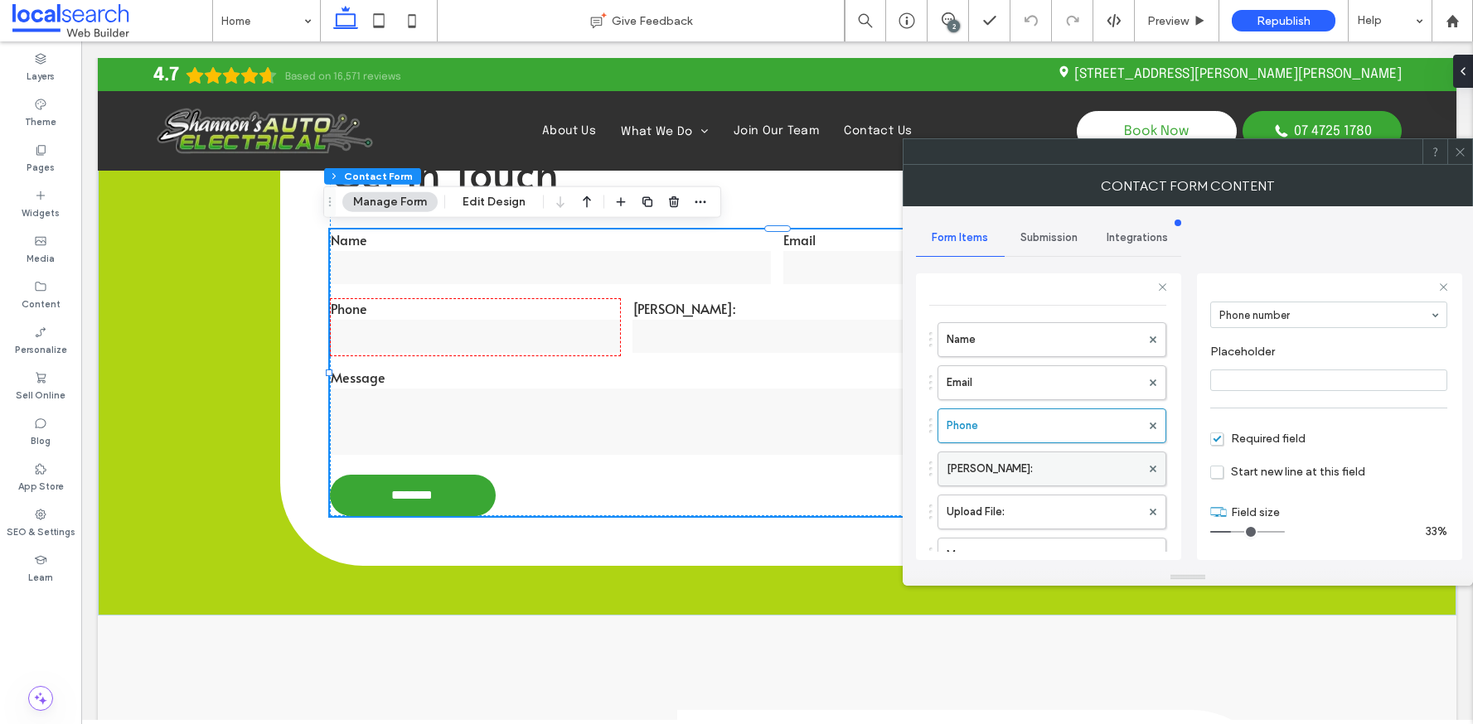
scroll to position [53, 0]
click at [1006, 465] on label "[PERSON_NAME]:" at bounding box center [1044, 455] width 194 height 33
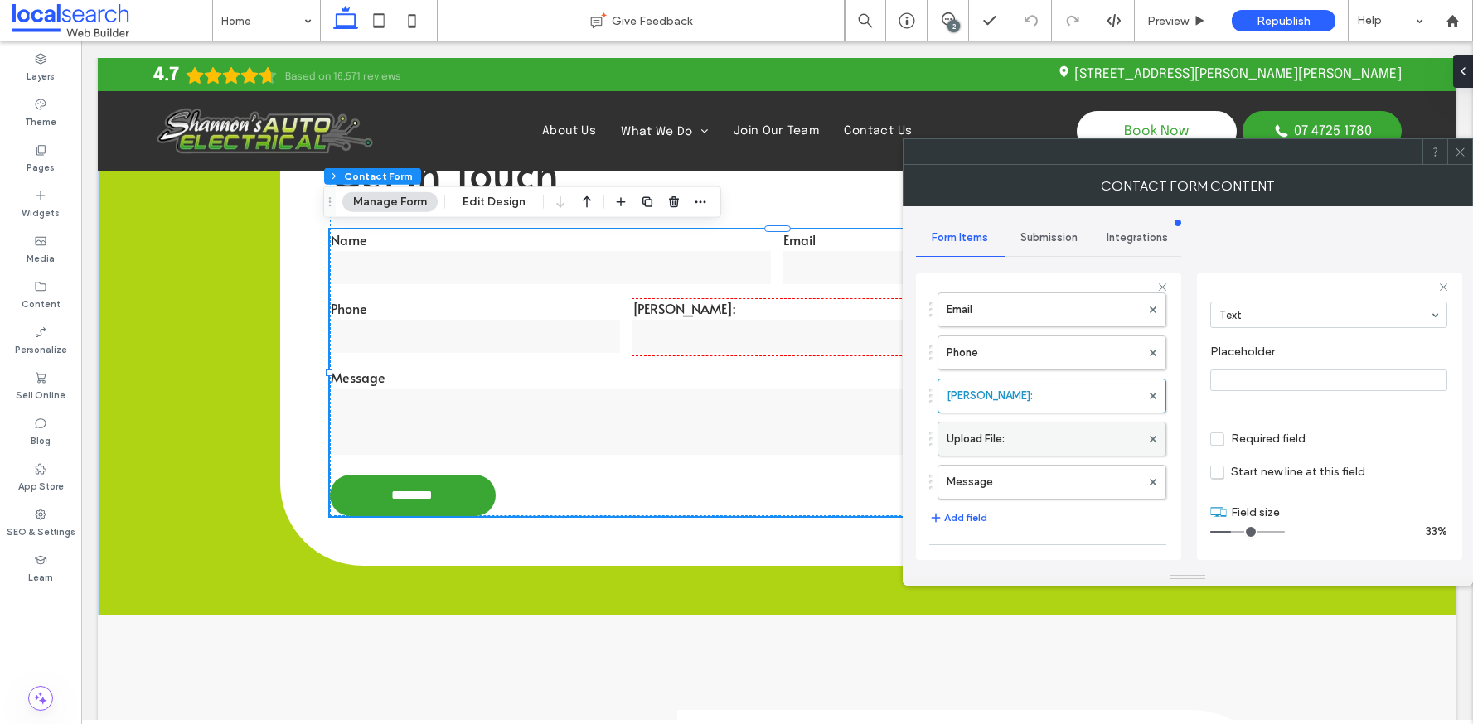
click at [1029, 449] on label "Upload File:" at bounding box center [1044, 439] width 194 height 33
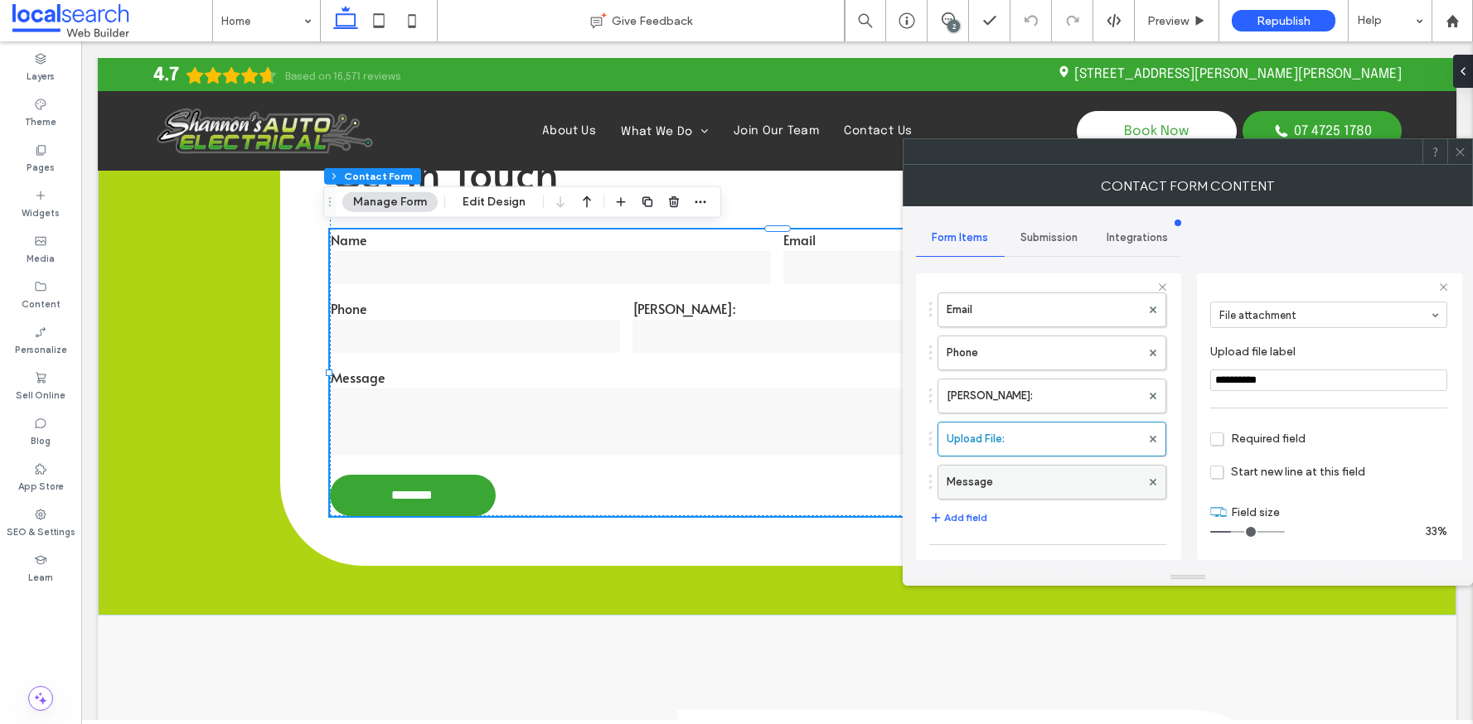
click at [1029, 479] on label "Message" at bounding box center [1044, 482] width 194 height 33
type input "**"
click at [1460, 155] on icon at bounding box center [1460, 152] width 12 height 12
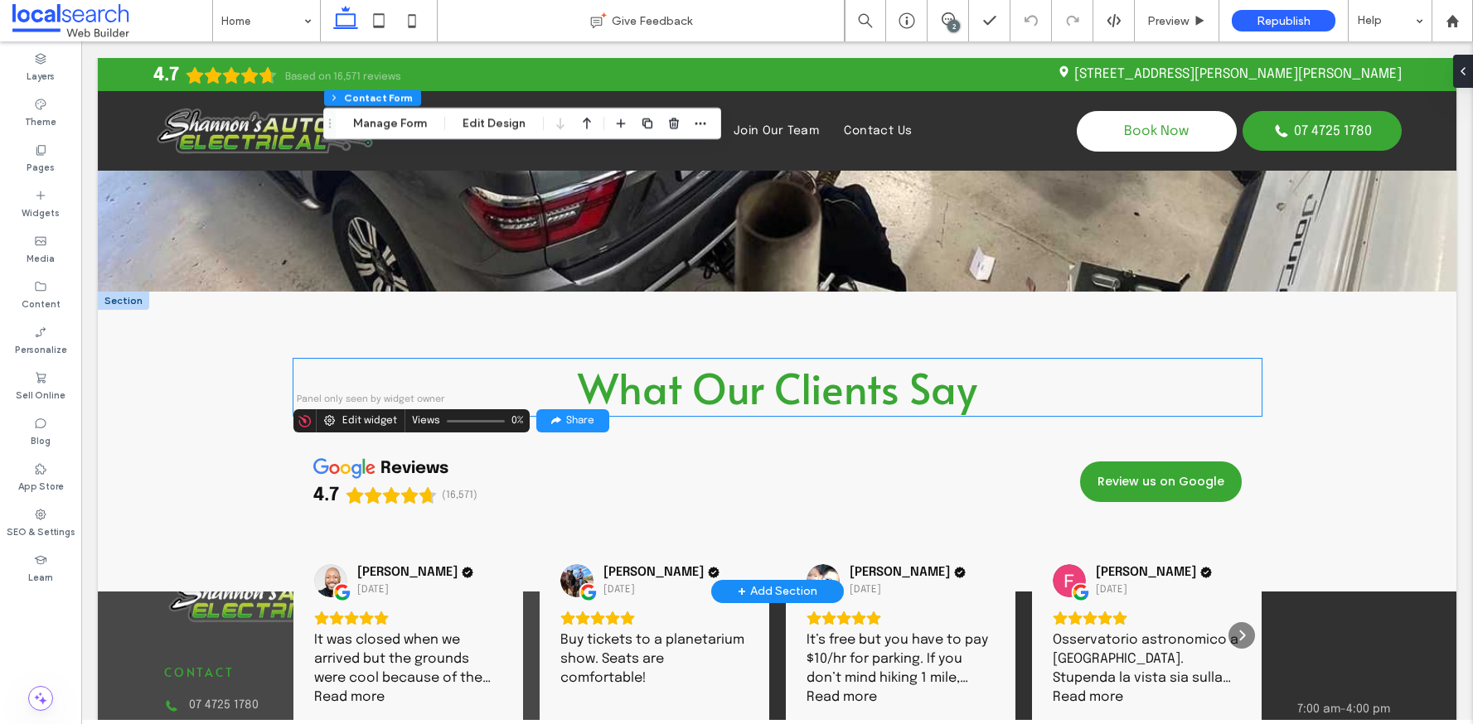
scroll to position [4448, 0]
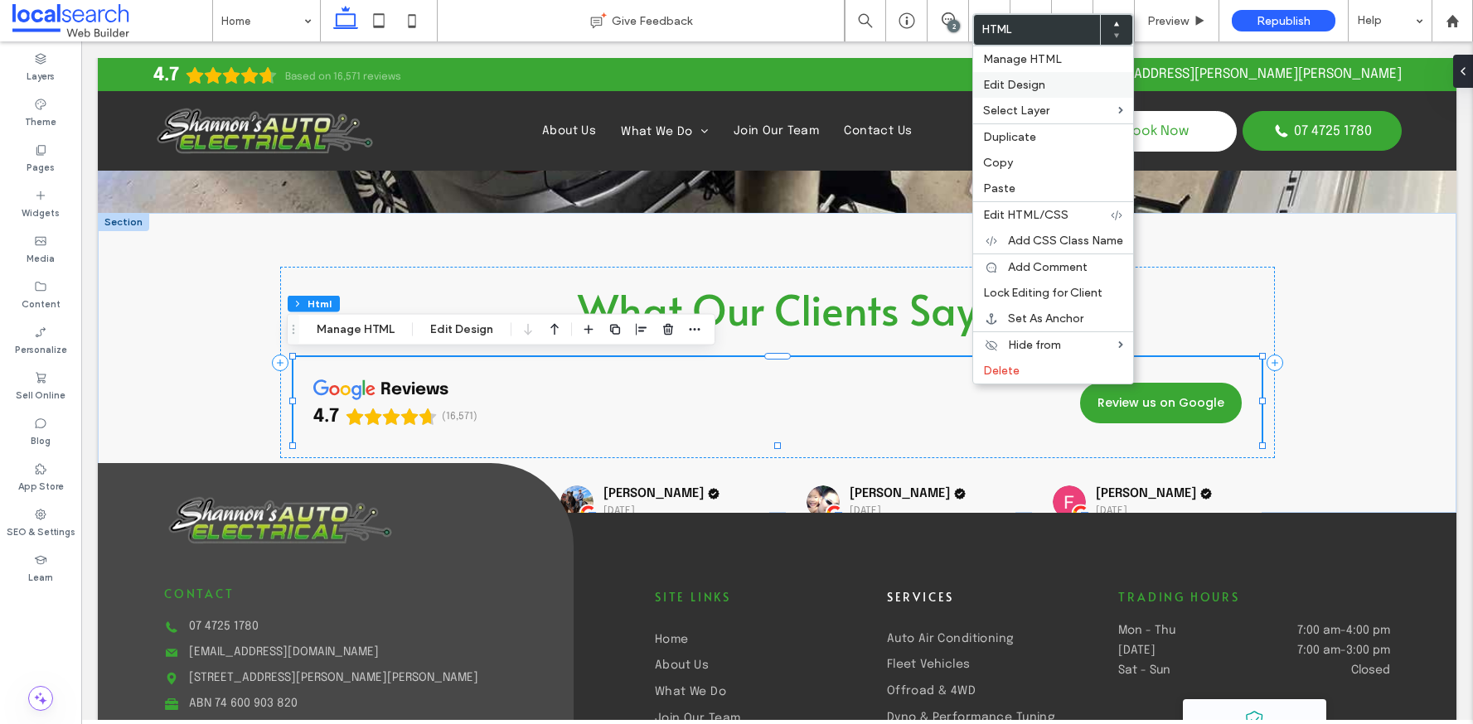
drag, startPoint x: 1048, startPoint y: 91, endPoint x: 1182, endPoint y: 140, distance: 142.1
click at [1048, 91] on label "Edit Design" at bounding box center [1053, 85] width 140 height 14
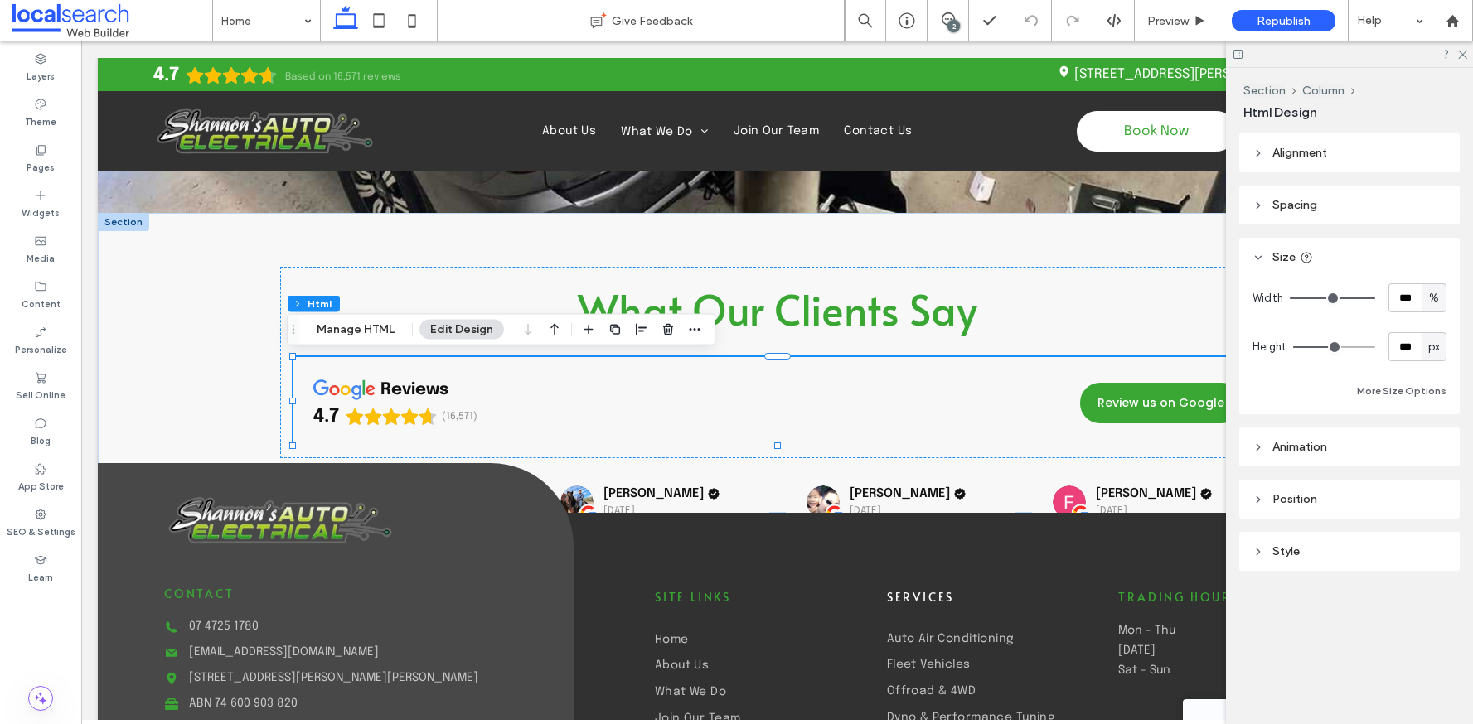
click at [1436, 303] on span "%" at bounding box center [1434, 298] width 10 height 17
click at [1431, 442] on span "A" at bounding box center [1434, 443] width 7 height 17
type input "*"
click at [1437, 349] on span "px" at bounding box center [1434, 347] width 12 height 17
click at [1431, 493] on span "A" at bounding box center [1434, 492] width 7 height 17
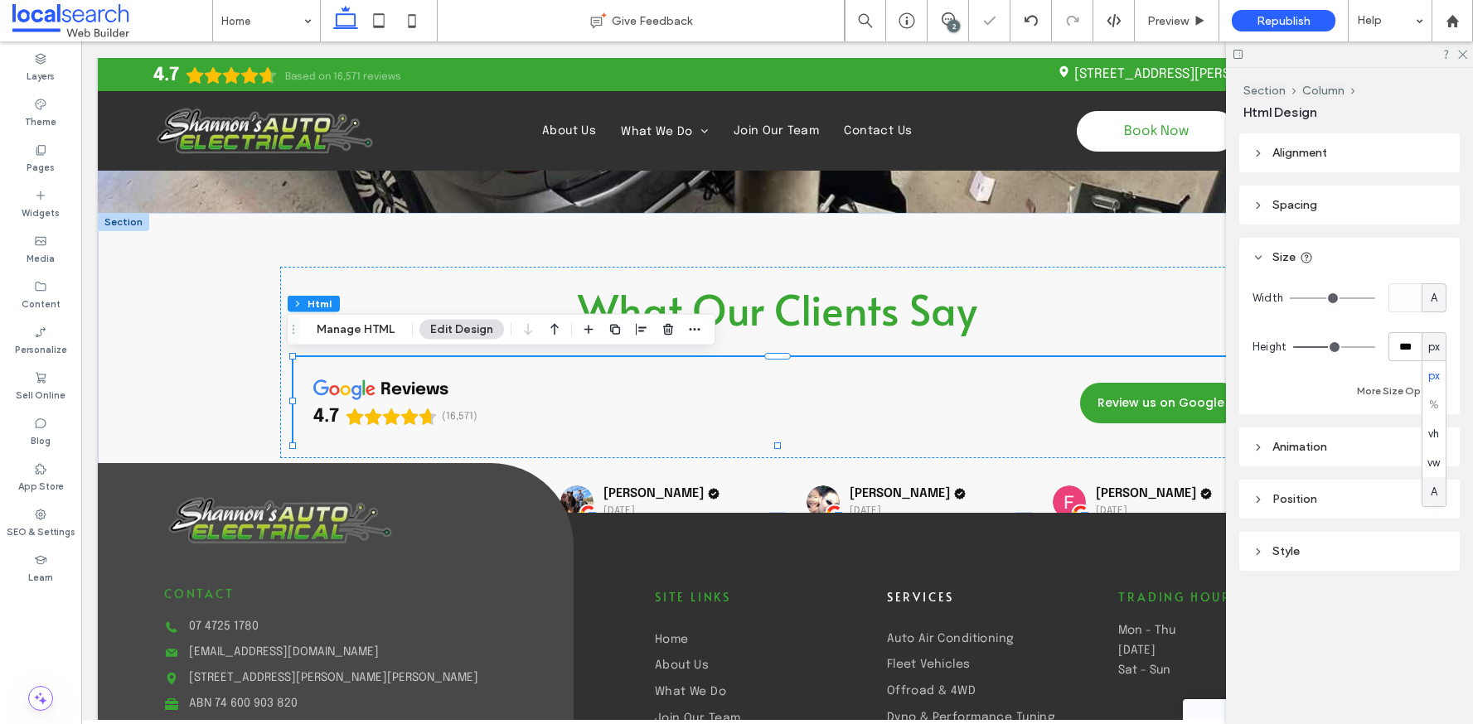
type input "*"
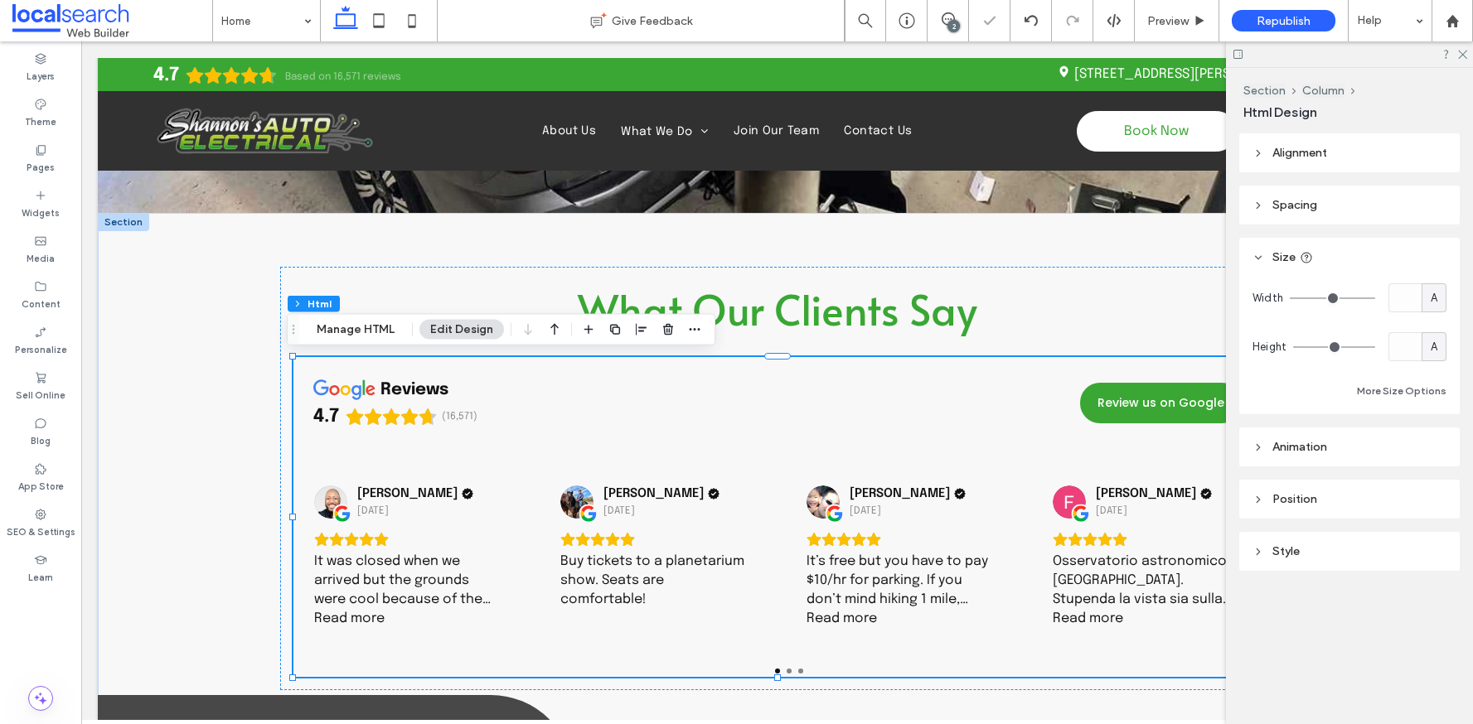
click at [1462, 52] on icon at bounding box center [1461, 53] width 11 height 11
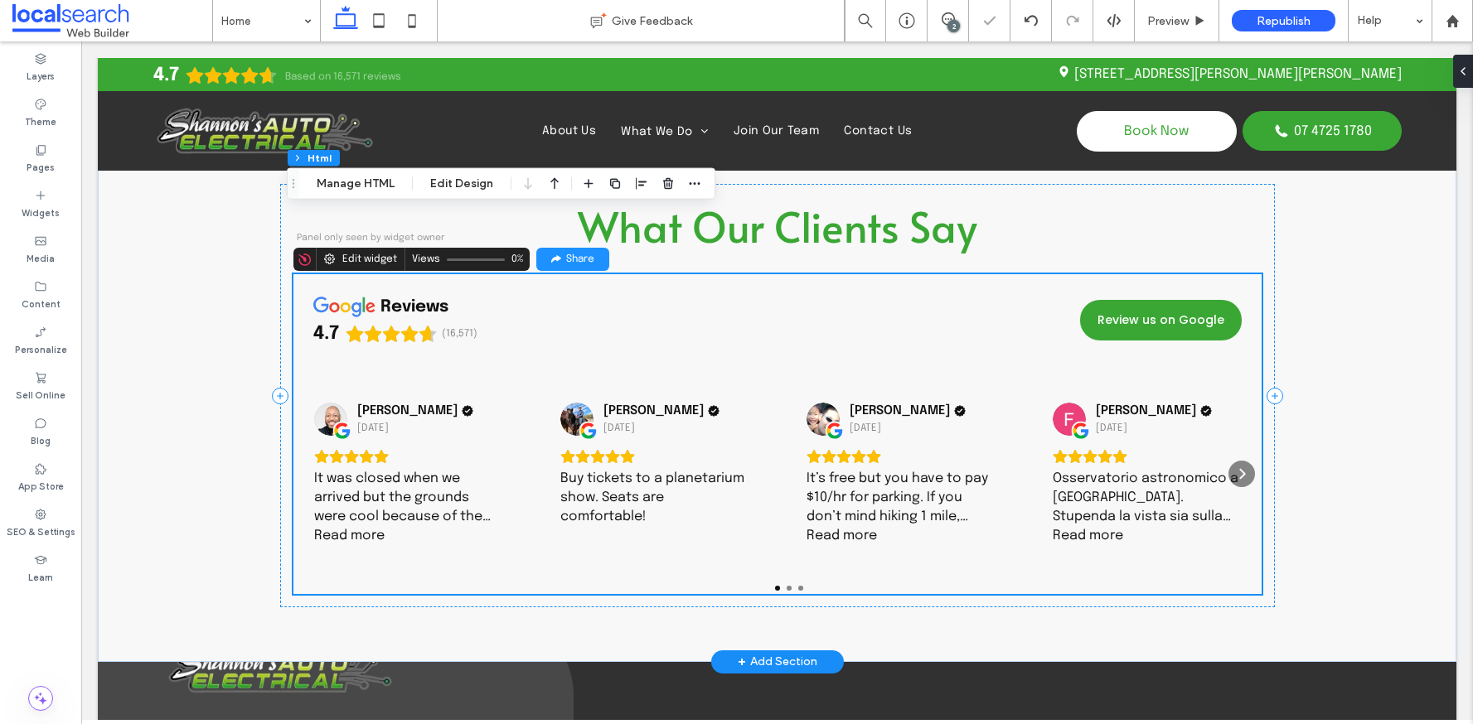
scroll to position [4611, 0]
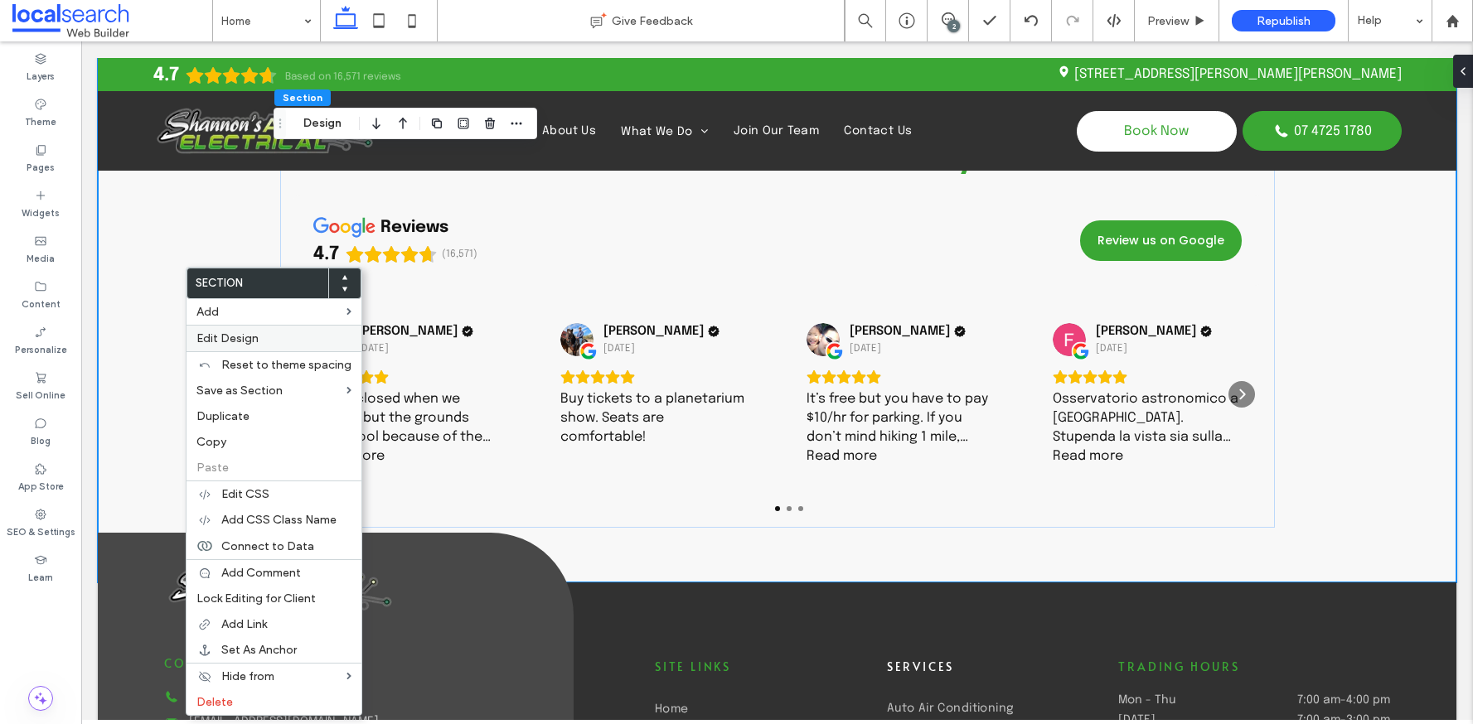
click at [257, 343] on span "Edit Design" at bounding box center [227, 339] width 62 height 14
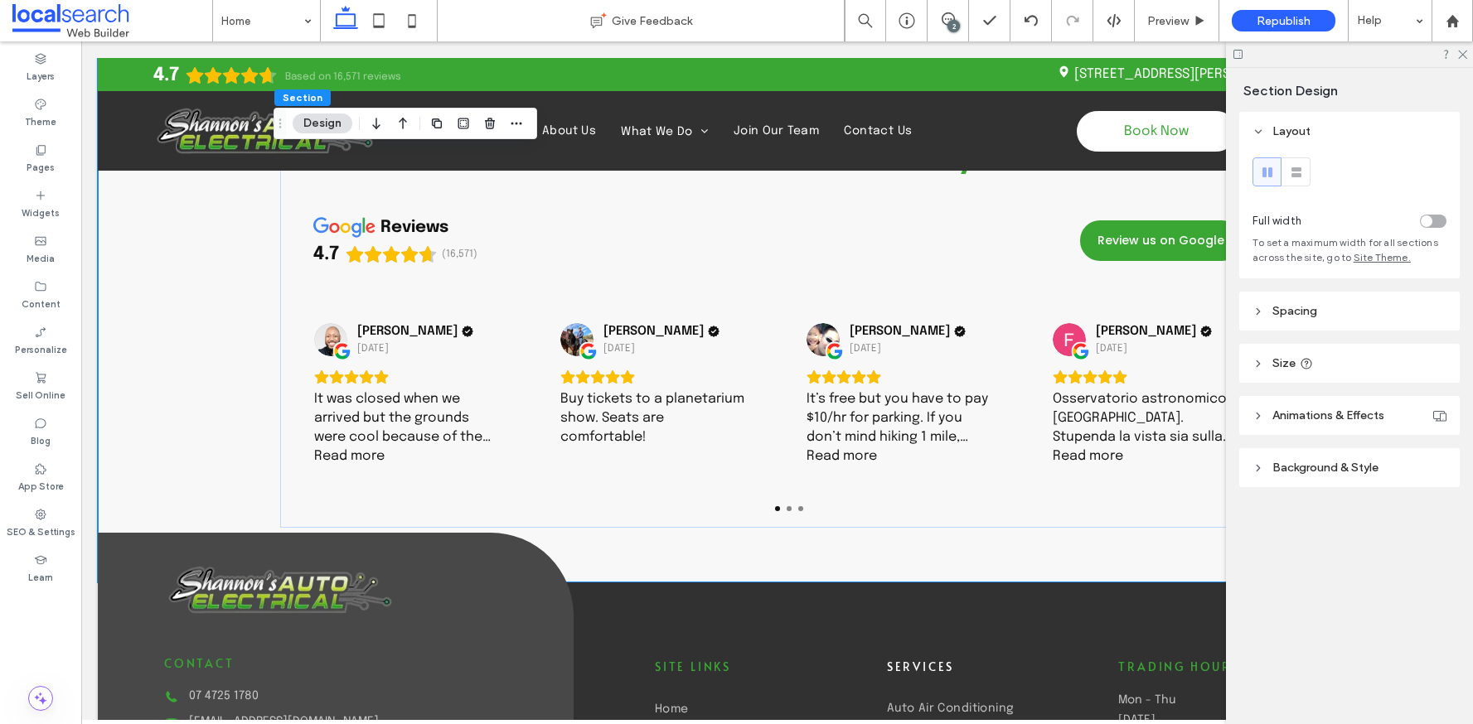
click at [1378, 368] on header "Size" at bounding box center [1349, 363] width 220 height 39
click at [1465, 56] on icon at bounding box center [1461, 53] width 11 height 11
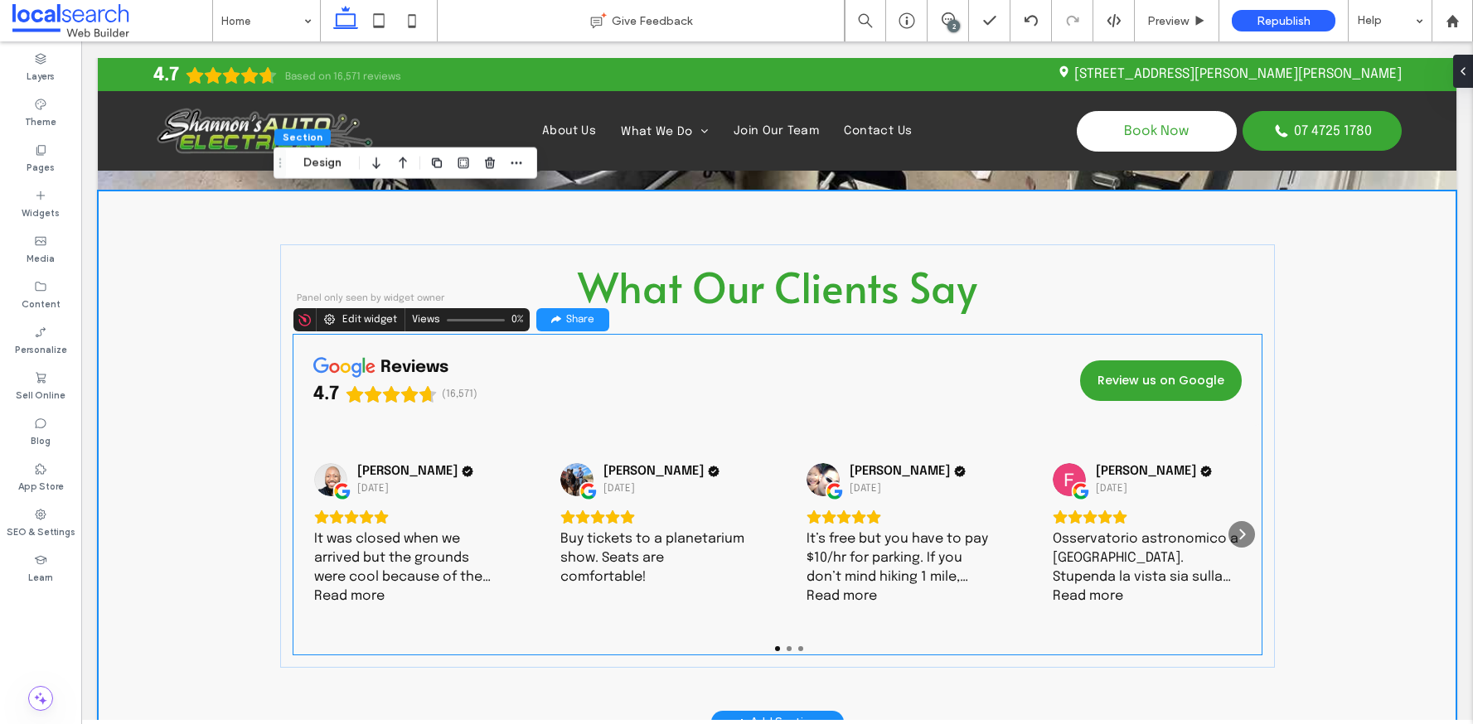
scroll to position [4474, 0]
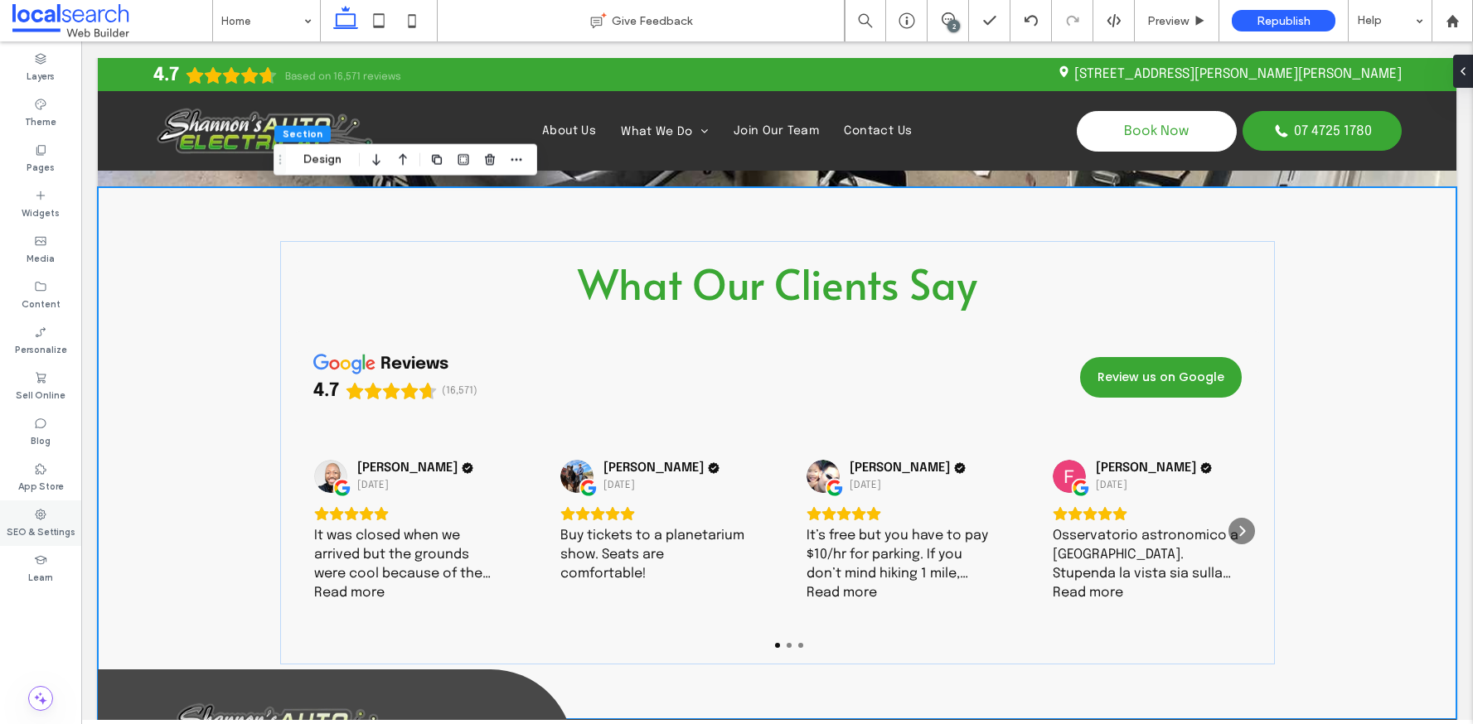
click at [43, 511] on use at bounding box center [41, 514] width 11 height 11
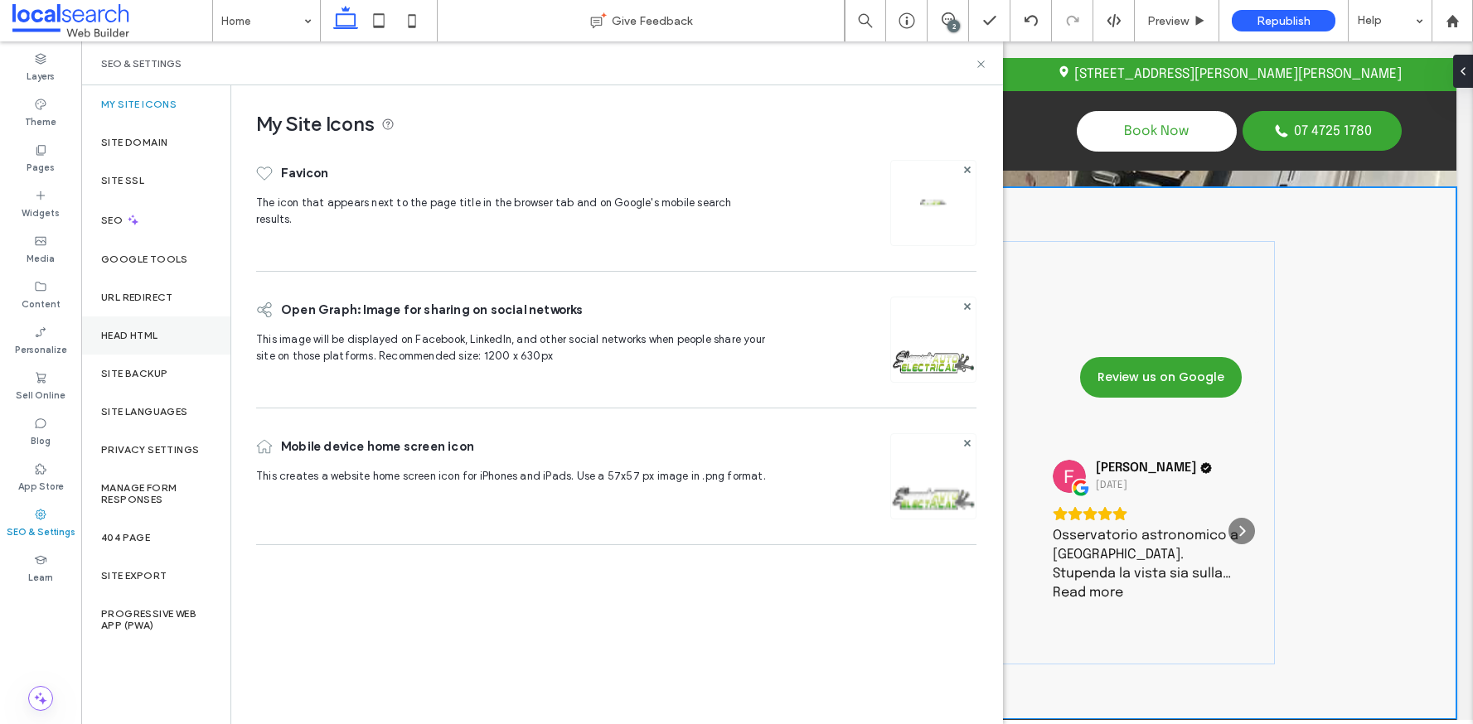
click at [130, 330] on label "Head HTML" at bounding box center [129, 336] width 57 height 12
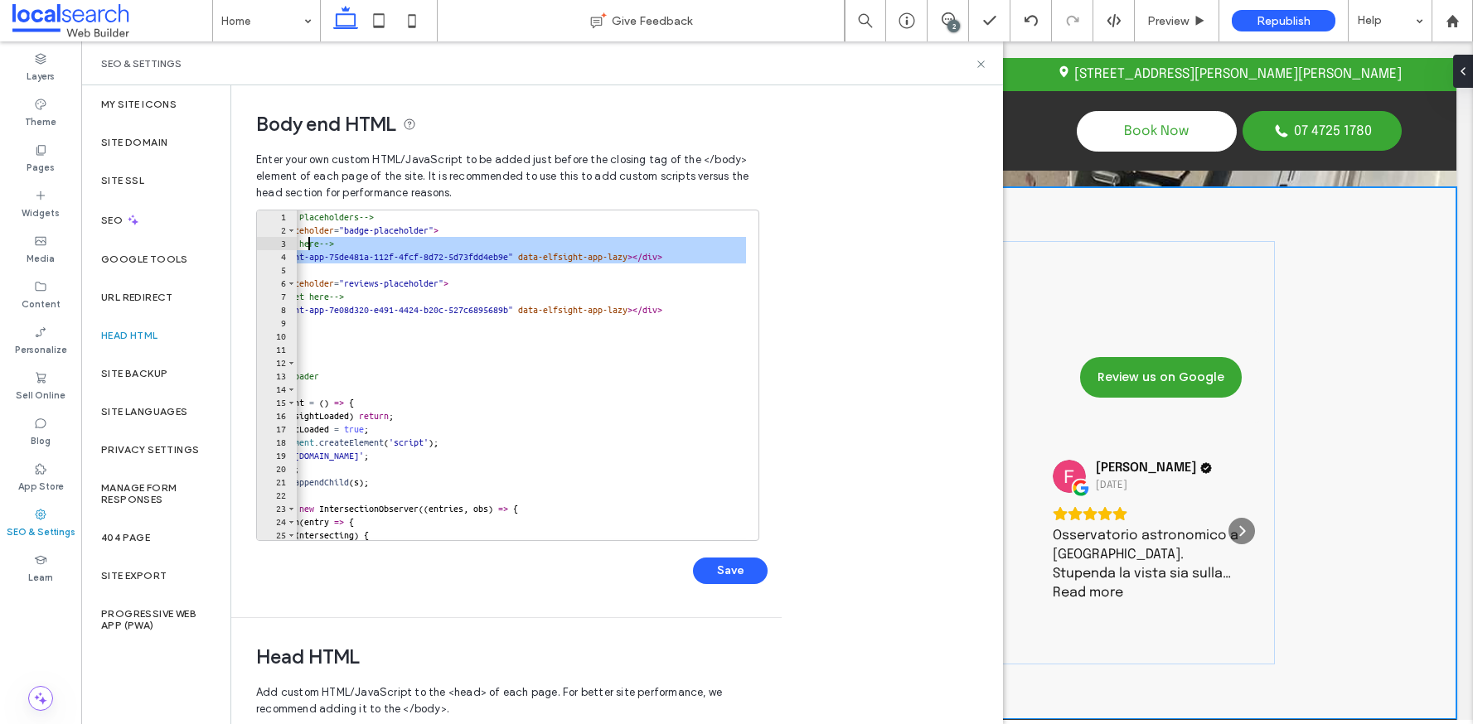
scroll to position [0, 0]
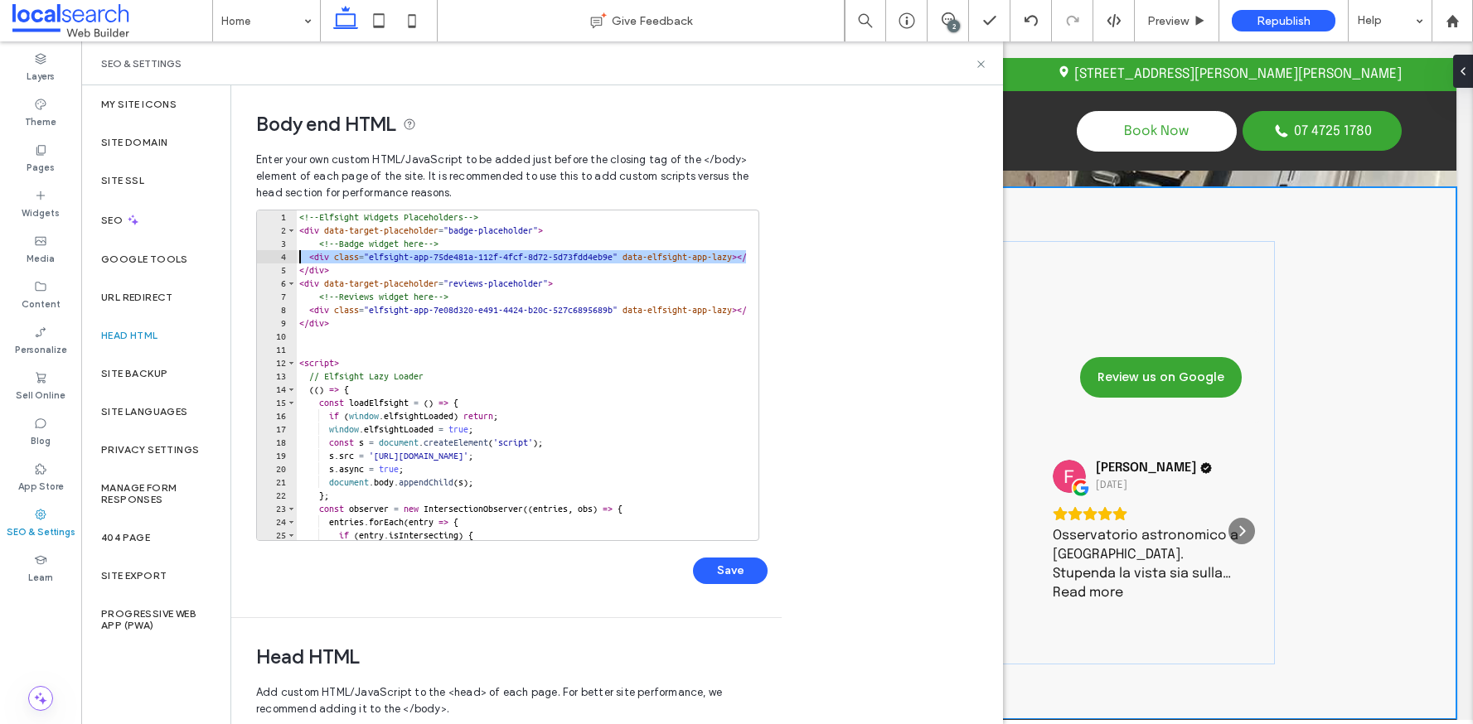
drag, startPoint x: 605, startPoint y: 254, endPoint x: 295, endPoint y: 254, distance: 310.0
click at [295, 254] on div "**********" at bounding box center [507, 376] width 503 height 332
paste textarea "Cursor at row 4"
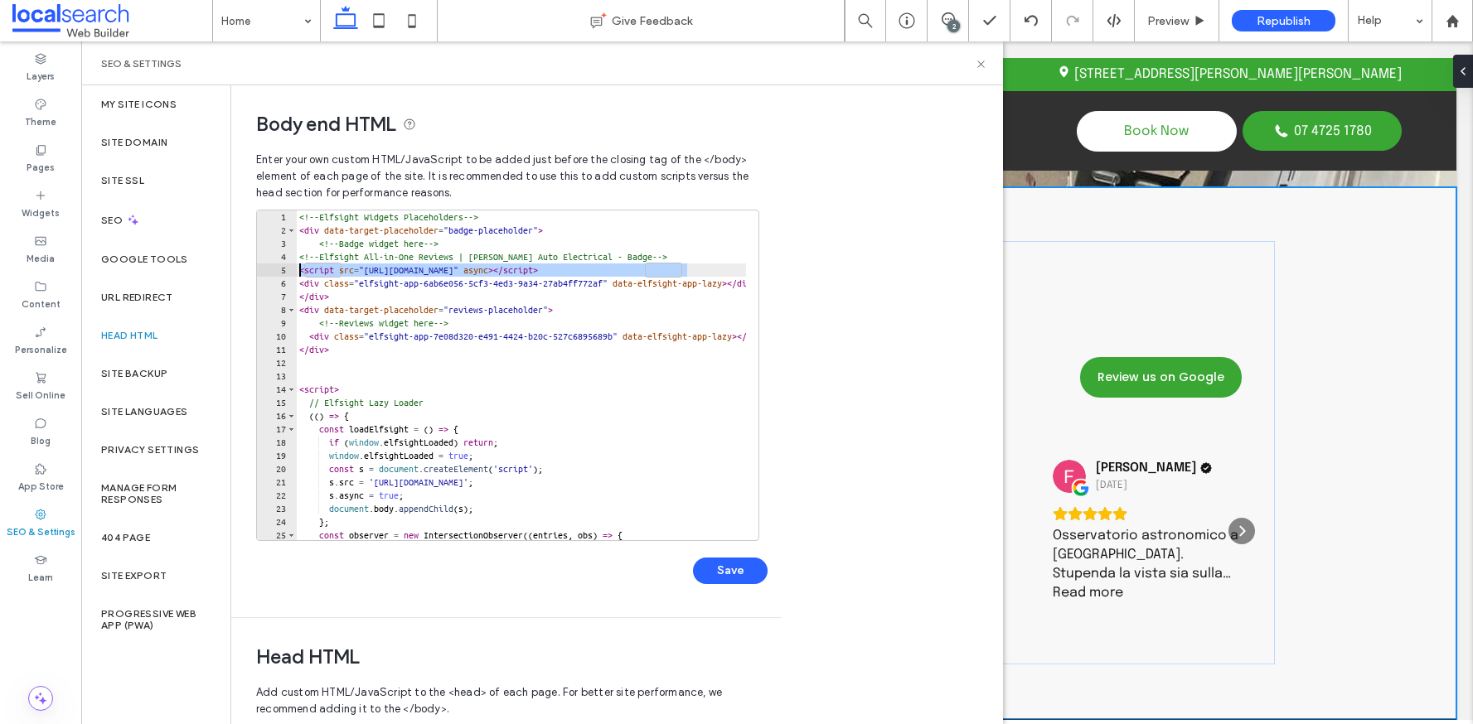
drag, startPoint x: 583, startPoint y: 267, endPoint x: 298, endPoint y: 272, distance: 284.3
click at [298, 272] on div "<!-- Elfsight Widgets Placeholders --> < div data-target-placeholder = "badge-p…" at bounding box center [779, 383] width 967 height 344
type textarea "**********"
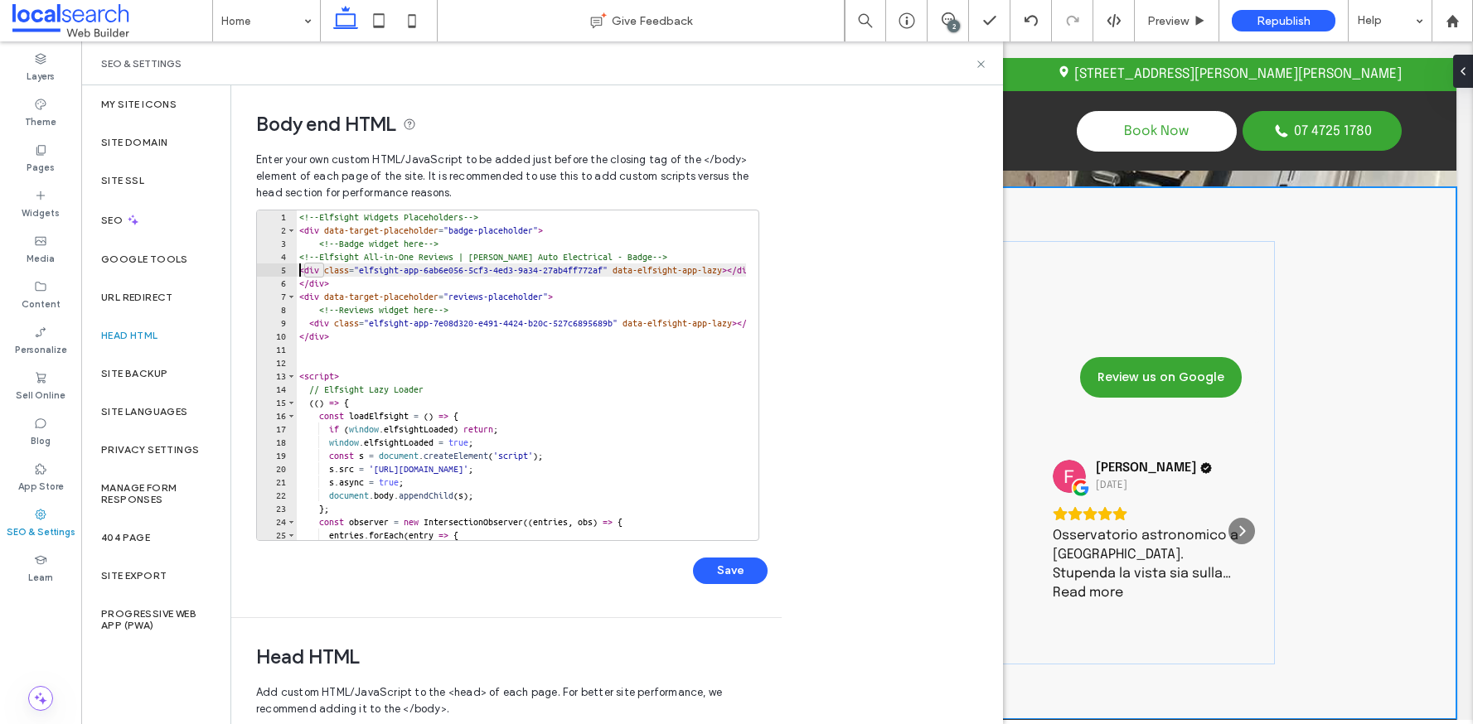
click at [298, 273] on div "<!-- Elfsight Widgets Placeholders --> < div data-target-placeholder = "badge-p…" at bounding box center [779, 383] width 967 height 344
type textarea "**********"
click at [729, 562] on button "Save" at bounding box center [730, 571] width 75 height 27
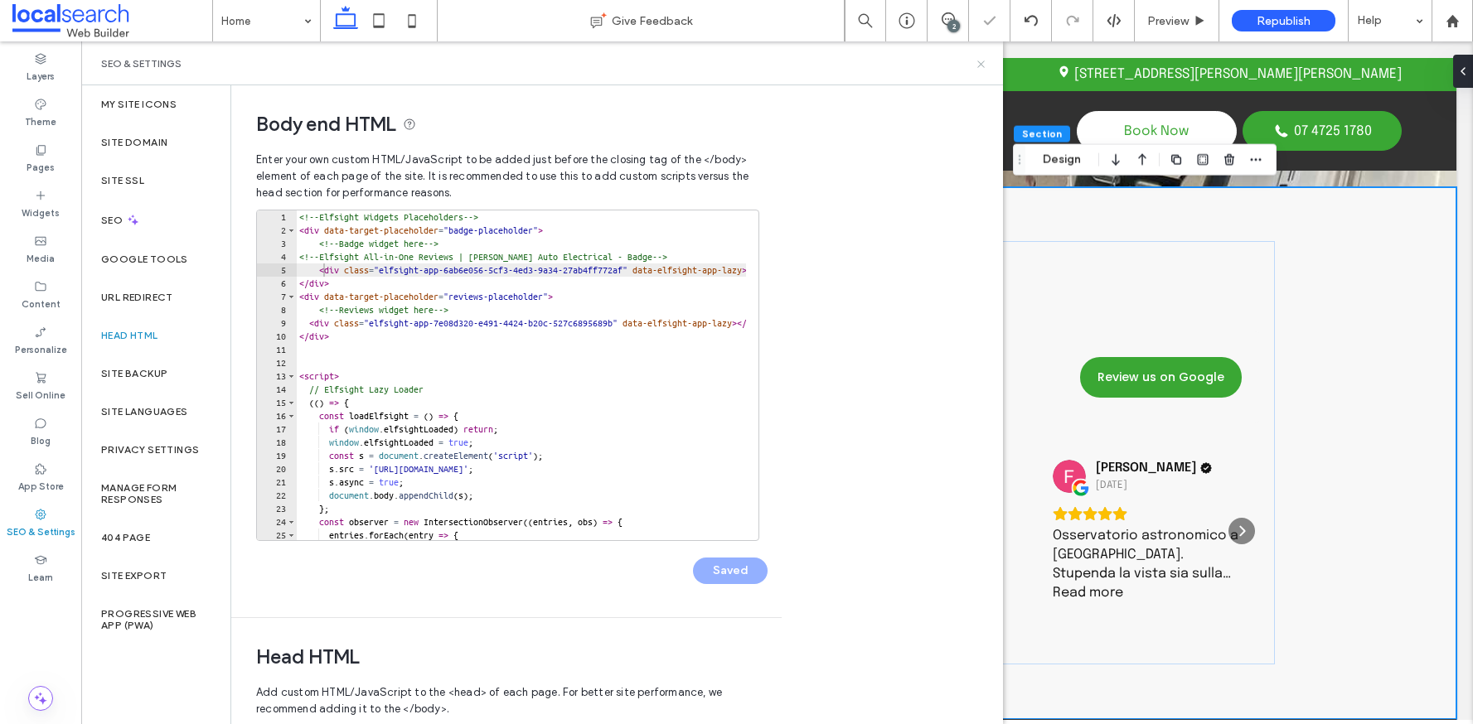
click at [980, 64] on icon at bounding box center [981, 64] width 12 height 12
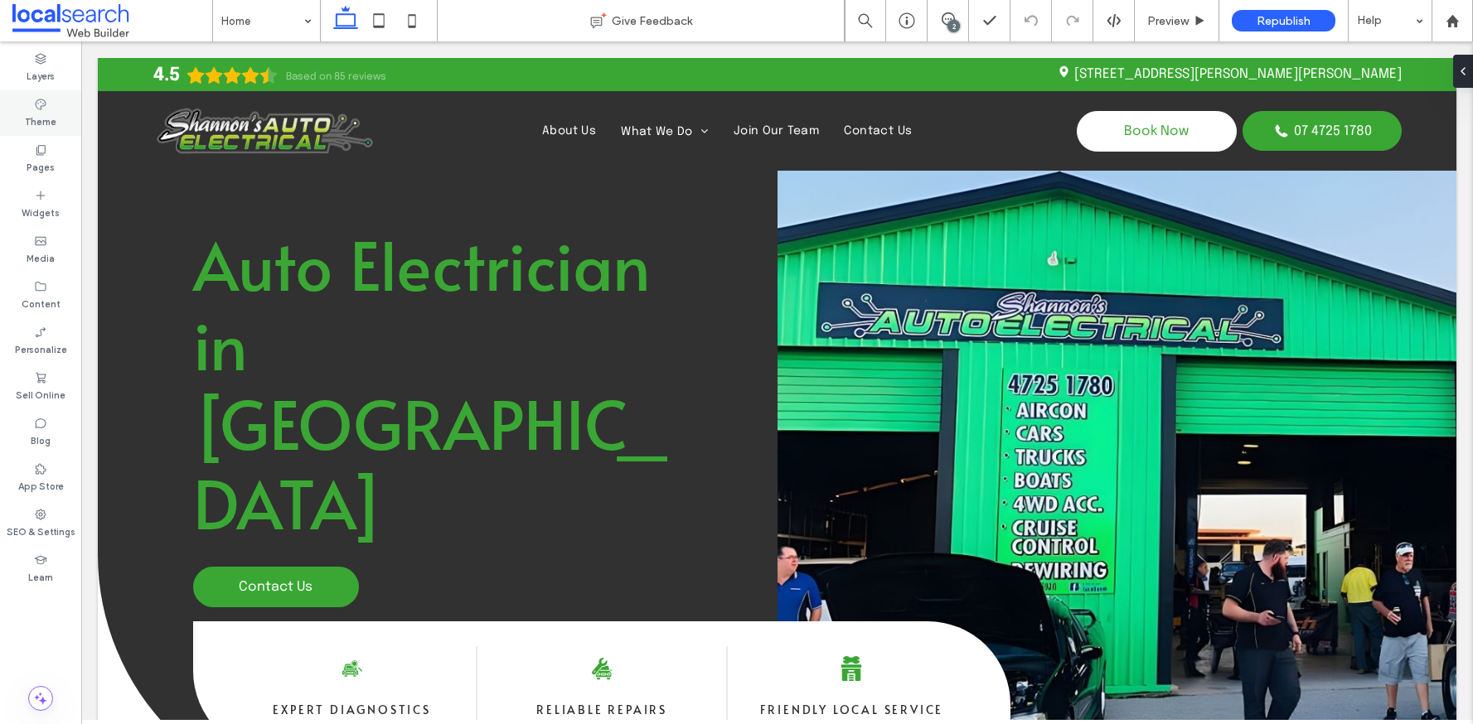
click at [46, 102] on icon at bounding box center [40, 104] width 13 height 13
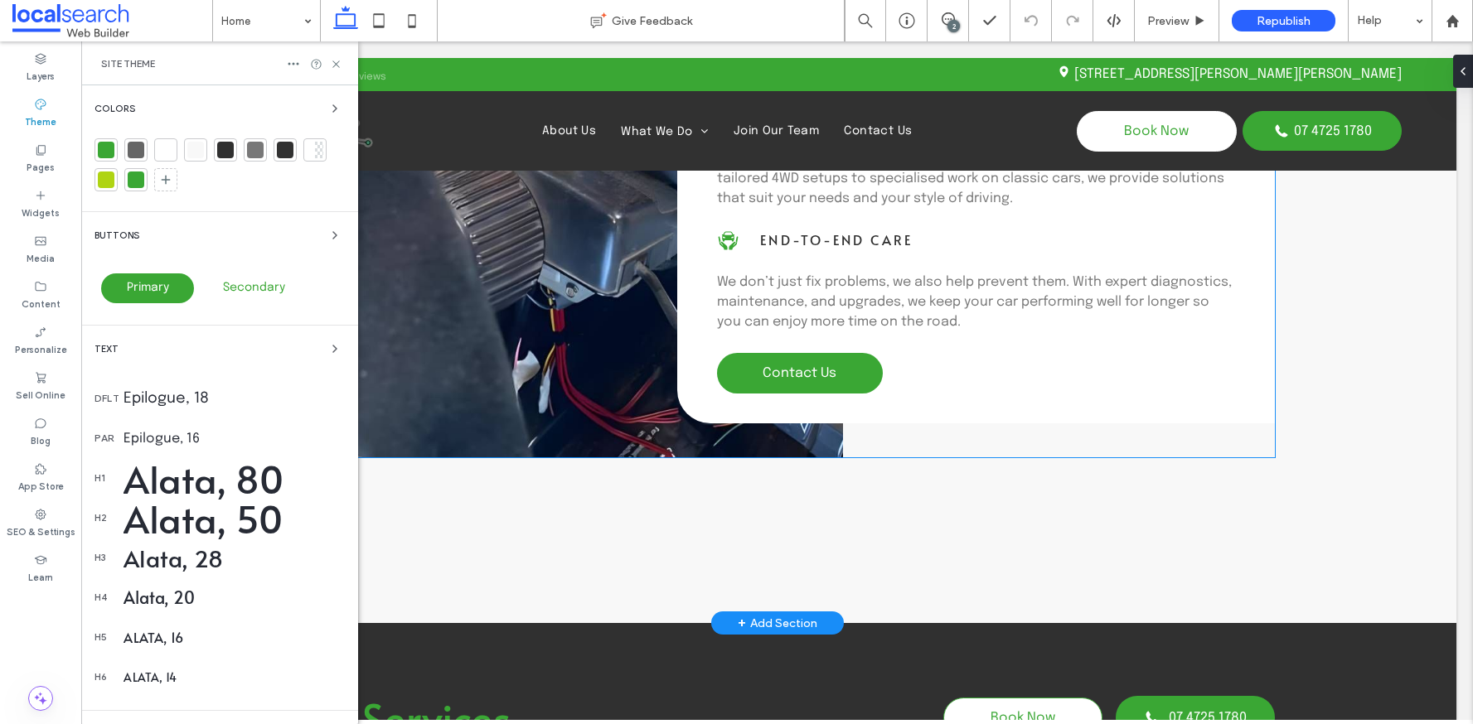
scroll to position [1358, 0]
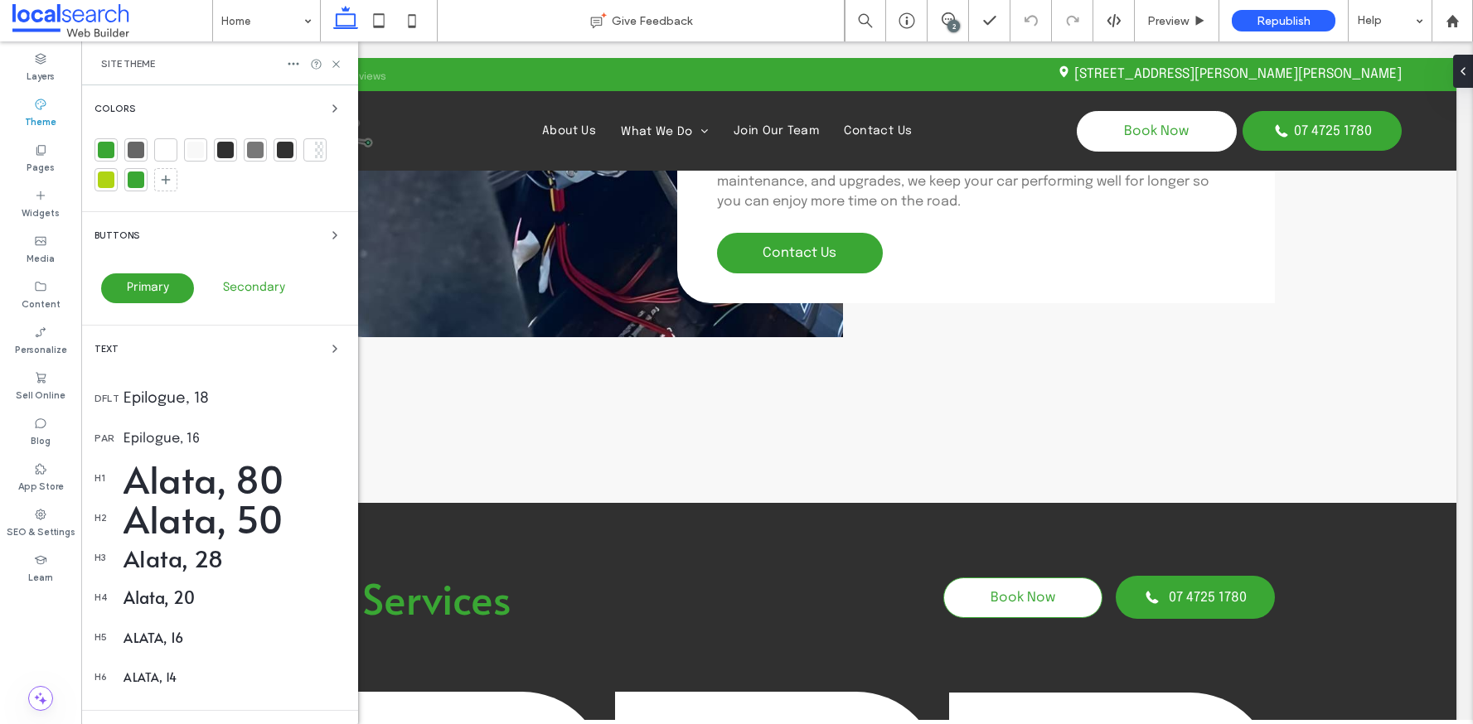
click at [99, 147] on div at bounding box center [106, 150] width 17 height 17
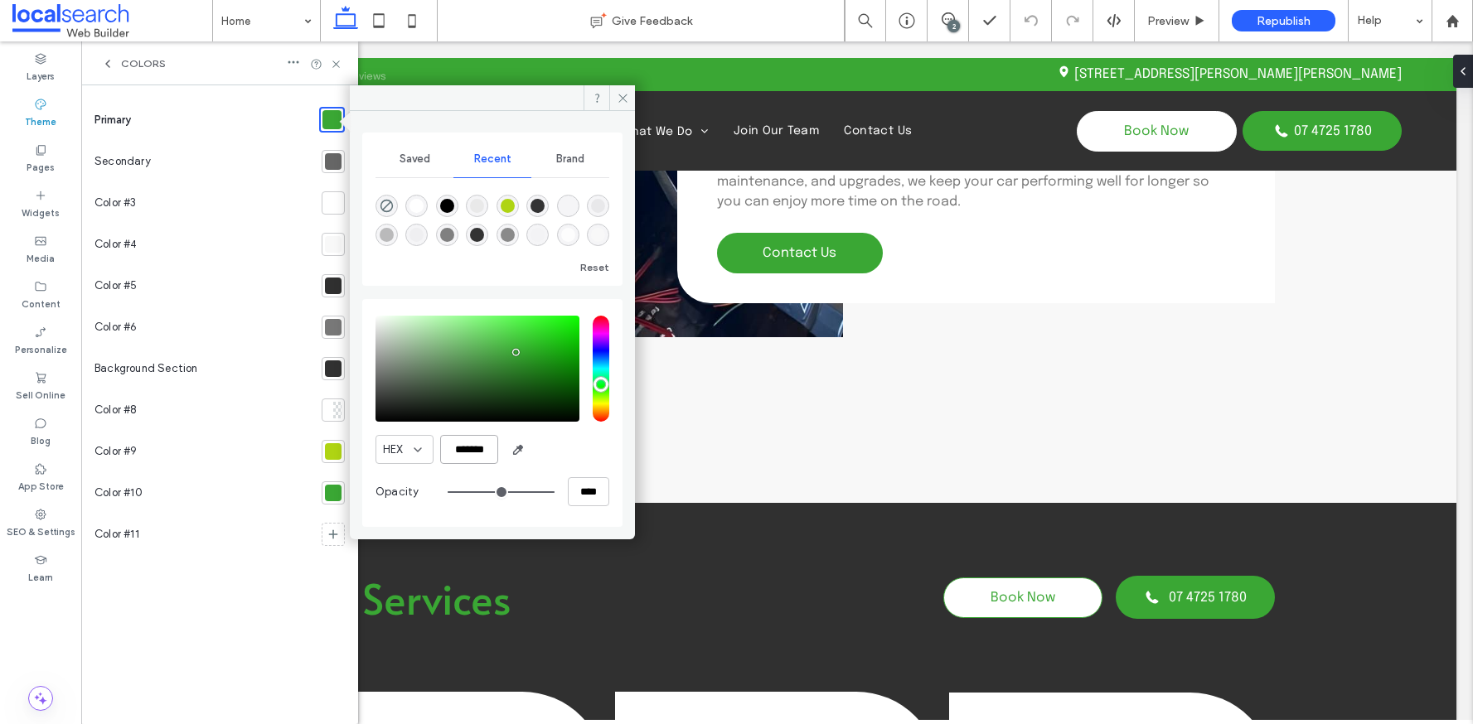
drag, startPoint x: 449, startPoint y: 452, endPoint x: 572, endPoint y: 444, distance: 122.9
click at [559, 446] on div "HEX *******" at bounding box center [492, 449] width 234 height 29
click at [337, 163] on div at bounding box center [333, 161] width 17 height 17
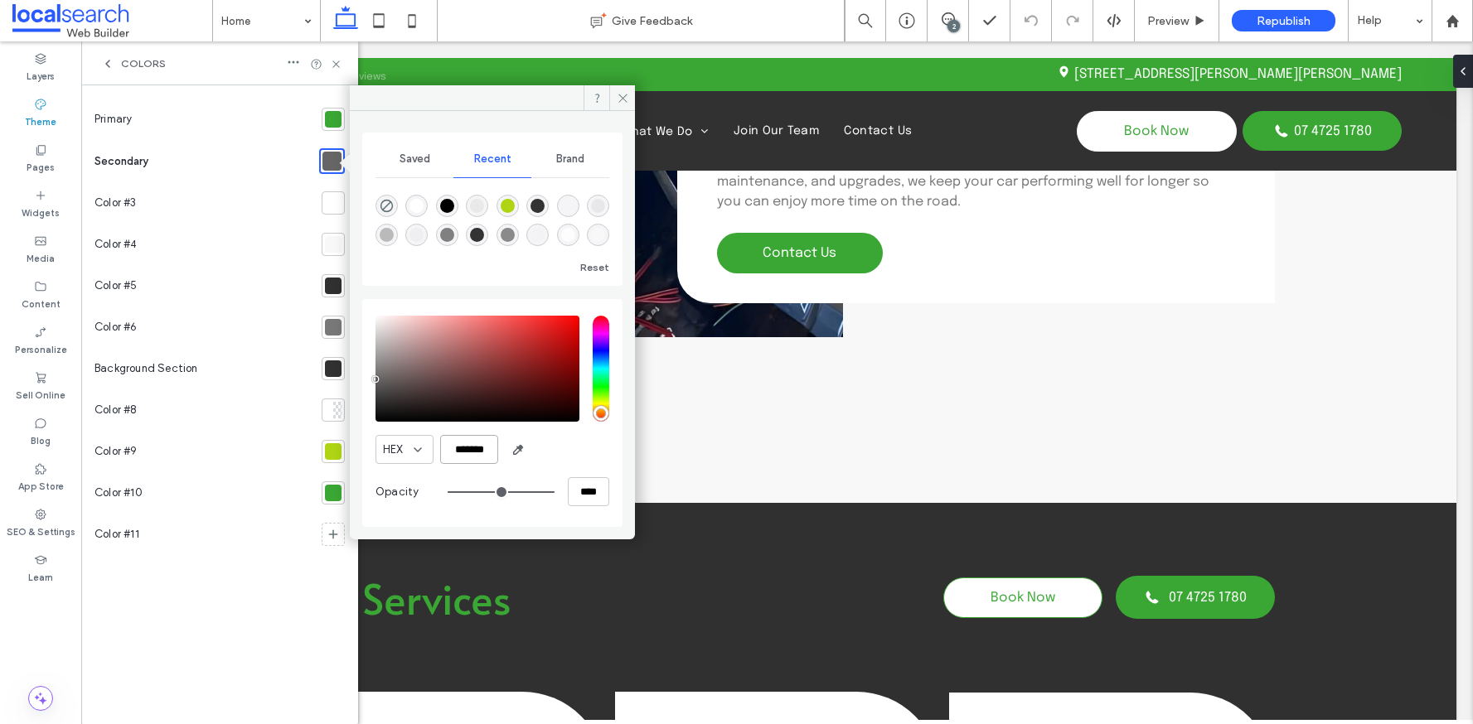
drag, startPoint x: 449, startPoint y: 453, endPoint x: 583, endPoint y: 450, distance: 133.5
click at [579, 451] on div "HEX *******" at bounding box center [492, 449] width 234 height 29
drag, startPoint x: 447, startPoint y: 449, endPoint x: 545, endPoint y: 448, distance: 97.8
click at [533, 448] on div "HEX *******" at bounding box center [492, 449] width 234 height 29
click at [337, 119] on div at bounding box center [333, 119] width 17 height 17
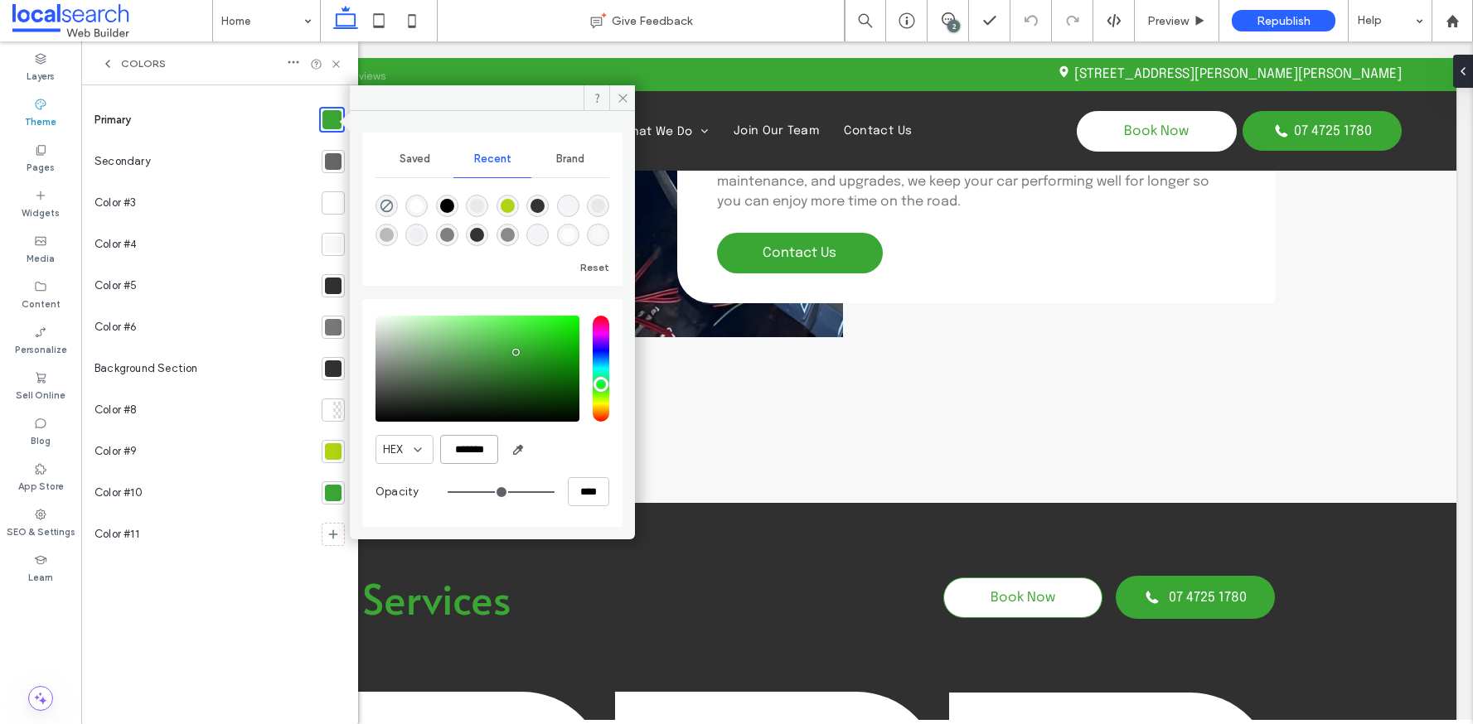
drag, startPoint x: 447, startPoint y: 447, endPoint x: 555, endPoint y: 448, distance: 108.6
click at [549, 450] on div "HEX *******" at bounding box center [492, 449] width 234 height 29
click at [627, 93] on icon at bounding box center [623, 98] width 12 height 12
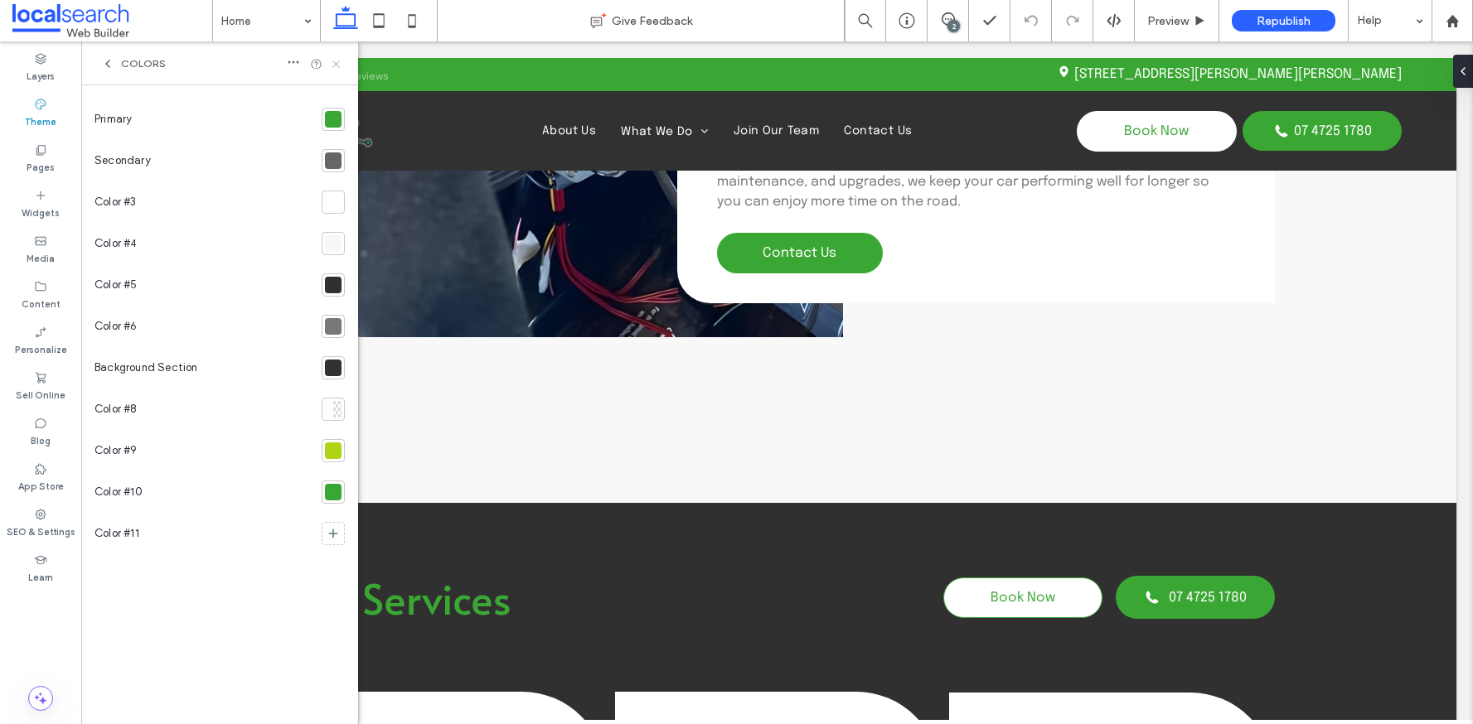
click at [334, 61] on use at bounding box center [335, 64] width 7 height 7
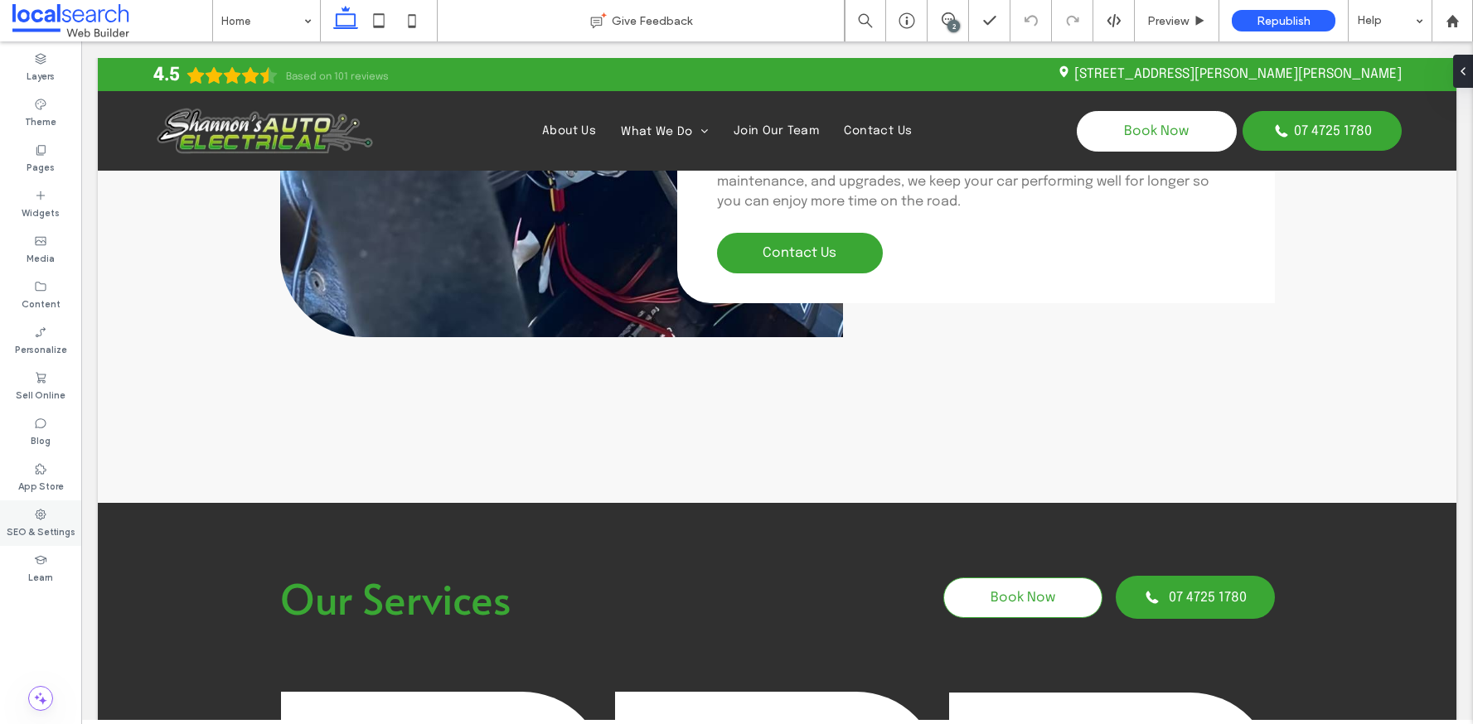
click at [28, 523] on label "SEO & Settings" at bounding box center [41, 530] width 69 height 18
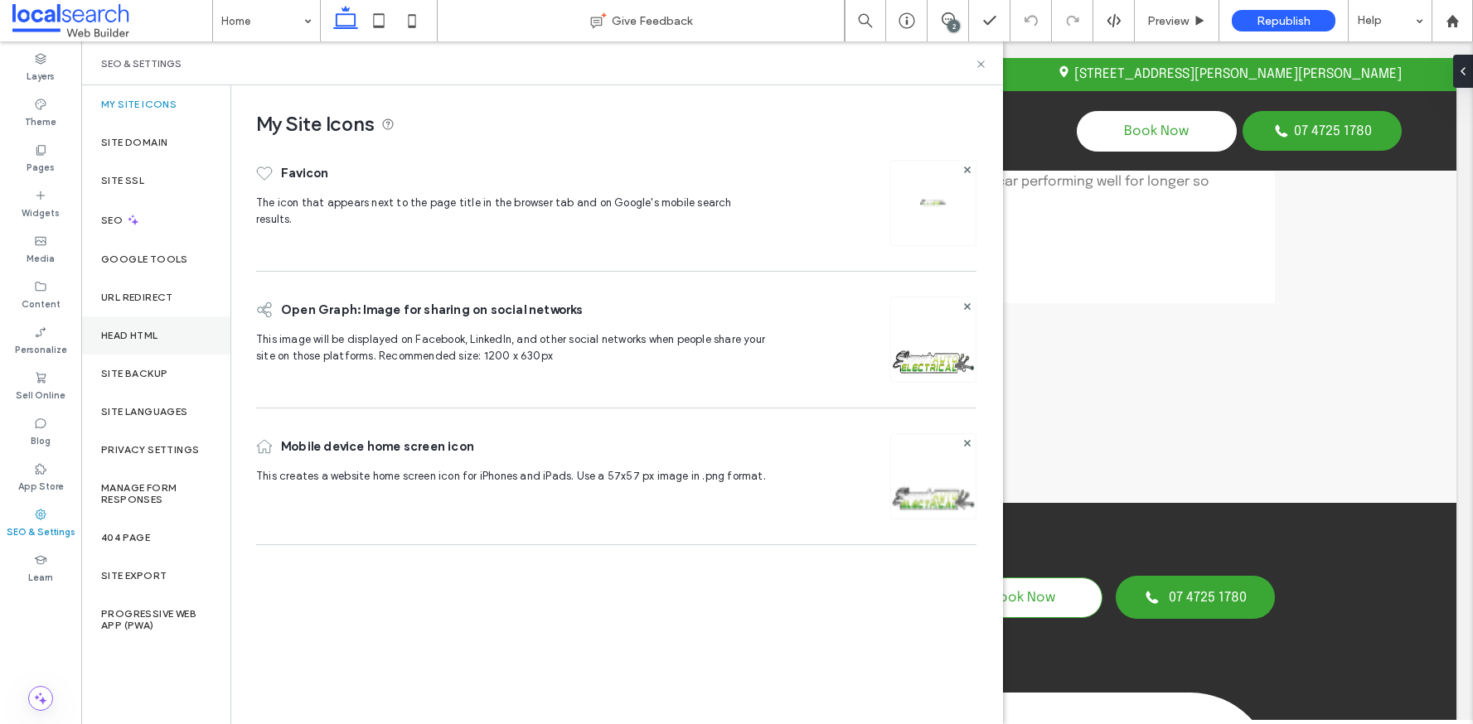
click at [157, 332] on label "Head HTML" at bounding box center [129, 336] width 57 height 12
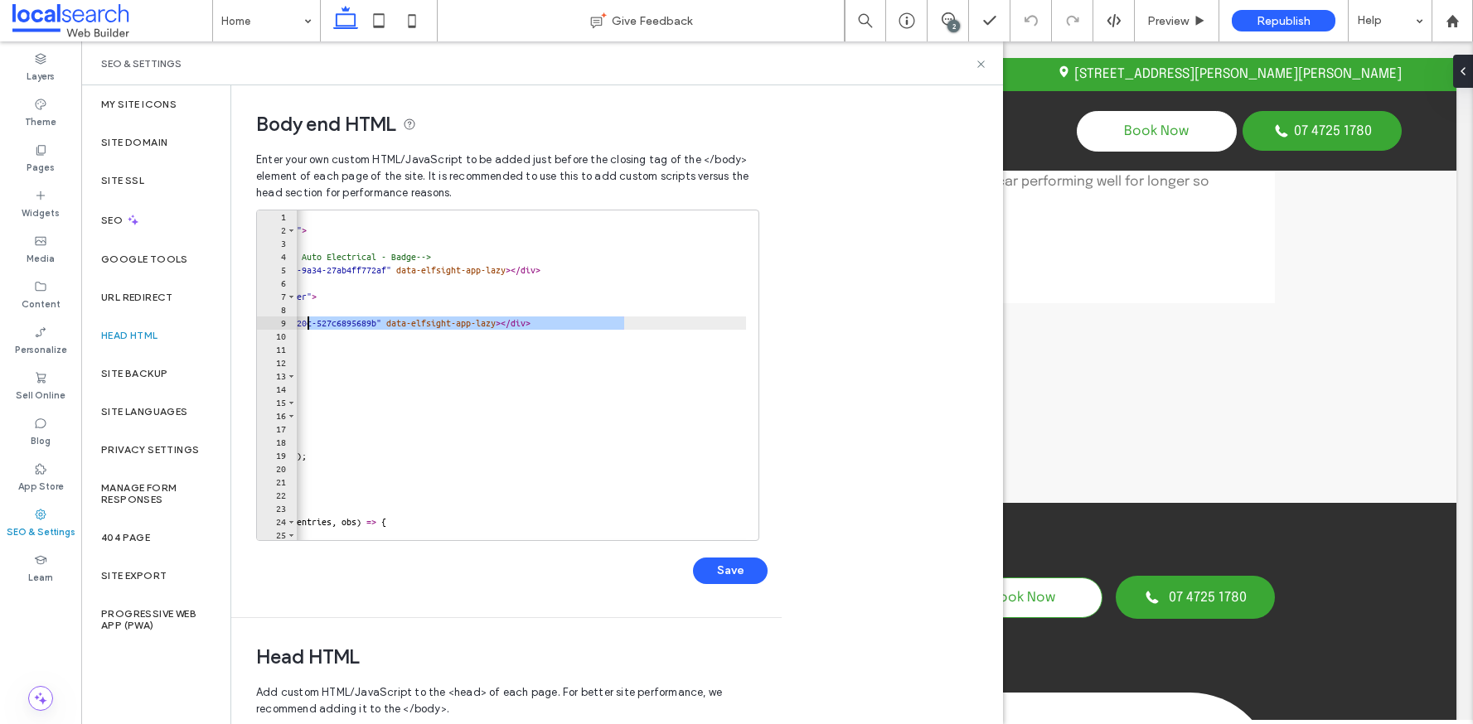
scroll to position [0, 0]
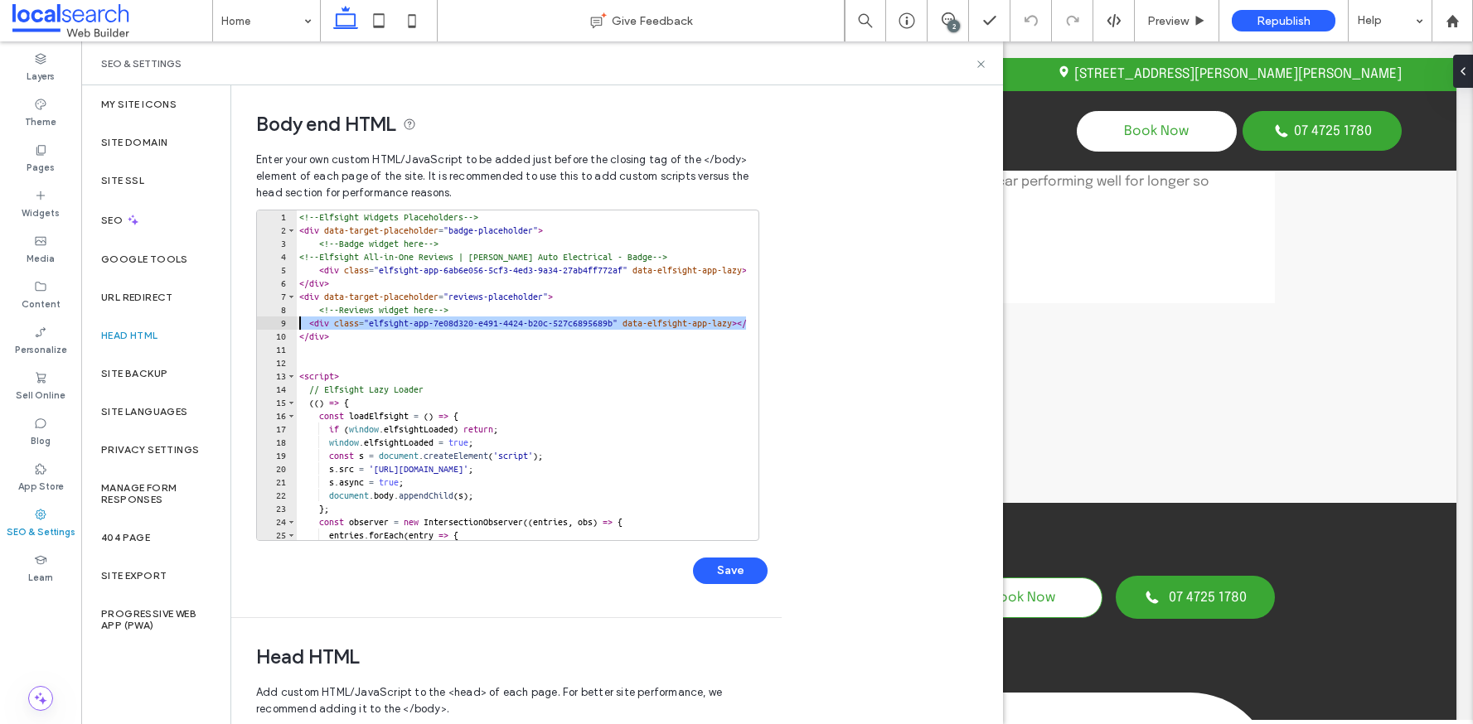
drag, startPoint x: 642, startPoint y: 324, endPoint x: 296, endPoint y: 320, distance: 346.5
click at [296, 320] on div "**********" at bounding box center [507, 376] width 503 height 332
paste textarea "Cursor at row 9"
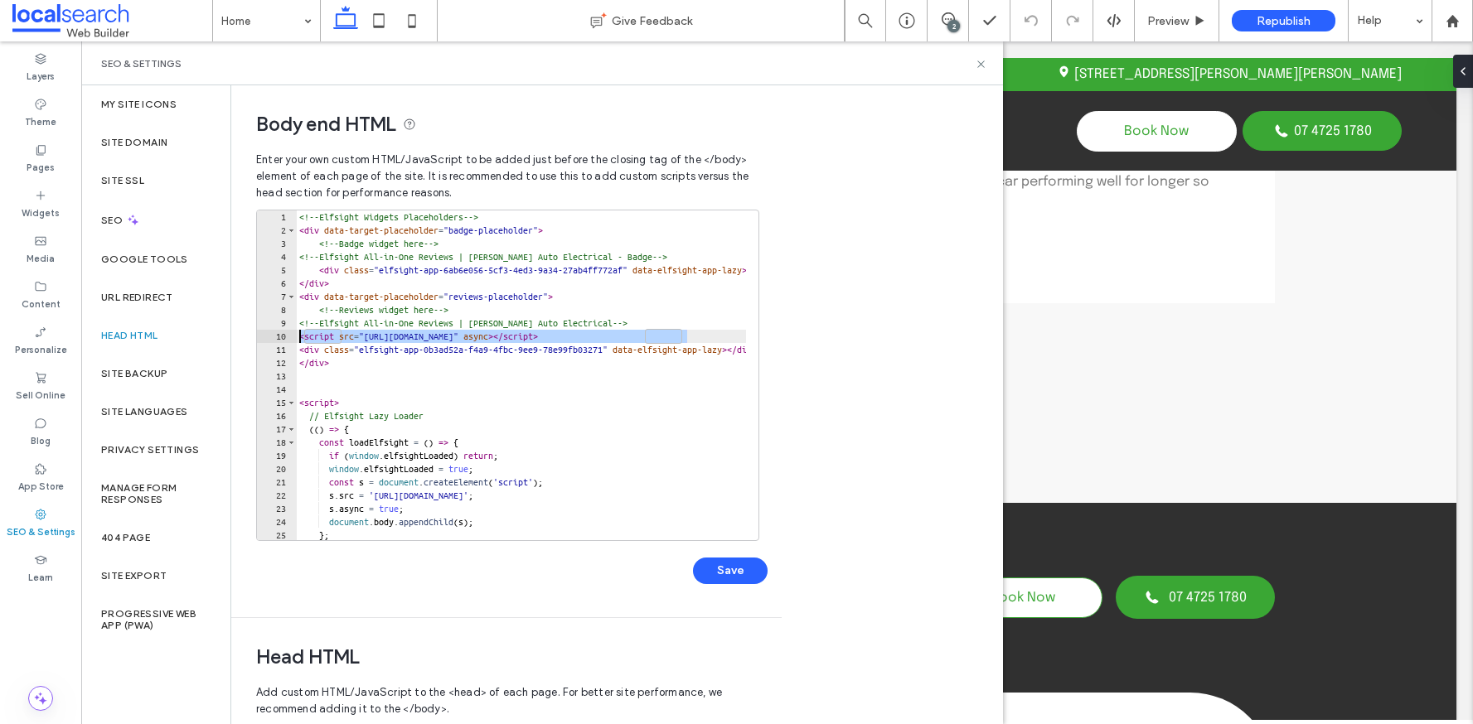
drag, startPoint x: 695, startPoint y: 333, endPoint x: 298, endPoint y: 337, distance: 397.9
click at [298, 337] on div "<!-- Elfsight Widgets Placeholders --> < div data-target-placeholder = "badge-p…" at bounding box center [779, 383] width 967 height 344
type textarea "**********"
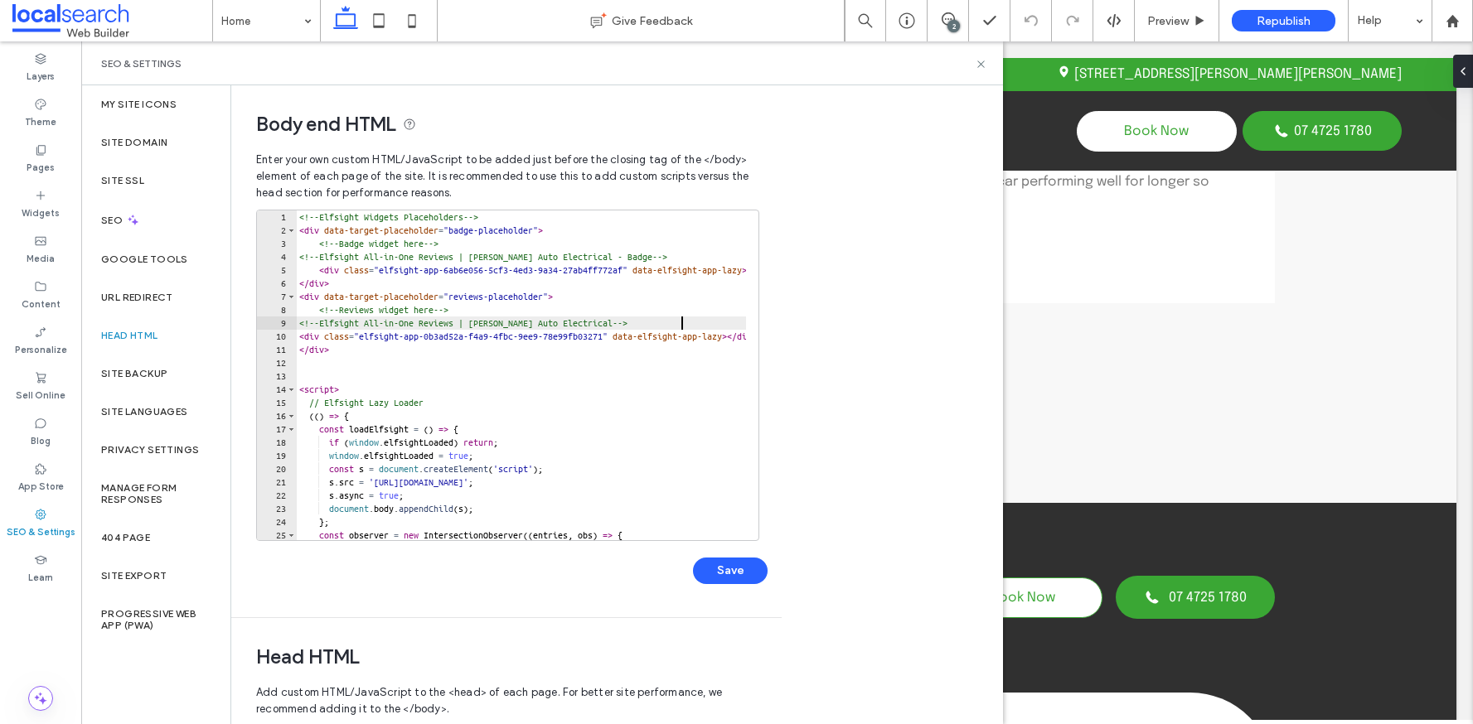
click at [299, 337] on div "<!-- Elfsight Widgets Placeholders --> < div data-target-placeholder = "badge-p…" at bounding box center [779, 383] width 967 height 344
type textarea "**********"
click at [732, 574] on button "Save" at bounding box center [730, 571] width 75 height 27
click at [981, 65] on icon at bounding box center [981, 64] width 12 height 12
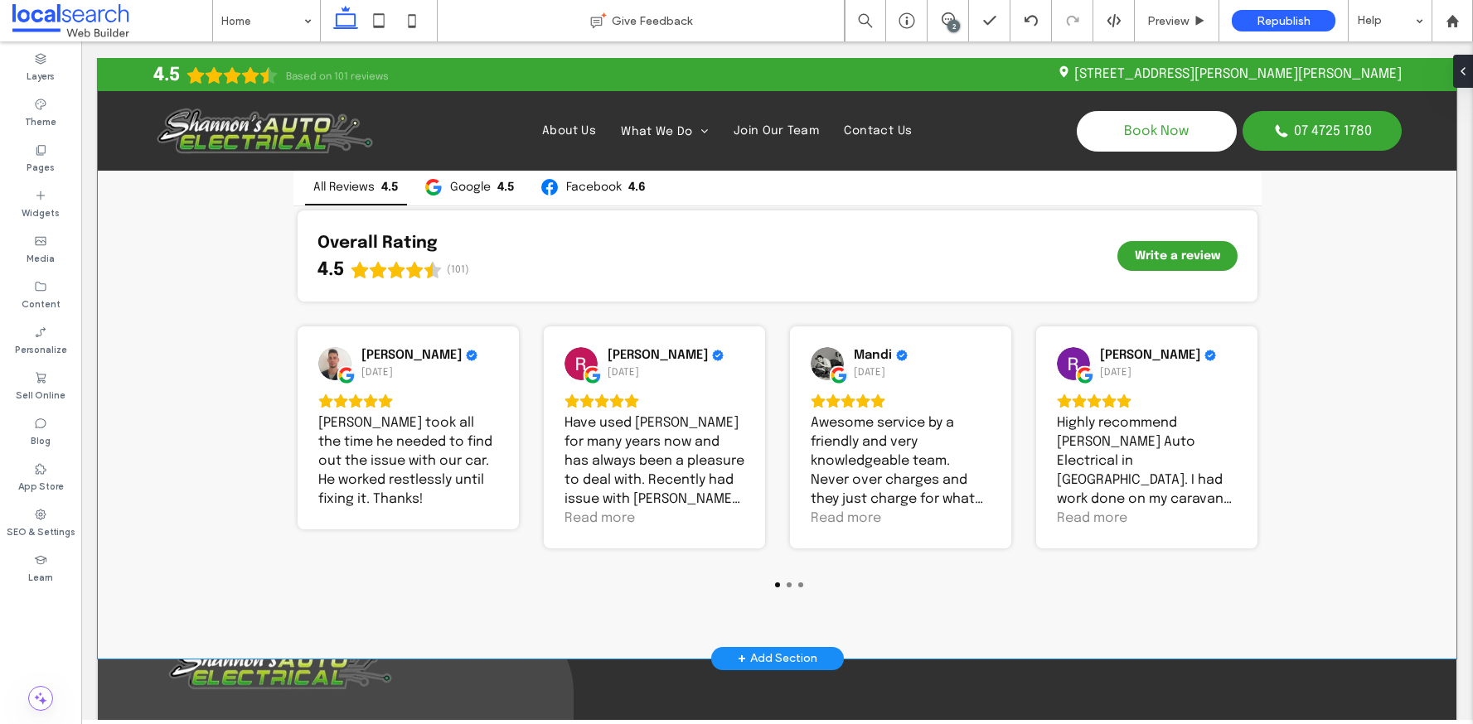
scroll to position [4967, 0]
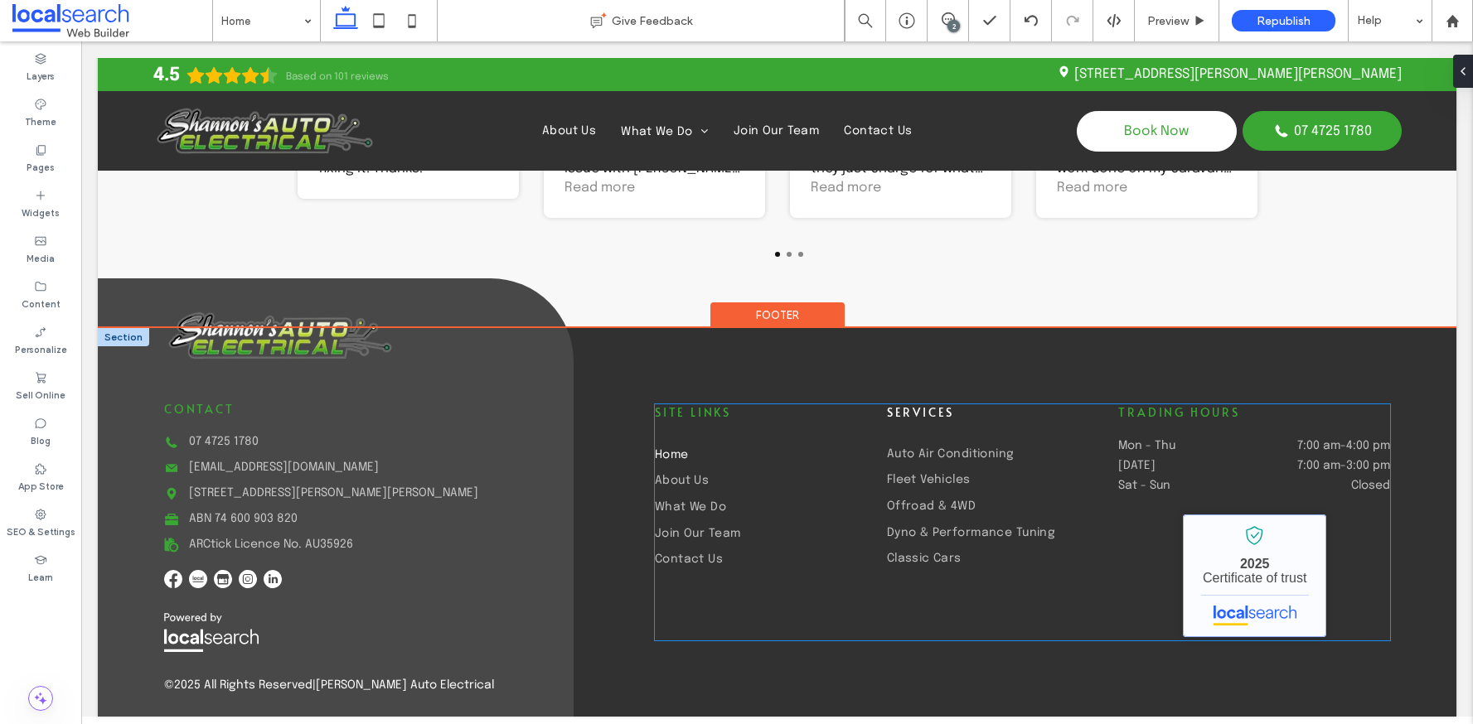
click at [1237, 570] on link "Shannon's Auto Electrical - Localsearch verified business" at bounding box center [1254, 576] width 143 height 123
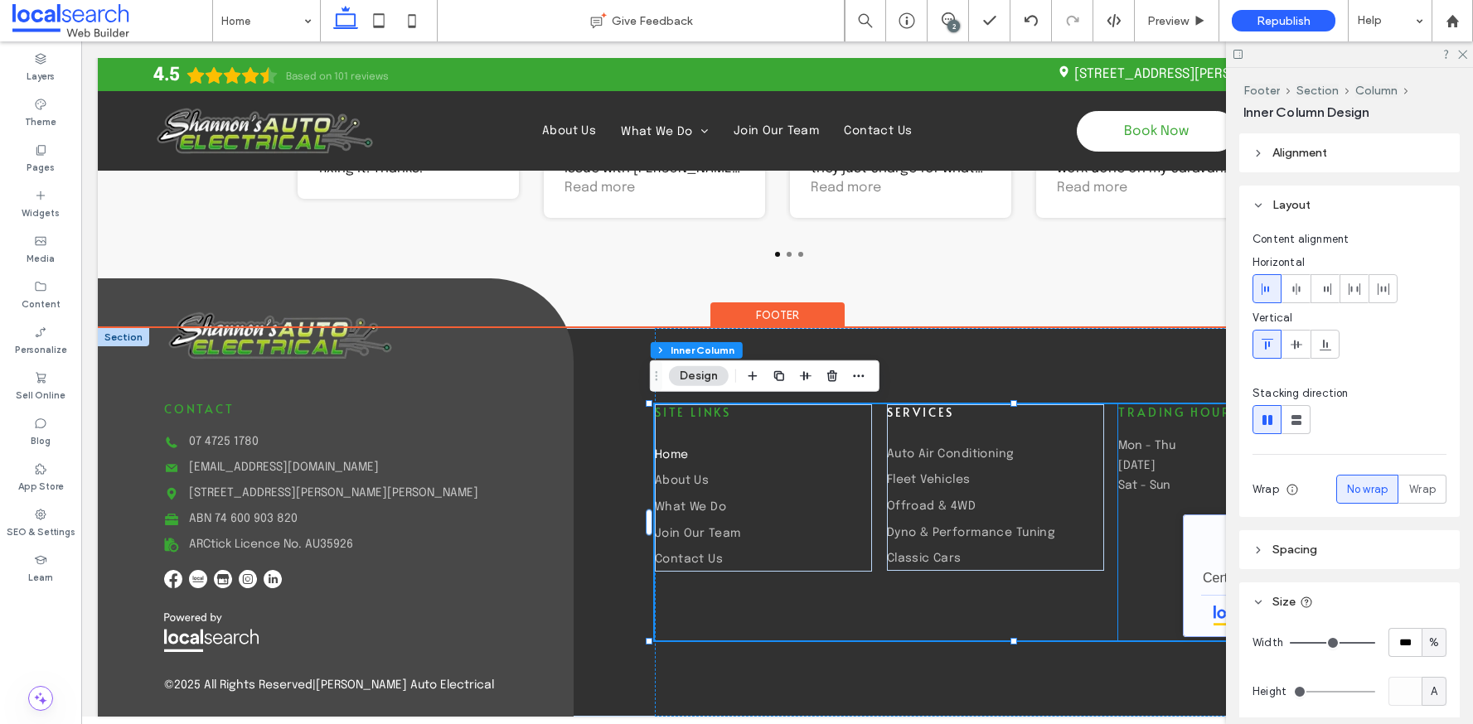
click at [1190, 565] on link "Shannon's Auto Electrical - Localsearch verified business" at bounding box center [1254, 576] width 143 height 123
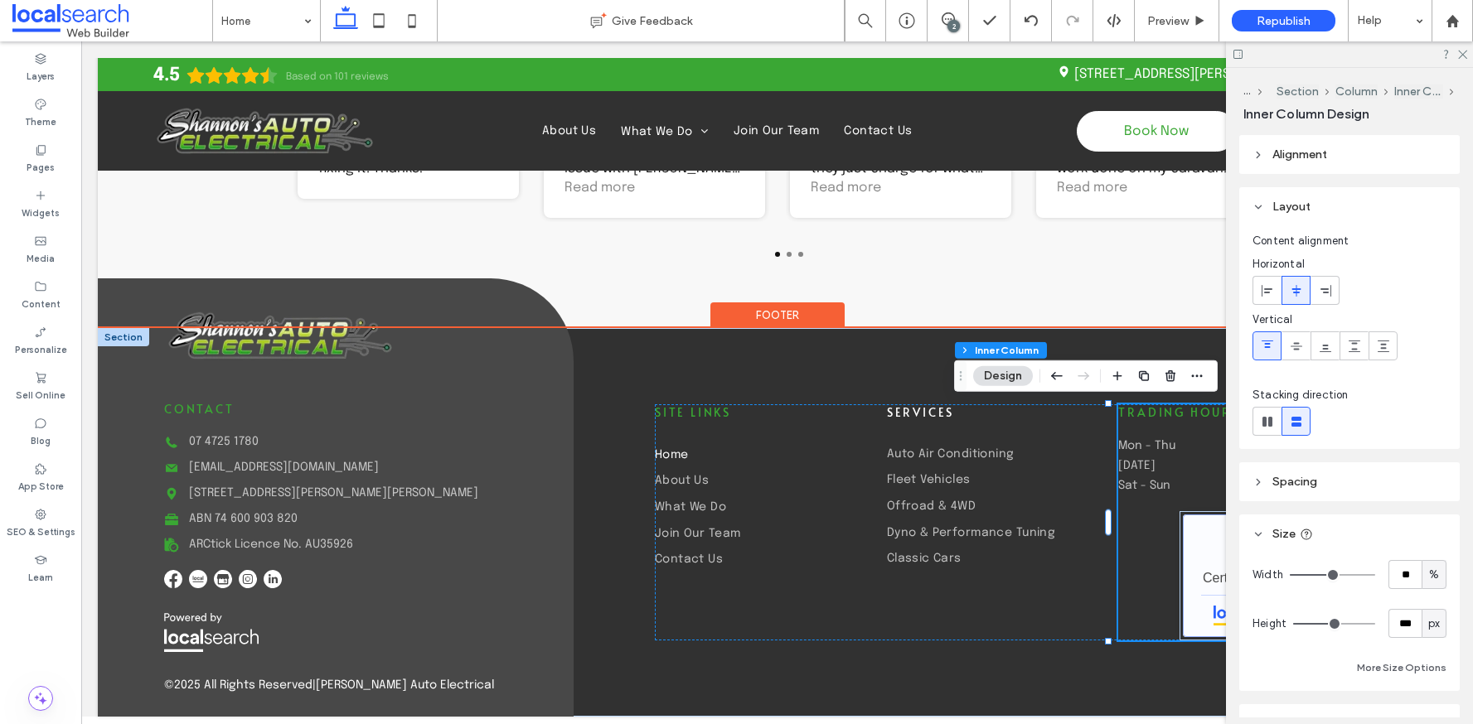
click at [1193, 544] on link "Shannon's Auto Electrical - Localsearch verified business" at bounding box center [1254, 576] width 143 height 123
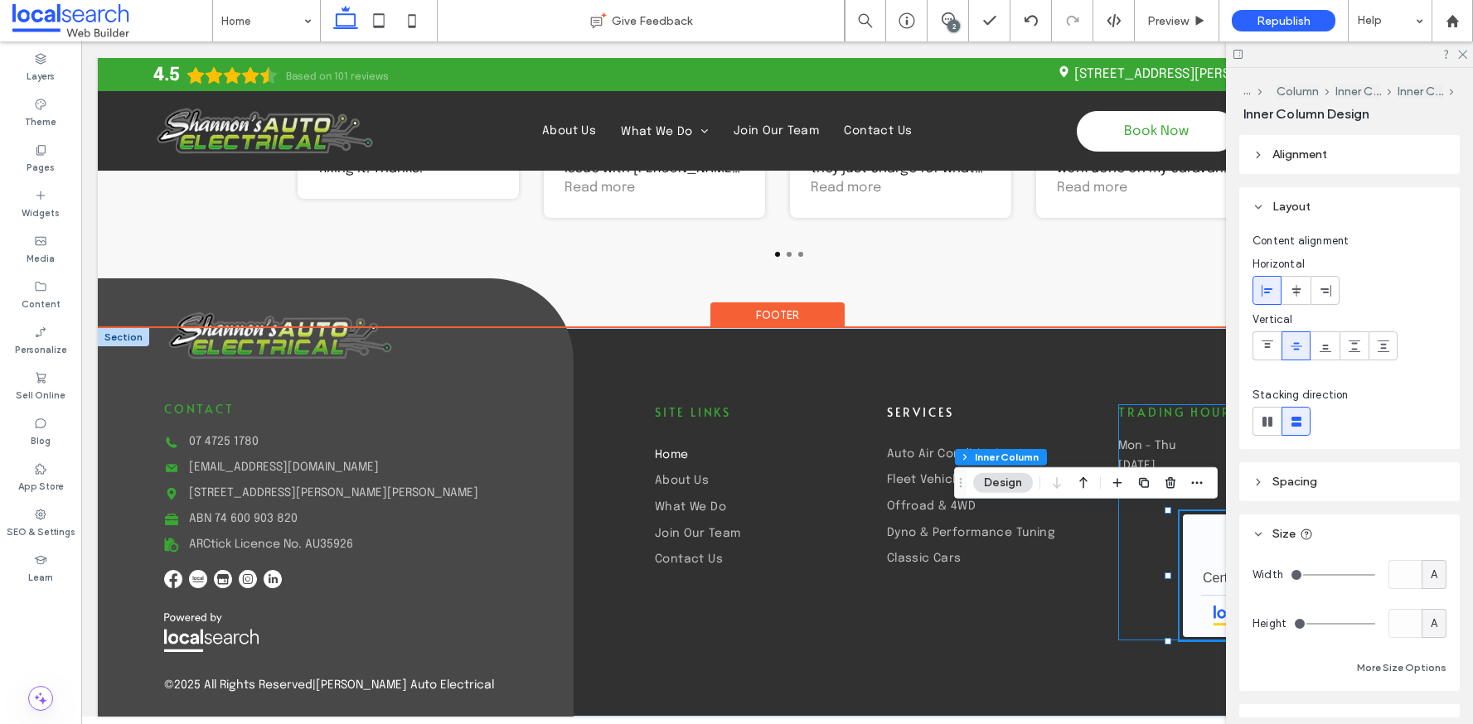
click at [1141, 562] on div "Trading Hours Mon - Thu 7:00 am - 4:00 pm Friday 7:00 am - 3:00 pm Sat - Sun Cl…" at bounding box center [1254, 522] width 272 height 236
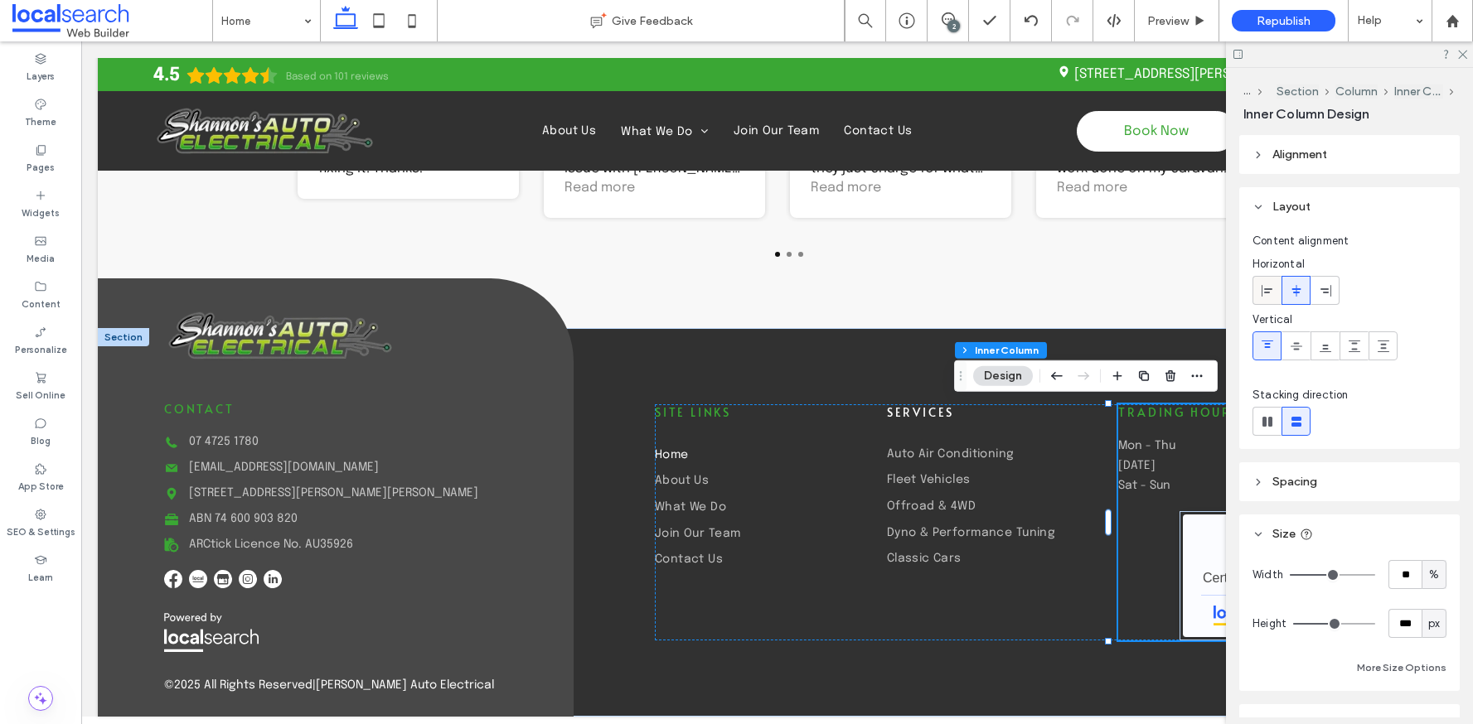
click at [1266, 298] on span at bounding box center [1267, 290] width 13 height 27
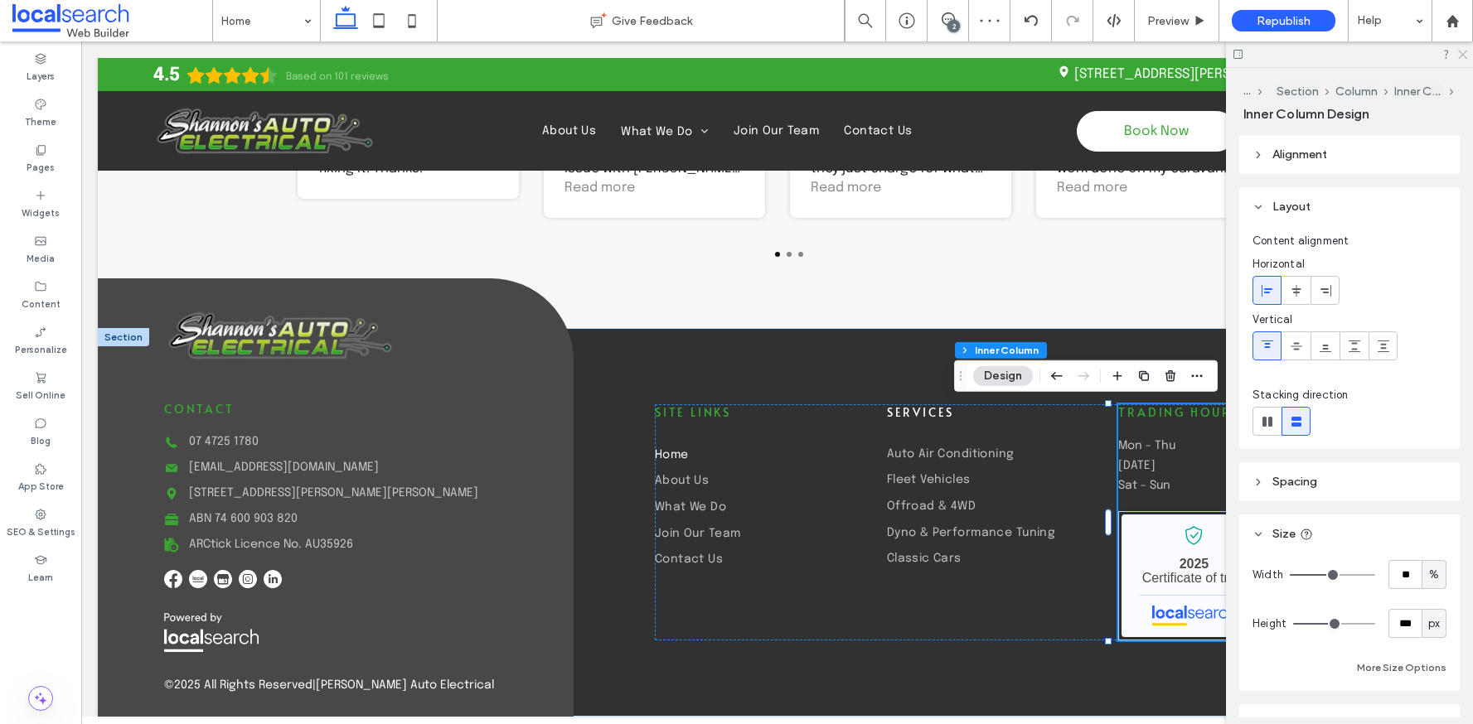
click at [1462, 51] on icon at bounding box center [1461, 53] width 11 height 11
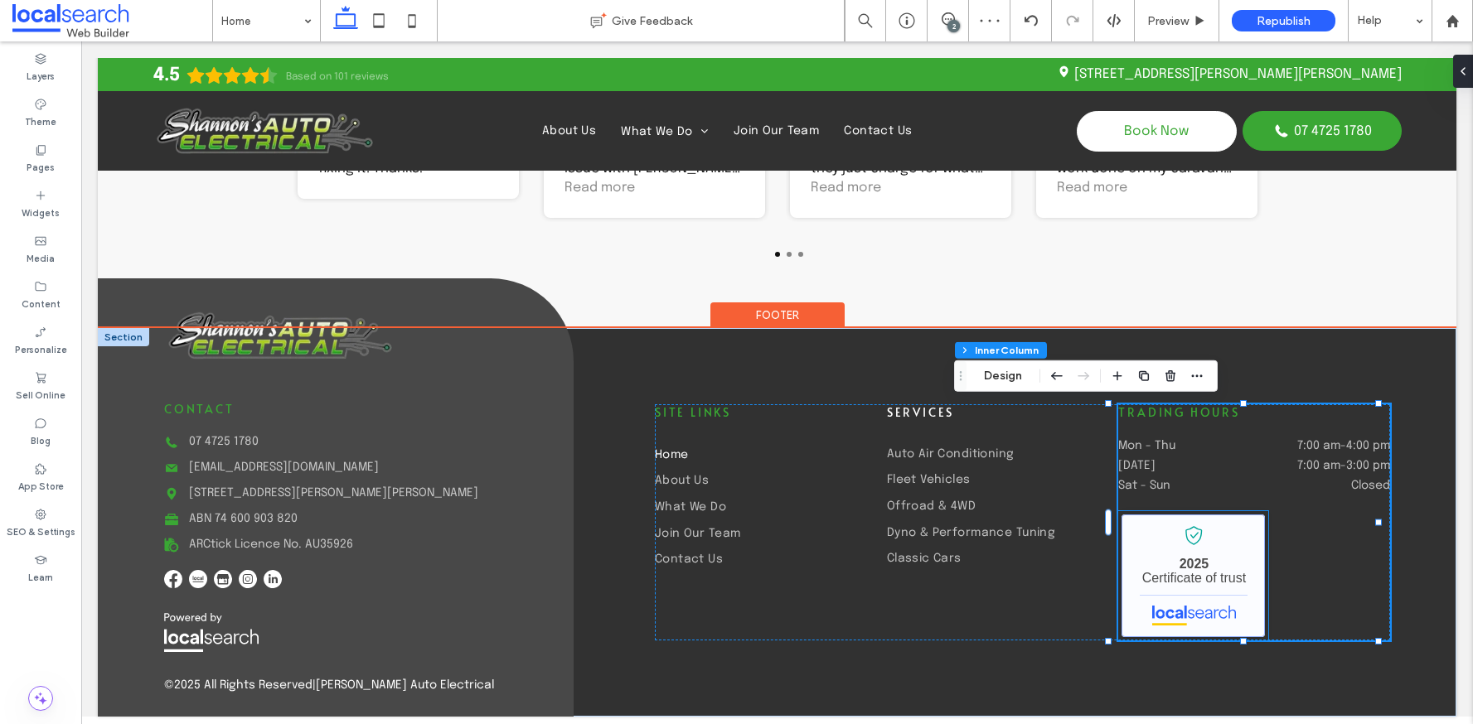
click at [1222, 576] on link "Shannon's Auto Electrical - Localsearch verified business" at bounding box center [1192, 576] width 143 height 123
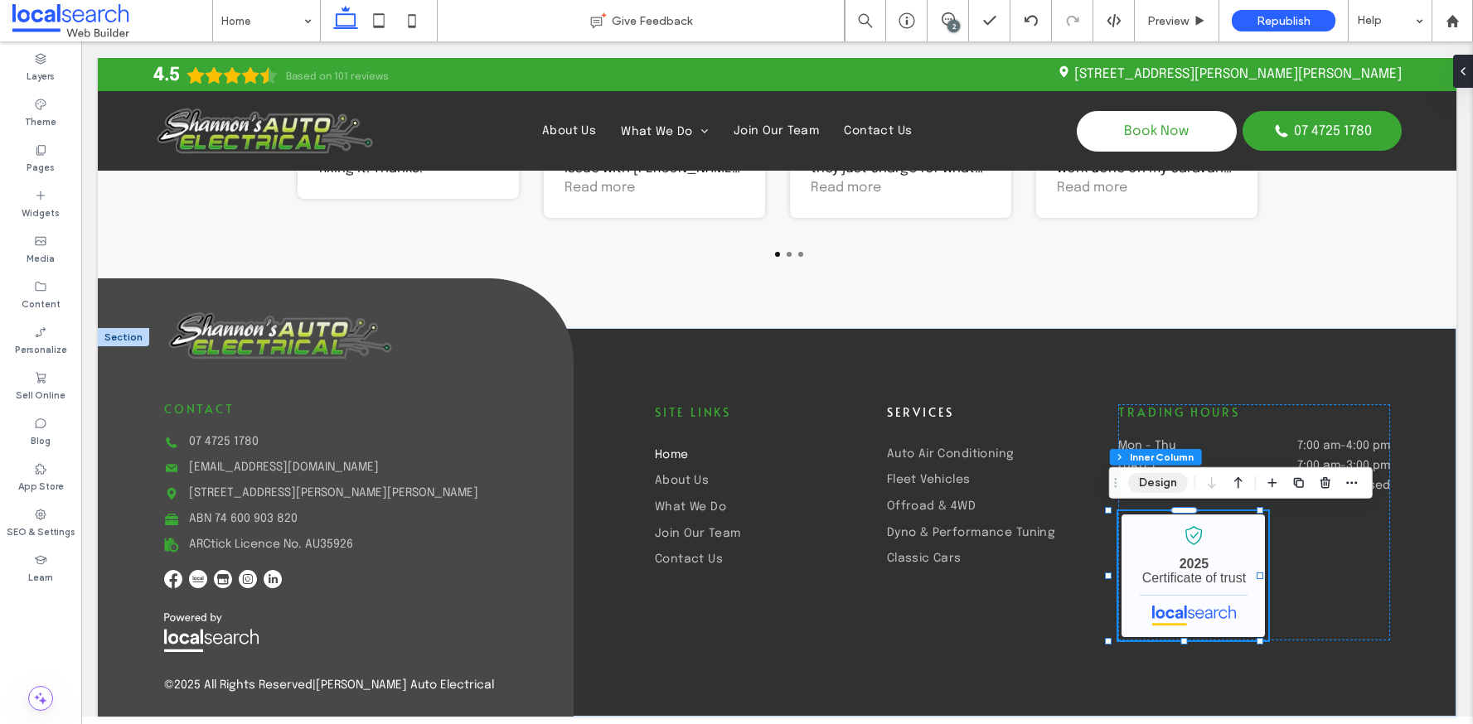
click at [1164, 477] on button "Design" at bounding box center [1158, 483] width 60 height 20
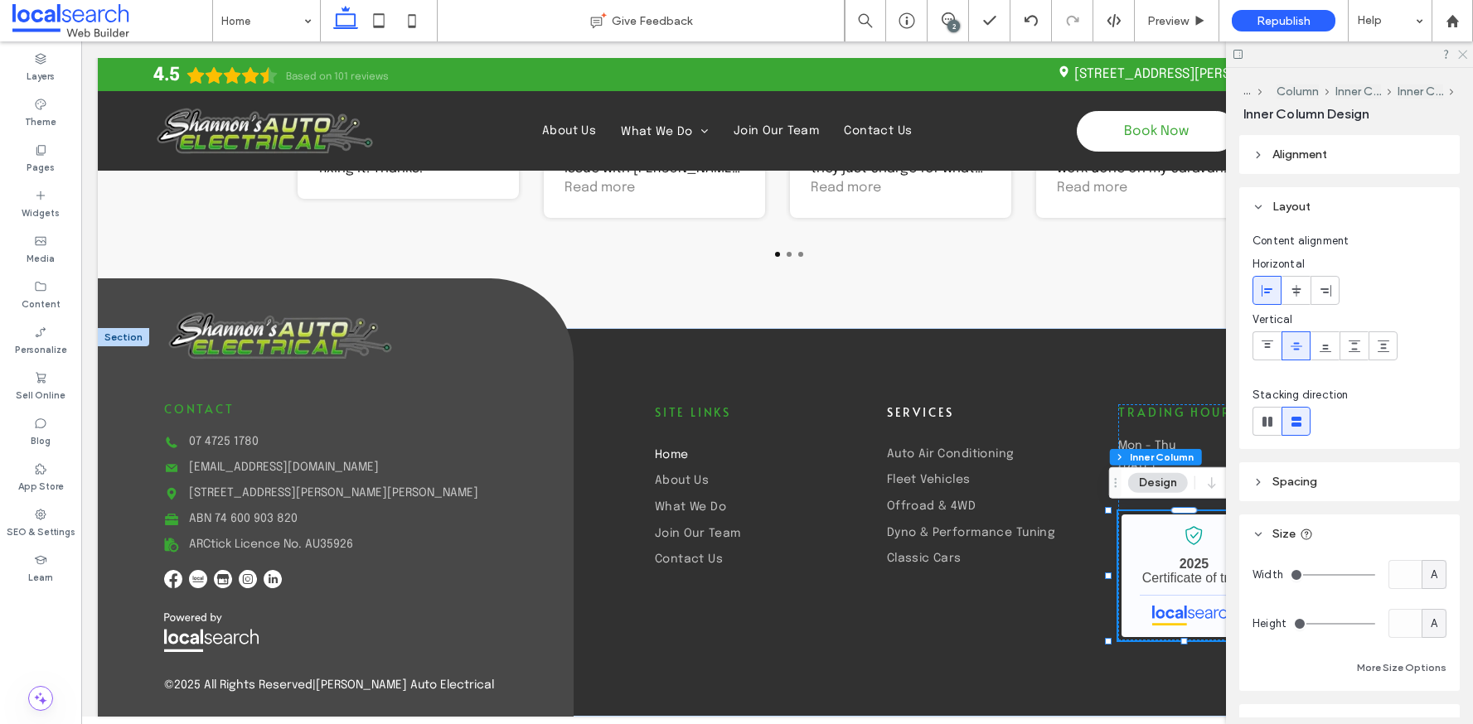
click at [1460, 48] on icon at bounding box center [1461, 53] width 11 height 11
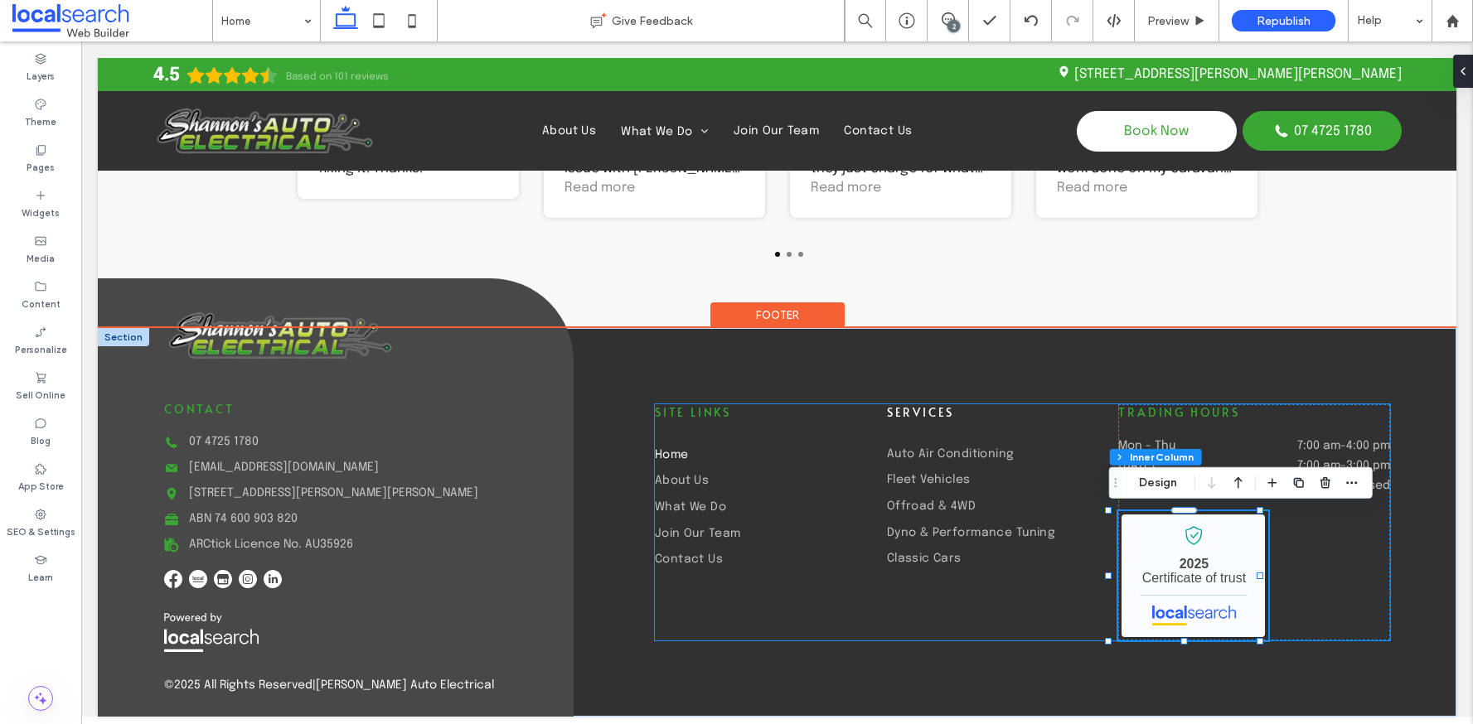
click at [910, 620] on div "site links Home About Us What We Do Join Our Team Contact Us Services Auto Air …" at bounding box center [1022, 522] width 735 height 236
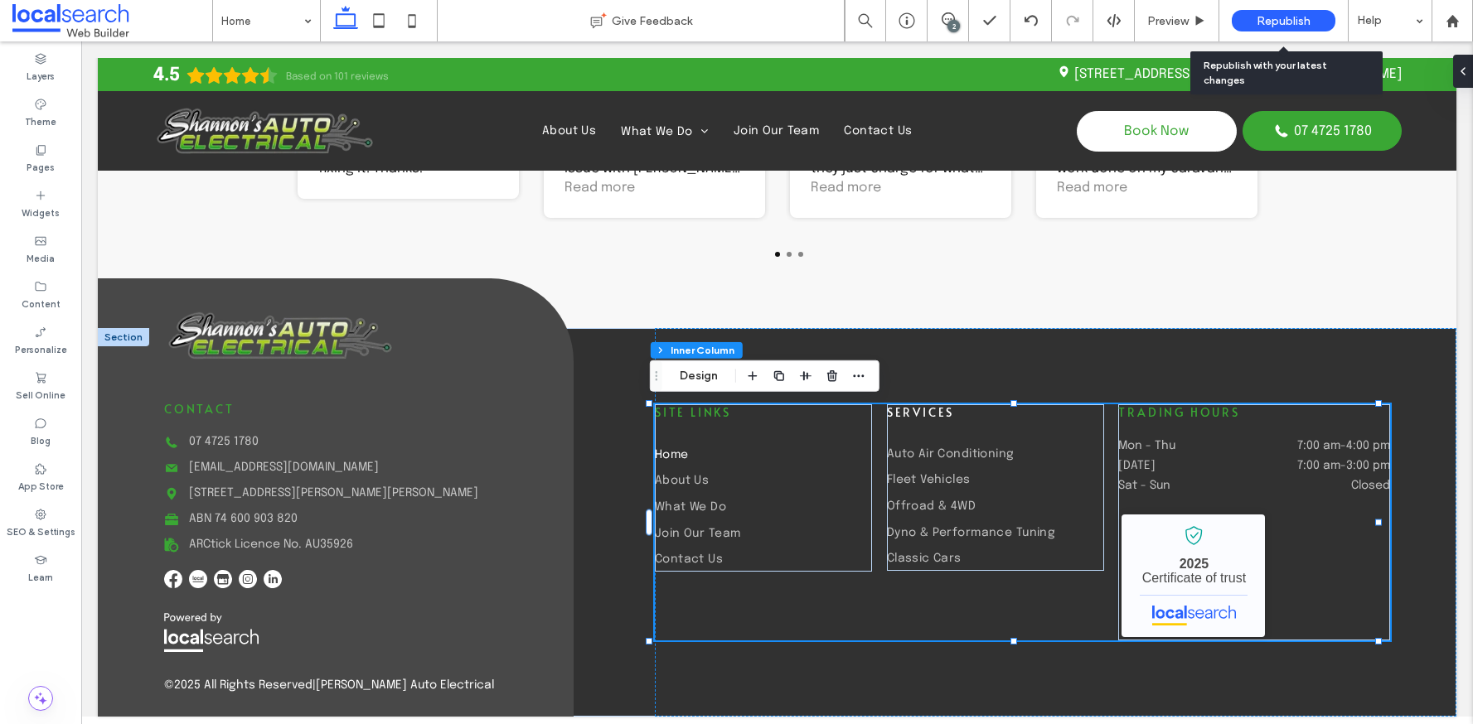
click at [1295, 23] on span "Republish" at bounding box center [1284, 21] width 54 height 14
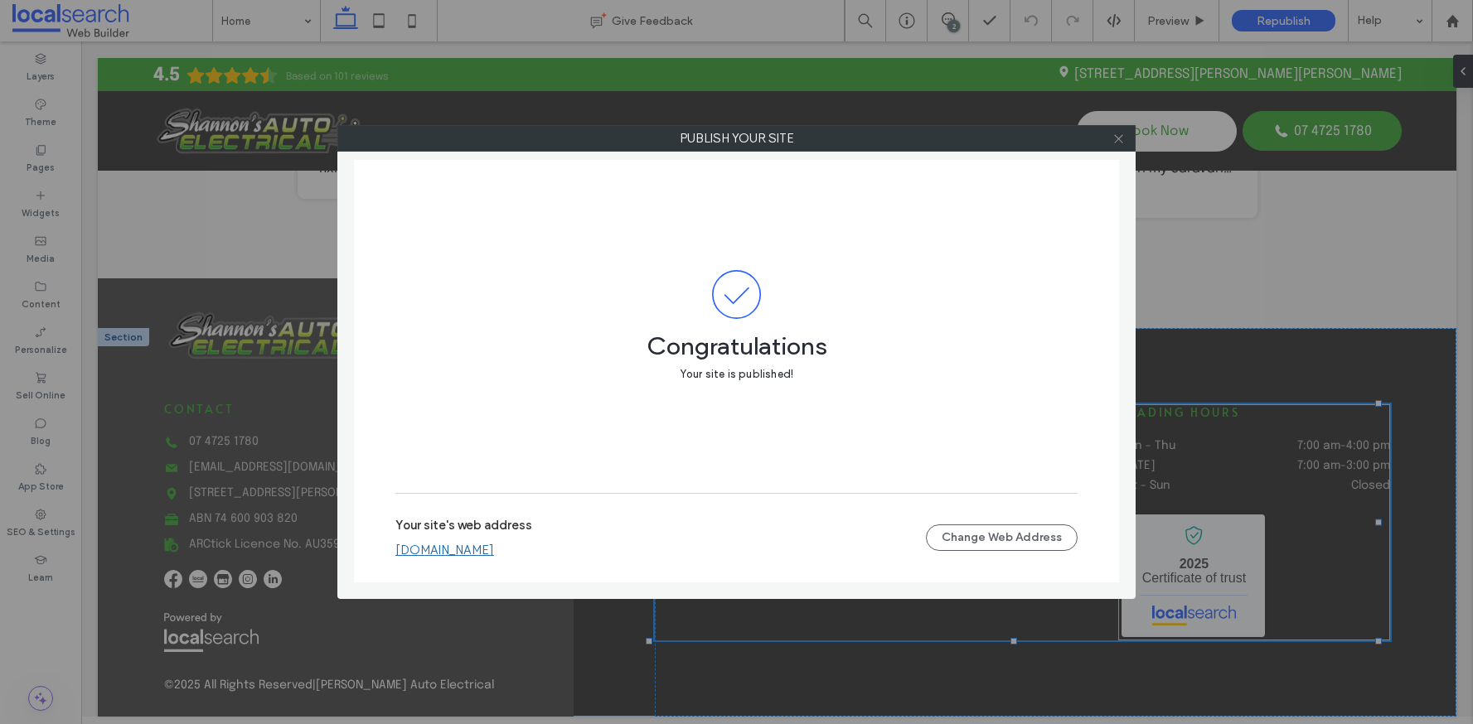
click at [1119, 143] on icon at bounding box center [1118, 139] width 12 height 12
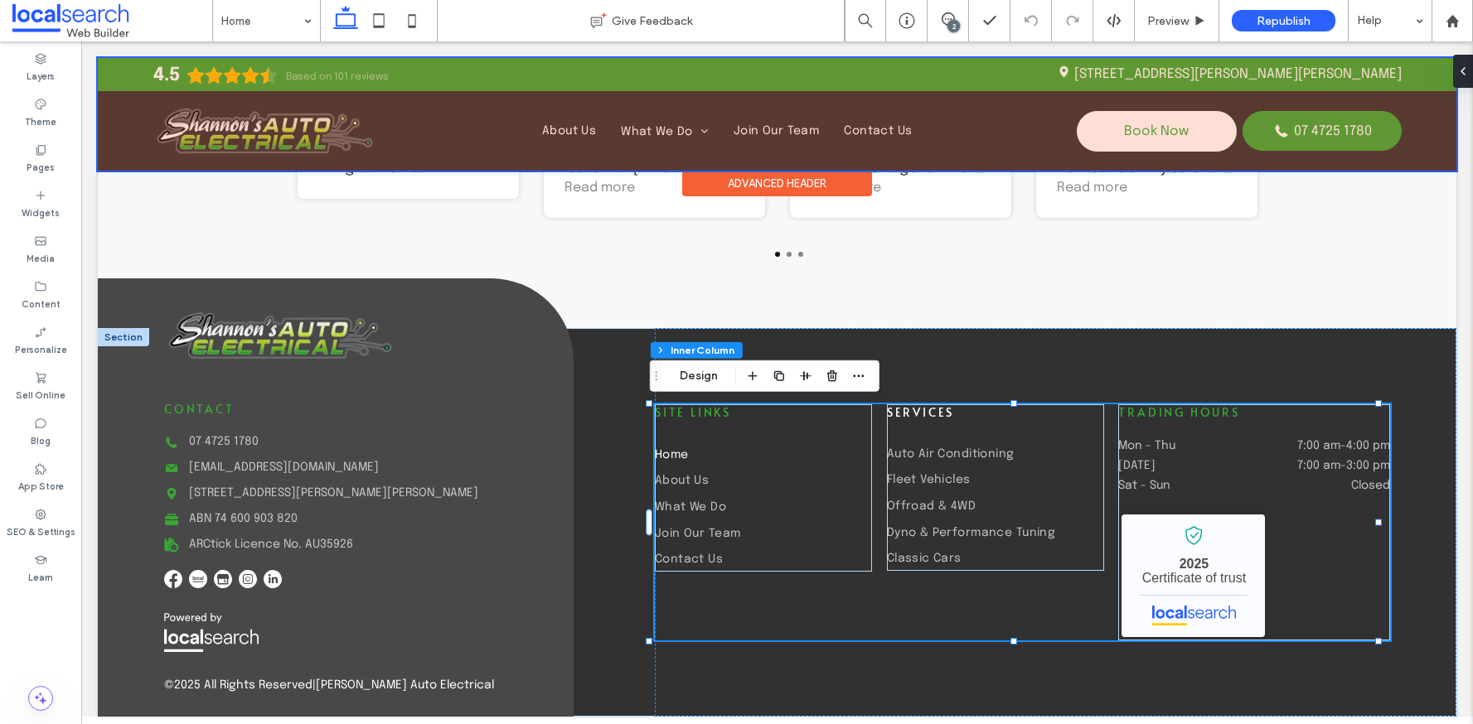
click at [1111, 132] on div at bounding box center [777, 114] width 1358 height 113
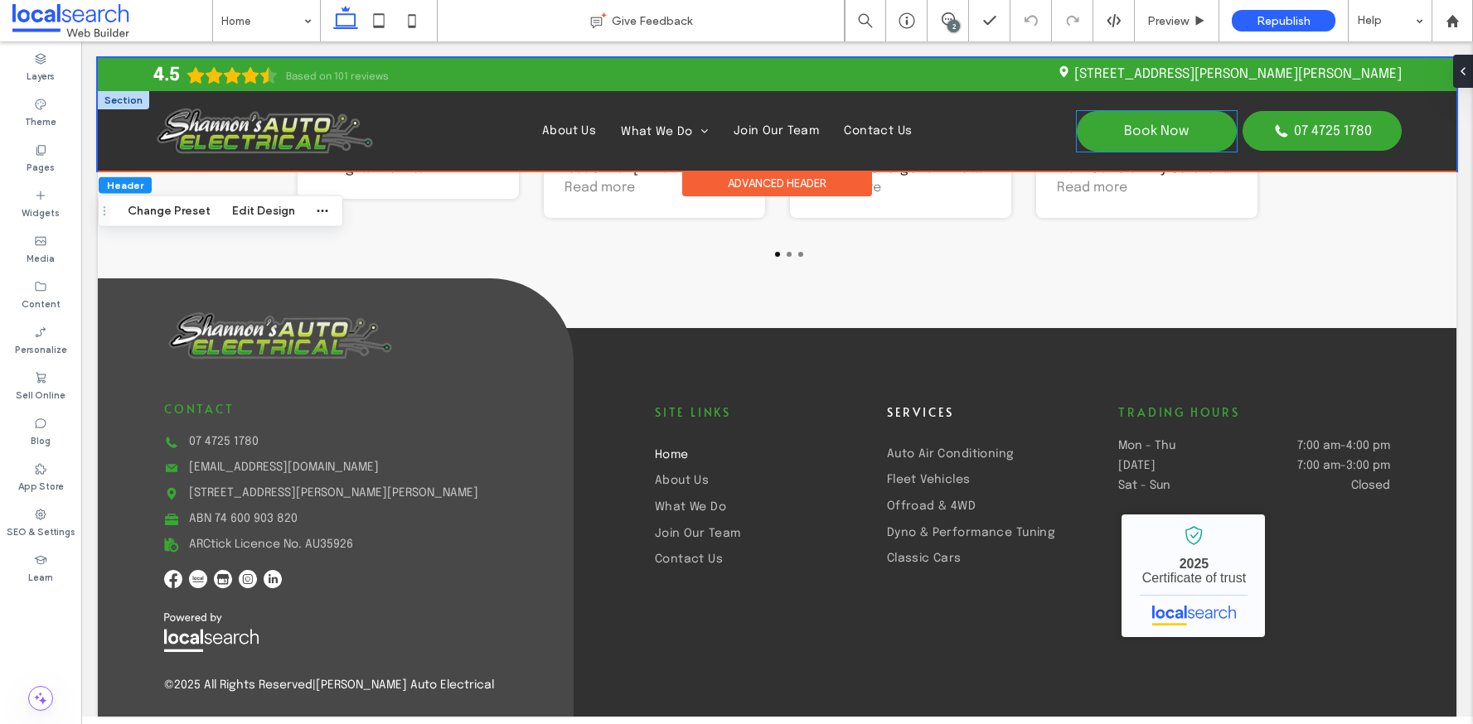
click at [1114, 133] on link "Book Now" at bounding box center [1156, 131] width 159 height 41
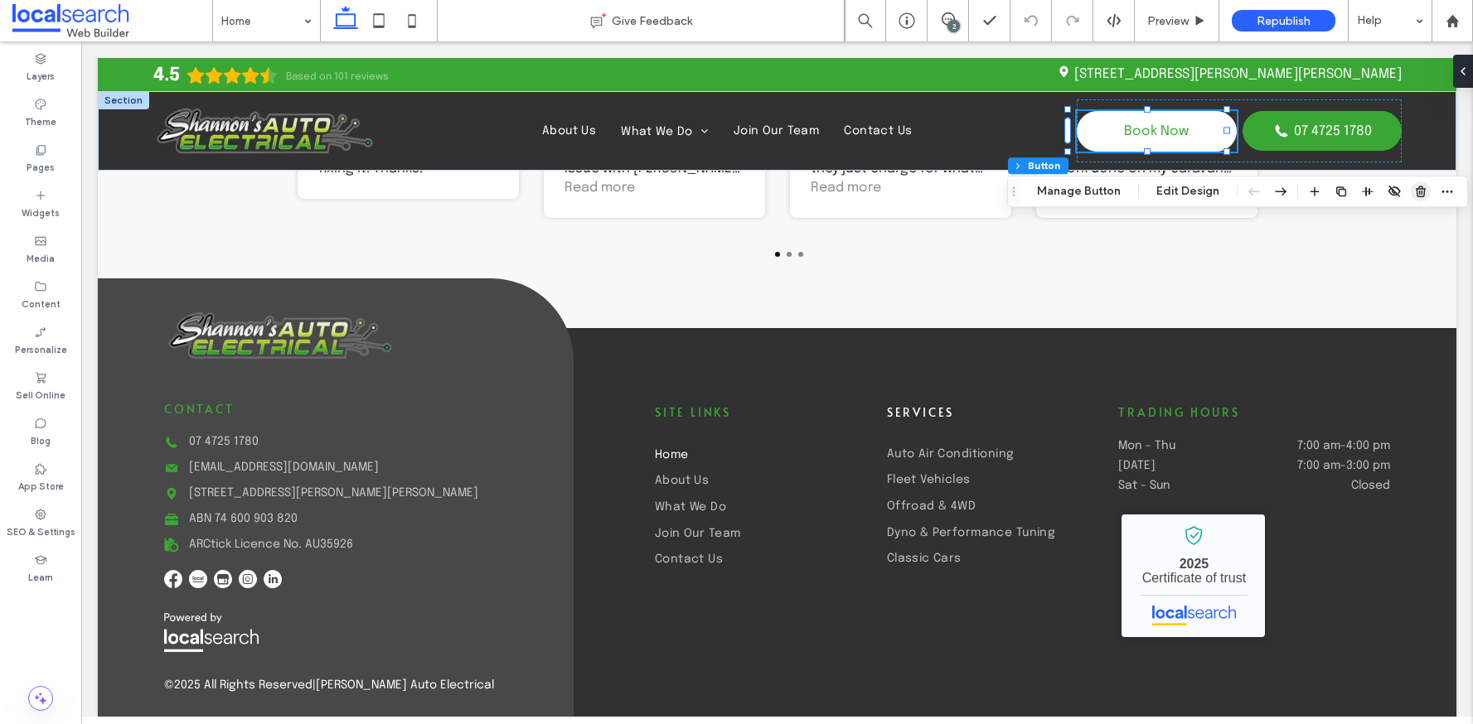
click at [1417, 195] on icon "button" at bounding box center [1420, 191] width 13 height 13
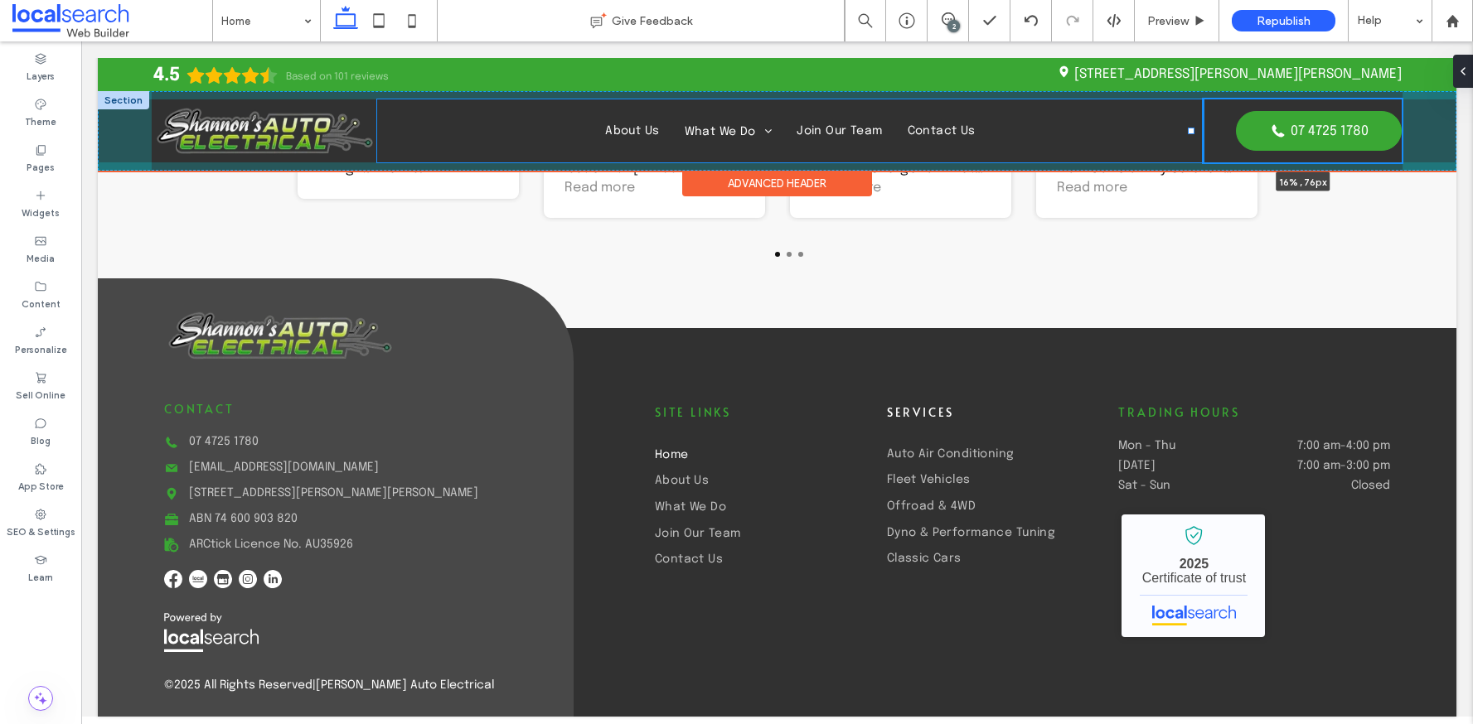
drag, startPoint x: 1068, startPoint y: 133, endPoint x: 1191, endPoint y: 145, distance: 124.0
click at [1192, 100] on div at bounding box center [1192, 99] width 1 height 1
type input "**"
type input "***"
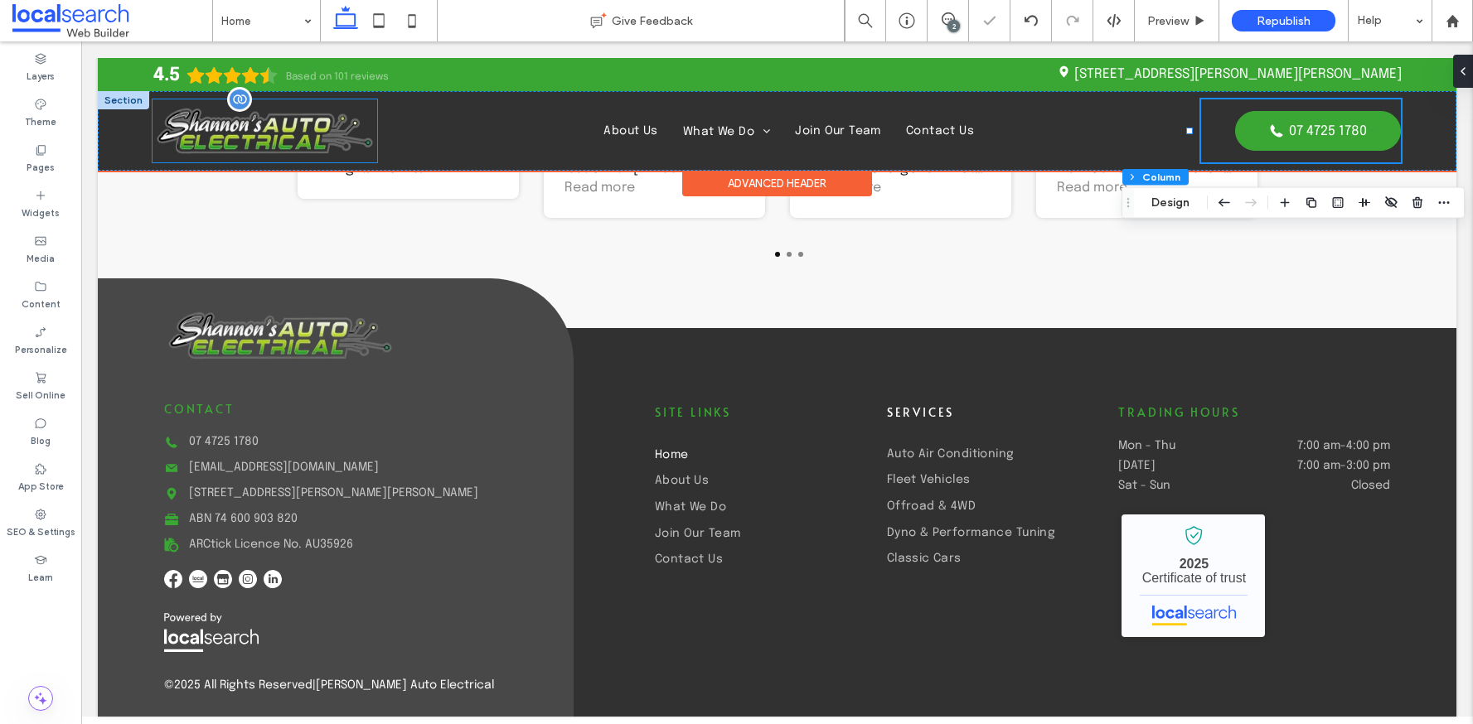
click at [356, 126] on img at bounding box center [265, 130] width 225 height 63
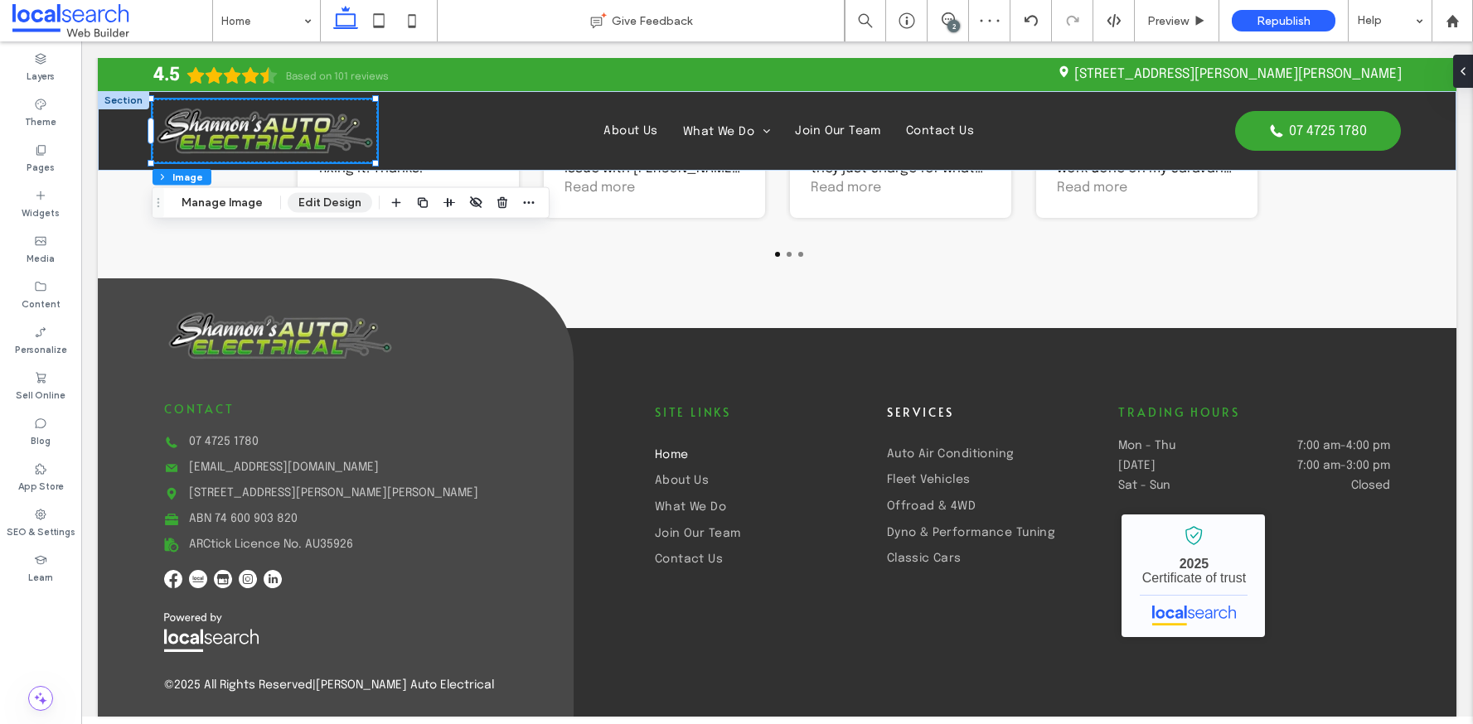
click at [316, 206] on button "Edit Design" at bounding box center [330, 203] width 85 height 20
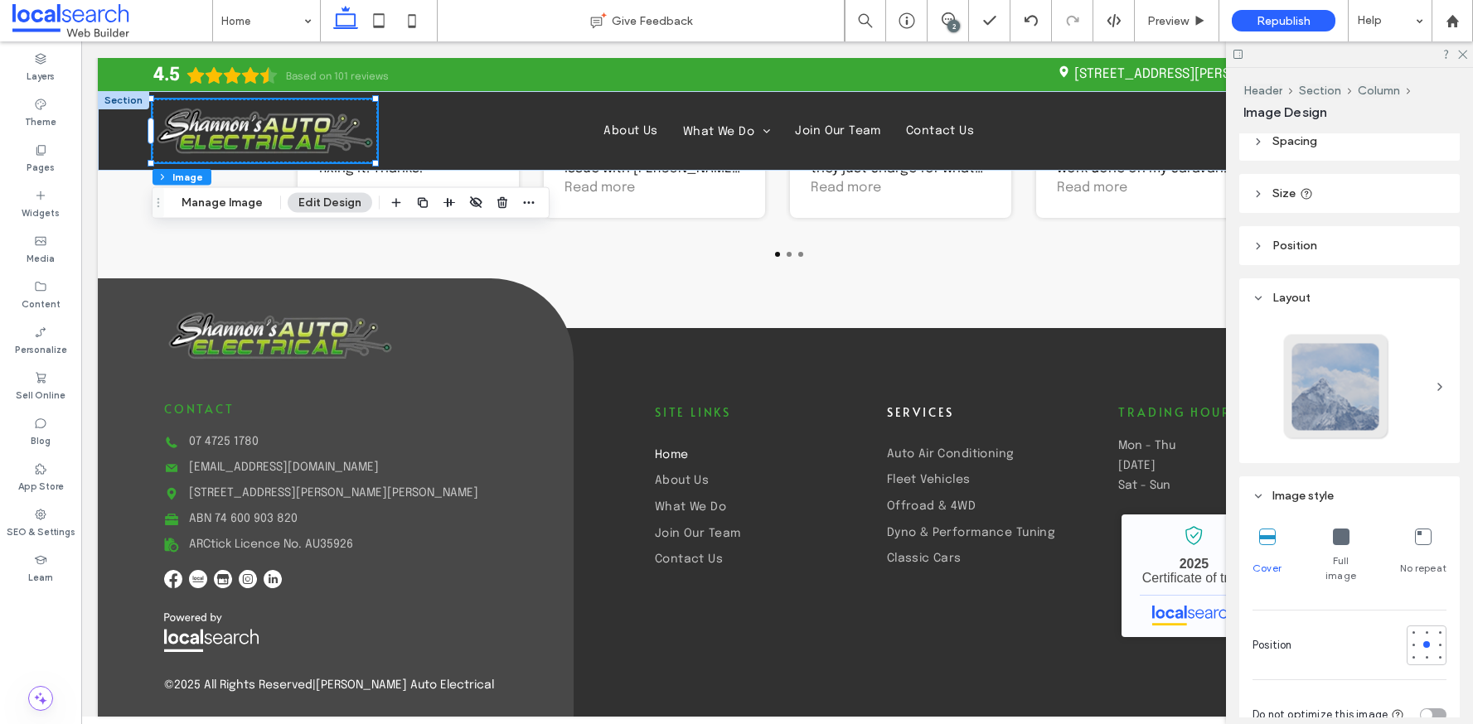
scroll to position [0, 0]
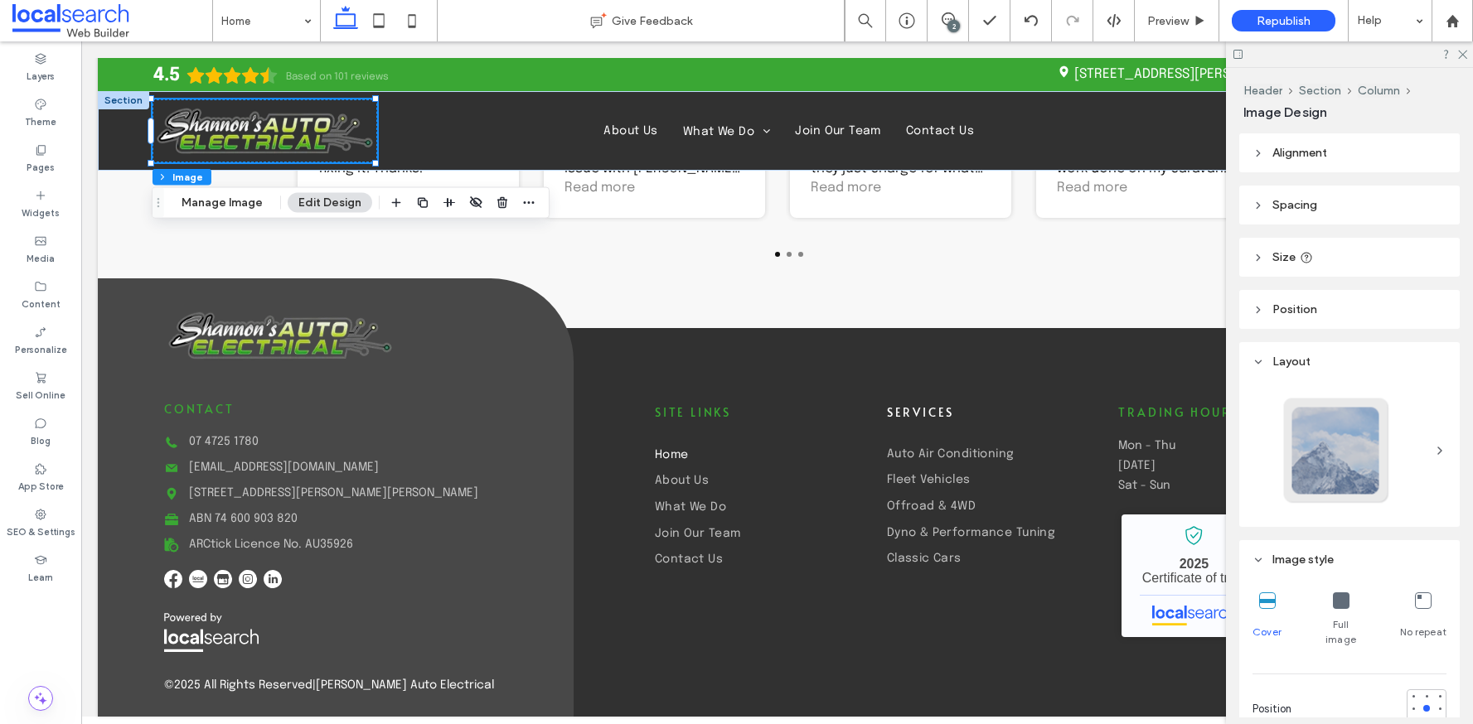
click at [1291, 243] on header "Size" at bounding box center [1349, 257] width 220 height 39
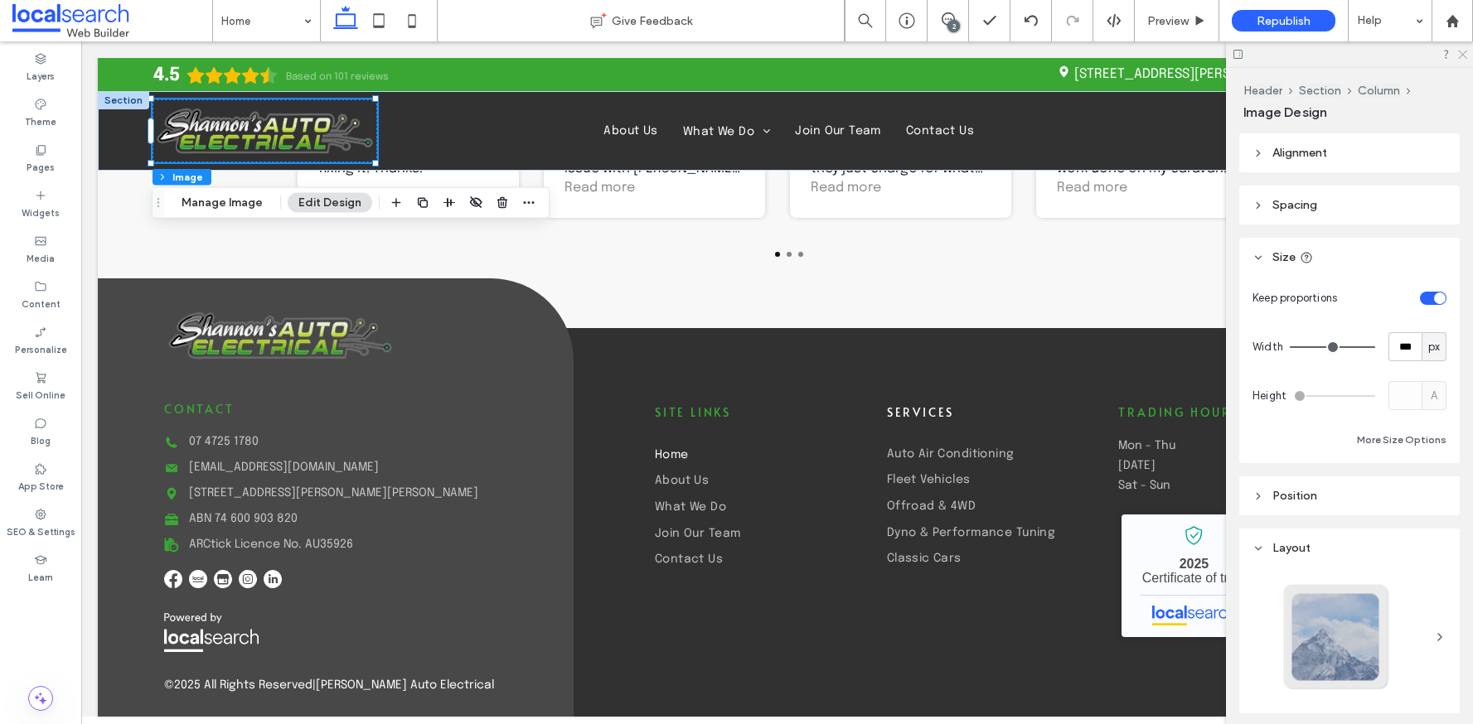
click at [1457, 51] on icon at bounding box center [1461, 53] width 11 height 11
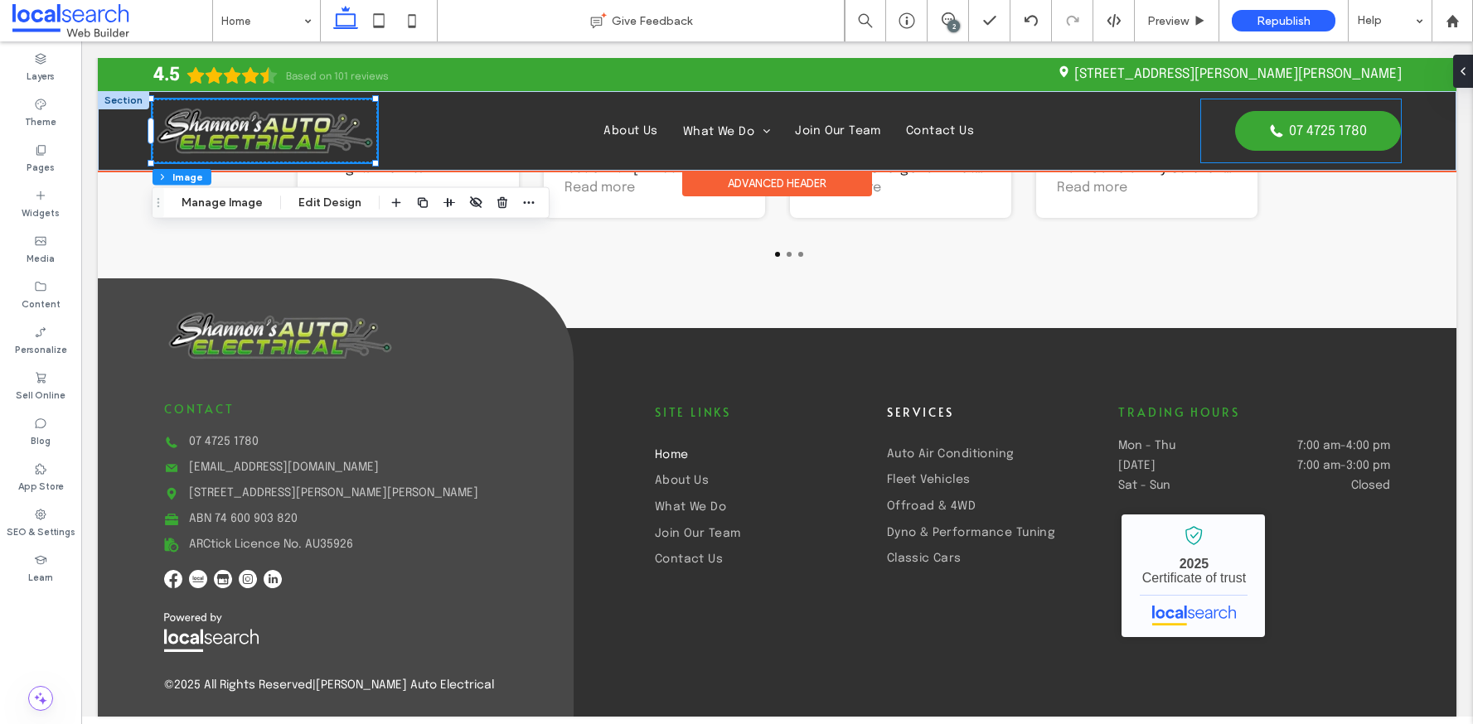
click at [1227, 158] on div "Phone Icon 07 4725 1780" at bounding box center [1301, 130] width 200 height 63
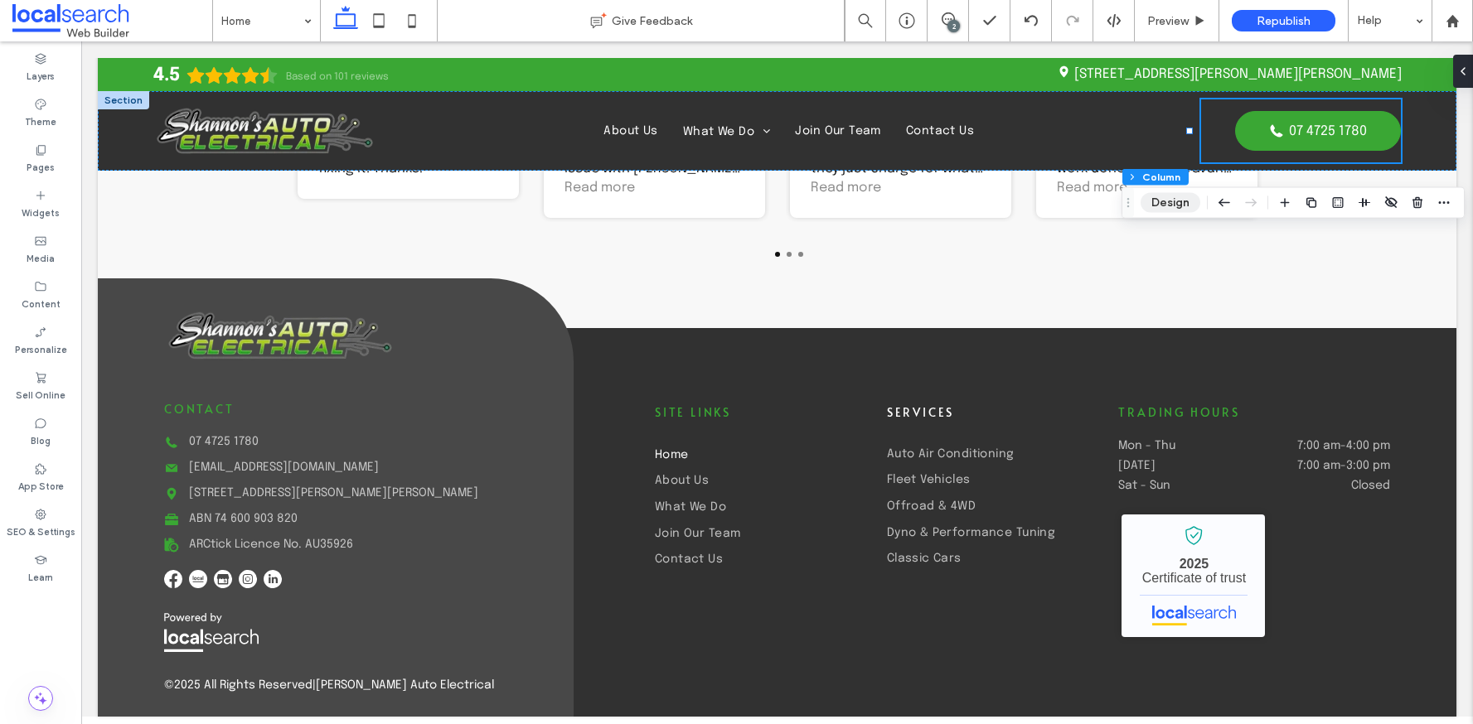
click at [1191, 201] on button "Design" at bounding box center [1170, 203] width 60 height 20
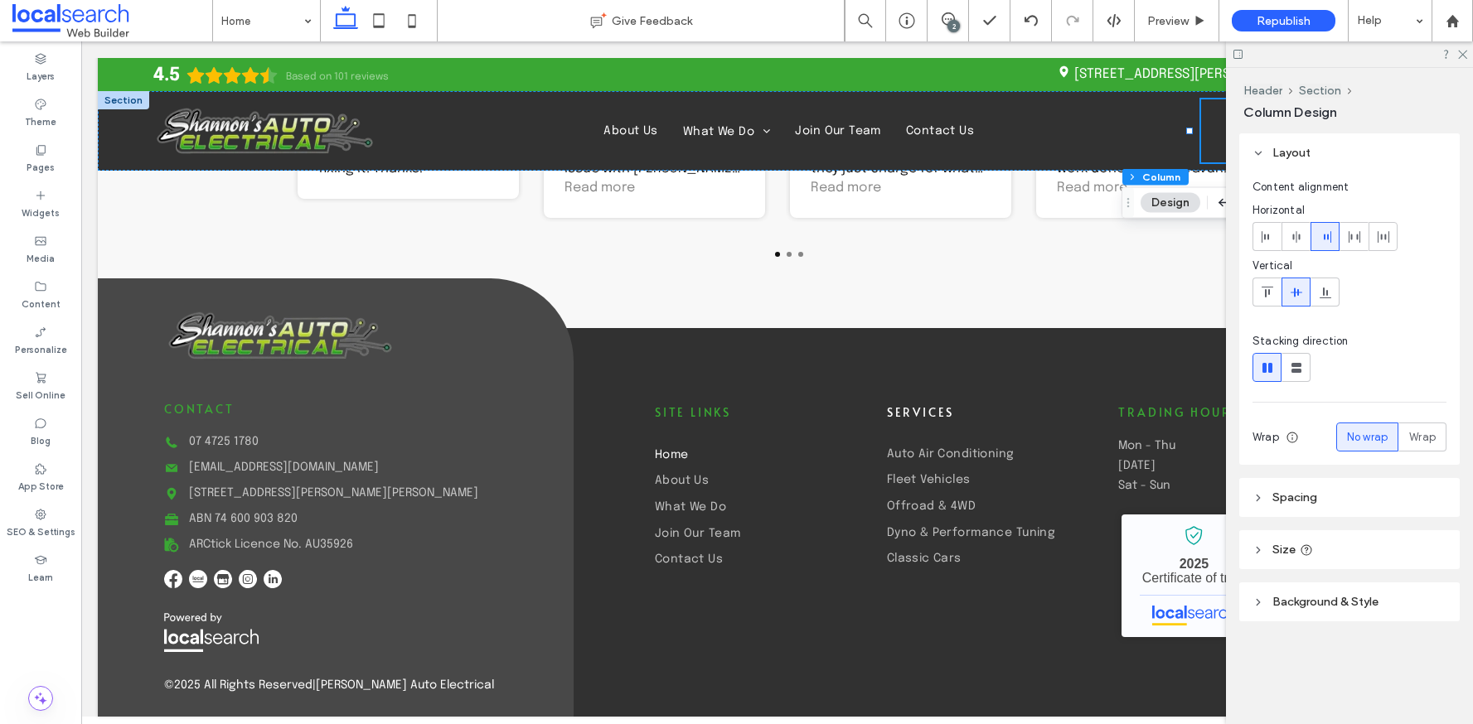
click at [1287, 560] on header "Size" at bounding box center [1349, 549] width 220 height 39
click at [1457, 51] on icon at bounding box center [1461, 53] width 11 height 11
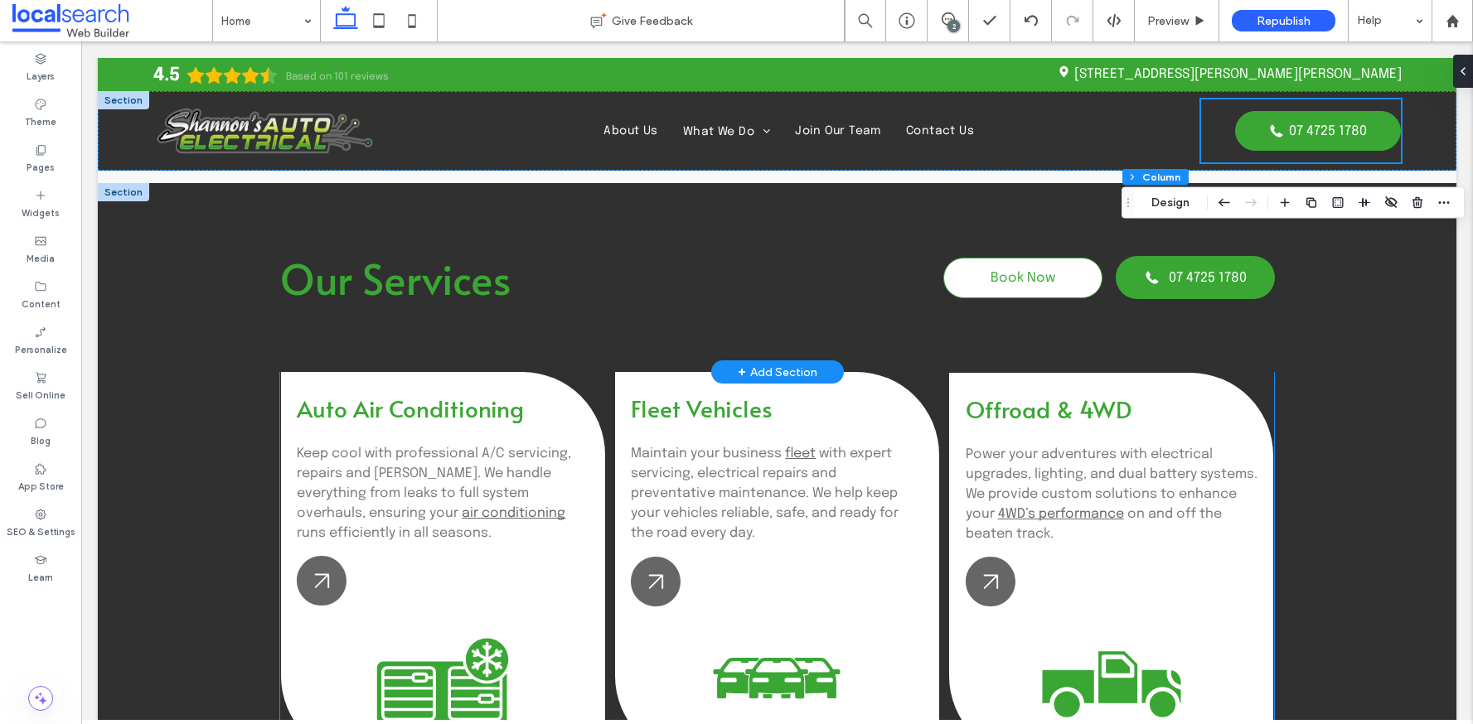
scroll to position [1709, 0]
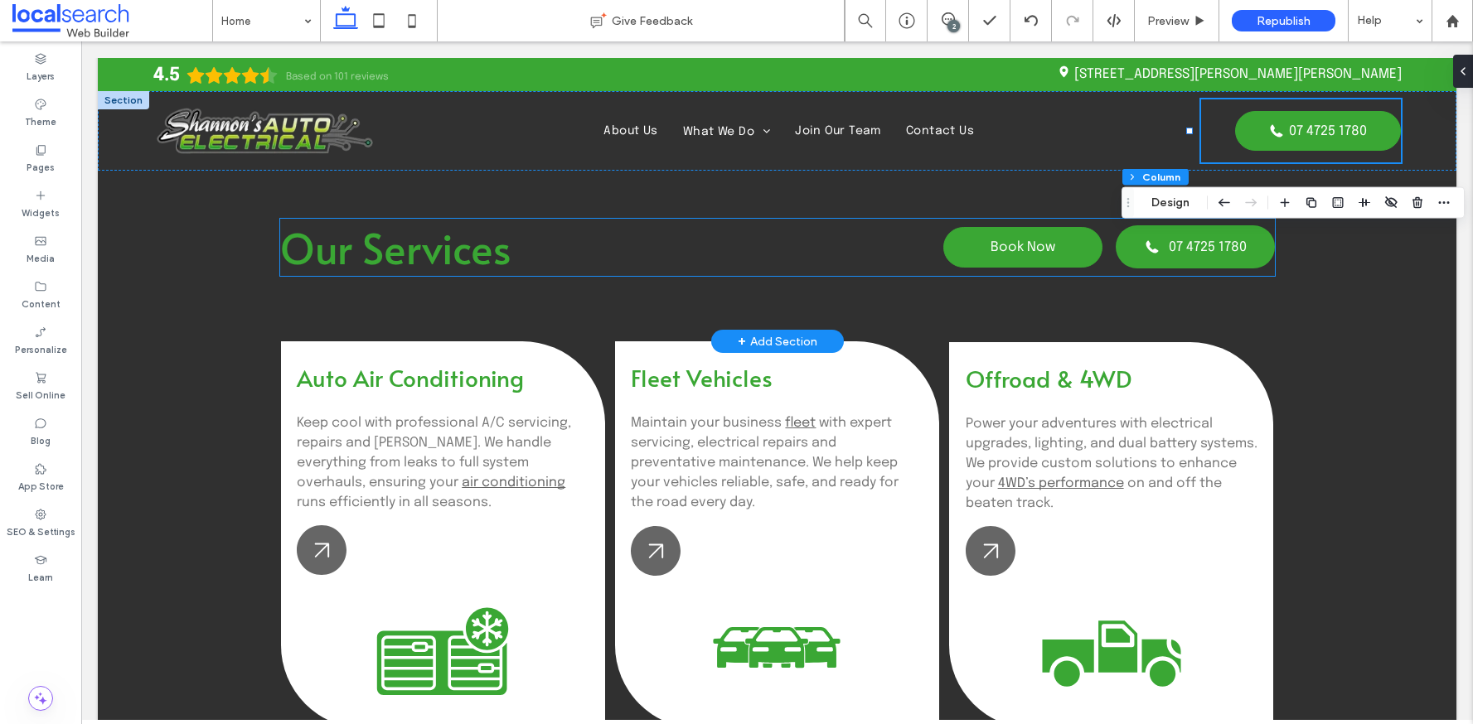
click at [1014, 250] on span "Book Now" at bounding box center [1022, 247] width 65 height 14
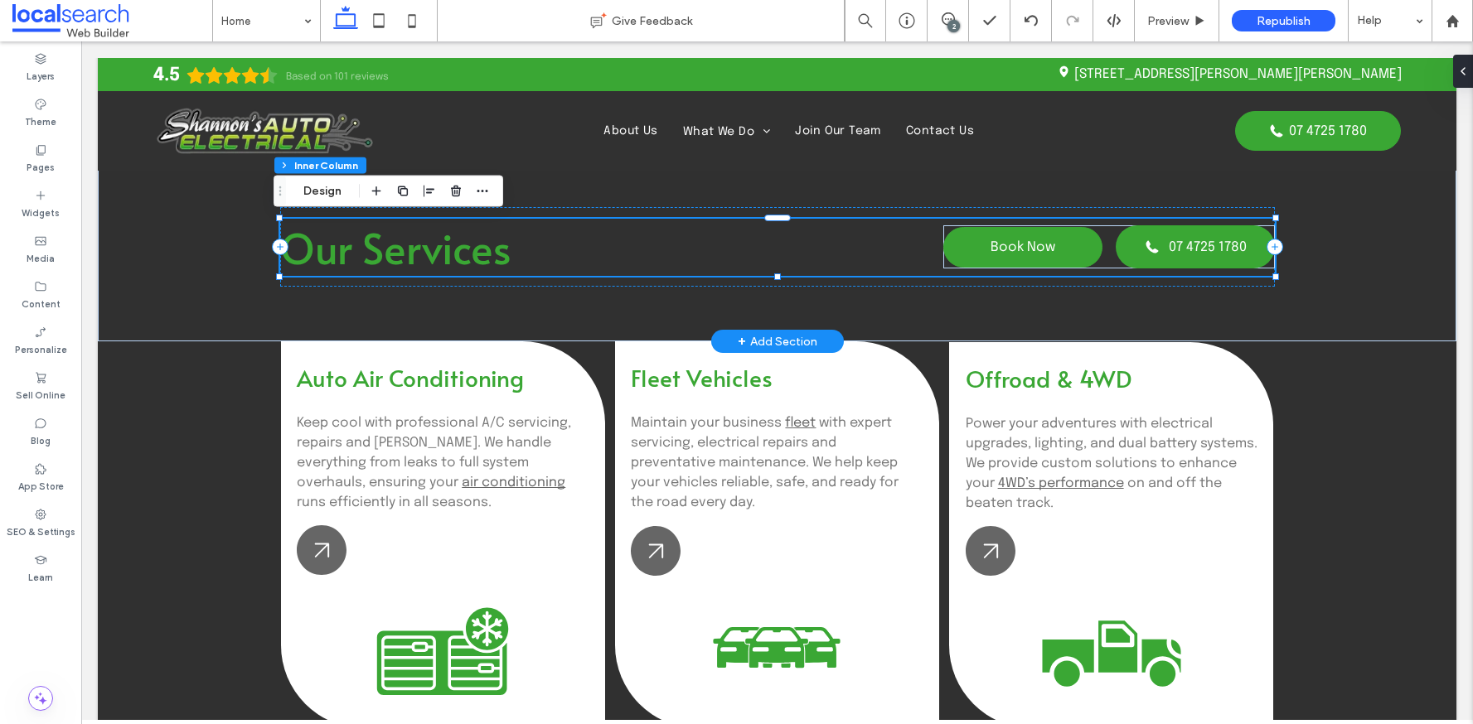
click at [1007, 246] on span "Book Now" at bounding box center [1022, 247] width 65 height 14
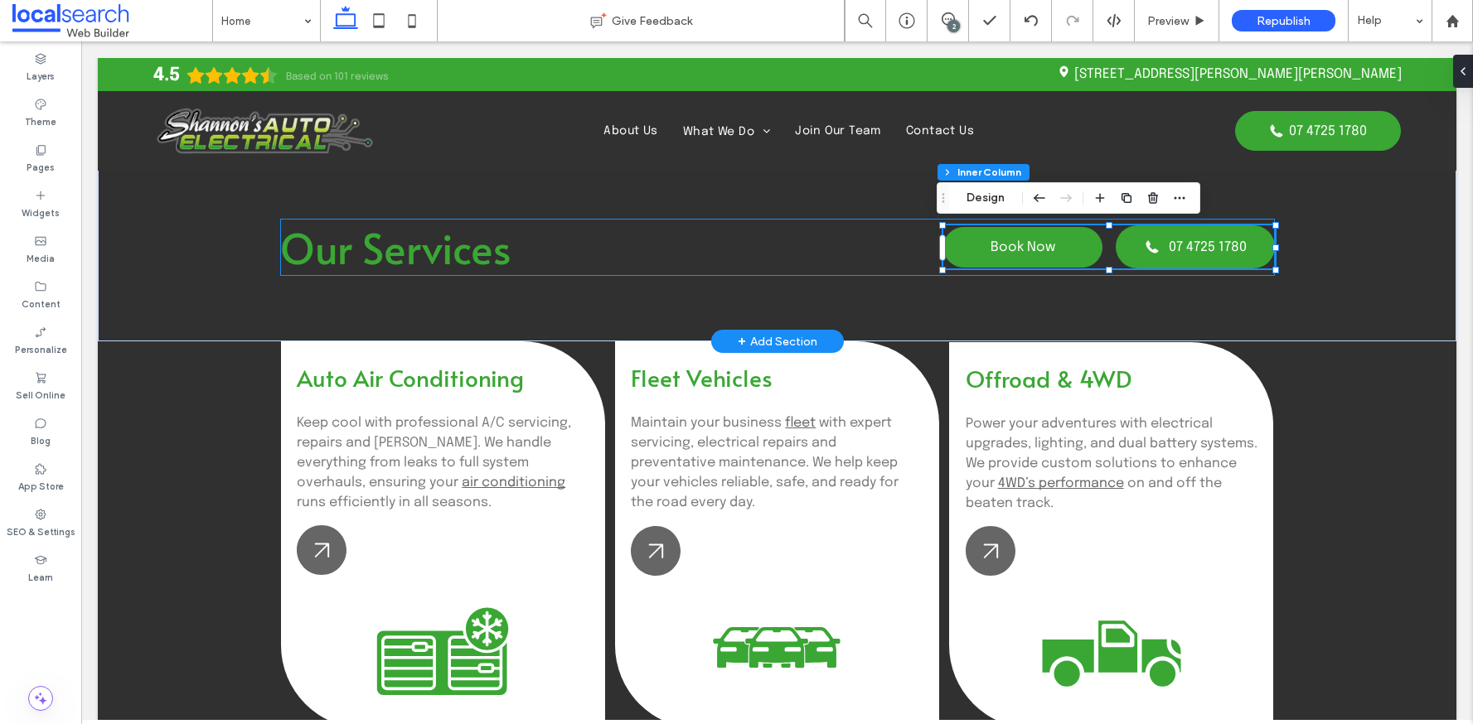
click at [1002, 245] on span "Book Now" at bounding box center [1022, 247] width 65 height 14
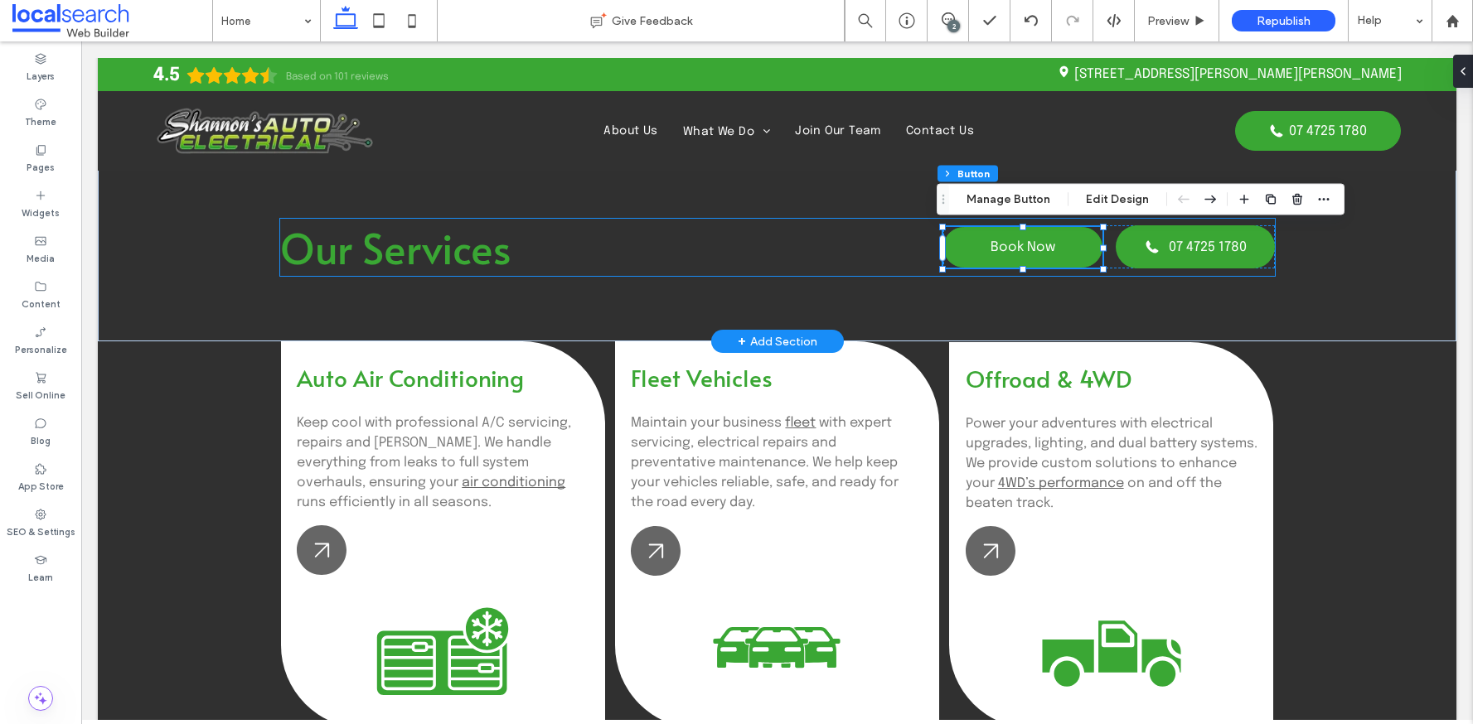
click at [1005, 245] on span "Book Now" at bounding box center [1022, 247] width 65 height 14
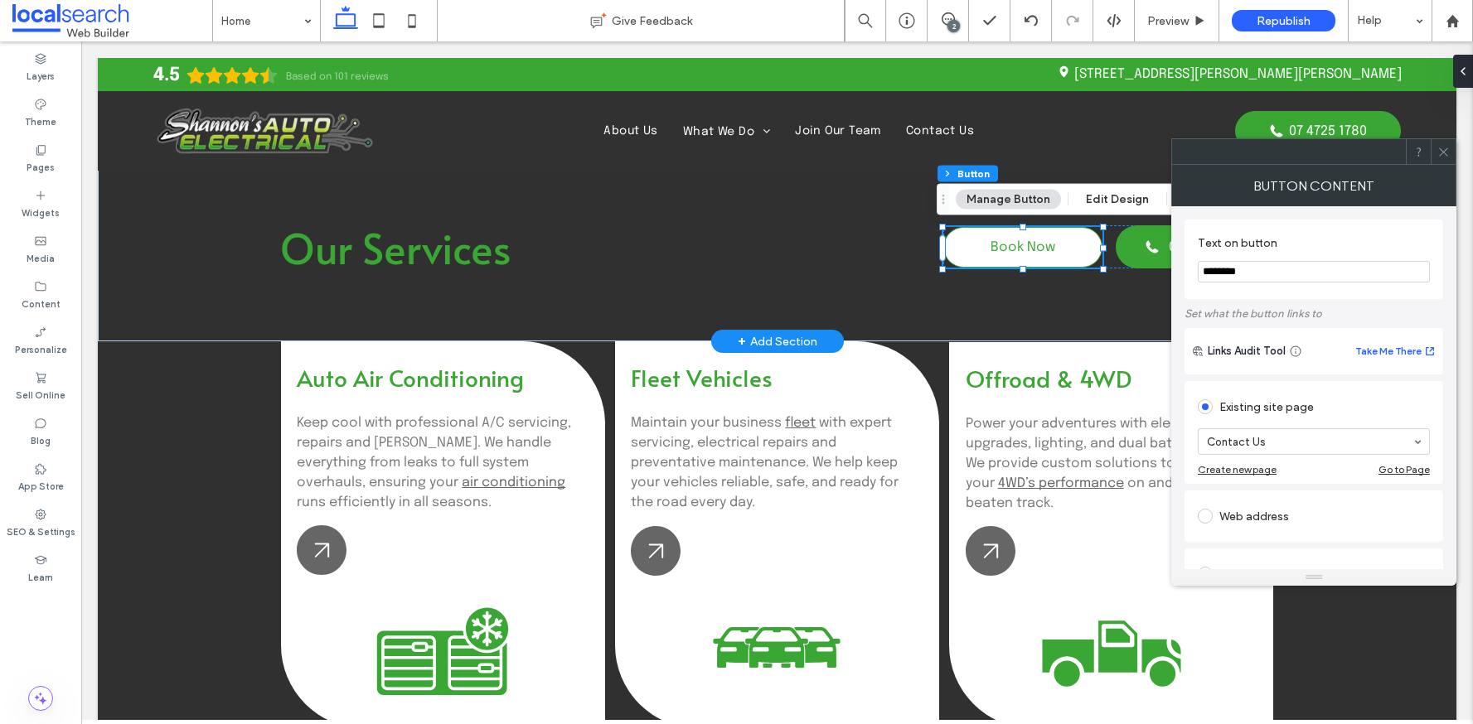
drag, startPoint x: 1377, startPoint y: 317, endPoint x: 1139, endPoint y: 270, distance: 242.4
type input "**********"
click at [1449, 152] on icon at bounding box center [1443, 152] width 12 height 12
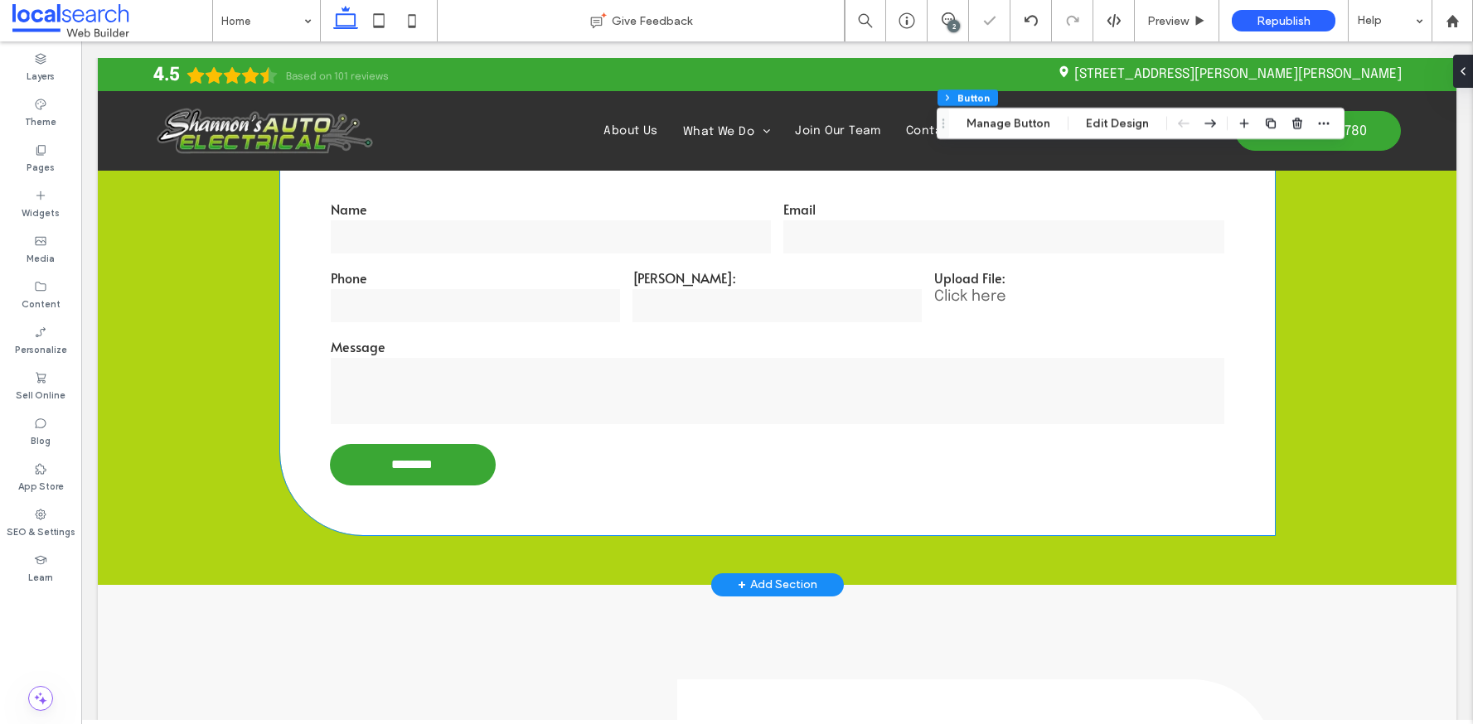
scroll to position [2941, 0]
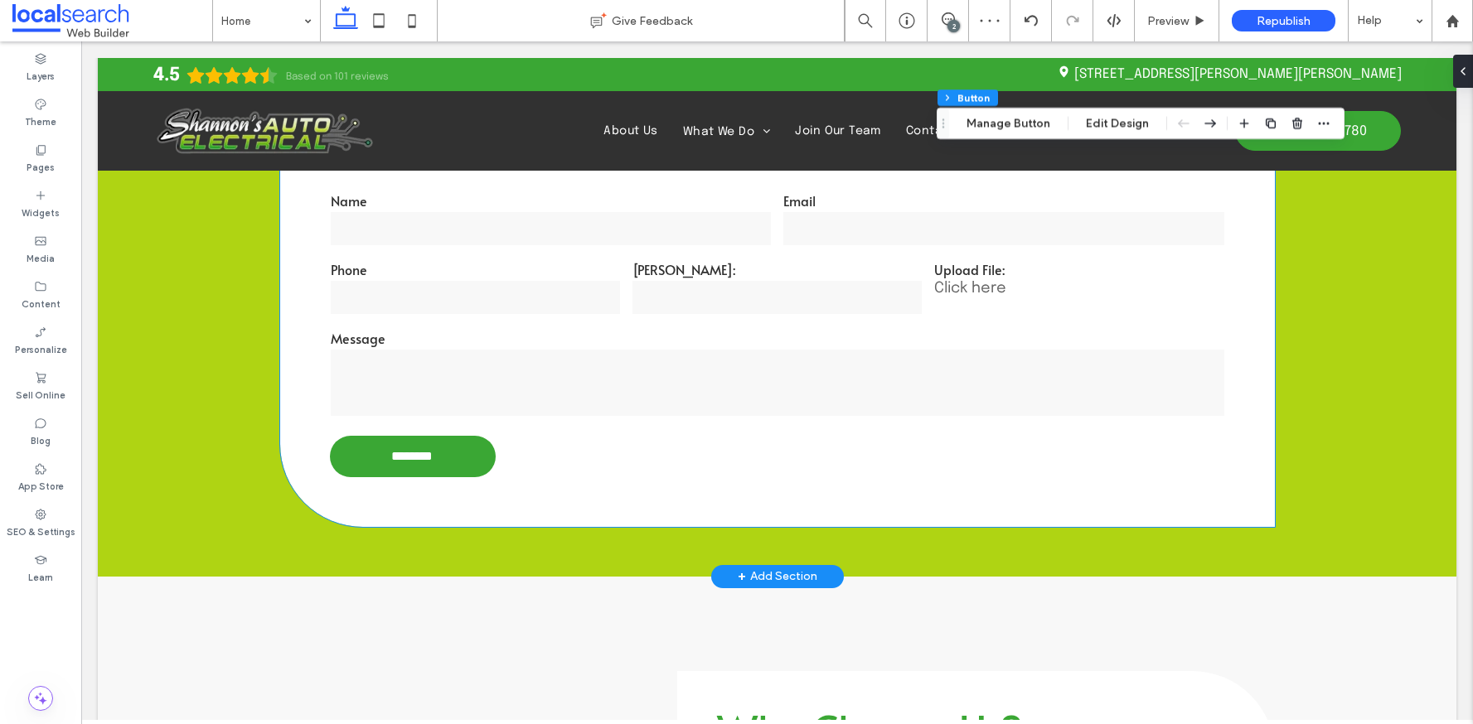
click at [635, 477] on div "Get in Touch Name Email Phone Rego: Upload File: Click here Message ******** Th…" at bounding box center [777, 289] width 995 height 475
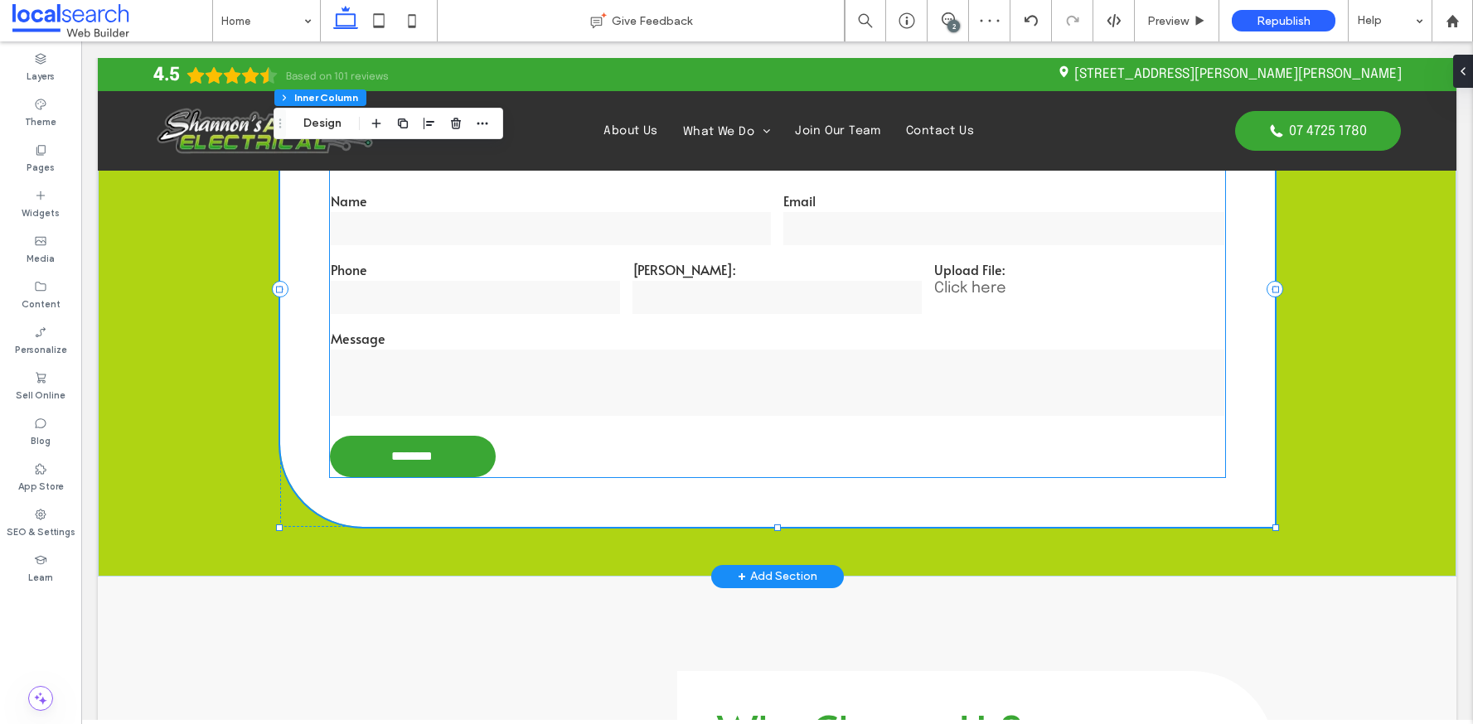
click at [555, 452] on form "Name Email Phone Rego: Upload File: Click here Message ********" at bounding box center [777, 334] width 895 height 287
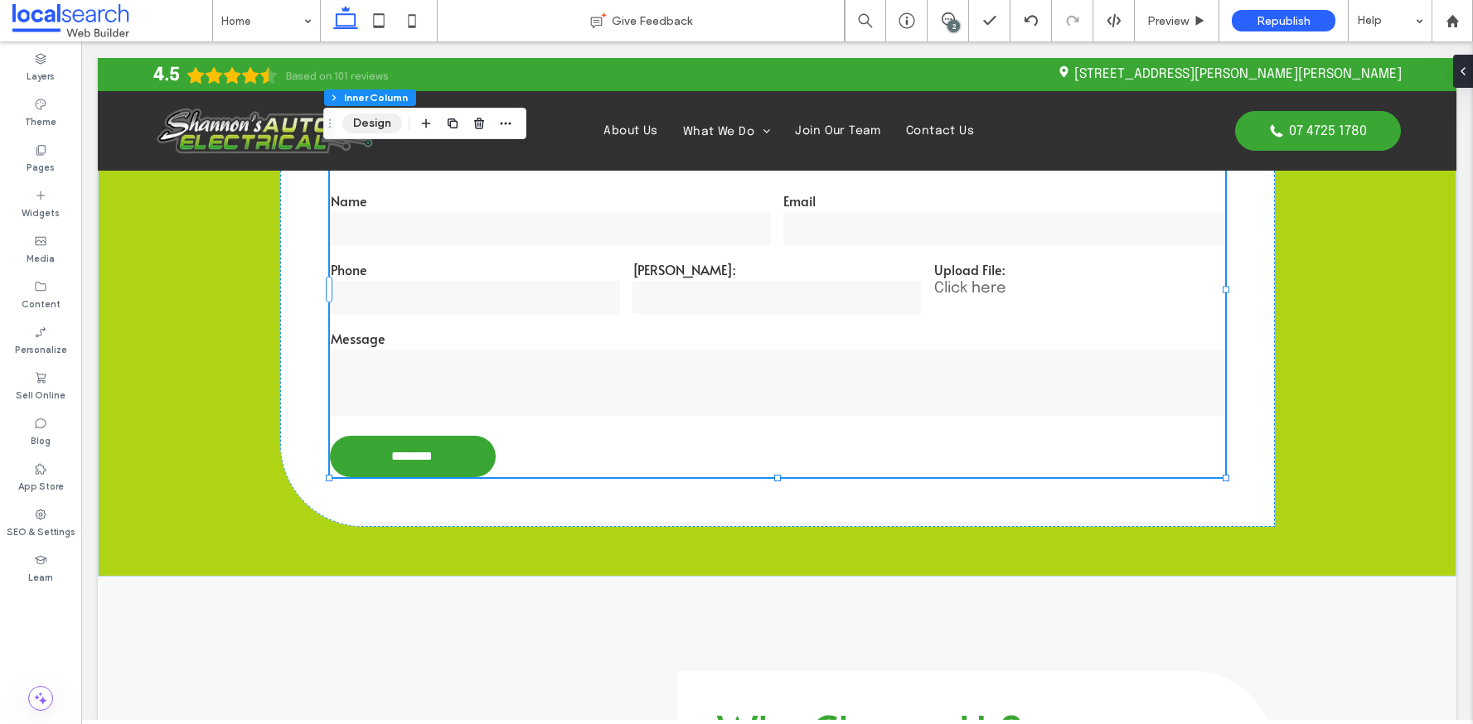
click at [377, 119] on button "Design" at bounding box center [372, 124] width 60 height 20
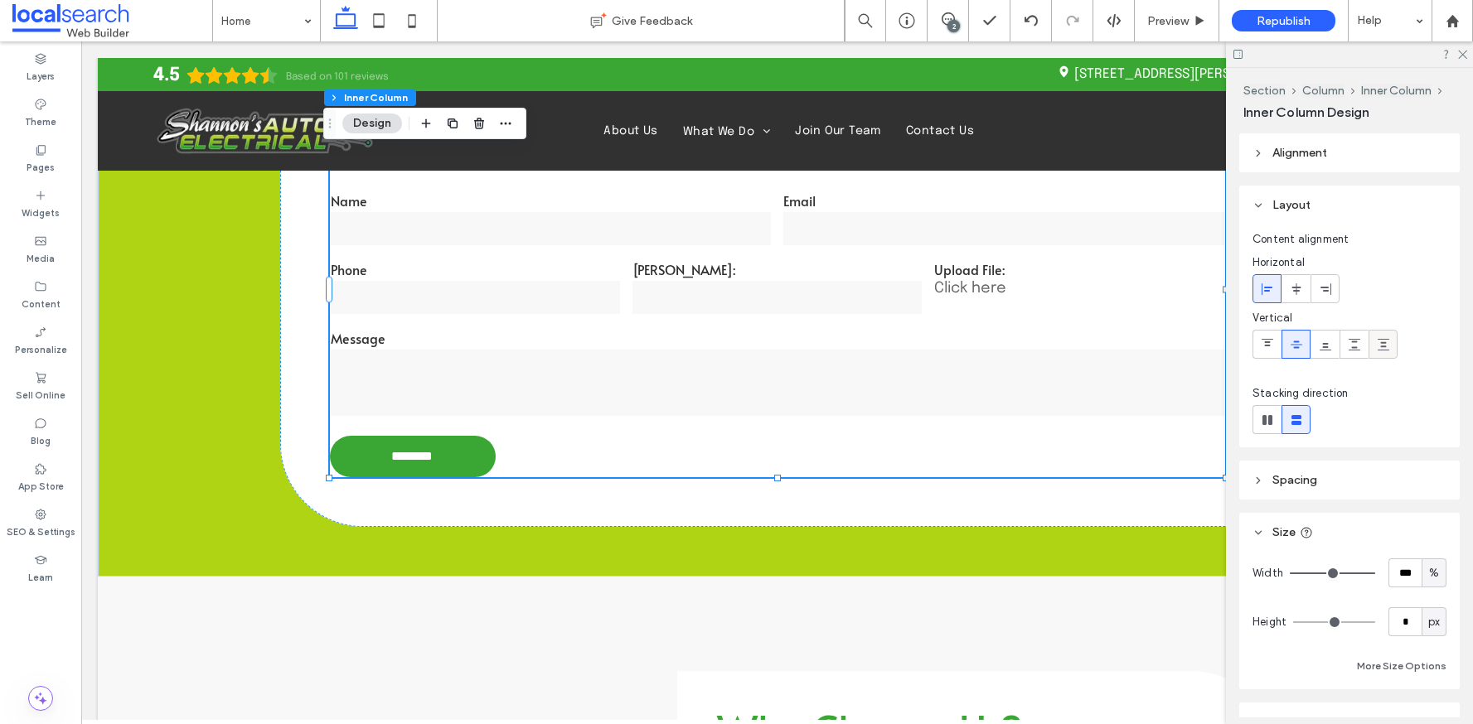
scroll to position [195, 0]
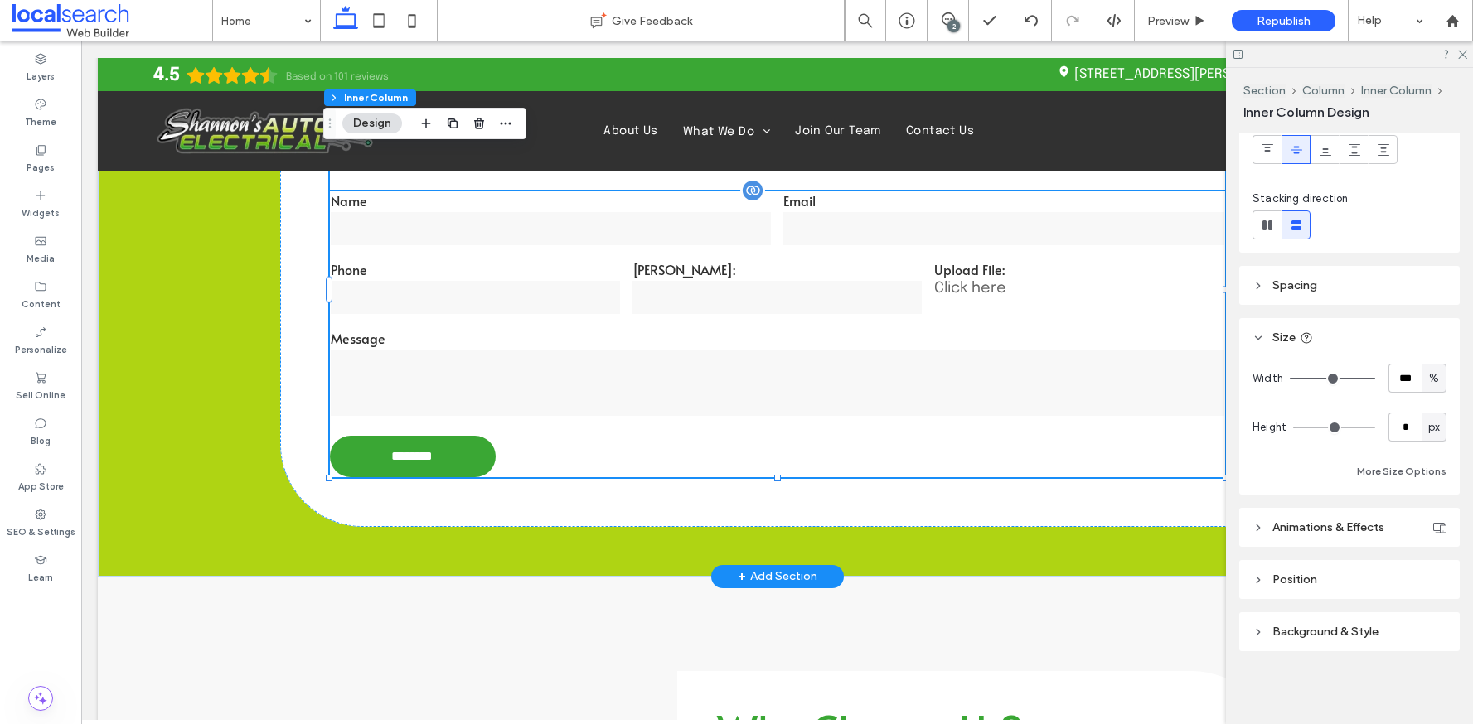
click at [676, 452] on form "Name Email Phone Rego: Upload File: Click here Message ********" at bounding box center [777, 334] width 895 height 287
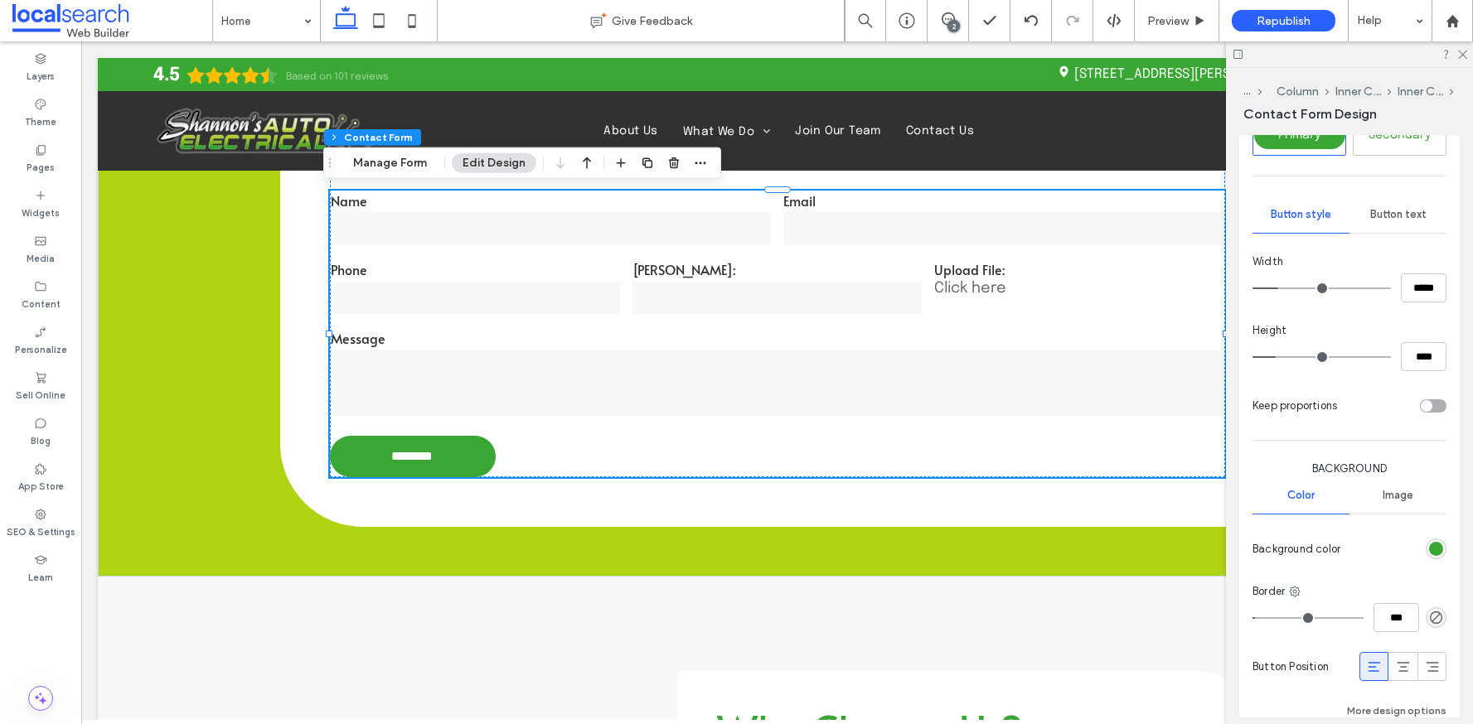
scroll to position [848, 0]
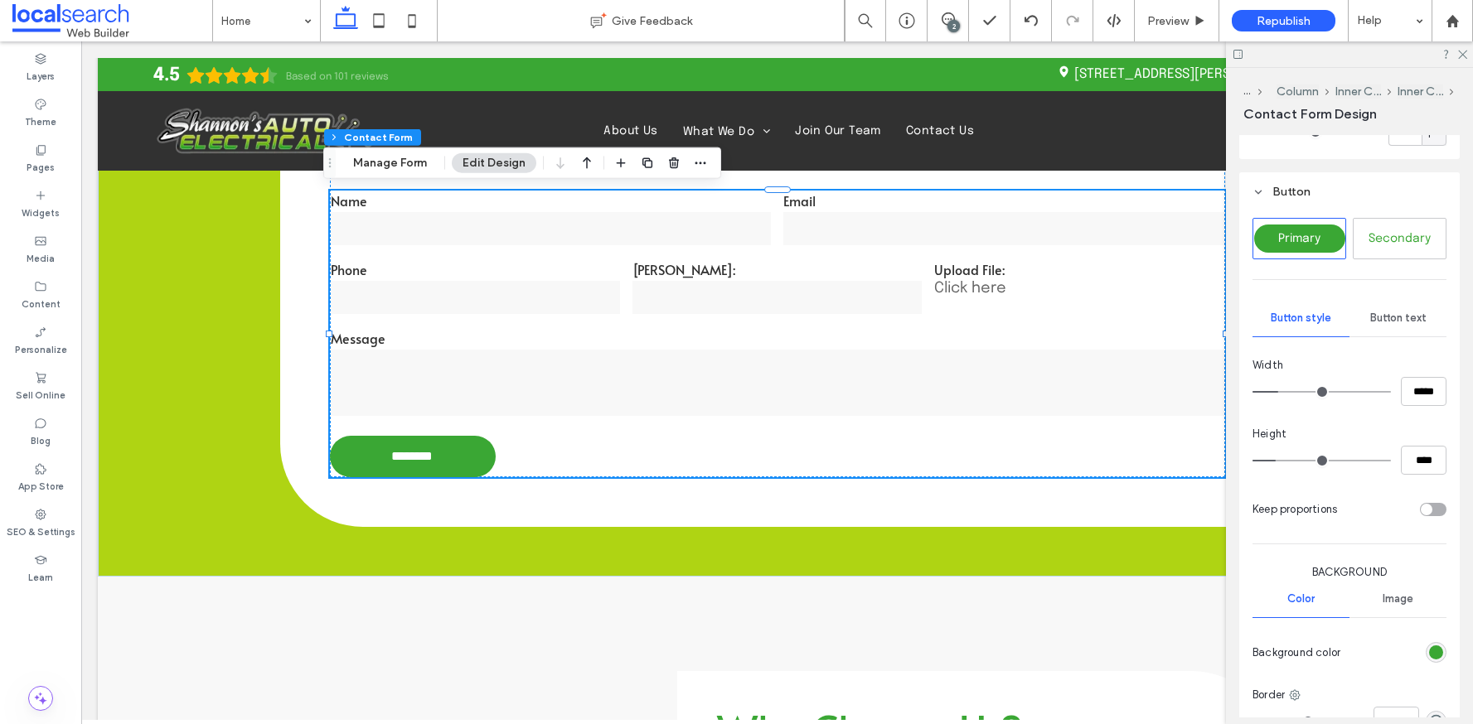
click at [1392, 312] on span "Button text" at bounding box center [1398, 318] width 56 height 13
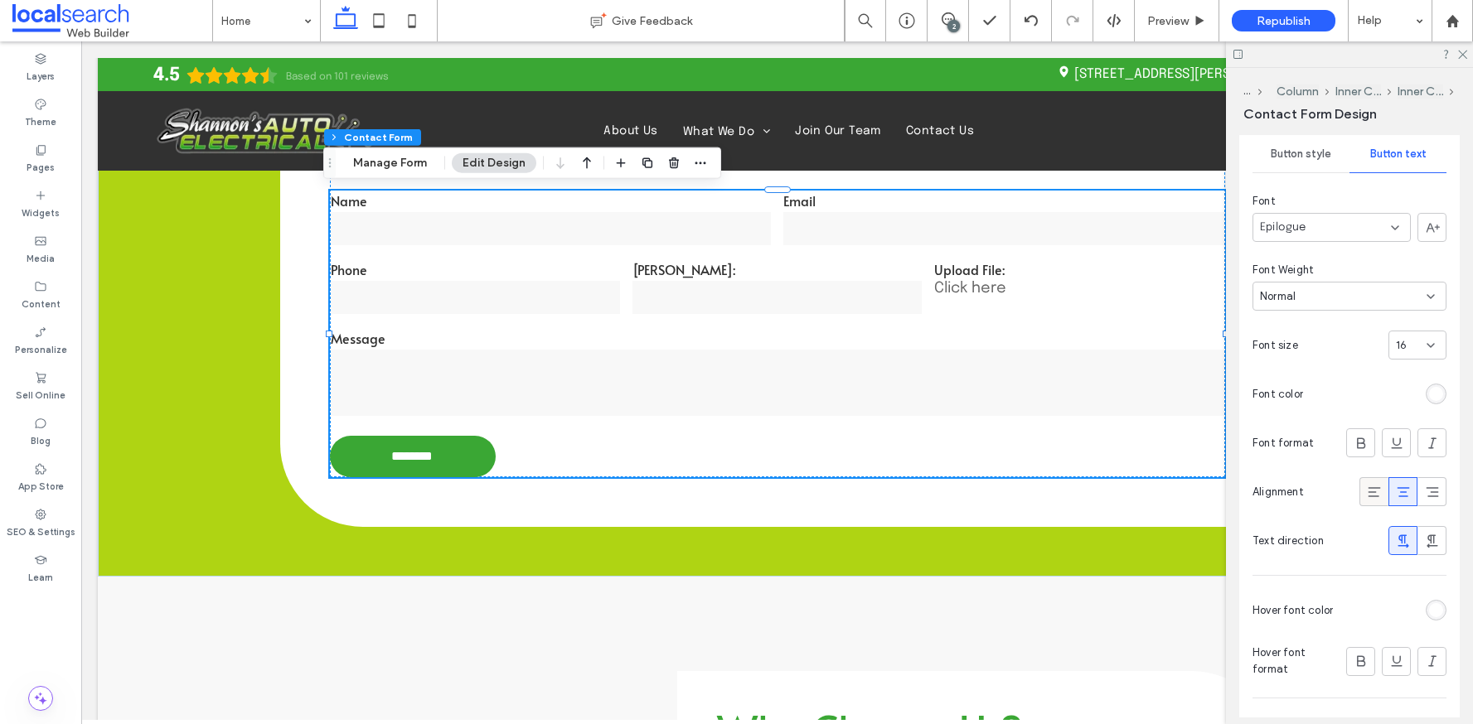
scroll to position [1013, 0]
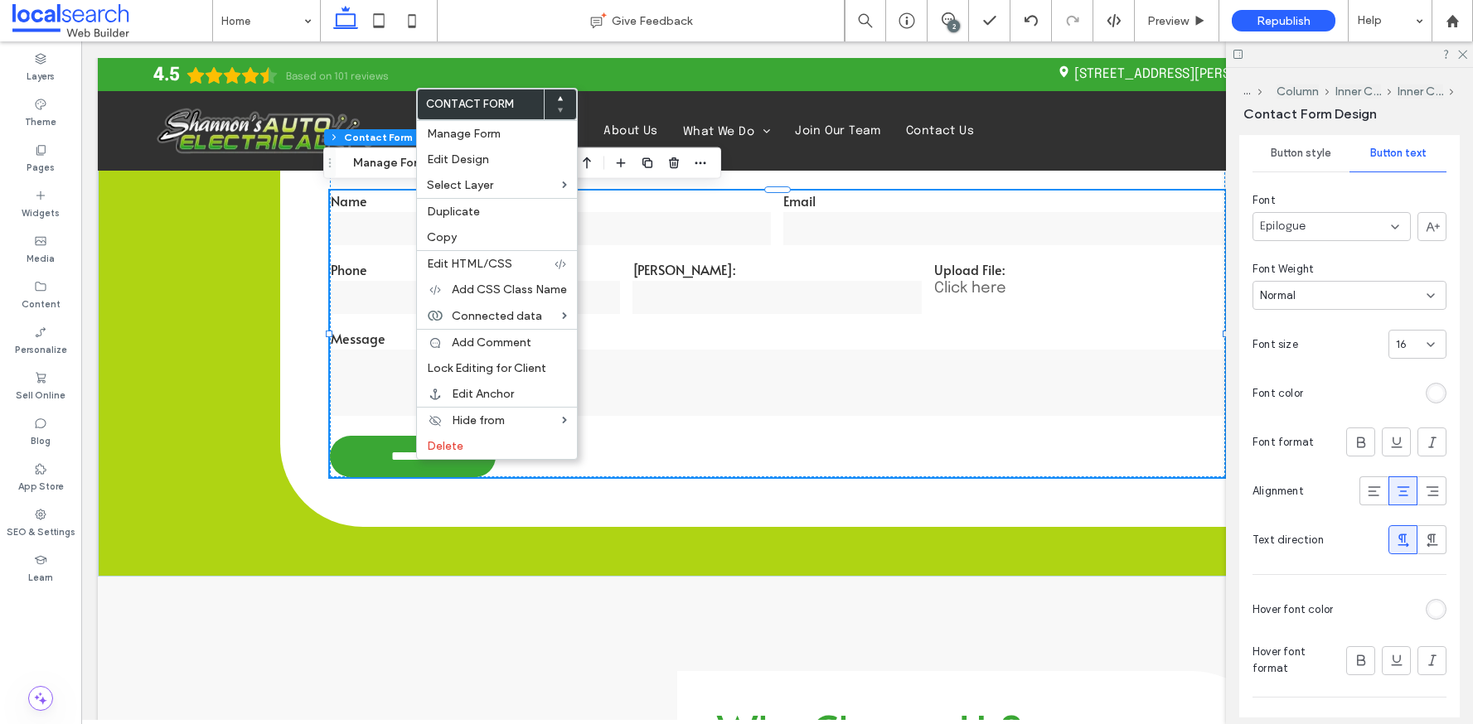
click at [1370, 380] on div at bounding box center [1378, 393] width 137 height 29
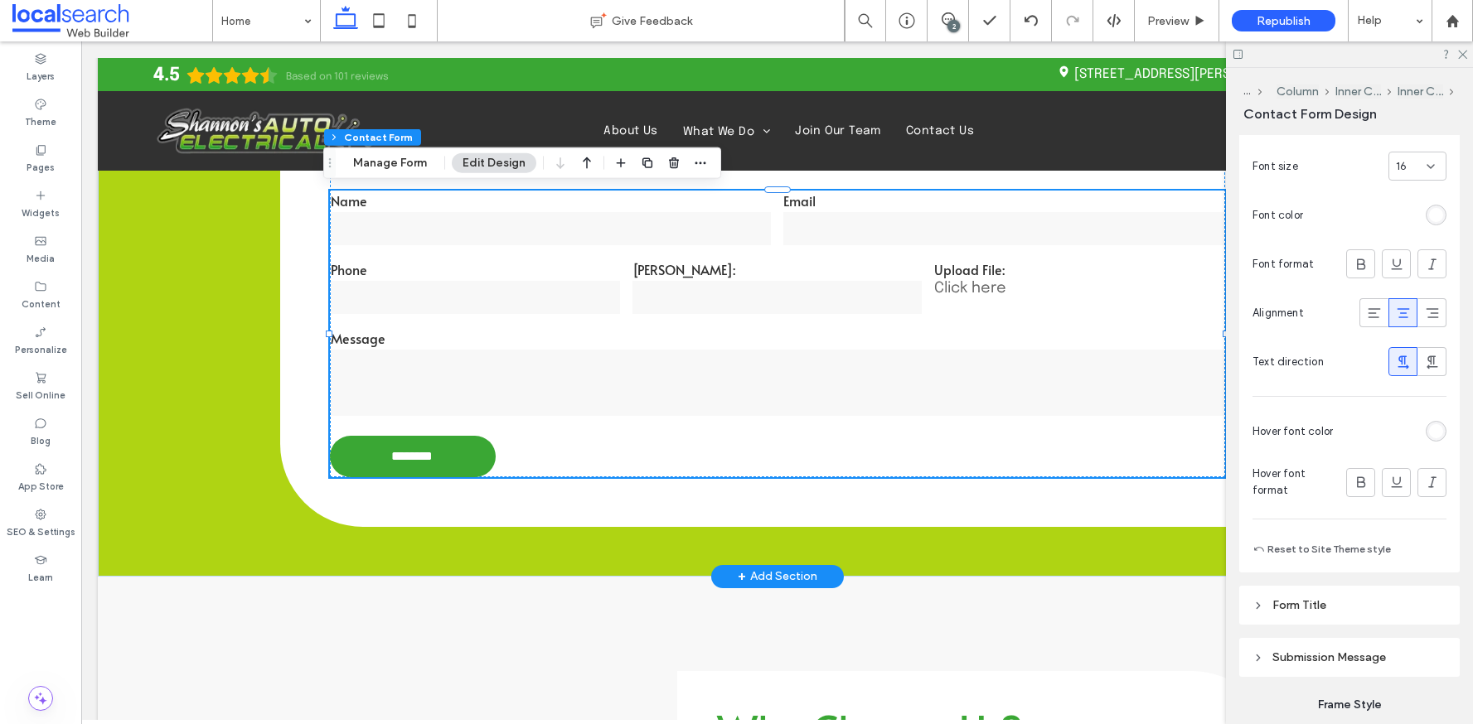
scroll to position [987, 0]
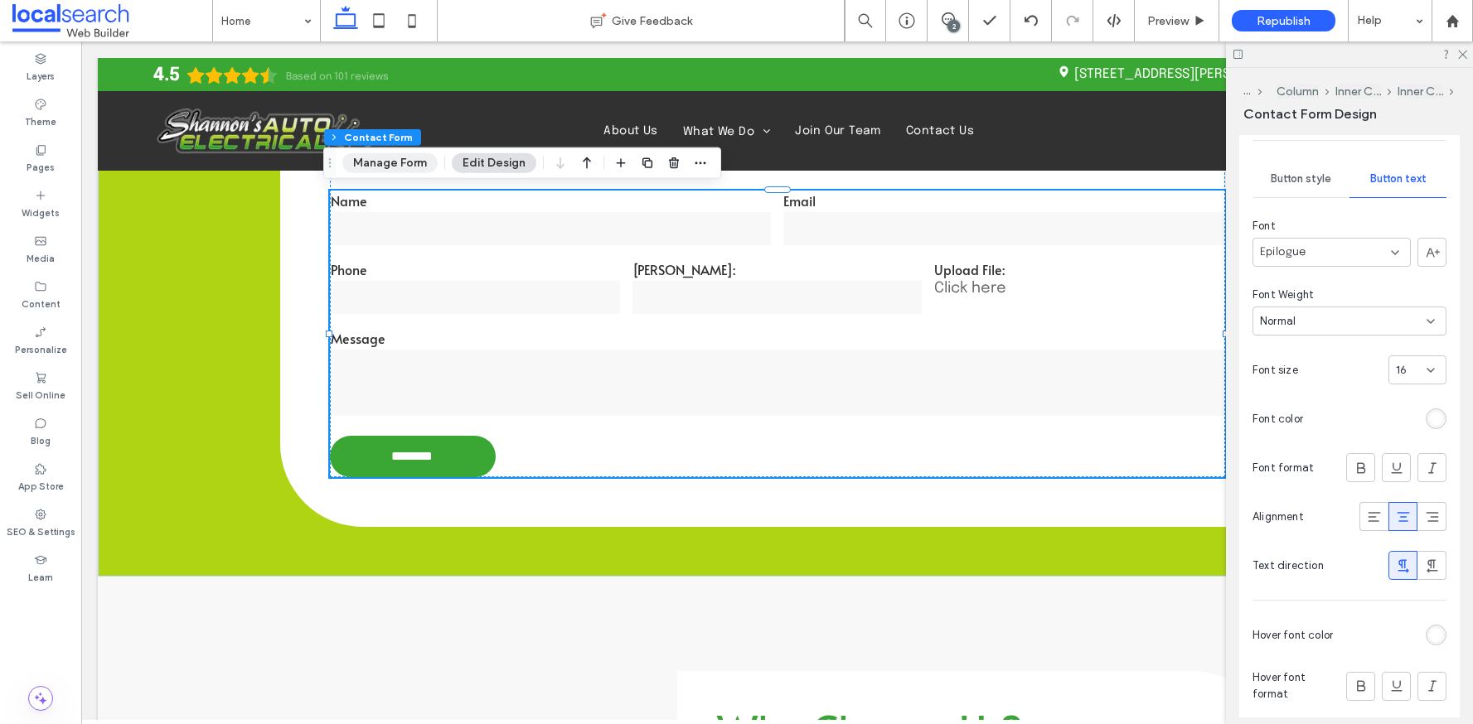
click at [391, 154] on button "Manage Form" at bounding box center [389, 163] width 95 height 20
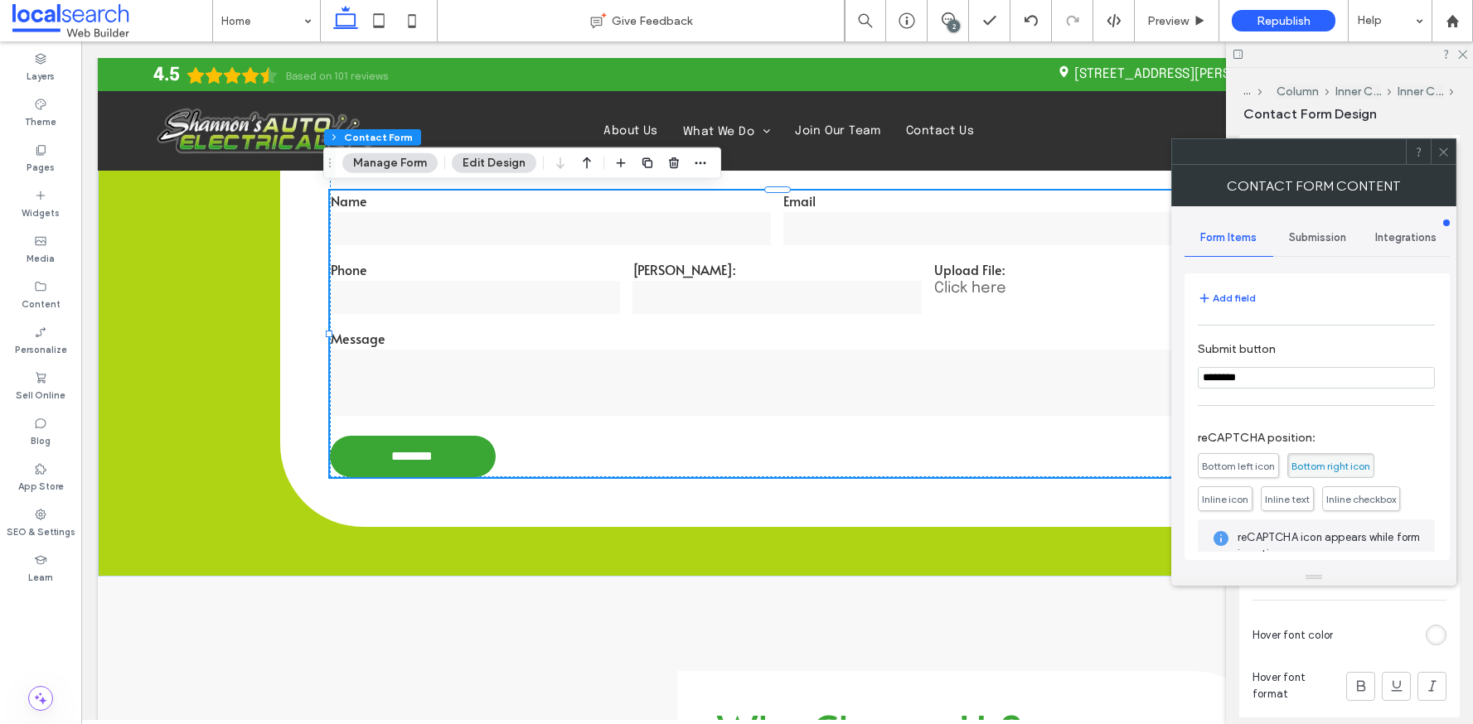
scroll to position [325, 0]
drag, startPoint x: 1270, startPoint y: 380, endPoint x: 1197, endPoint y: 371, distance: 73.4
click at [1198, 371] on input "********" at bounding box center [1316, 375] width 237 height 22
type input "*"
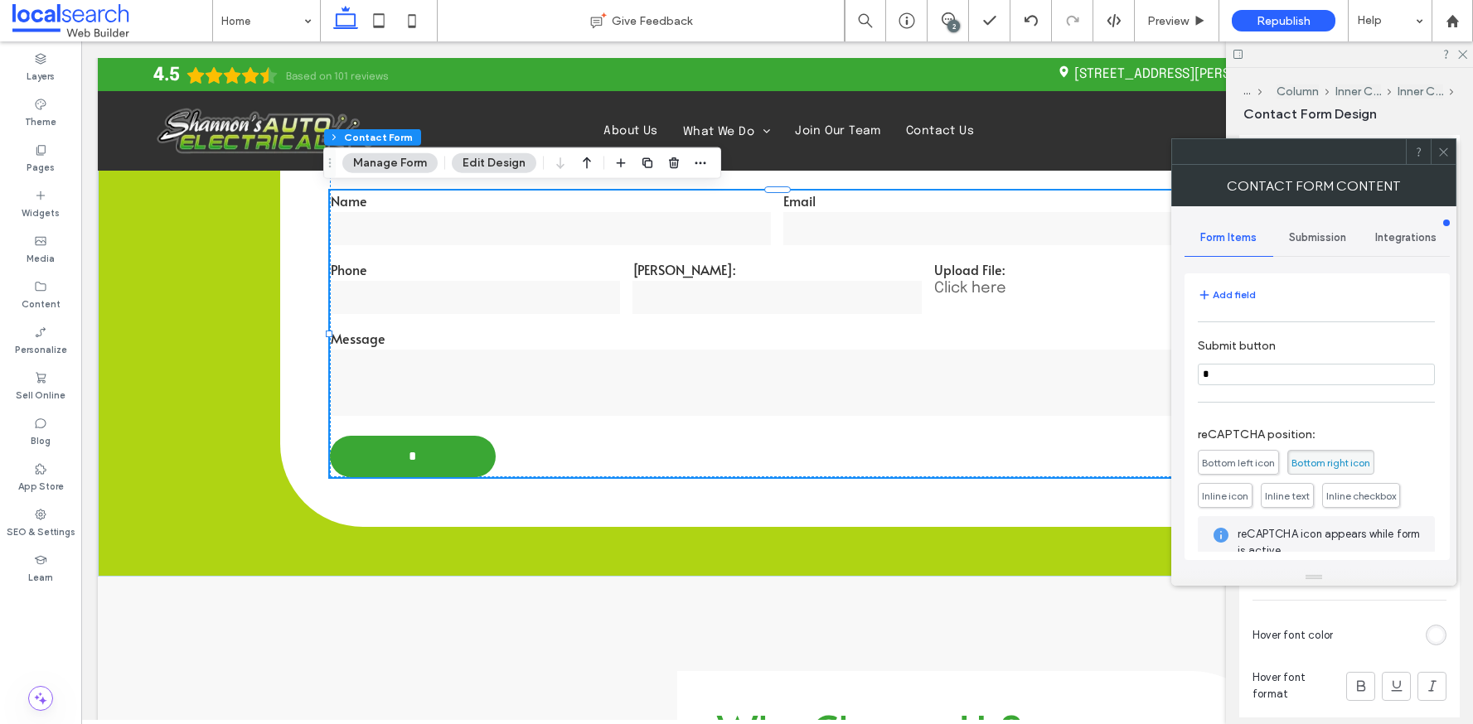
type input "**"
type input "*****"
type input "******"
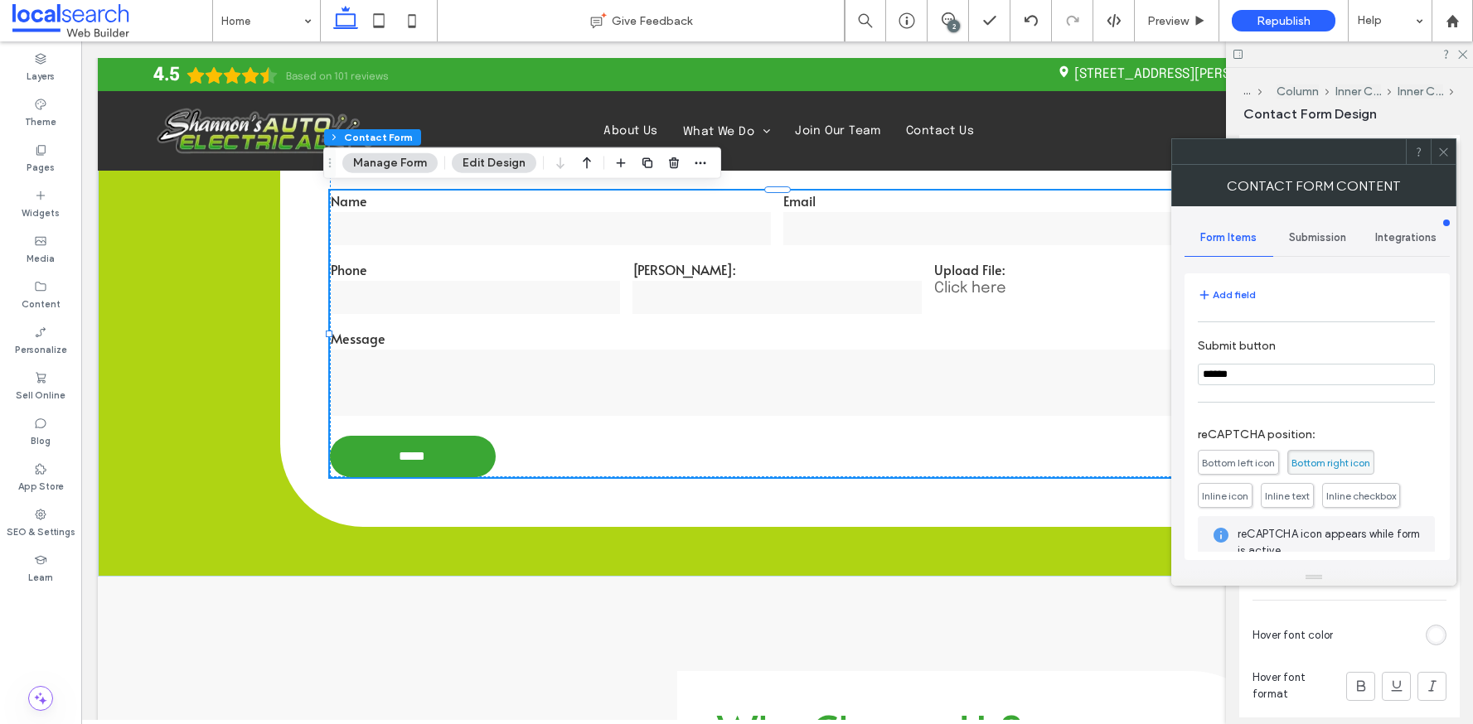
type input "******"
type input "********"
type input "**********"
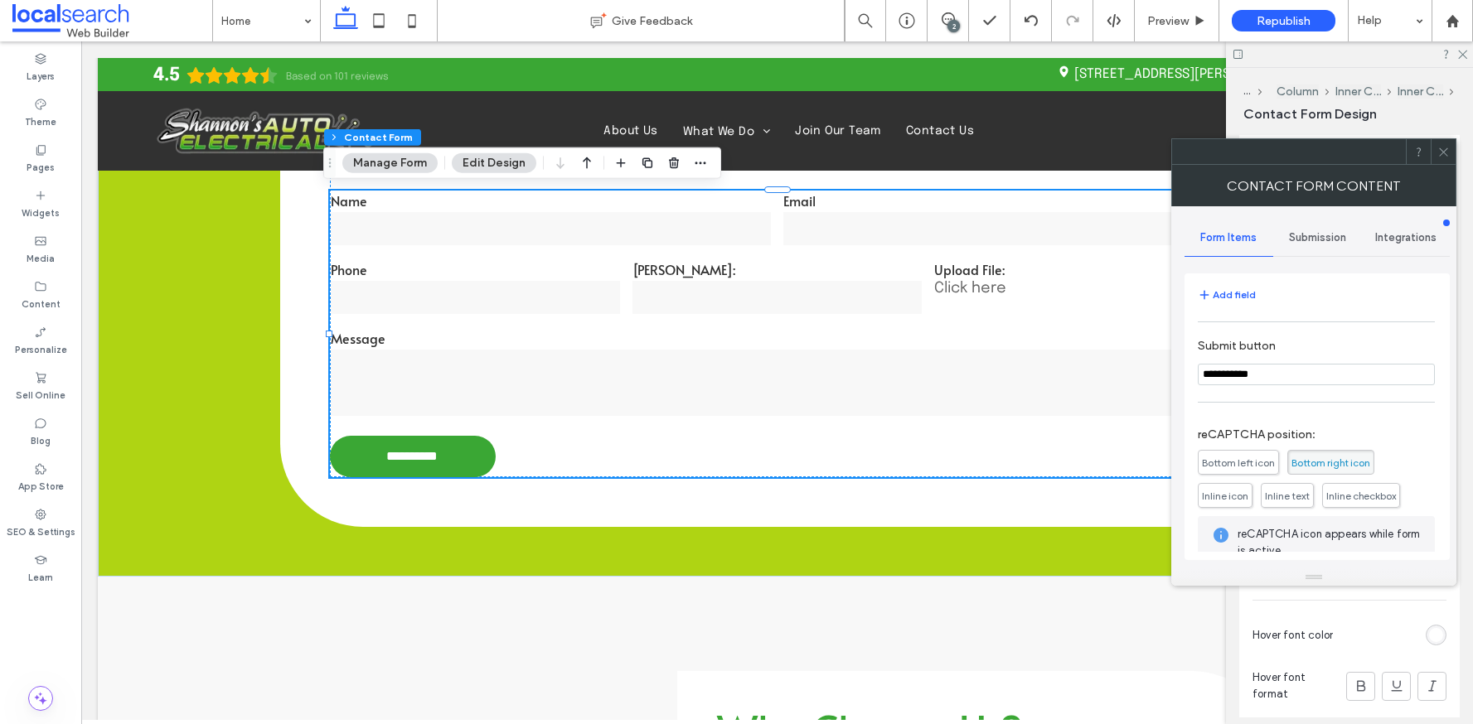
type input "**********"
type input "*********"
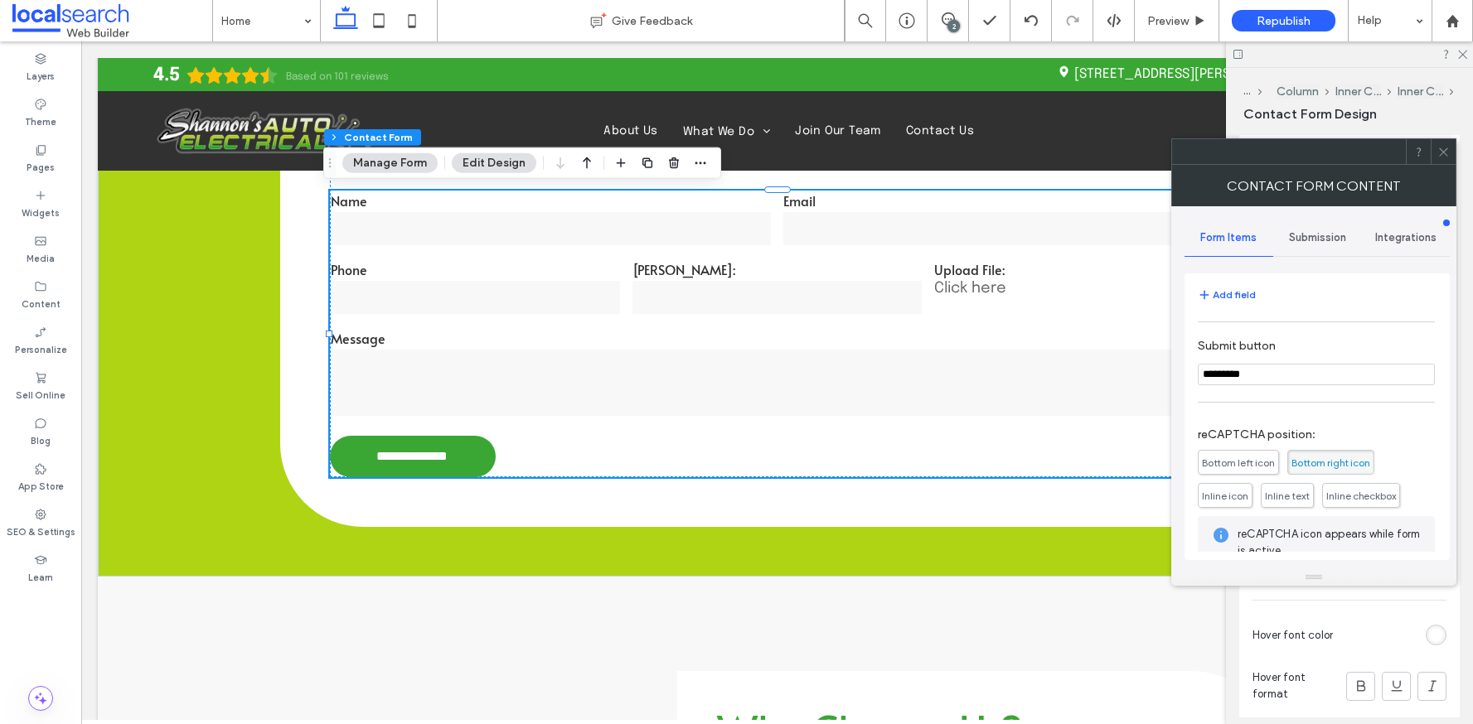
type input "*********"
type input "******"
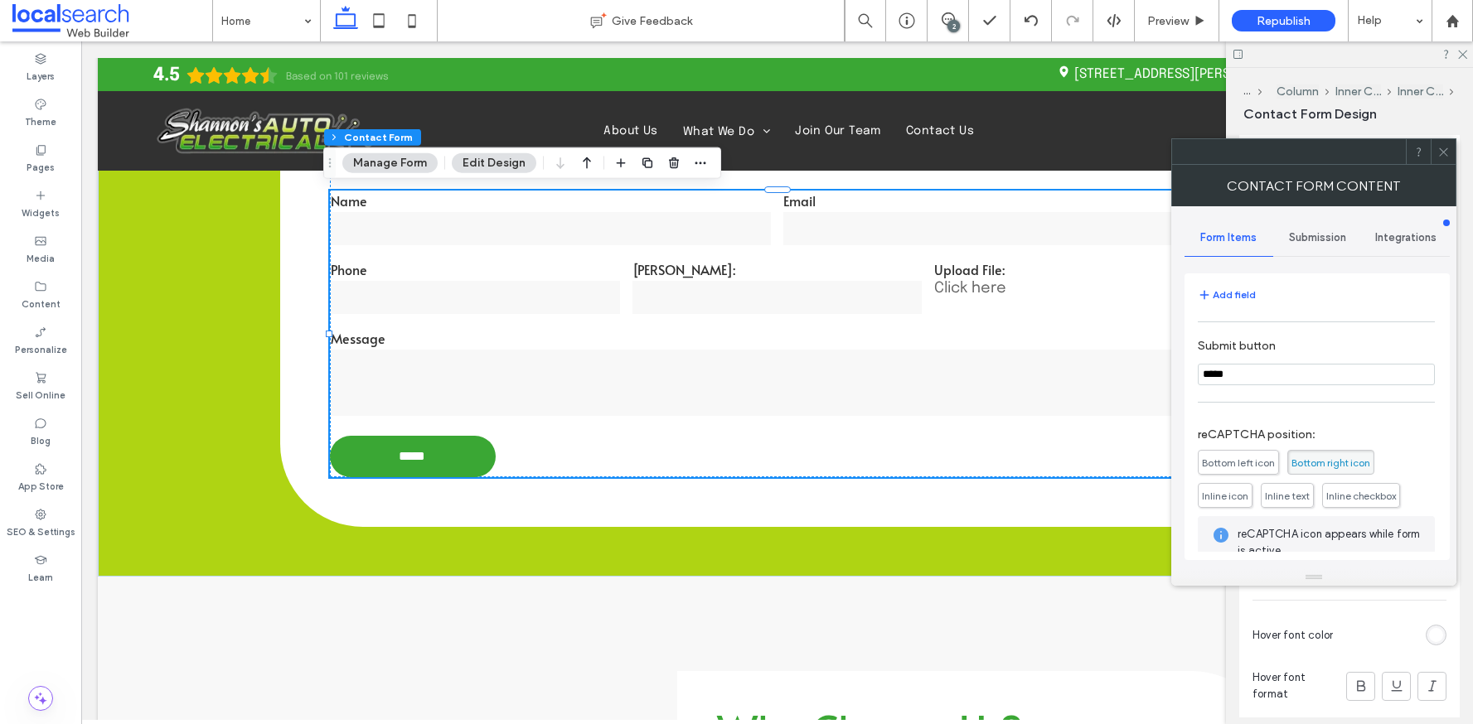
type input "****"
type input "**"
type input "*"
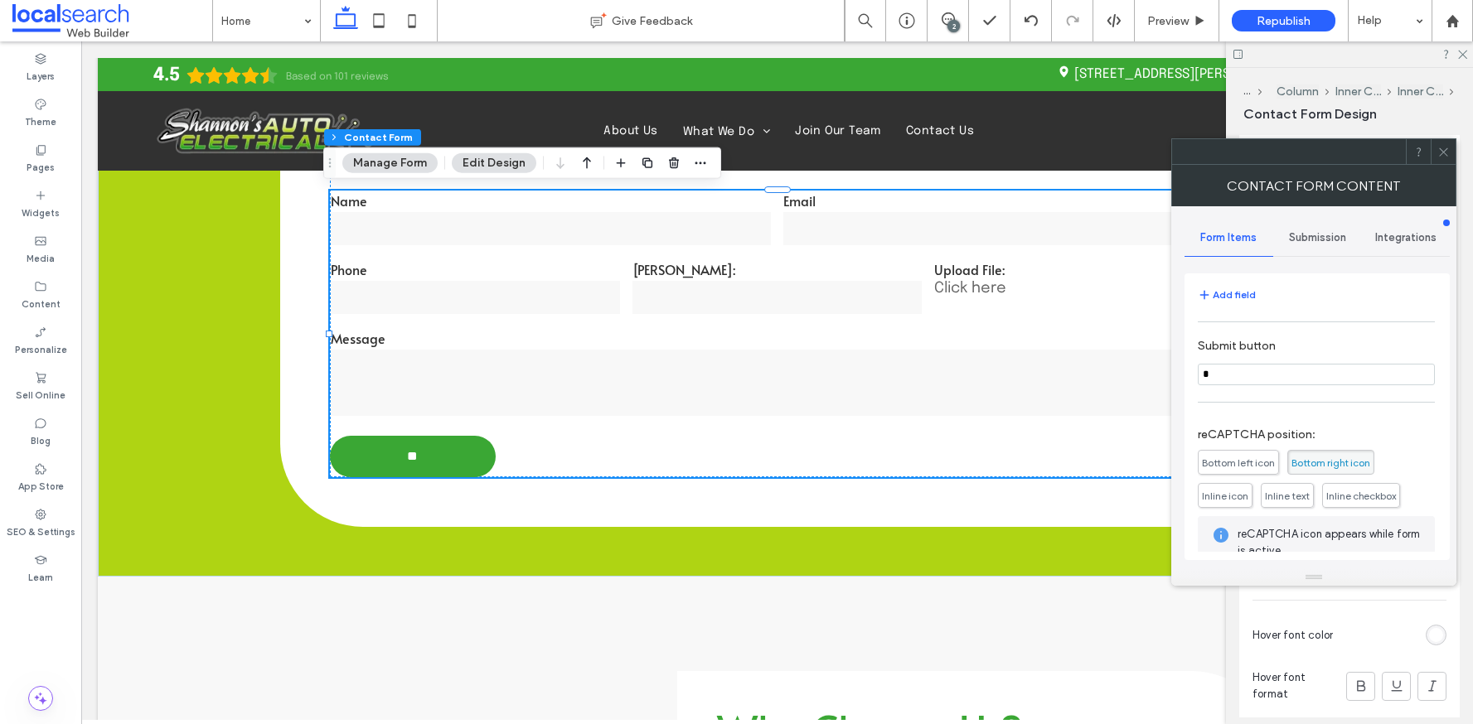
type input "*"
type input "****"
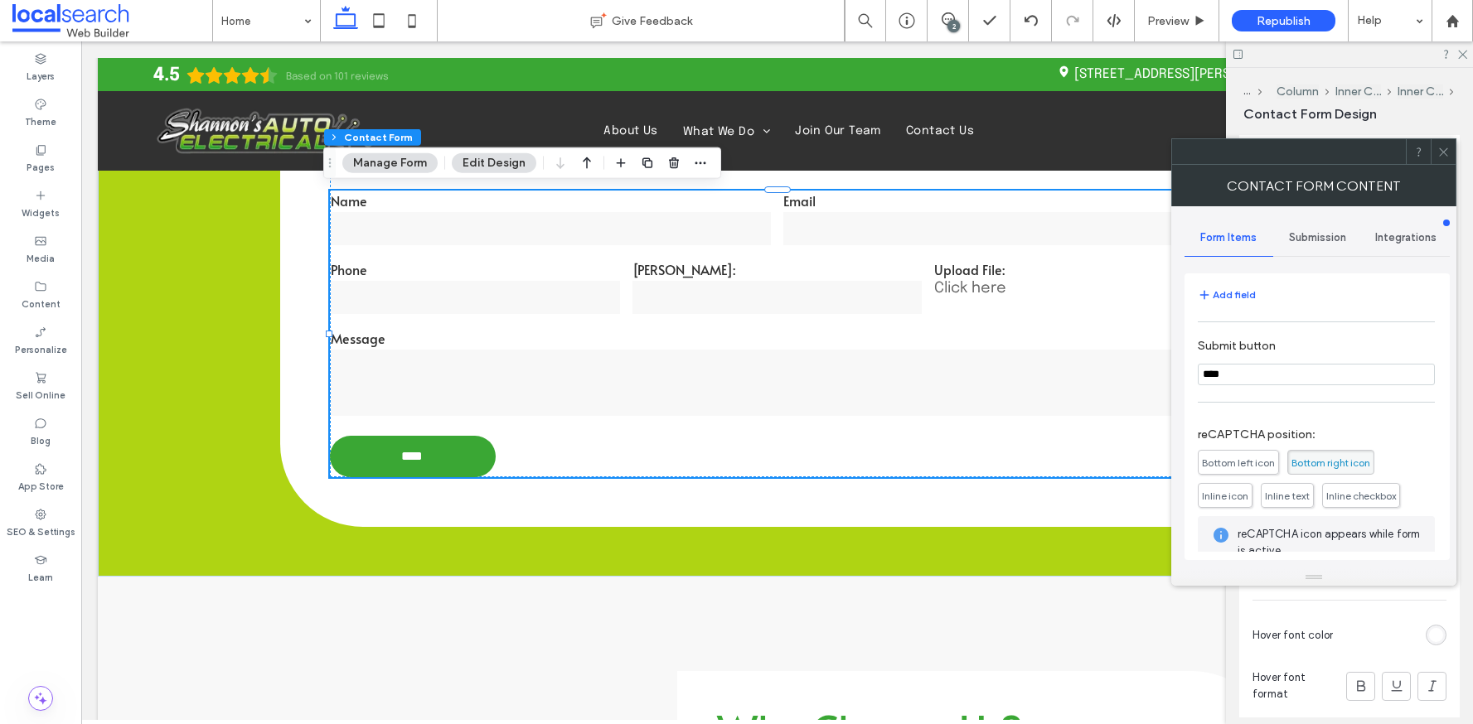
type input "****"
type input "*******"
type input "*********"
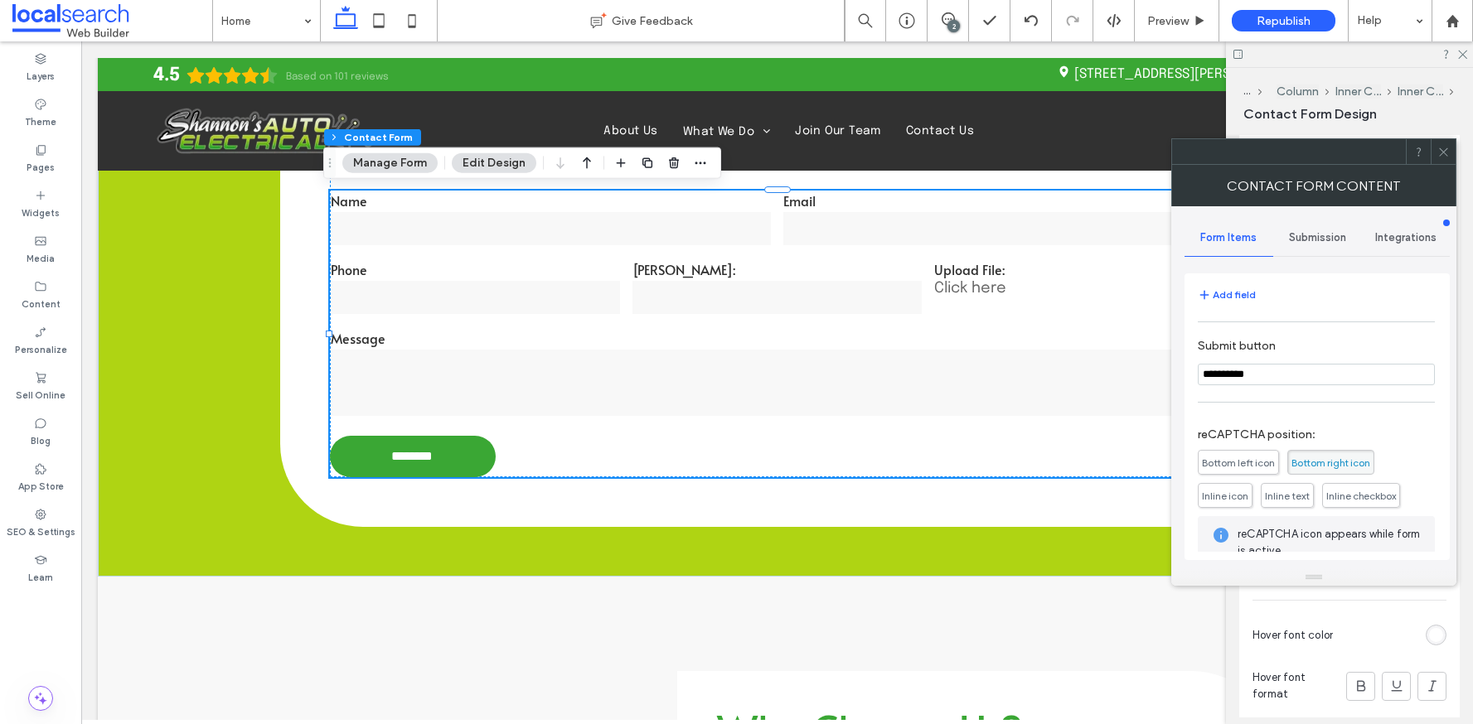
type input "**********"
click at [1446, 152] on icon at bounding box center [1443, 152] width 12 height 12
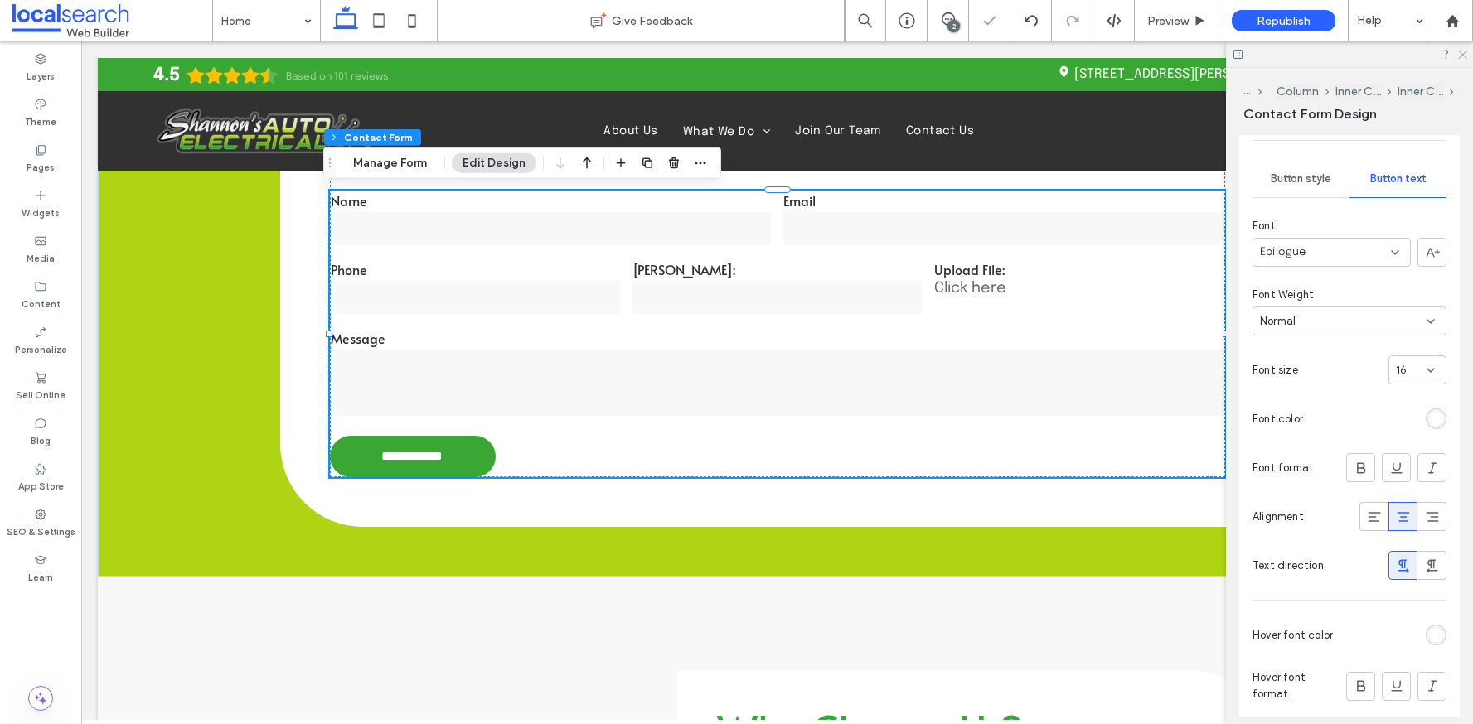
click at [1462, 57] on icon at bounding box center [1461, 53] width 11 height 11
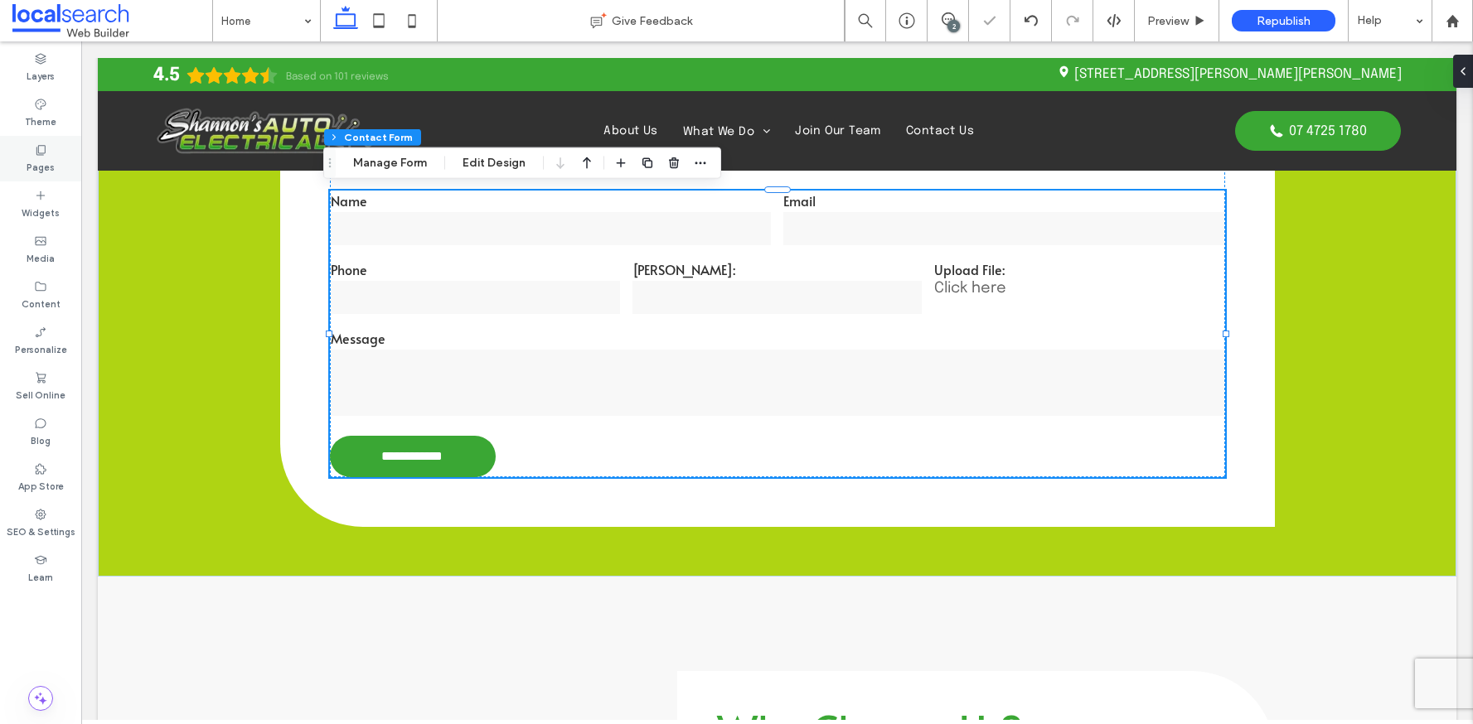
click at [45, 153] on use at bounding box center [40, 150] width 9 height 10
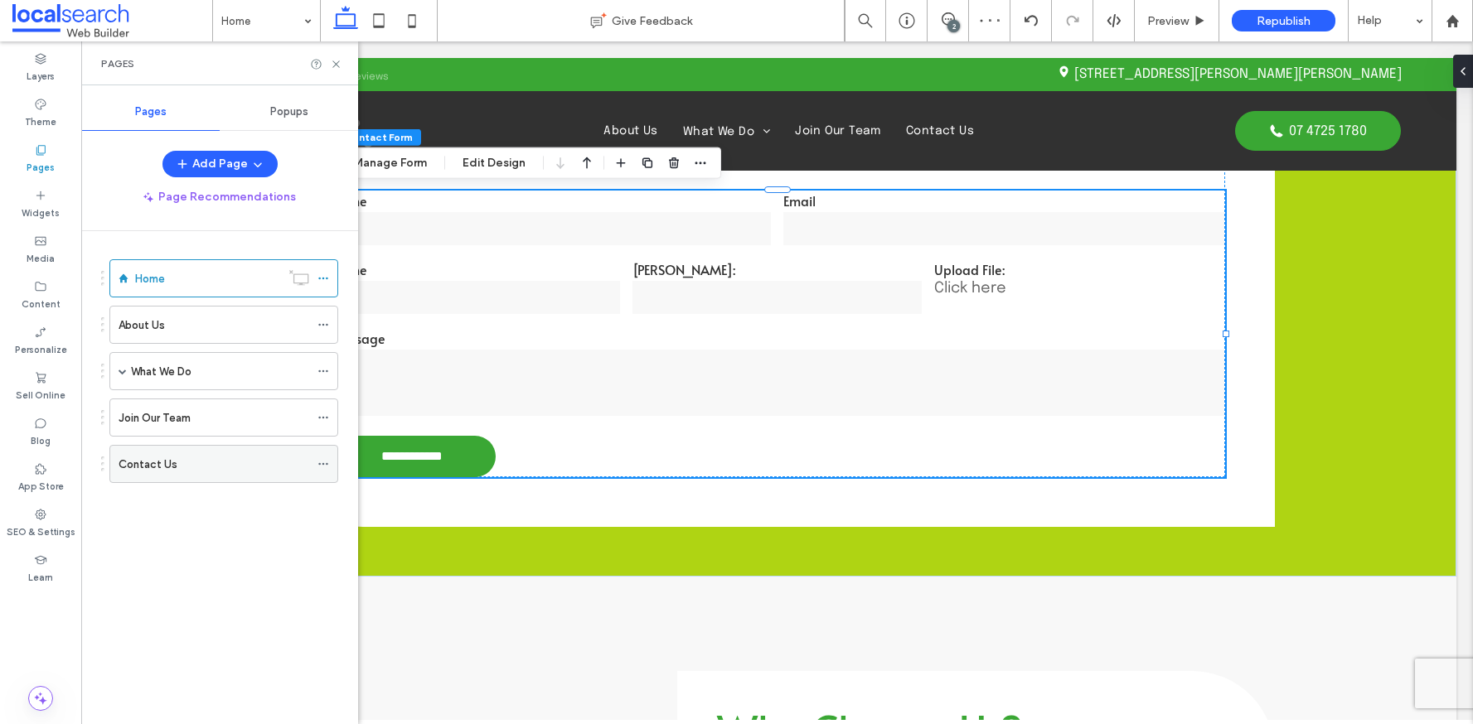
click at [180, 458] on div "Contact Us" at bounding box center [214, 464] width 191 height 17
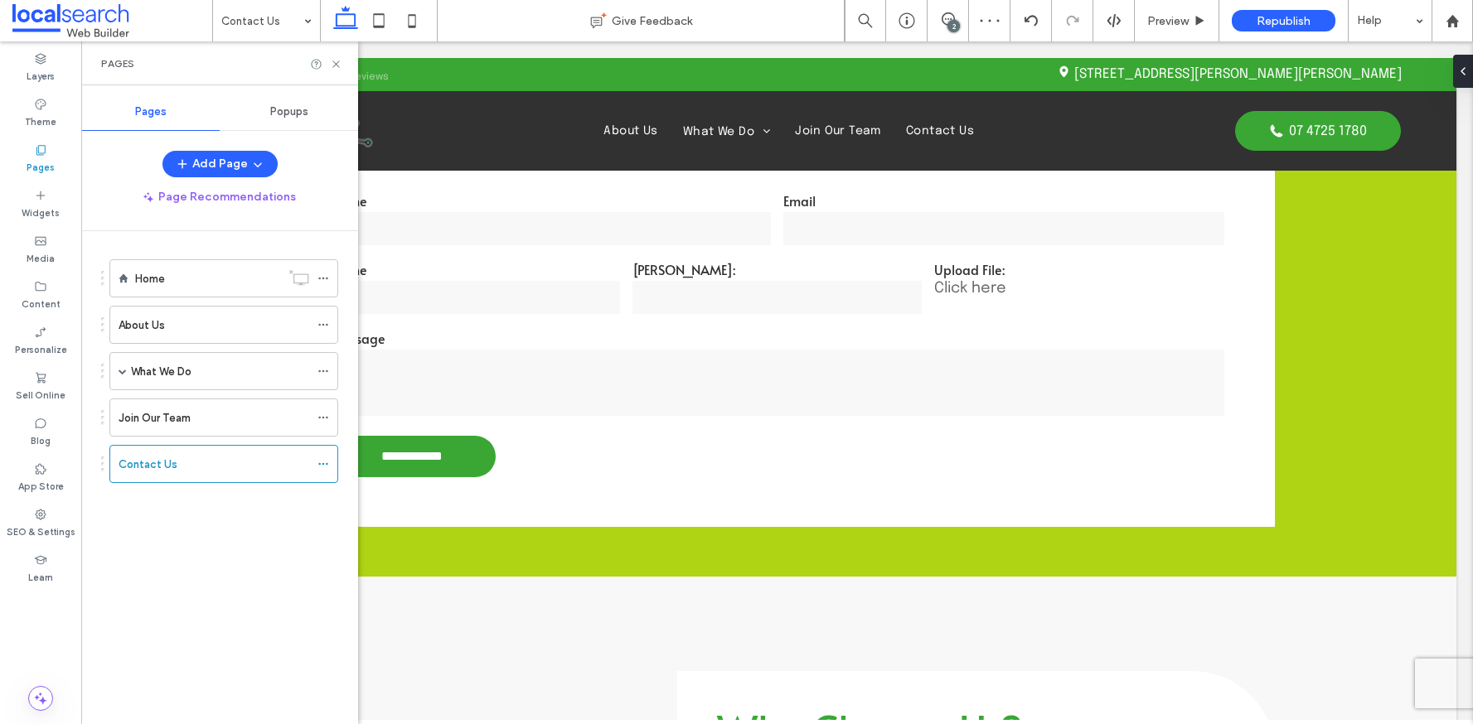
click at [335, 67] on icon at bounding box center [336, 64] width 12 height 12
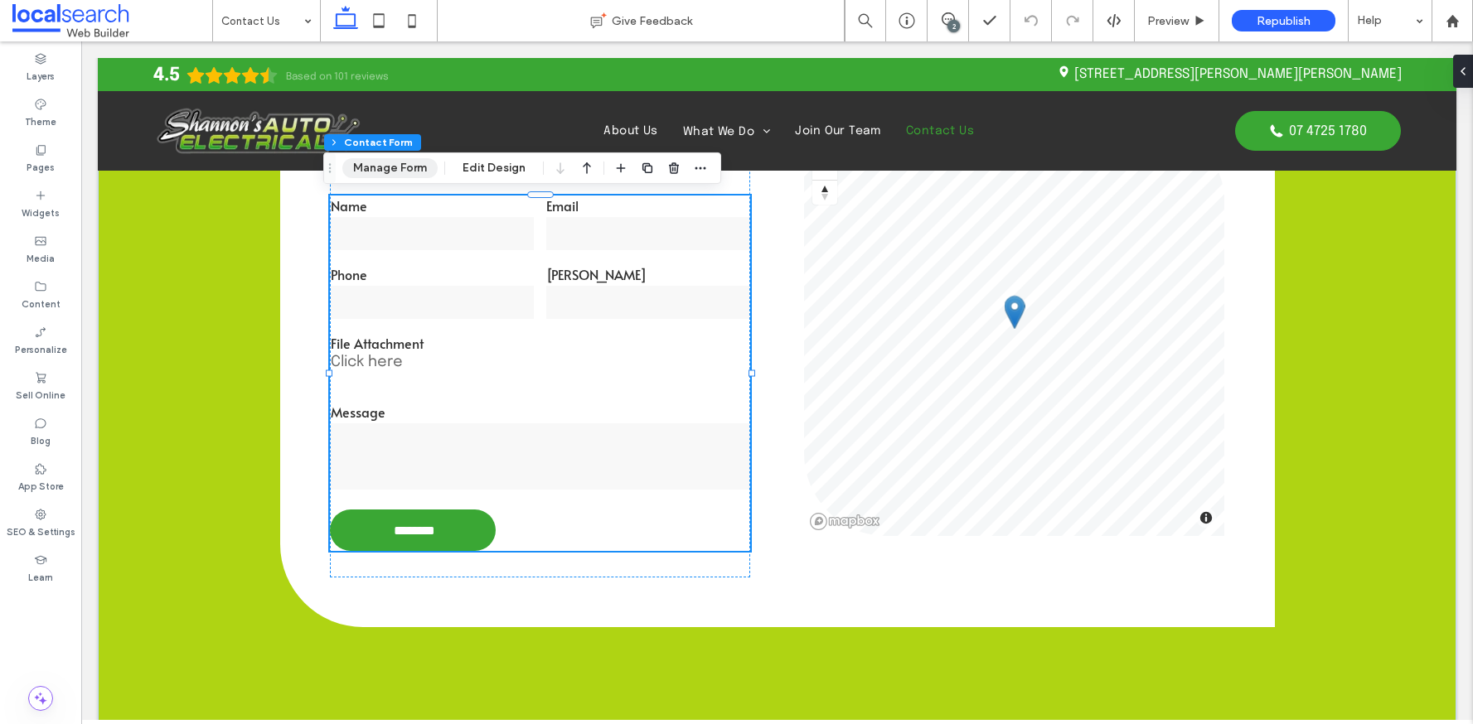
click at [387, 159] on button "Manage Form" at bounding box center [389, 168] width 95 height 20
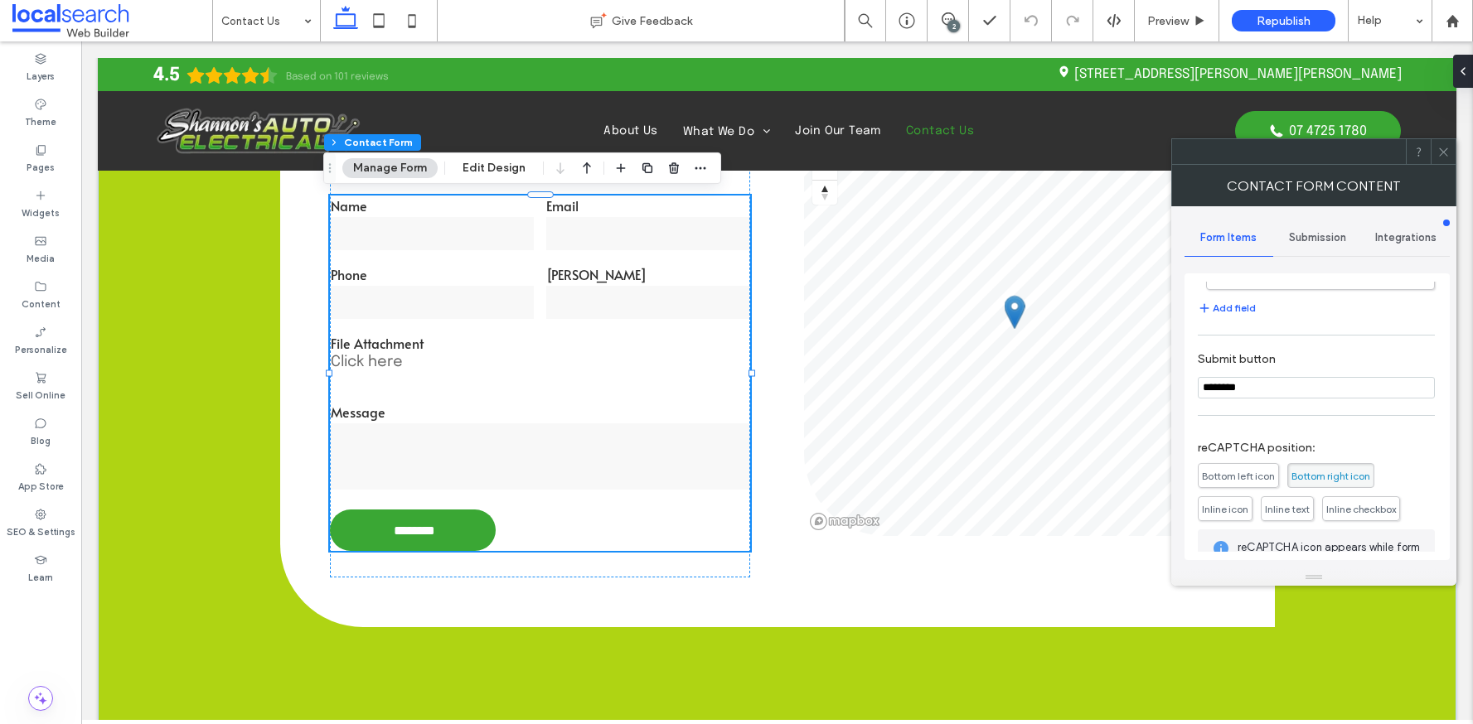
scroll to position [346, 0]
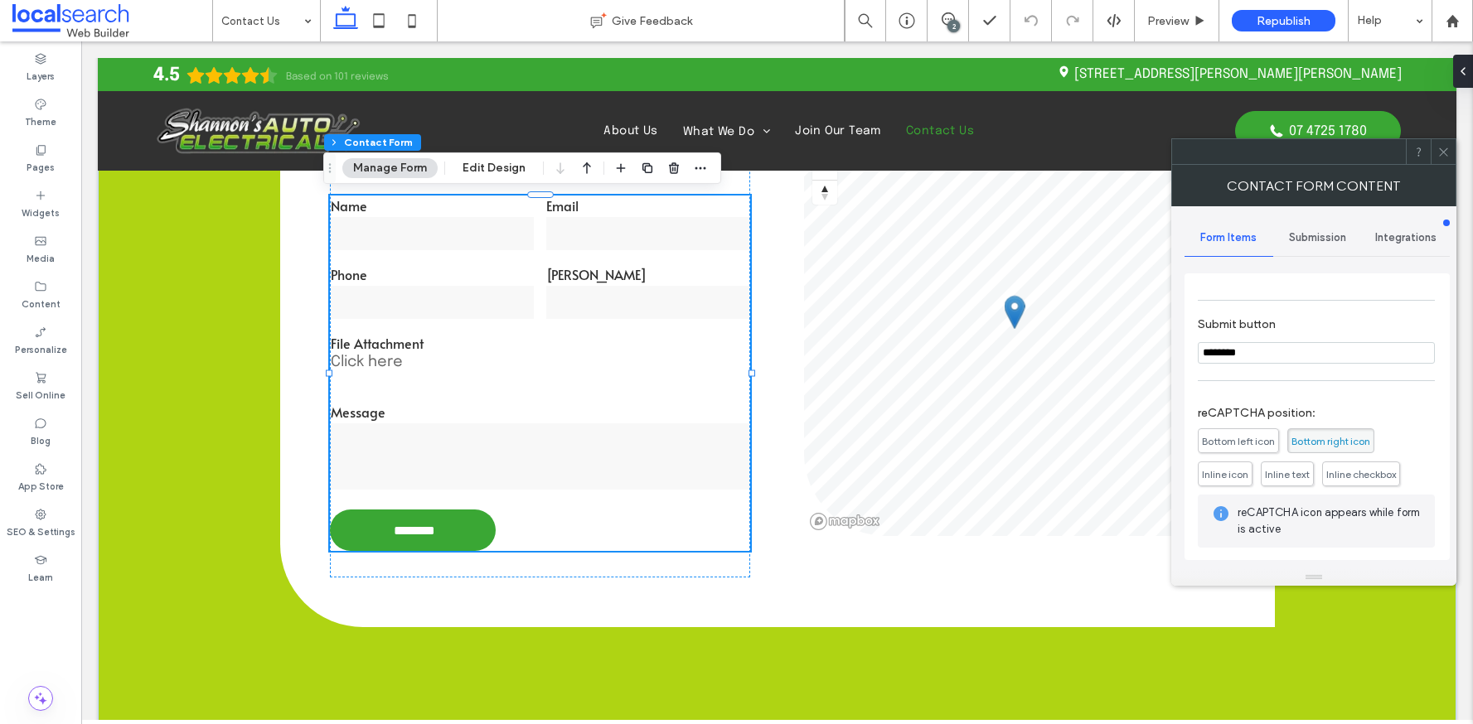
drag, startPoint x: 1273, startPoint y: 354, endPoint x: 1183, endPoint y: 353, distance: 90.3
click at [1183, 353] on div "Form Items Submission Integrations Try PaperForm for more capabilities Name Ema…" at bounding box center [1313, 387] width 285 height 363
type input "*"
type input "**"
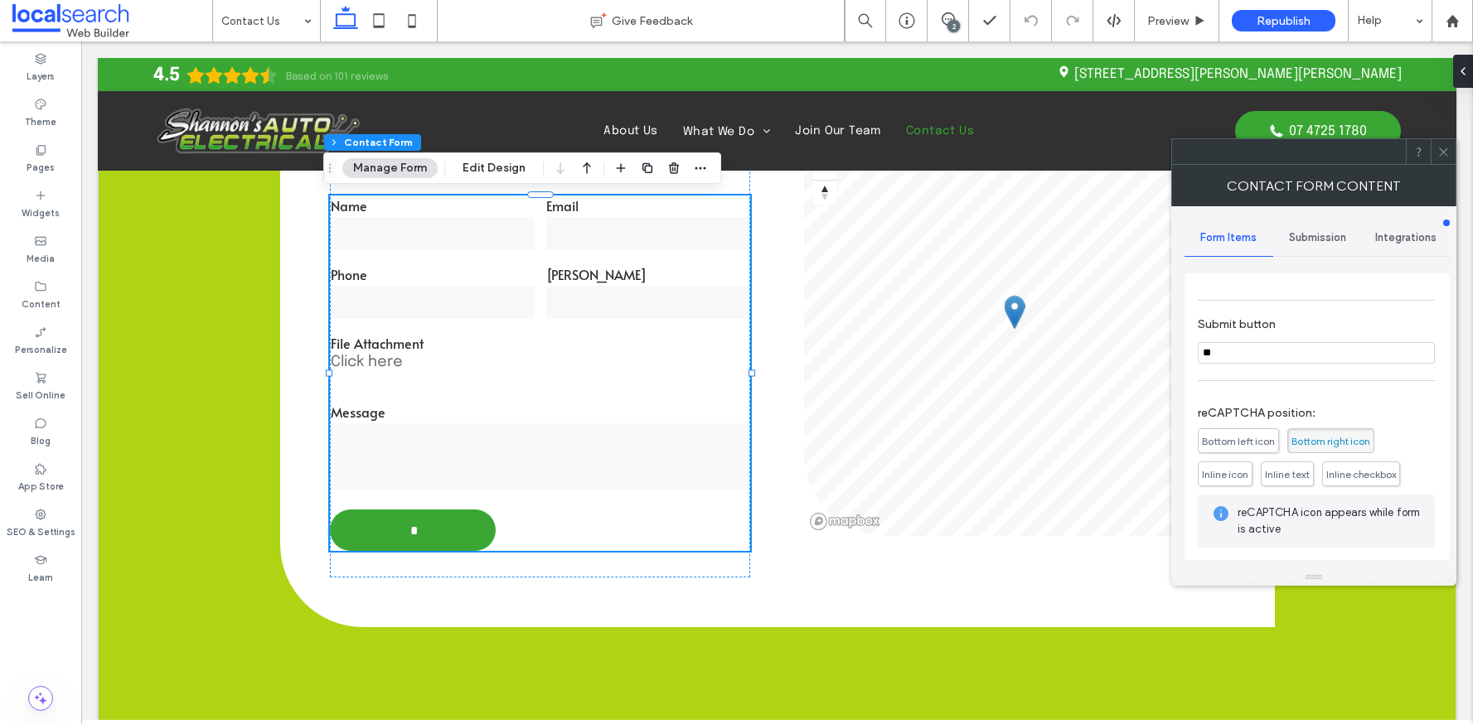
type input "**"
type input "****"
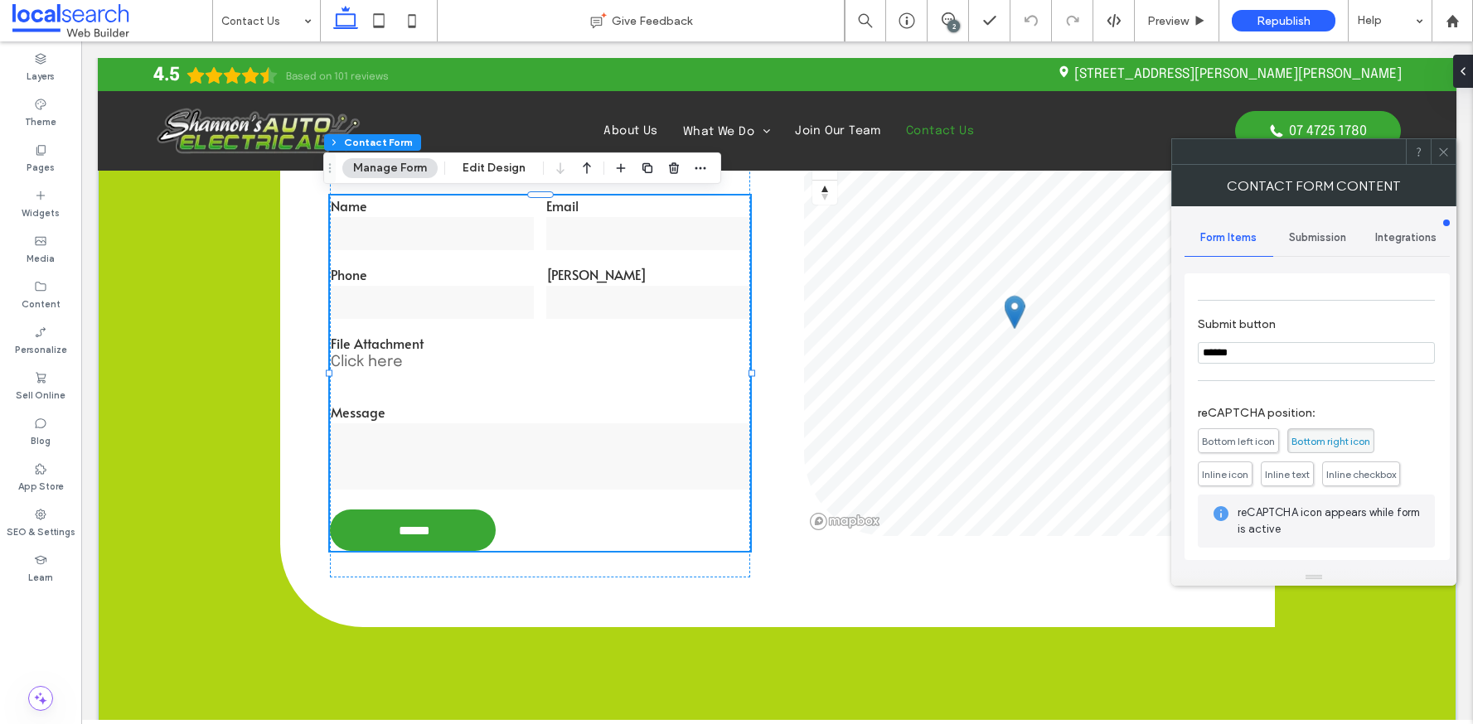
type input "*******"
type input "********"
type input "**********"
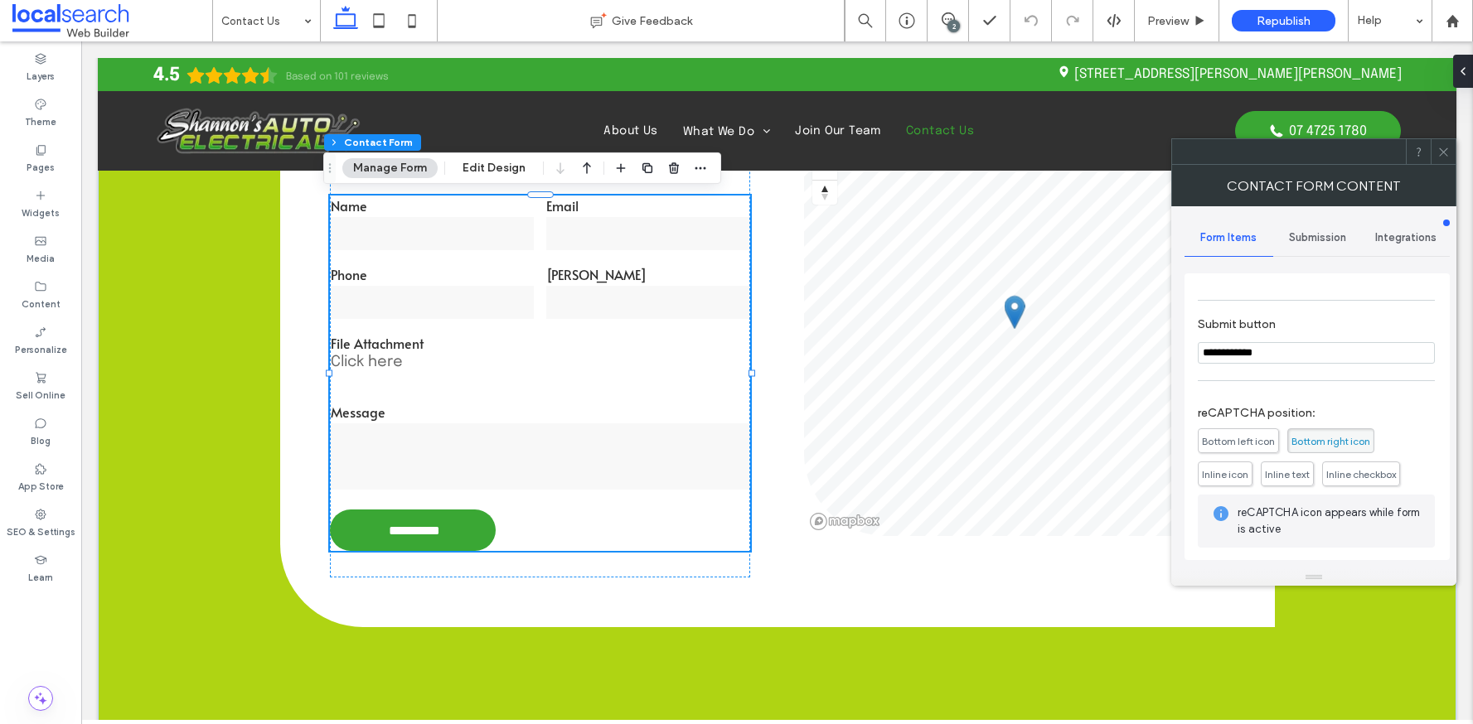
type input "**********"
click at [1441, 143] on span at bounding box center [1443, 151] width 12 height 25
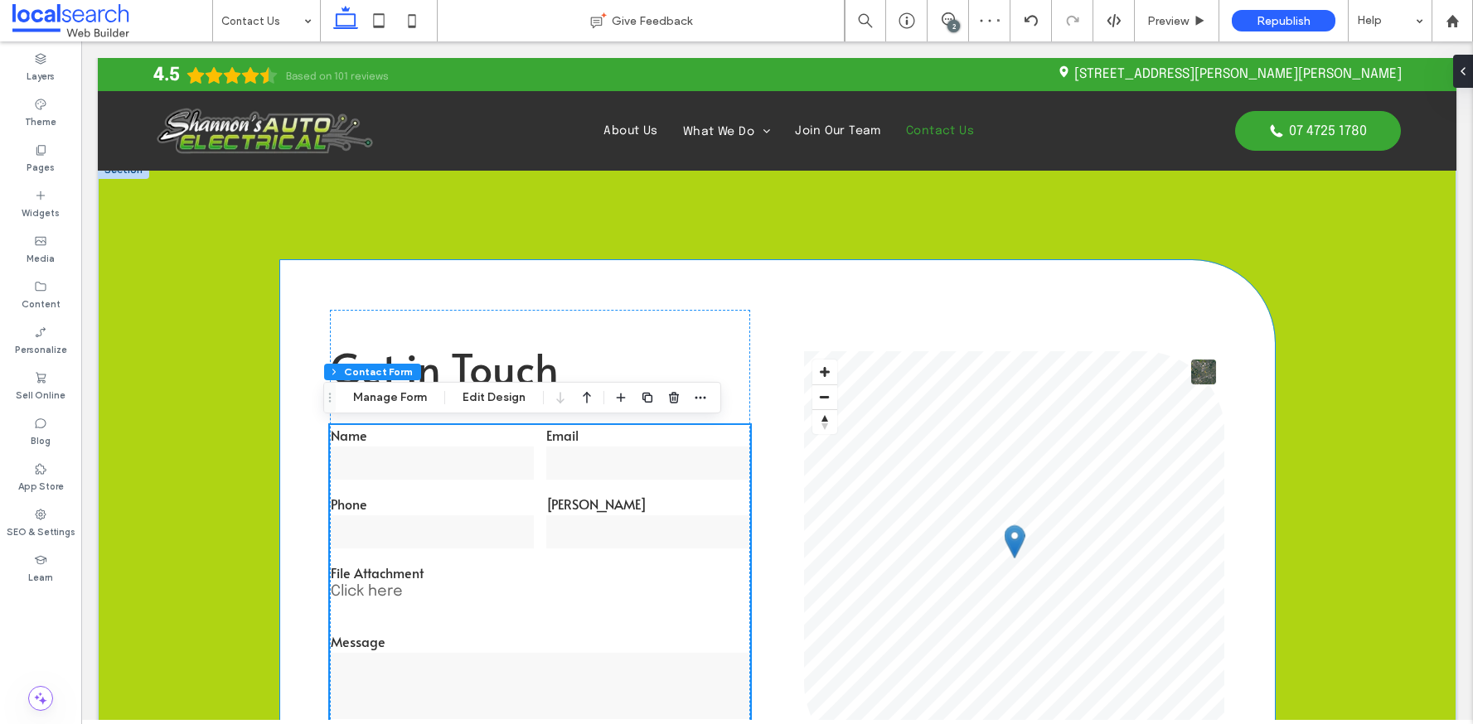
scroll to position [204, 0]
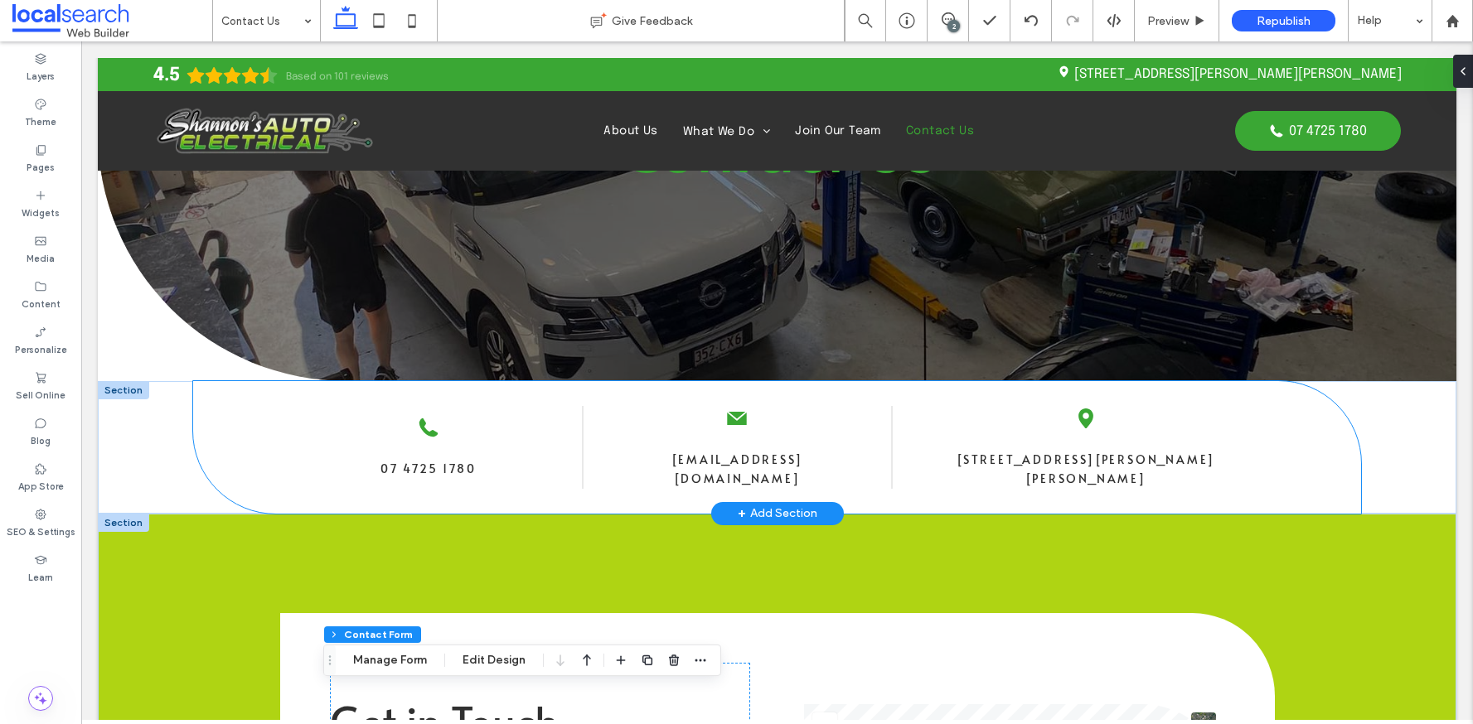
click at [502, 487] on div "Phone Icon 07 4725 1780 Envelope Icon info@shannonsautoelectrical.com.au Pin Ic…" at bounding box center [777, 447] width 1169 height 133
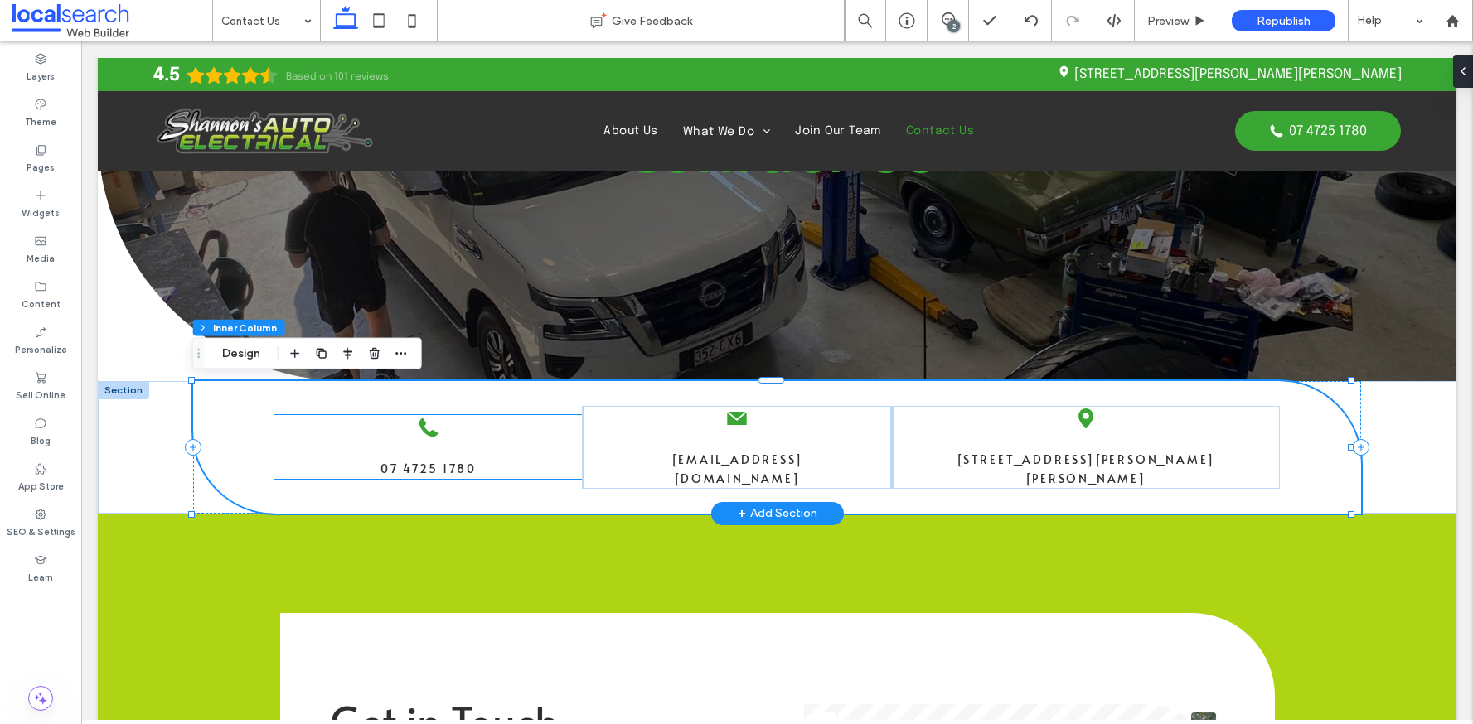
click at [480, 452] on div "Phone Icon 07 4725 1780" at bounding box center [428, 447] width 308 height 64
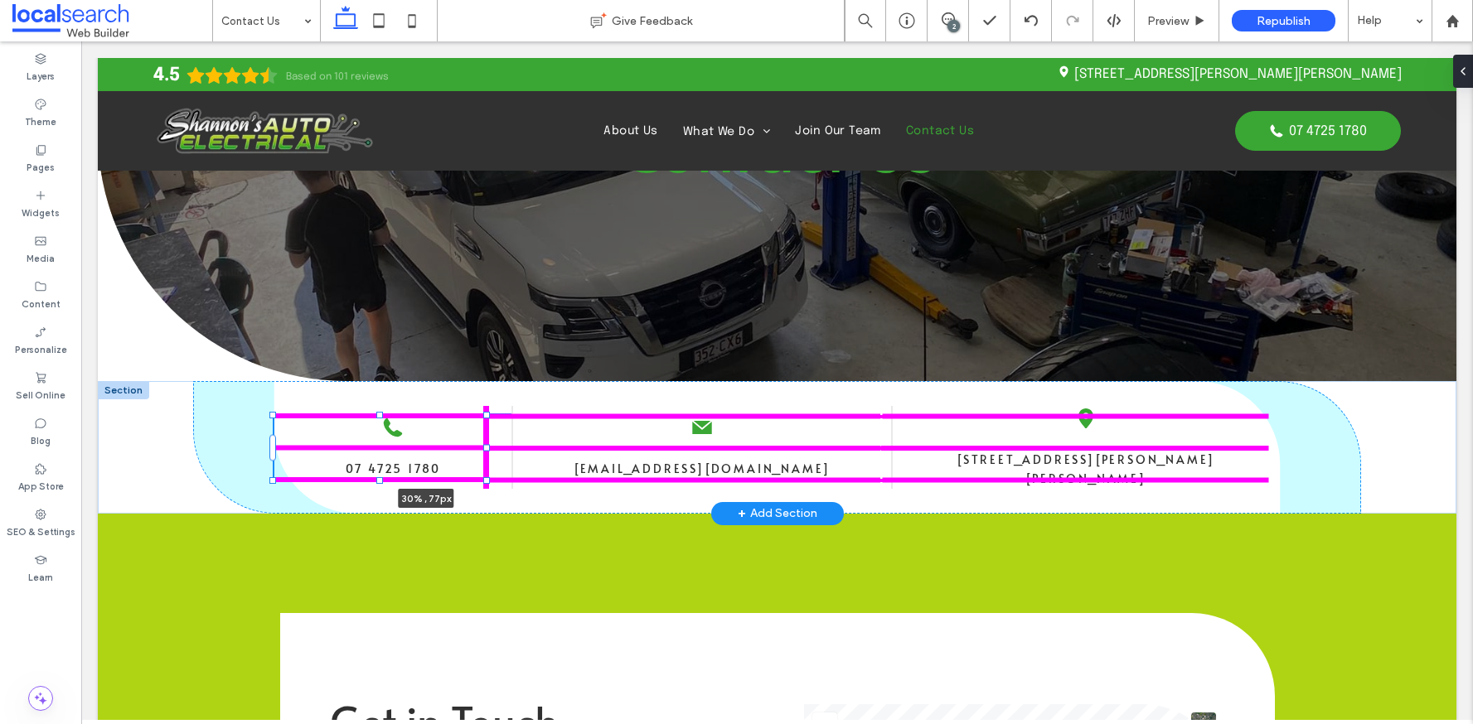
drag, startPoint x: 486, startPoint y: 449, endPoint x: 533, endPoint y: 453, distance: 47.4
click at [532, 453] on div "Phone Icon 07 4725 1780 30% , 77px Envelope Icon info@shannonsautoelectrical.co…" at bounding box center [777, 447] width 1358 height 133
type input "**"
type input "****"
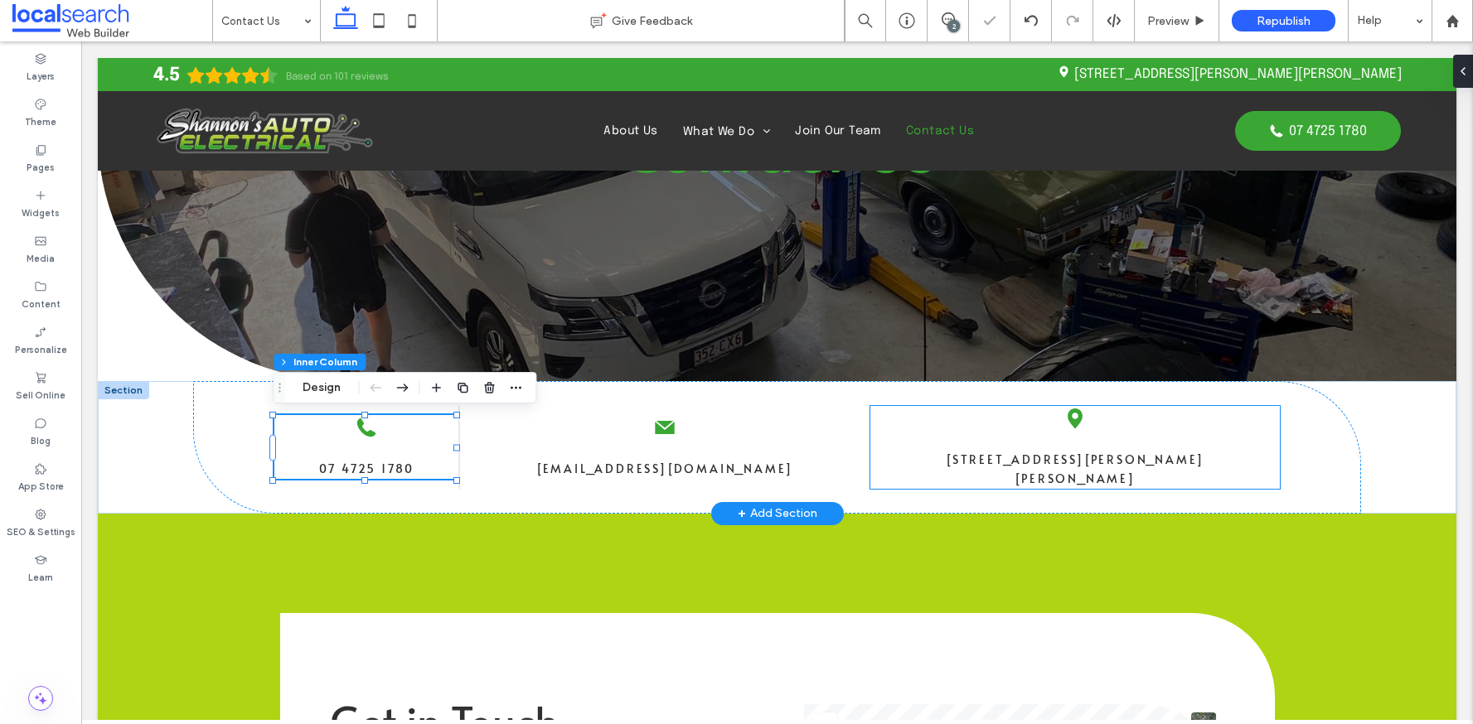
click at [869, 448] on div at bounding box center [870, 447] width 2 height 83
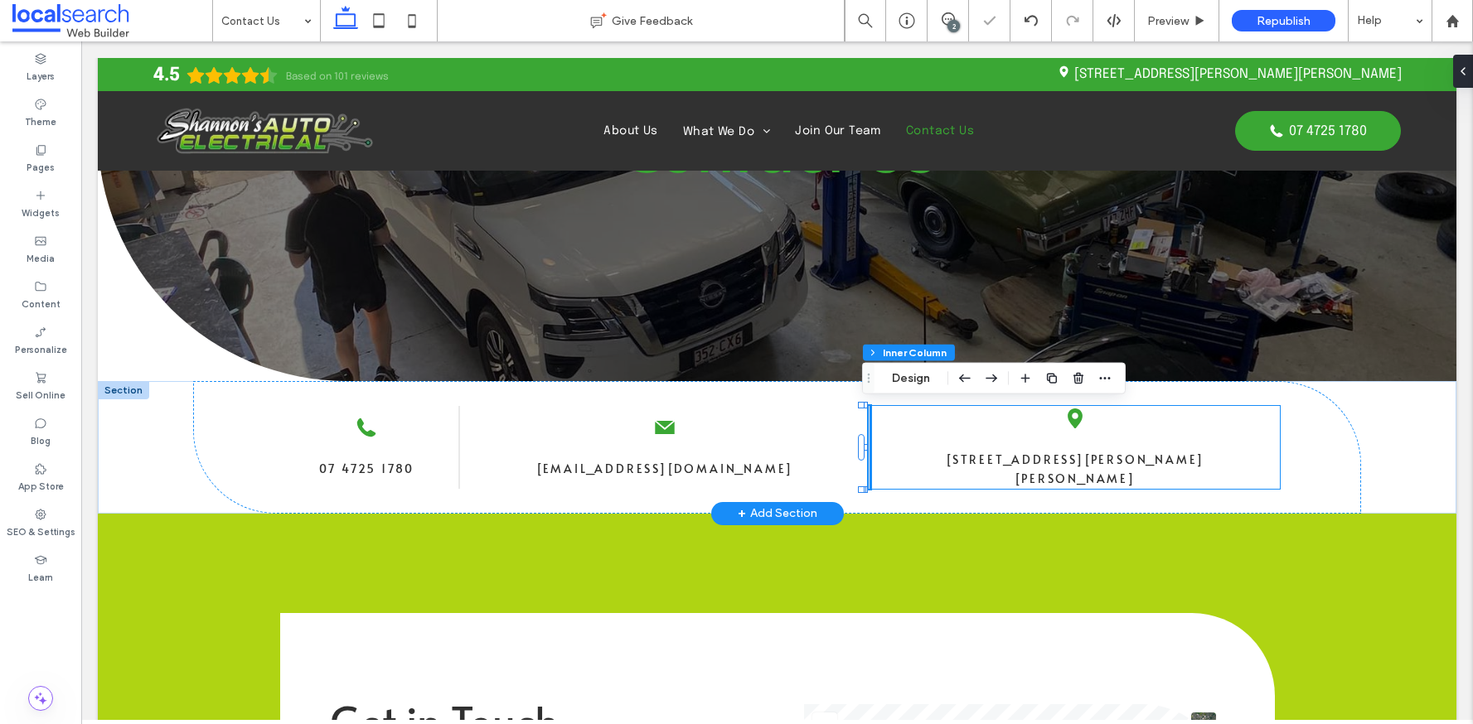
click at [898, 445] on div "Pin Icon 354 Ingham Rd, Garbutt, QLD 4814" at bounding box center [1074, 447] width 409 height 83
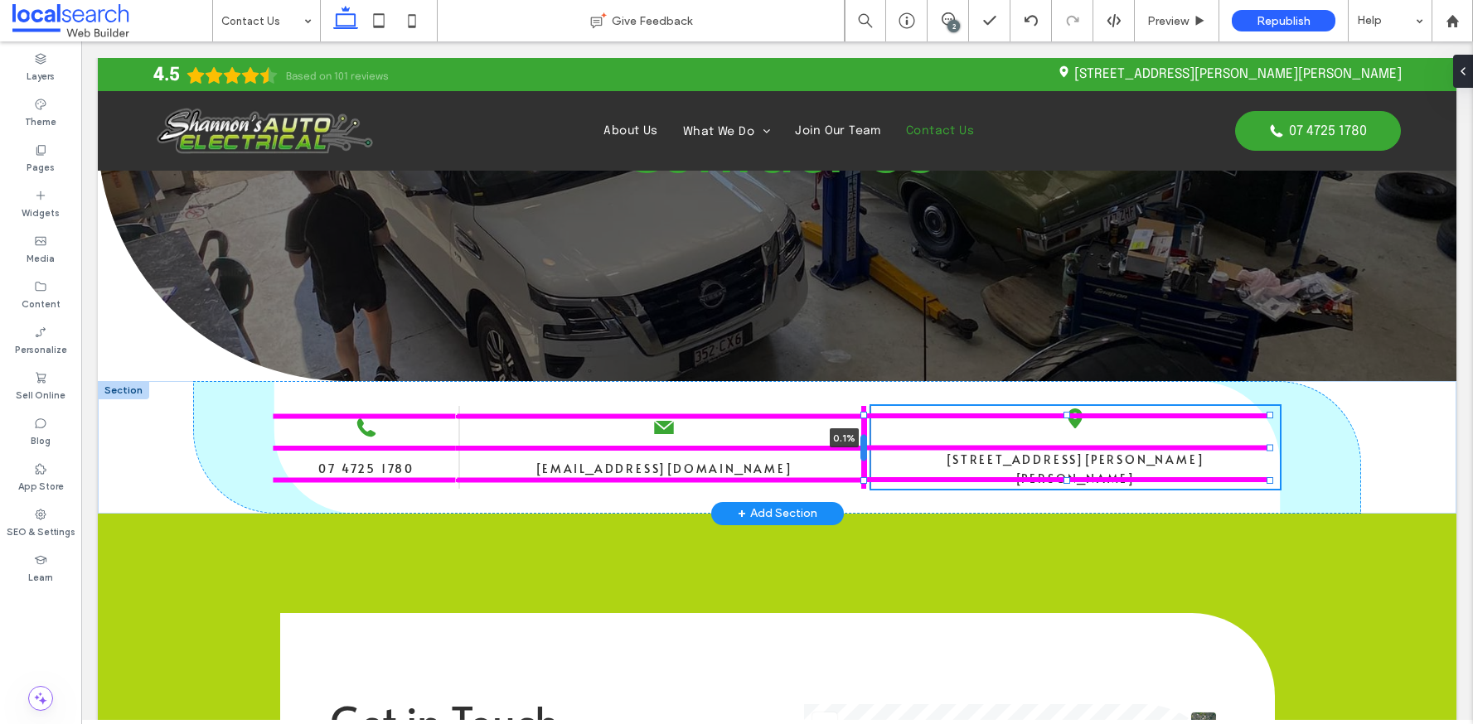
click at [865, 448] on div at bounding box center [863, 447] width 7 height 27
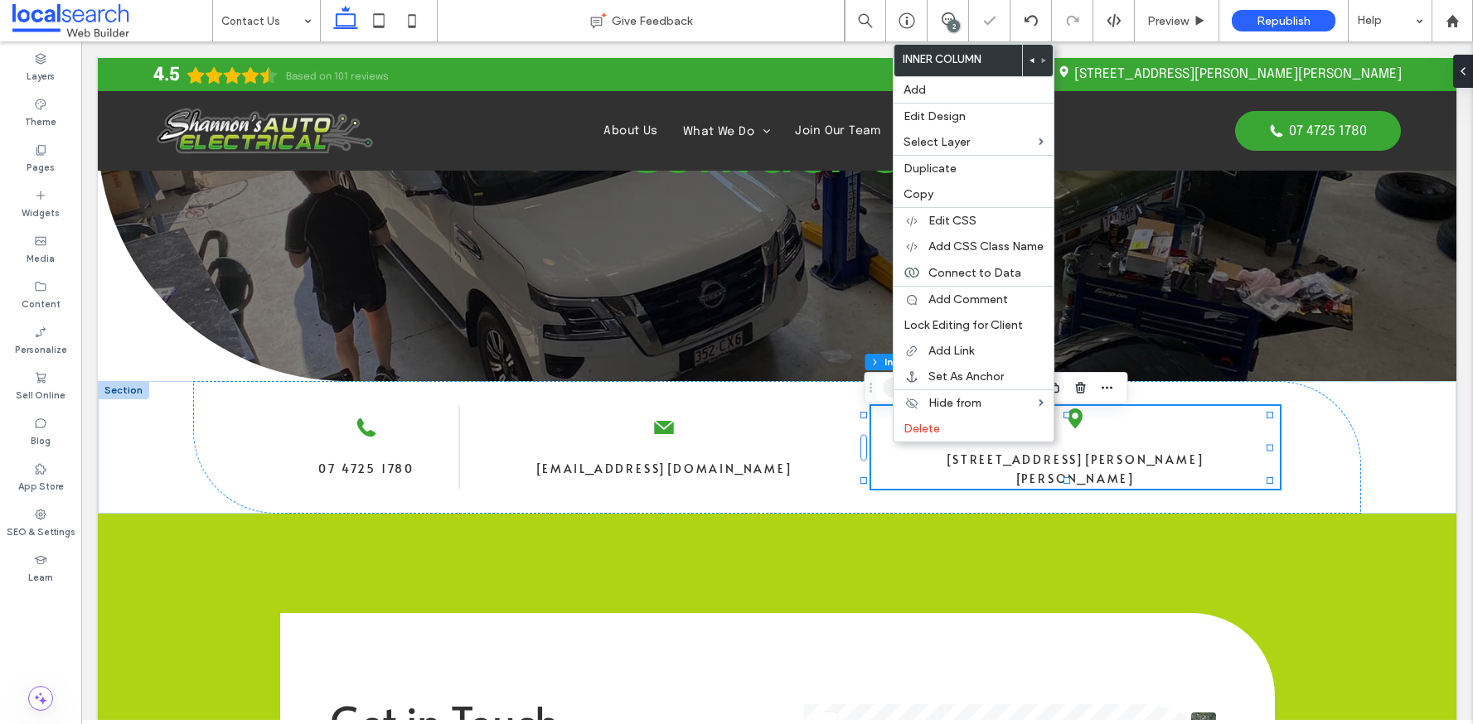
click at [884, 385] on button "Design" at bounding box center [913, 388] width 60 height 20
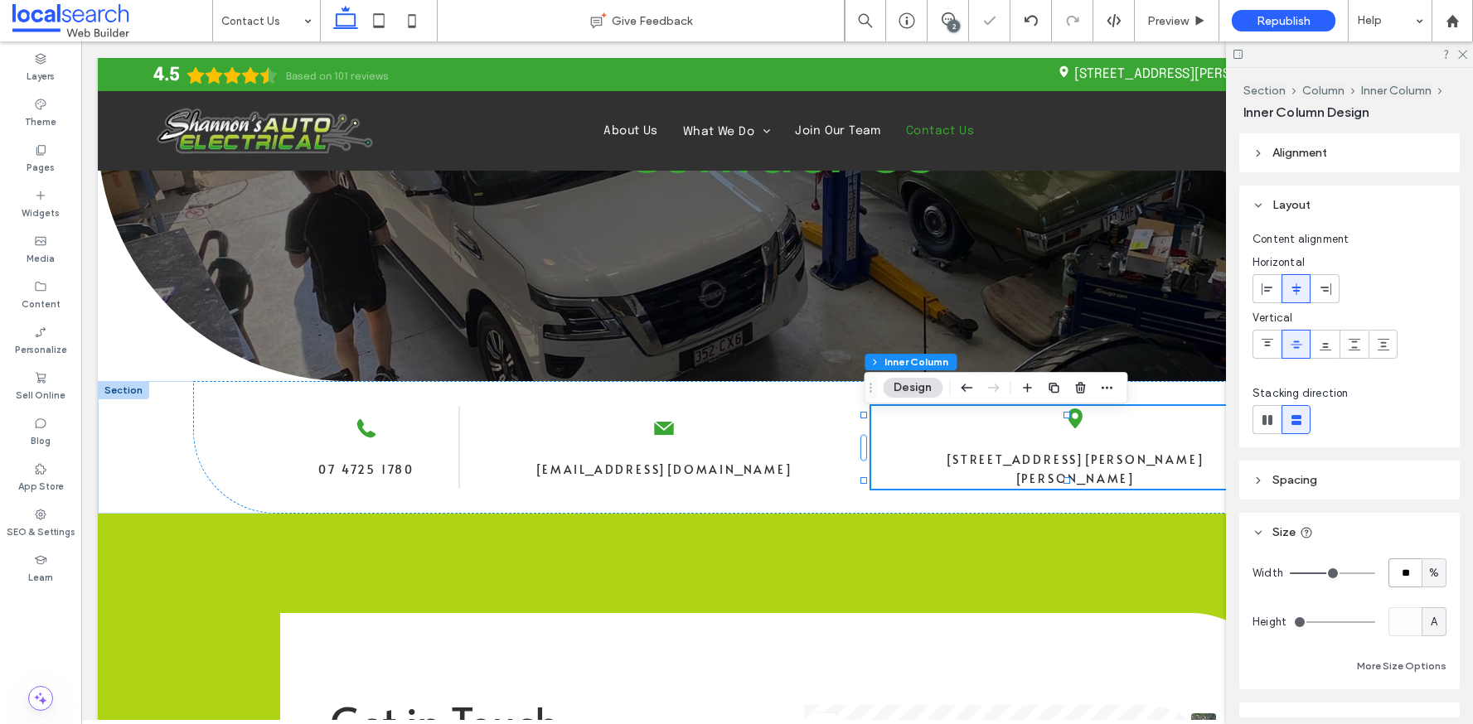
click at [1403, 566] on input "**" at bounding box center [1404, 573] width 33 height 29
type input "**"
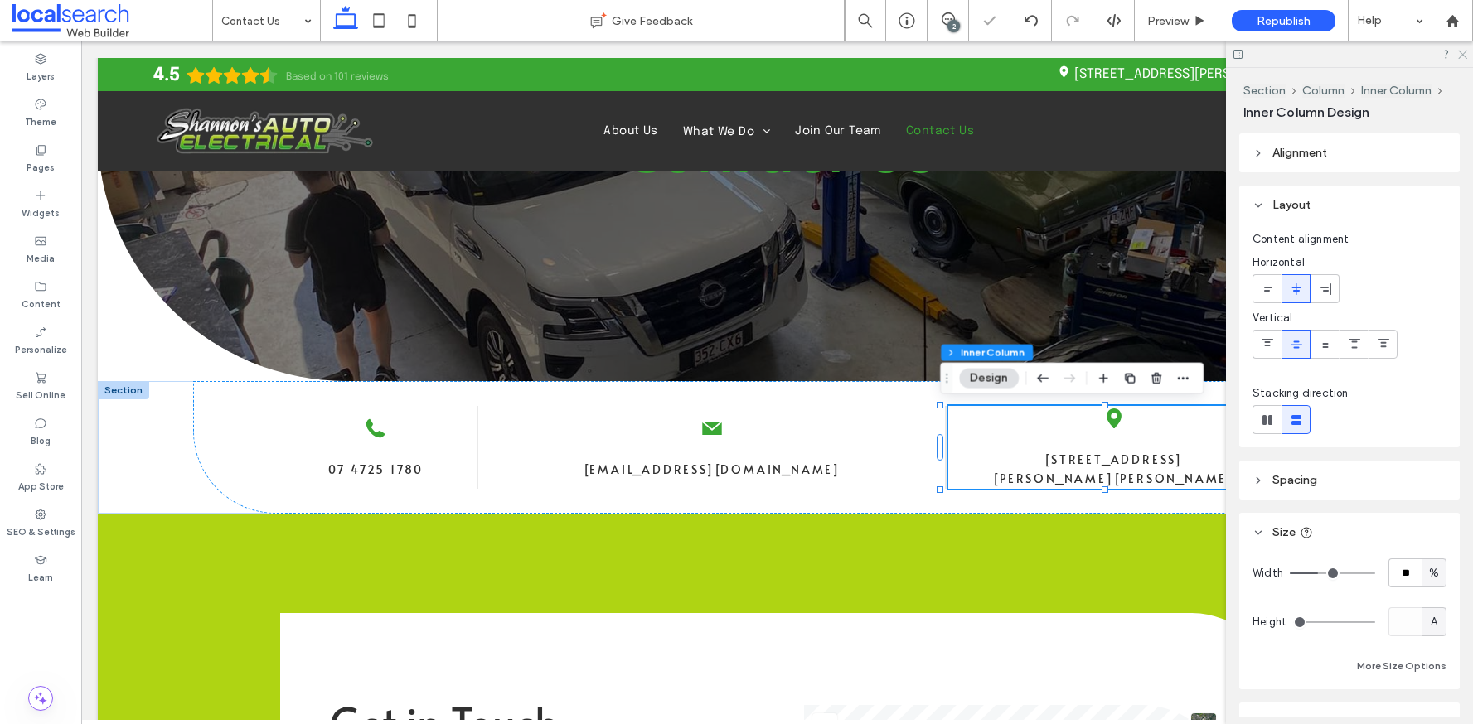
click at [1461, 50] on icon at bounding box center [1461, 53] width 11 height 11
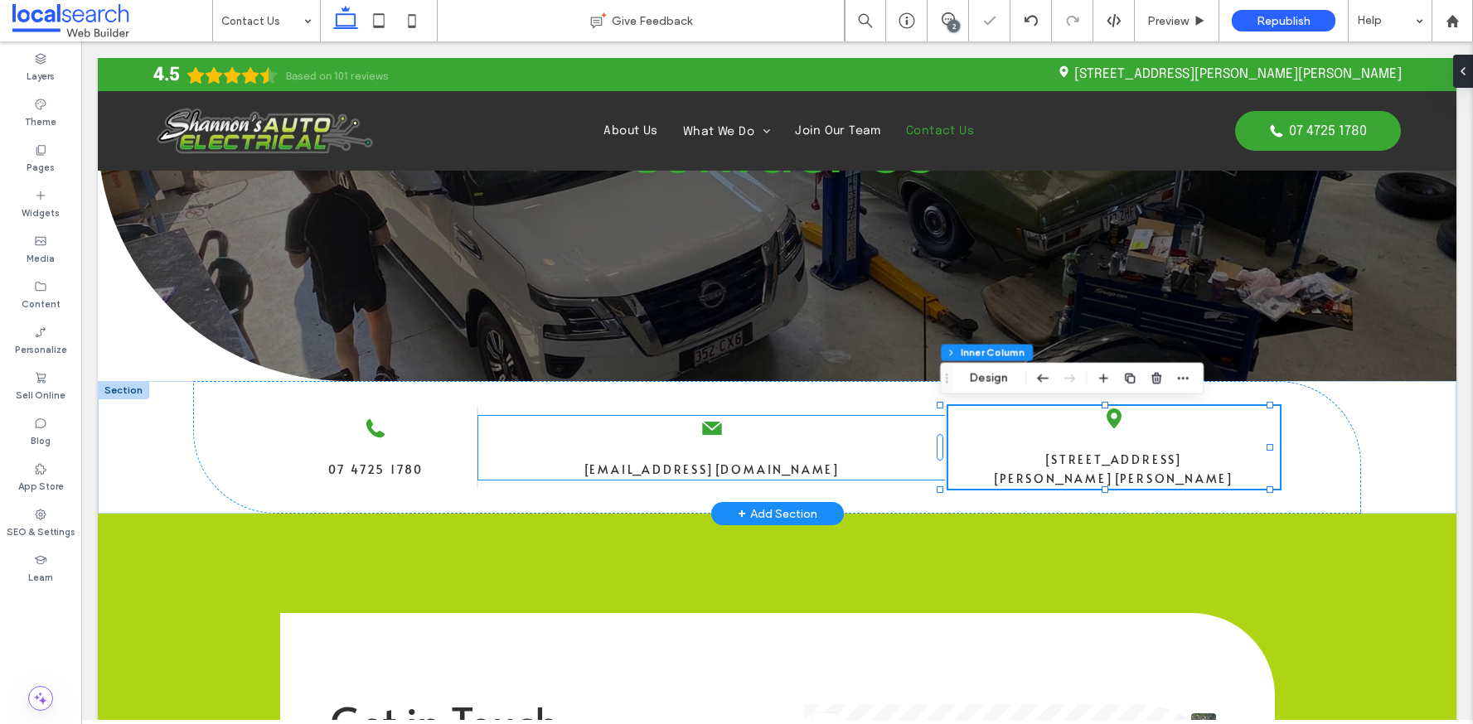
click at [784, 448] on div "Envelope Icon info@shannonsautoelectrical.com.au" at bounding box center [711, 448] width 467 height 64
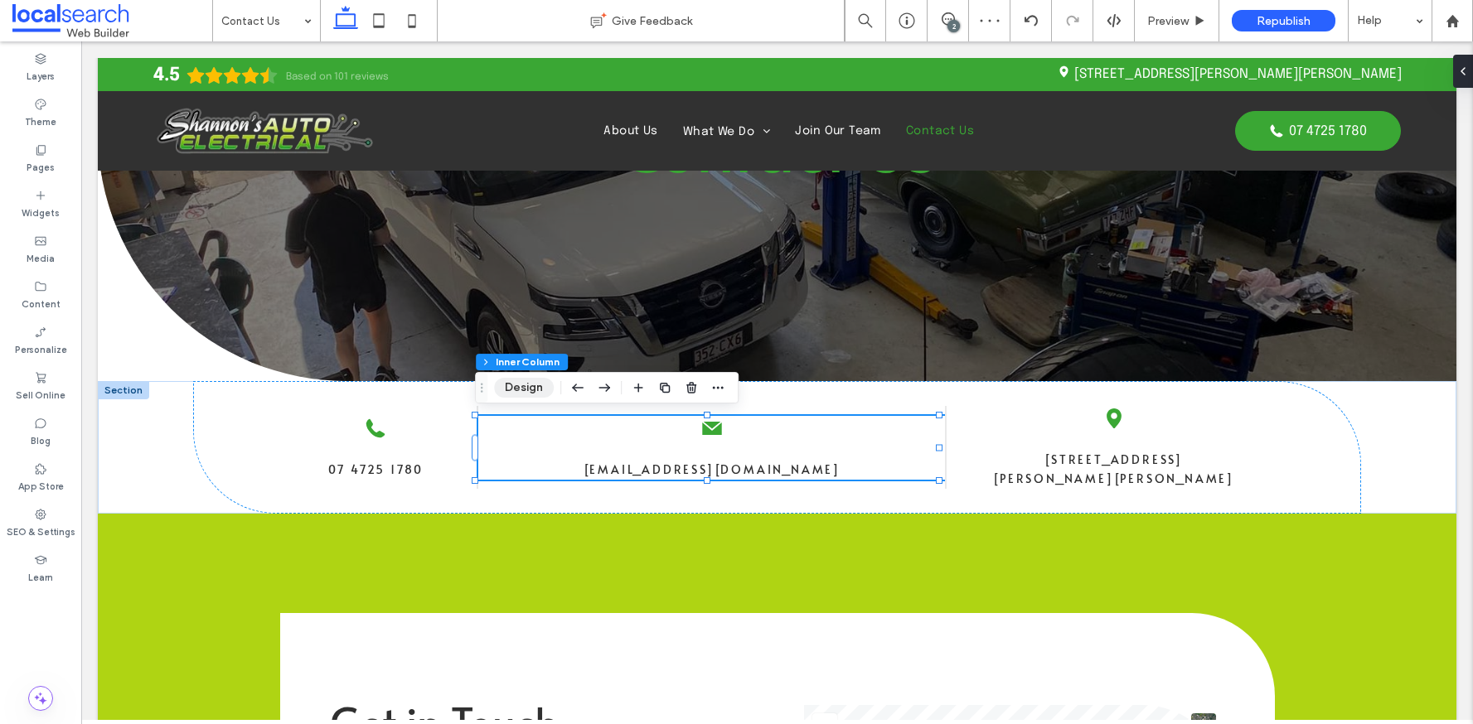
click at [513, 387] on button "Design" at bounding box center [524, 388] width 60 height 20
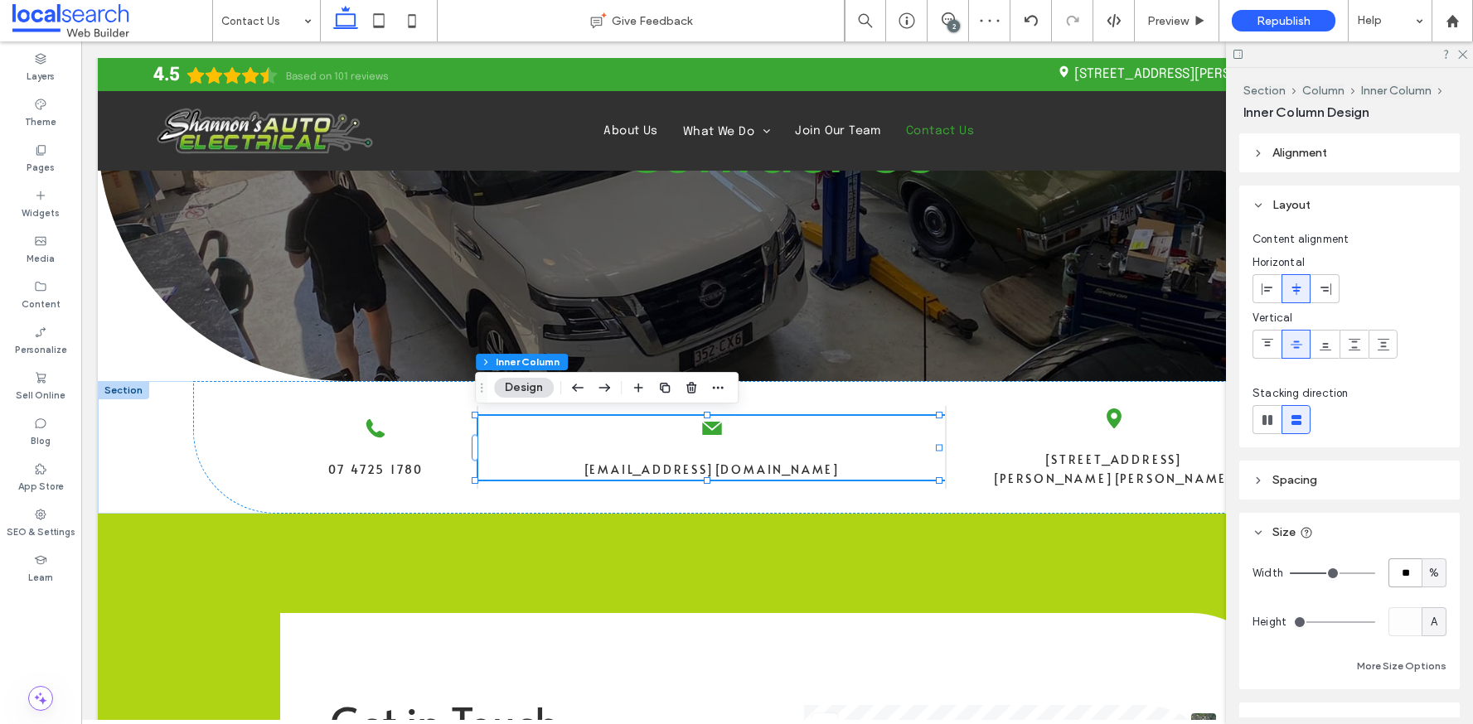
click at [1388, 566] on input "**" at bounding box center [1404, 573] width 33 height 29
type input "**"
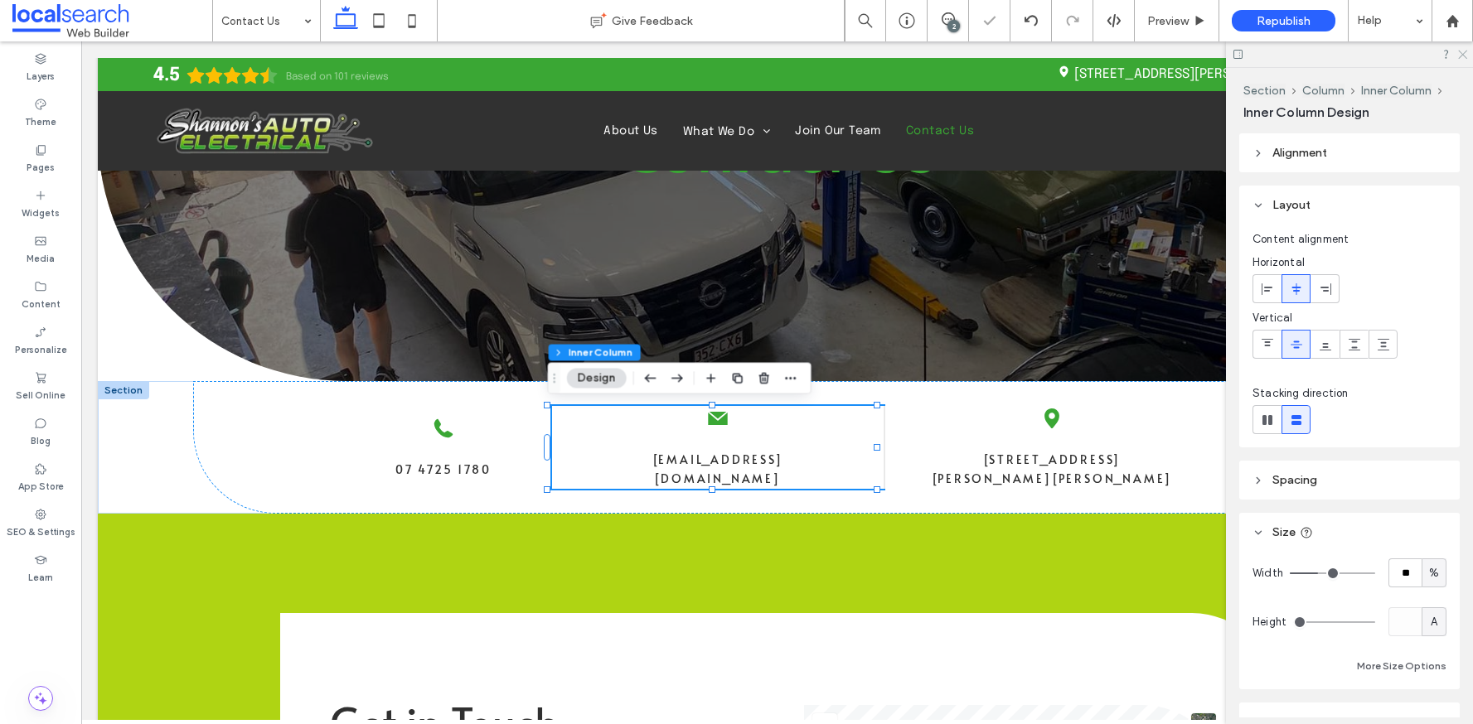
click at [1465, 53] on icon at bounding box center [1461, 53] width 11 height 11
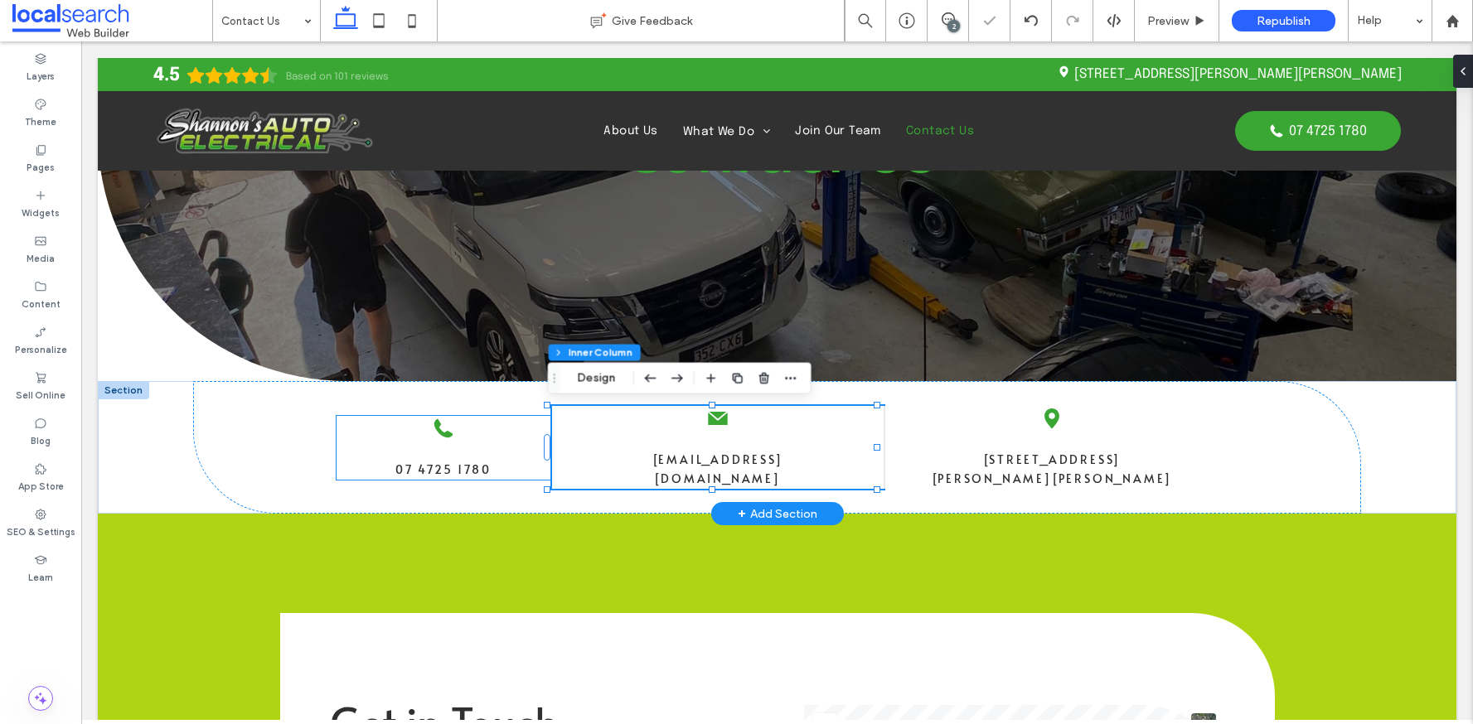
click at [354, 451] on div "Phone Icon 07 4725 1780" at bounding box center [444, 448] width 214 height 64
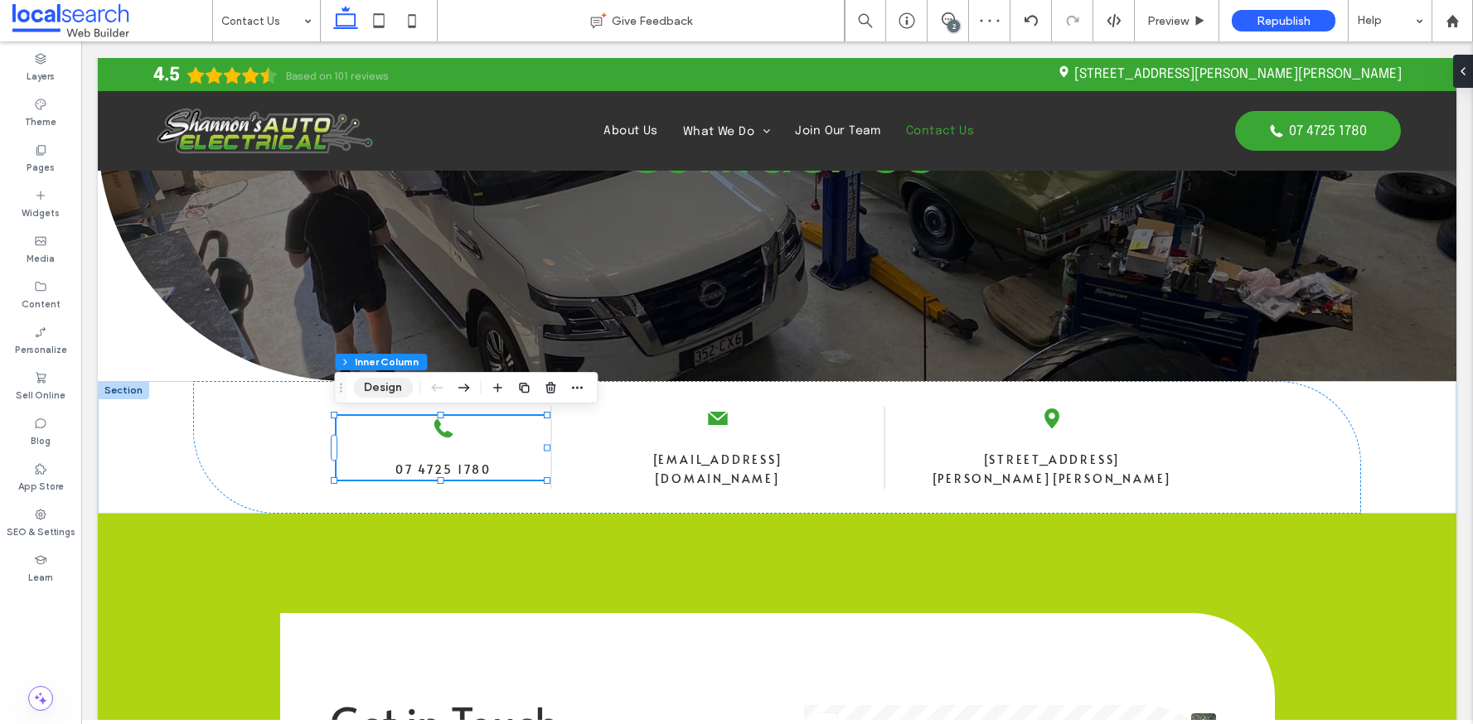
click at [375, 391] on button "Design" at bounding box center [383, 388] width 60 height 20
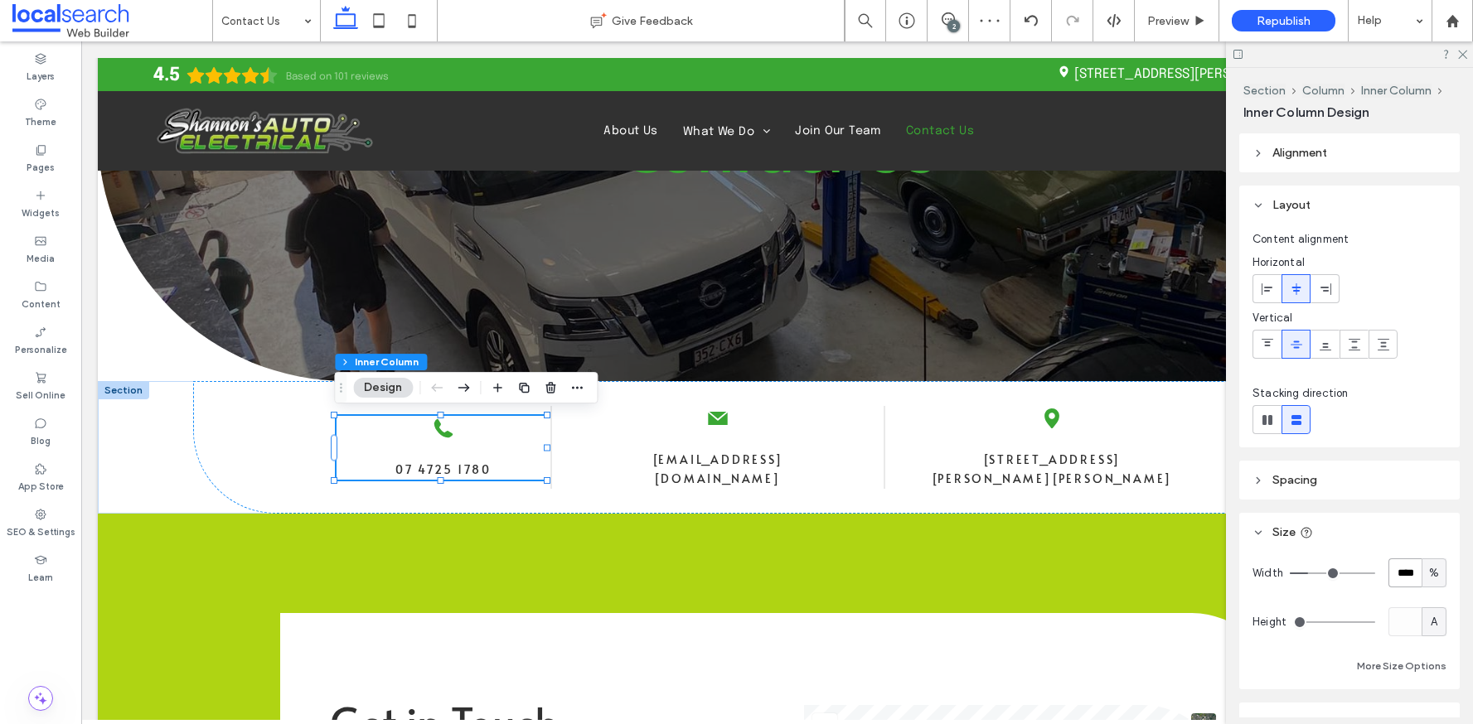
click at [1398, 574] on input "****" at bounding box center [1404, 573] width 33 height 29
type input "**"
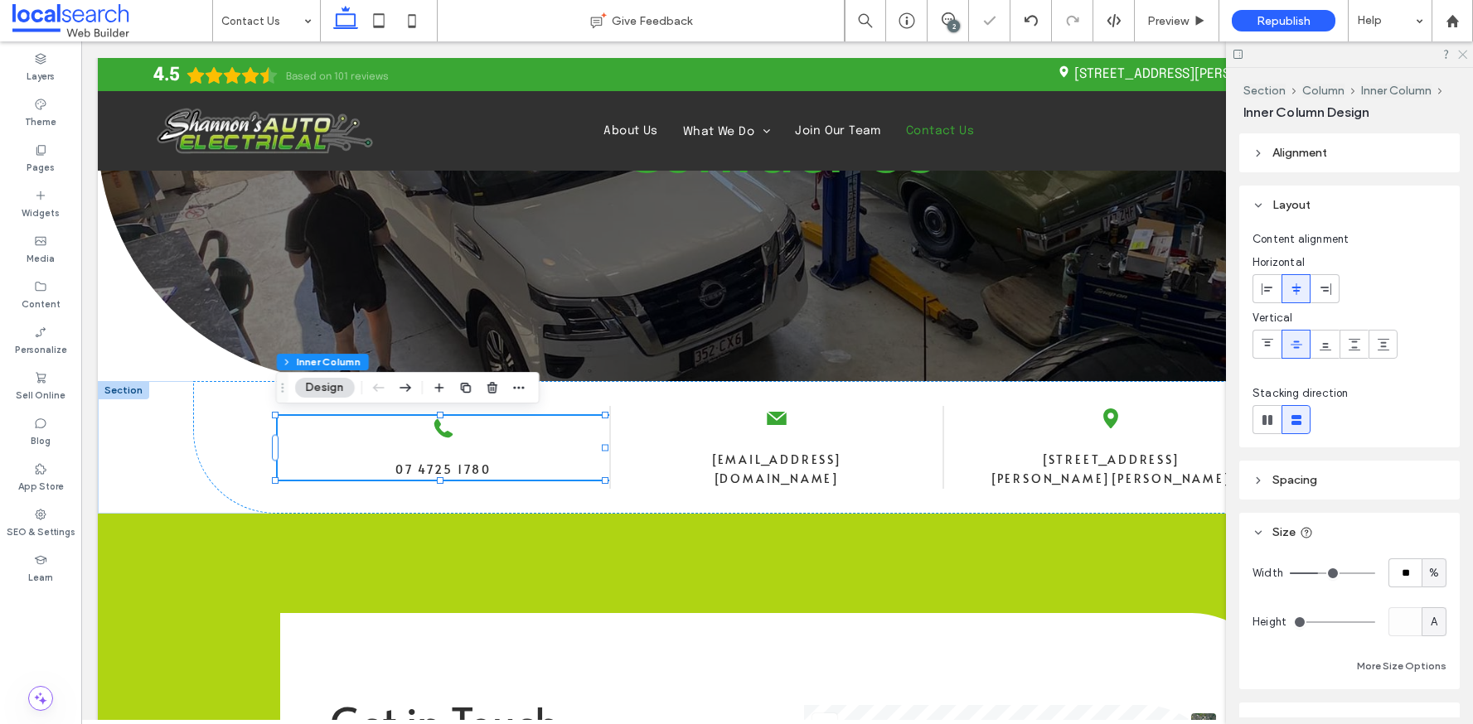
click at [1464, 51] on icon at bounding box center [1461, 53] width 11 height 11
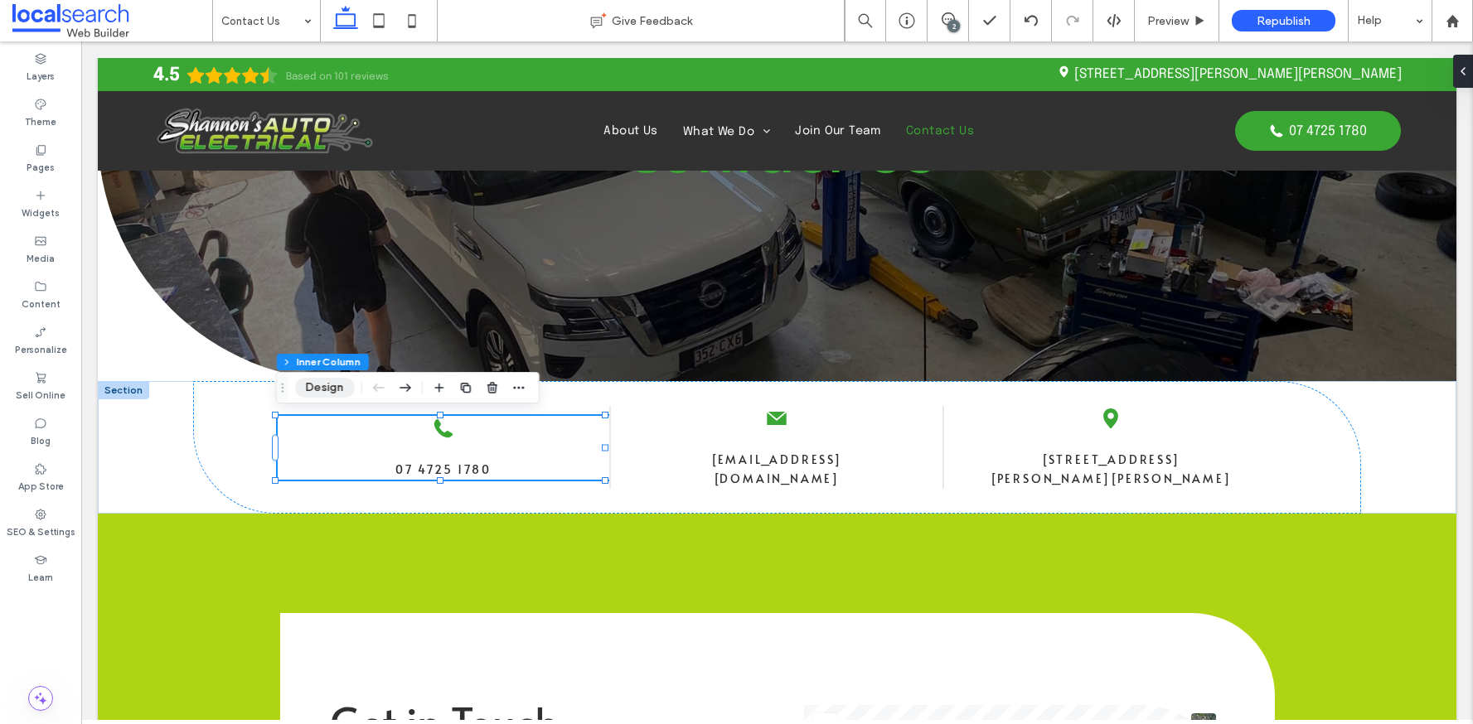
click at [326, 393] on button "Design" at bounding box center [325, 388] width 60 height 20
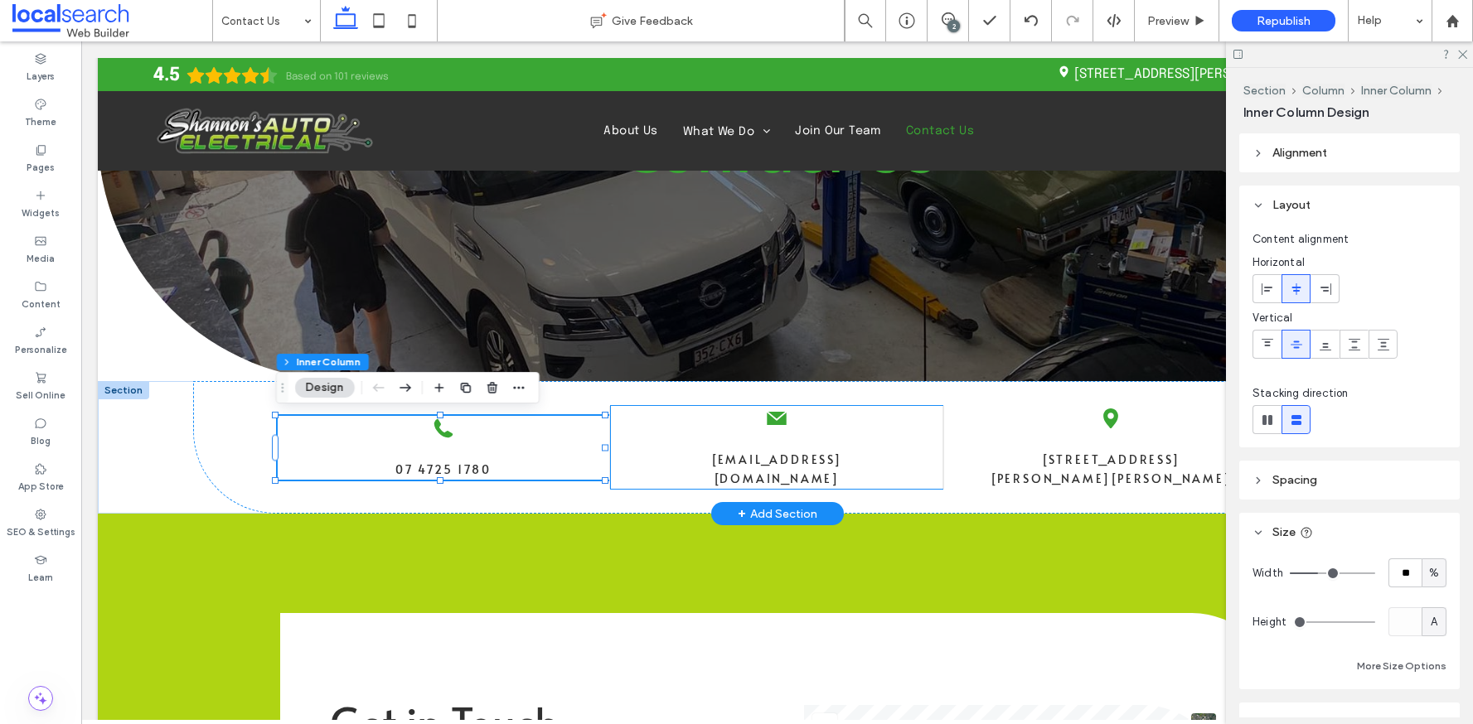
click at [881, 442] on div "Envelope Icon info@shannonsautoelectrical.com.au" at bounding box center [777, 447] width 332 height 83
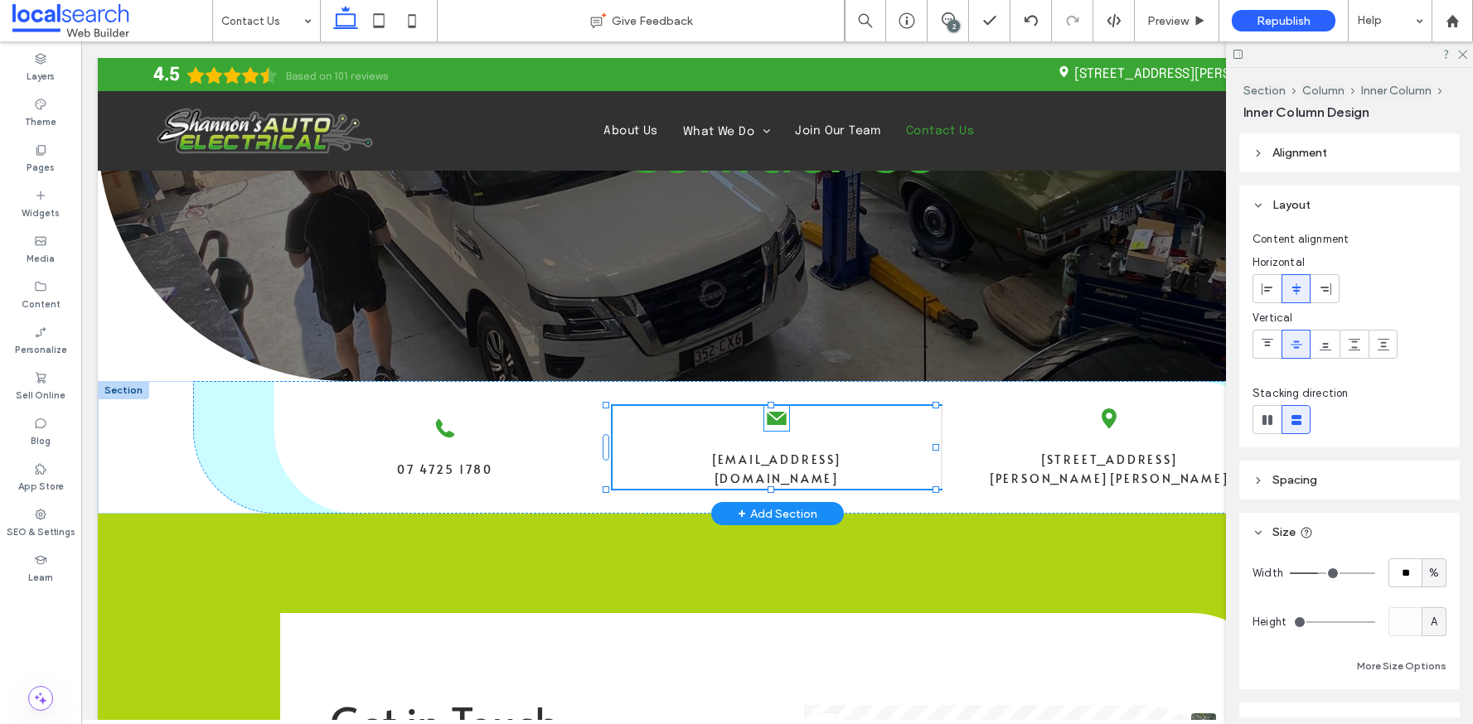
drag, startPoint x: 772, startPoint y: 404, endPoint x: 771, endPoint y: 420, distance: 15.8
click at [771, 420] on div "Phone Icon 07 4725 1780 Envelope Icon info@shannonsautoelectrical.com.au Pin Ic…" at bounding box center [777, 447] width 1358 height 133
type input "***"
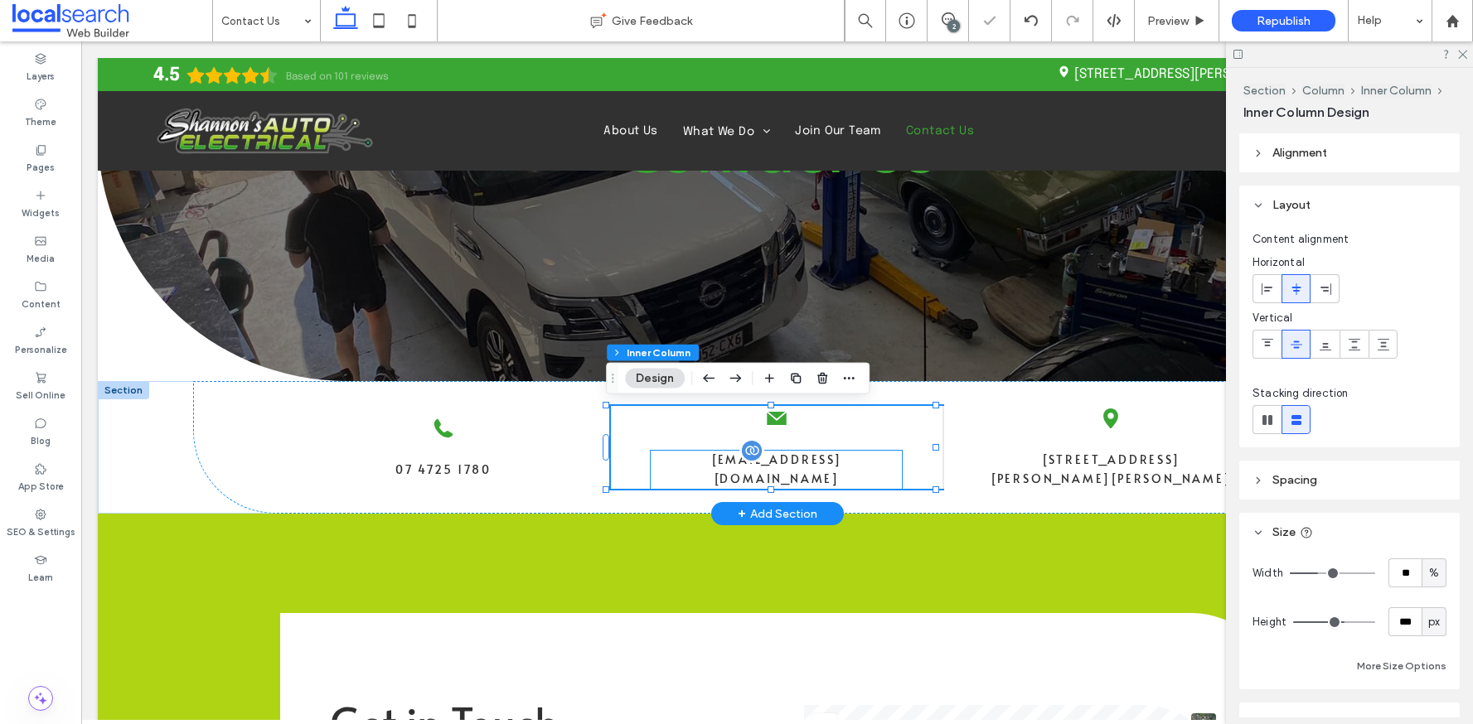
click at [831, 465] on span "info@shannonsautoelectrical.com.au" at bounding box center [776, 469] width 131 height 35
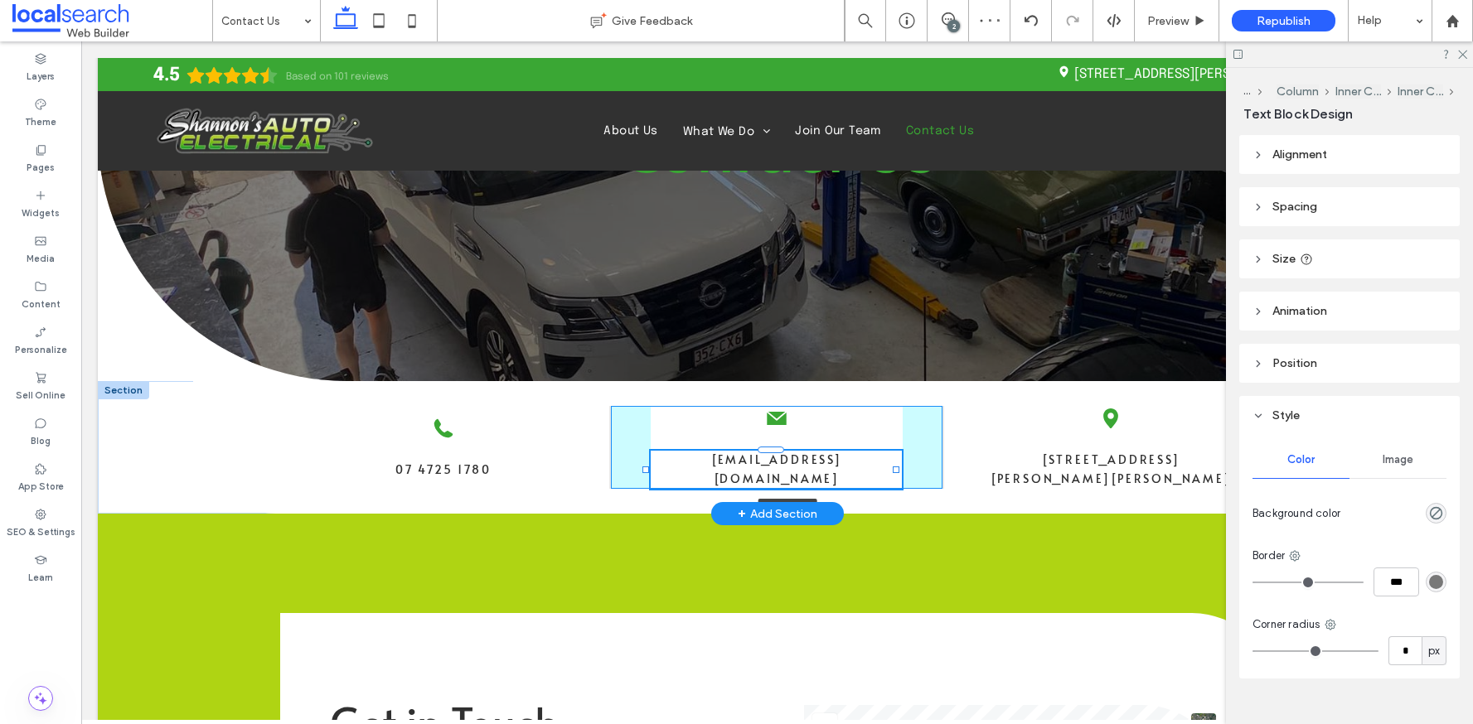
drag, startPoint x: 897, startPoint y: 471, endPoint x: 911, endPoint y: 470, distance: 14.1
click at [911, 470] on div "Phone Icon 07 4725 1780 Envelope Icon info@shannonsautoelectrical.com.au 110% ,…" at bounding box center [777, 447] width 1358 height 133
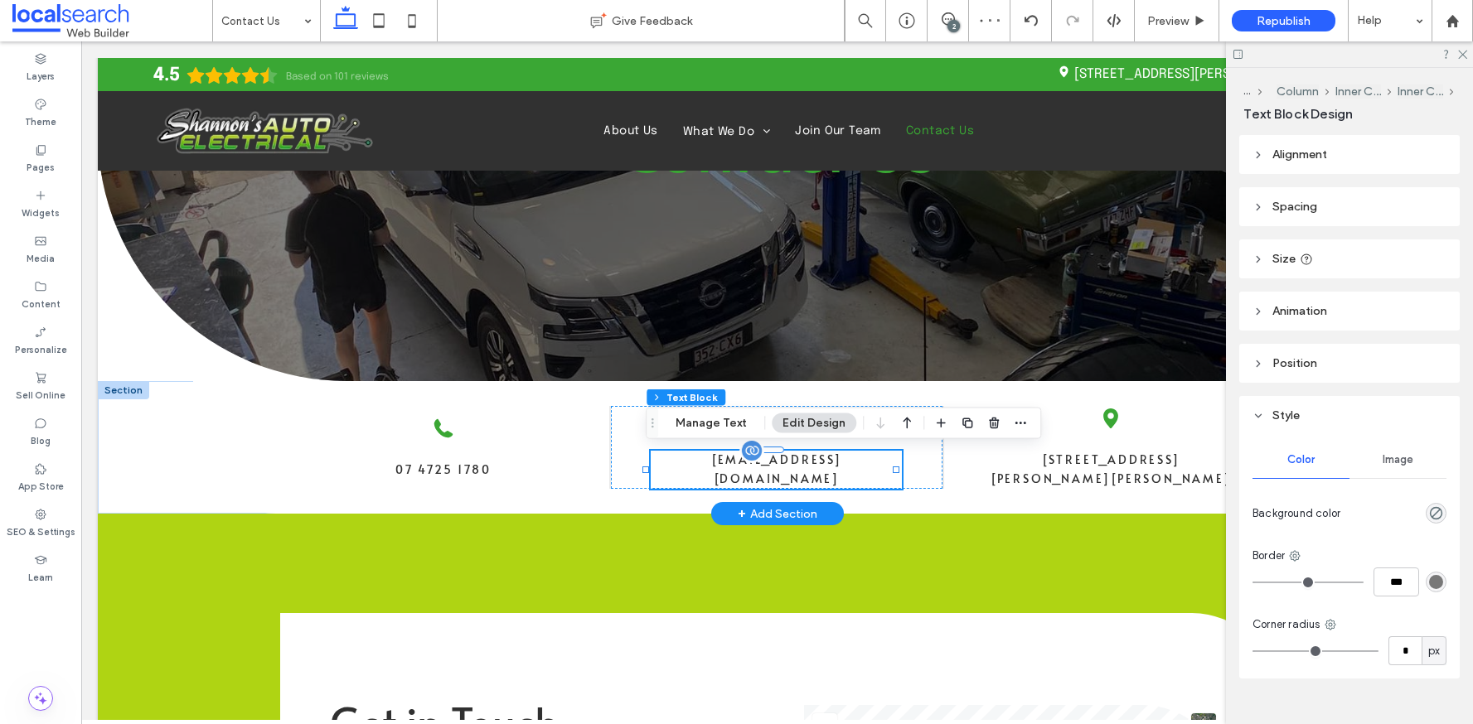
click at [785, 472] on span "info@shannonsautoelectrical.com.au" at bounding box center [776, 469] width 131 height 35
click at [785, 478] on span "info@shannonsautoelectrical.com.au" at bounding box center [776, 469] width 131 height 35
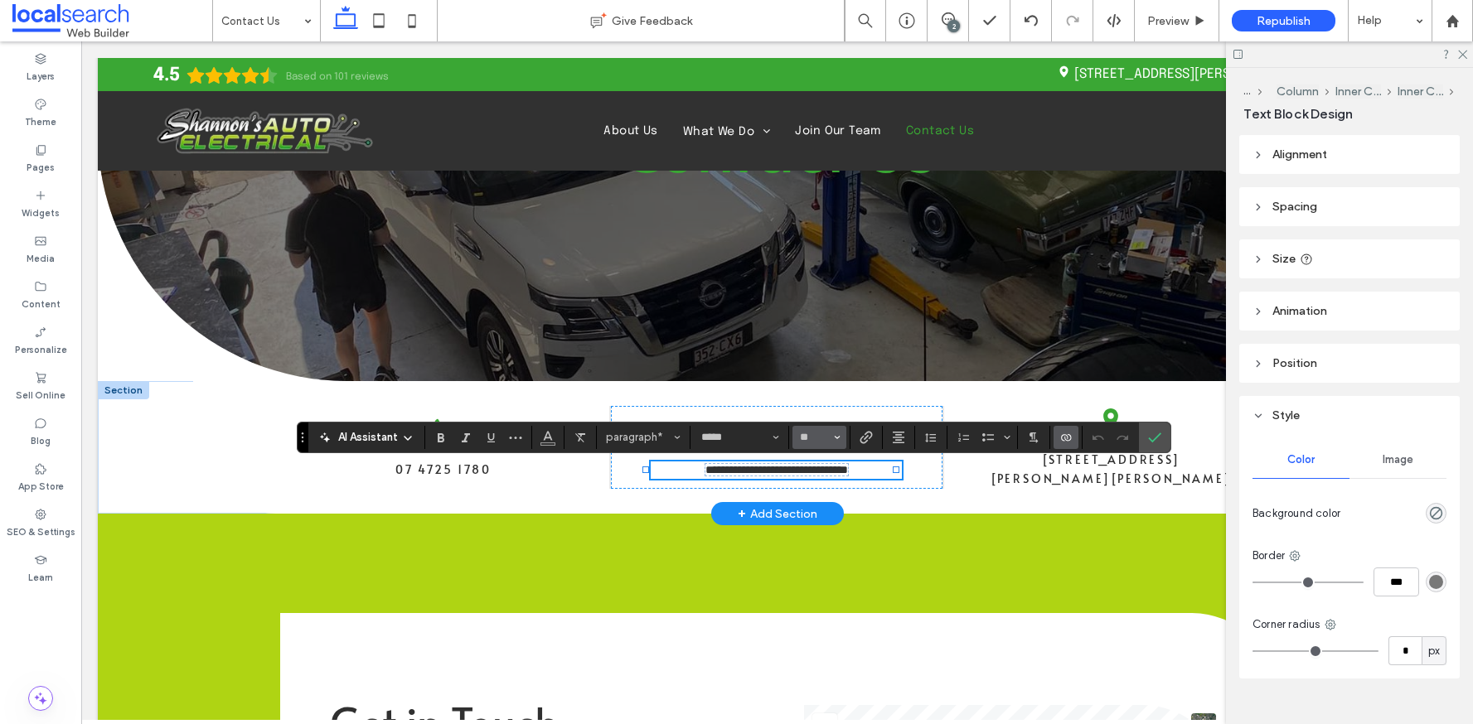
click at [834, 439] on icon "Size" at bounding box center [837, 437] width 7 height 7
click at [821, 547] on label "12" at bounding box center [818, 556] width 53 height 23
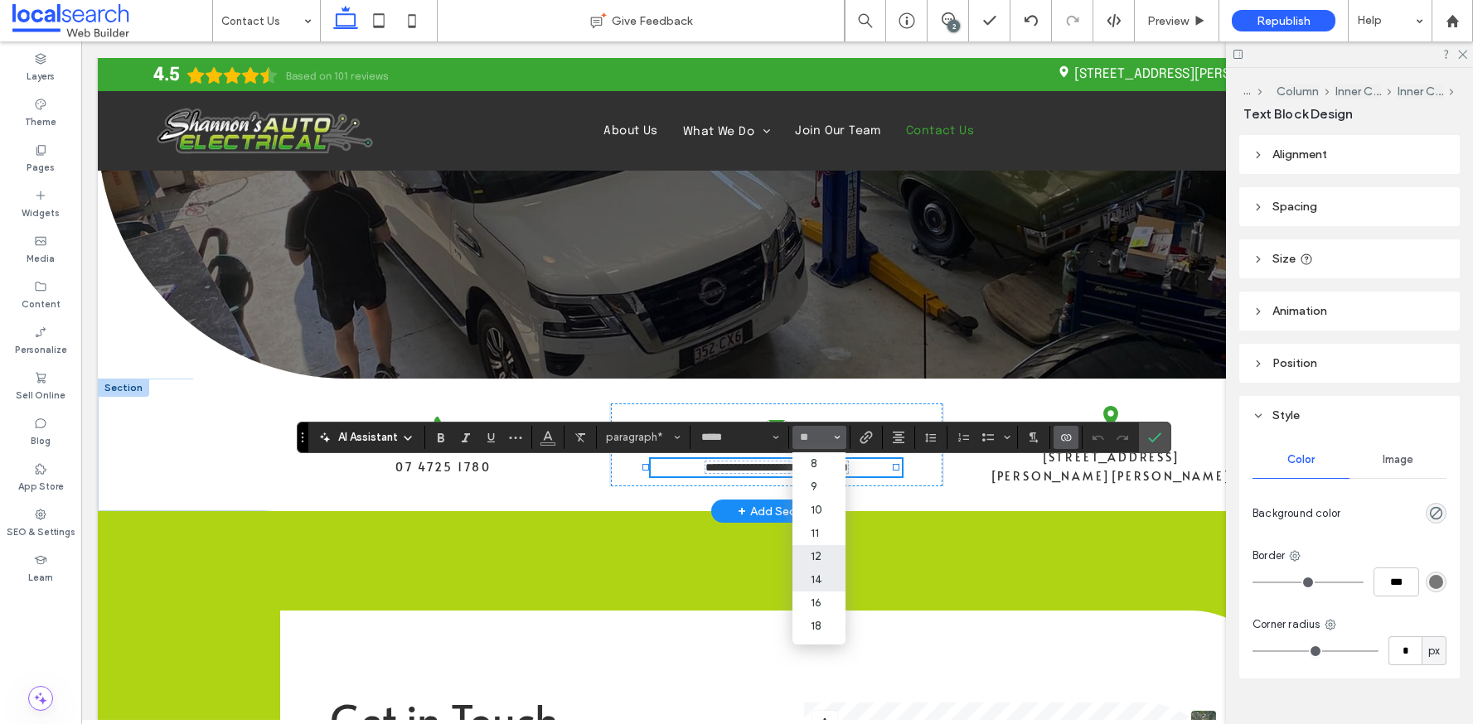
type input "**"
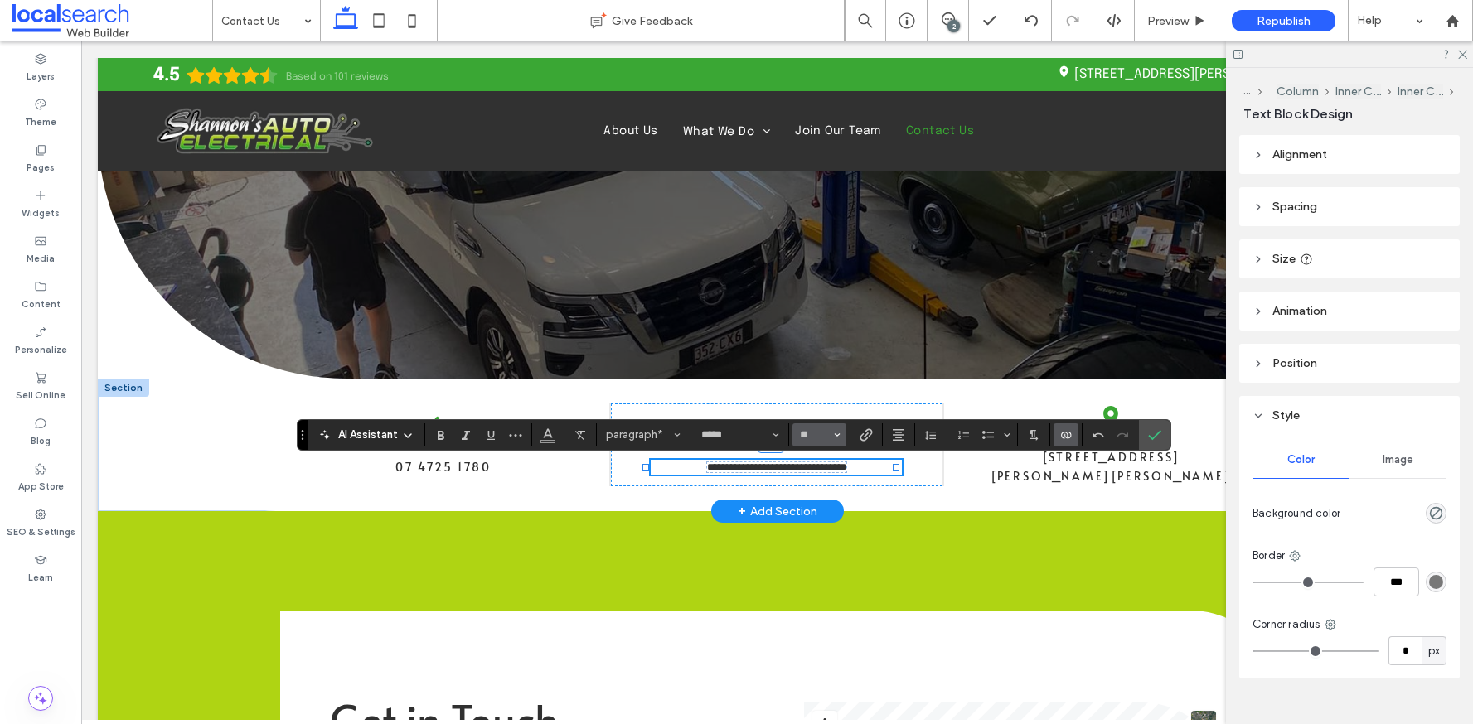
click at [837, 434] on use "Size" at bounding box center [838, 434] width 6 height 3
click at [828, 509] on label "10" at bounding box center [818, 507] width 53 height 23
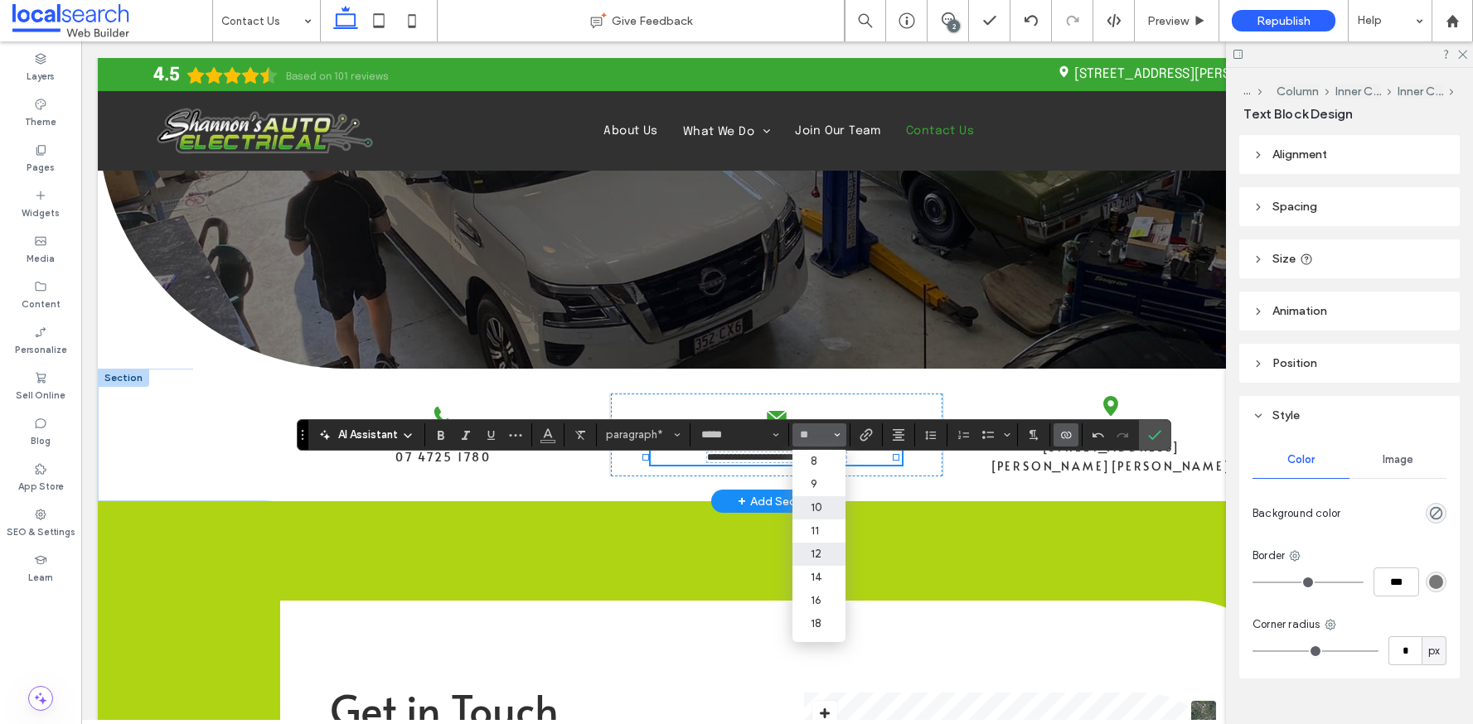
type input "**"
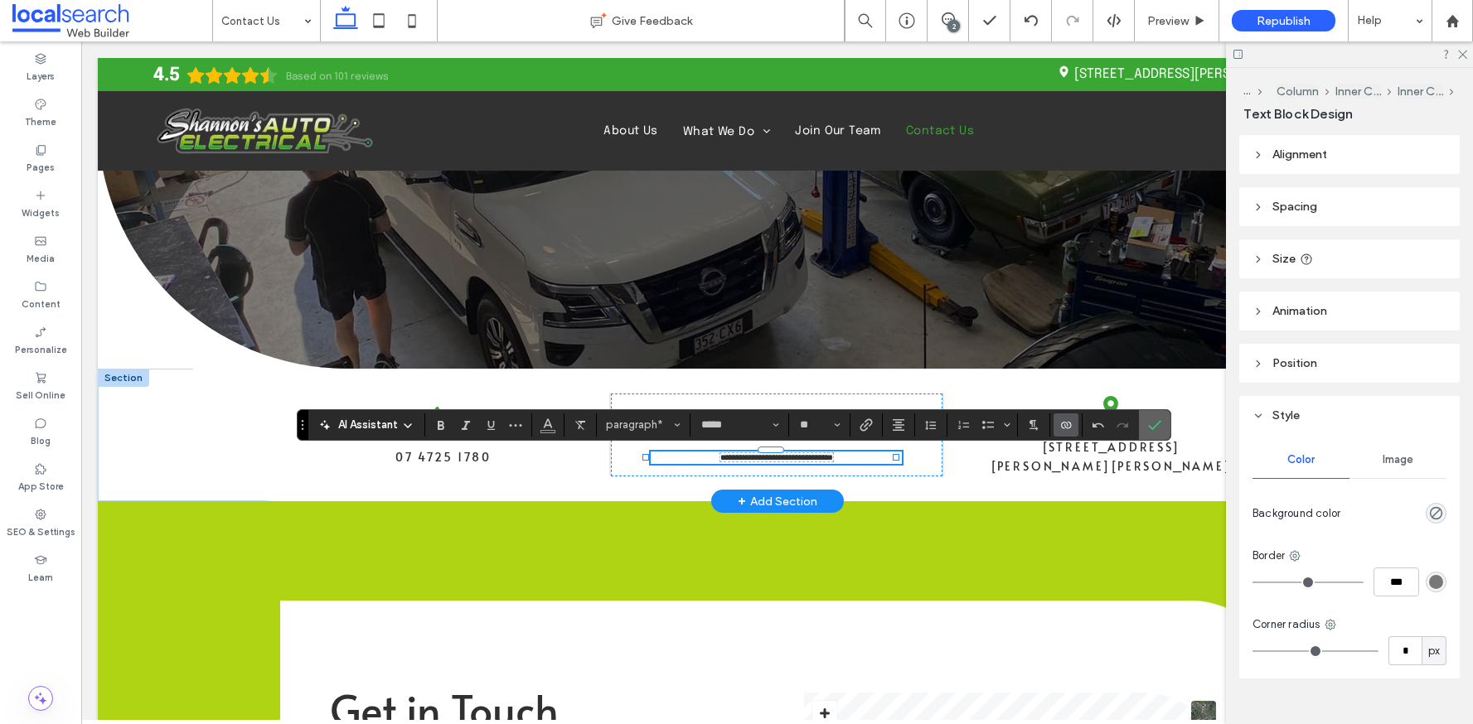
click at [1150, 423] on icon "Confirm" at bounding box center [1154, 425] width 13 height 13
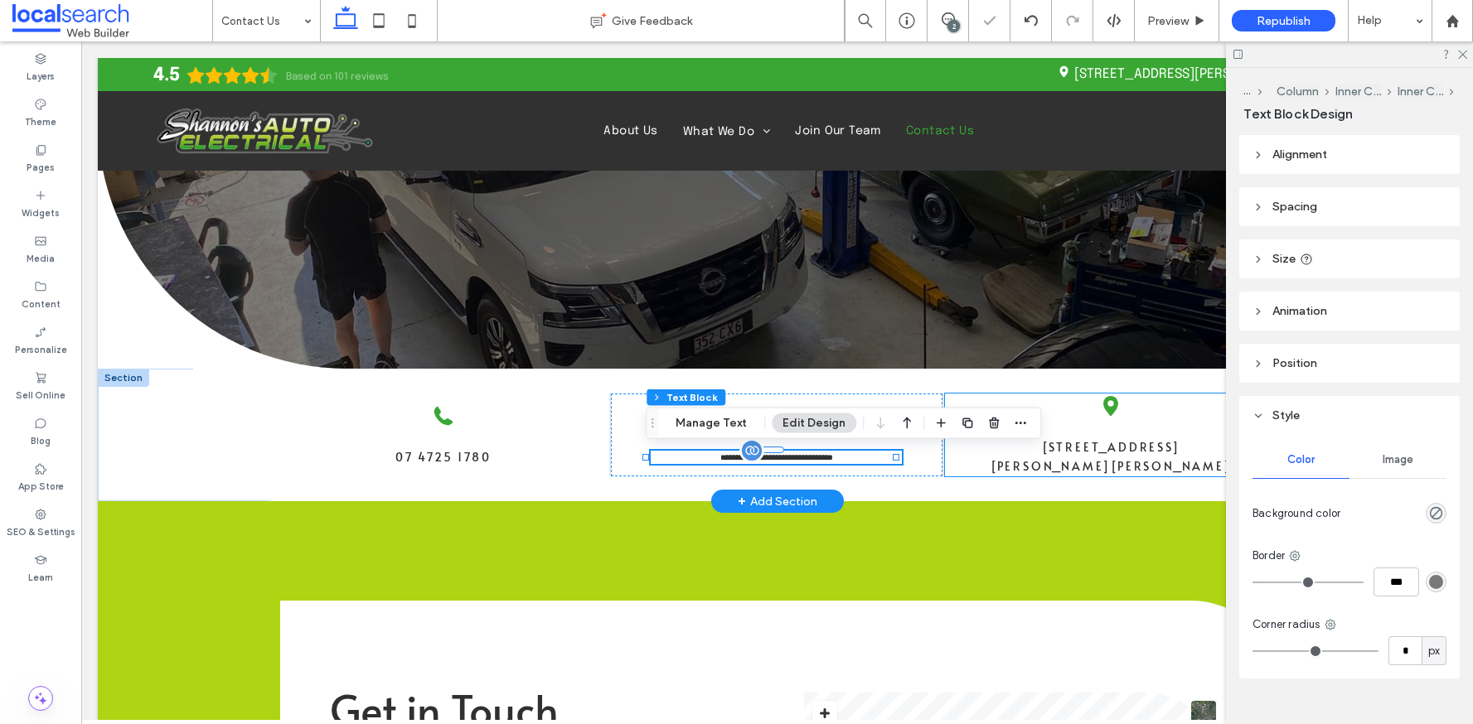
click at [1100, 453] on link "354 Ingham Rd, Garbutt, QLD 4814" at bounding box center [1110, 456] width 241 height 35
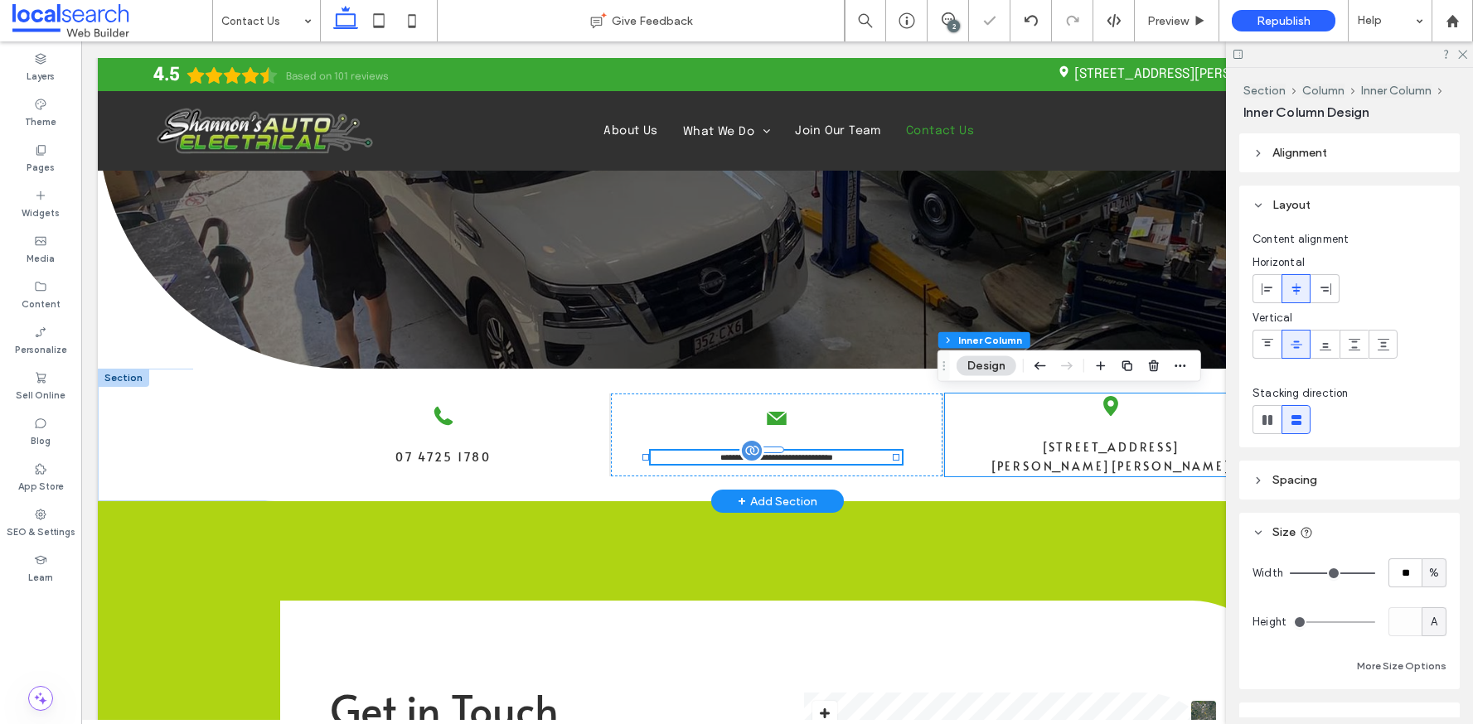
click at [1100, 453] on link "354 Ingham Rd, Garbutt, QLD 4814" at bounding box center [1110, 456] width 241 height 35
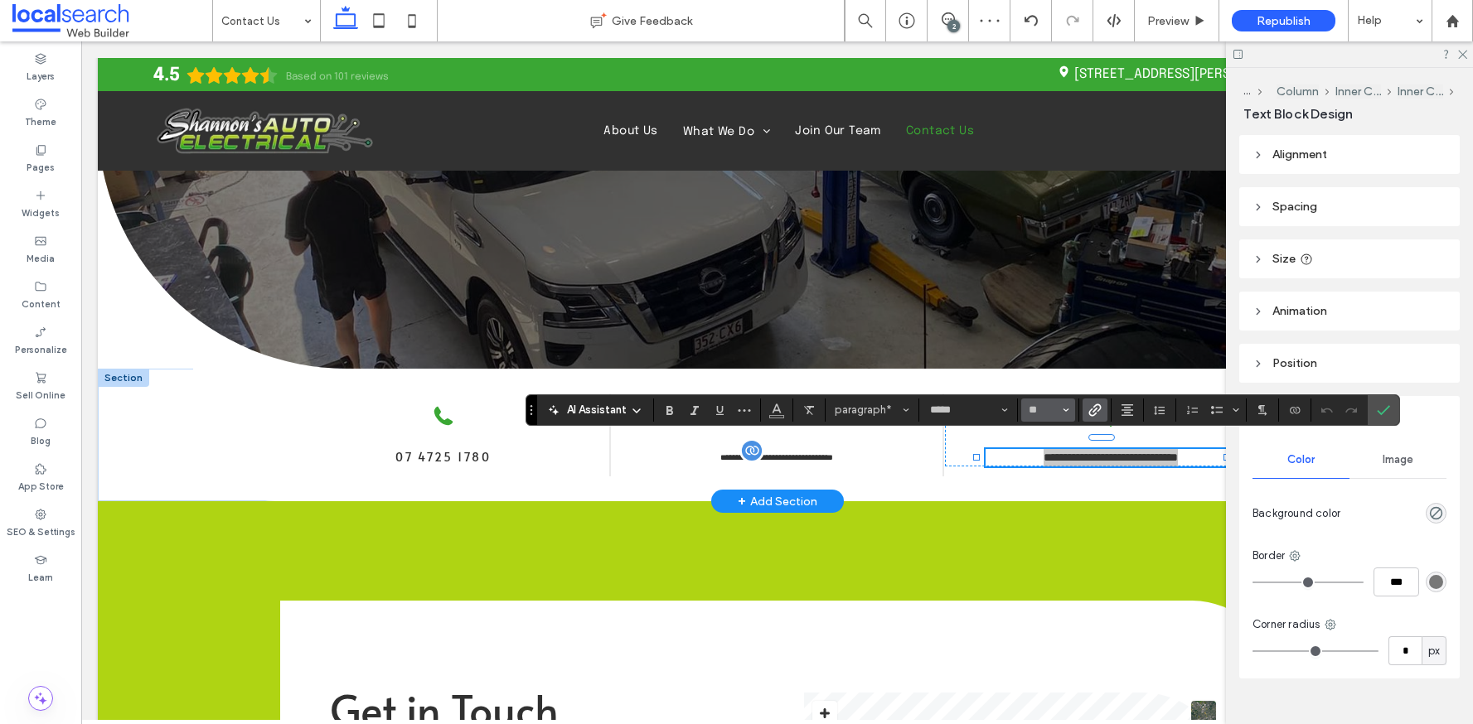
click at [1068, 412] on icon "Size" at bounding box center [1066, 410] width 7 height 7
click at [1052, 484] on label "10" at bounding box center [1047, 483] width 53 height 23
type input "**"
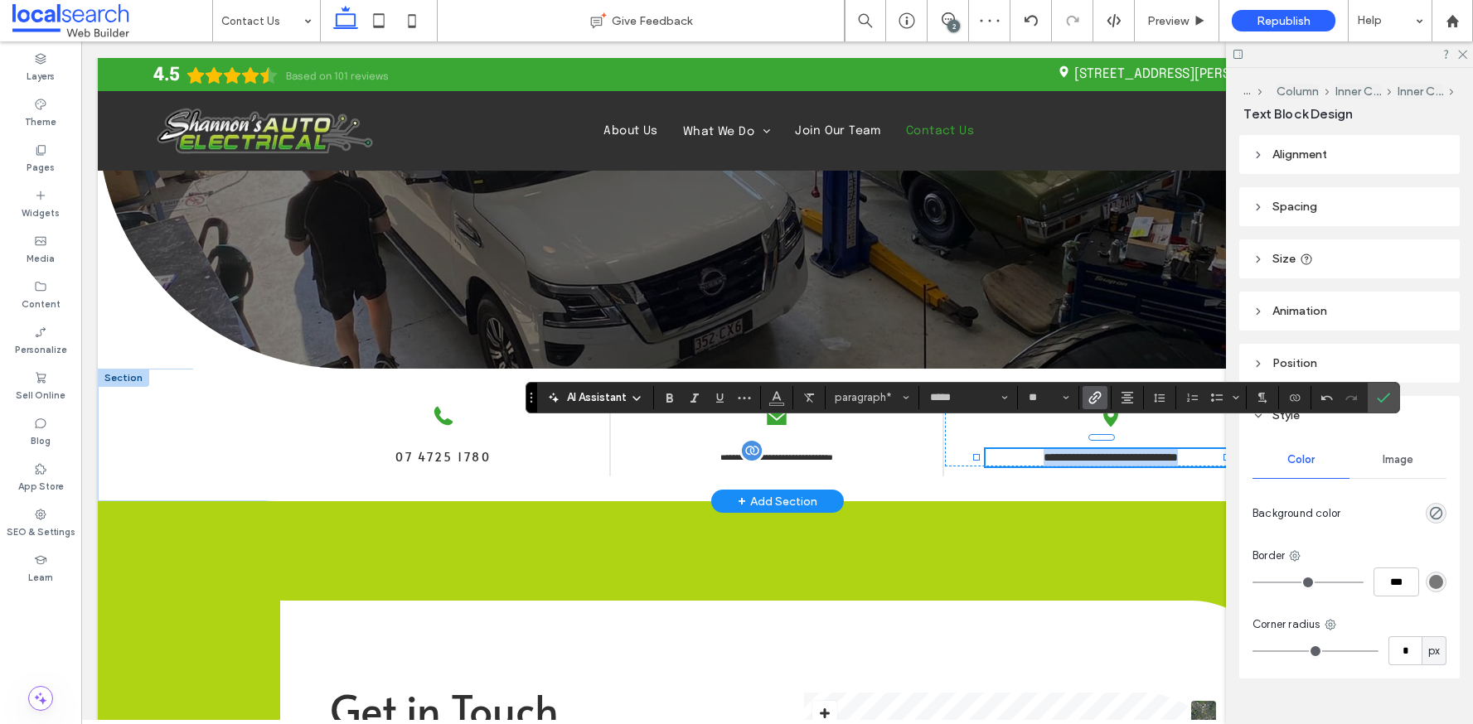
scroll to position [229, 0]
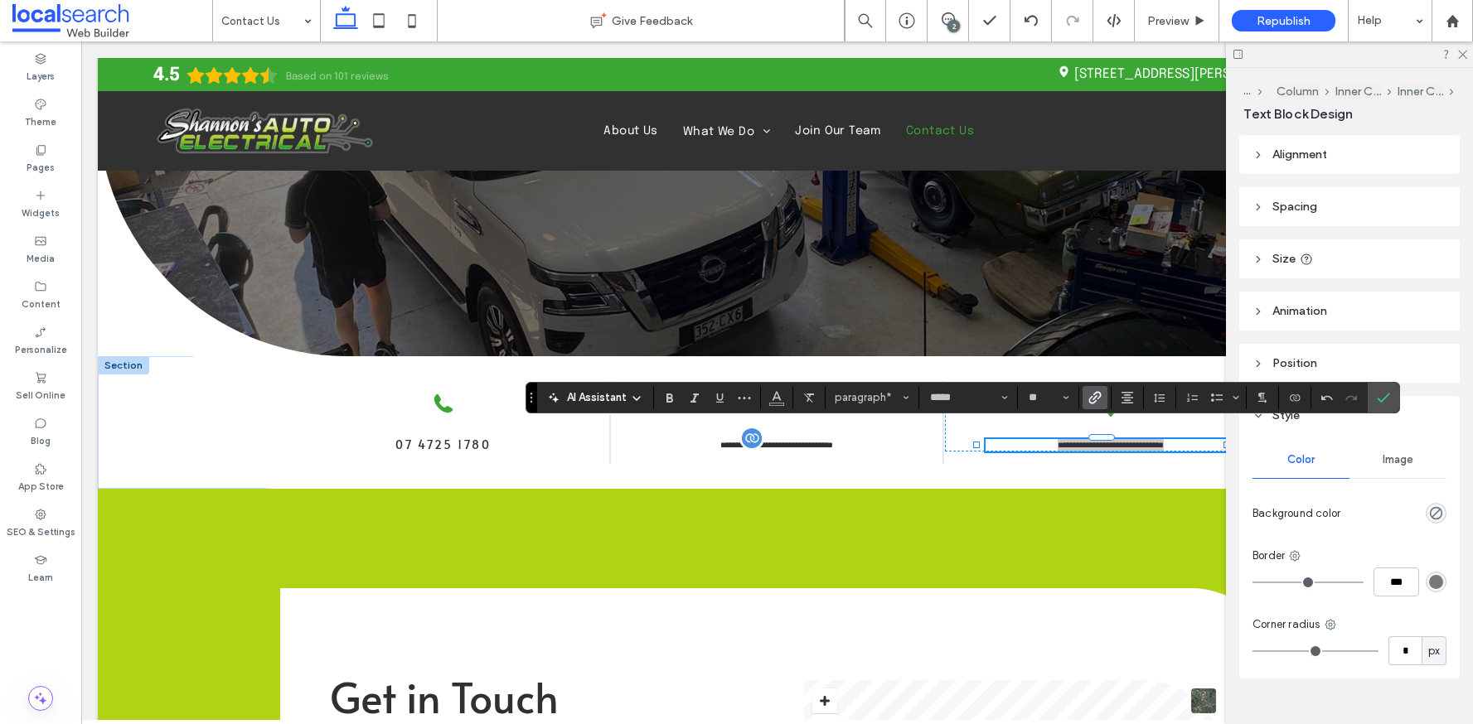
click at [1378, 395] on icon "Confirm" at bounding box center [1383, 397] width 13 height 13
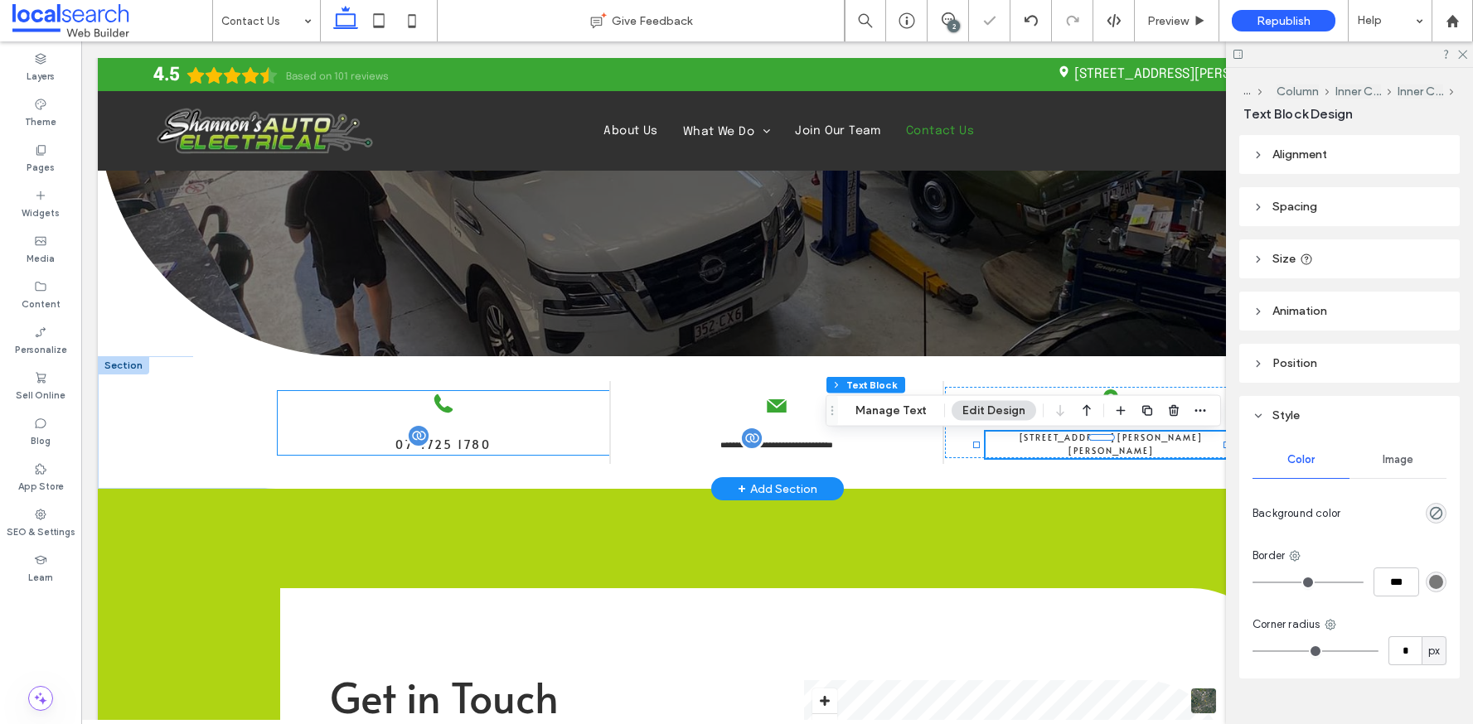
click at [448, 440] on span "07 4725 1780" at bounding box center [443, 445] width 96 height 16
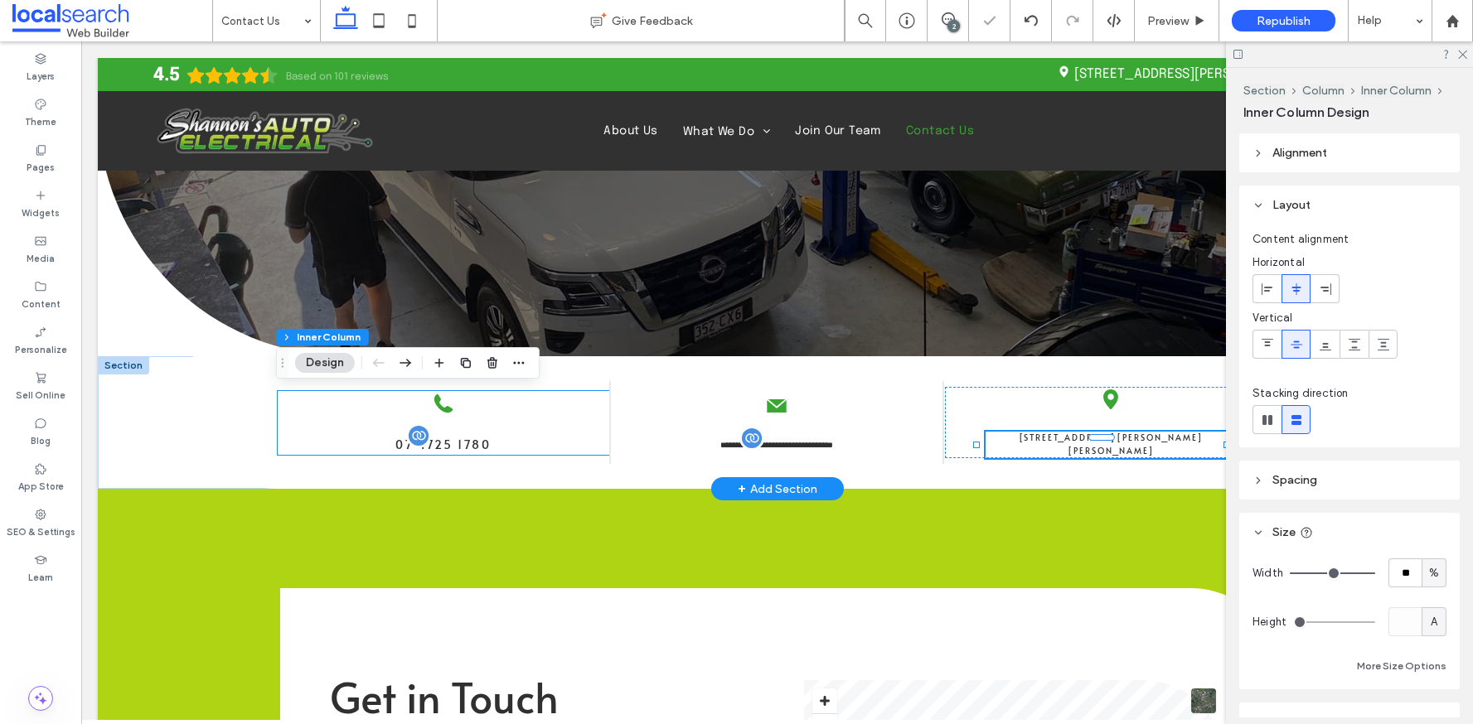
click at [448, 440] on span "07 4725 1780" at bounding box center [443, 445] width 96 height 16
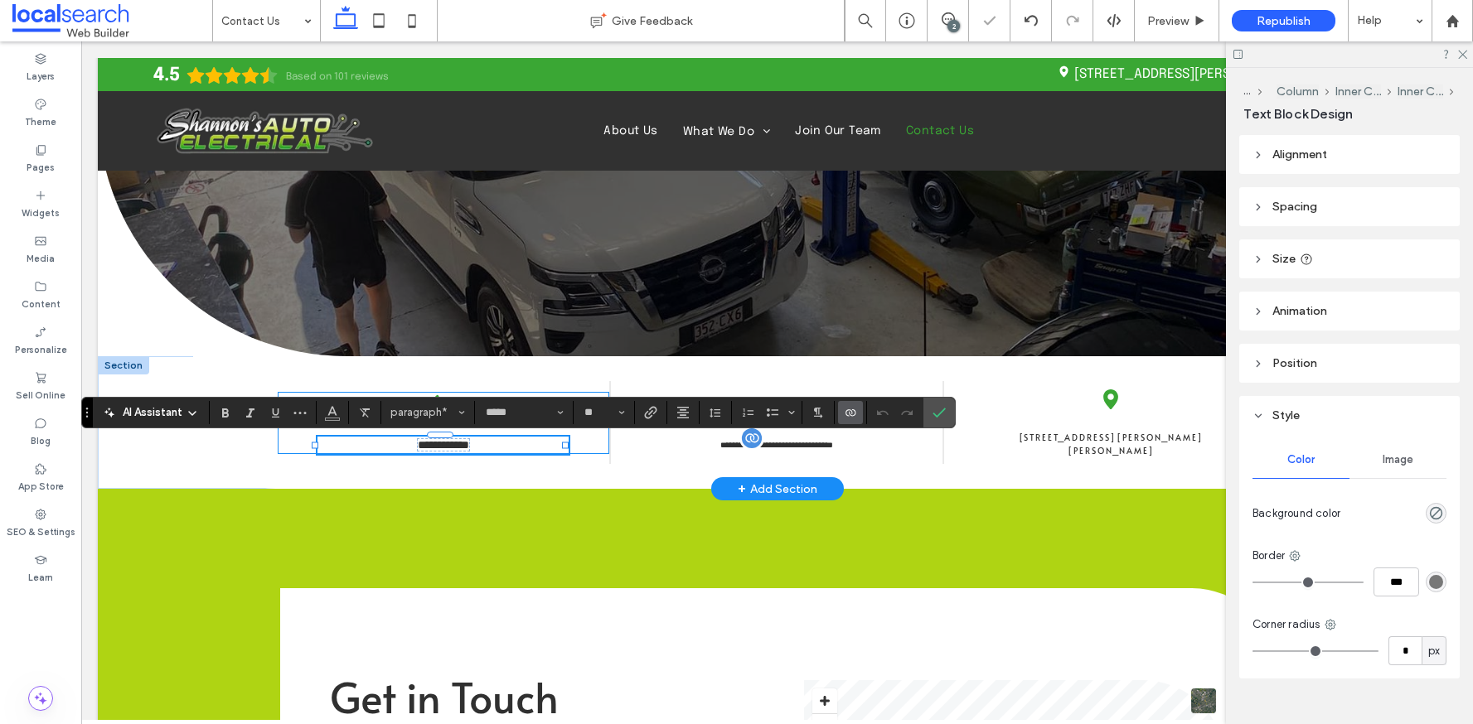
click at [459, 442] on span "**********" at bounding box center [443, 445] width 51 height 12
drag, startPoint x: 515, startPoint y: 443, endPoint x: 481, endPoint y: 442, distance: 34.0
click at [480, 442] on p "**********" at bounding box center [442, 445] width 251 height 17
type input "*****"
click at [619, 419] on span "Size" at bounding box center [621, 413] width 7 height 22
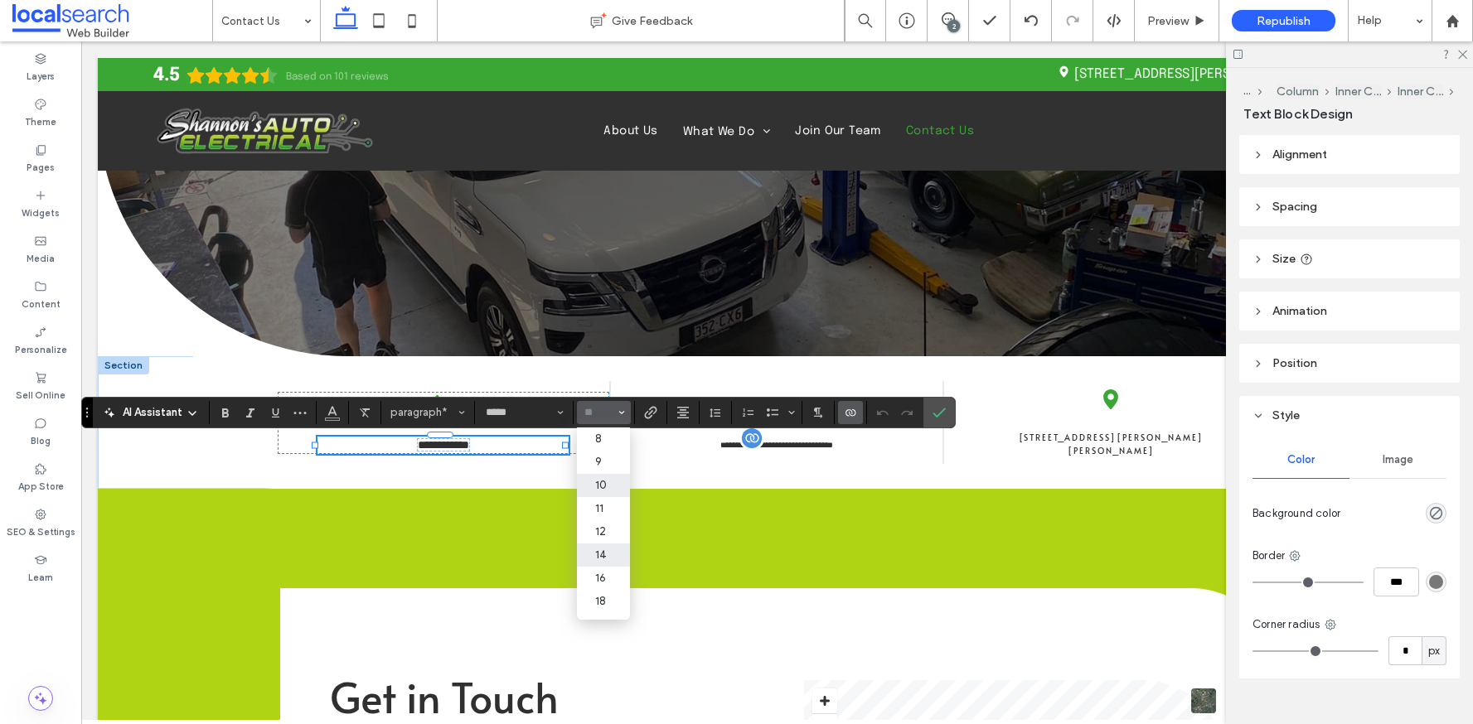
click at [605, 493] on label "10" at bounding box center [603, 485] width 53 height 23
type input "**"
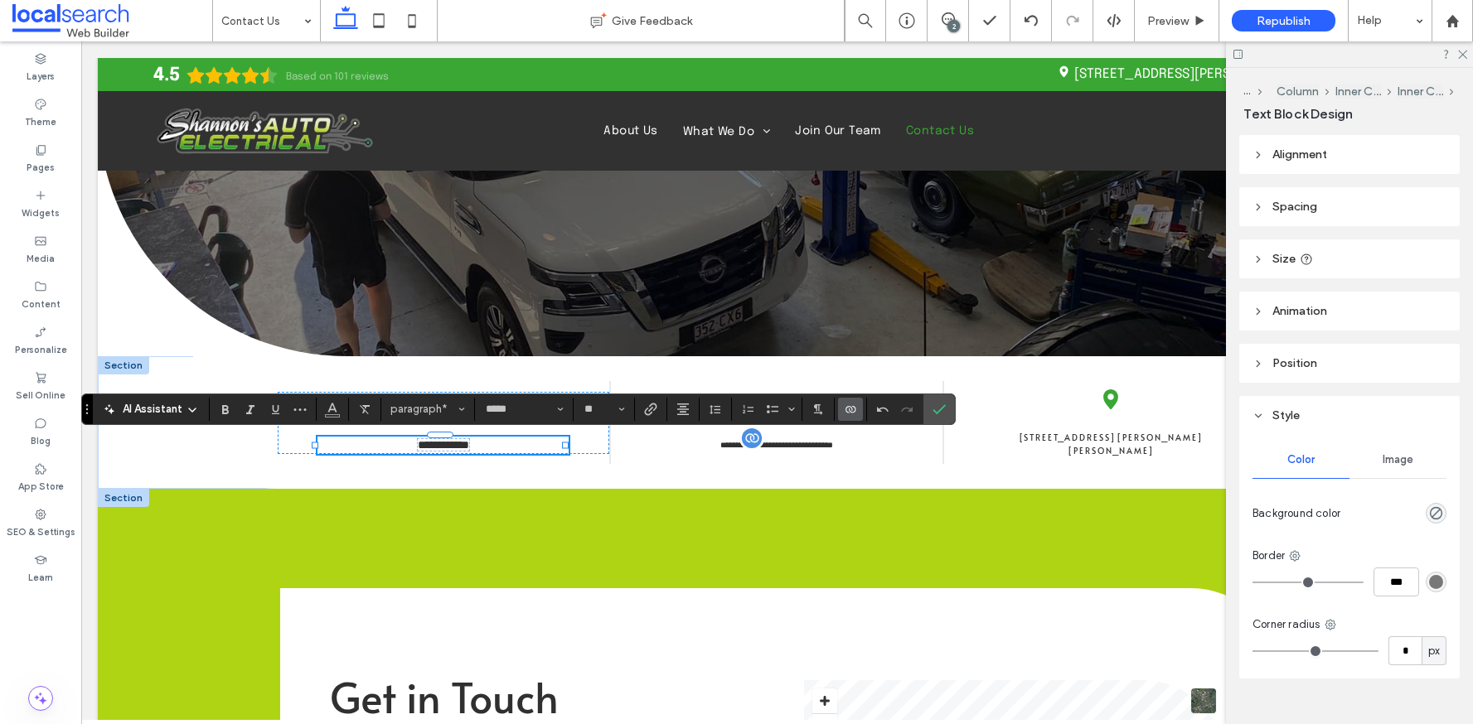
scroll to position [232, 0]
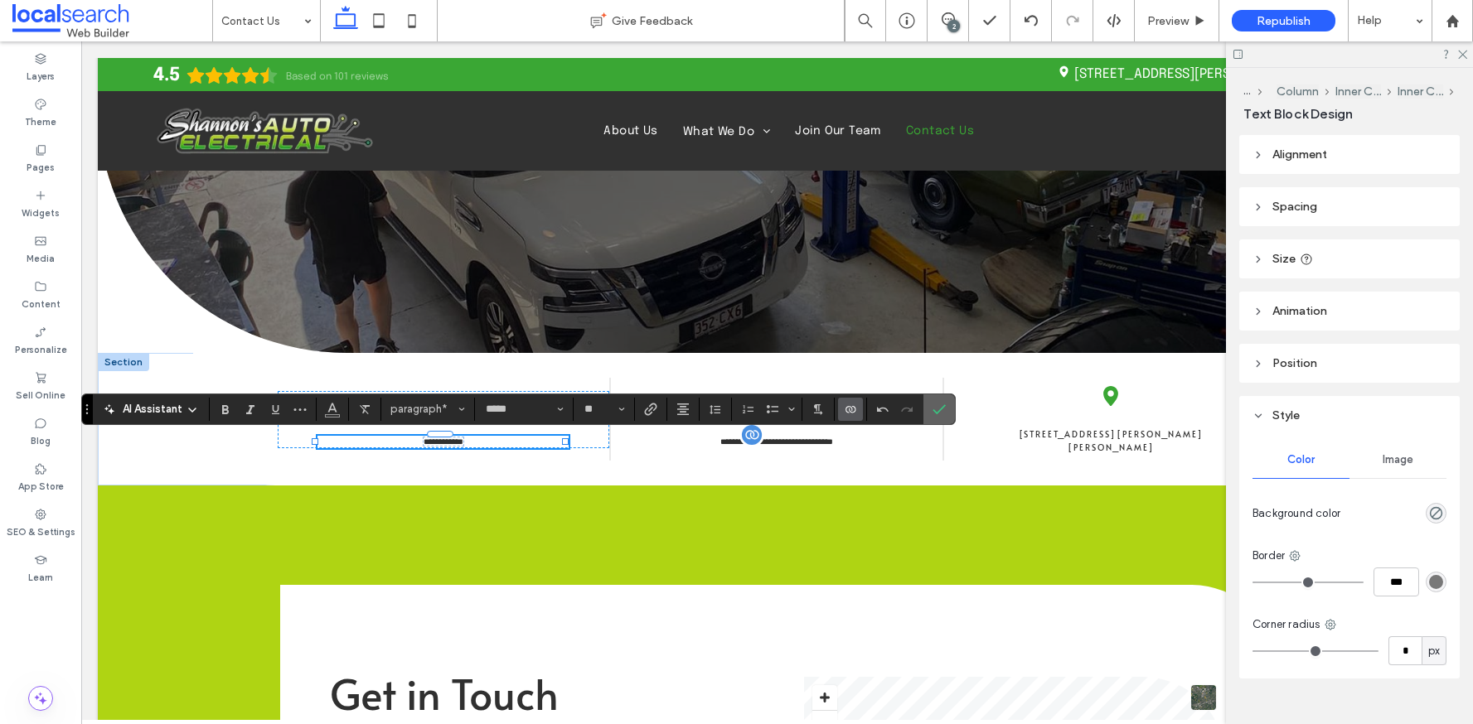
drag, startPoint x: 942, startPoint y: 408, endPoint x: 886, endPoint y: 380, distance: 61.9
click at [942, 408] on use "Confirm" at bounding box center [939, 409] width 13 height 10
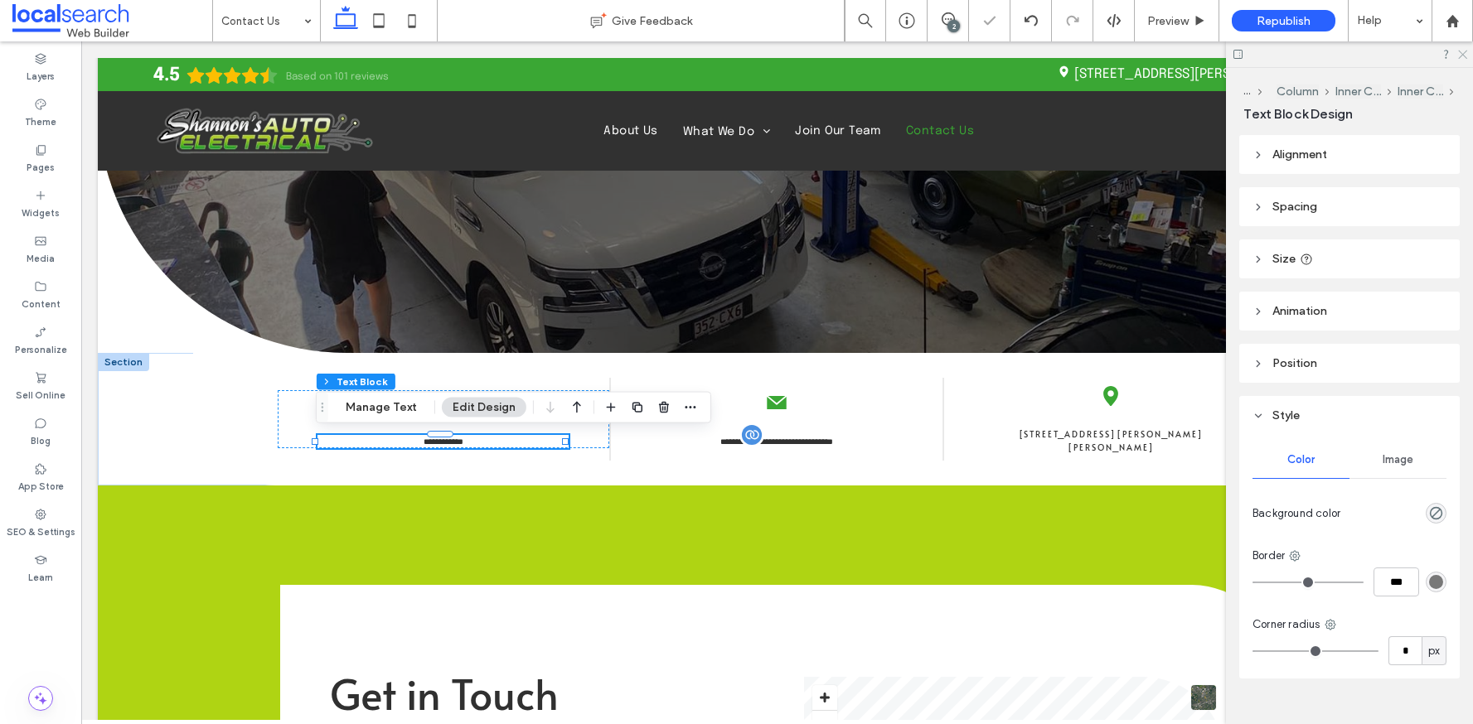
click at [1465, 53] on icon at bounding box center [1461, 53] width 11 height 11
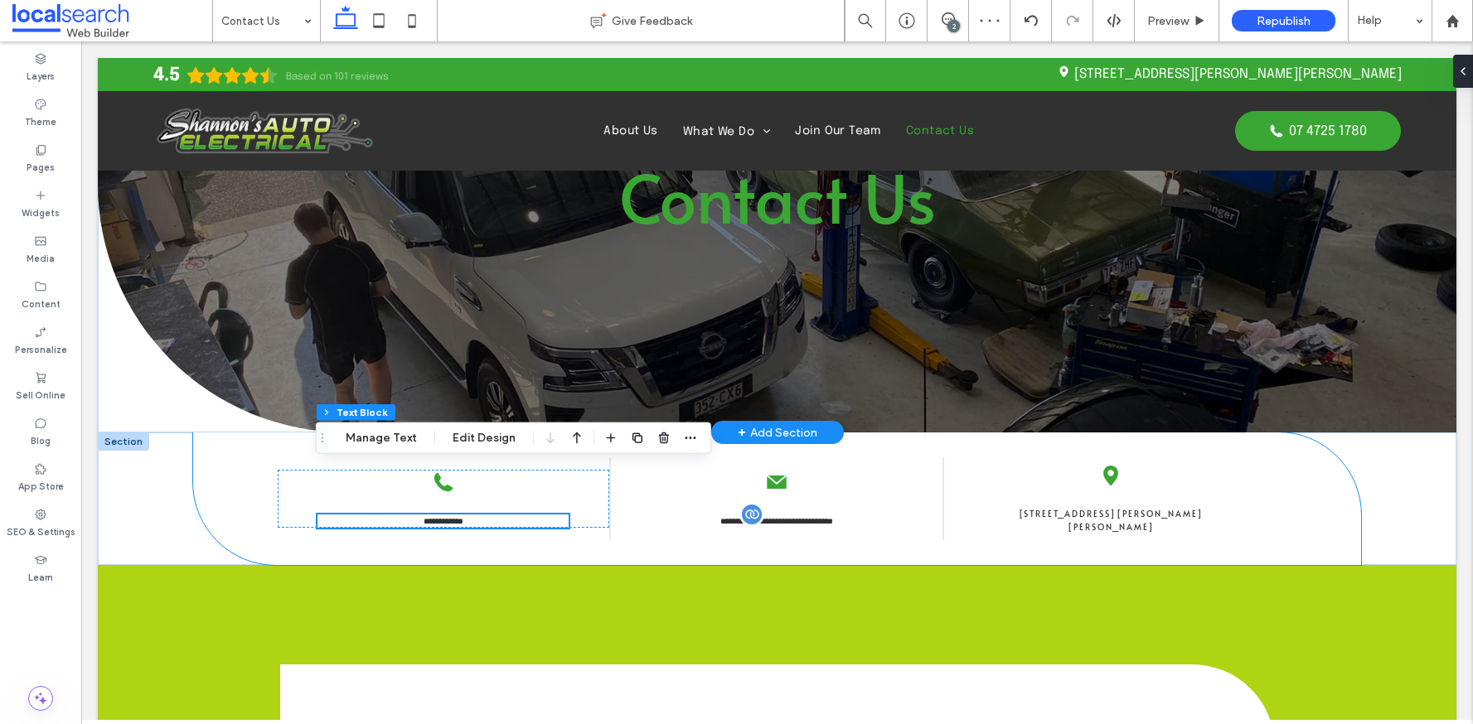
scroll to position [48, 0]
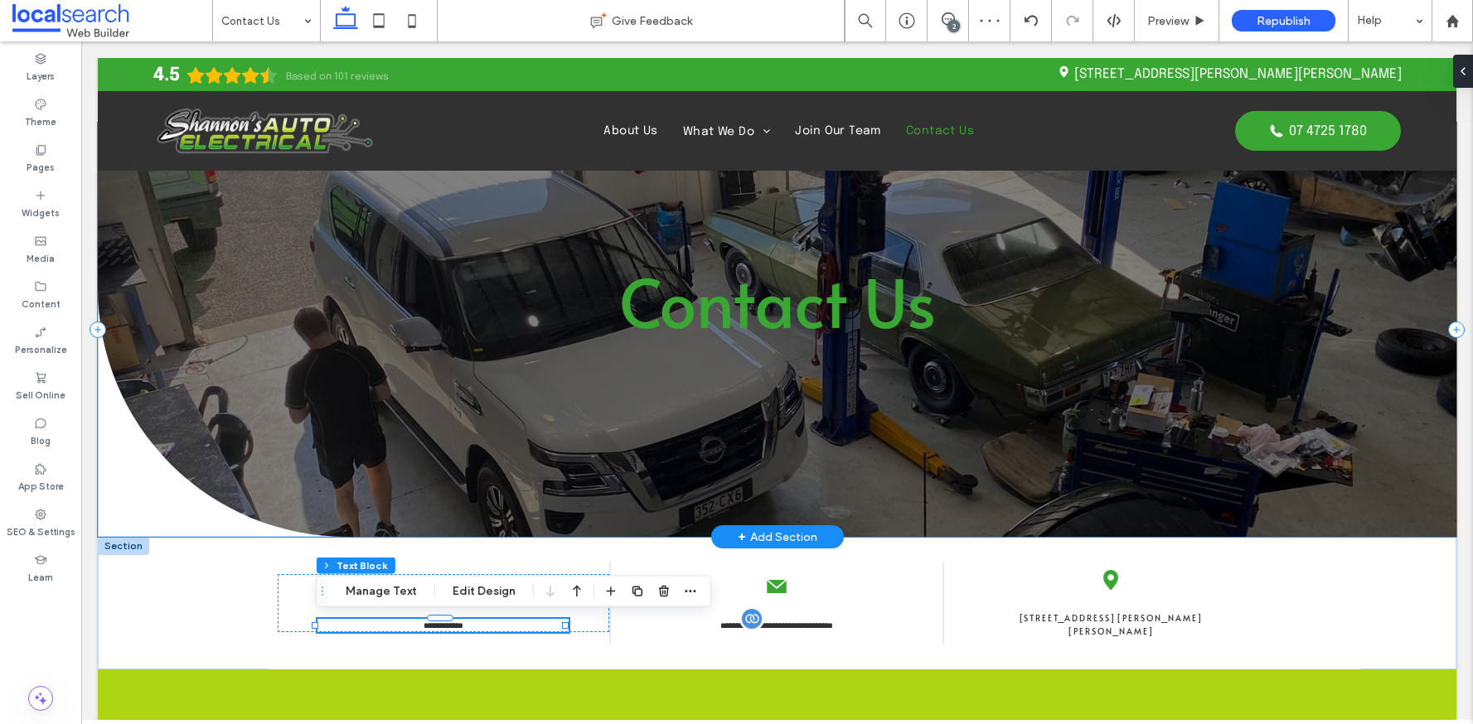
click at [615, 421] on div "Contact Us" at bounding box center [777, 330] width 1358 height 414
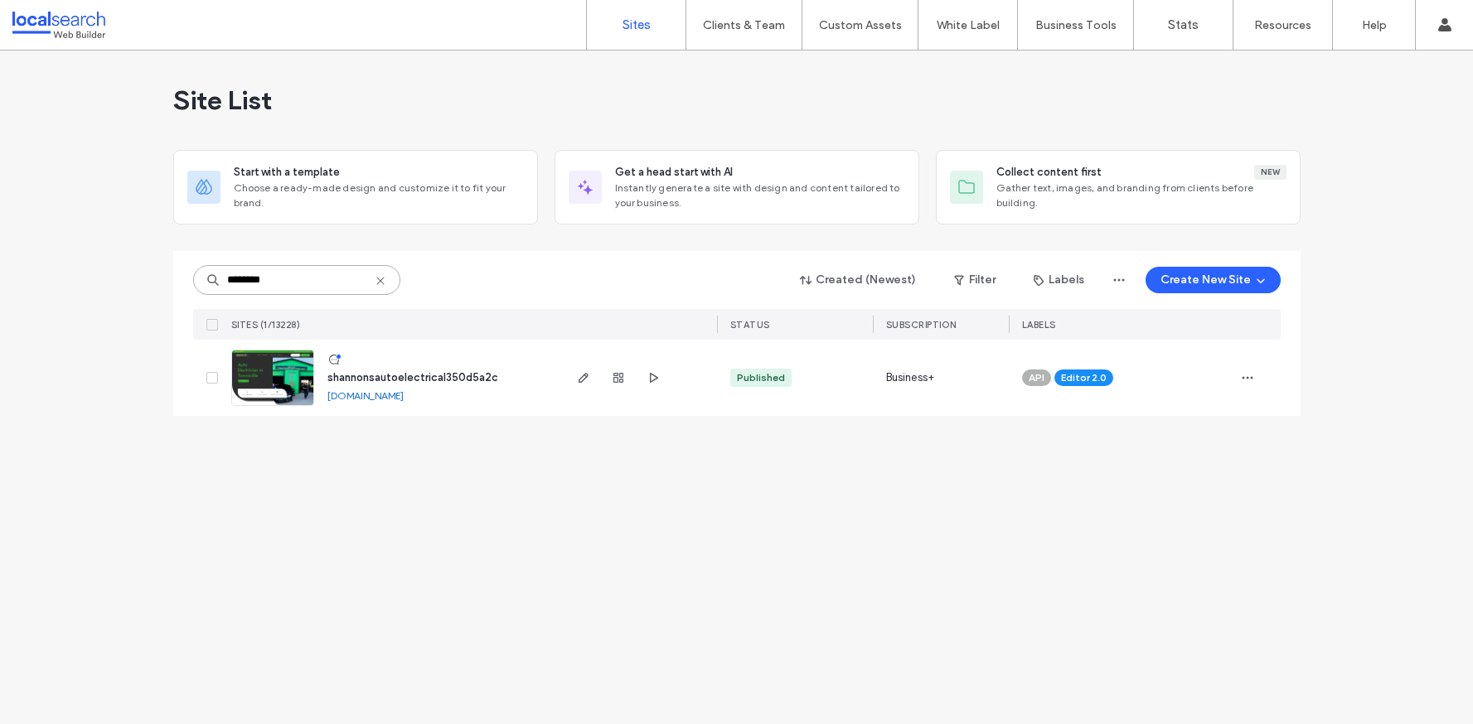
drag, startPoint x: 268, startPoint y: 279, endPoint x: 214, endPoint y: 279, distance: 53.9
click at [214, 279] on div "********" at bounding box center [296, 280] width 207 height 30
paste input
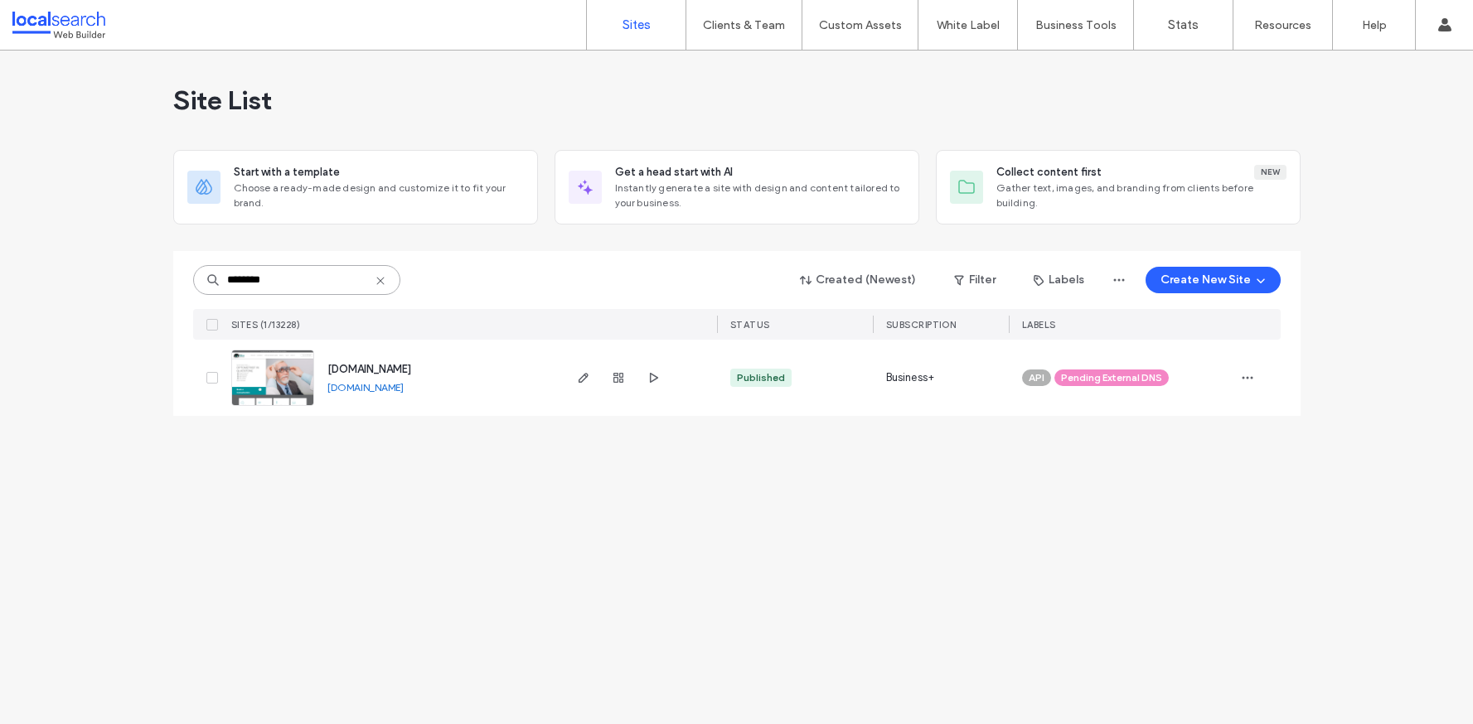
type input "********"
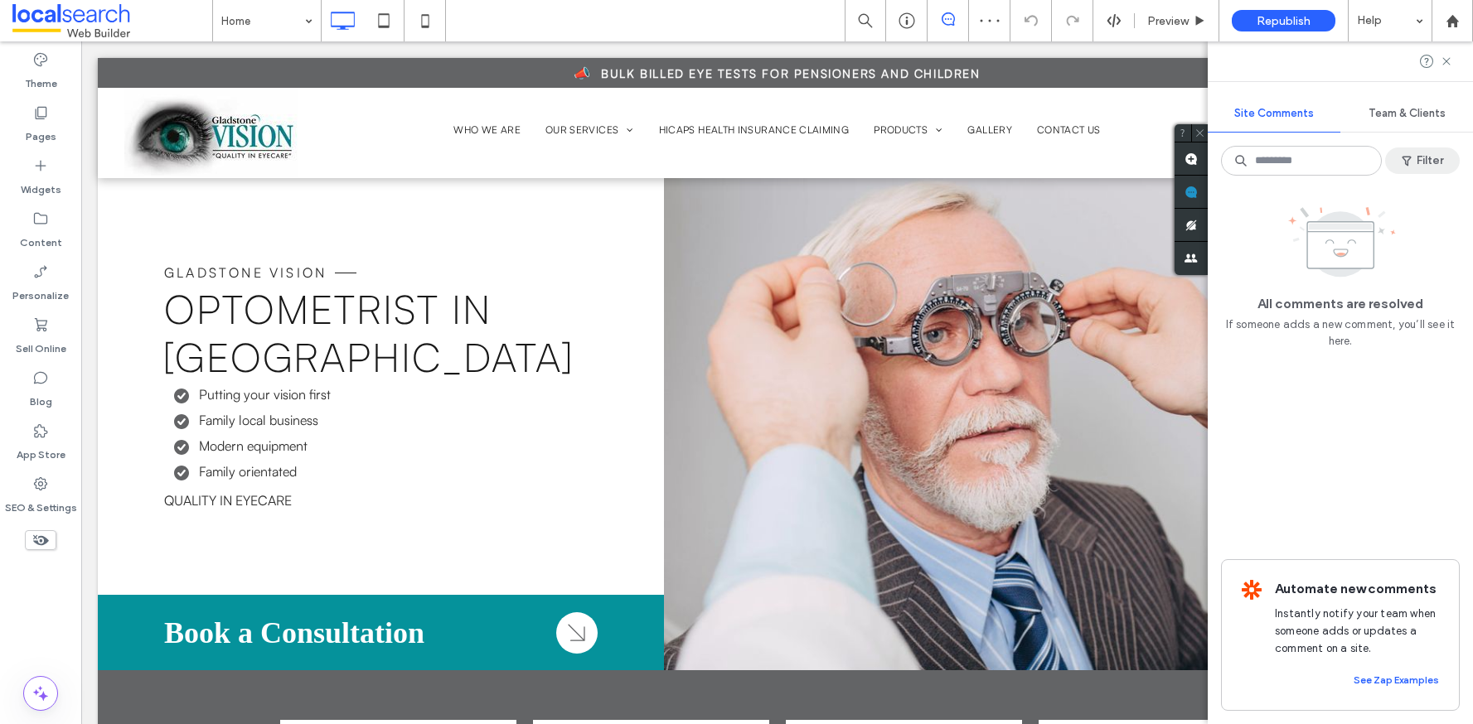
click at [1415, 162] on button "Filter" at bounding box center [1422, 161] width 75 height 27
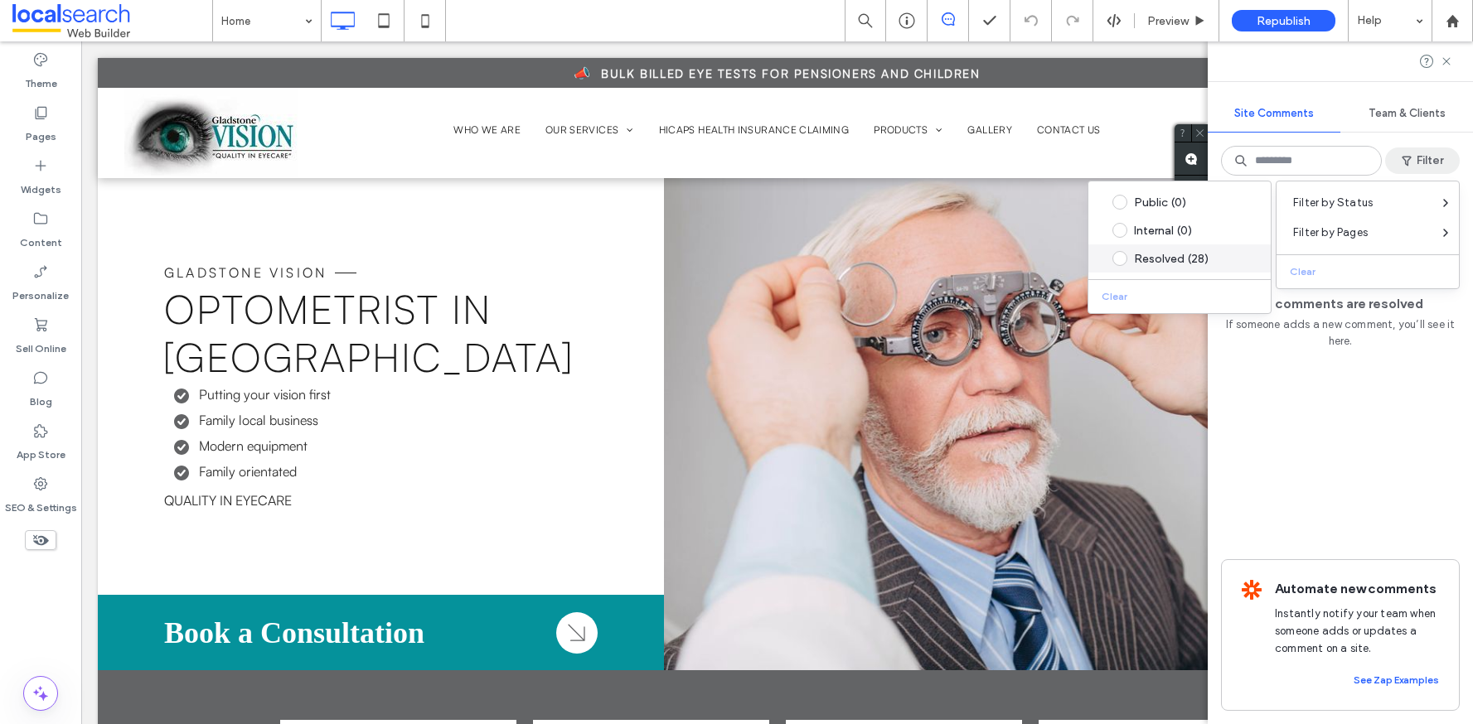
click at [1121, 260] on span at bounding box center [1119, 258] width 15 height 15
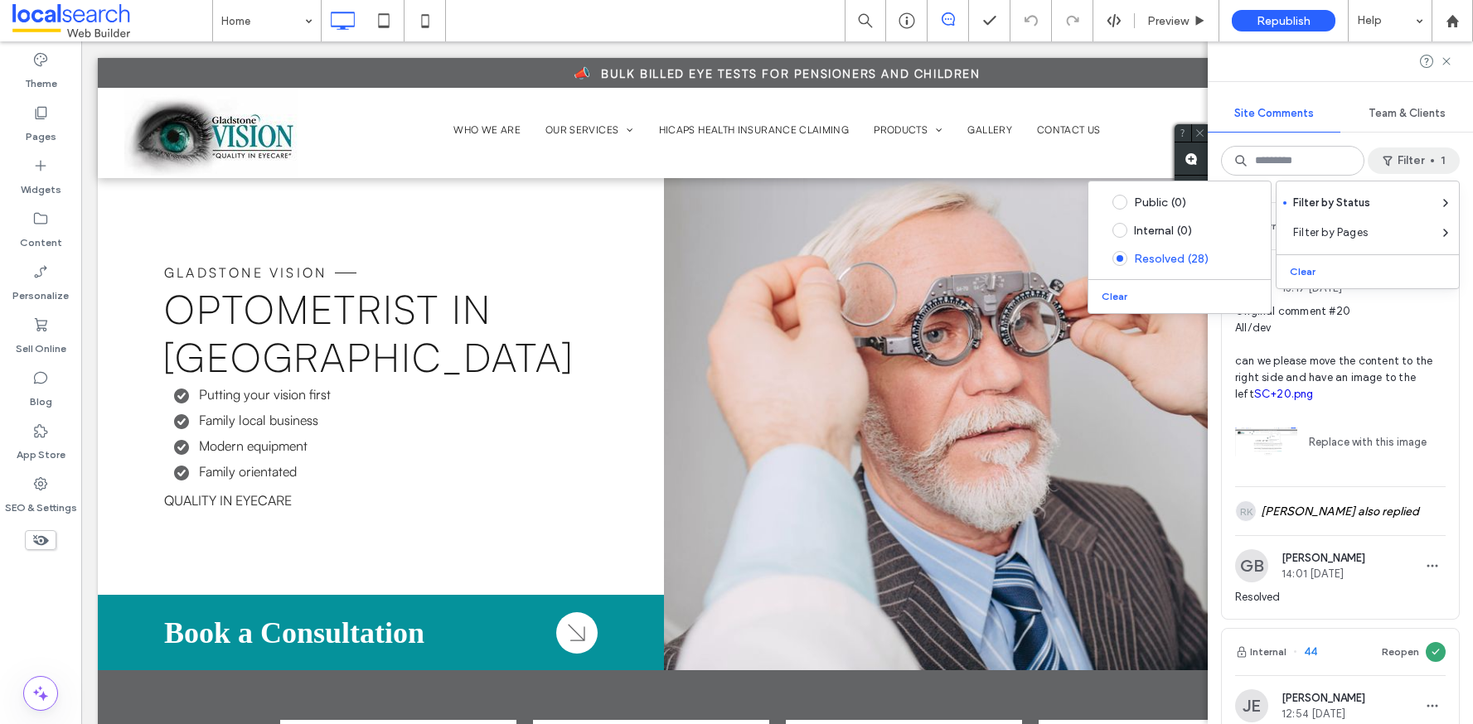
click at [1432, 163] on button "Filter 1" at bounding box center [1414, 161] width 92 height 27
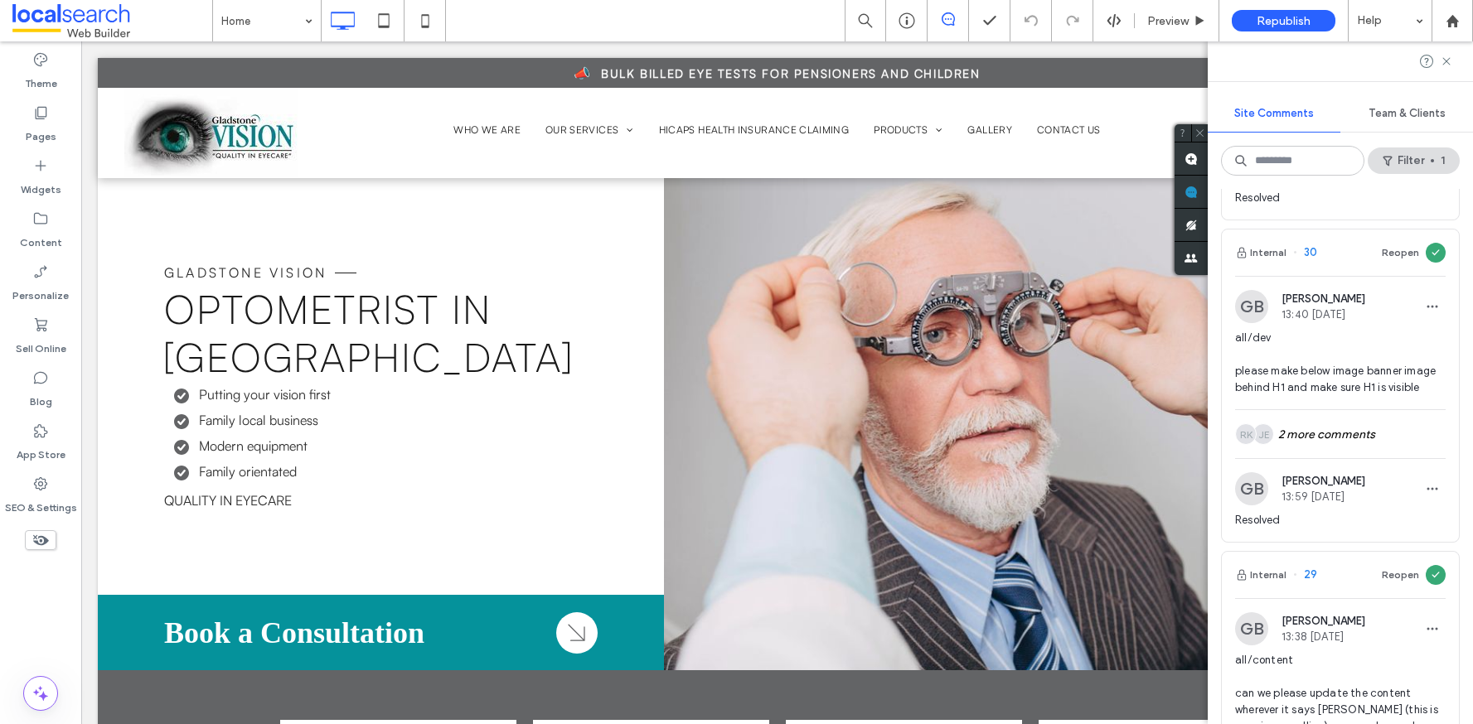
scroll to position [4832, 0]
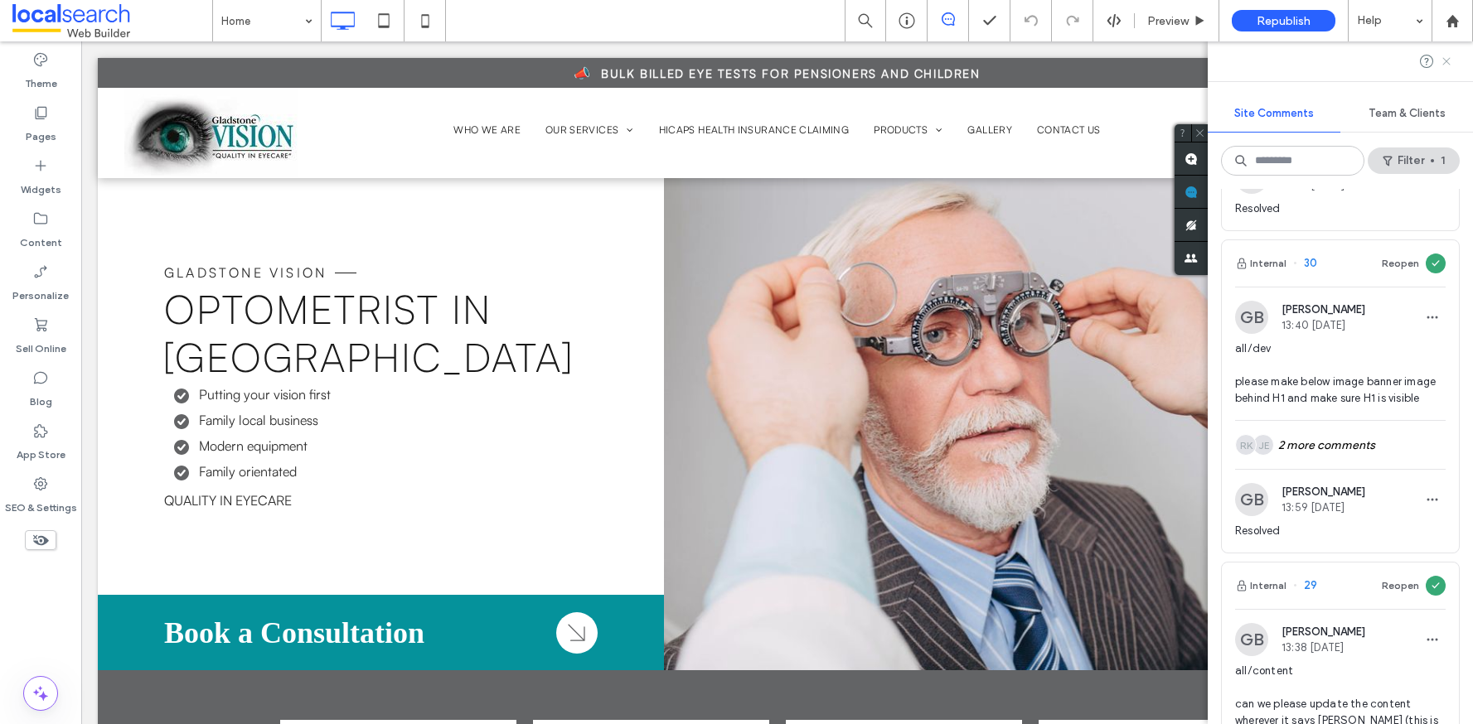
click at [1450, 61] on icon at bounding box center [1446, 61] width 13 height 13
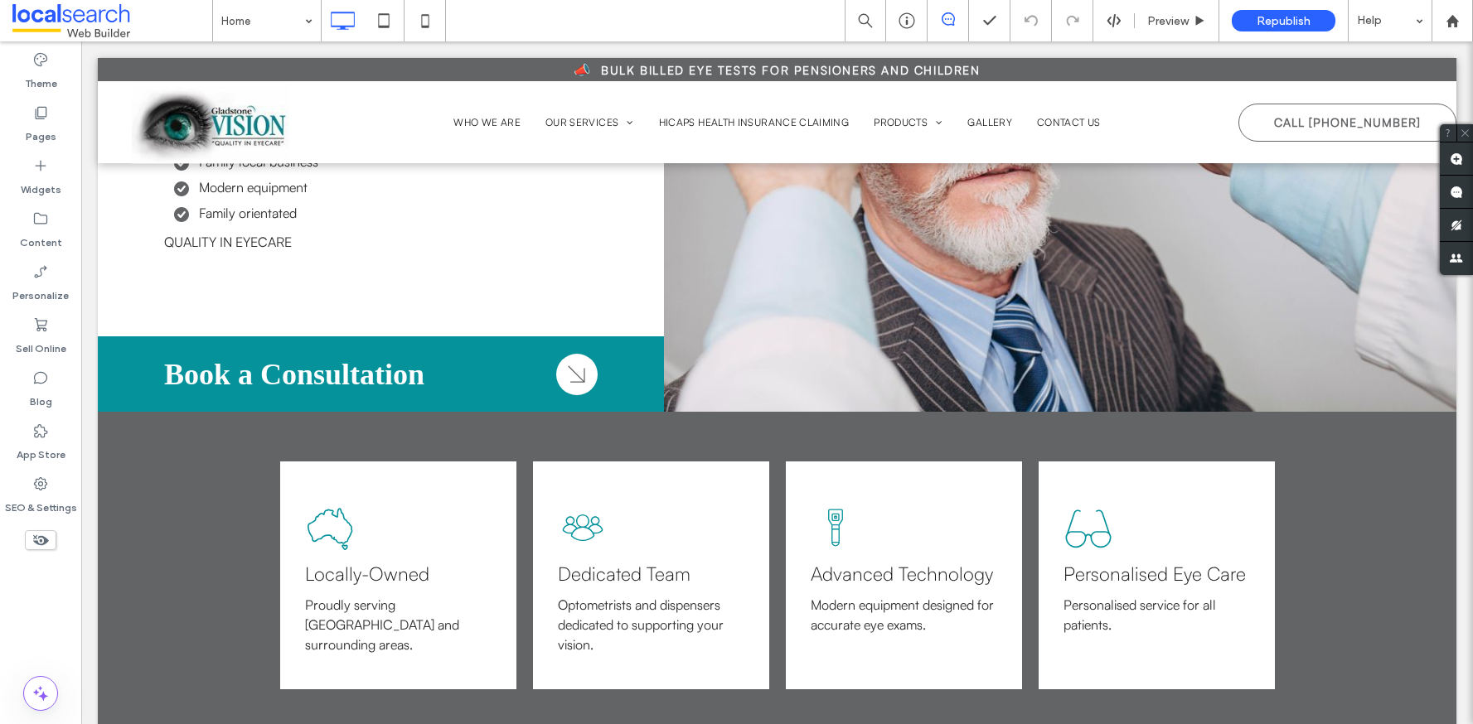
scroll to position [220, 0]
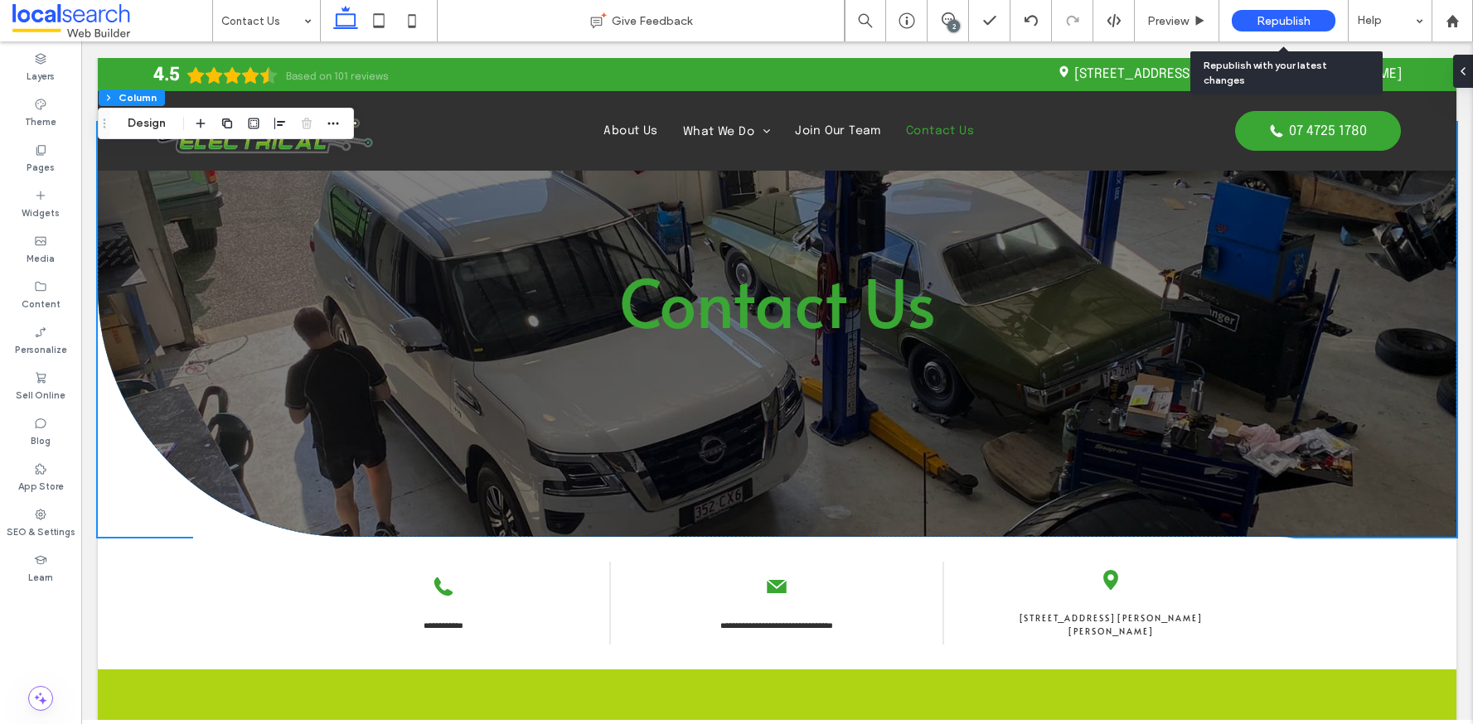
click at [1263, 23] on span "Republish" at bounding box center [1284, 21] width 54 height 14
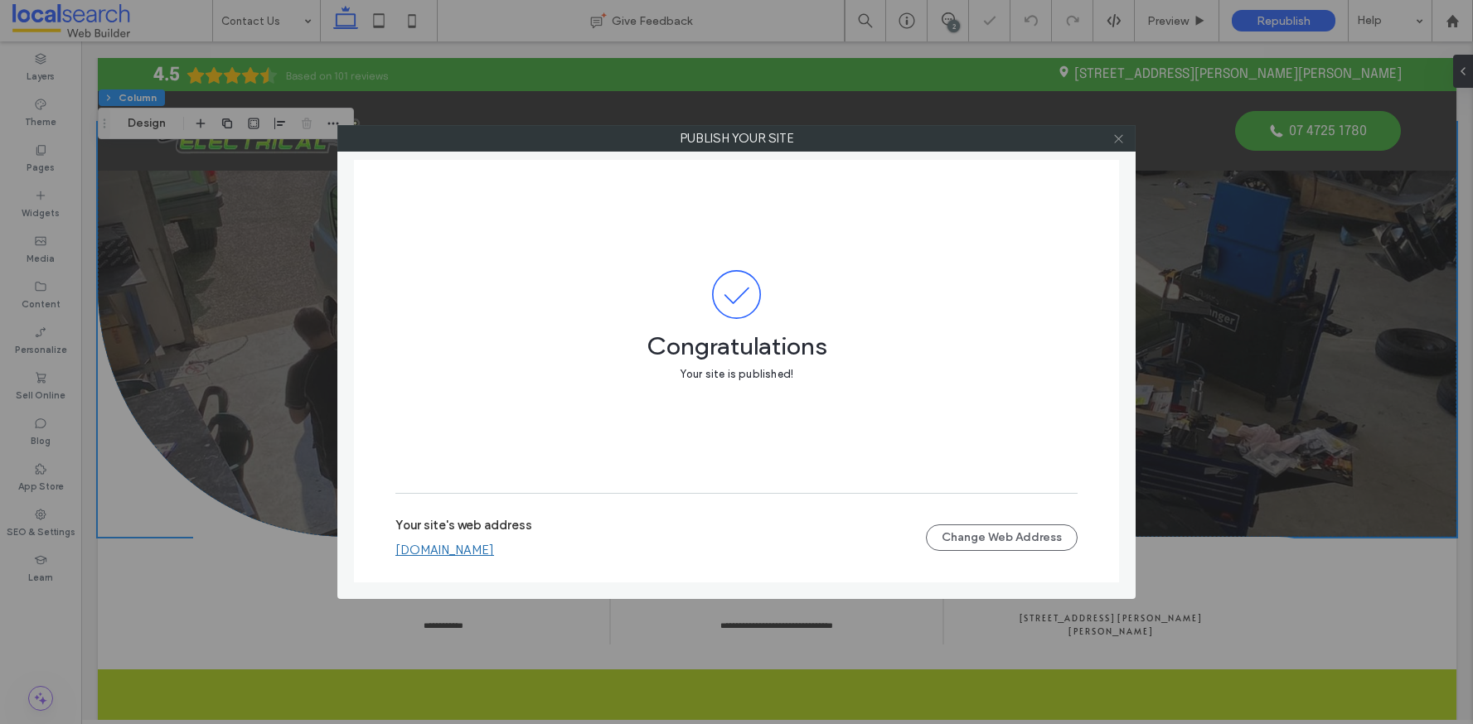
click at [1121, 140] on icon at bounding box center [1118, 139] width 12 height 12
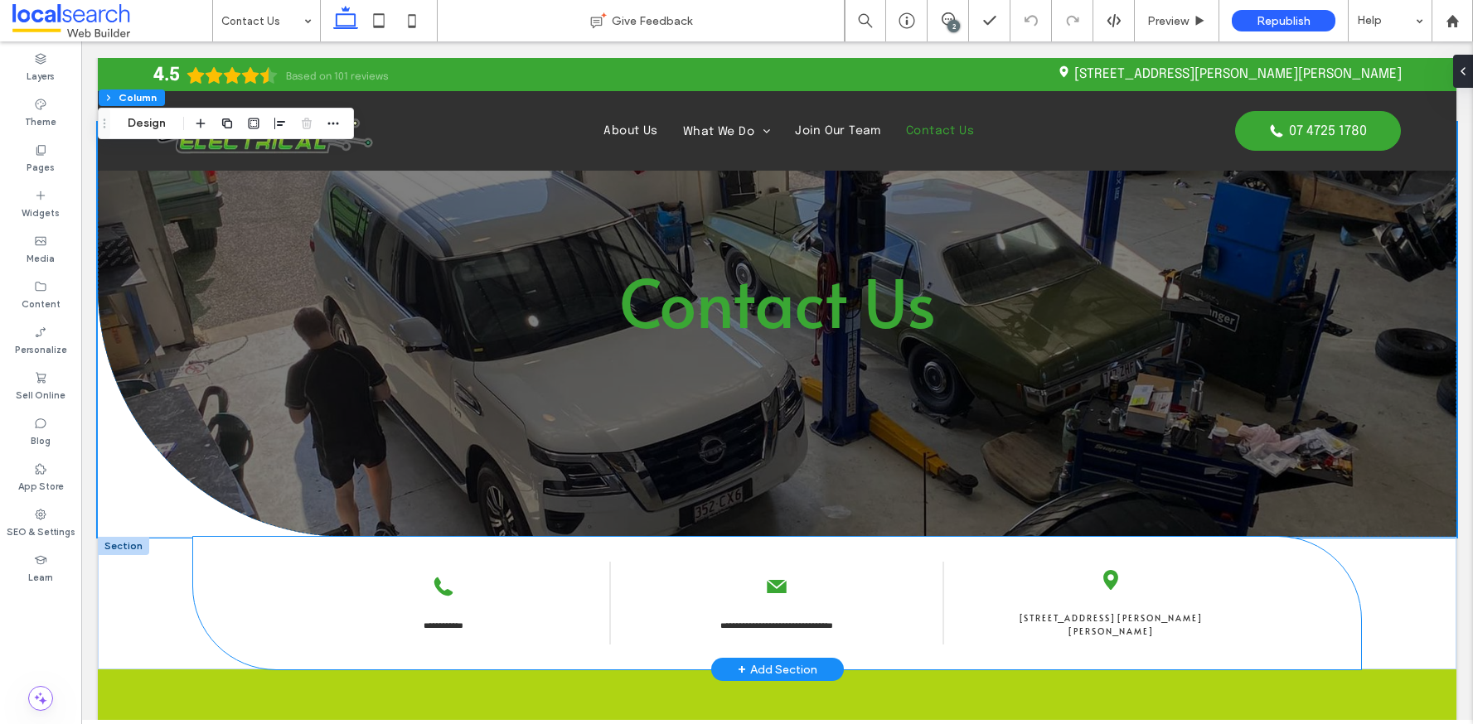
click at [503, 601] on div "**********" at bounding box center [444, 603] width 332 height 58
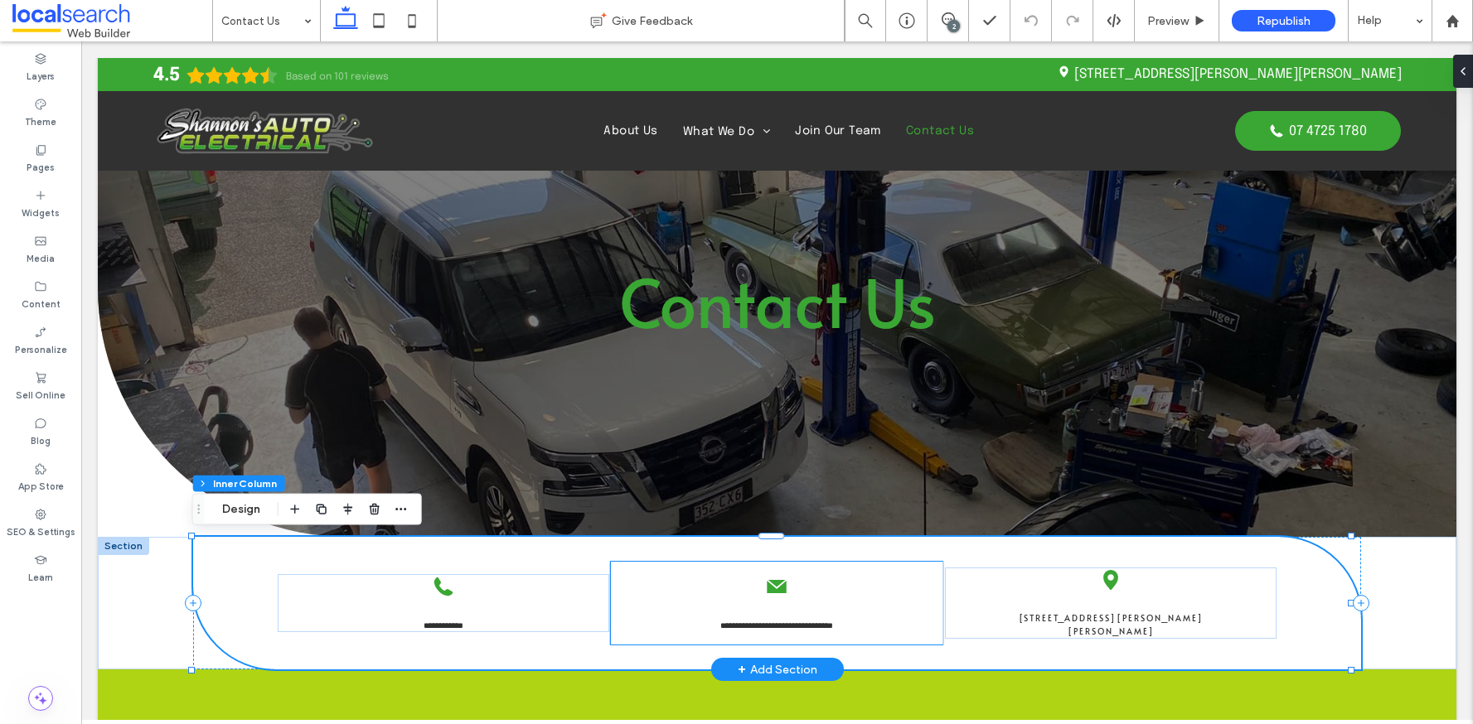
click at [682, 600] on div "**********" at bounding box center [777, 603] width 332 height 83
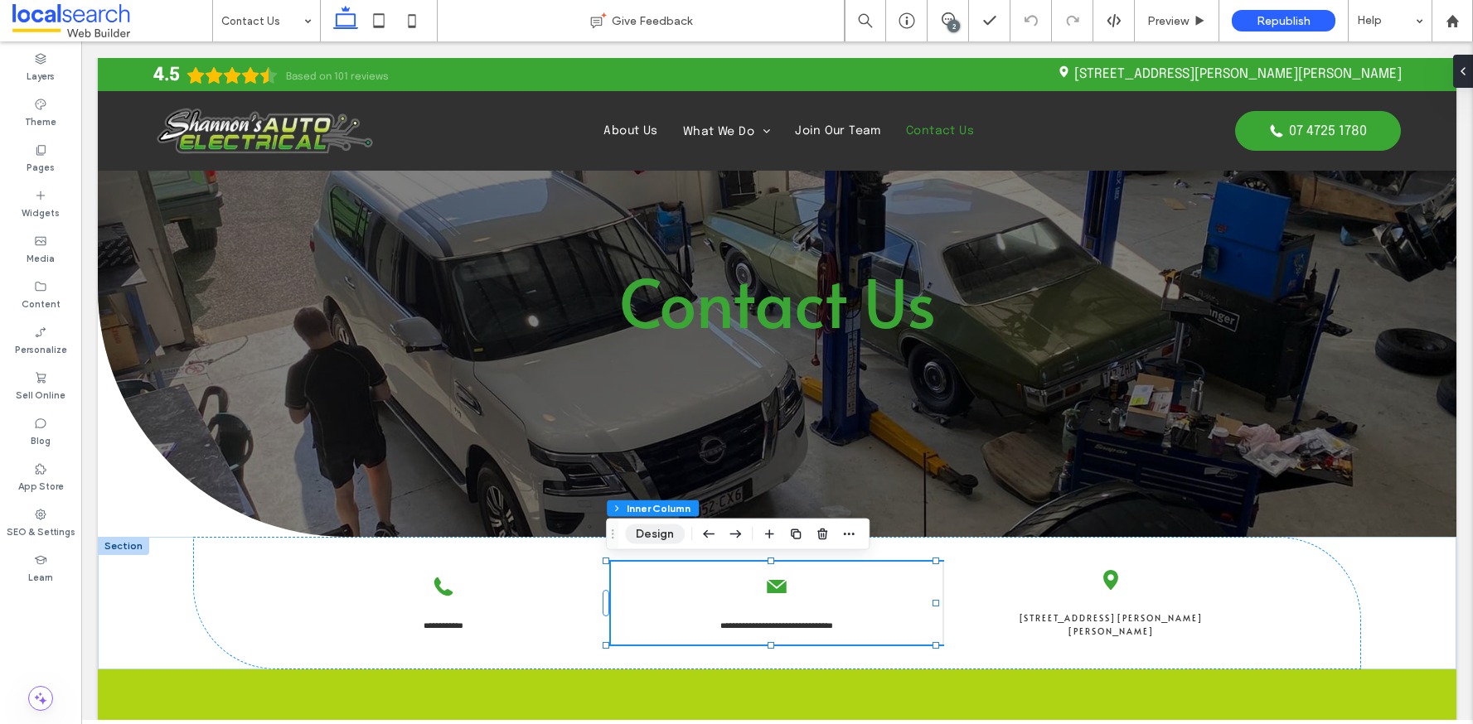
click at [656, 540] on button "Design" at bounding box center [655, 535] width 60 height 20
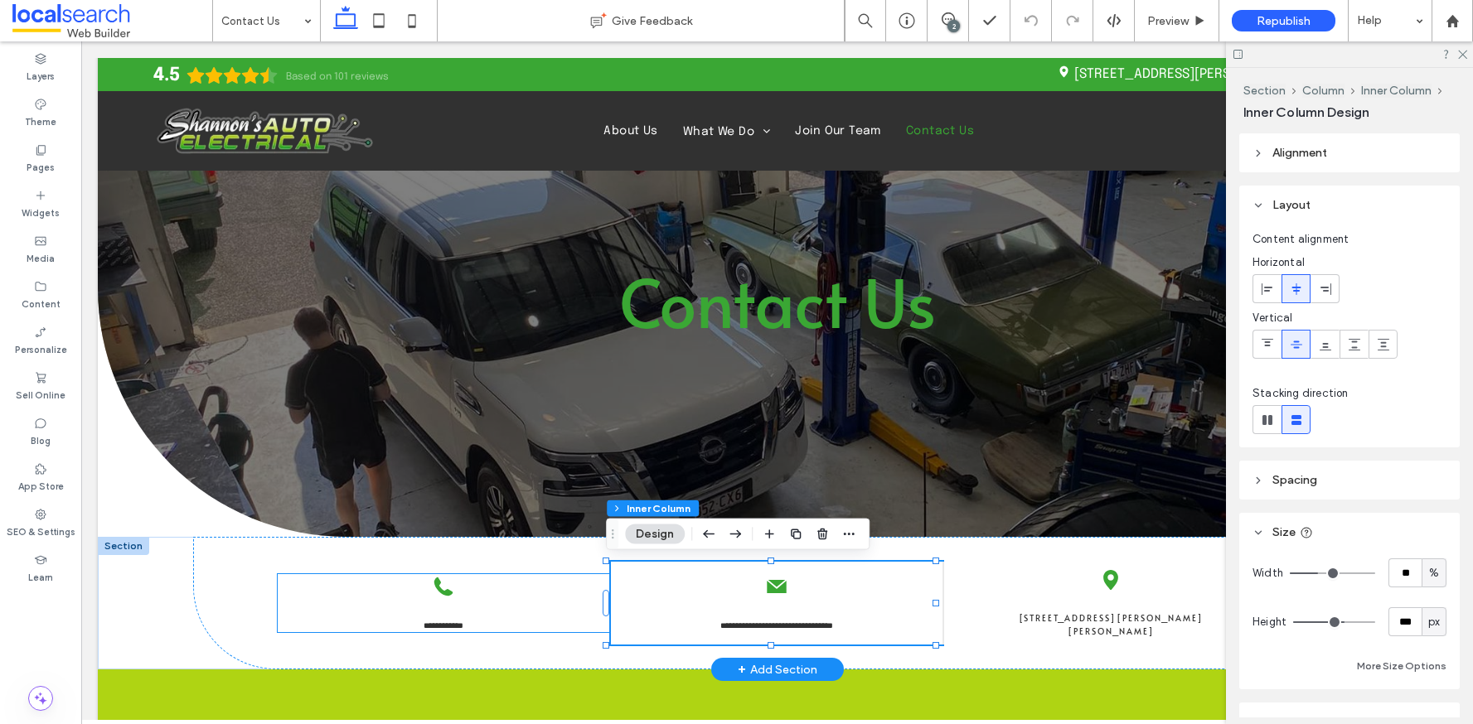
click at [521, 584] on div "**********" at bounding box center [444, 603] width 332 height 58
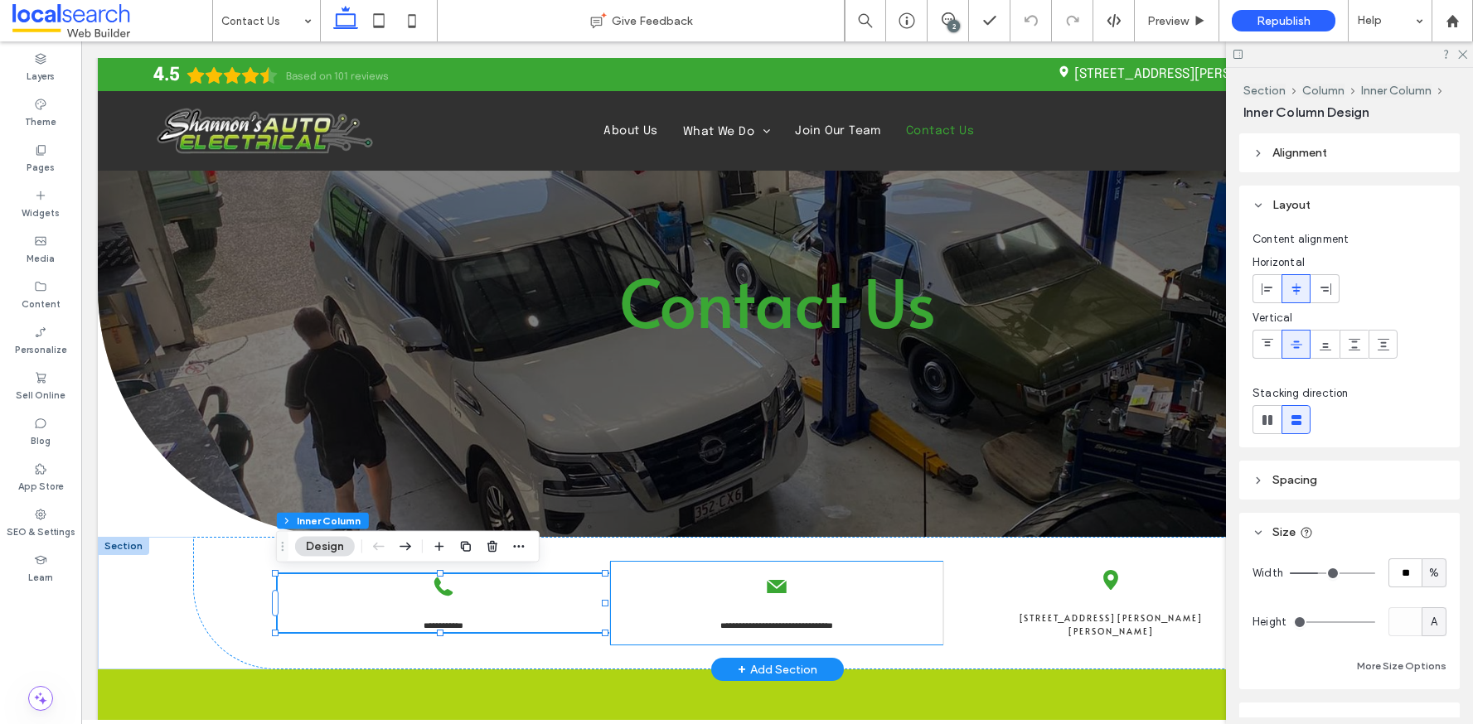
click at [899, 595] on div "**********" at bounding box center [777, 603] width 332 height 83
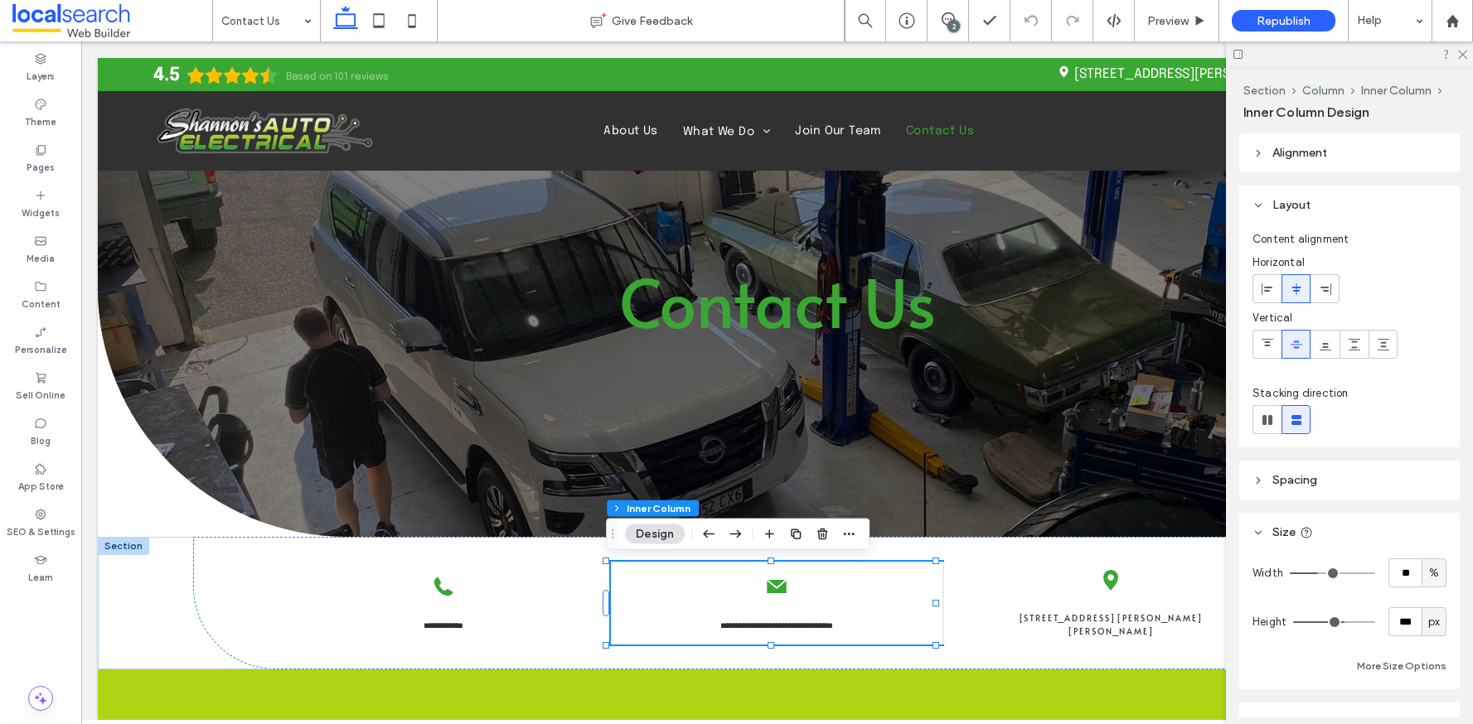
type input "***"
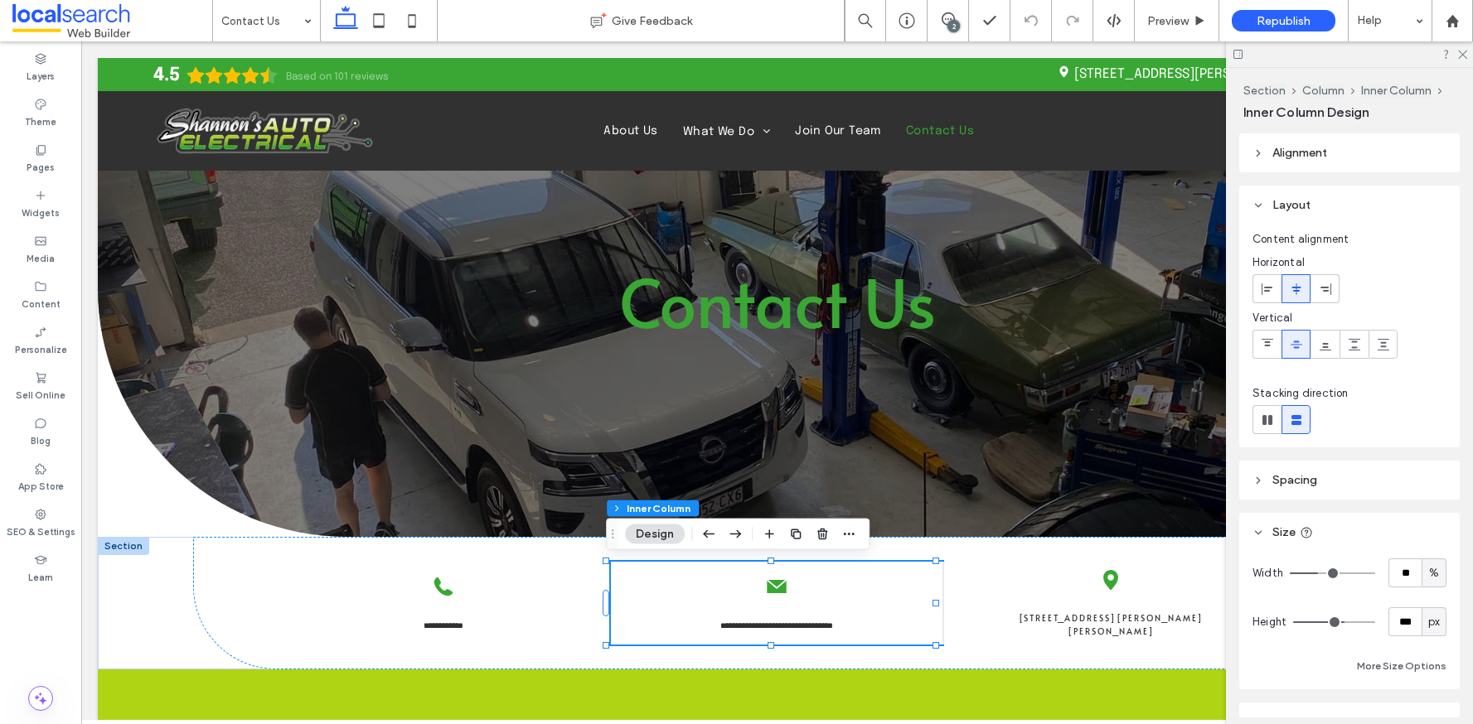
type input "***"
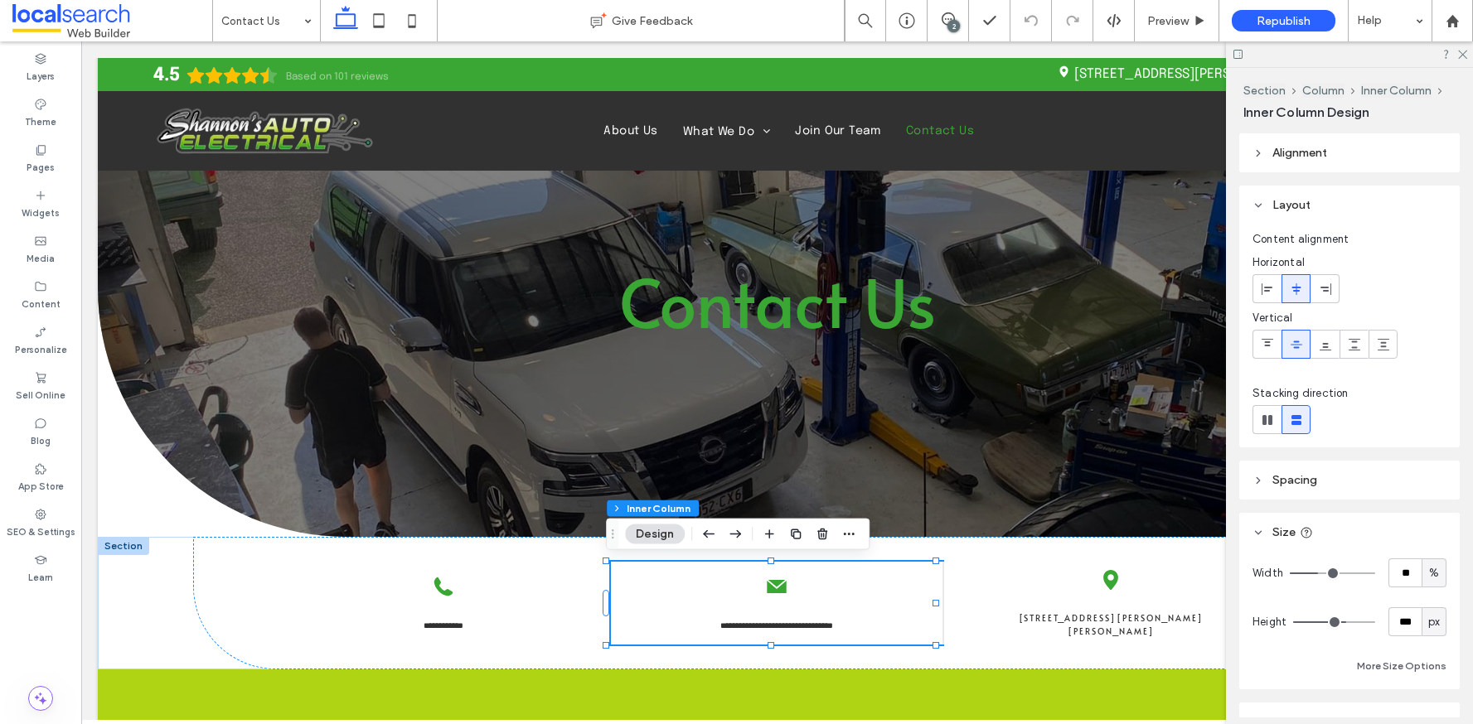
type input "***"
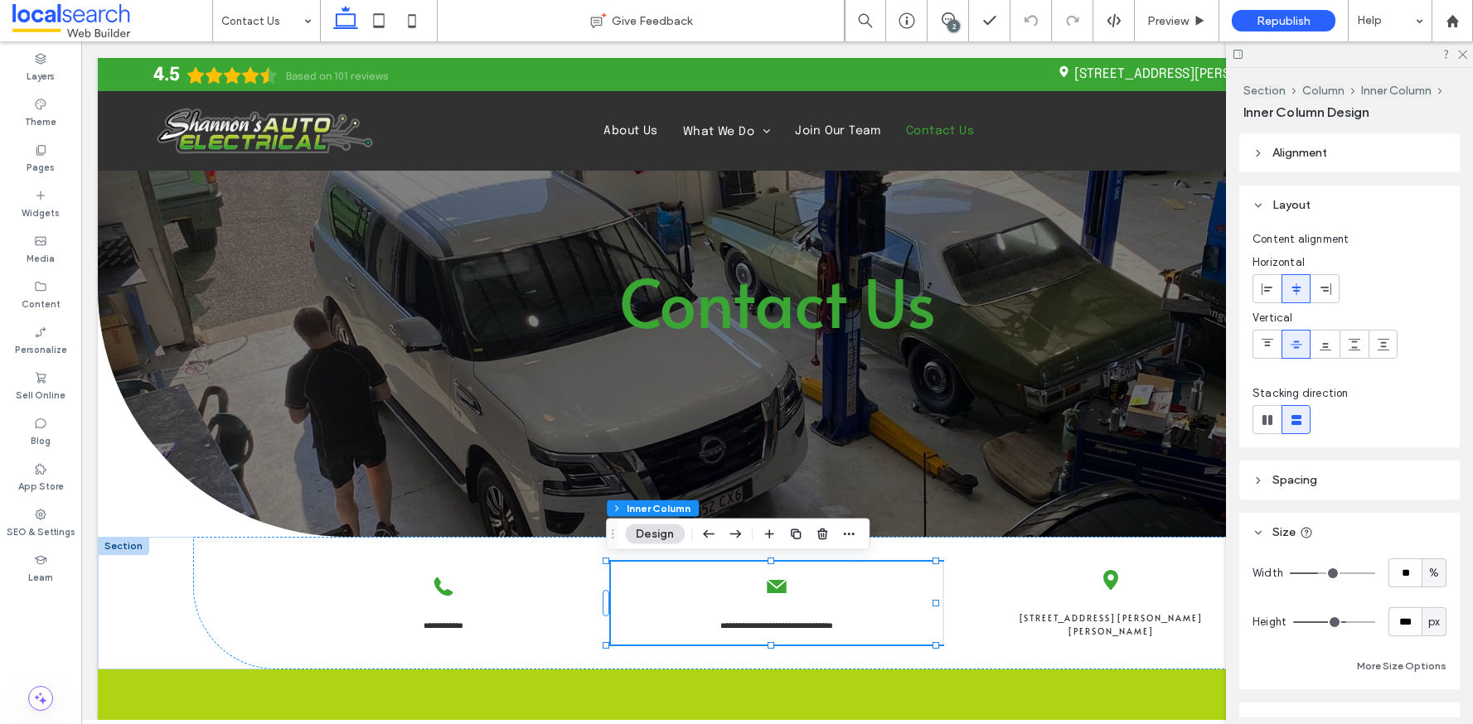
type input "***"
type input "**"
click at [1336, 622] on input "range" at bounding box center [1334, 623] width 82 height 2
type input "**"
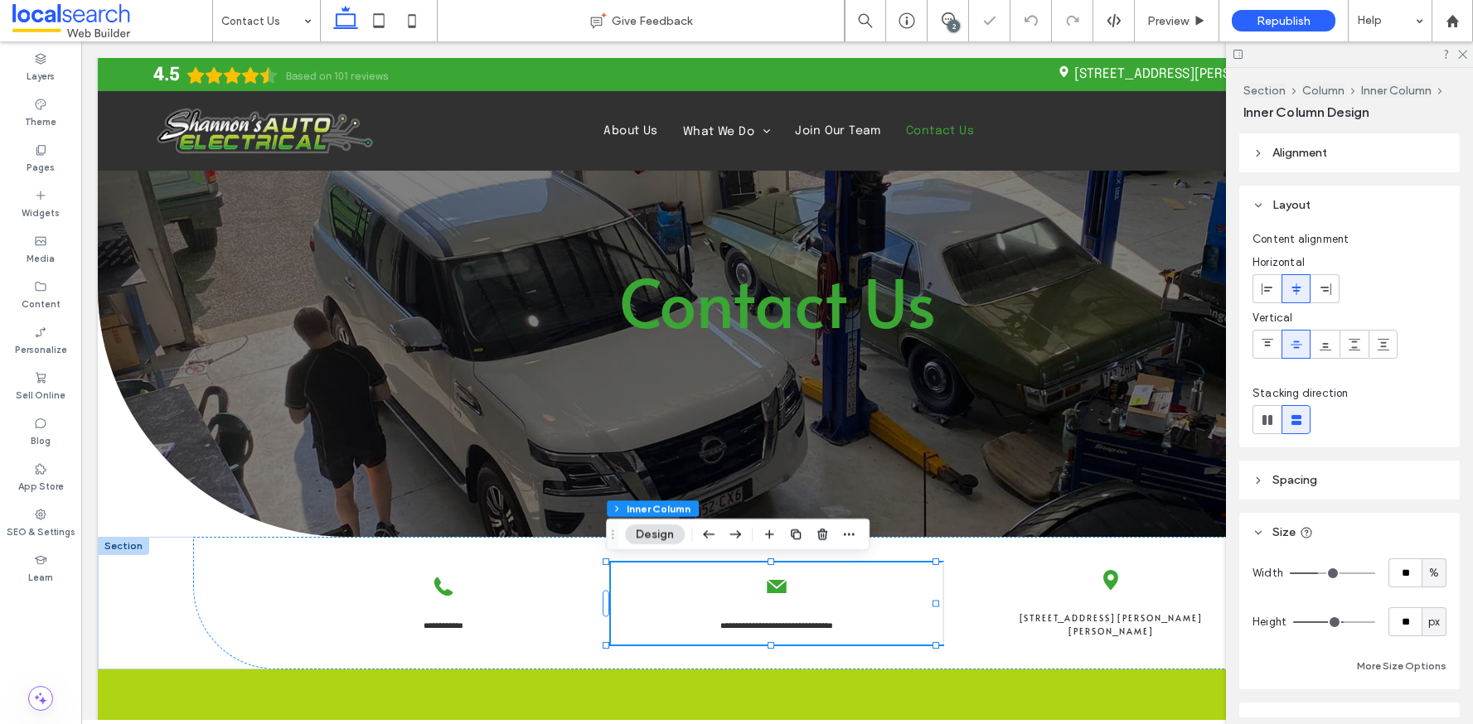
type input "**"
click at [1335, 622] on input "range" at bounding box center [1334, 623] width 82 height 2
type input "**"
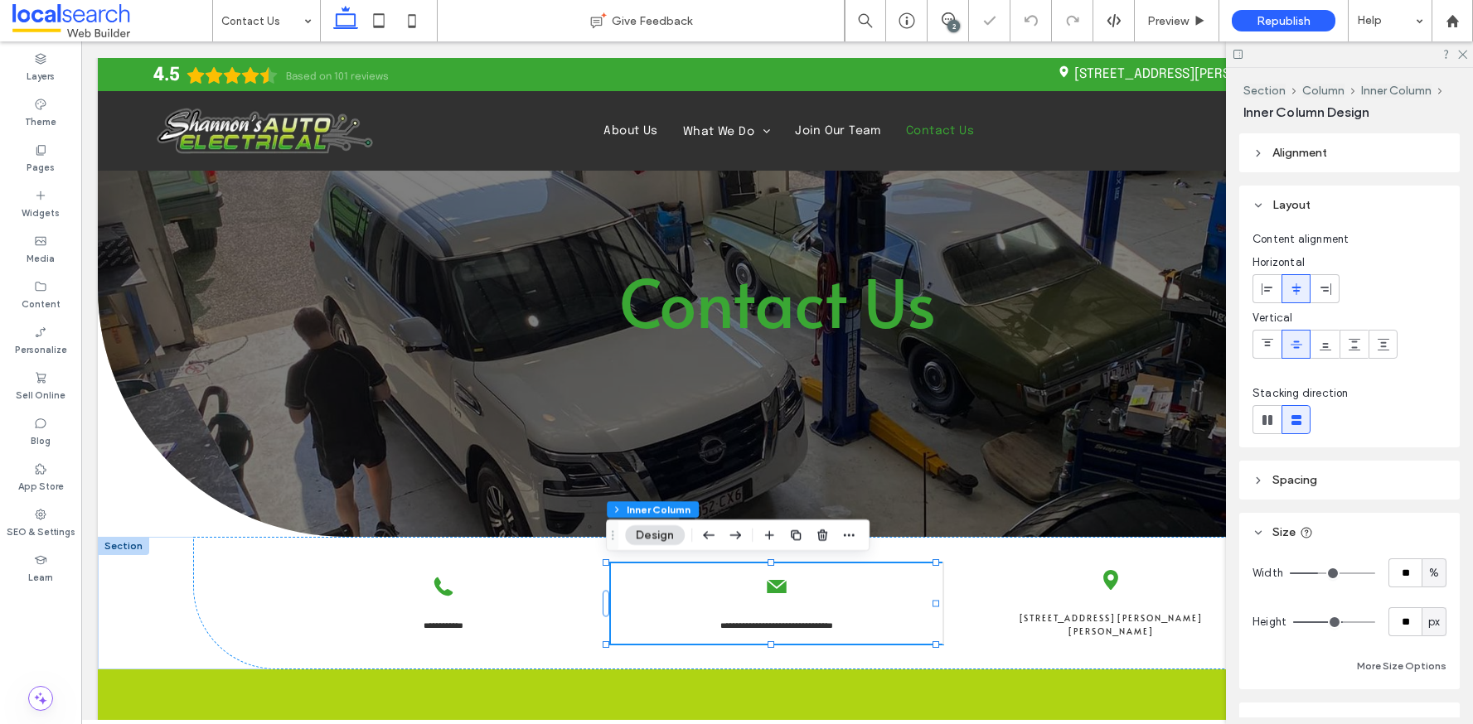
type input "**"
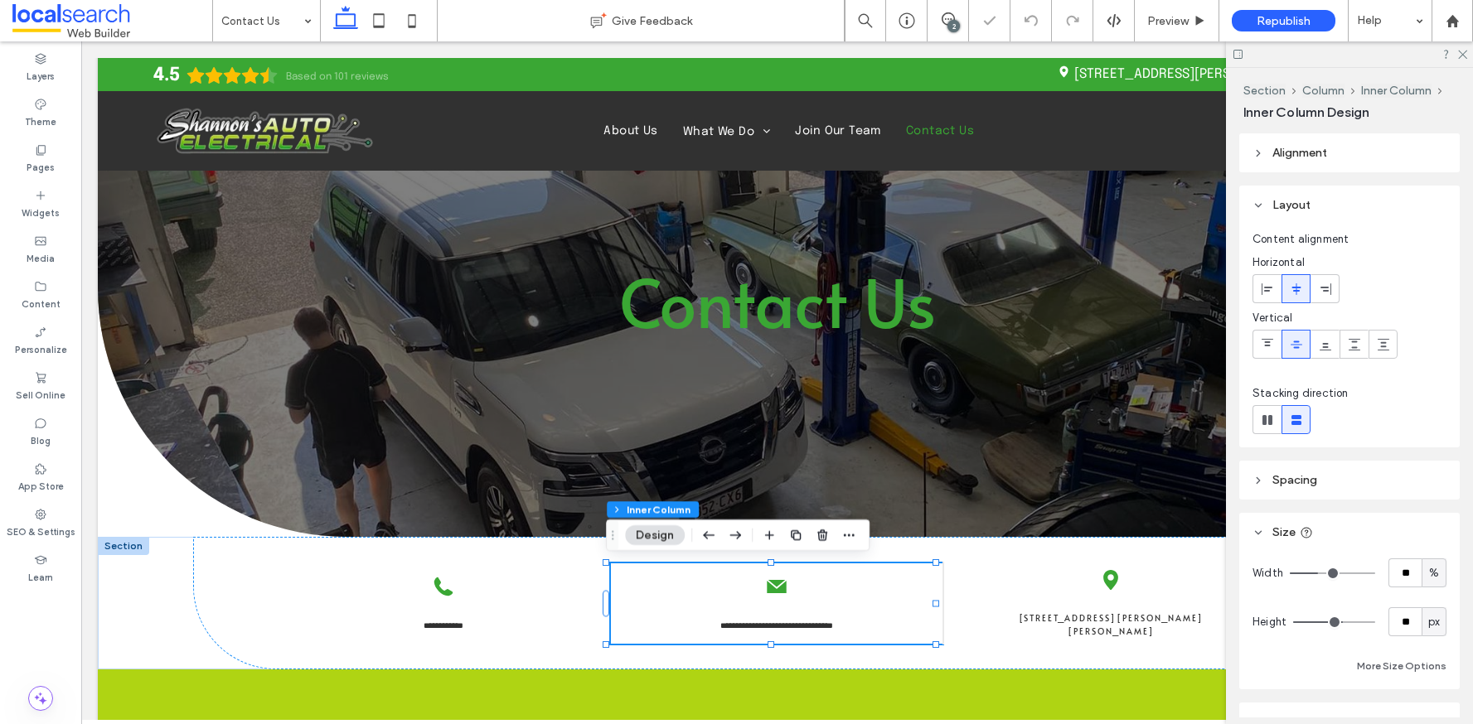
click at [1334, 622] on input "range" at bounding box center [1334, 623] width 82 height 2
type input "**"
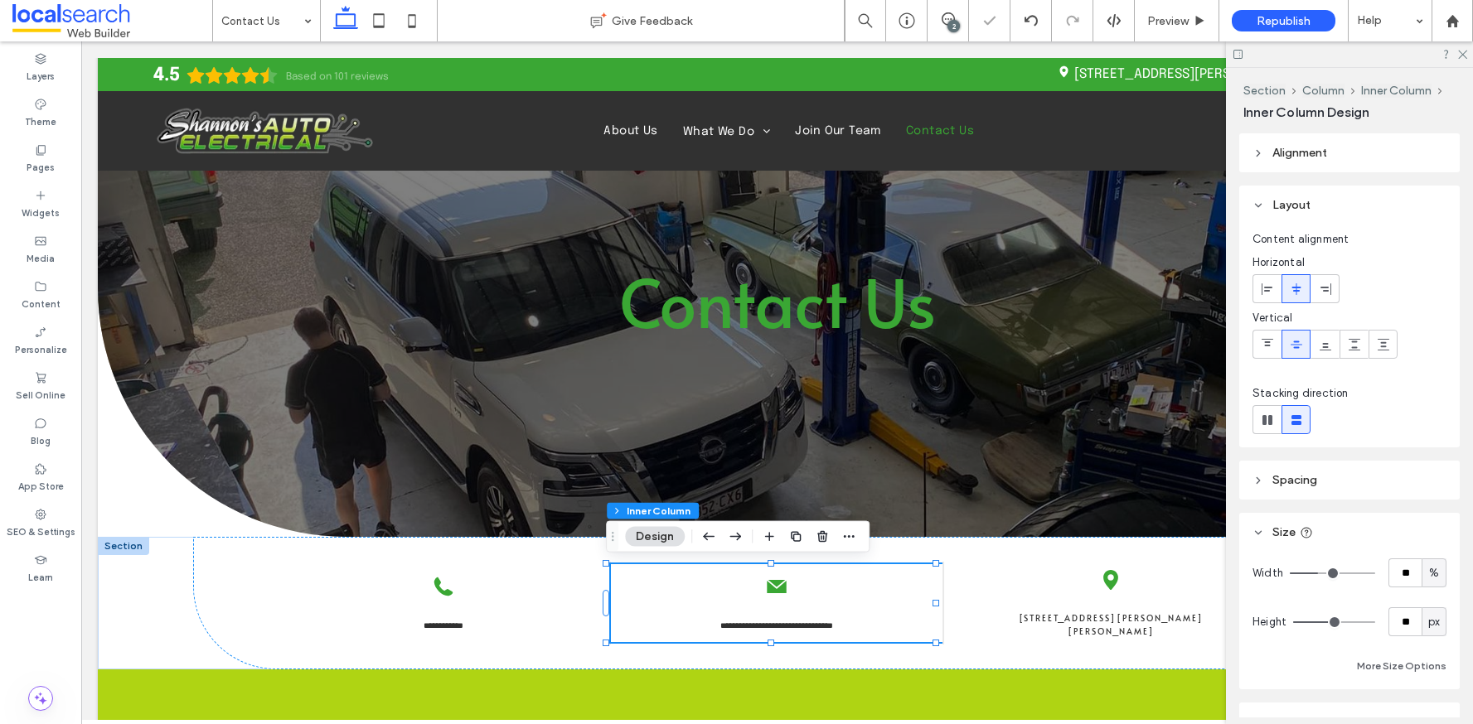
type input "**"
click at [1333, 622] on input "range" at bounding box center [1334, 623] width 82 height 2
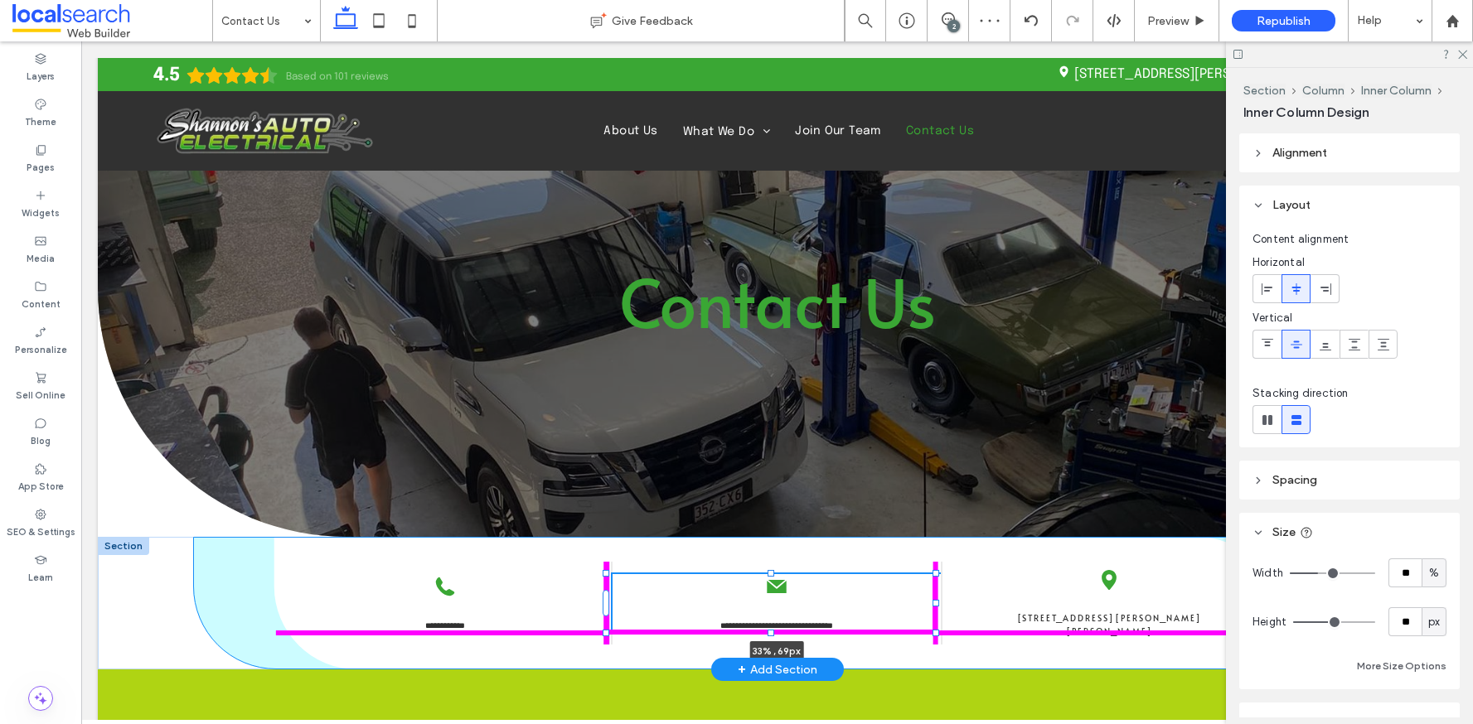
drag, startPoint x: 769, startPoint y: 642, endPoint x: 771, endPoint y: 630, distance: 12.5
click at [771, 630] on div at bounding box center [771, 633] width 7 height 7
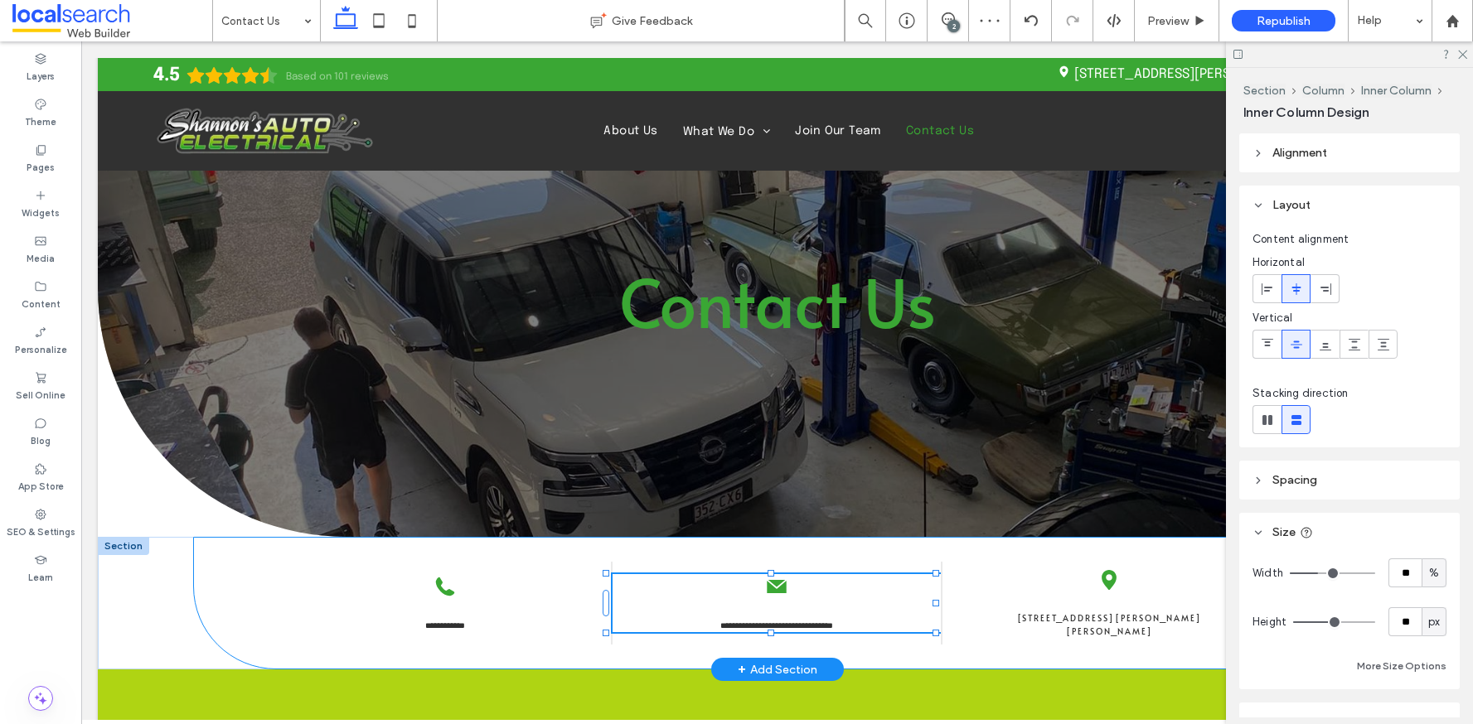
type input "**"
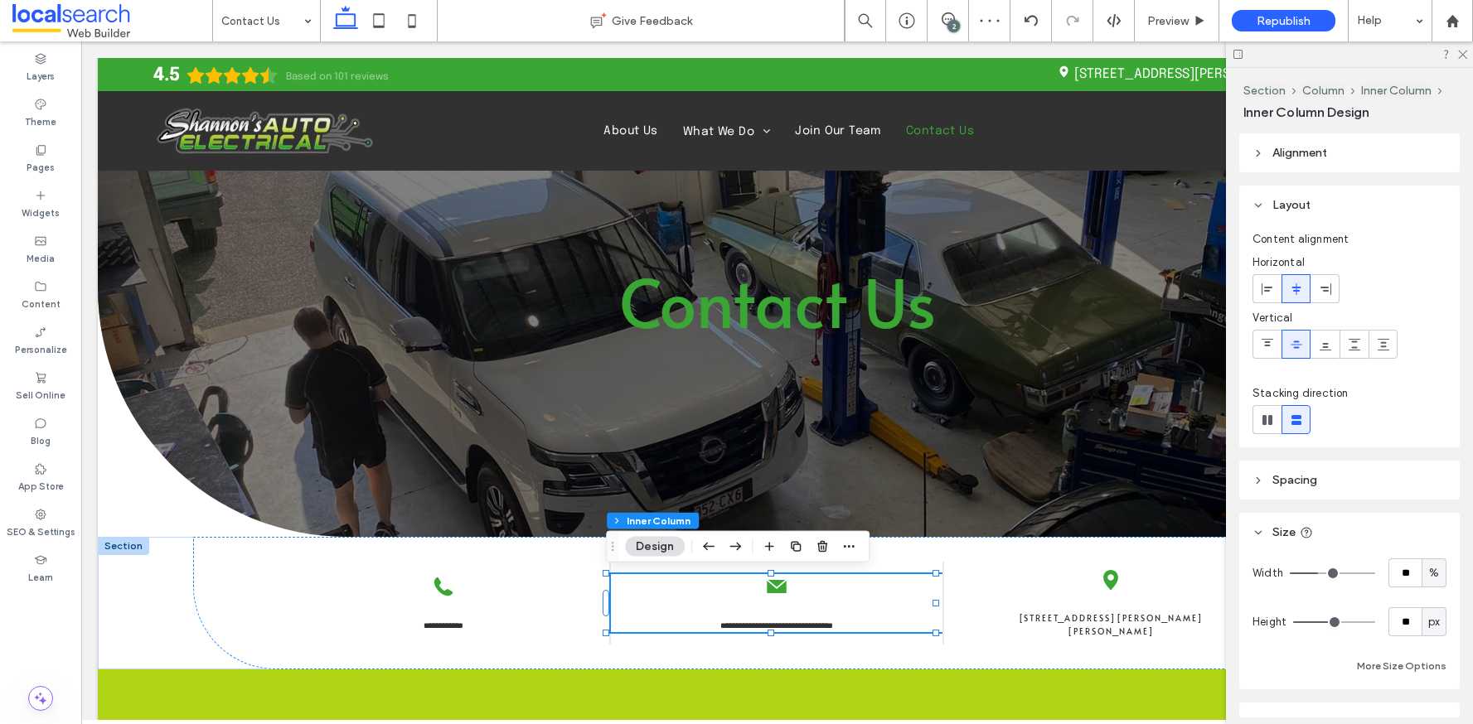
drag, startPoint x: 1315, startPoint y: 467, endPoint x: 1312, endPoint y: 479, distance: 12.1
click at [1315, 468] on header "Spacing" at bounding box center [1349, 480] width 220 height 39
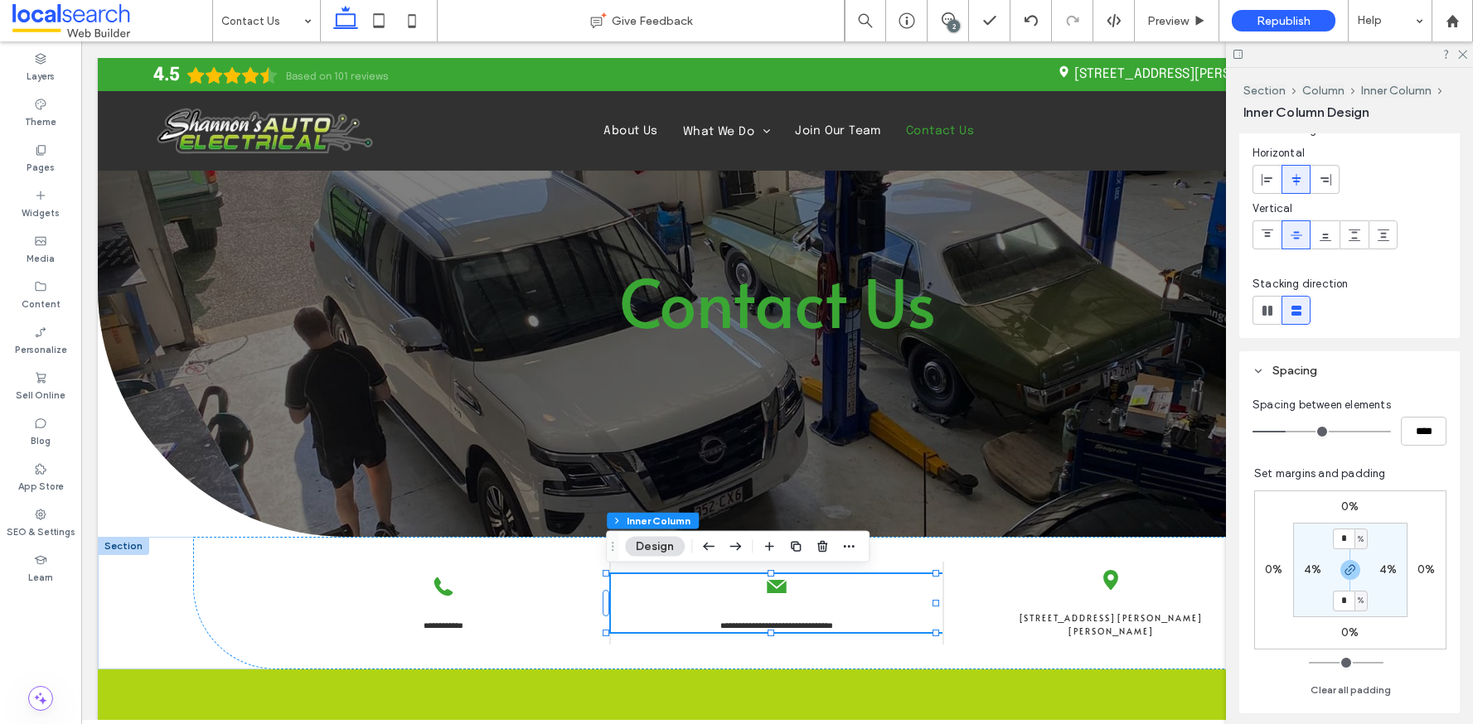
scroll to position [171, 0]
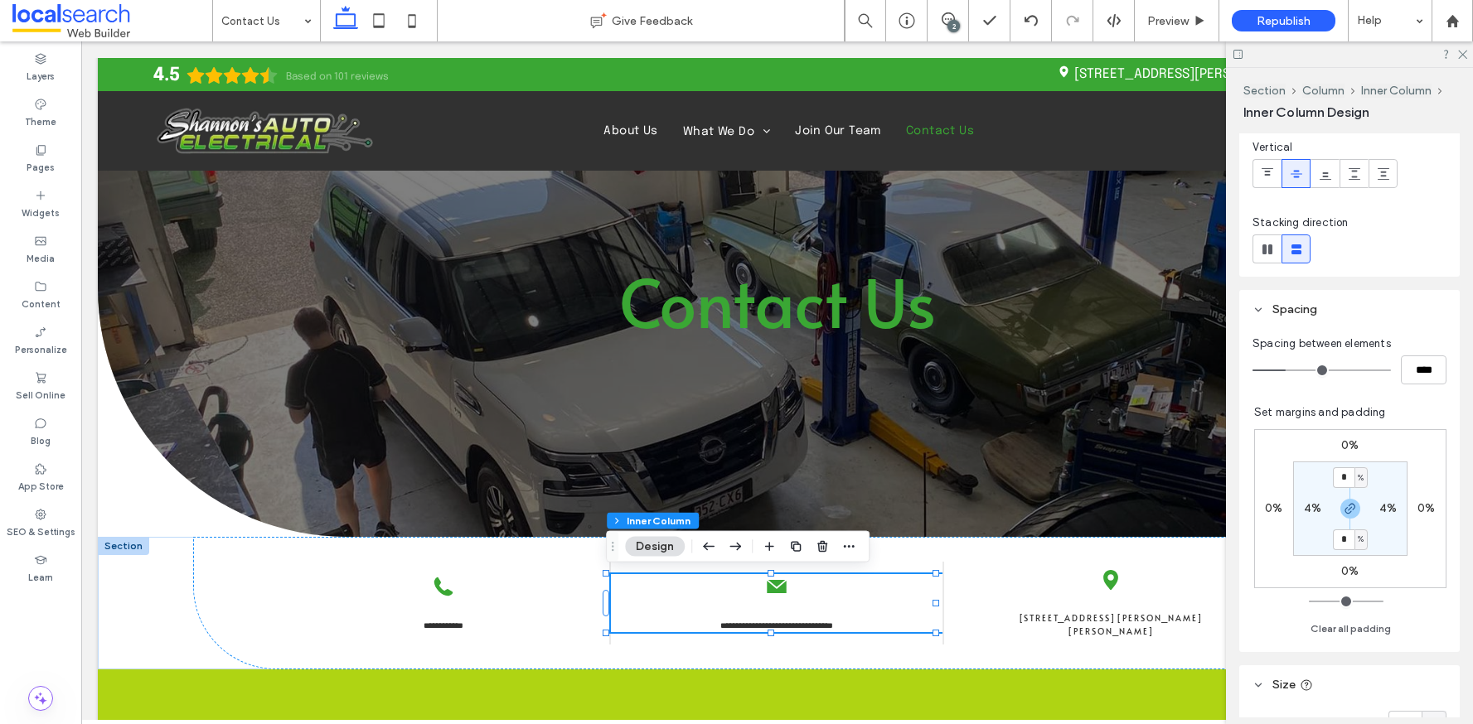
click at [1304, 511] on label "4%" at bounding box center [1312, 508] width 17 height 14
type input "*"
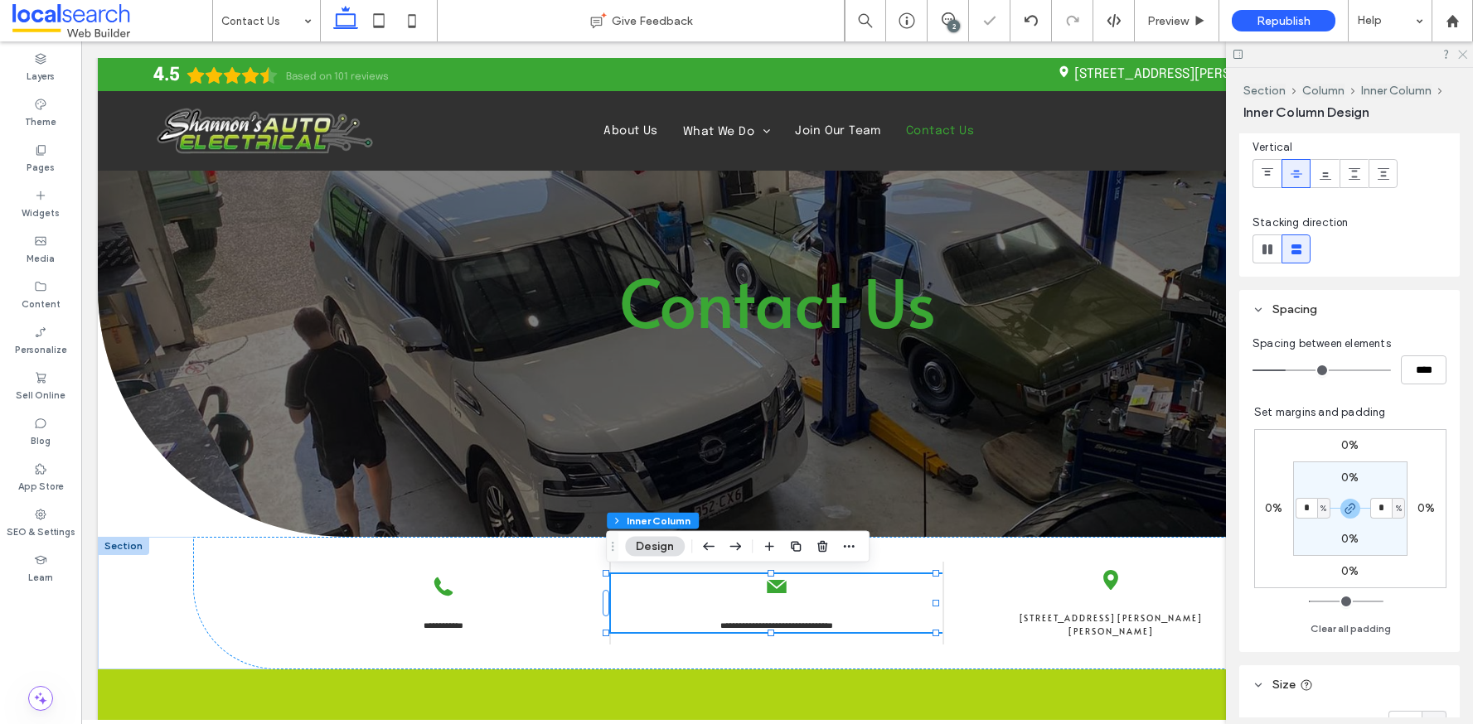
click at [1457, 56] on icon at bounding box center [1461, 53] width 11 height 11
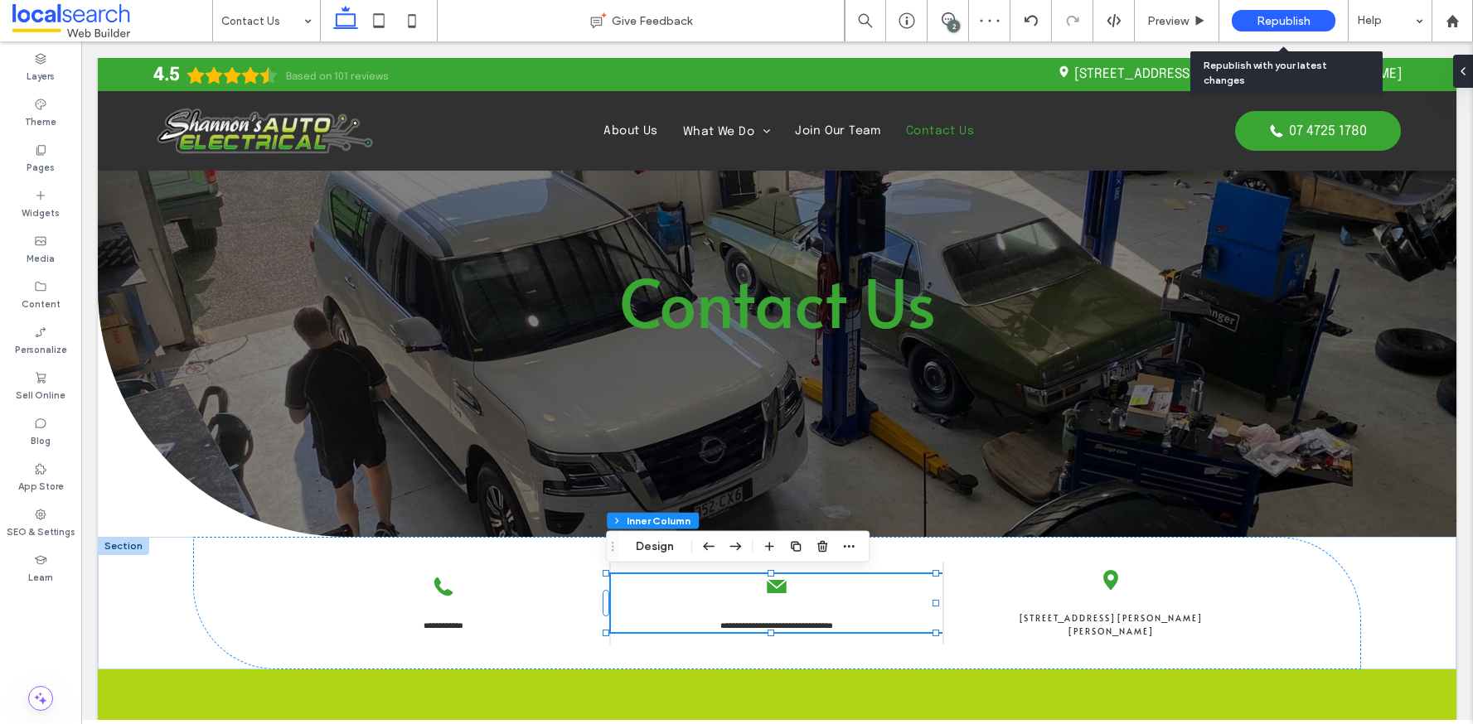
click at [1281, 20] on span "Republish" at bounding box center [1284, 21] width 54 height 14
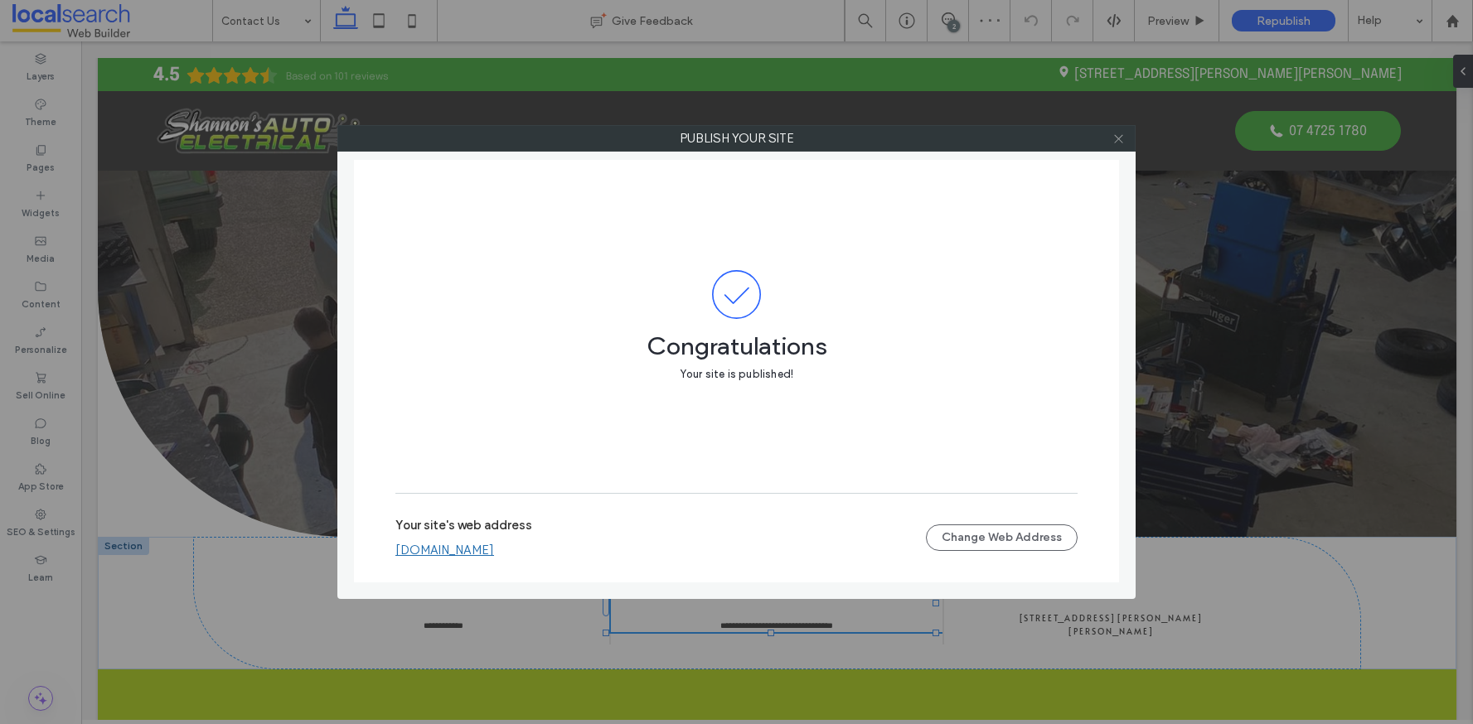
click at [1116, 141] on icon at bounding box center [1118, 139] width 12 height 12
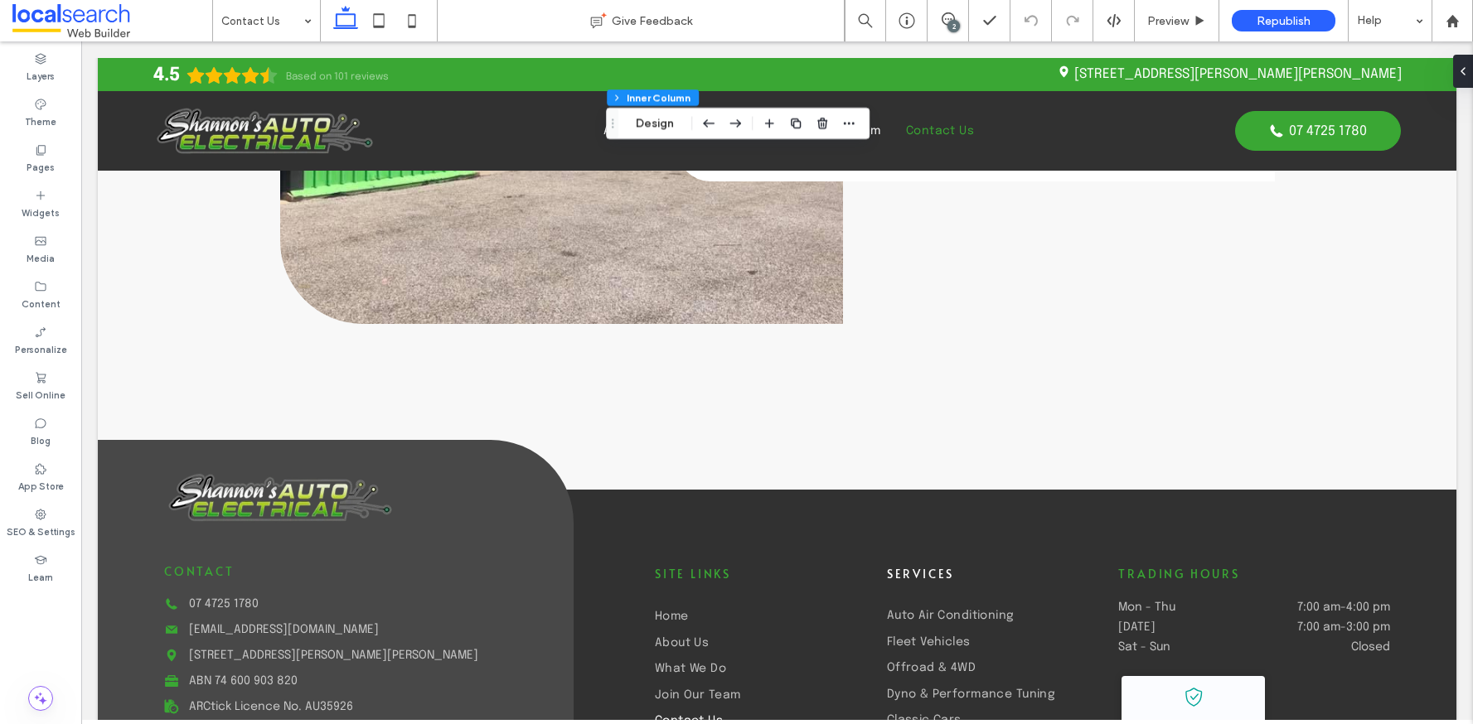
scroll to position [1991, 0]
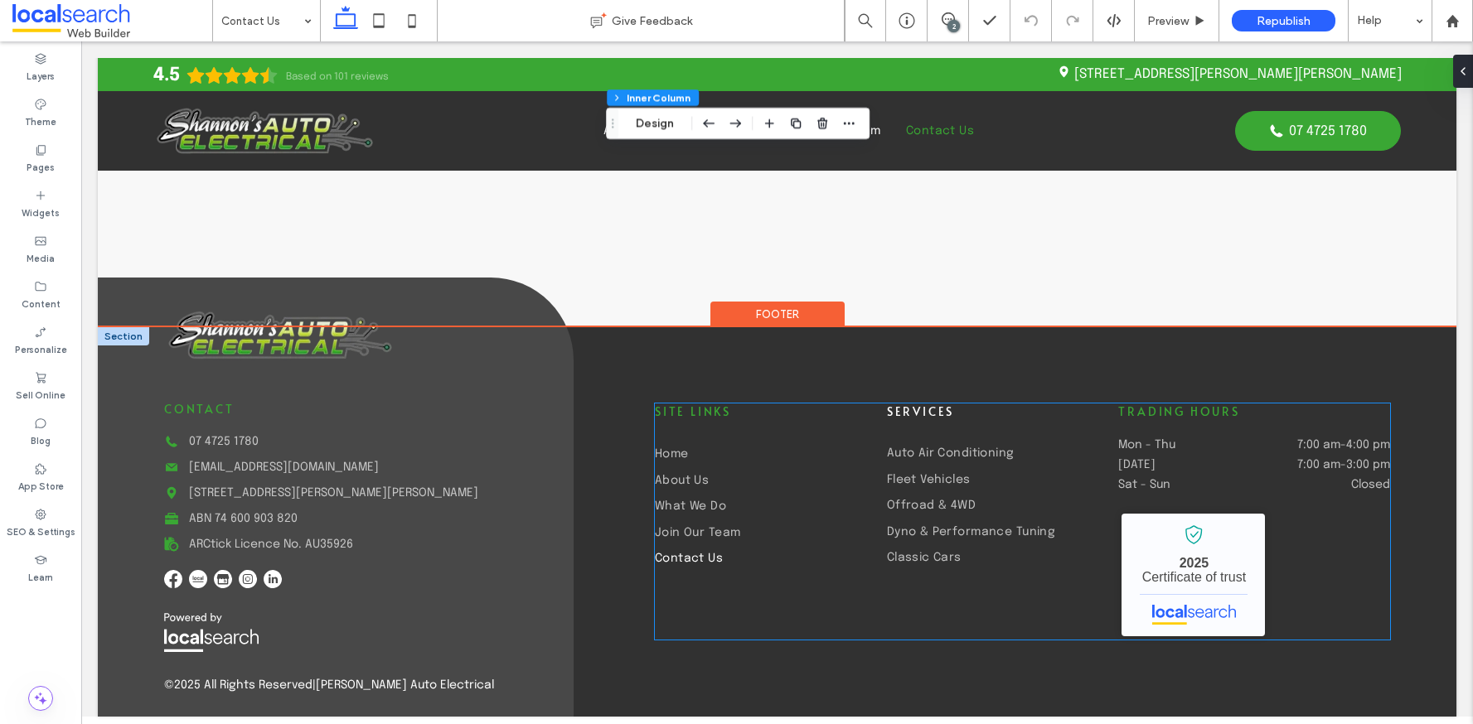
click at [903, 413] on span "Services" at bounding box center [920, 412] width 67 height 16
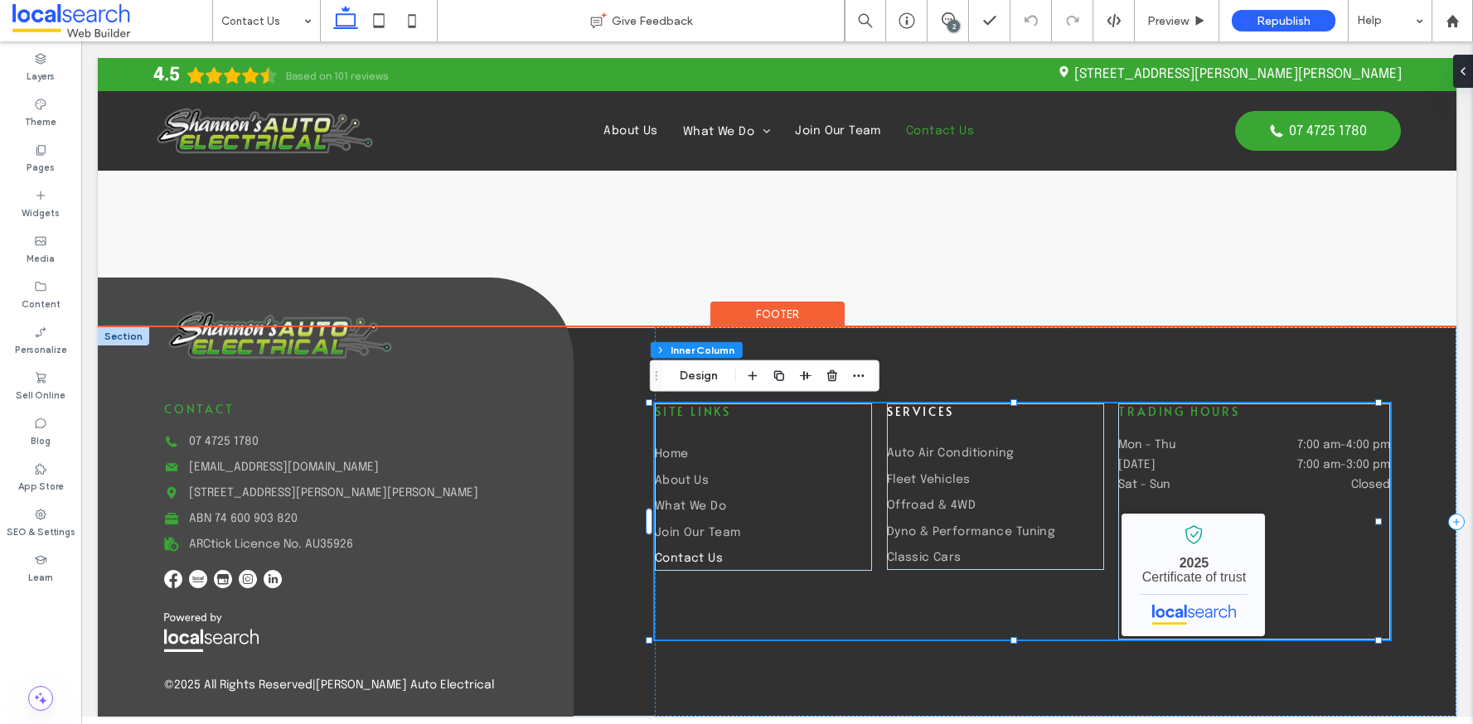
click at [905, 410] on span "Services" at bounding box center [920, 412] width 67 height 16
type input "*****"
type input "**"
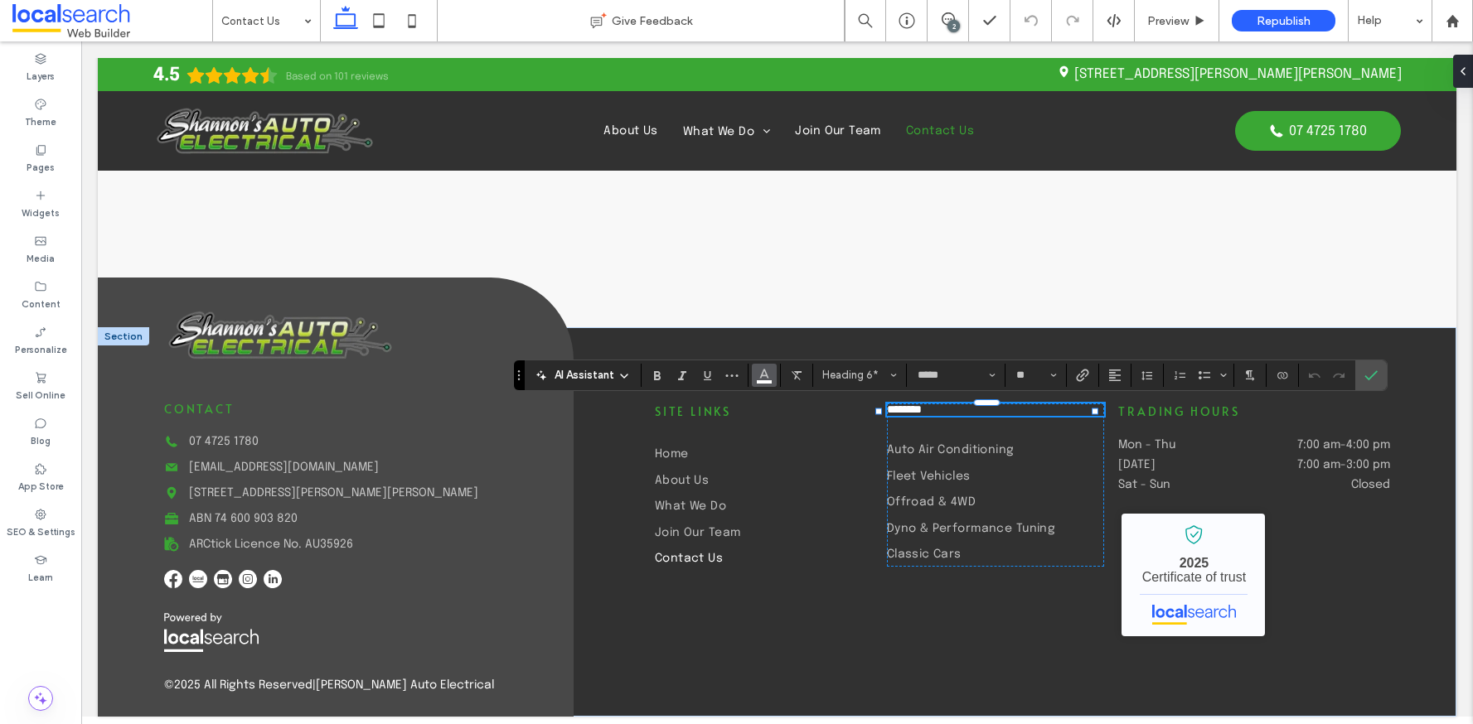
click at [758, 375] on icon "Color" at bounding box center [764, 373] width 13 height 13
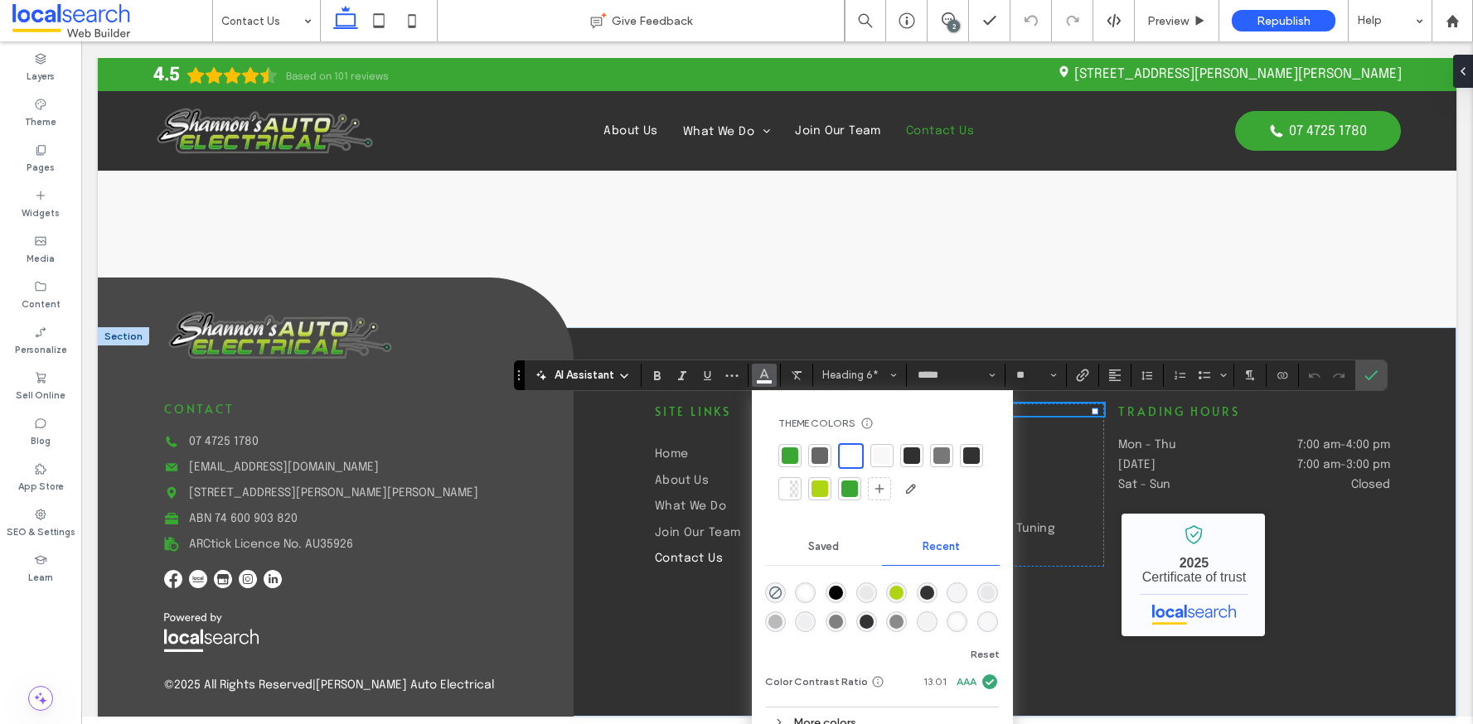
click at [788, 446] on div at bounding box center [789, 455] width 23 height 23
click at [1373, 370] on icon "Confirm" at bounding box center [1370, 375] width 13 height 13
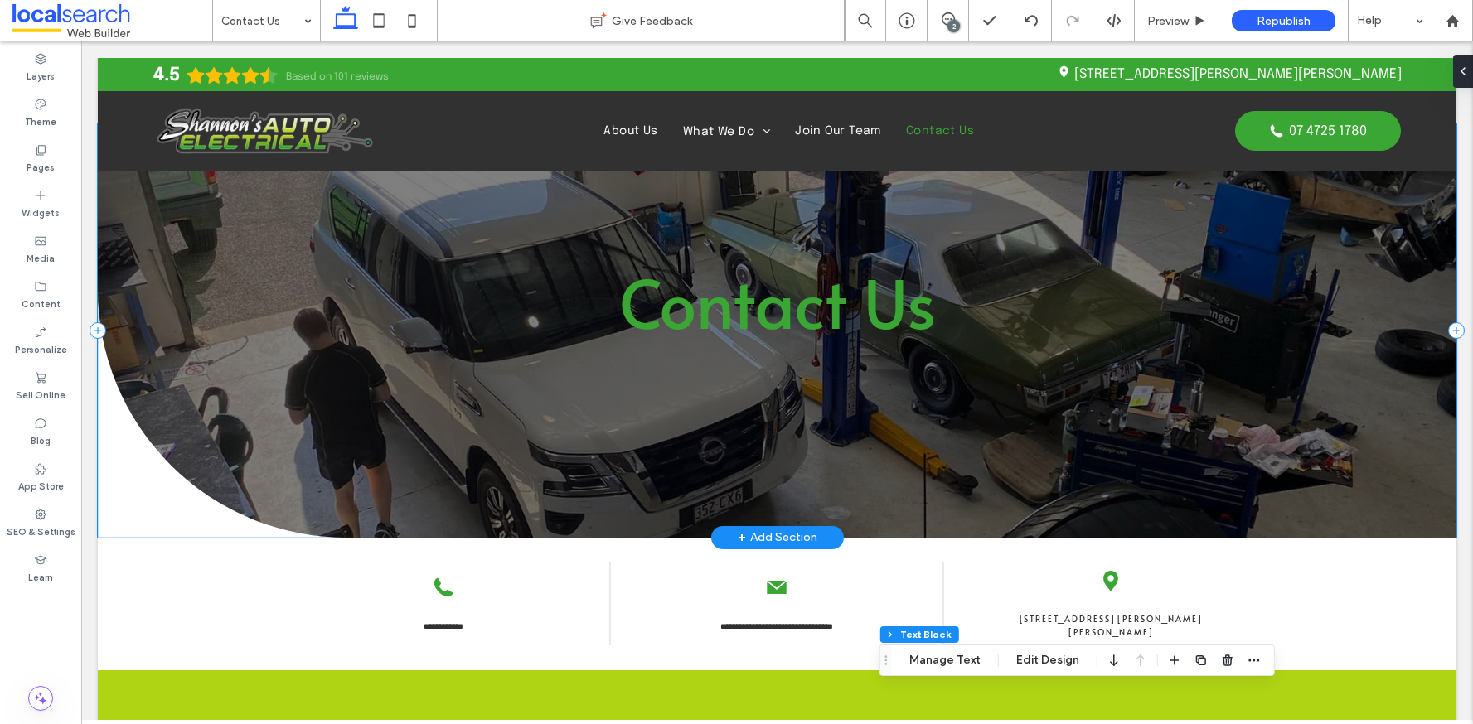
scroll to position [0, 0]
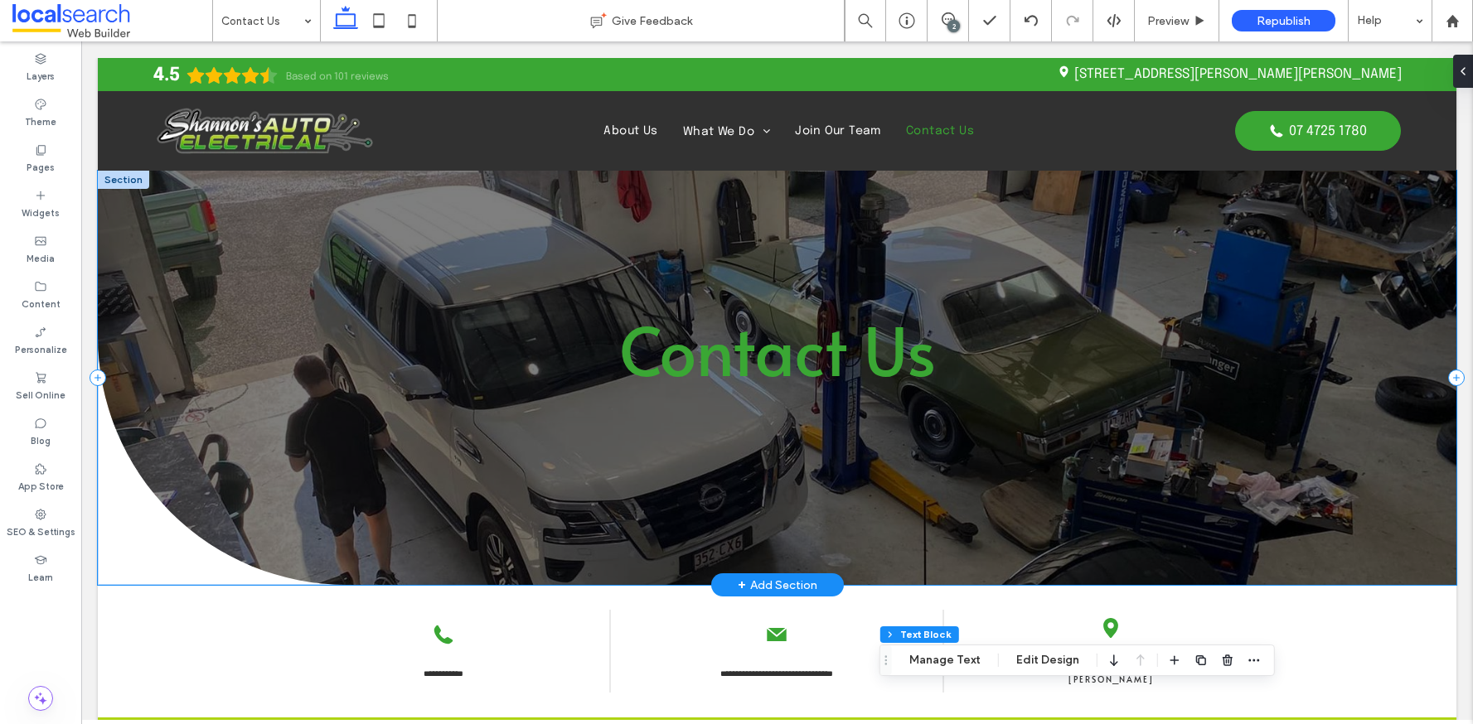
click at [1095, 188] on div "Contact Us" at bounding box center [777, 378] width 1358 height 414
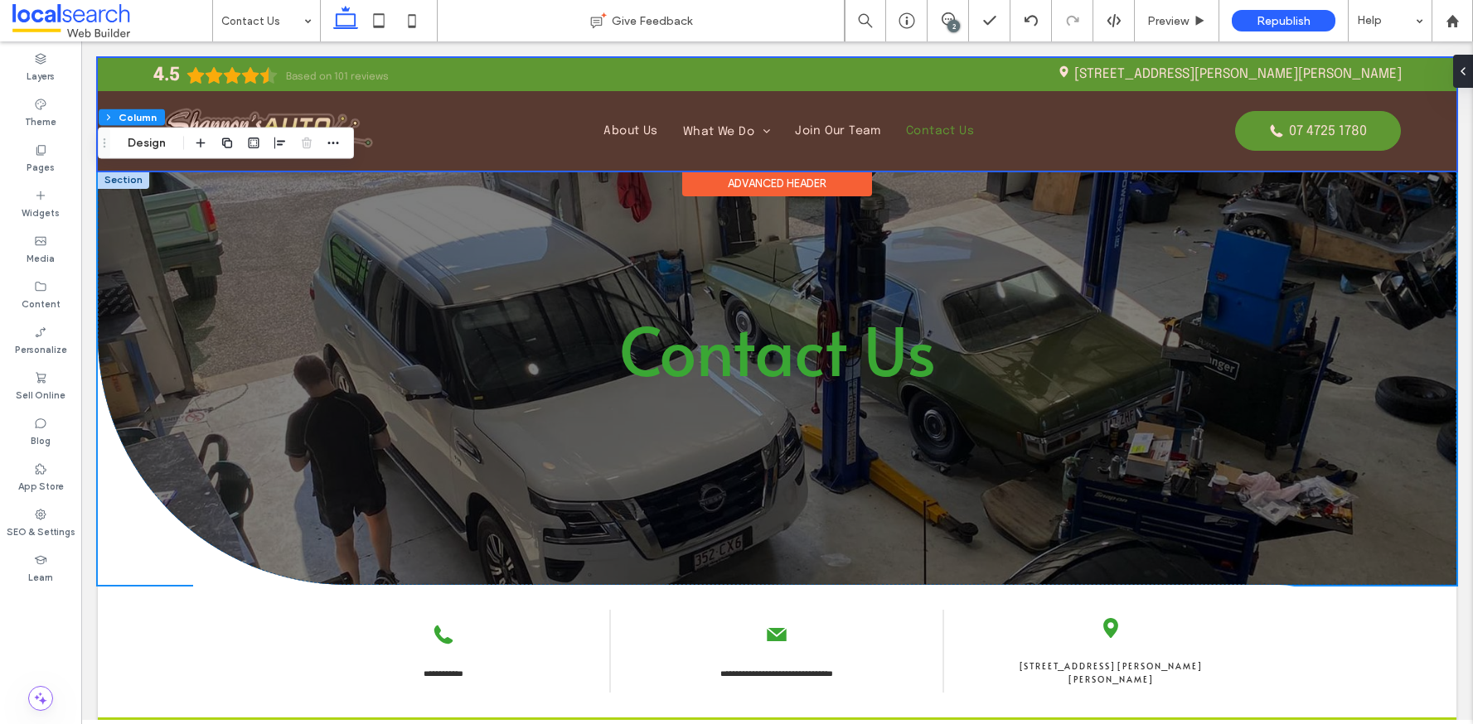
click at [1288, 130] on div at bounding box center [777, 114] width 1358 height 113
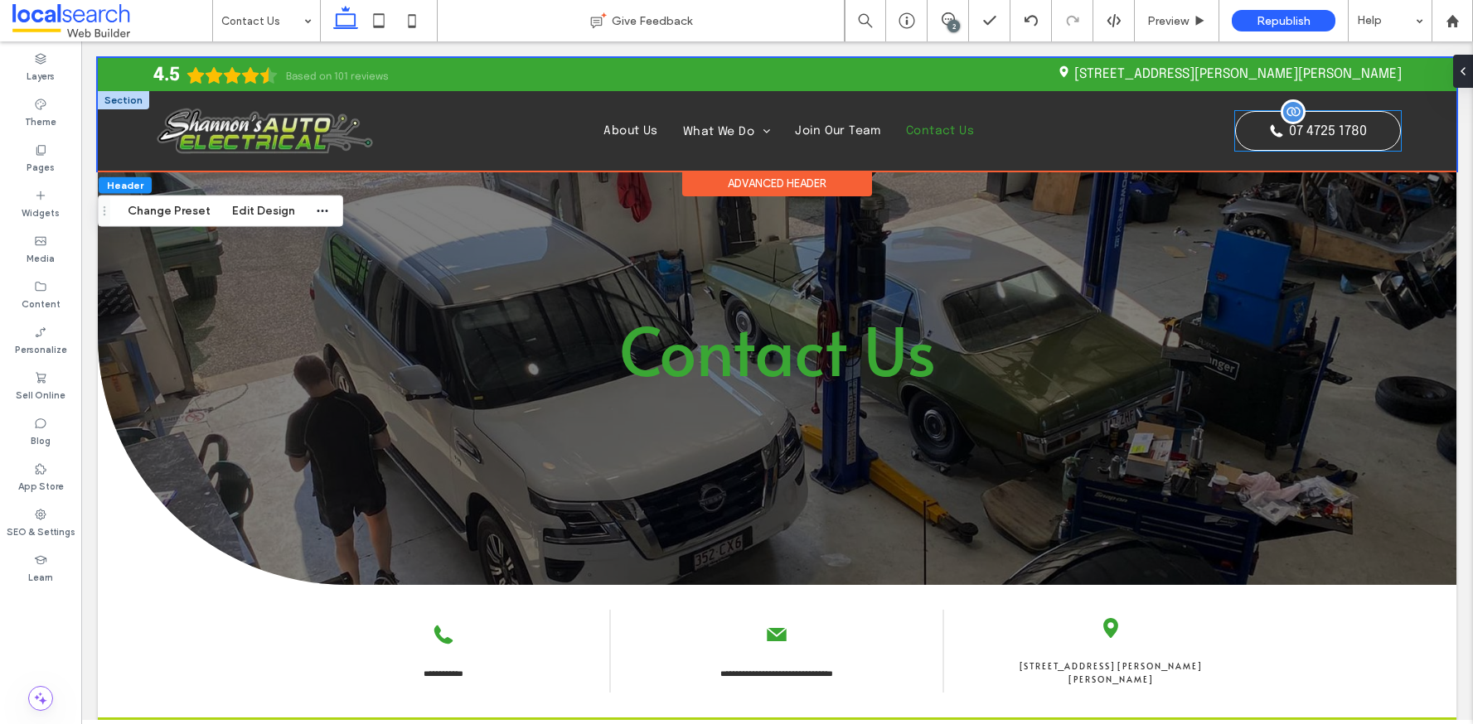
click at [1289, 131] on span "07 4725 1780" at bounding box center [1328, 131] width 78 height 14
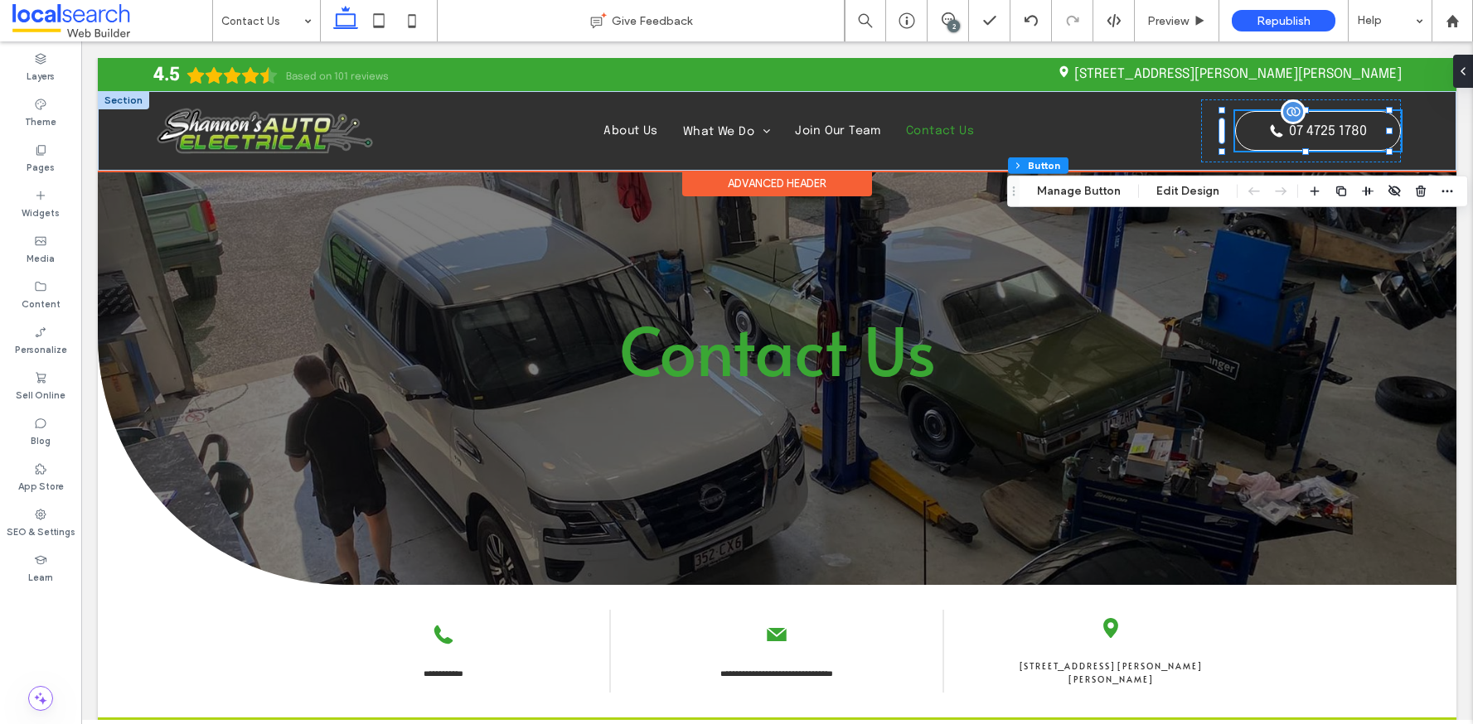
click at [1289, 134] on span "07 4725 1780" at bounding box center [1328, 131] width 78 height 14
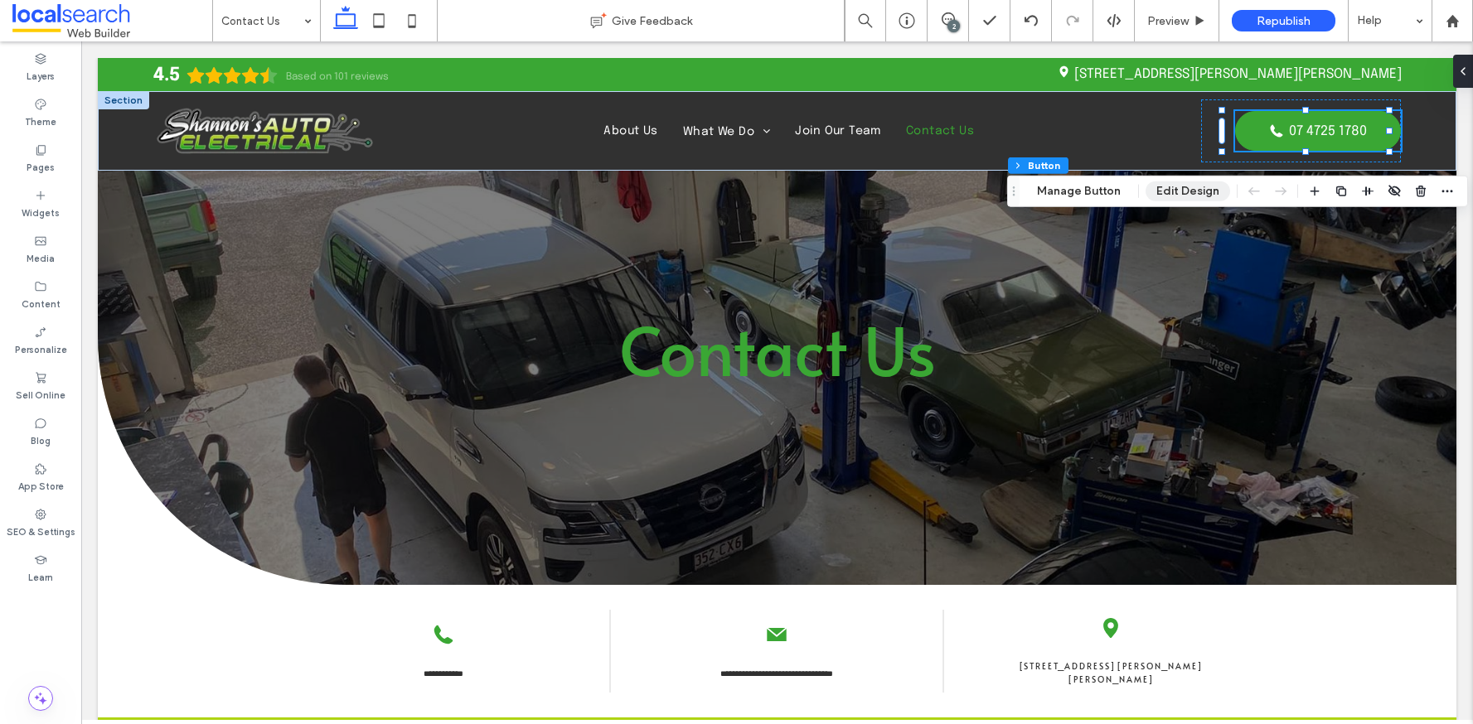
click at [1179, 190] on button "Edit Design" at bounding box center [1187, 192] width 85 height 20
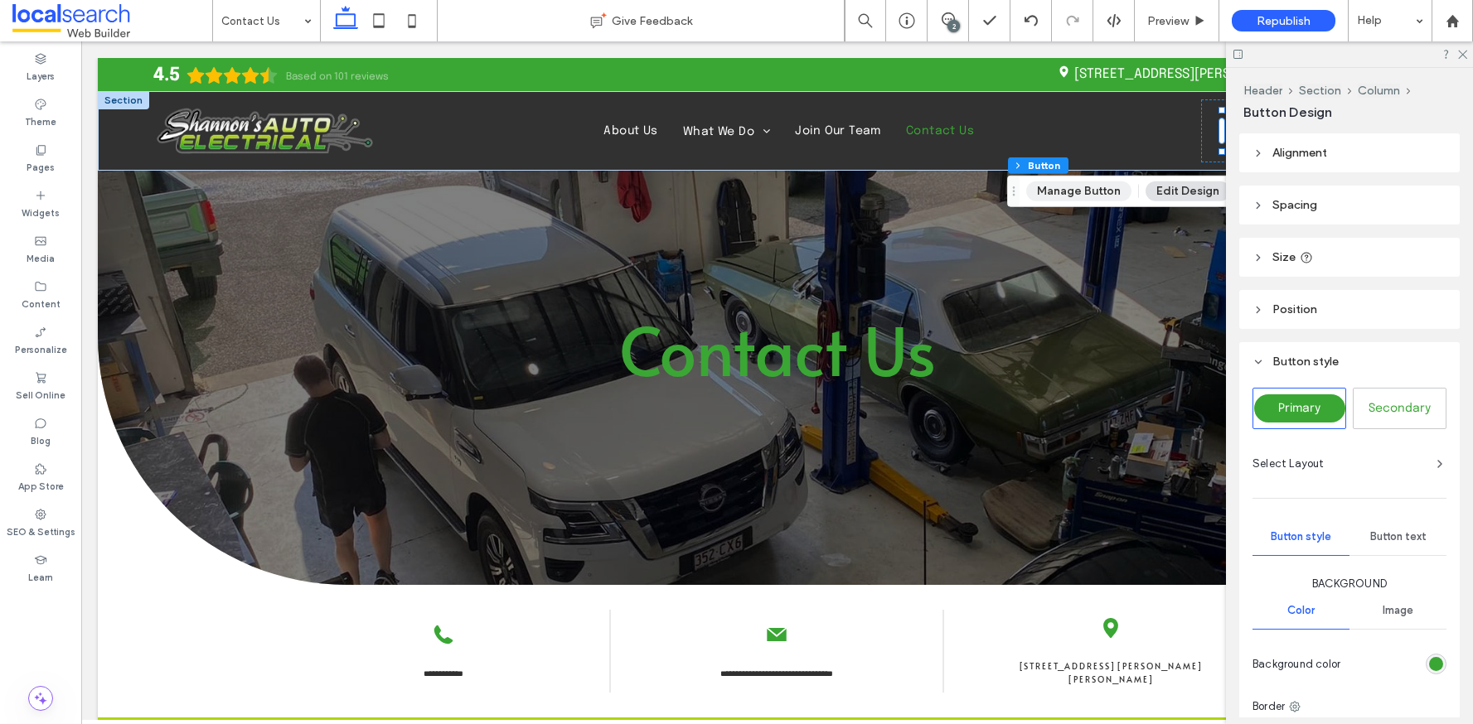
click at [1077, 187] on button "Manage Button" at bounding box center [1078, 192] width 105 height 20
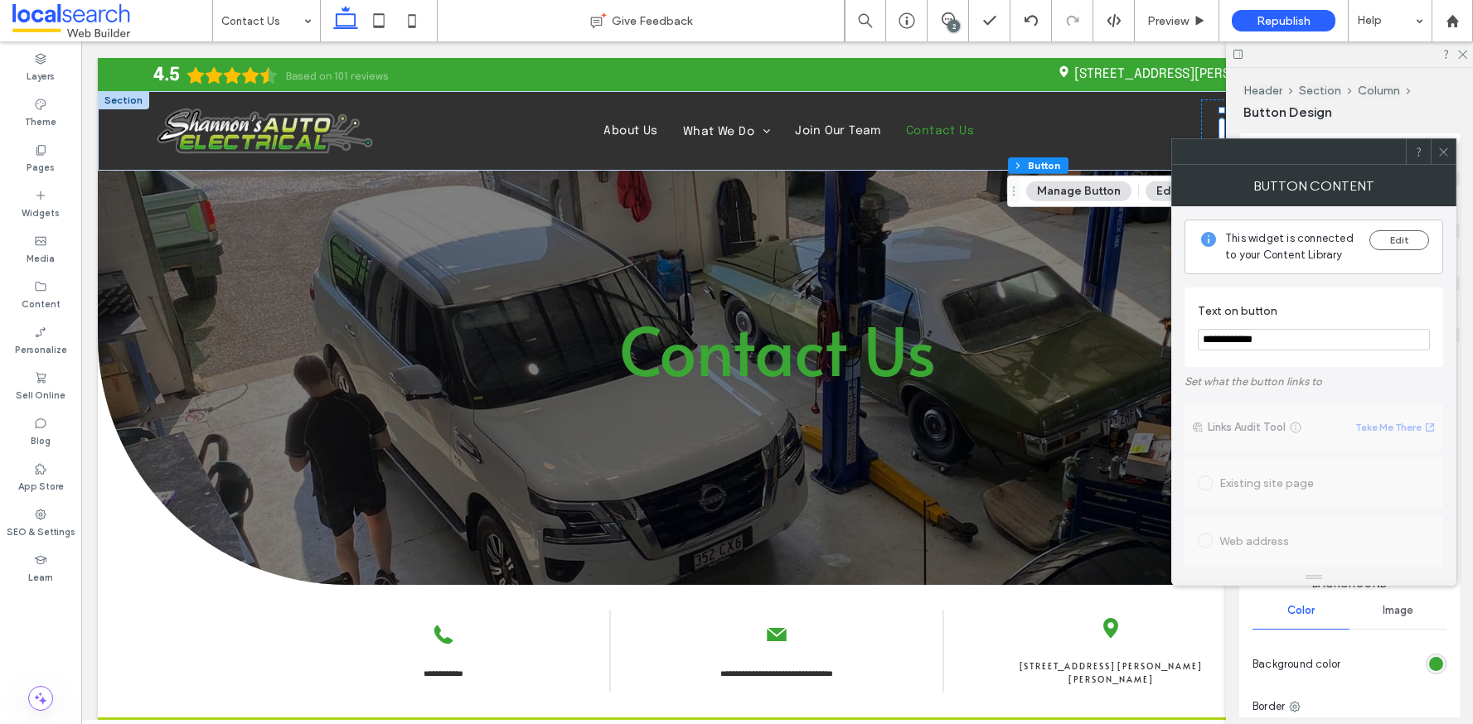
click at [1446, 157] on icon at bounding box center [1443, 152] width 12 height 12
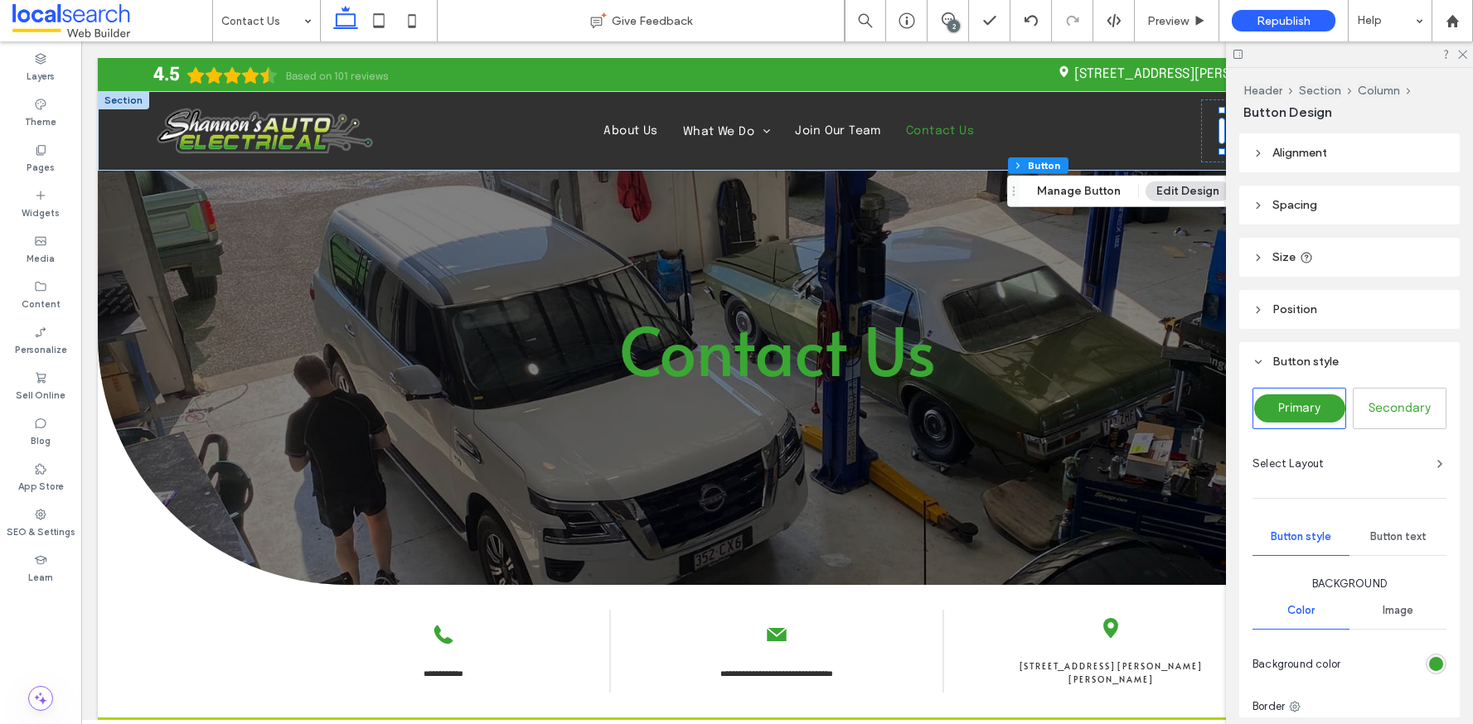
click at [1283, 161] on header "Alignment" at bounding box center [1349, 152] width 220 height 39
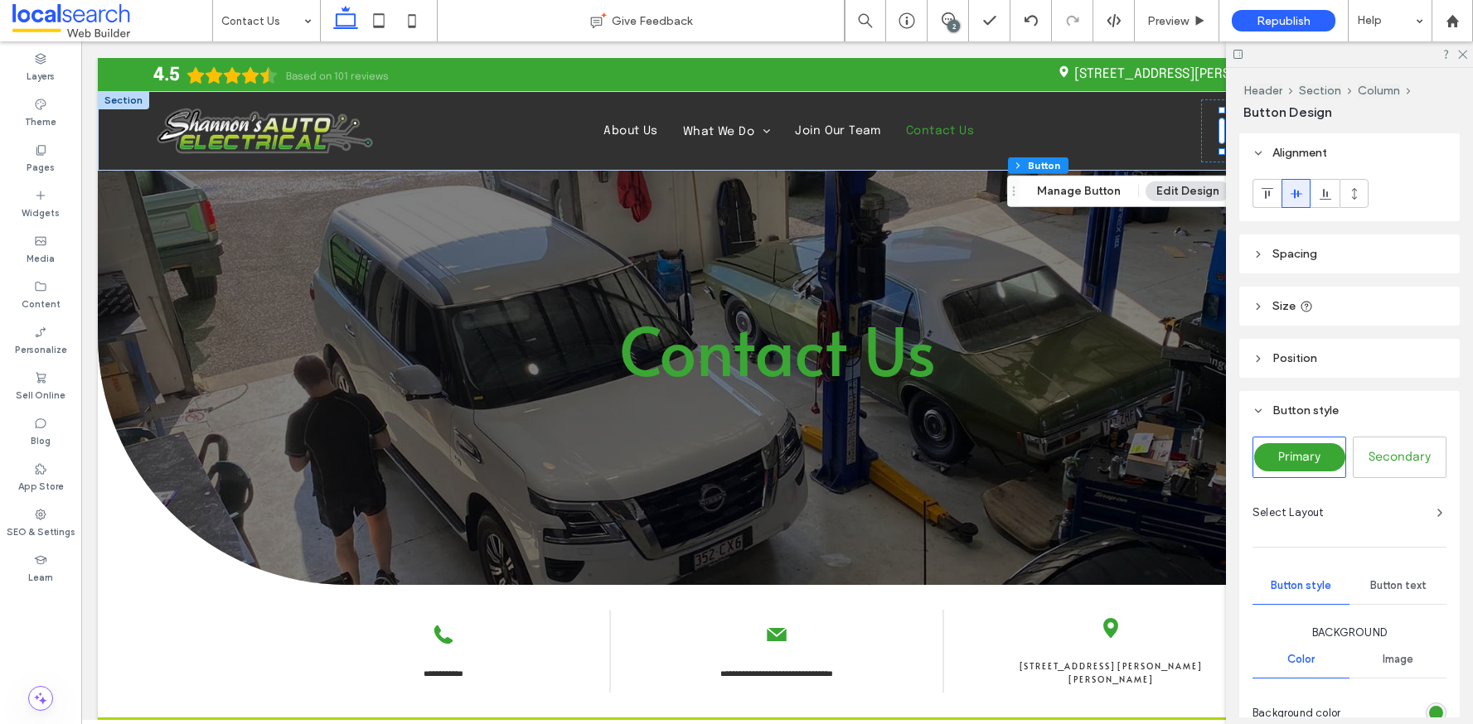
click at [1286, 248] on span "Spacing" at bounding box center [1294, 254] width 45 height 14
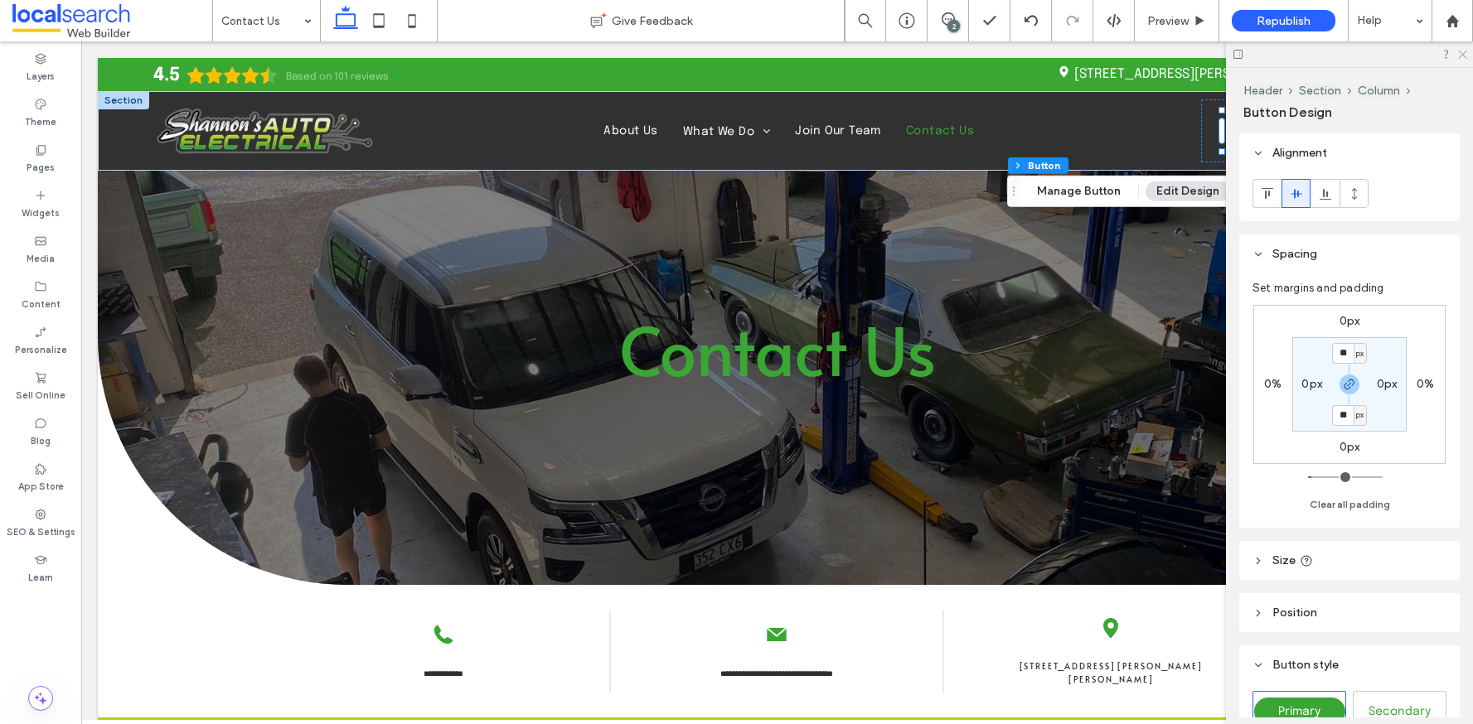
click at [1458, 54] on icon at bounding box center [1461, 53] width 11 height 11
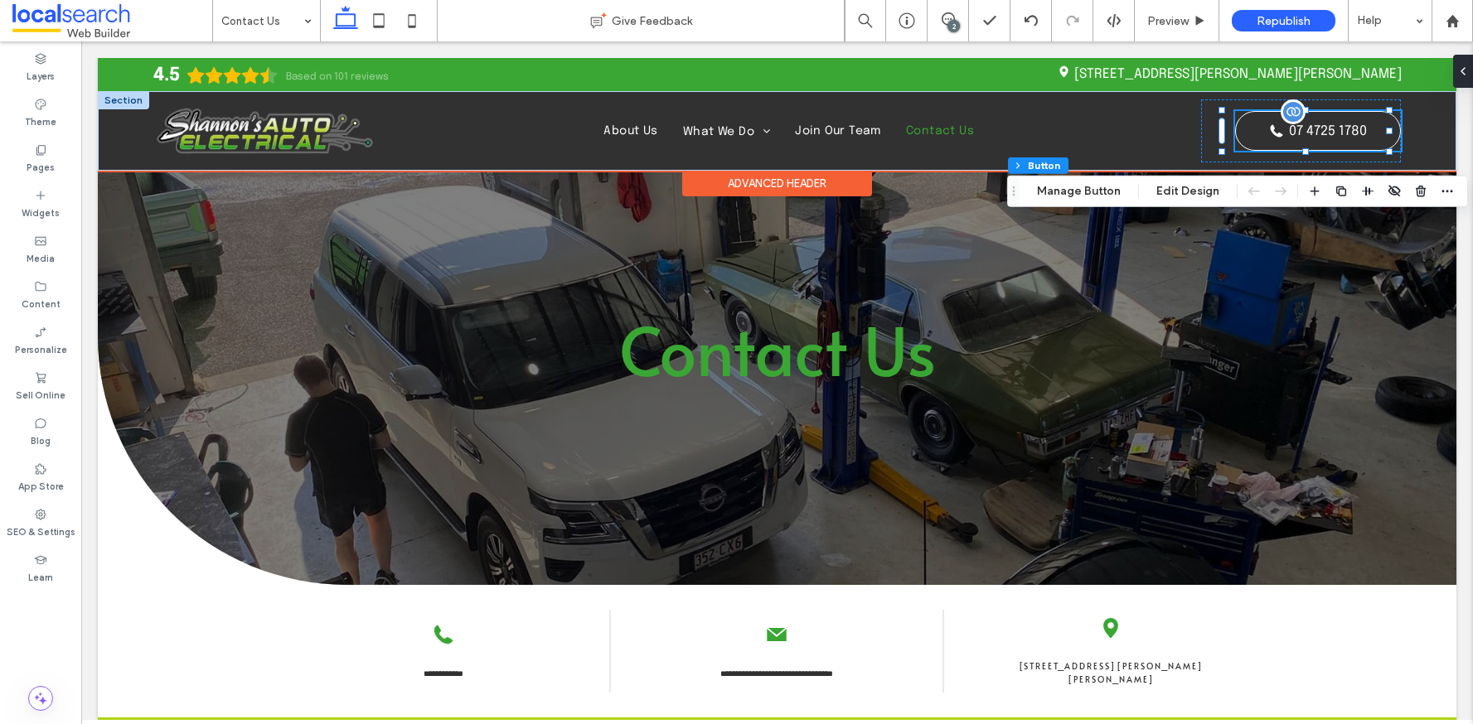
click at [1309, 128] on span "07 4725 1780" at bounding box center [1328, 131] width 78 height 14
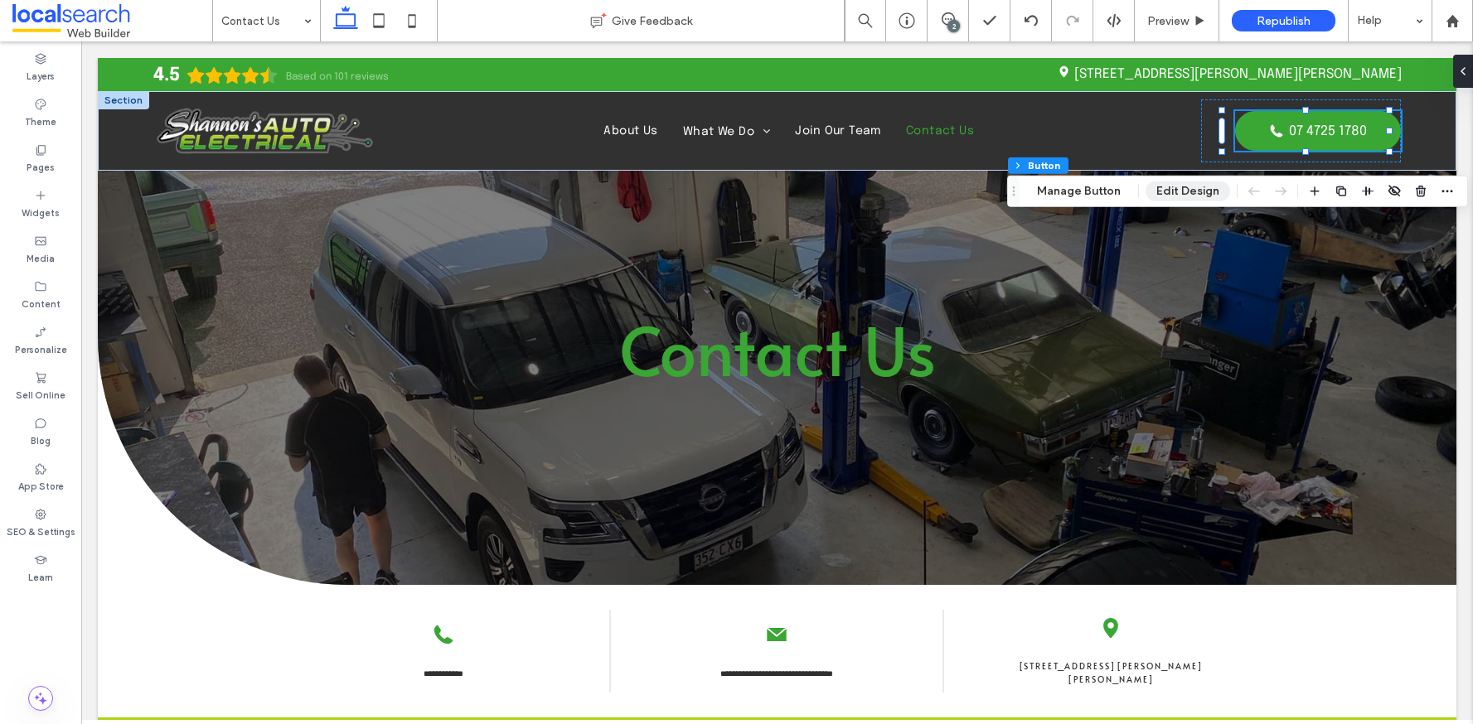
click at [1174, 186] on button "Edit Design" at bounding box center [1187, 192] width 85 height 20
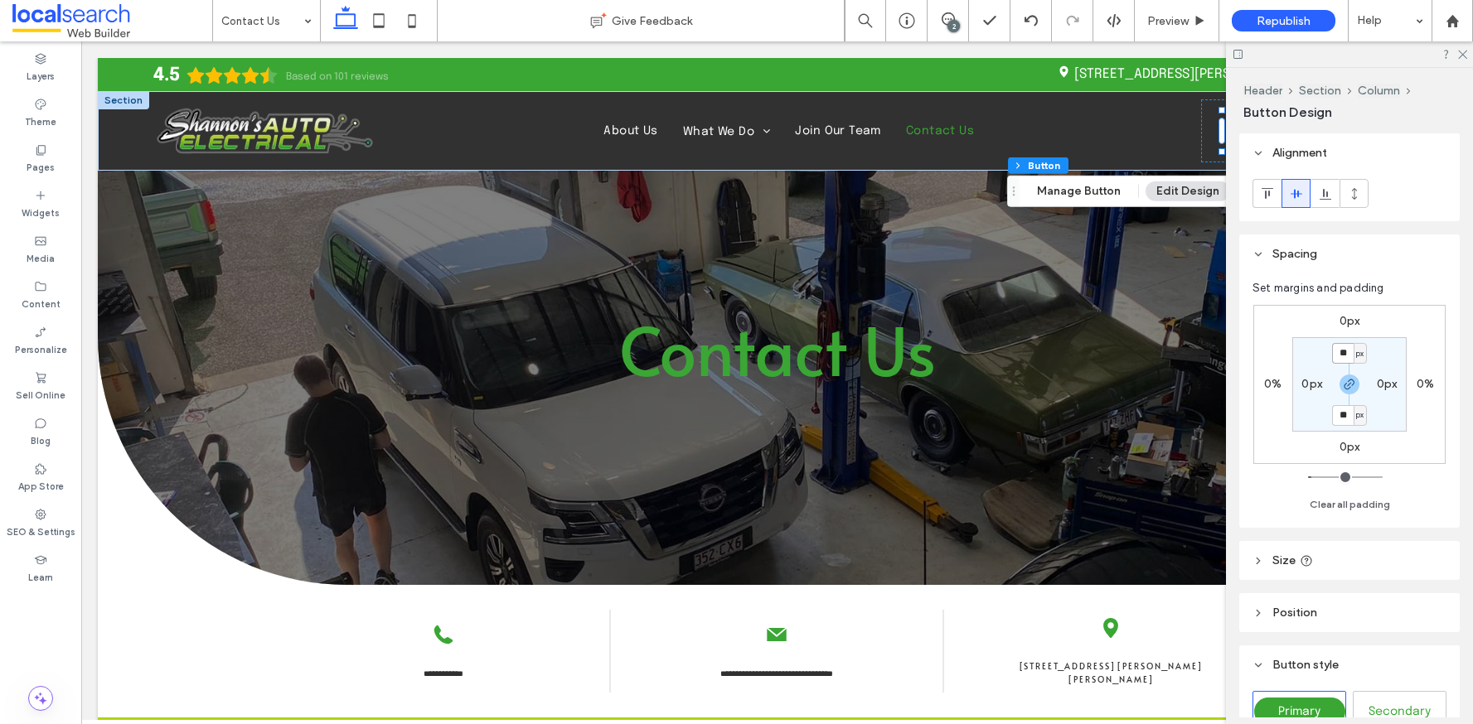
click at [1348, 354] on input "**" at bounding box center [1343, 353] width 22 height 21
click at [1339, 386] on span "button" at bounding box center [1349, 385] width 20 height 20
click at [1340, 355] on input "**" at bounding box center [1343, 353] width 22 height 21
type input "**"
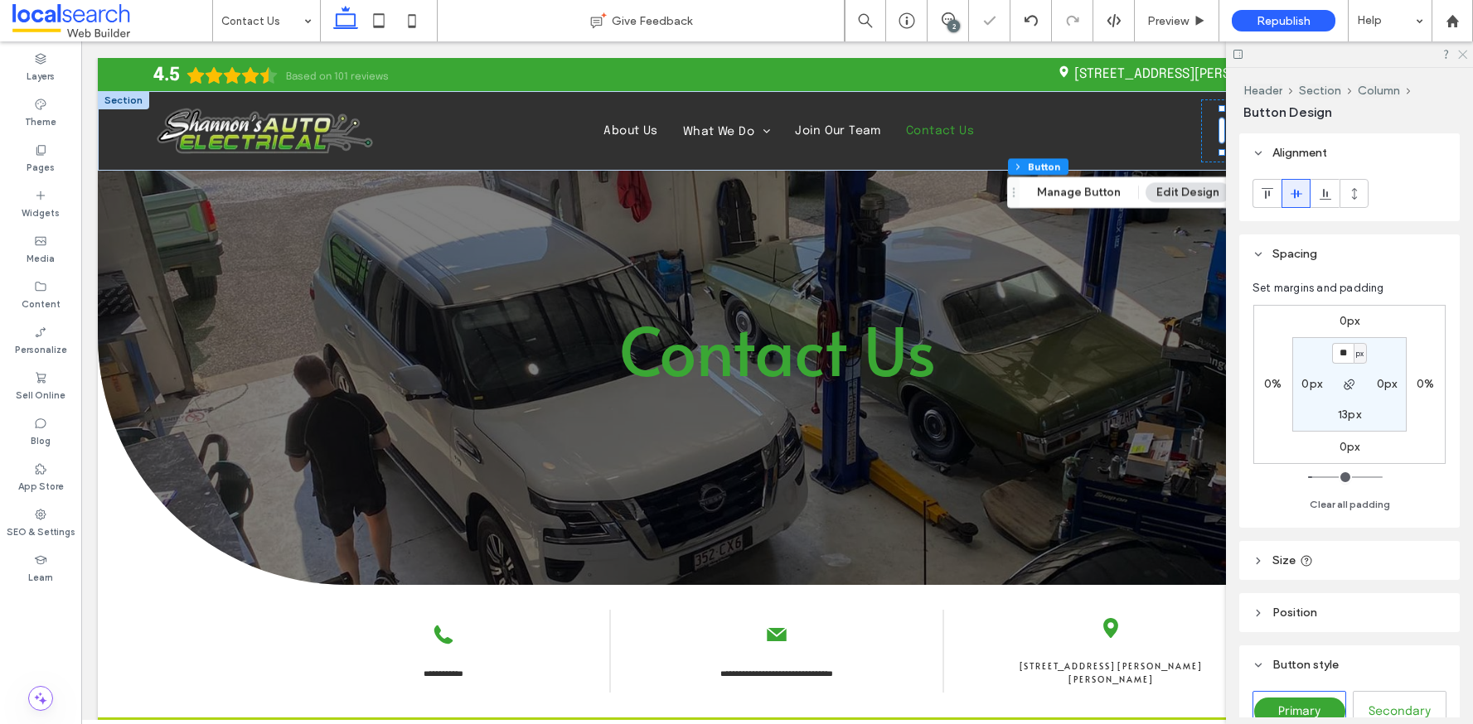
click at [1462, 54] on use at bounding box center [1462, 55] width 9 height 9
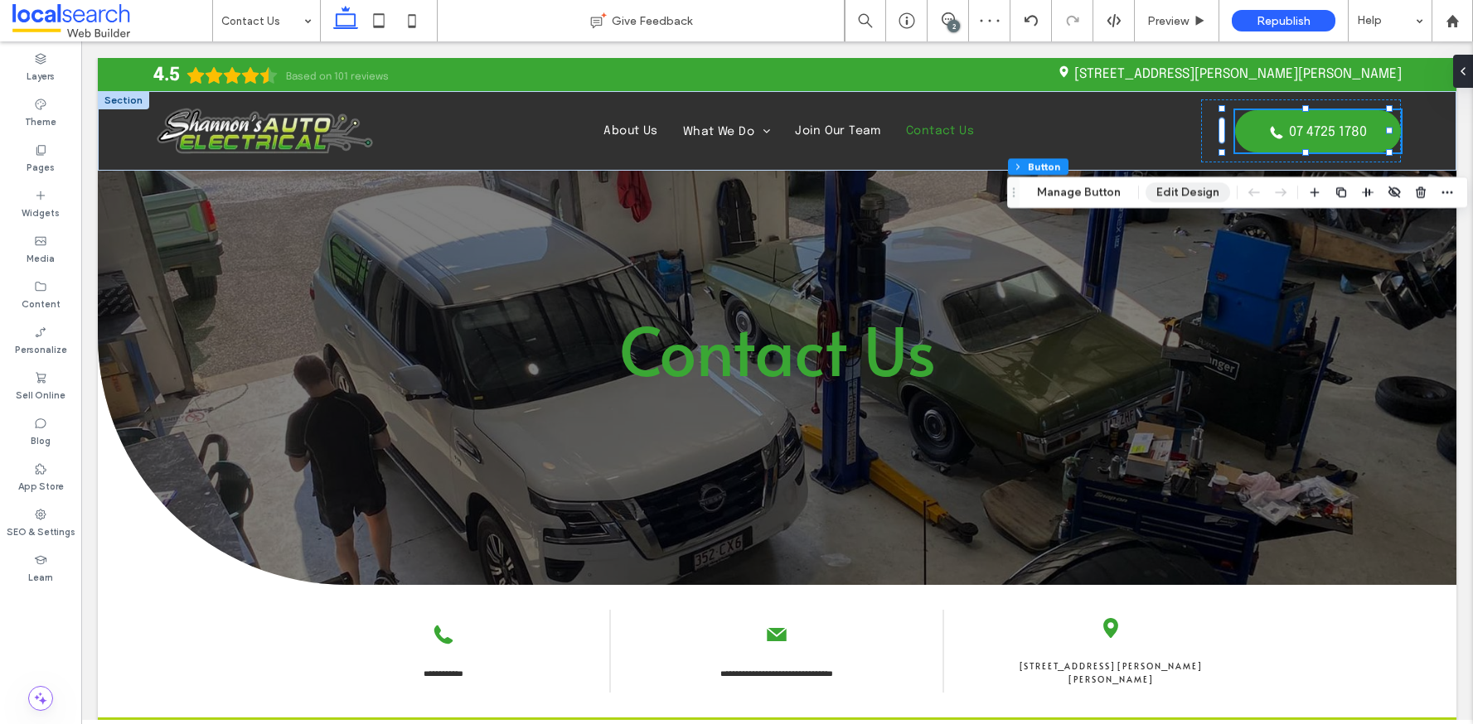
click at [1183, 200] on button "Edit Design" at bounding box center [1187, 192] width 85 height 20
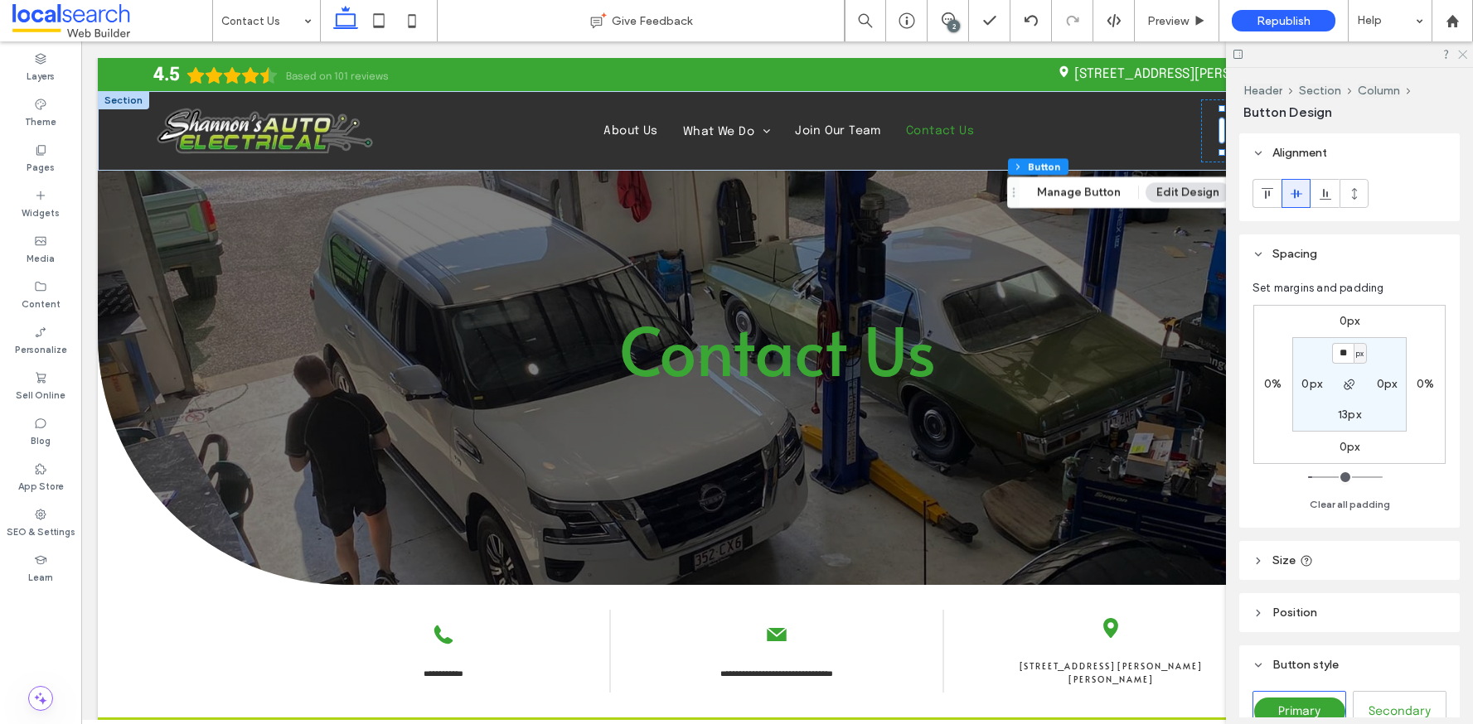
click at [1462, 50] on icon at bounding box center [1461, 53] width 11 height 11
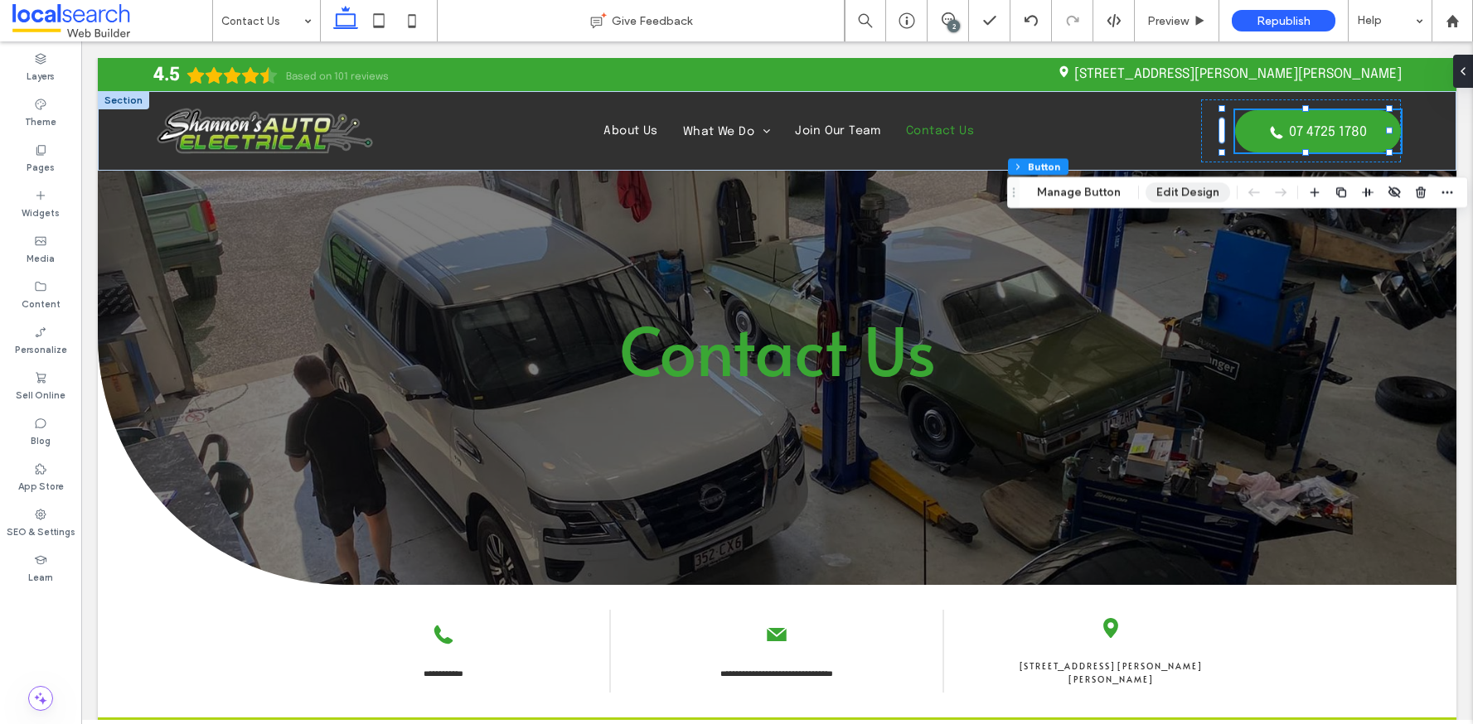
click at [1194, 198] on button "Edit Design" at bounding box center [1187, 192] width 85 height 20
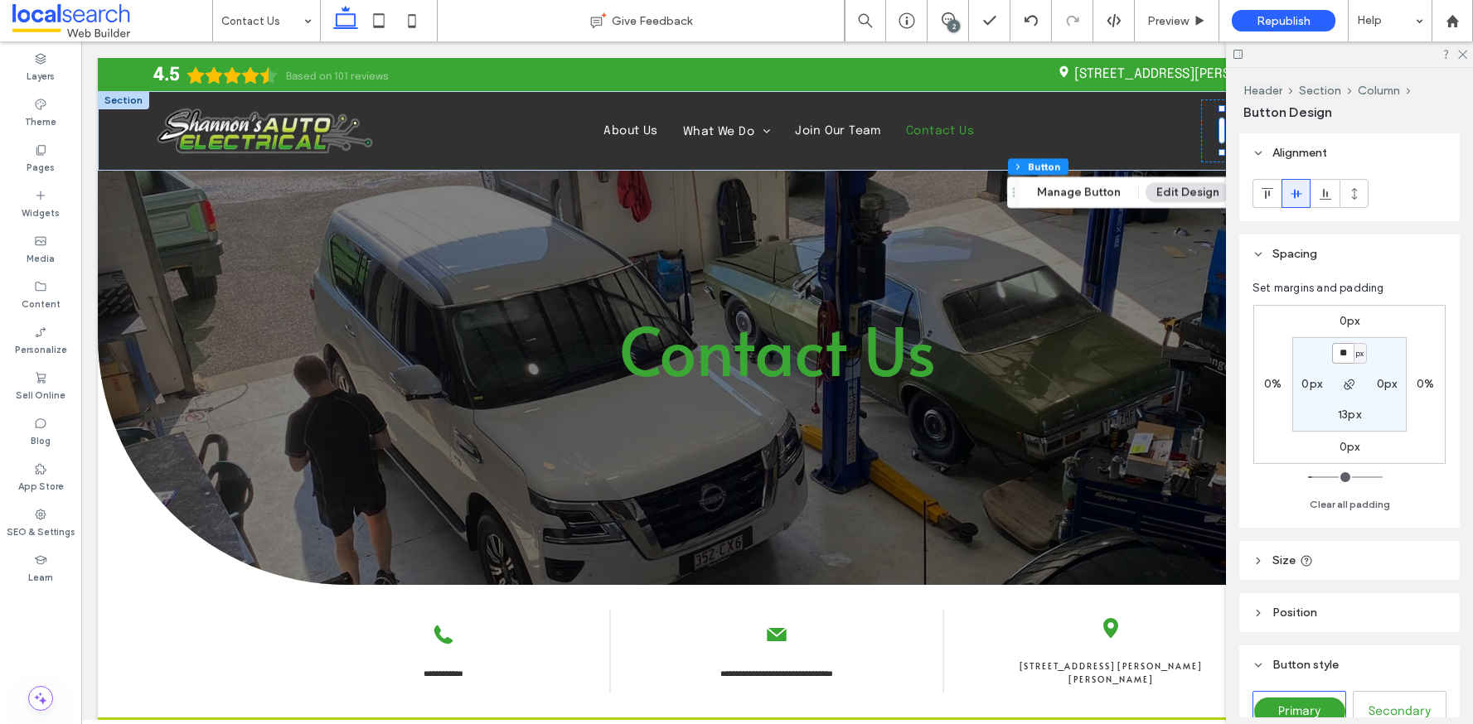
click at [1348, 351] on input "**" at bounding box center [1343, 353] width 22 height 21
type input "**"
click at [1461, 52] on icon at bounding box center [1461, 53] width 11 height 11
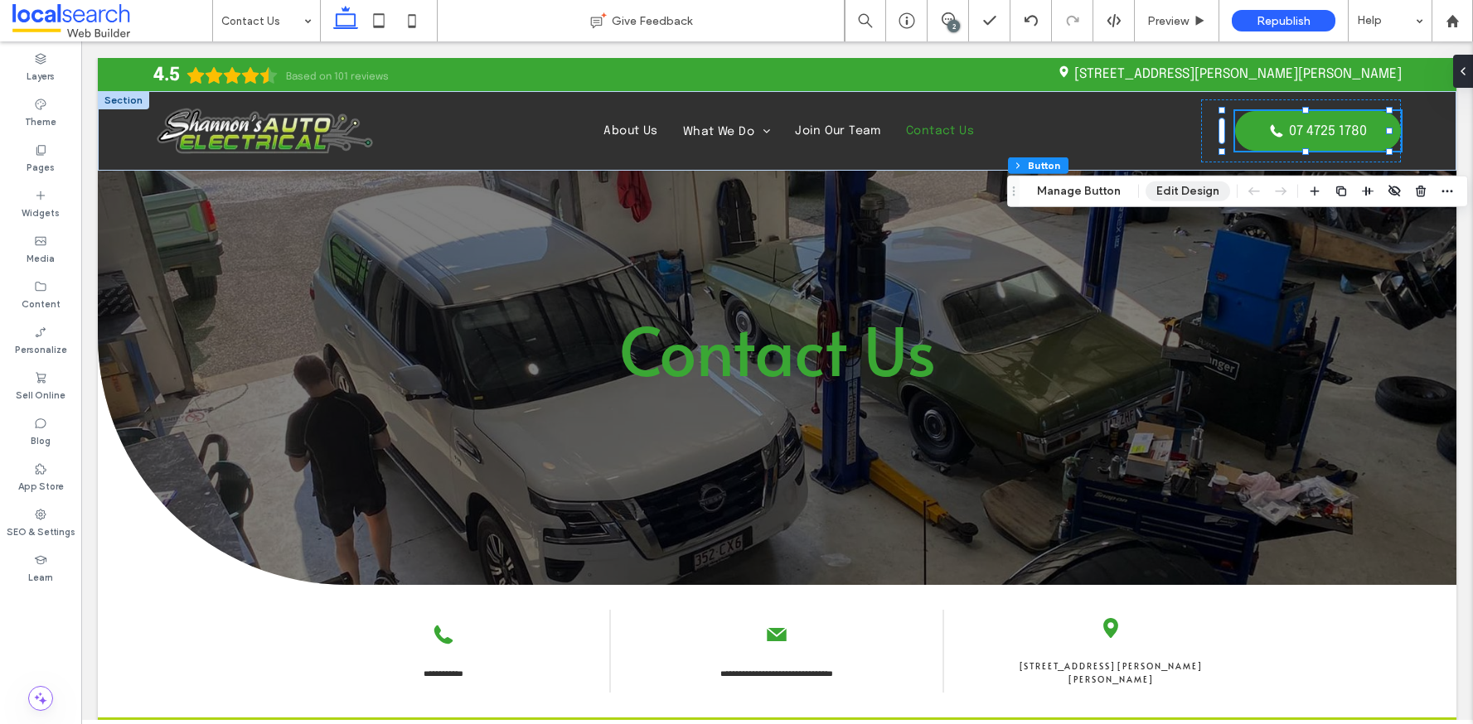
click at [1151, 194] on button "Edit Design" at bounding box center [1187, 192] width 85 height 20
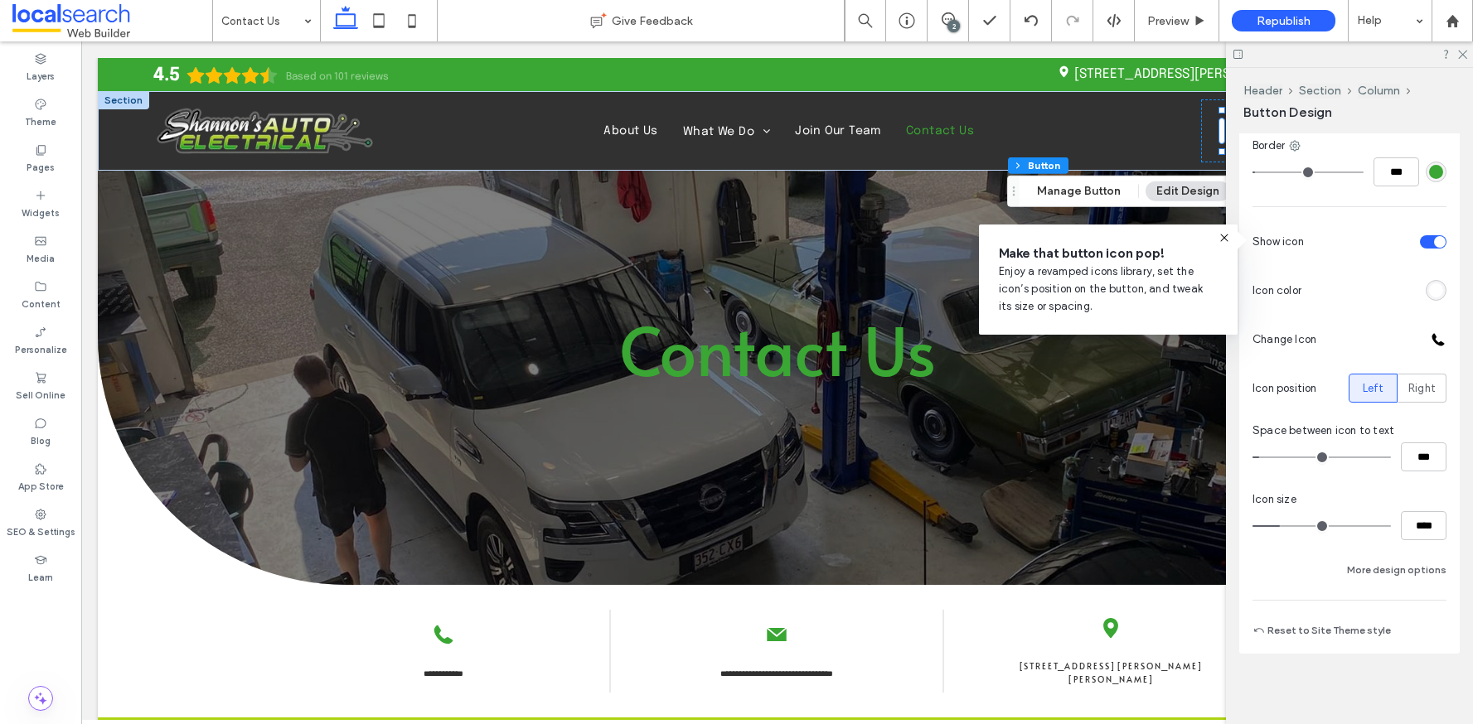
scroll to position [867, 0]
click at [46, 154] on icon at bounding box center [40, 149] width 13 height 13
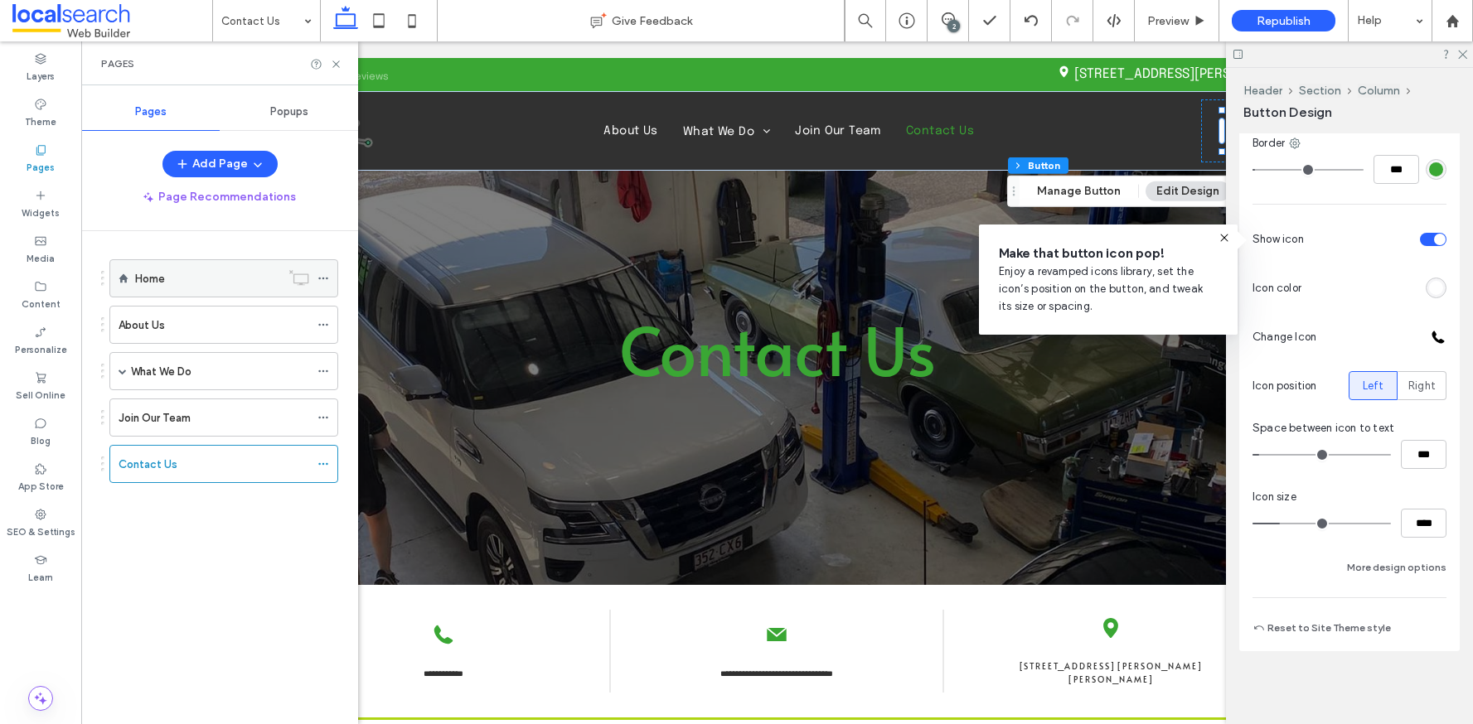
click at [185, 274] on div "Home" at bounding box center [207, 278] width 145 height 17
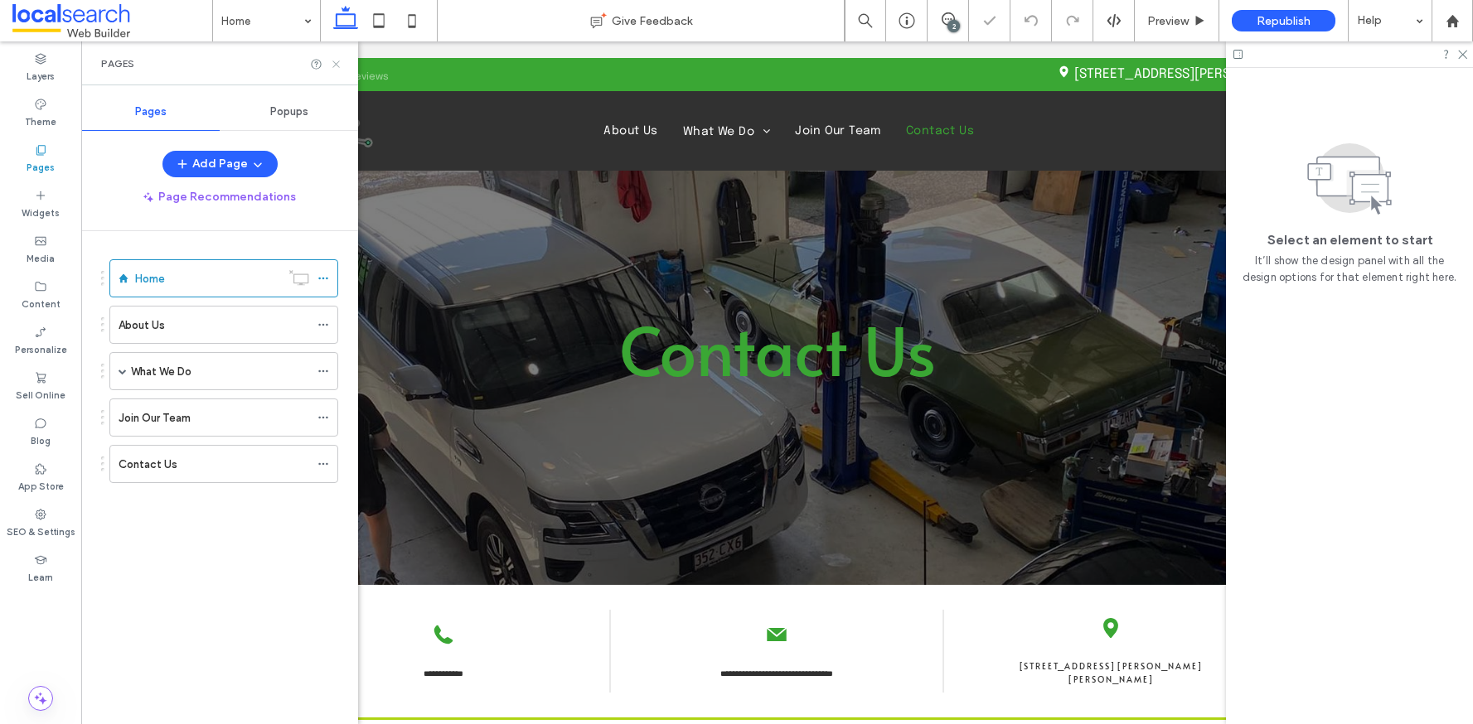
click at [333, 65] on icon at bounding box center [336, 64] width 12 height 12
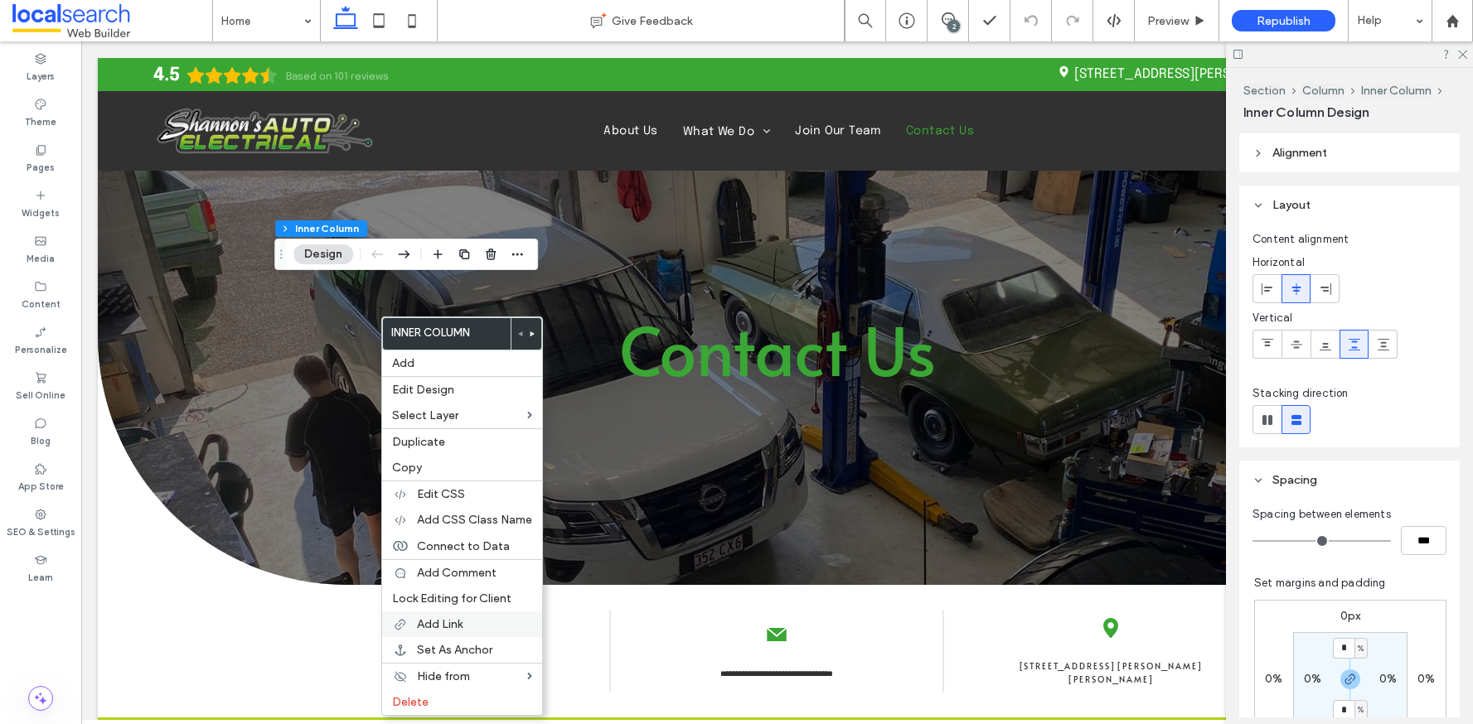
click at [451, 627] on span "Add Link" at bounding box center [440, 624] width 46 height 14
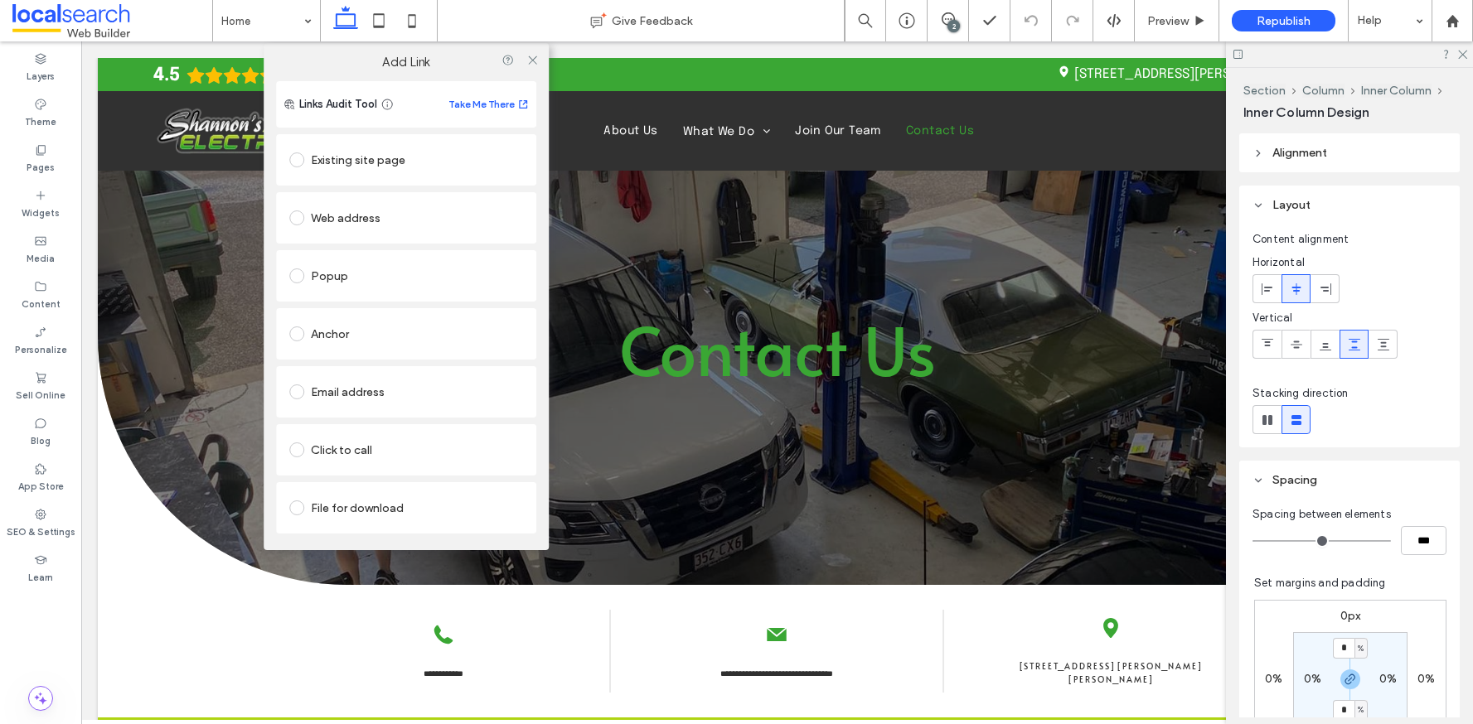
click at [293, 160] on span at bounding box center [296, 160] width 15 height 15
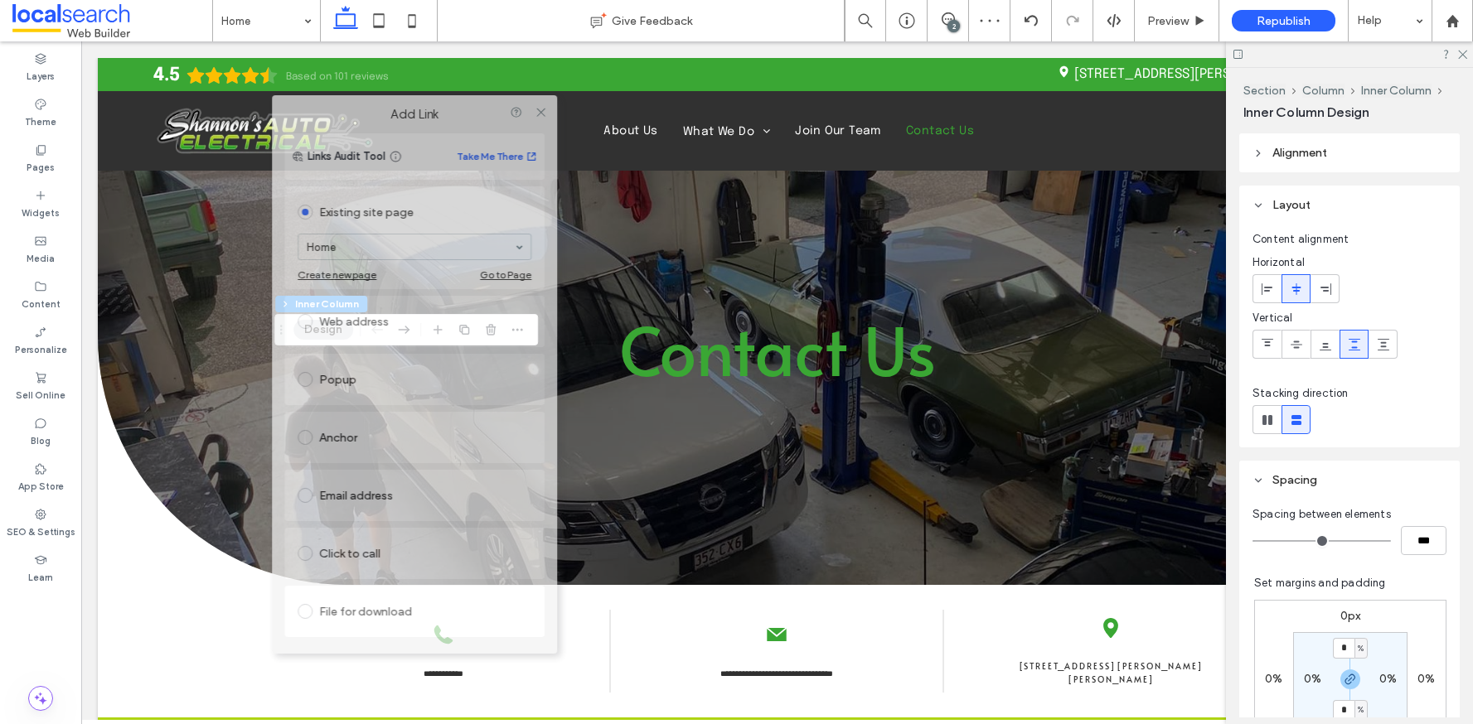
drag, startPoint x: 400, startPoint y: 101, endPoint x: 488, endPoint y: 114, distance: 88.9
click at [491, 114] on div "Add Link" at bounding box center [414, 114] width 285 height 38
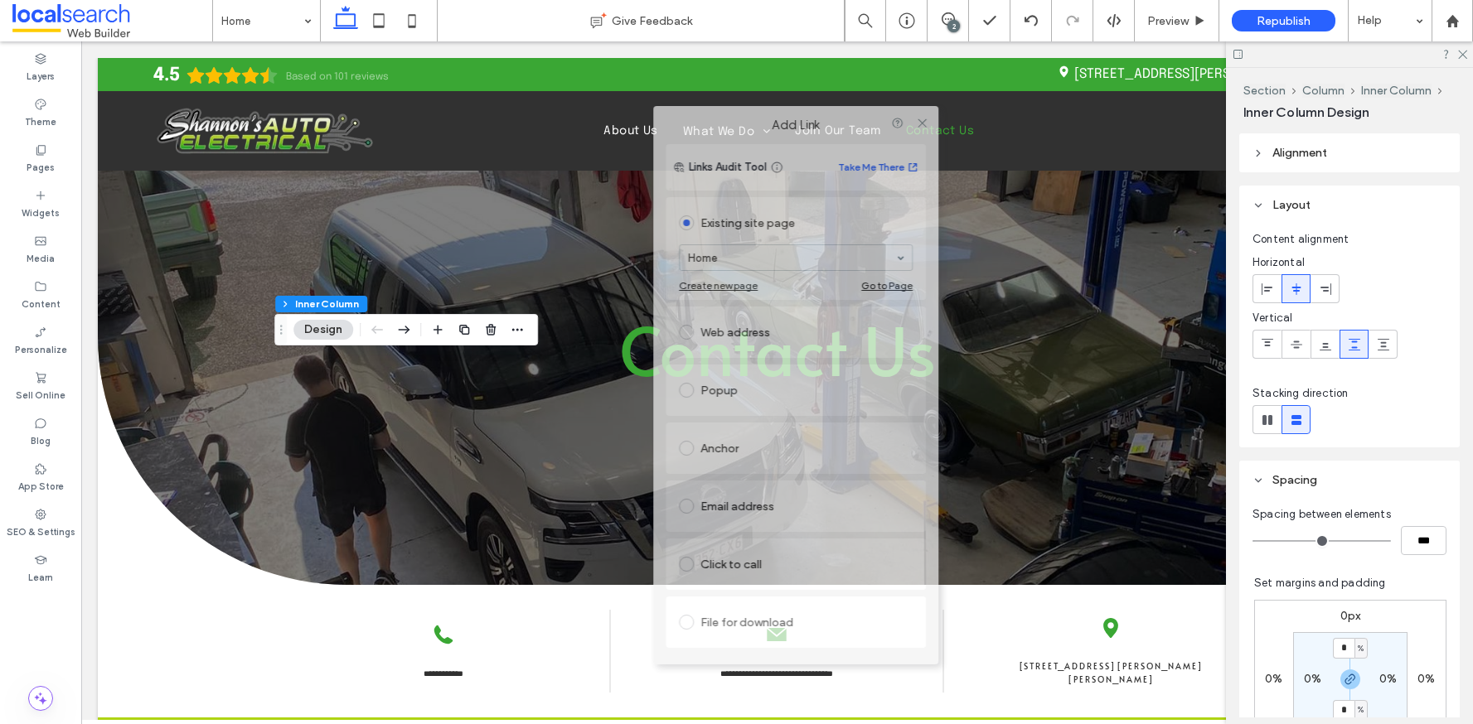
drag, startPoint x: 480, startPoint y: 119, endPoint x: 780, endPoint y: 119, distance: 300.0
click at [780, 119] on label "Add Link" at bounding box center [796, 125] width 262 height 15
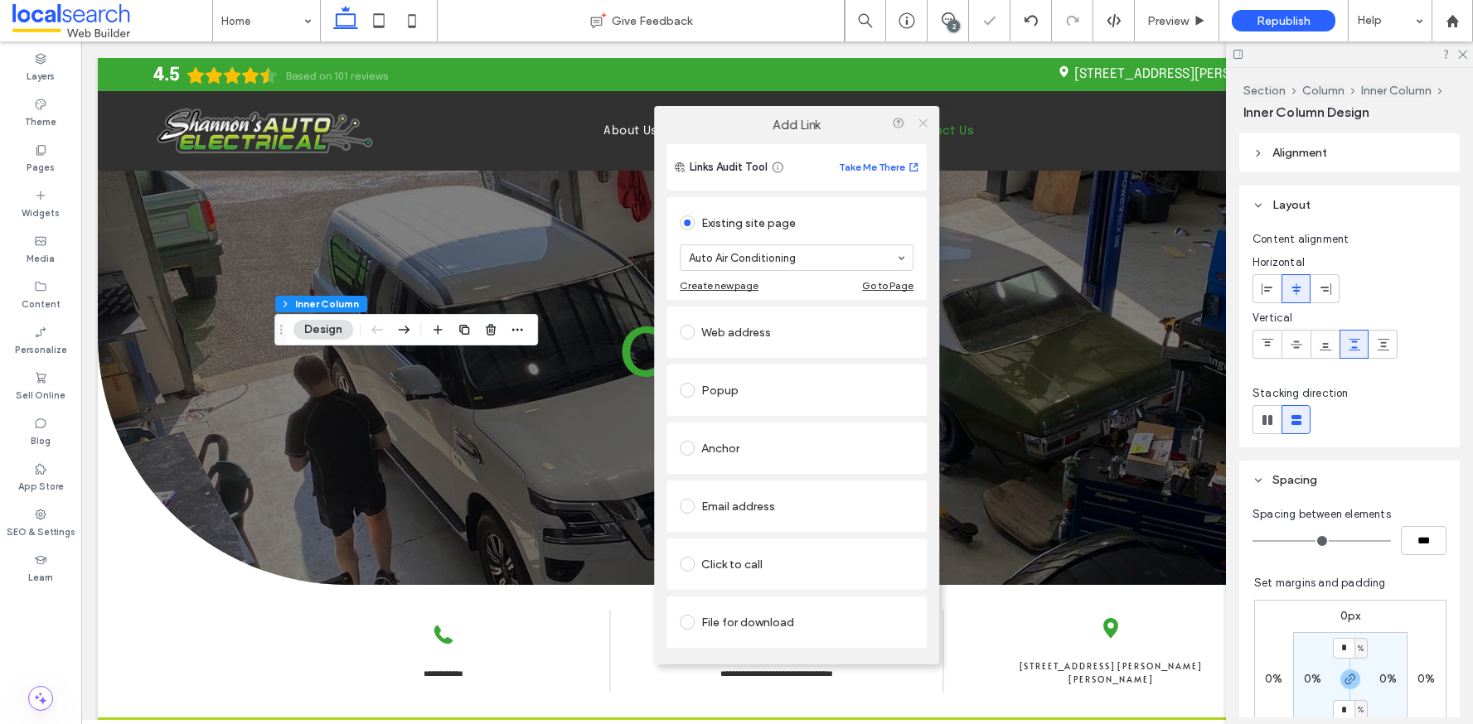
click at [922, 126] on icon at bounding box center [923, 123] width 12 height 12
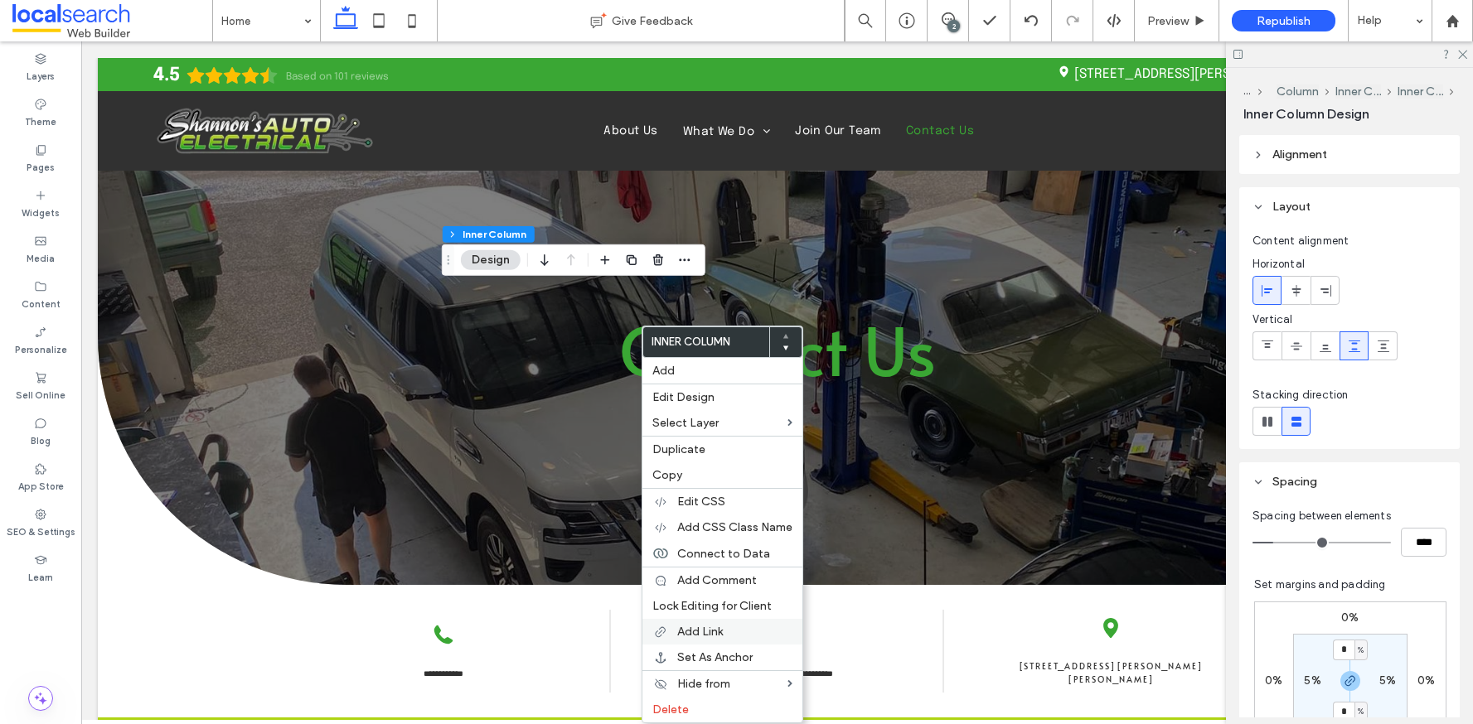
click at [717, 632] on span "Add Link" at bounding box center [700, 632] width 46 height 14
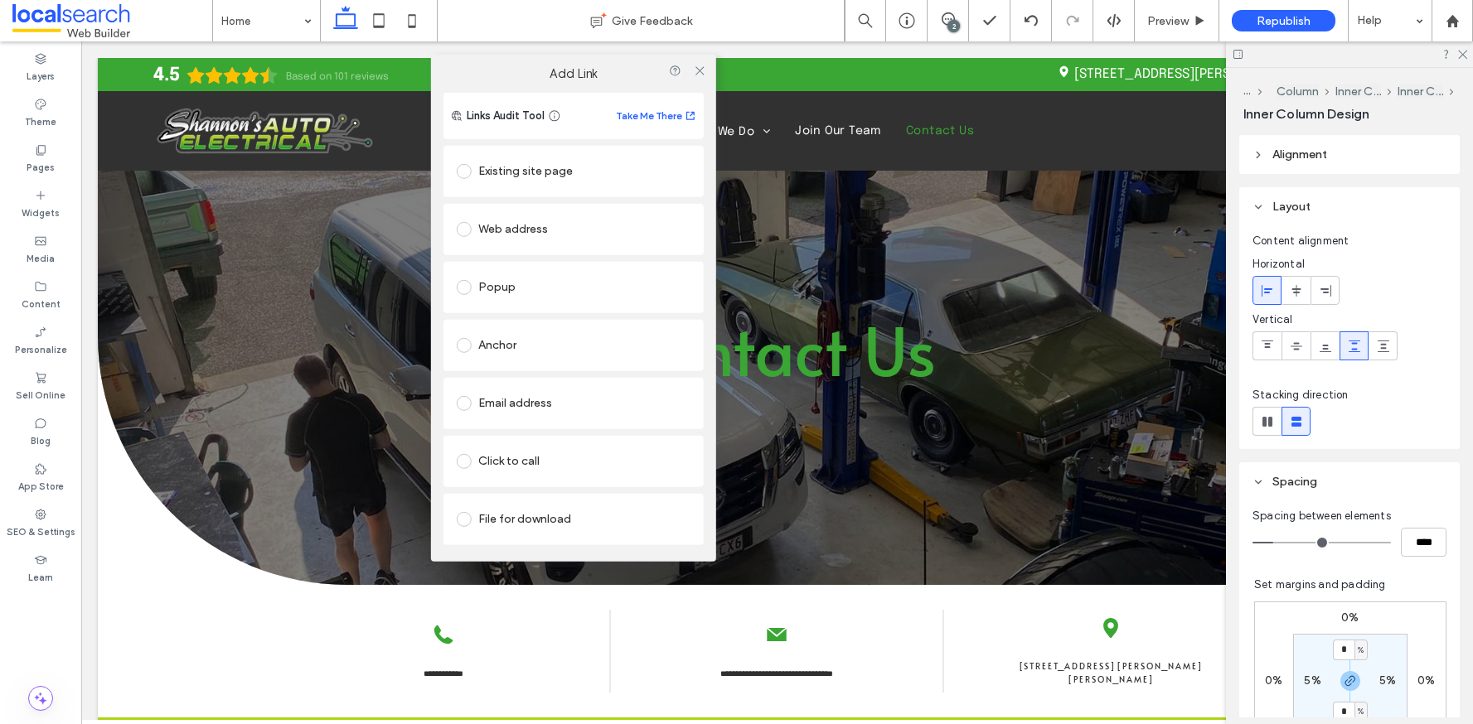
click at [466, 176] on span at bounding box center [464, 171] width 15 height 15
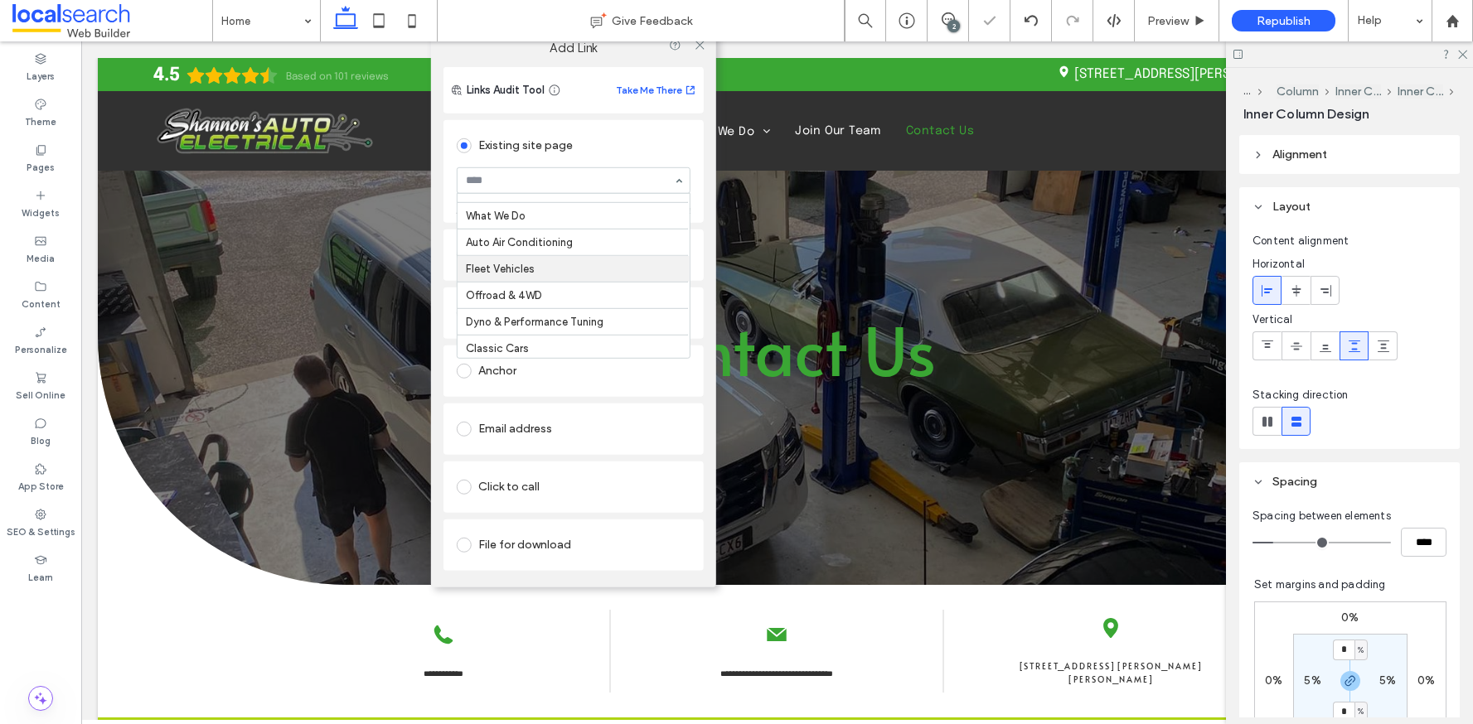
scroll to position [100, 0]
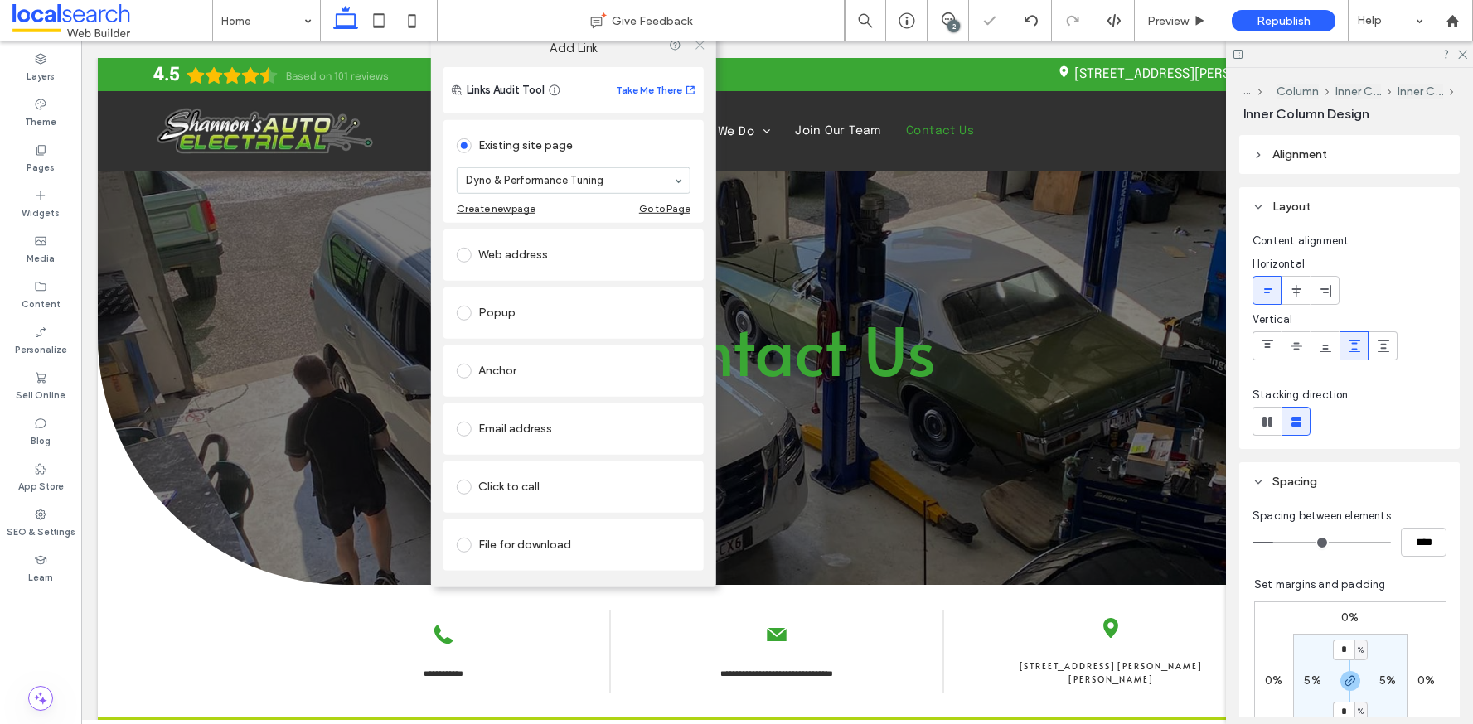
click at [699, 46] on icon at bounding box center [699, 45] width 12 height 12
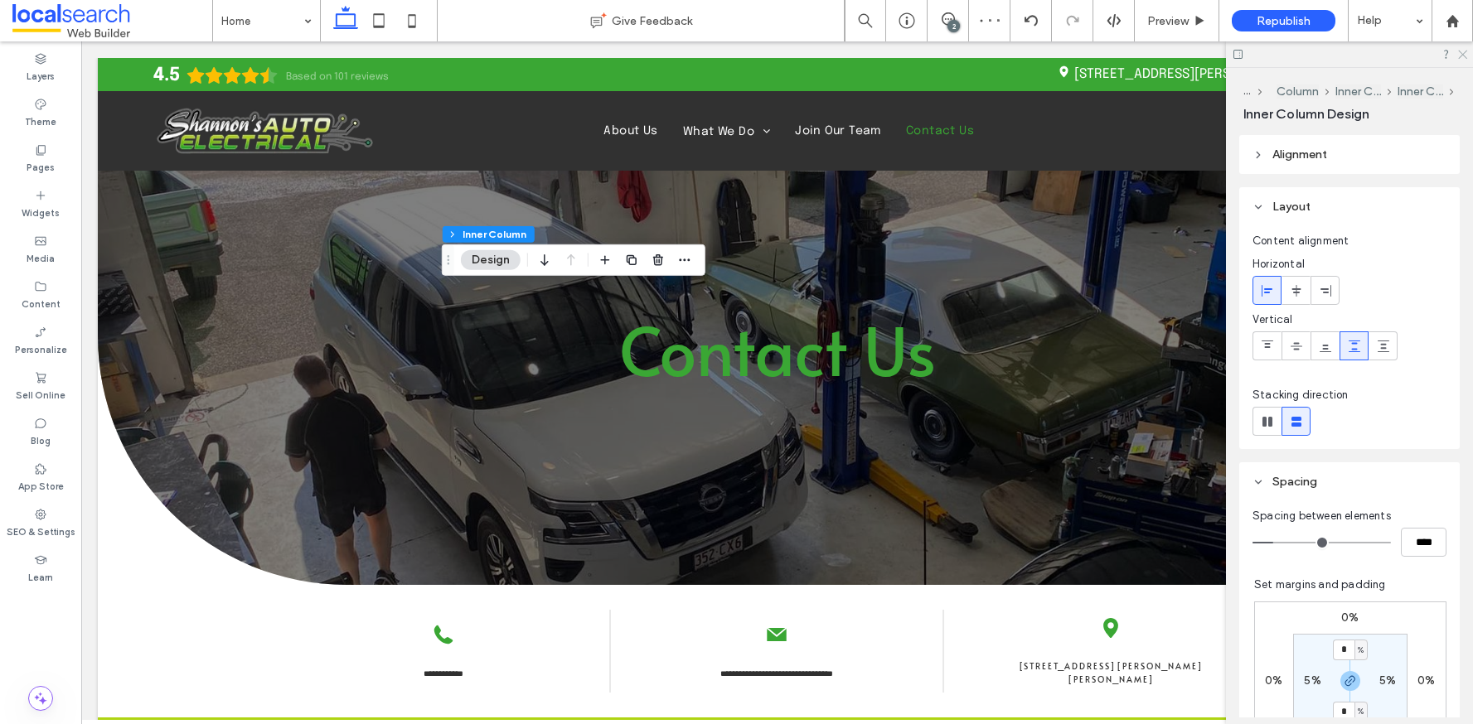
click at [1461, 51] on icon at bounding box center [1461, 53] width 11 height 11
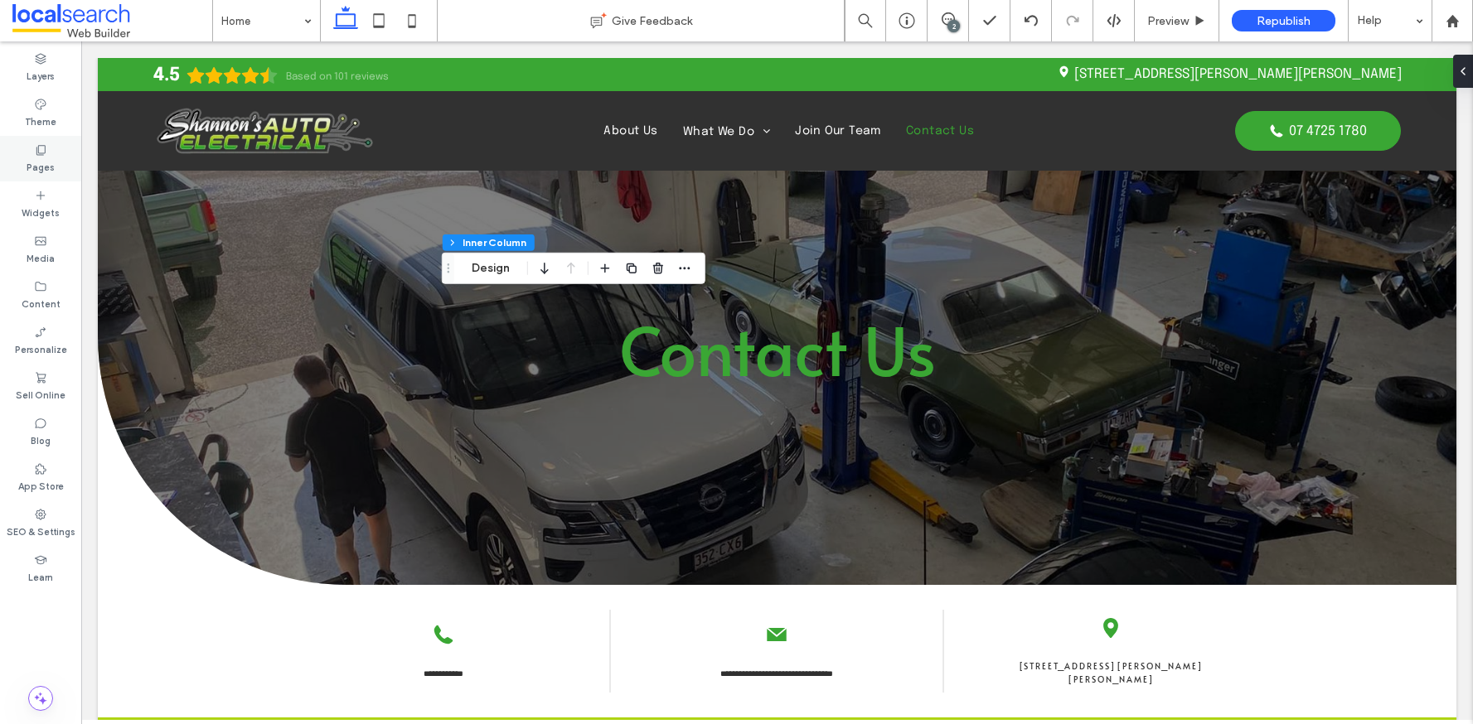
click at [39, 171] on label "Pages" at bounding box center [41, 166] width 28 height 18
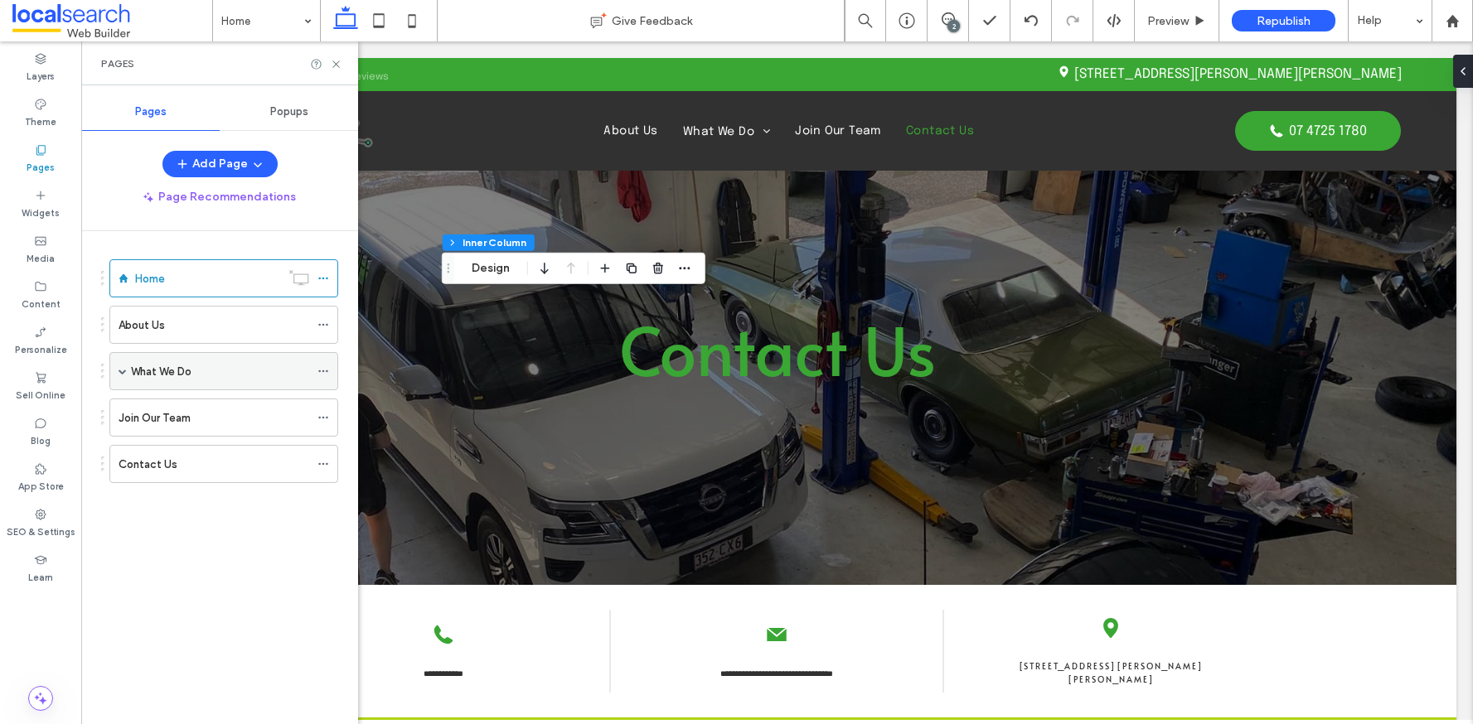
click at [174, 372] on label "What We Do" at bounding box center [161, 371] width 61 height 29
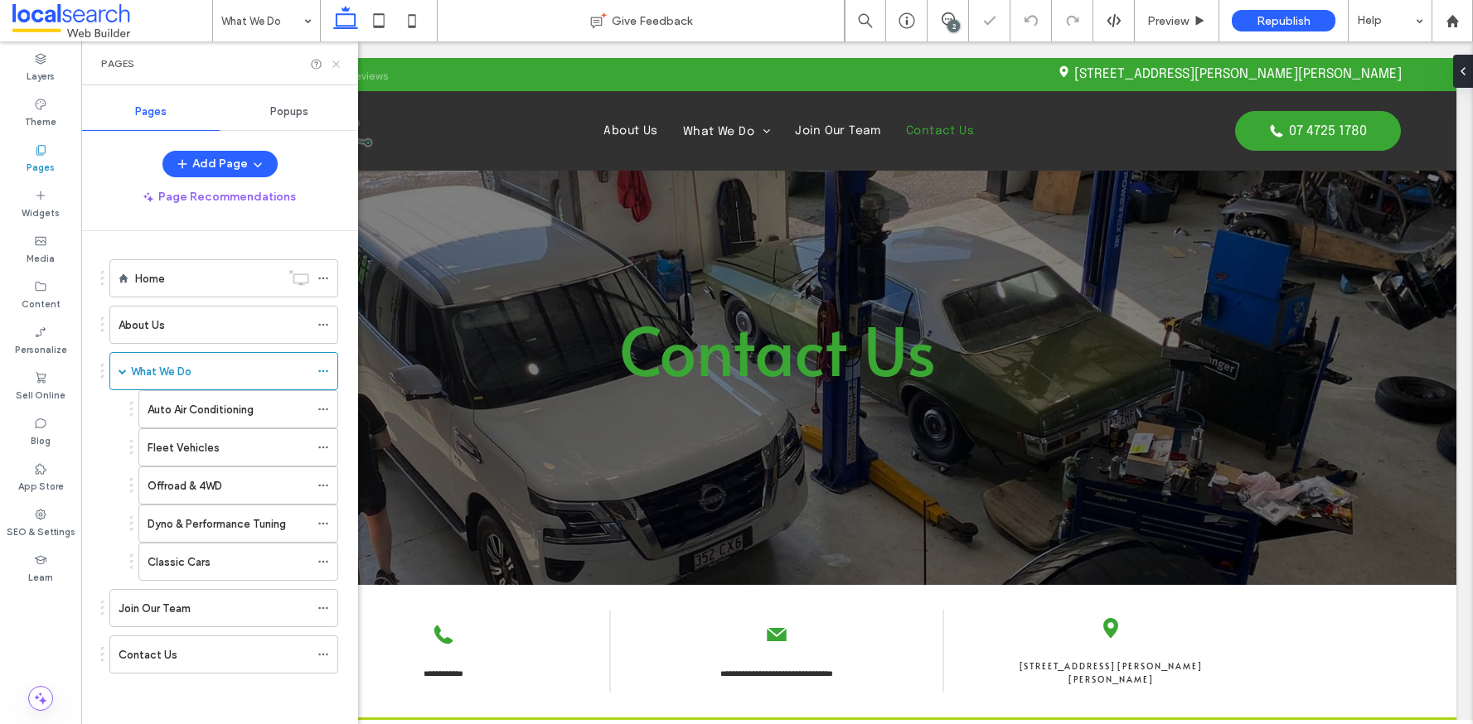
click at [334, 65] on icon at bounding box center [336, 64] width 12 height 12
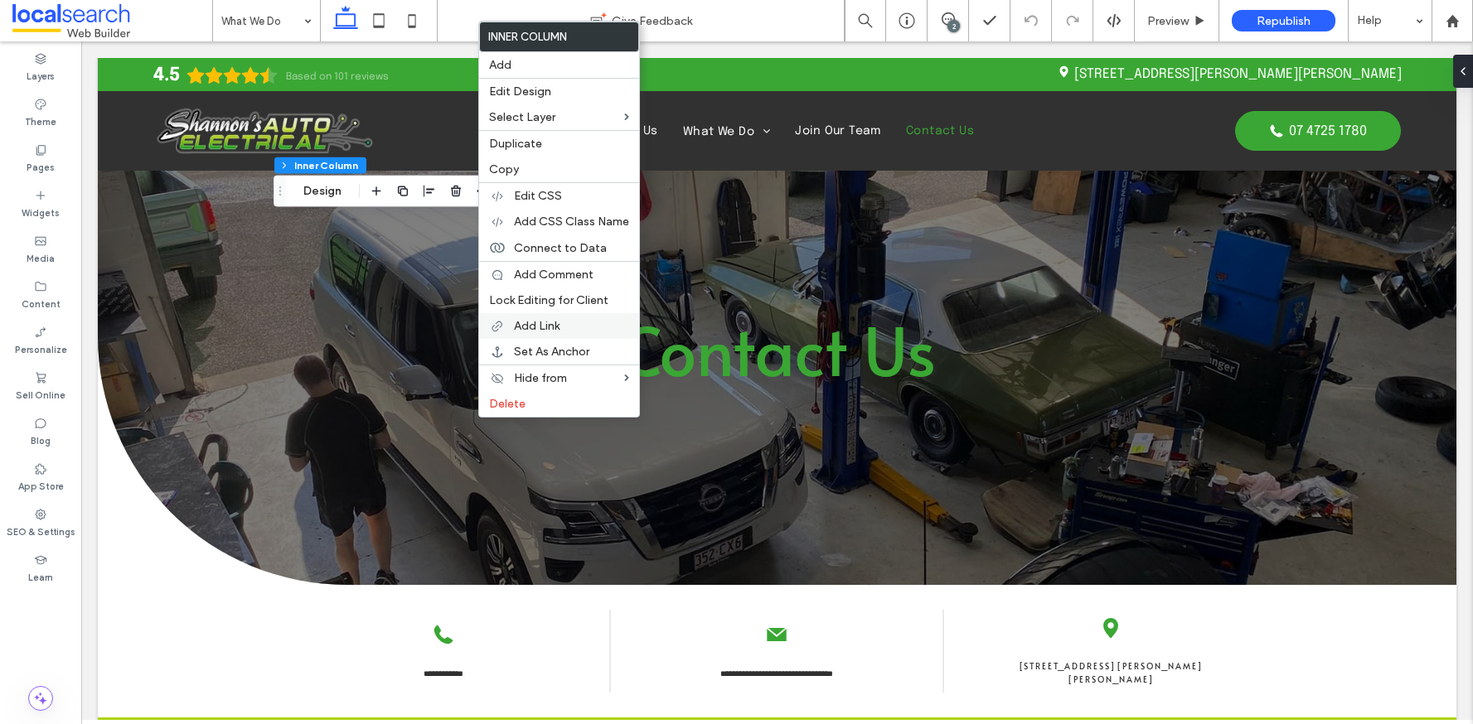
click at [529, 333] on div "Add Link" at bounding box center [559, 326] width 160 height 26
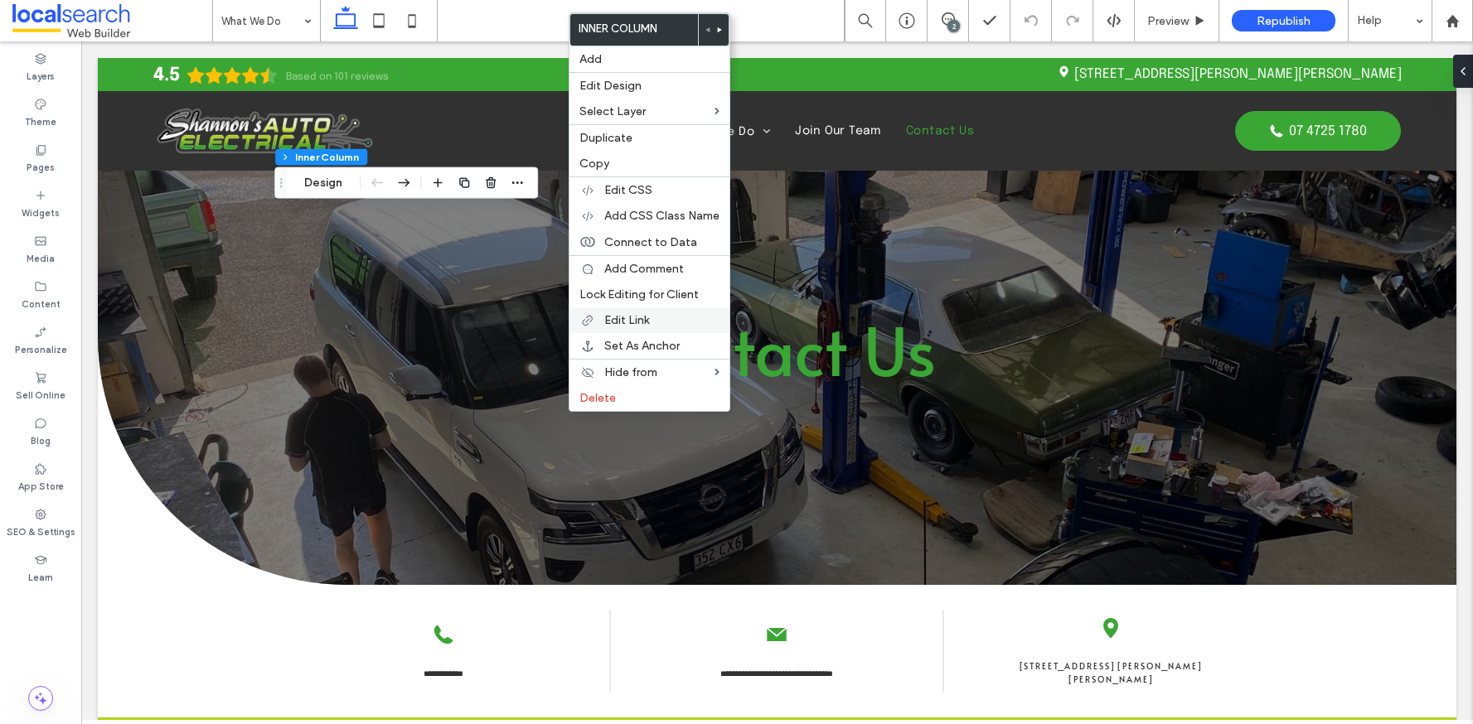
click at [618, 323] on span "Edit Link" at bounding box center [626, 320] width 45 height 14
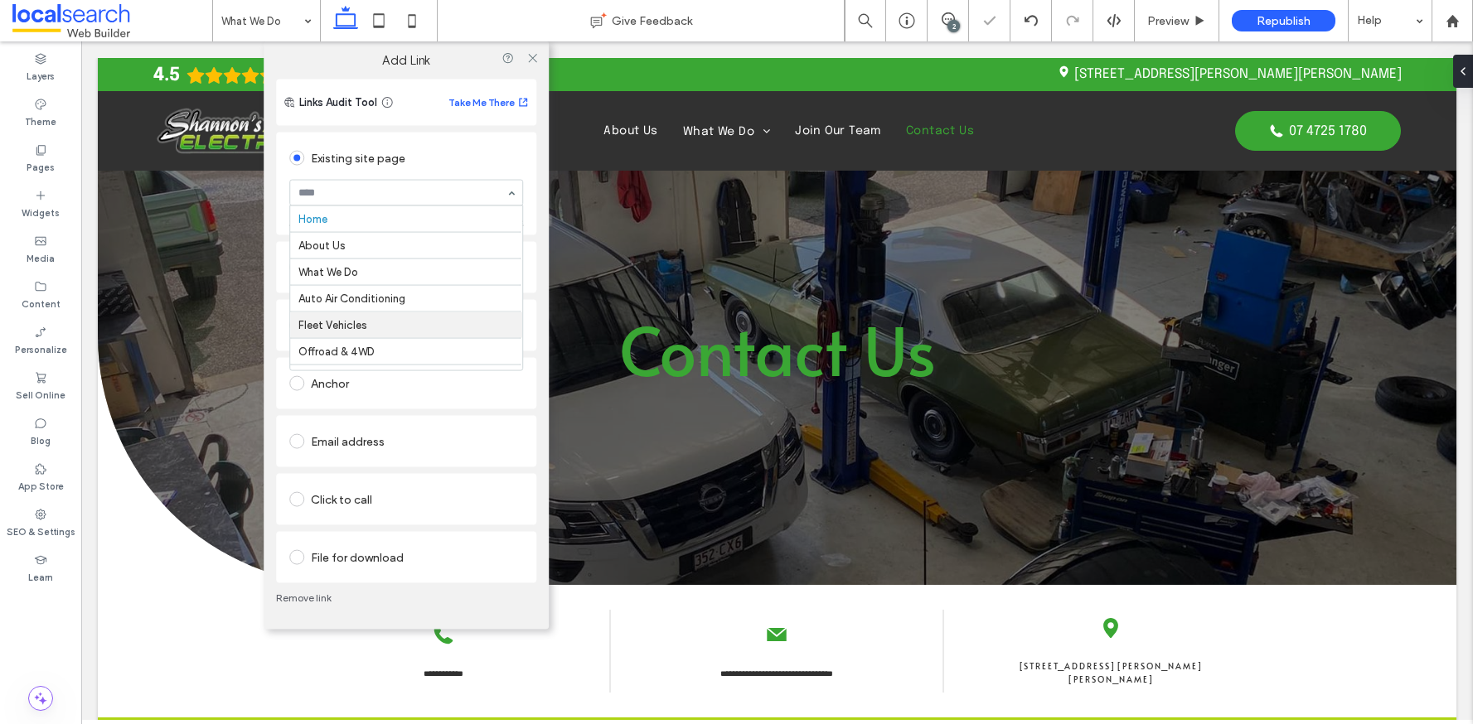
scroll to position [29, 0]
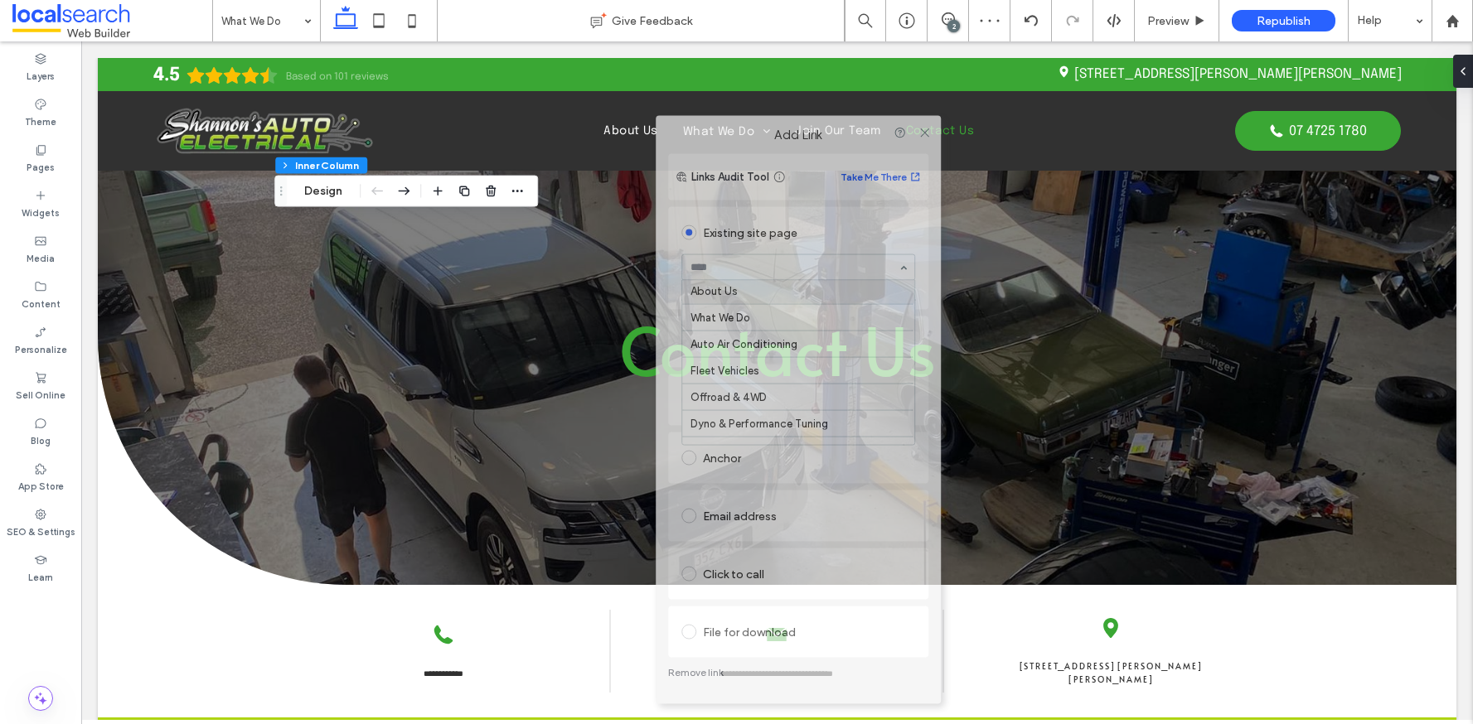
drag, startPoint x: 308, startPoint y: 60, endPoint x: 655, endPoint y: 104, distance: 350.1
click at [656, 116] on div "Add Link" at bounding box center [798, 135] width 285 height 38
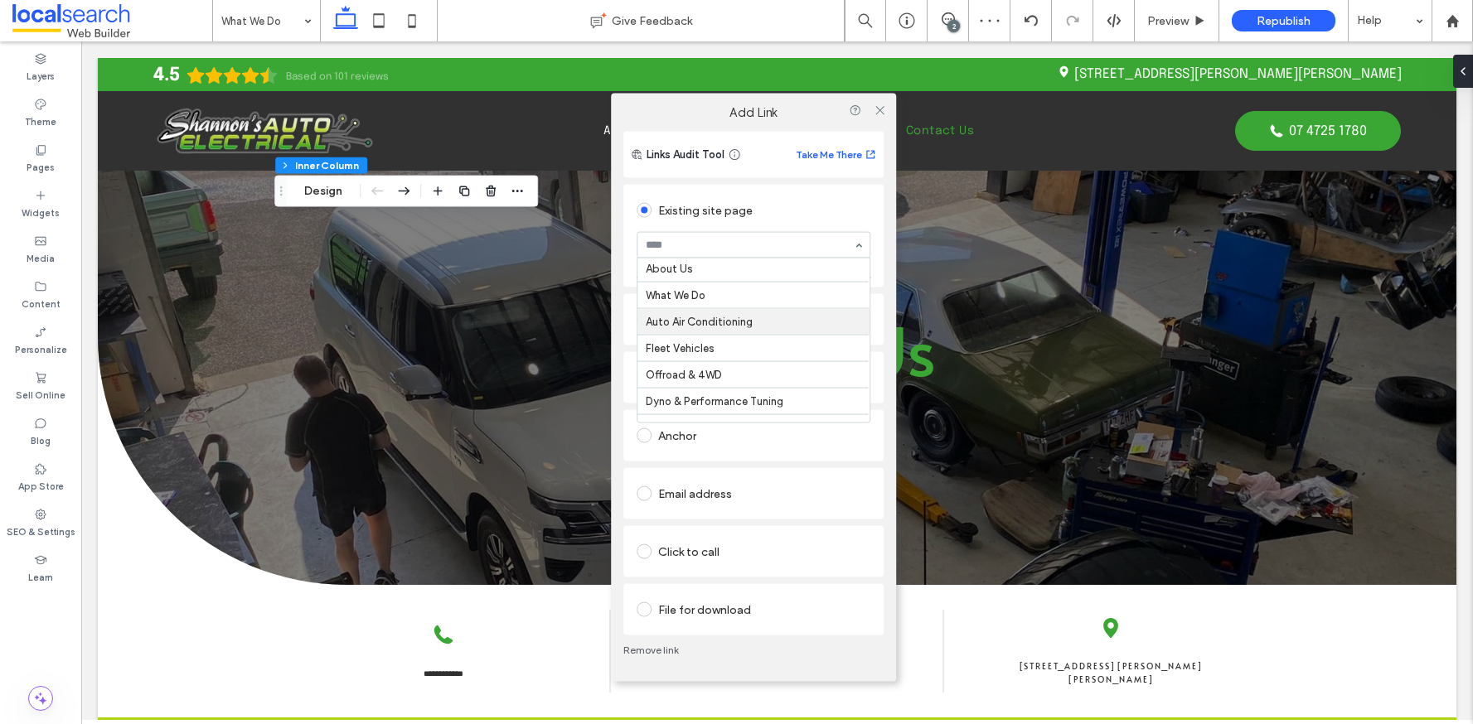
scroll to position [26, 0]
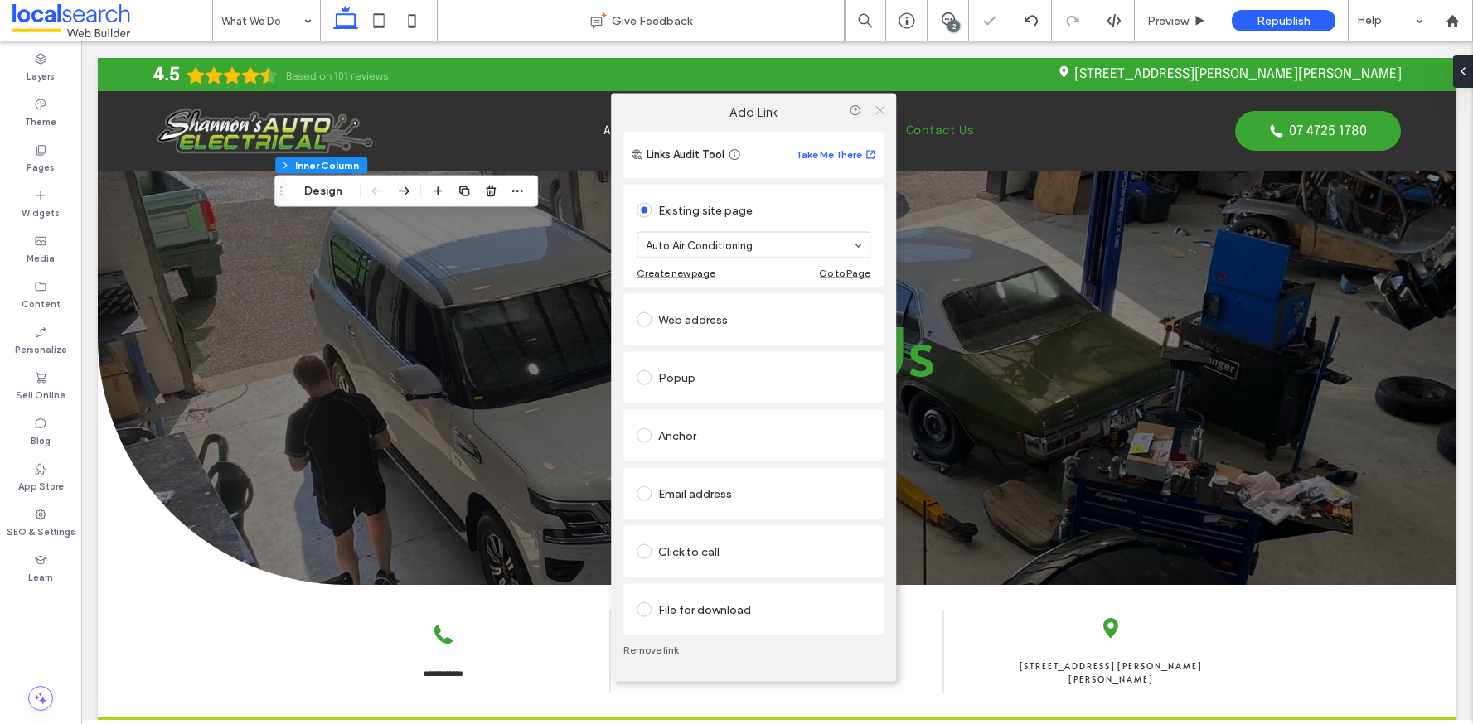
click at [878, 113] on icon at bounding box center [880, 110] width 12 height 12
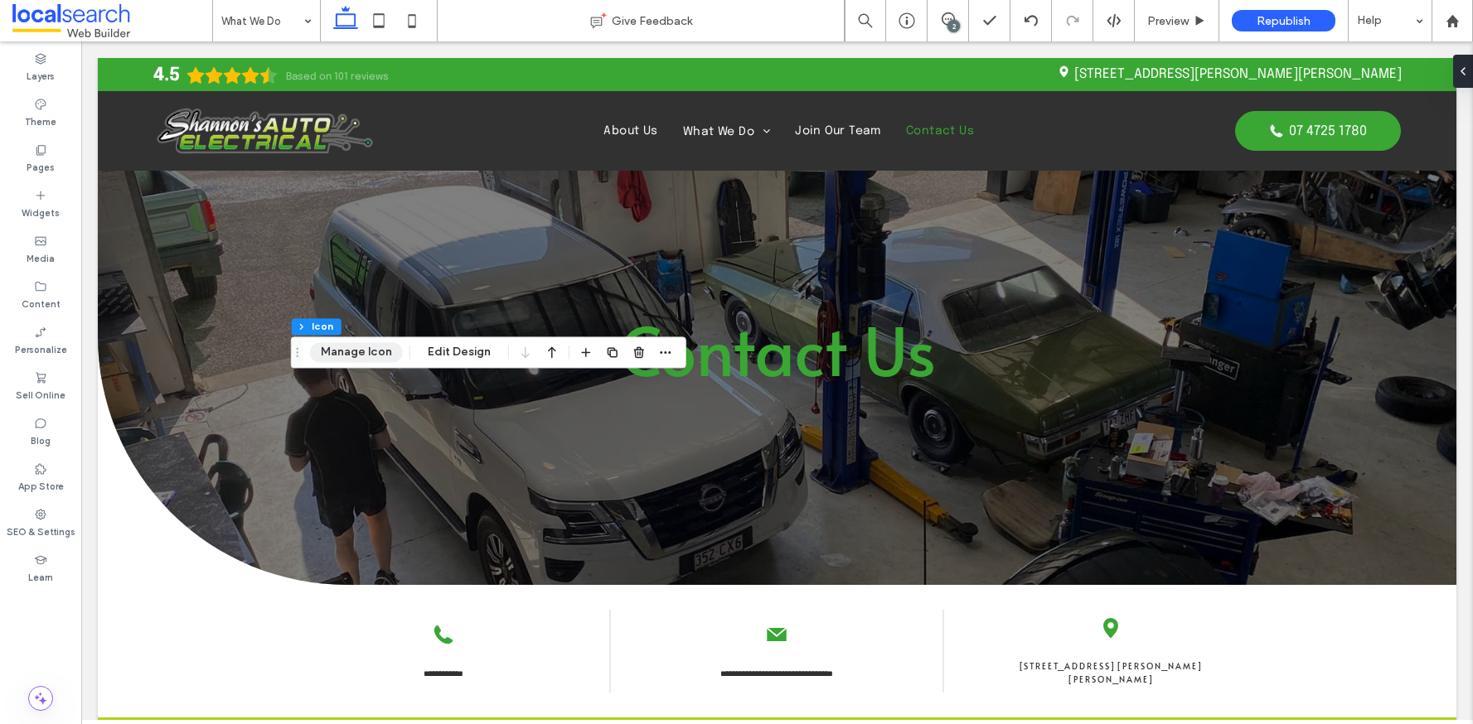
click at [370, 353] on button "Manage Icon" at bounding box center [356, 352] width 93 height 20
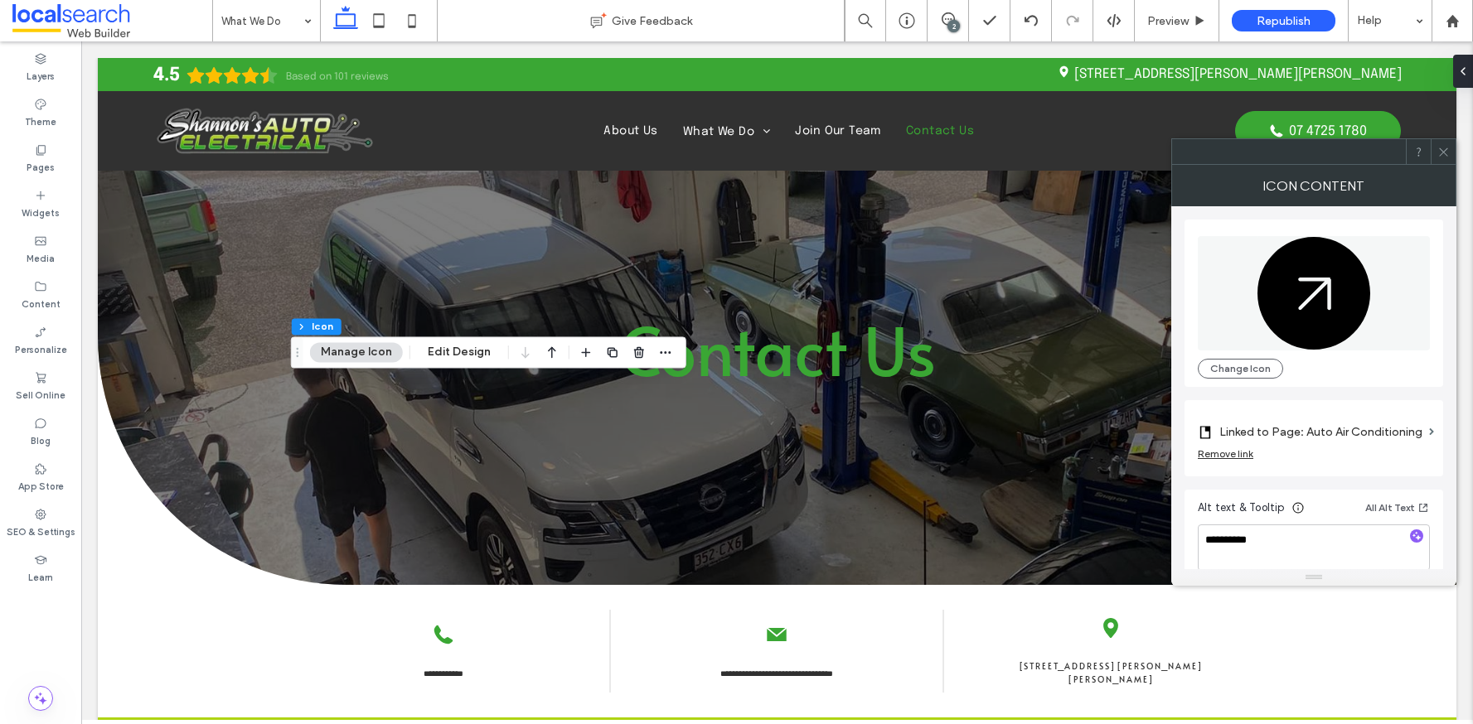
click at [1384, 432] on label "Linked to Page: Auto Air Conditioning" at bounding box center [1320, 432] width 203 height 31
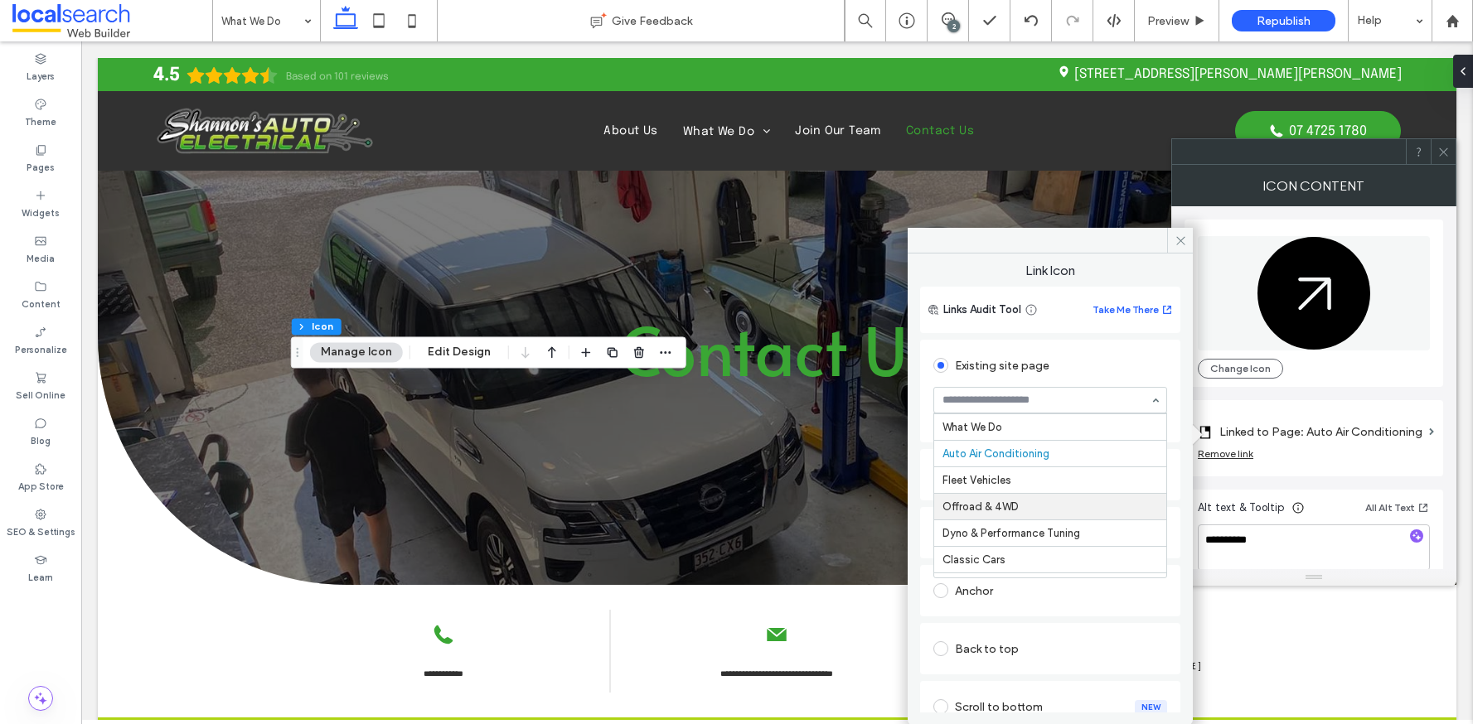
scroll to position [0, 0]
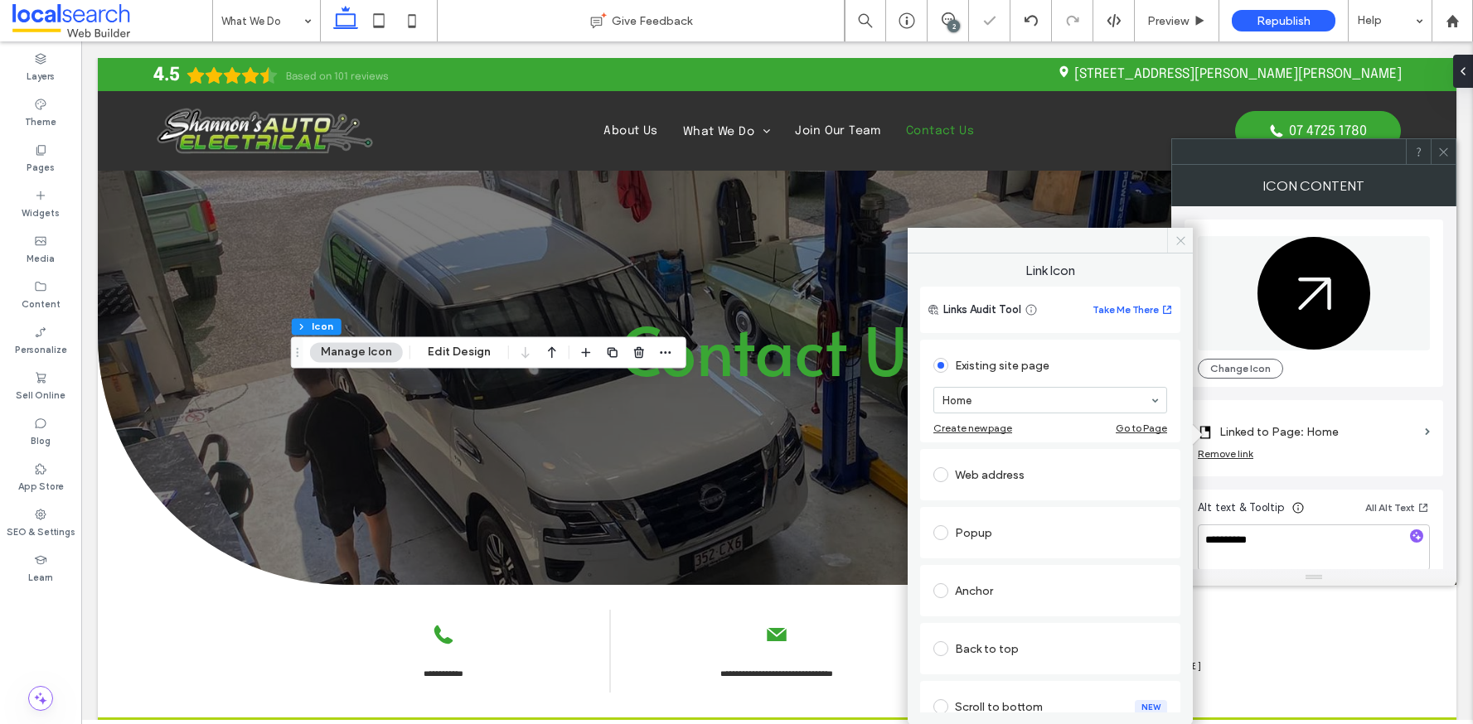
click at [1183, 241] on icon at bounding box center [1180, 241] width 12 height 12
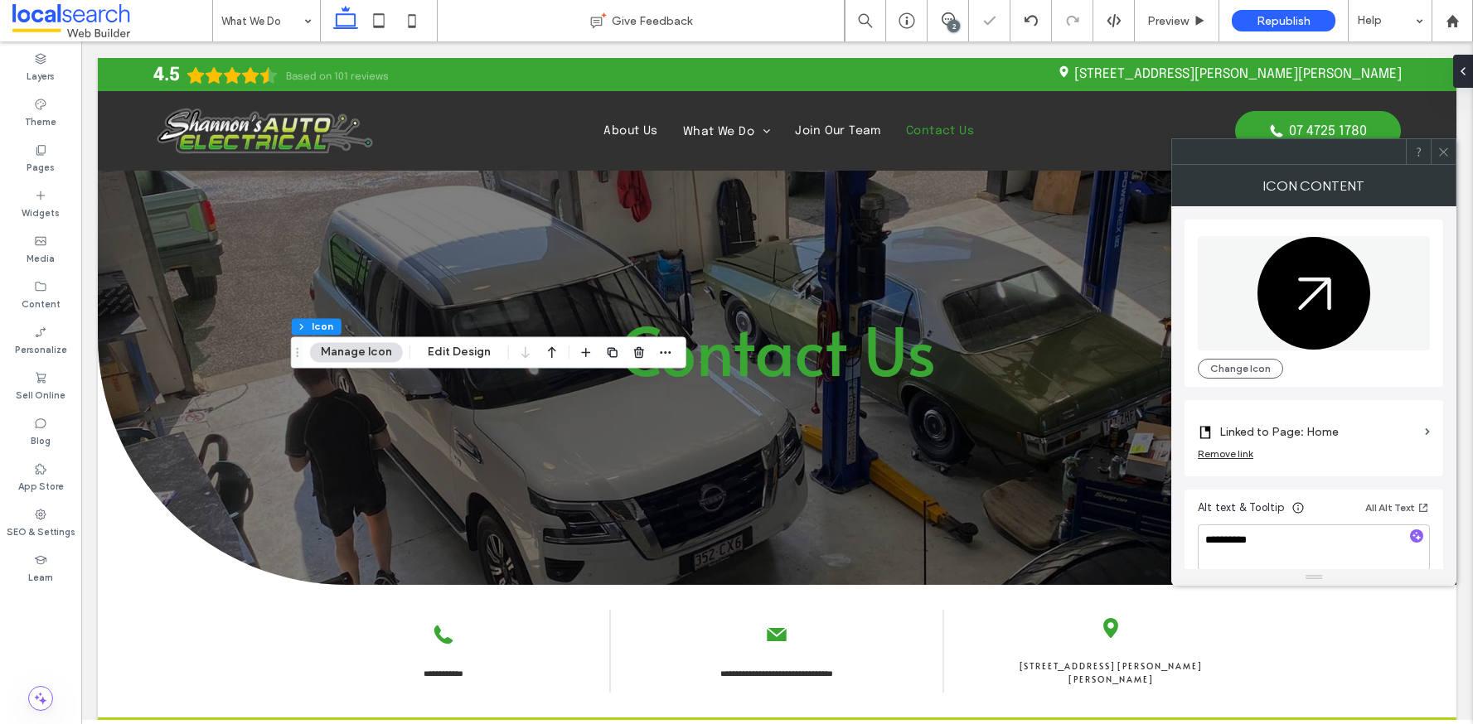
click at [1445, 153] on icon at bounding box center [1443, 152] width 12 height 12
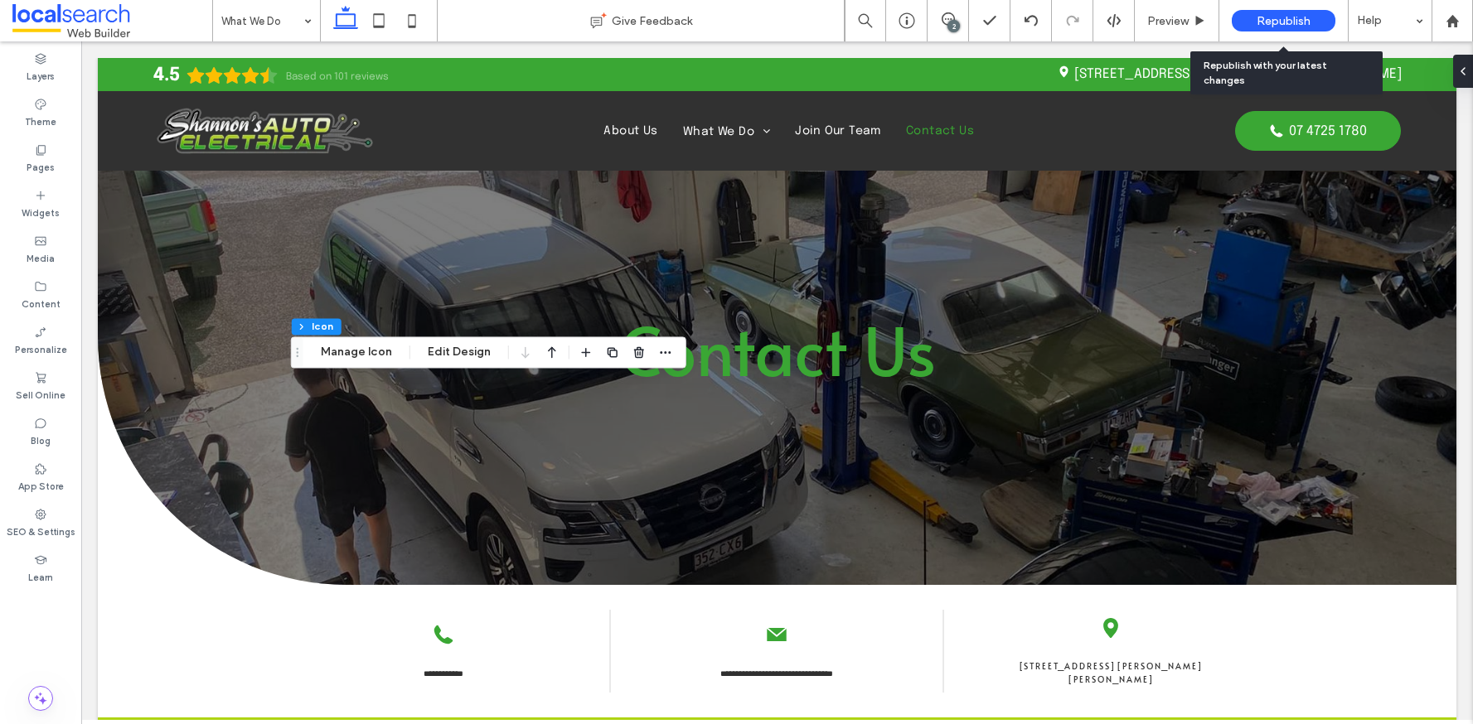
click at [1281, 22] on span "Republish" at bounding box center [1284, 21] width 54 height 14
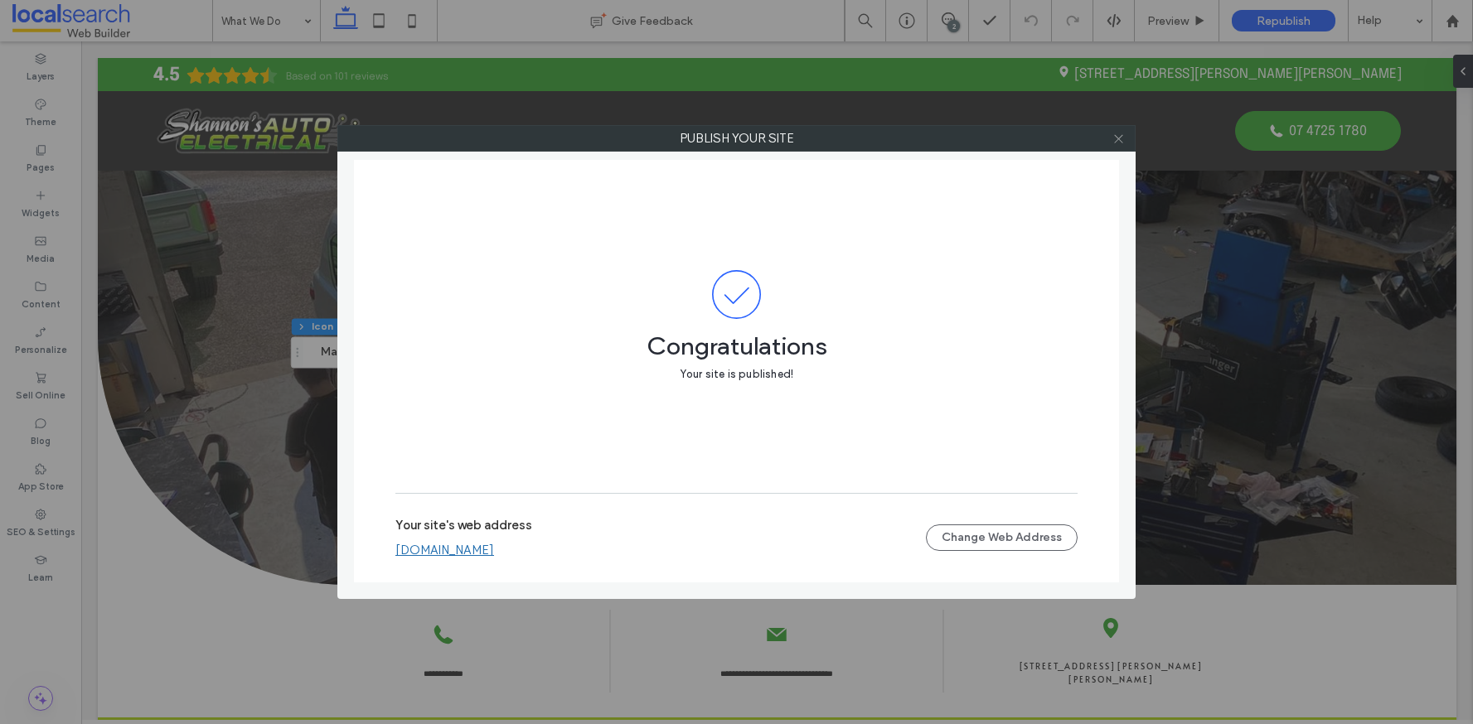
click at [1118, 142] on icon at bounding box center [1118, 139] width 12 height 12
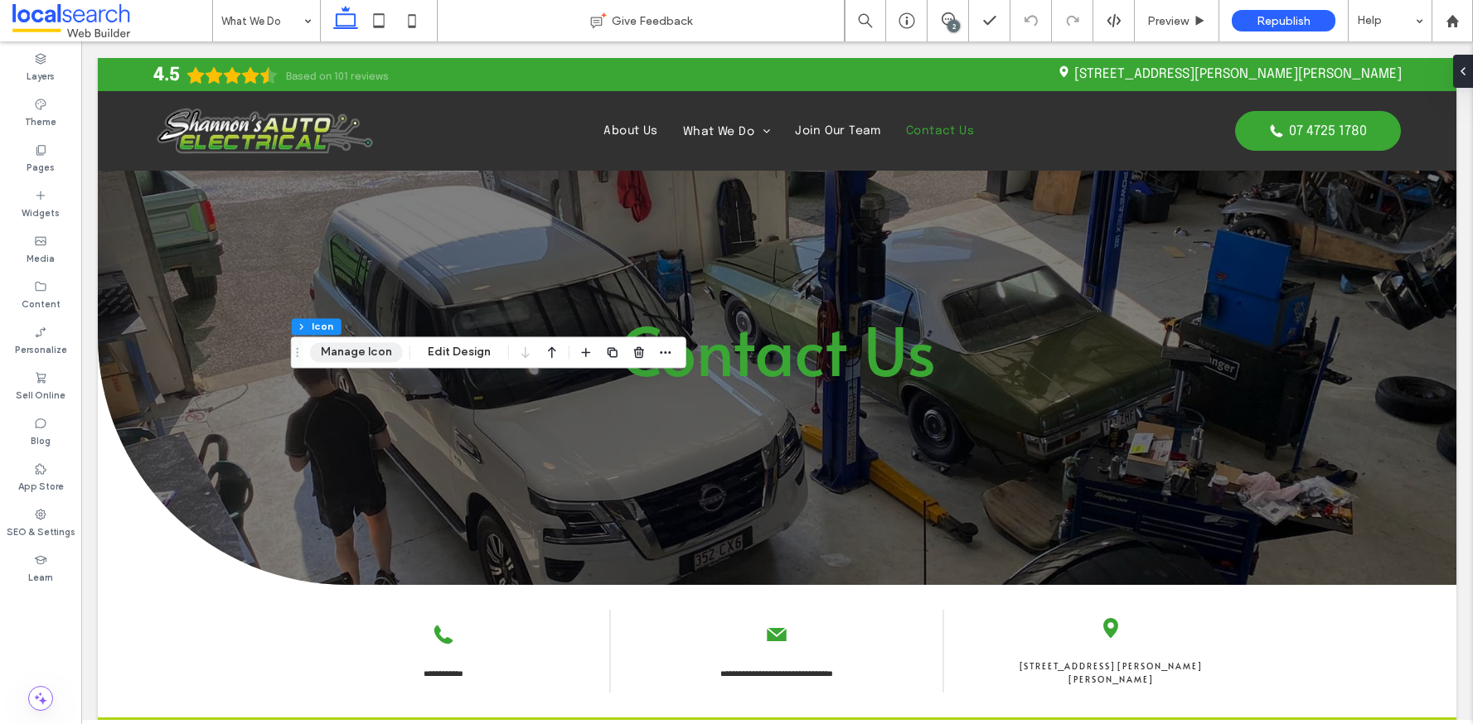
click at [356, 352] on button "Manage Icon" at bounding box center [356, 352] width 93 height 20
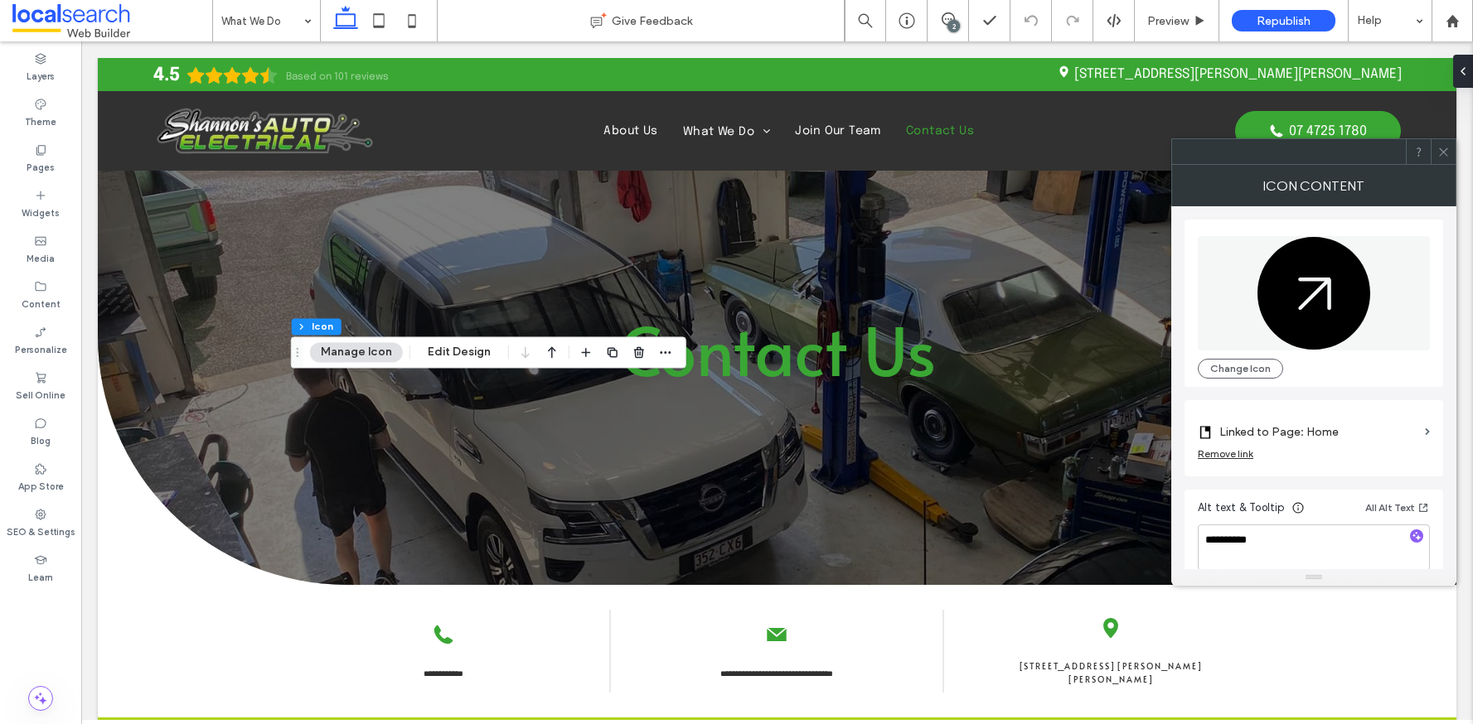
click at [1381, 426] on label "Linked to Page: Home" at bounding box center [1318, 432] width 199 height 31
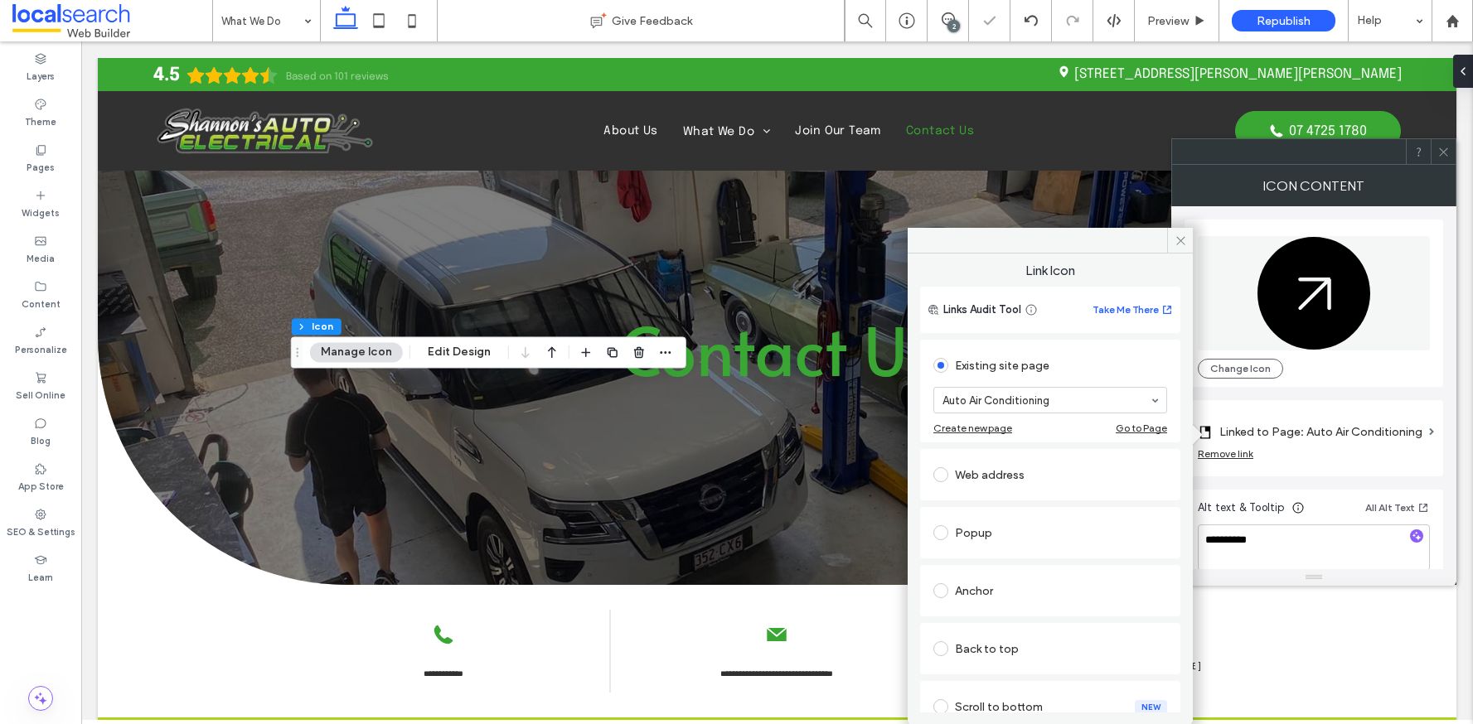
click at [1177, 238] on icon at bounding box center [1180, 241] width 12 height 12
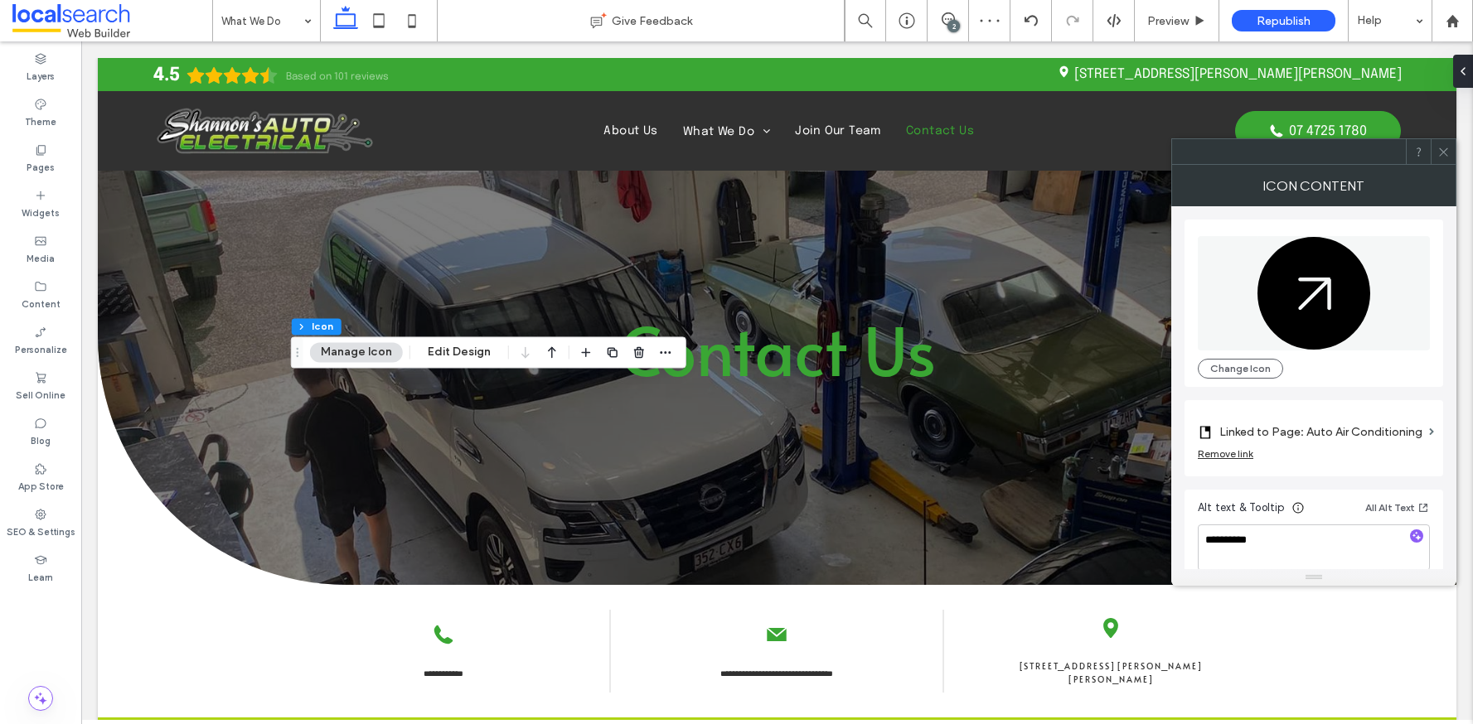
click at [1443, 150] on icon at bounding box center [1443, 152] width 12 height 12
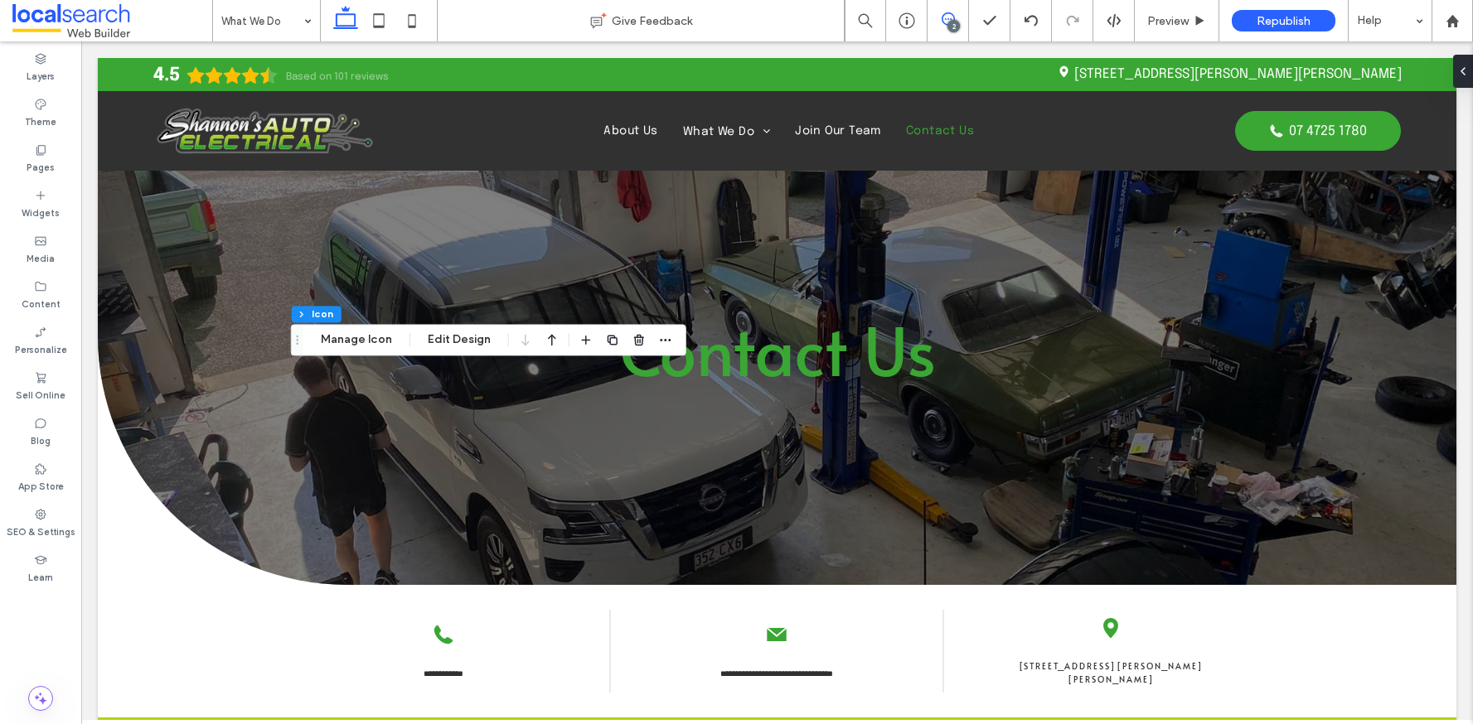
click at [958, 16] on span at bounding box center [947, 18] width 41 height 13
